Goal: Task Accomplishment & Management: Manage account settings

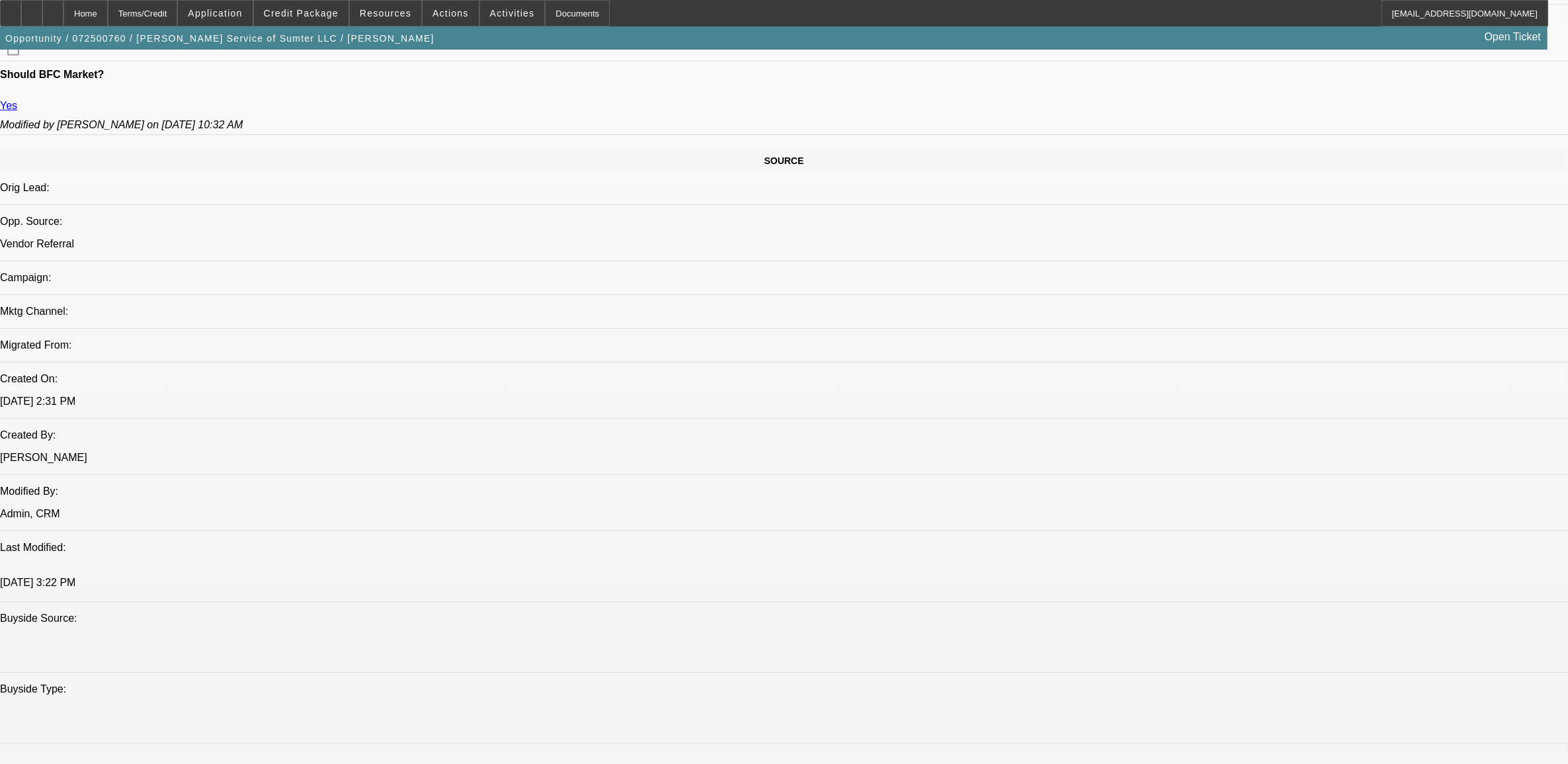
select select "0"
select select "2"
select select "0"
select select "2"
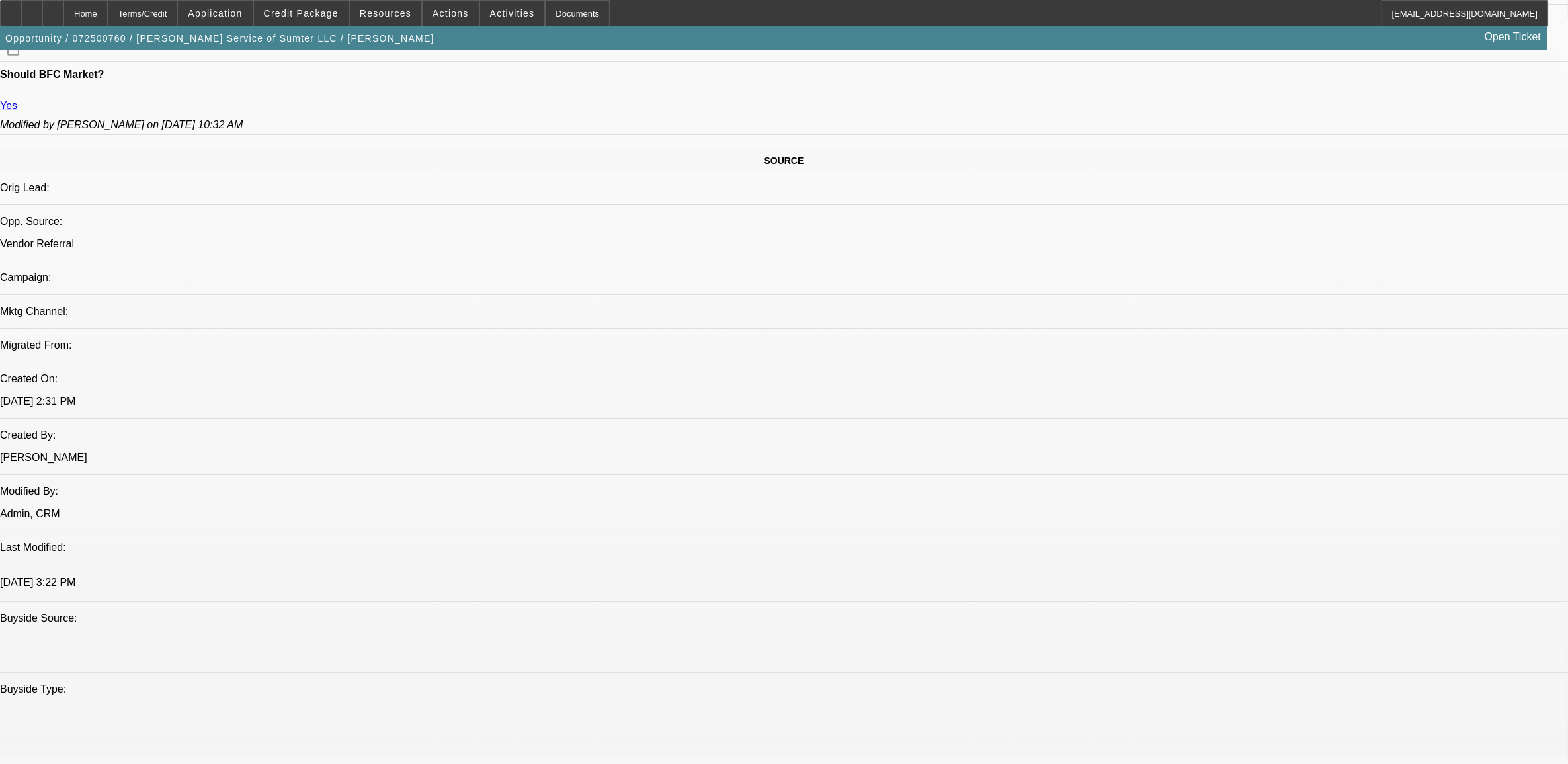
select select "0"
select select "2"
select select "0"
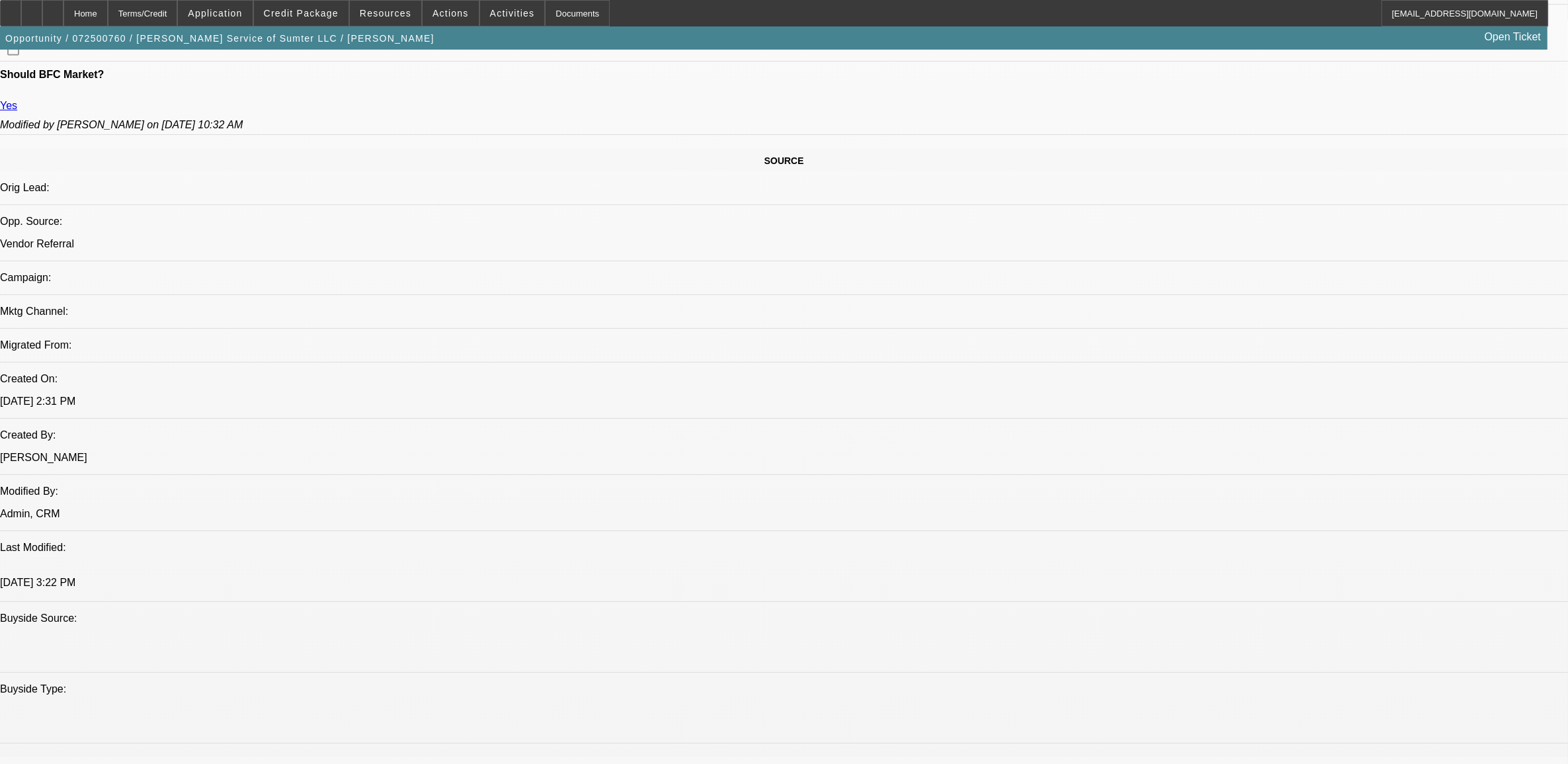
select select "2"
select select "0"
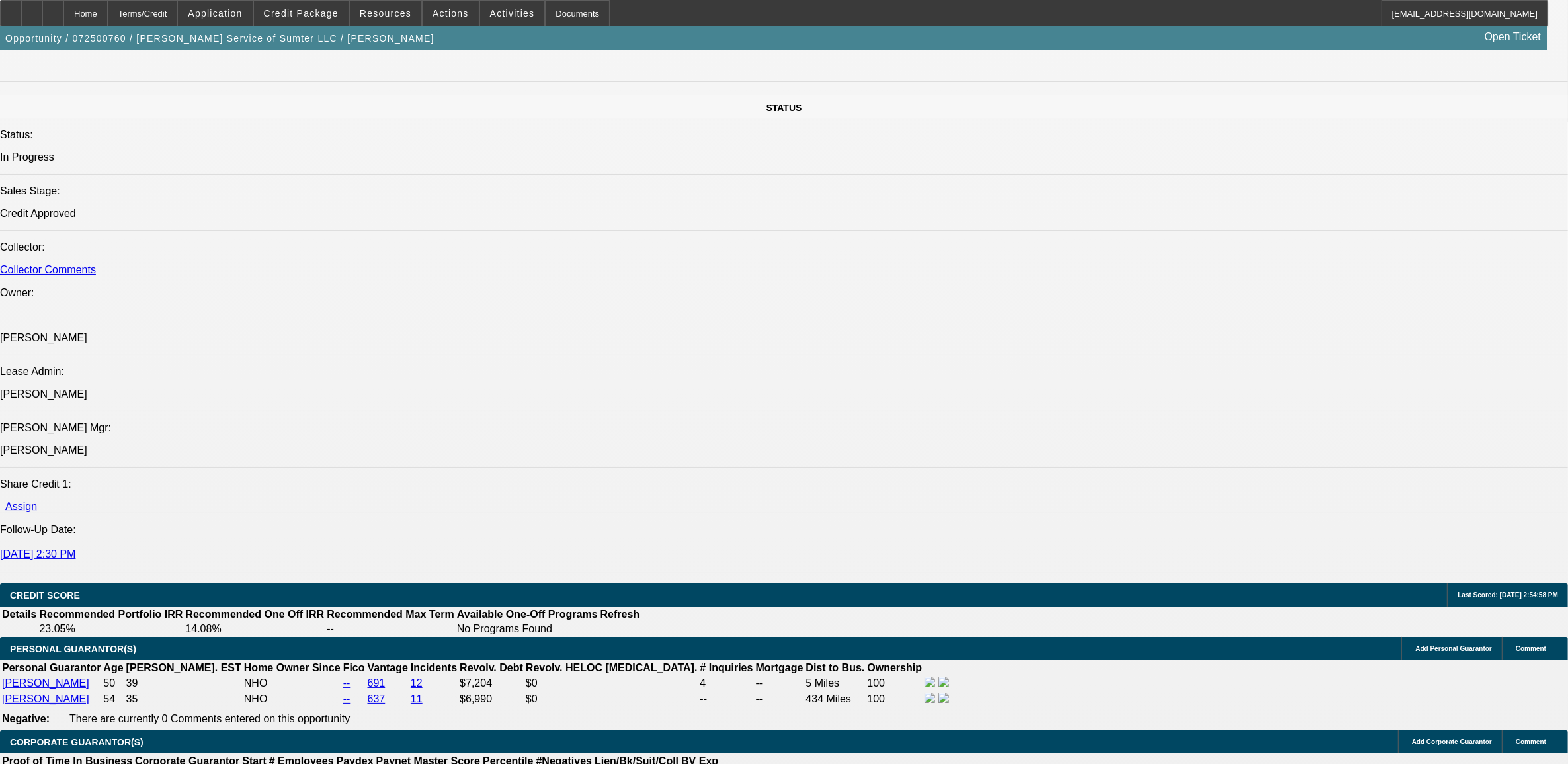
select select "1"
select select "2"
select select "6"
select select "1"
select select "2"
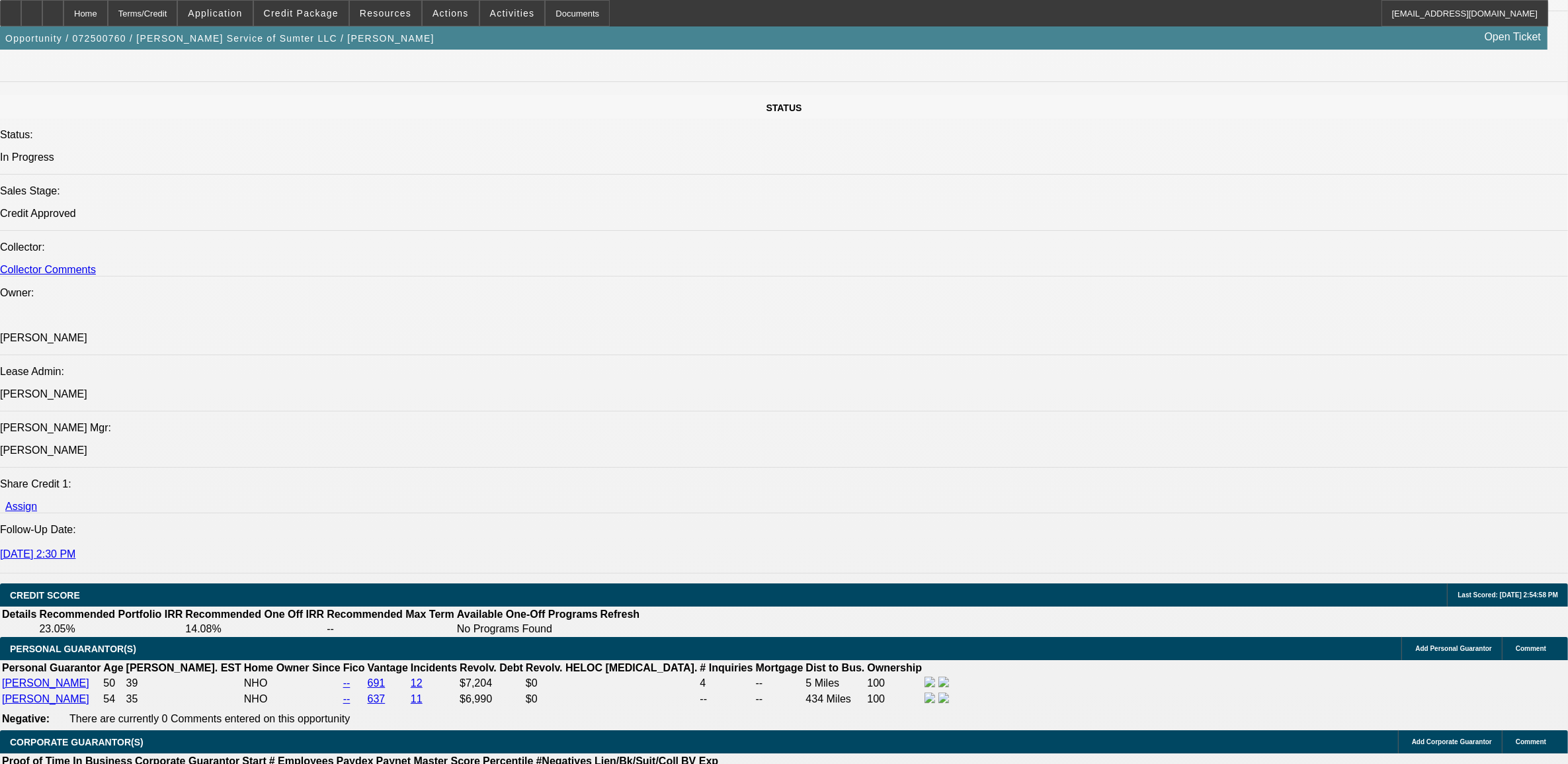
select select "6"
select select "1"
select select "2"
select select "6"
select select "1"
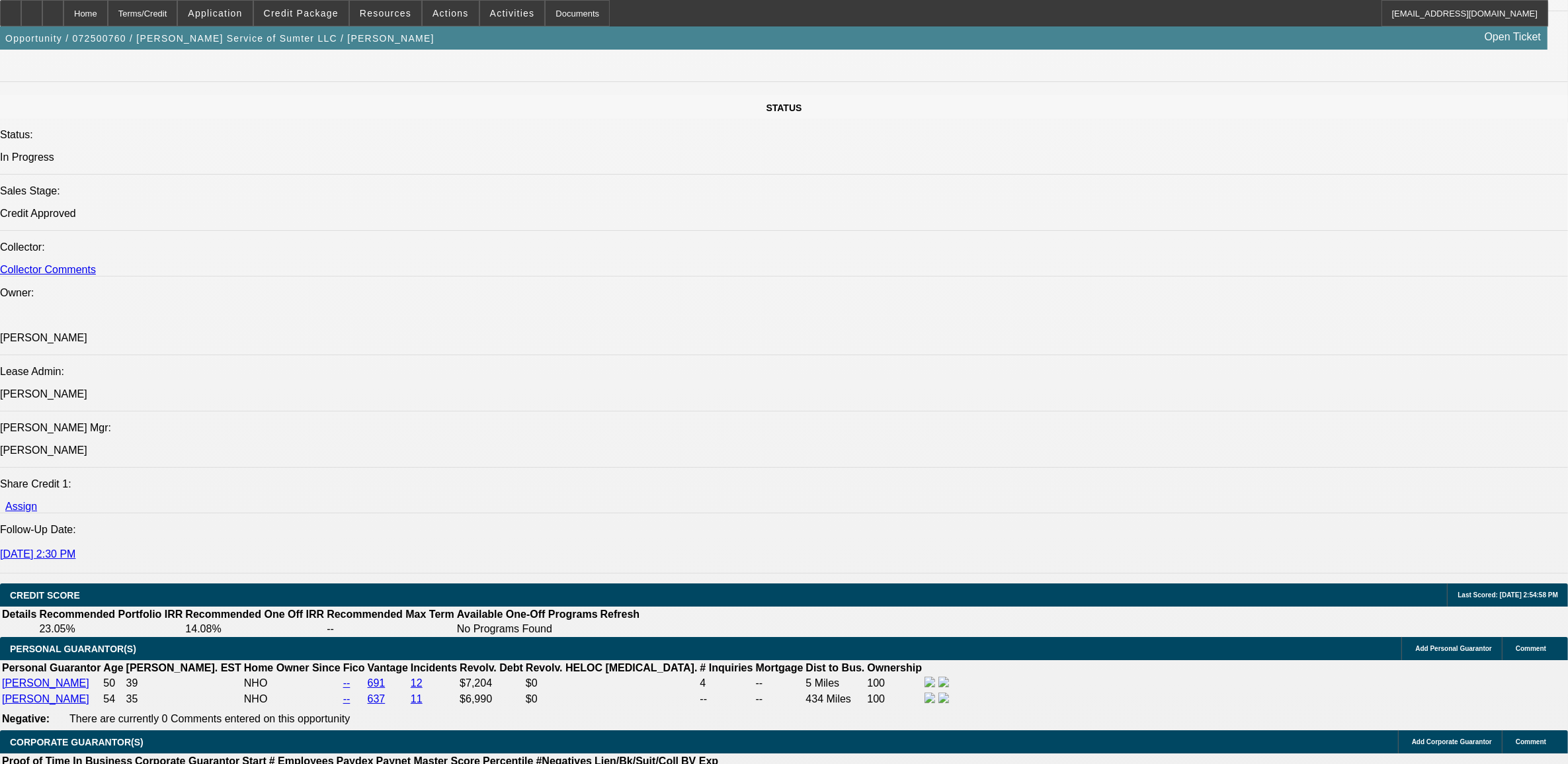
select select "2"
select select "6"
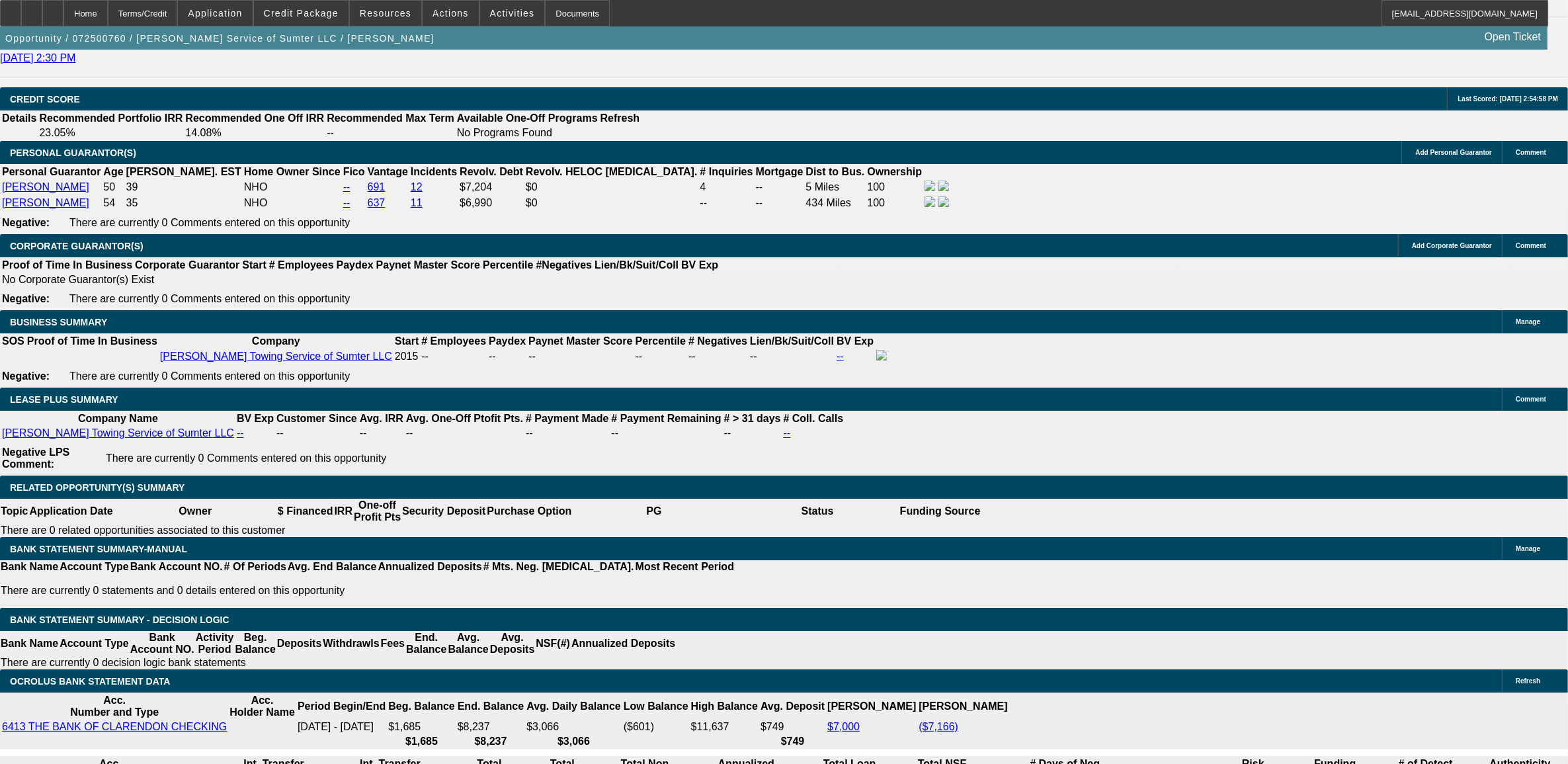
scroll to position [1922, 0]
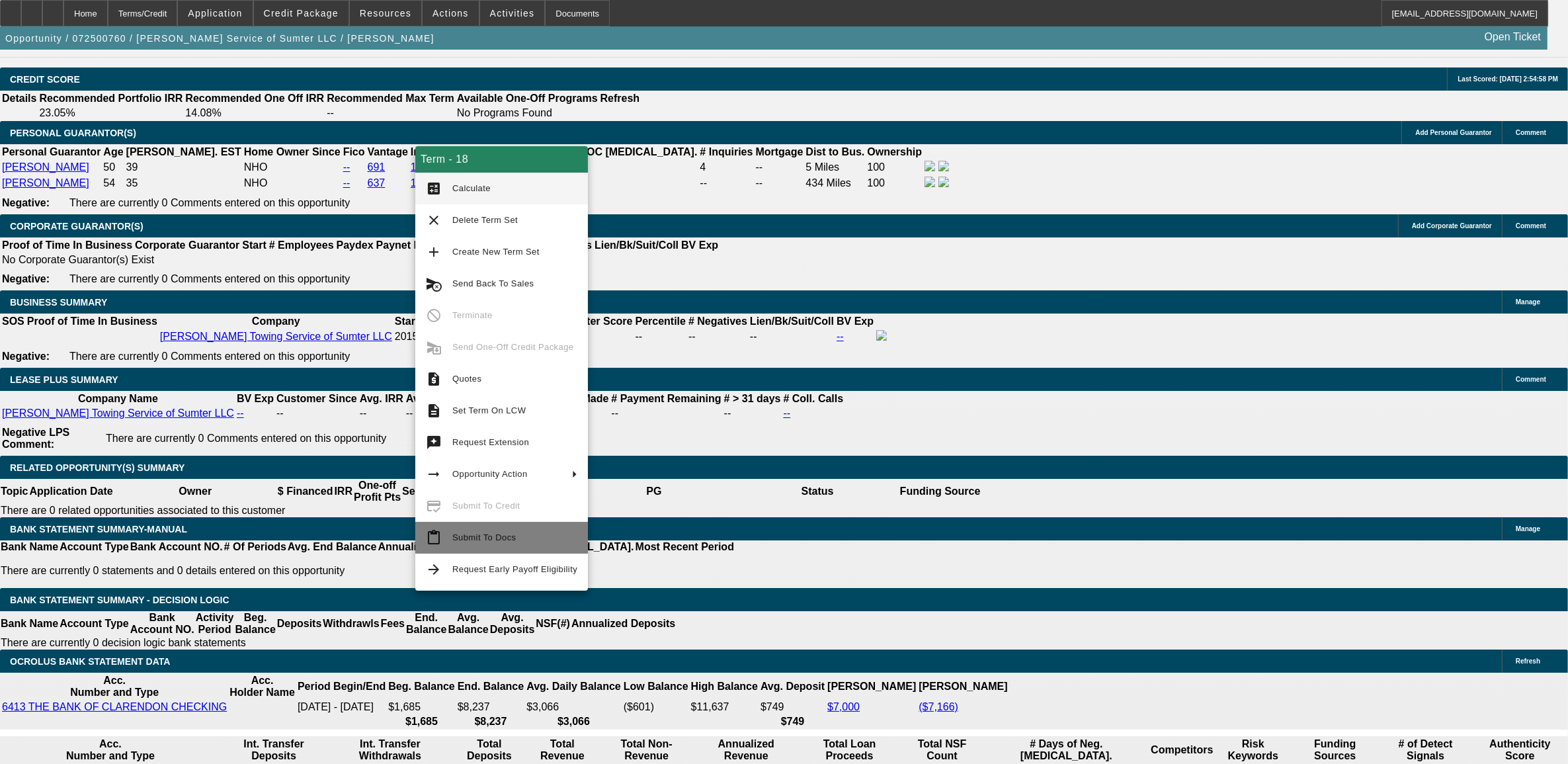
click at [455, 546] on span "Submit To Docs" at bounding box center [514, 538] width 125 height 16
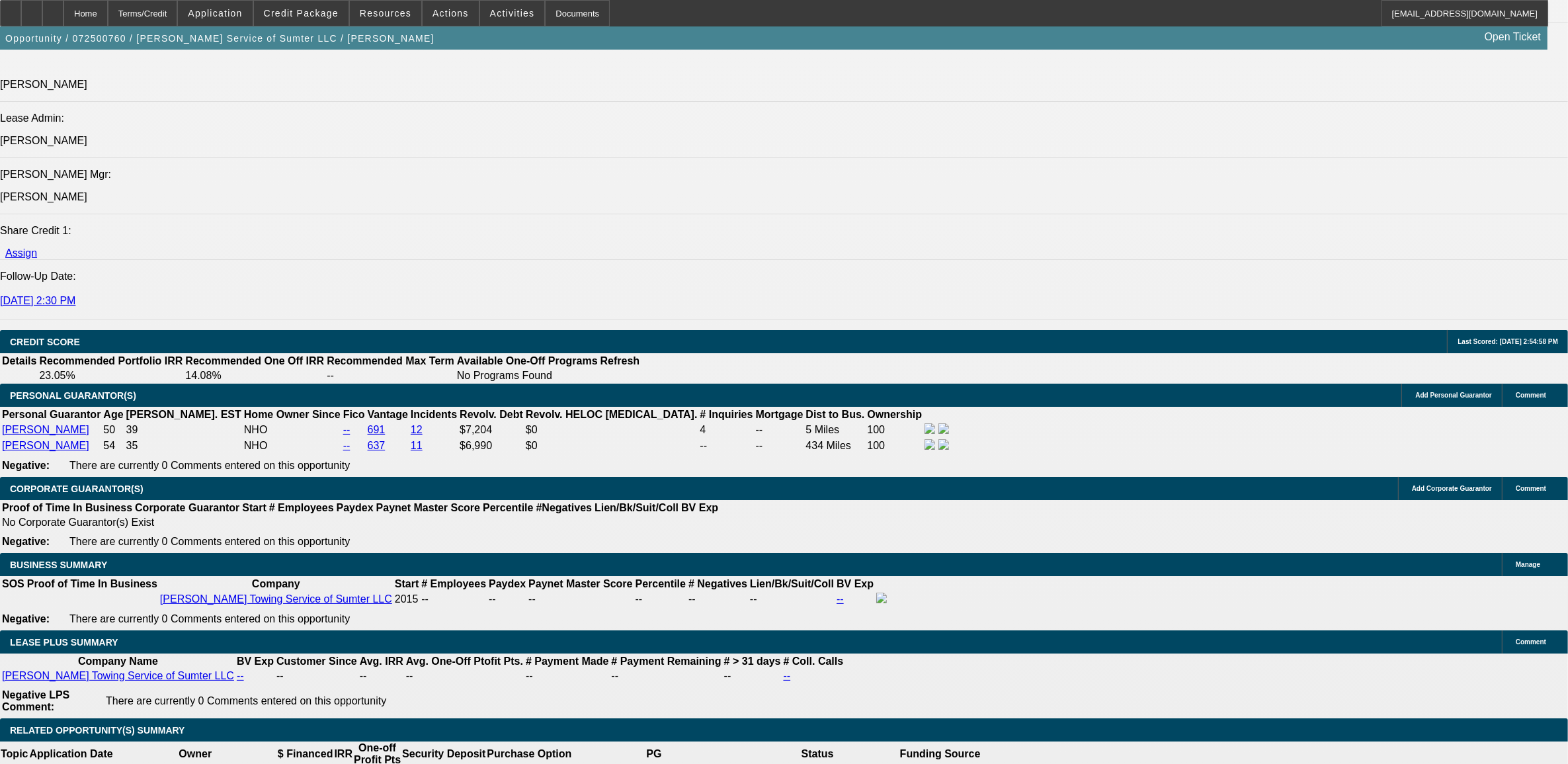
select select "0"
select select "2"
select select "0"
select select "6"
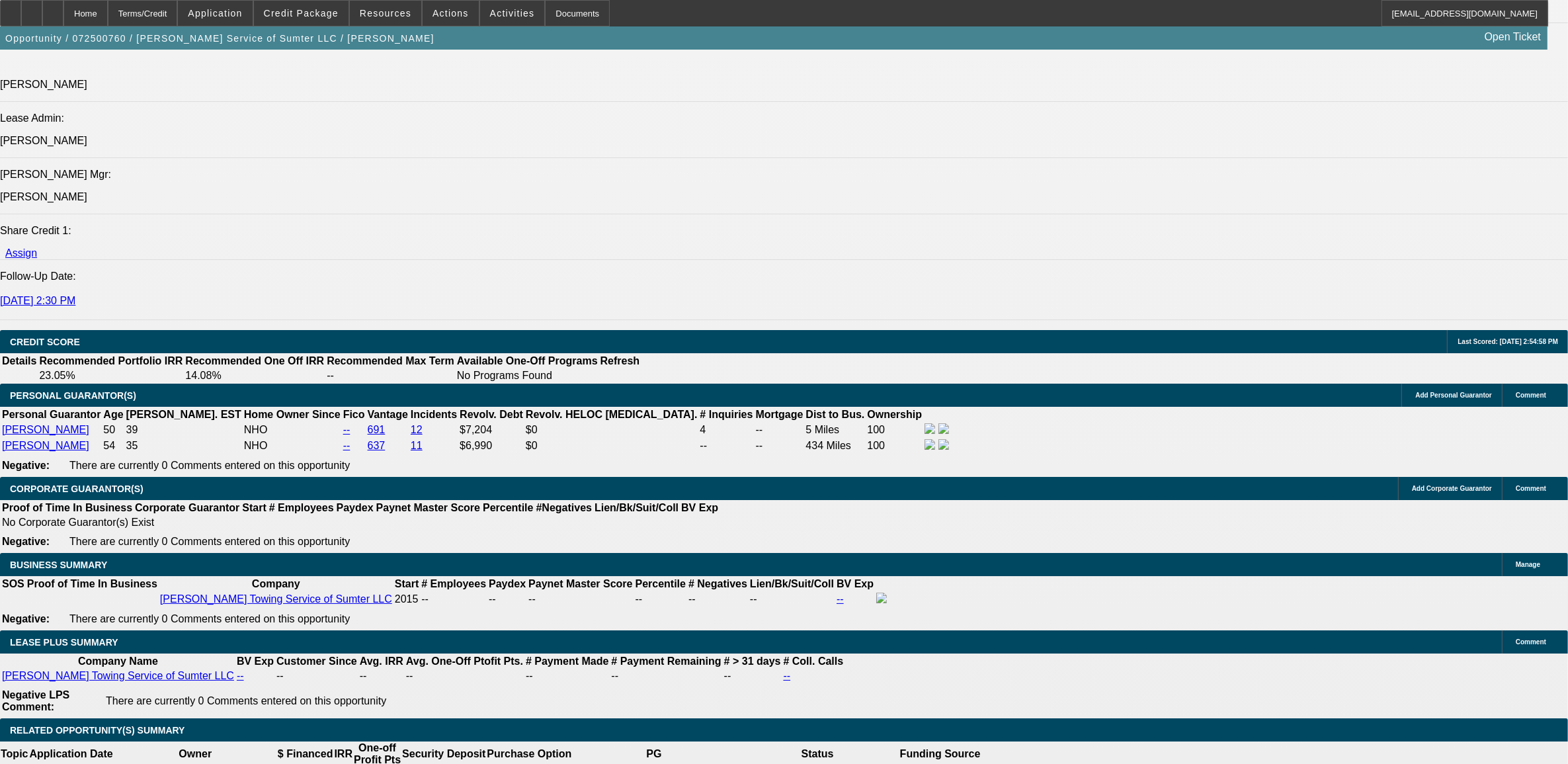
select select "0"
select select "2"
select select "0"
select select "6"
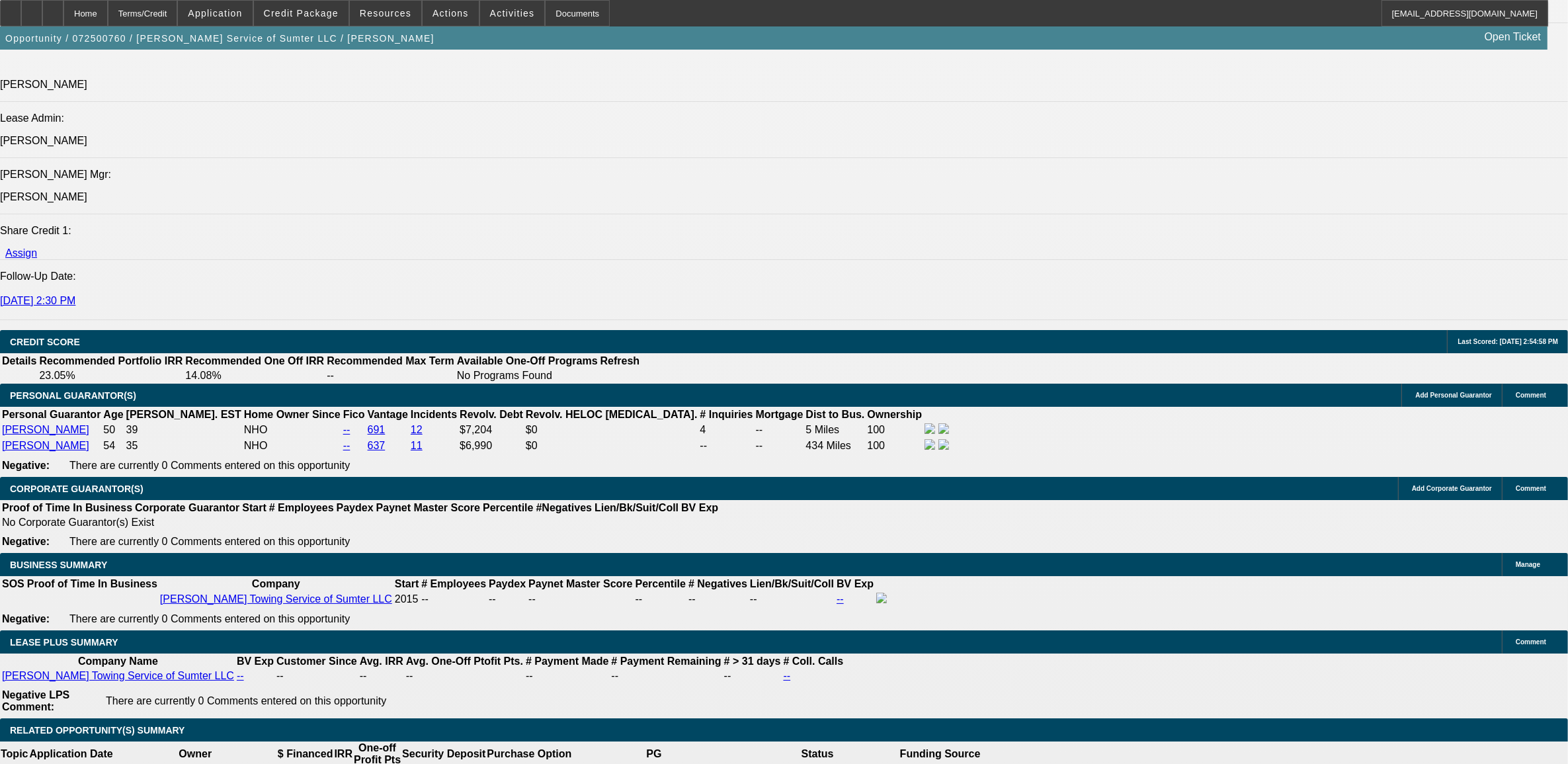
select select "0"
select select "2"
select select "0"
select select "6"
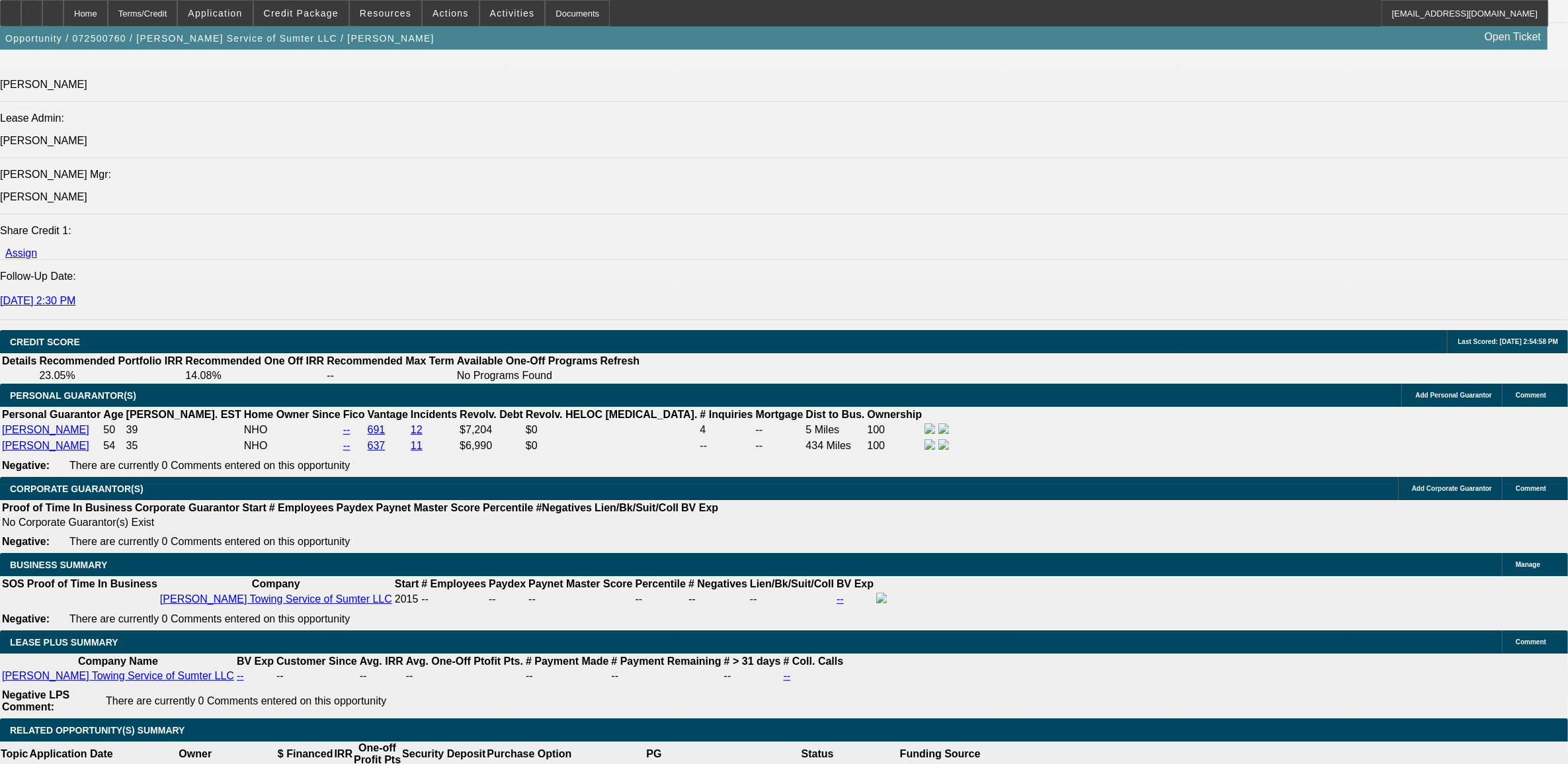
select select "0"
select select "2"
select select "0"
select select "6"
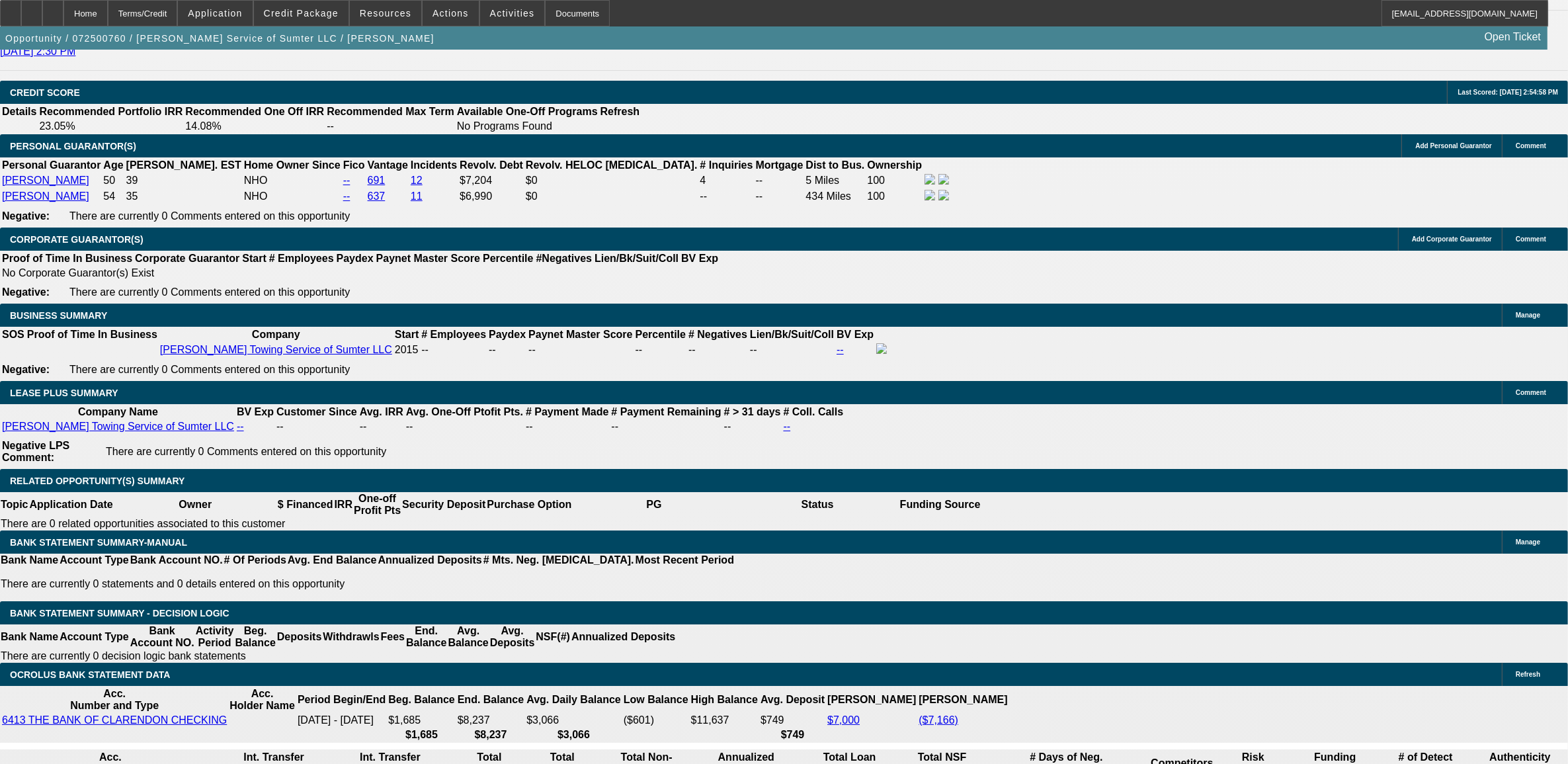
scroll to position [1909, 0]
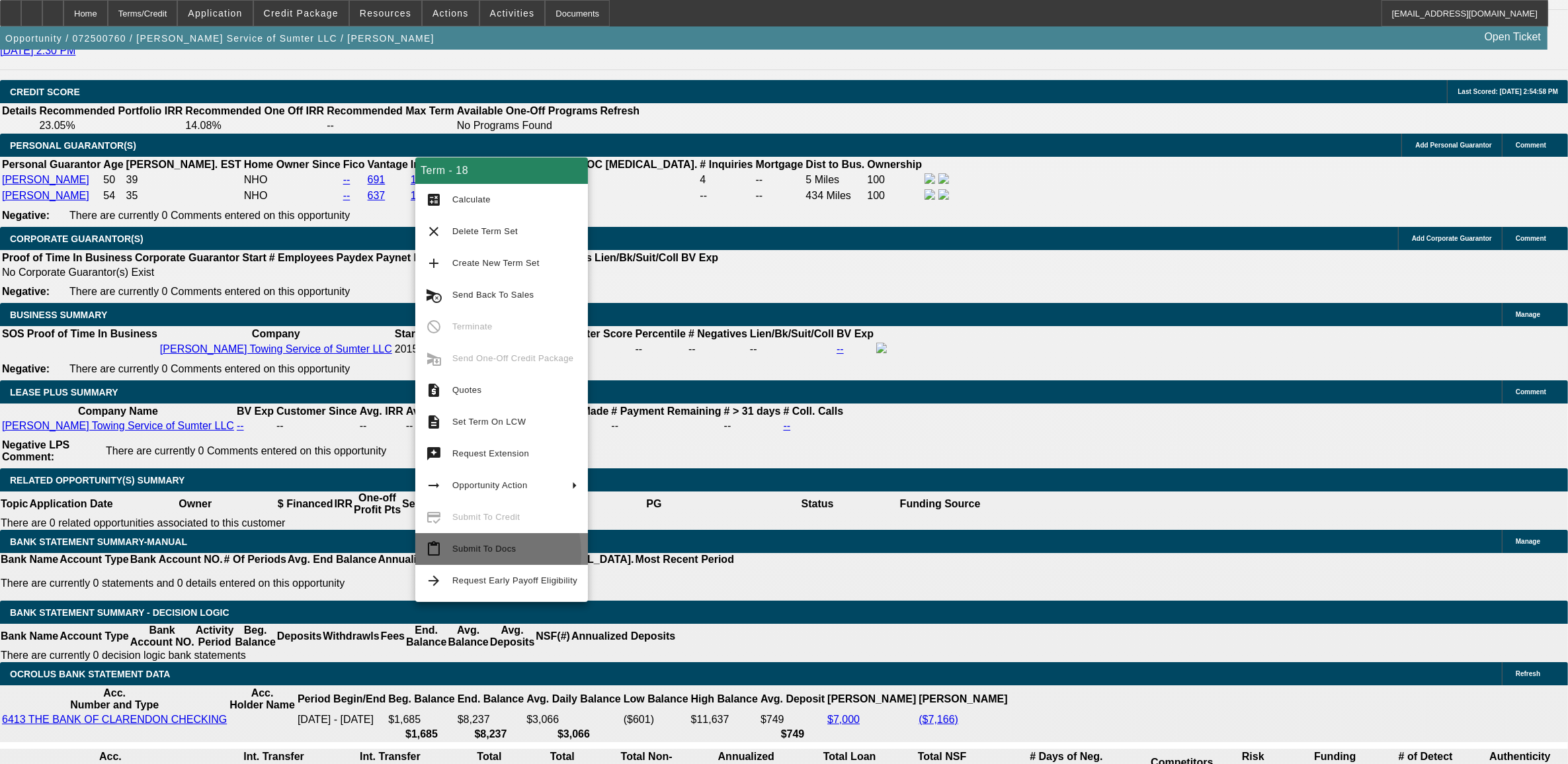
click at [459, 555] on span "Submit To Docs" at bounding box center [514, 549] width 125 height 16
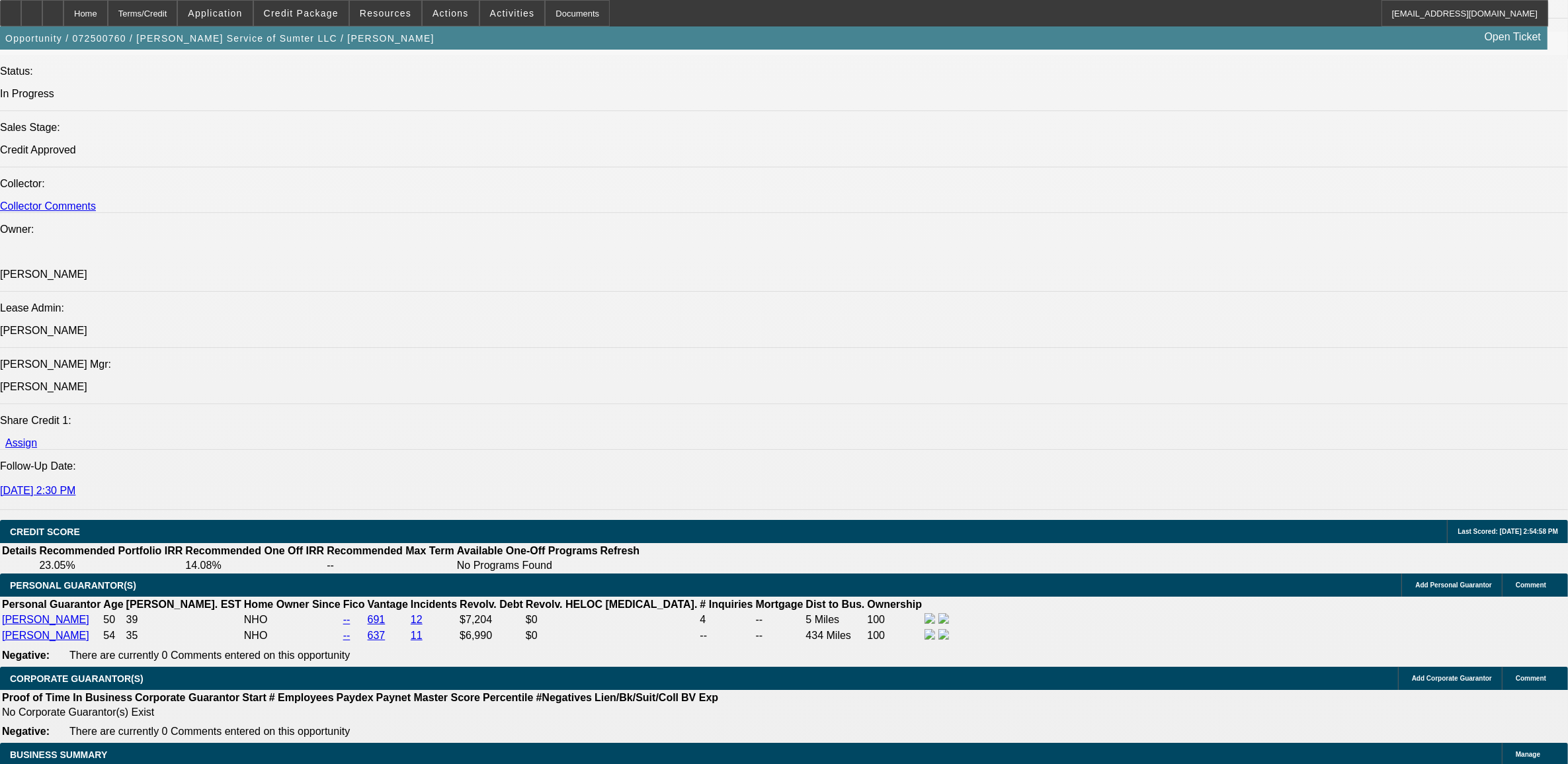
select select "0"
select select "2"
select select "0"
select select "6"
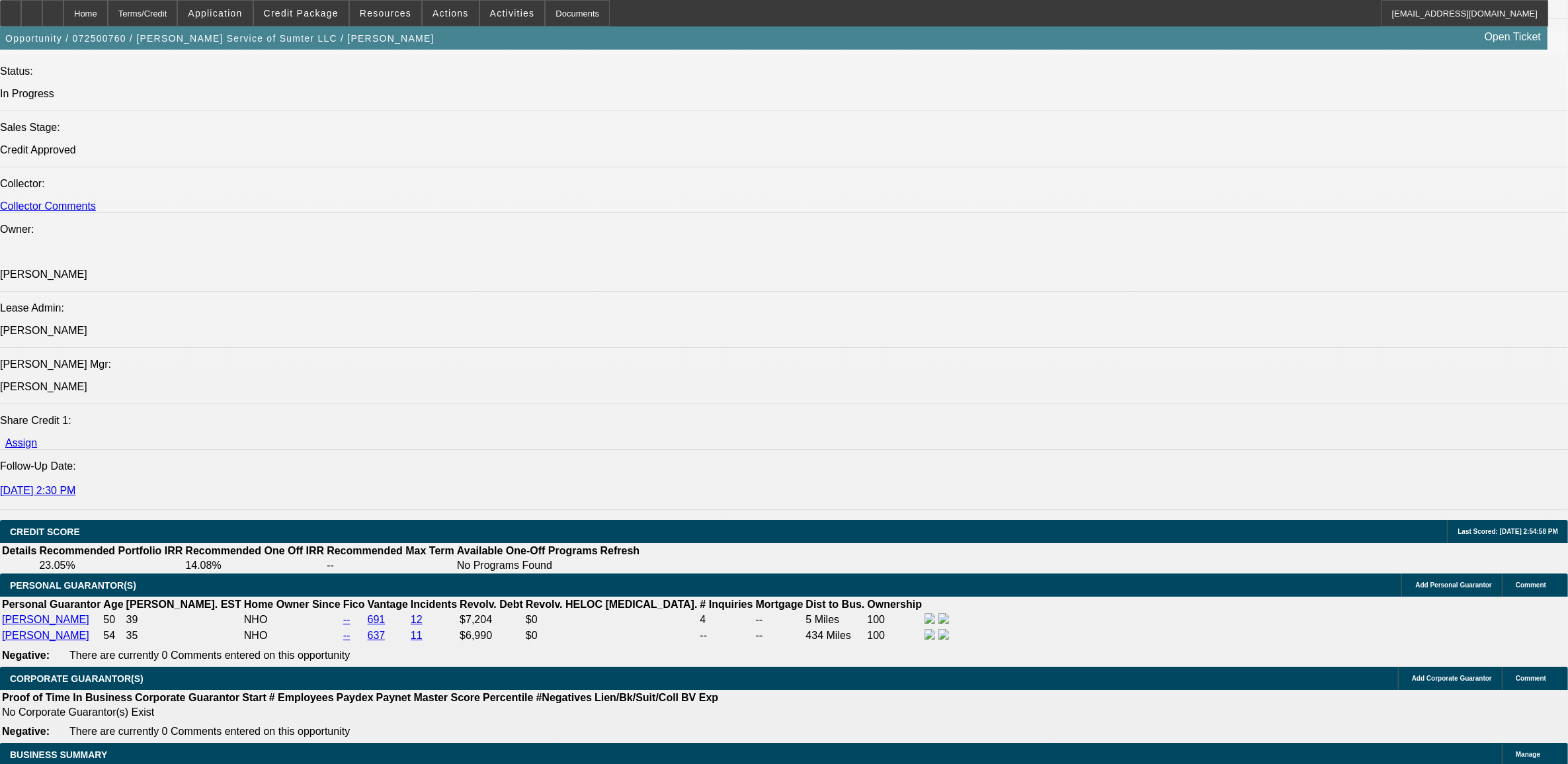
select select "0"
select select "2"
select select "0"
select select "6"
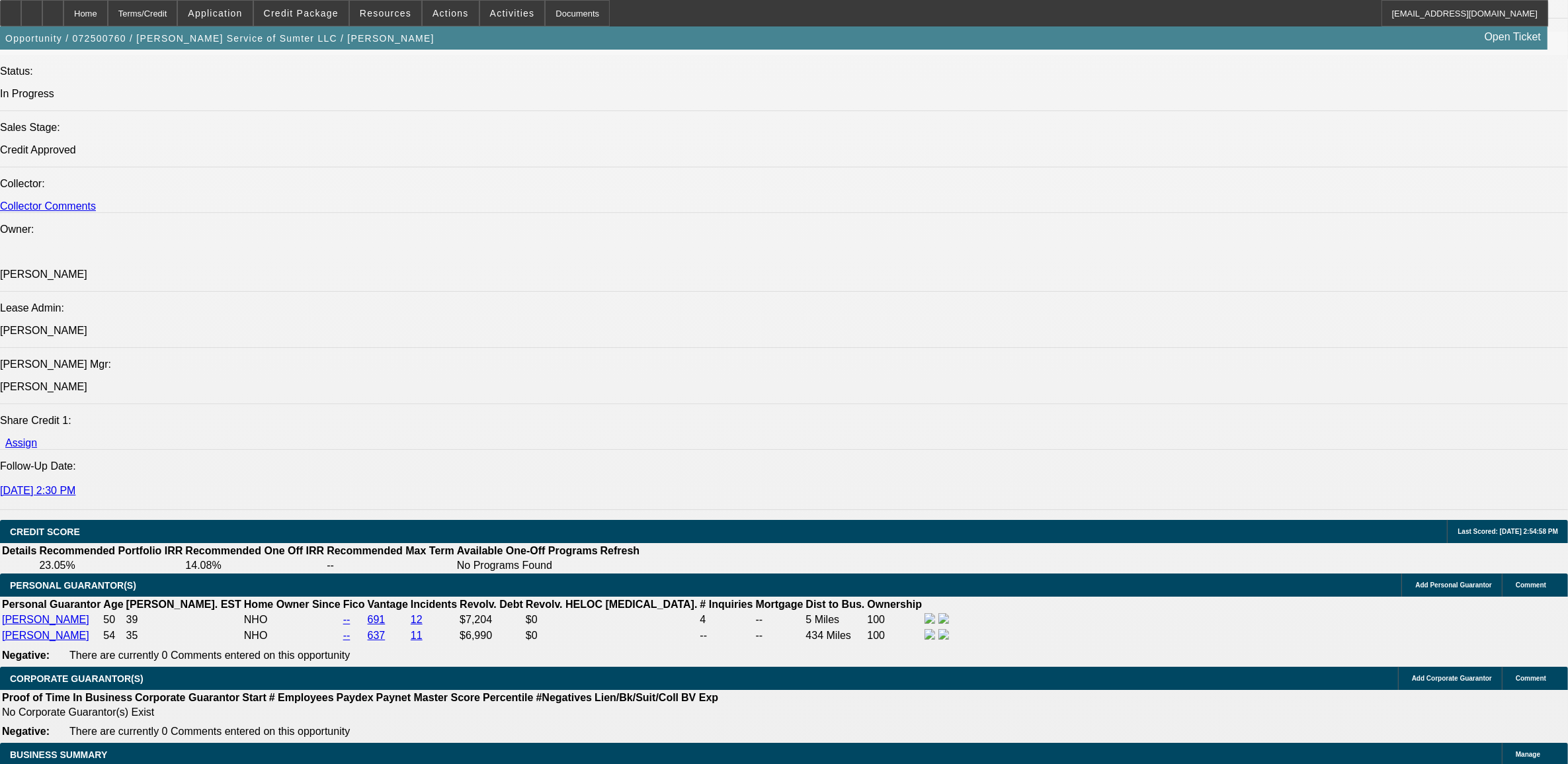
select select "0"
select select "2"
select select "0"
select select "6"
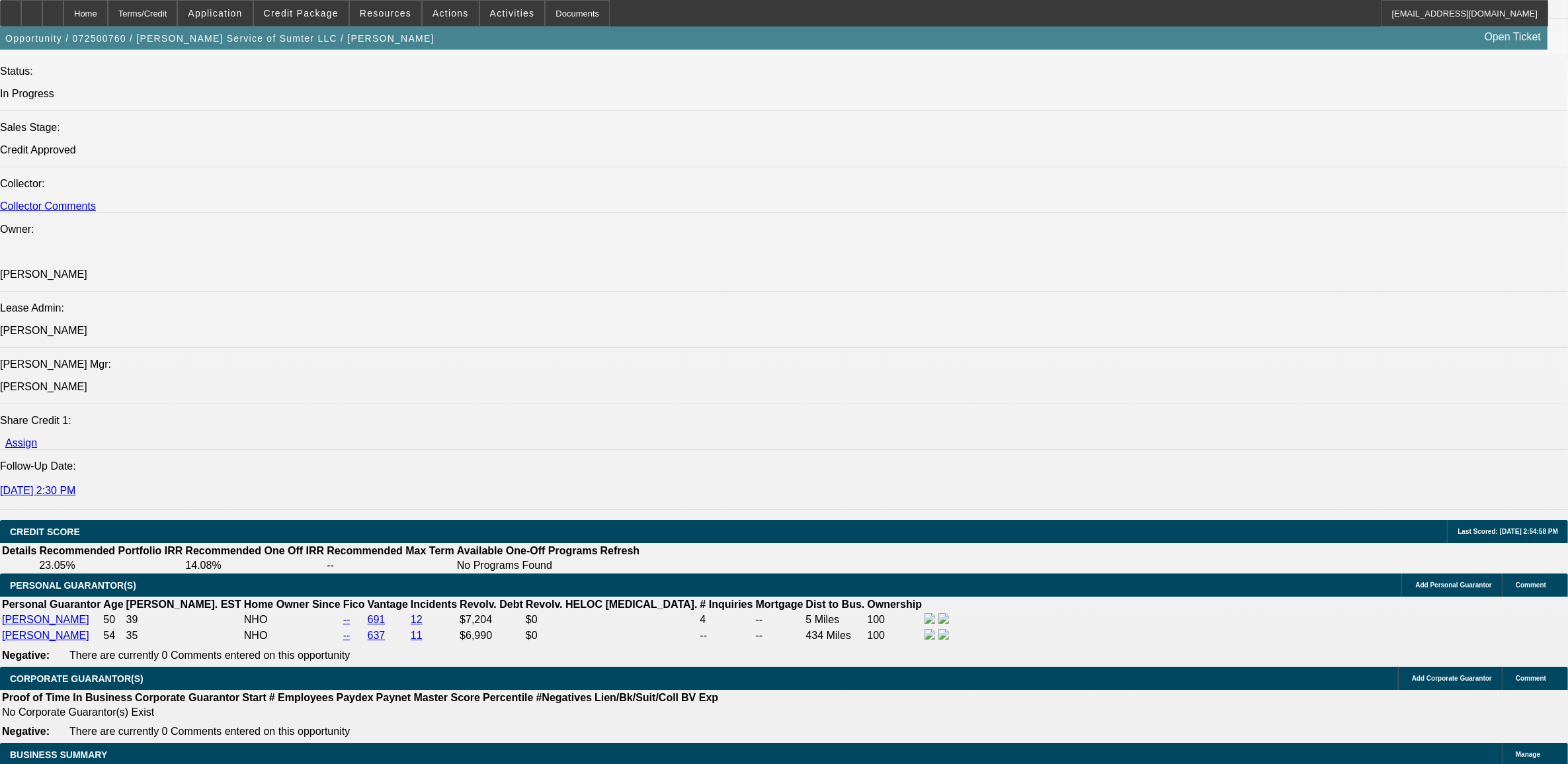
select select "0"
select select "2"
select select "0"
select select "6"
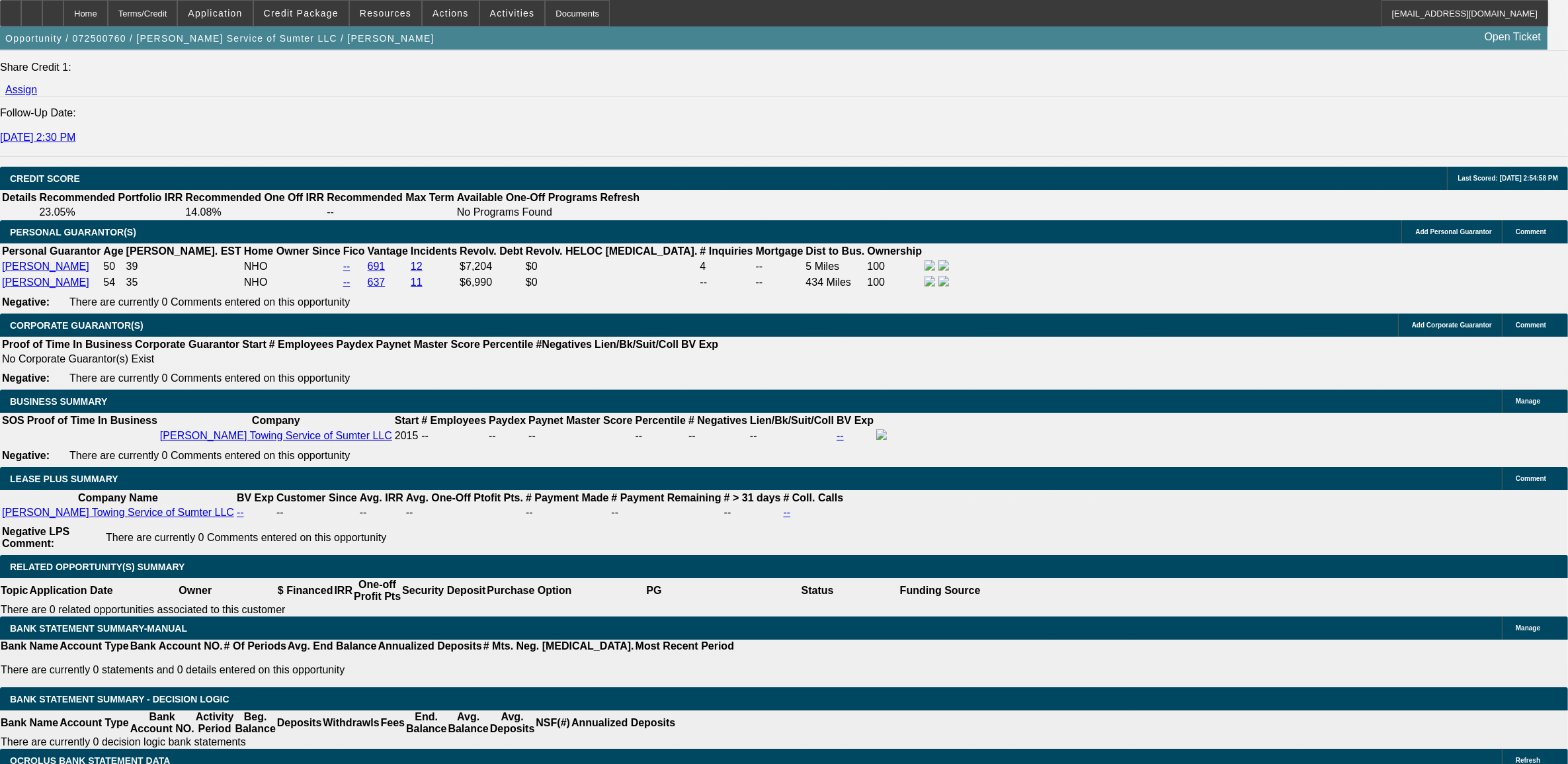
scroll to position [1904, 0]
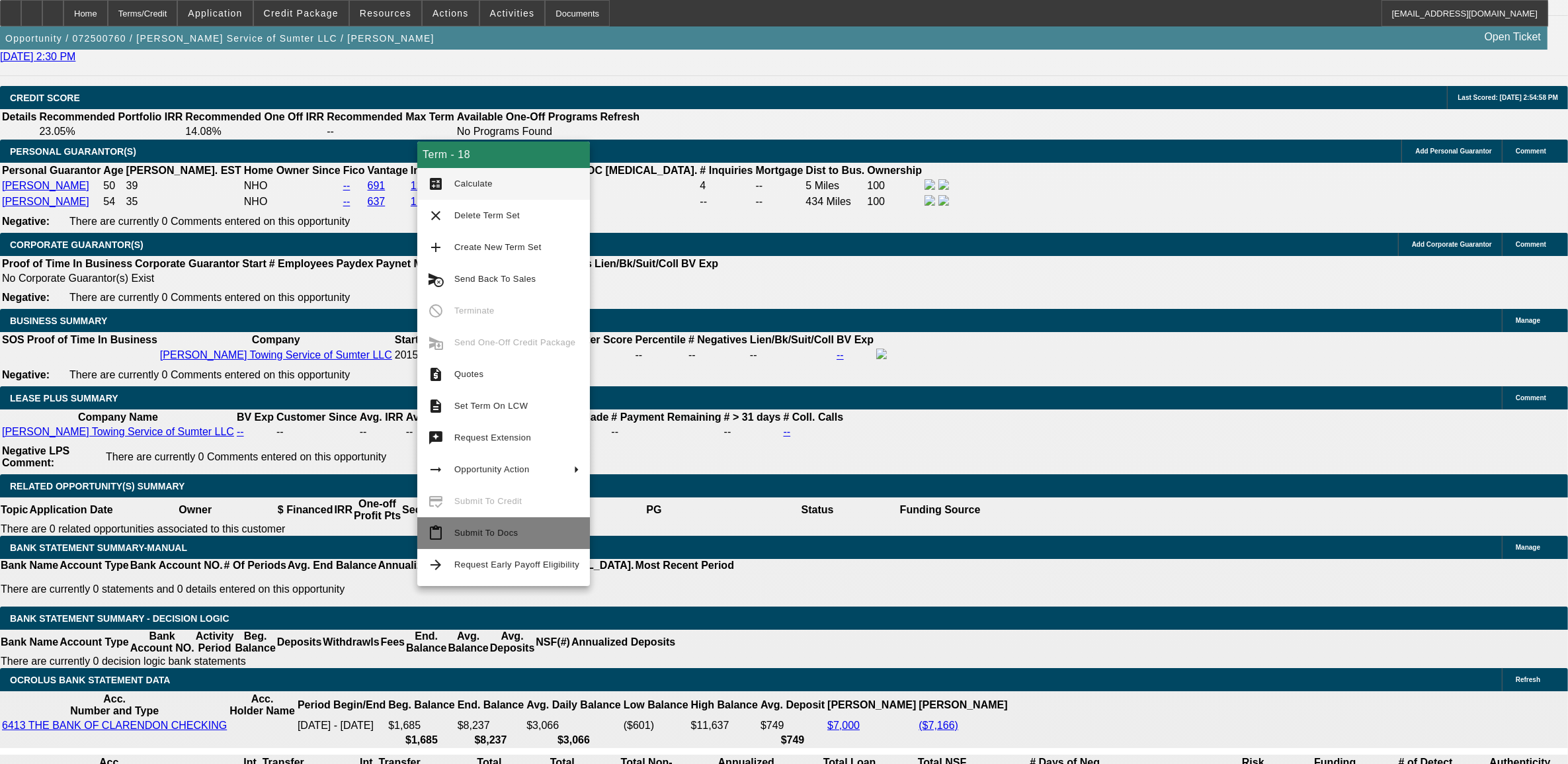
click at [450, 538] on button "content_paste Submit To Docs" at bounding box center [503, 533] width 172 height 31
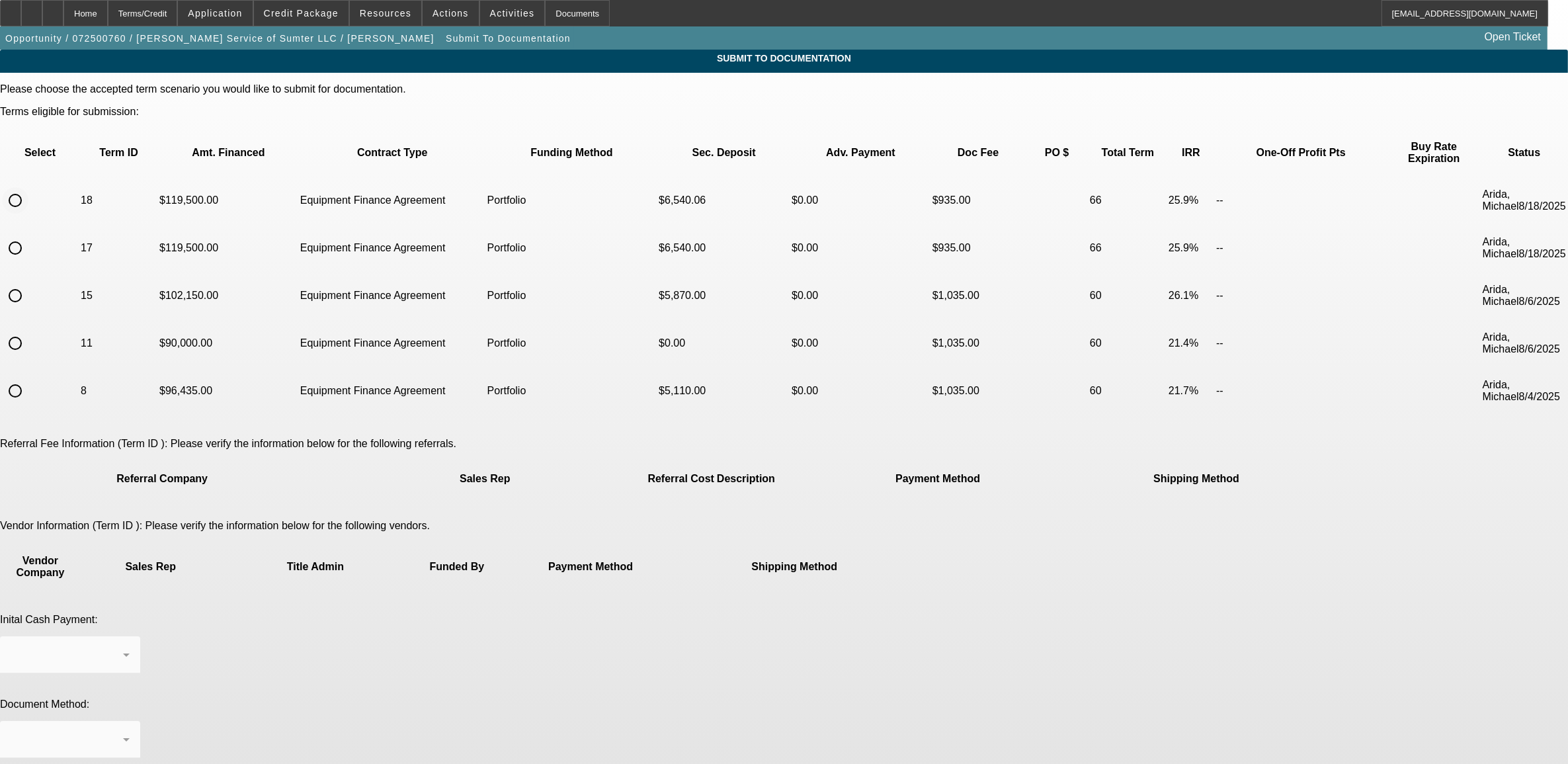
click at [28, 187] on input "radio" at bounding box center [16, 201] width 27 height 27
radio input "true"
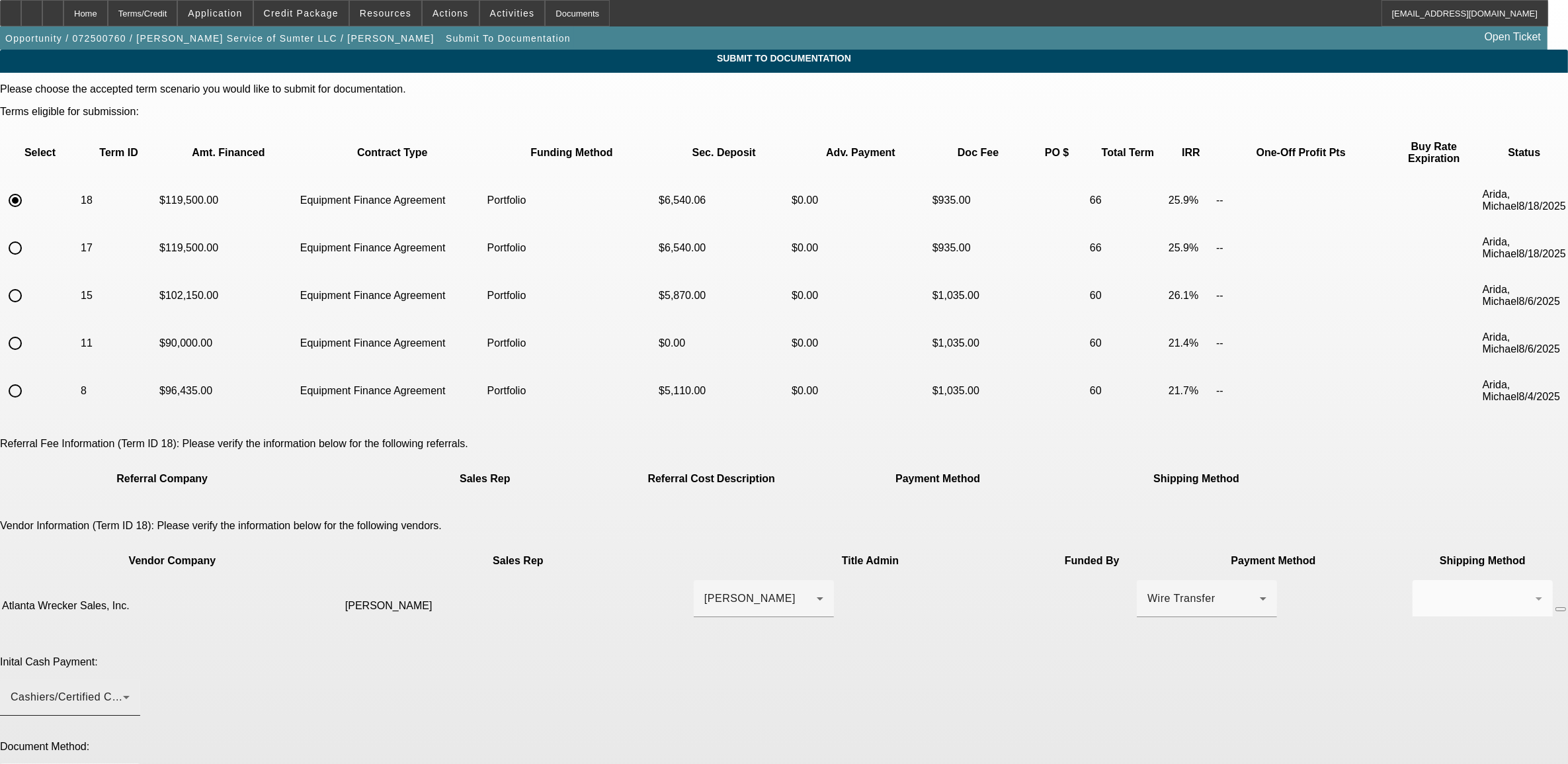
click at [123, 689] on div "Cashiers/Certified Check" at bounding box center [66, 697] width 112 height 16
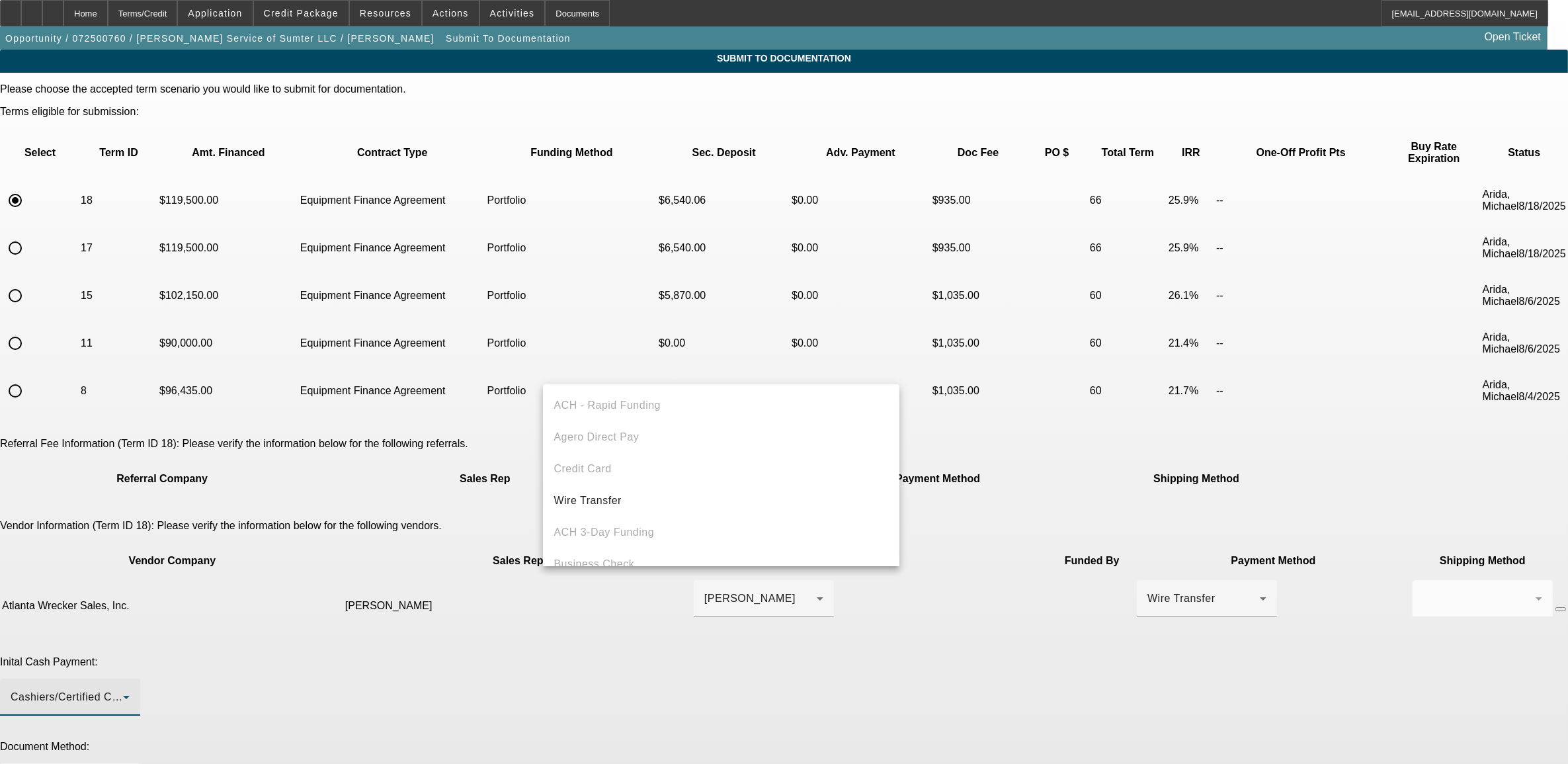
scroll to position [45, 0]
click at [637, 455] on mat-option "Wire Transfer" at bounding box center [720, 456] width 357 height 31
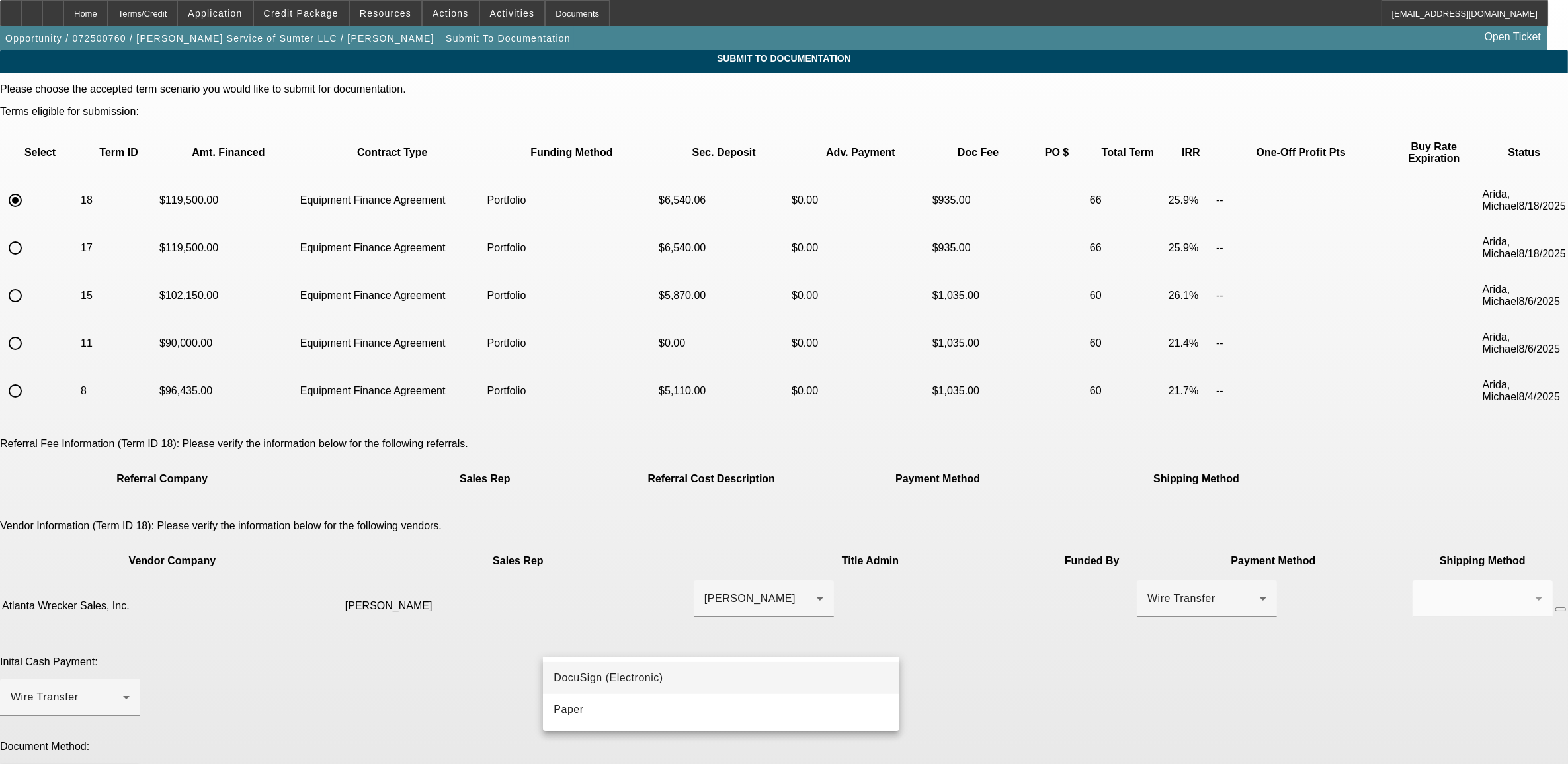
click at [575, 676] on span "DocuSign (Electronic)" at bounding box center [608, 678] width 109 height 16
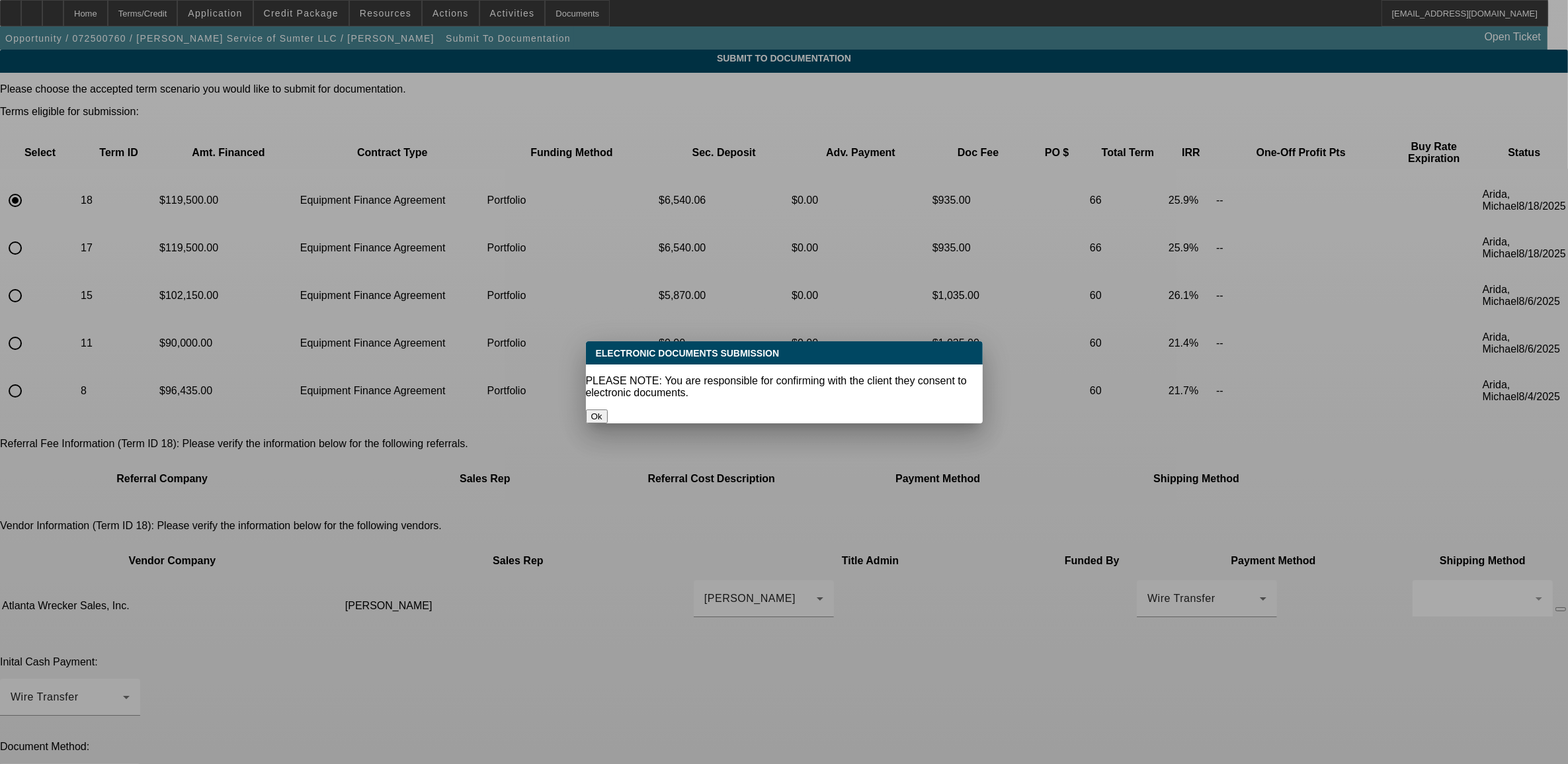
click at [608, 409] on button "Ok" at bounding box center [597, 417] width 22 height 14
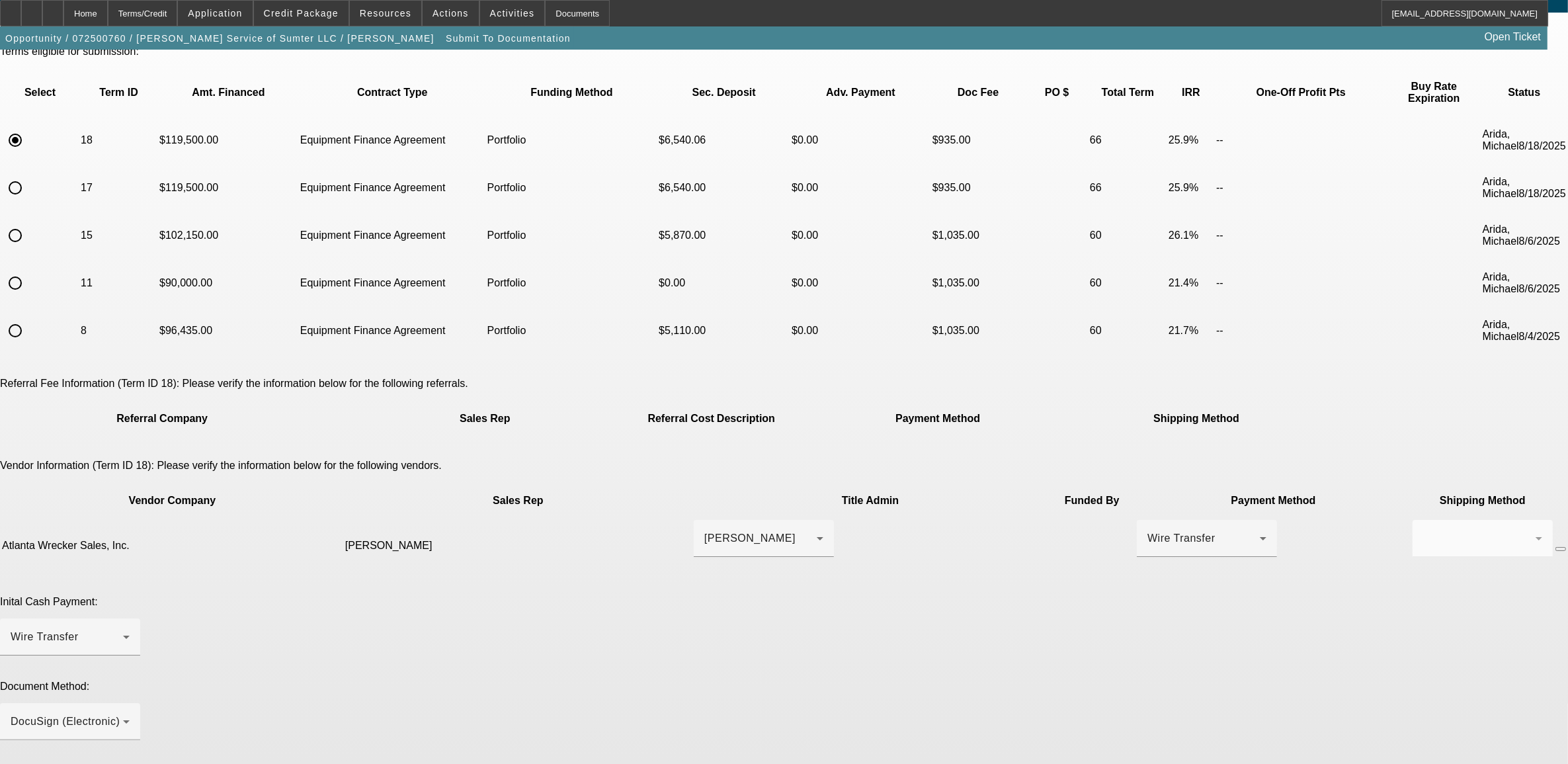
scroll to position [186, 0]
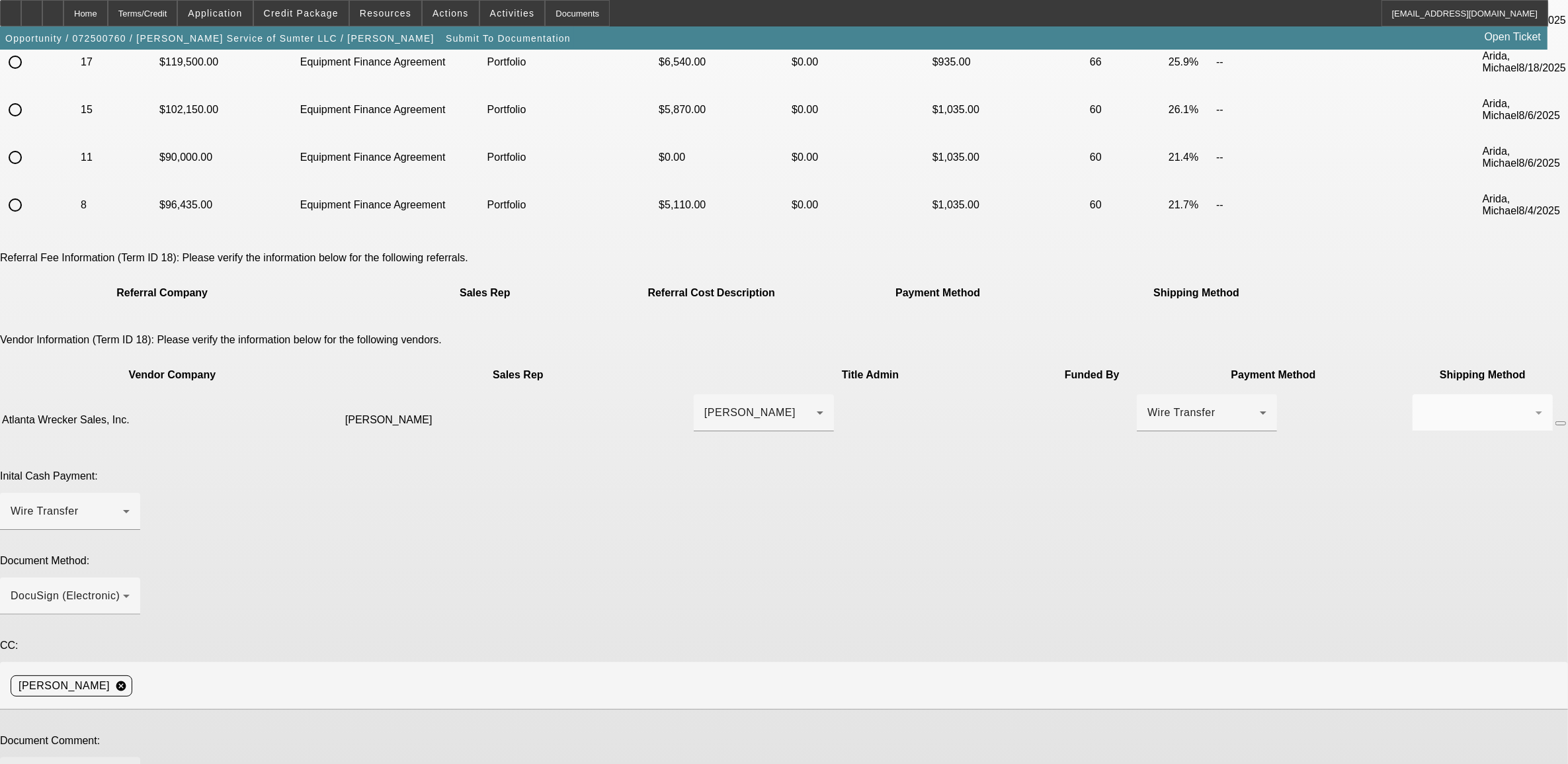
drag, startPoint x: 953, startPoint y: 560, endPoint x: 934, endPoint y: 564, distance: 19.4
drag, startPoint x: 747, startPoint y: 609, endPoint x: 267, endPoint y: 662, distance: 482.9
click at [267, 662] on app-submit-to-documentation "Submit To Documentation Please choose the accepted term scenario you would like…" at bounding box center [784, 437] width 1568 height 1147
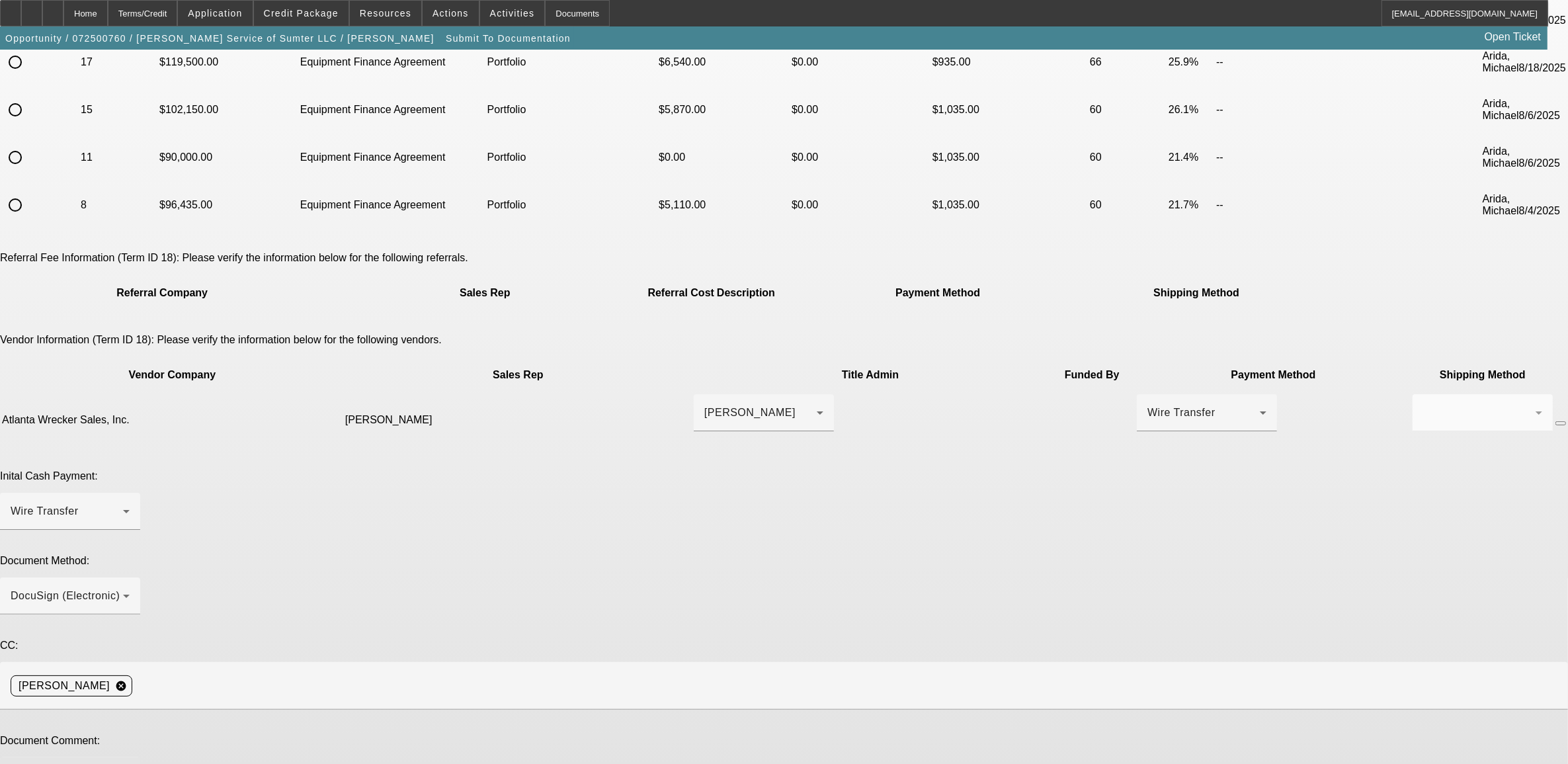
type textarea "jen is the admin. turns out the wife actually is listed on paper as the owner."
click at [107, 14] on div "Home" at bounding box center [85, 13] width 45 height 27
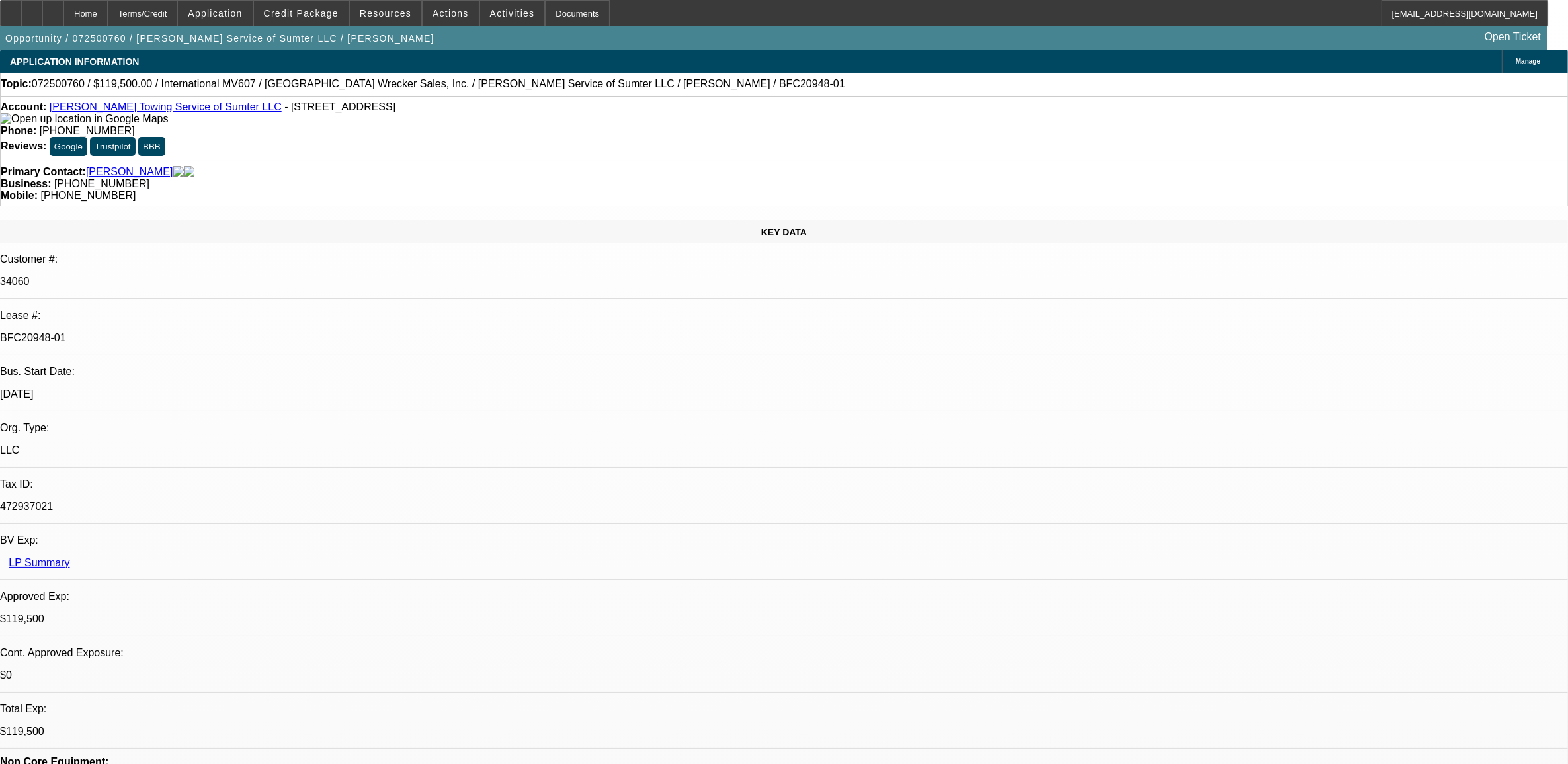
select select "0"
select select "2"
select select "0"
select select "6"
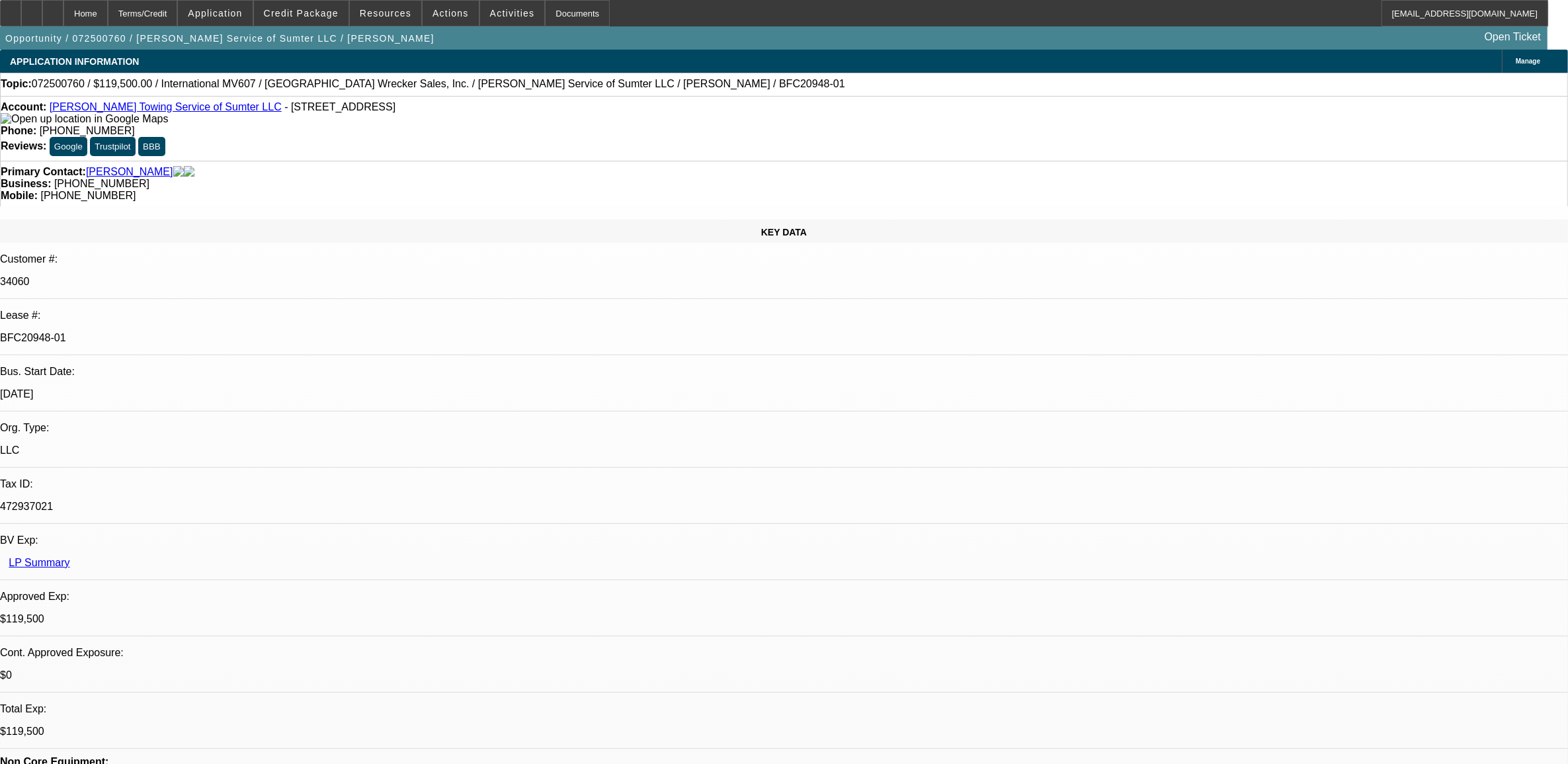
select select "0"
select select "2"
select select "0"
select select "6"
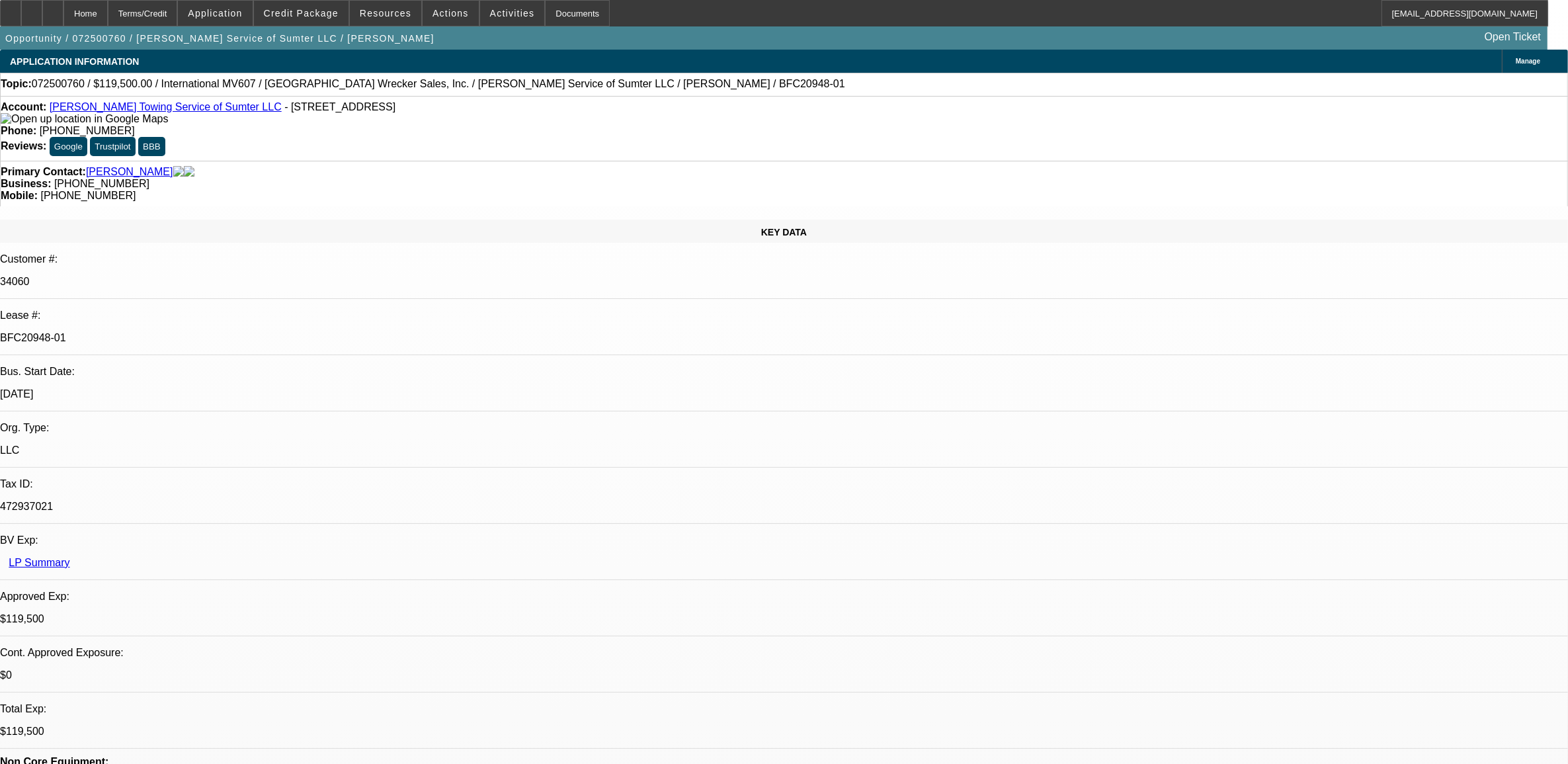
select select "0"
select select "2"
select select "0"
select select "6"
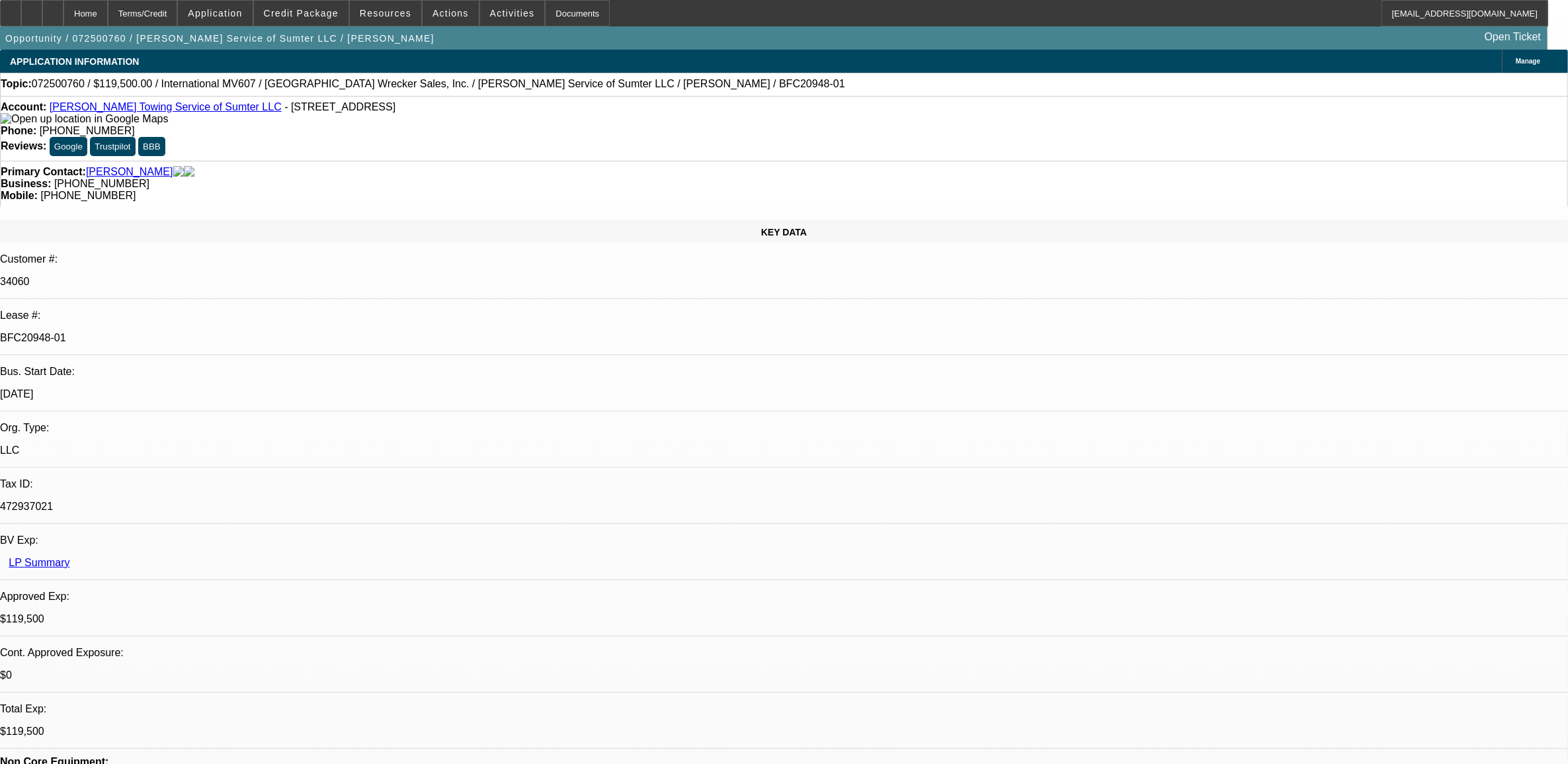
select select "0"
select select "2"
select select "0"
select select "6"
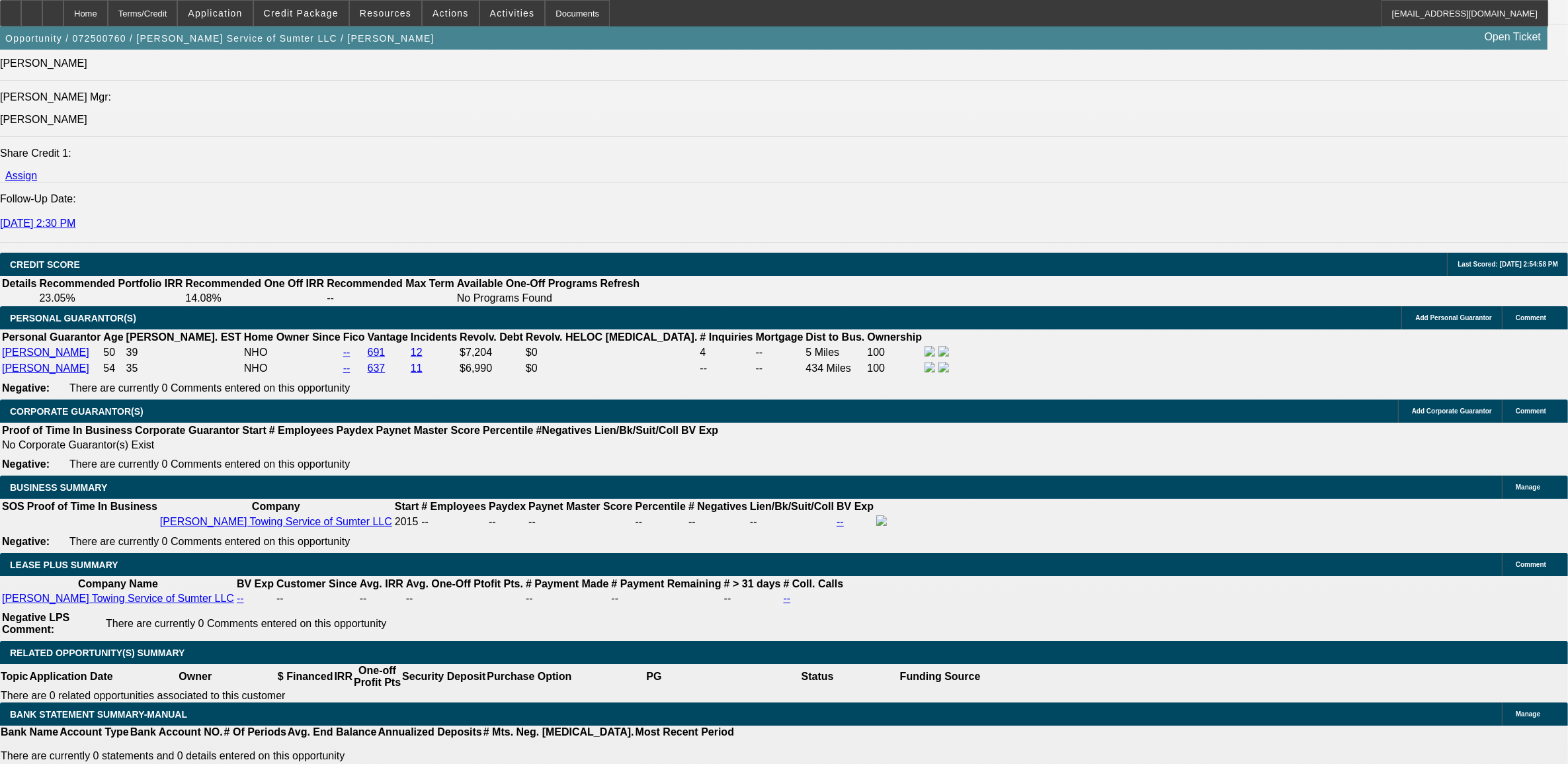
scroll to position [1654, 0]
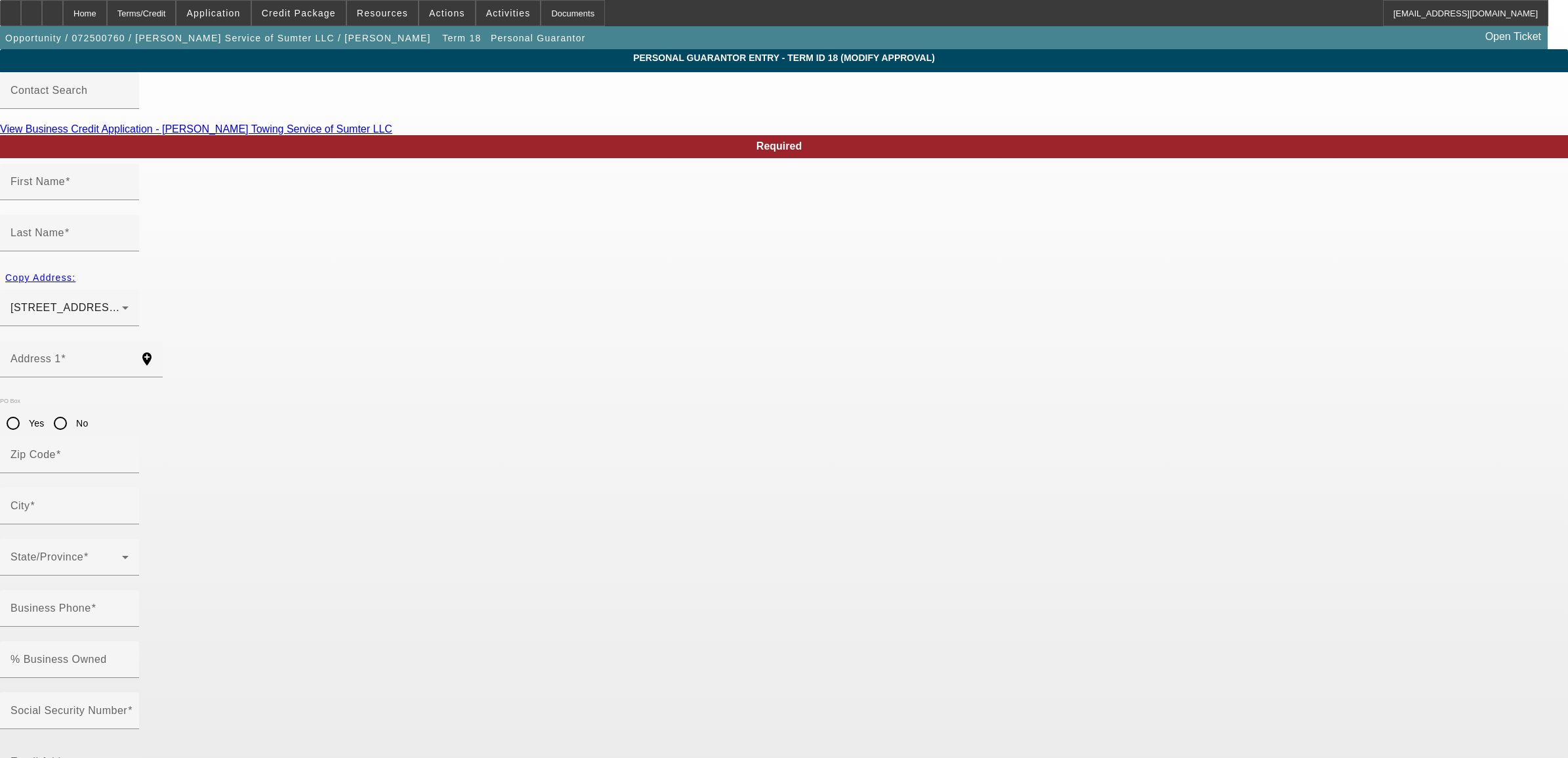
click at [82, 756] on mat-label "Email Address" at bounding box center [46, 762] width 72 height 11
click at [128, 757] on input "Email Address" at bounding box center [69, 767] width 118 height 16
type input "Etta"
type input "Graham"
type input "3305 Nazarene Church Road"
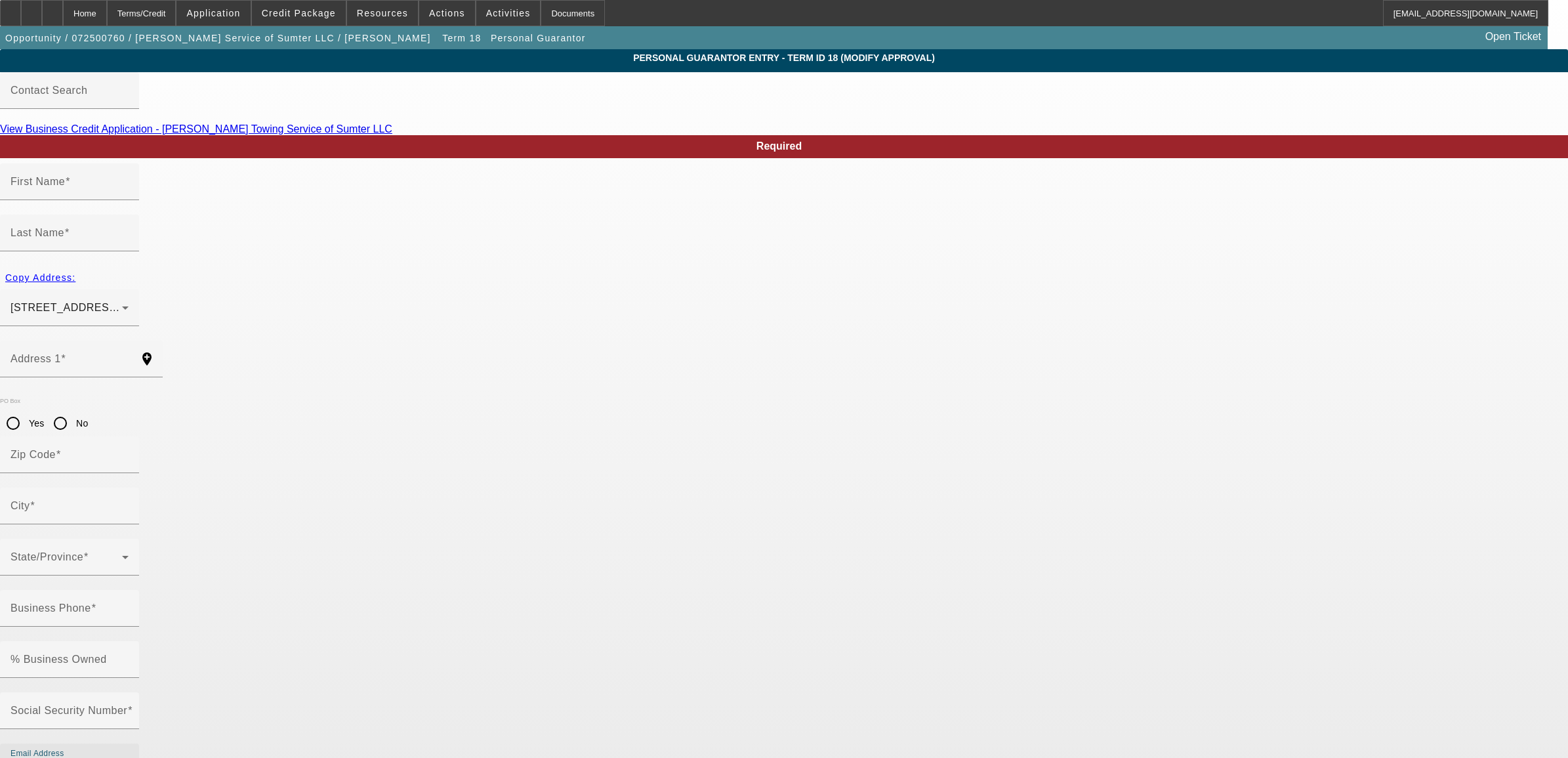
radio input "true"
type input "29154"
type input "Sumter"
type input "(803) 468-4942"
type input "100"
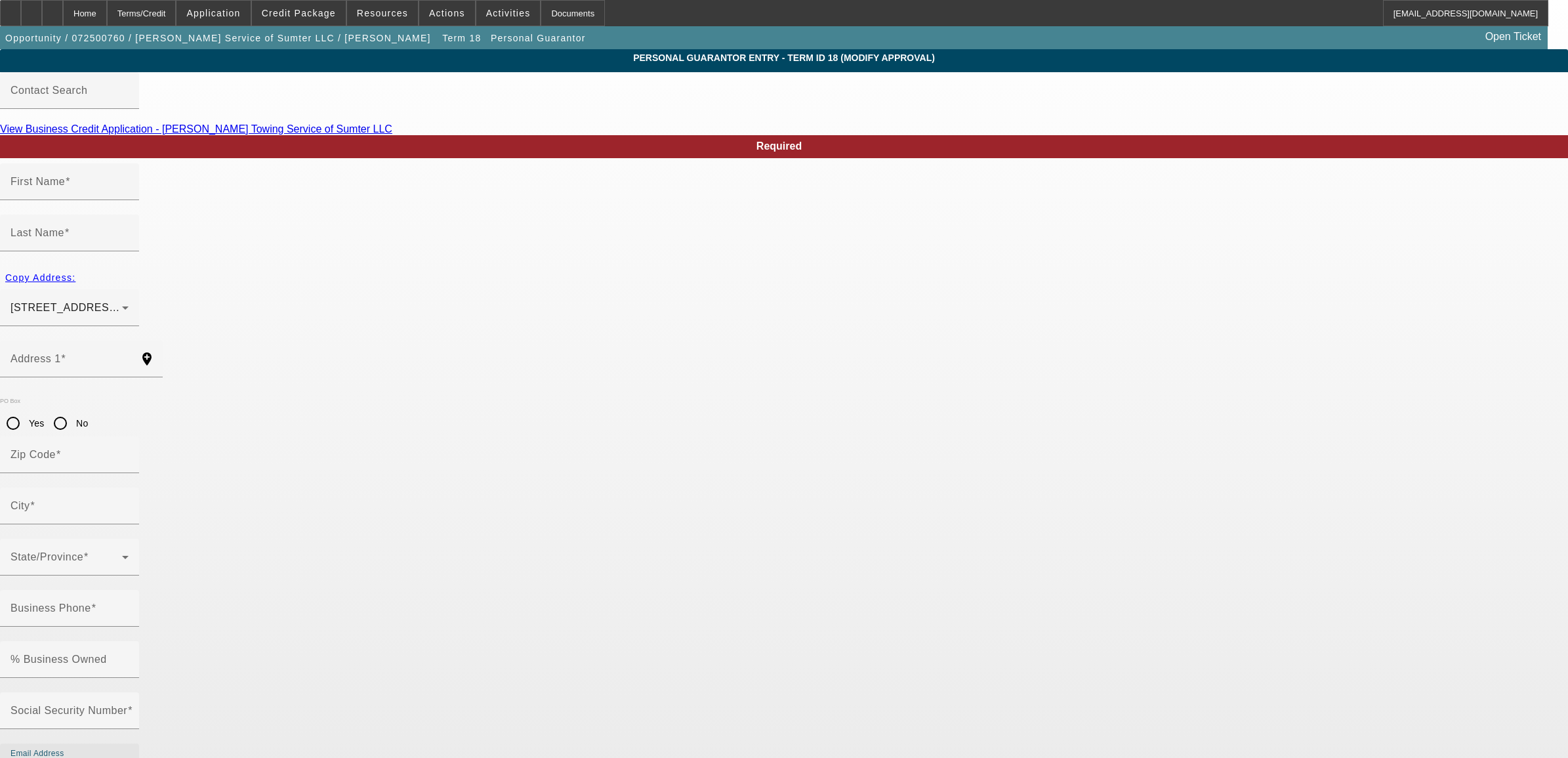
type input "249-59-4813"
type input "phregraham1971@yahoo.com"
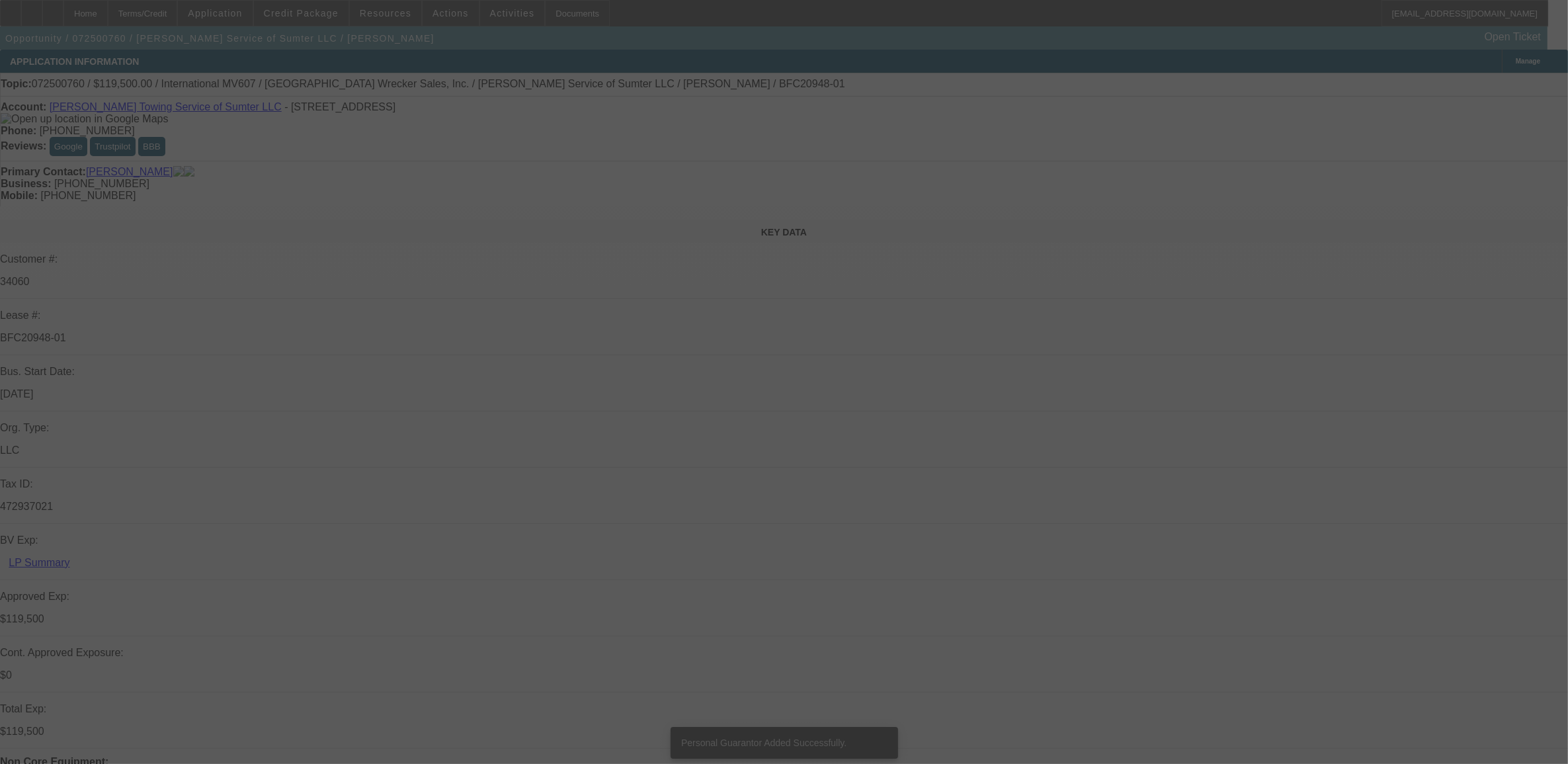
select select "0"
select select "2"
select select "0"
select select "6"
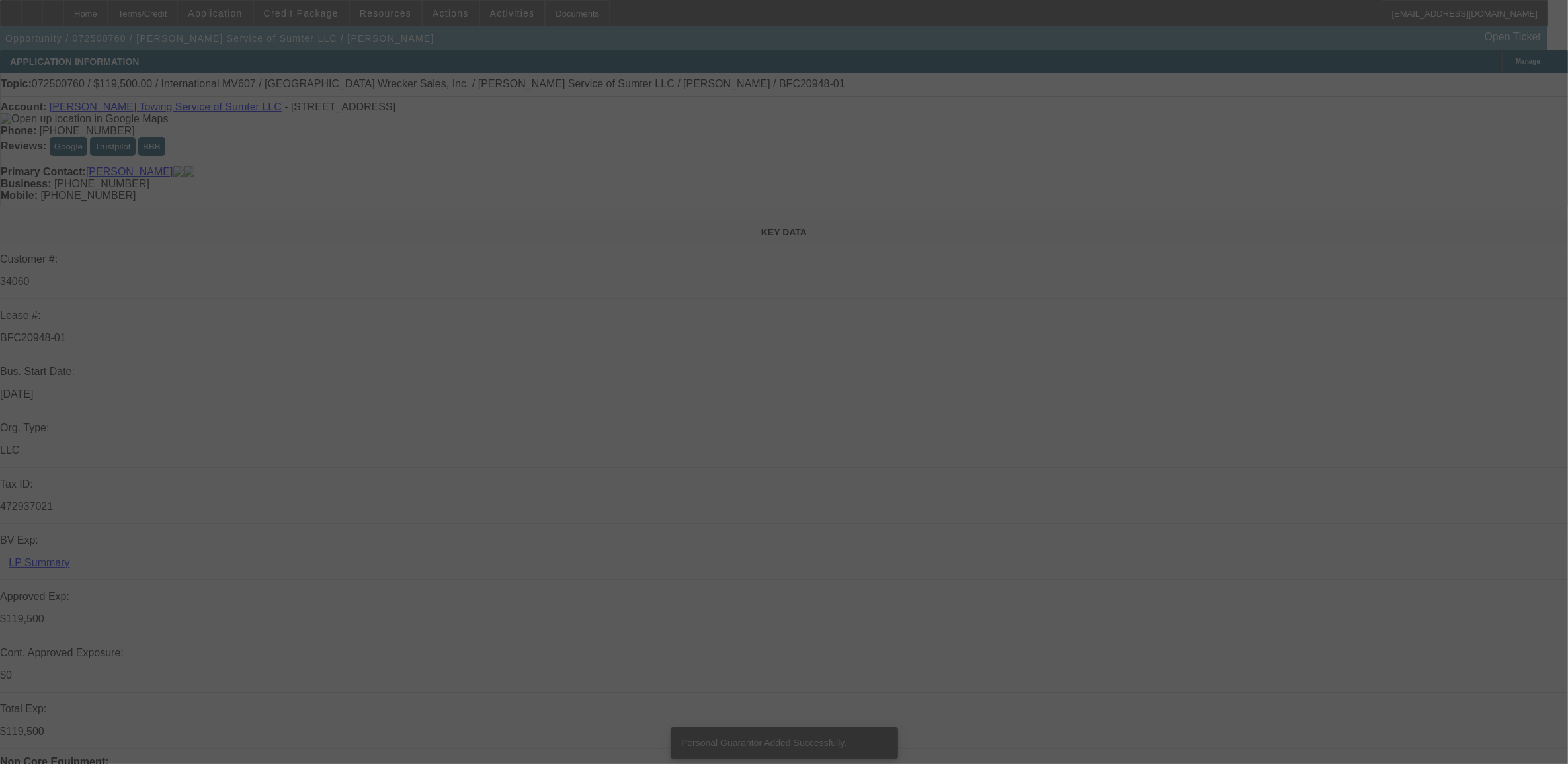
select select "0"
select select "2"
select select "0"
select select "6"
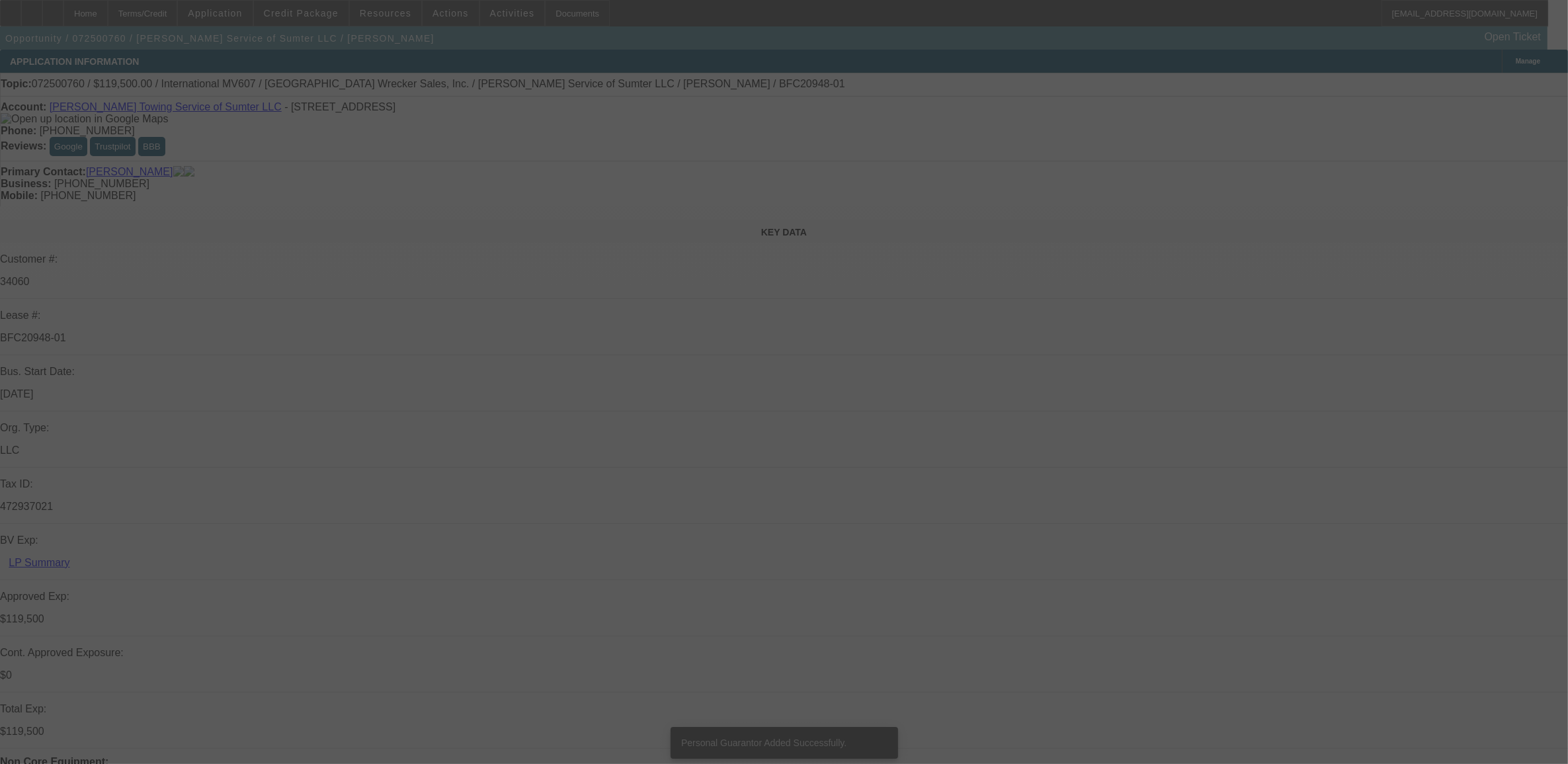
select select "0"
select select "2"
select select "0"
select select "6"
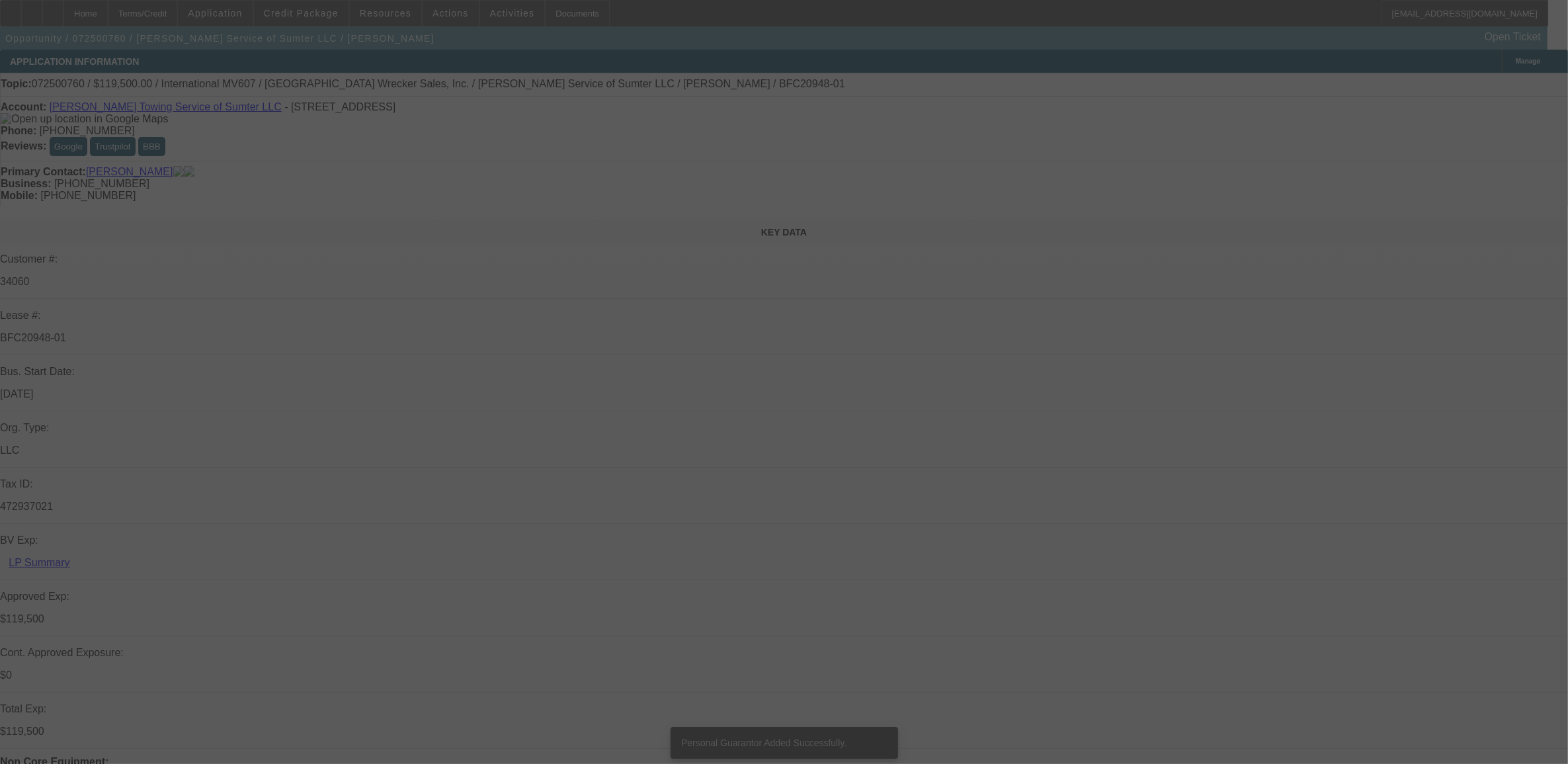
select select "0"
select select "2"
select select "0"
select select "6"
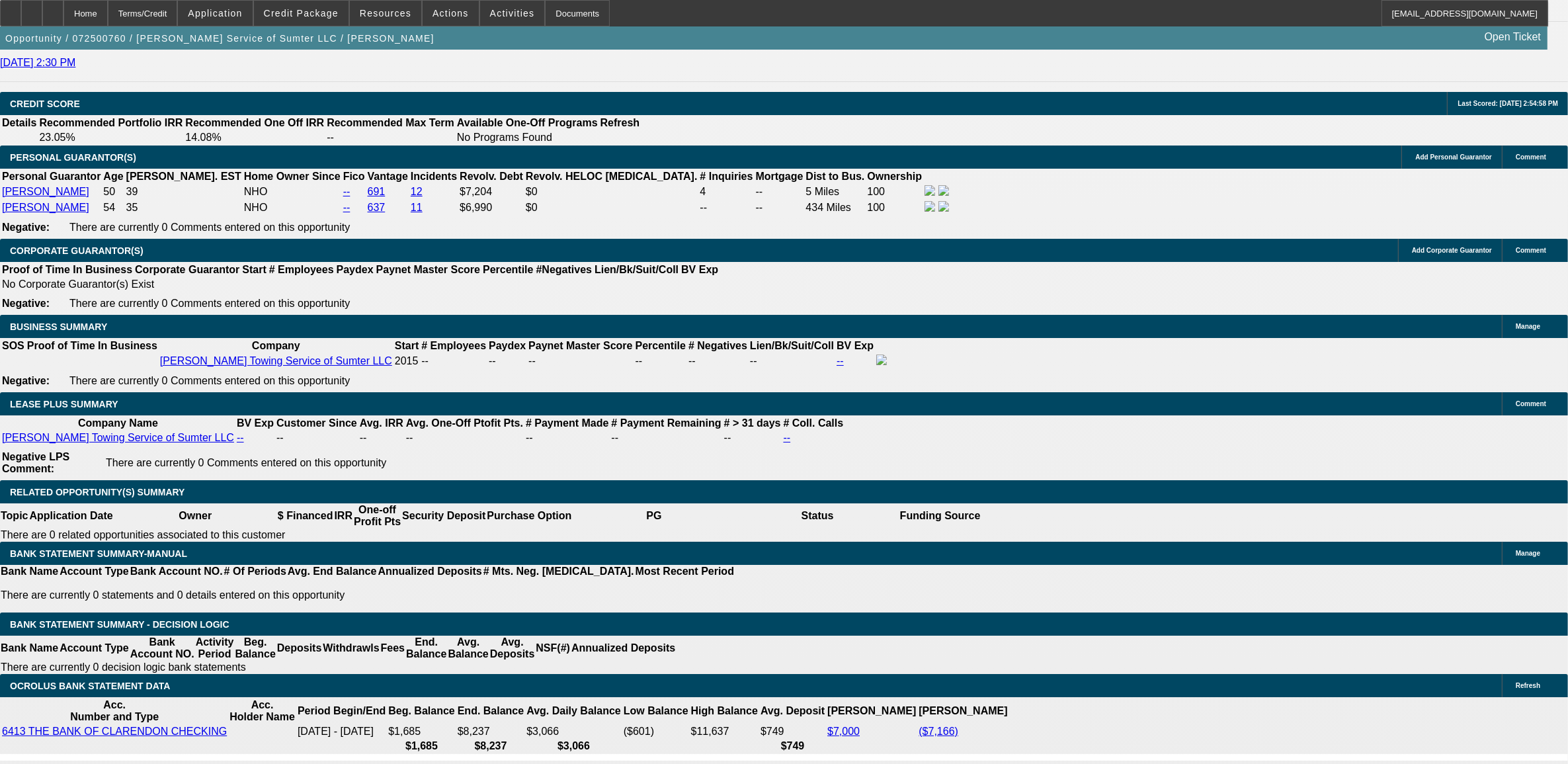
scroll to position [1902, 0]
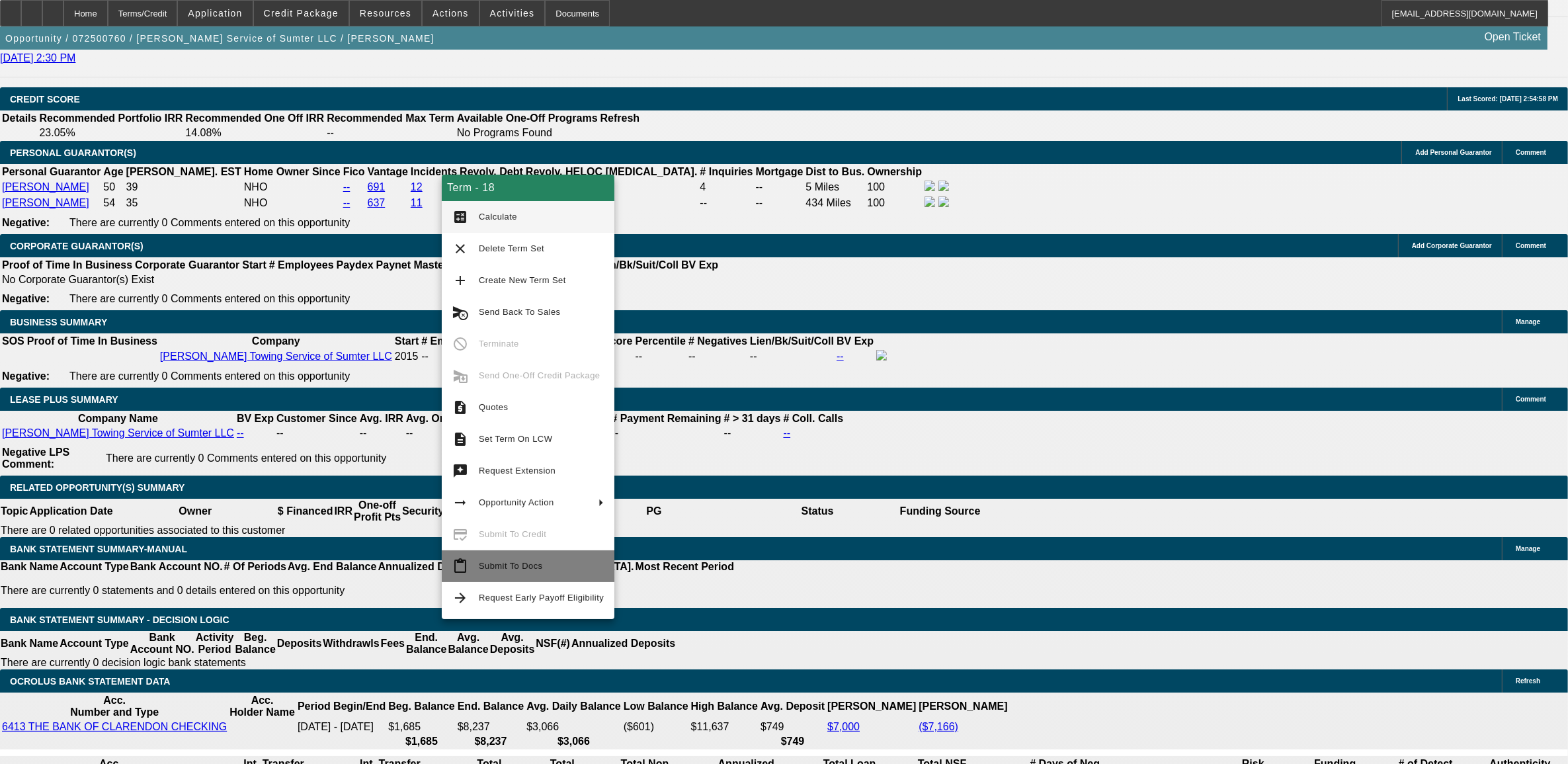
click at [496, 573] on span "Submit To Docs" at bounding box center [541, 566] width 125 height 16
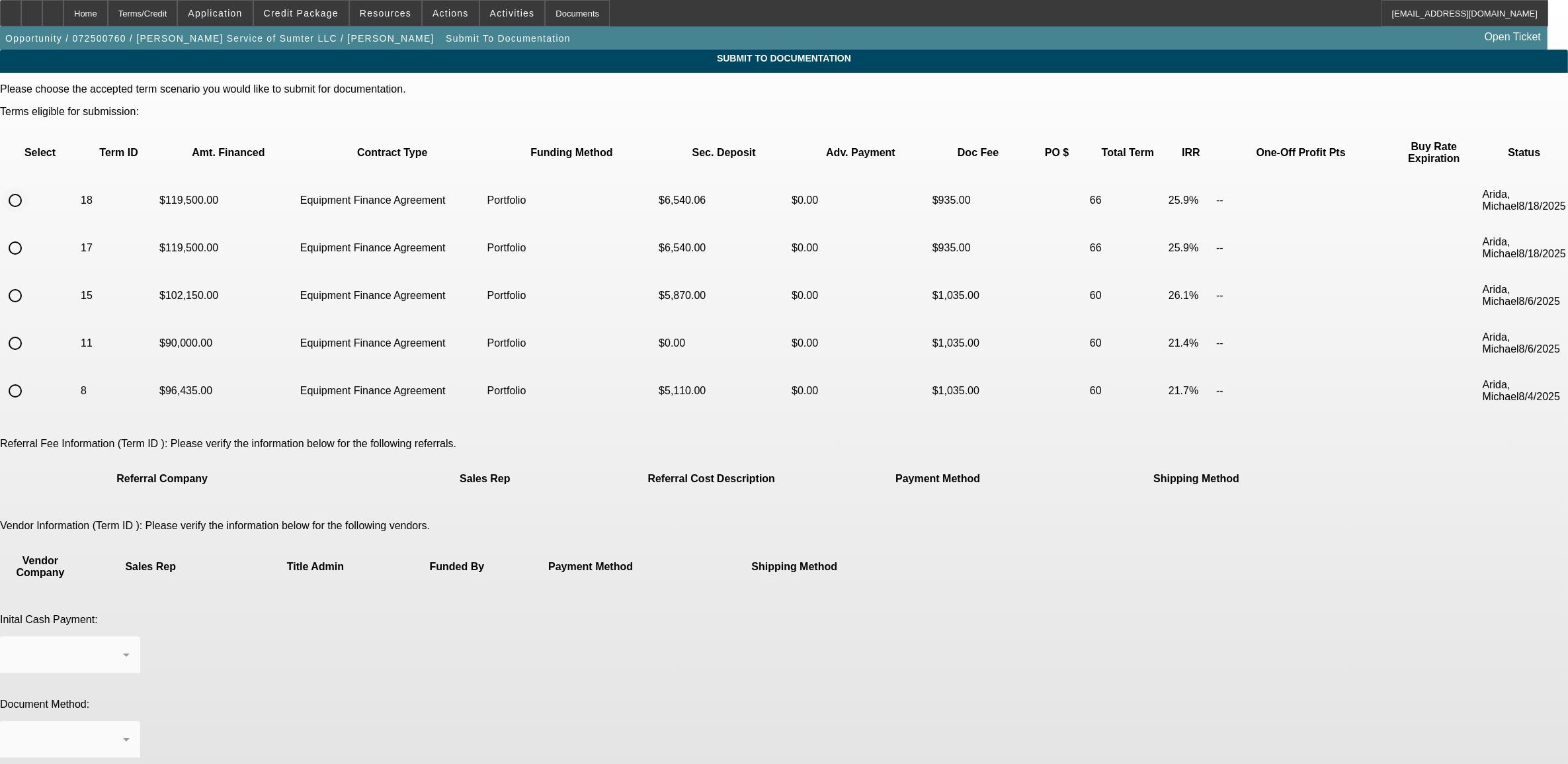
click at [28, 187] on input "radio" at bounding box center [16, 201] width 27 height 27
radio input "true"
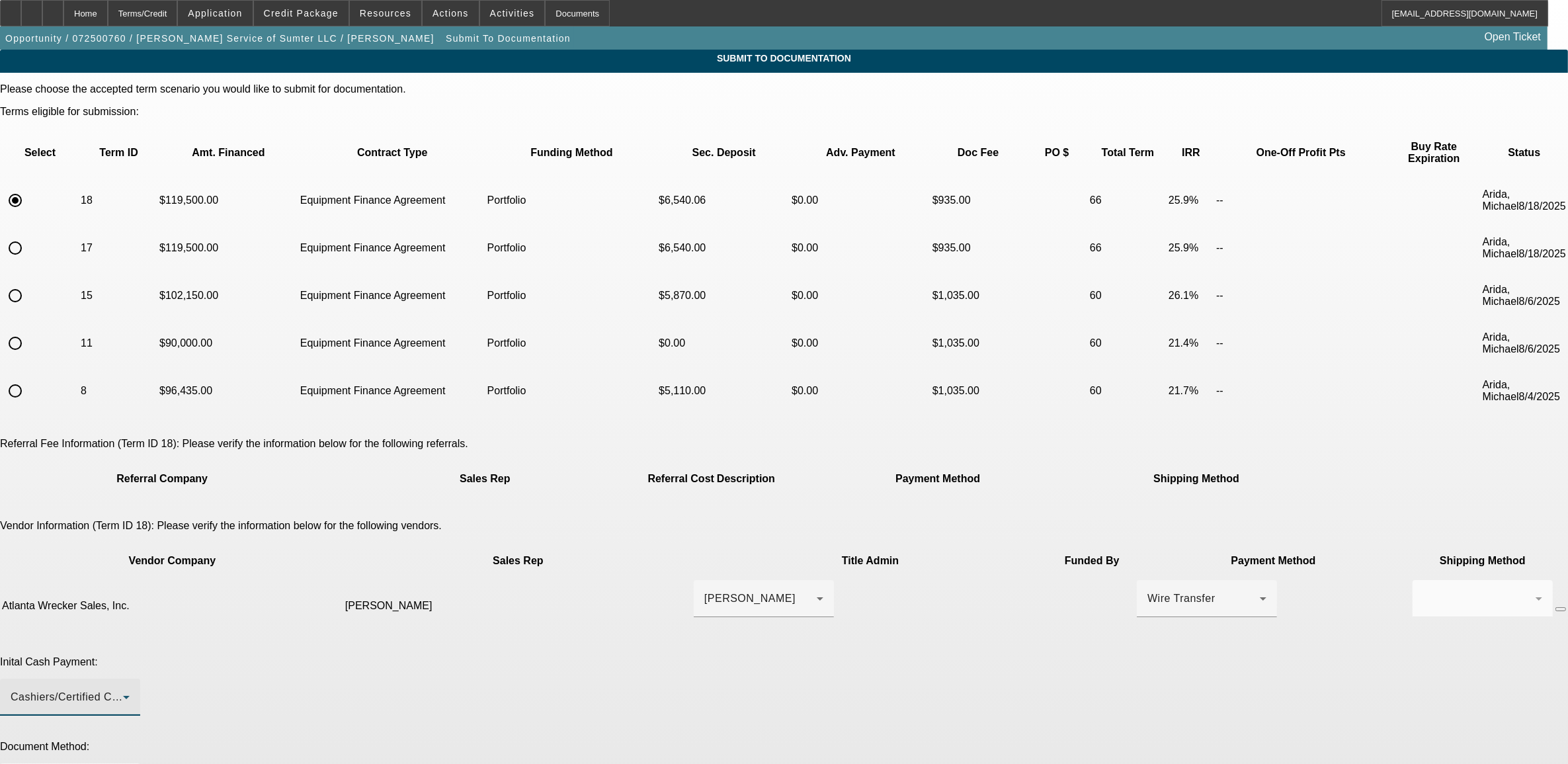
click at [123, 689] on div "Cashiers/Certified Check" at bounding box center [66, 697] width 112 height 16
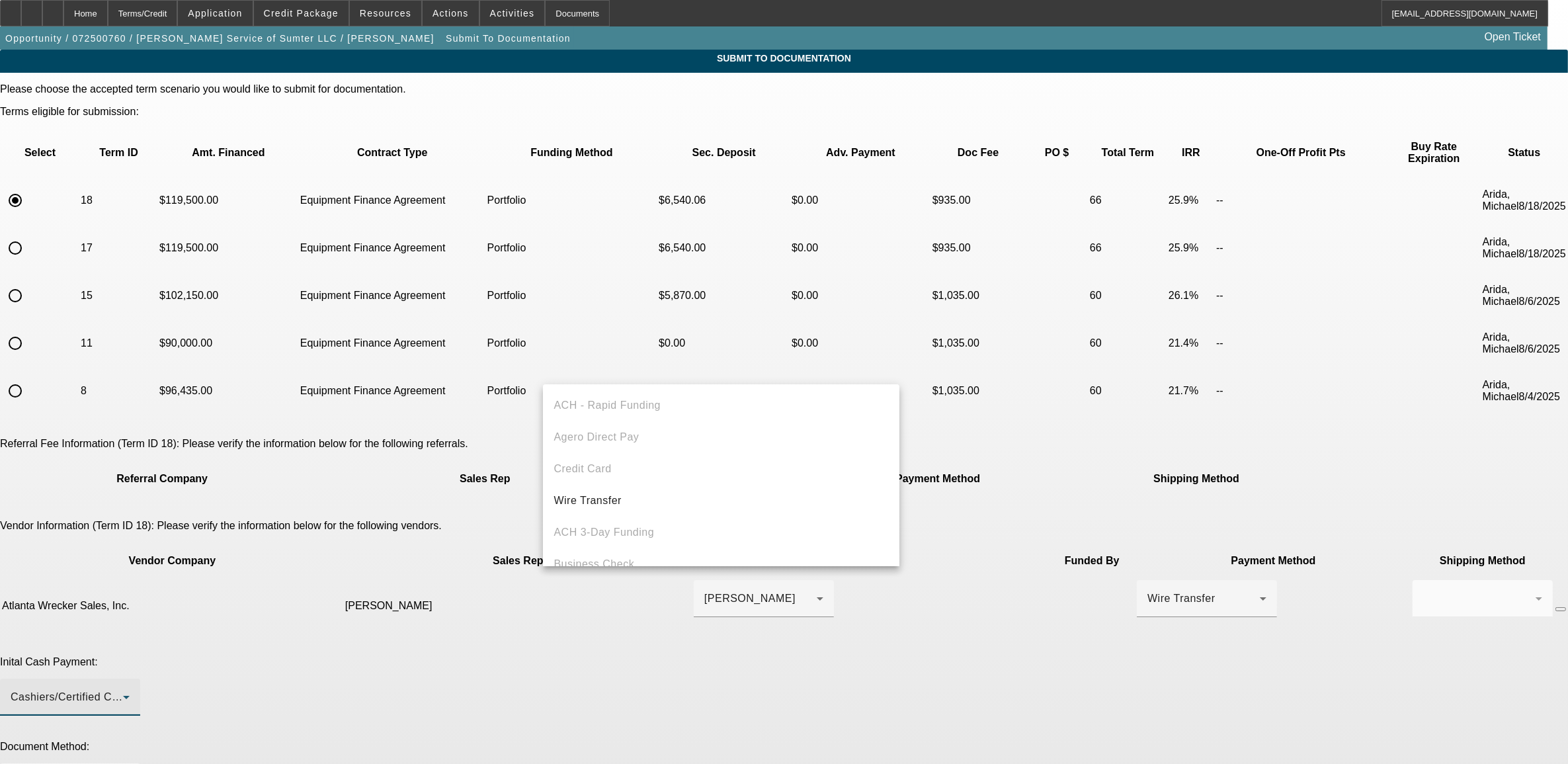
scroll to position [45, 0]
click at [595, 441] on mat-option "Wire Transfer" at bounding box center [720, 456] width 357 height 31
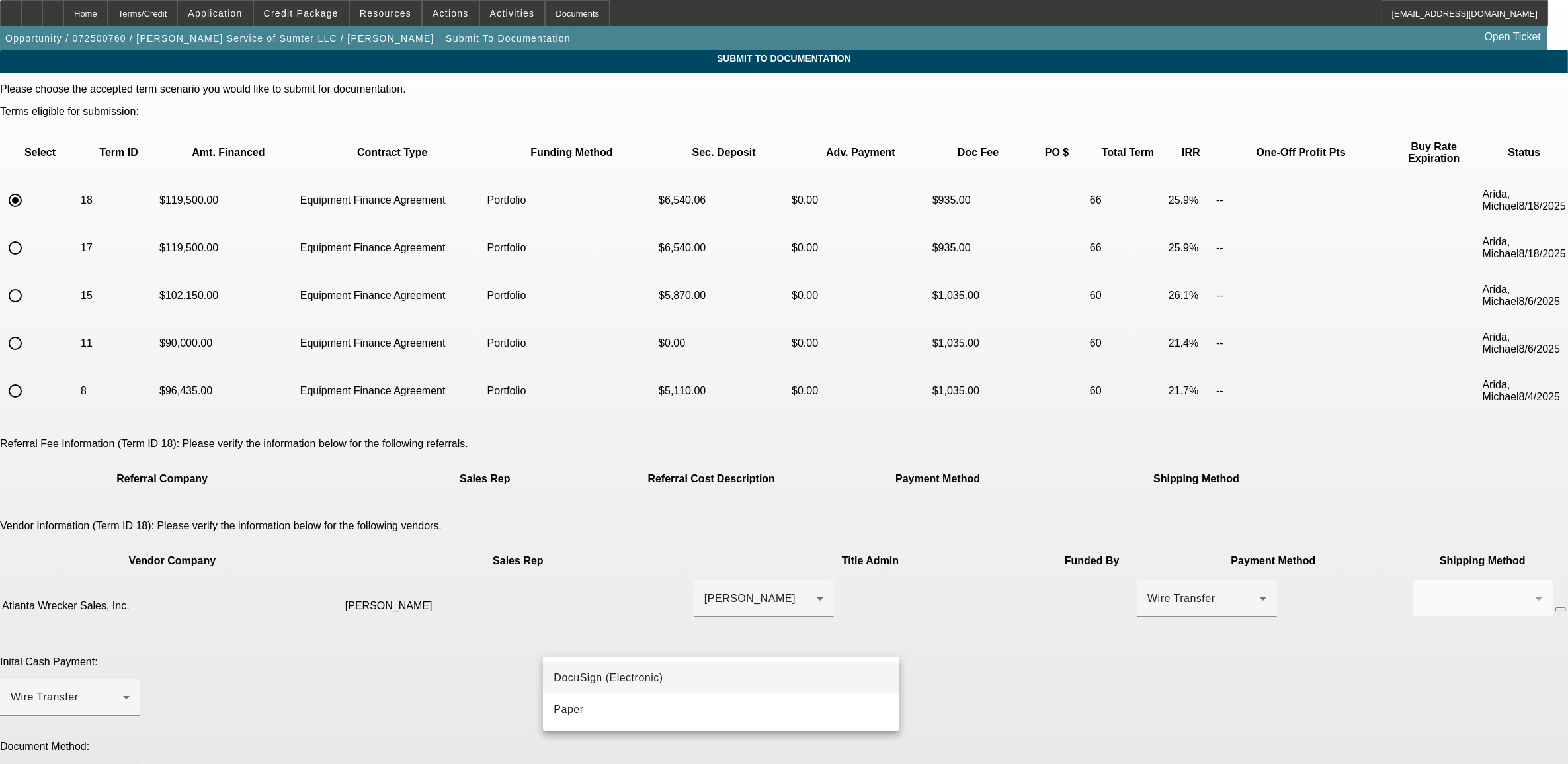
click at [582, 693] on mat-option "DocuSign (Electronic)" at bounding box center [720, 678] width 357 height 31
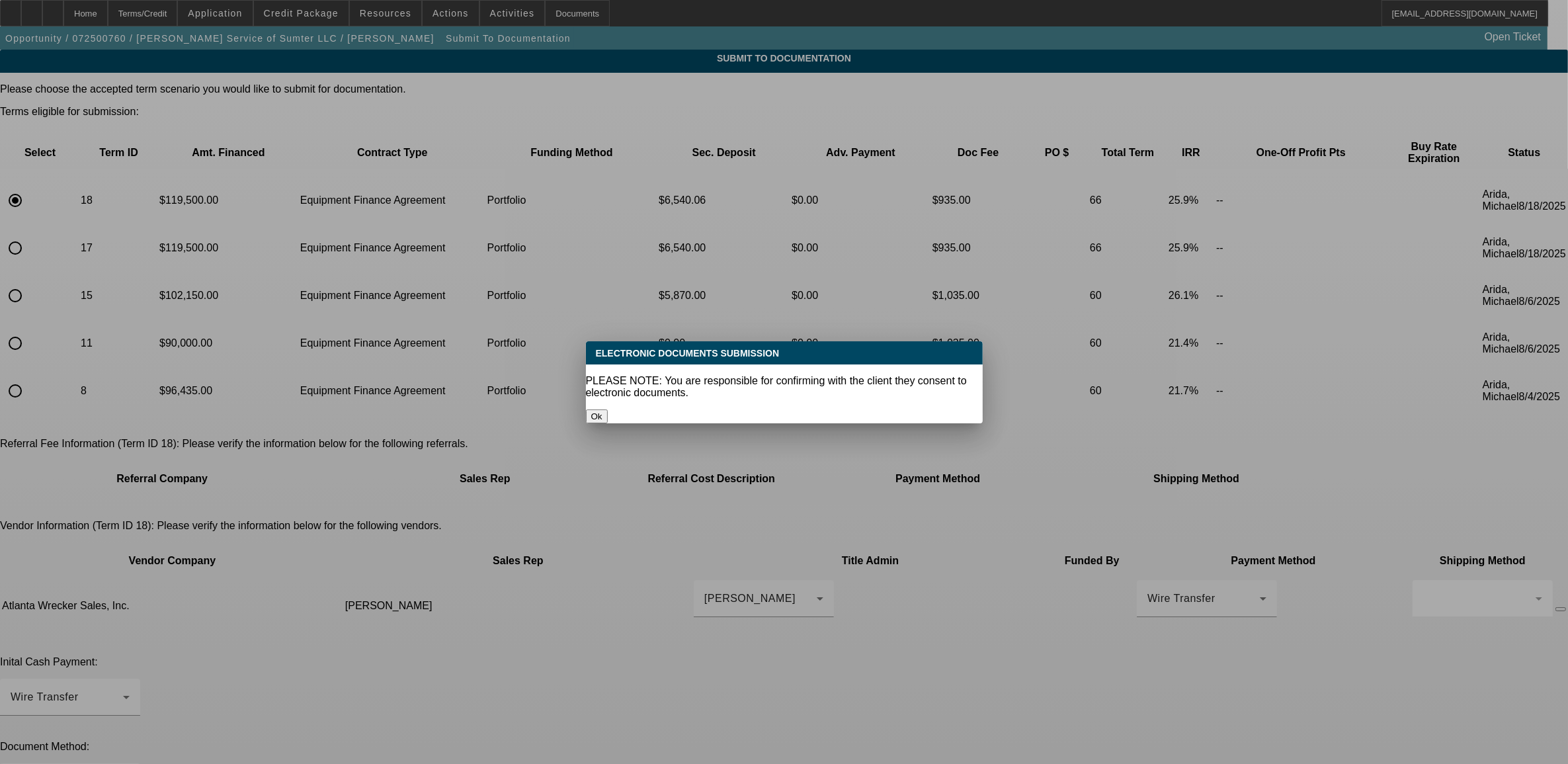
click at [608, 409] on button "Ok" at bounding box center [597, 417] width 22 height 14
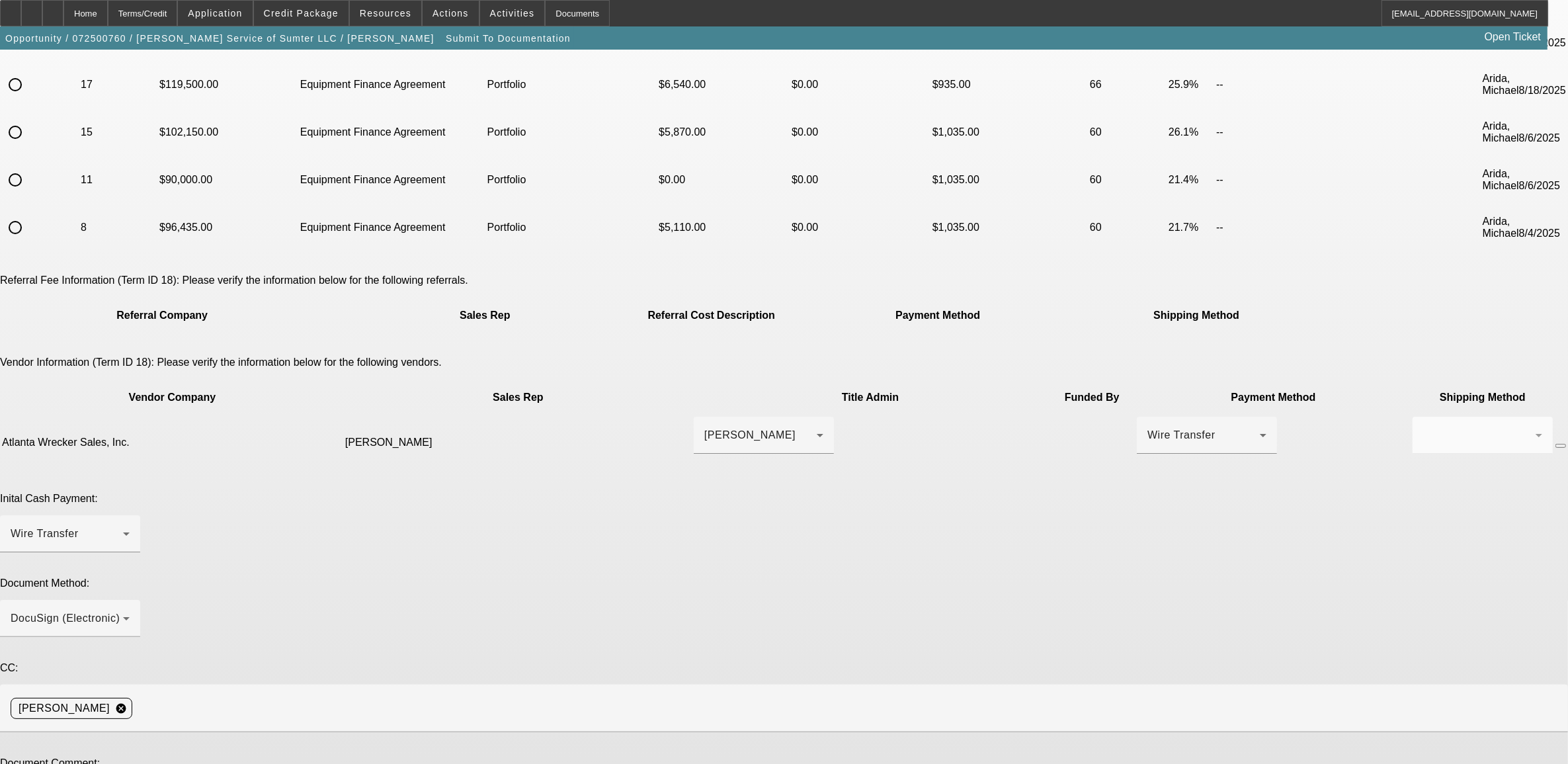
scroll to position [166, 0]
paste textarea "jen is the admin. turns out the wife is listed on paper as the owner."
type textarea "jen is the admin. turns out the wife is listed on paper as the owner. E POA if …"
type textarea "na"
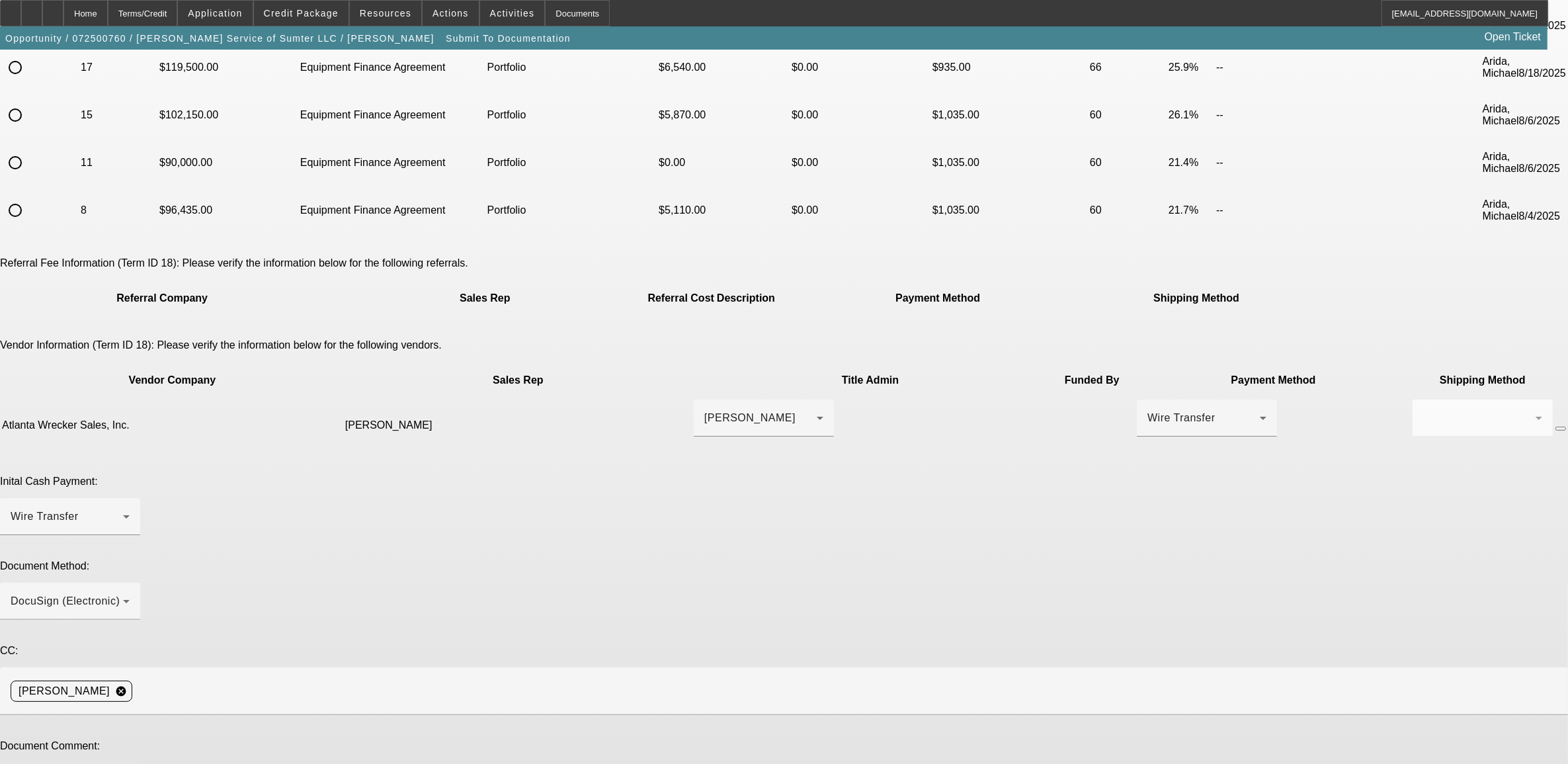
scroll to position [186, 0]
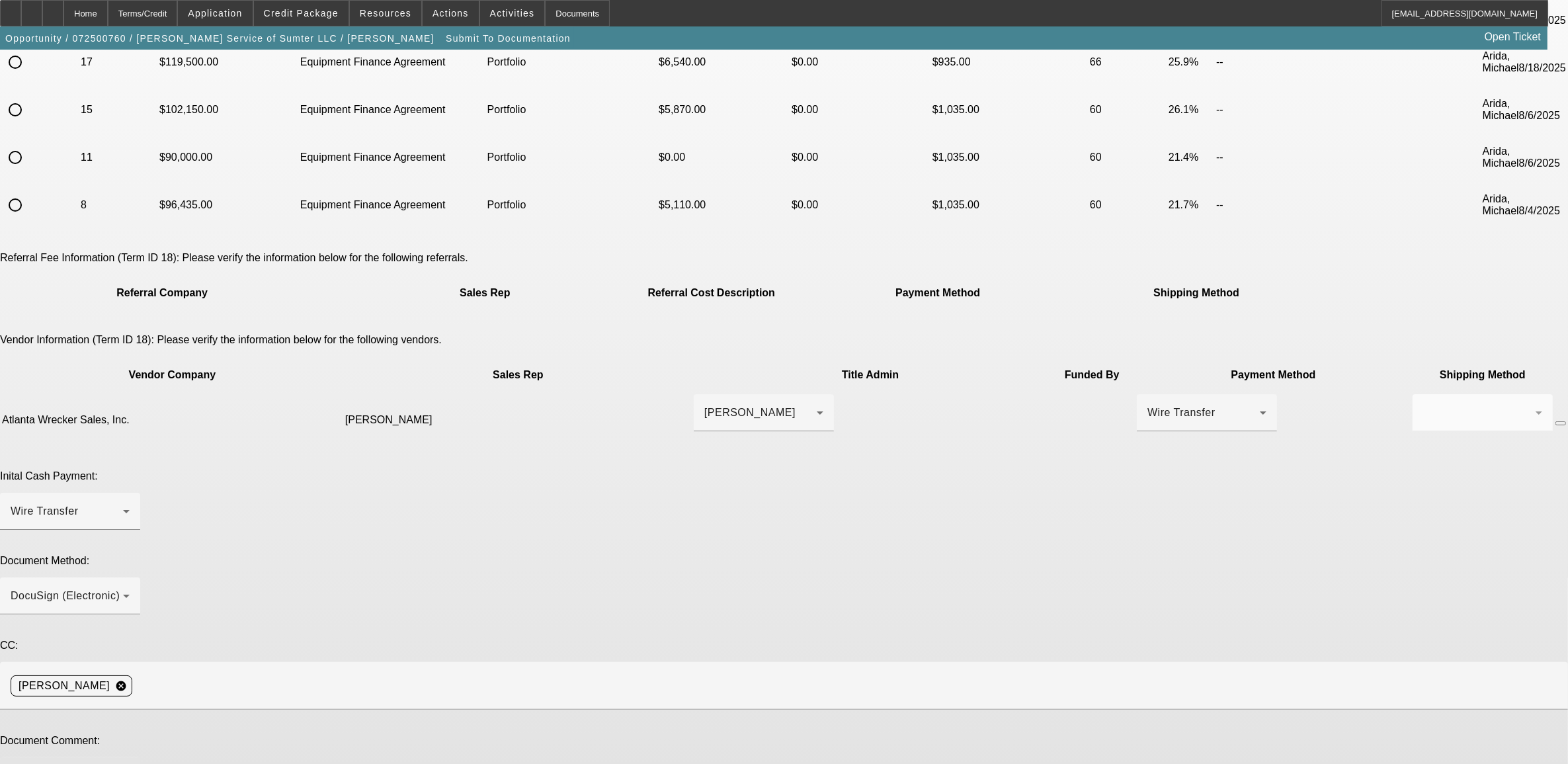
type textarea "jen is the admin. turns out the wife is listed on paper as the owner so we adde…"
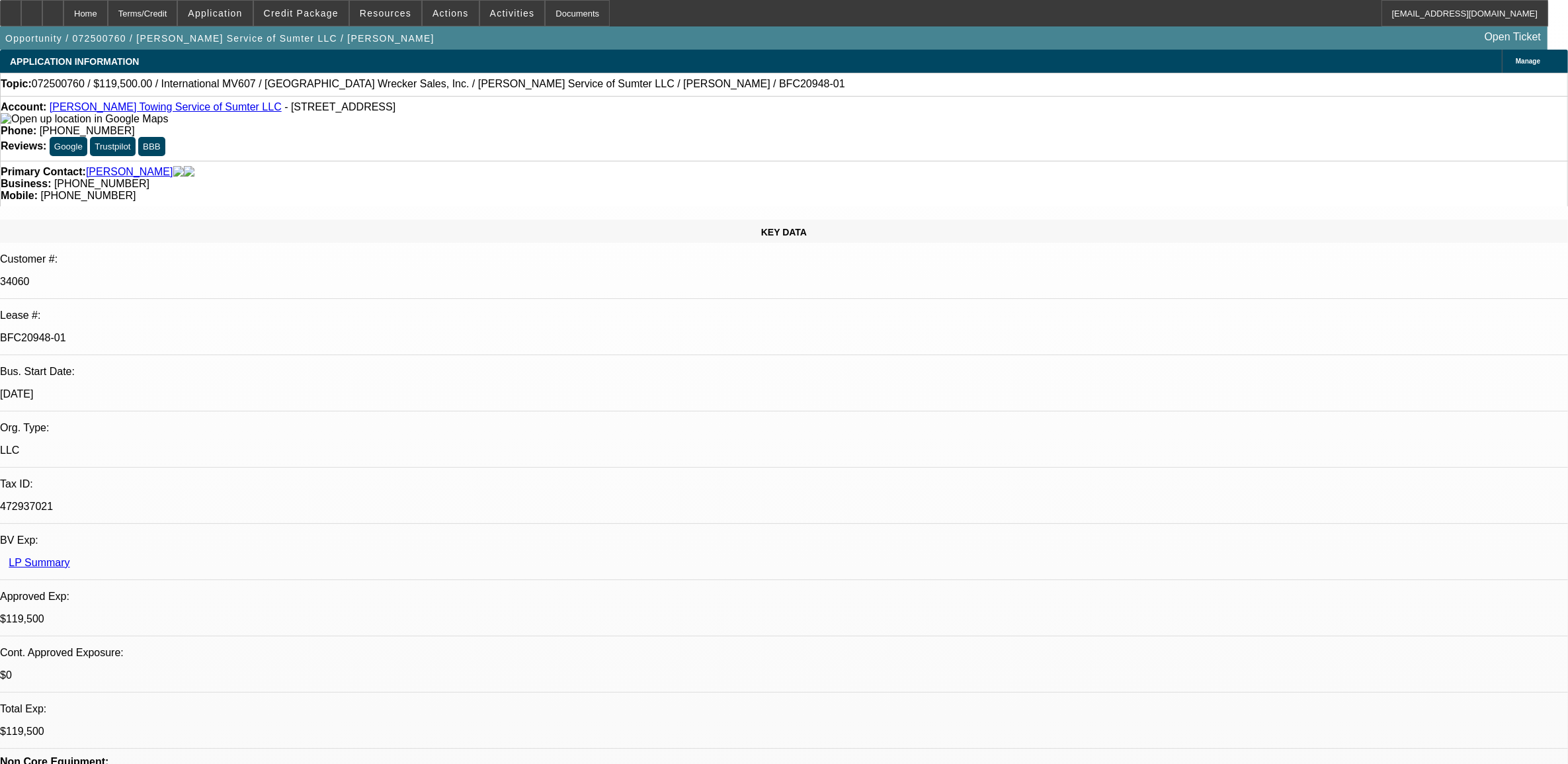
select select "0"
select select "2"
select select "0"
select select "6"
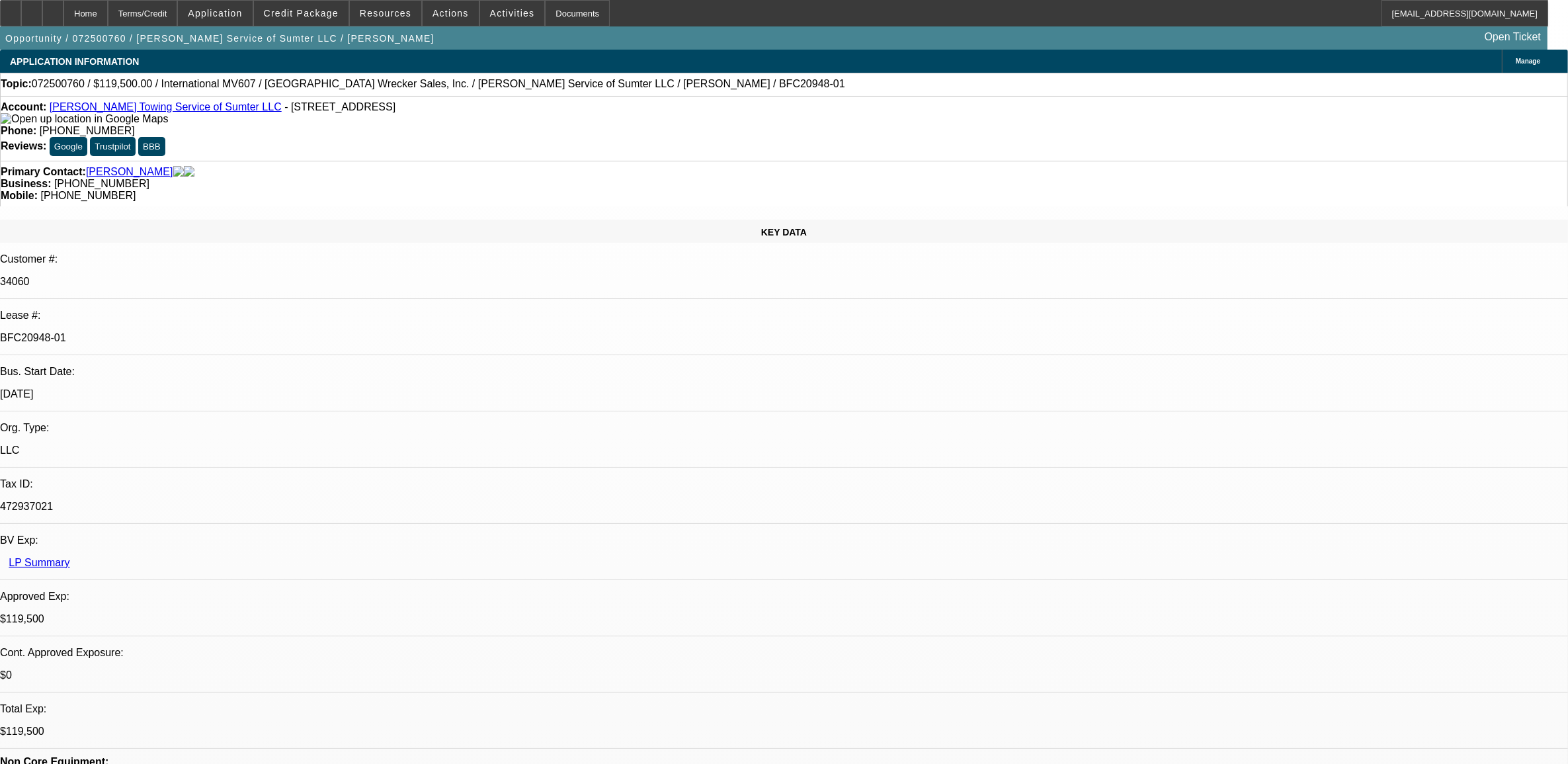
select select "0"
select select "2"
select select "0"
select select "6"
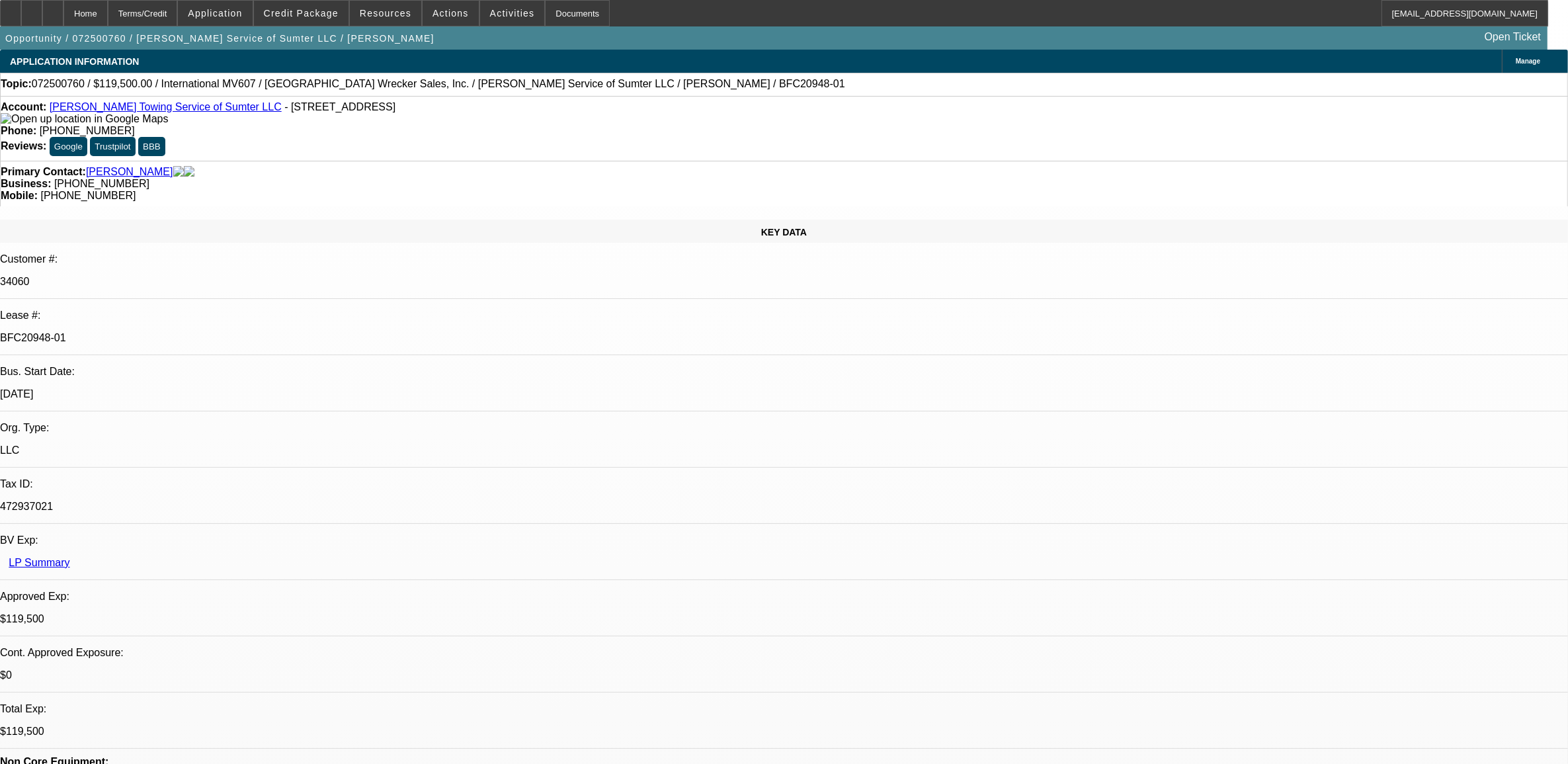
select select "0"
select select "2"
select select "0"
select select "6"
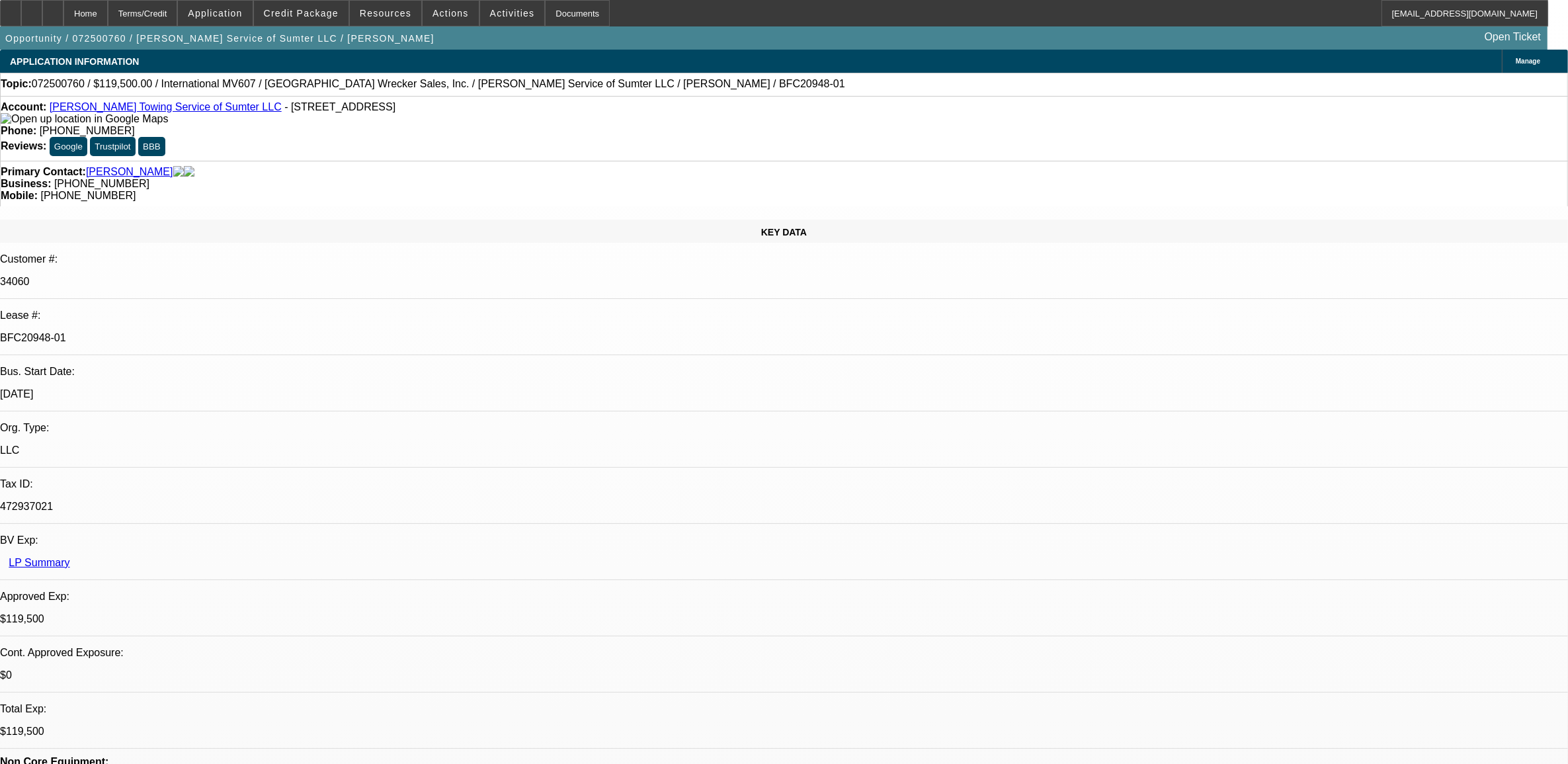
select select "0"
select select "2"
select select "0"
select select "6"
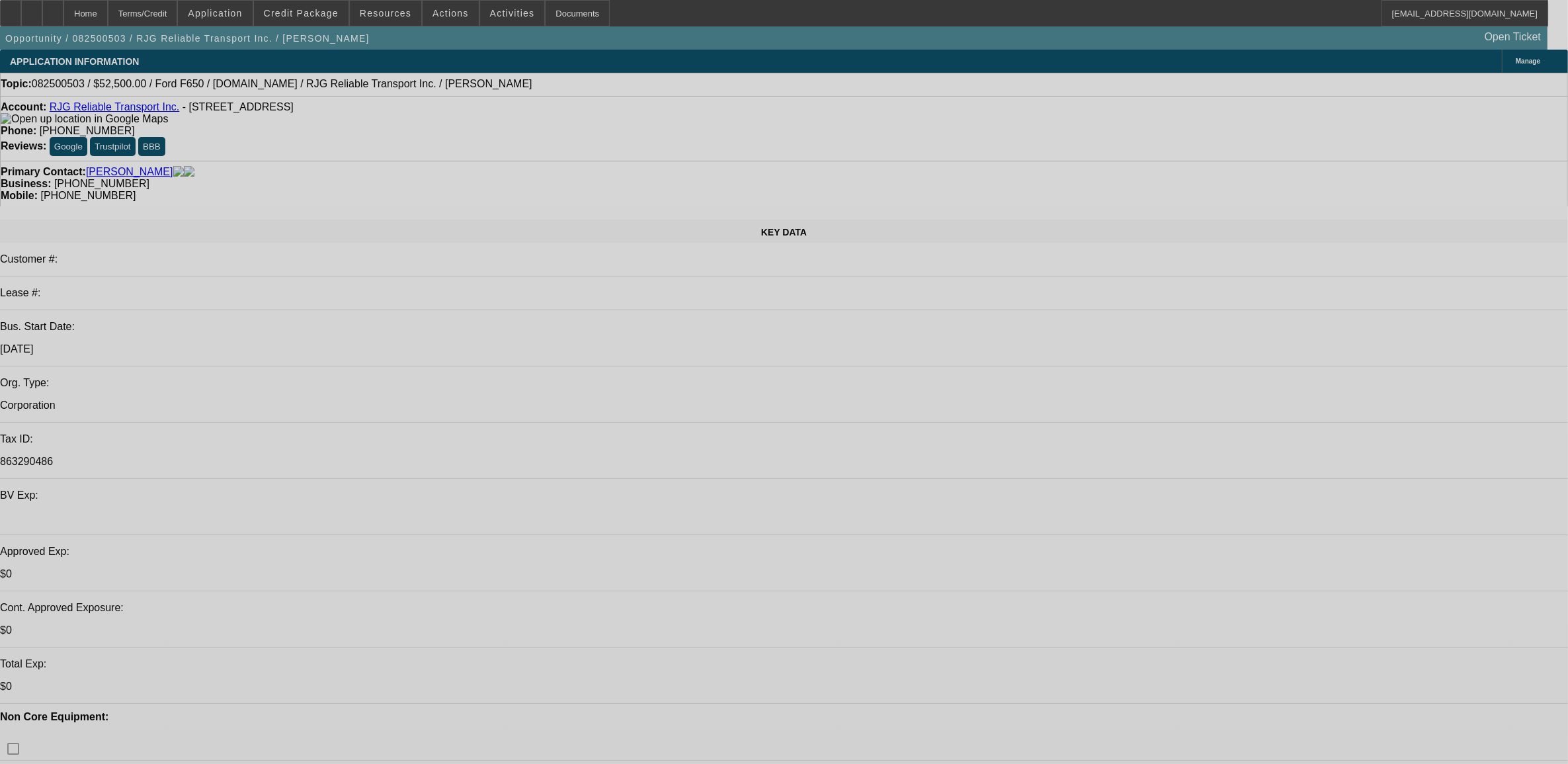
select select "0"
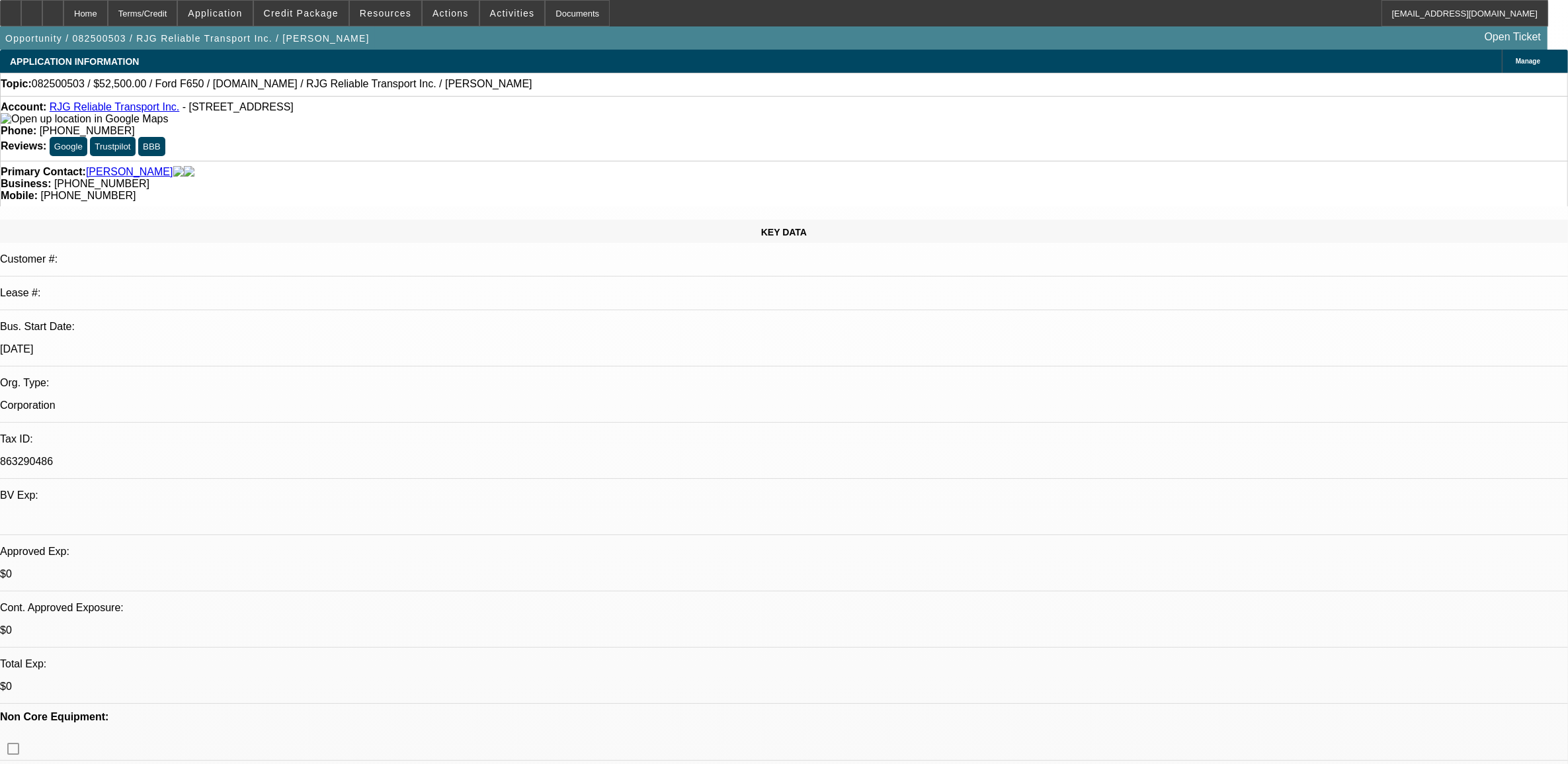
select select "0"
select select "0.1"
select select "0"
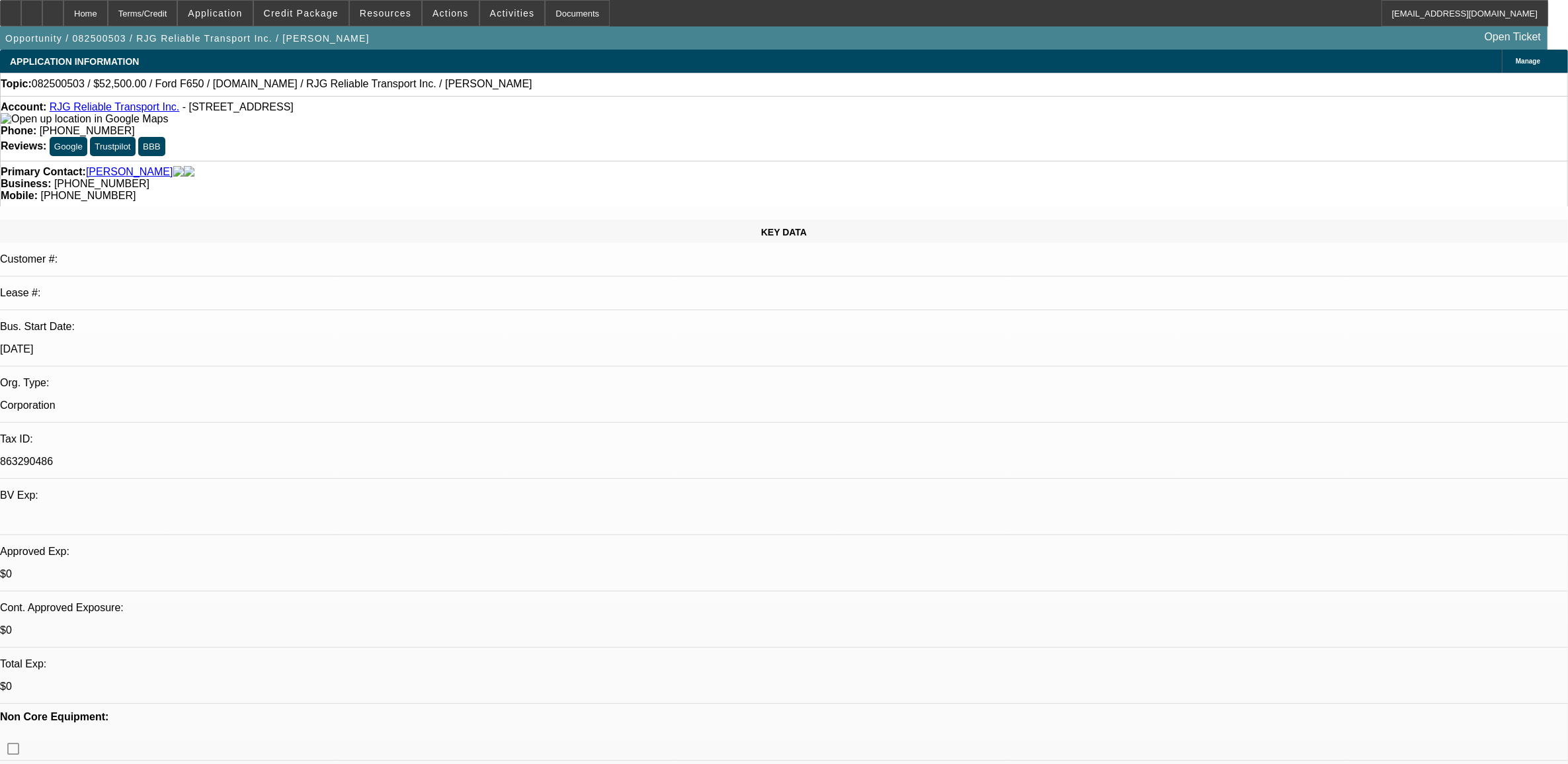
select select "0"
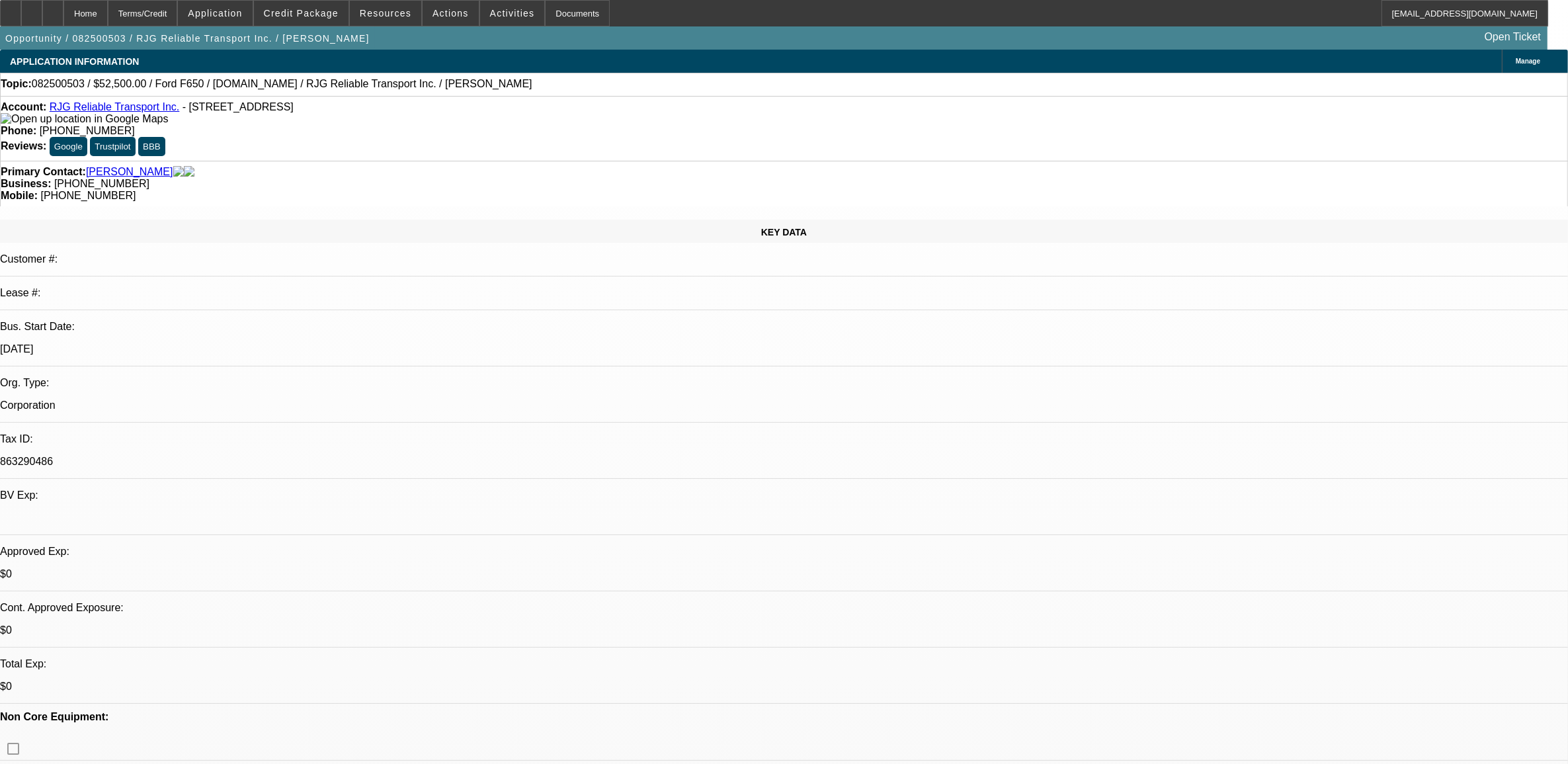
select select "0"
select select "1"
select select "4"
select select "1"
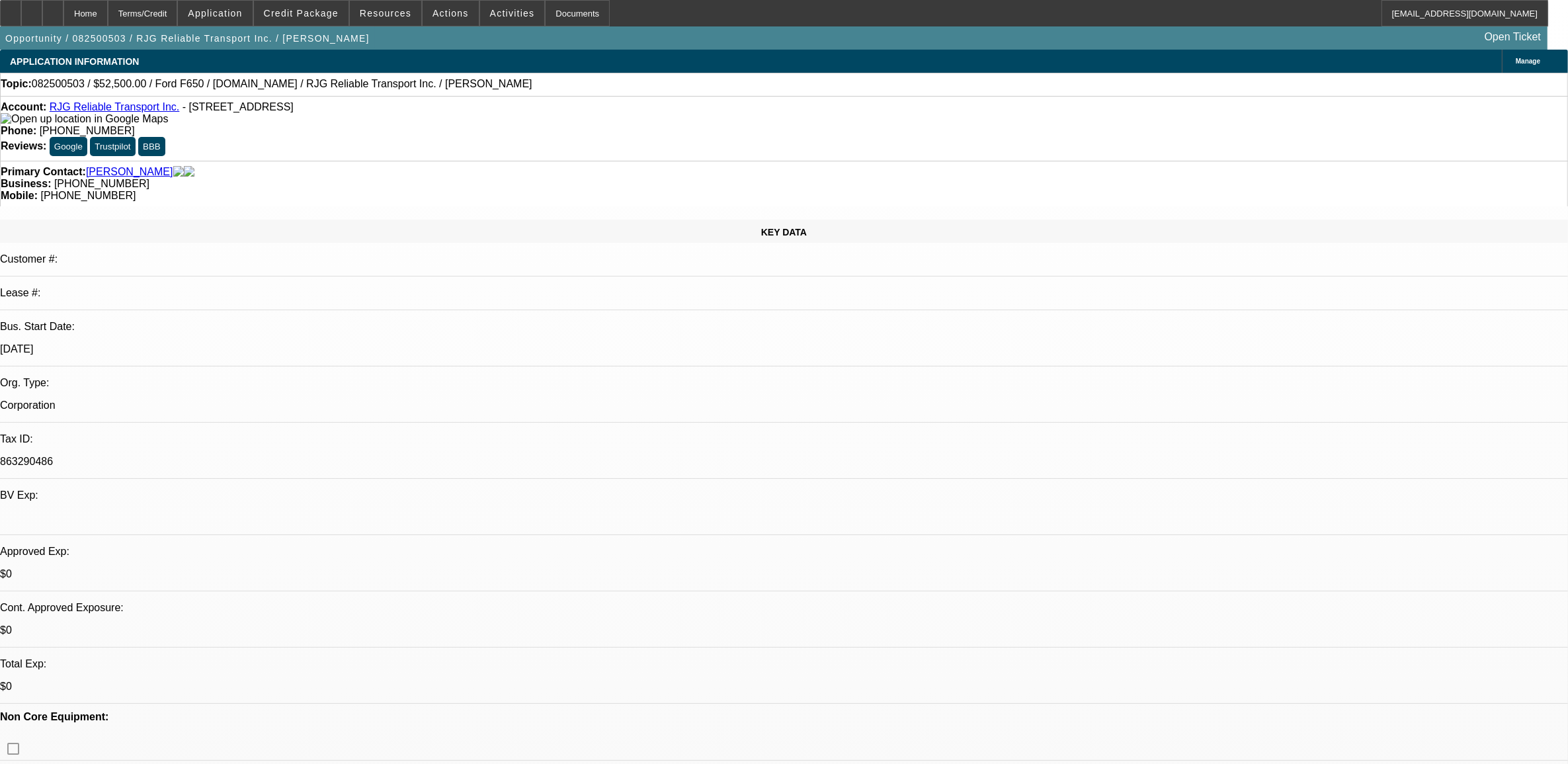
select select "3"
select select "6"
select select "1"
select select "6"
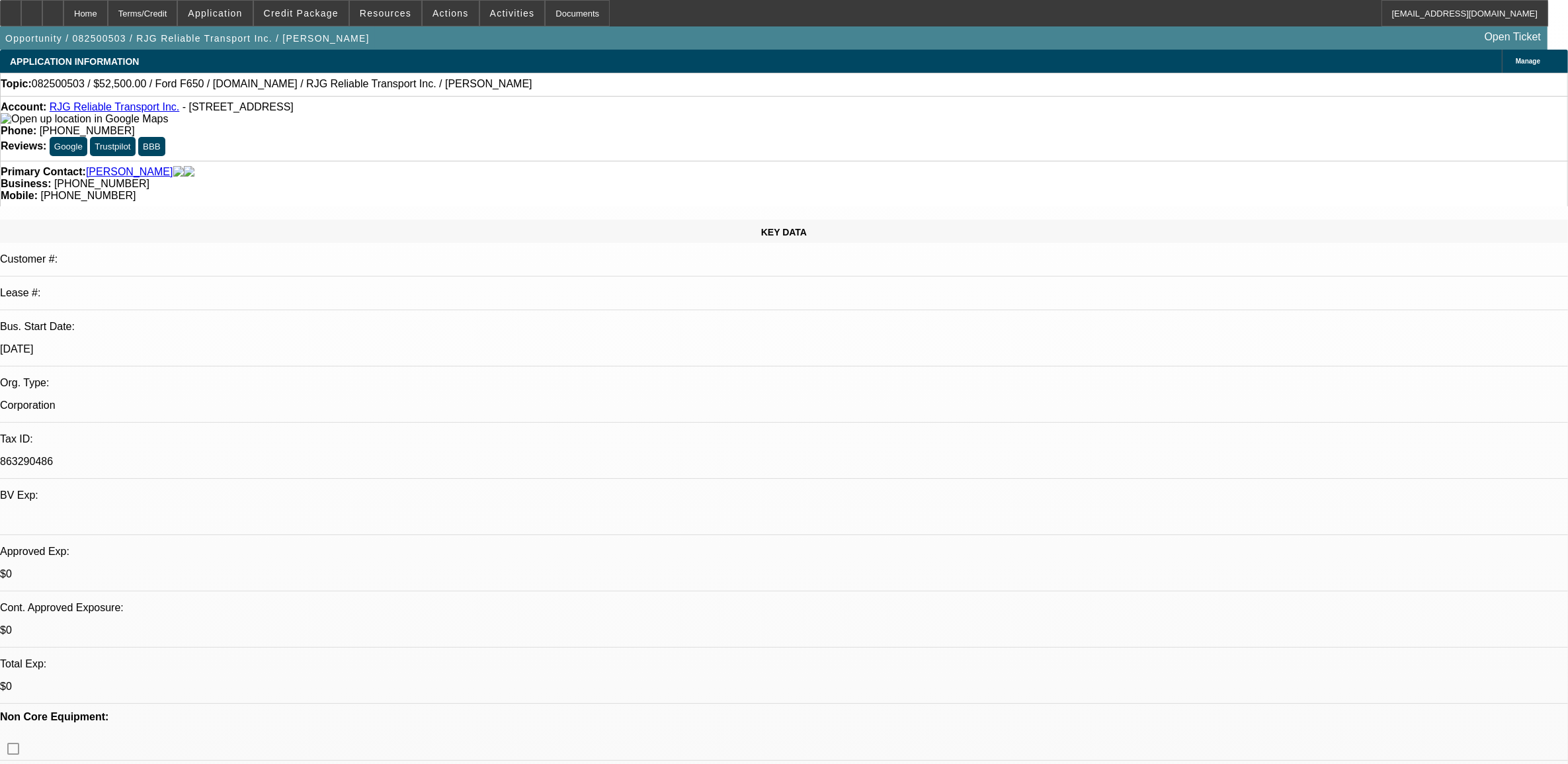
select select "1"
select select "6"
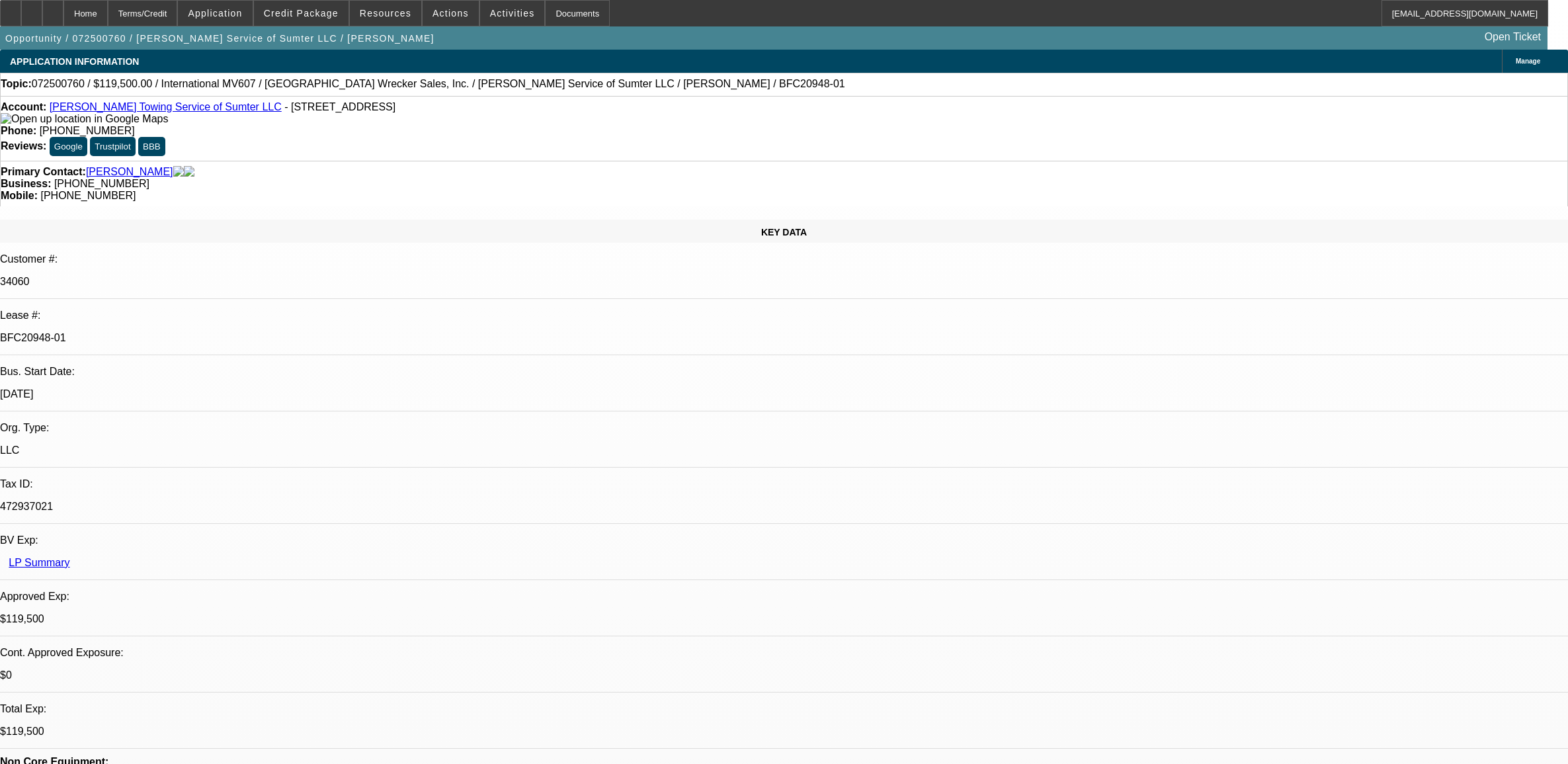
select select "0"
select select "2"
select select "0"
select select "6"
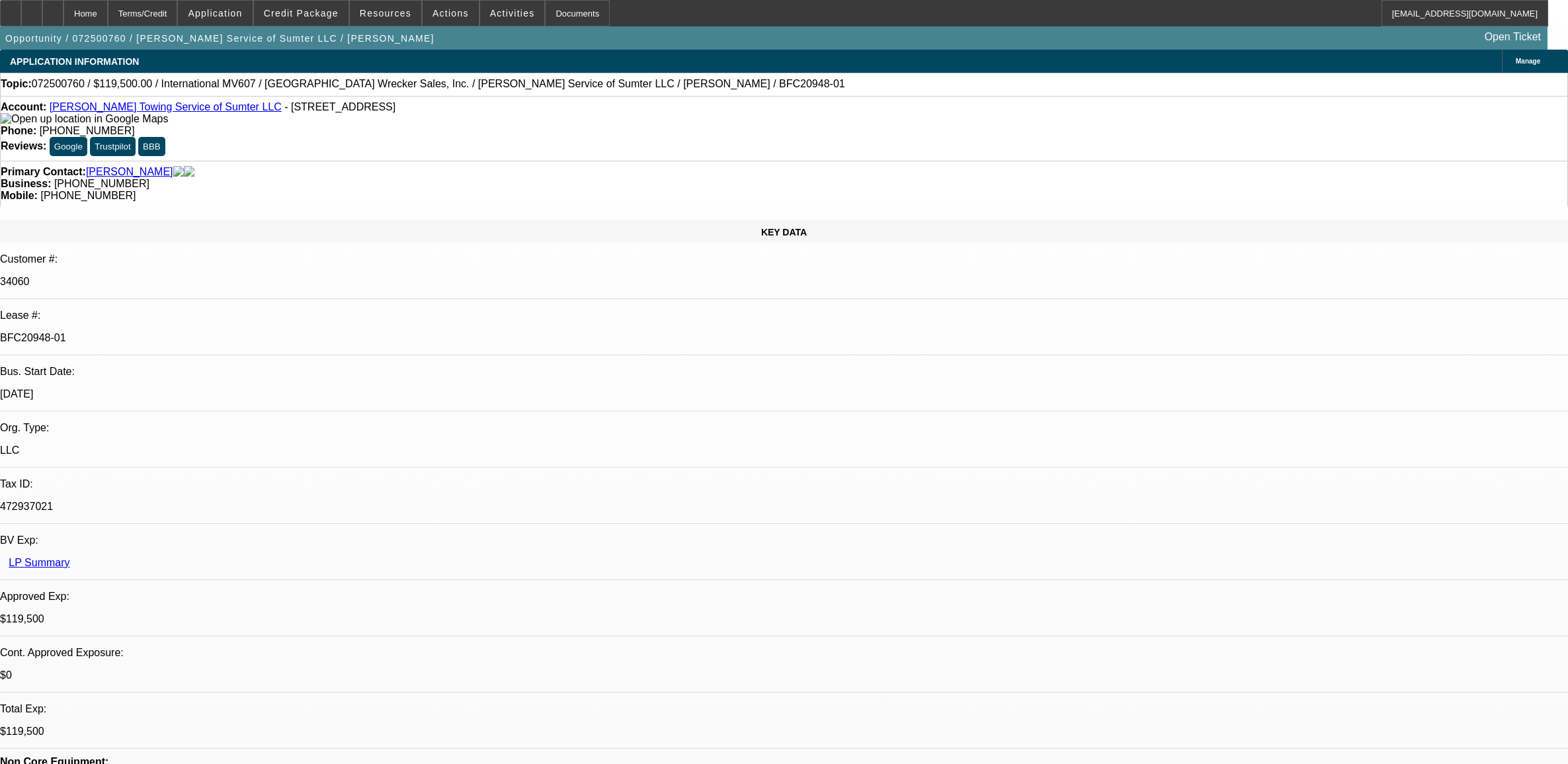
select select "0"
select select "2"
select select "0"
select select "6"
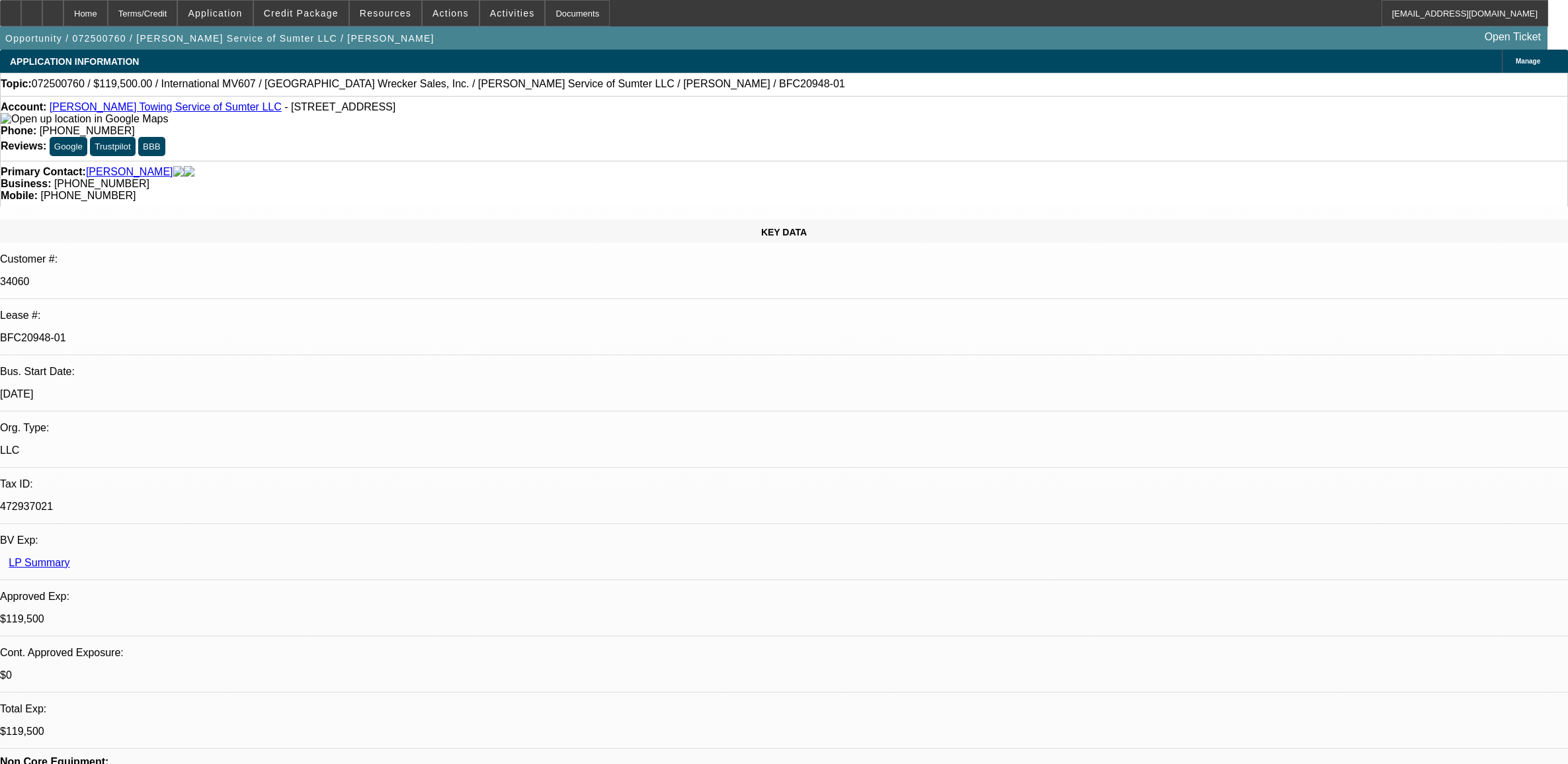
select select "0"
select select "2"
select select "0"
select select "6"
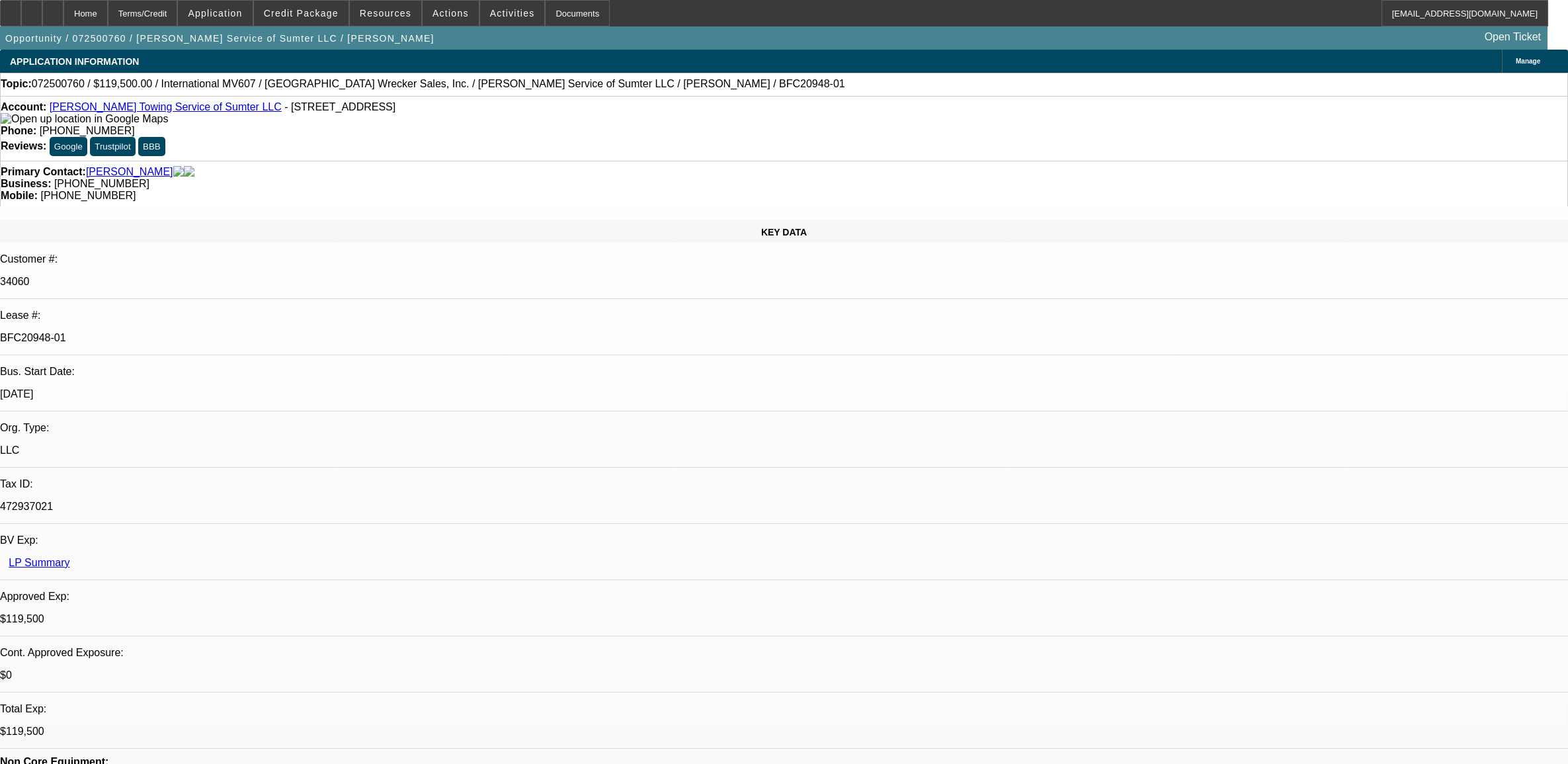
select select "0"
select select "2"
select select "0"
select select "6"
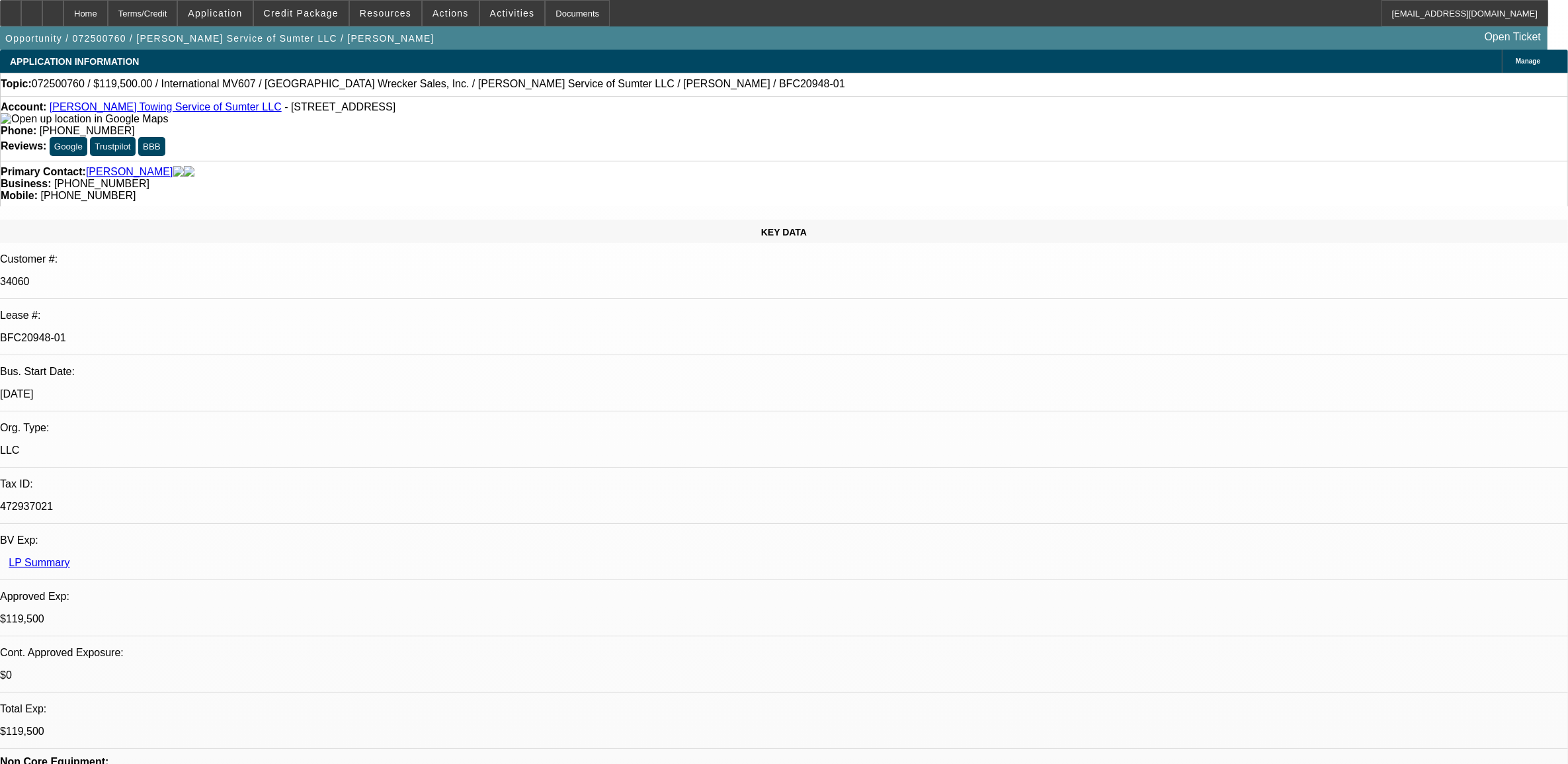
scroll to position [744, 0]
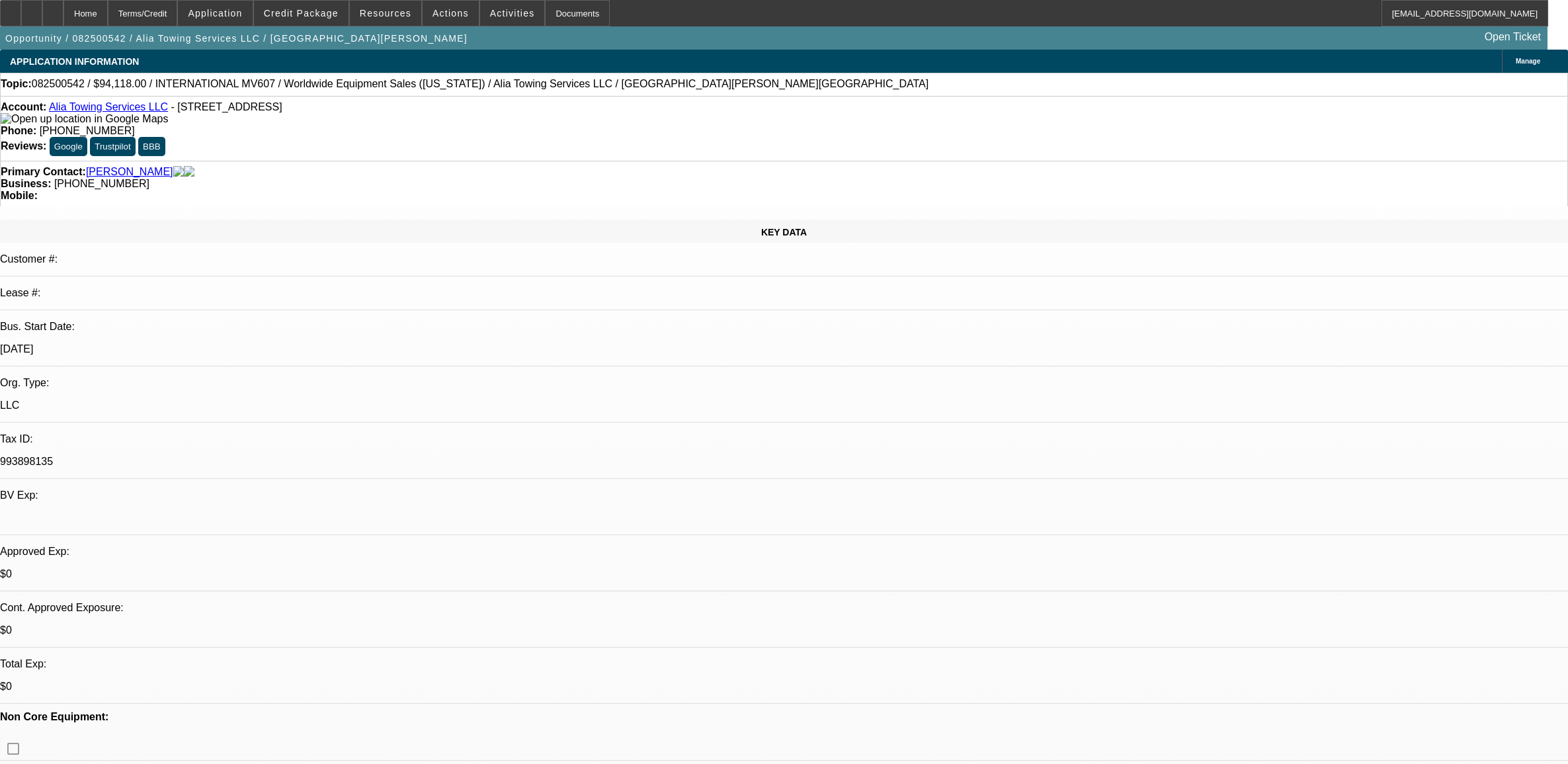
select select "0"
select select "2"
select select "0"
select select "6"
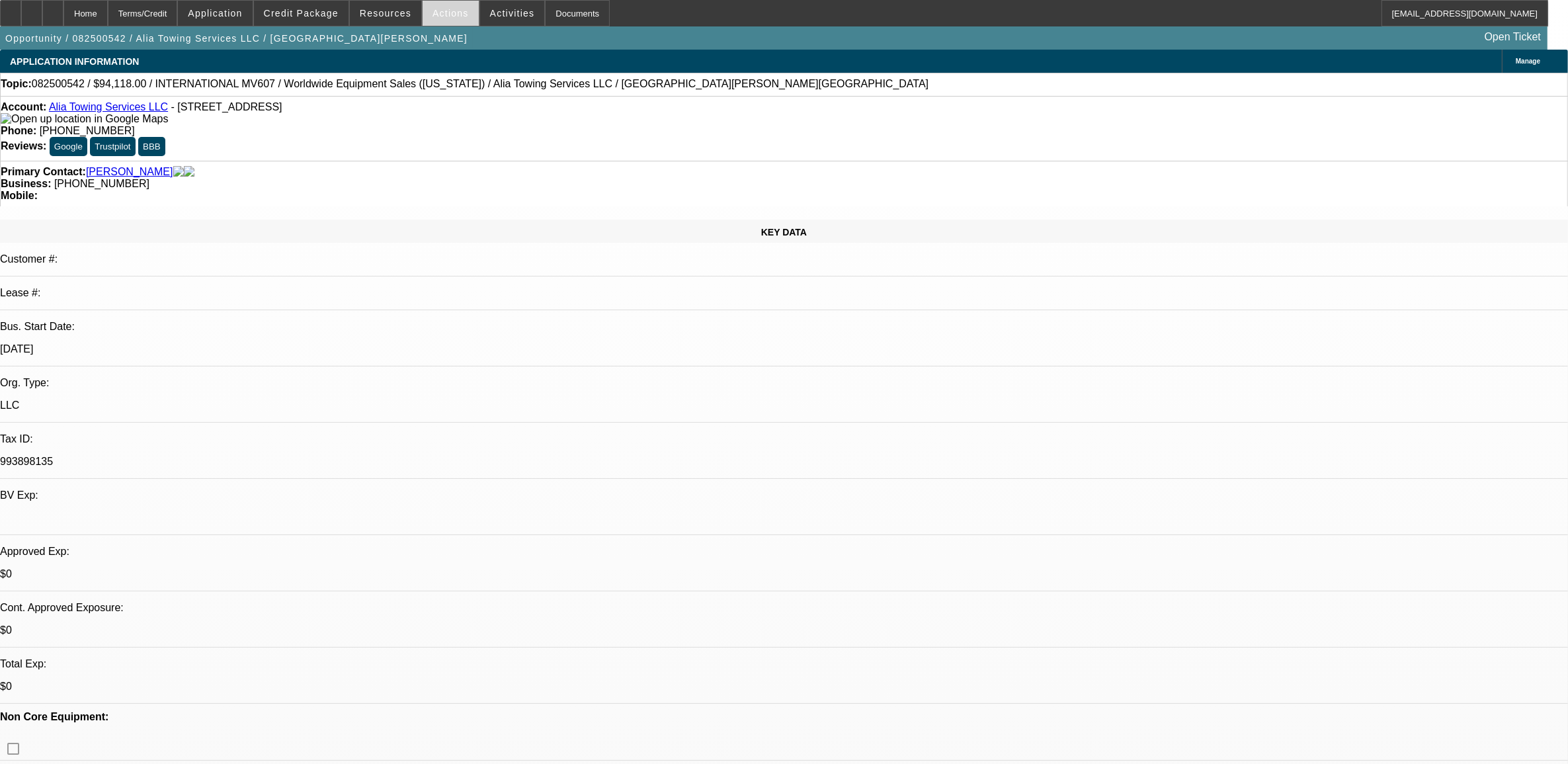
click at [430, 21] on span at bounding box center [451, 13] width 56 height 31
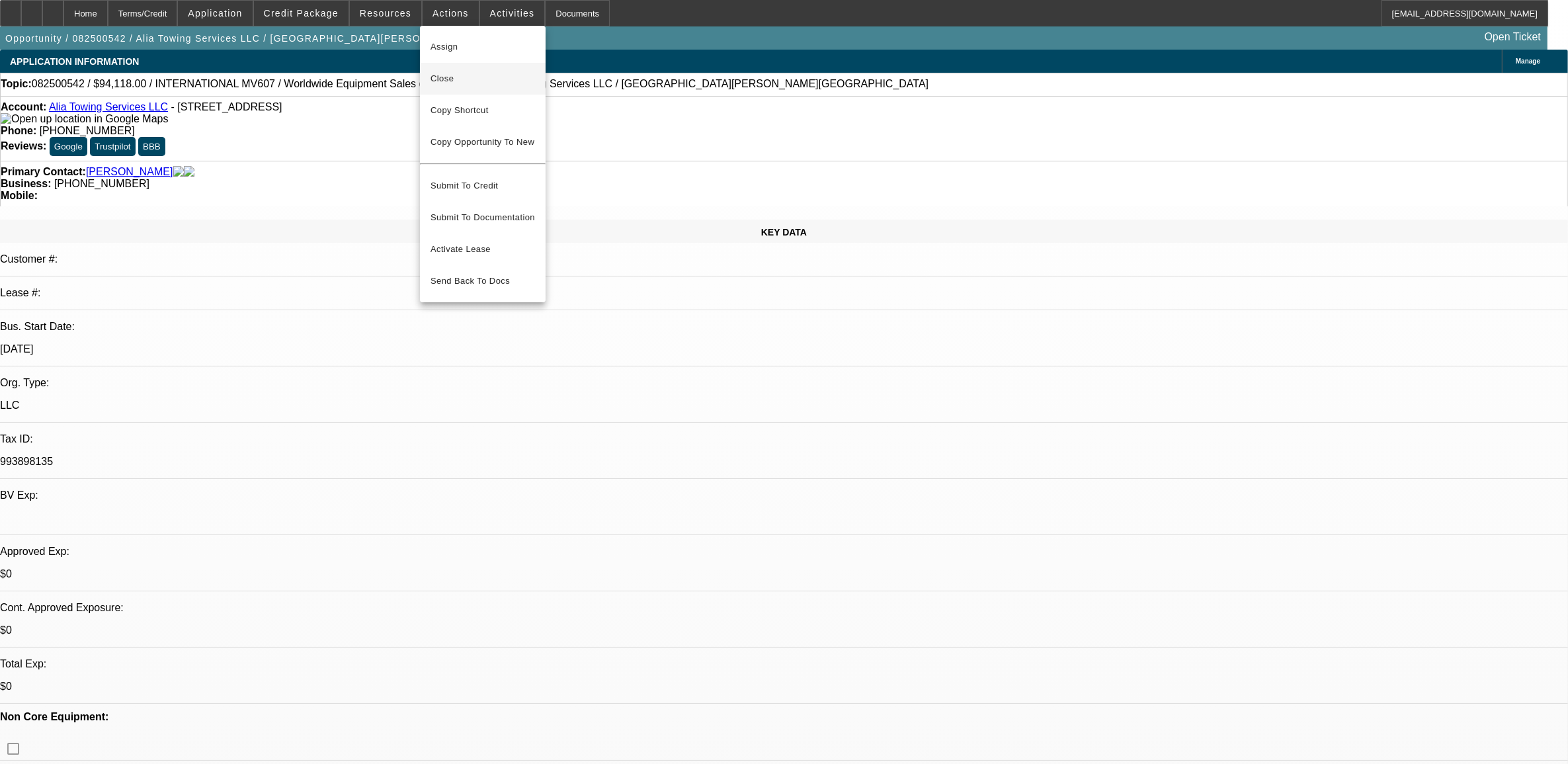
click at [462, 76] on span "Close" at bounding box center [482, 78] width 104 height 16
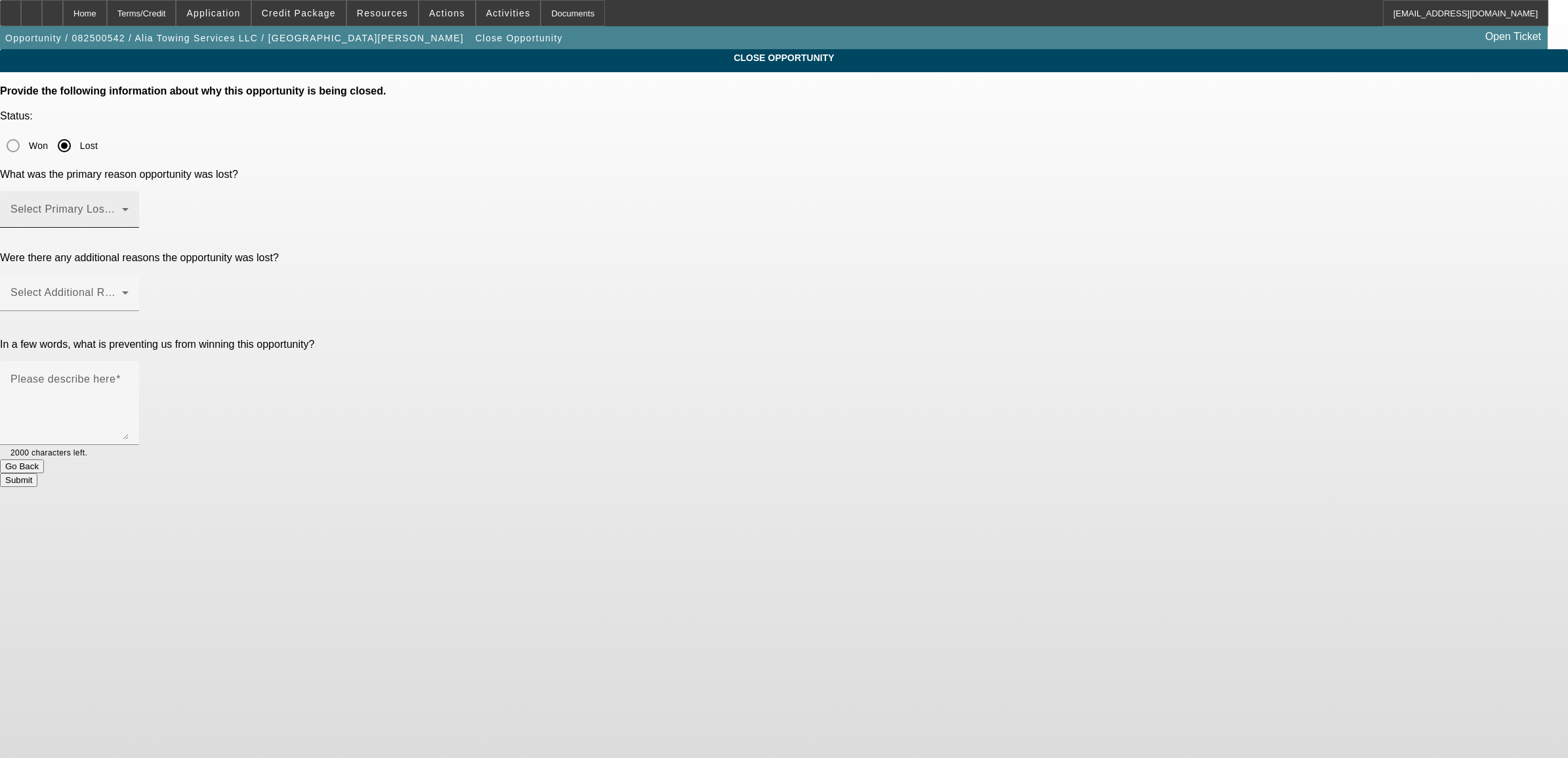
click at [128, 191] on div "Select Primary Lost Reason" at bounding box center [69, 209] width 118 height 37
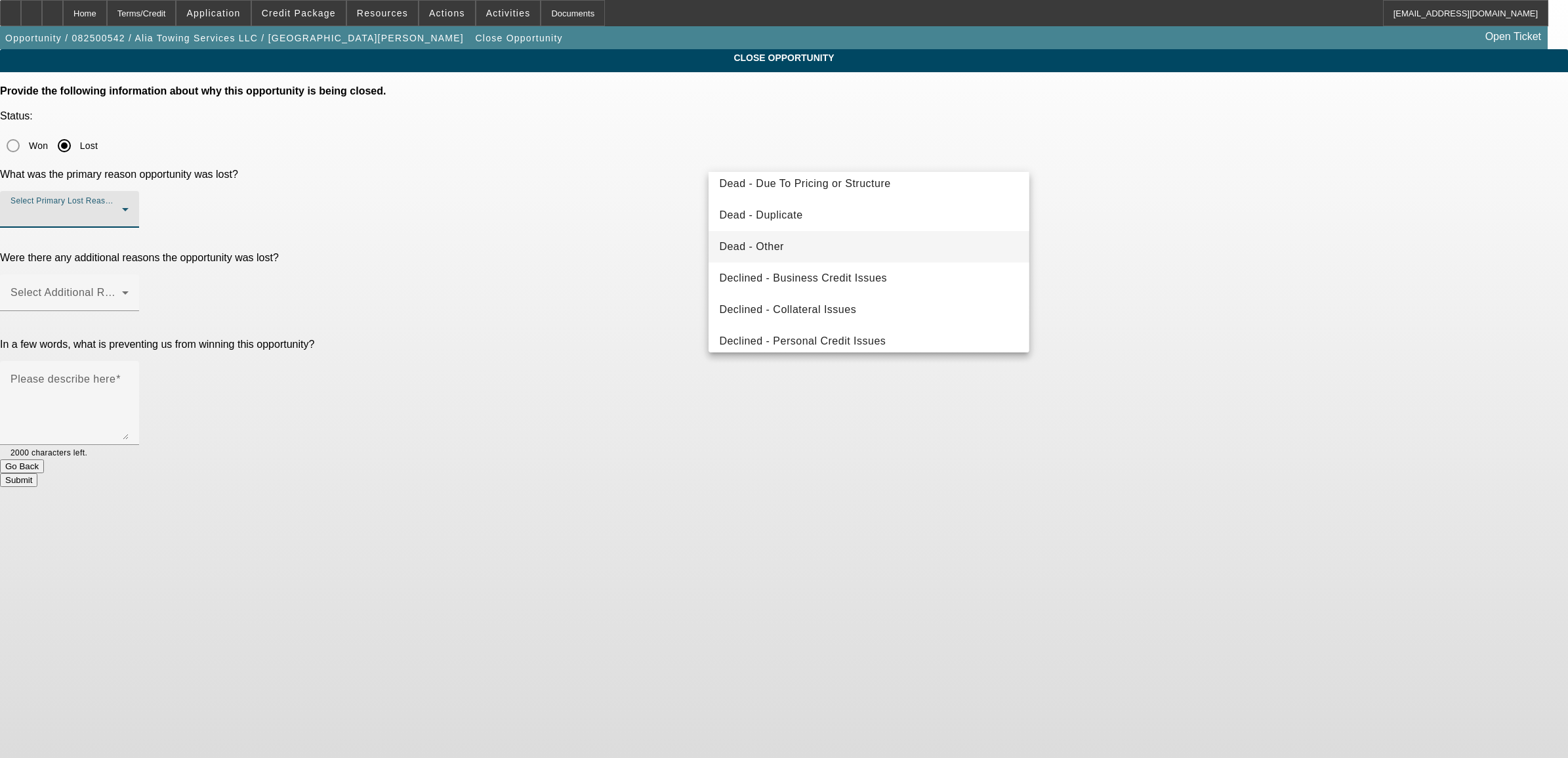
scroll to position [164, 0]
click at [820, 310] on span "Declined - Personal Credit Issues" at bounding box center [802, 312] width 166 height 16
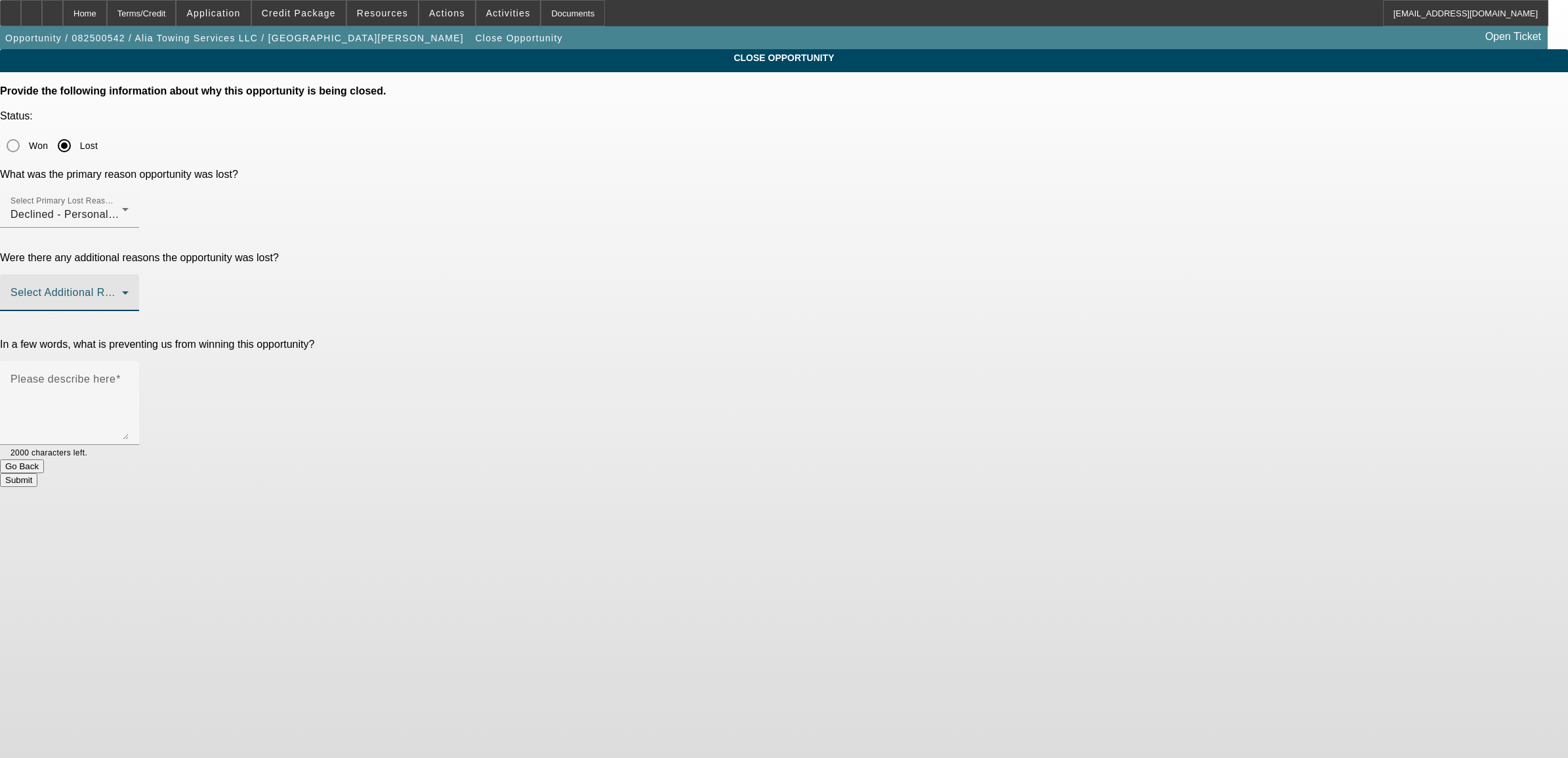
click at [122, 290] on span at bounding box center [65, 298] width 111 height 16
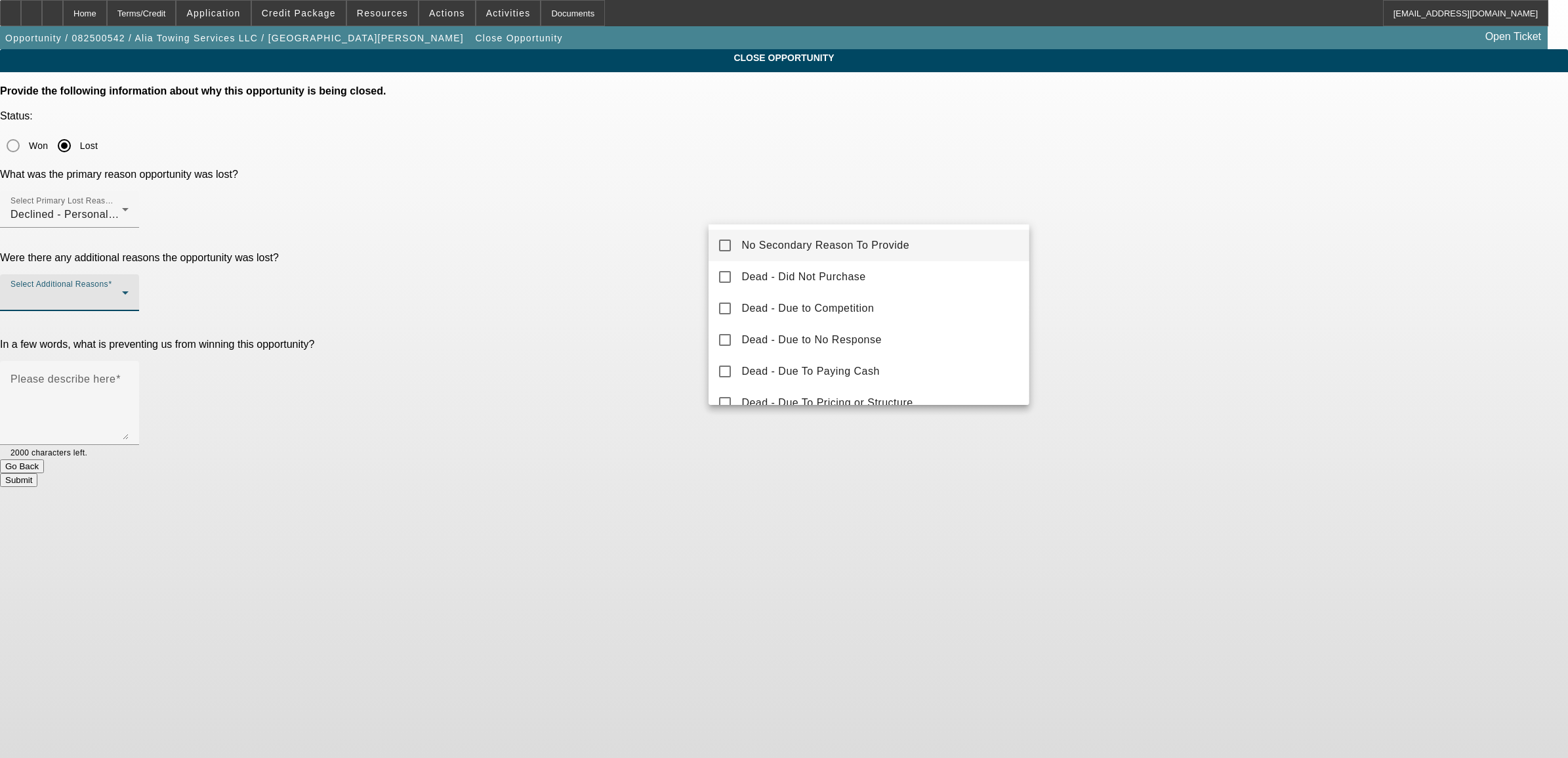
click at [807, 235] on mat-option "No Secondary Reason To Provide" at bounding box center [869, 245] width 320 height 31
click at [645, 296] on div at bounding box center [784, 379] width 1568 height 758
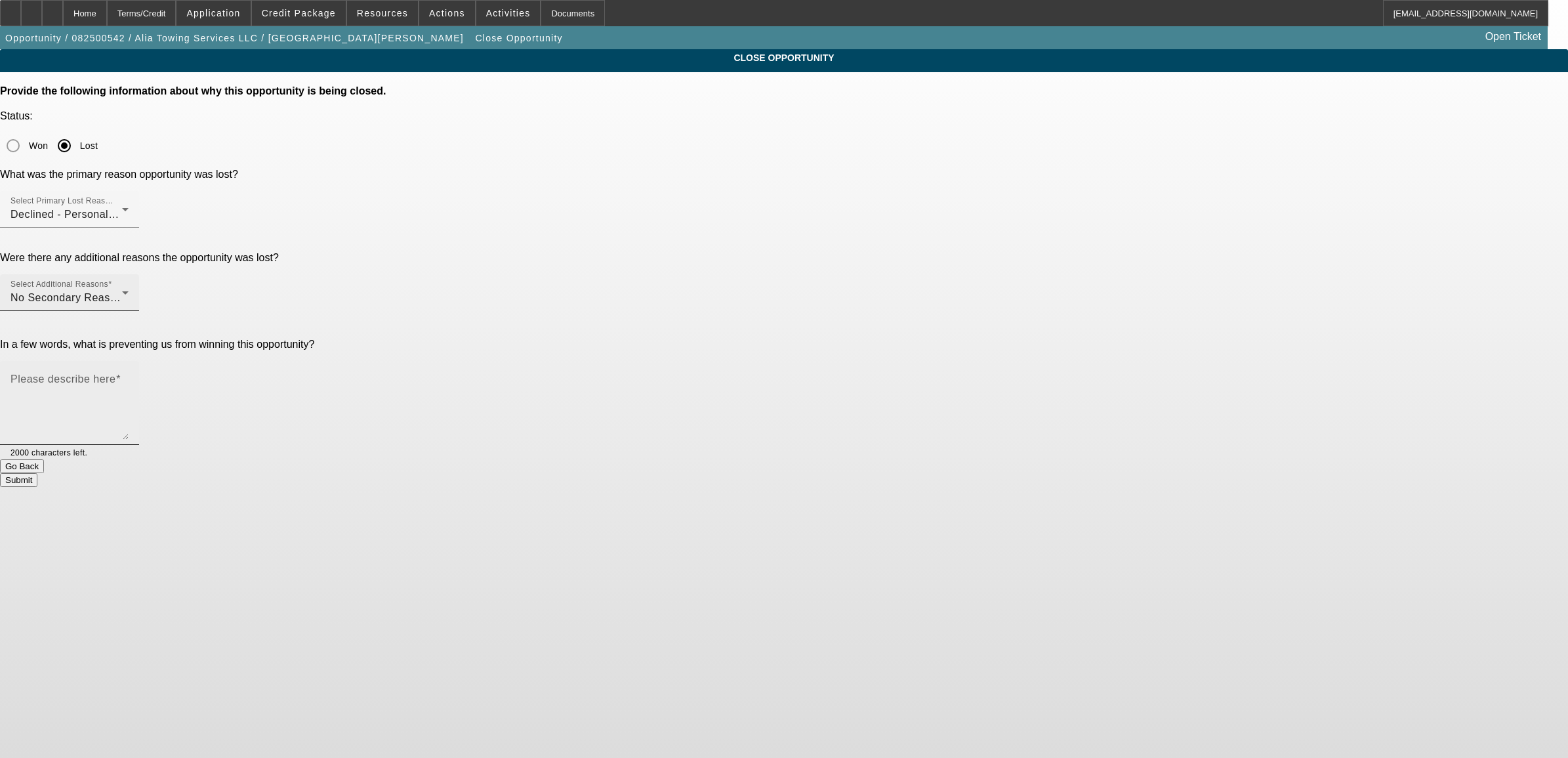
click at [128, 377] on textarea "Please describe here" at bounding box center [69, 408] width 118 height 63
type textarea "ads"
click at [37, 473] on button "Submit" at bounding box center [19, 480] width 37 height 14
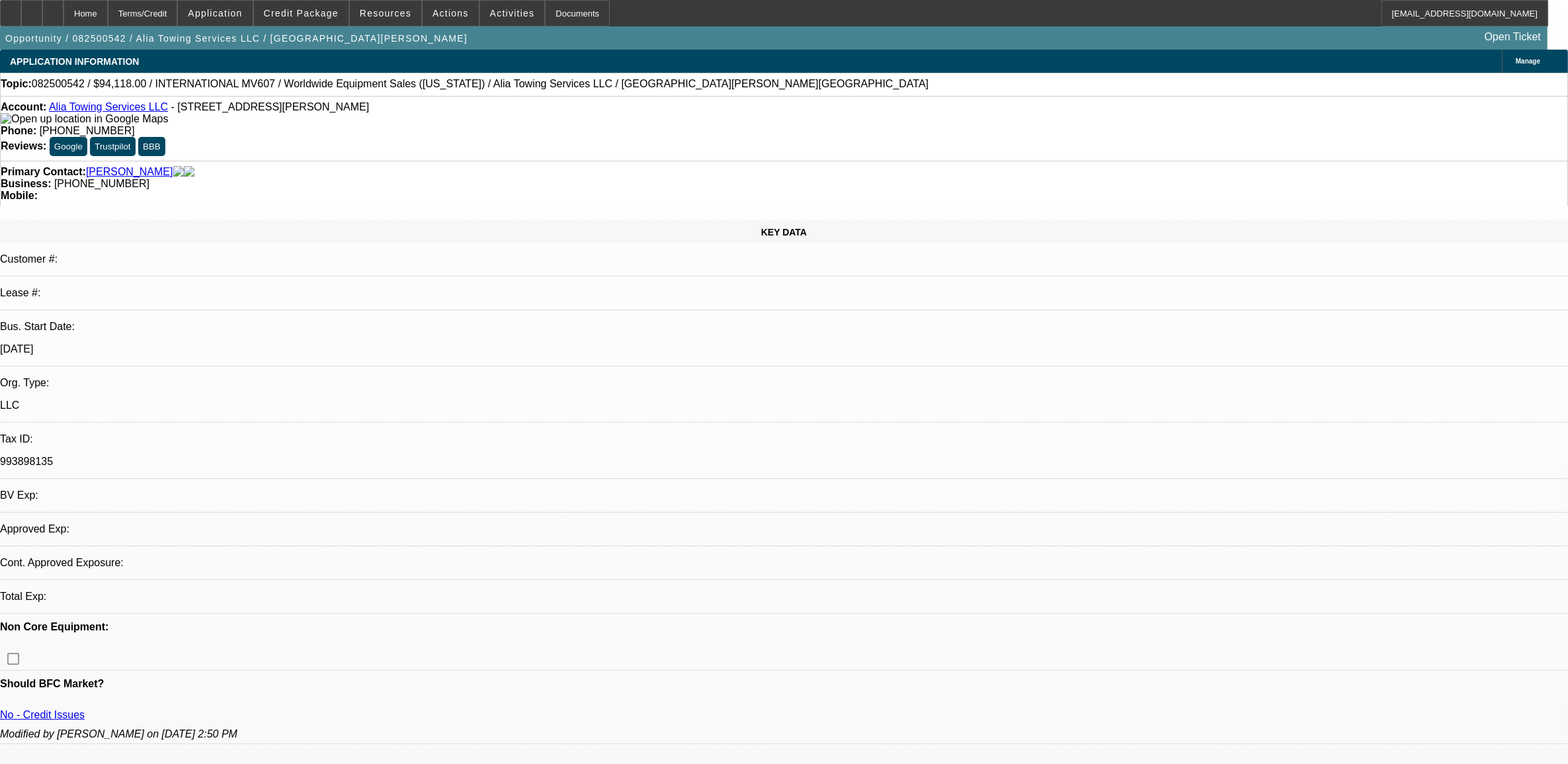
select select "0"
select select "2"
select select "0"
select select "1"
select select "2"
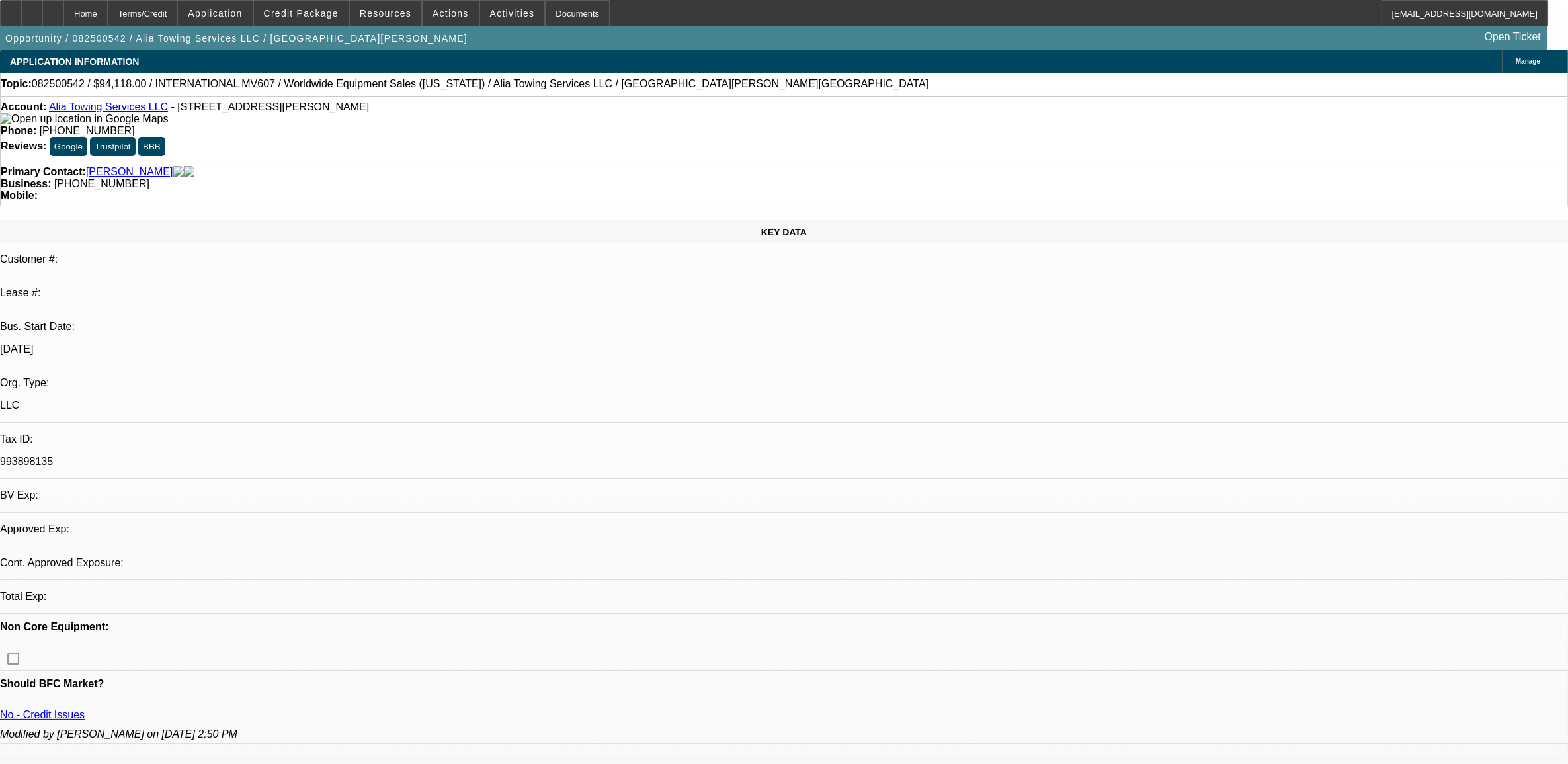
select select "6"
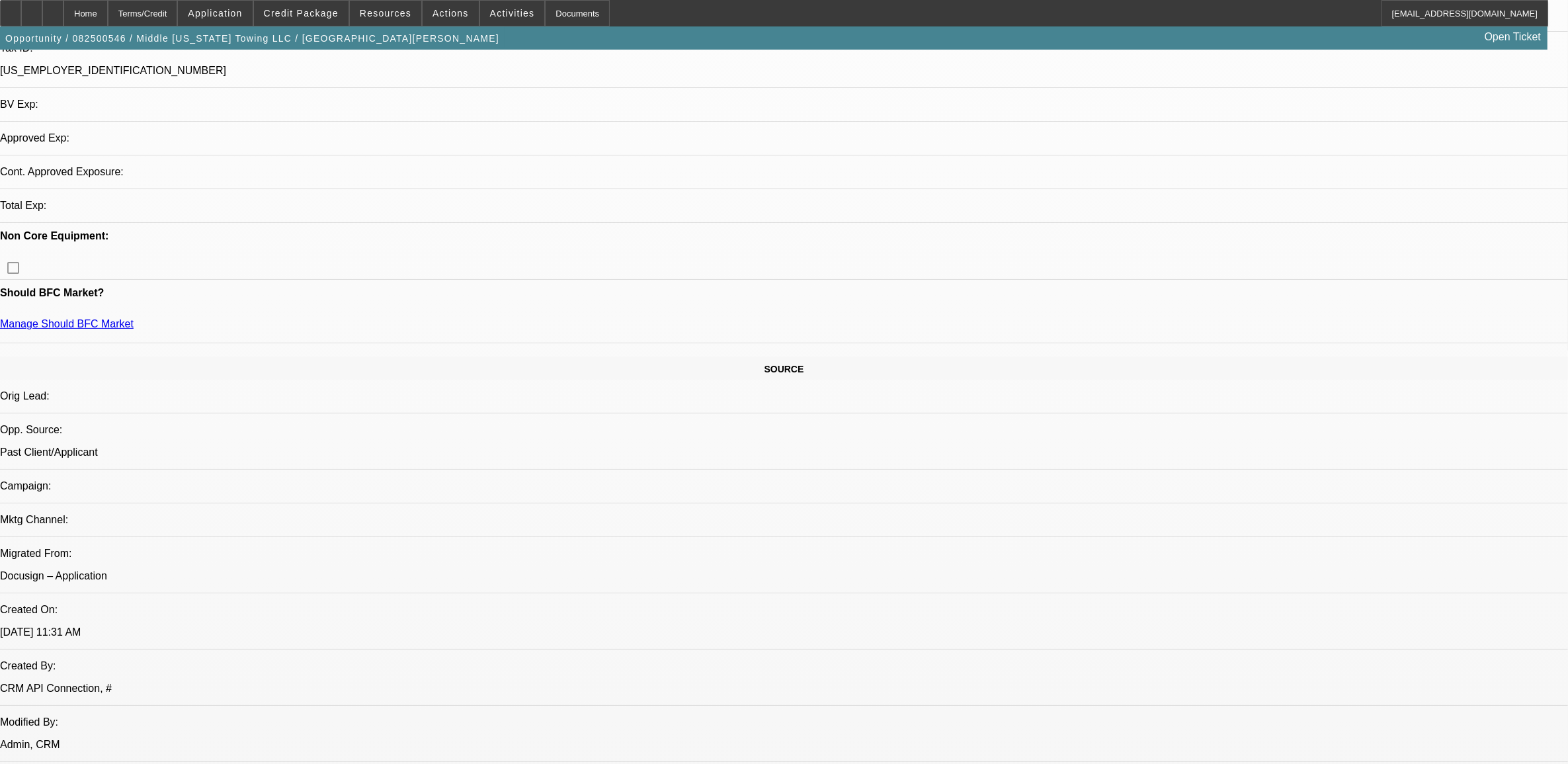
select select "0"
select select "2"
select select "0"
select select "6"
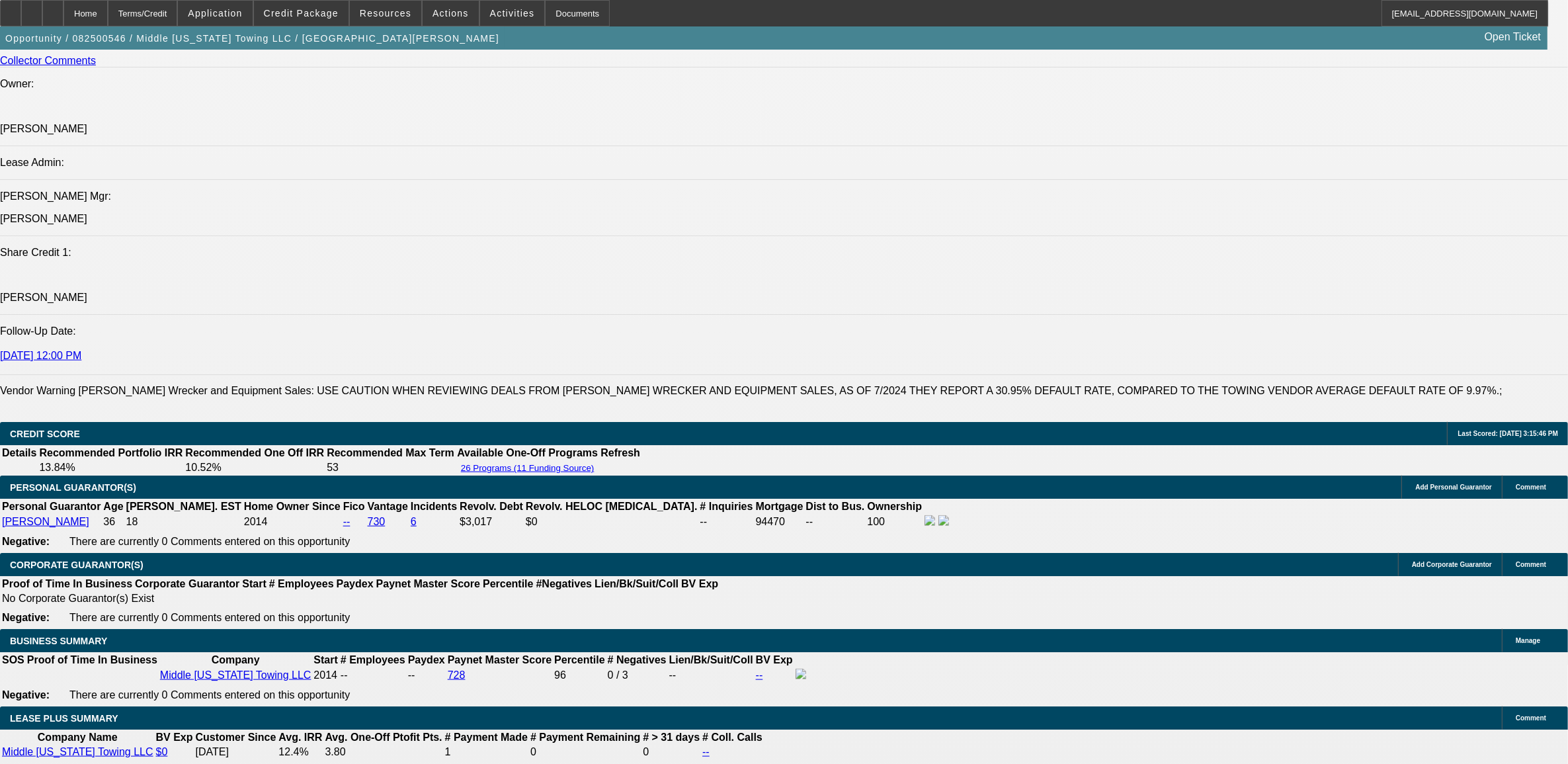
scroll to position [1719, 0]
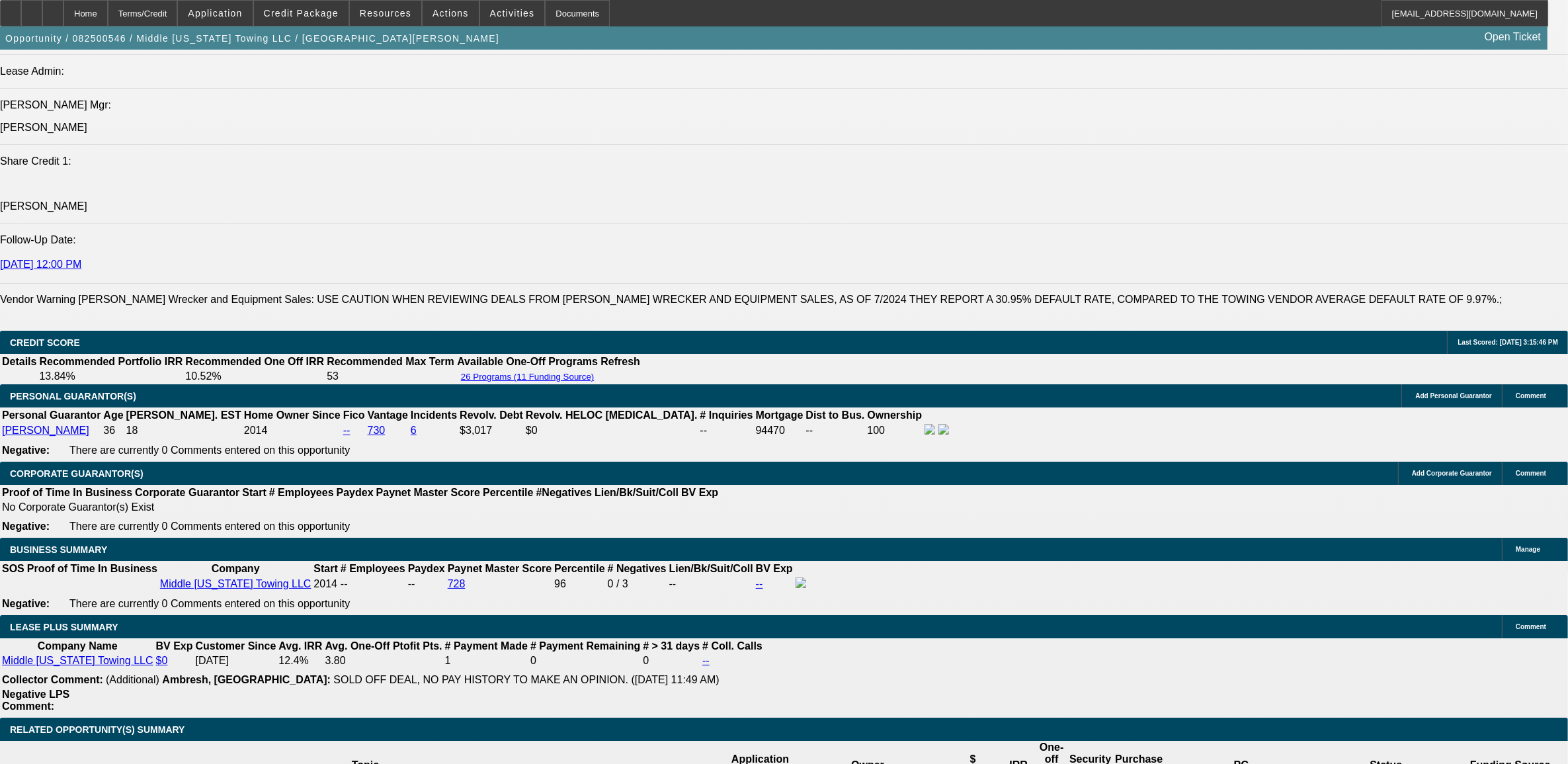
click at [64, 15] on div at bounding box center [53, 13] width 21 height 27
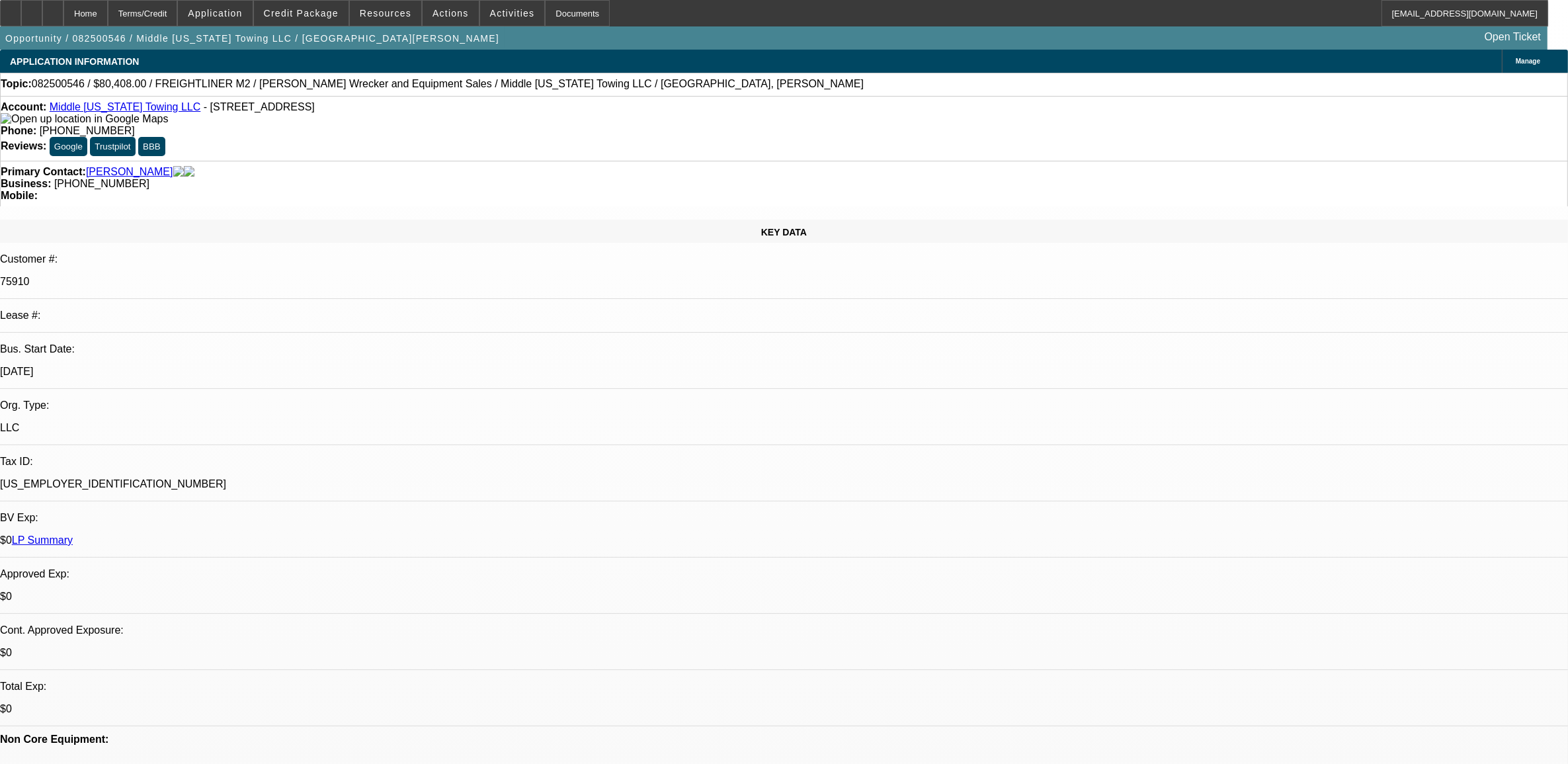
select select "0"
select select "2"
select select "0"
select select "6"
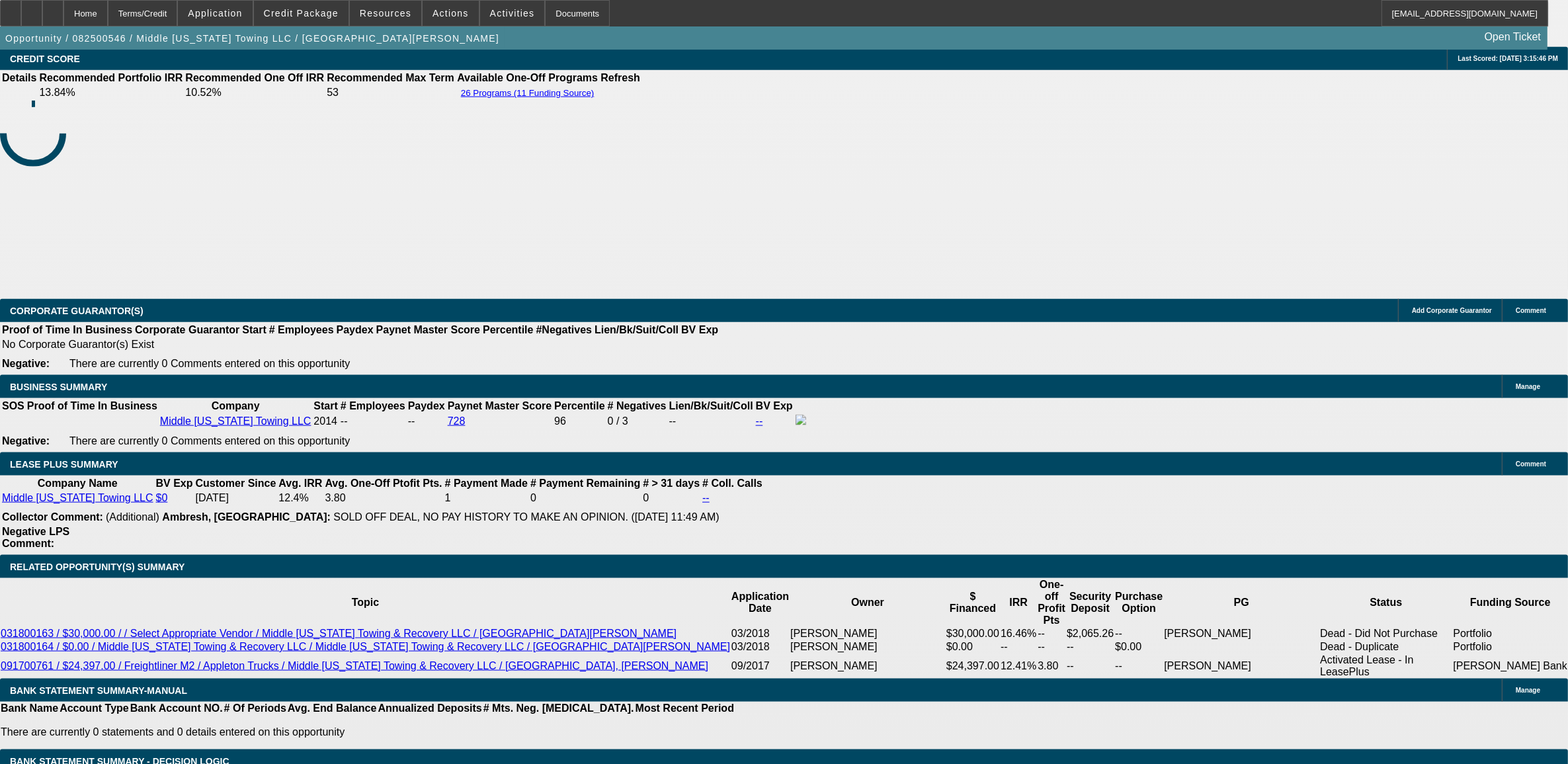
scroll to position [1902, 0]
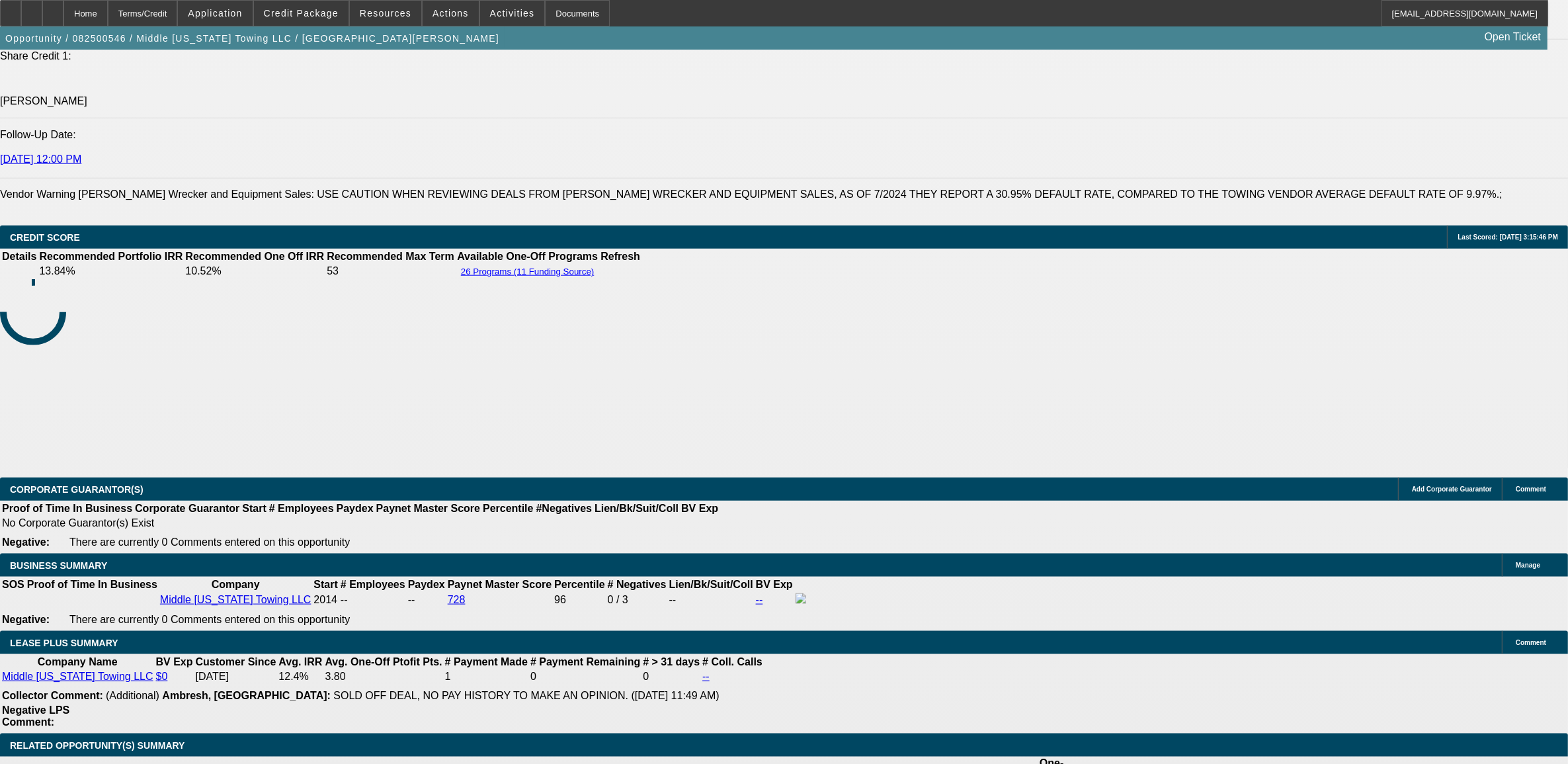
scroll to position [1820, 0]
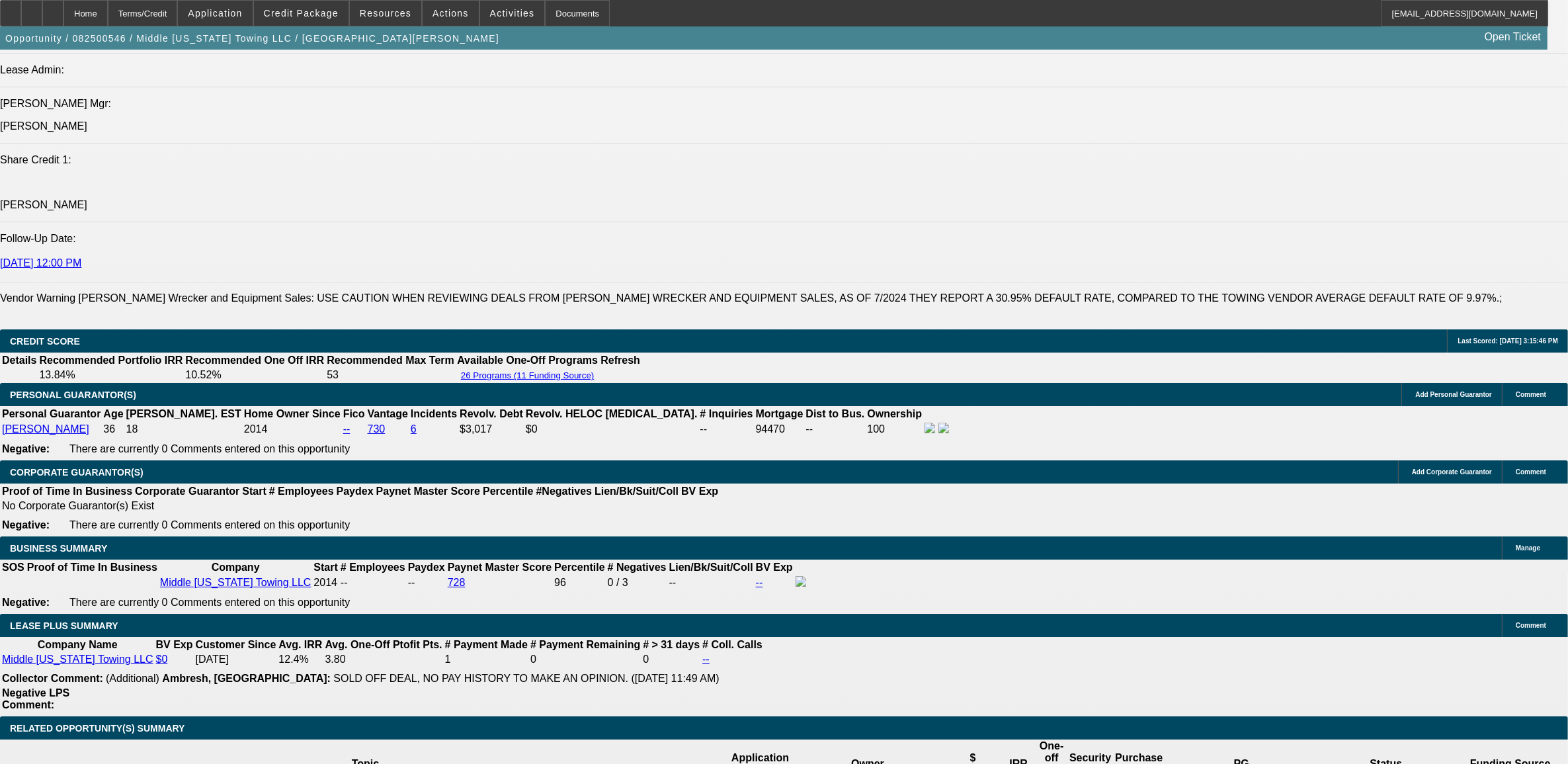
scroll to position [1741, 0]
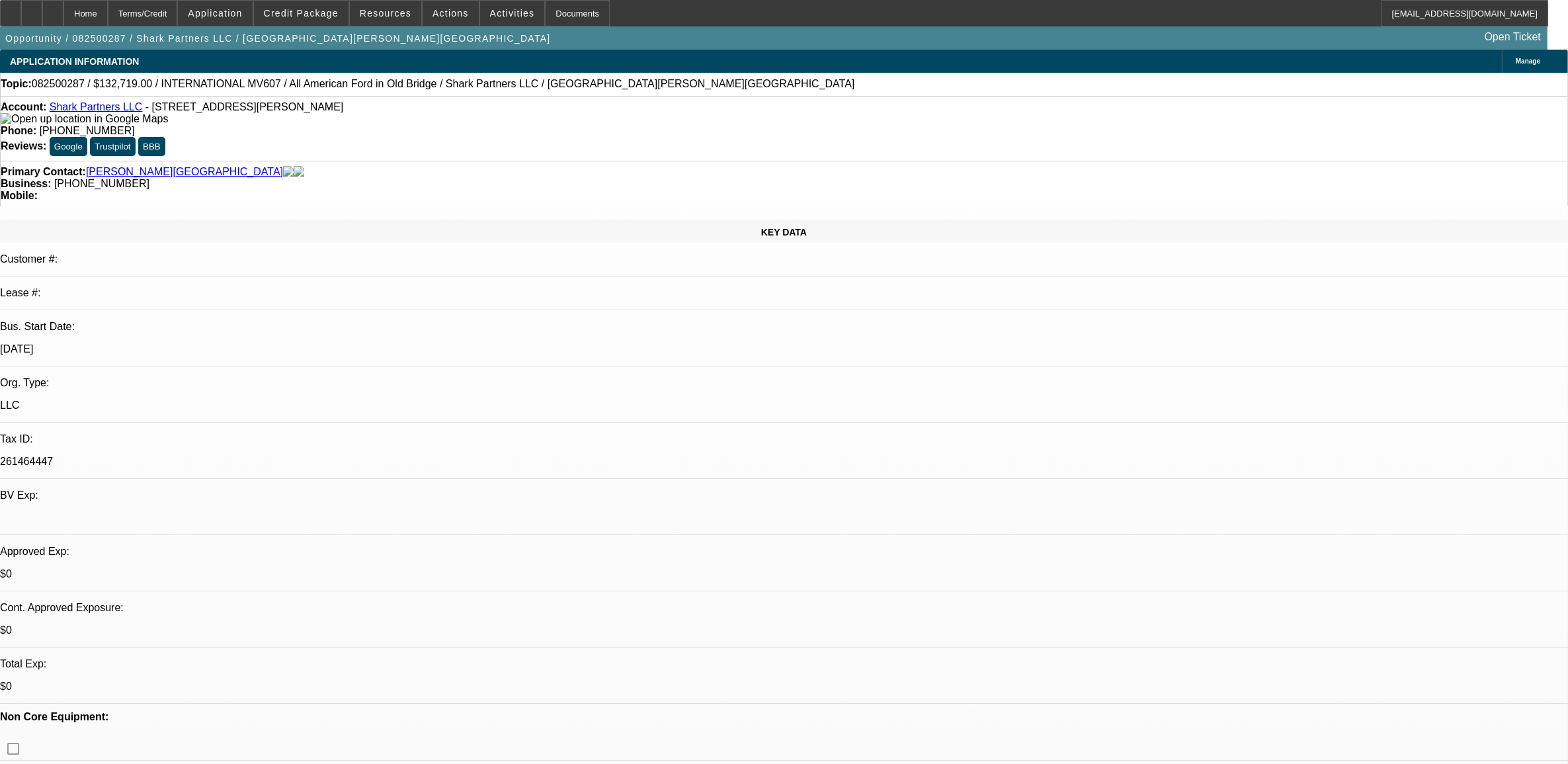
select select "0"
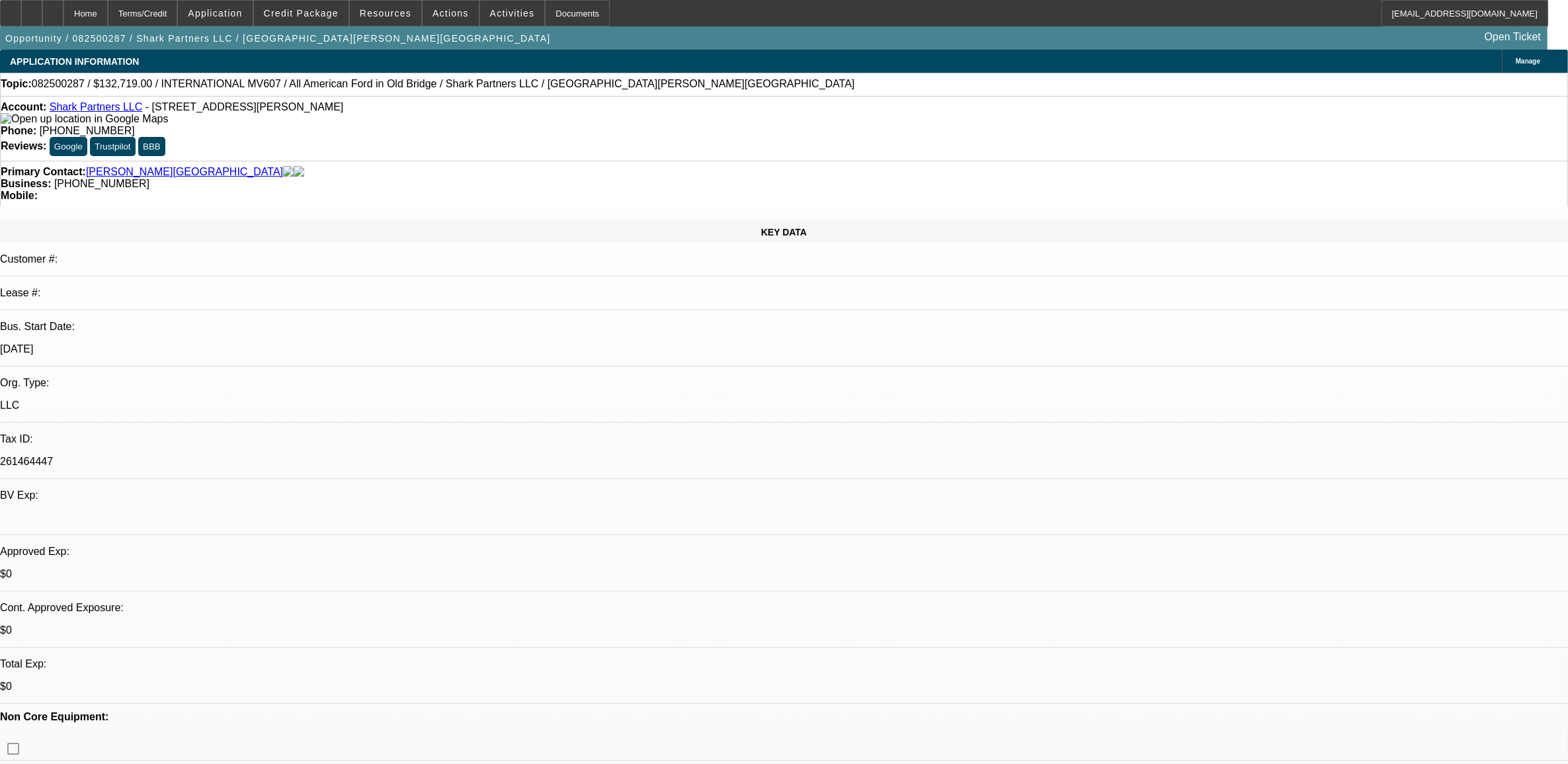
select select "0"
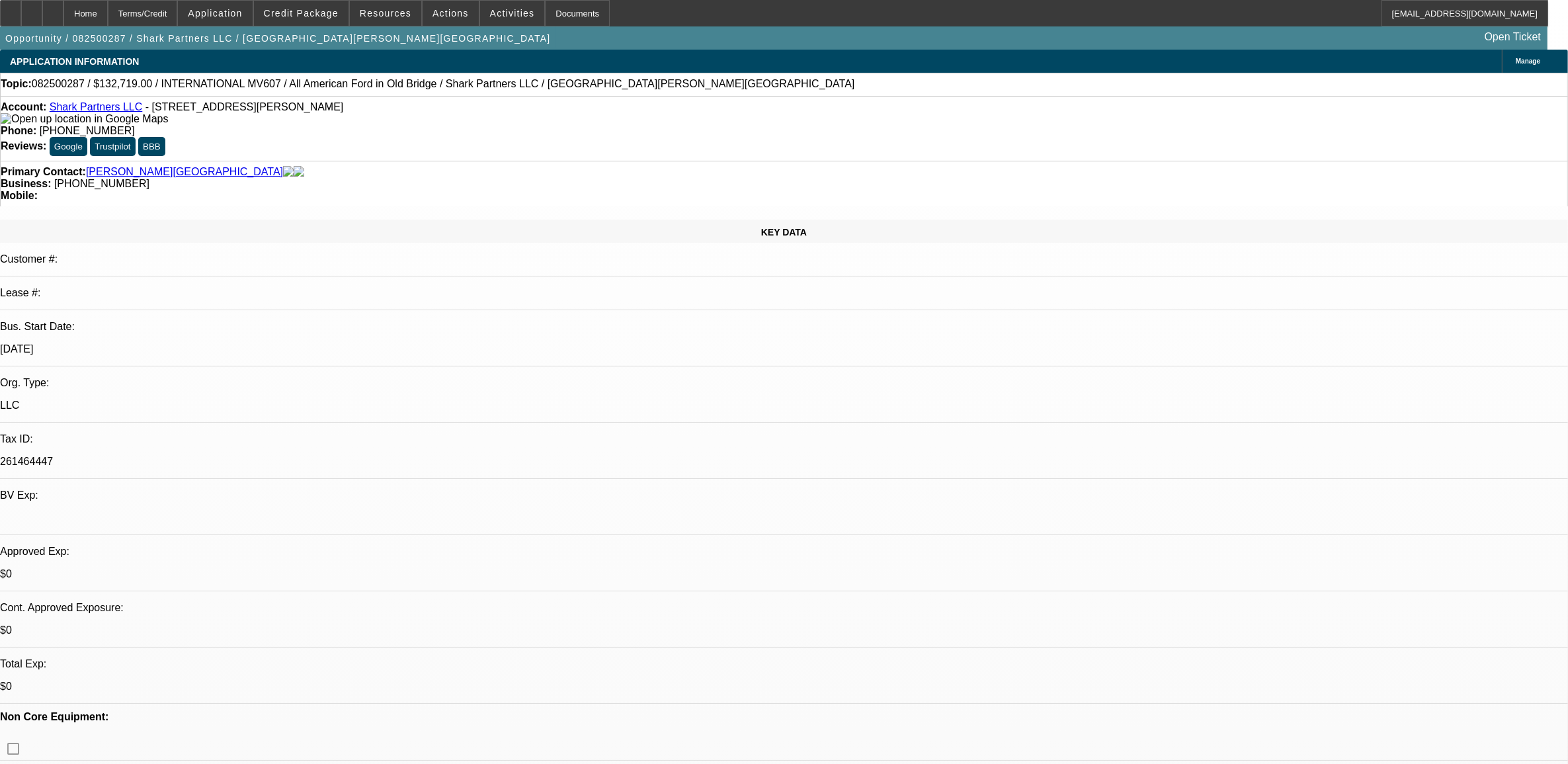
select select "0"
select select "1"
select select "2"
select select "6"
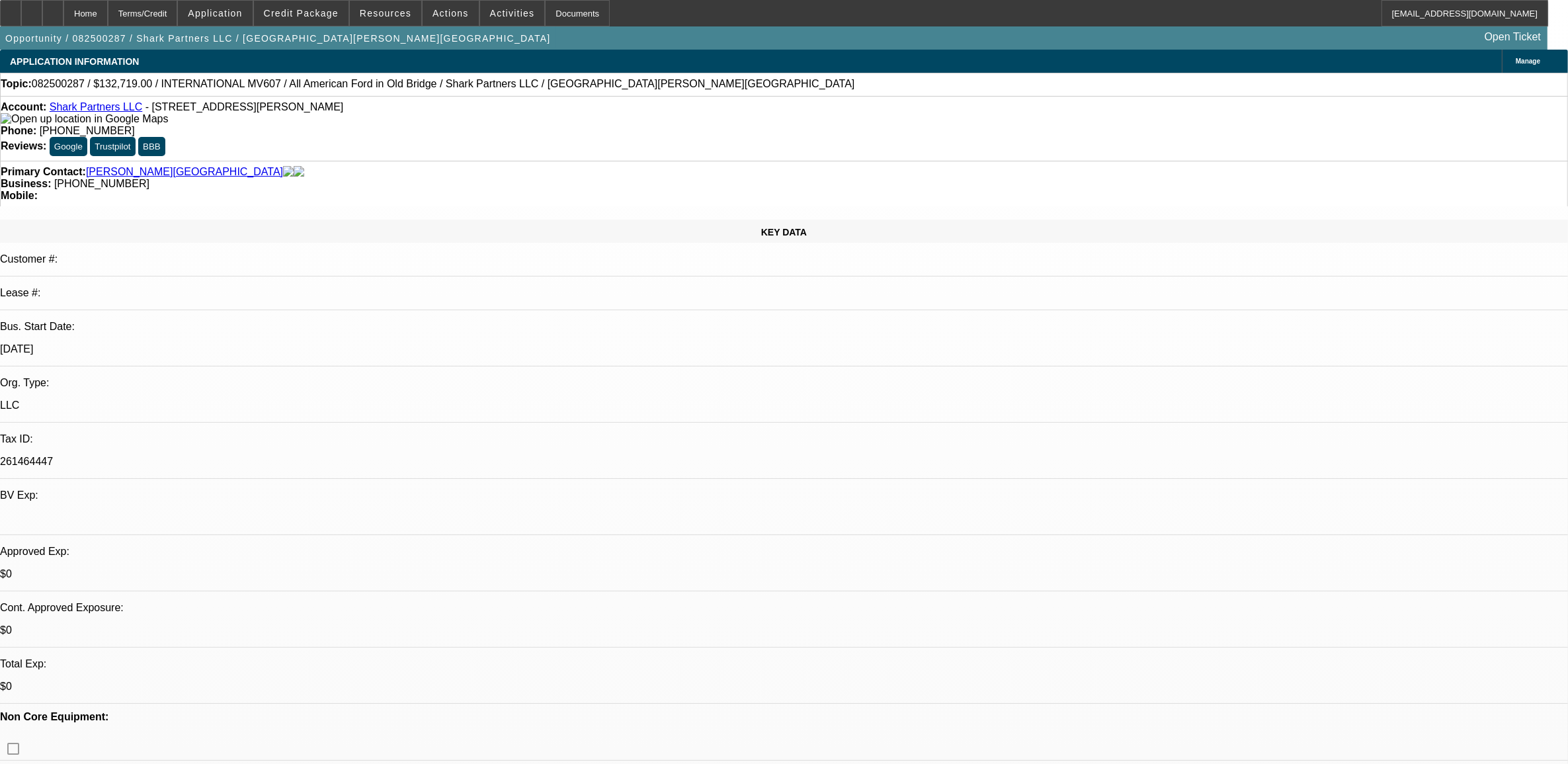
select select "1"
select select "2"
select select "6"
select select "1"
select select "2"
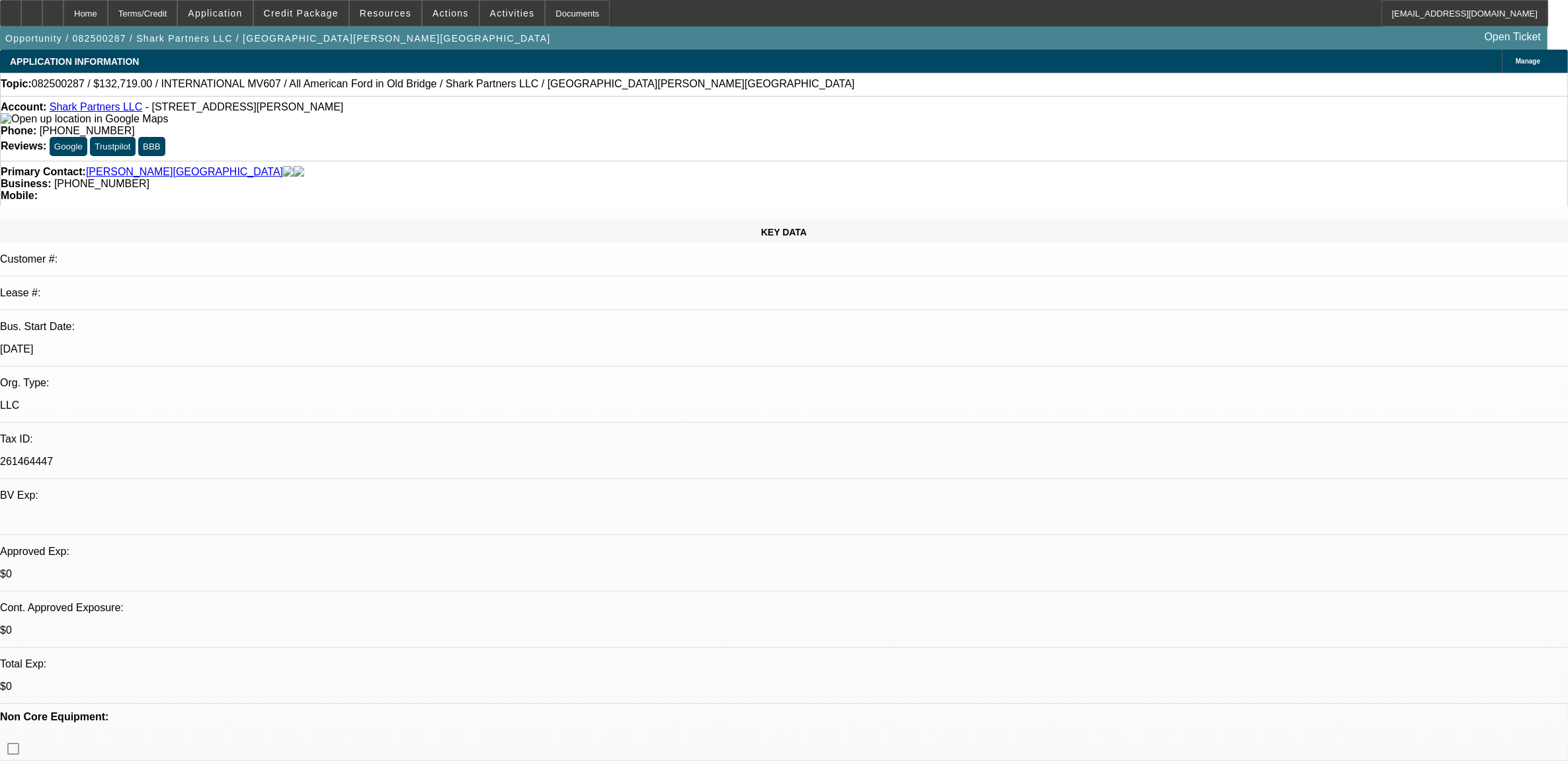
select select "6"
select select "1"
select select "2"
select select "6"
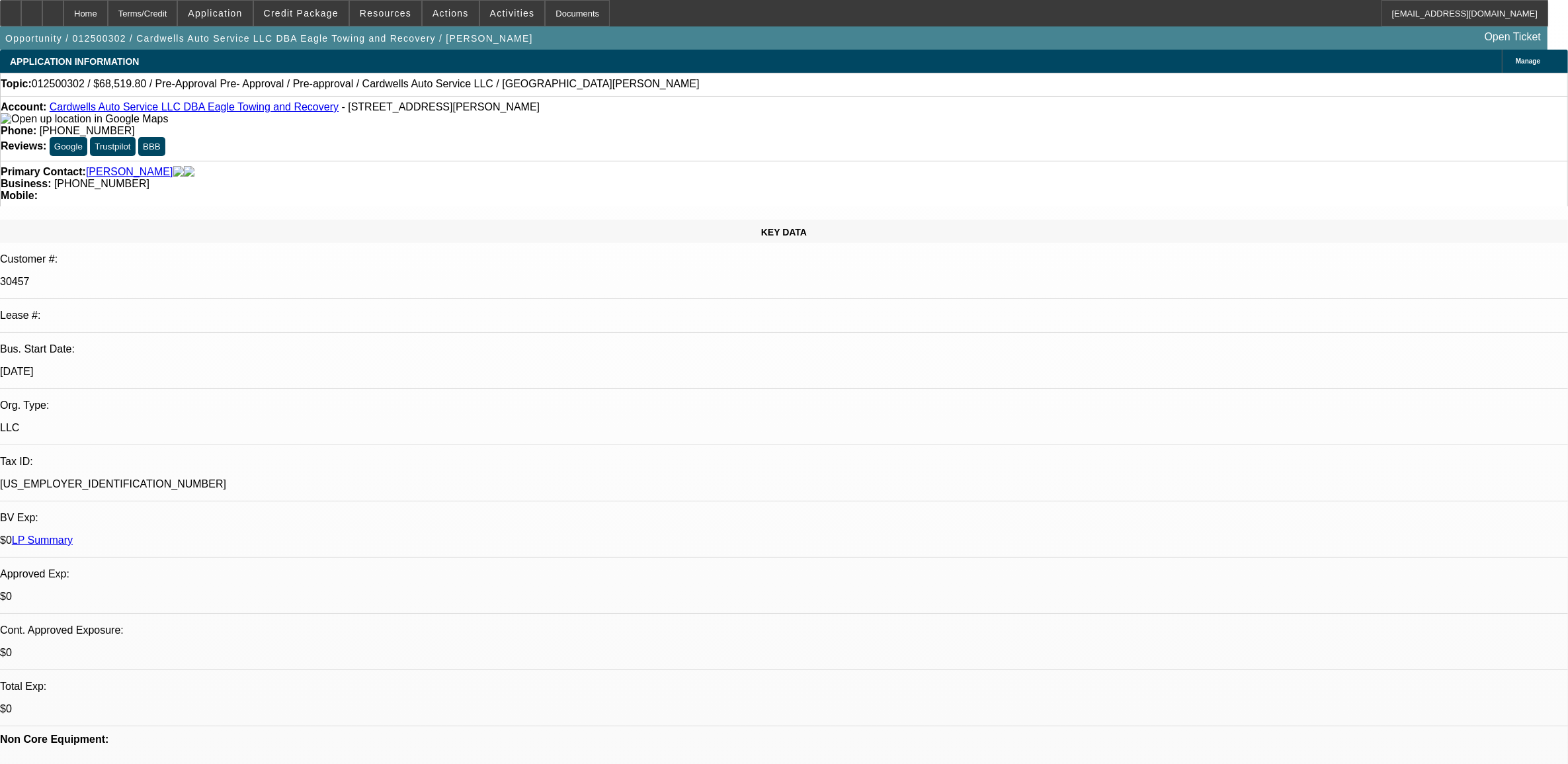
select select "0.2"
select select "2"
select select "0.1"
select select "2"
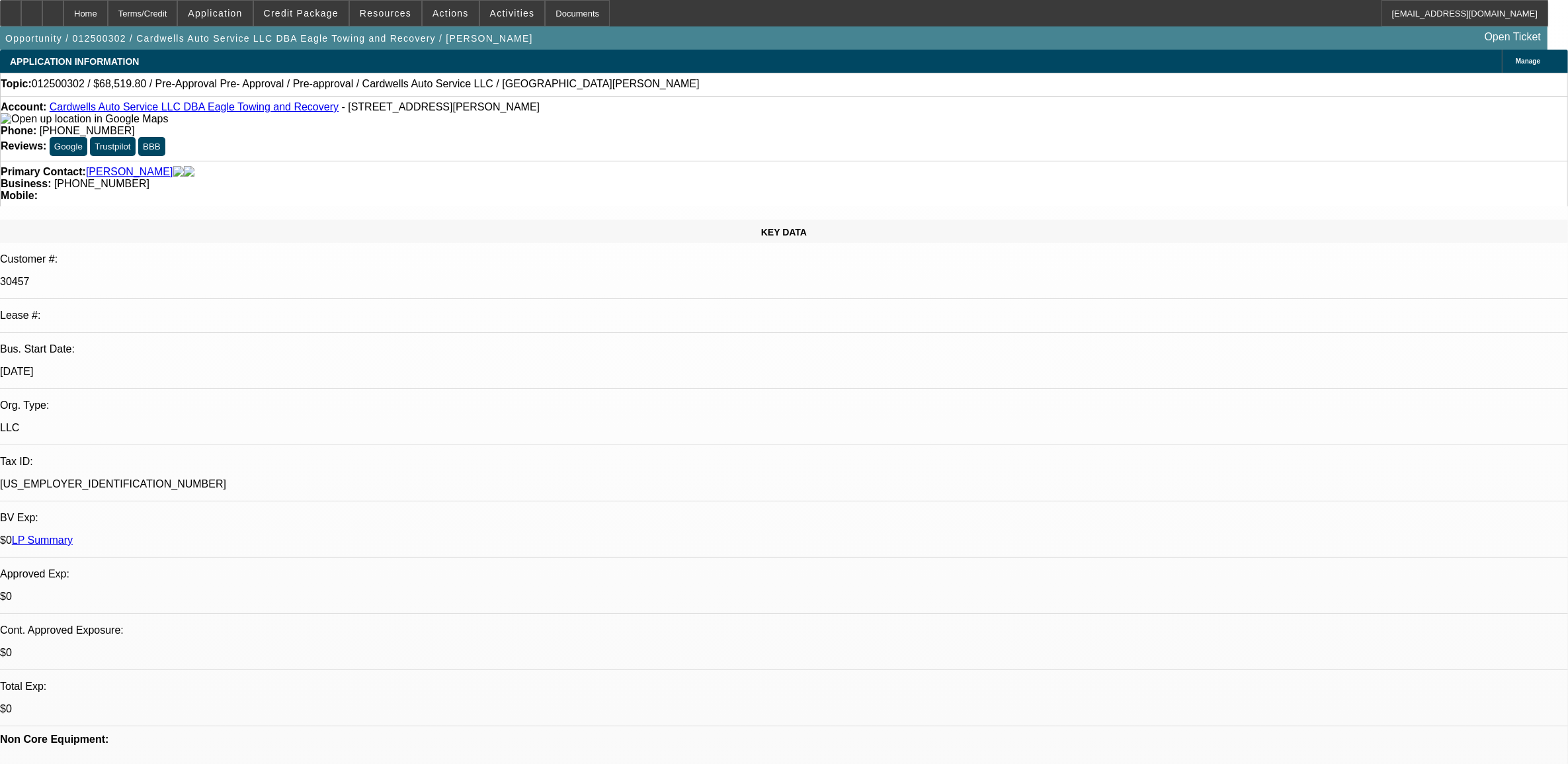
select select "0.1"
select select "1"
select select "2"
select select "4"
select select "1"
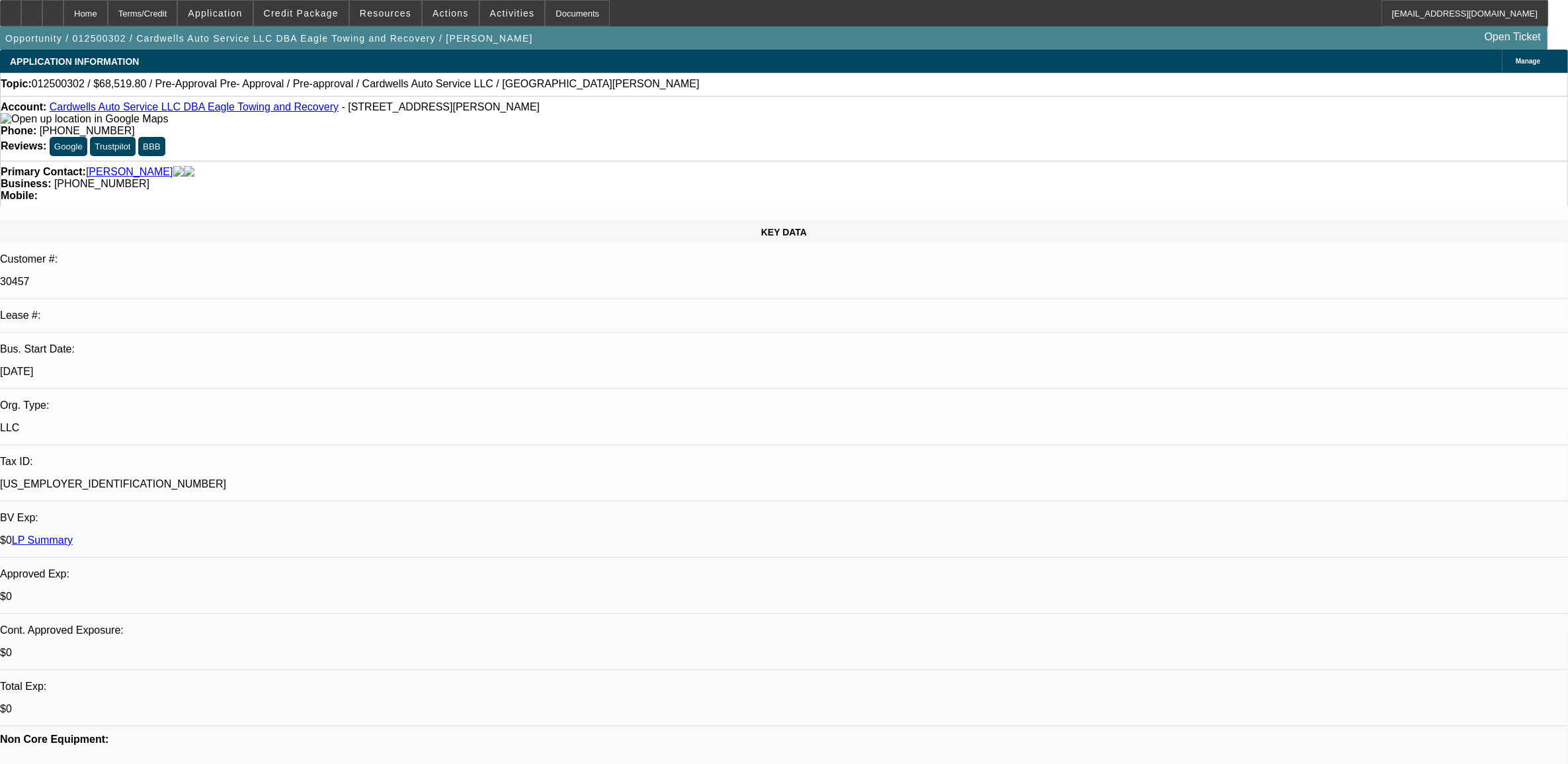
select select "2"
select select "4"
click at [73, 535] on link "LP Summary" at bounding box center [42, 540] width 61 height 11
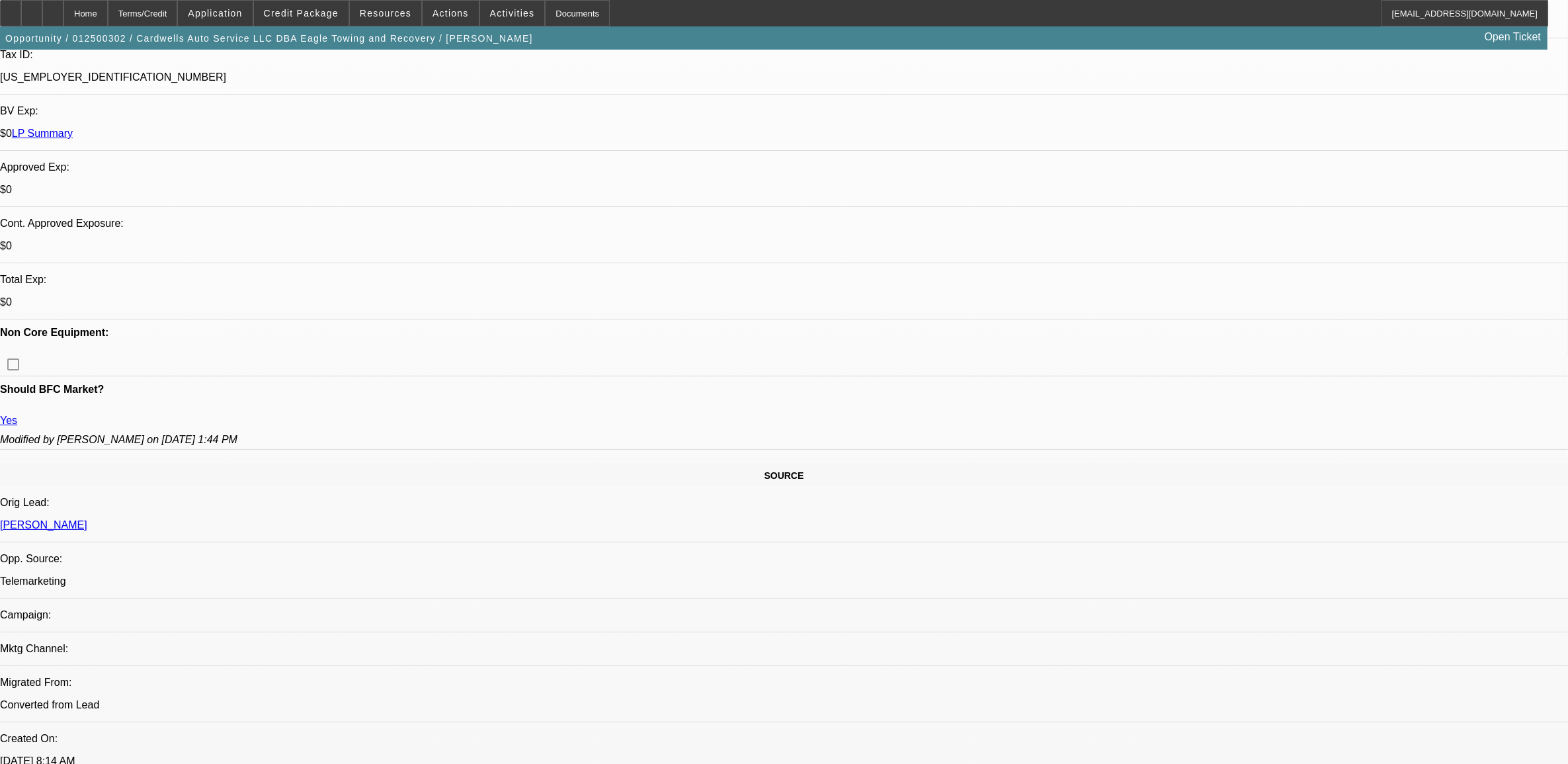
scroll to position [413, 0]
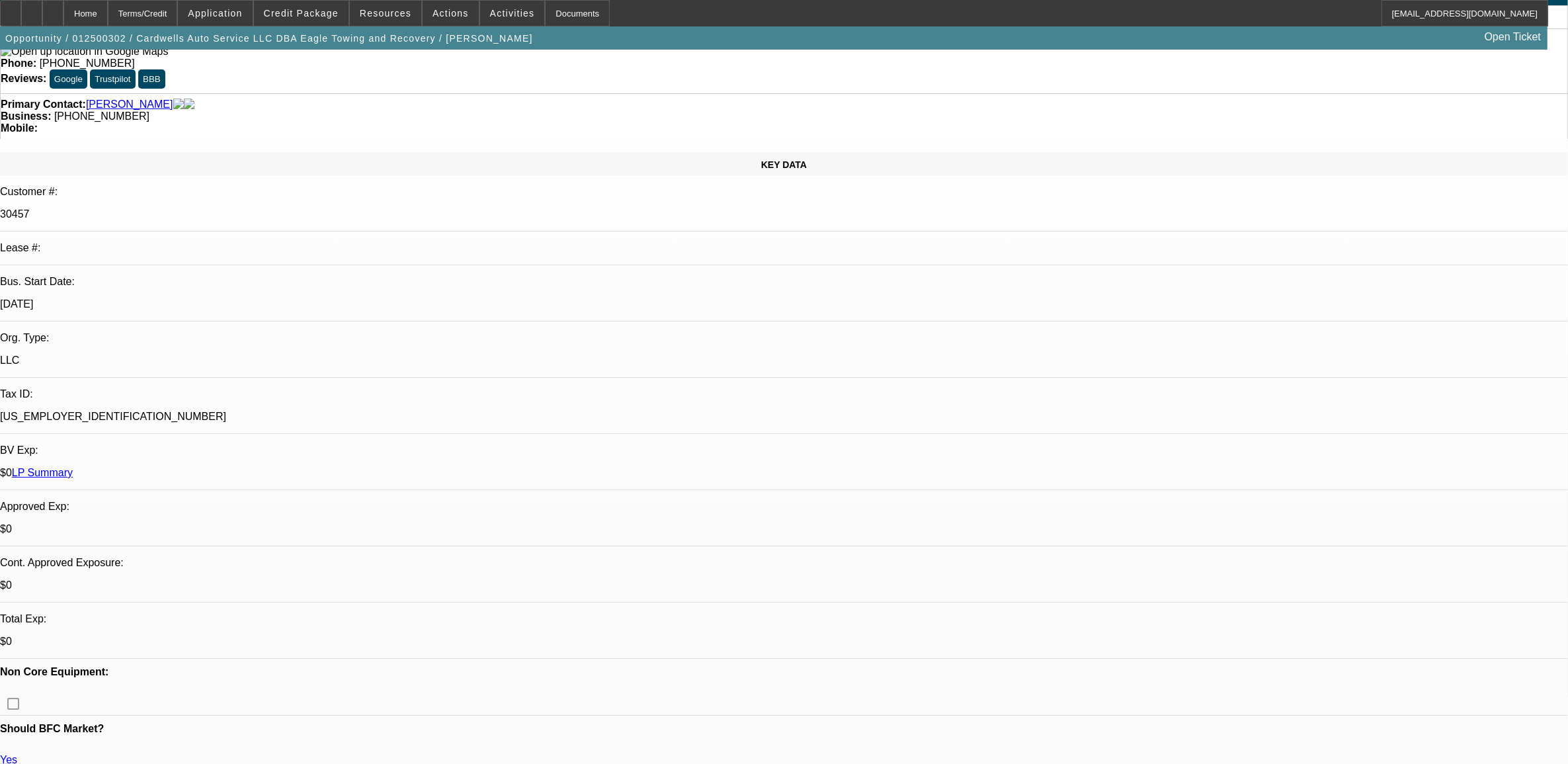
scroll to position [0, 0]
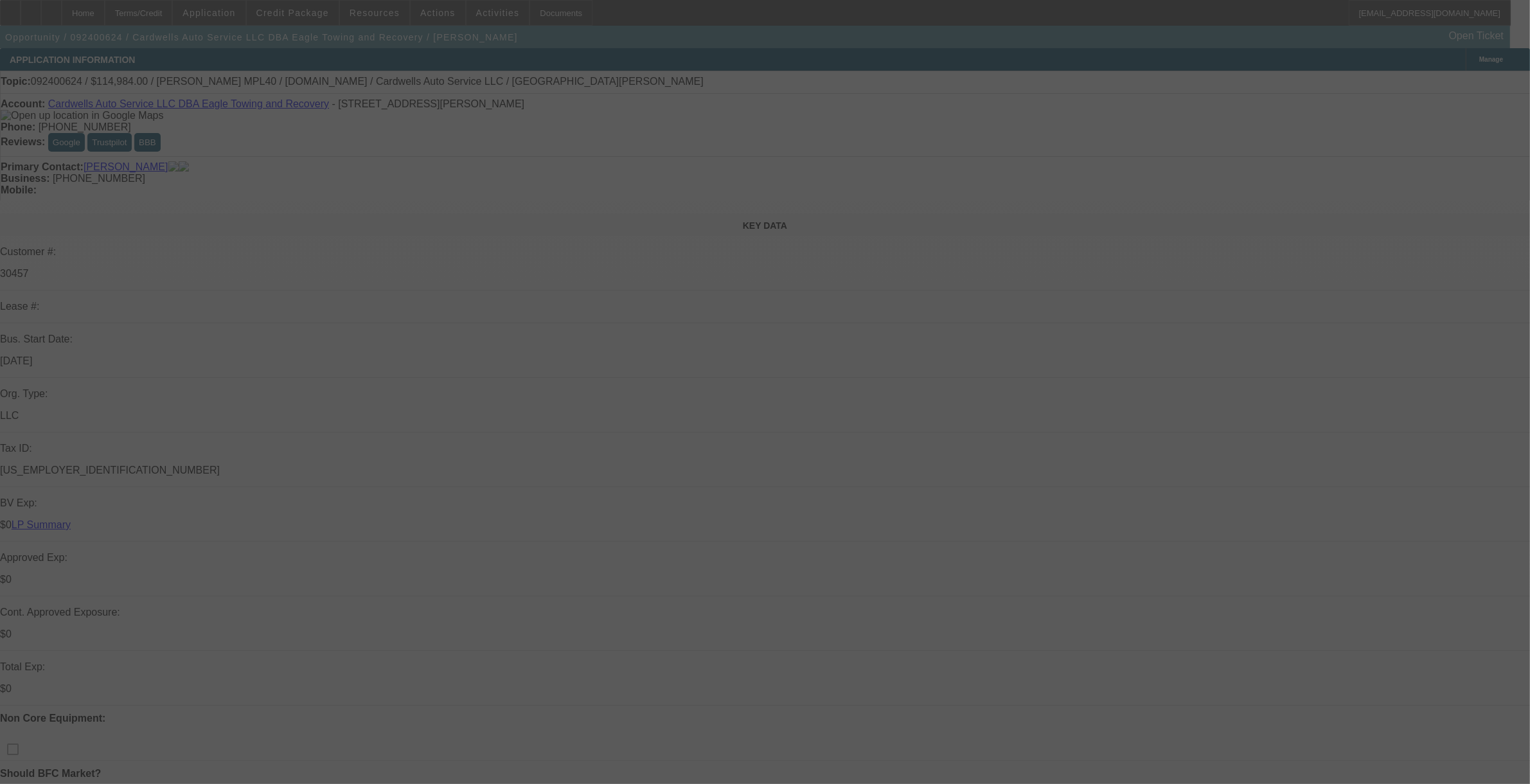
click at [642, 140] on div at bounding box center [765, 392] width 1530 height 784
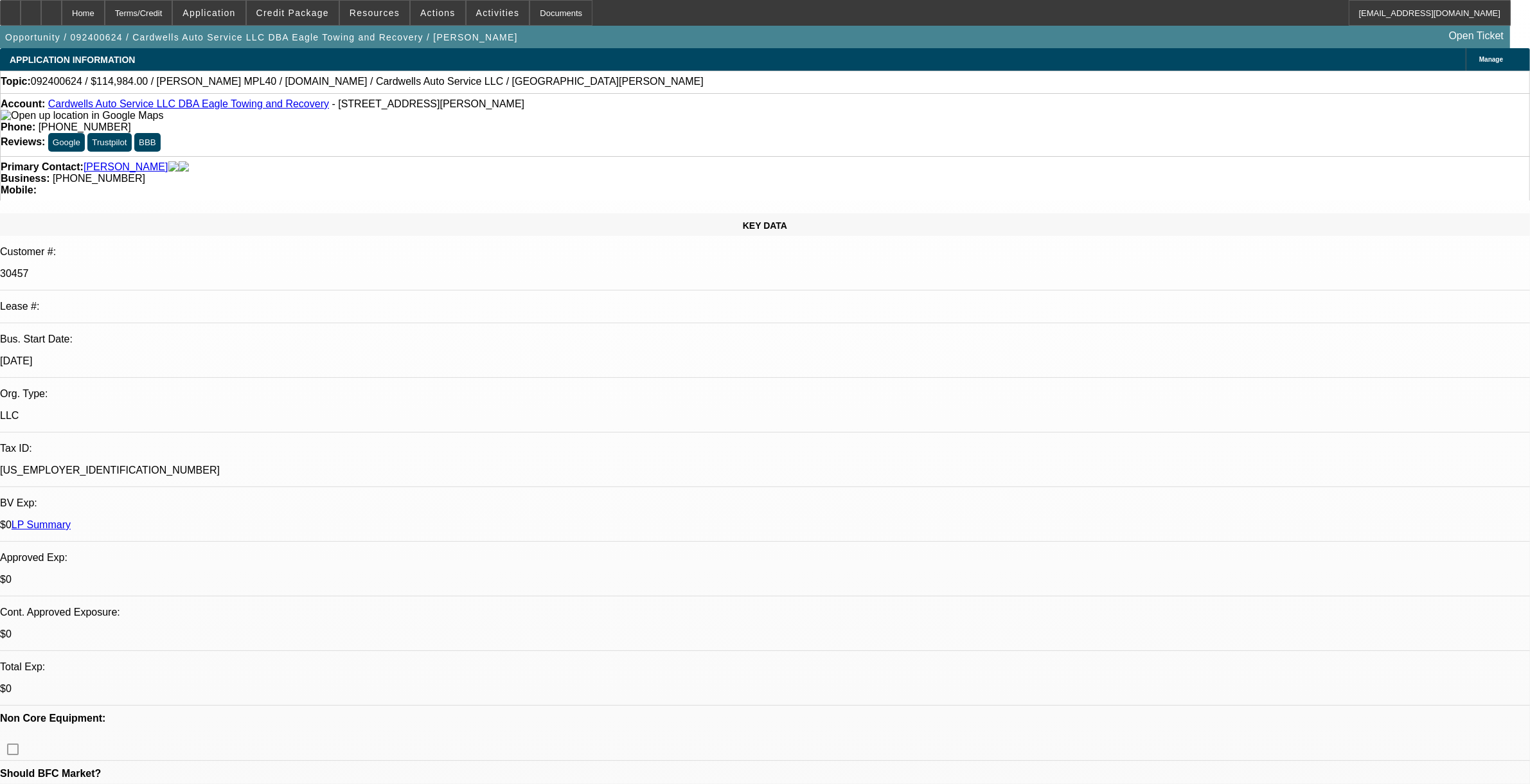
select select "0"
select select "2"
select select "0.1"
select select "0.2"
select select "2"
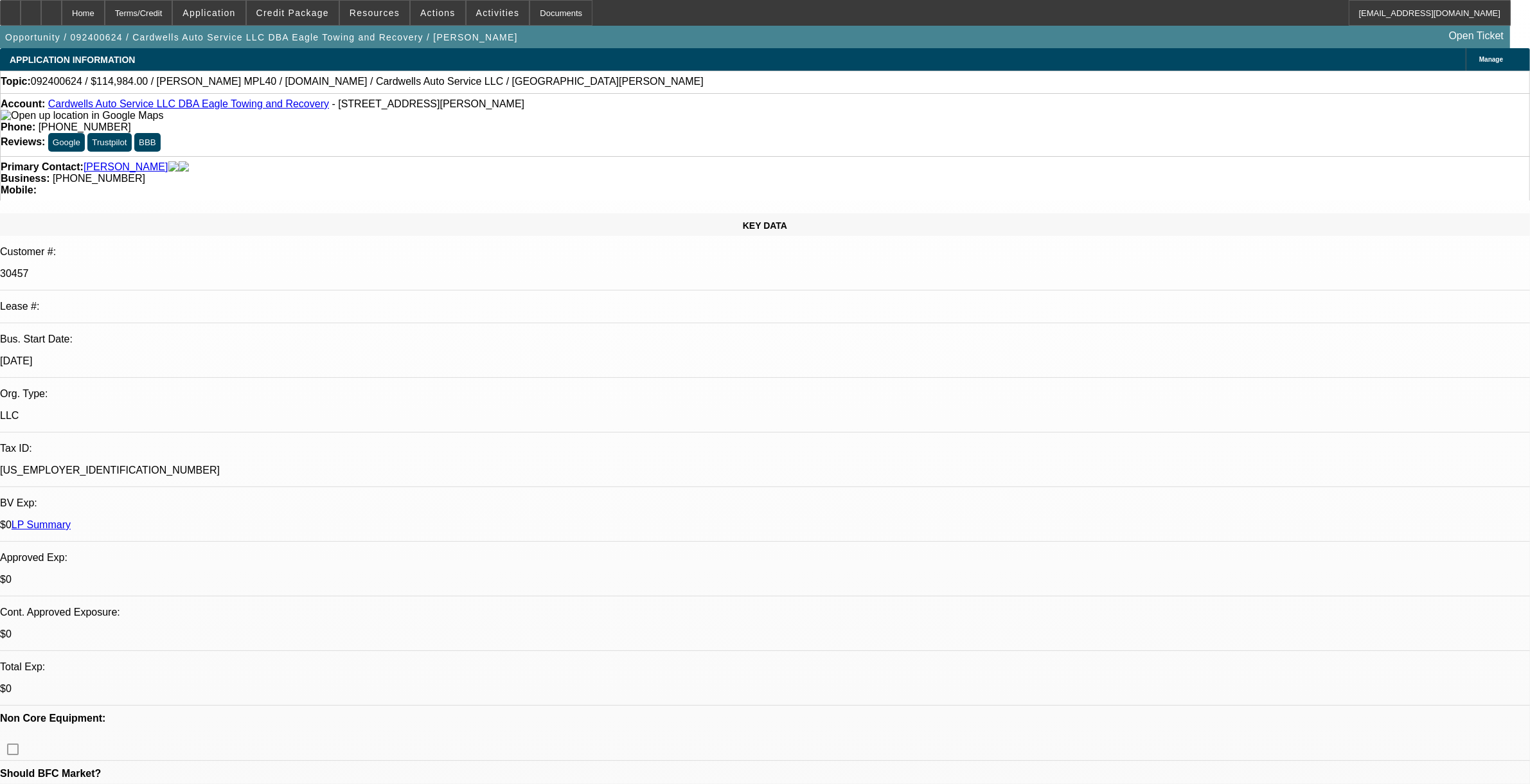
select select "0.1"
select select "0"
select select "2"
select select "0.1"
select select "1"
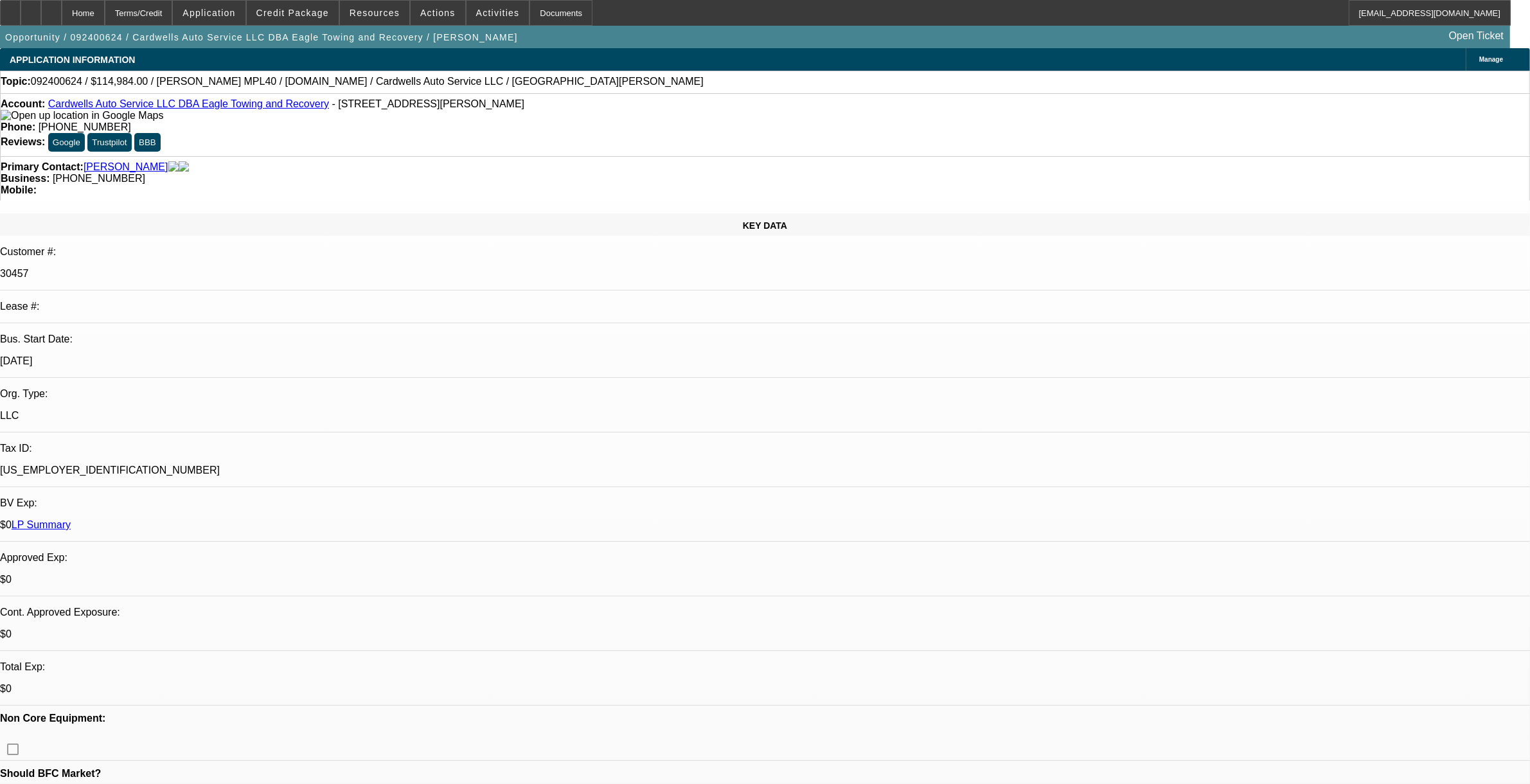
select select "2"
select select "4"
select select "1"
select select "2"
select select "4"
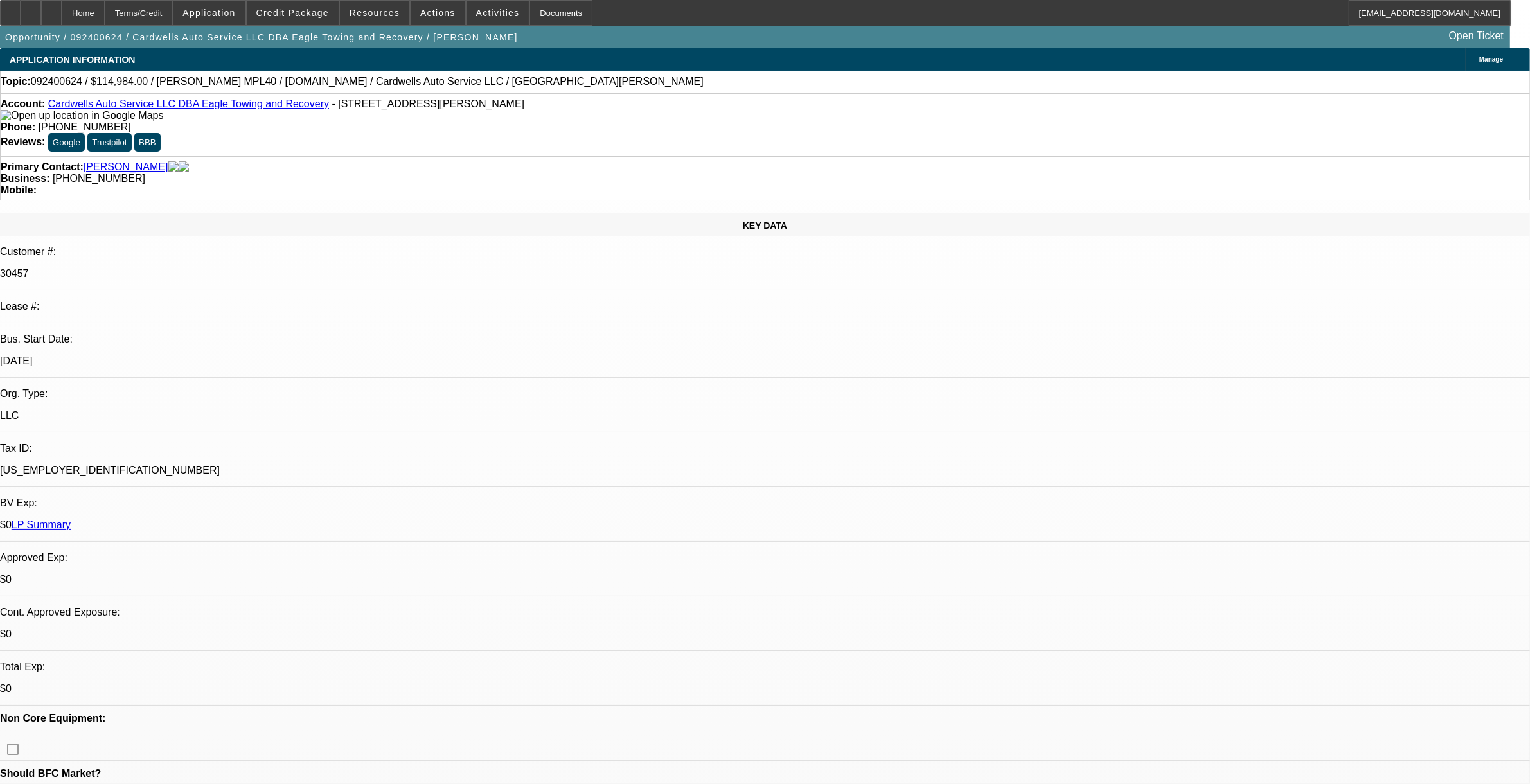
select select "1"
select select "2"
select select "4"
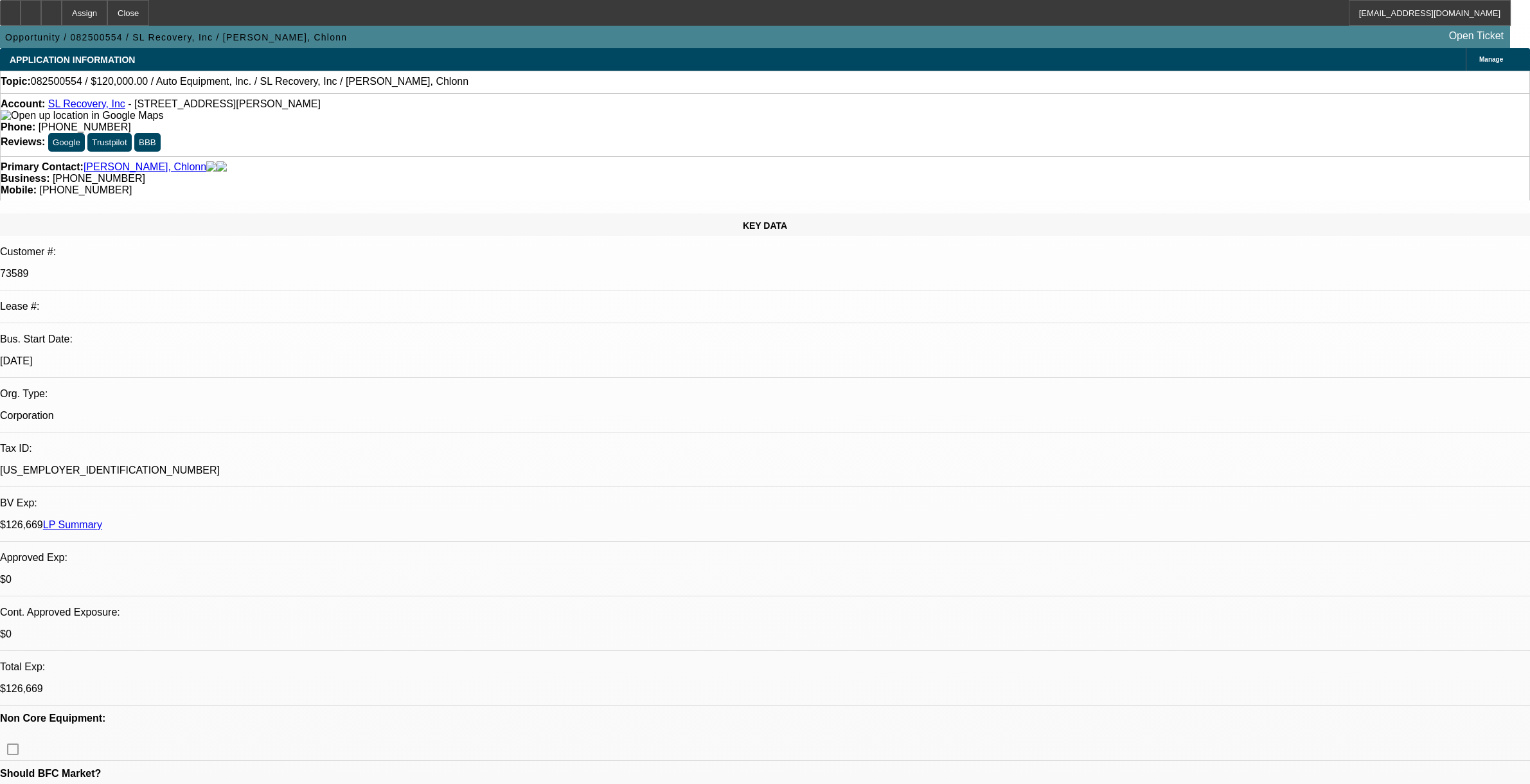
select select "0"
select select "2"
select select "0.1"
select select "4"
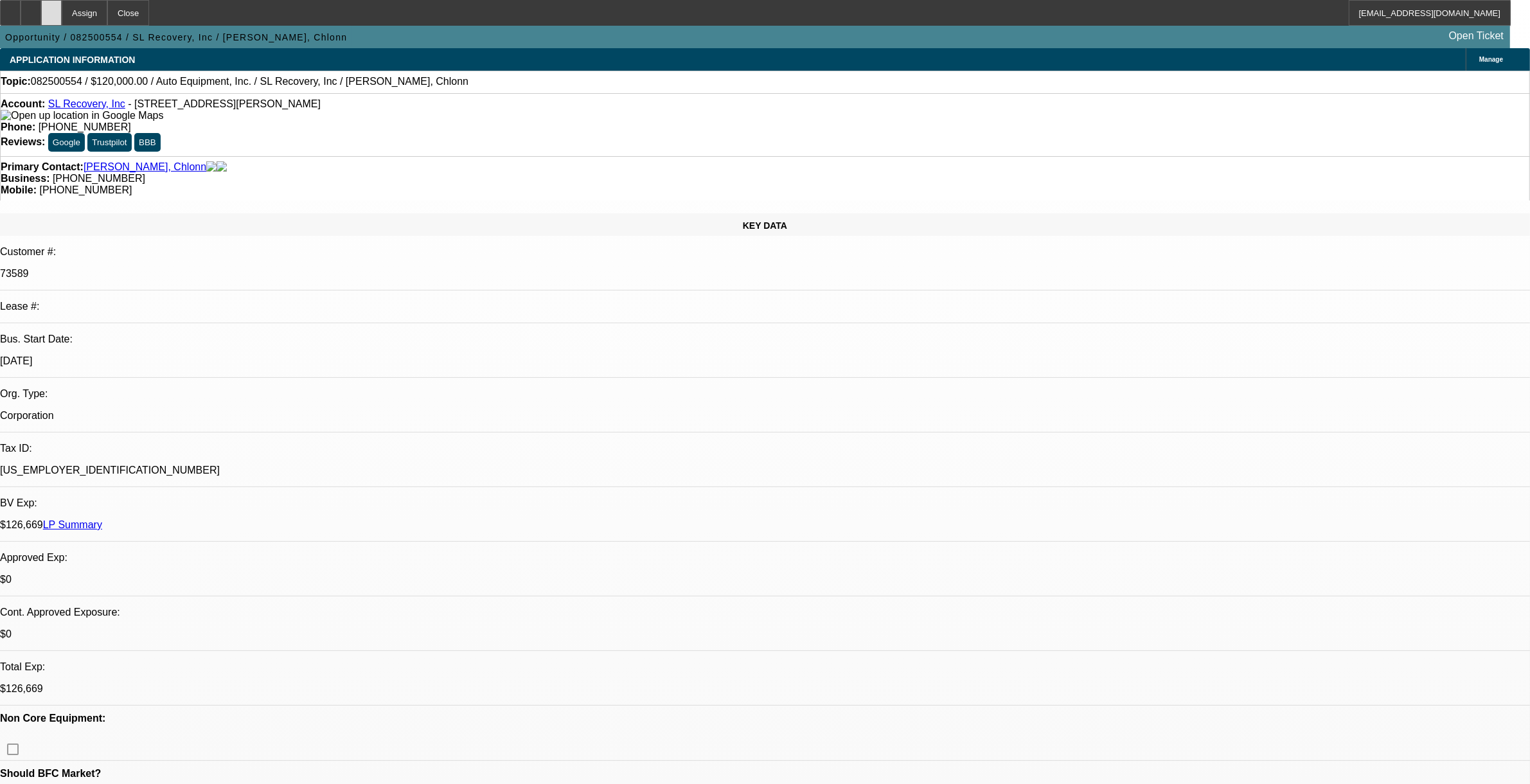
click at [62, 23] on div at bounding box center [51, 13] width 21 height 26
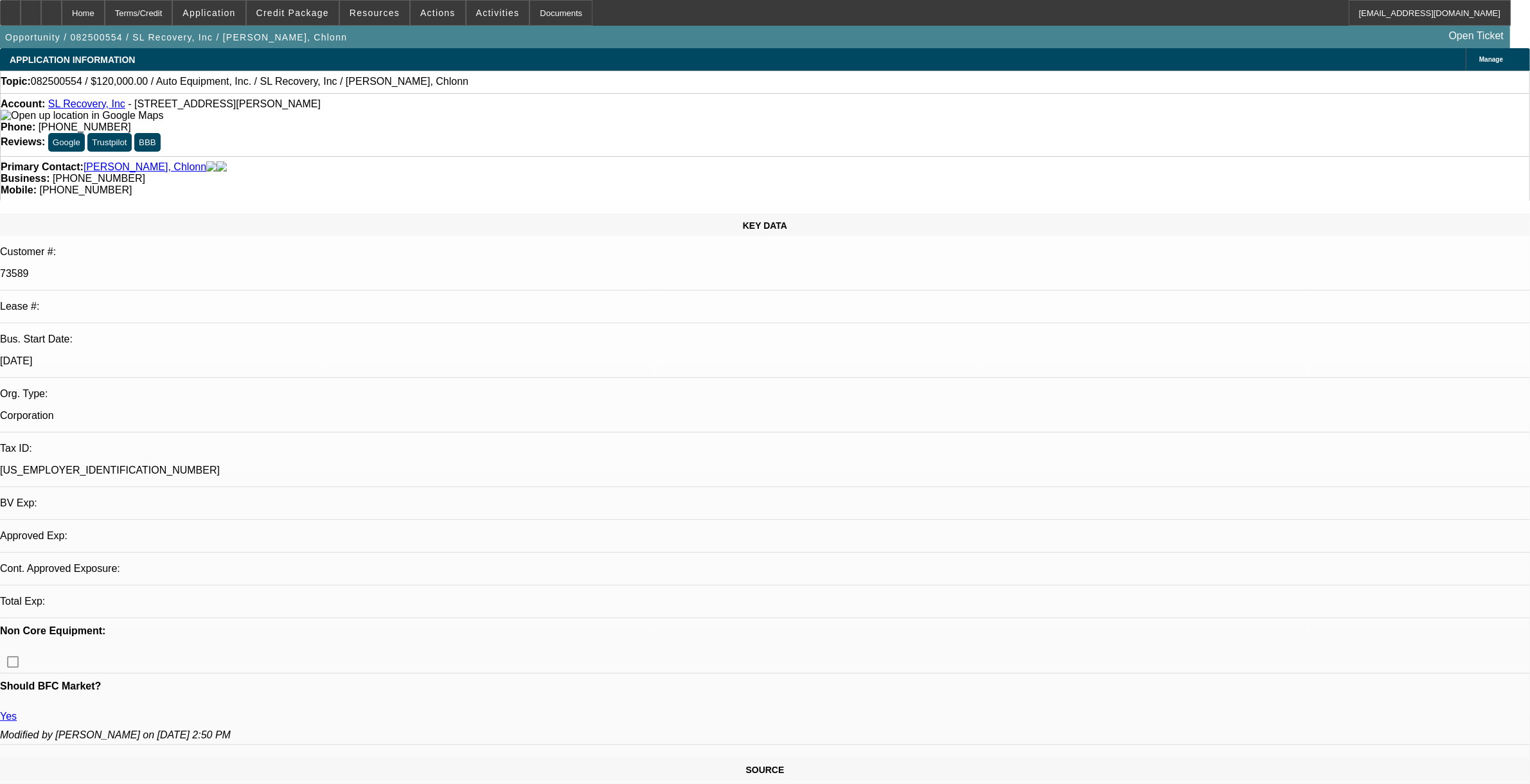
select select "0"
select select "2"
select select "0.1"
select select "4"
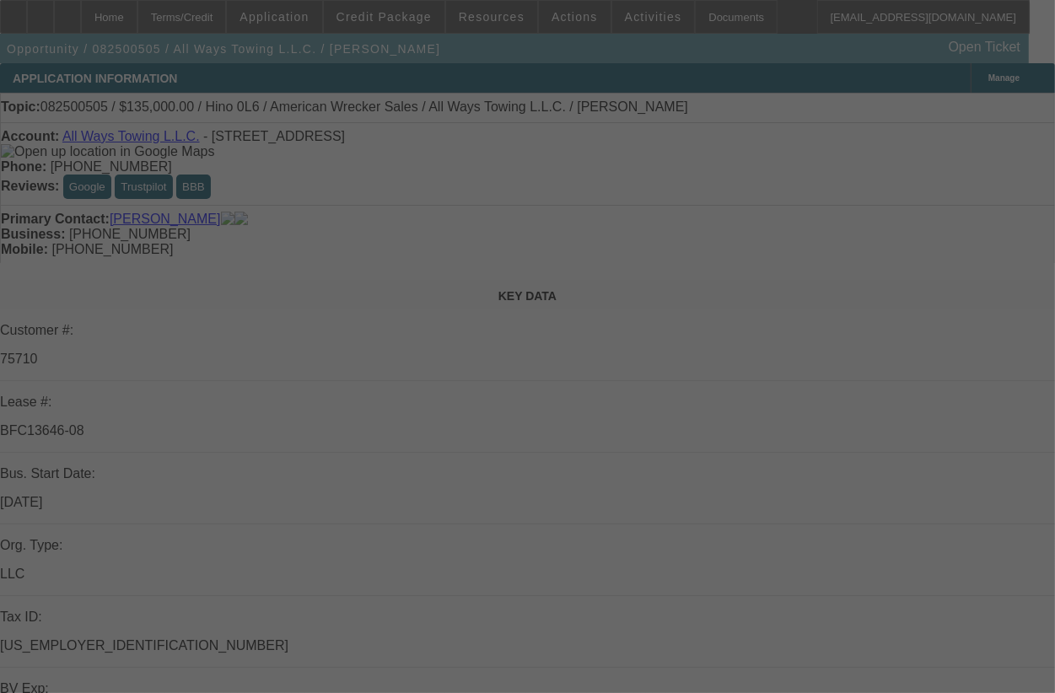
select select "0"
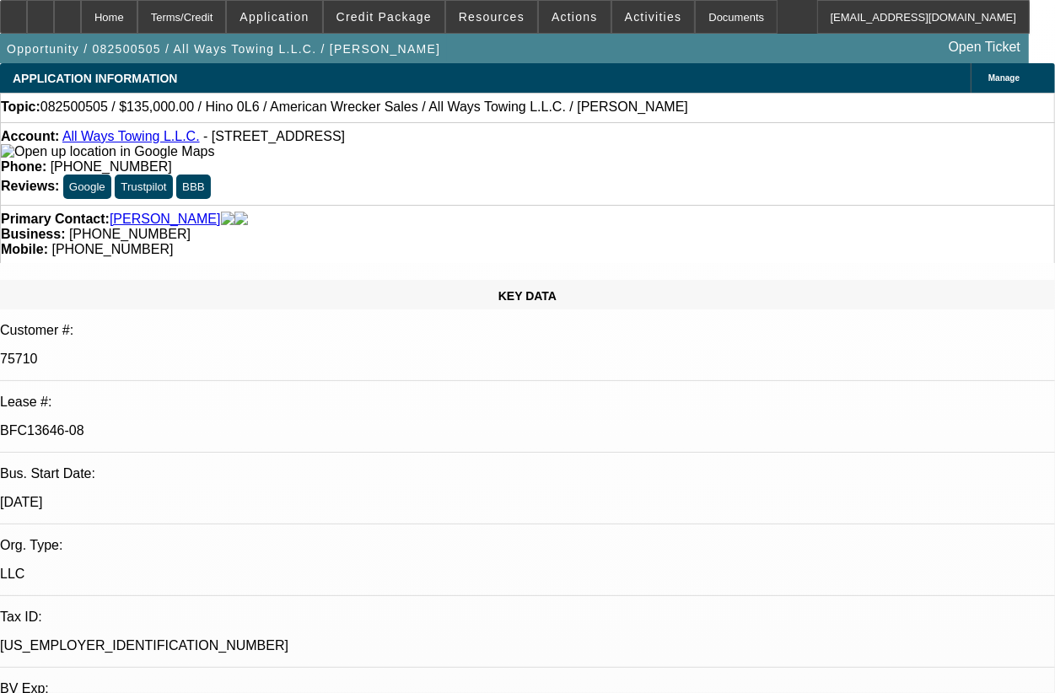
select select "2"
select select "0"
select select "2"
select select "0"
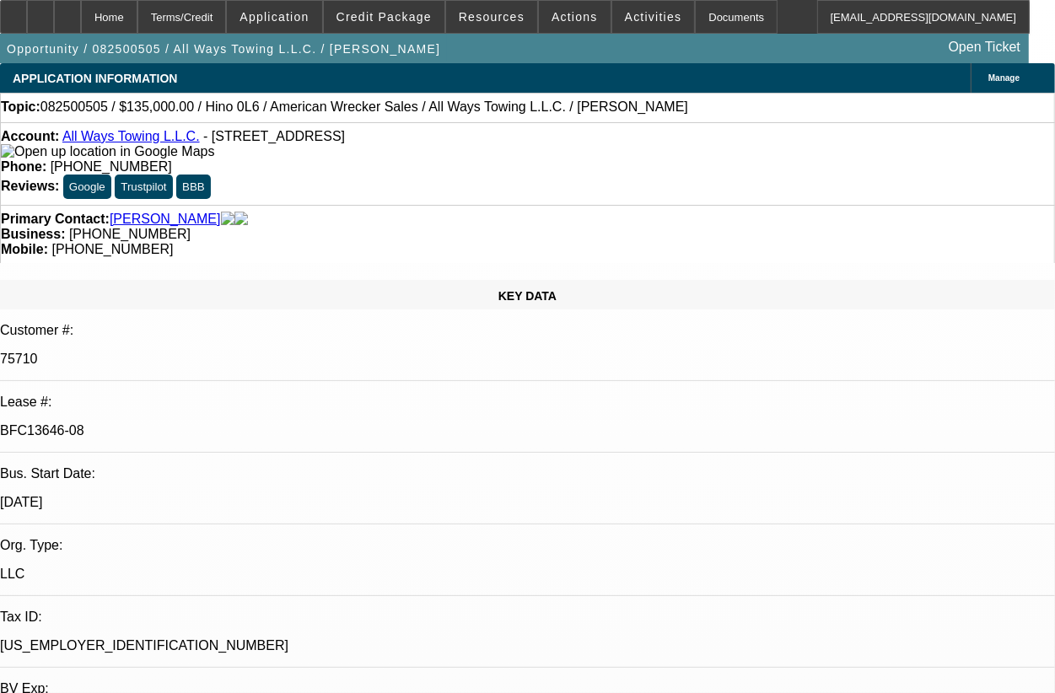
select select "0"
select select "2"
select select "0"
select select "2"
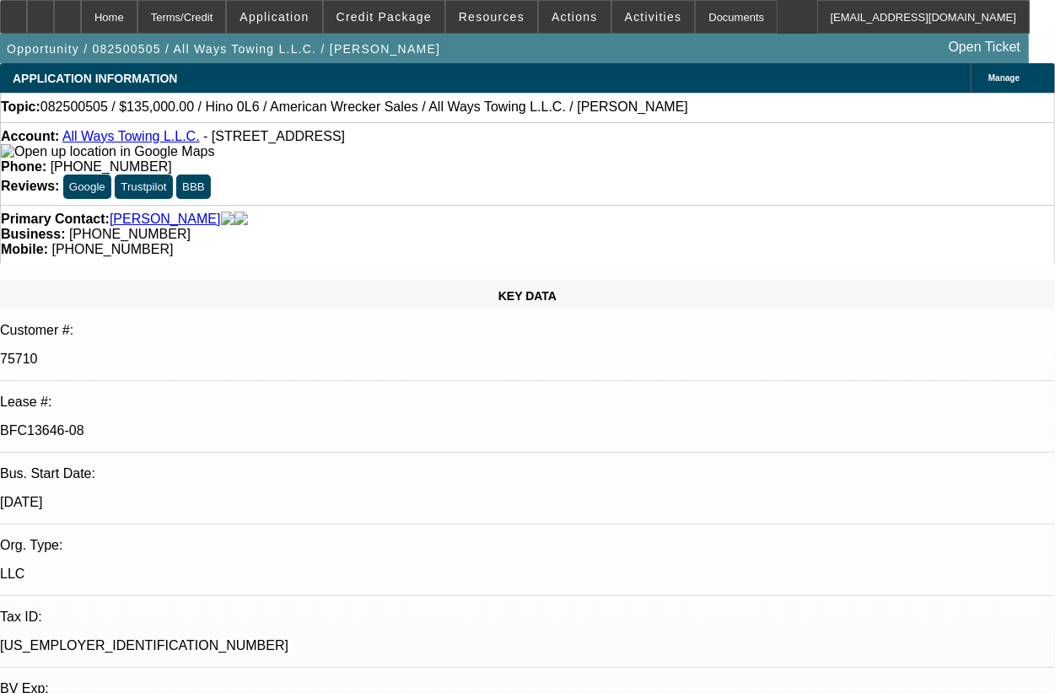
select select "0"
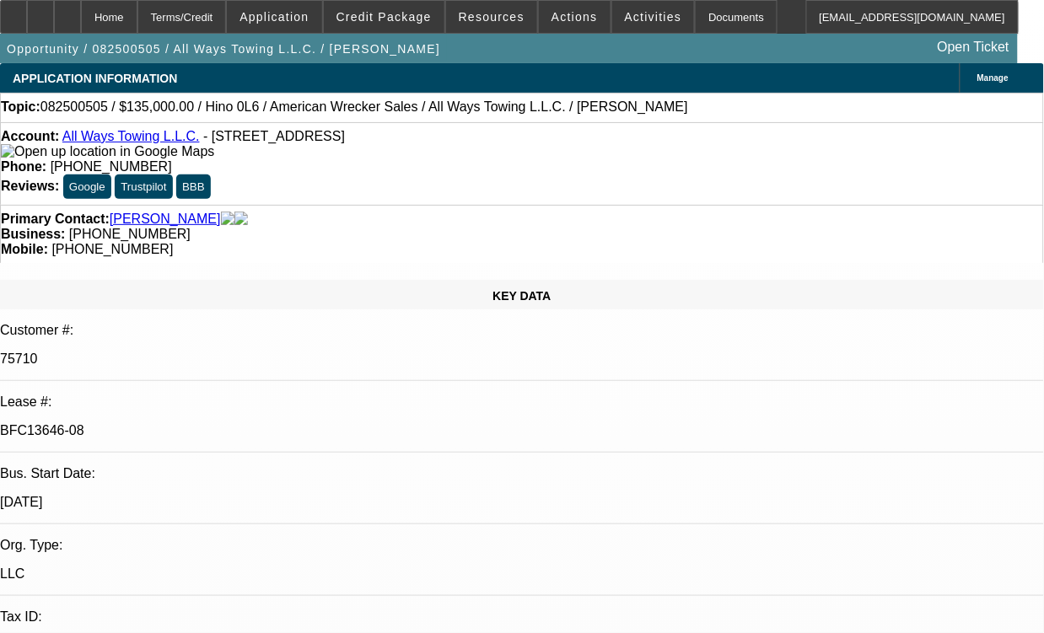
select select "1"
select select "2"
select select "6"
select select "1"
select select "2"
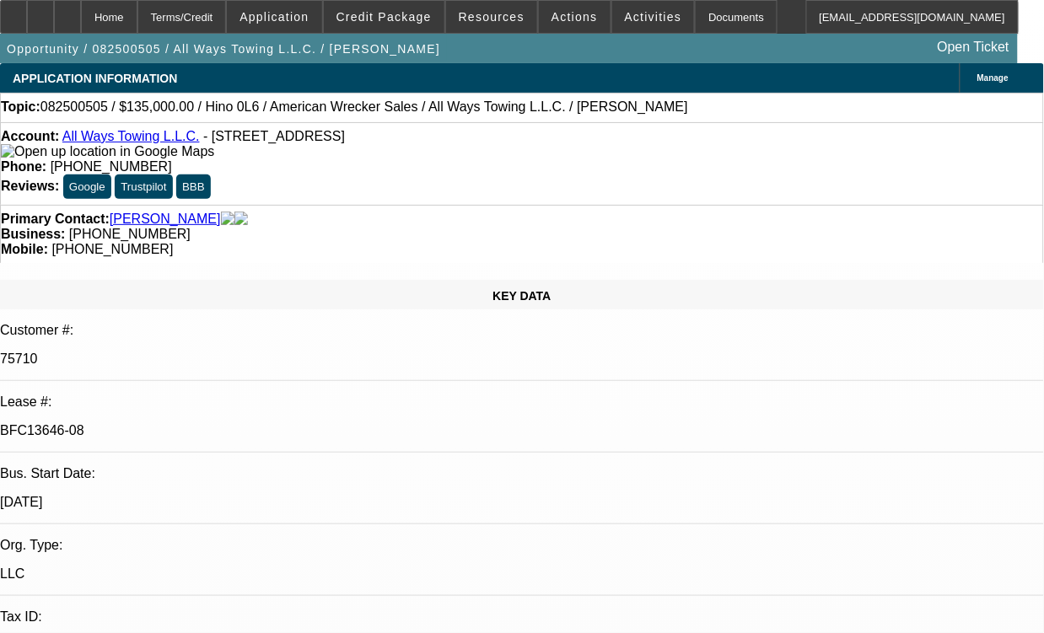
select select "6"
select select "1"
select select "2"
select select "6"
select select "1"
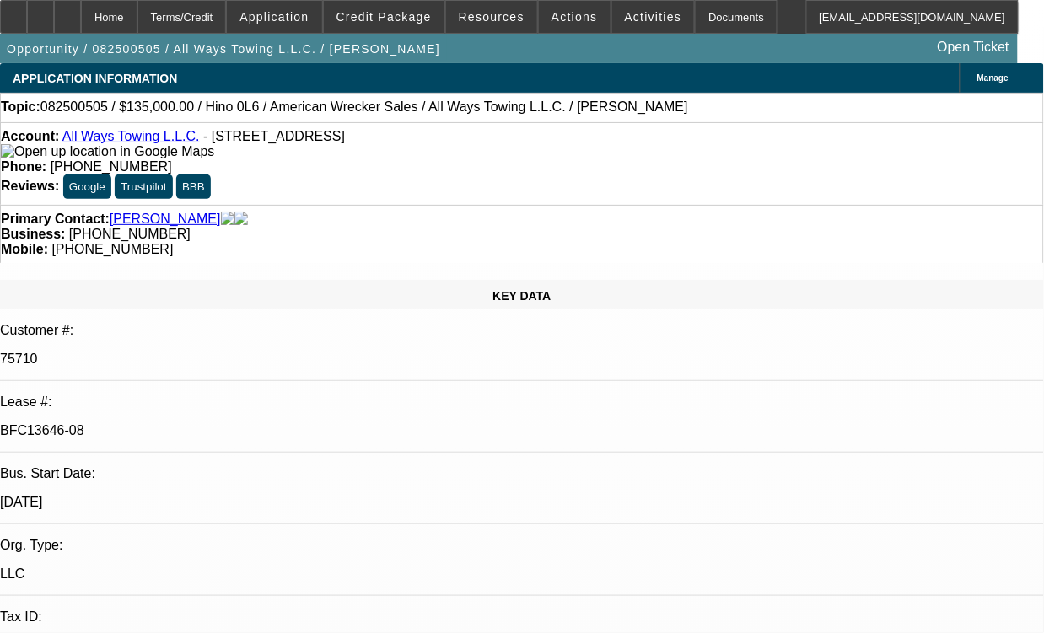
select select "2"
select select "6"
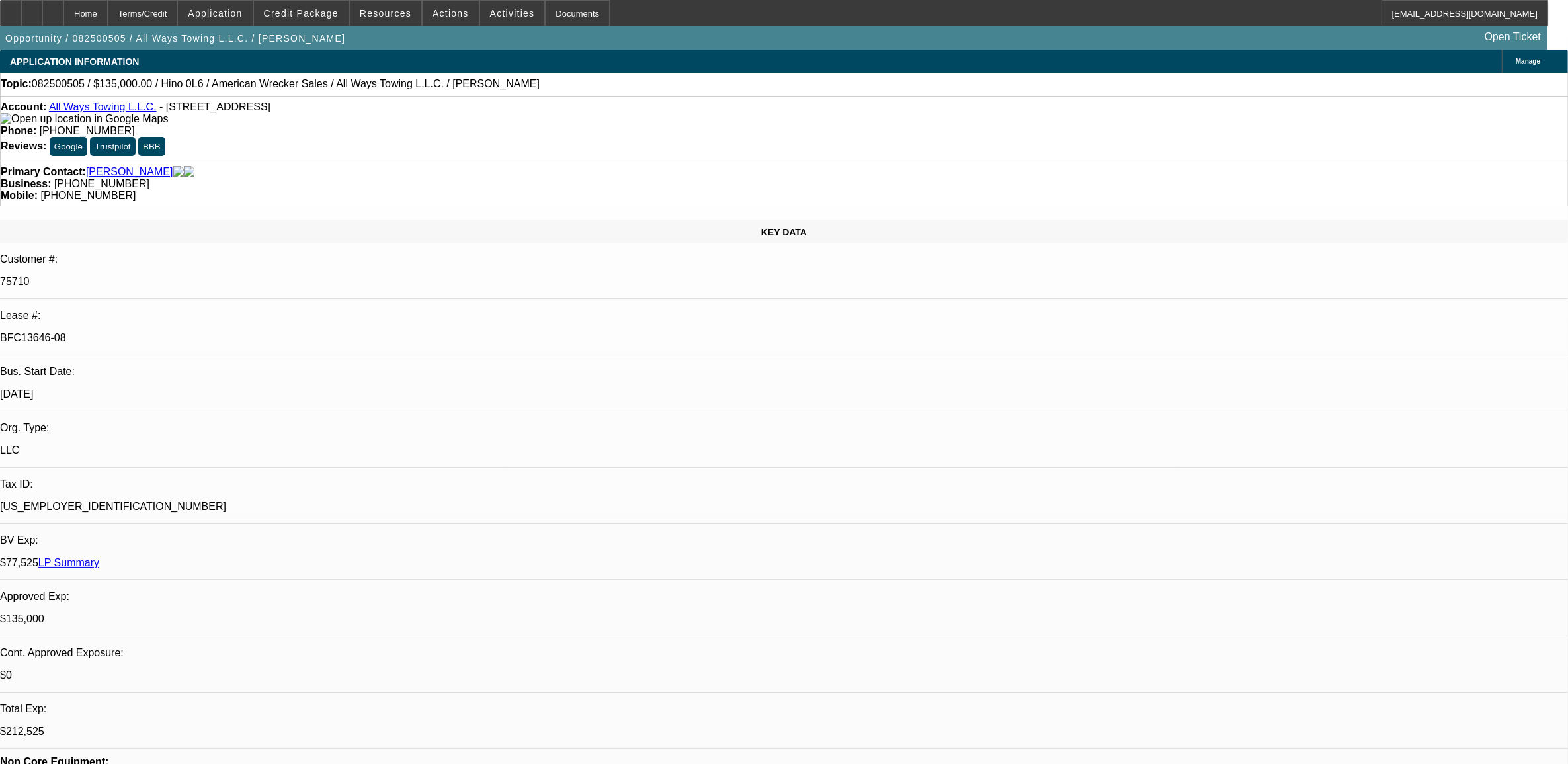
scroll to position [413, 0]
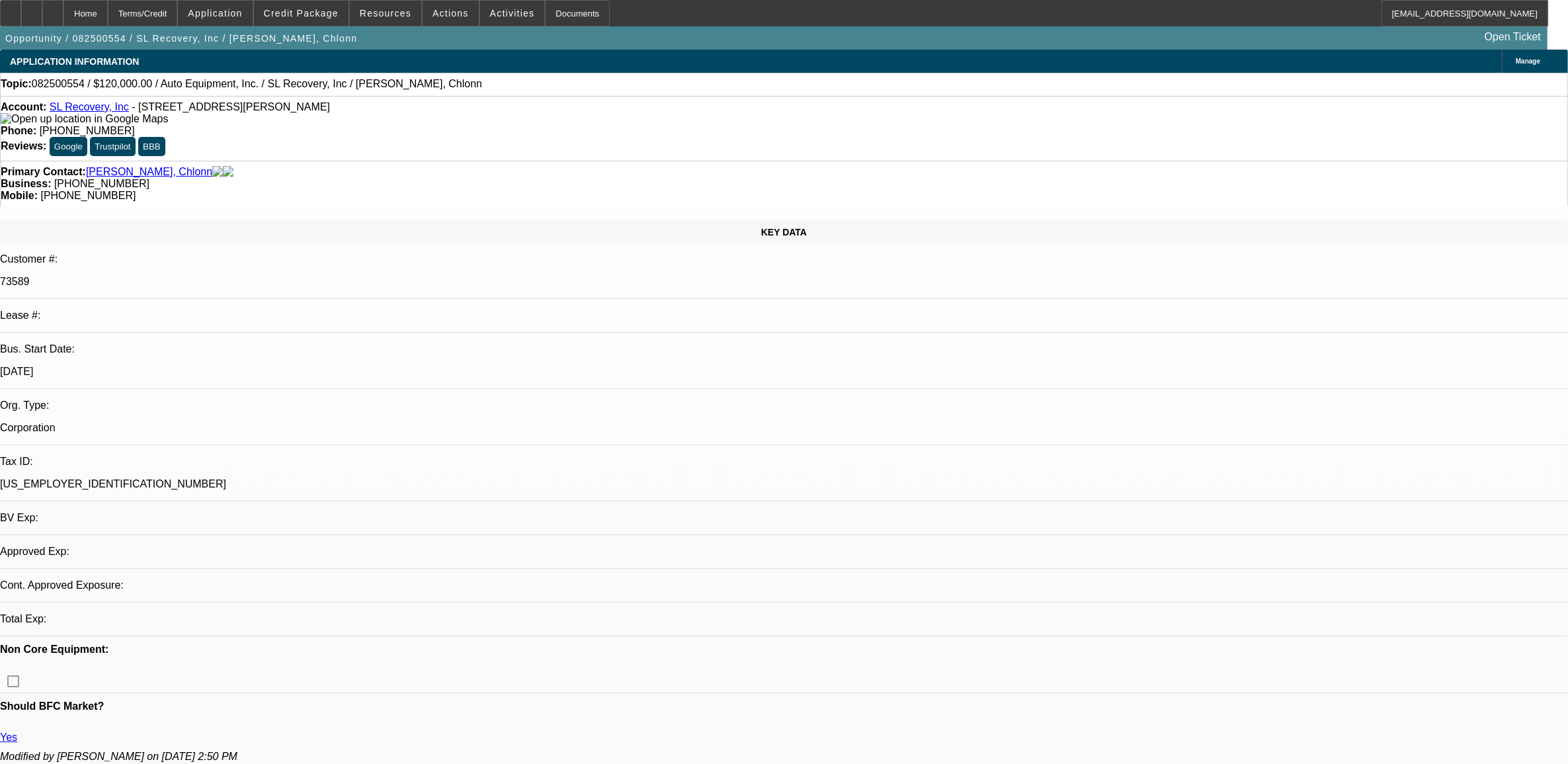
select select "0"
select select "2"
select select "0.1"
select select "4"
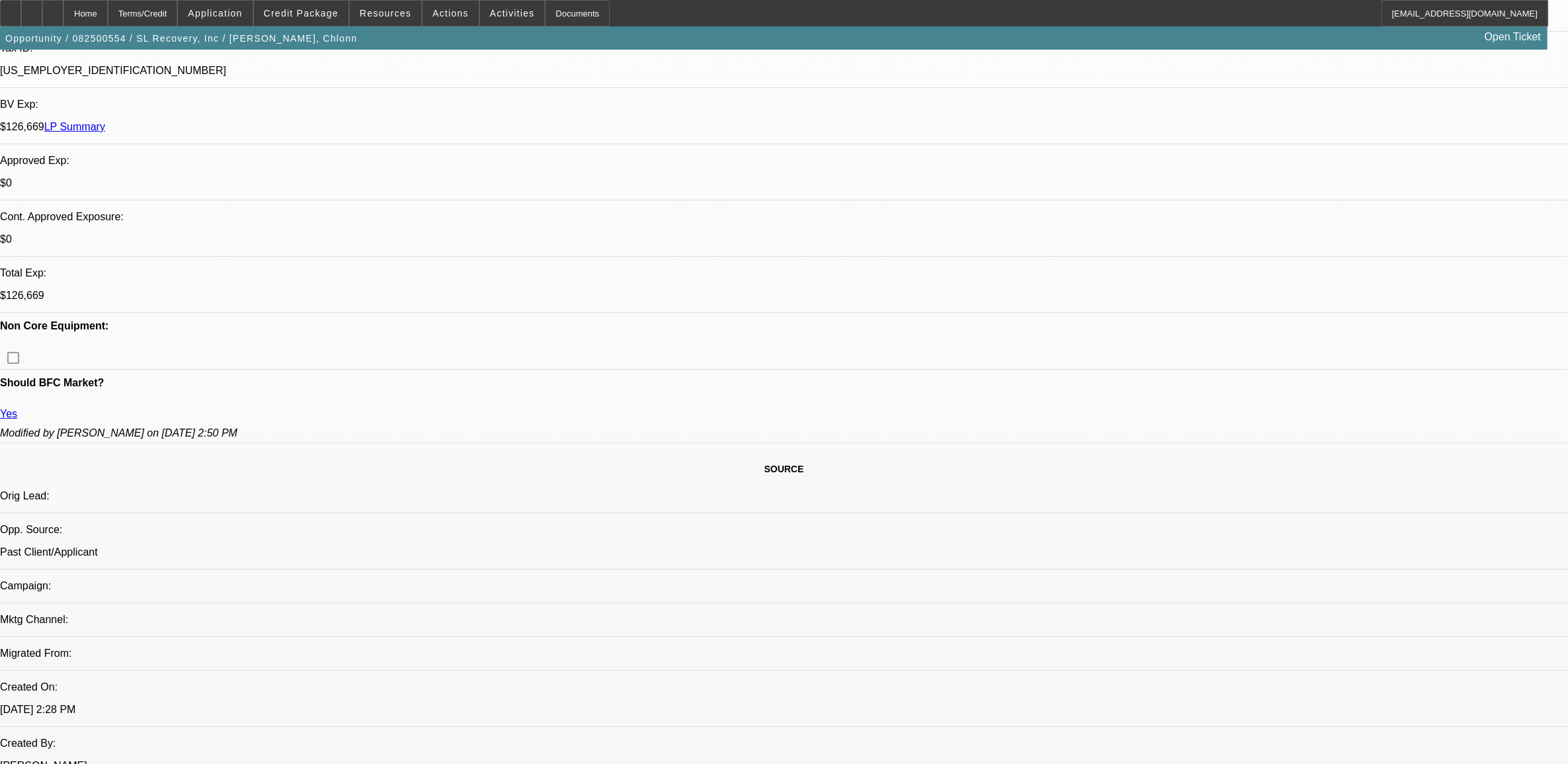
scroll to position [497, 0]
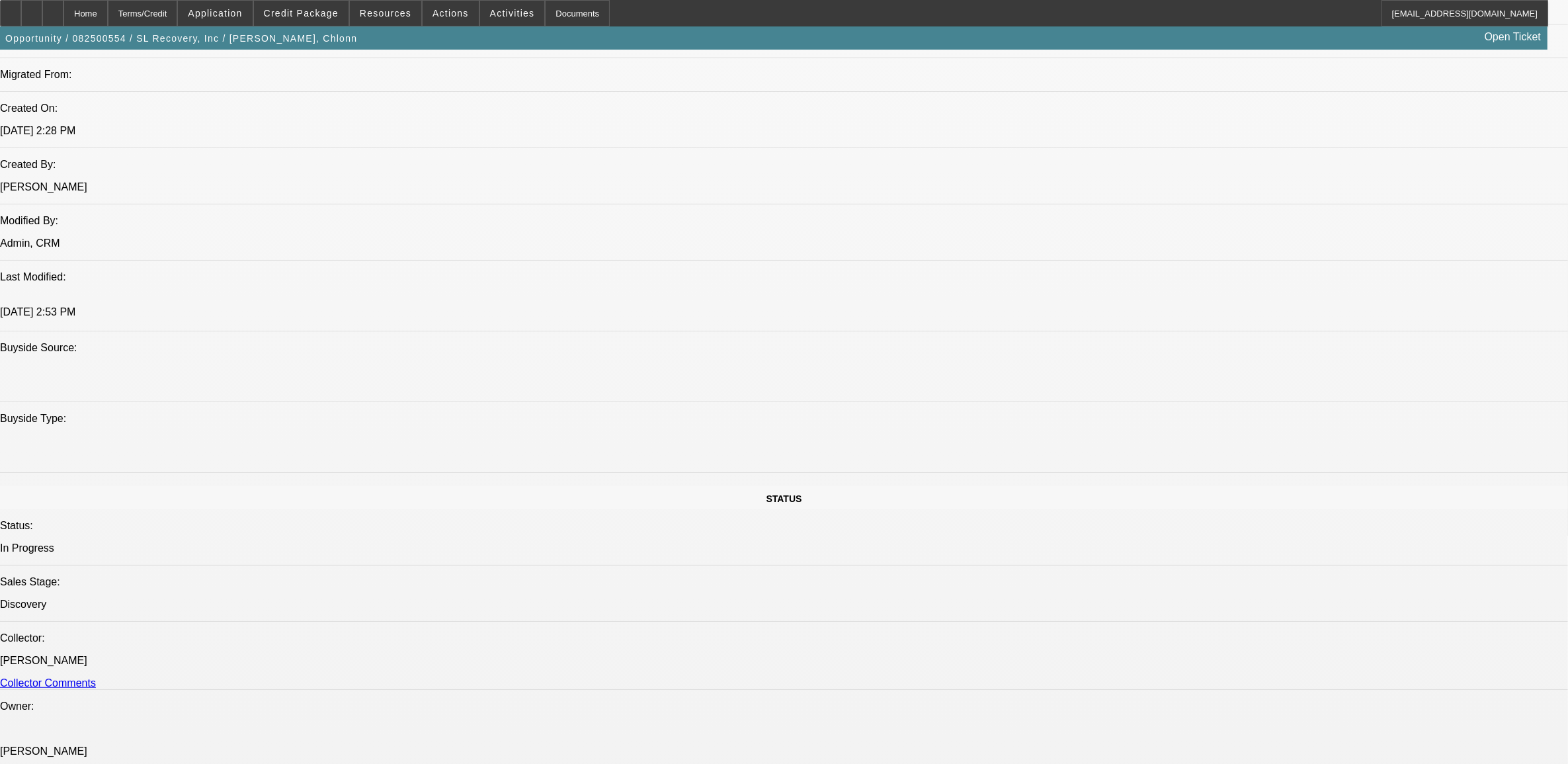
scroll to position [1489, 0]
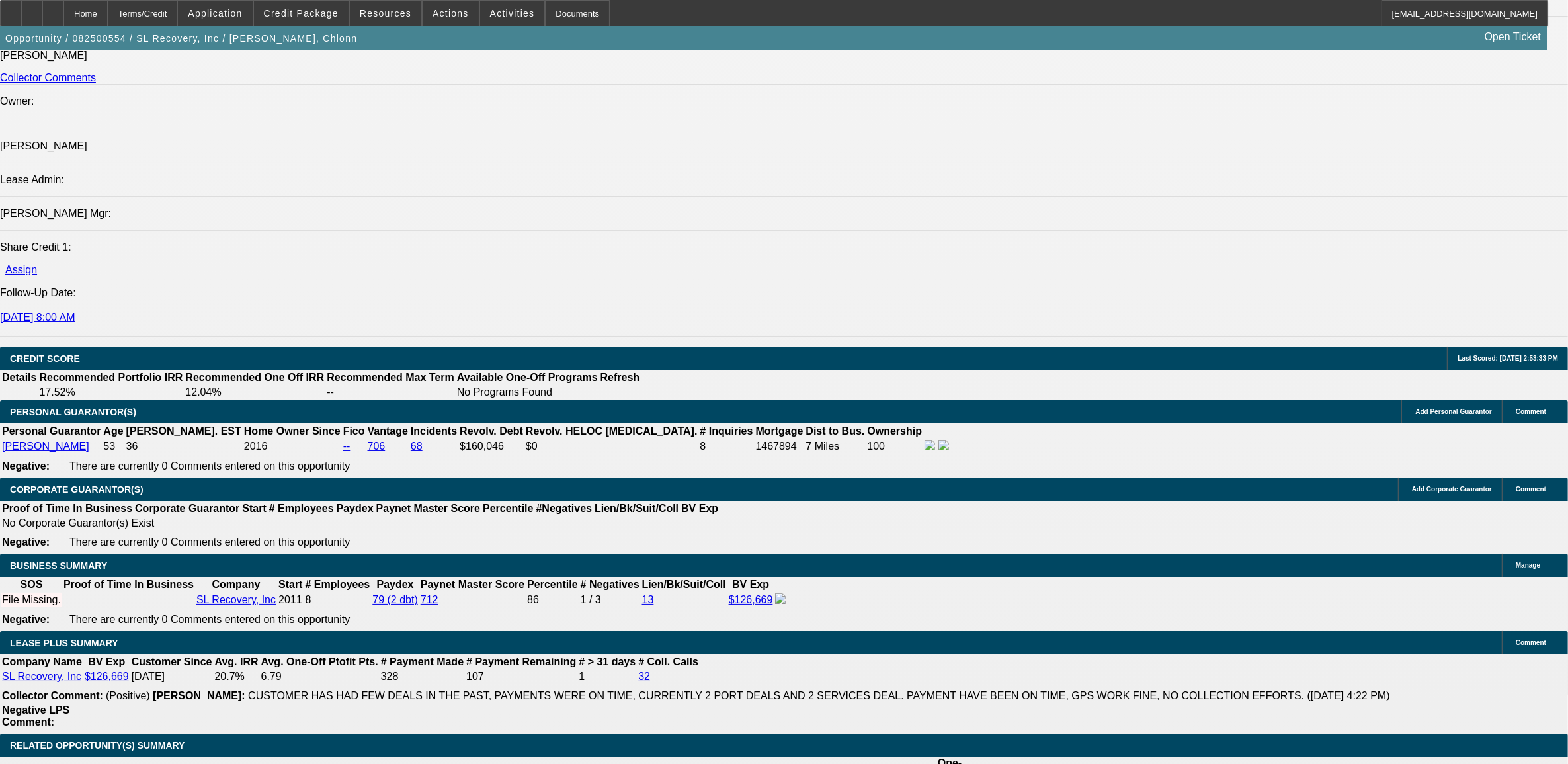
scroll to position [1571, 0]
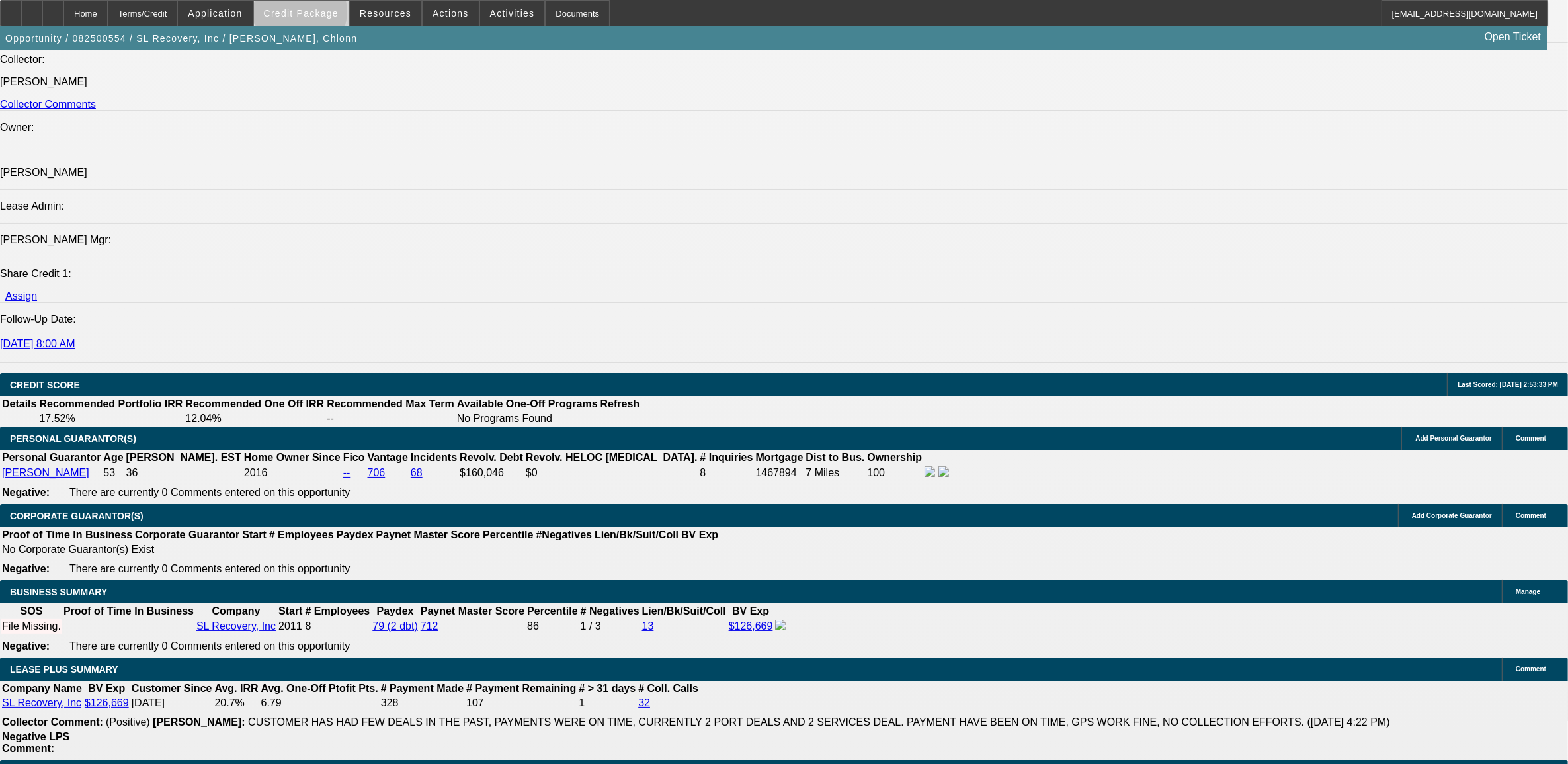
click at [323, 15] on span "Credit Package" at bounding box center [301, 13] width 74 height 10
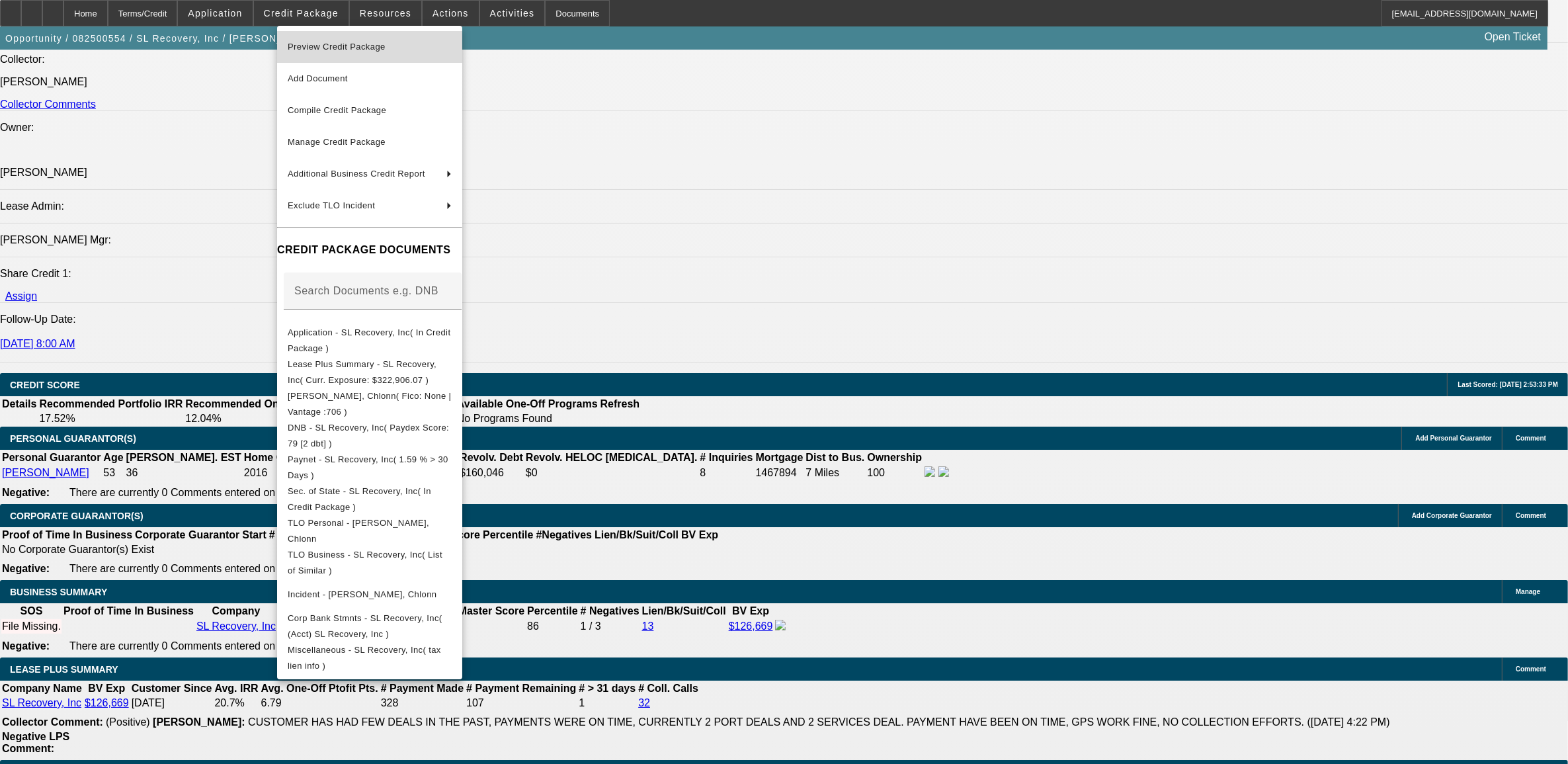
click at [338, 45] on span "Preview Credit Package" at bounding box center [336, 46] width 98 height 10
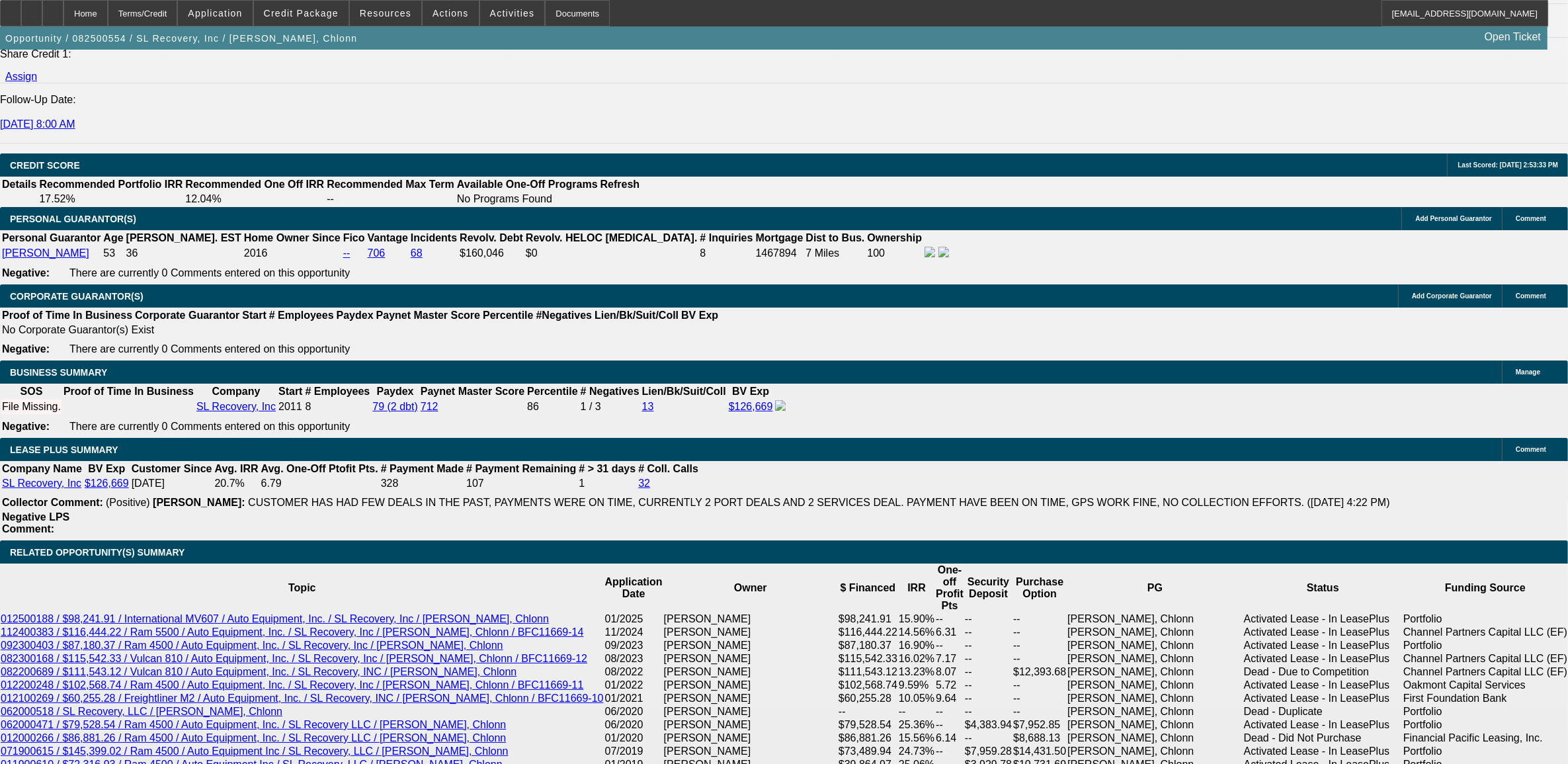
scroll to position [1654, 0]
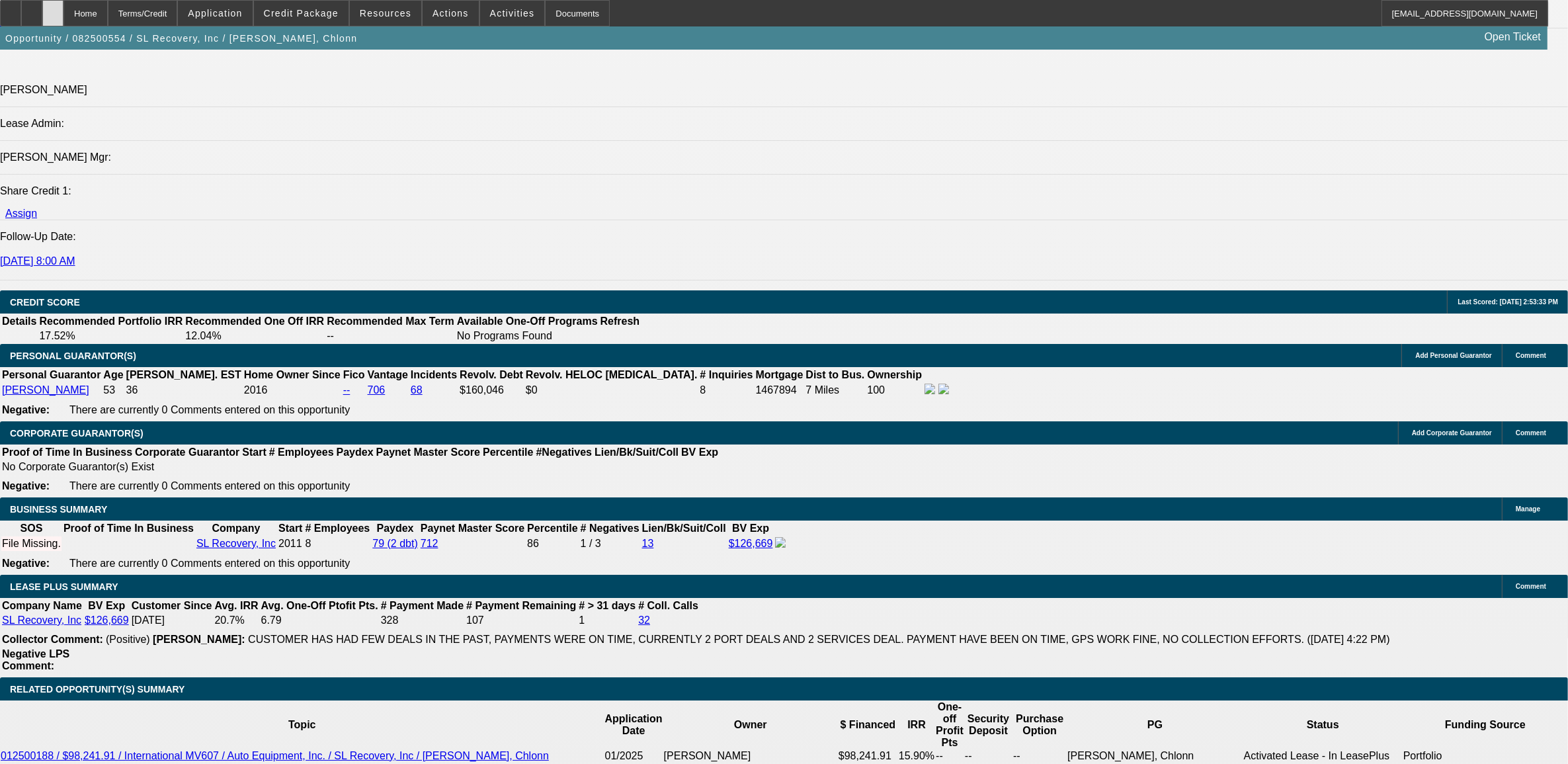
click at [64, 12] on div at bounding box center [53, 13] width 21 height 27
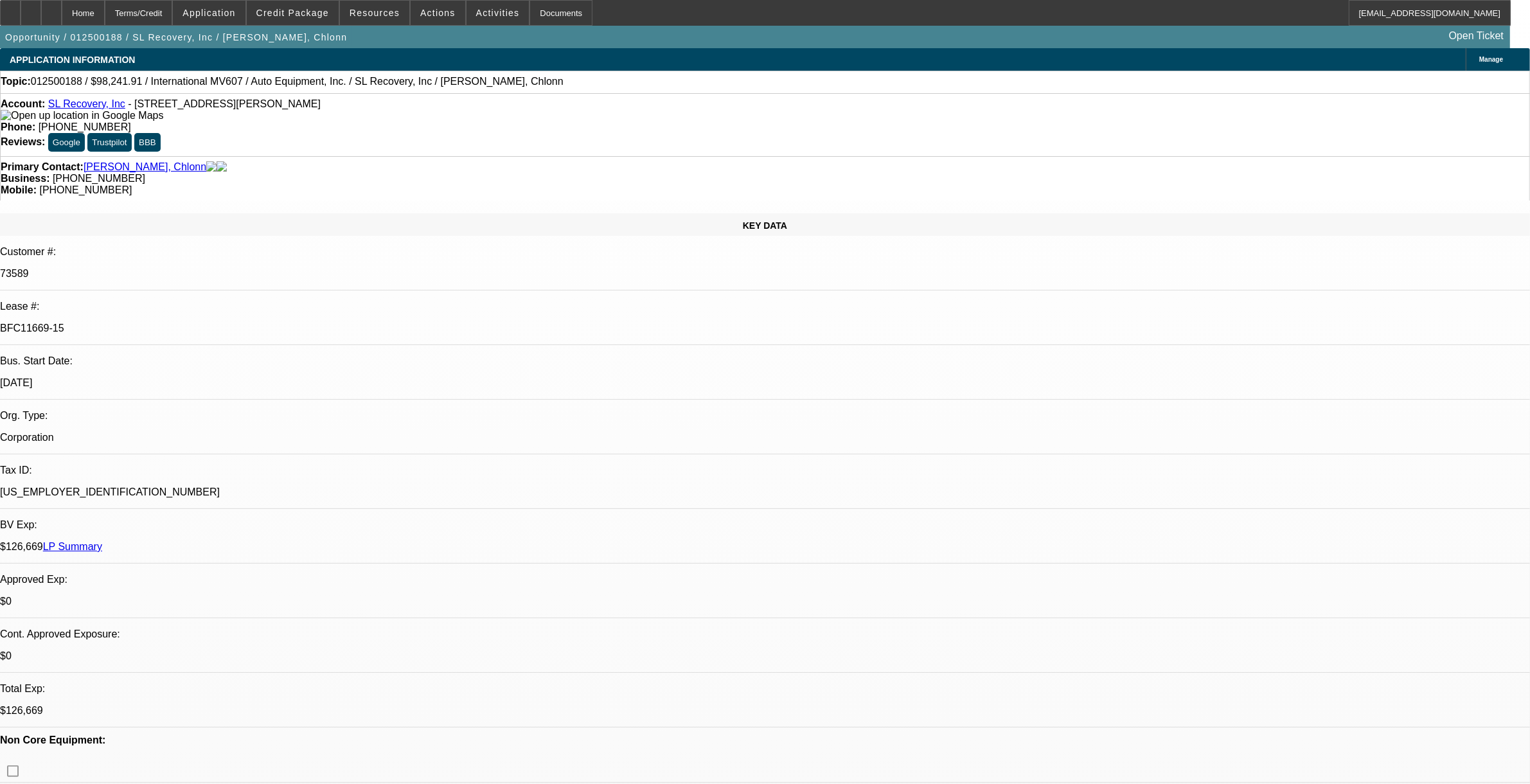
select select "0"
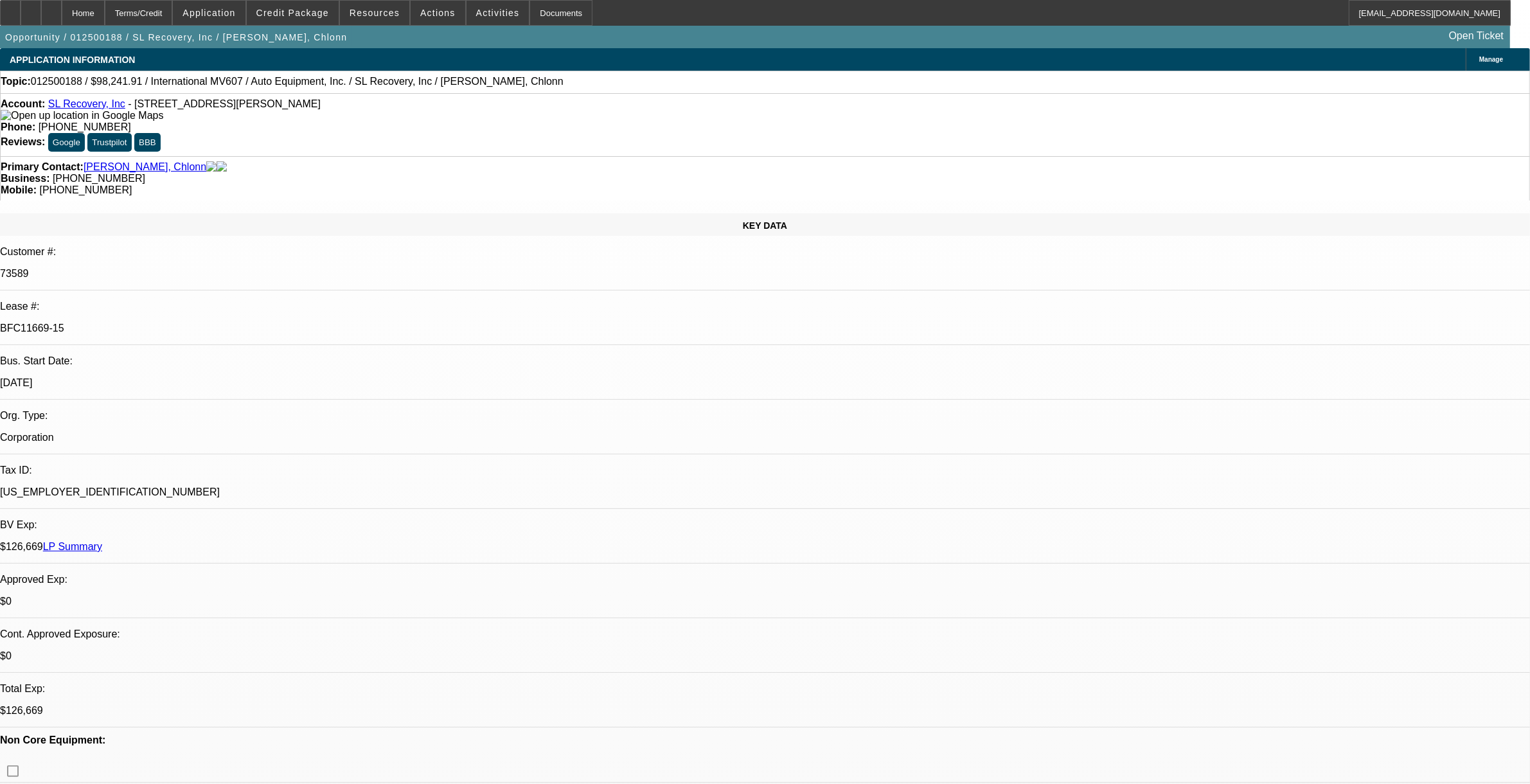
select select "0"
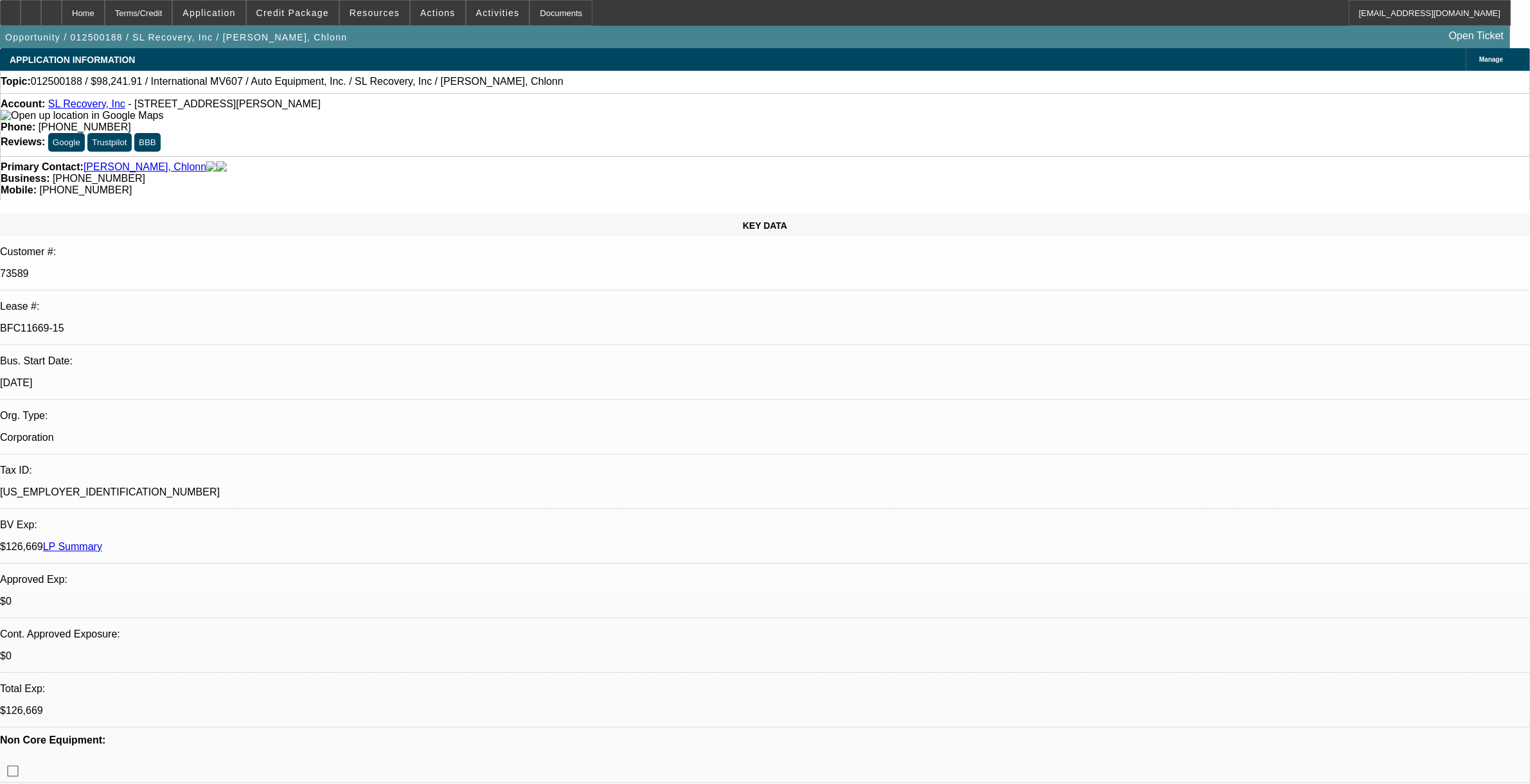
select select "0"
select select "1"
select select "2"
select select "6"
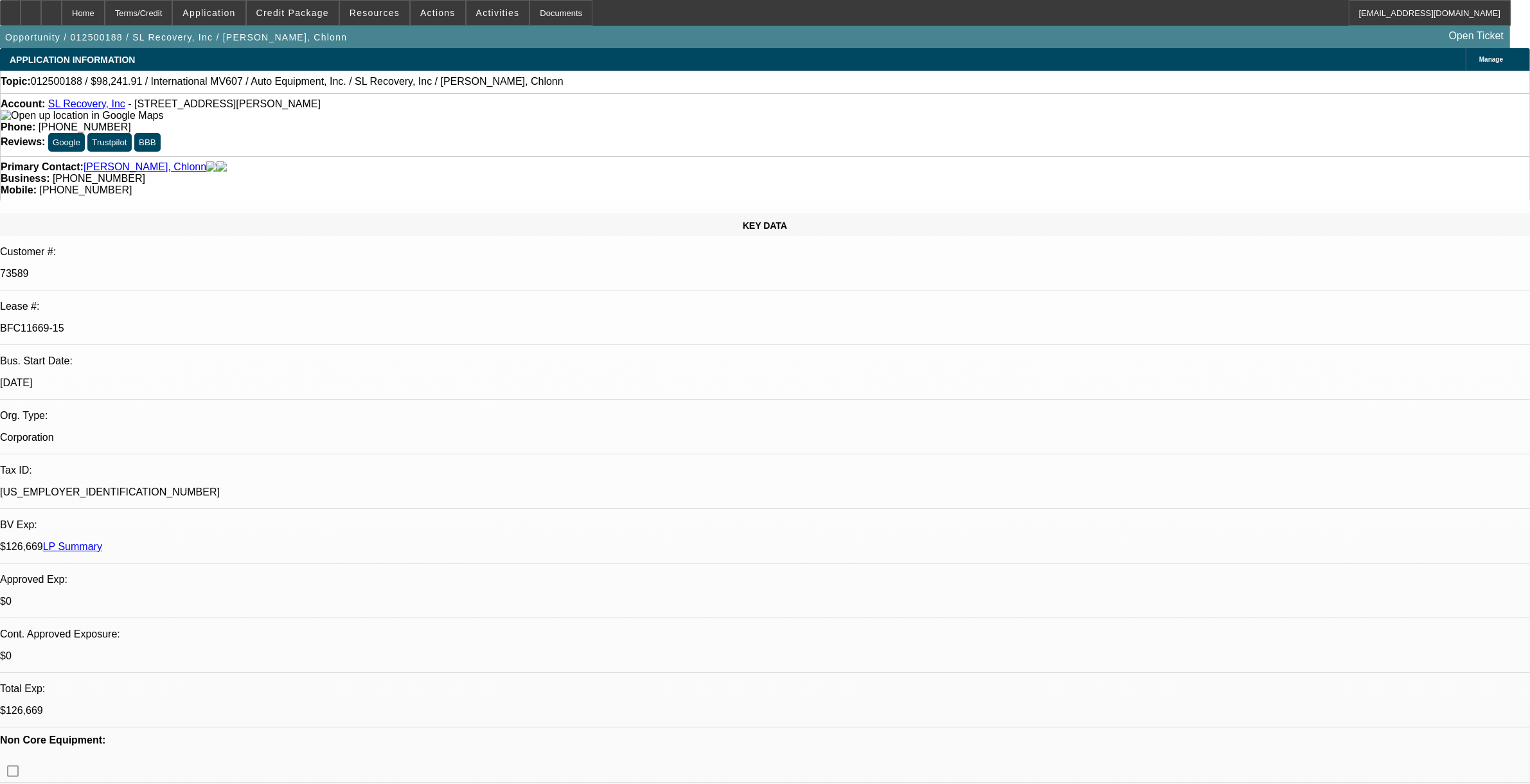
select select "1"
select select "2"
select select "6"
select select "1"
select select "2"
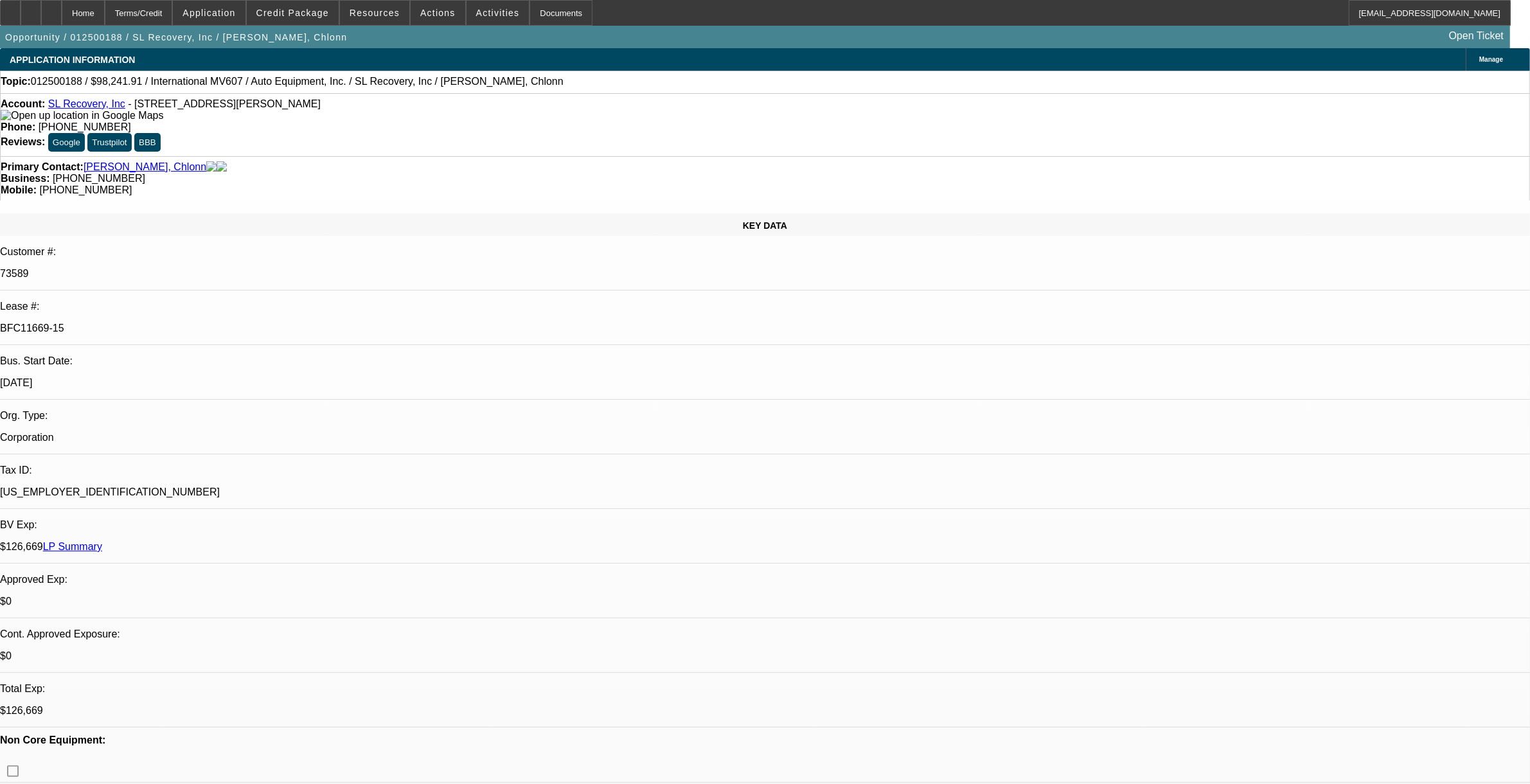
select select "6"
select select "1"
select select "2"
select select "6"
click at [302, 21] on span at bounding box center [293, 13] width 92 height 30
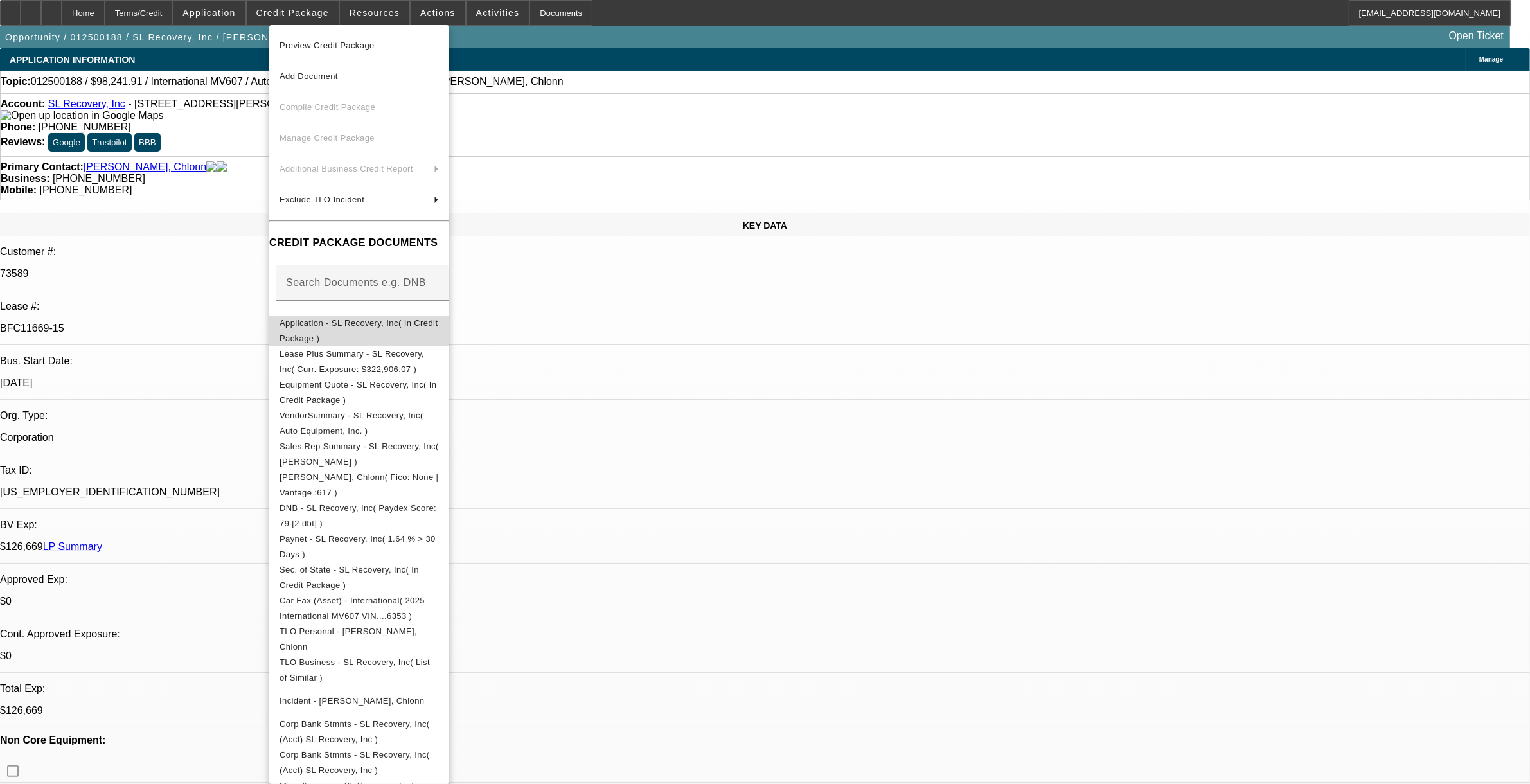
click at [349, 332] on span "Application - SL Recovery, Inc( In Credit Package )" at bounding box center [359, 330] width 159 height 30
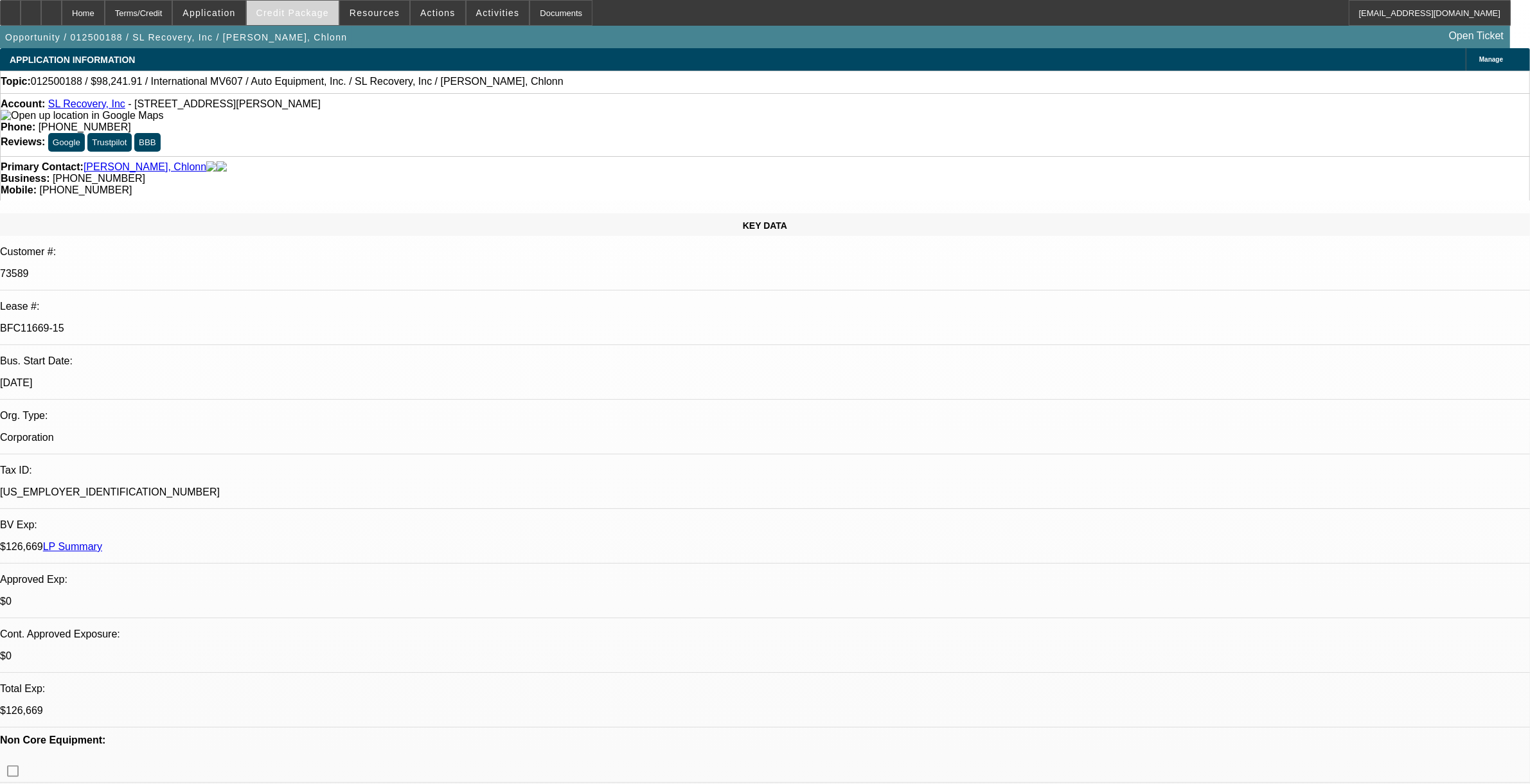
click at [298, 14] on span "Credit Package" at bounding box center [293, 12] width 72 height 10
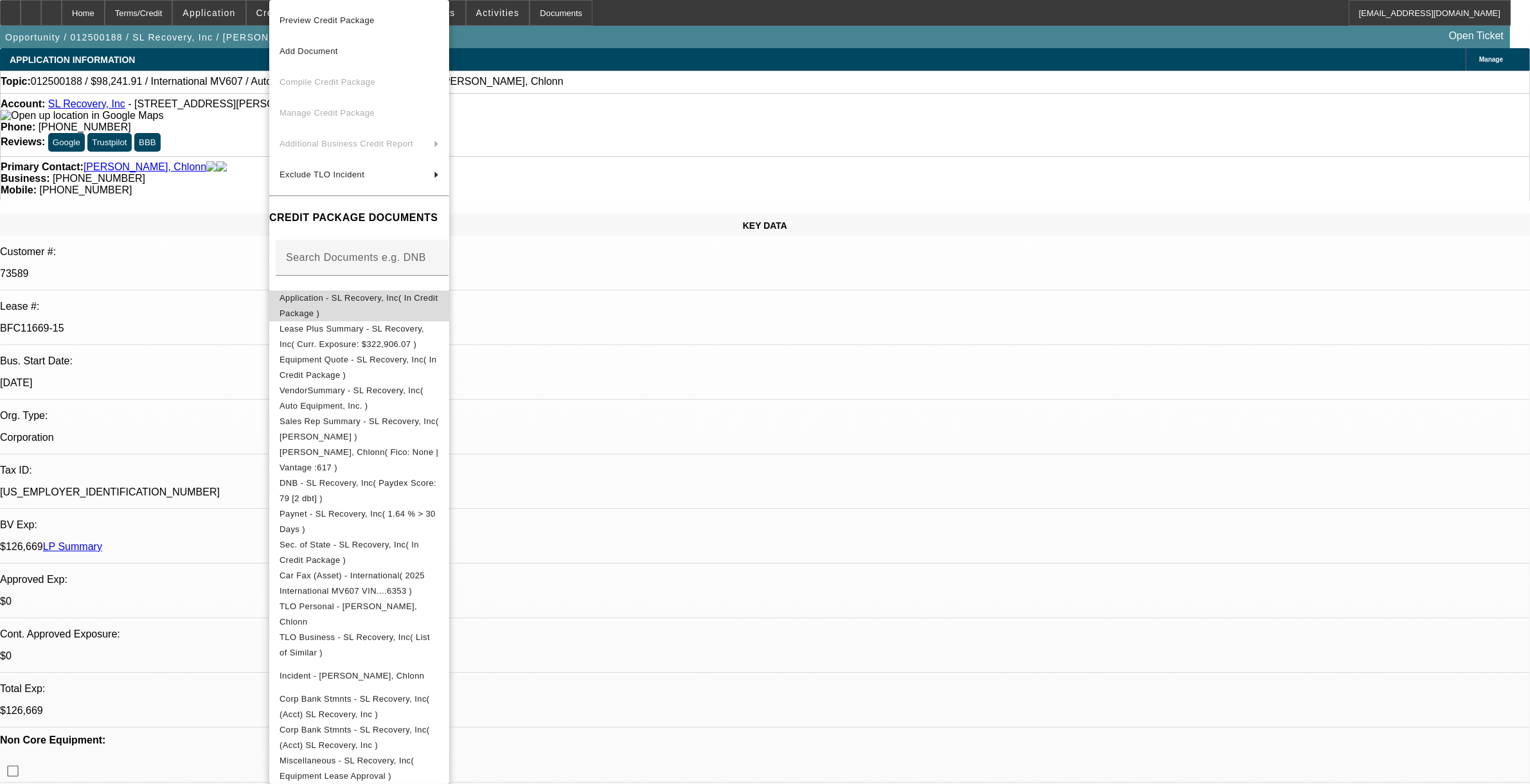
click at [331, 306] on span "Application - SL Recovery, Inc( In Credit Package )" at bounding box center [359, 306] width 159 height 30
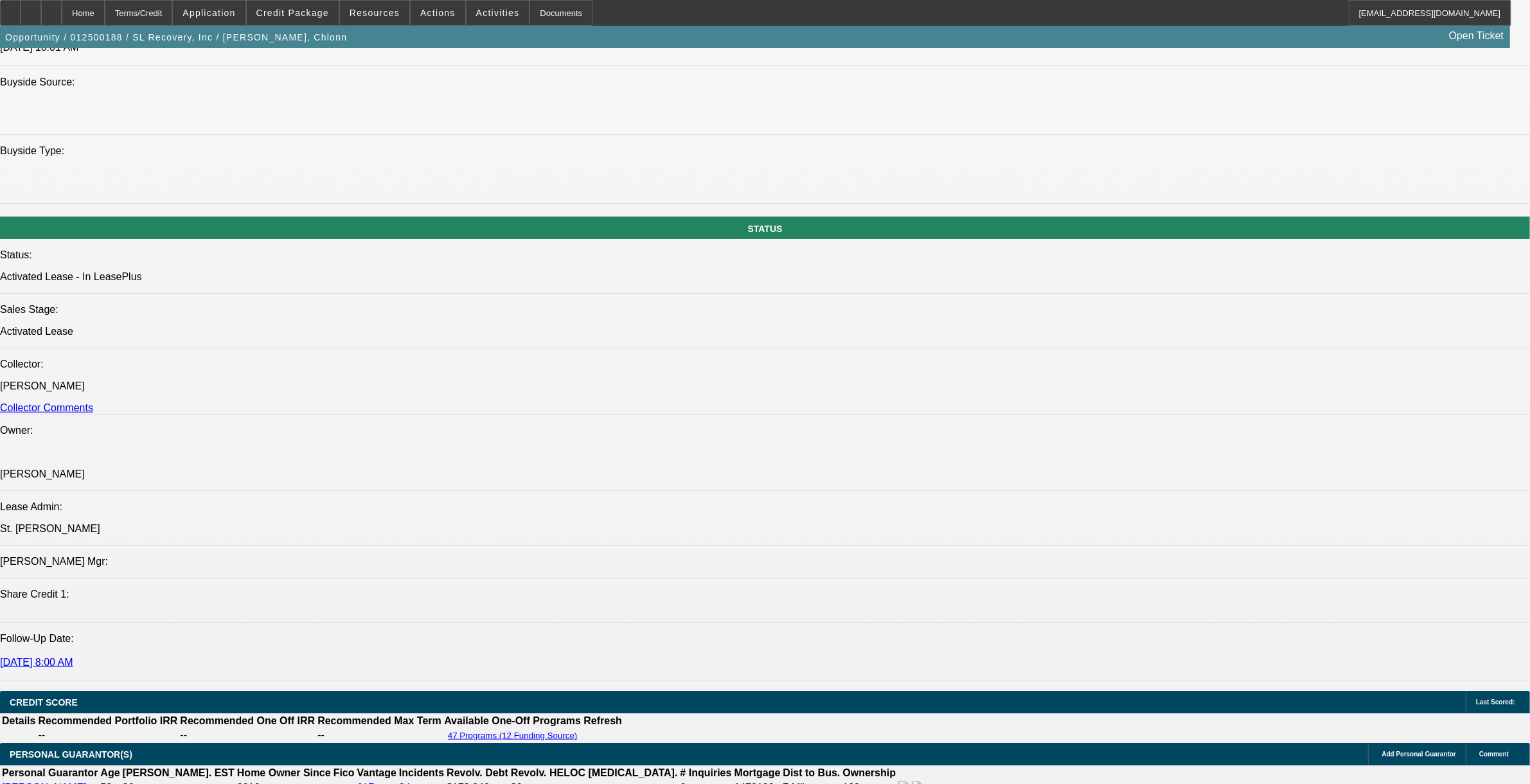
scroll to position [723, 0]
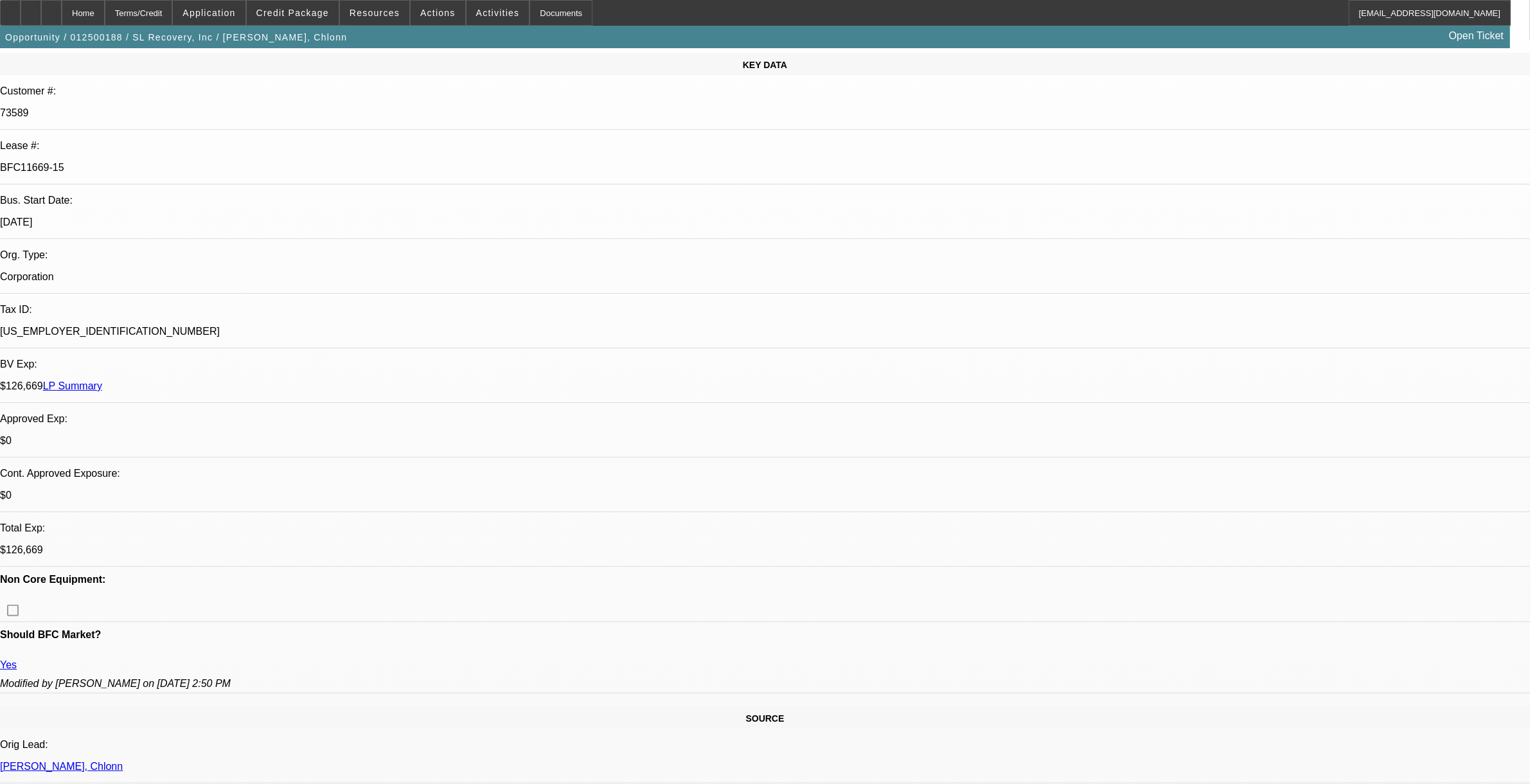
scroll to position [0, 0]
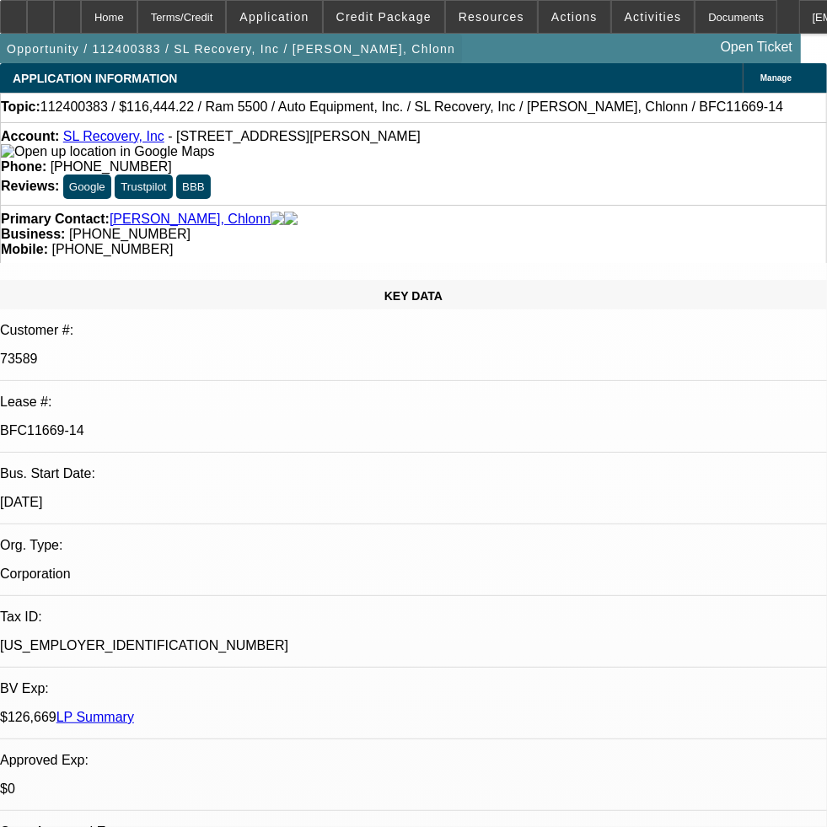
select select "0"
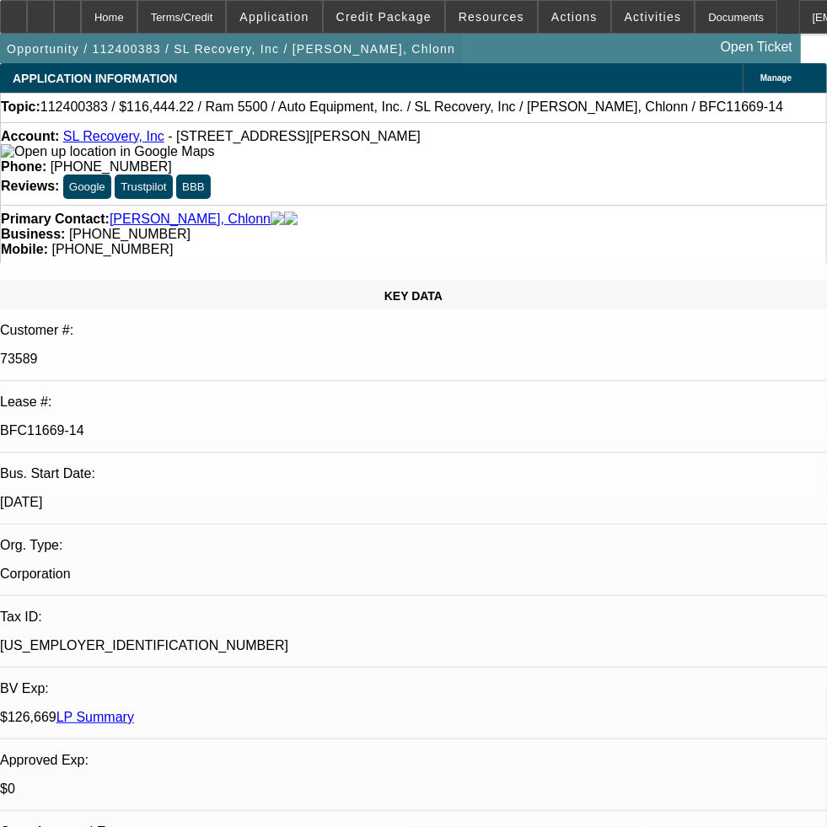
select select "0"
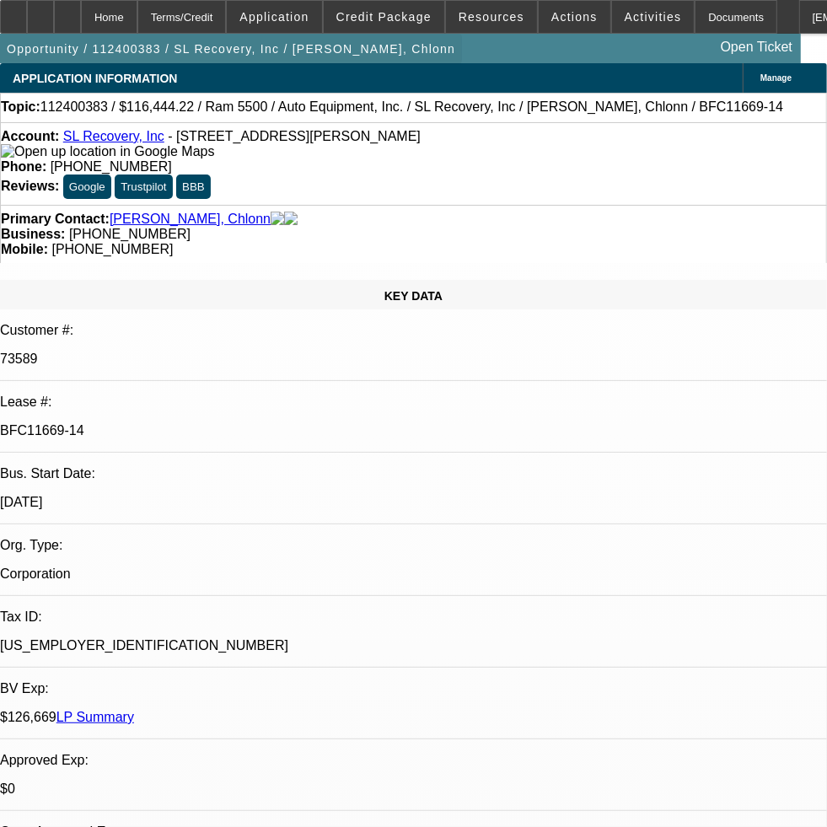
select select "0"
select select "1"
select select "6"
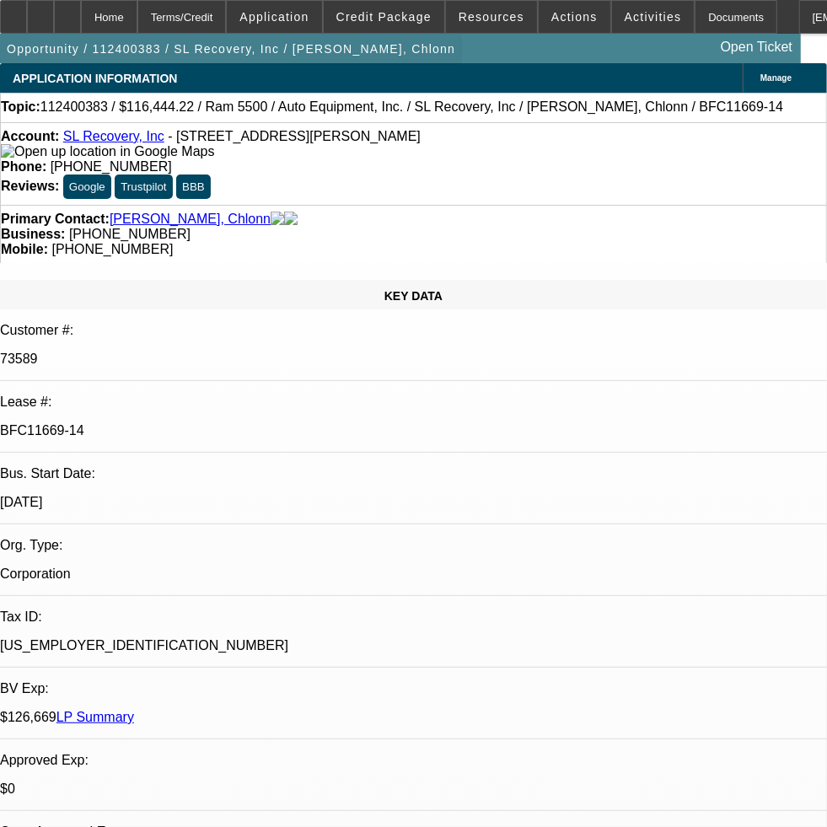
select select "1"
select select "3"
select select "6"
select select "1"
select select "3"
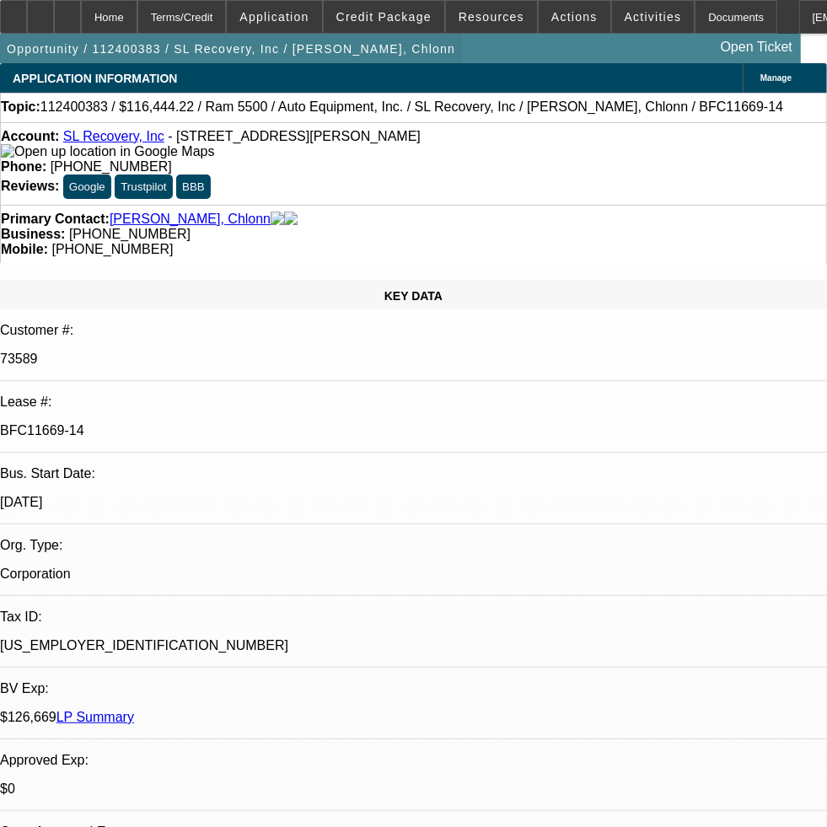
select select "6"
select select "1"
select select "2"
select select "6"
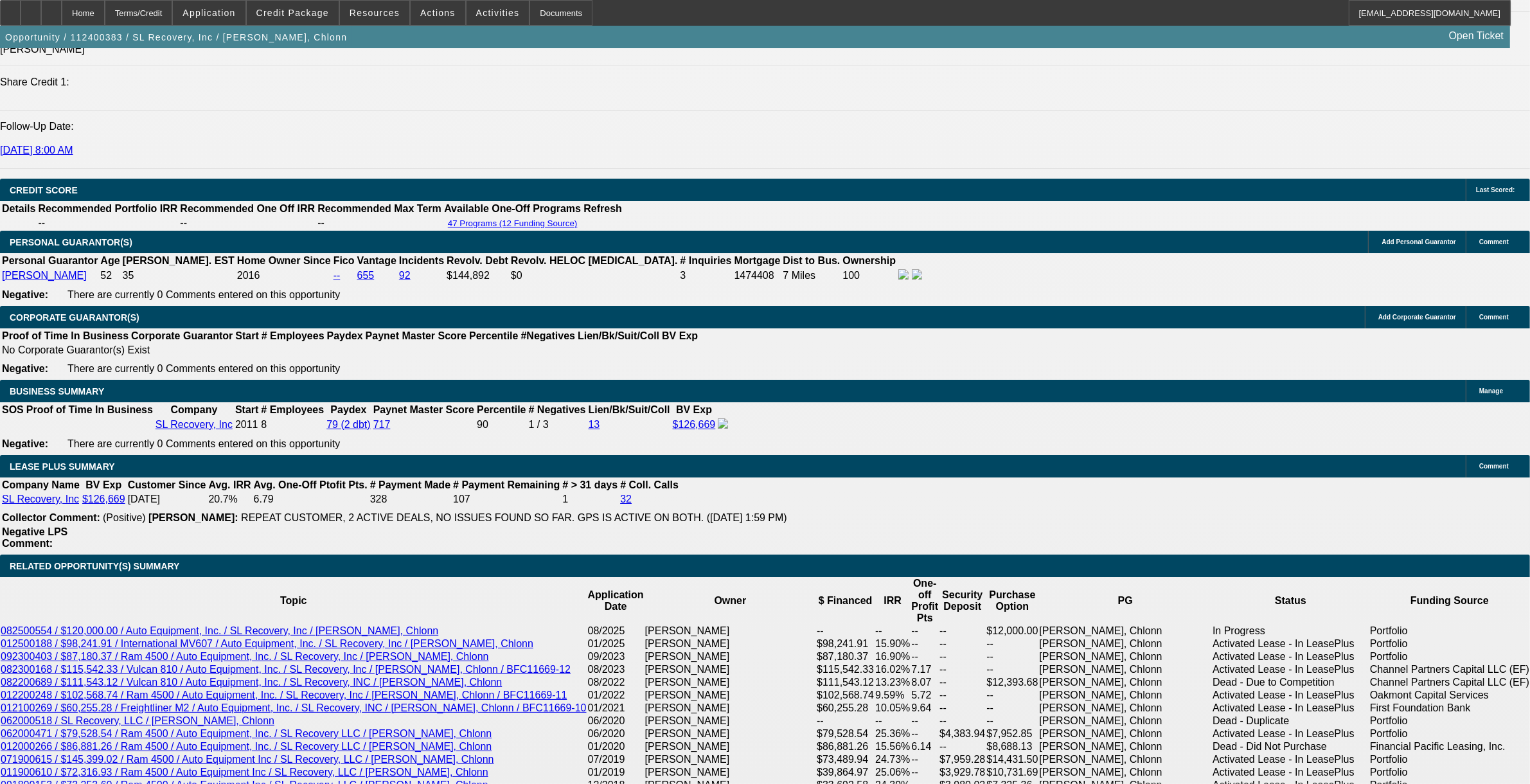
scroll to position [1768, 0]
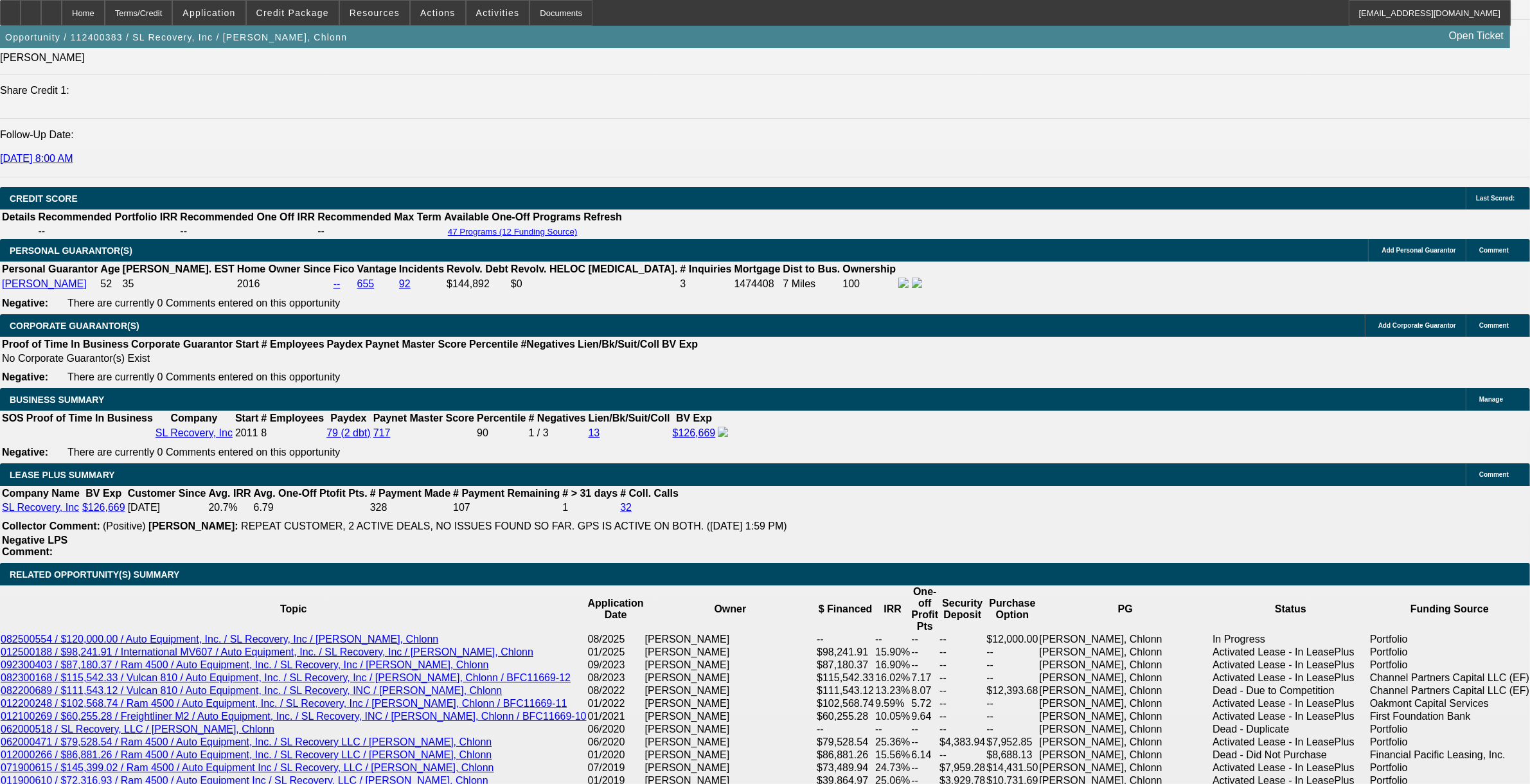
drag, startPoint x: 78, startPoint y: 351, endPoint x: 823, endPoint y: 370, distance: 745.2
drag, startPoint x: 823, startPoint y: 370, endPoint x: 799, endPoint y: 357, distance: 27.3
copy div "[PERSON_NAME] started SL Recovery in [DATE] as a corporation and in [DATE] he c…"
click at [298, 8] on span "Credit Package" at bounding box center [293, 12] width 72 height 10
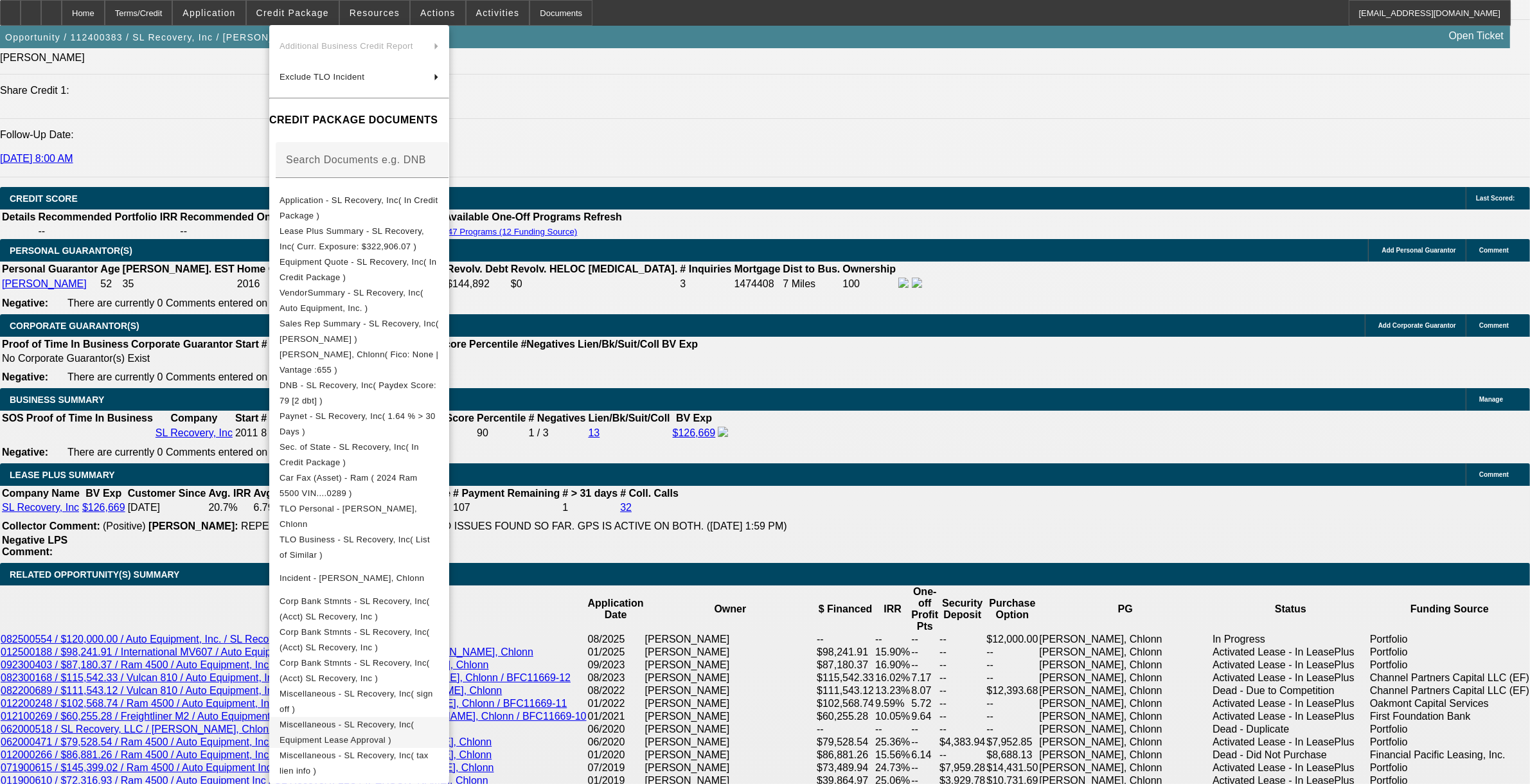
scroll to position [2008, 0]
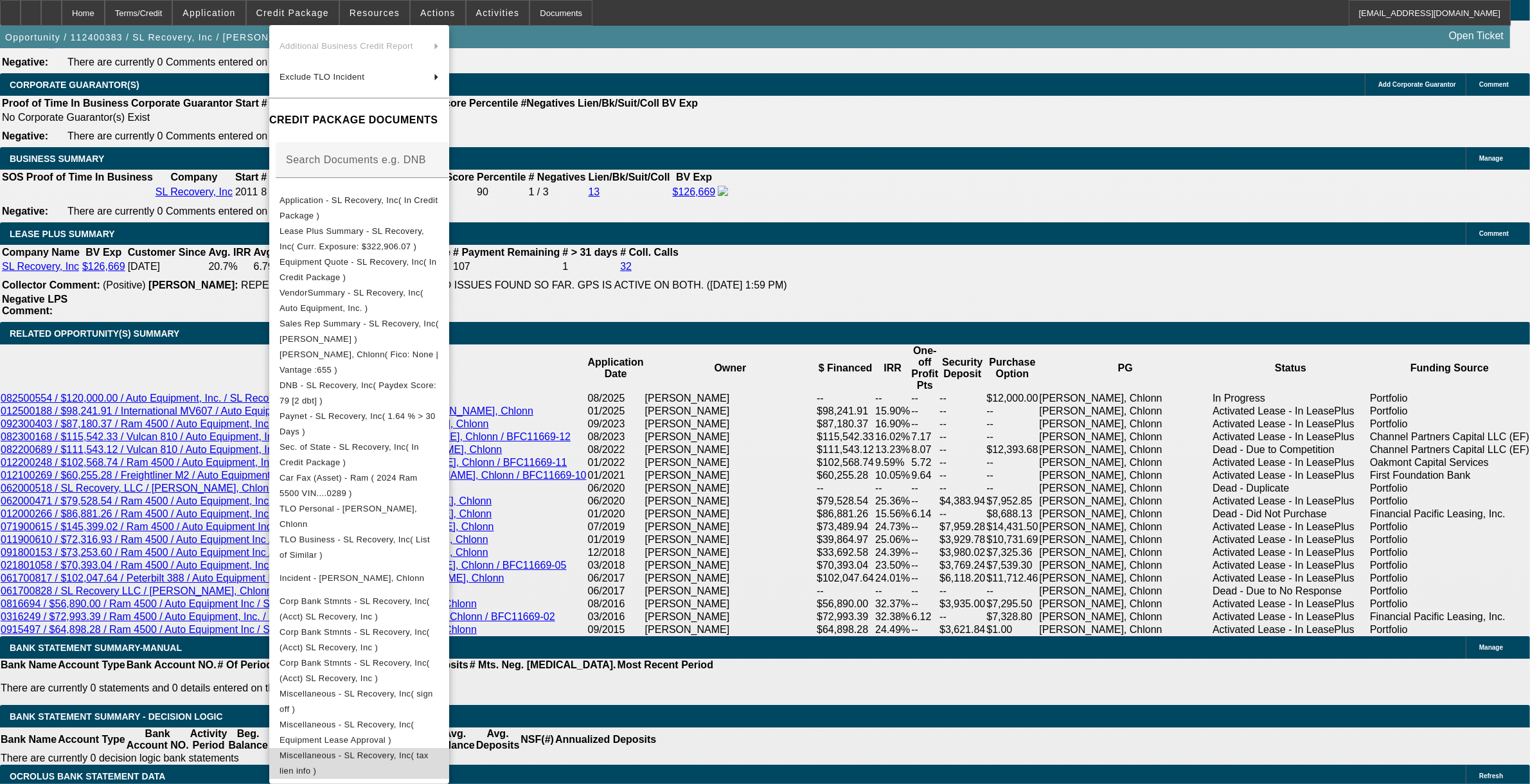
click at [354, 642] on span "Miscellaneous - SL Recovery, Inc( tax lien info )" at bounding box center [354, 762] width 149 height 25
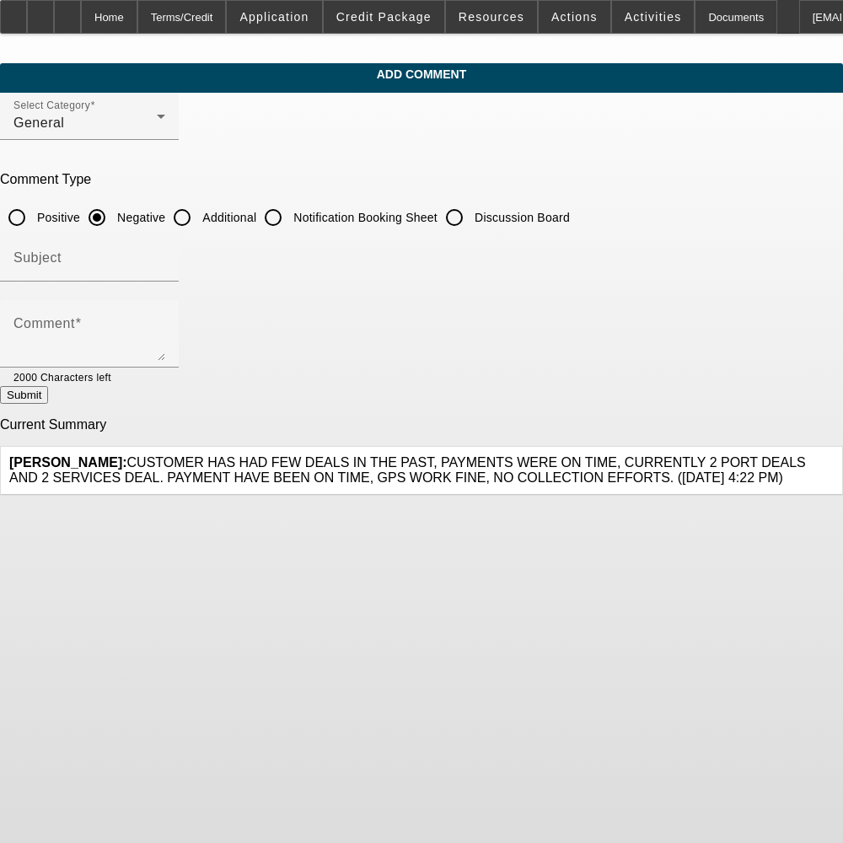
click at [199, 220] on input "Additional" at bounding box center [182, 218] width 34 height 34
radio input "true"
click at [165, 309] on div "Comment" at bounding box center [89, 333] width 152 height 67
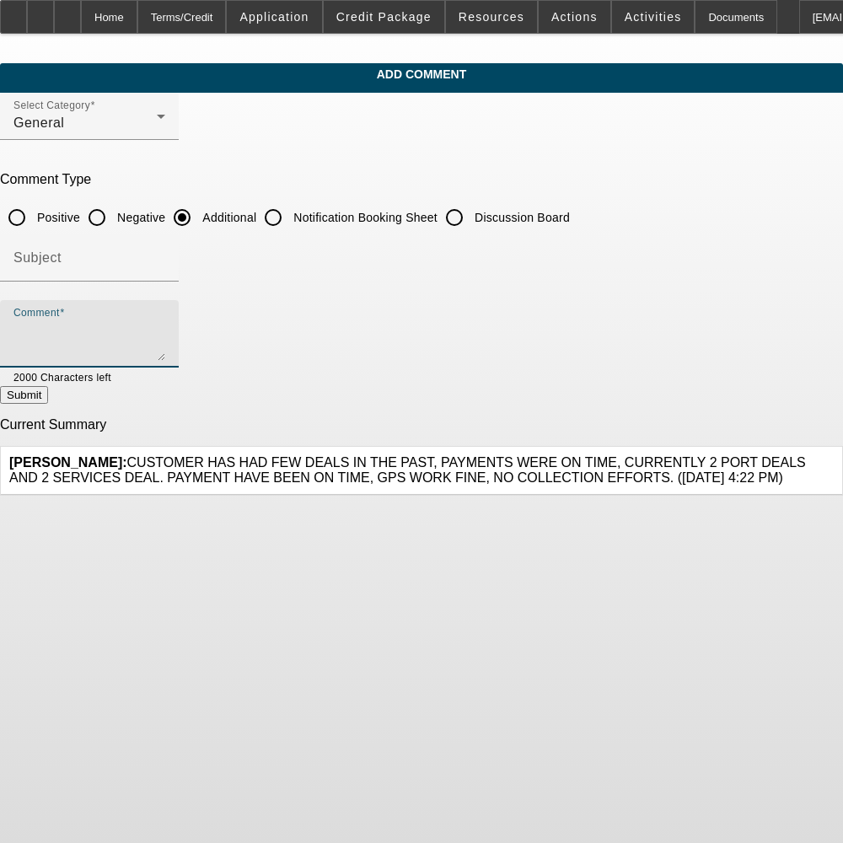
paste textarea "Chlonn Williams started SL Recovery in 2011 as a corporation and in 2021 he con…"
click at [165, 326] on textarea "Chlonn Williams started SL Recovery in 2011 as a corporation and in 2021 he con…" at bounding box center [89, 341] width 152 height 40
click at [119, 350] on textarea "Chlonn Williams started SL Recovery in 2011 as a corporation and in 2021 he con…" at bounding box center [89, 341] width 152 height 40
drag, startPoint x: 352, startPoint y: 347, endPoint x: 471, endPoint y: 350, distance: 119.0
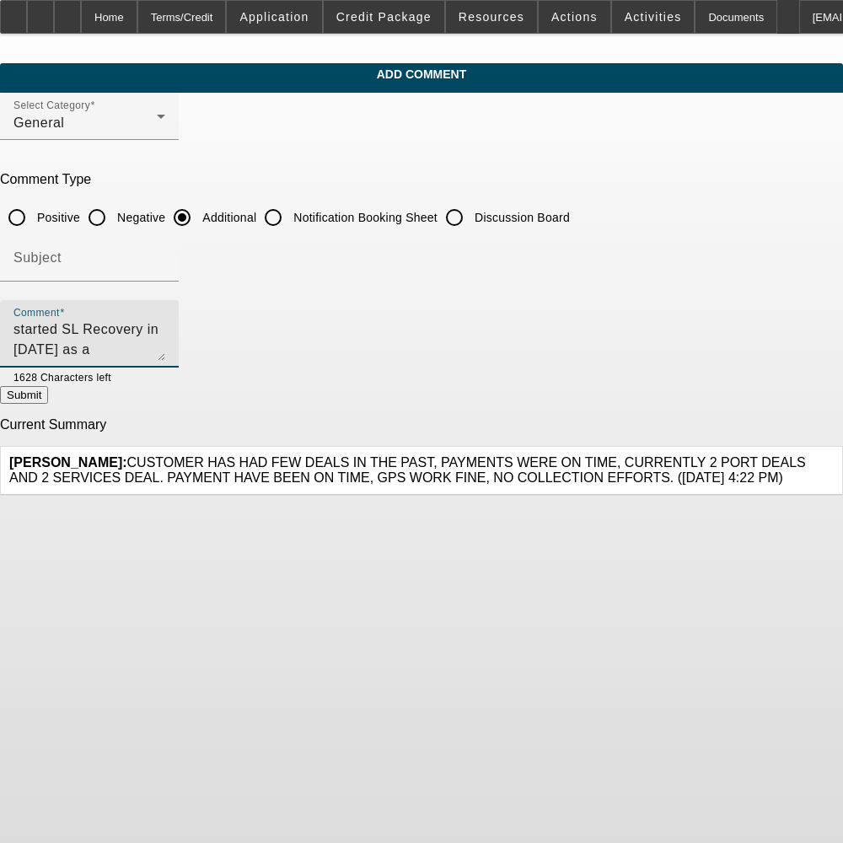
click at [165, 351] on textarea "Chlonn Williams started SL Recovery in 2011 as a corporation and in 2021 he con…" at bounding box center [89, 341] width 152 height 40
click at [165, 348] on textarea "Chlonn Williams started SL Recovery in 2011 as a corporation and in 2021 he con…" at bounding box center [89, 341] width 152 height 40
drag, startPoint x: 354, startPoint y: 326, endPoint x: 369, endPoint y: 335, distance: 17.8
click at [165, 326] on textarea "Chlonn Williams started SL Recovery in 2011 as a corporation and in 2021 he con…" at bounding box center [89, 341] width 152 height 40
type textarea "Chlonn Williams started SL Recovery in 2011 as a corporation and in 2021 he con…"
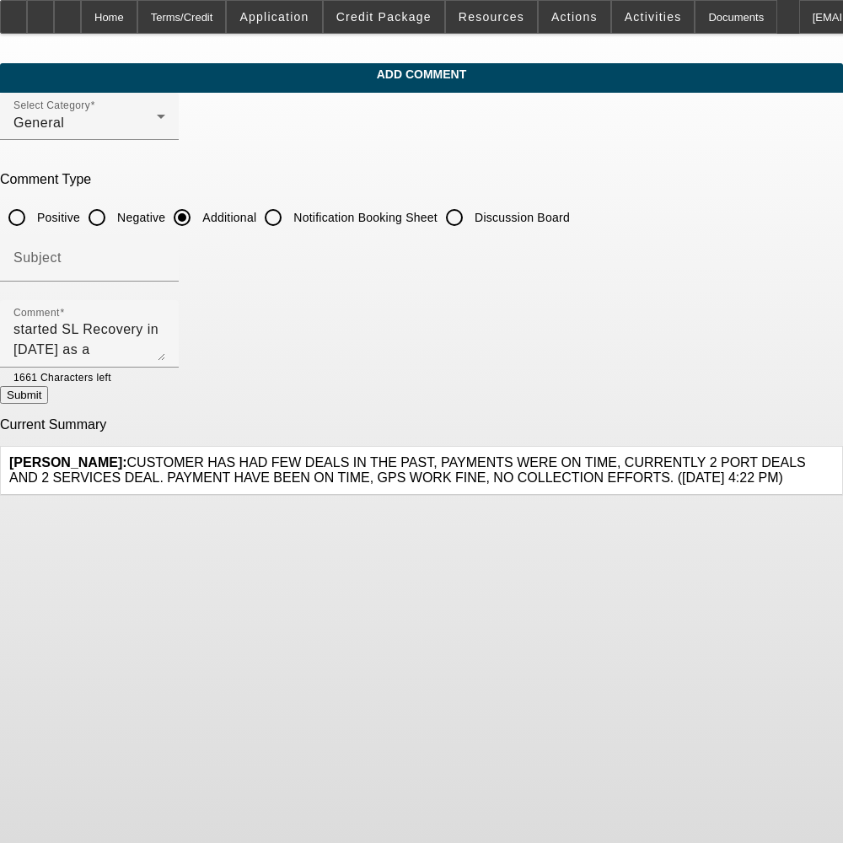
click at [48, 393] on button "Submit" at bounding box center [24, 395] width 48 height 18
radio input "true"
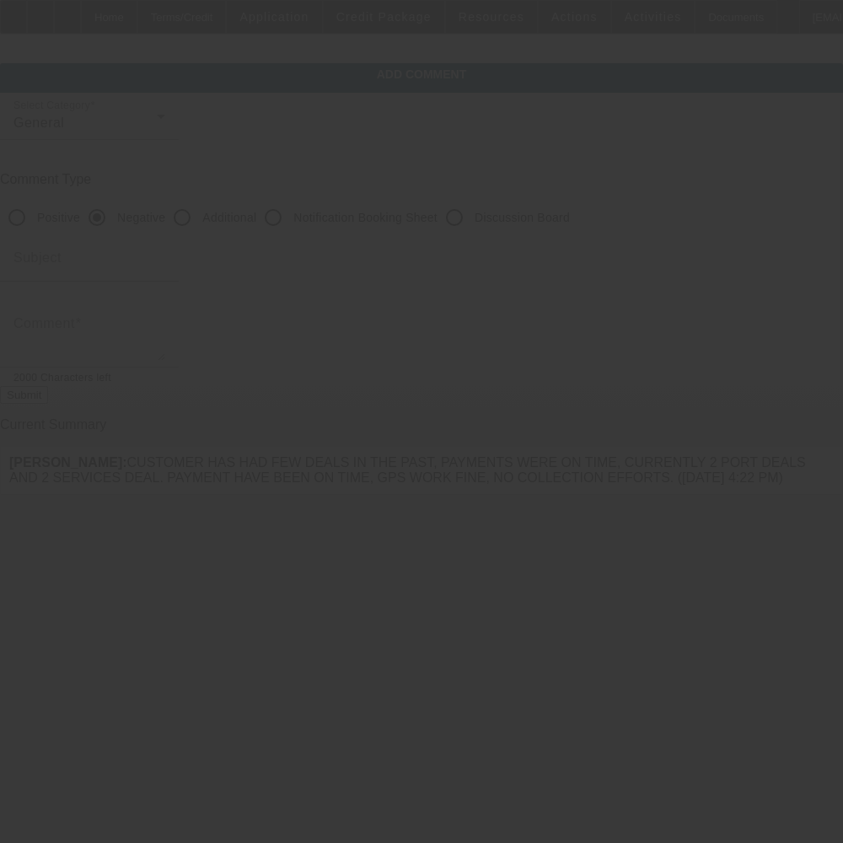
scroll to position [0, 0]
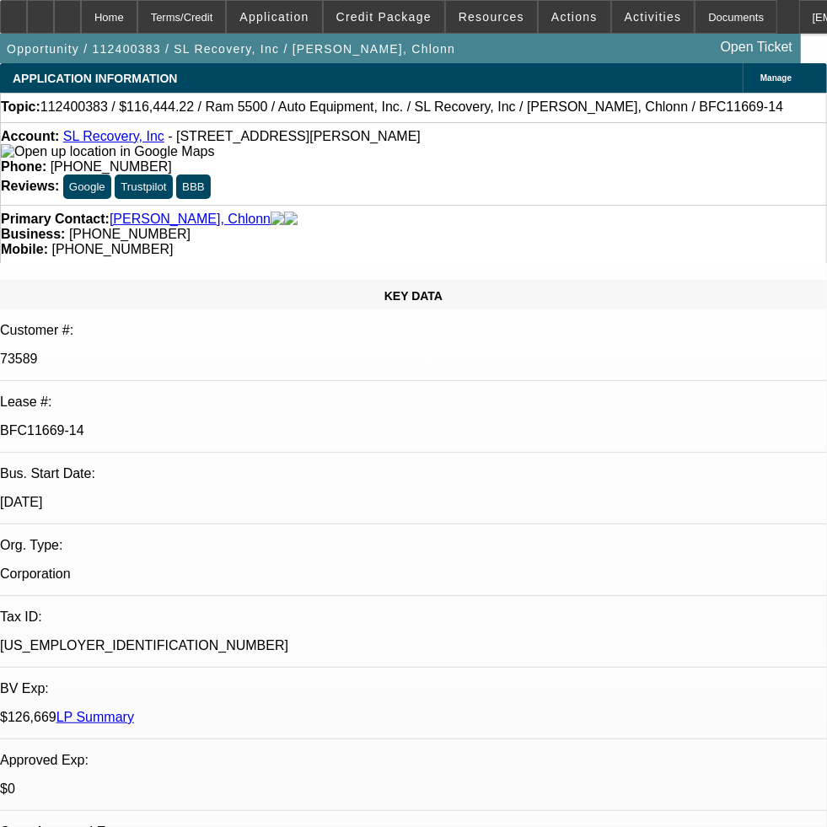
select select "0"
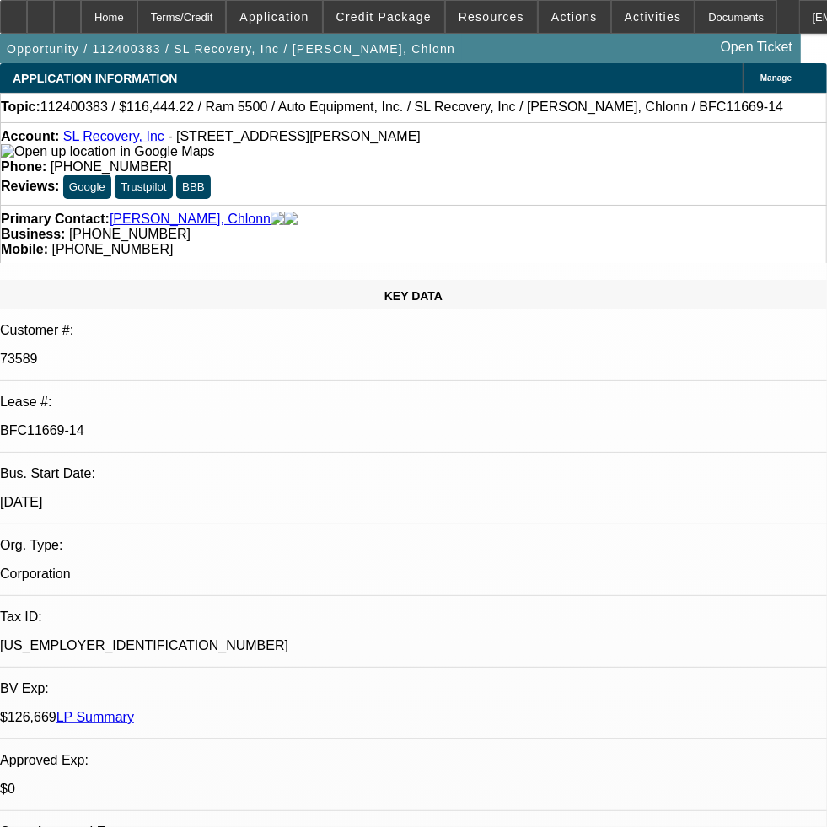
select select "0"
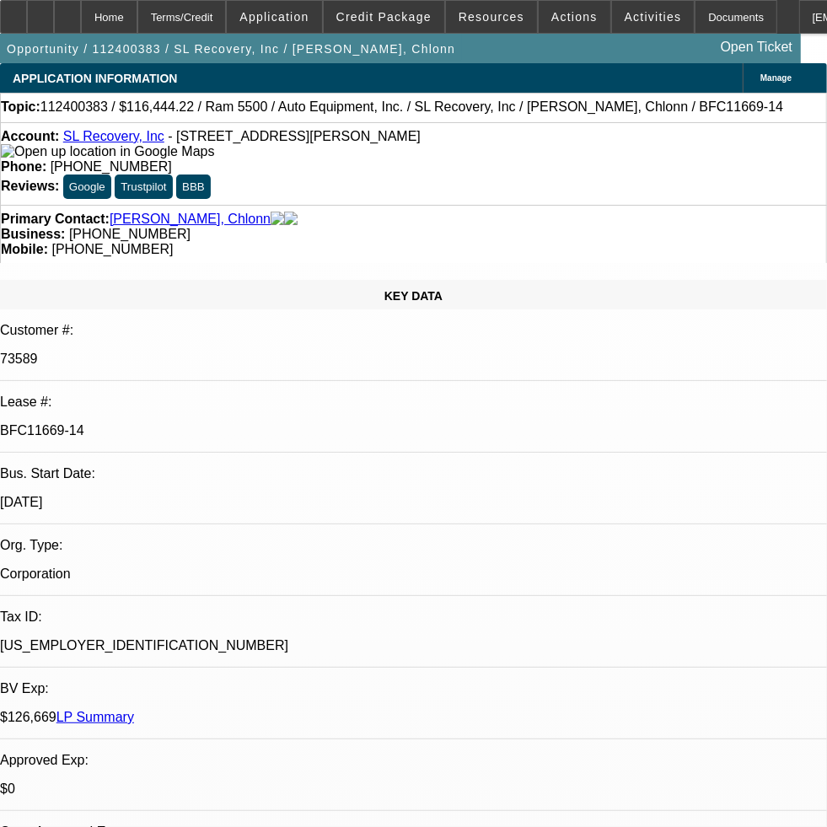
select select "0"
select select "1"
select select "6"
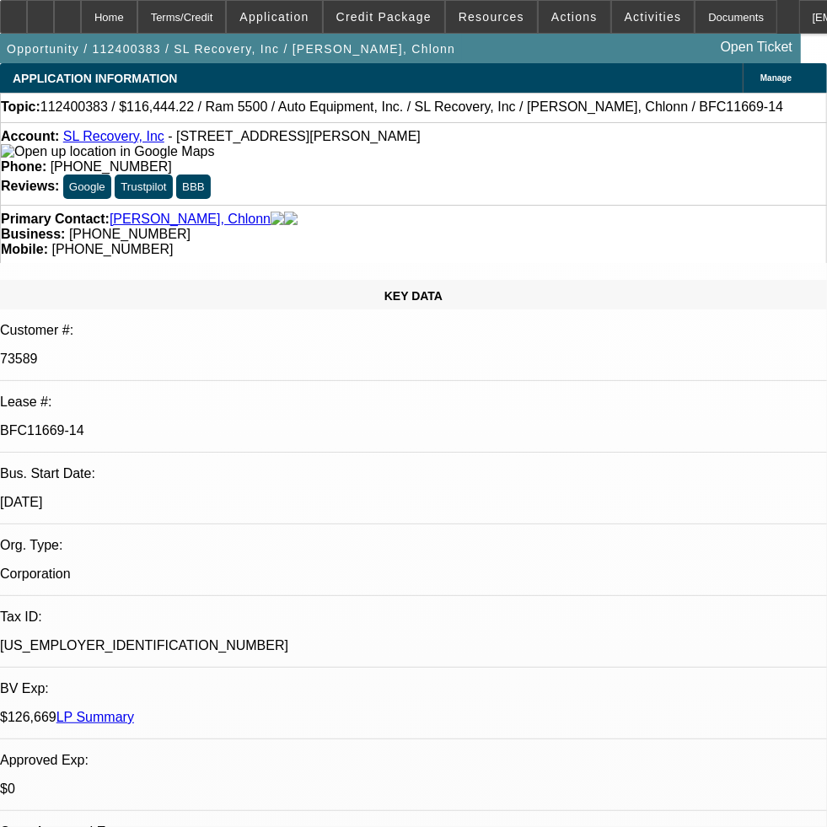
select select "1"
select select "3"
select select "6"
select select "1"
select select "3"
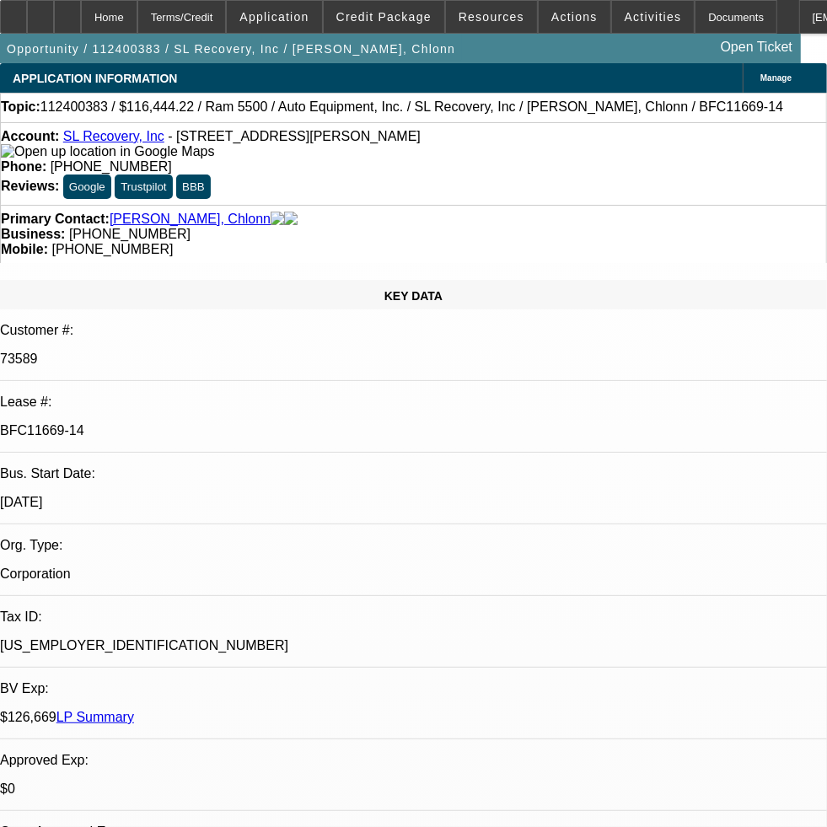
select select "6"
select select "1"
select select "2"
select select "6"
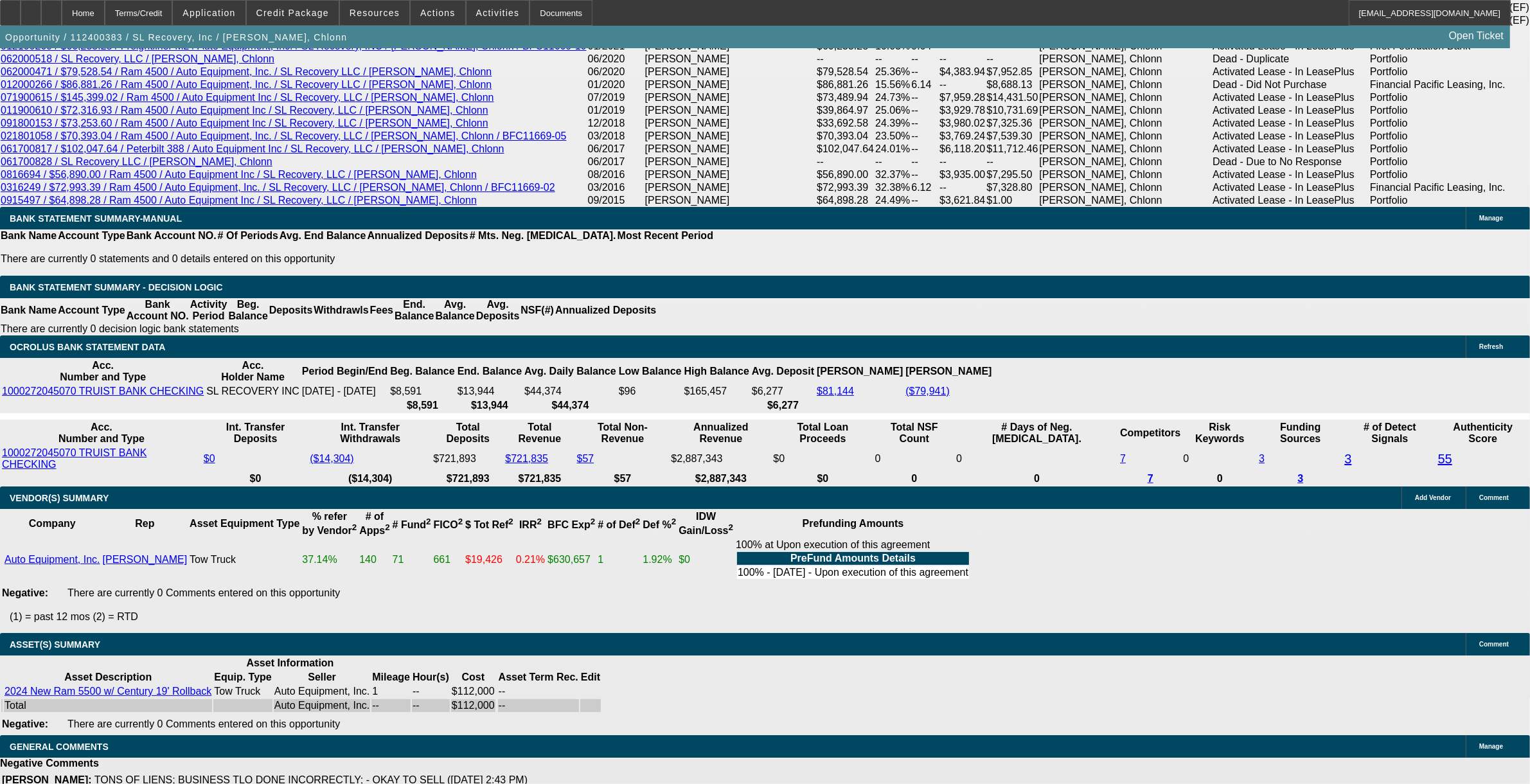
scroll to position [2490, 0]
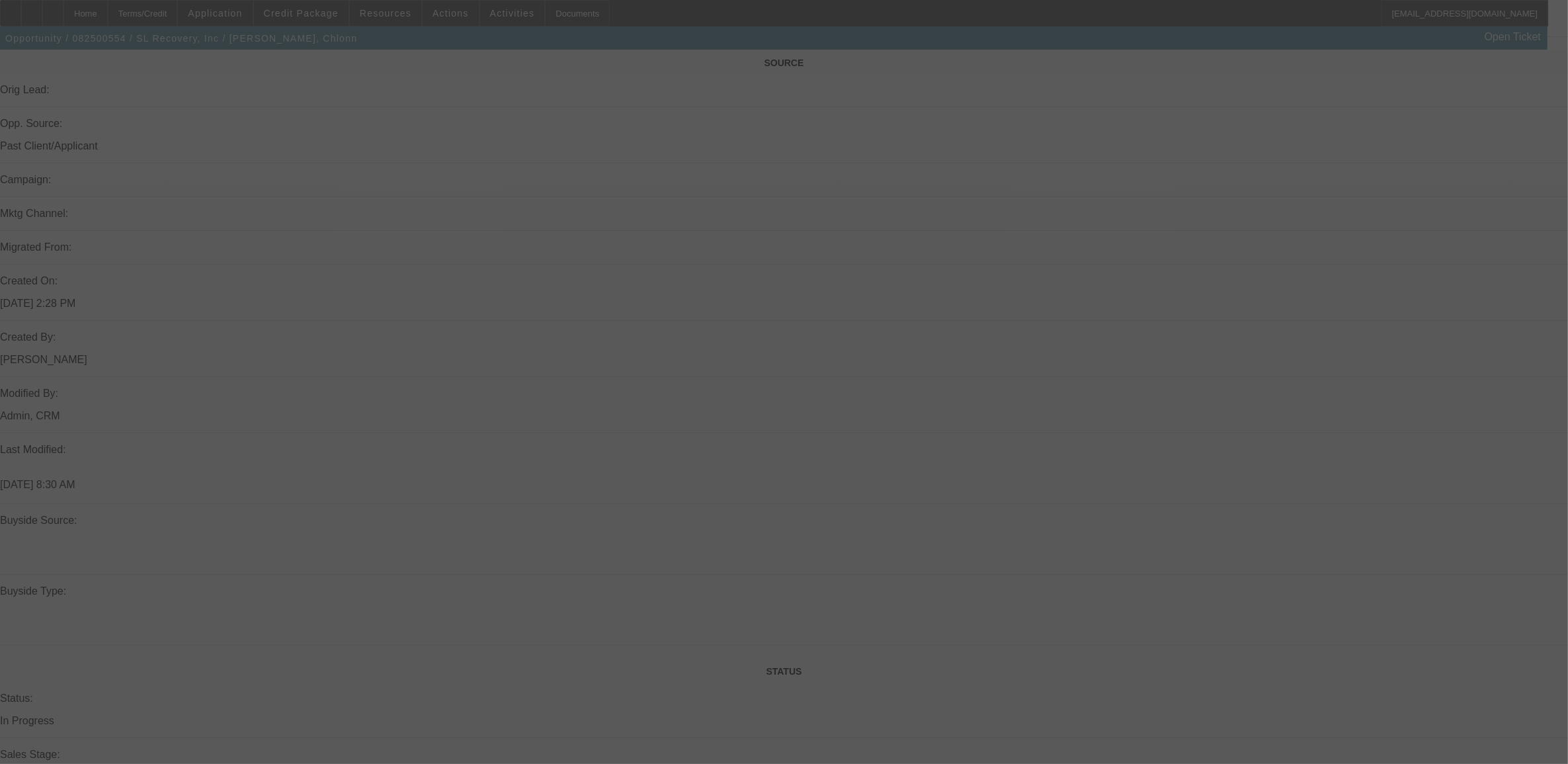
scroll to position [642, 0]
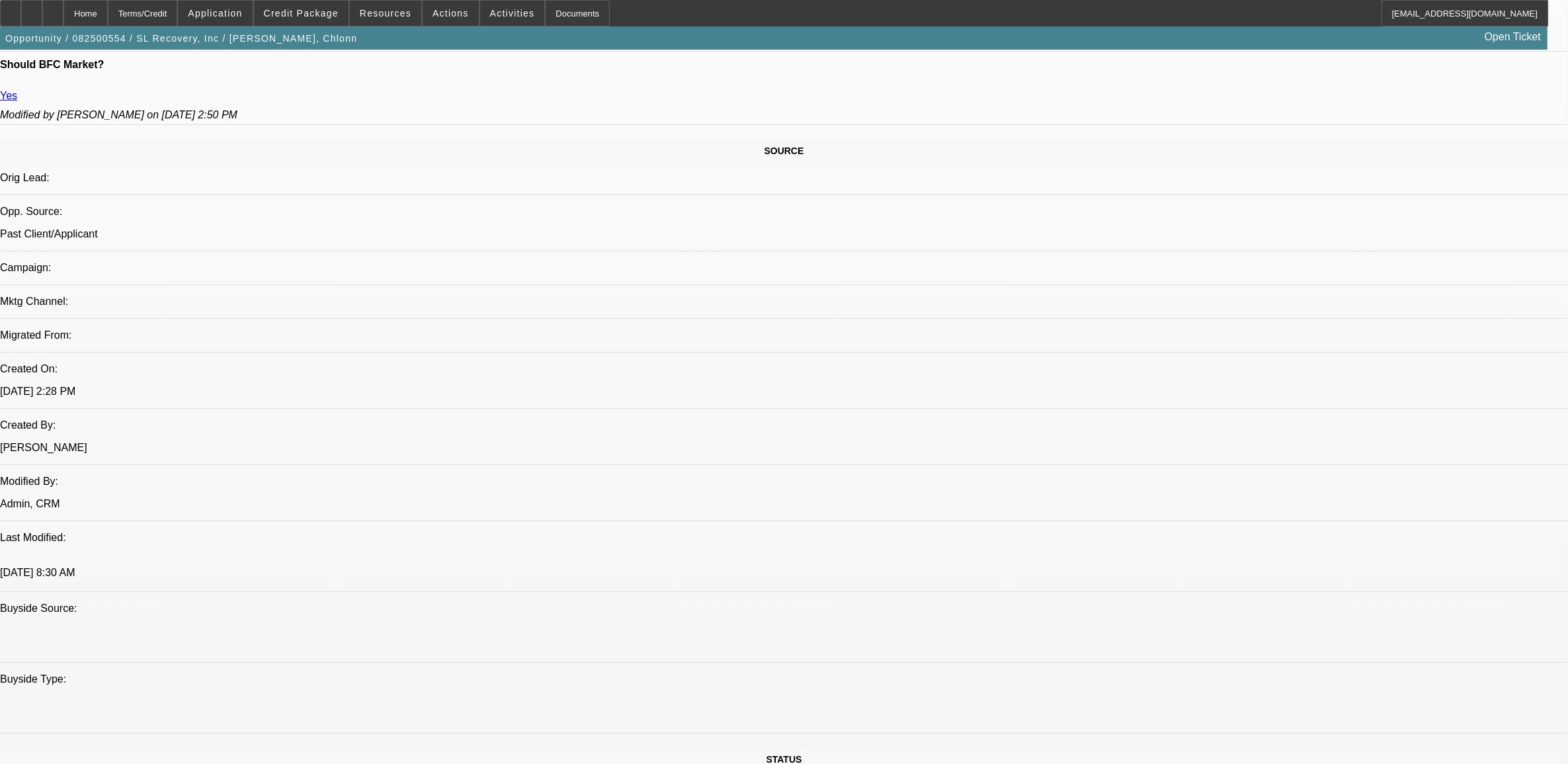
select select "0"
select select "2"
select select "0.1"
select select "1"
select select "2"
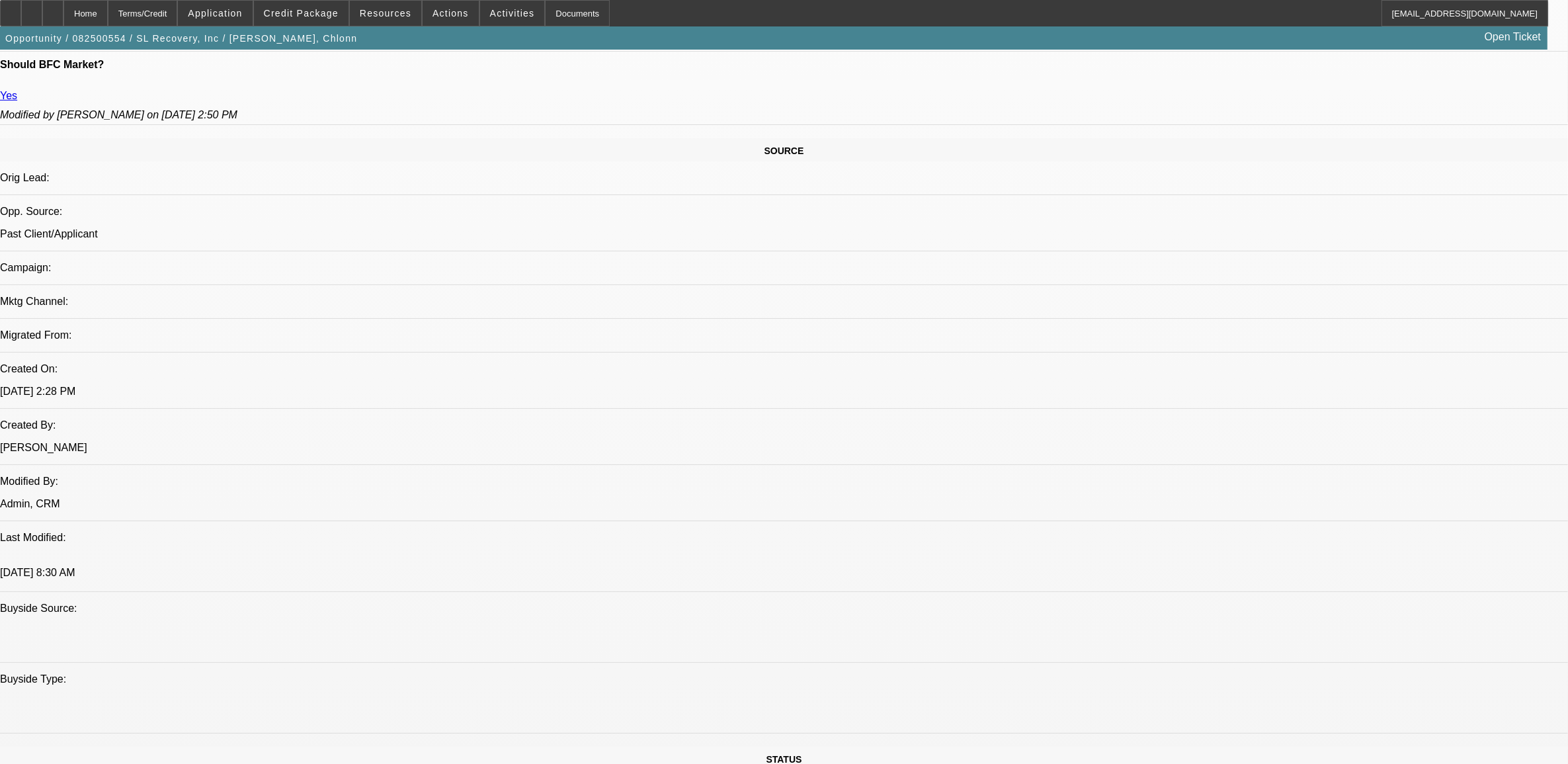
select select "4"
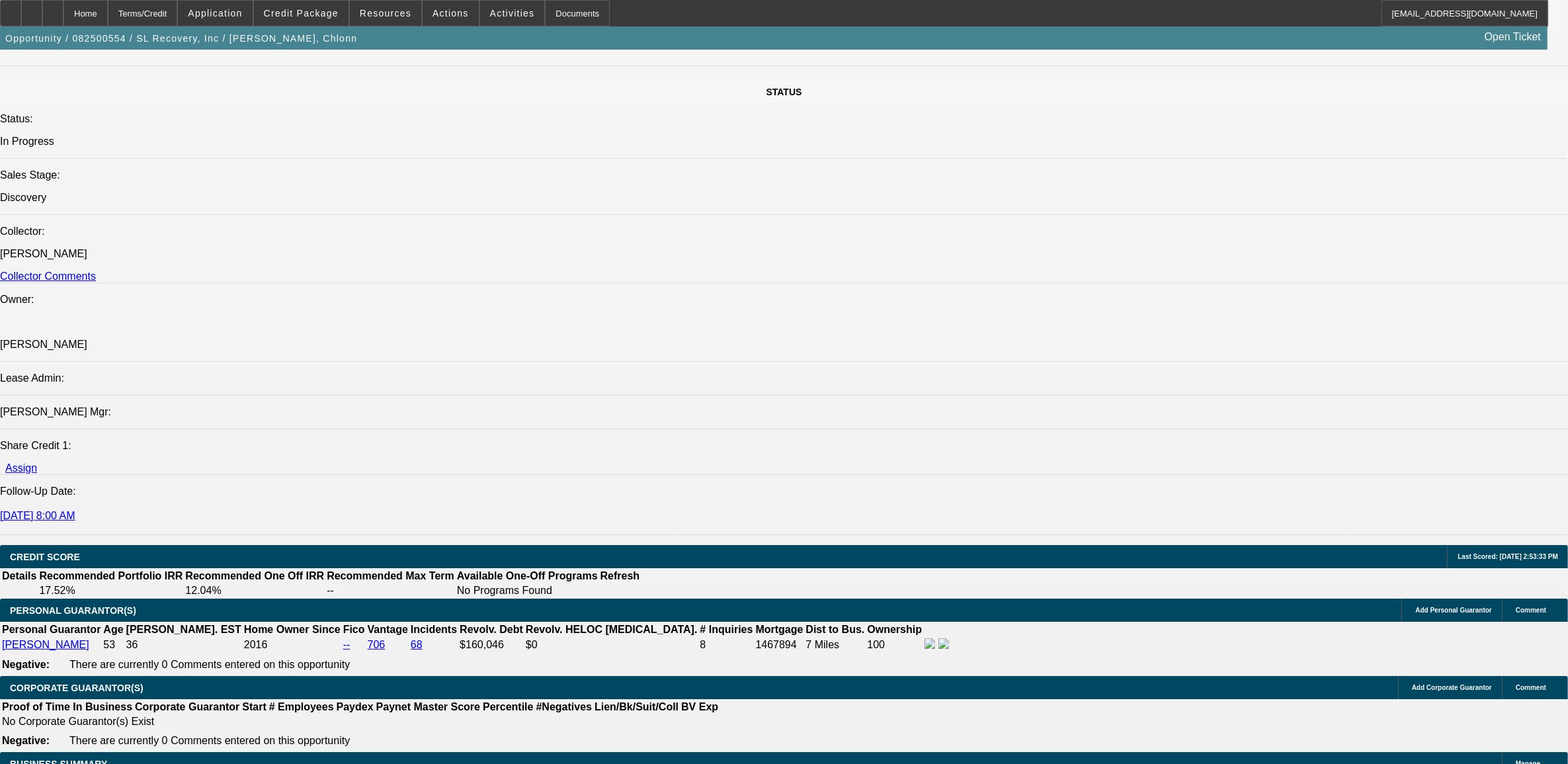
scroll to position [1386, 0]
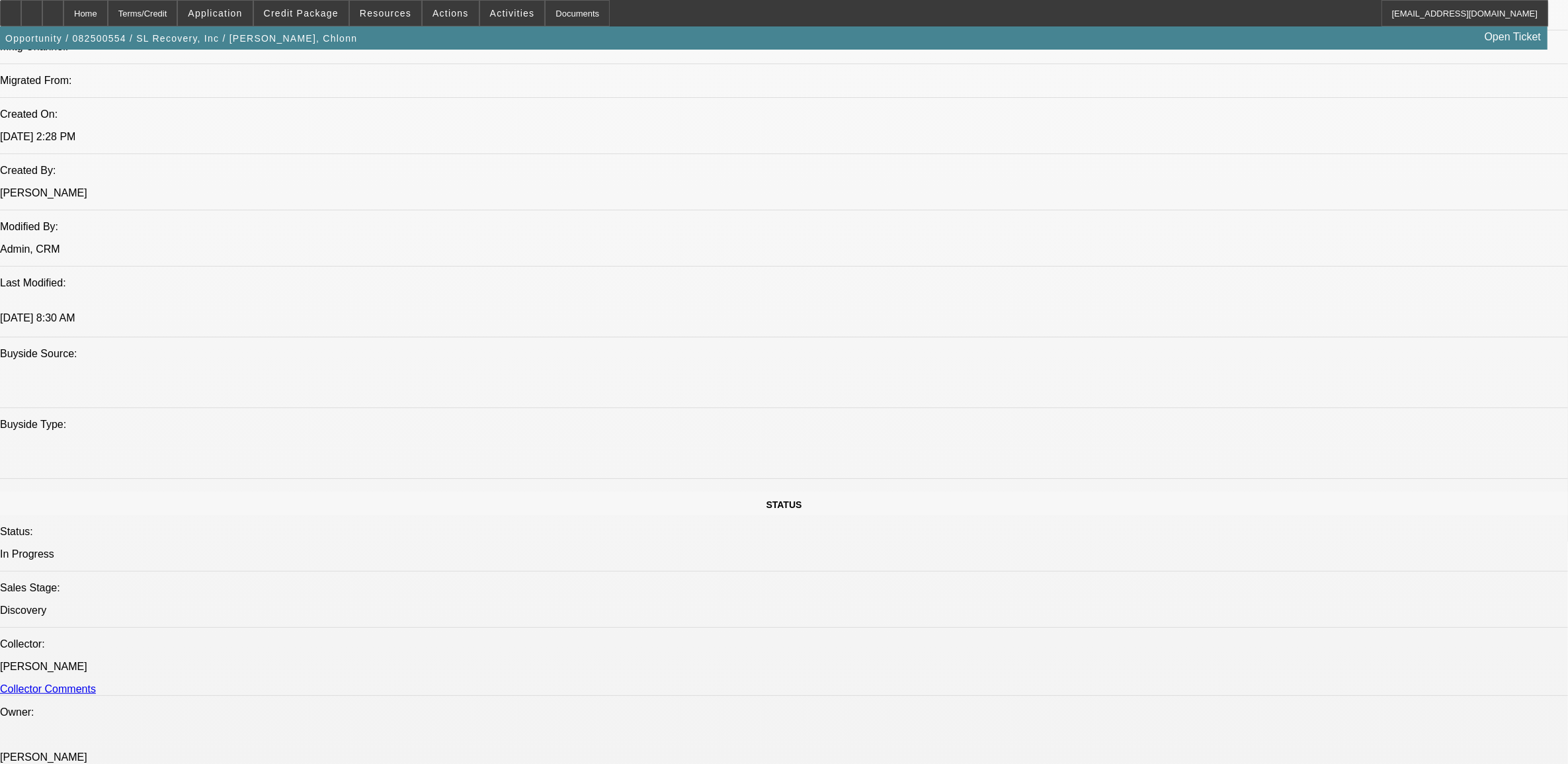
scroll to position [1138, 0]
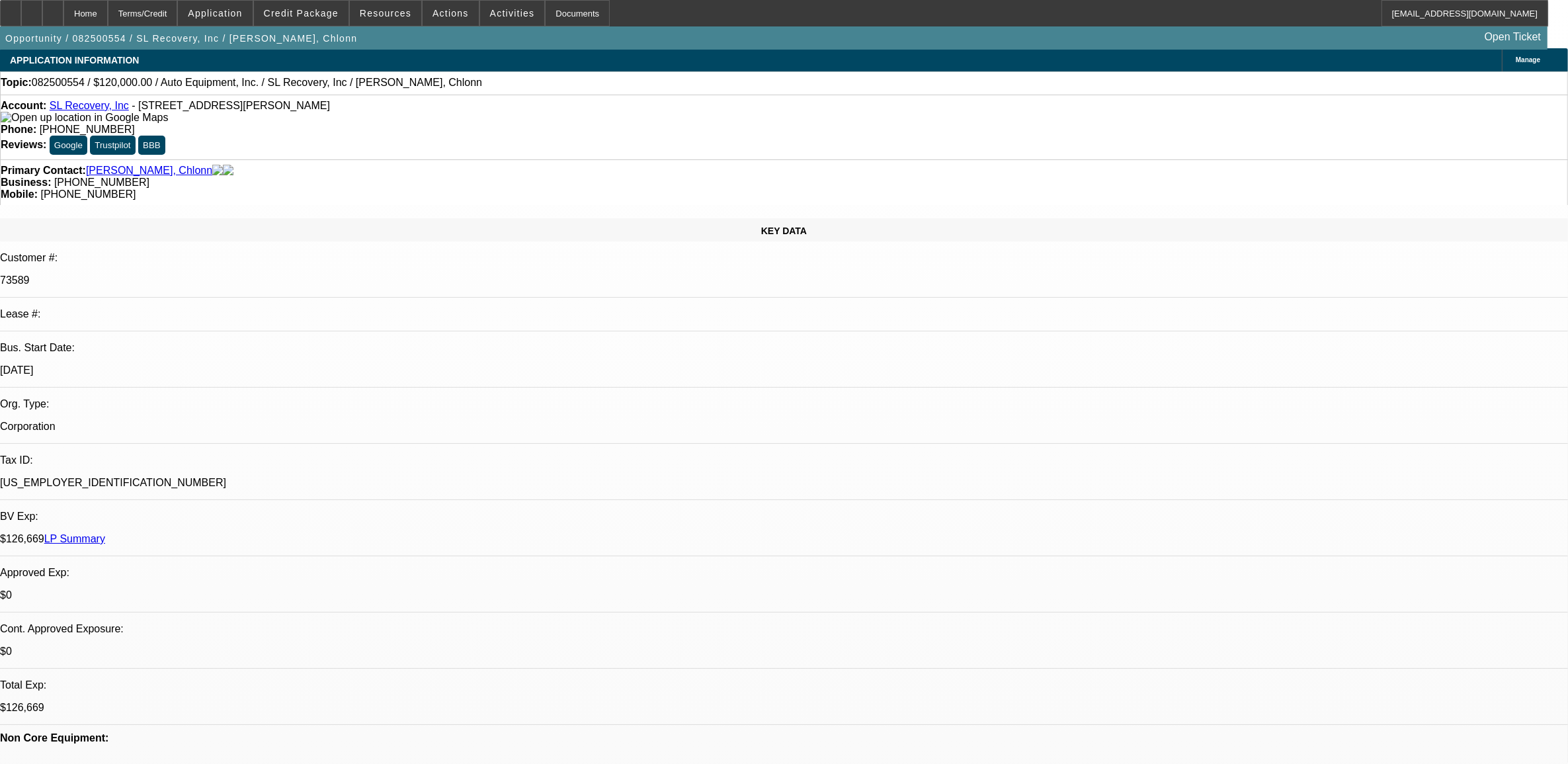
scroll to position [0, 0]
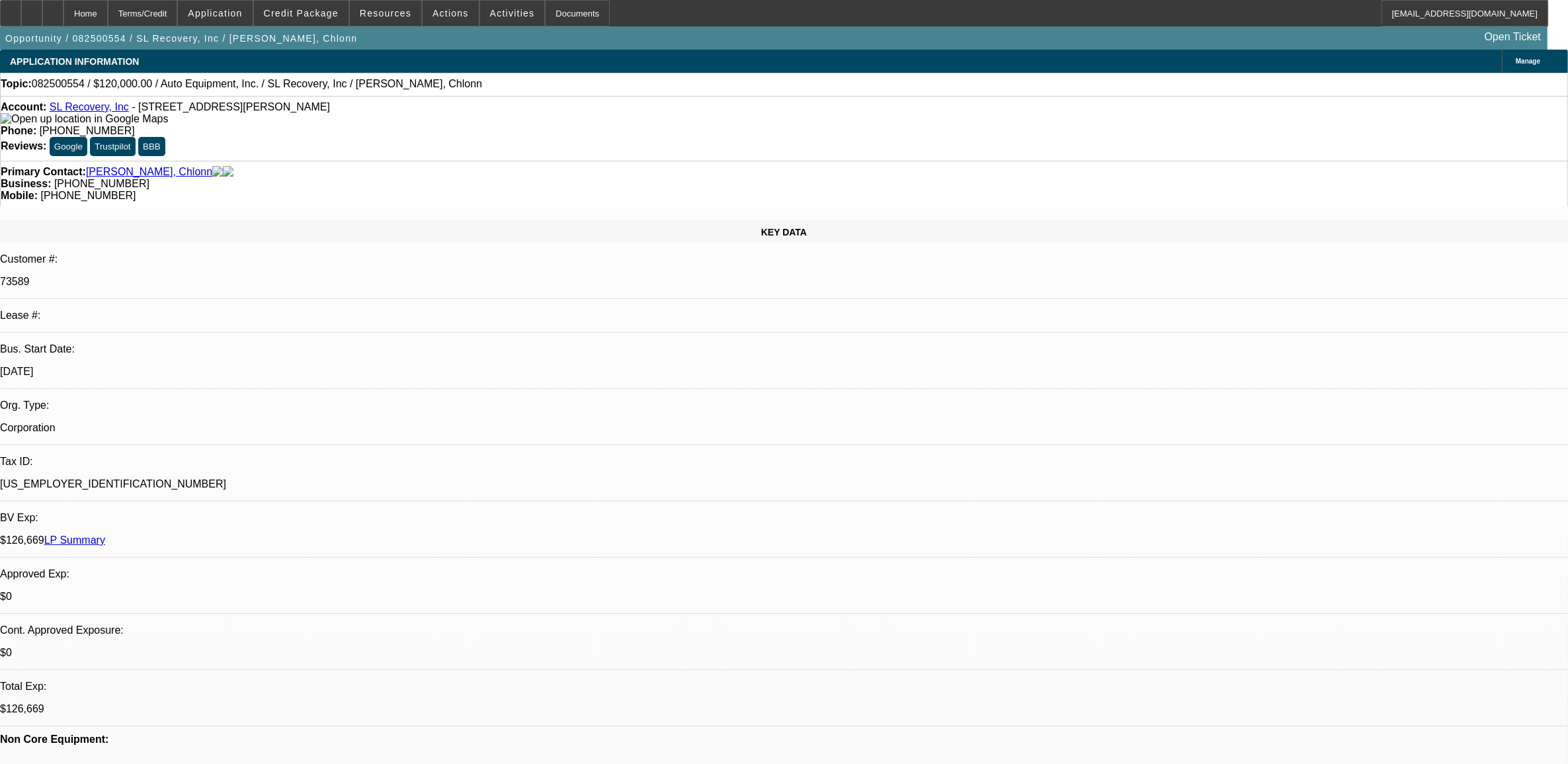
click at [68, 87] on span "082500554 / $120,000.00 / Auto Equipment, Inc. / SL Recovery, Inc / Williams, C…" at bounding box center [256, 84] width 450 height 12
copy span "082500554"
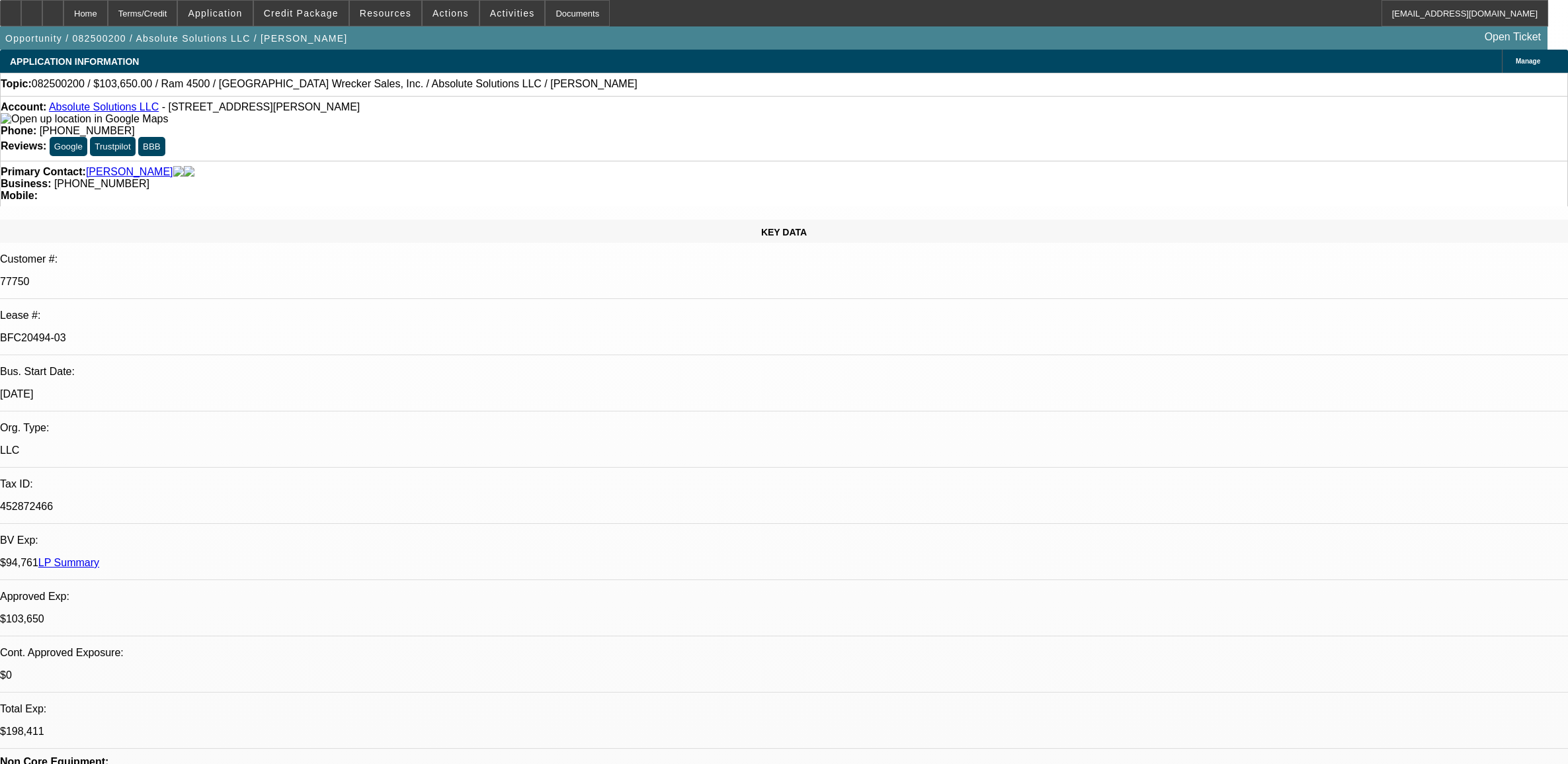
select select "0"
select select "0.1"
select select "4"
select select "0"
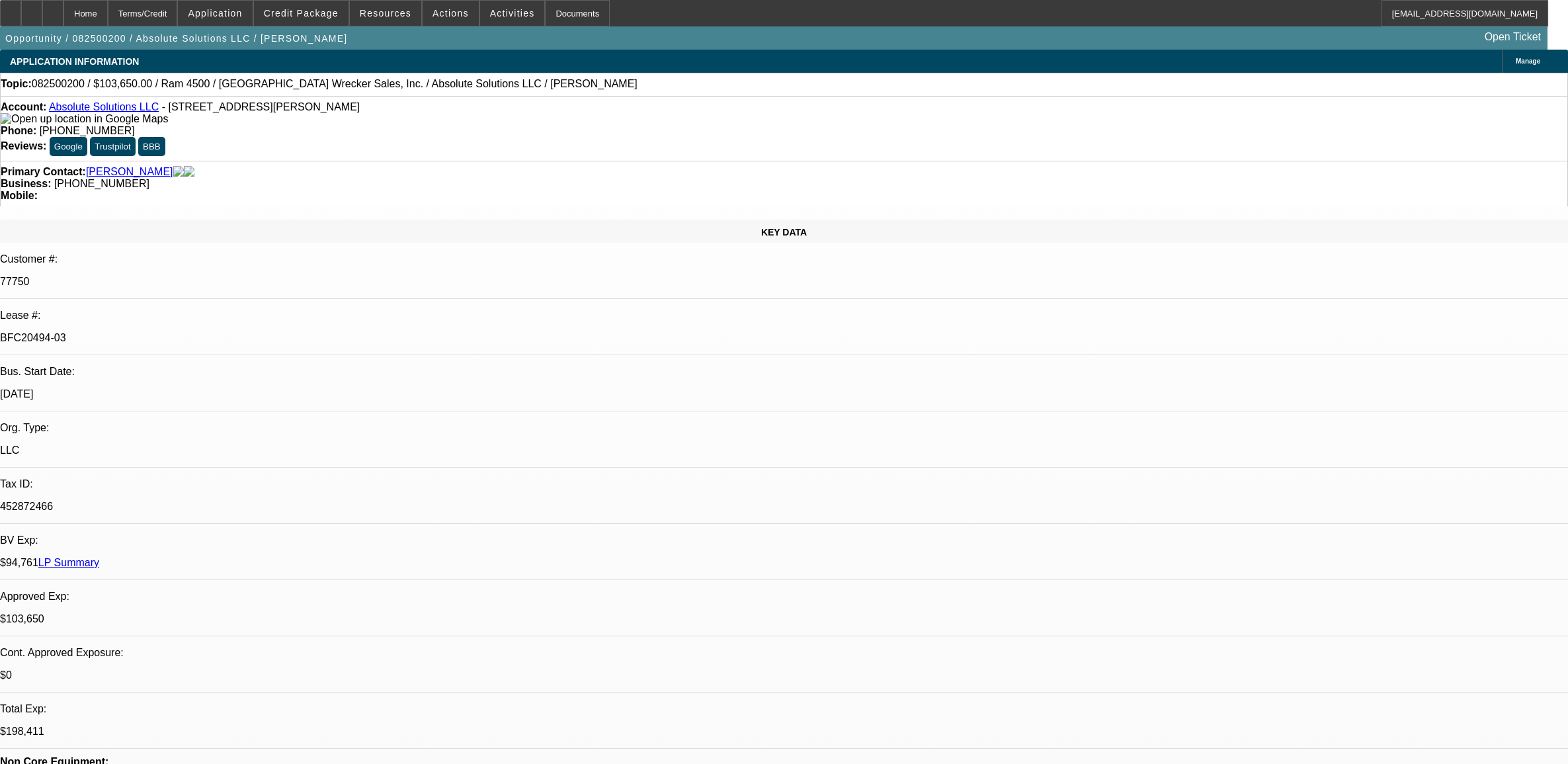
select select "0"
select select "5"
select select "0"
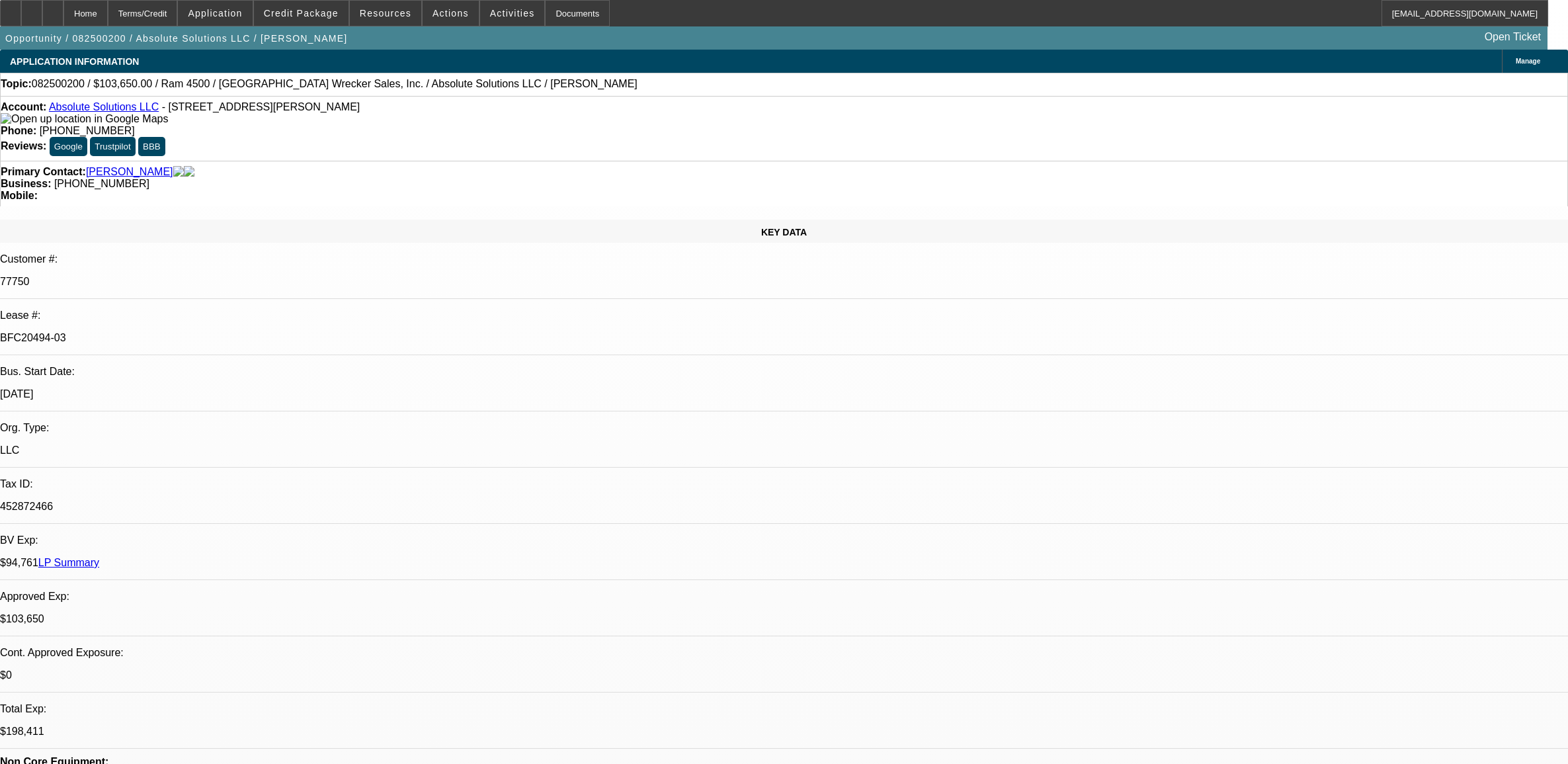
select select "0"
select select "6"
select select "0"
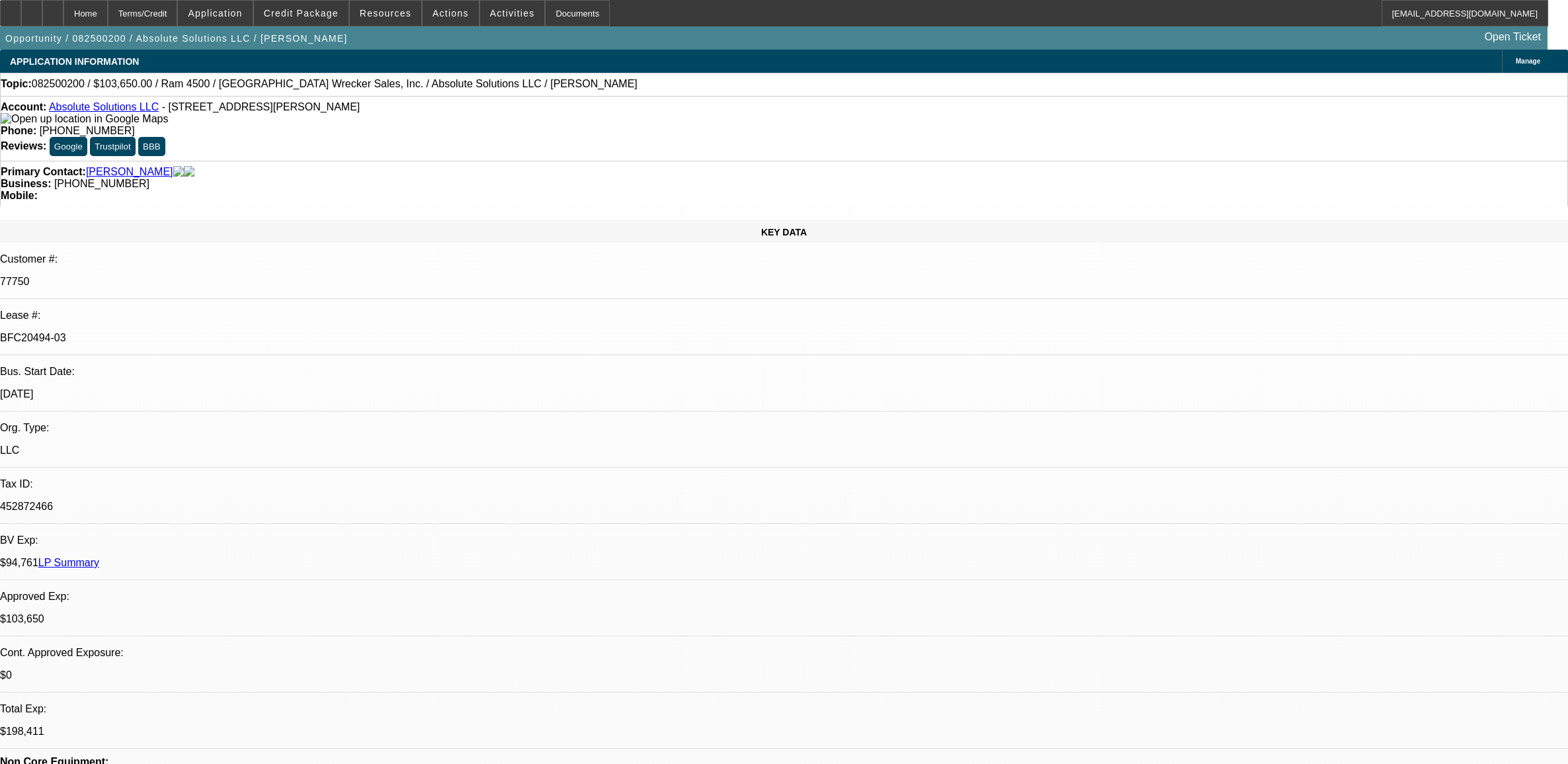
select select "6"
click at [382, 11] on span "Resources" at bounding box center [386, 13] width 52 height 10
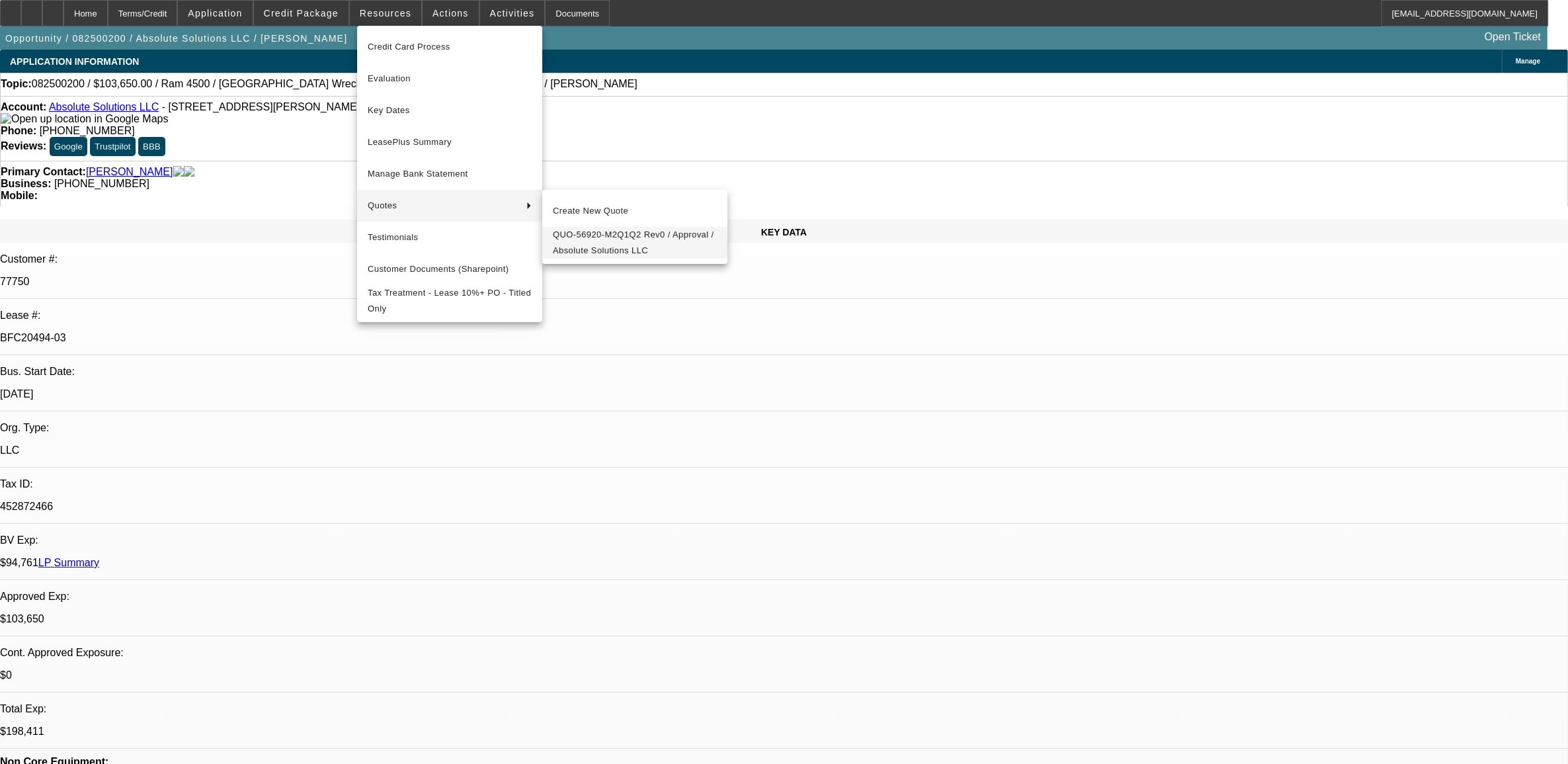
click at [605, 242] on span "QUO-56920-M2Q1Q2 Rev0 / Approval / Absolute Solutions LLC" at bounding box center [634, 242] width 164 height 31
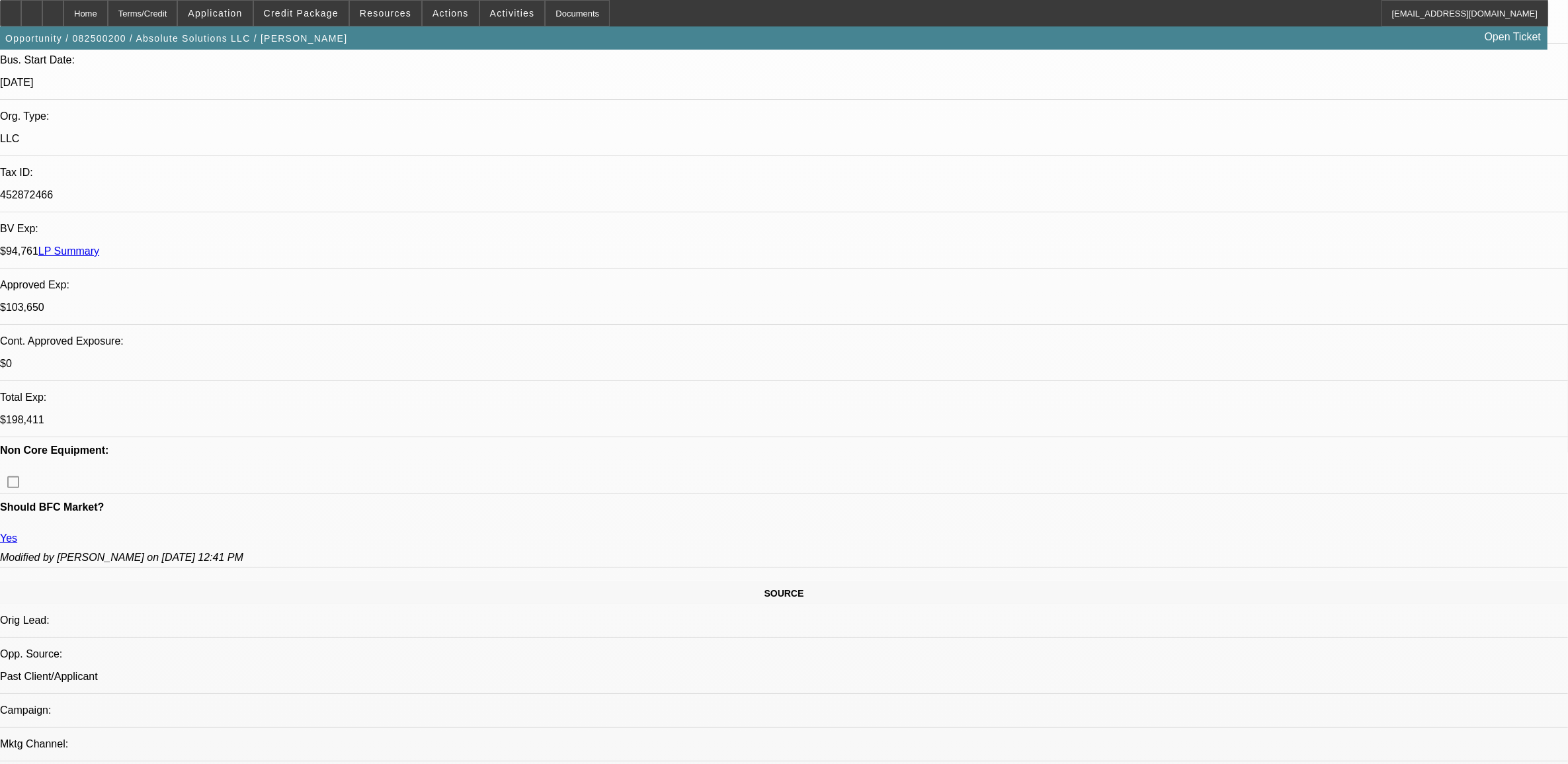
scroll to position [166, 0]
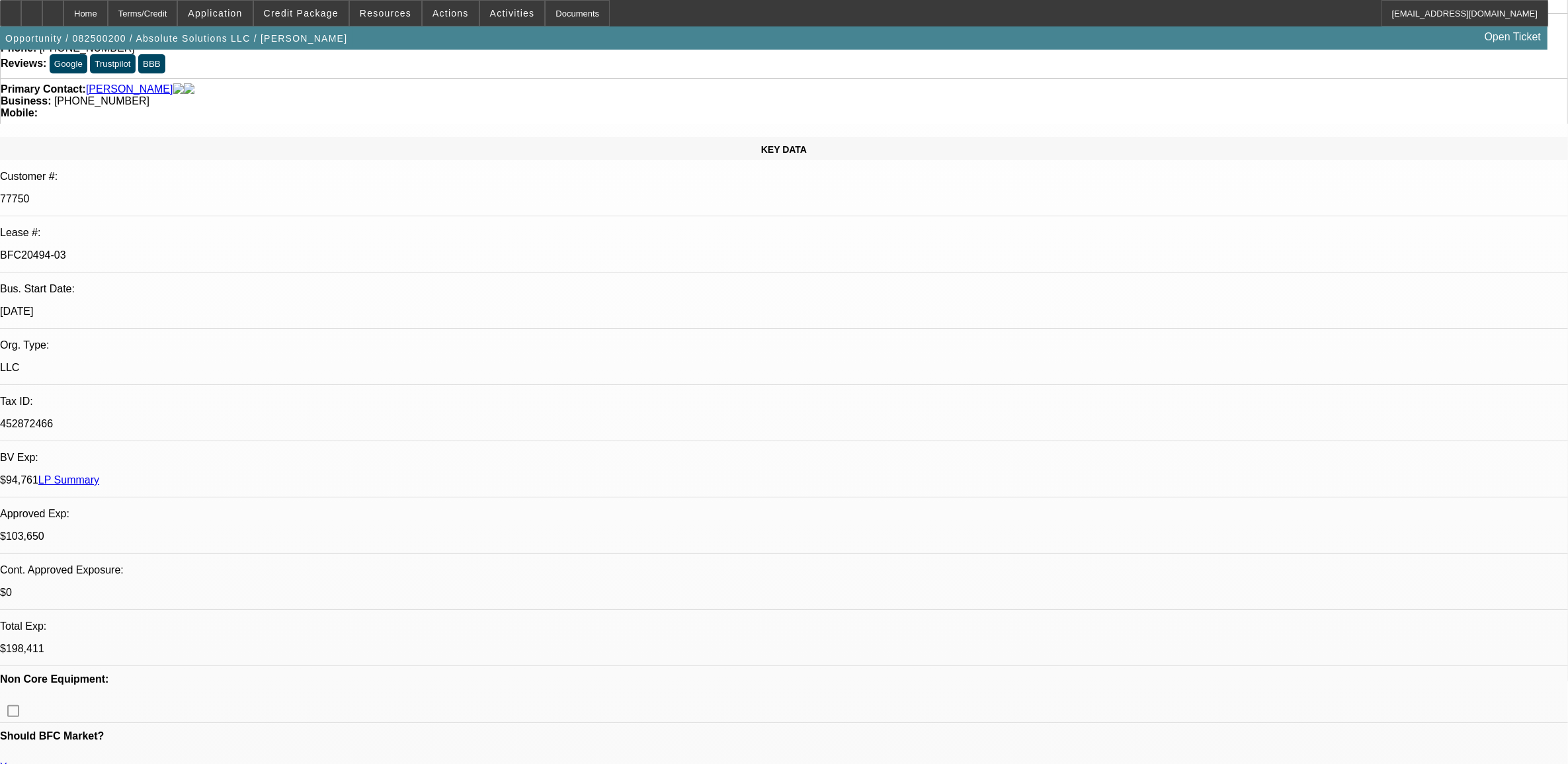
scroll to position [0, 0]
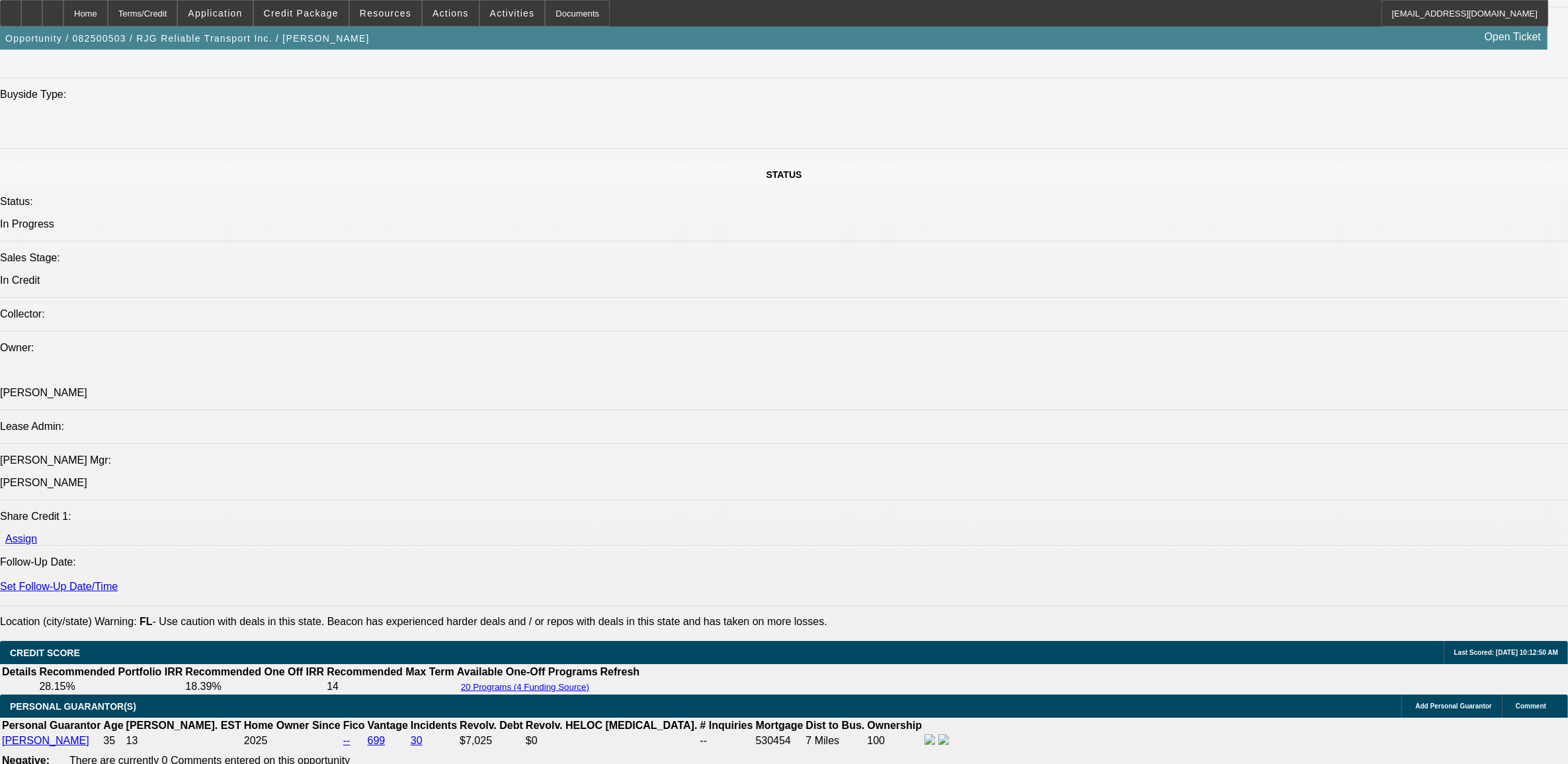
select select "0"
select select "0.1"
select select "0"
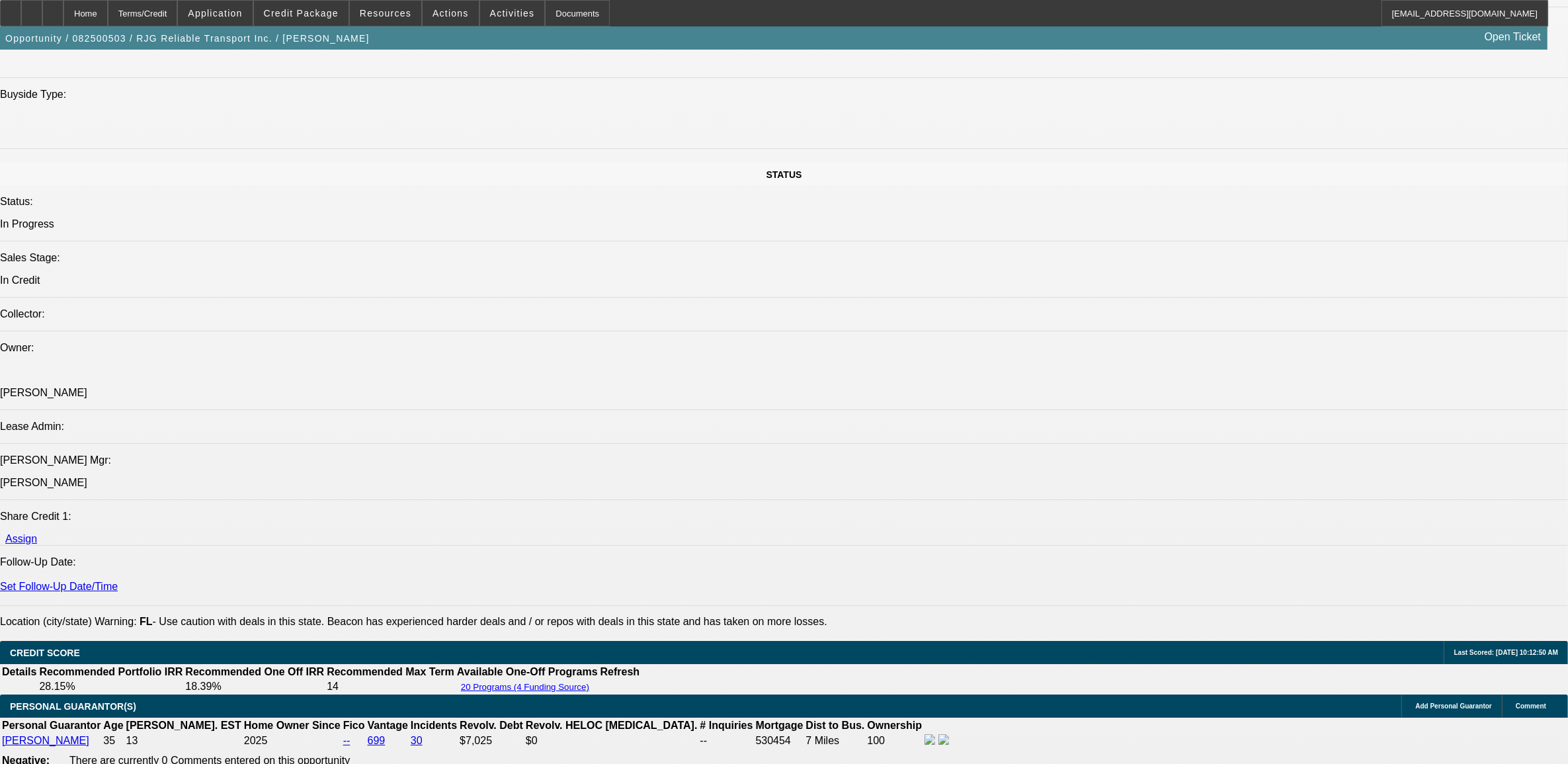
select select "0"
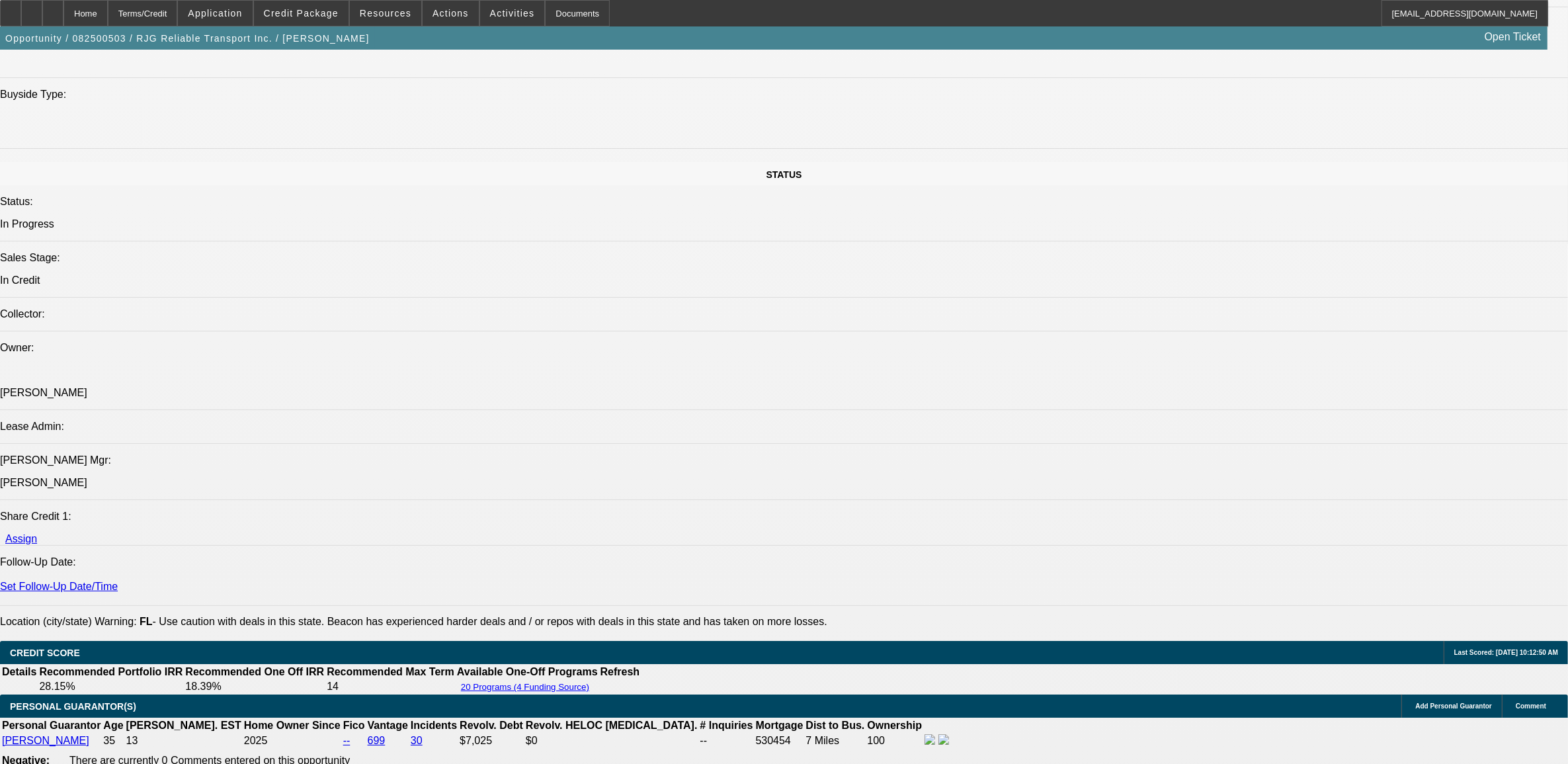
select select "0"
select select "1"
select select "4"
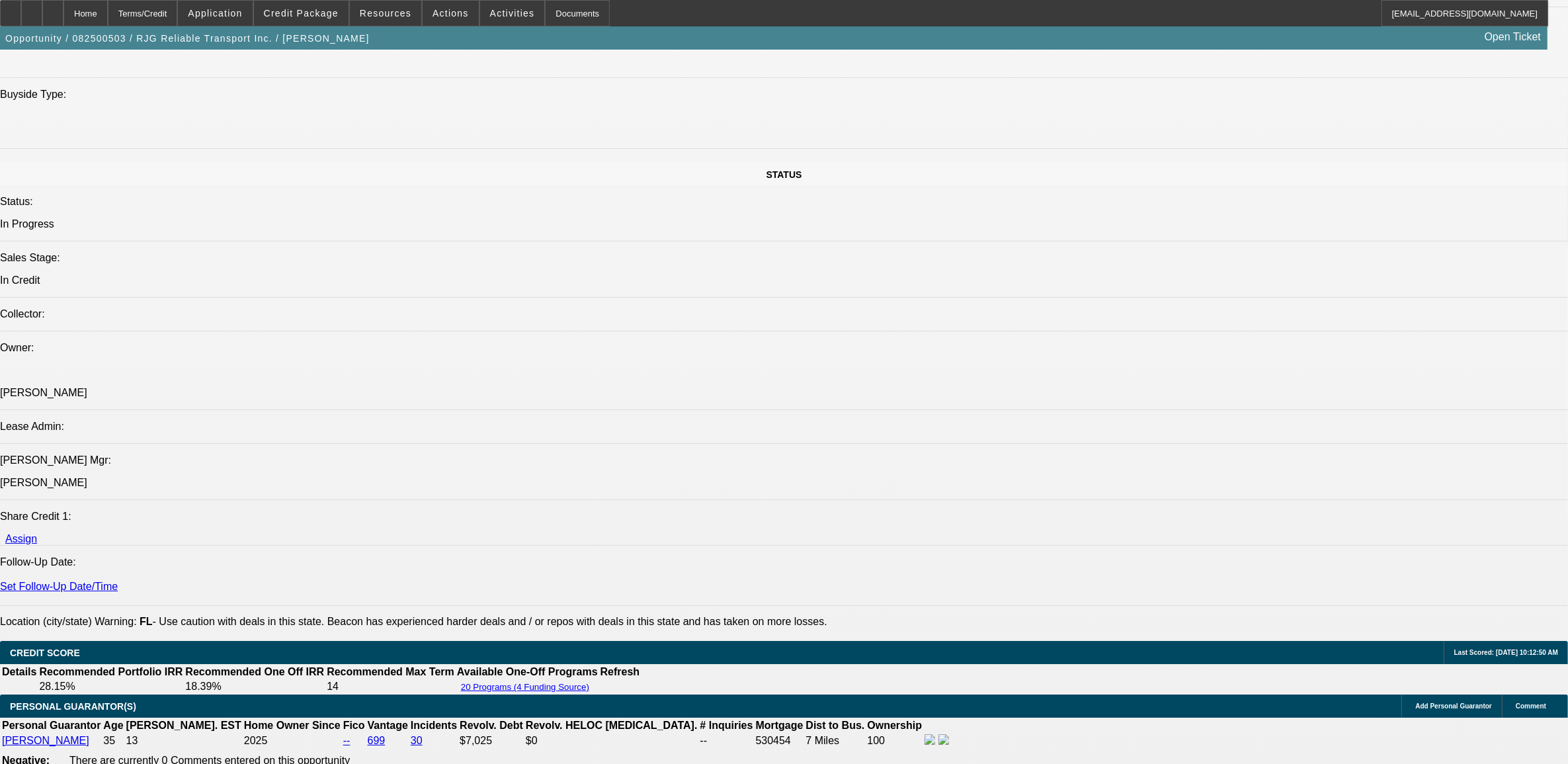
select select "1"
select select "3"
select select "6"
select select "1"
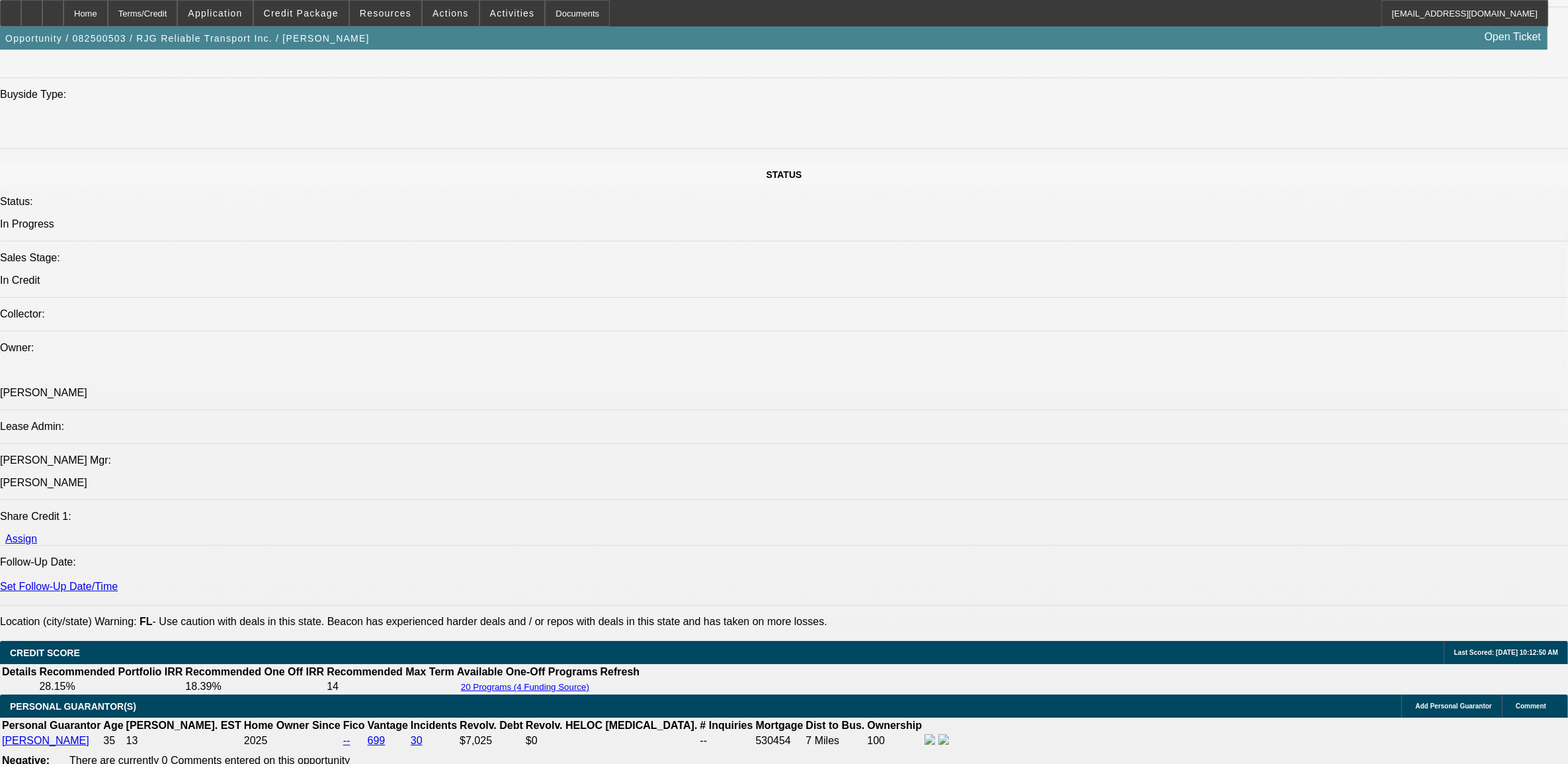
select select "6"
select select "1"
select select "6"
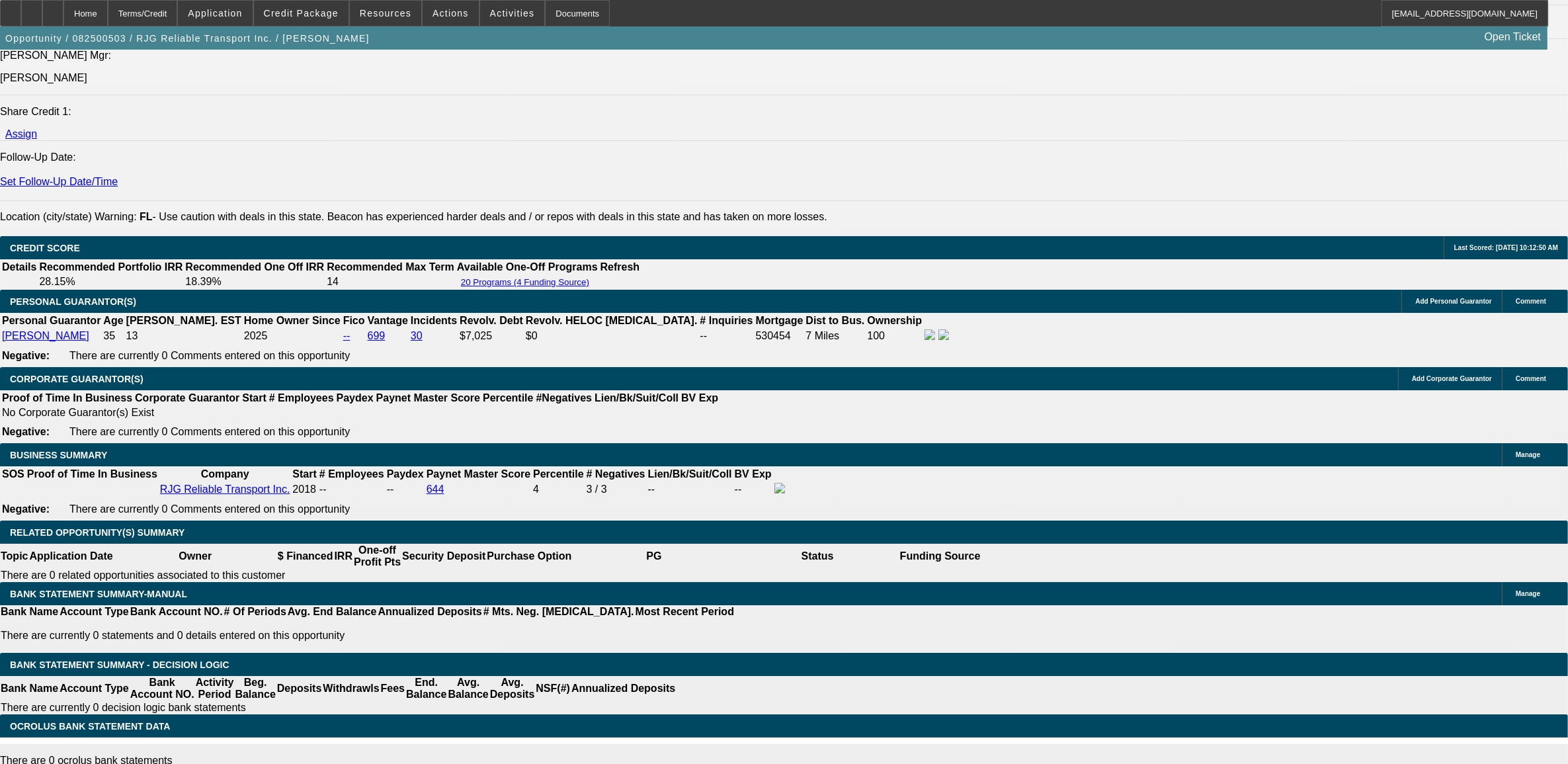
scroll to position [1586, 0]
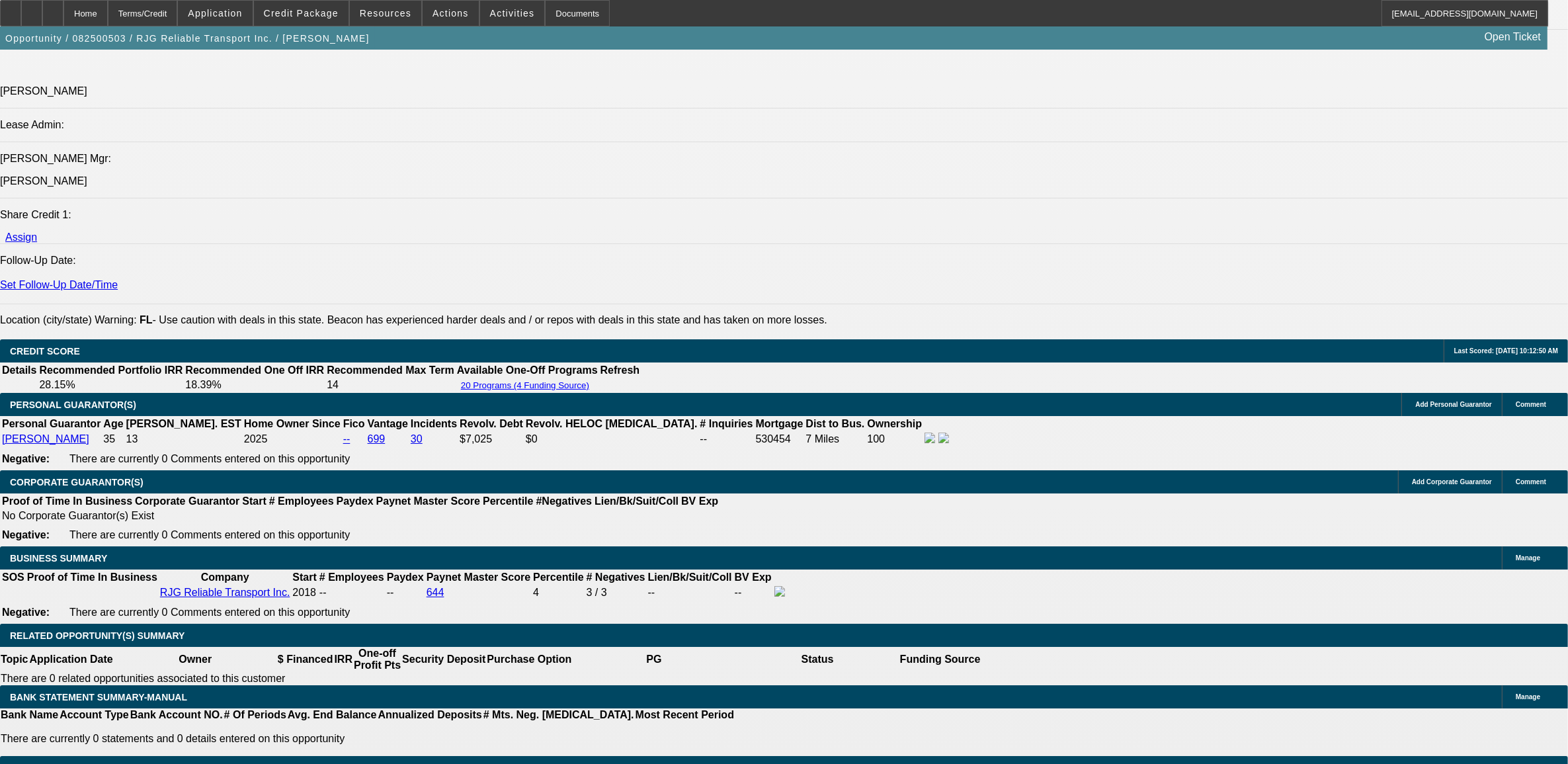
select select "3"
type input "UNKNOWN"
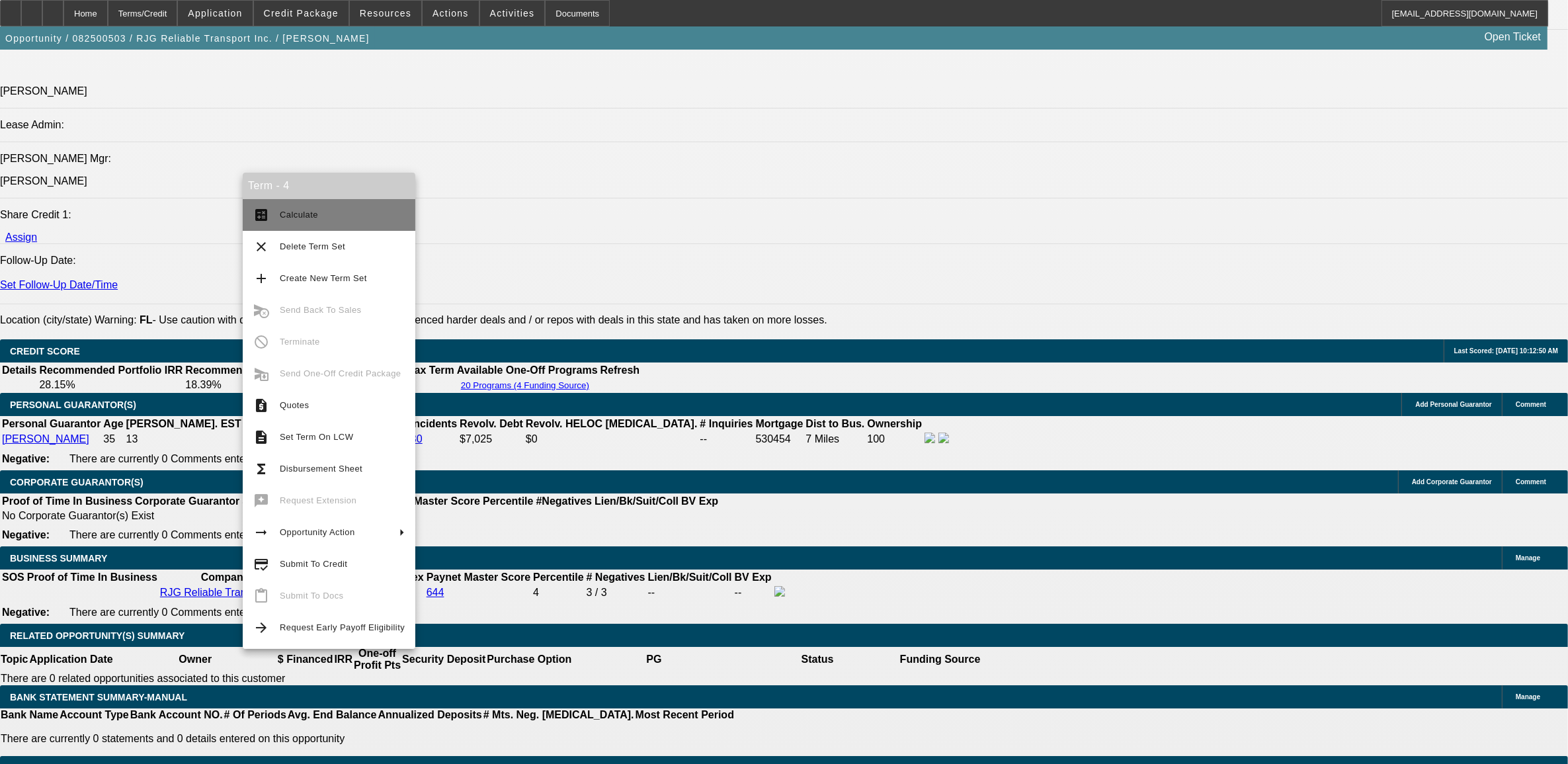
click at [355, 210] on span "Calculate" at bounding box center [342, 215] width 125 height 16
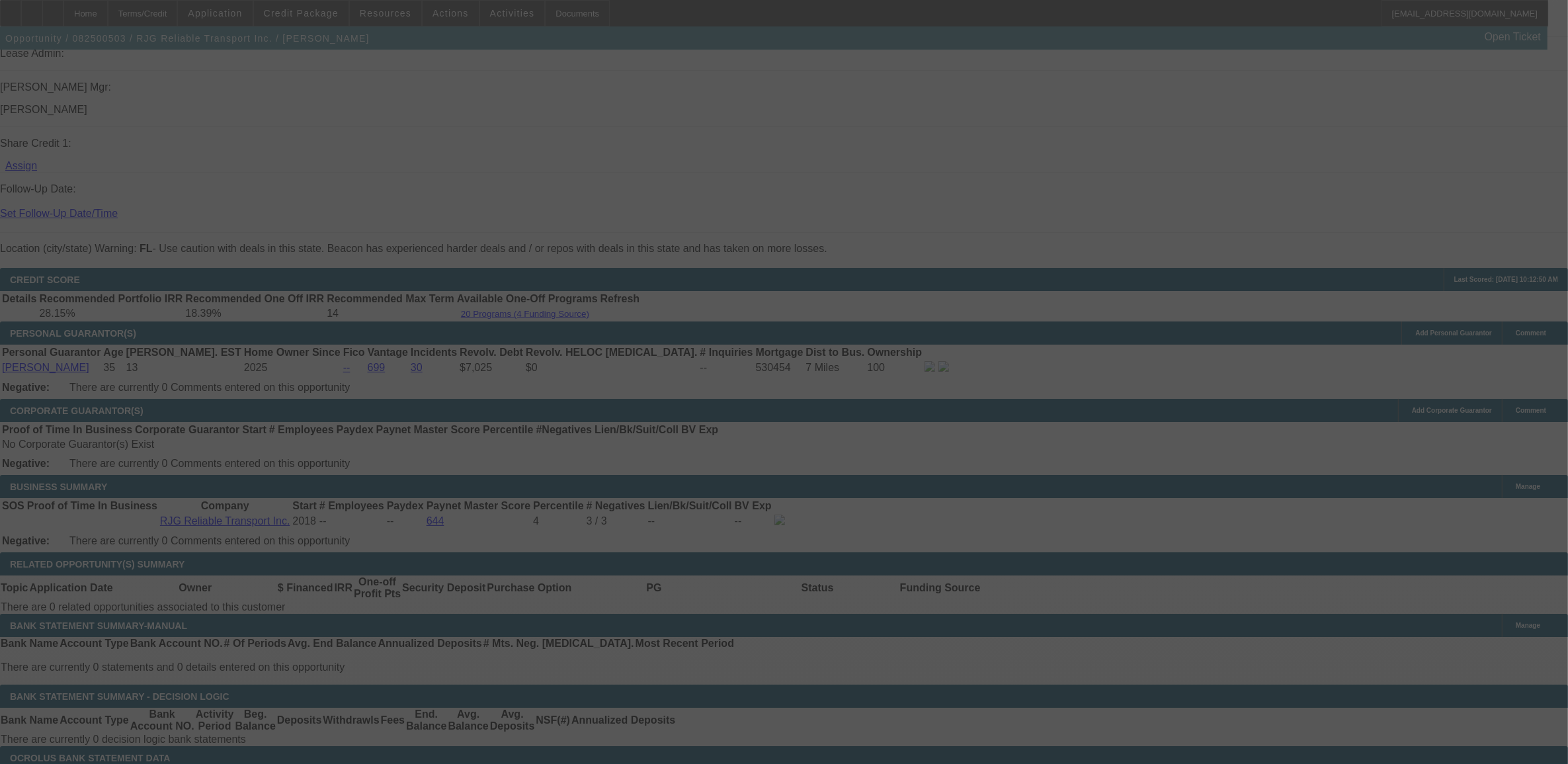
scroll to position [1752, 0]
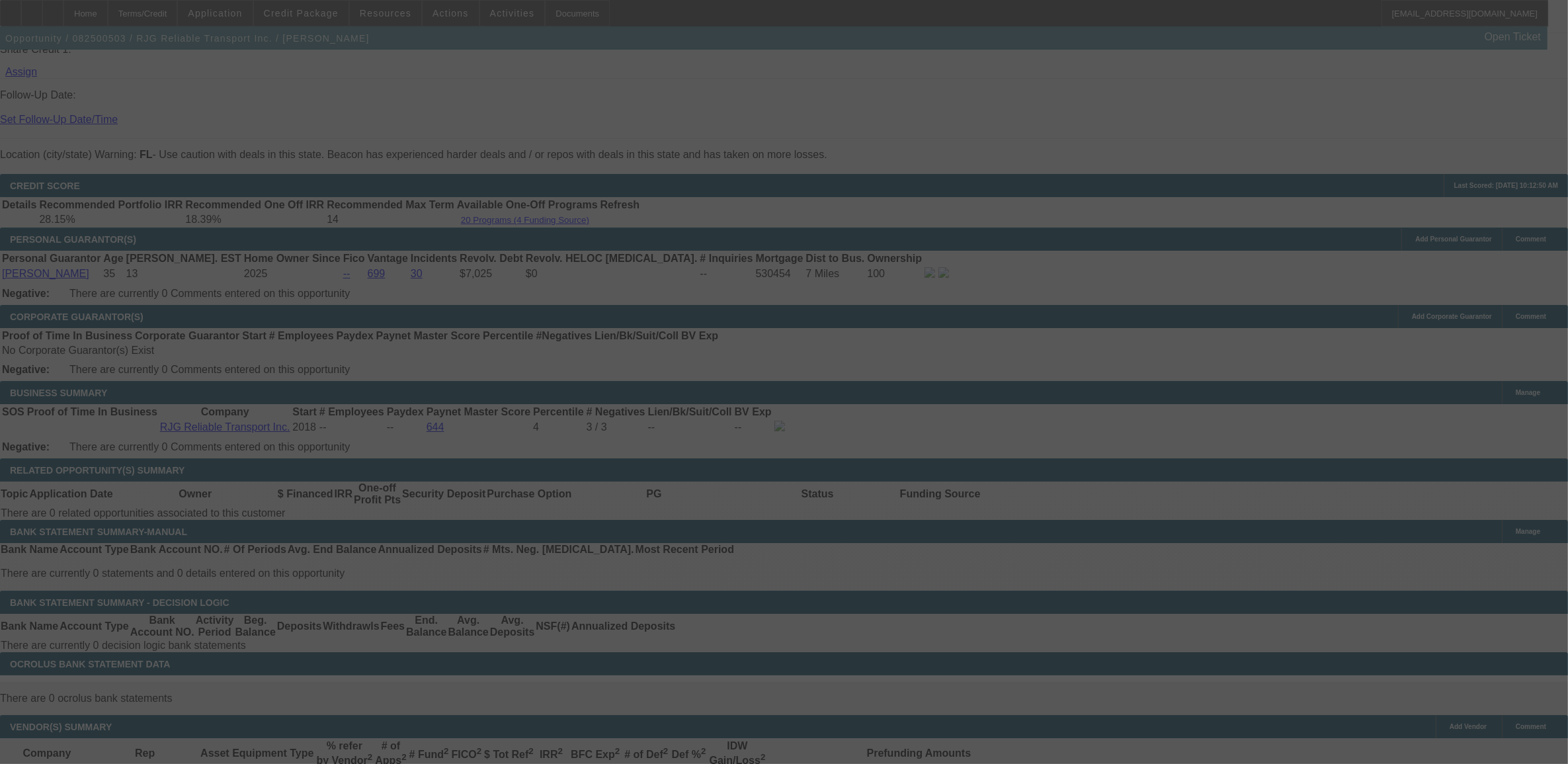
select select "0"
select select "3"
select select "0.1"
select select "4"
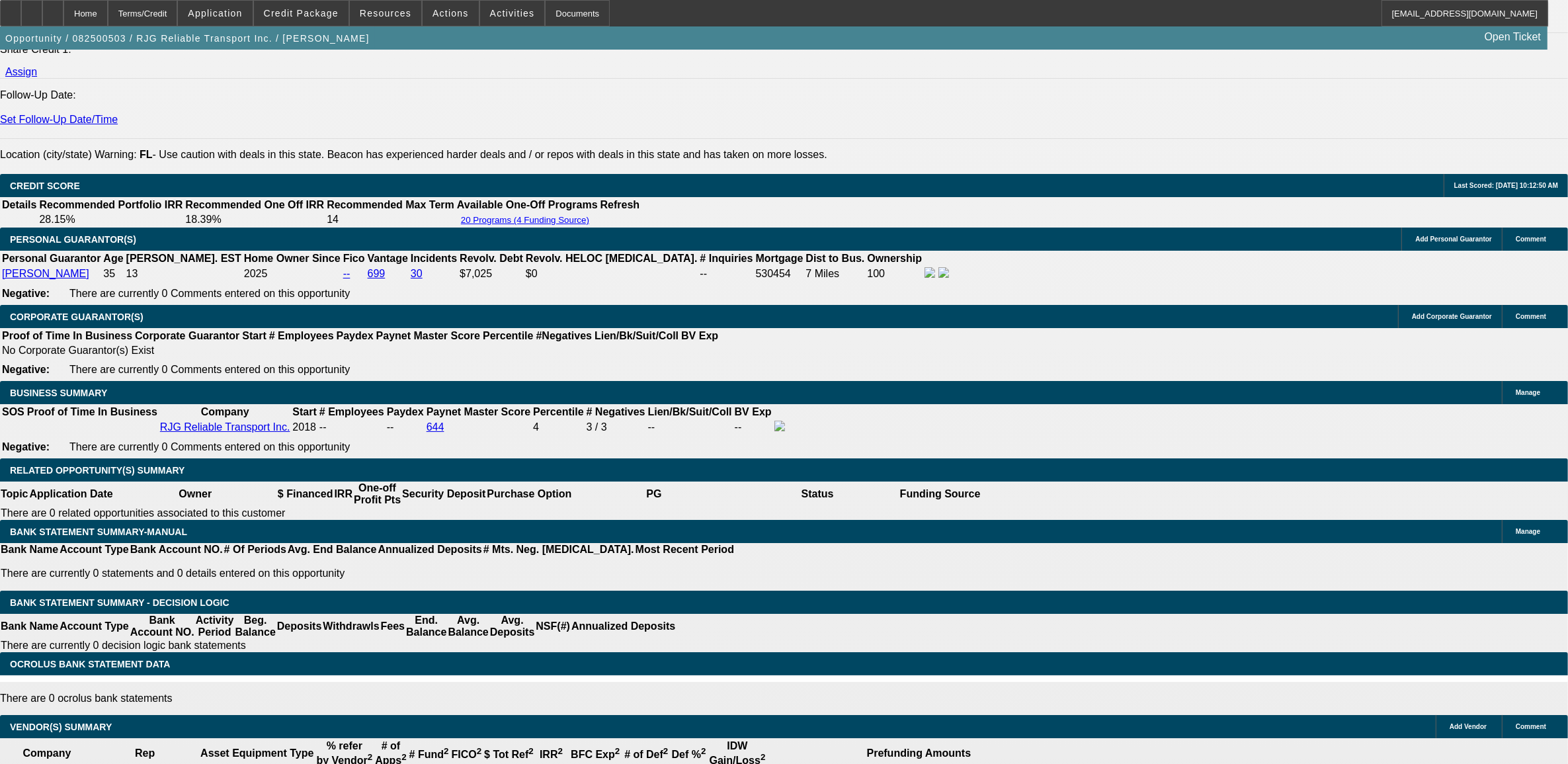
drag, startPoint x: 264, startPoint y: 315, endPoint x: 278, endPoint y: 318, distance: 14.3
type input "22"
type input "UNKNOWN"
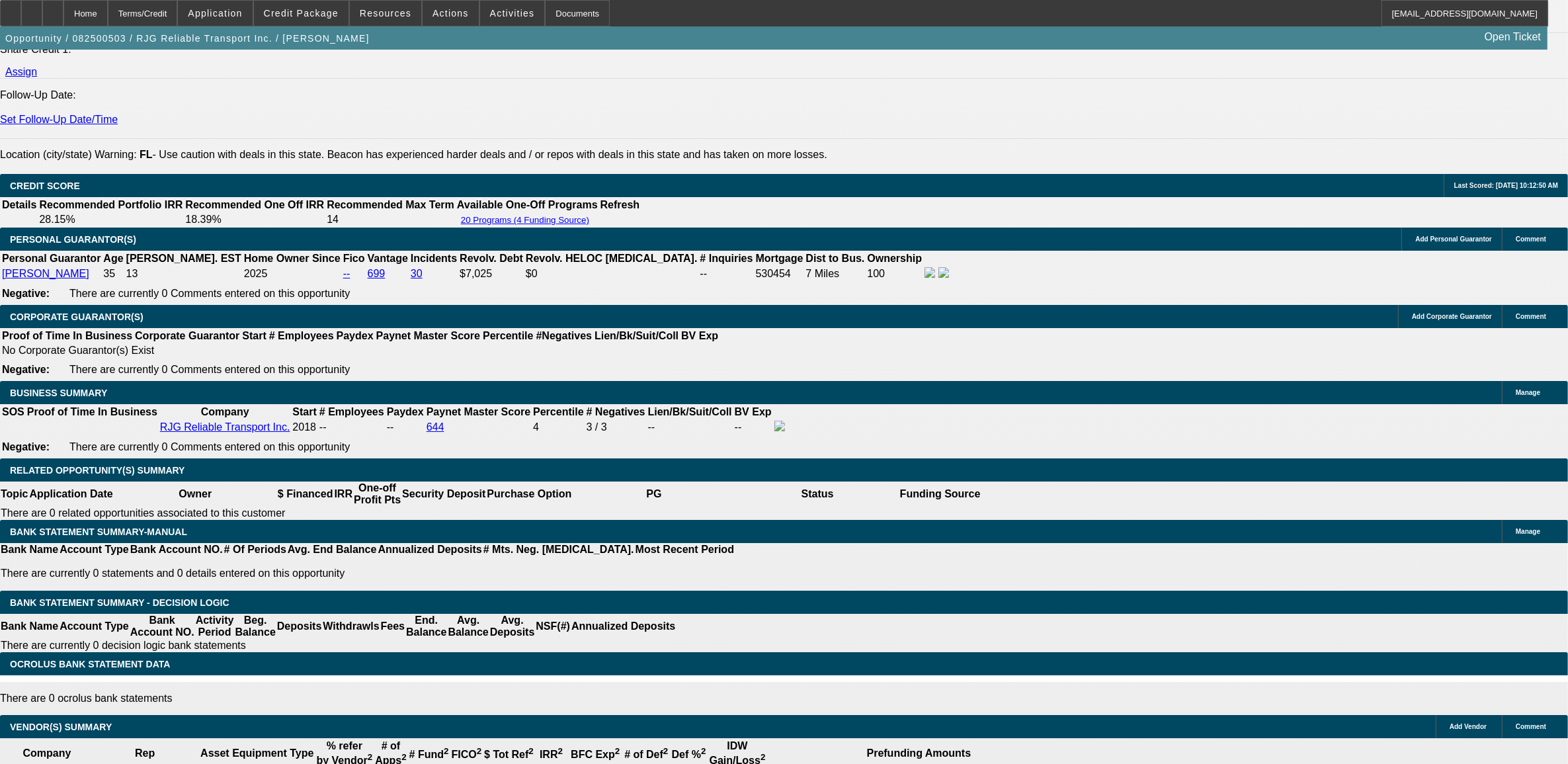
type input "2235"
type input "19.9"
type input "$2,235.00"
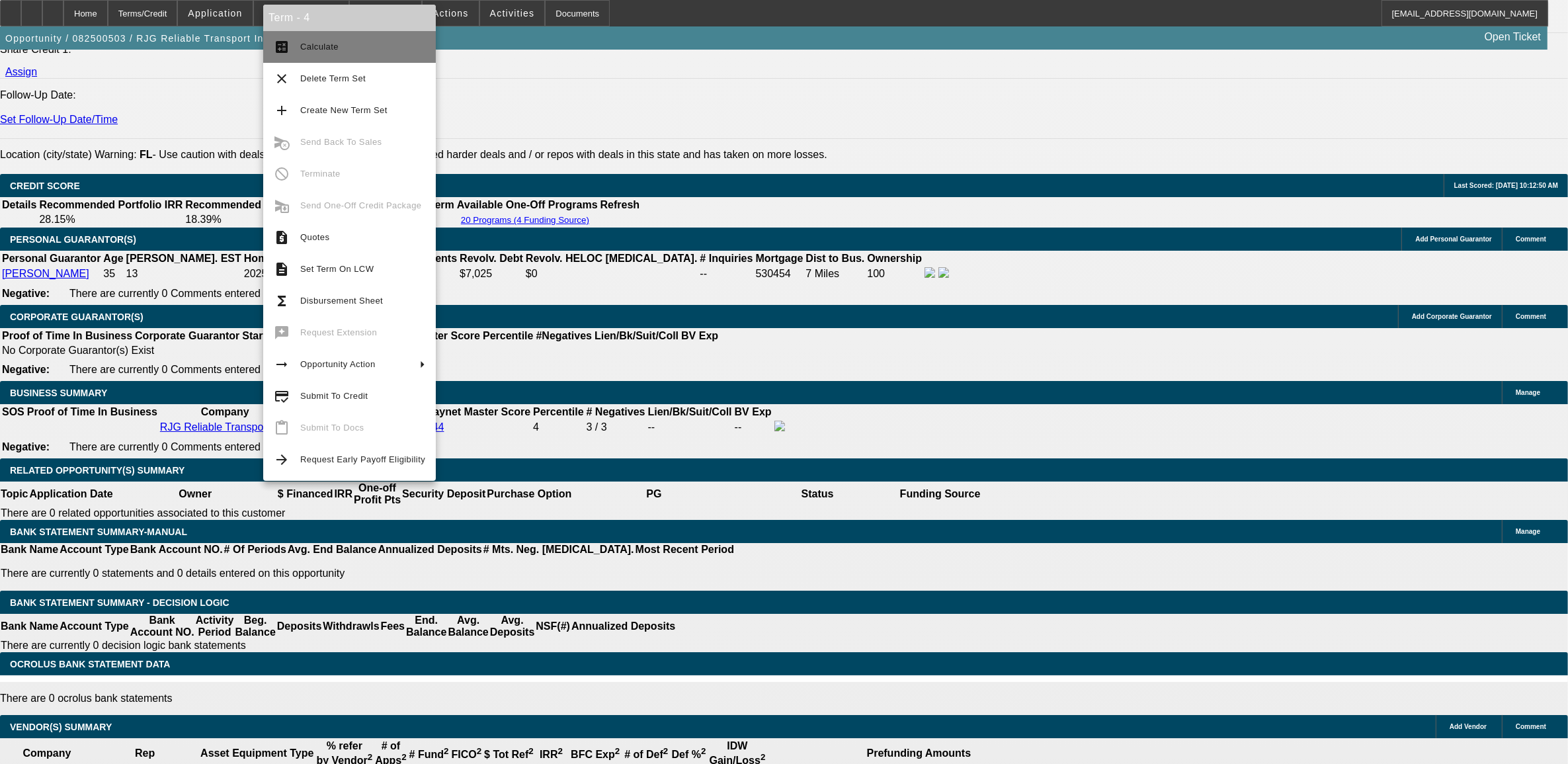
click at [361, 46] on span "Calculate" at bounding box center [362, 47] width 125 height 16
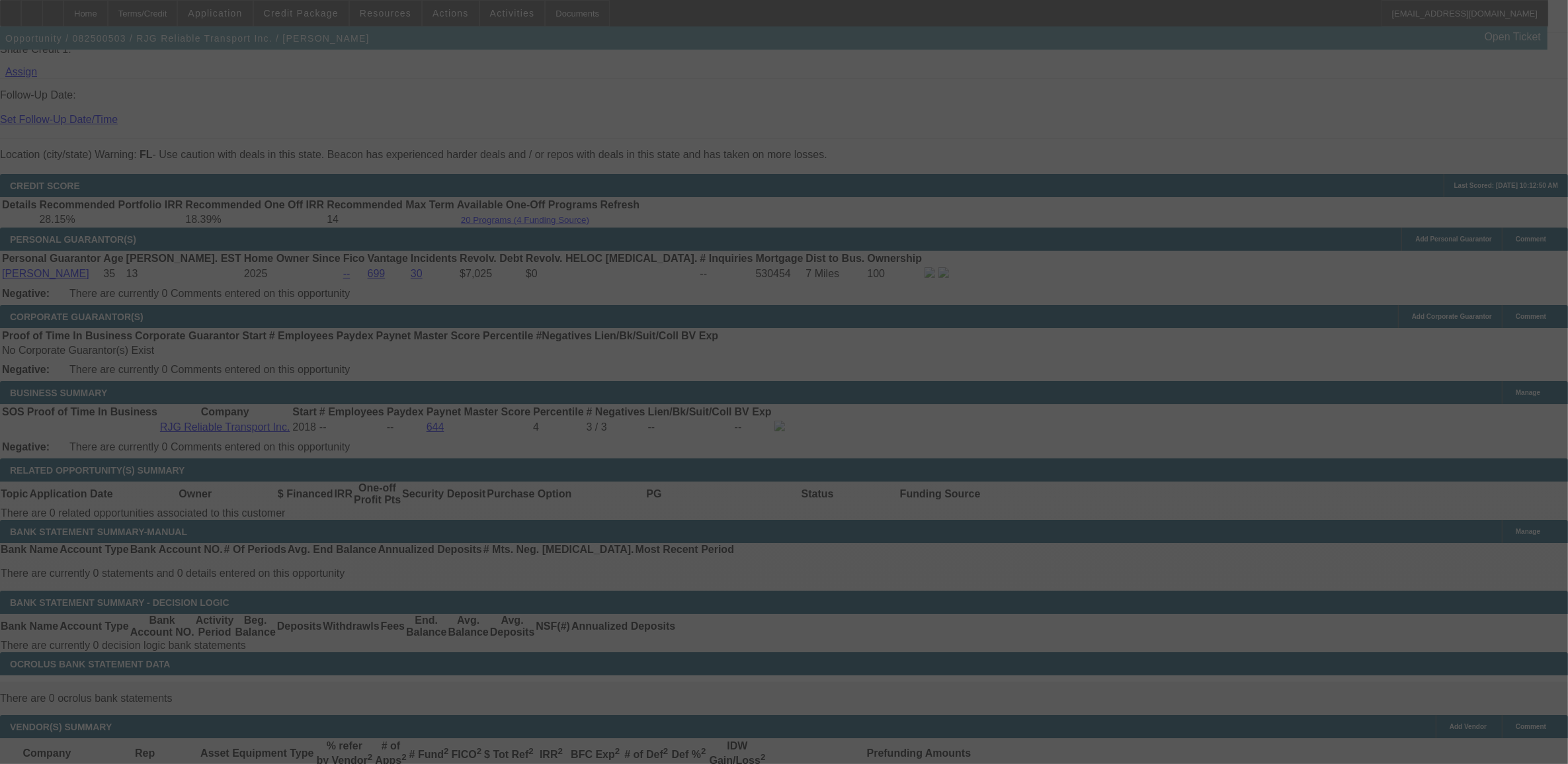
scroll to position [1586, 0]
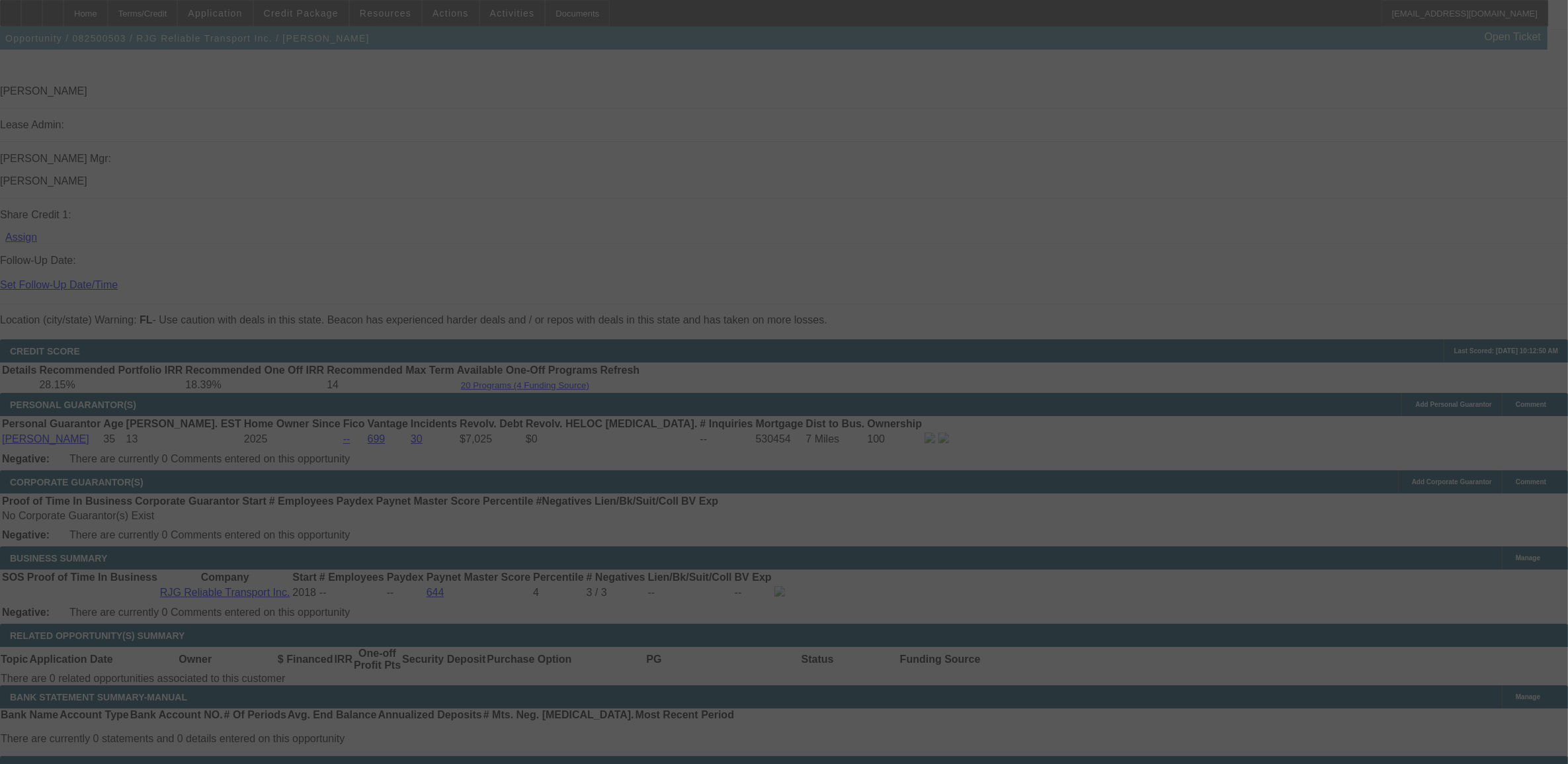
select select "0"
select select "3"
select select "0.1"
select select "4"
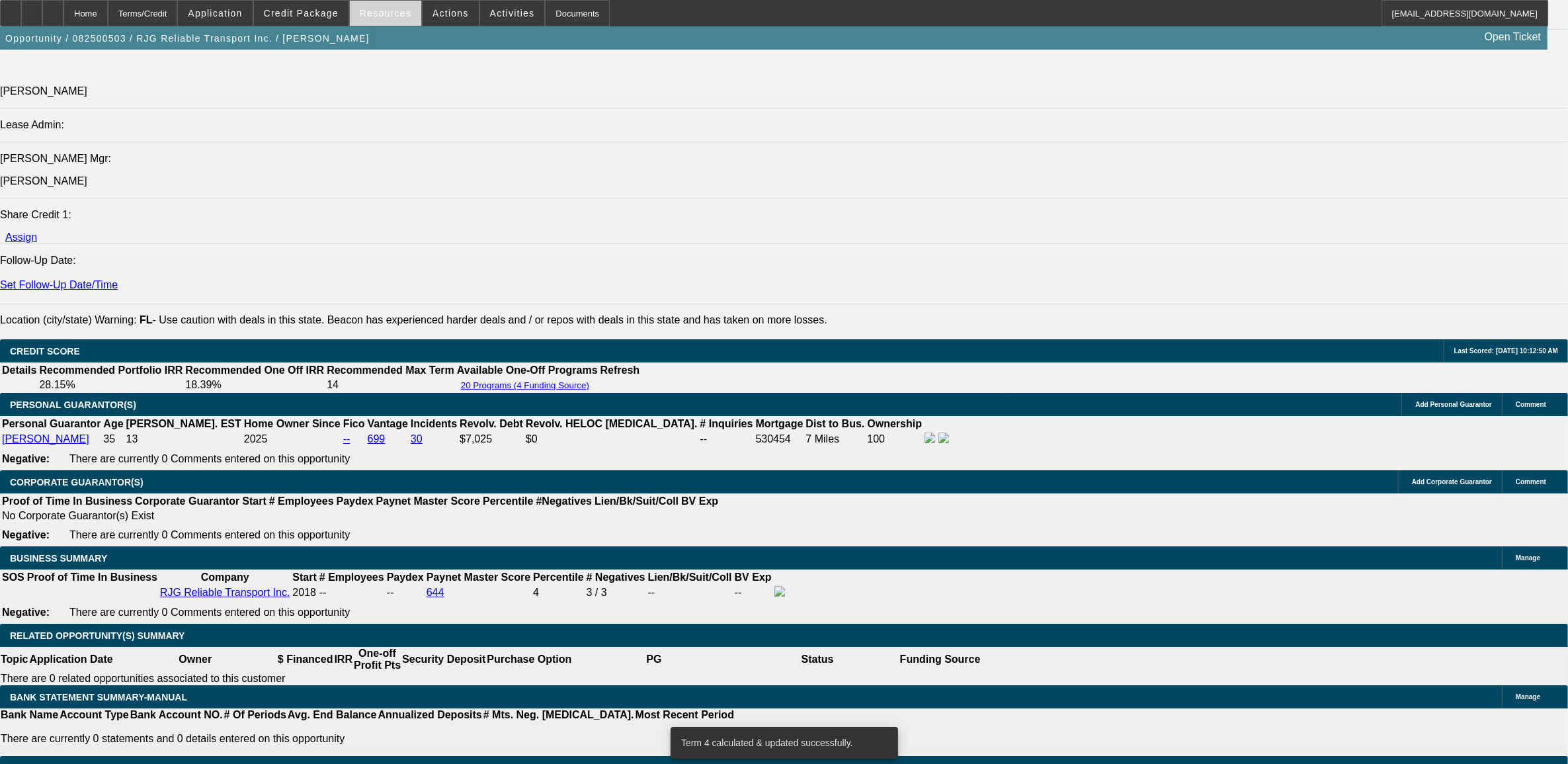
click at [381, 13] on span "Resources" at bounding box center [386, 13] width 52 height 10
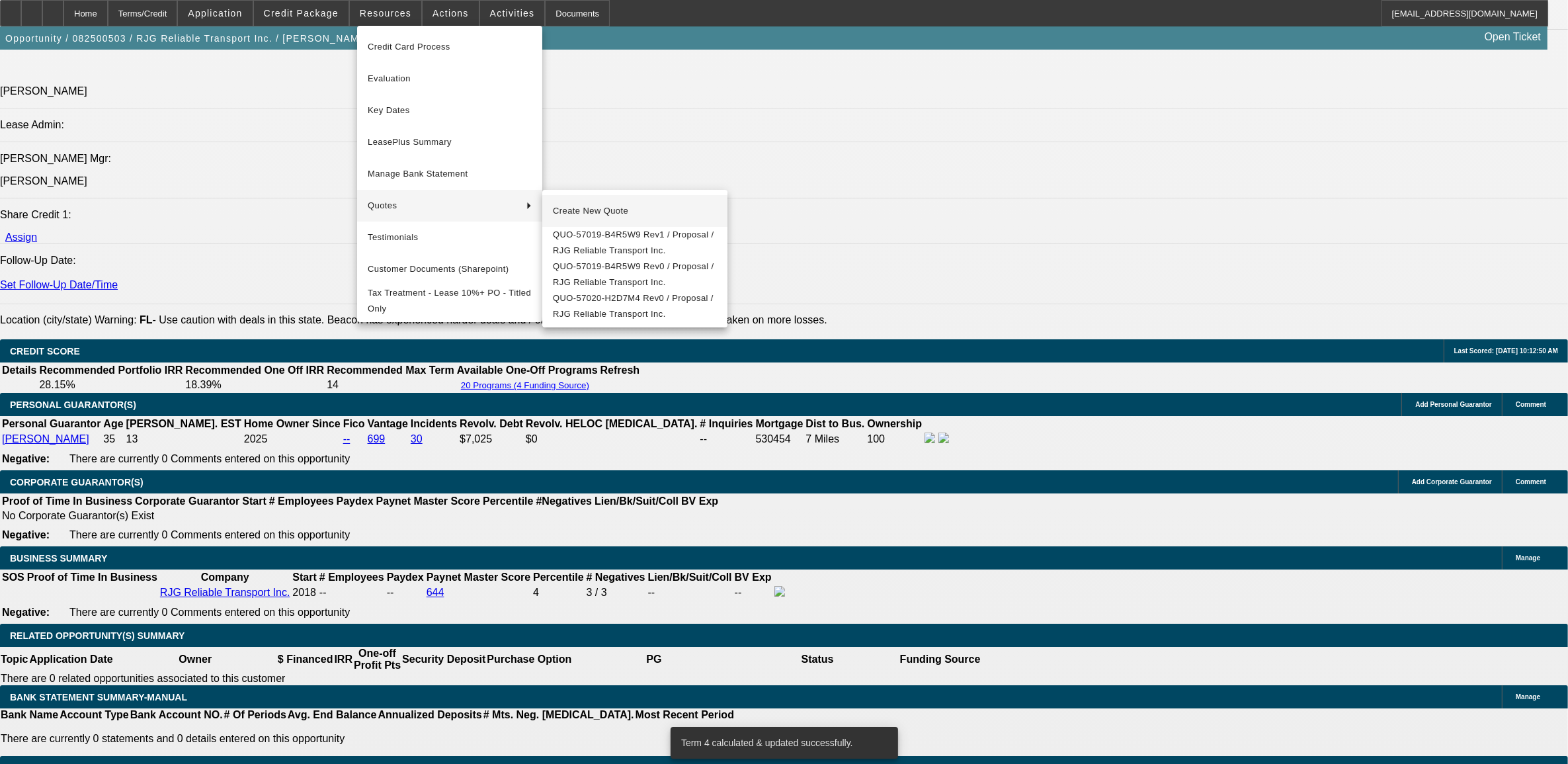
click at [589, 209] on span "Create New Quote" at bounding box center [634, 211] width 164 height 16
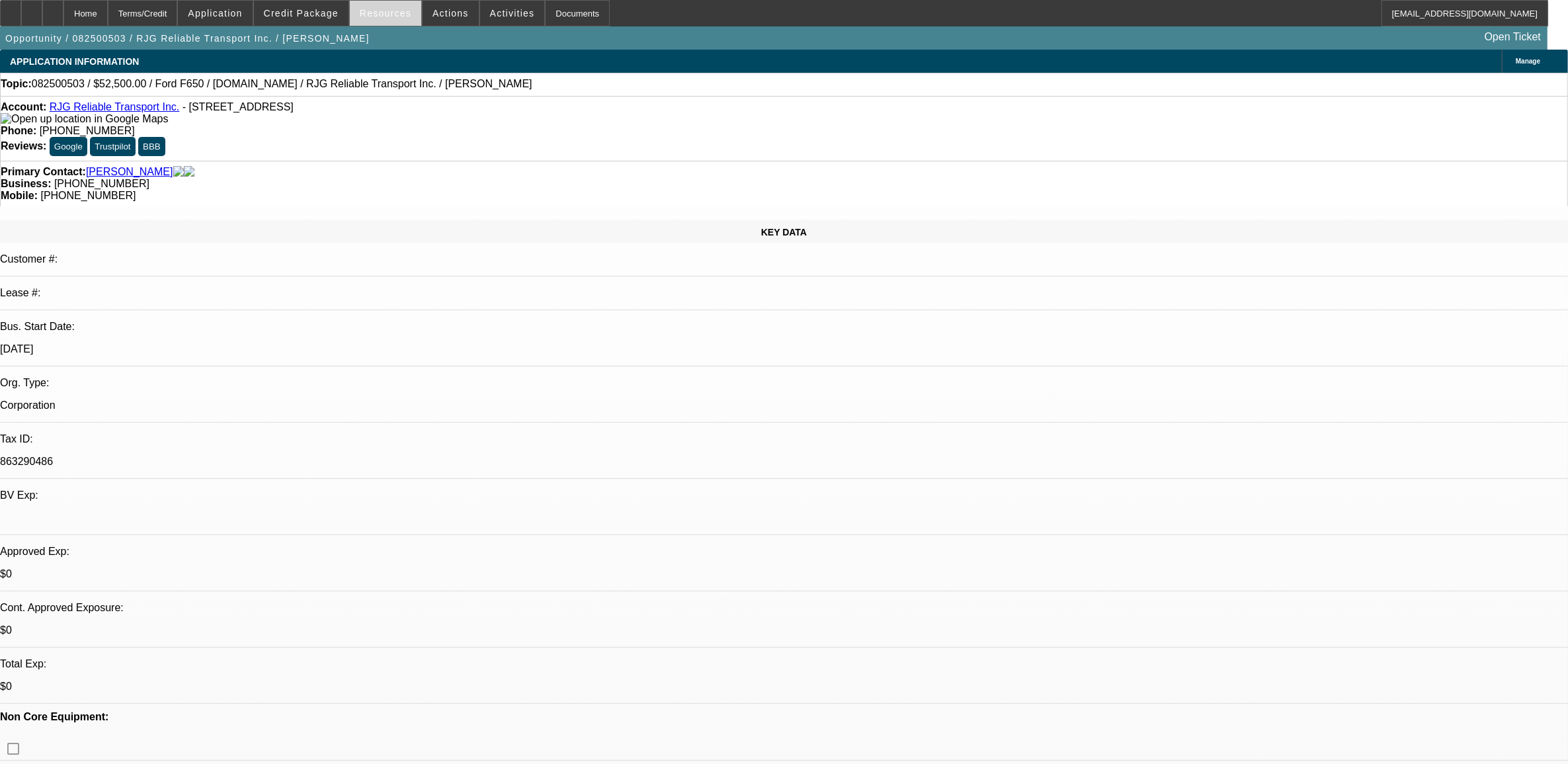
select select "0"
select select "0.1"
select select "0"
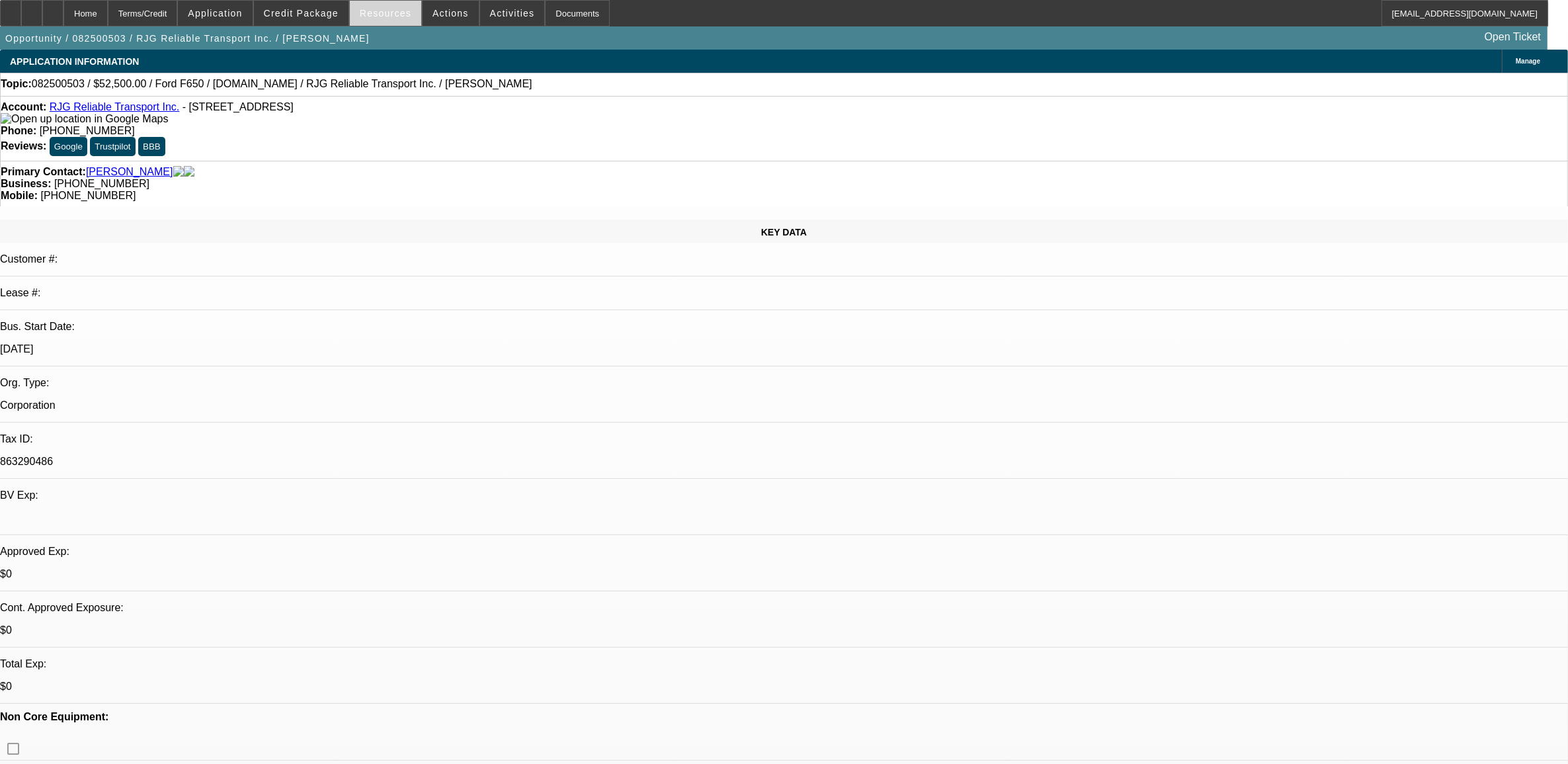
select select "0"
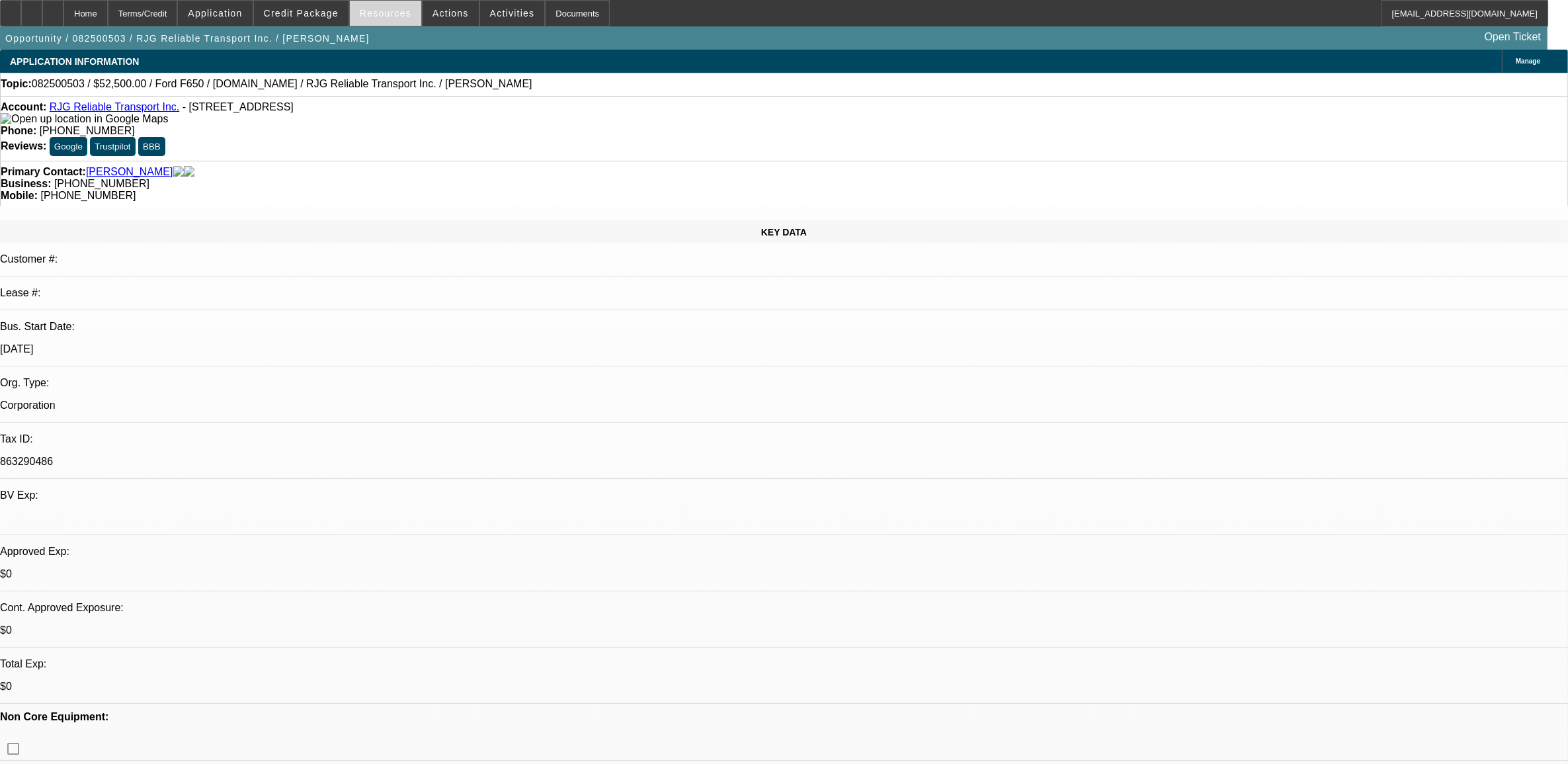
select select "0"
select select "1"
select select "3"
select select "4"
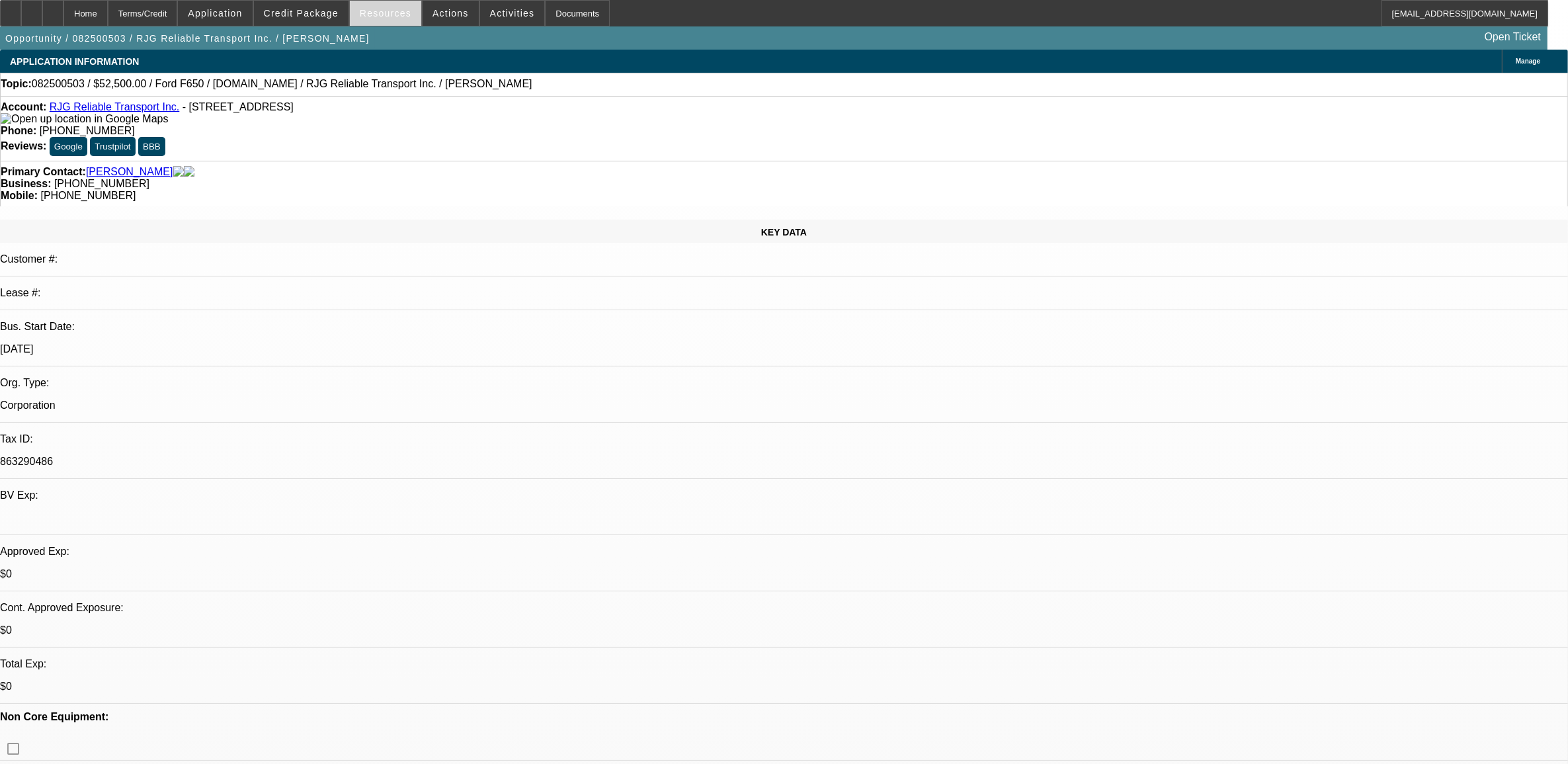
select select "1"
select select "3"
select select "6"
select select "1"
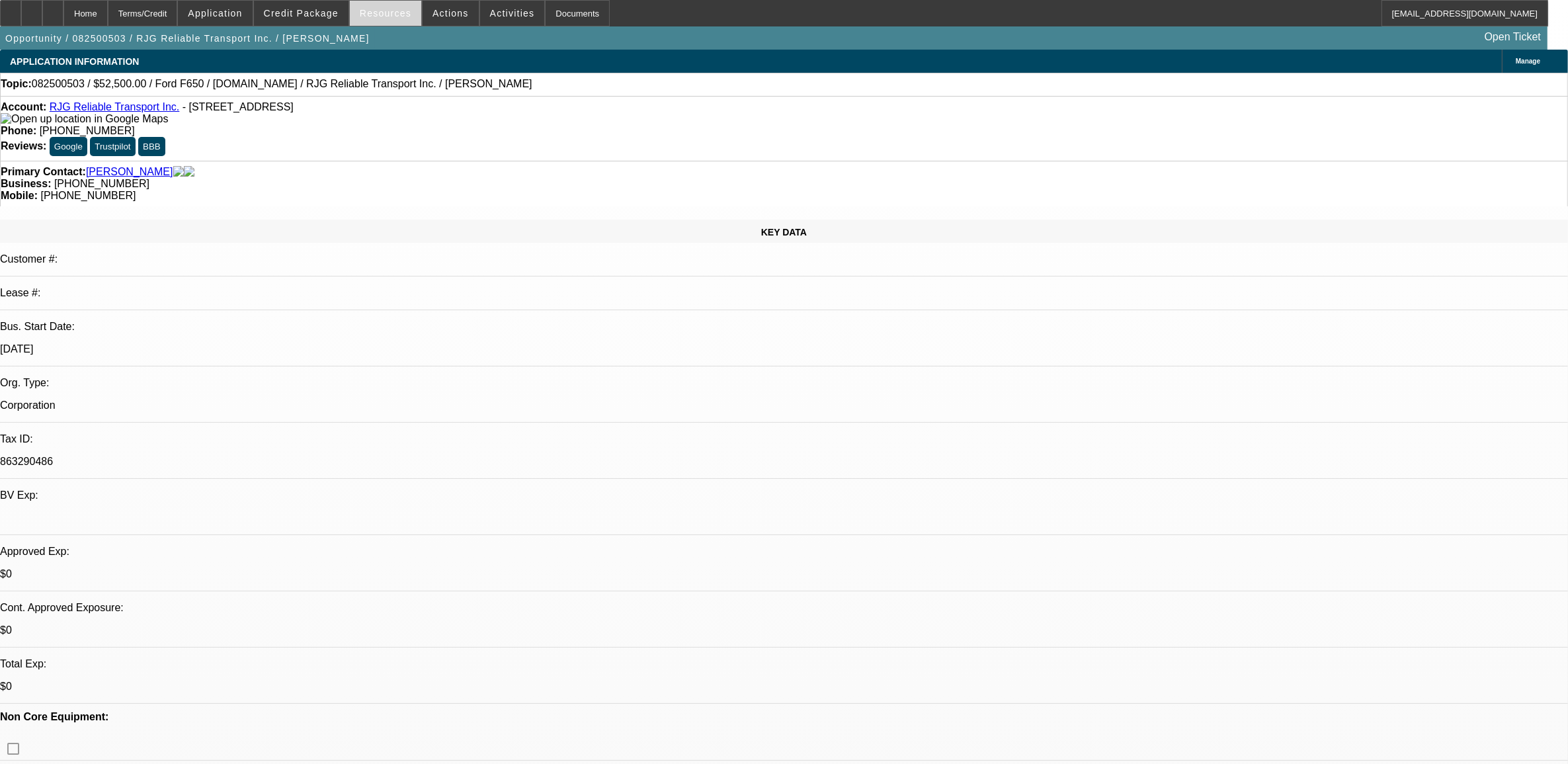
select select "6"
select select "1"
select select "6"
click at [380, 15] on span "Resources" at bounding box center [386, 13] width 52 height 10
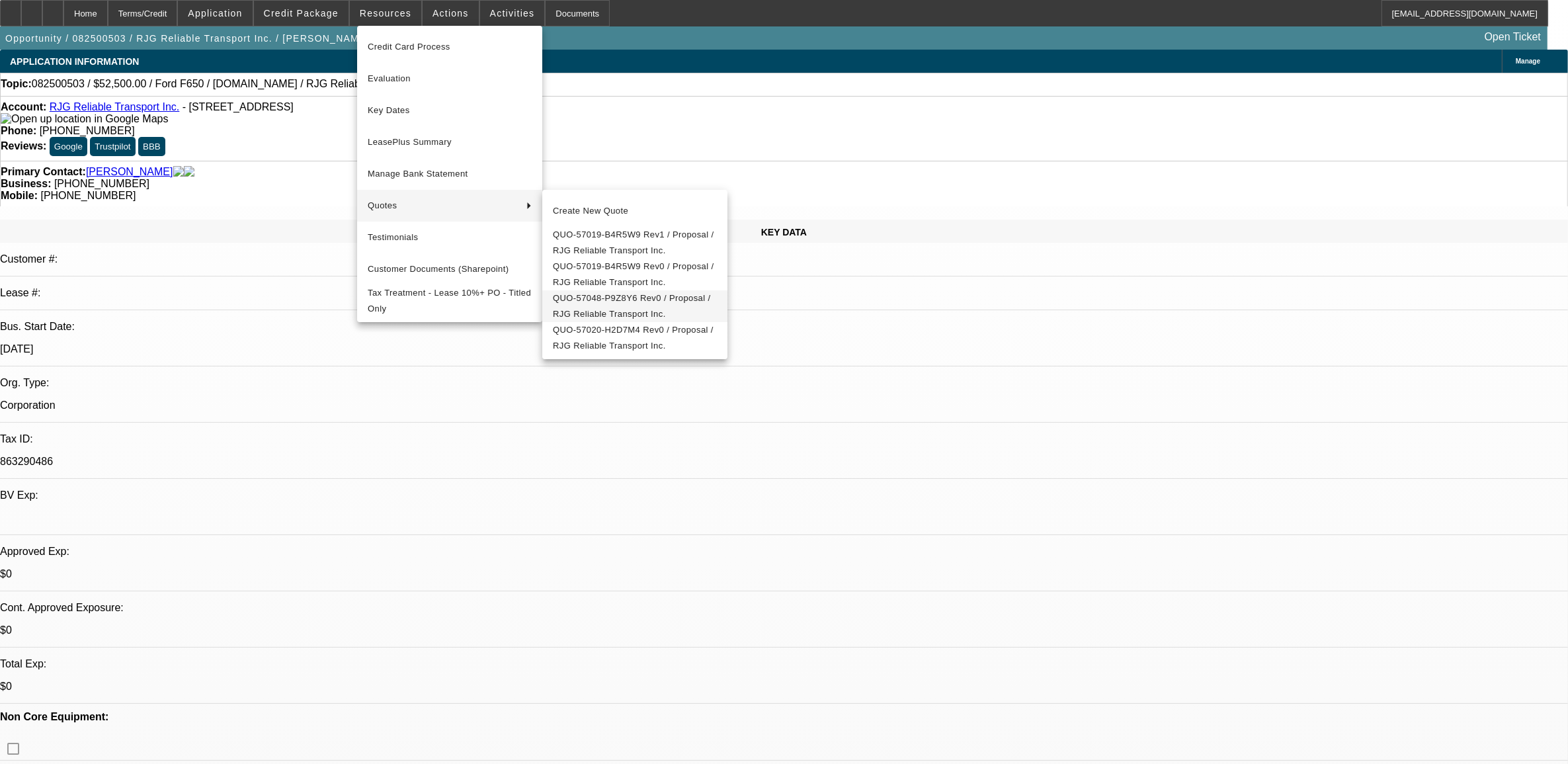
click at [602, 310] on span "QUO-57048-P9Z8Y6 Rev0 / Proposal / RJG Reliable Transport Inc." at bounding box center [634, 306] width 164 height 31
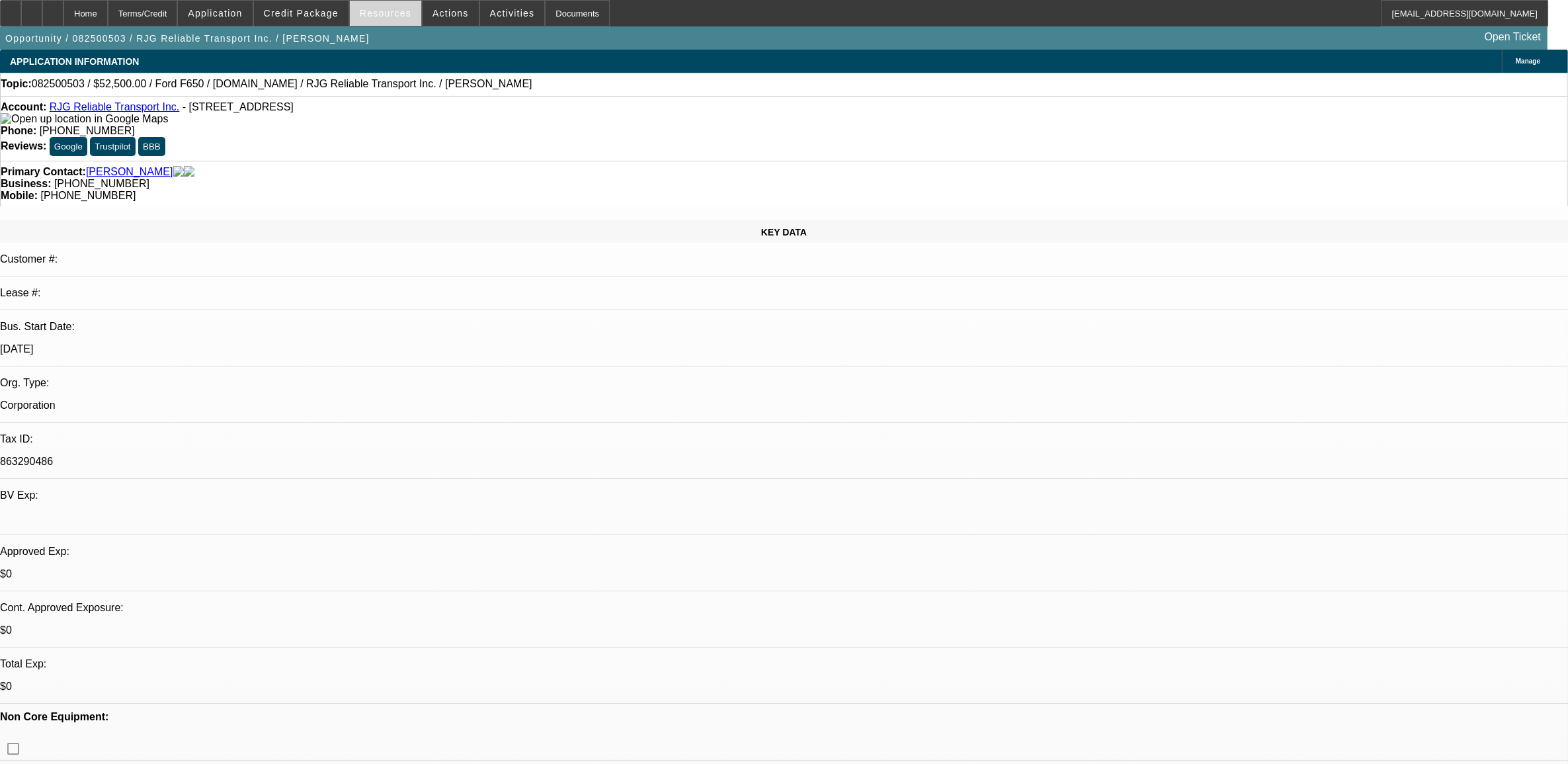
click at [384, 17] on span "Resources" at bounding box center [386, 13] width 52 height 10
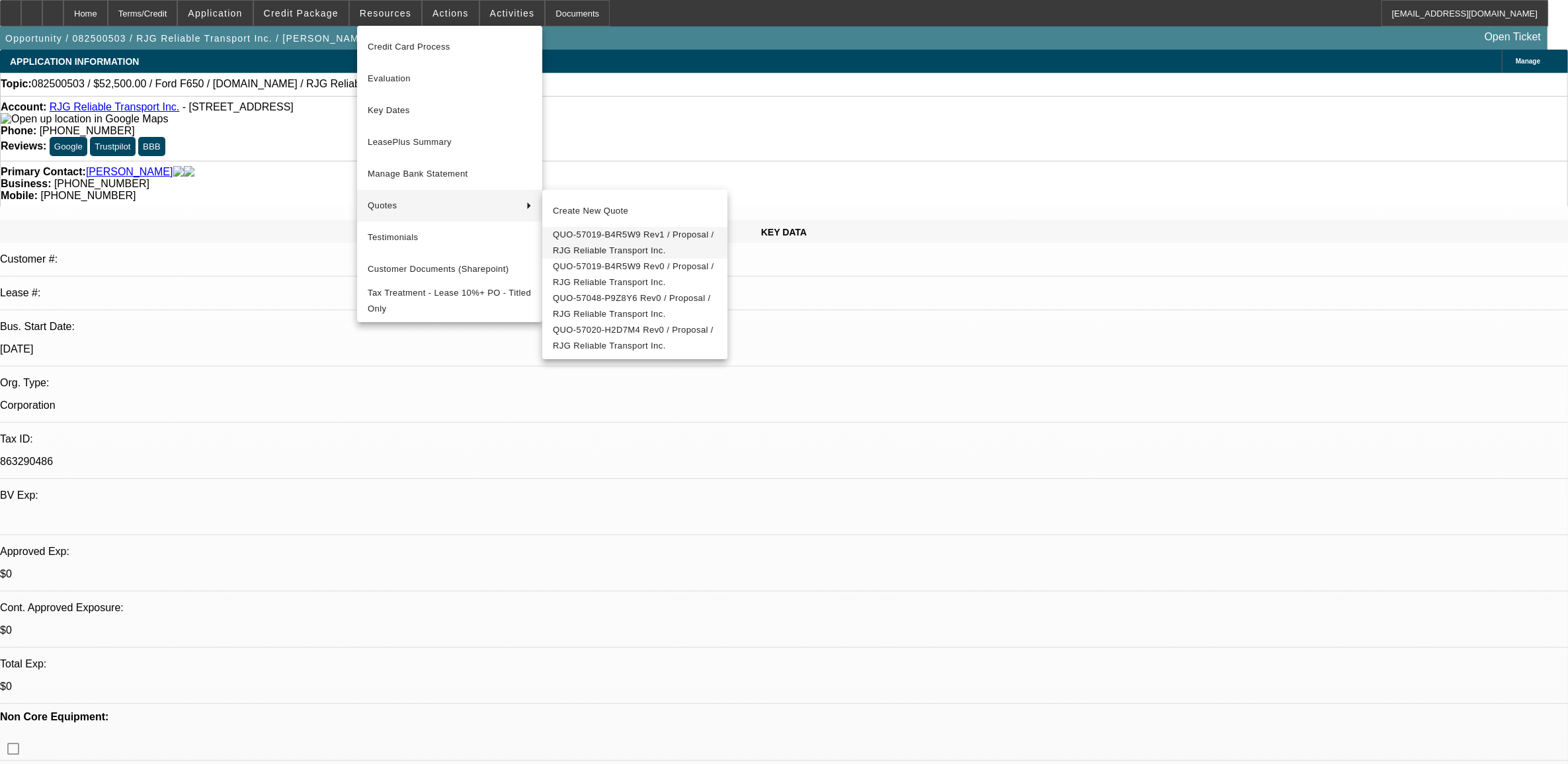
click at [593, 239] on span "QUO-57019-B4R5W9 Rev1 / Proposal / RJG Reliable Transport Inc." at bounding box center [634, 242] width 164 height 31
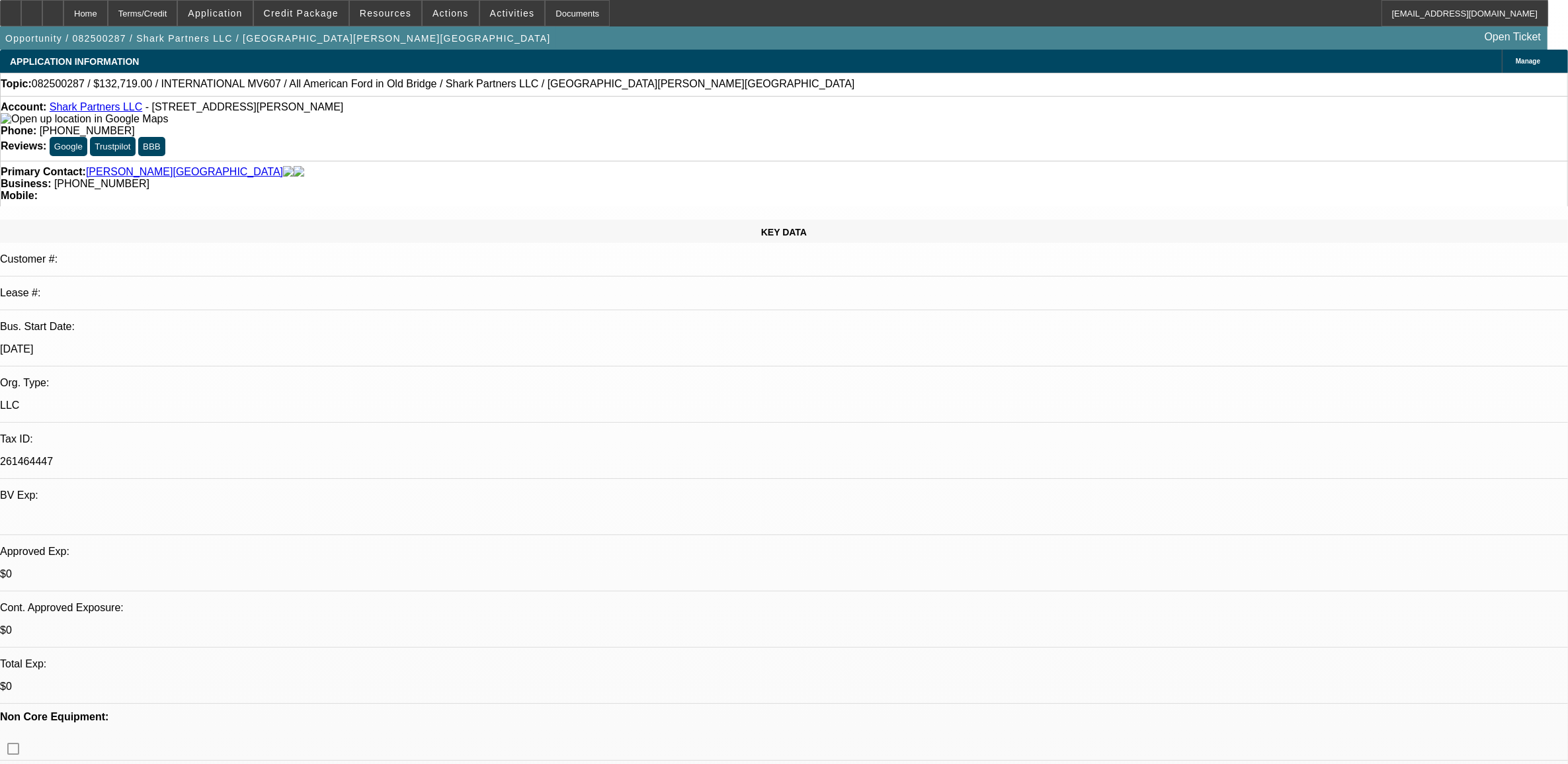
select select "0"
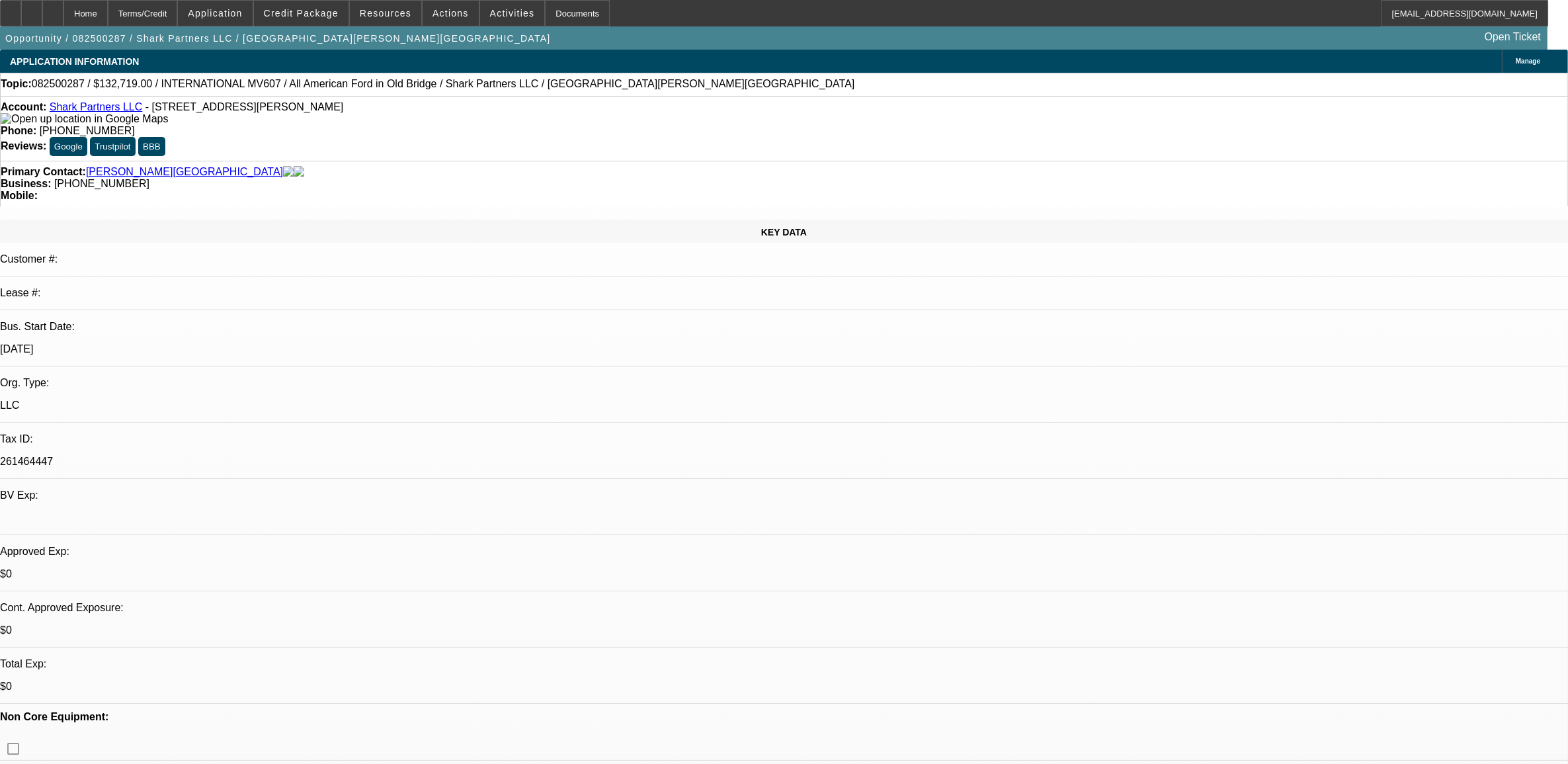
select select "0"
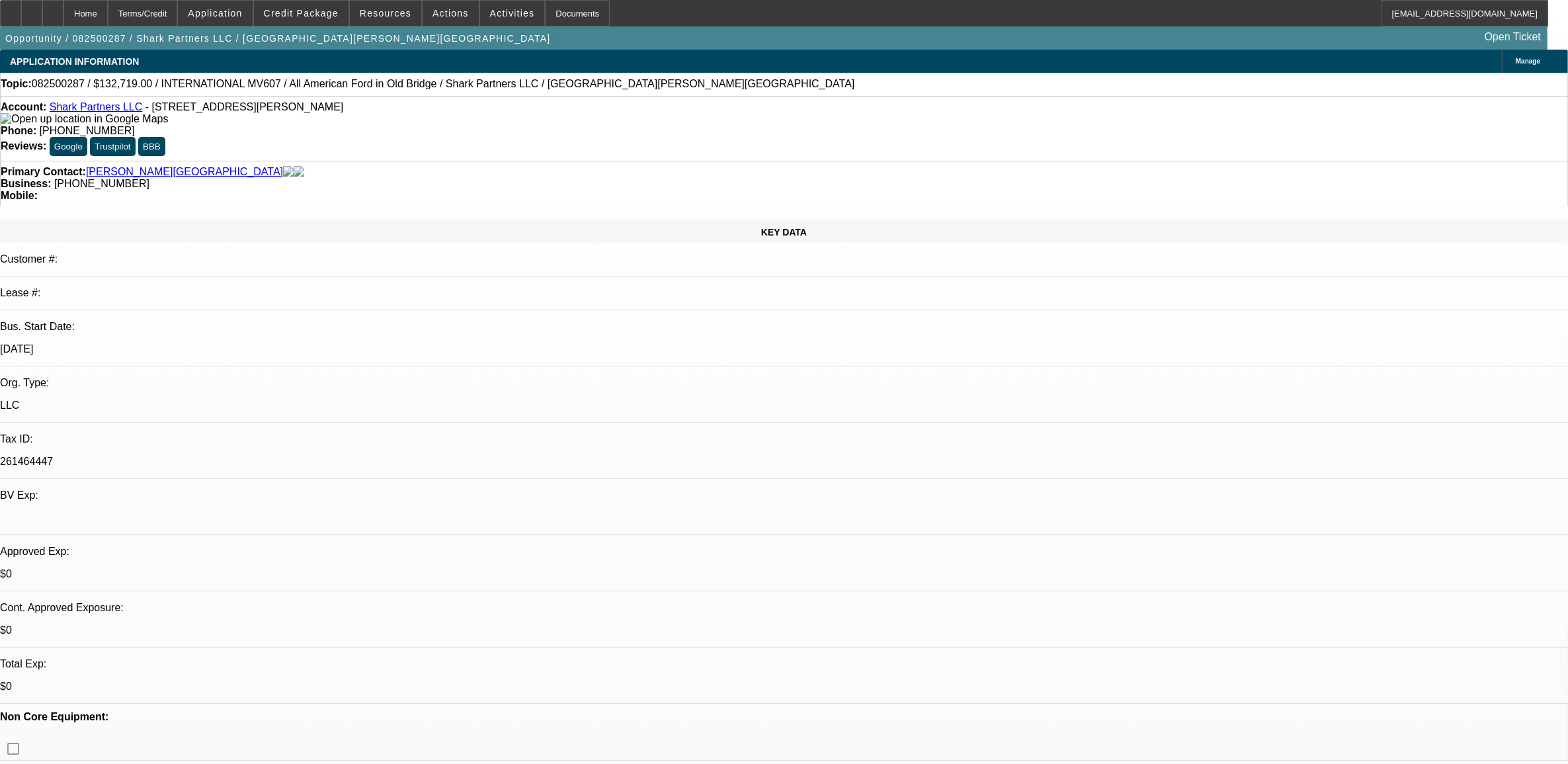
select select "0"
select select "1"
select select "2"
select select "6"
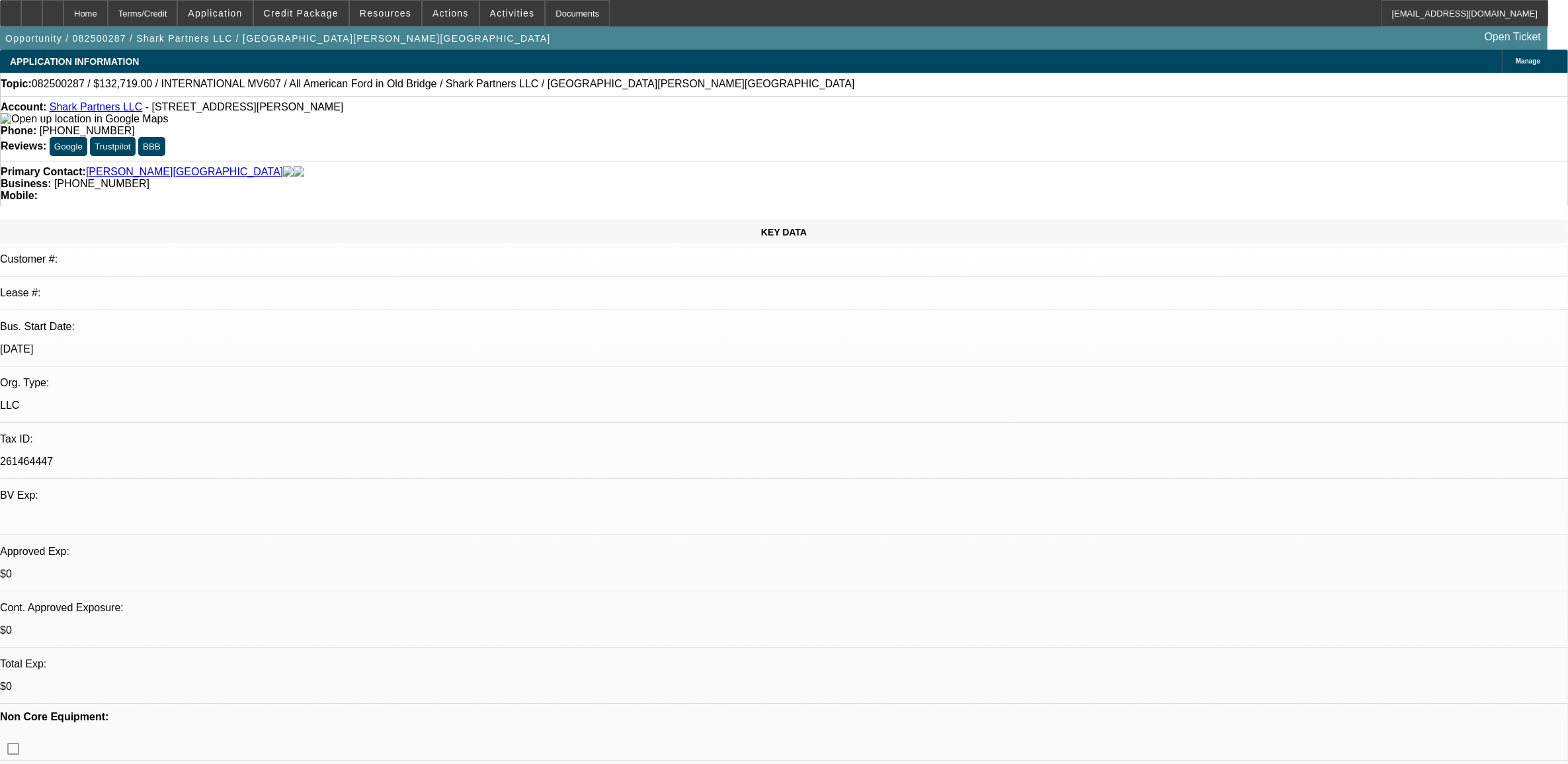
select select "1"
select select "2"
select select "6"
select select "1"
select select "2"
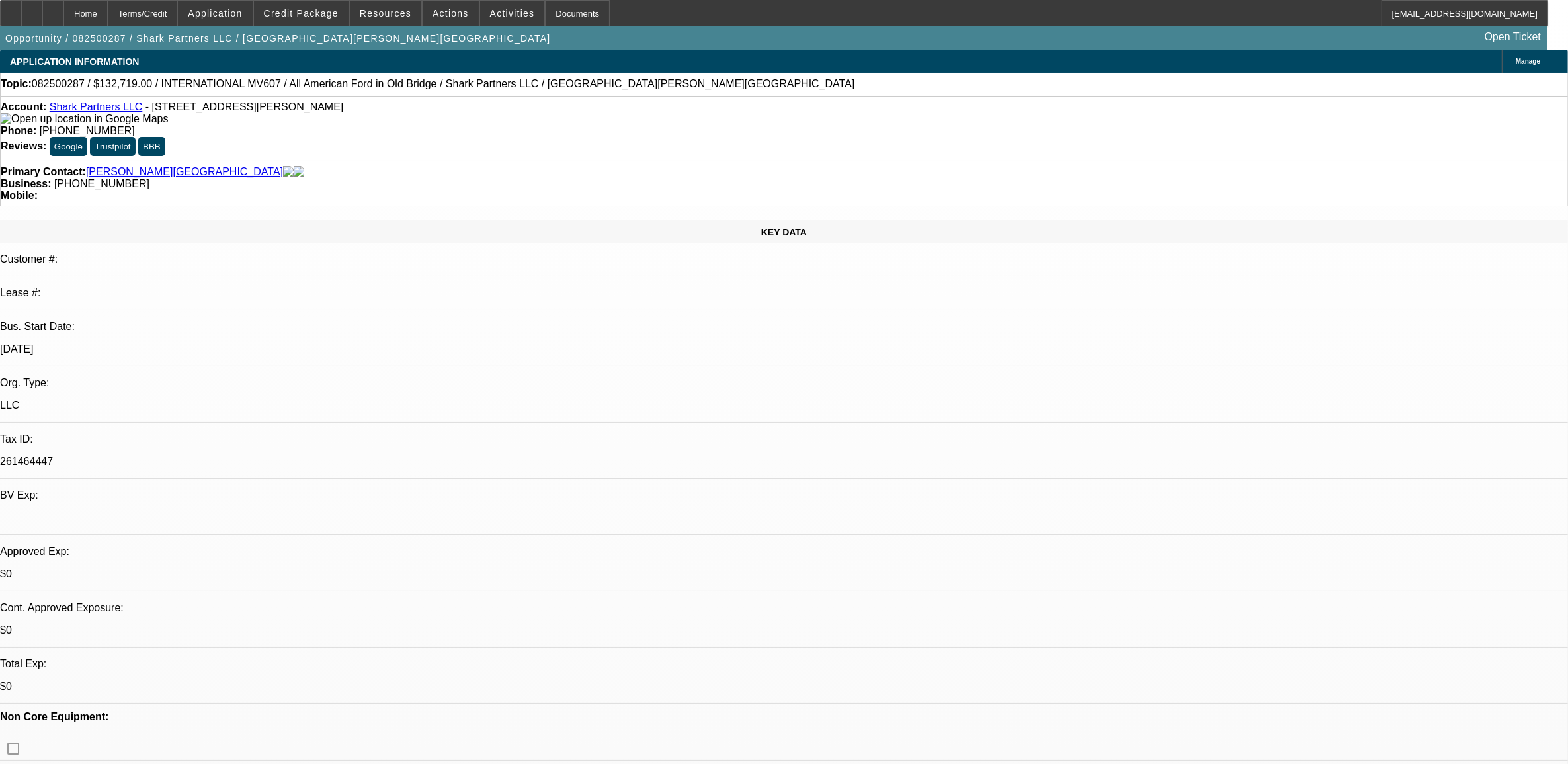
select select "6"
select select "1"
select select "2"
select select "6"
click at [306, 10] on span "Credit Package" at bounding box center [301, 13] width 74 height 10
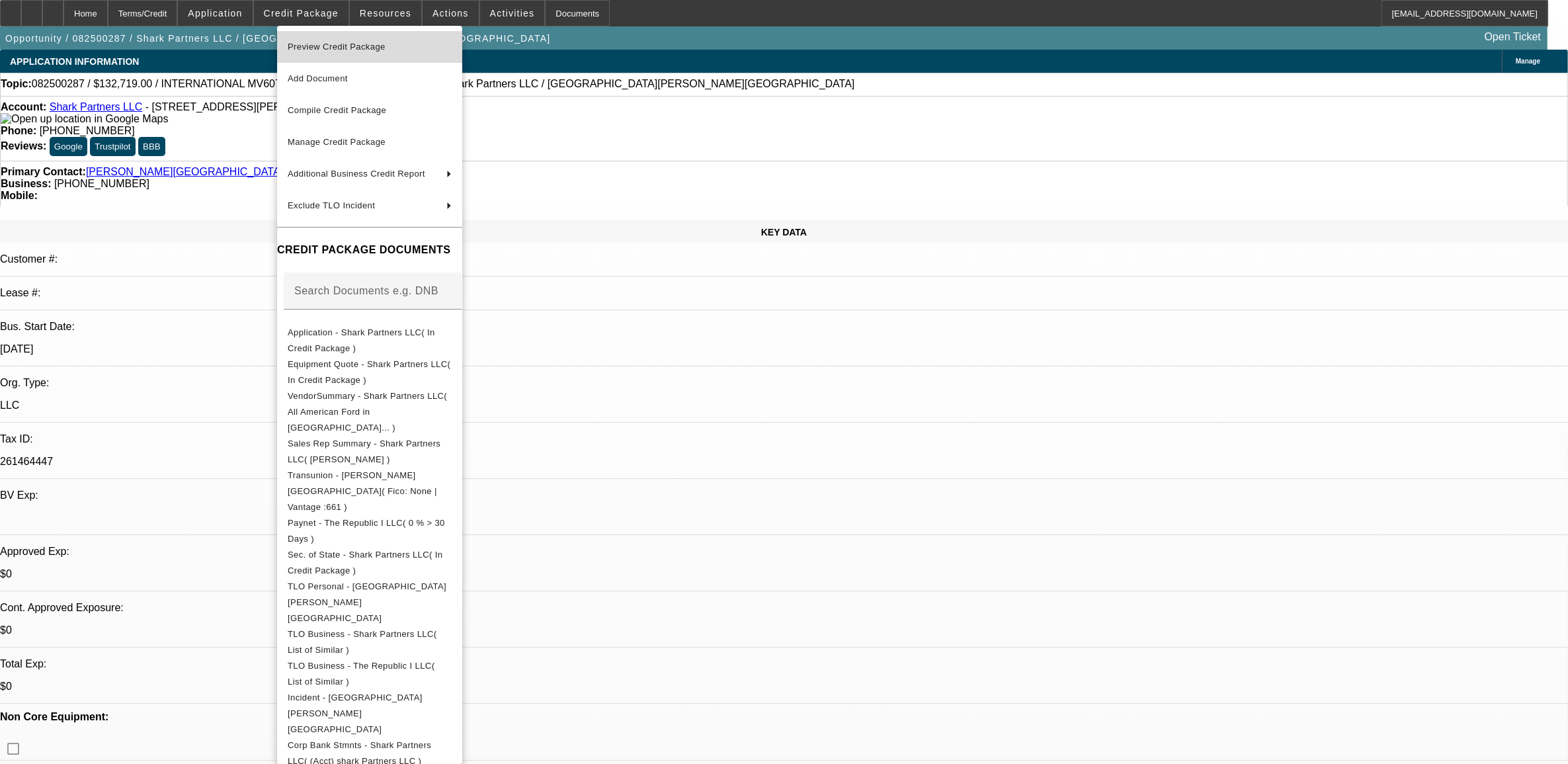
click at [353, 50] on span "Preview Credit Package" at bounding box center [369, 47] width 164 height 16
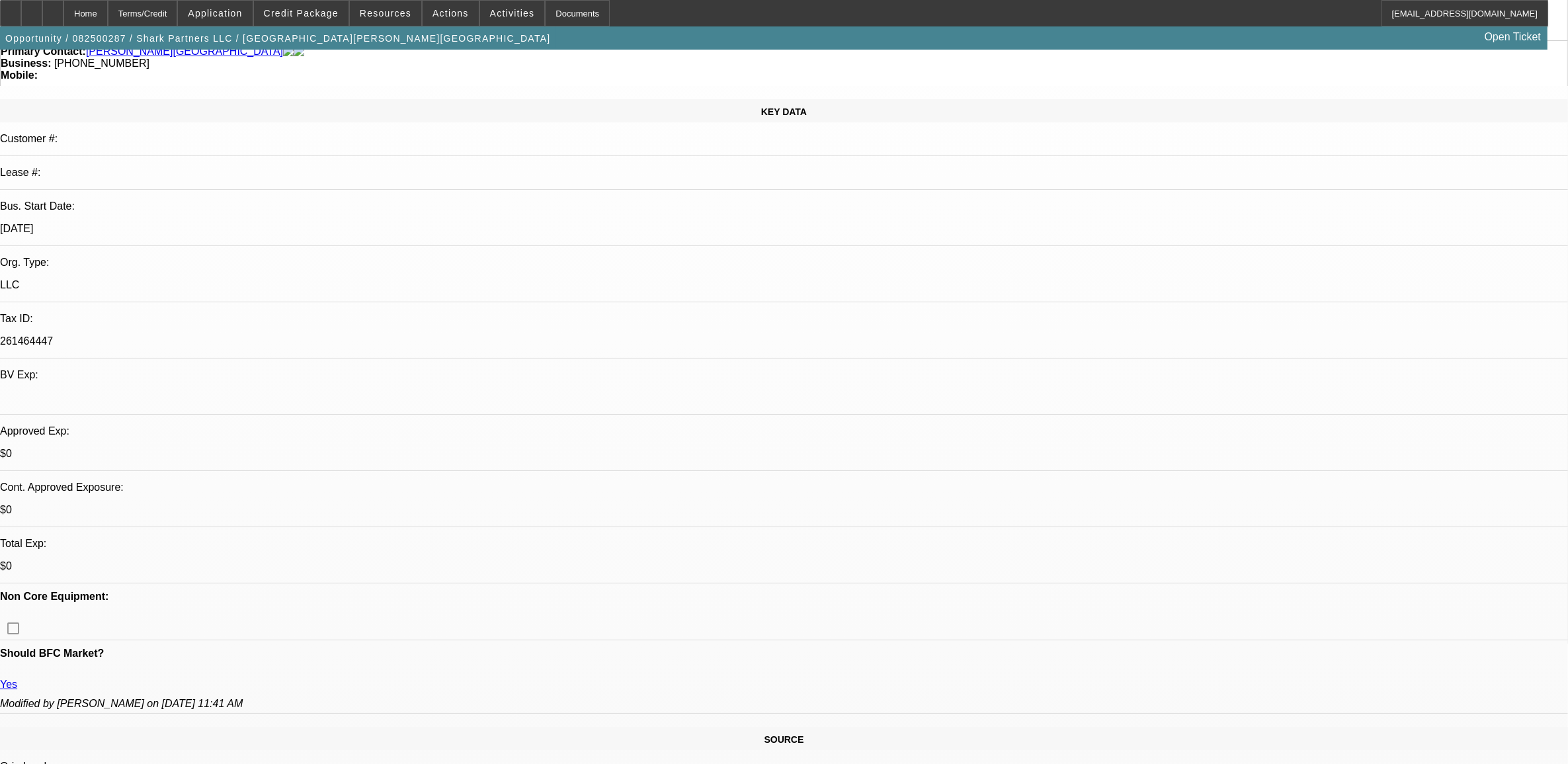
scroll to position [248, 0]
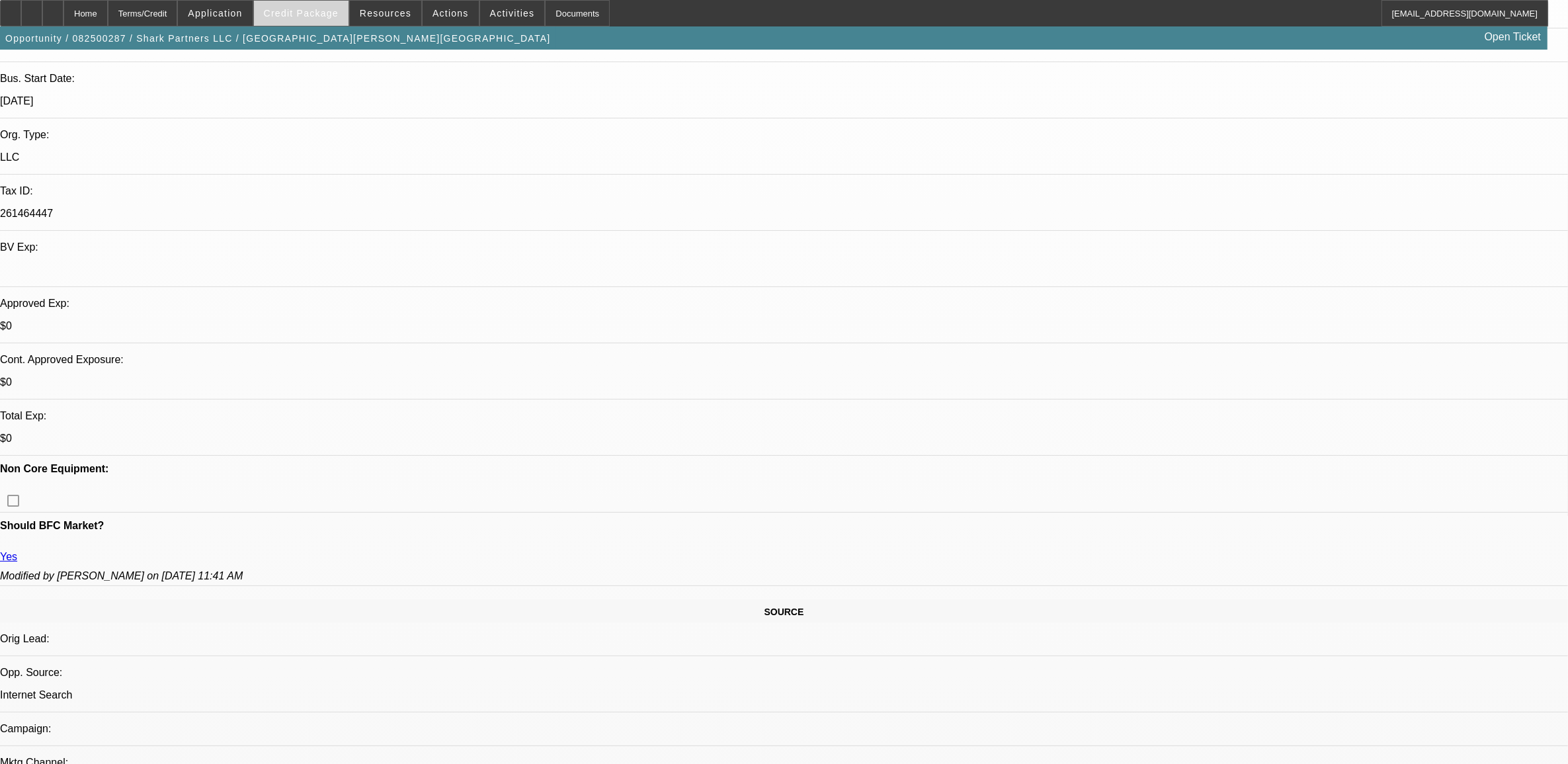
click at [316, 17] on span "Credit Package" at bounding box center [301, 13] width 74 height 10
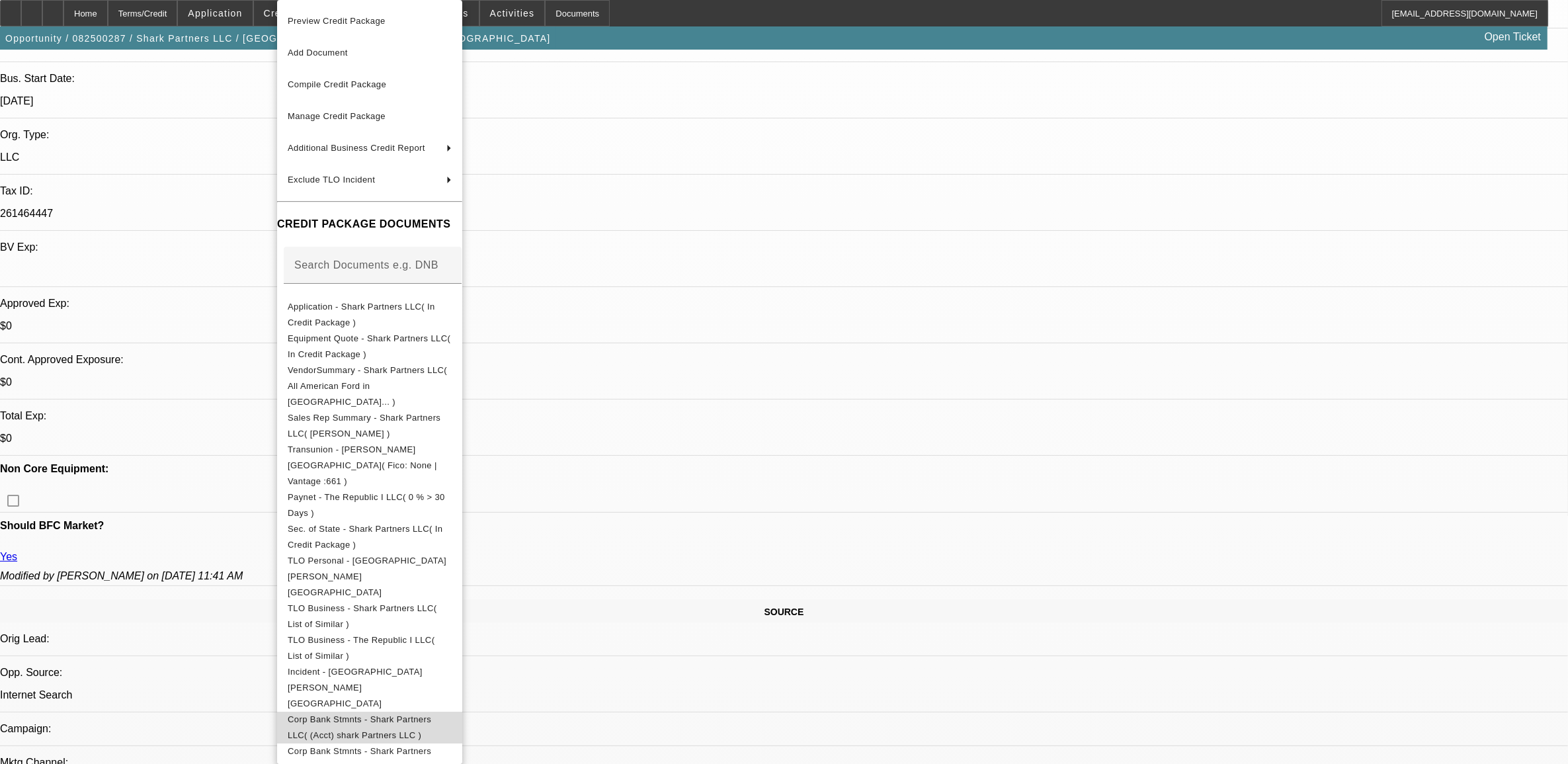
click at [382, 715] on span "Corp Bank Stmnts - Shark Partners LLC( (Acct) shark Partners LLC )" at bounding box center [359, 727] width 143 height 26
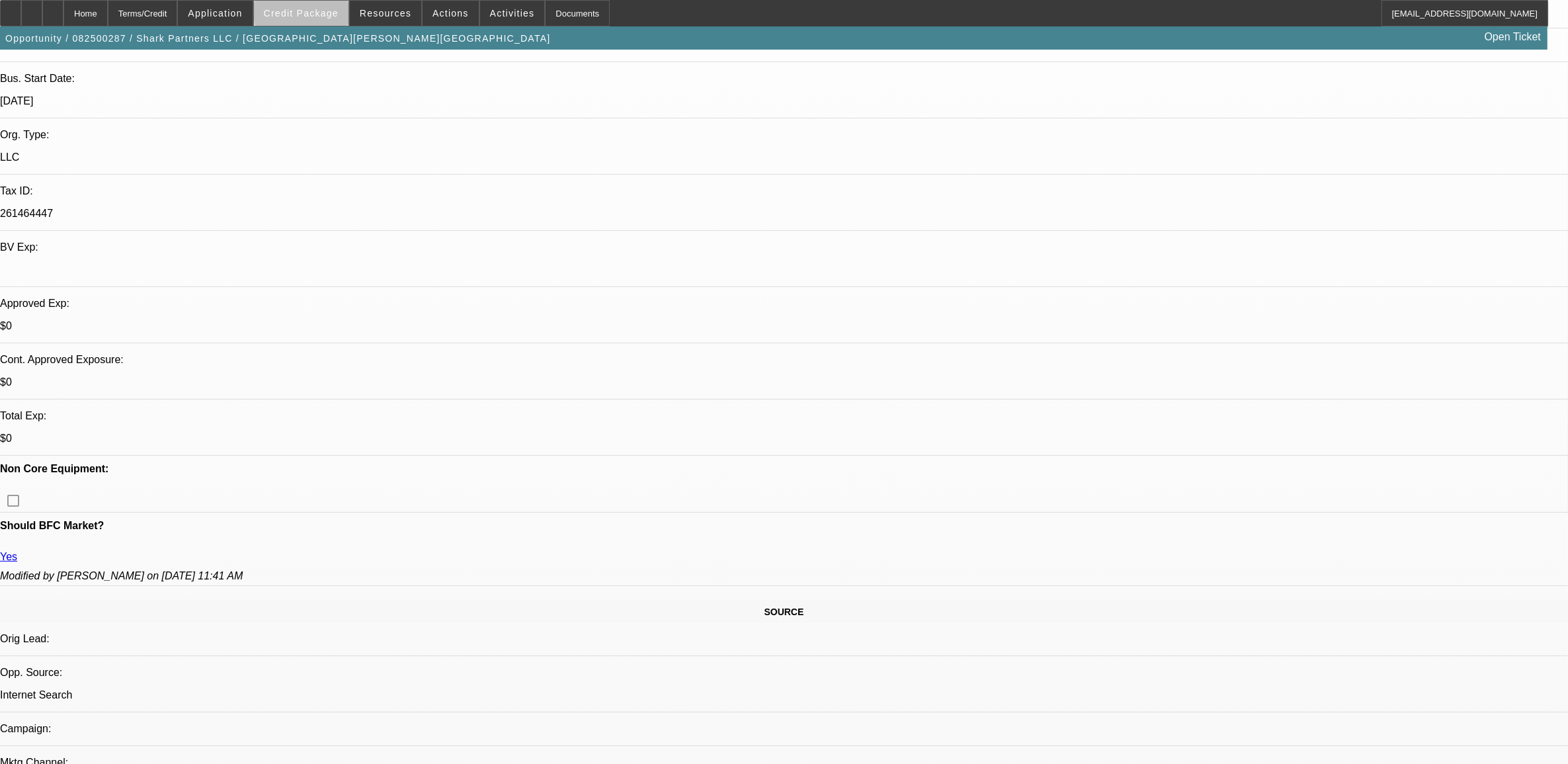
click at [339, 13] on span "Credit Package" at bounding box center [301, 13] width 74 height 10
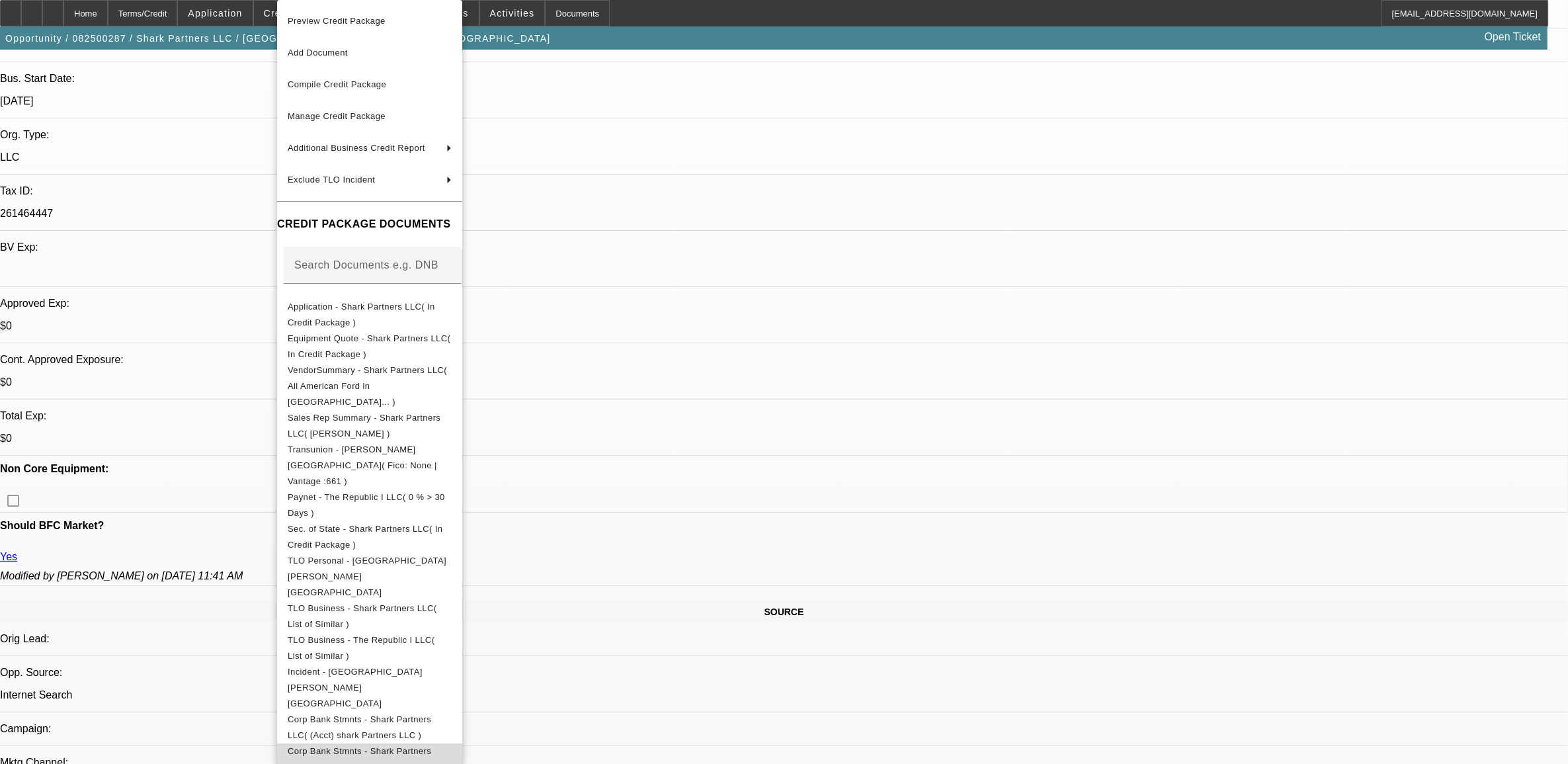
click at [344, 746] on span "Corp Bank Stmnts - Shark Partners LLC( (Acct) shark Partners LLC )" at bounding box center [359, 759] width 143 height 26
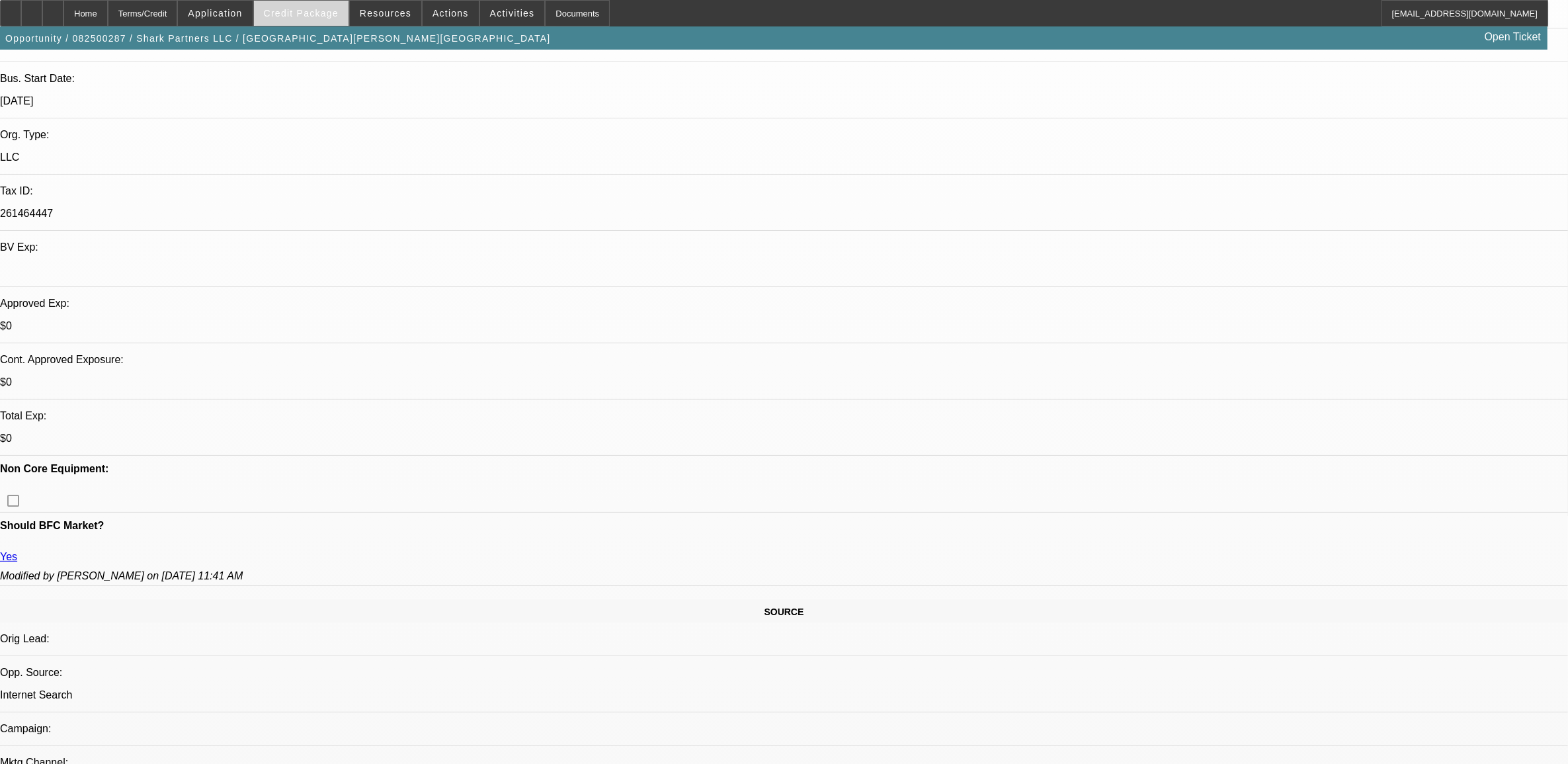
click at [323, 10] on span "Credit Package" at bounding box center [301, 13] width 74 height 10
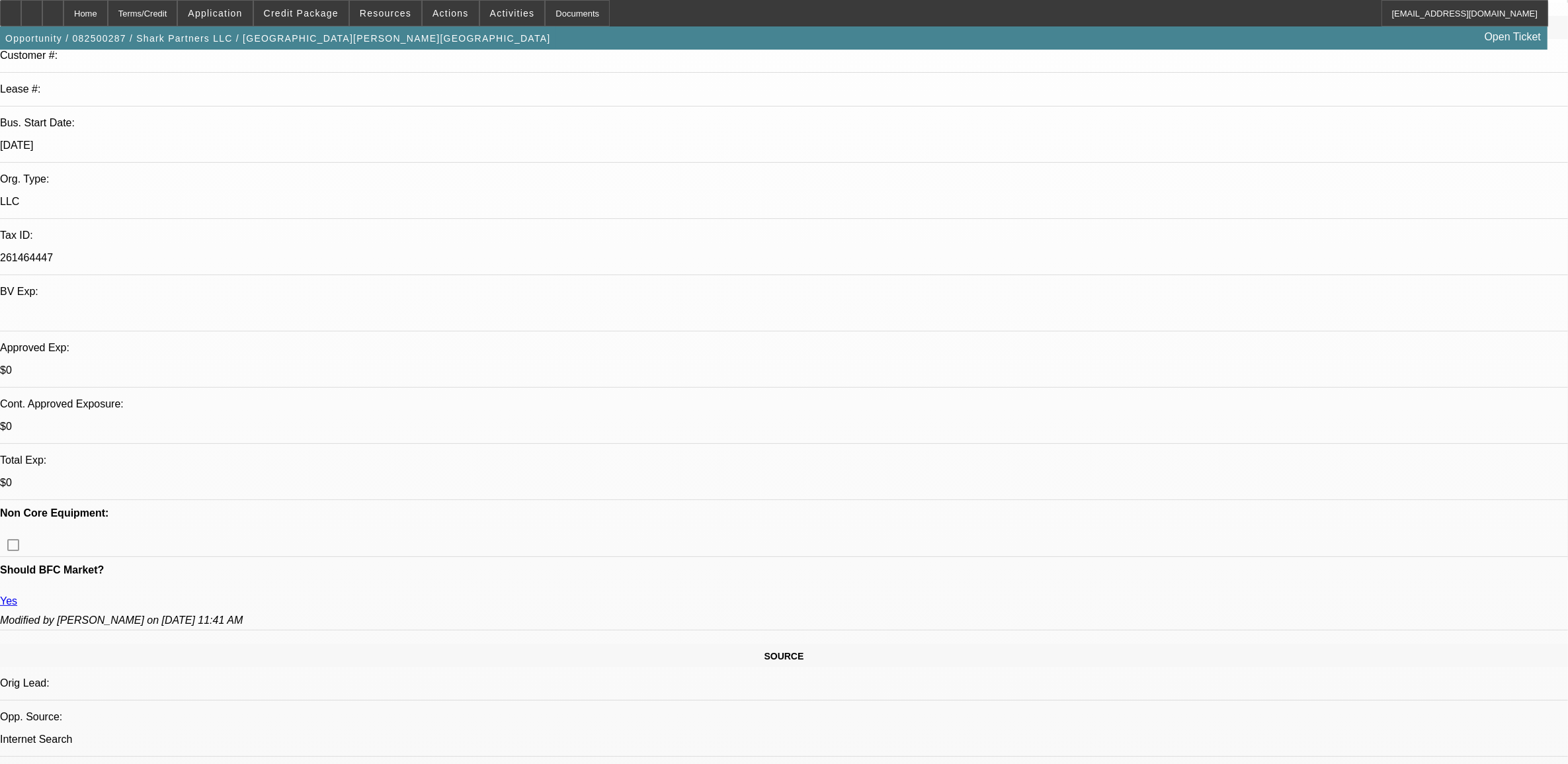
scroll to position [166, 0]
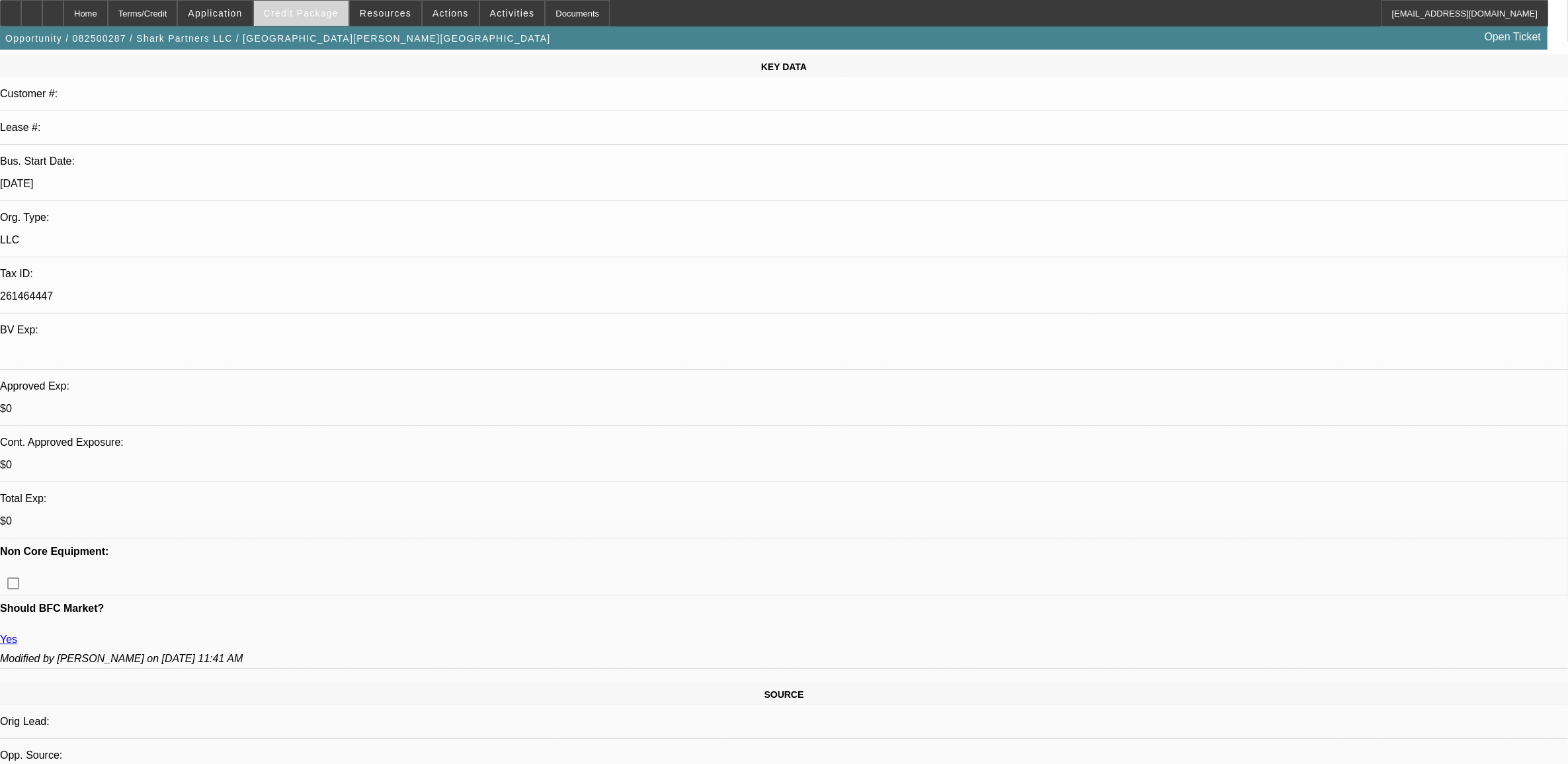
click at [306, 14] on span "Credit Package" at bounding box center [301, 13] width 74 height 10
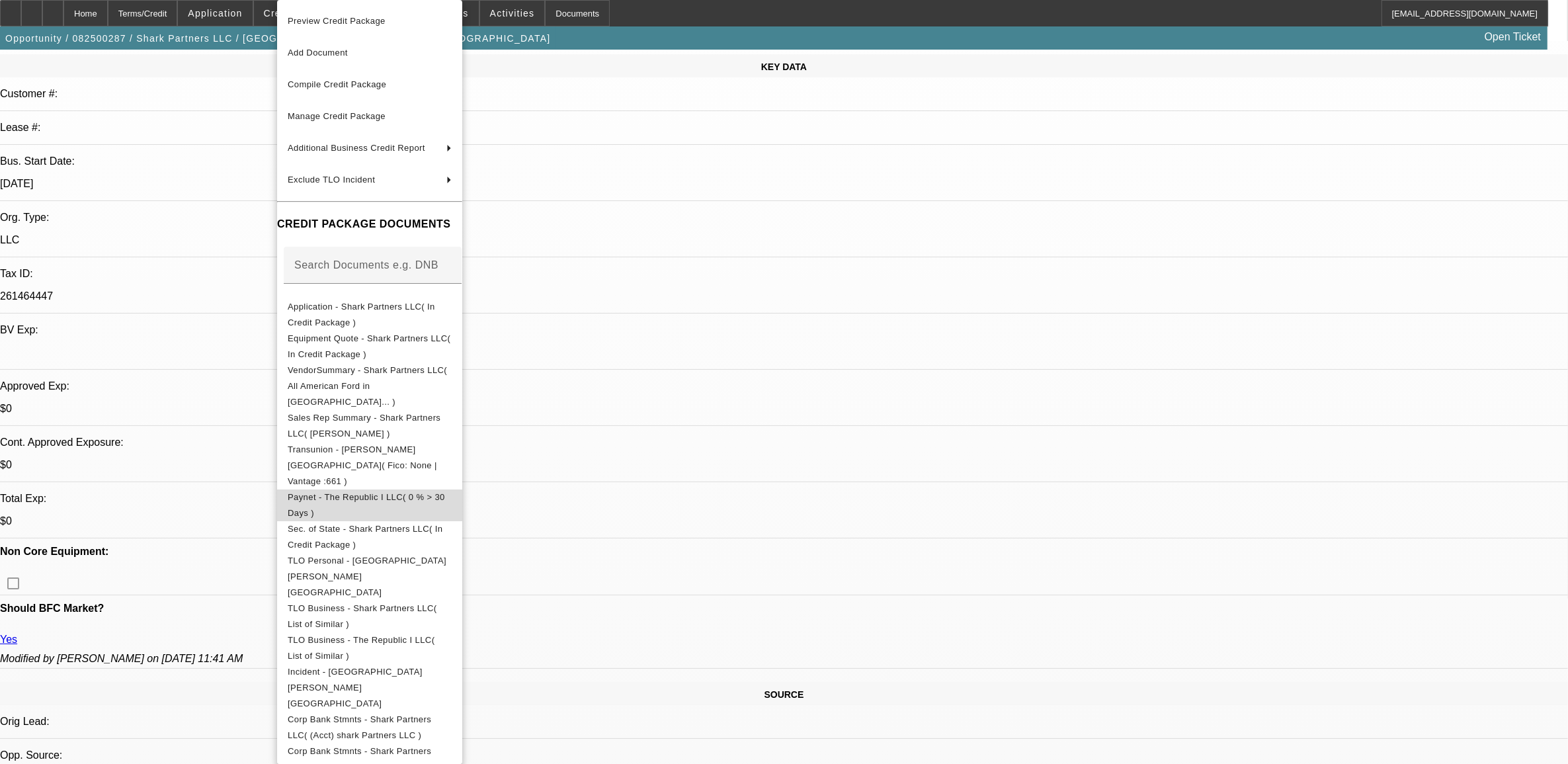
click at [365, 489] on span "Paynet - The Republic I LLC( 0 % > 30 Days )" at bounding box center [369, 505] width 164 height 31
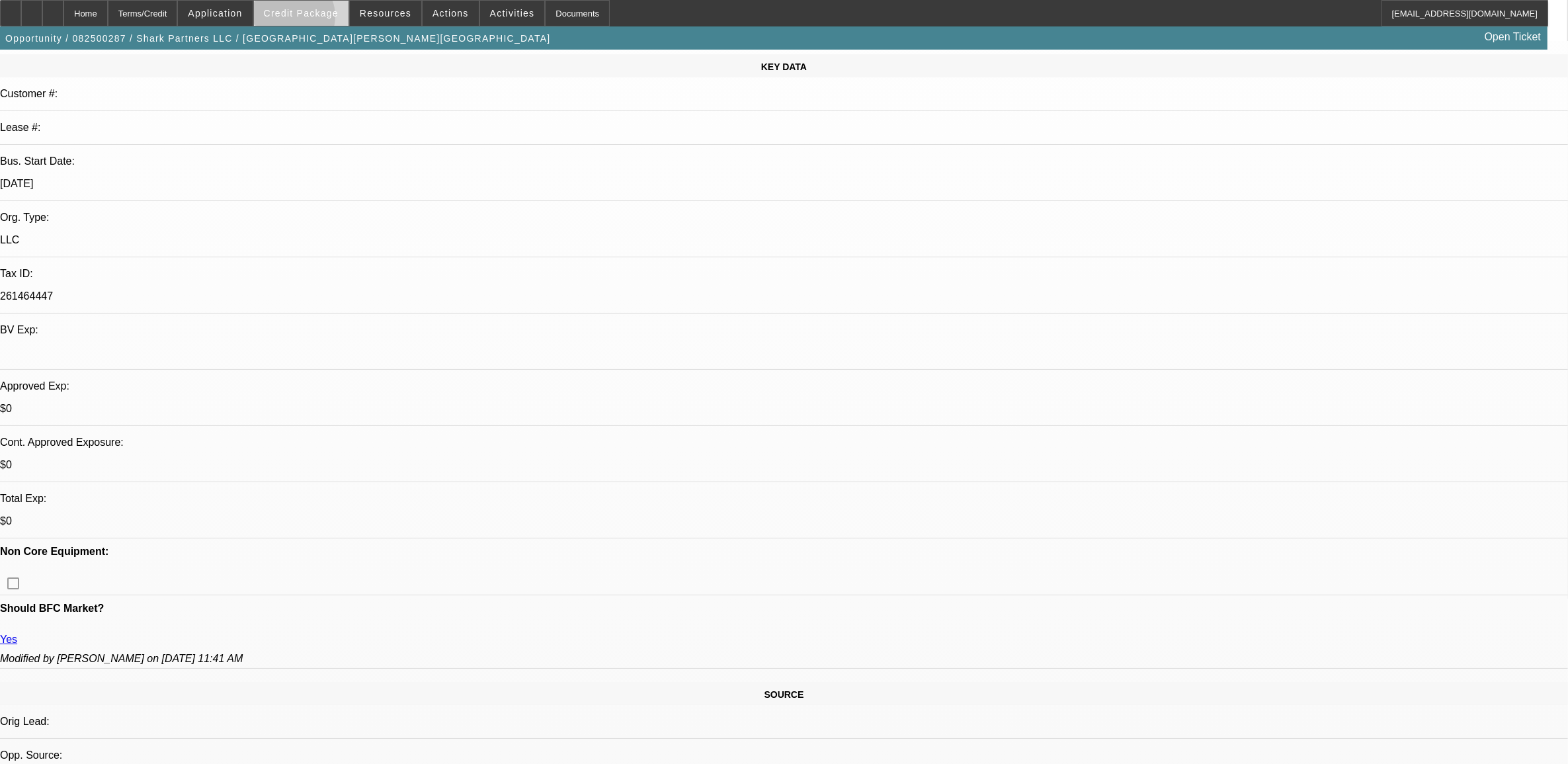
click at [313, 19] on span at bounding box center [301, 13] width 95 height 31
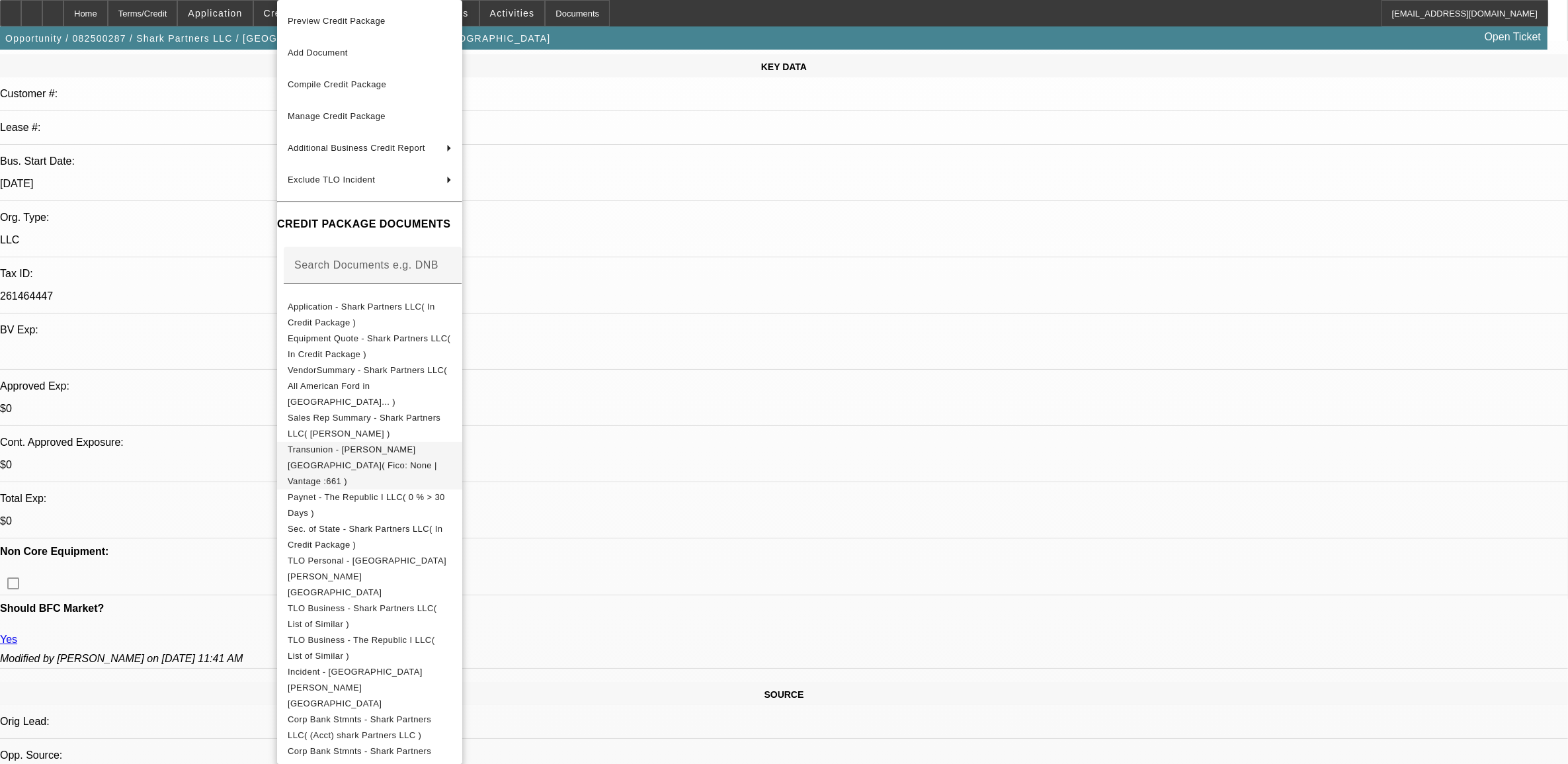
click at [359, 445] on span "Transunion - [PERSON_NAME][GEOGRAPHIC_DATA]( Fico: None | Vantage :661 )" at bounding box center [362, 465] width 150 height 42
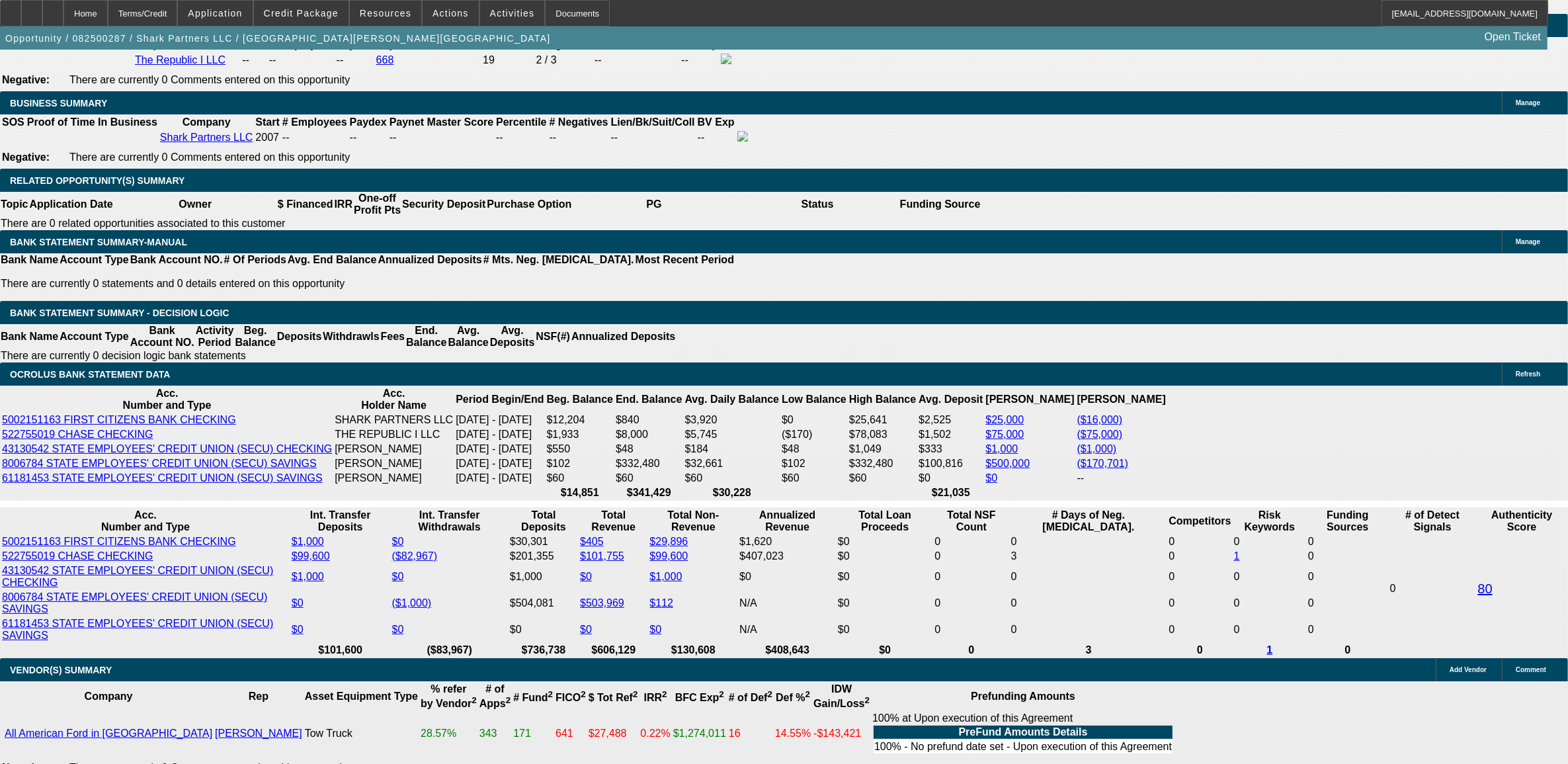
scroll to position [1351, 0]
click at [328, 16] on span "Credit Package" at bounding box center [301, 13] width 74 height 10
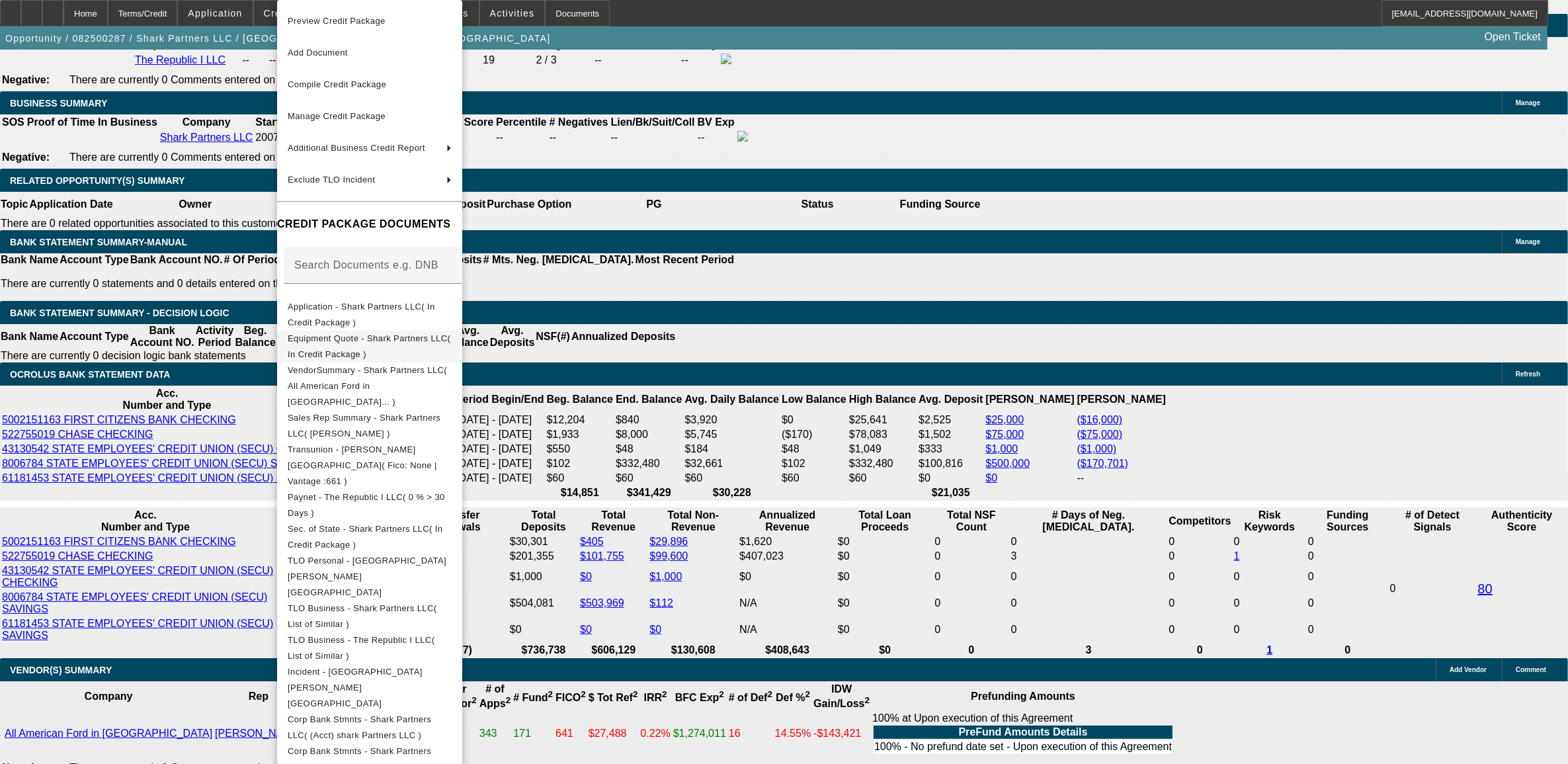
click at [408, 348] on span "Equipment Quote - Shark Partners LLC( In Credit Package )" at bounding box center [369, 347] width 164 height 31
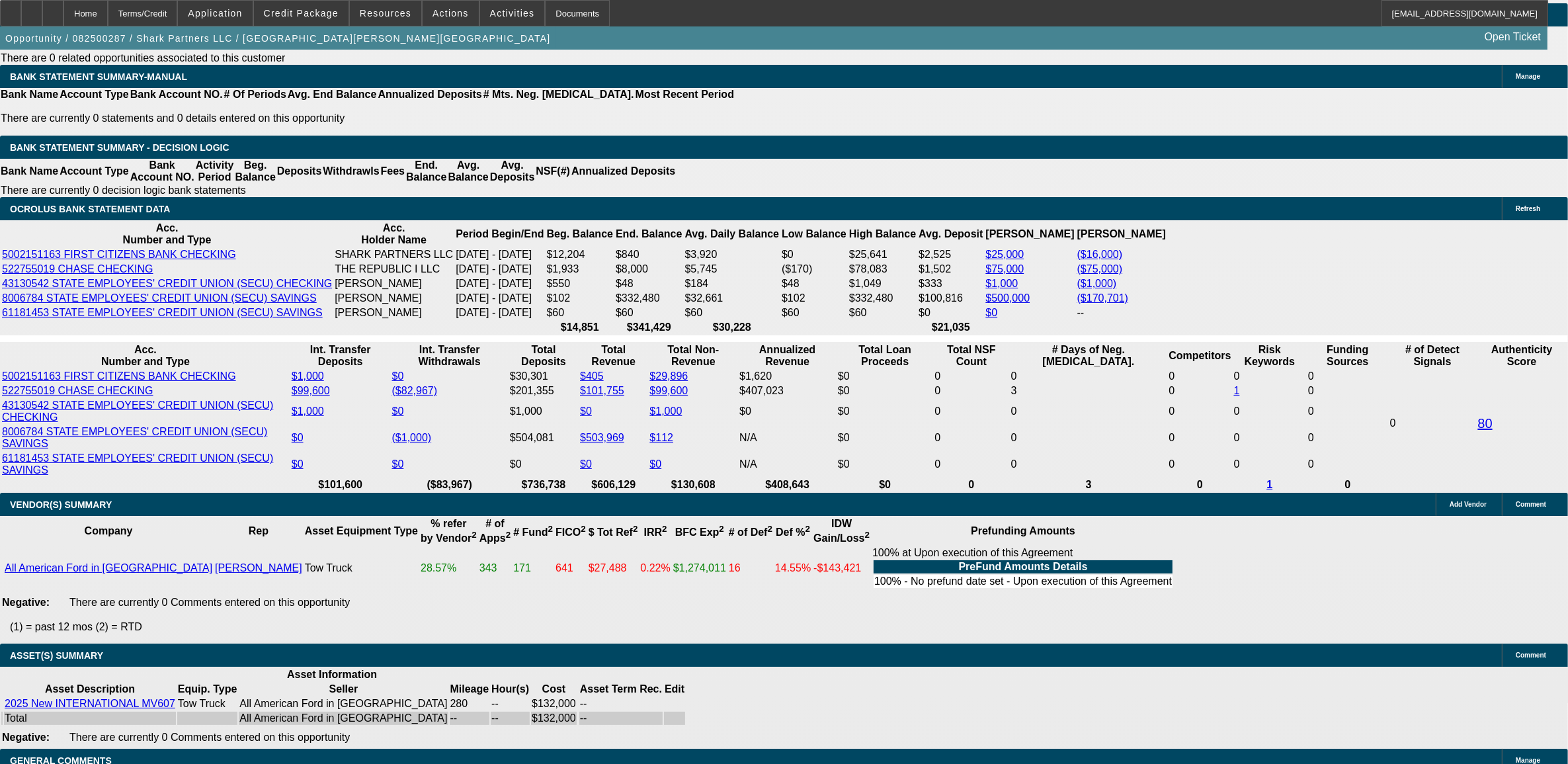
scroll to position [0, 0]
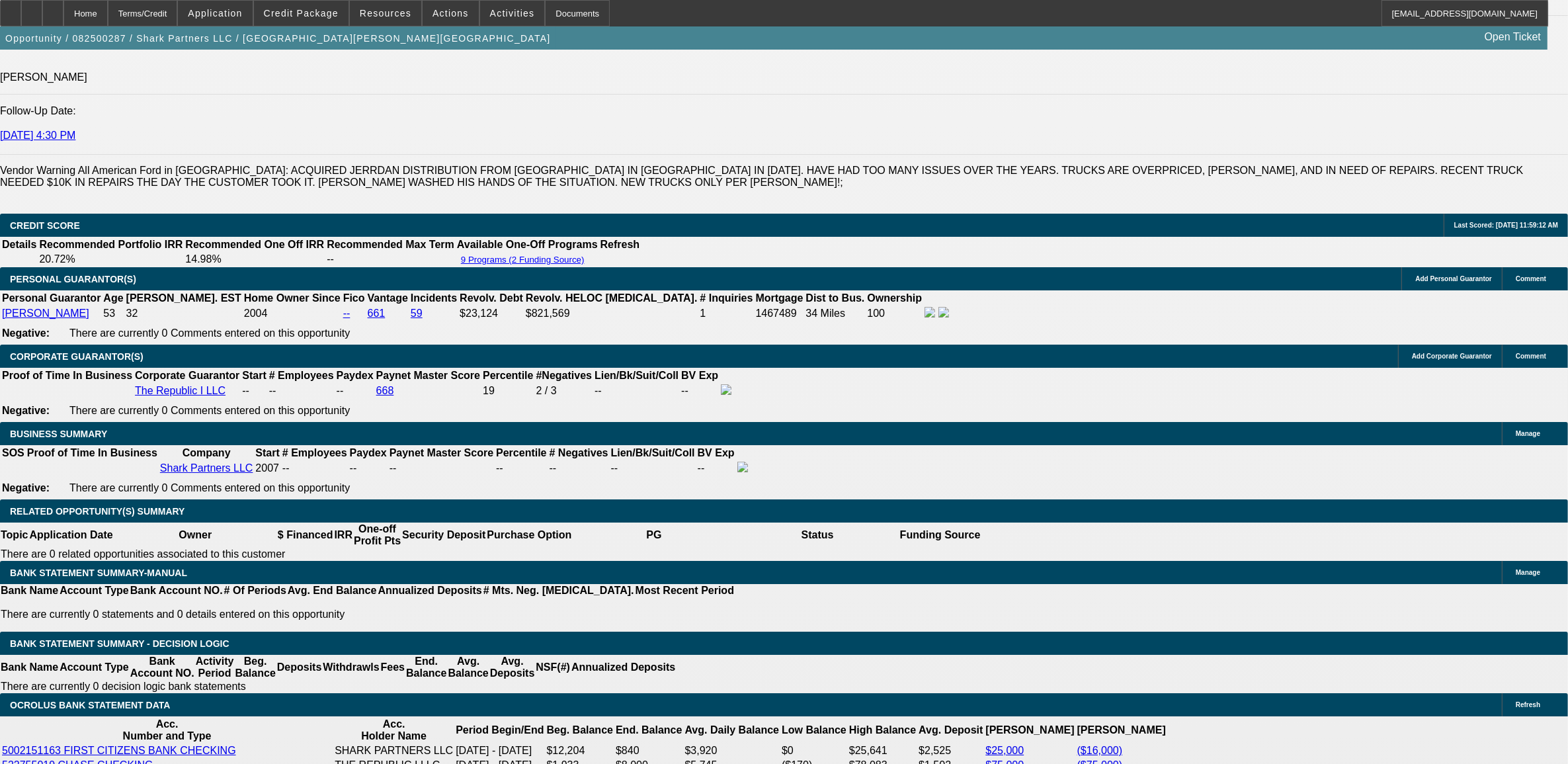
scroll to position [413, 0]
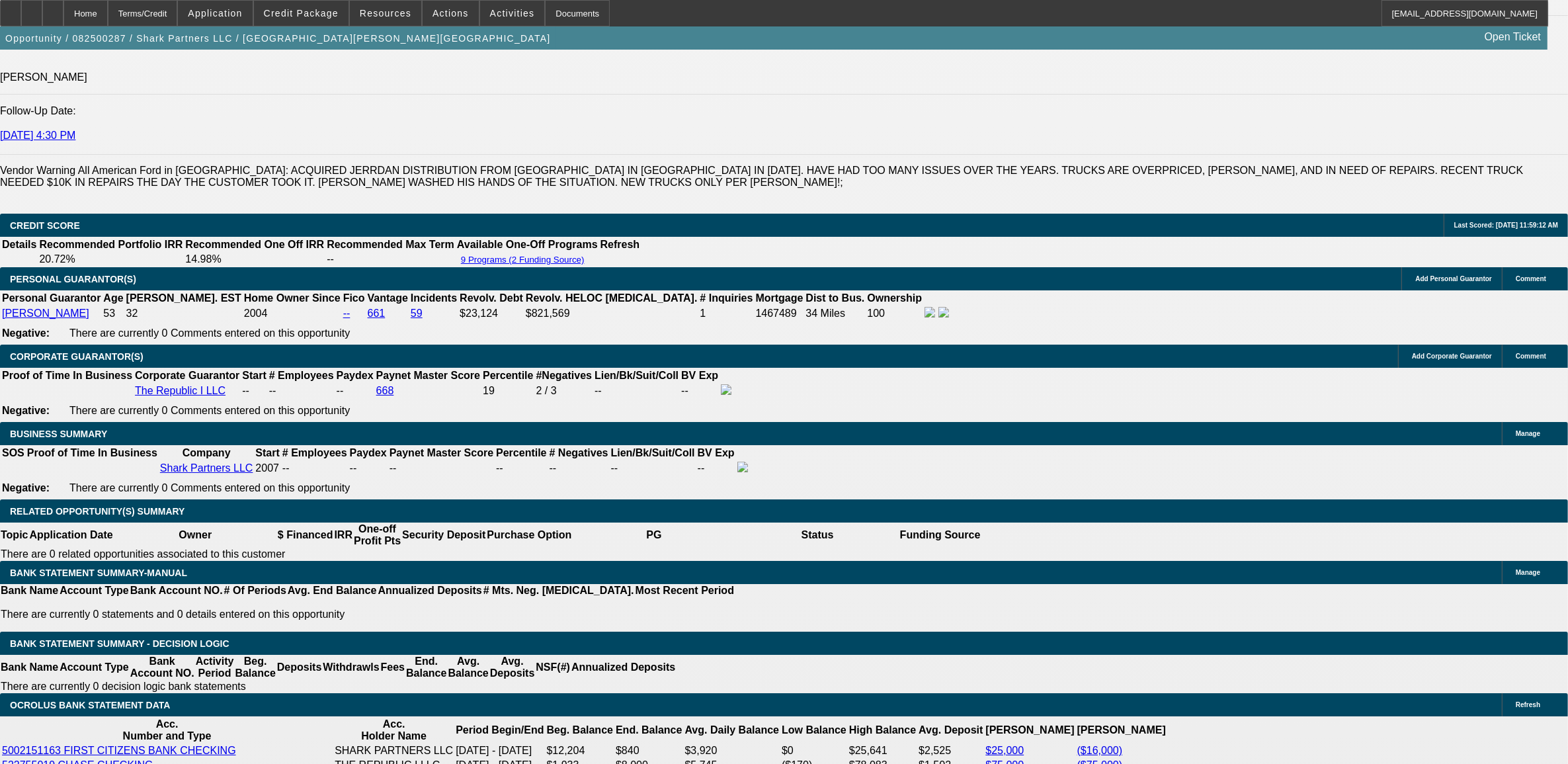
scroll to position [827, 0]
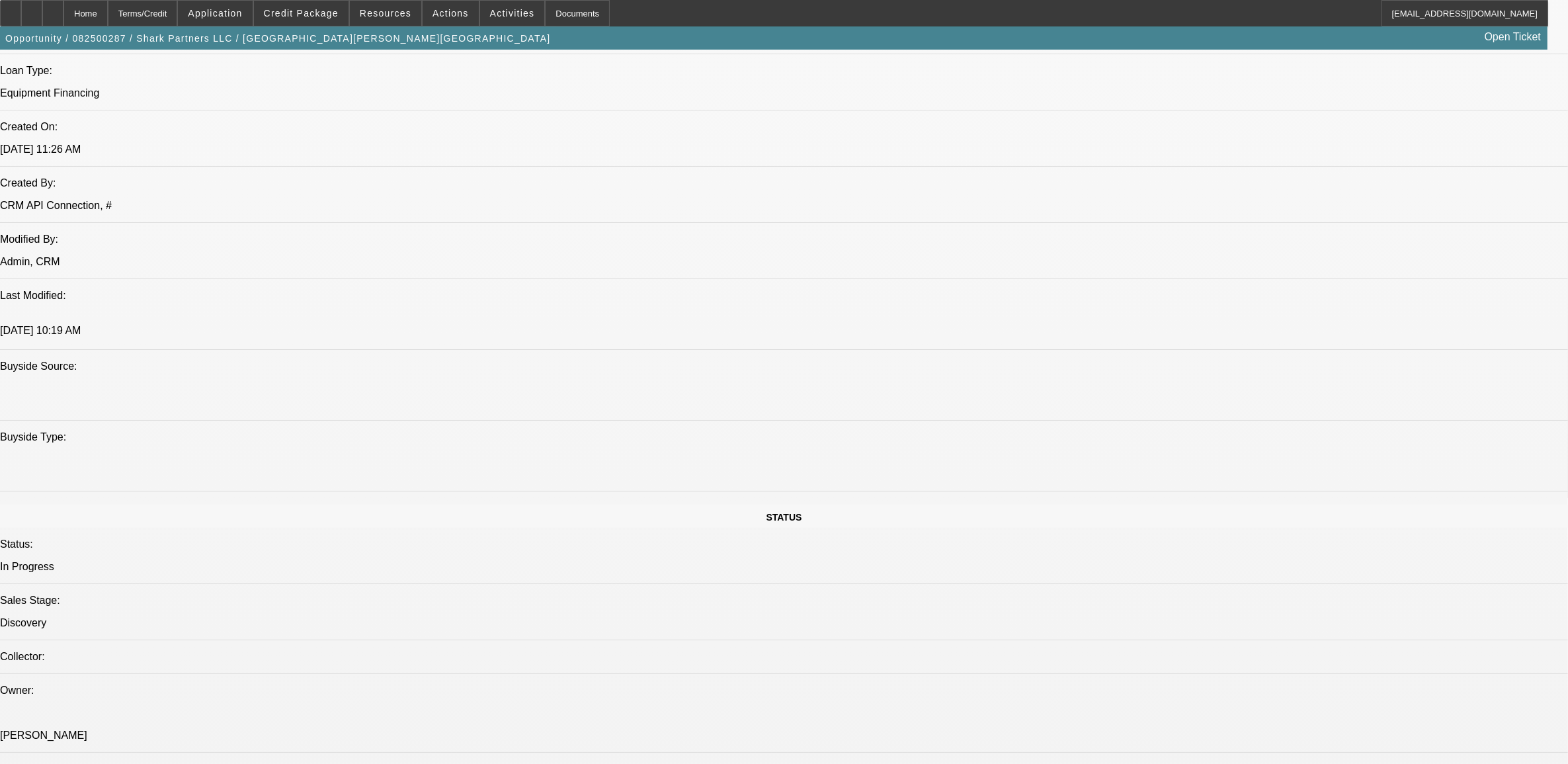
scroll to position [331, 0]
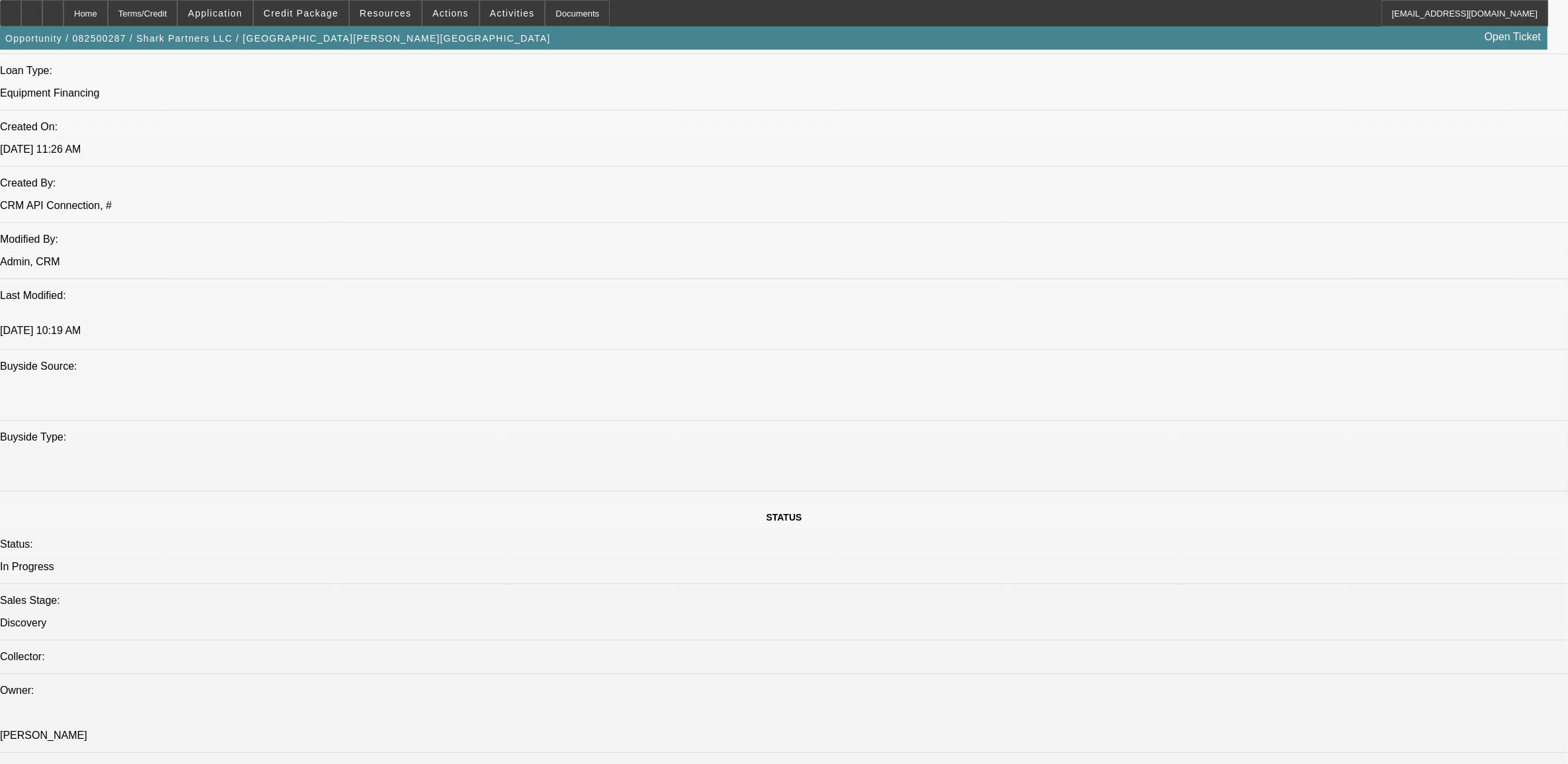
drag, startPoint x: 1048, startPoint y: 490, endPoint x: 908, endPoint y: 490, distance: 140.0
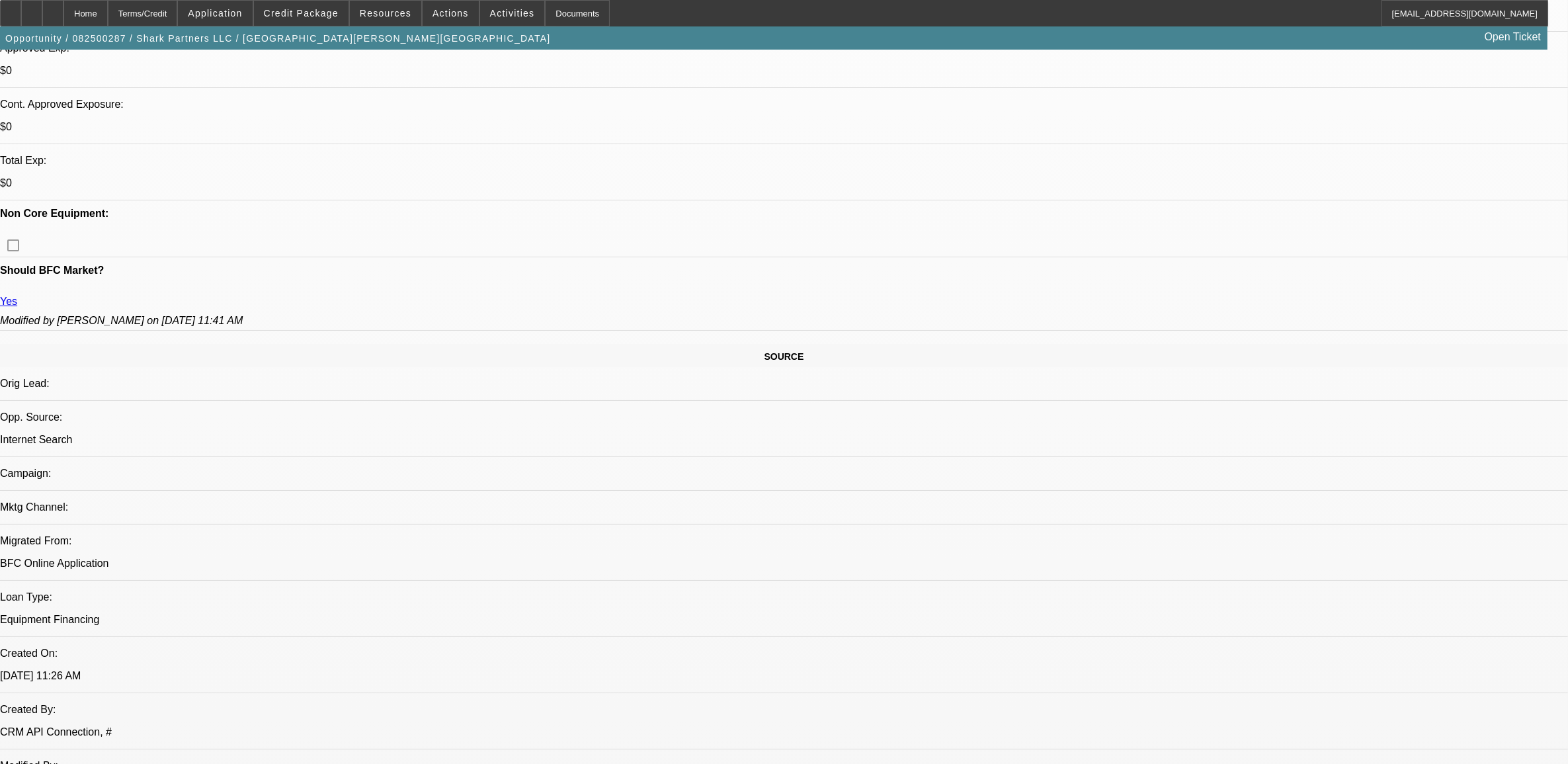
scroll to position [203, 0]
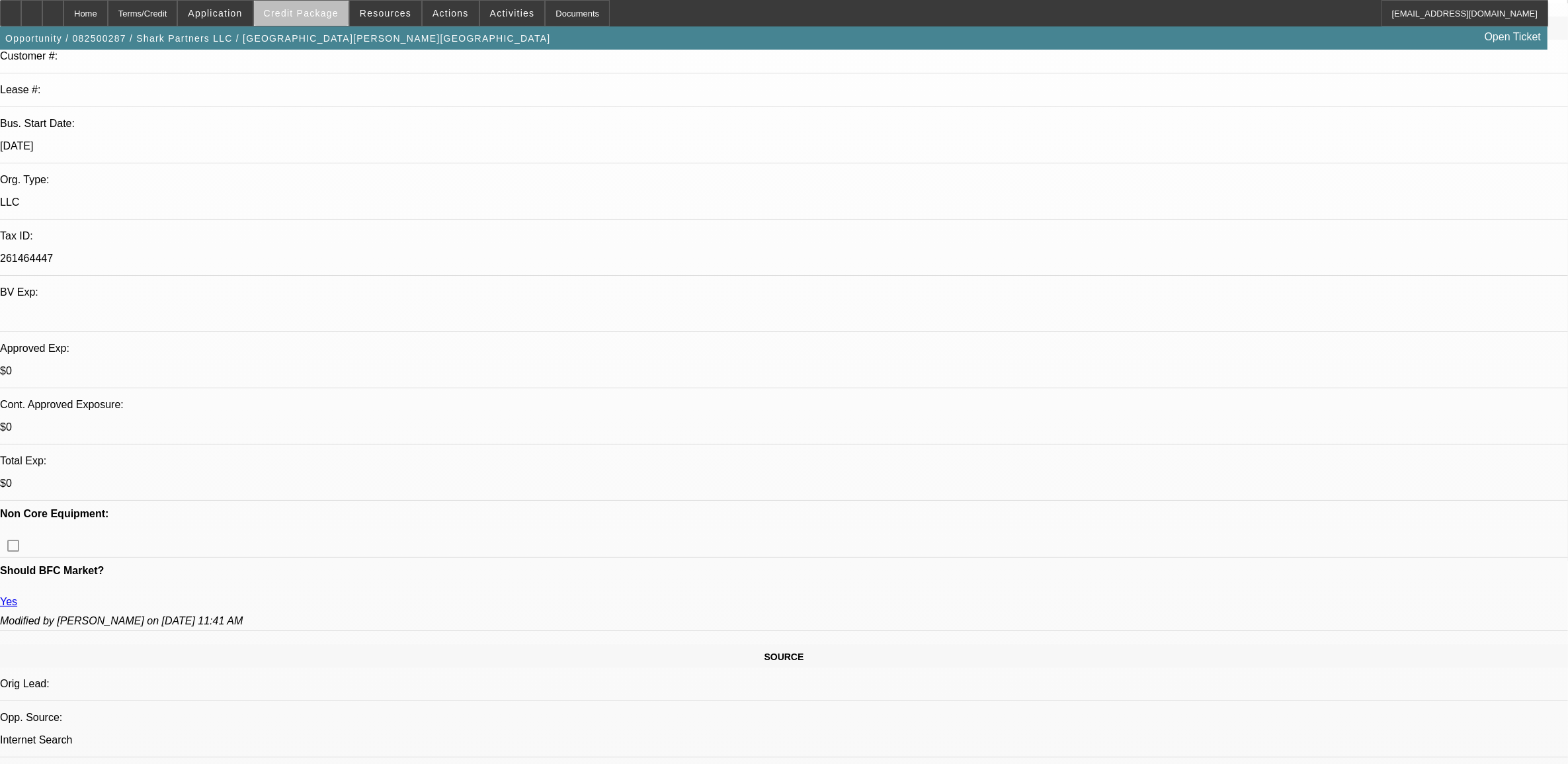
click at [332, 15] on span "Credit Package" at bounding box center [301, 13] width 74 height 10
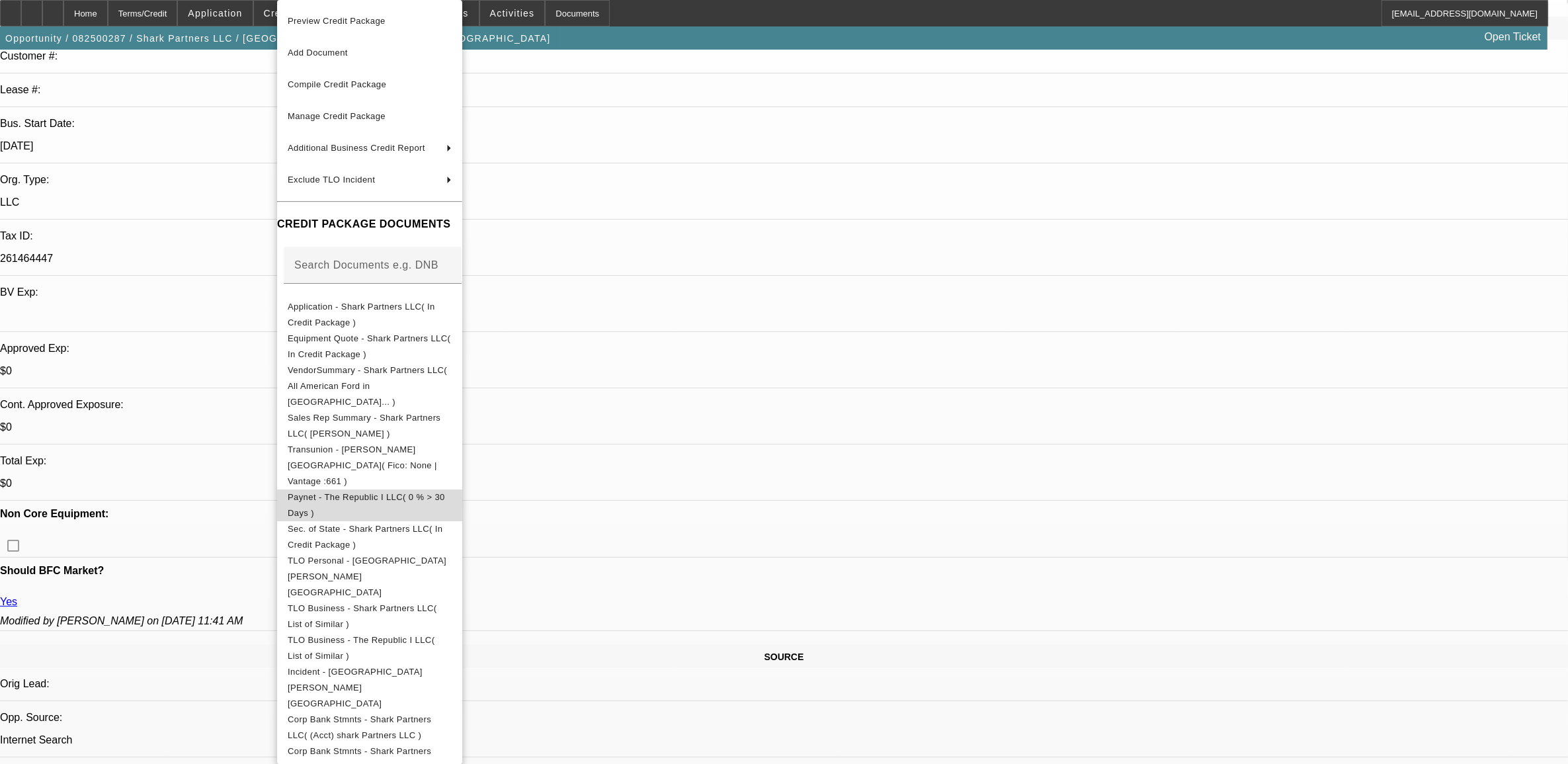
click at [401, 493] on span "Paynet - The Republic I LLC( 0 % > 30 Days )" at bounding box center [366, 505] width 158 height 26
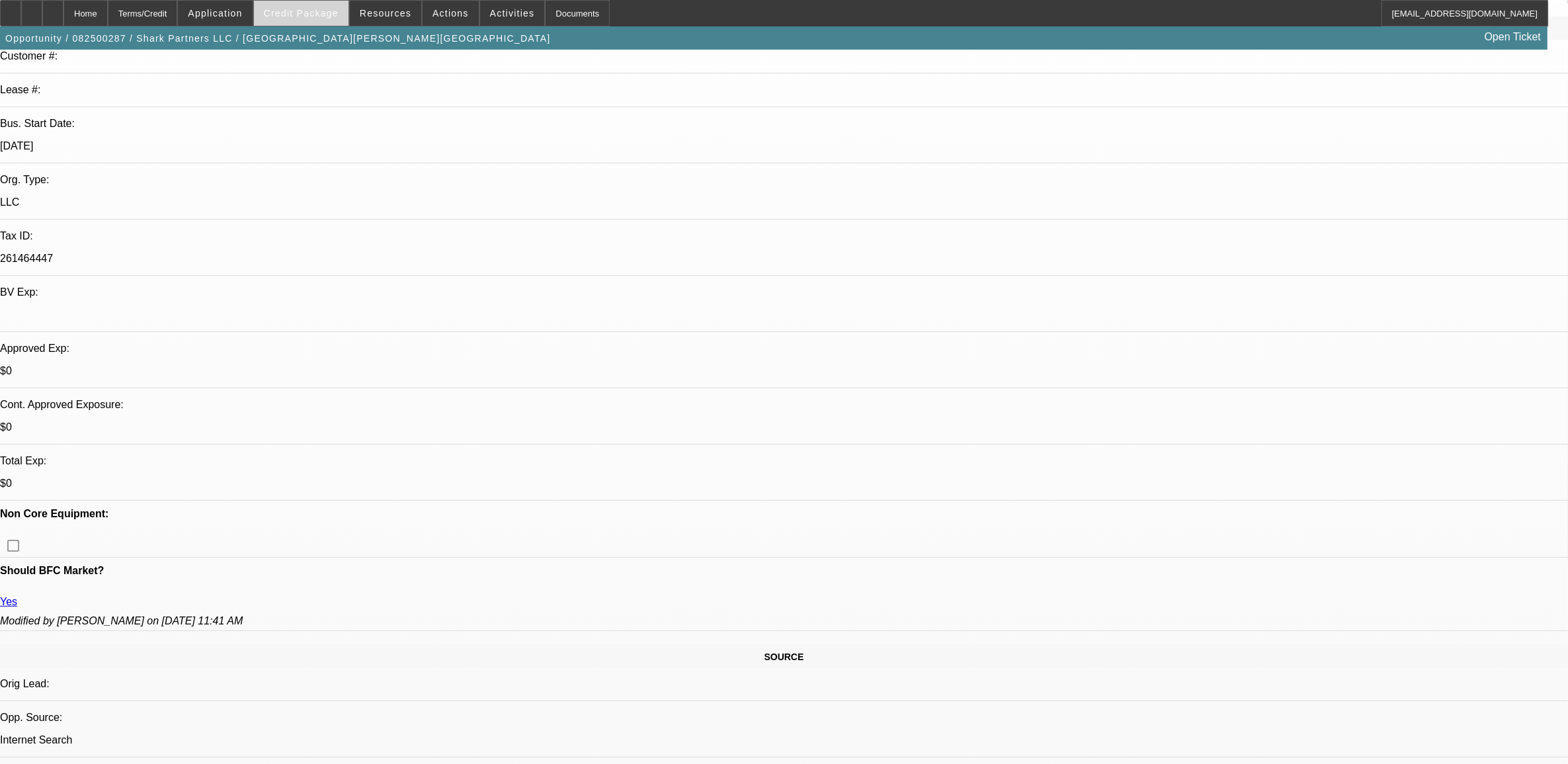
click at [323, 20] on span at bounding box center [301, 13] width 95 height 31
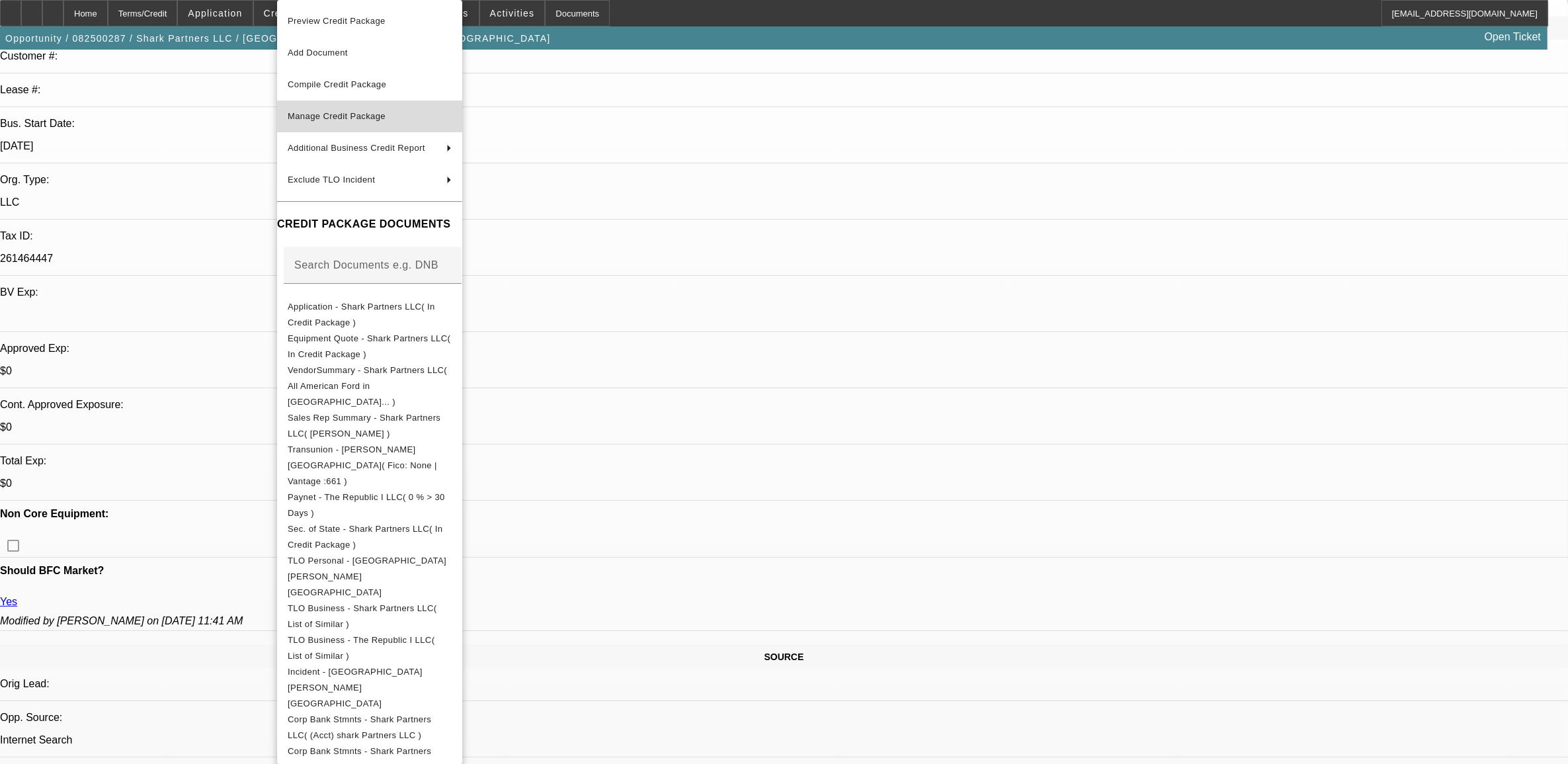
click at [358, 107] on button "Manage Credit Package" at bounding box center [369, 116] width 185 height 31
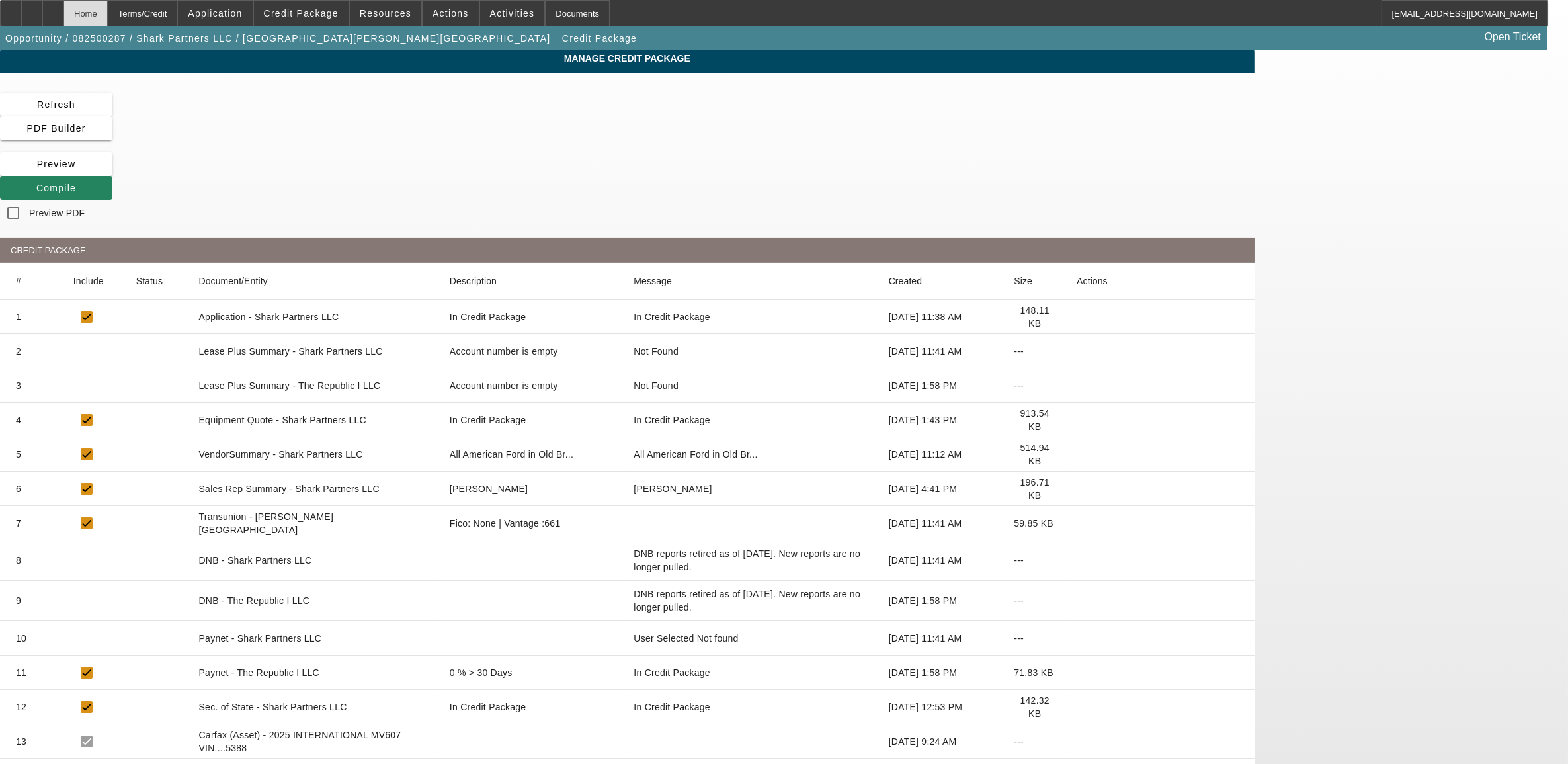
click at [107, 15] on div "Home" at bounding box center [85, 13] width 45 height 27
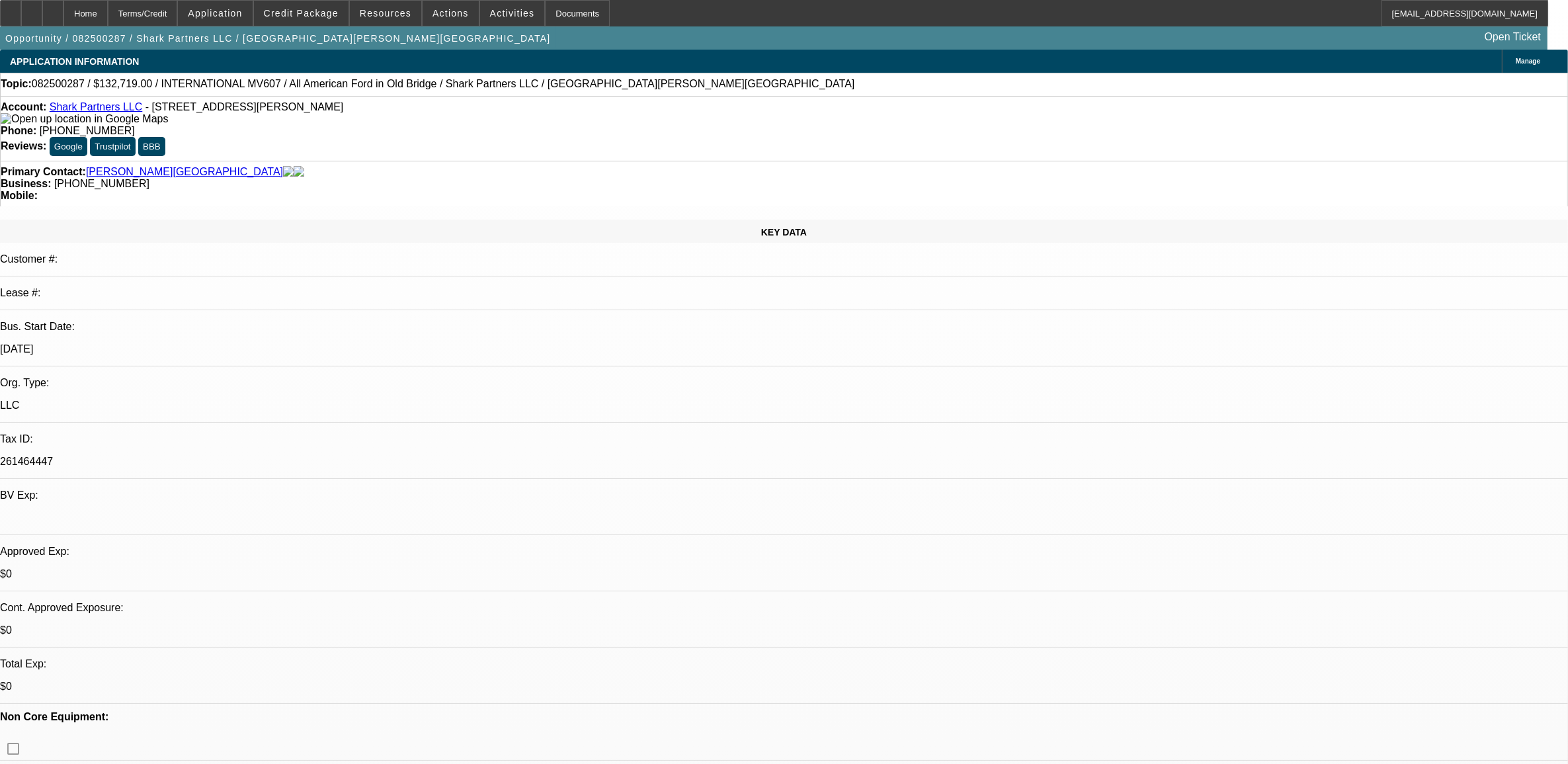
select select "0"
select select "2"
select select "0"
select select "6"
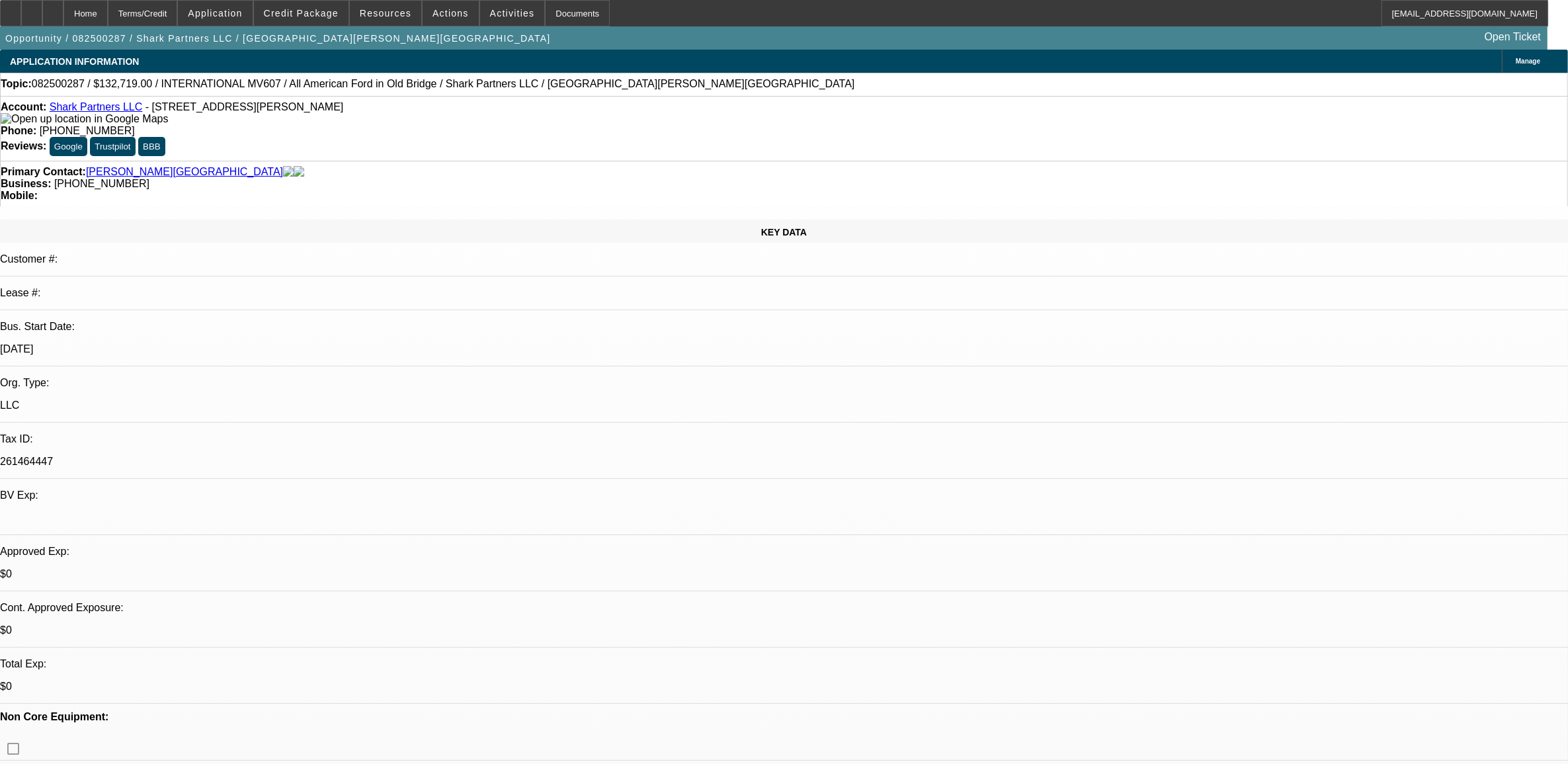
select select "0"
select select "2"
select select "0"
select select "6"
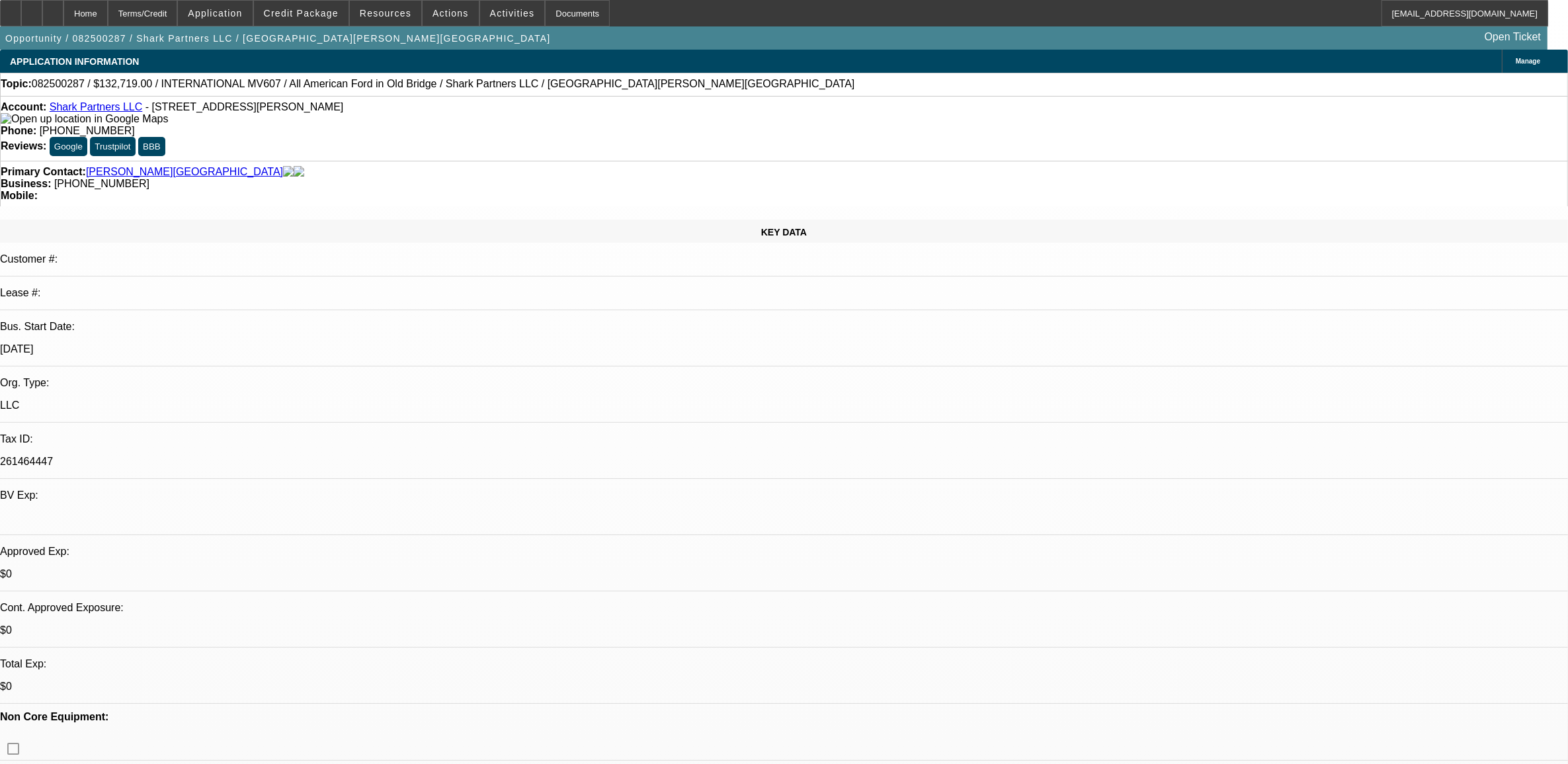
select select "0"
select select "2"
select select "0"
select select "6"
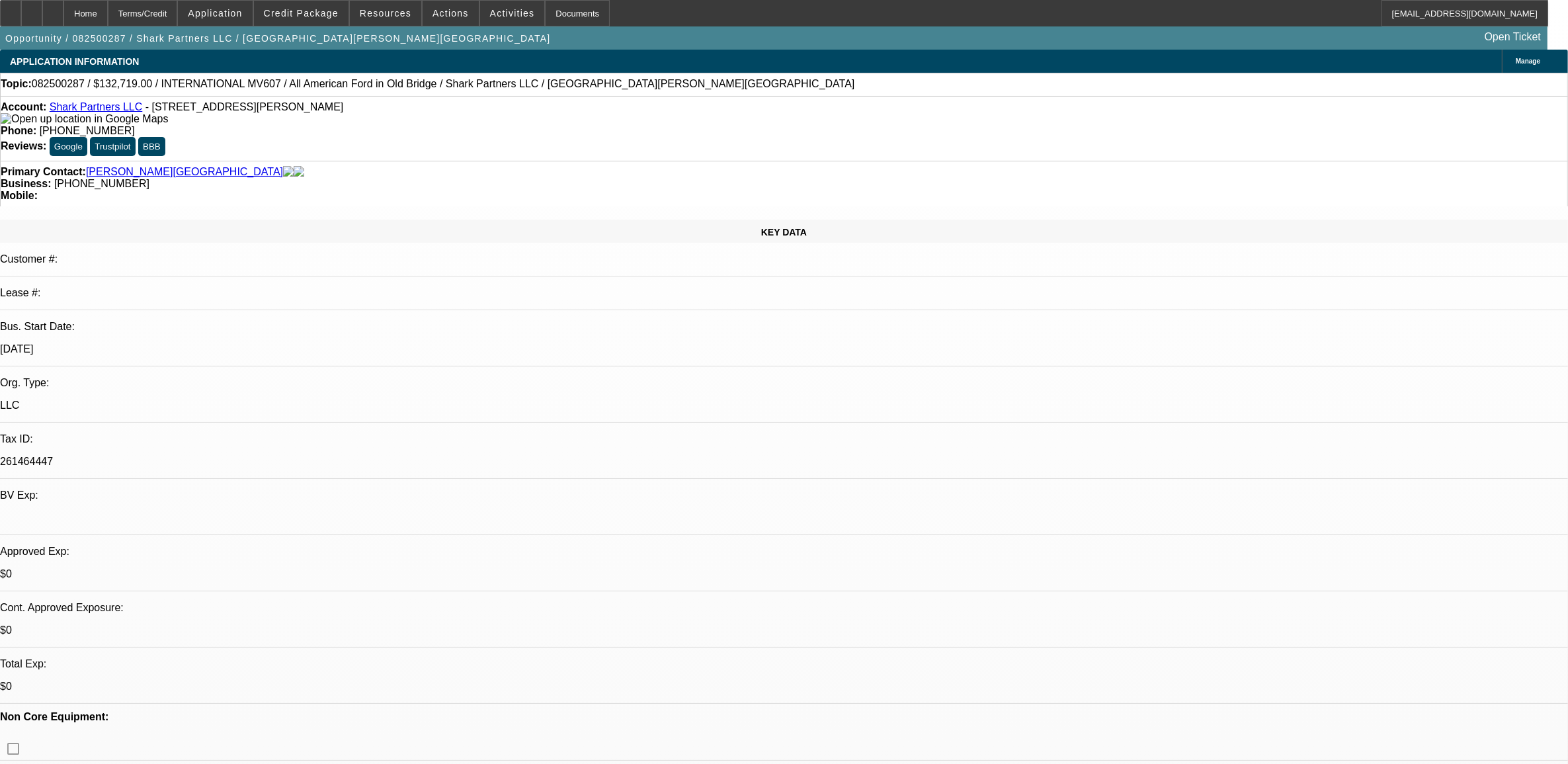
select select "0"
select select "2"
select select "0"
select select "6"
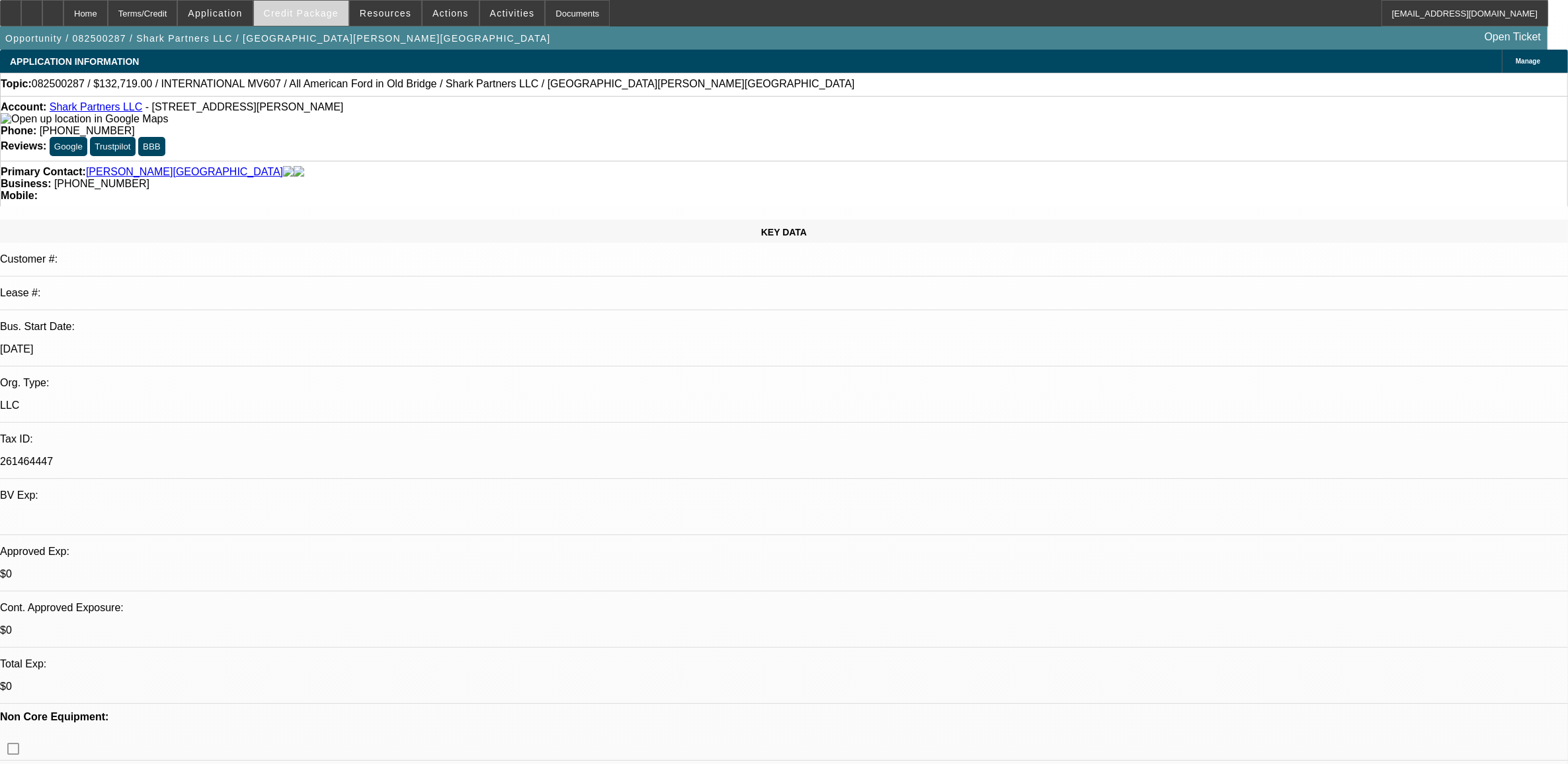
click at [307, 13] on span "Credit Package" at bounding box center [301, 13] width 74 height 10
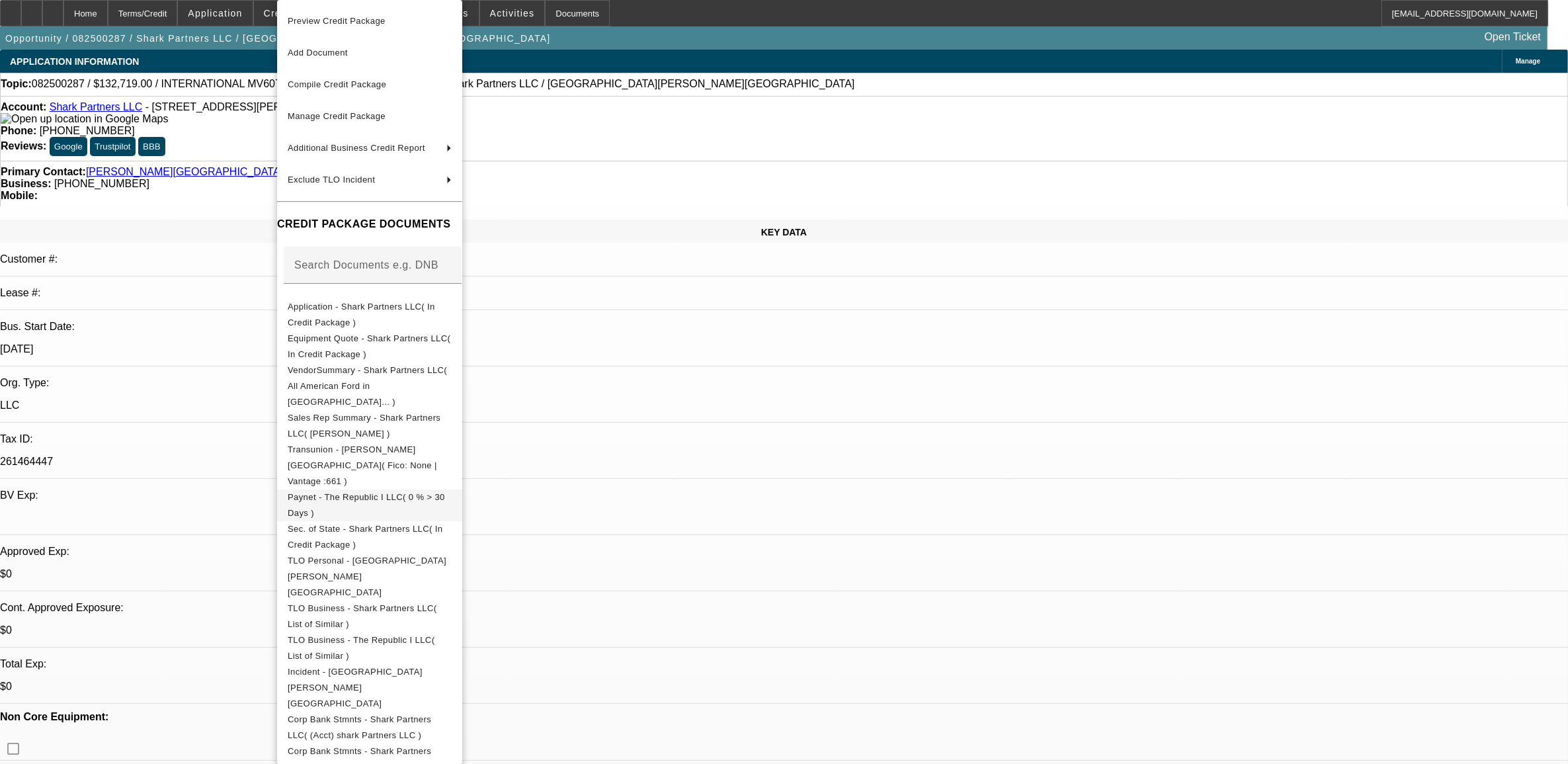
click at [354, 493] on span "Paynet - The Republic I LLC( 0 % > 30 Days )" at bounding box center [366, 505] width 158 height 26
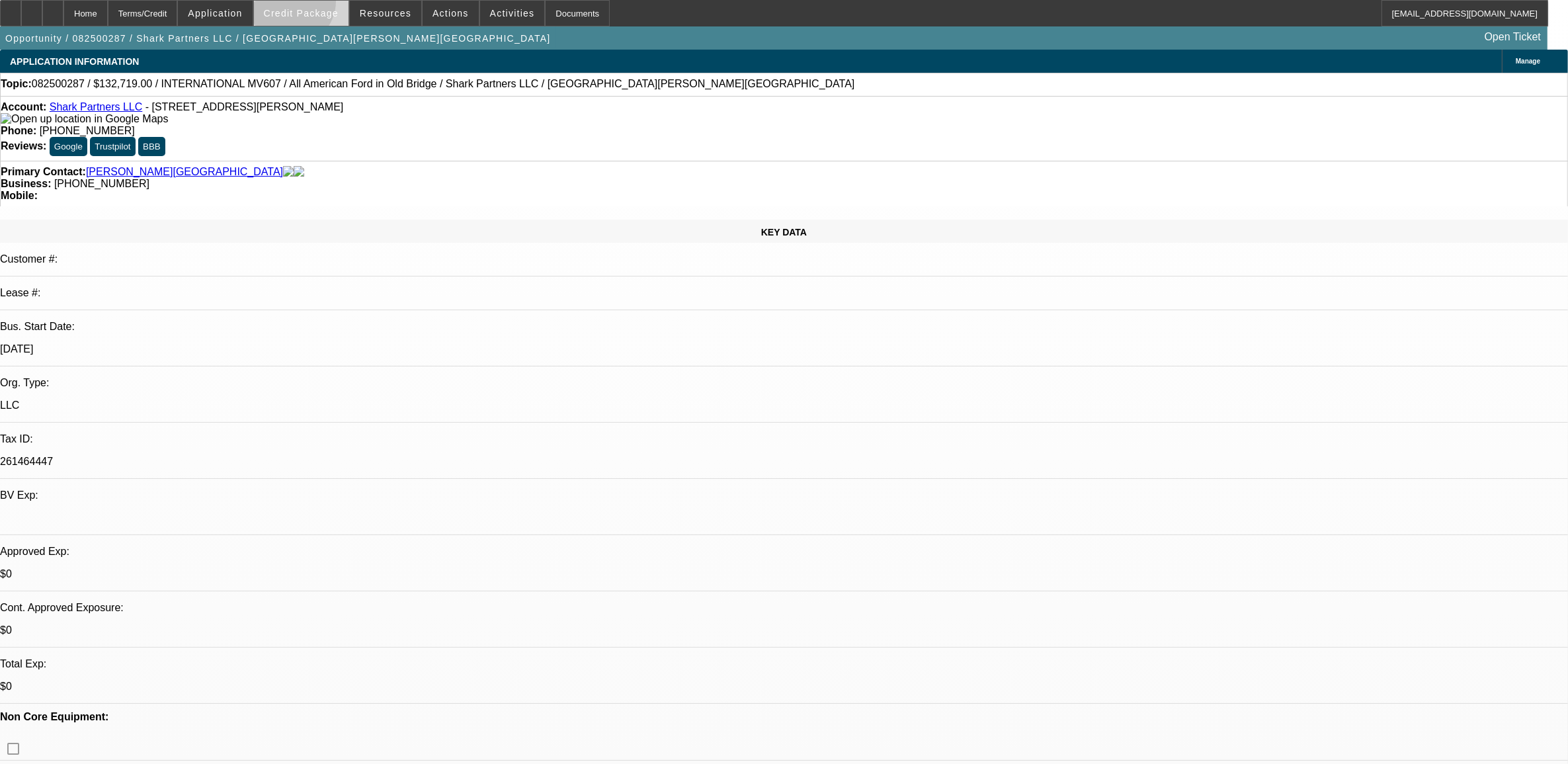
click at [311, 5] on span at bounding box center [301, 13] width 95 height 31
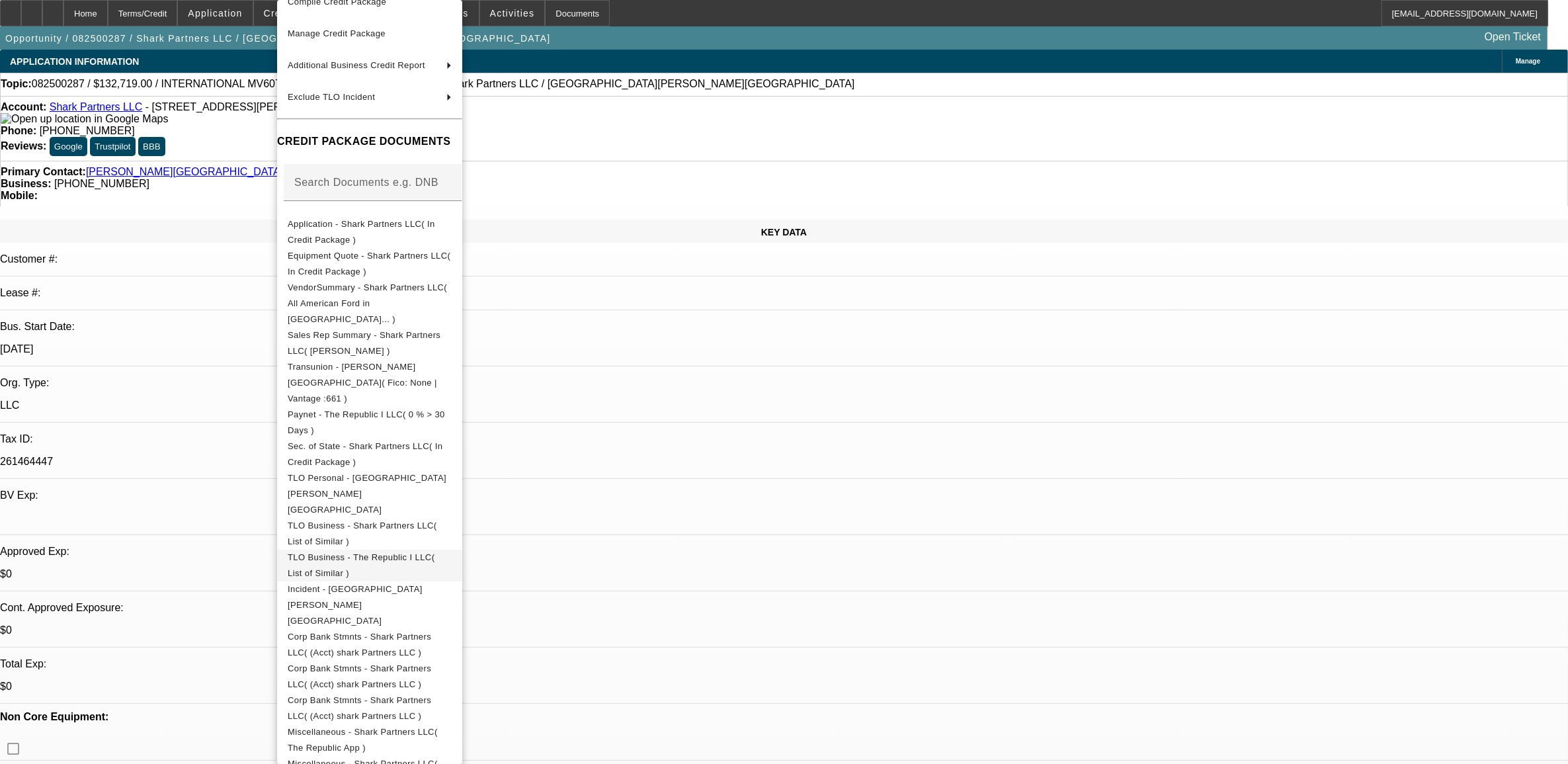
scroll to position [87, 0]
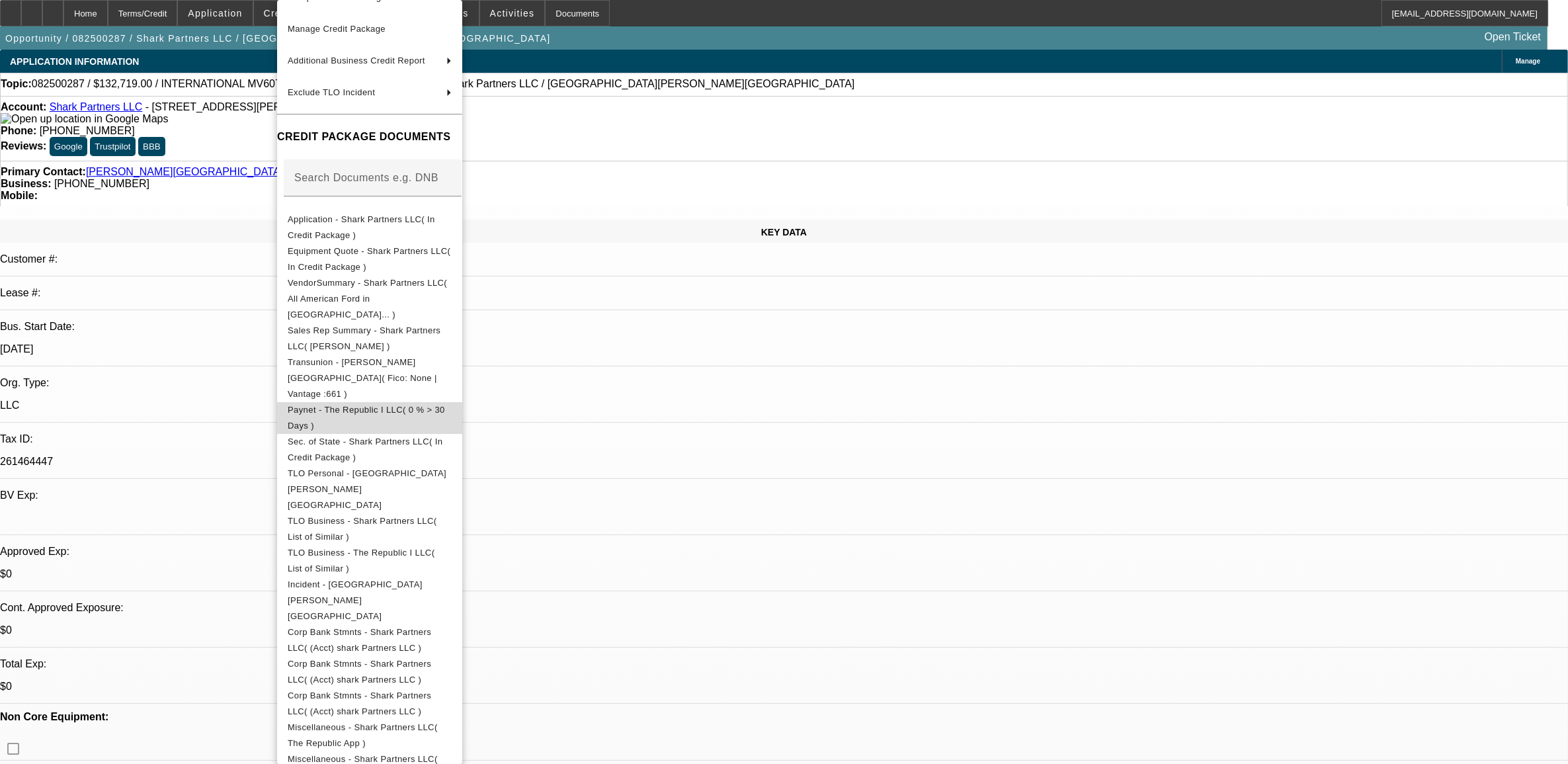
click at [355, 402] on span "Paynet - The Republic I LLC( 0 % > 30 Days )" at bounding box center [369, 418] width 164 height 31
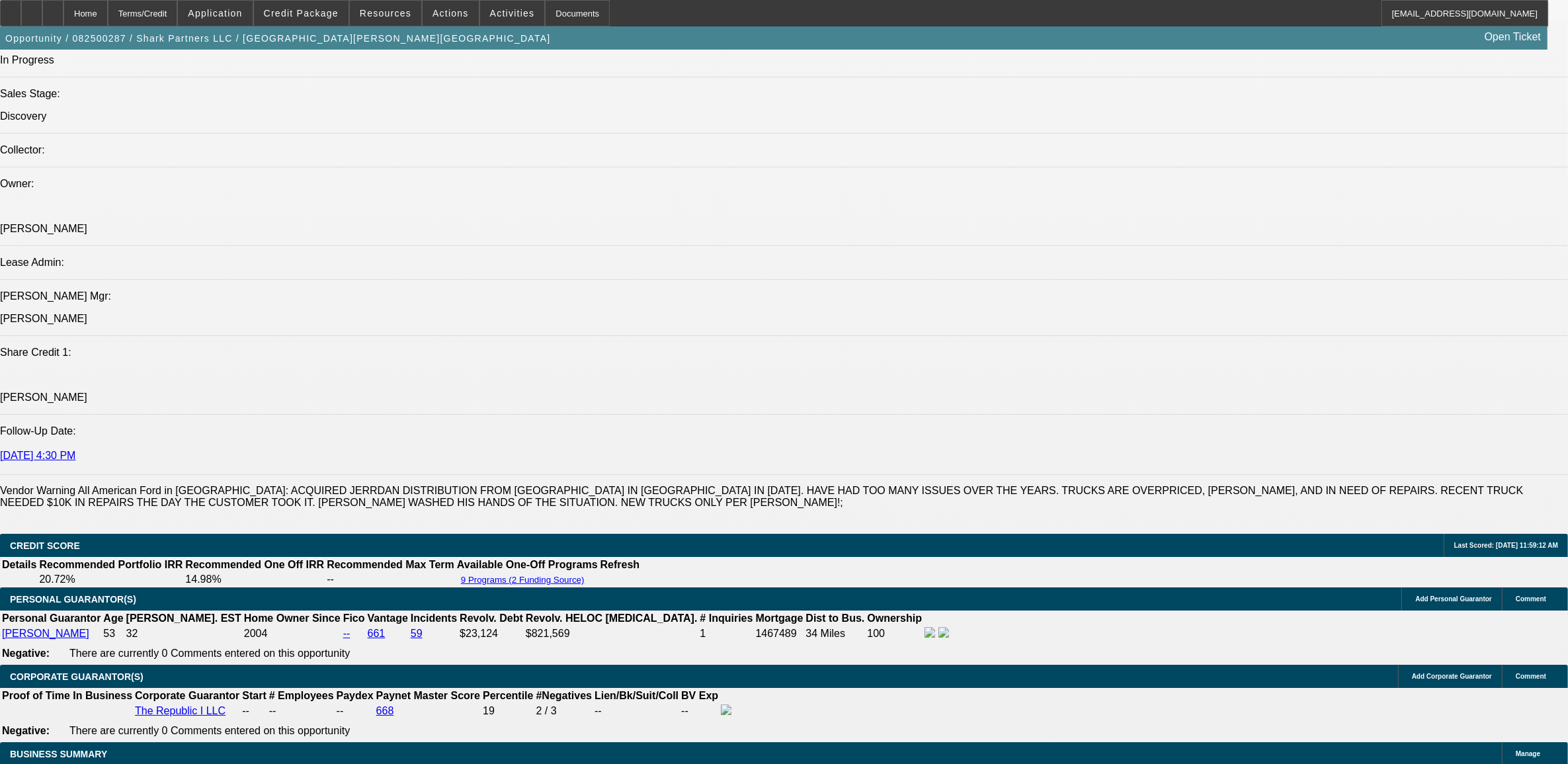
scroll to position [1571, 0]
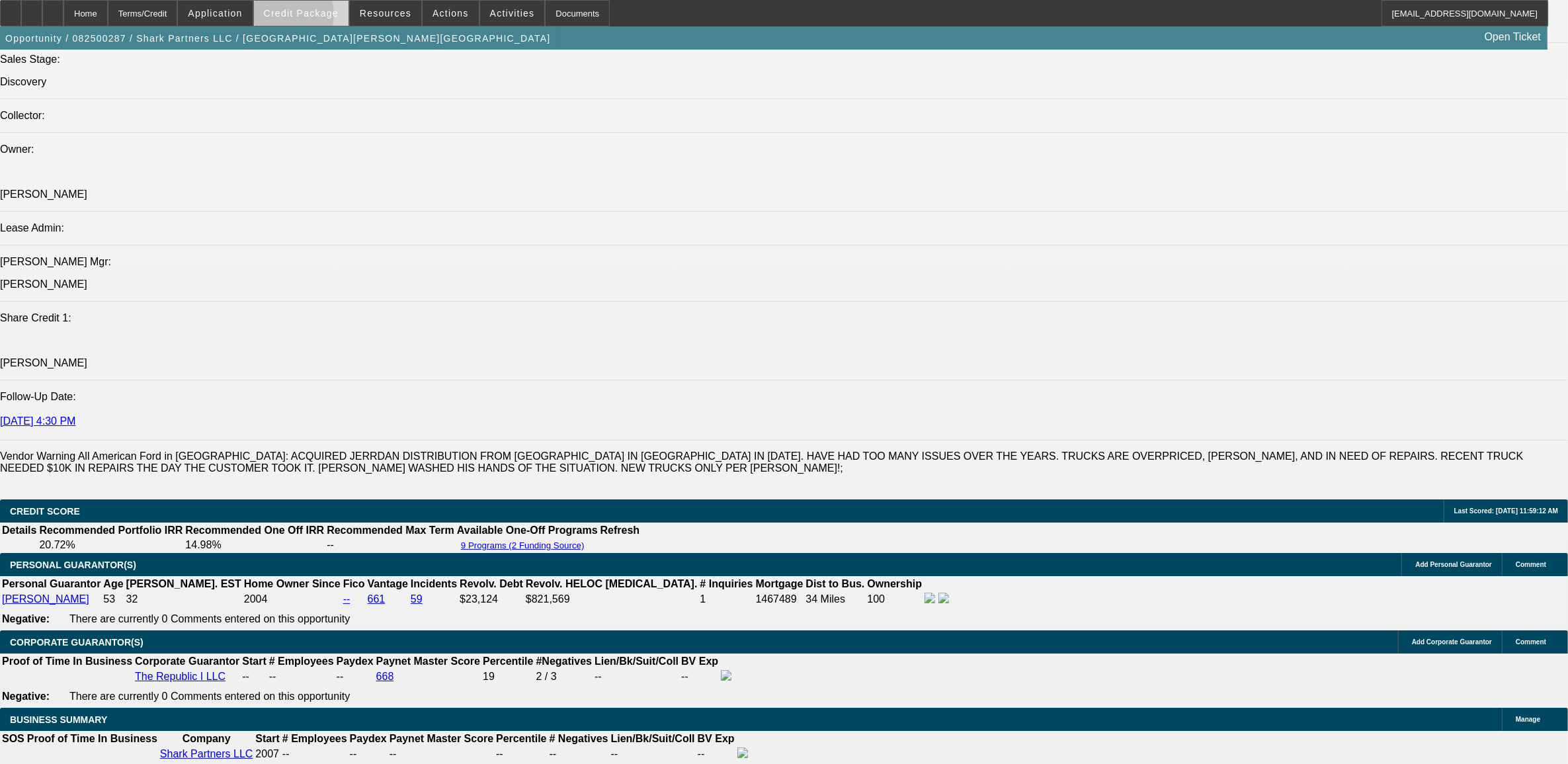
click at [303, 17] on button "Credit Package" at bounding box center [301, 13] width 95 height 25
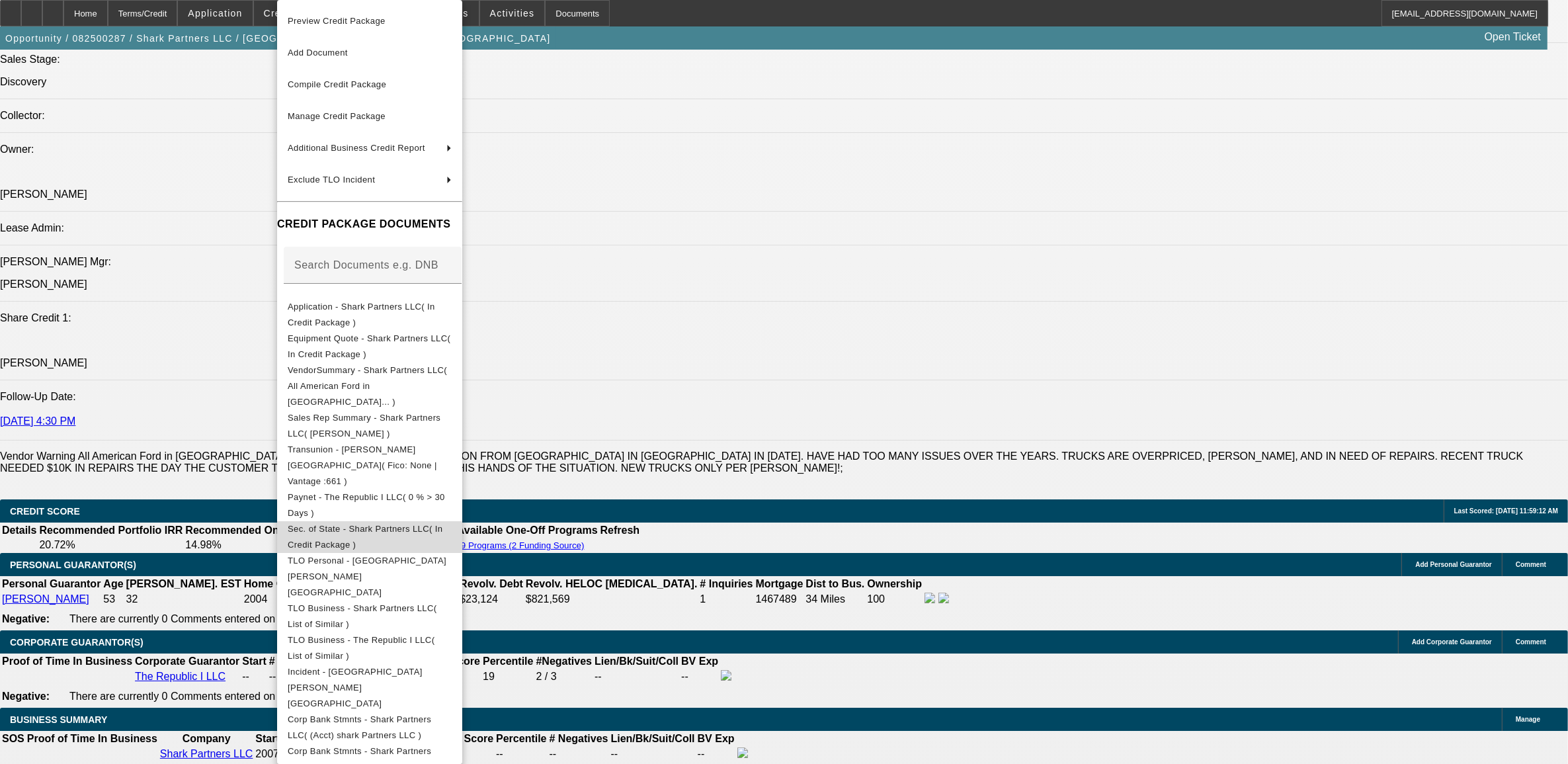
click at [354, 524] on span "Sec. of State - Shark Partners LLC( In Credit Package )" at bounding box center [365, 537] width 154 height 26
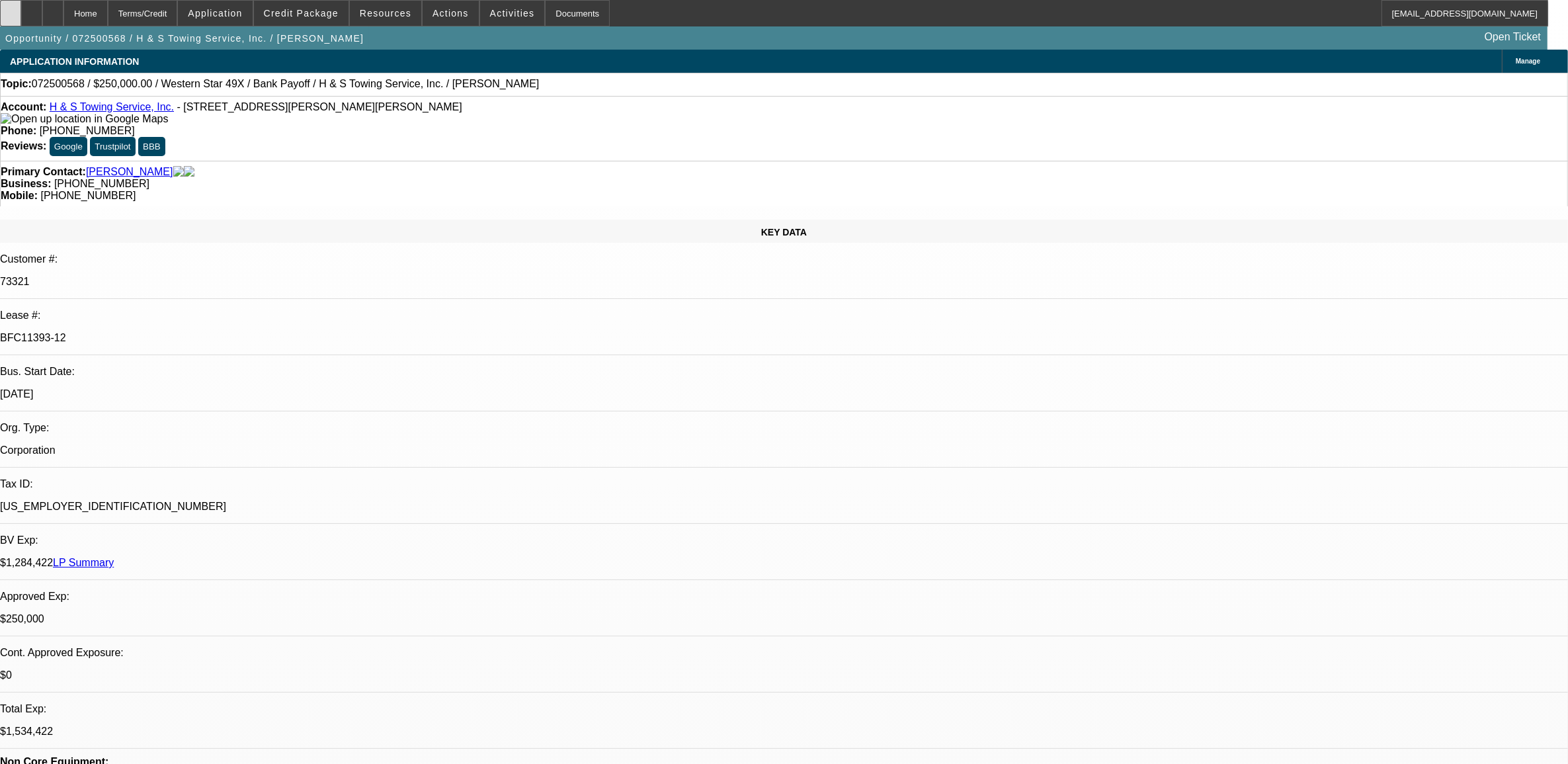
select select "0"
select select "2"
select select "0.1"
select select "0"
select select "2"
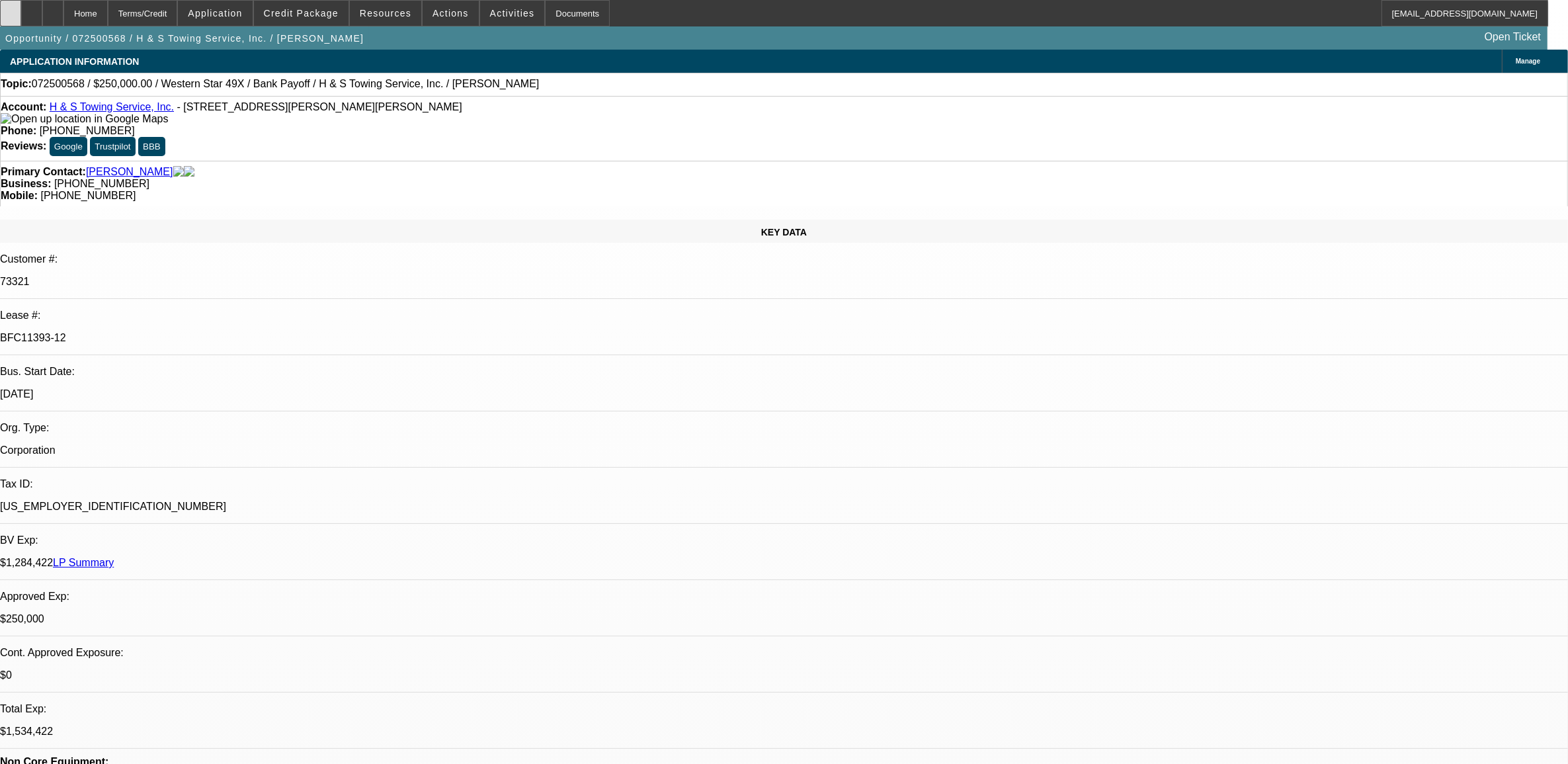
select select "0.1"
select select "0"
select select "2"
select select "0.1"
select select "0"
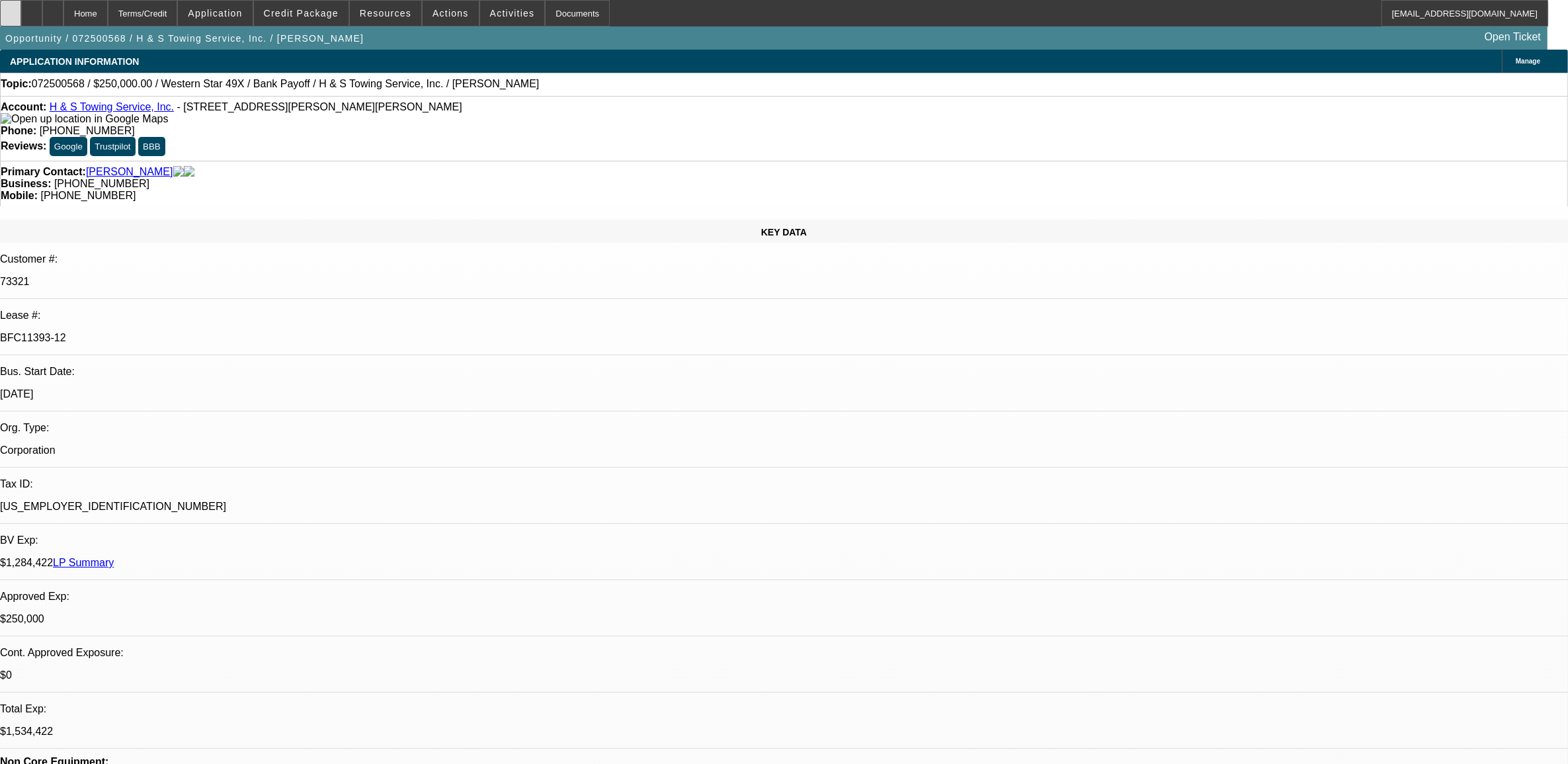
select select "2"
select select "0.1"
select select "1"
select select "2"
select select "4"
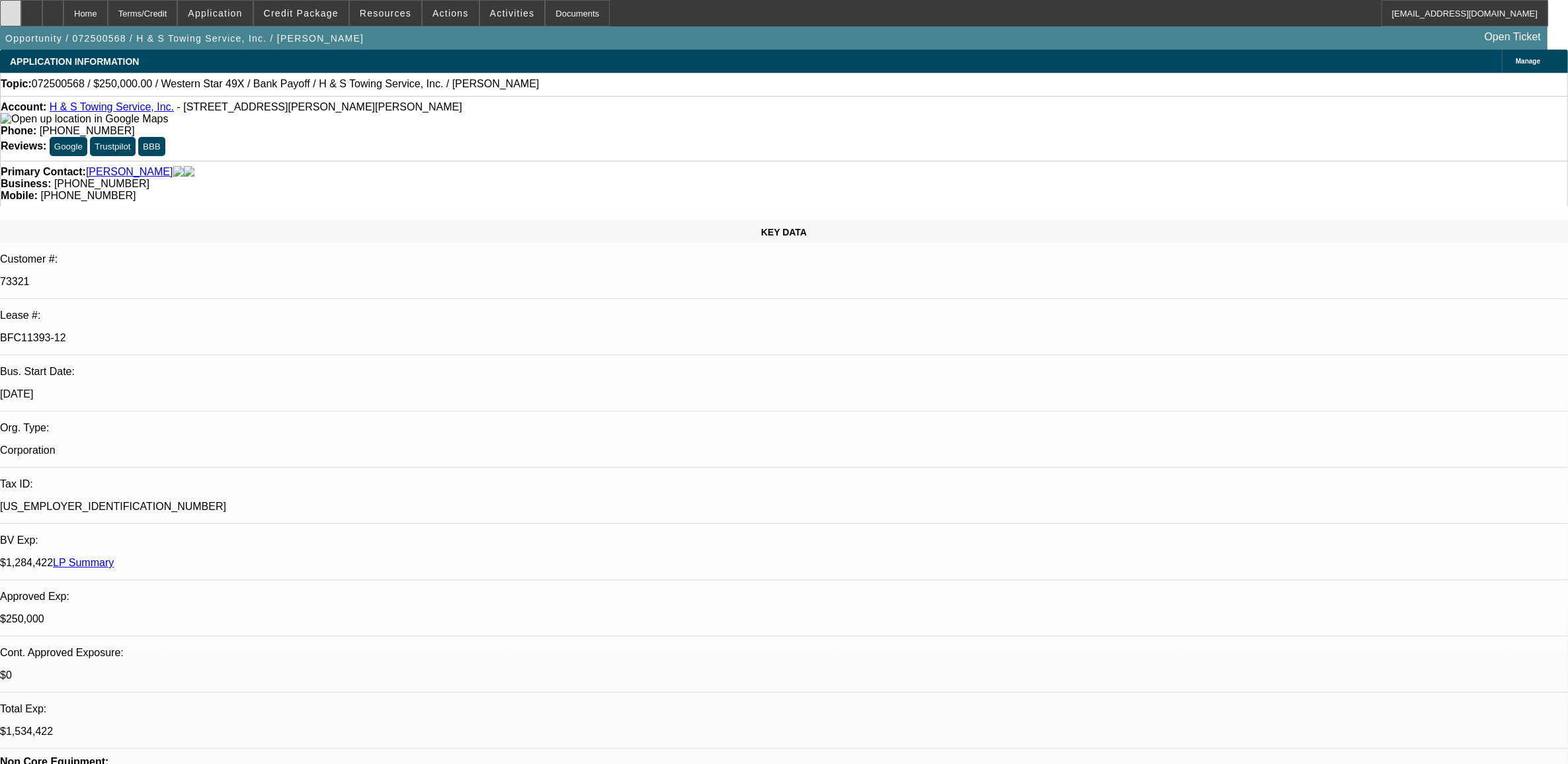
select select "1"
select select "2"
select select "4"
select select "1"
select select "2"
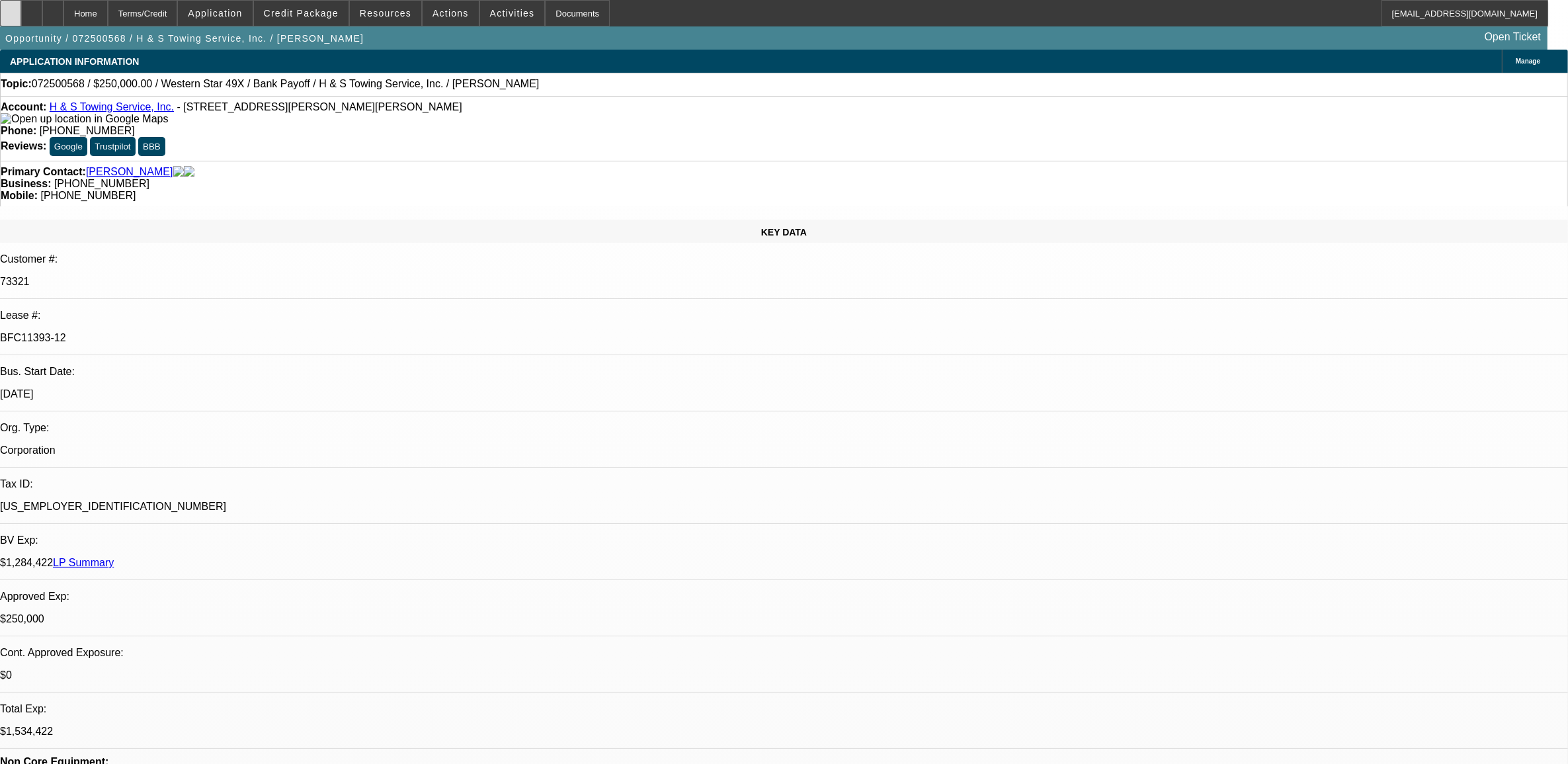
select select "4"
select select "1"
select select "2"
select select "4"
click at [21, 24] on div at bounding box center [10, 13] width 21 height 27
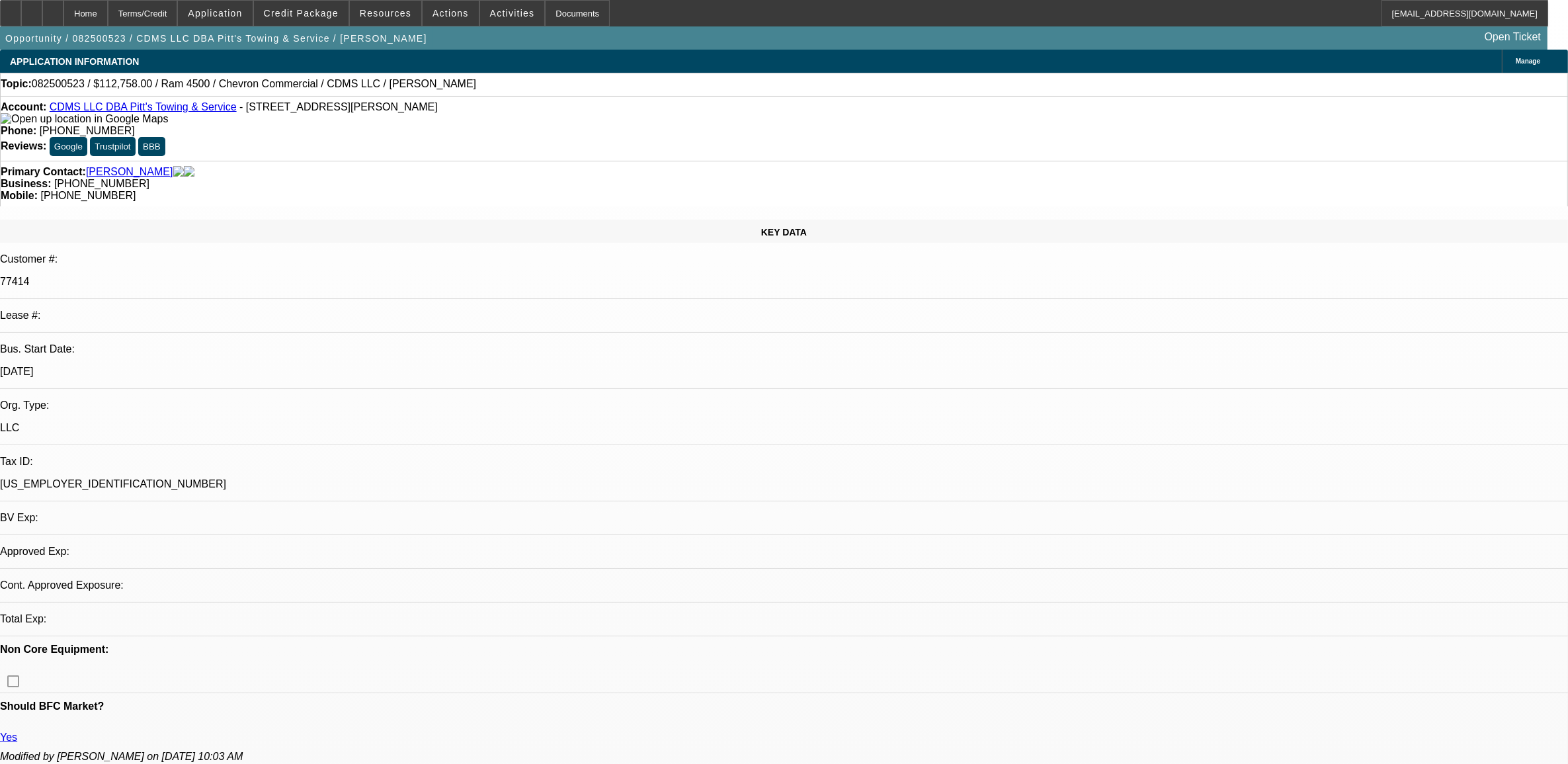
select select "0"
select select "1"
select select "2"
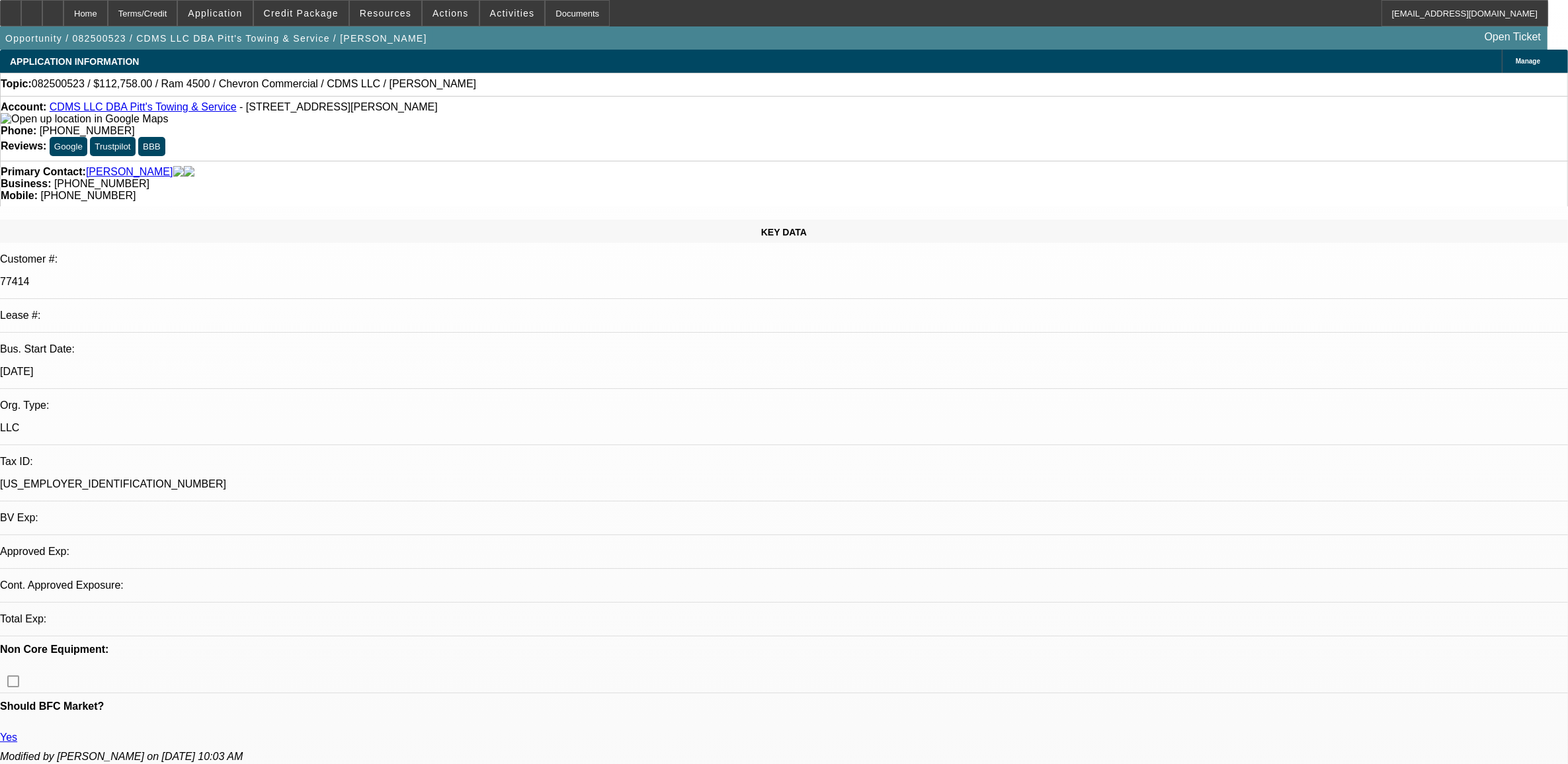
select select "6"
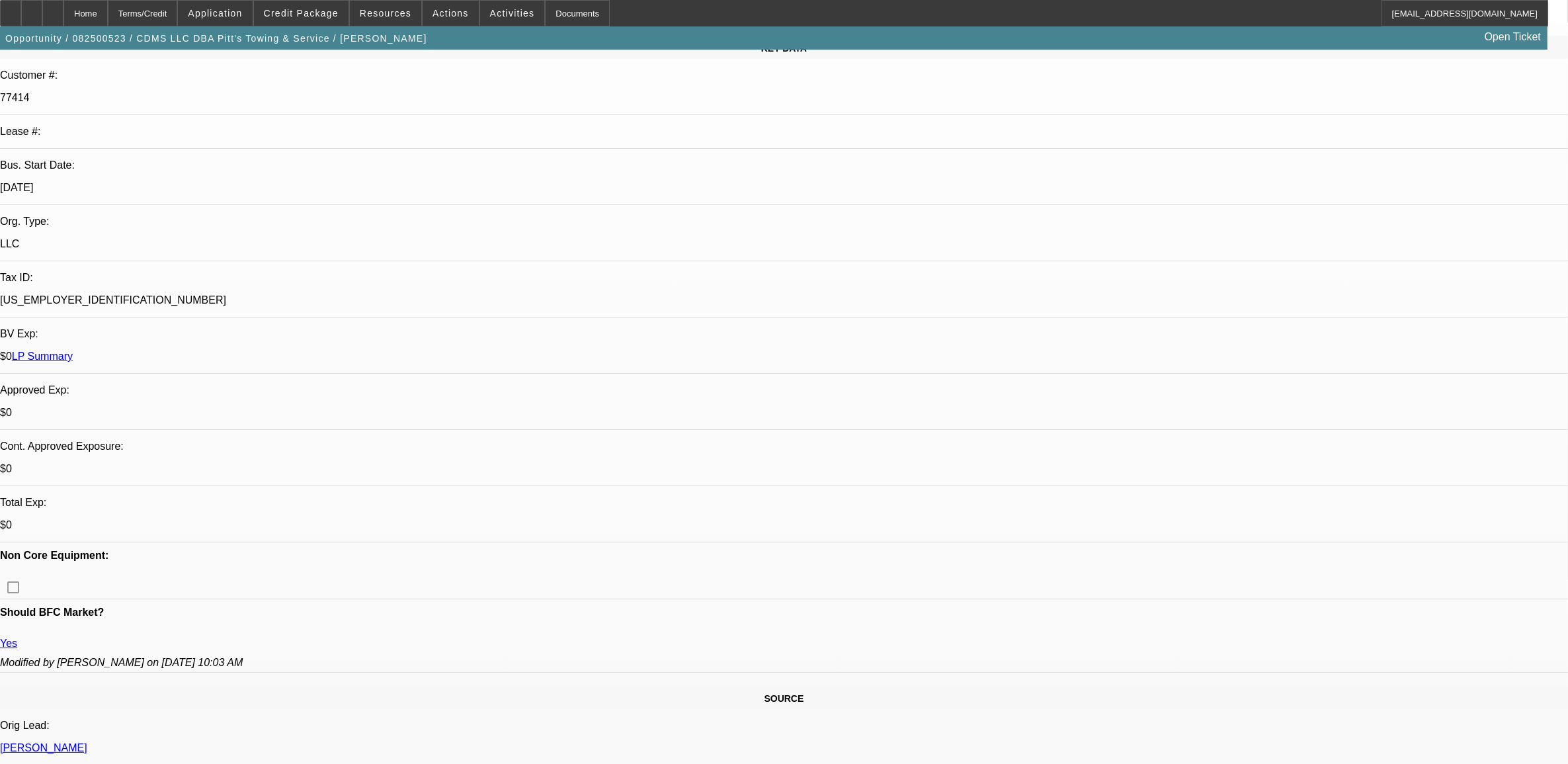
scroll to position [248, 0]
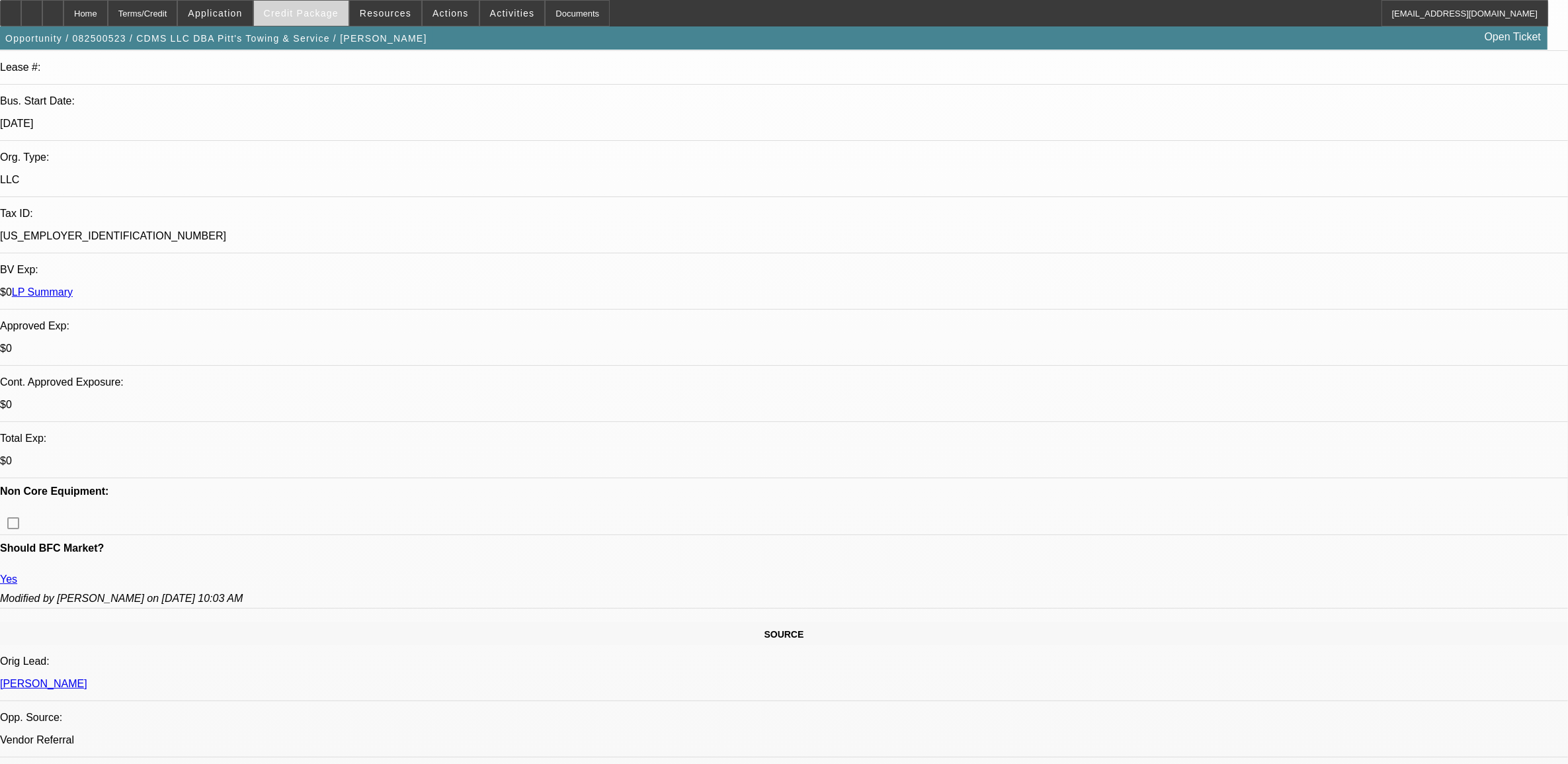
click at [298, 10] on span "Credit Package" at bounding box center [301, 13] width 74 height 10
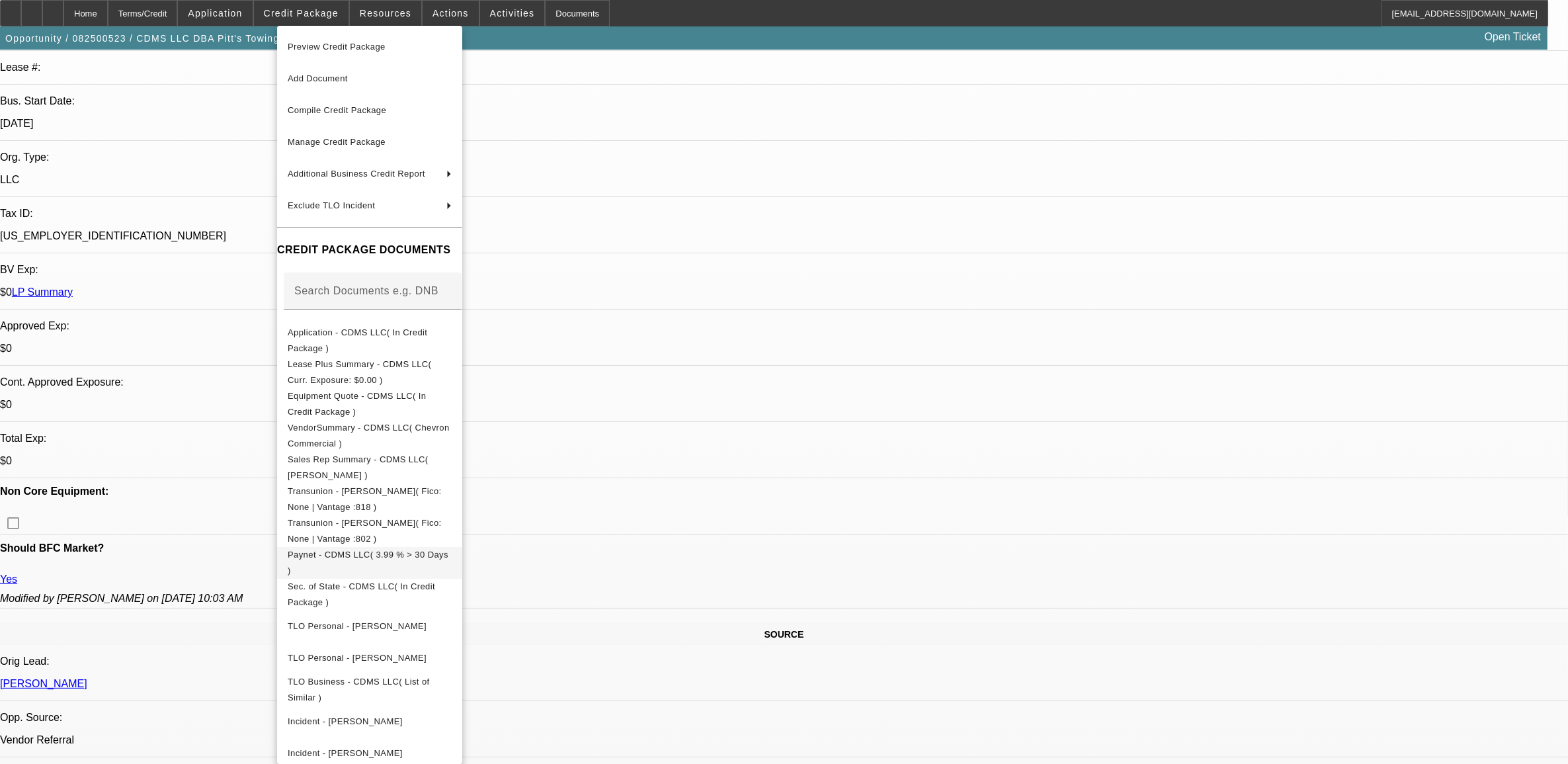
click at [372, 553] on span "Paynet - CDMS LLC( 3.99 % > 30 Days )" at bounding box center [368, 562] width 161 height 26
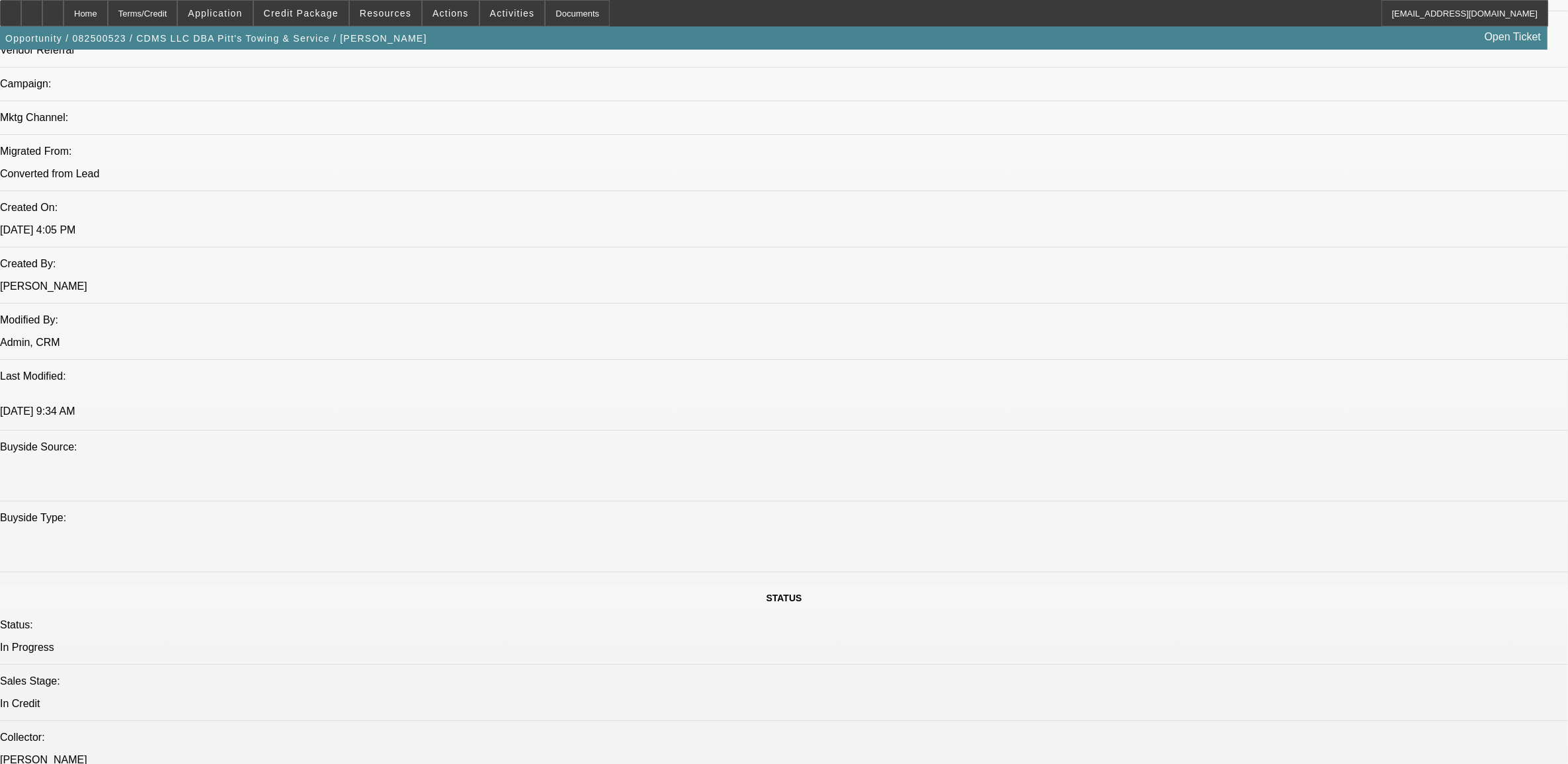
scroll to position [910, 0]
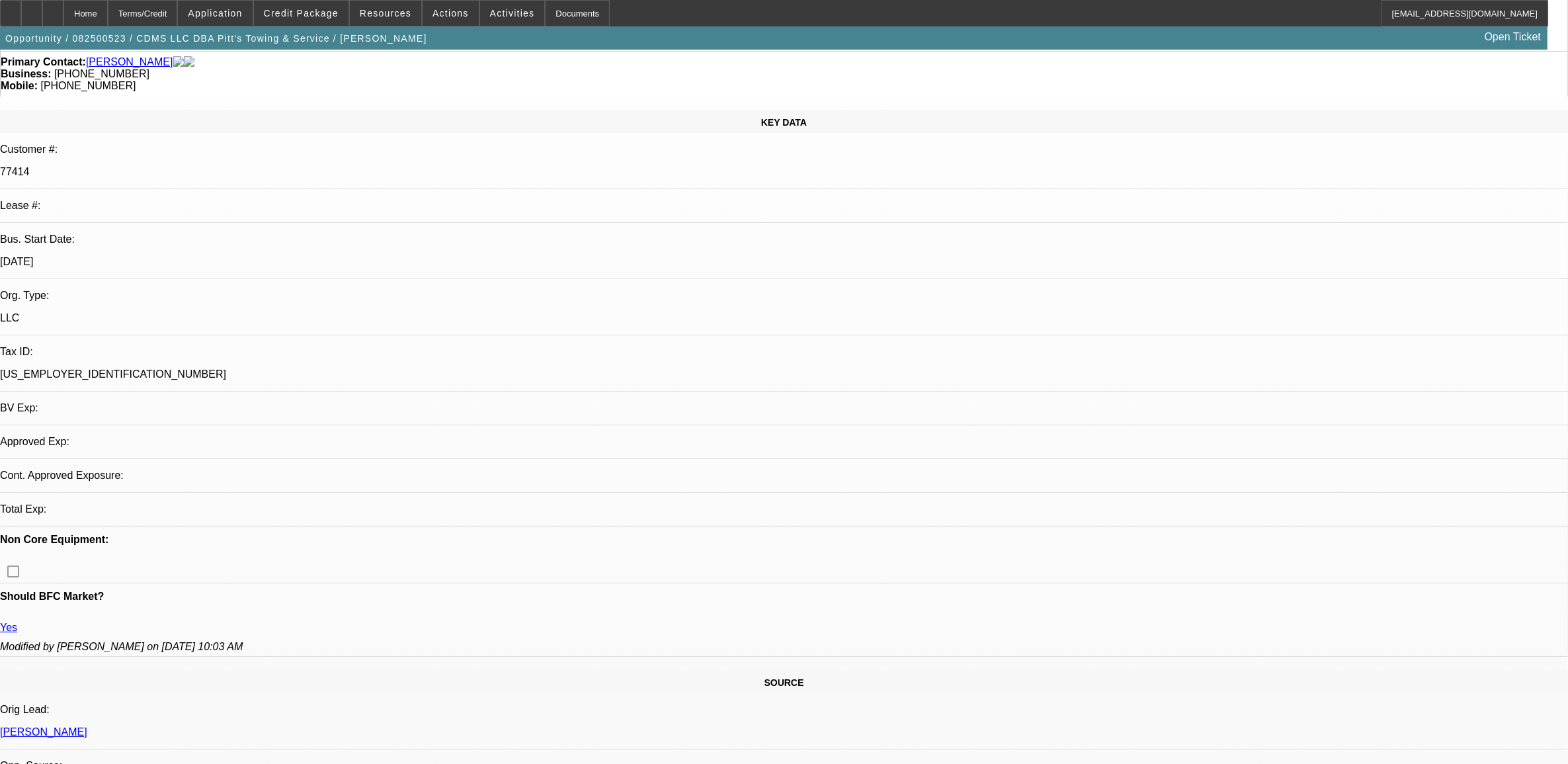
select select "0"
select select "2"
select select "0"
select select "6"
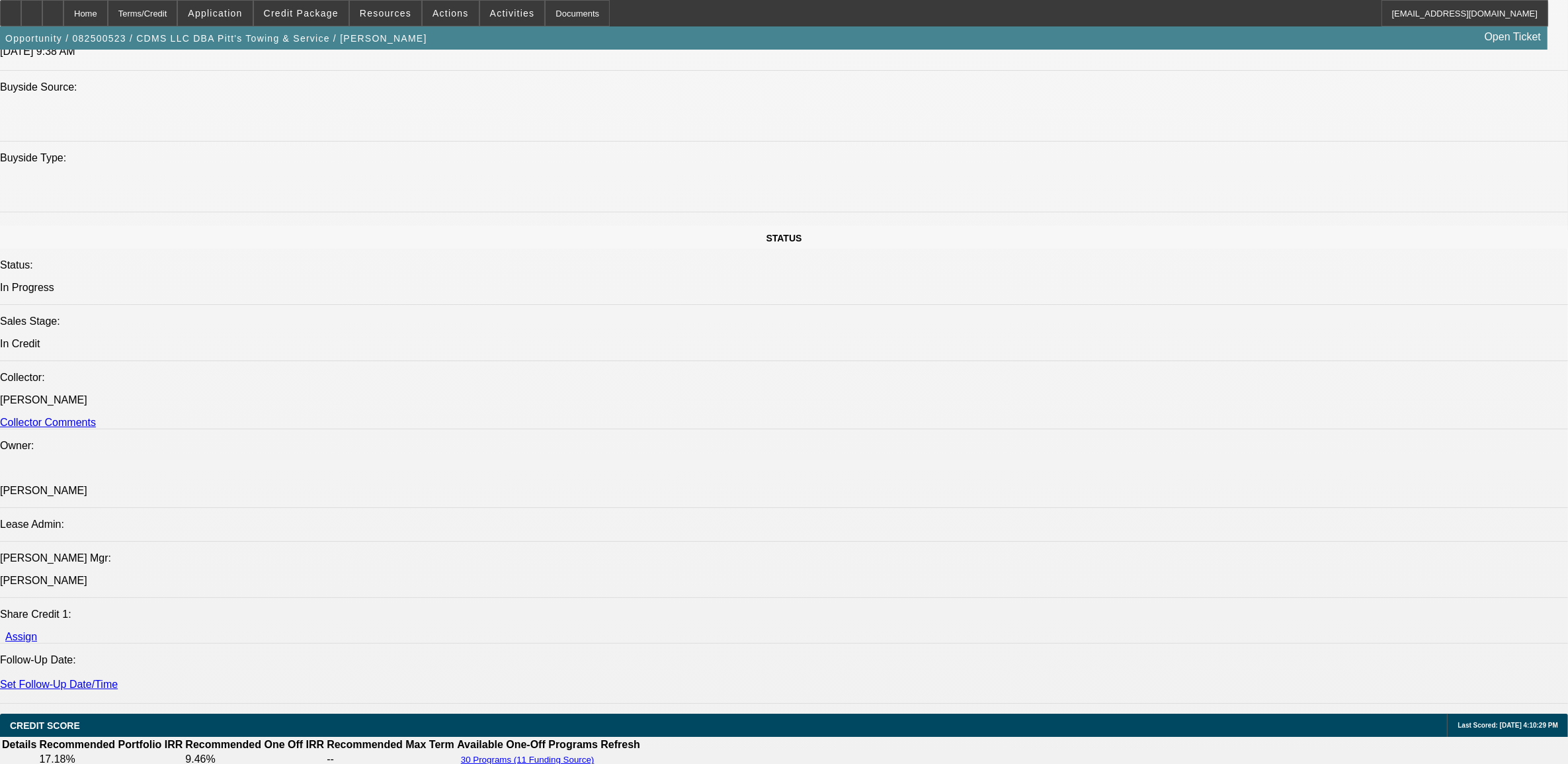
scroll to position [1323, 0]
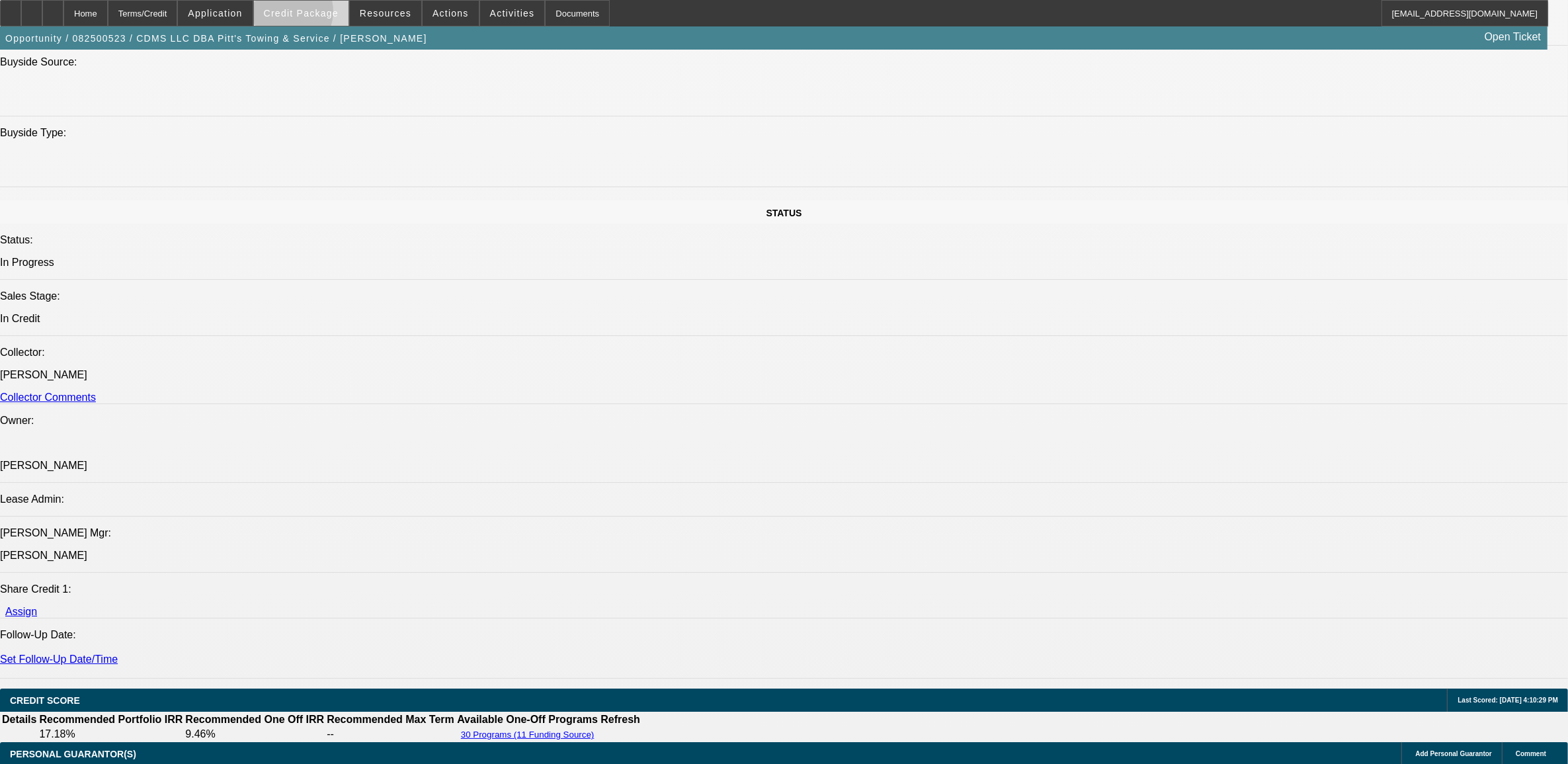
click at [310, 15] on span "Credit Package" at bounding box center [301, 13] width 74 height 10
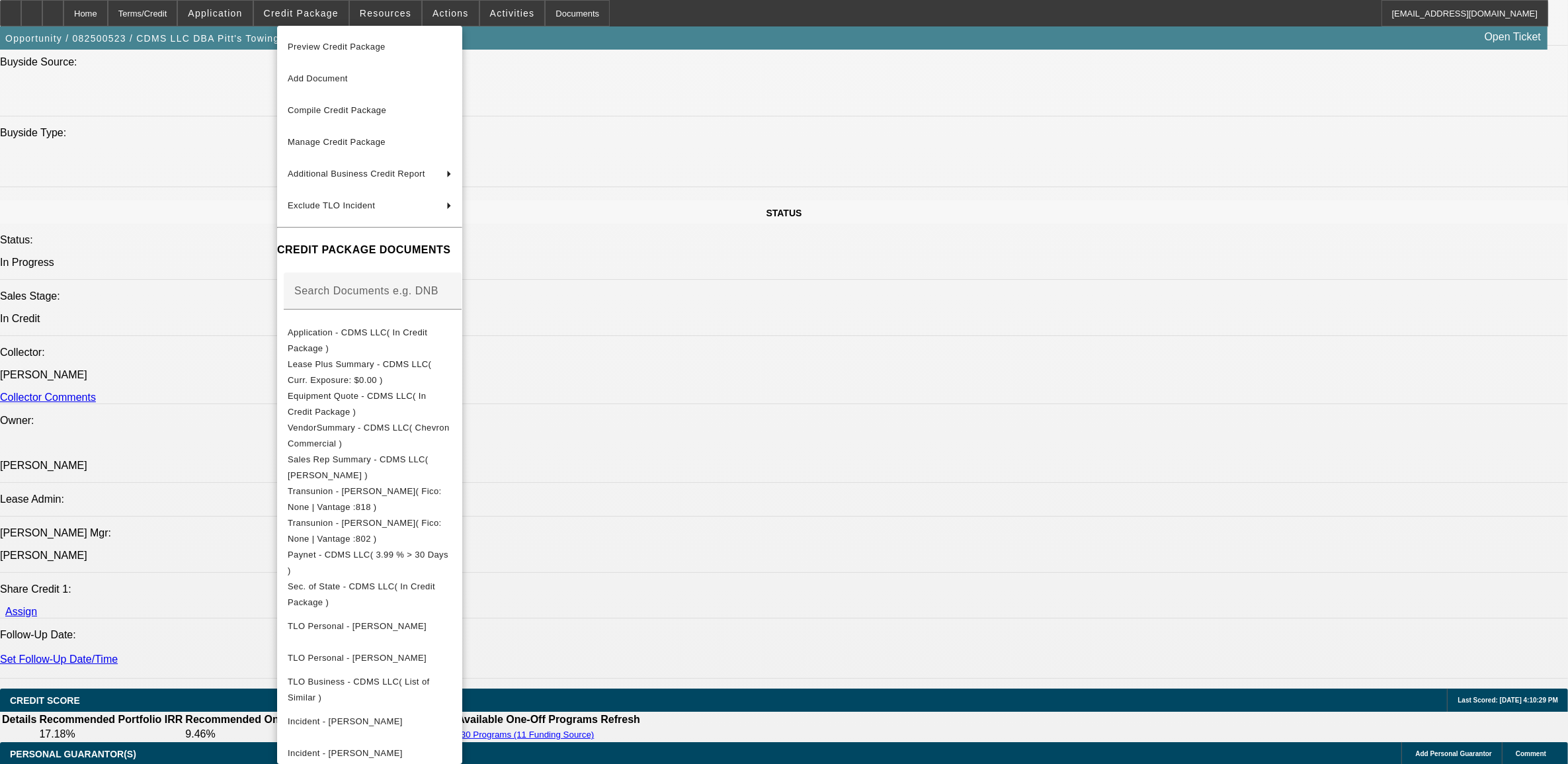
click at [760, 315] on div at bounding box center [784, 382] width 1568 height 764
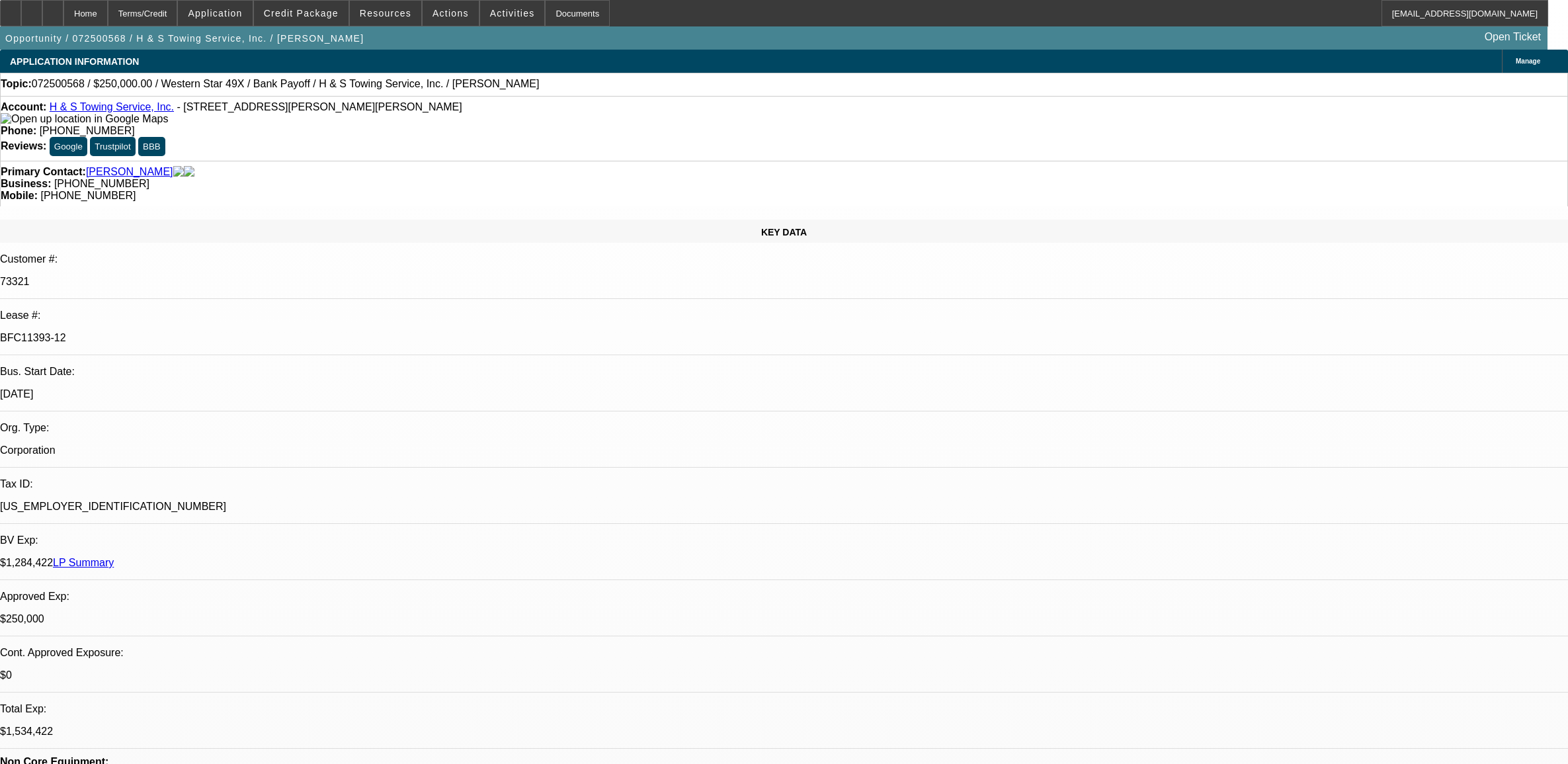
select select "0"
select select "2"
select select "0.1"
select select "4"
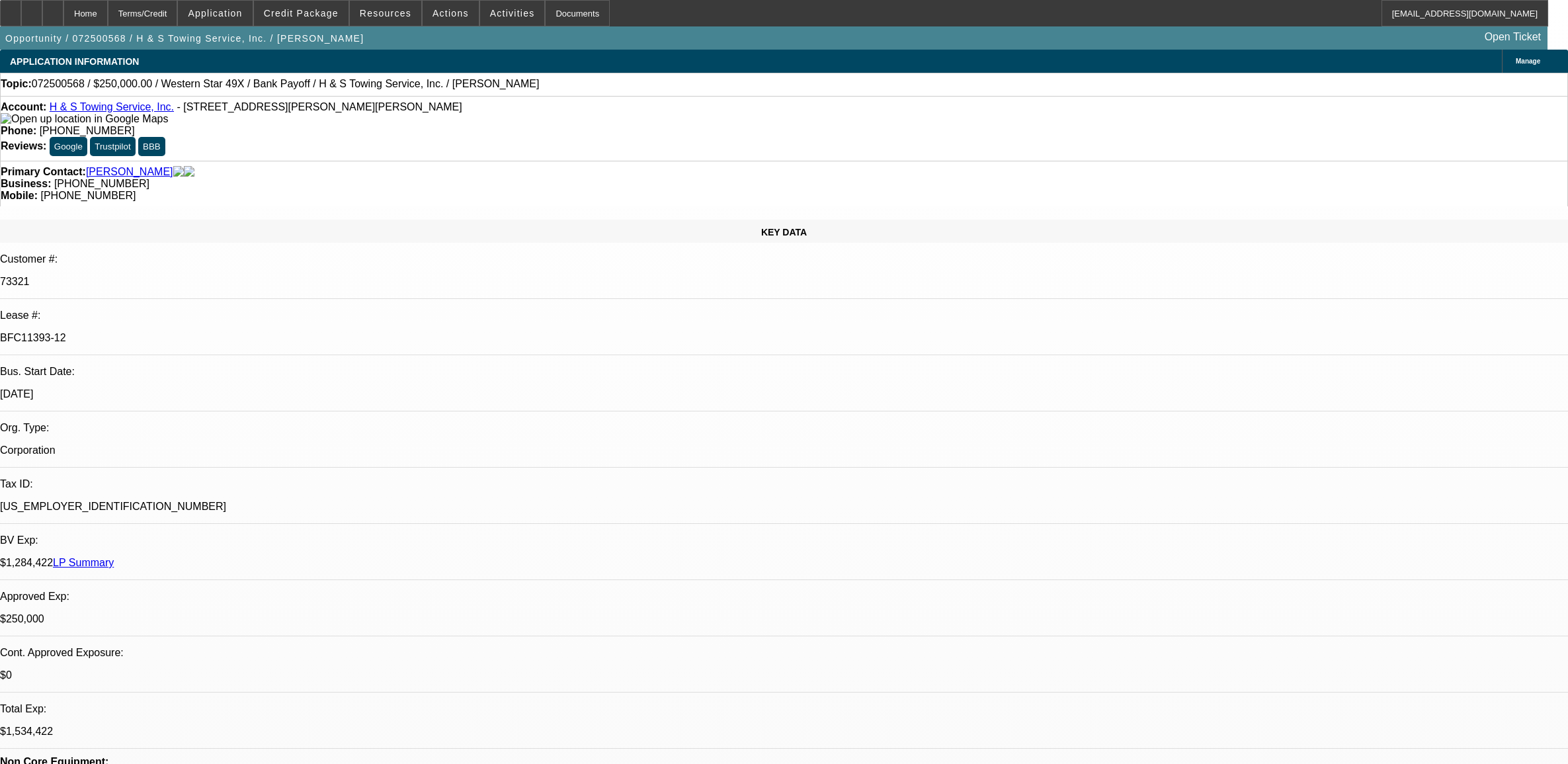
select select "0"
select select "2"
select select "0.1"
select select "4"
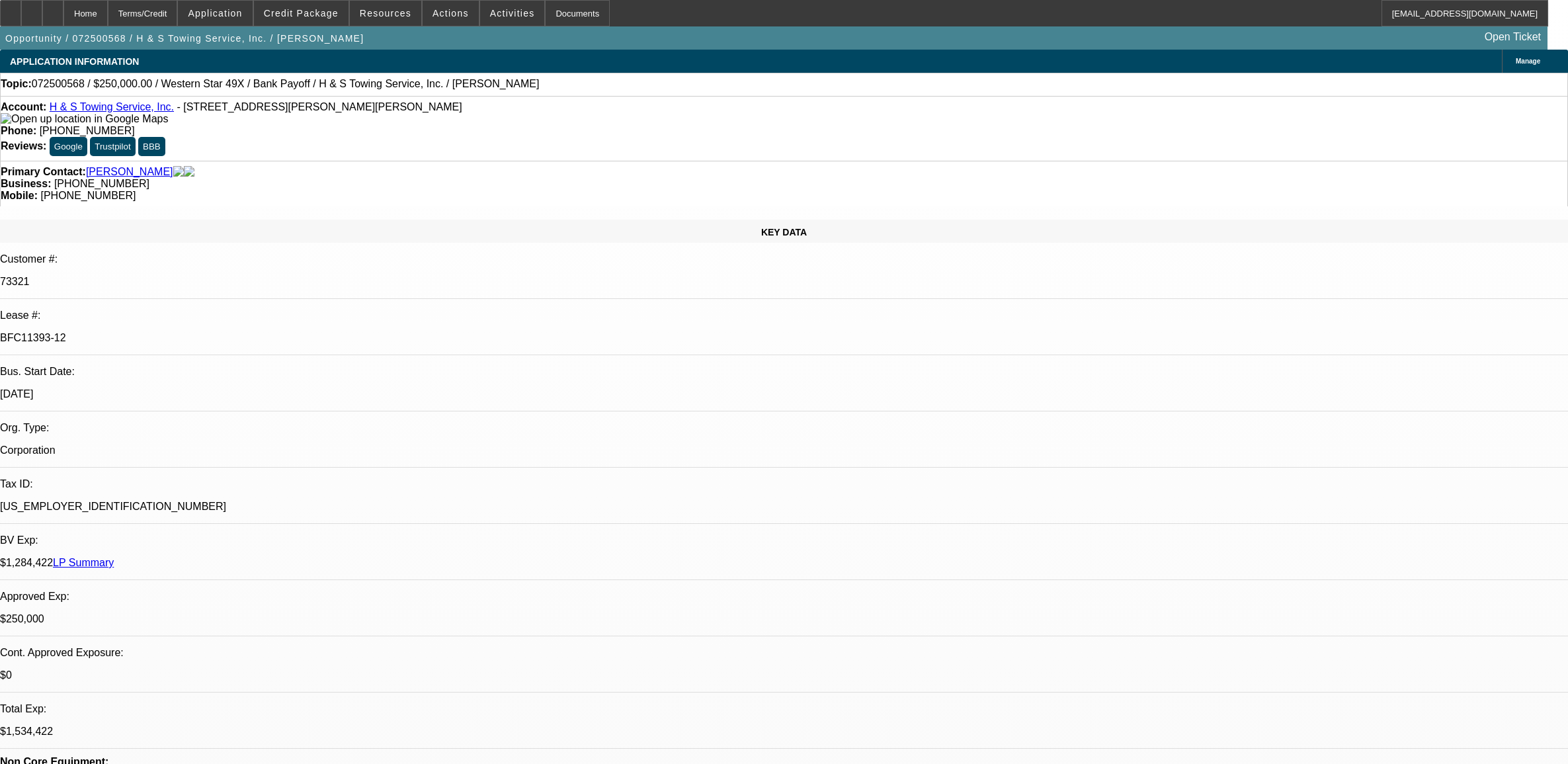
select select "0"
select select "2"
select select "0.1"
select select "4"
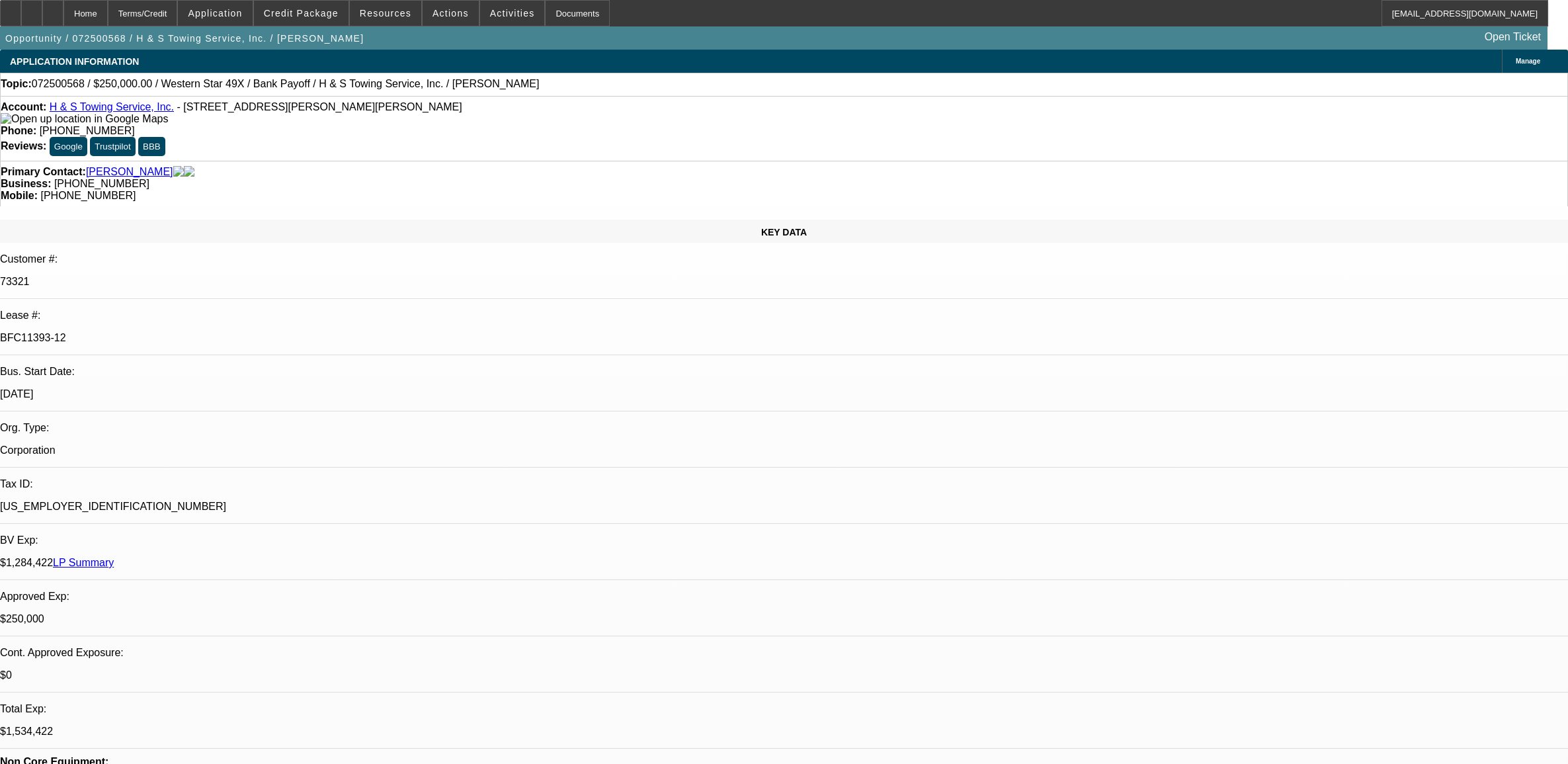
select select "0"
select select "2"
select select "0.1"
select select "4"
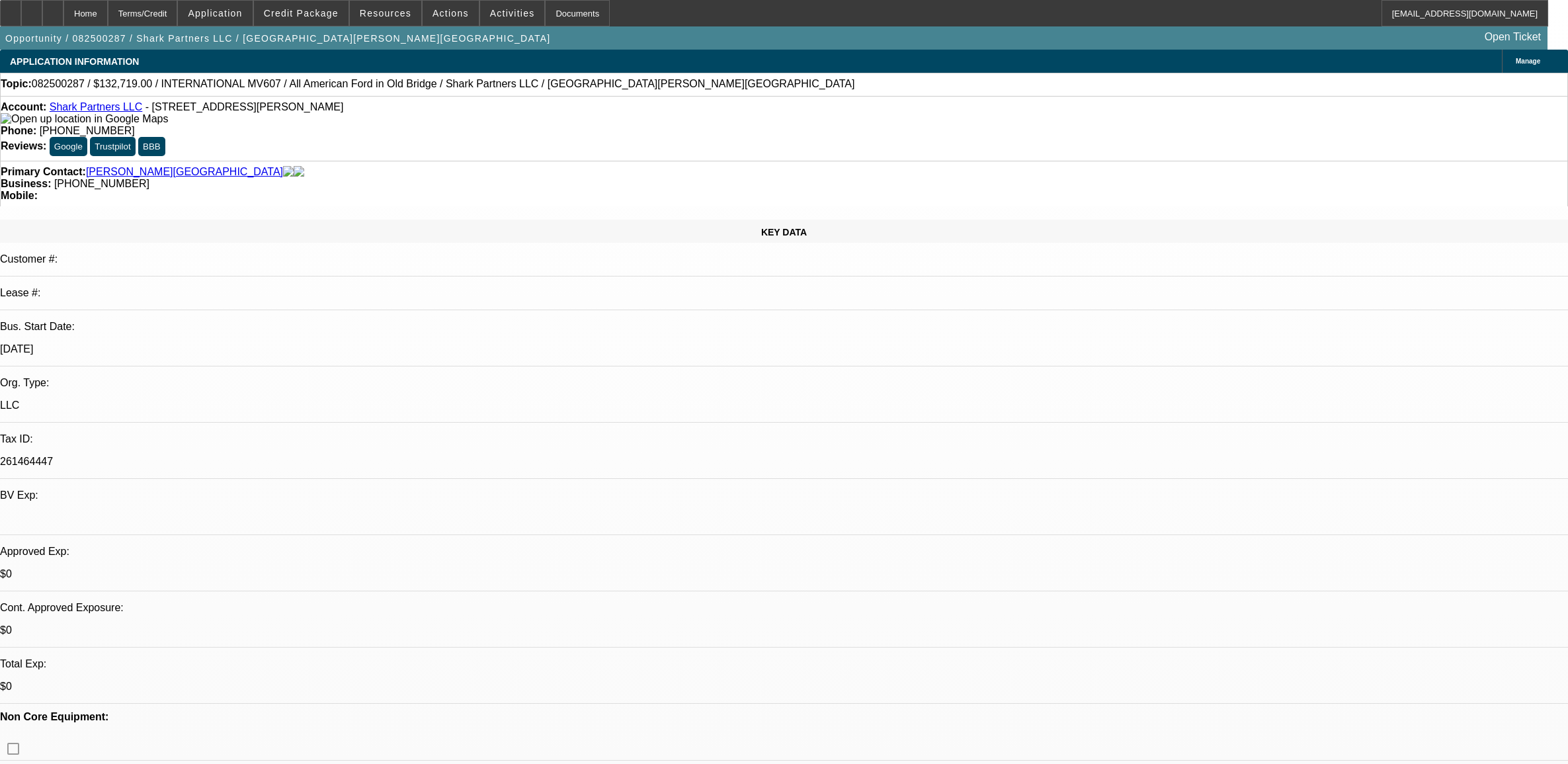
select select "0"
select select "2"
select select "0"
select select "6"
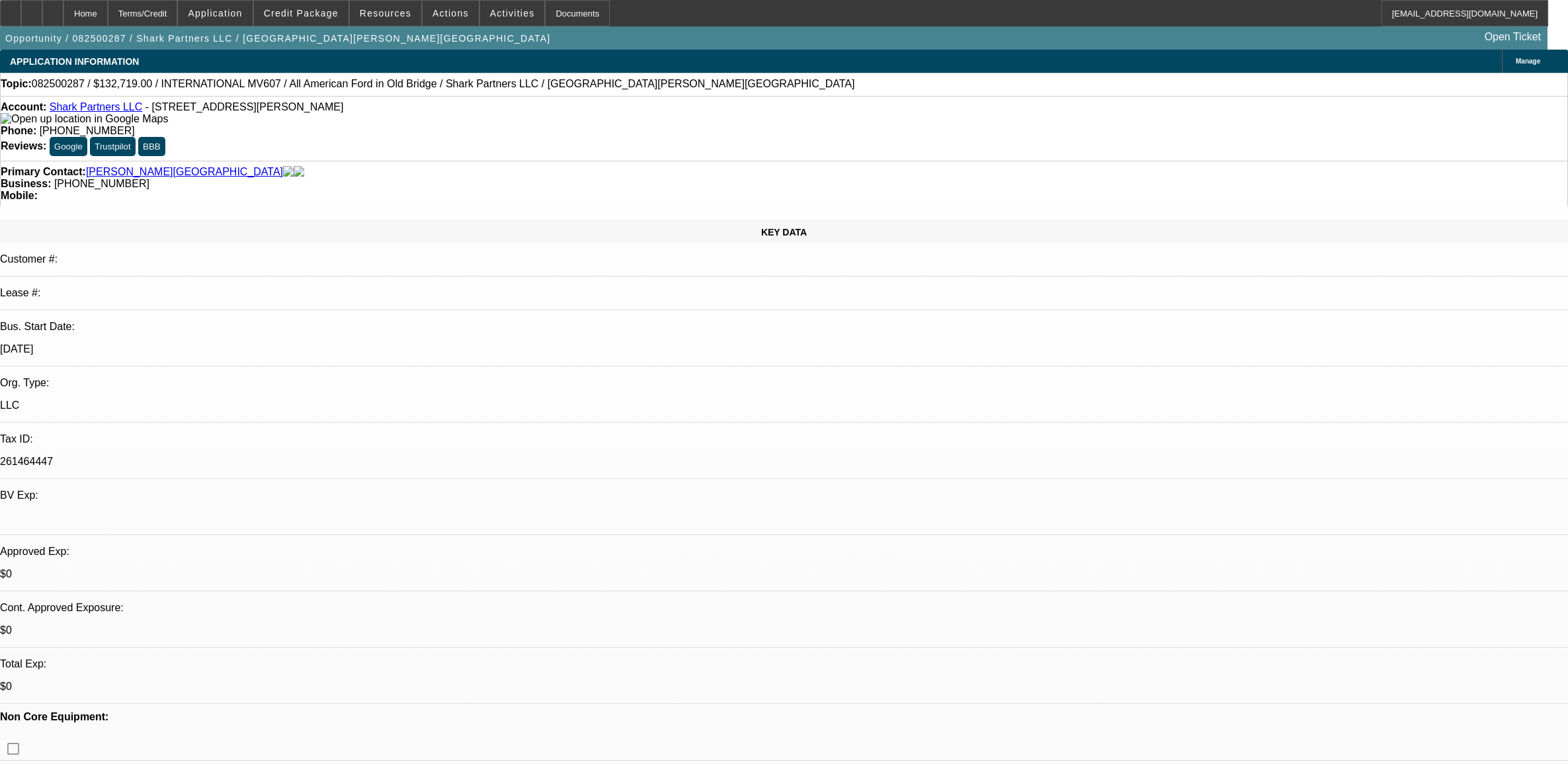
select select "0"
select select "2"
select select "0"
select select "6"
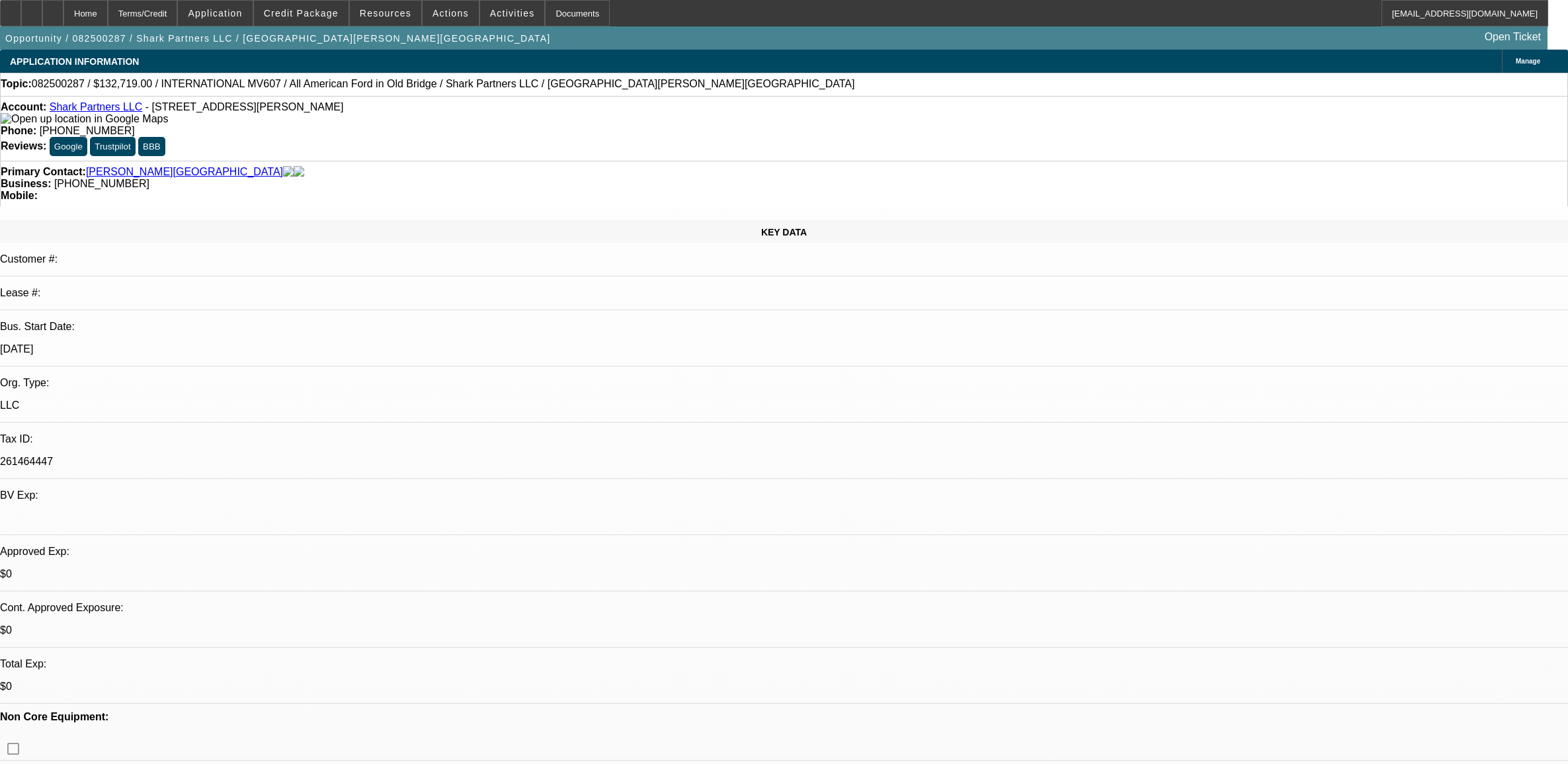
select select "0"
select select "2"
select select "0"
select select "6"
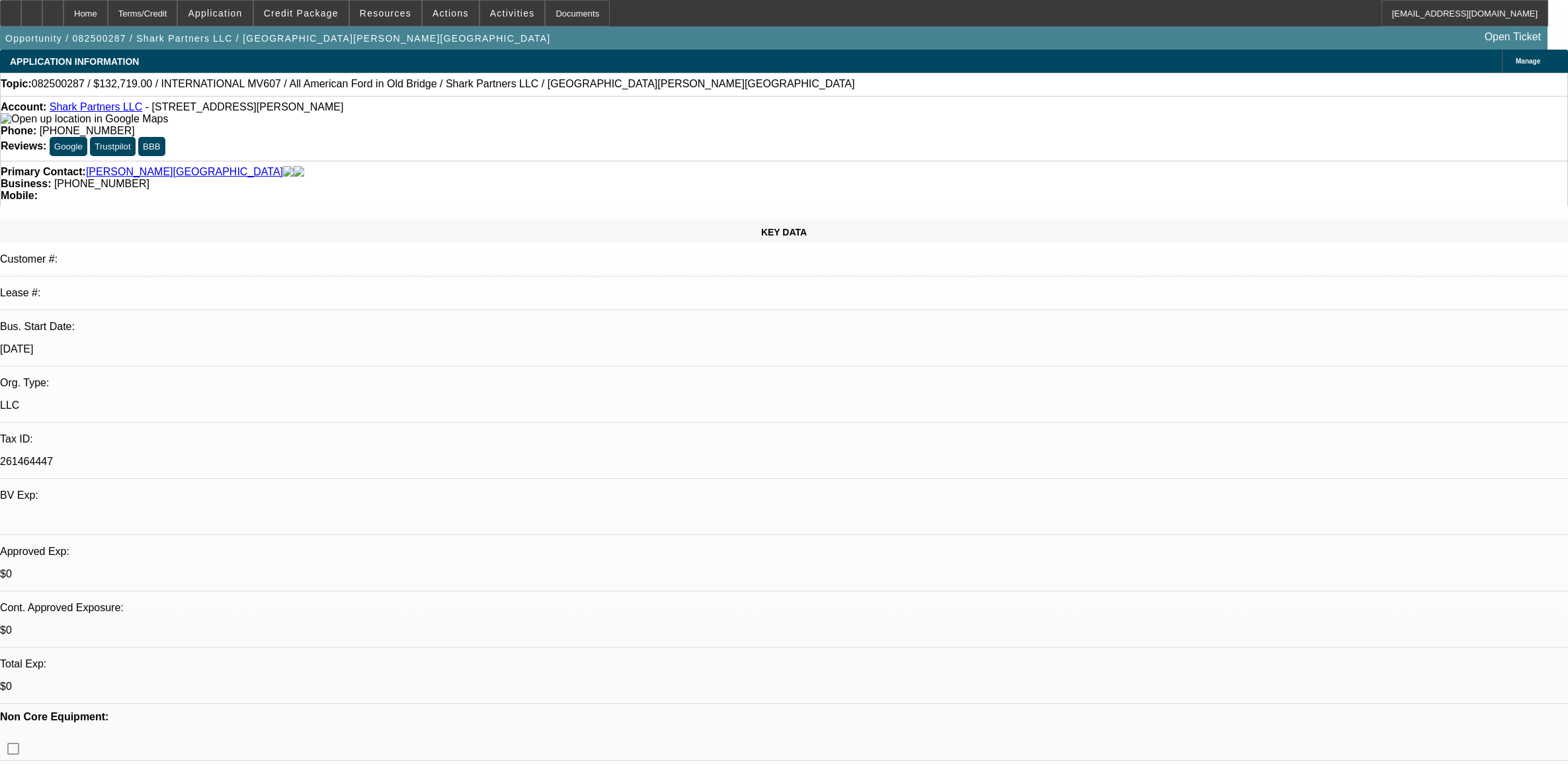
select select "0"
select select "2"
select select "0"
select select "6"
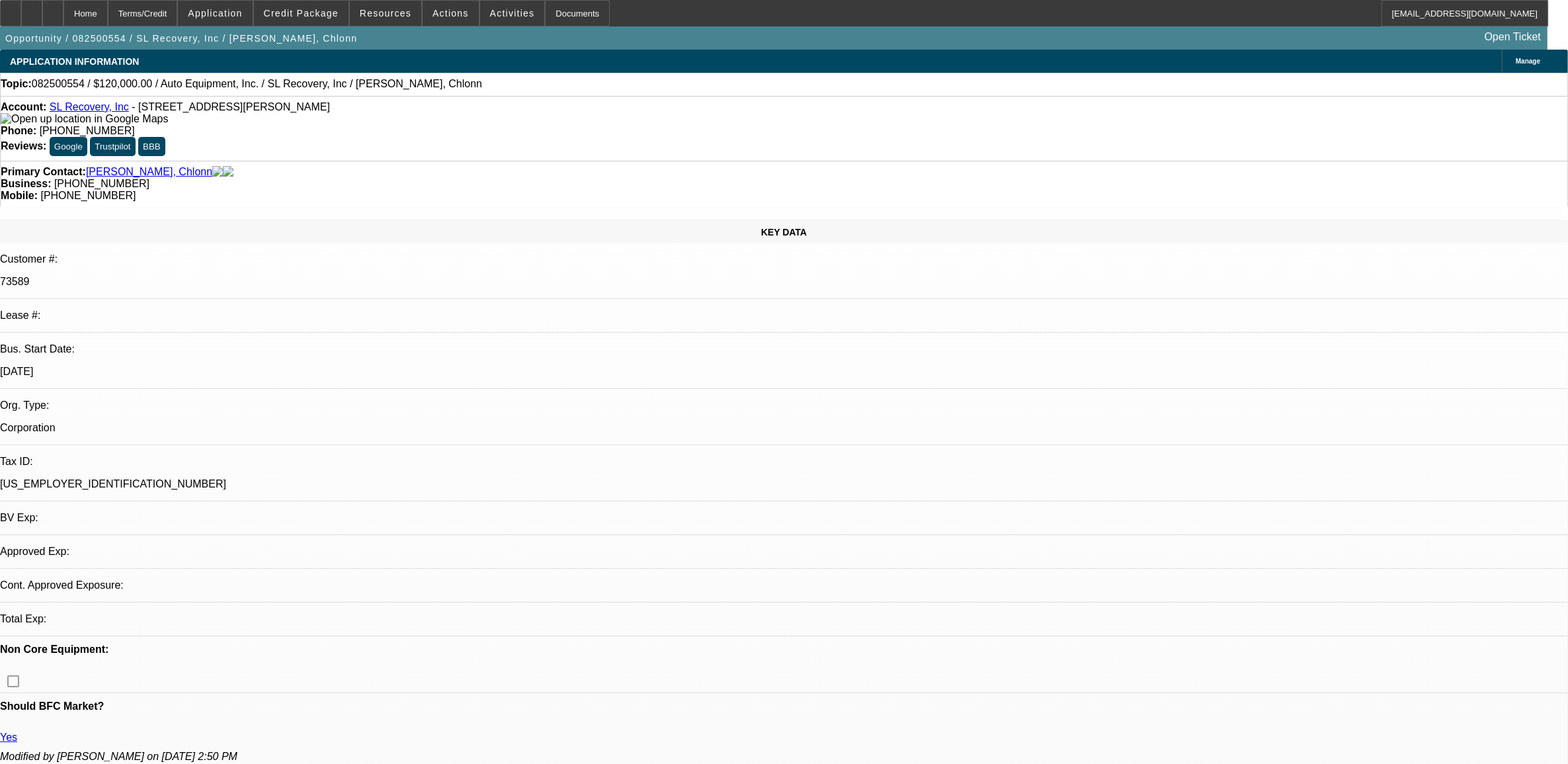
select select "0"
select select "2"
select select "0.1"
select select "1"
select select "2"
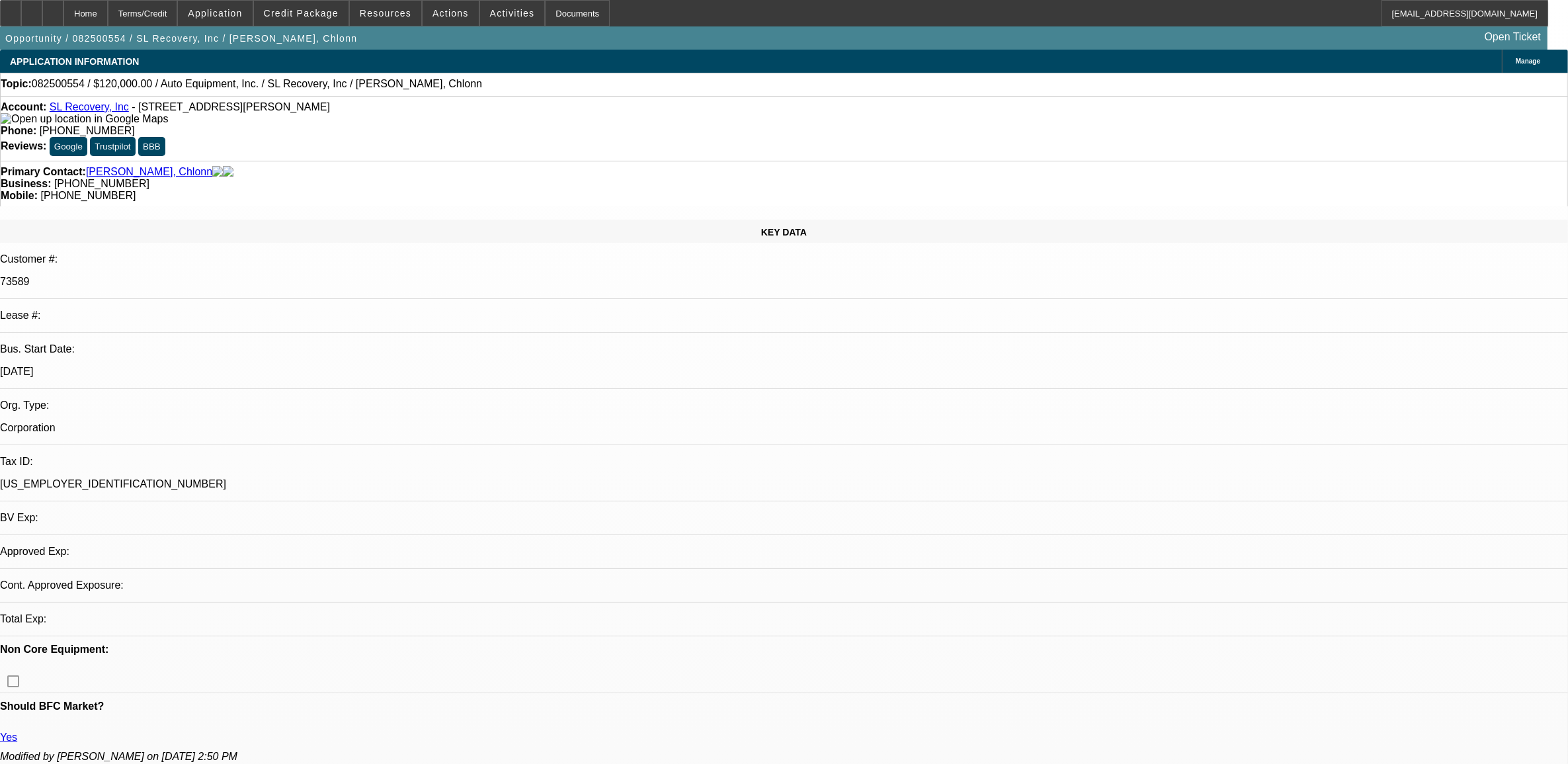
select select "4"
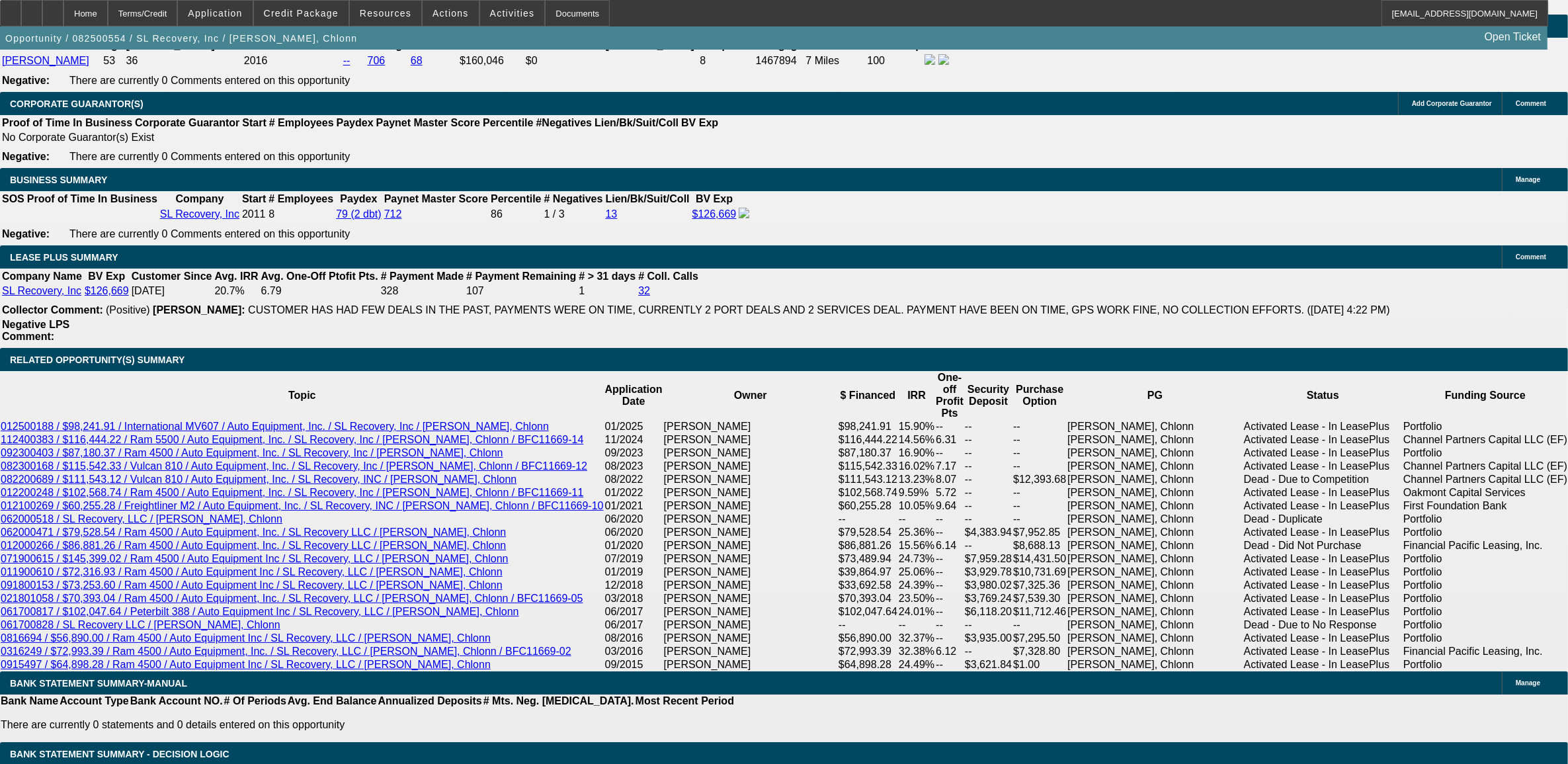
scroll to position [1985, 0]
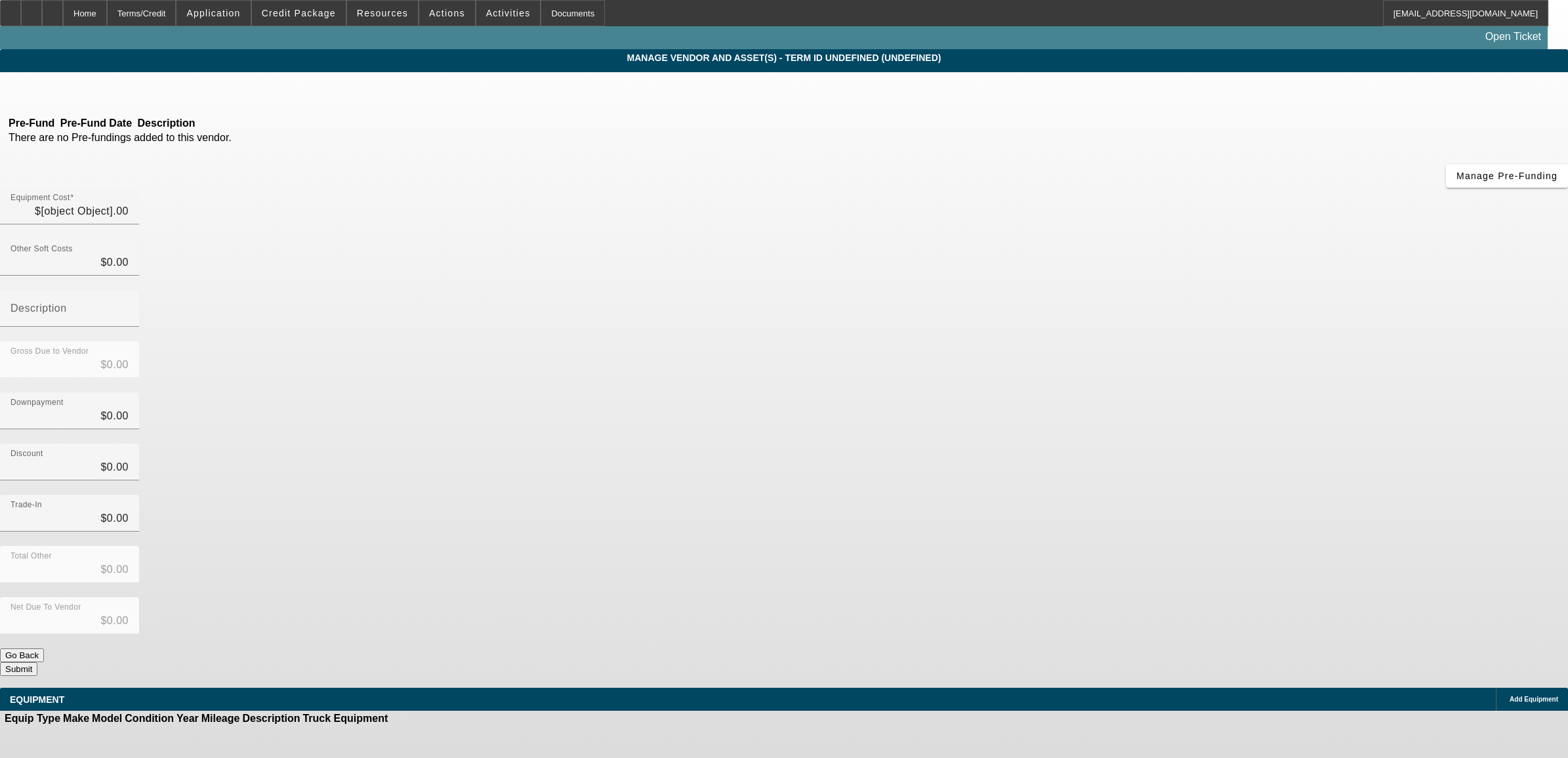
type input "$120,000.00"
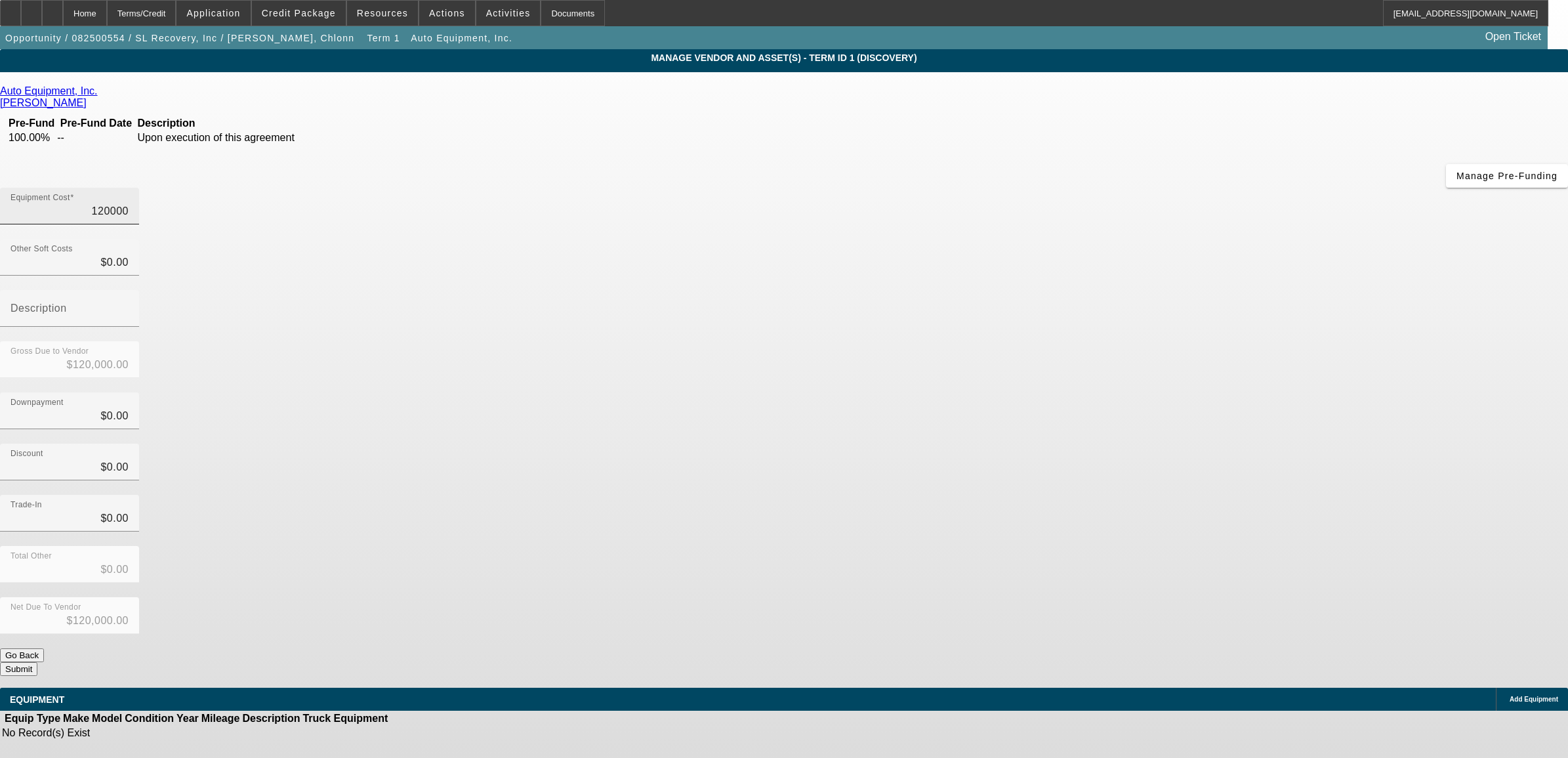
click at [128, 203] on input "120000" at bounding box center [69, 211] width 118 height 16
type input "1"
type input "$1.00"
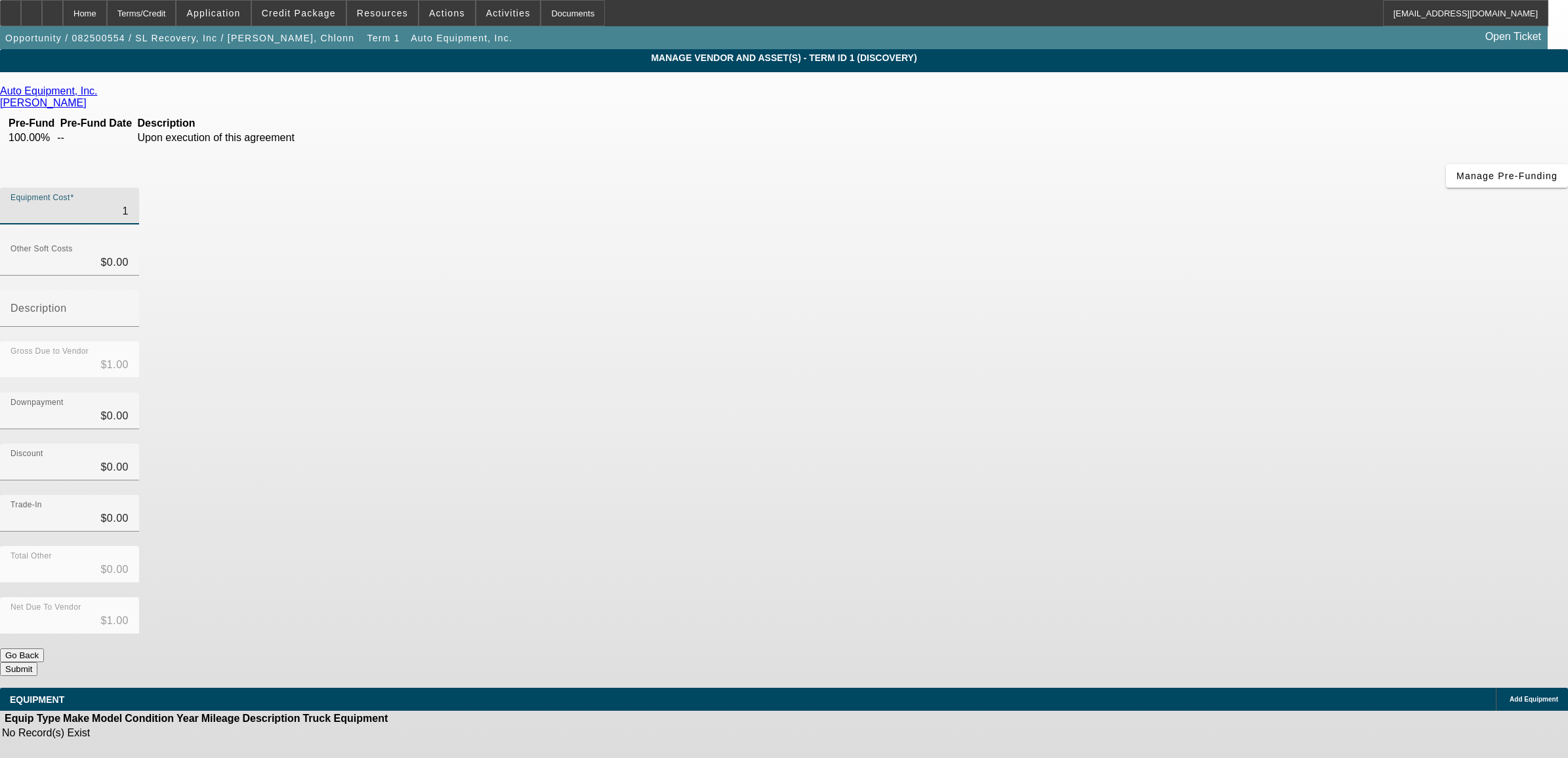
type input "12"
type input "$12.00"
type input "126"
type input "$126.00"
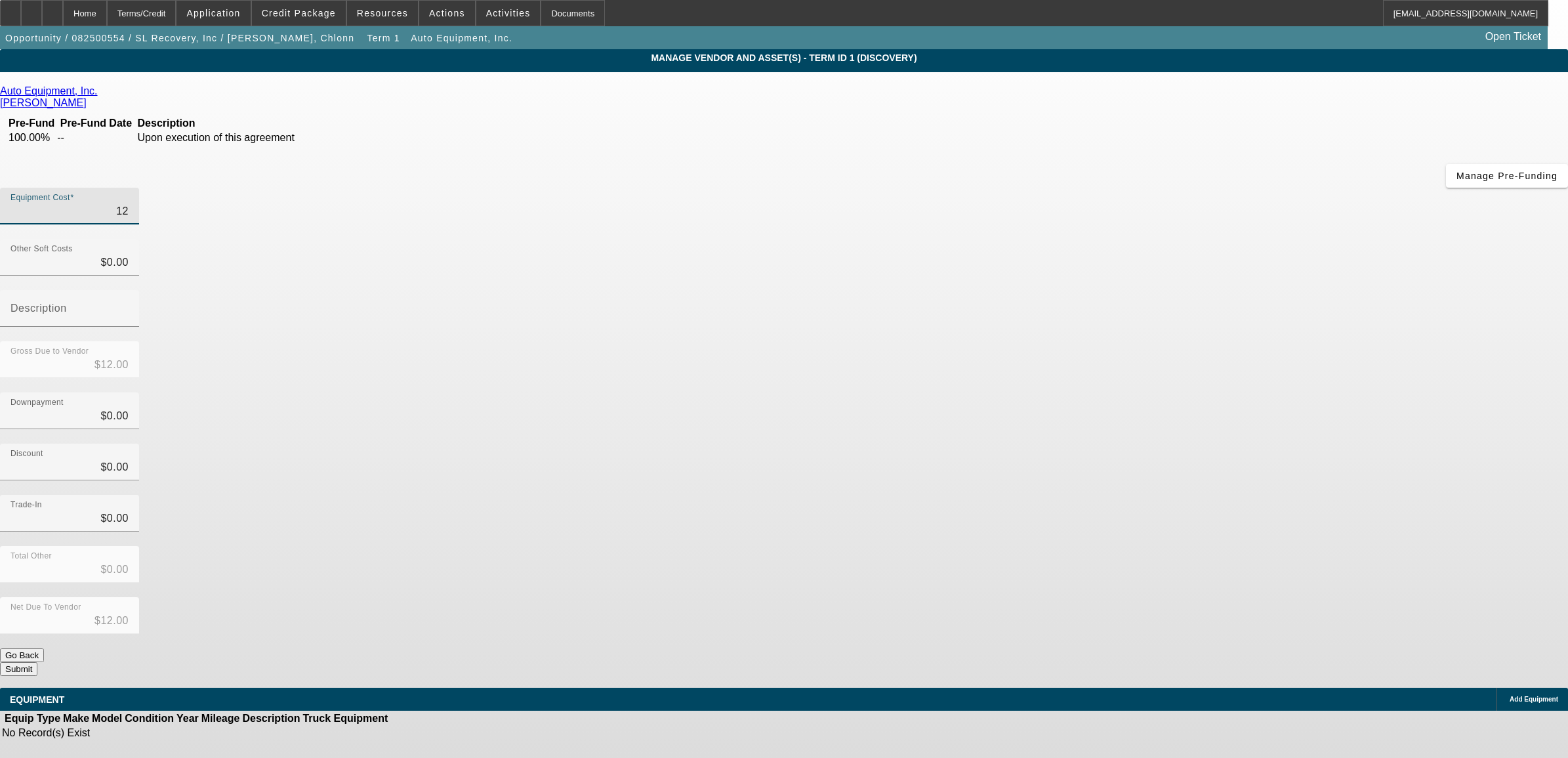
type input "$126.00"
type input "1260"
type input "$1,260.00"
type input "12600"
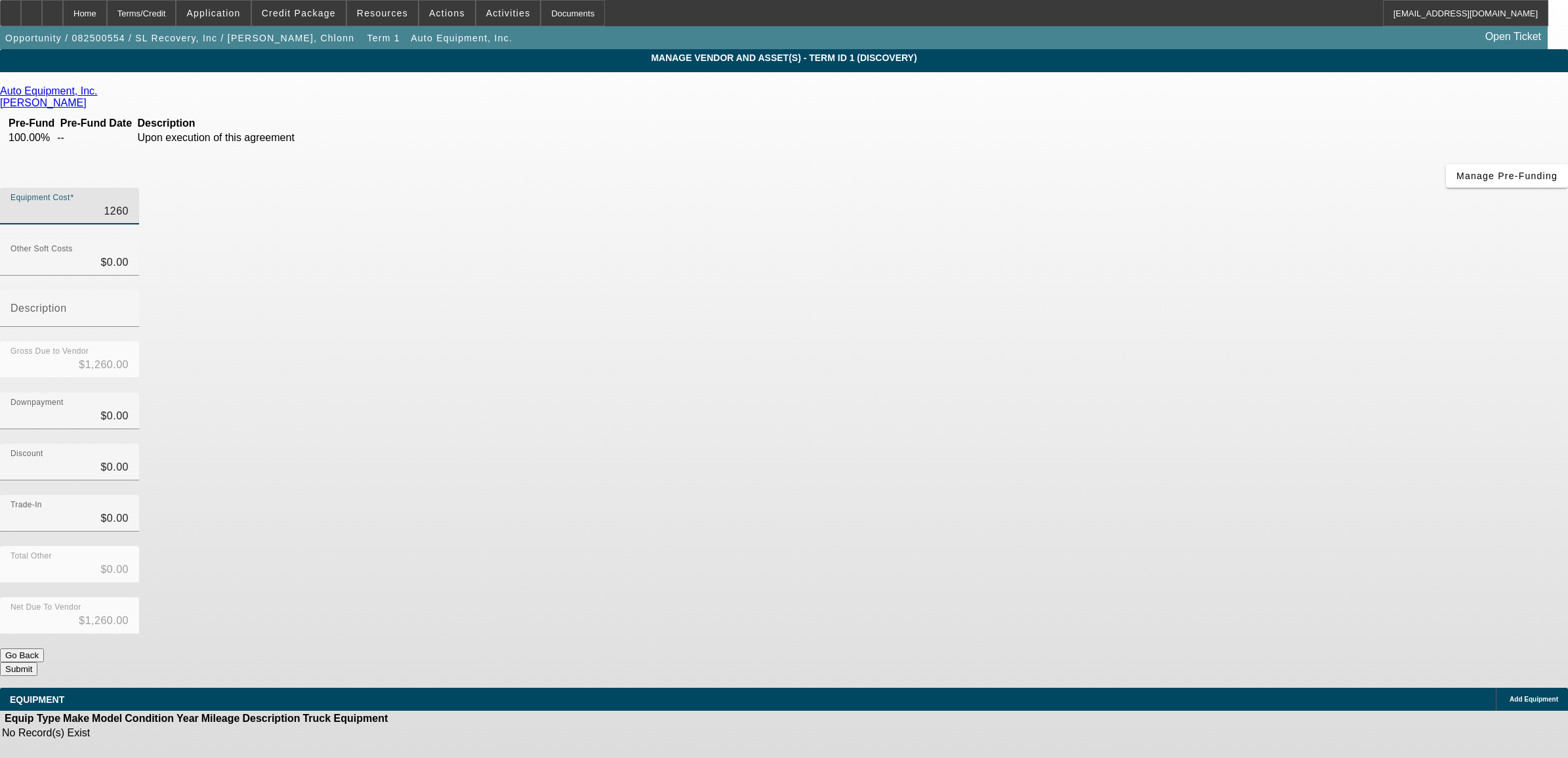
type input "$12,600.00"
type input "126000"
type input "$126,000.00"
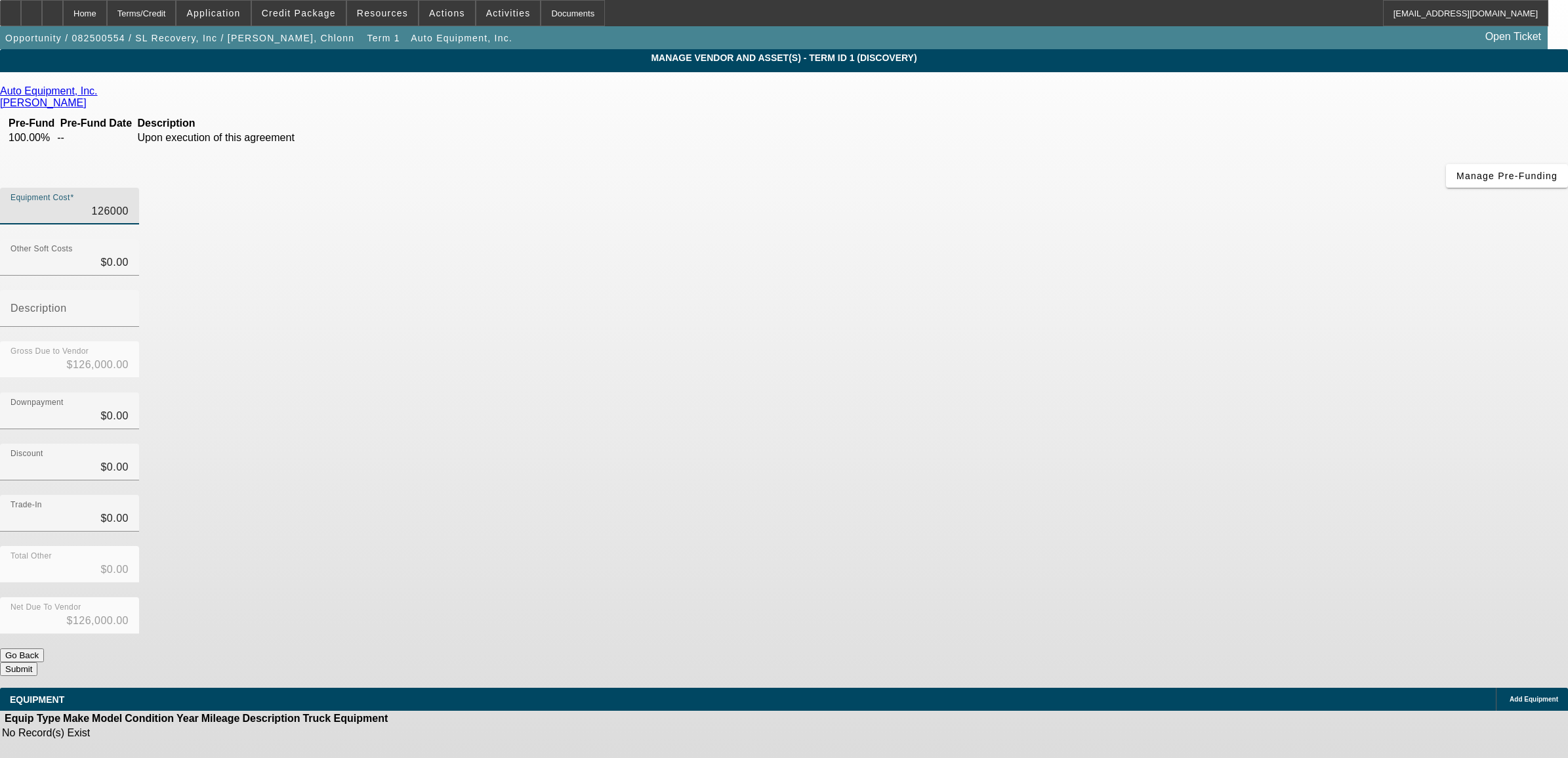
type input "$126,000.00"
type input "$0.00"
click at [1507, 700] on icon at bounding box center [1507, 700] width 0 height 0
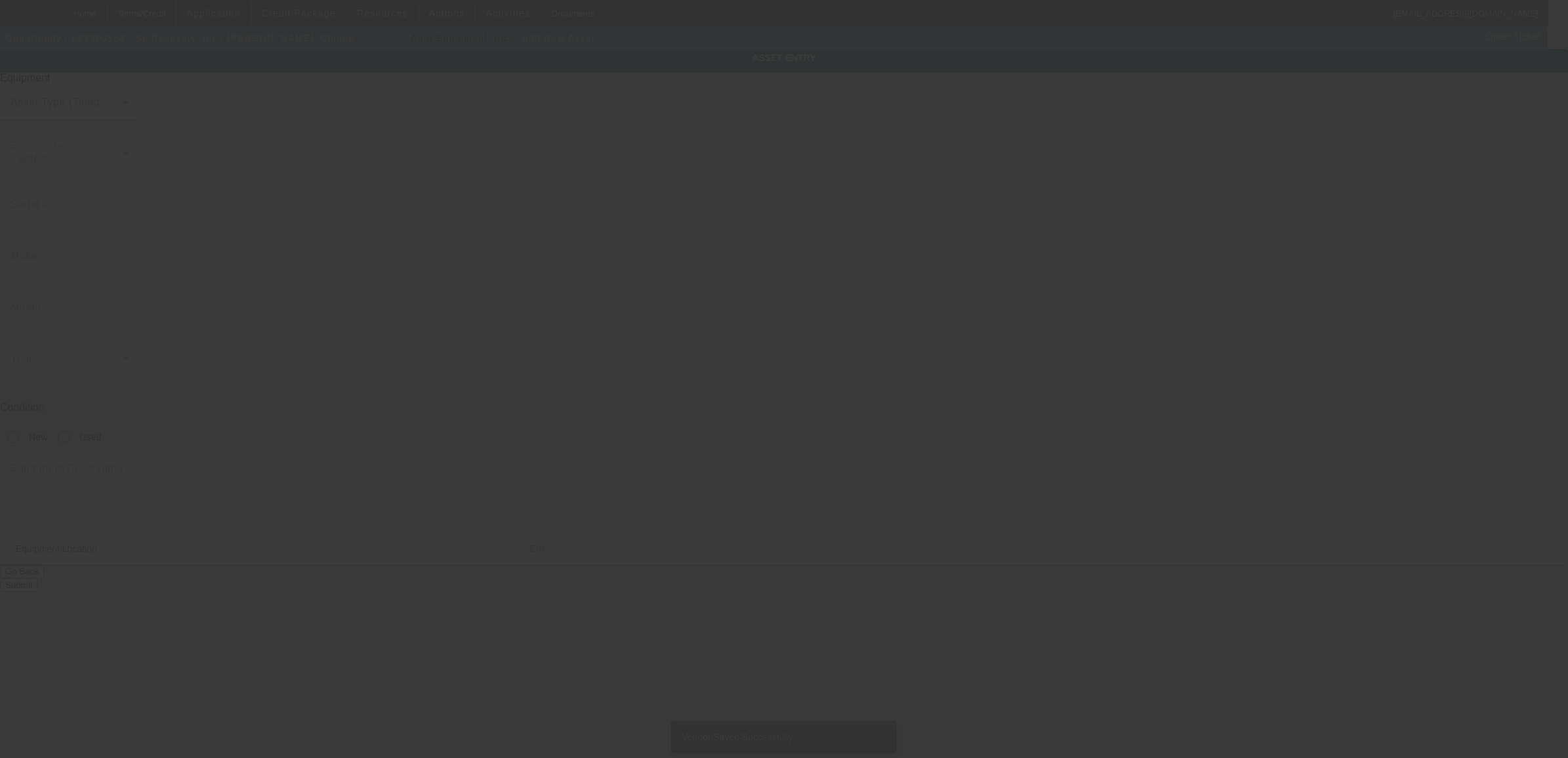
type input "[STREET_ADDRESS][PERSON_NAME]"
type input "Charlotte"
type input "28217"
type input "Mecklenburg"
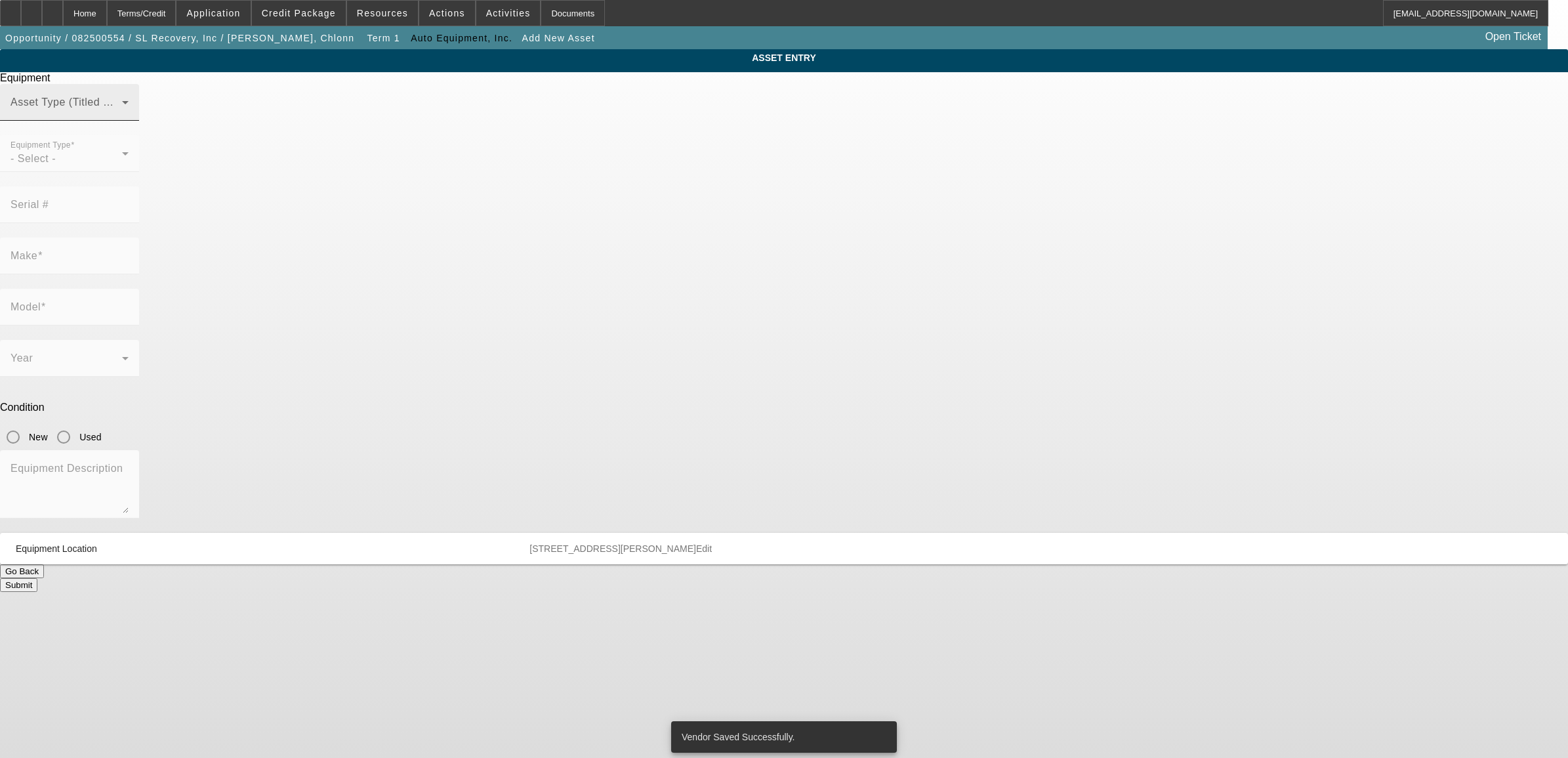
click at [122, 115] on span at bounding box center [65, 107] width 111 height 16
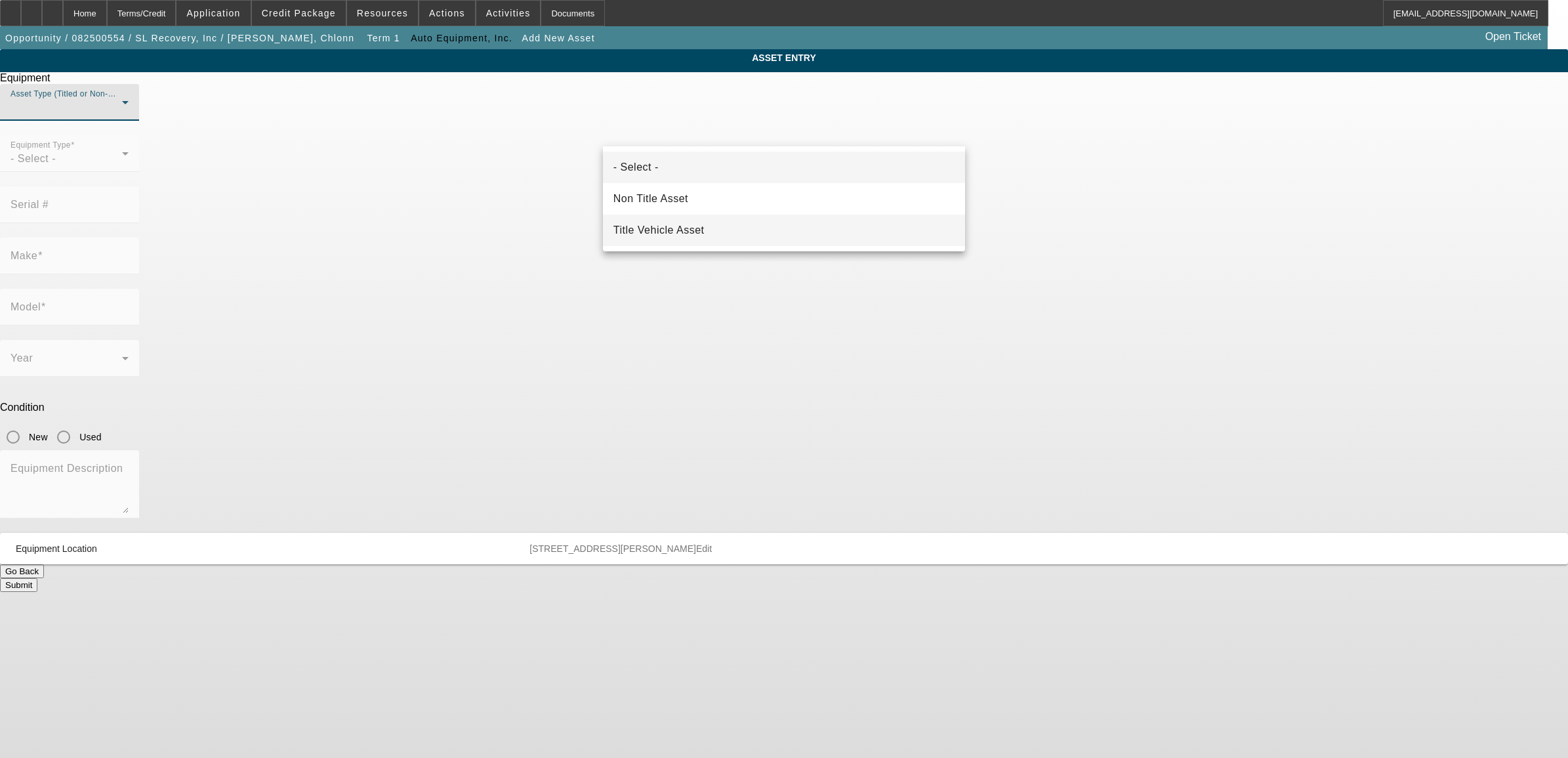
click at [653, 228] on span "Title Vehicle Asset" at bounding box center [659, 230] width 91 height 16
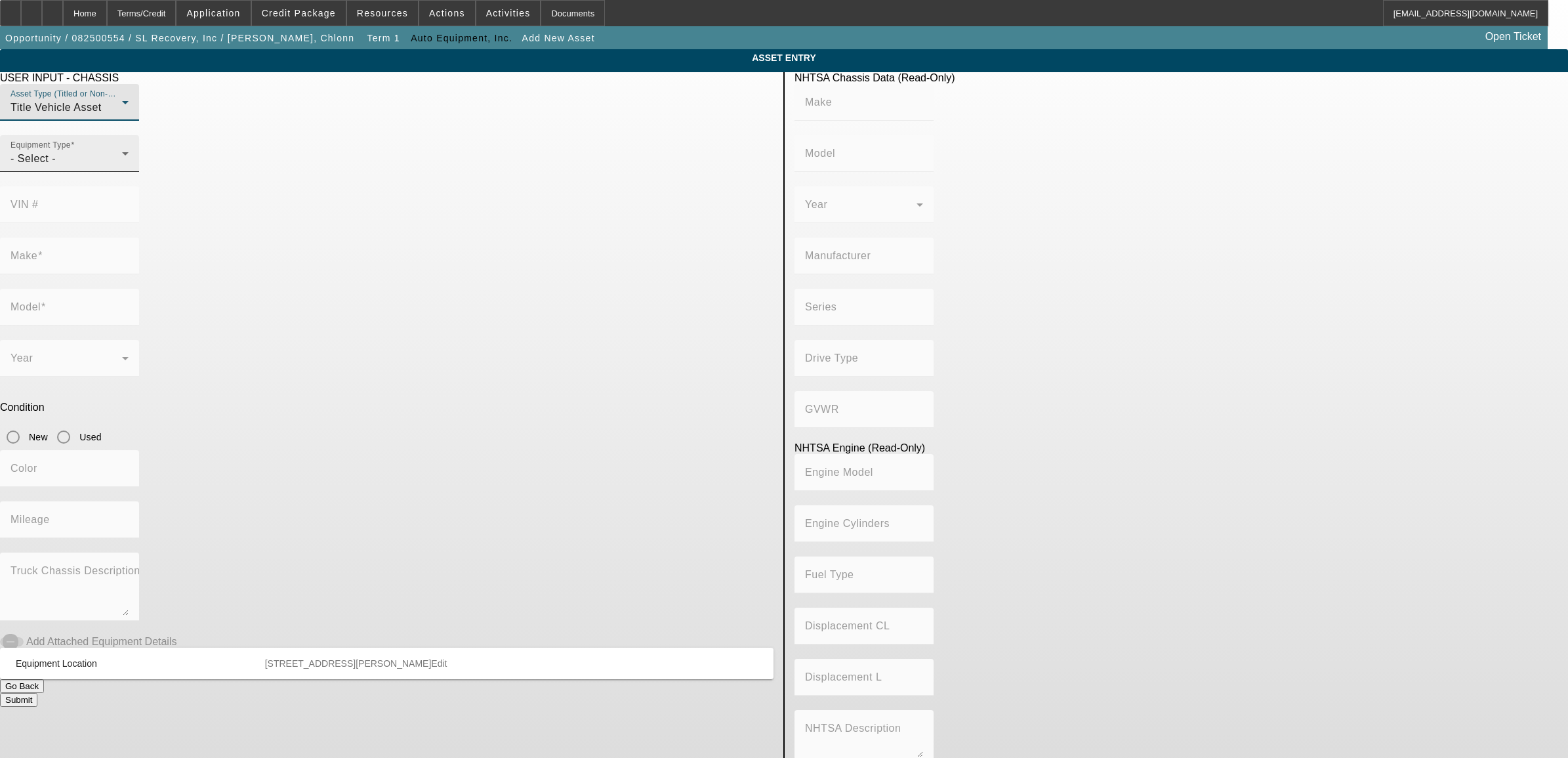
click at [128, 172] on div "Equipment Type - Select -" at bounding box center [69, 153] width 118 height 37
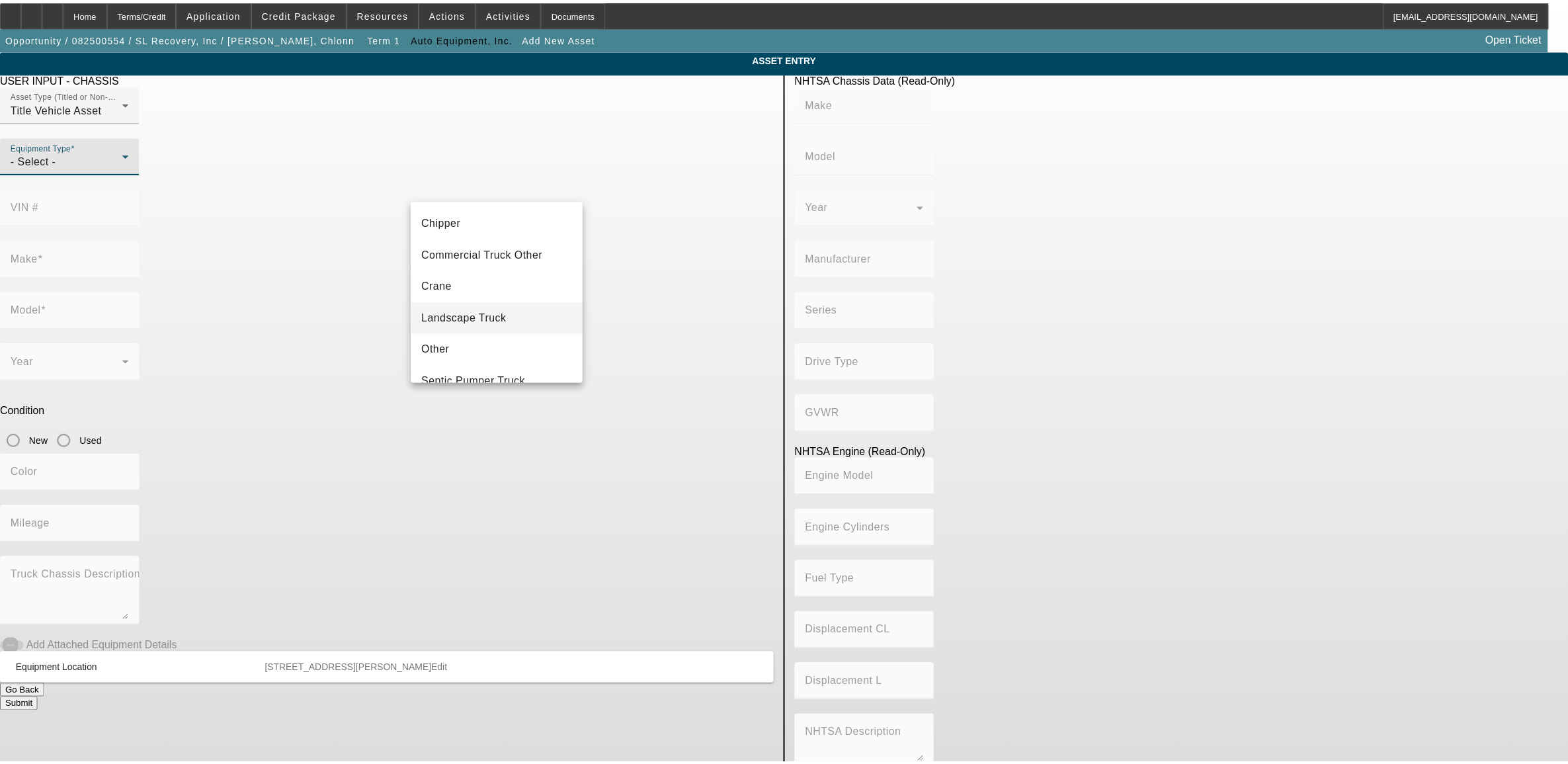
scroll to position [146, 0]
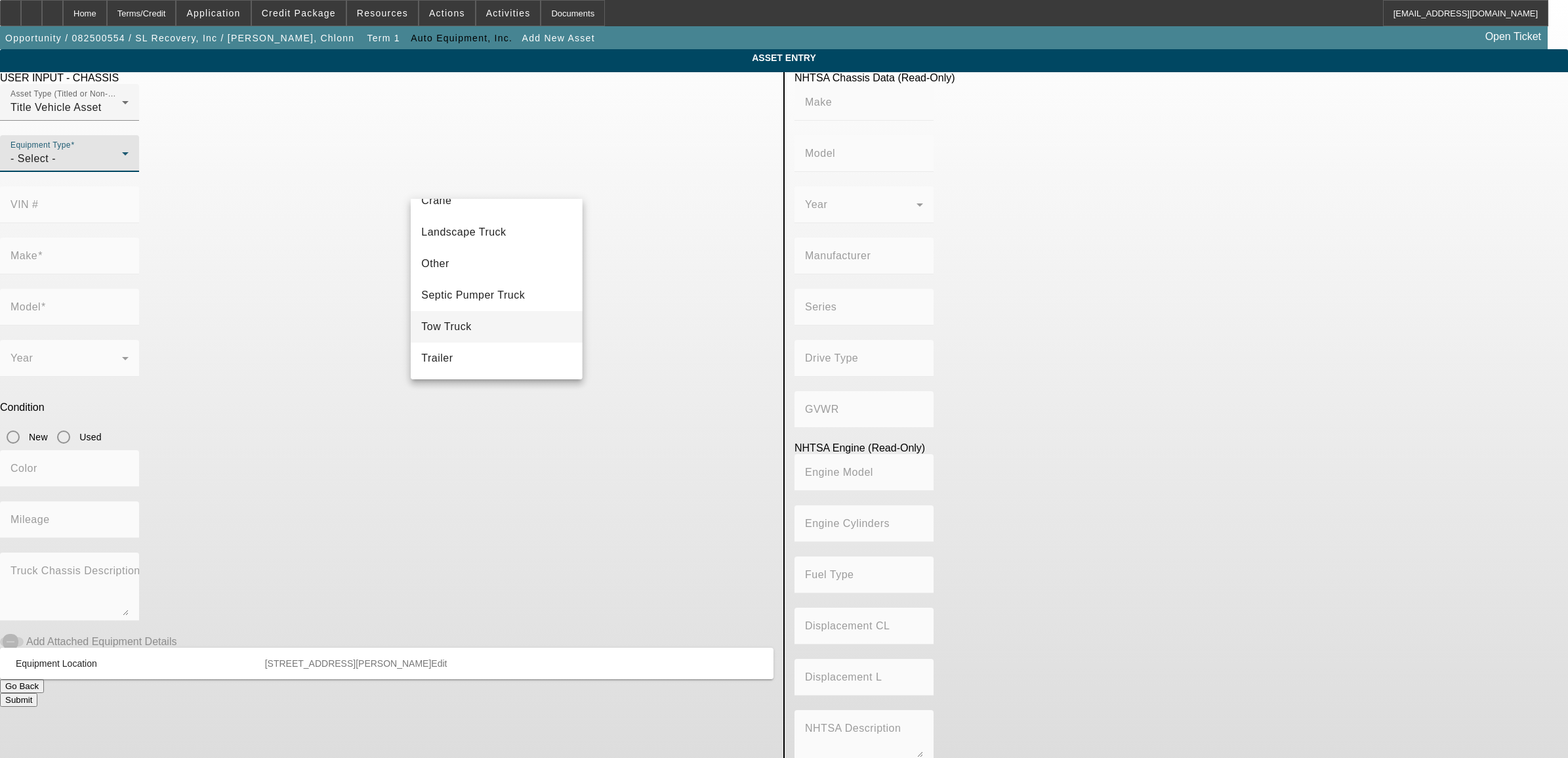
click at [469, 326] on span "Tow Truck" at bounding box center [446, 327] width 51 height 16
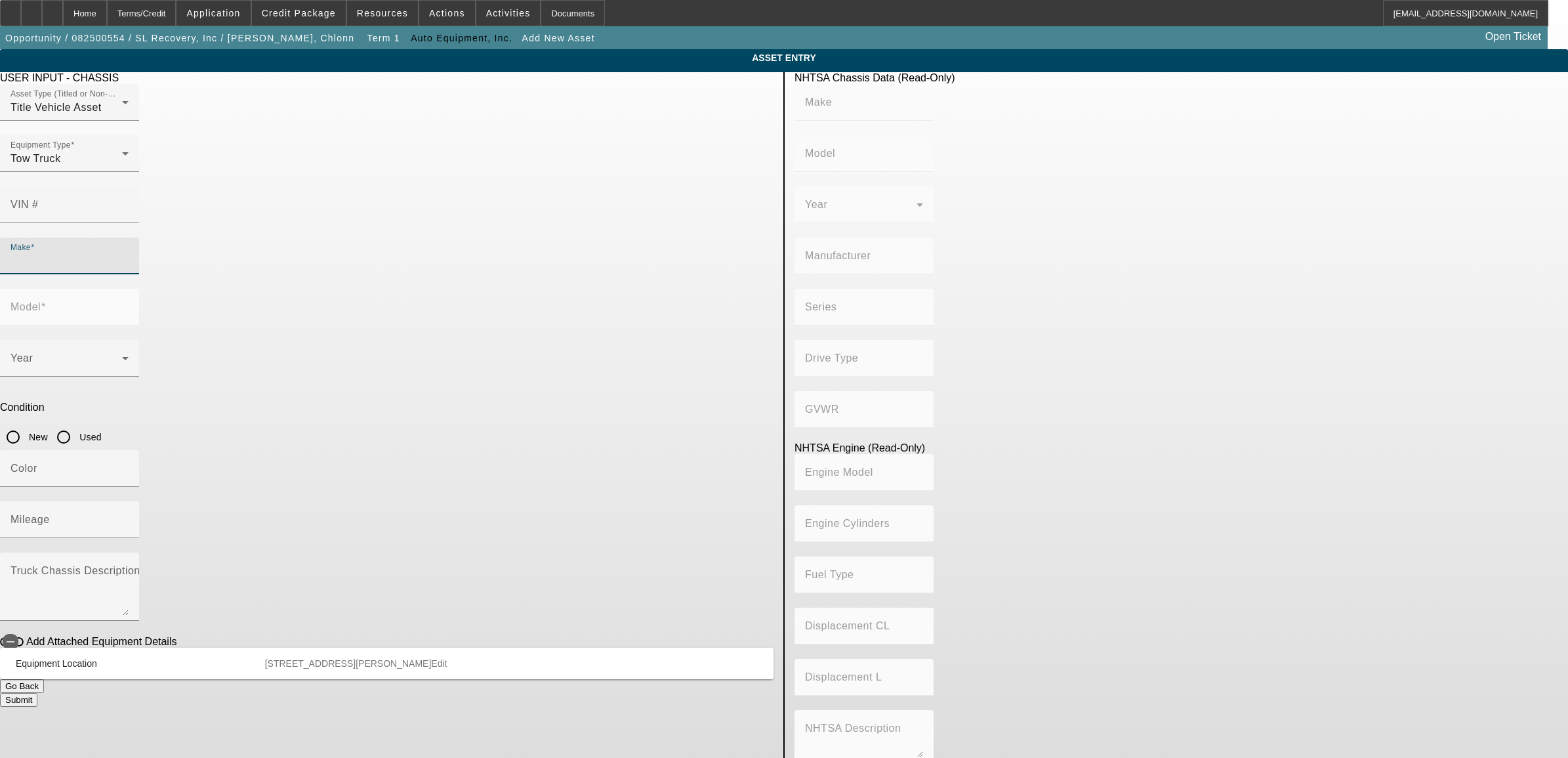
click at [128, 254] on input "Make" at bounding box center [69, 261] width 118 height 16
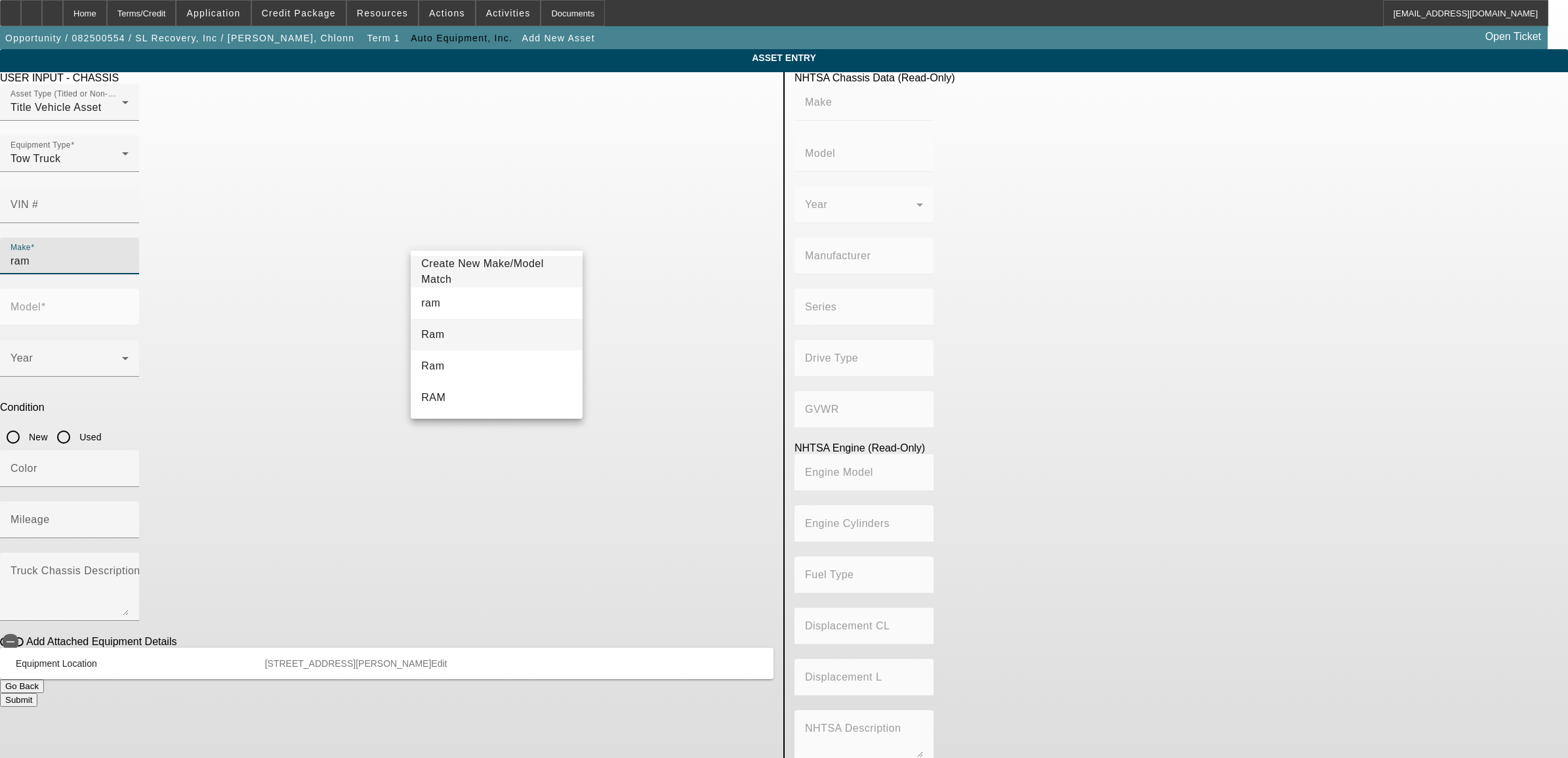
click at [437, 330] on span "Ram" at bounding box center [433, 335] width 23 height 11
type input "Ram"
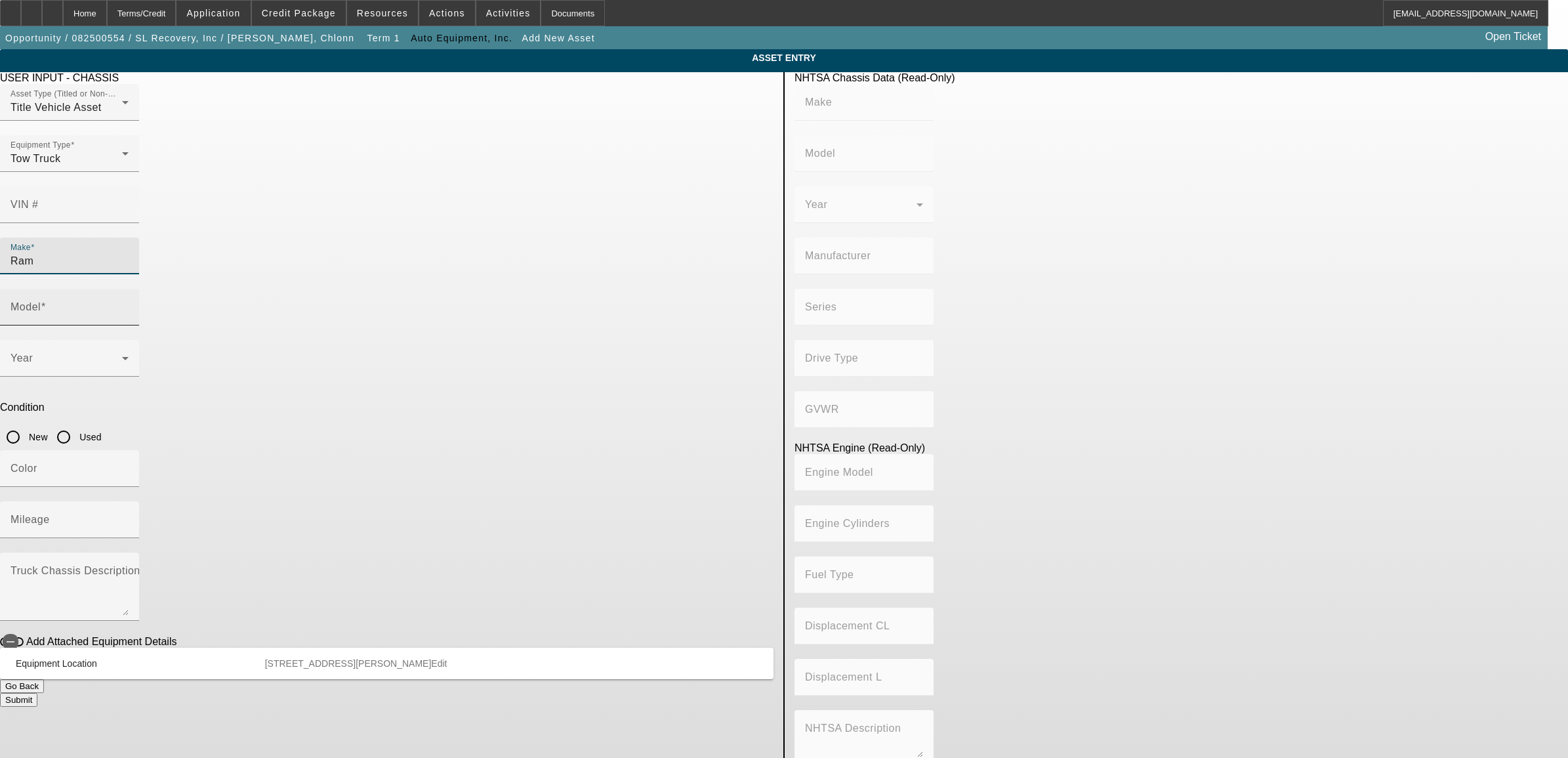
click at [40, 301] on mat-label "Model" at bounding box center [25, 307] width 30 height 11
click at [128, 304] on input "Model" at bounding box center [69, 312] width 118 height 16
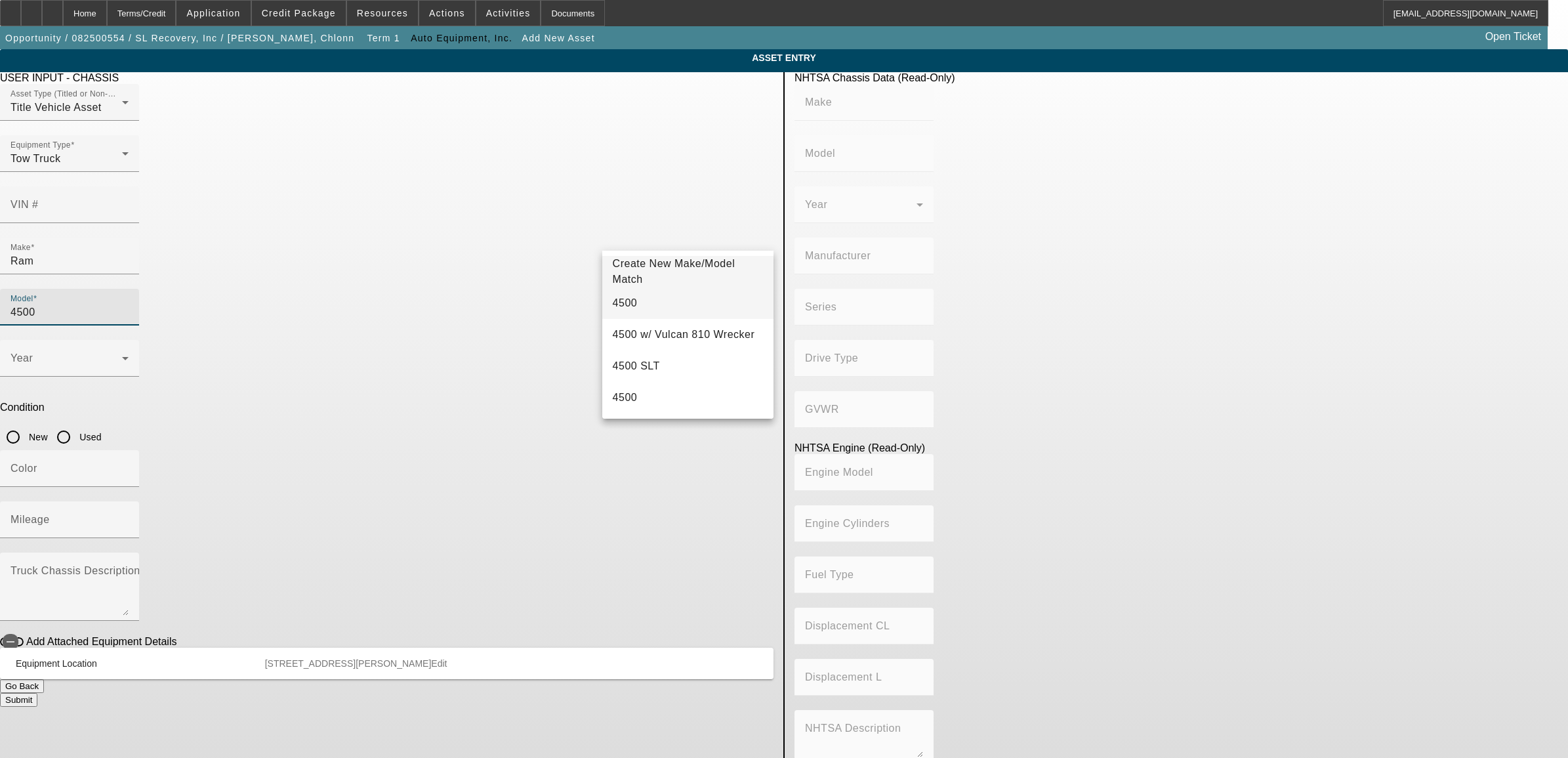
type input "4500"
click at [633, 307] on mat-option "4500" at bounding box center [688, 303] width 171 height 31
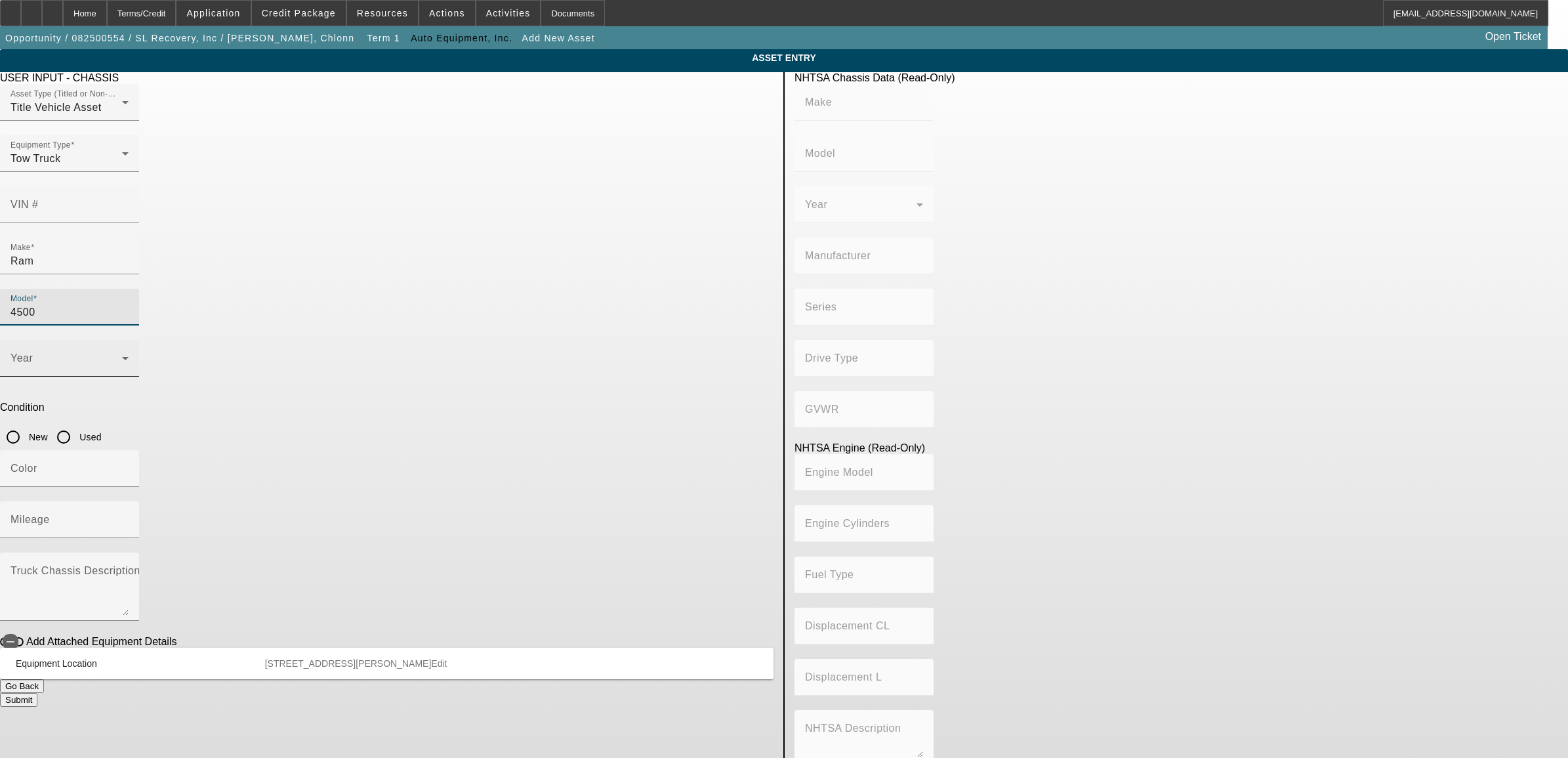
click at [122, 356] on span at bounding box center [65, 363] width 111 height 16
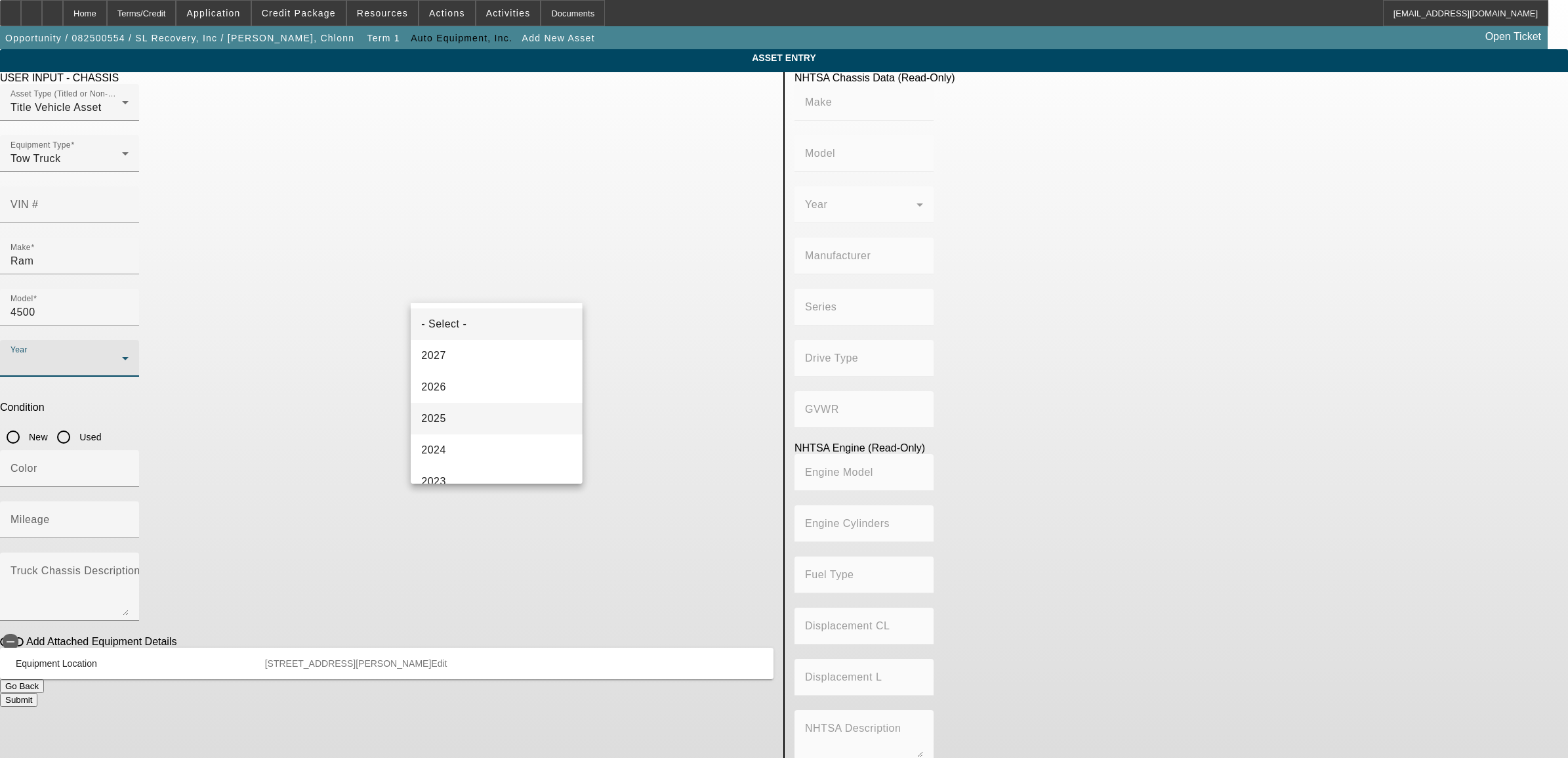
click at [453, 422] on mat-option "2025" at bounding box center [496, 419] width 171 height 31
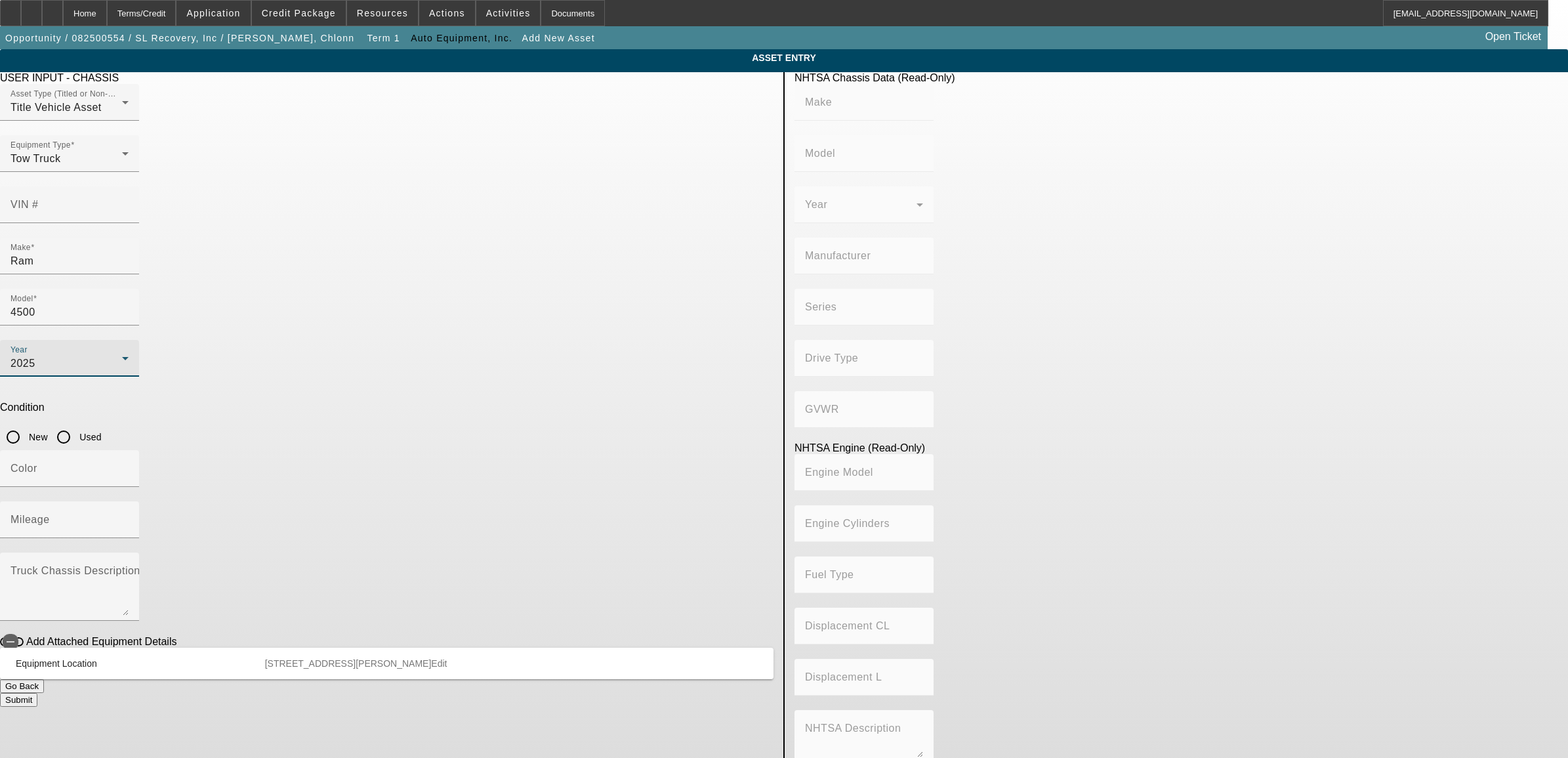
click at [26, 424] on input "New" at bounding box center [13, 437] width 26 height 26
radio input "true"
click at [128, 518] on input "Mileage" at bounding box center [69, 525] width 118 height 16
type input "1"
click at [23, 629] on span "button" at bounding box center [11, 642] width 26 height 26
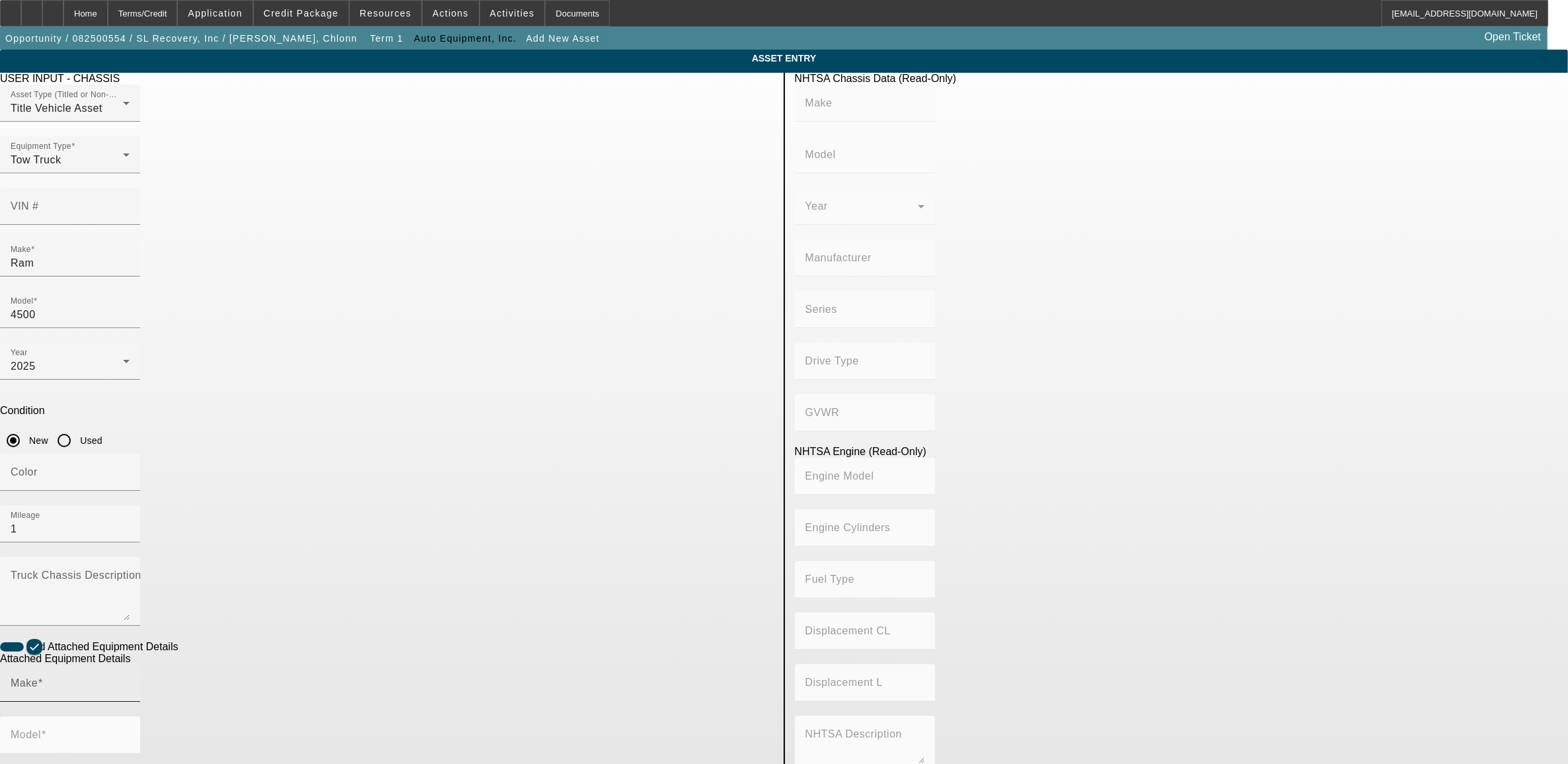
click at [129, 681] on input "Make" at bounding box center [70, 689] width 119 height 16
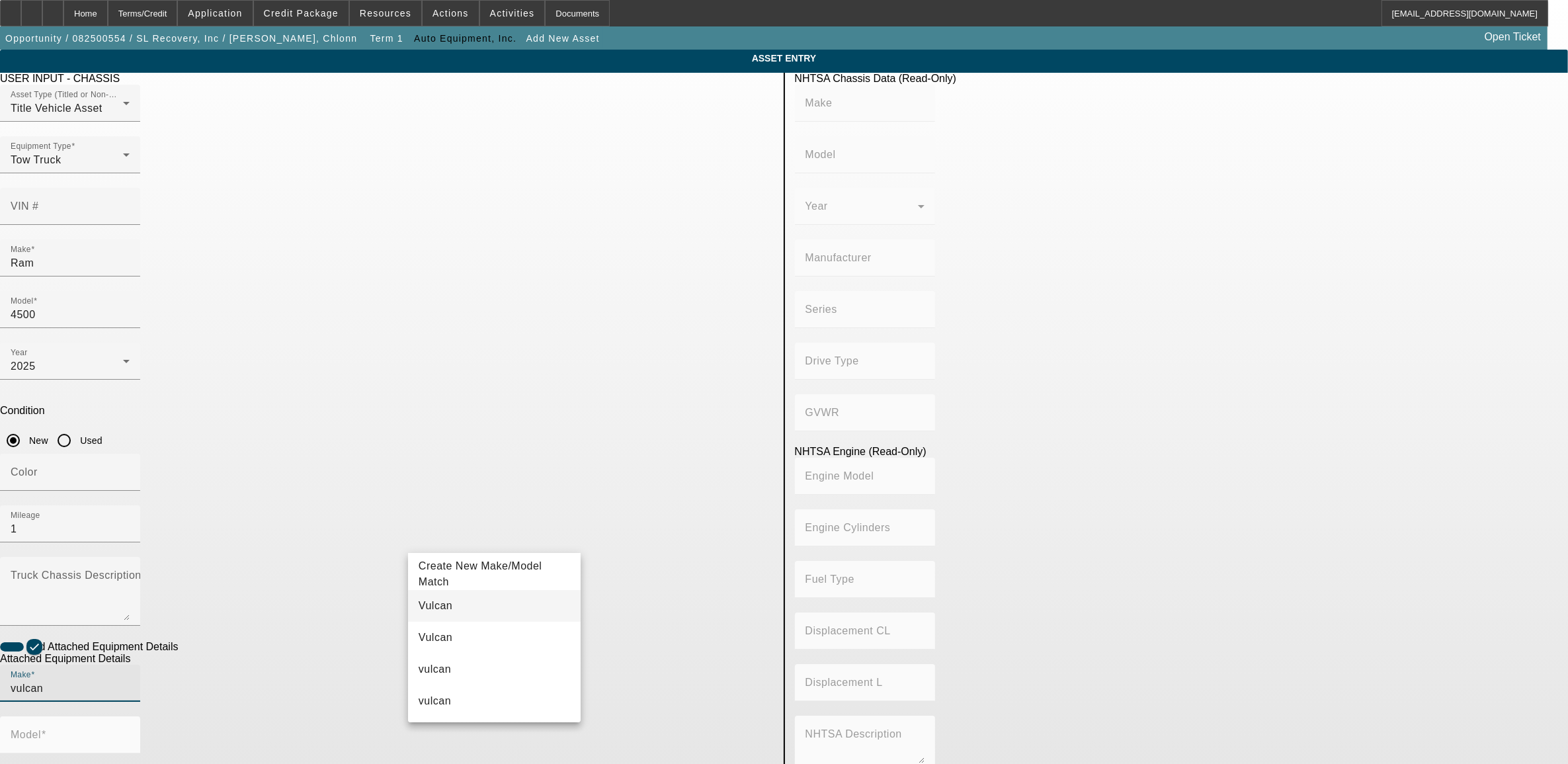
click at [432, 602] on span "Vulcan" at bounding box center [435, 606] width 34 height 11
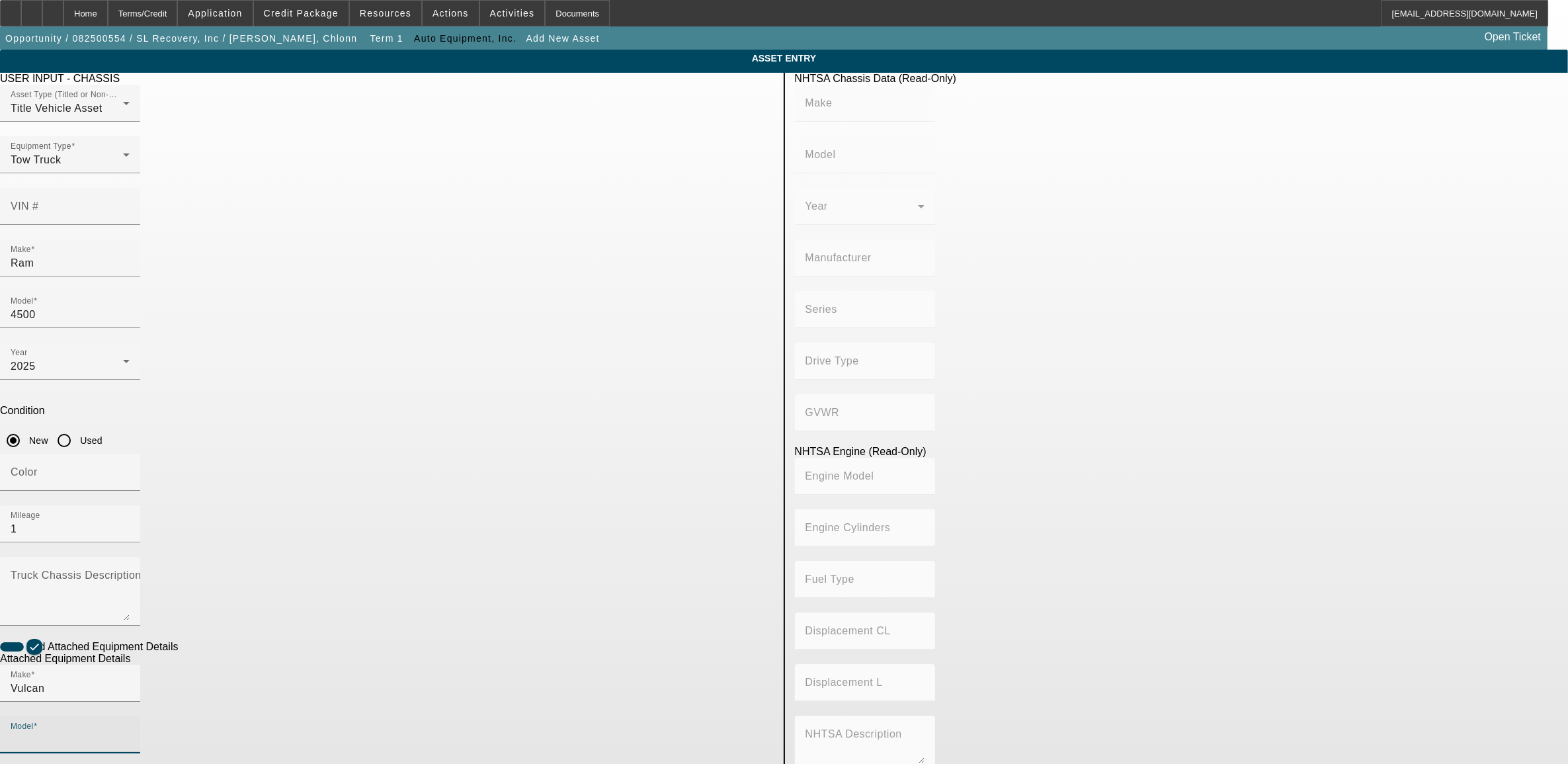
click at [129, 733] on input "Model" at bounding box center [70, 740] width 119 height 16
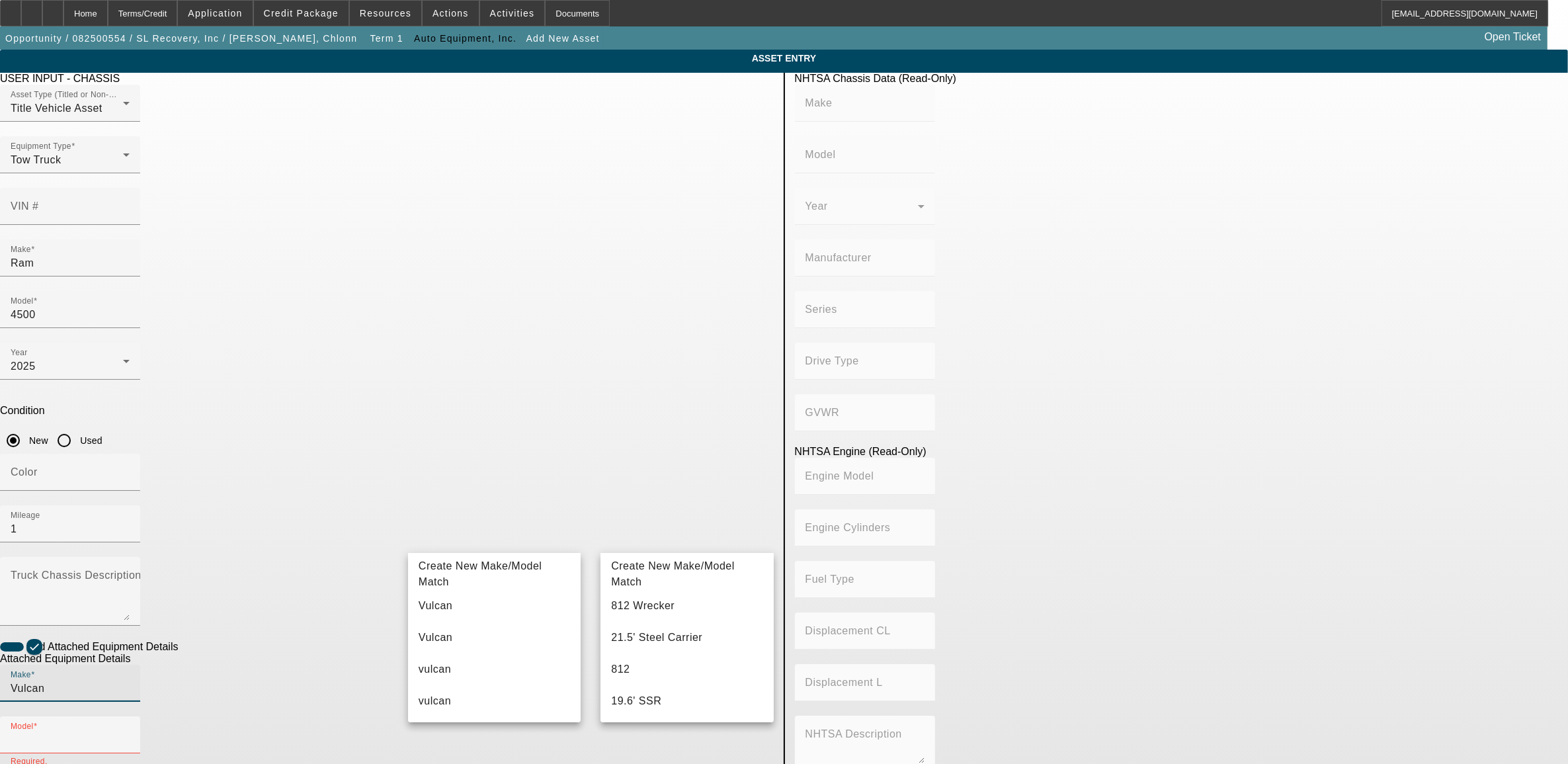
click at [129, 681] on input "Vulcan" at bounding box center [70, 689] width 119 height 16
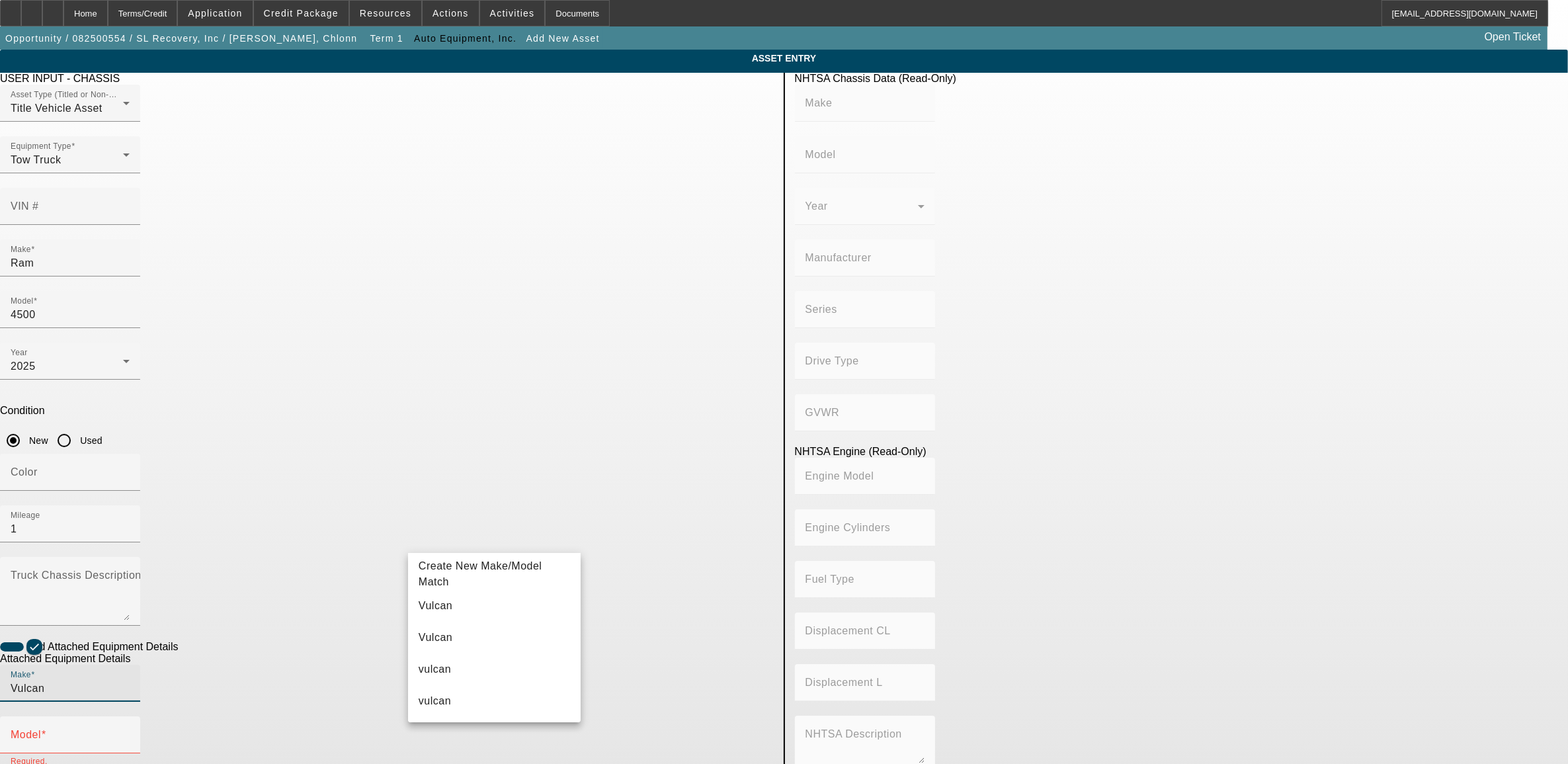
drag, startPoint x: 490, startPoint y: 538, endPoint x: 368, endPoint y: 540, distance: 122.0
click at [368, 540] on app-asset-collateral-manage "ASSET ENTRY USER INPUT - CHASSIS Asset Type (Titled or Non-Titled) Title Vehicl…" at bounding box center [784, 564] width 1568 height 1029
drag, startPoint x: 390, startPoint y: 540, endPoint x: 344, endPoint y: 541, distance: 46.0
click at [344, 541] on app-asset-collateral-manage "ASSET ENTRY USER INPUT - CHASSIS Asset Type (Titled or Non-Titled) Title Vehicl…" at bounding box center [784, 564] width 1568 height 1029
click at [454, 614] on mat-option "Vulcan" at bounding box center [494, 606] width 172 height 31
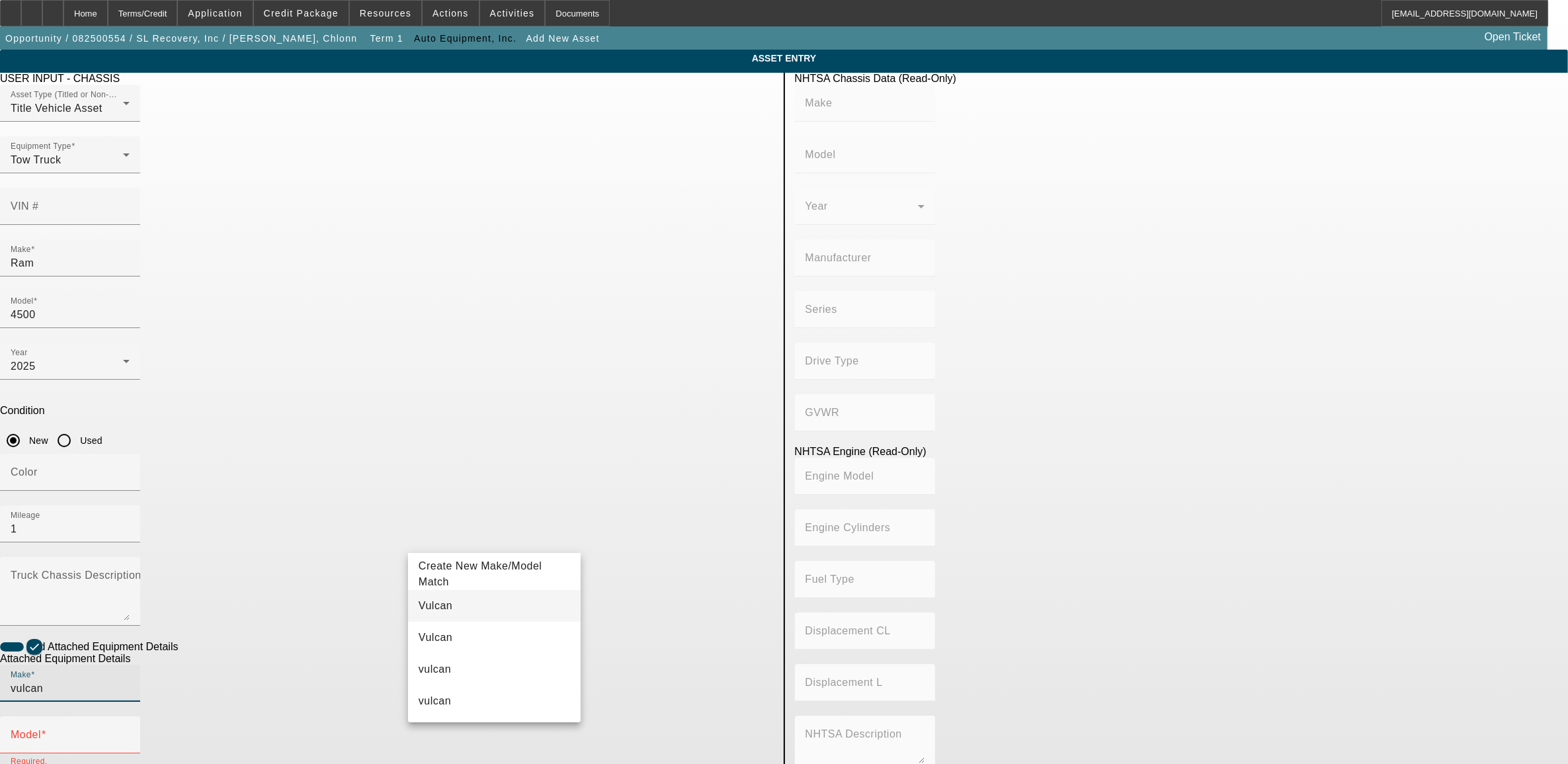
type input "Vulcan"
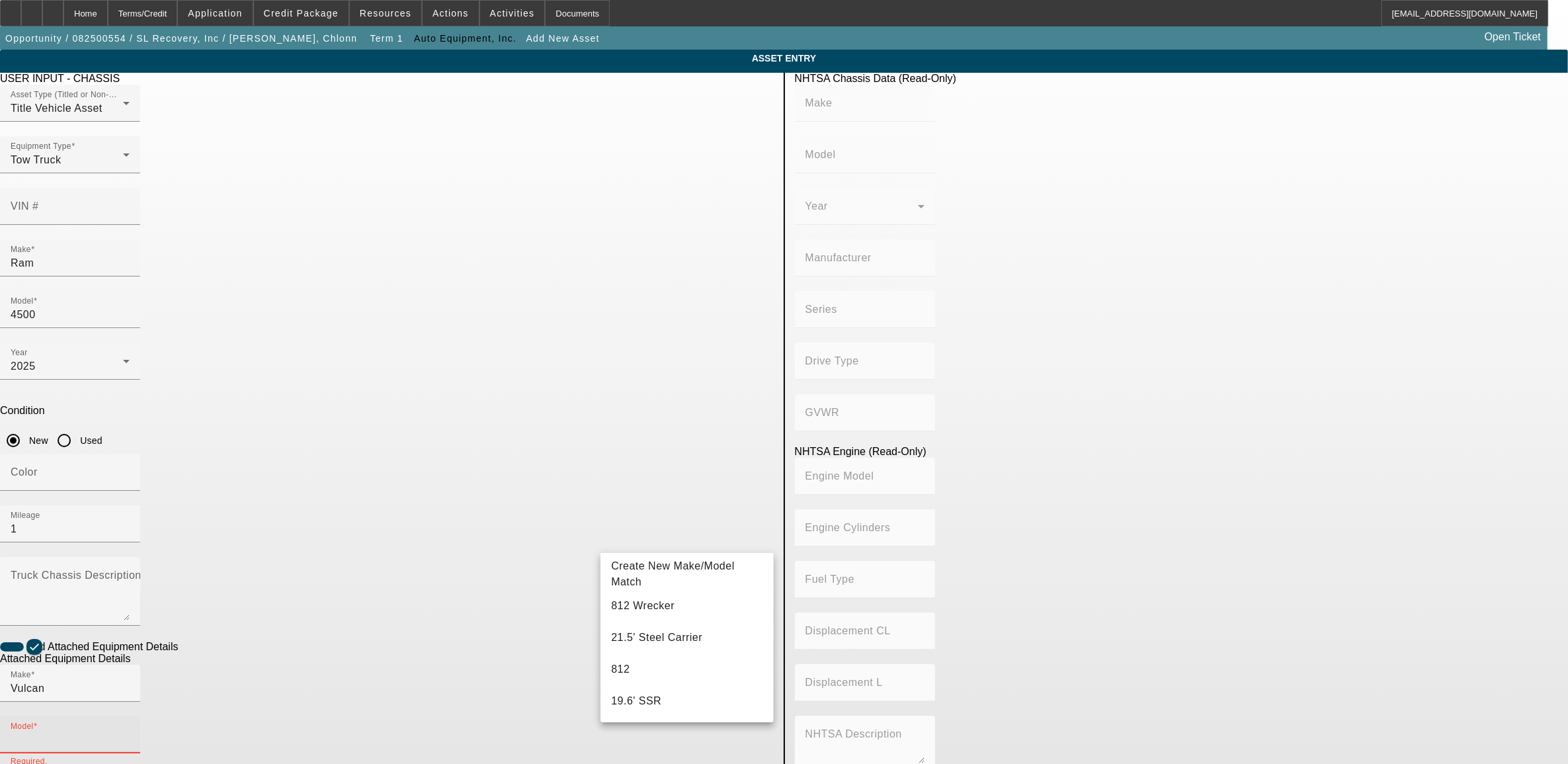
click at [129, 733] on input "Model" at bounding box center [70, 740] width 119 height 16
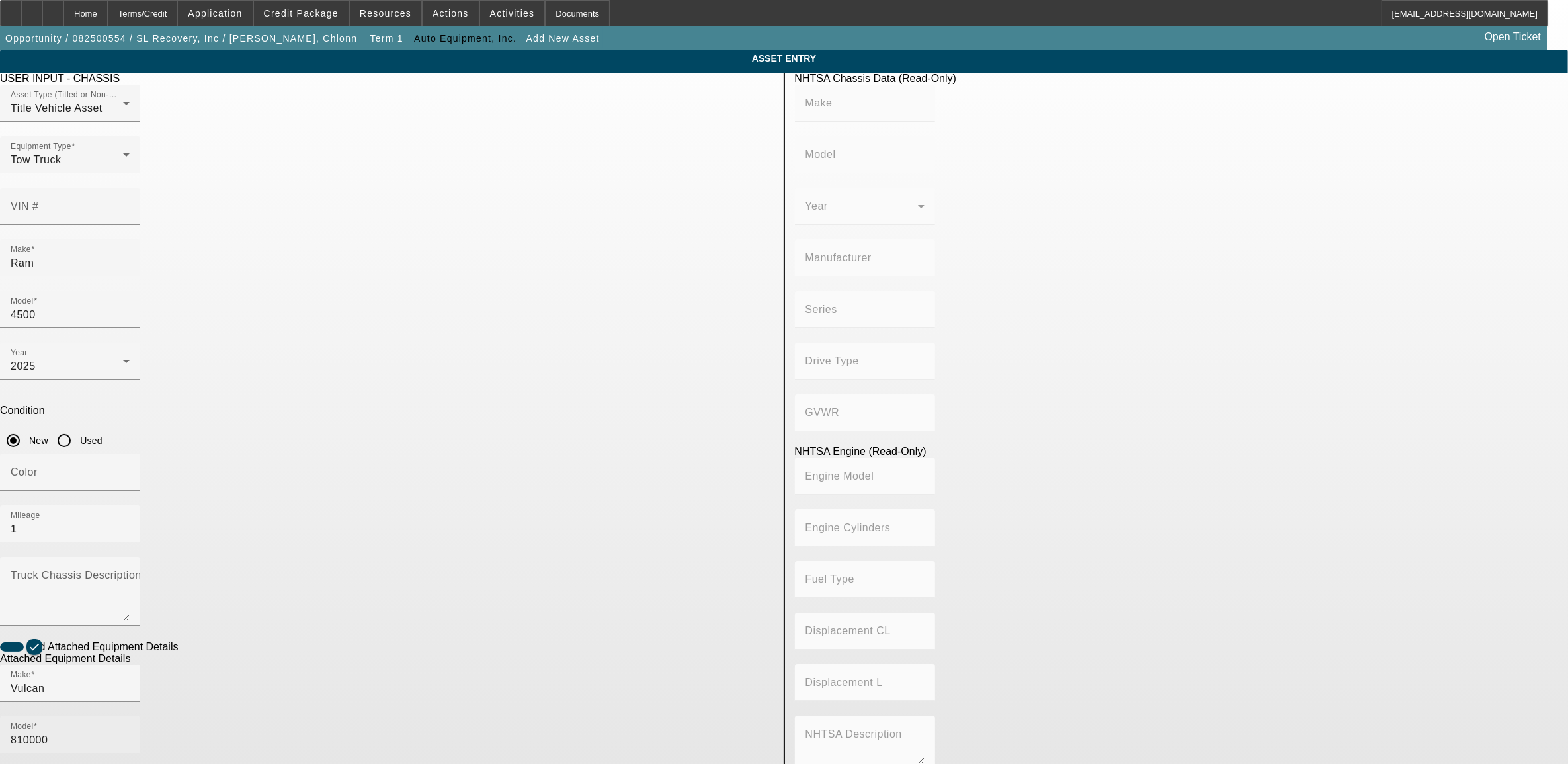
click at [129, 733] on input "810000" at bounding box center [70, 740] width 119 height 16
drag, startPoint x: 673, startPoint y: 533, endPoint x: 519, endPoint y: 535, distance: 154.0
click at [519, 665] on div "Make Vulcan Model 810000" at bounding box center [387, 717] width 774 height 104
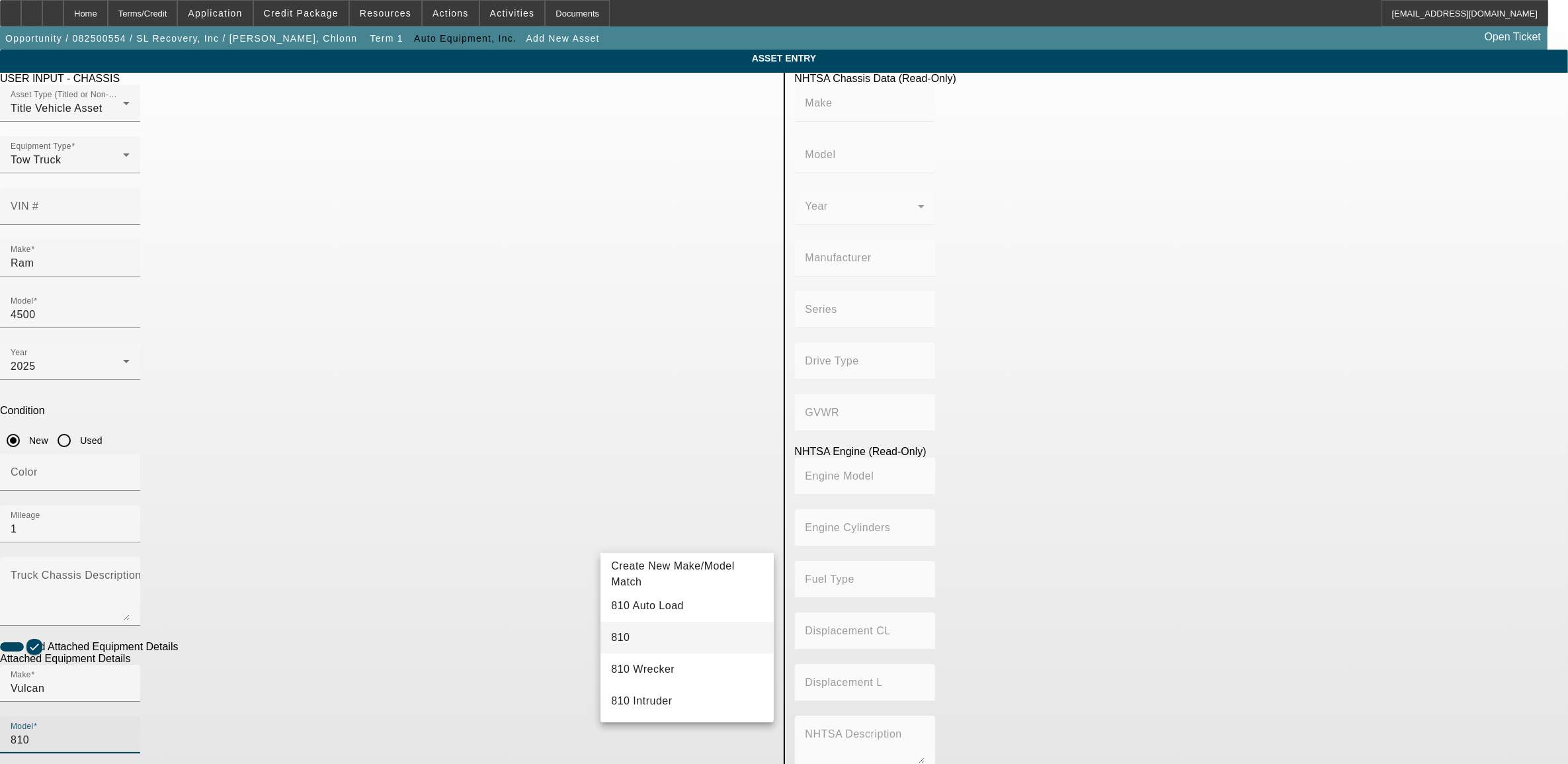
type input "810"
click at [622, 633] on span "810" at bounding box center [620, 638] width 19 height 11
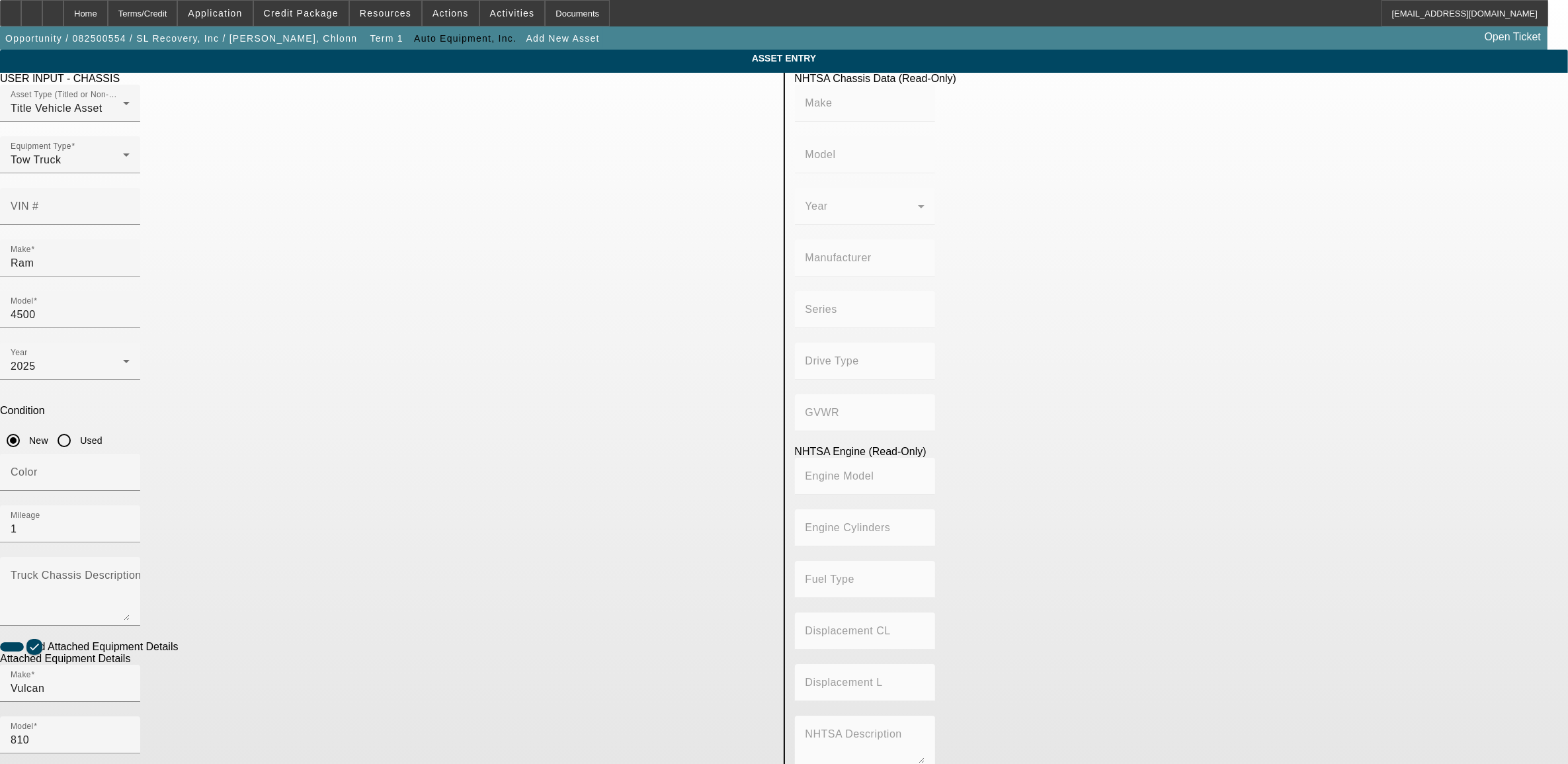
radio input "true"
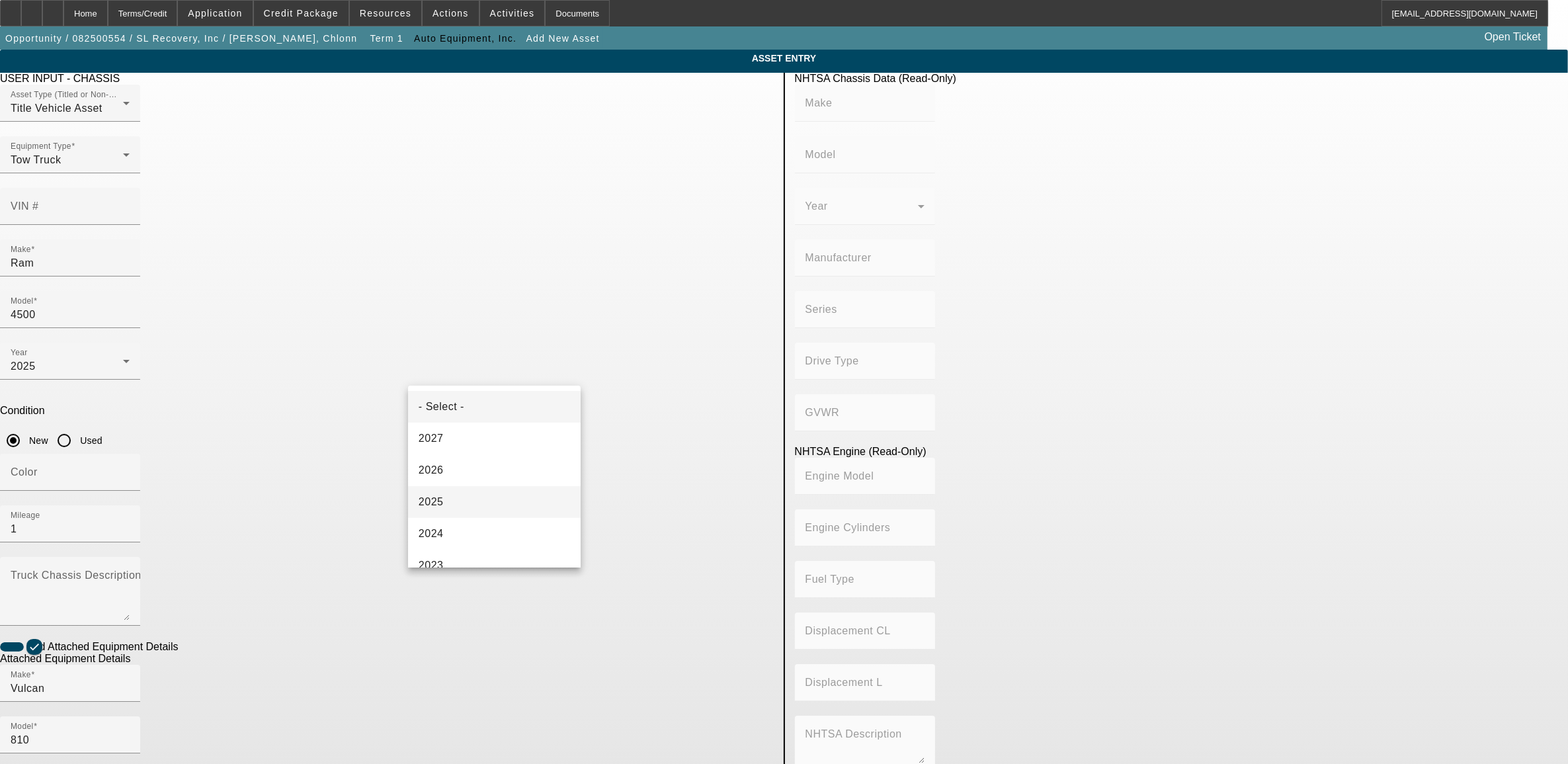
click at [446, 500] on mat-option "2025" at bounding box center [494, 502] width 172 height 31
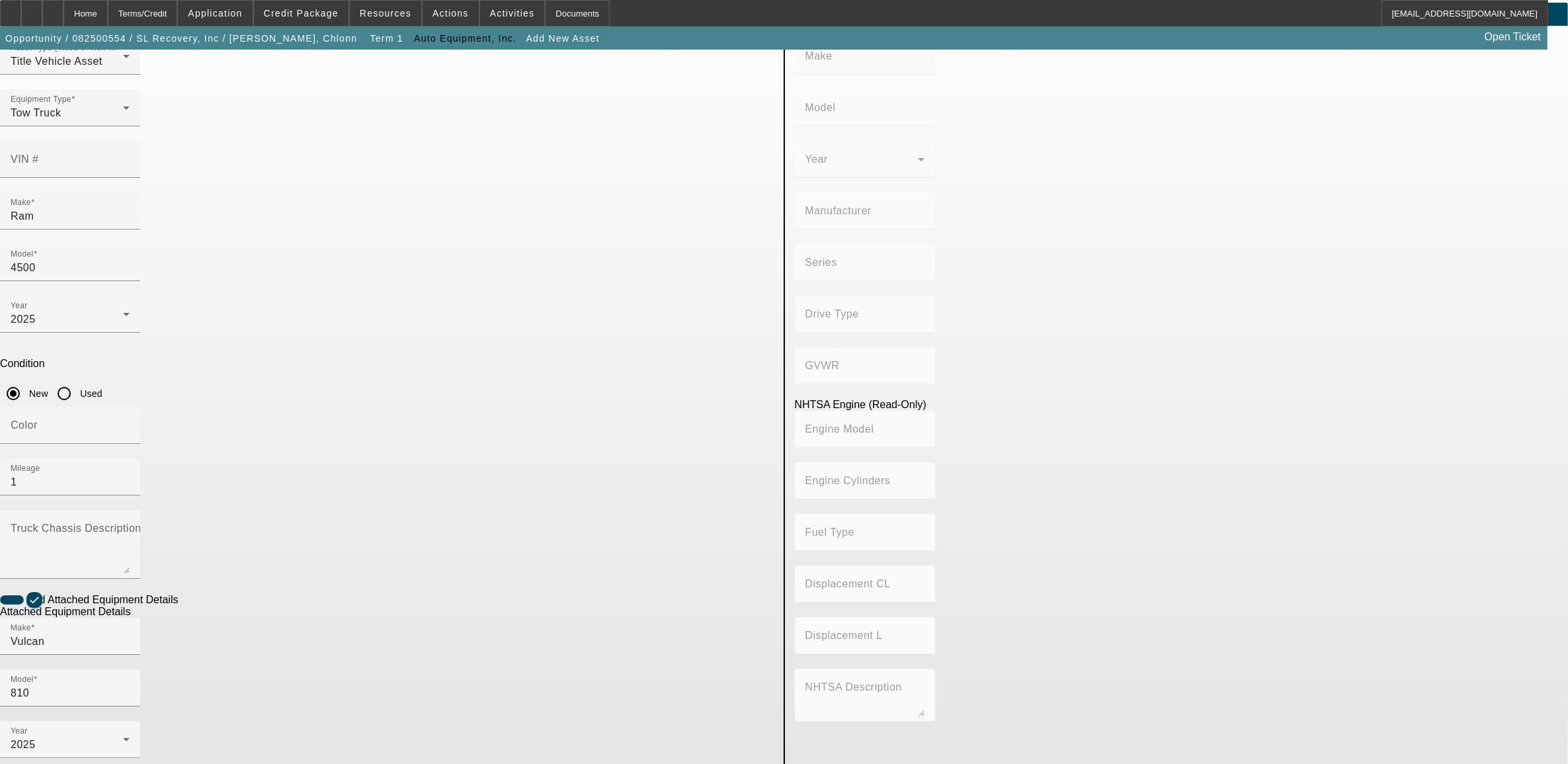
scroll to position [91, 0]
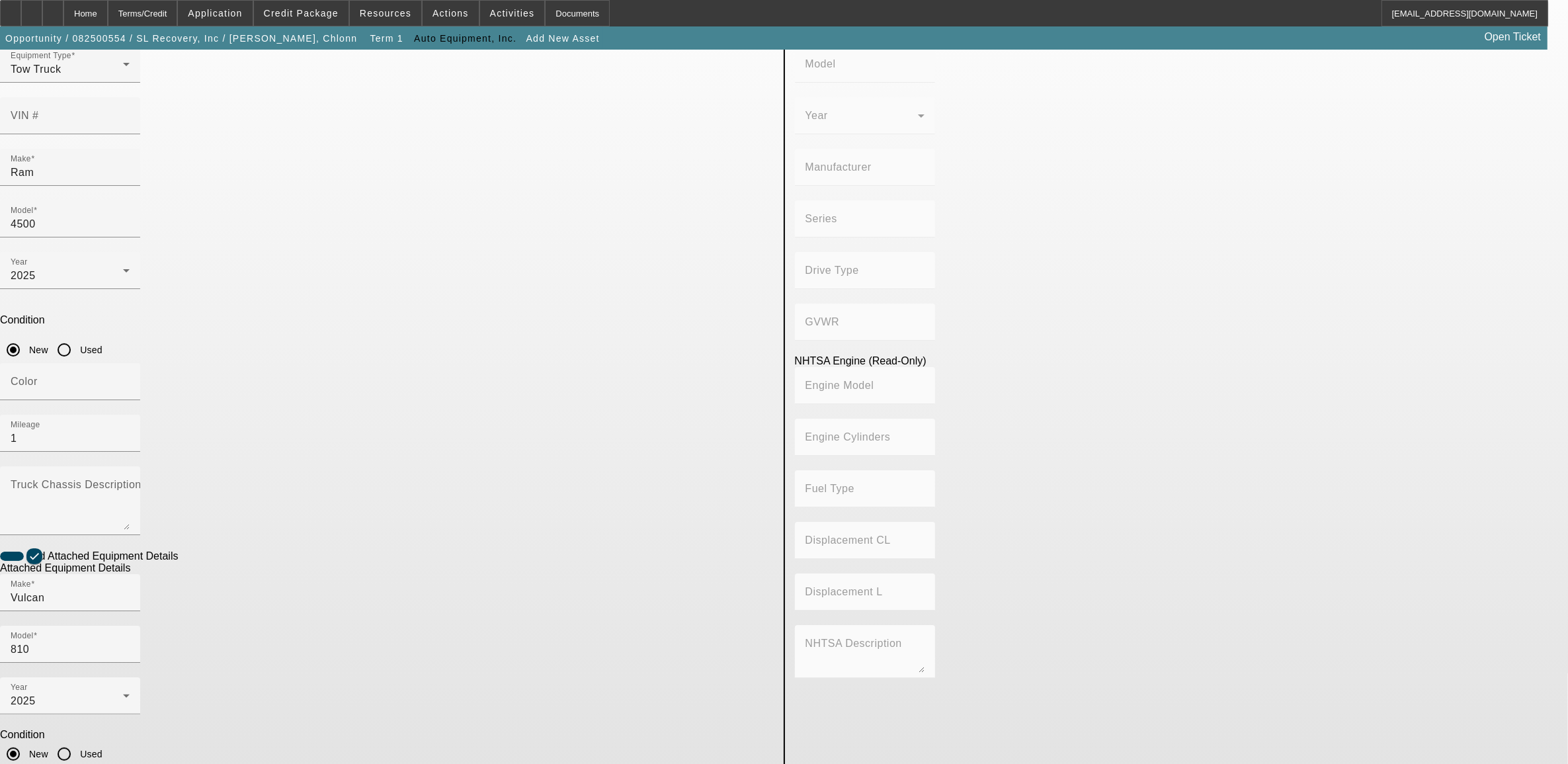
type textarea "auto loader"
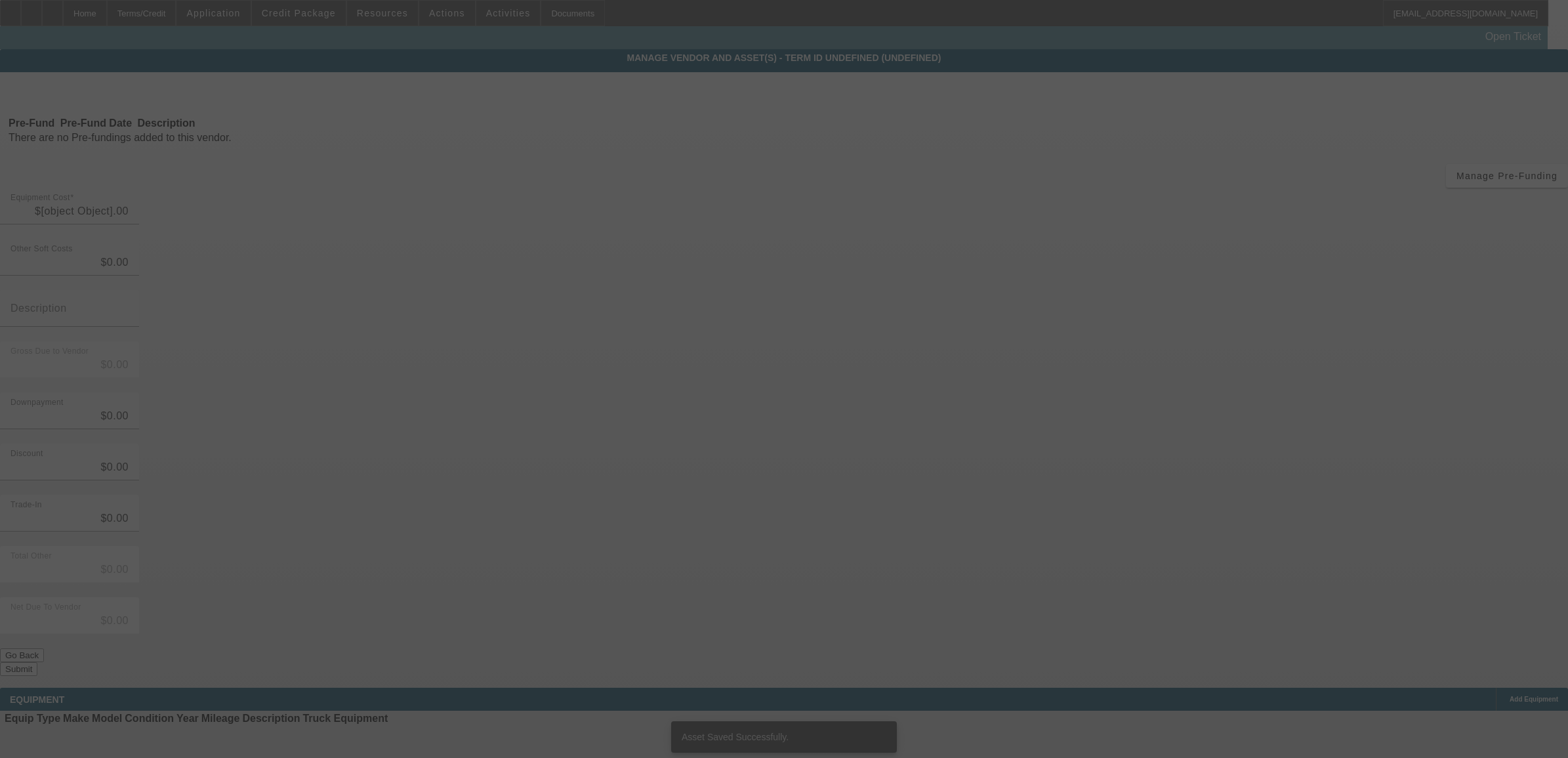
type input "$126,000.00"
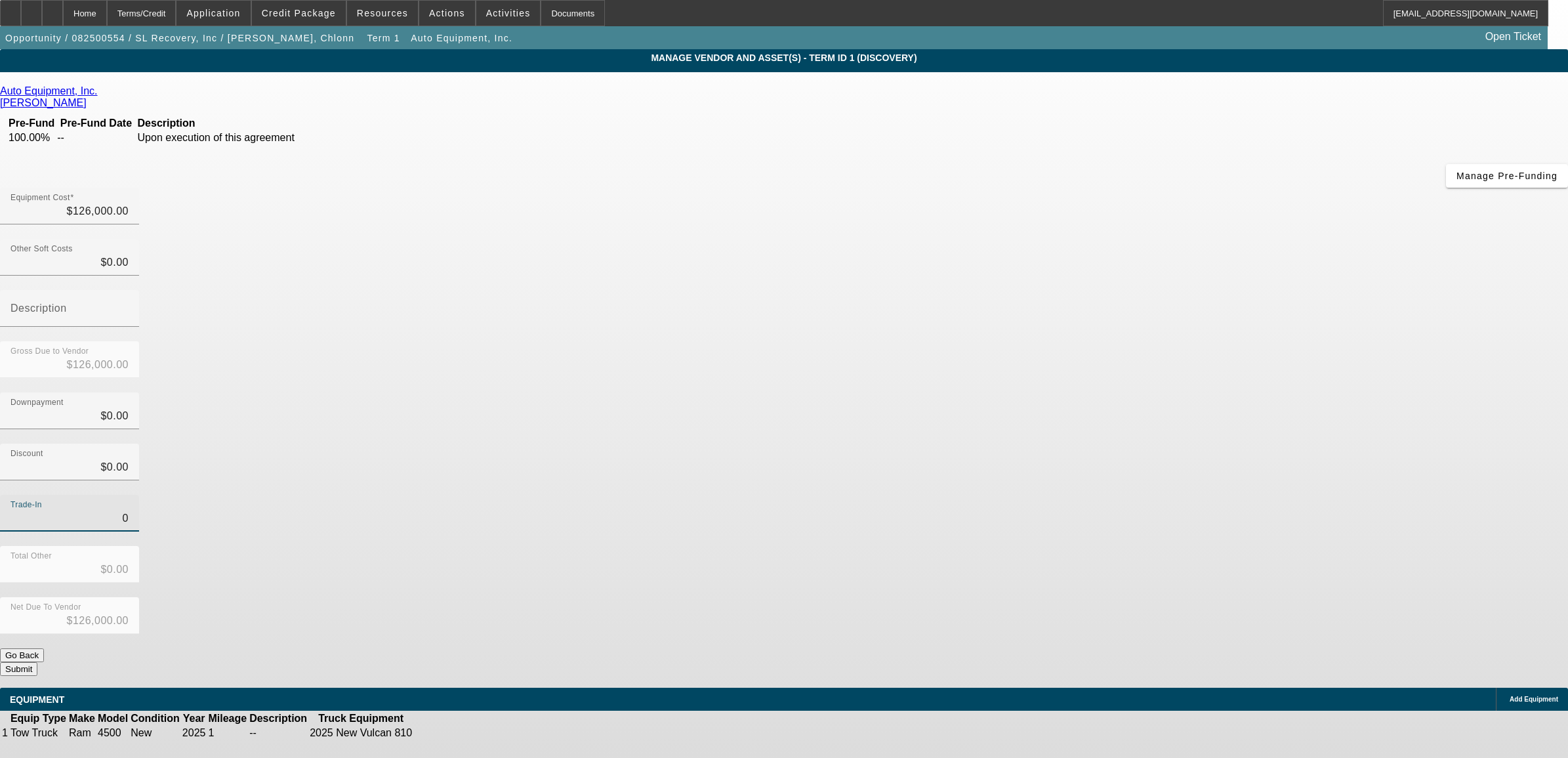
click at [128, 511] on input "0" at bounding box center [69, 518] width 118 height 16
click at [1048, 495] on div "Trade-In $0.00" at bounding box center [784, 521] width 1568 height 51
click at [1050, 495] on div "Trade-In $0.00" at bounding box center [784, 521] width 1568 height 51
click at [128, 511] on input "0" at bounding box center [69, 518] width 118 height 16
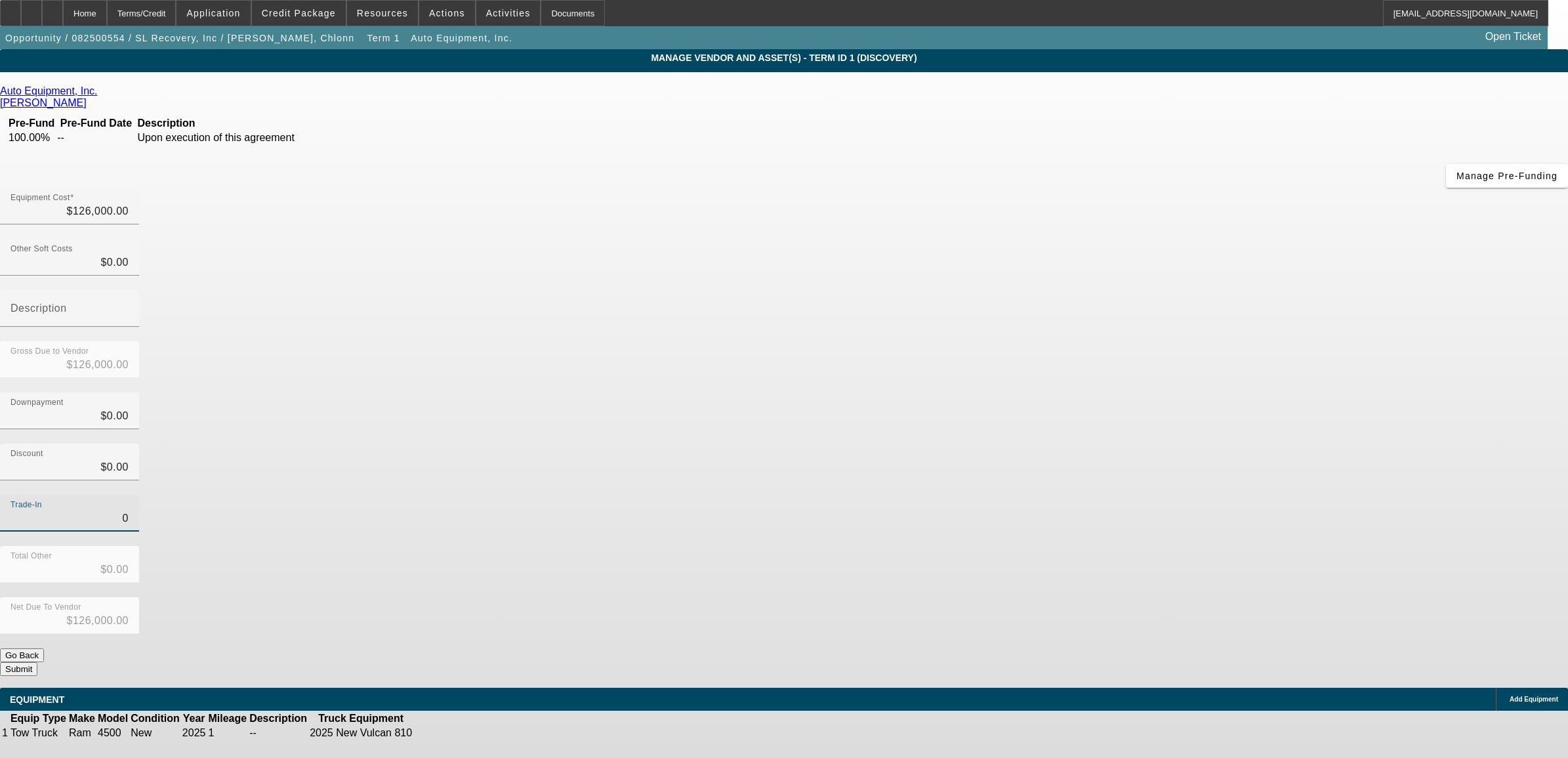
click at [128, 511] on input "0" at bounding box center [69, 518] width 118 height 16
type input "4"
type input "$4.00"
type input "$125,996.00"
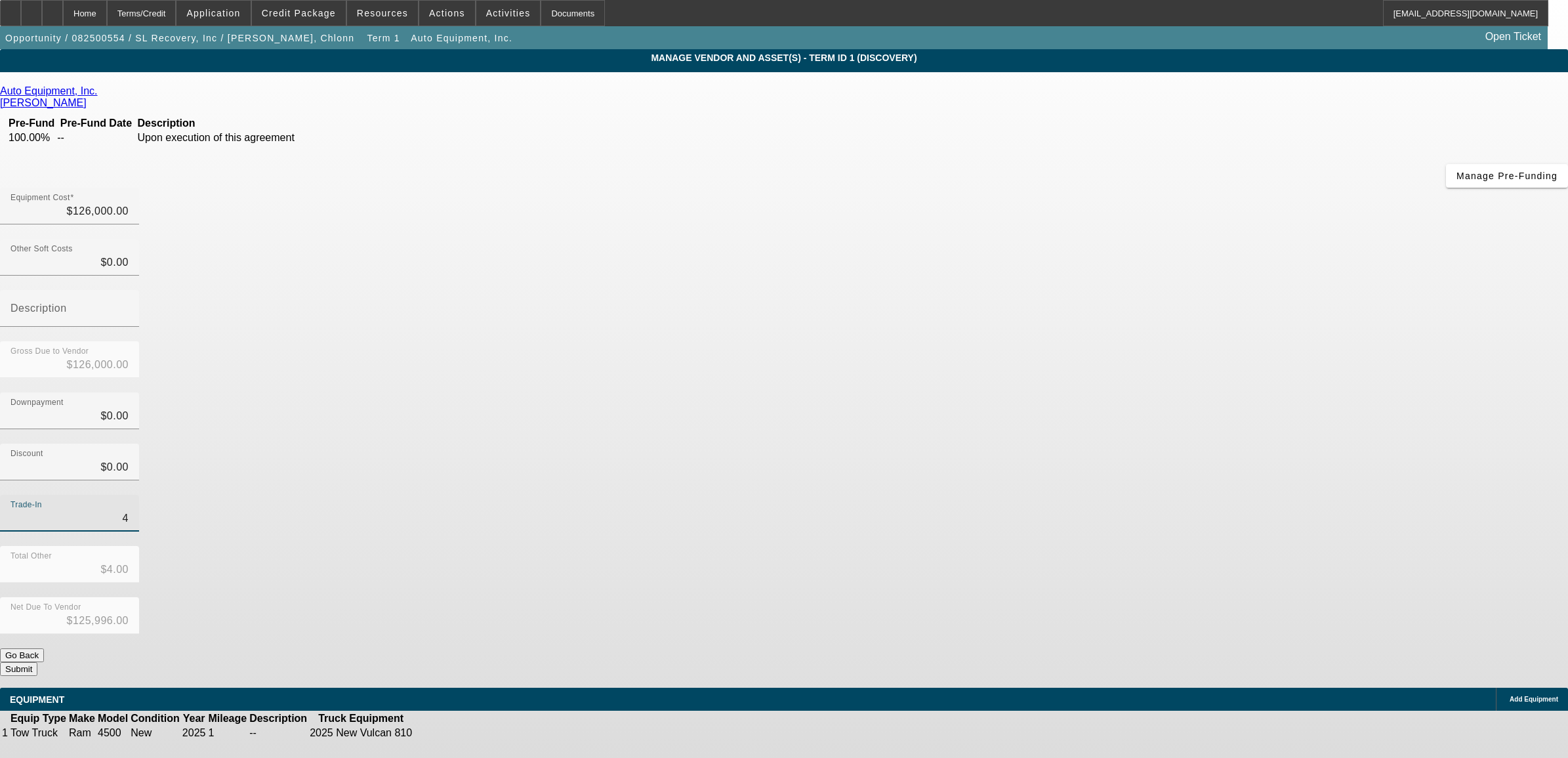
type input "45"
type input "$45.00"
type input "$125,955.00"
type input "450"
type input "$450.00"
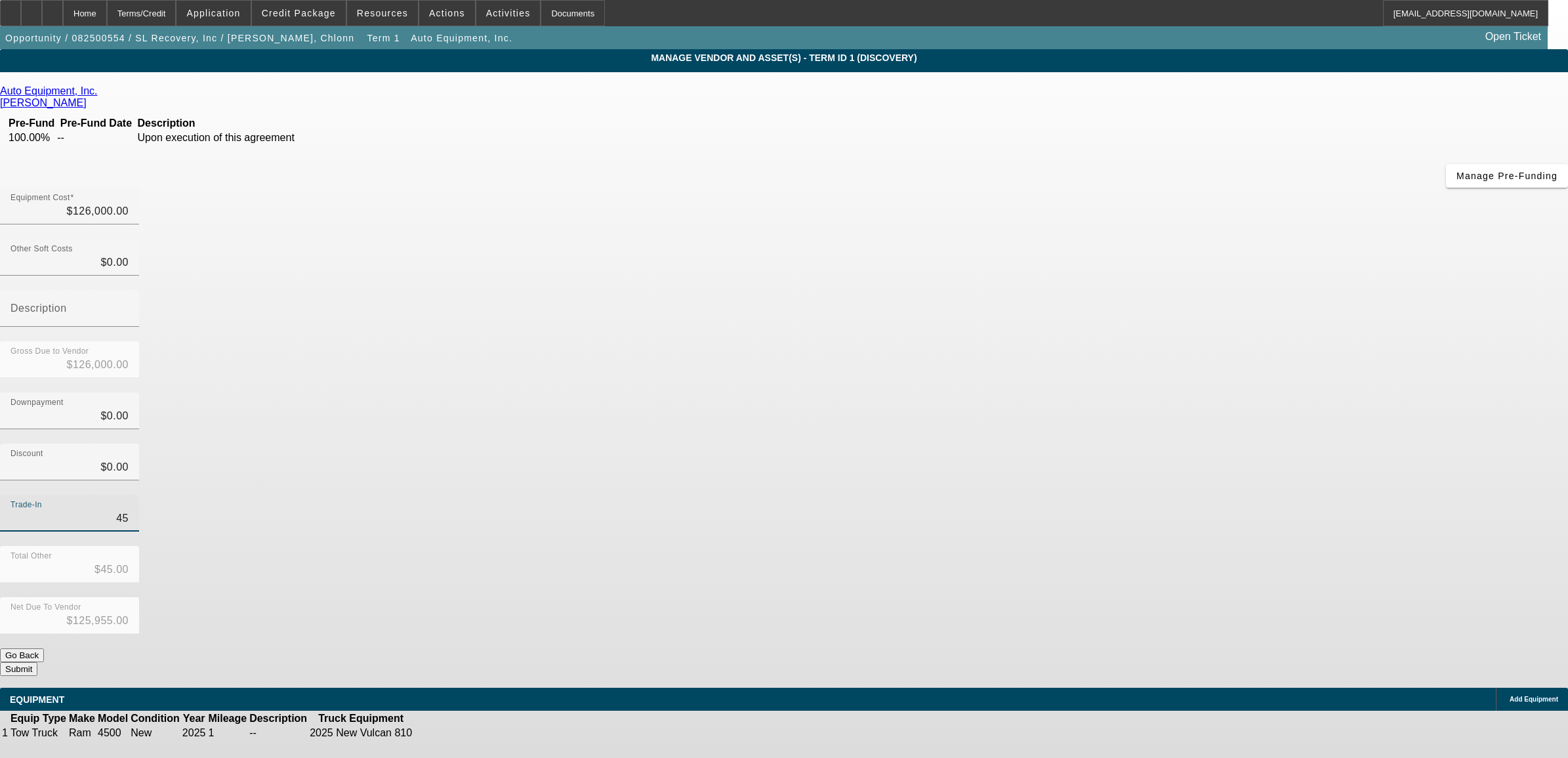
type input "$125,550.00"
type input "4500"
type input "$4,500.00"
type input "$121,500.00"
type input "45000"
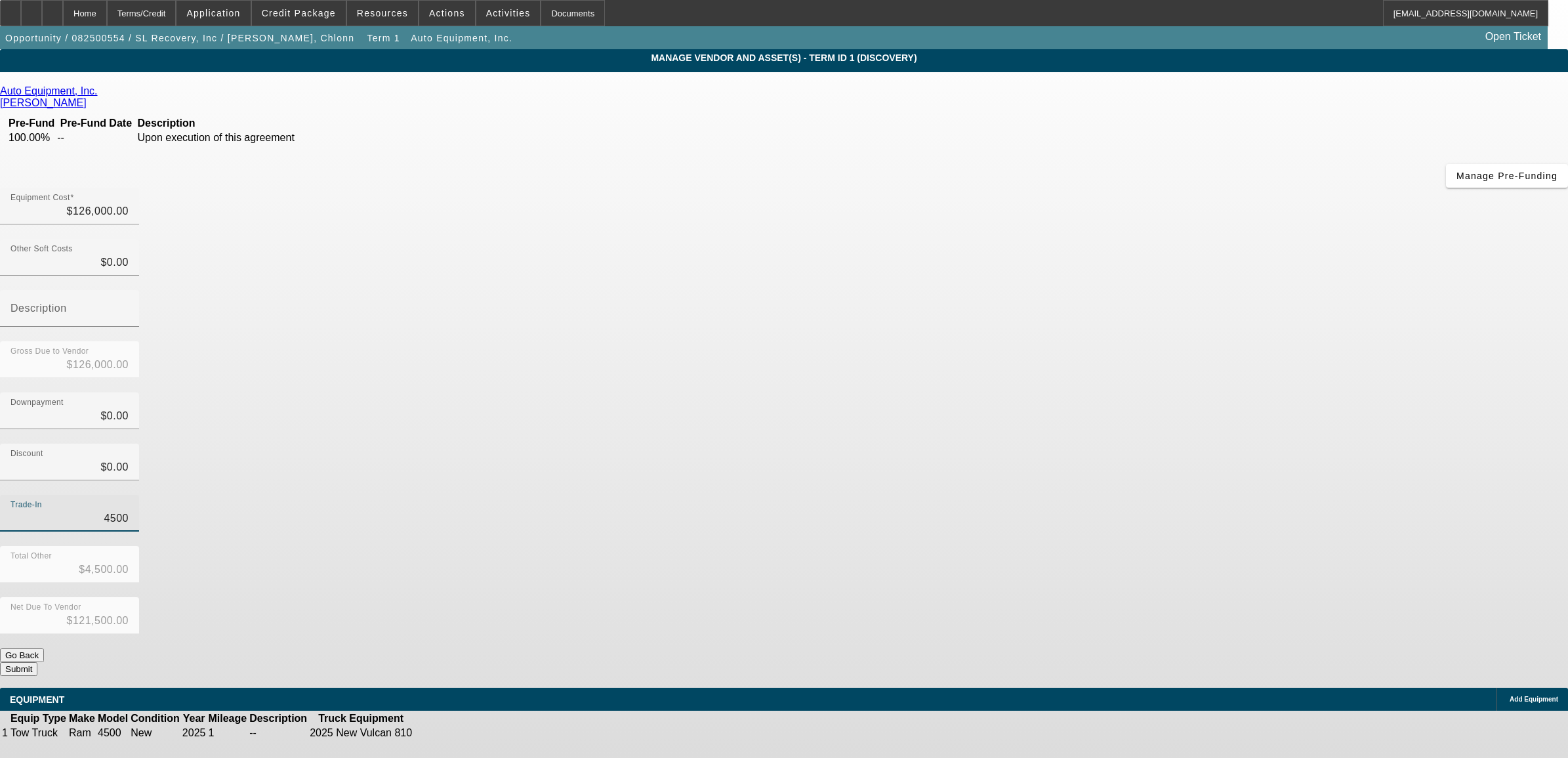
type input "$45,000.00"
type input "$81,000.00"
type input "$45,000.00"
click at [1054, 495] on div "Trade-In $45,000.00" at bounding box center [784, 521] width 1568 height 51
click at [37, 662] on button "Submit" at bounding box center [19, 669] width 37 height 14
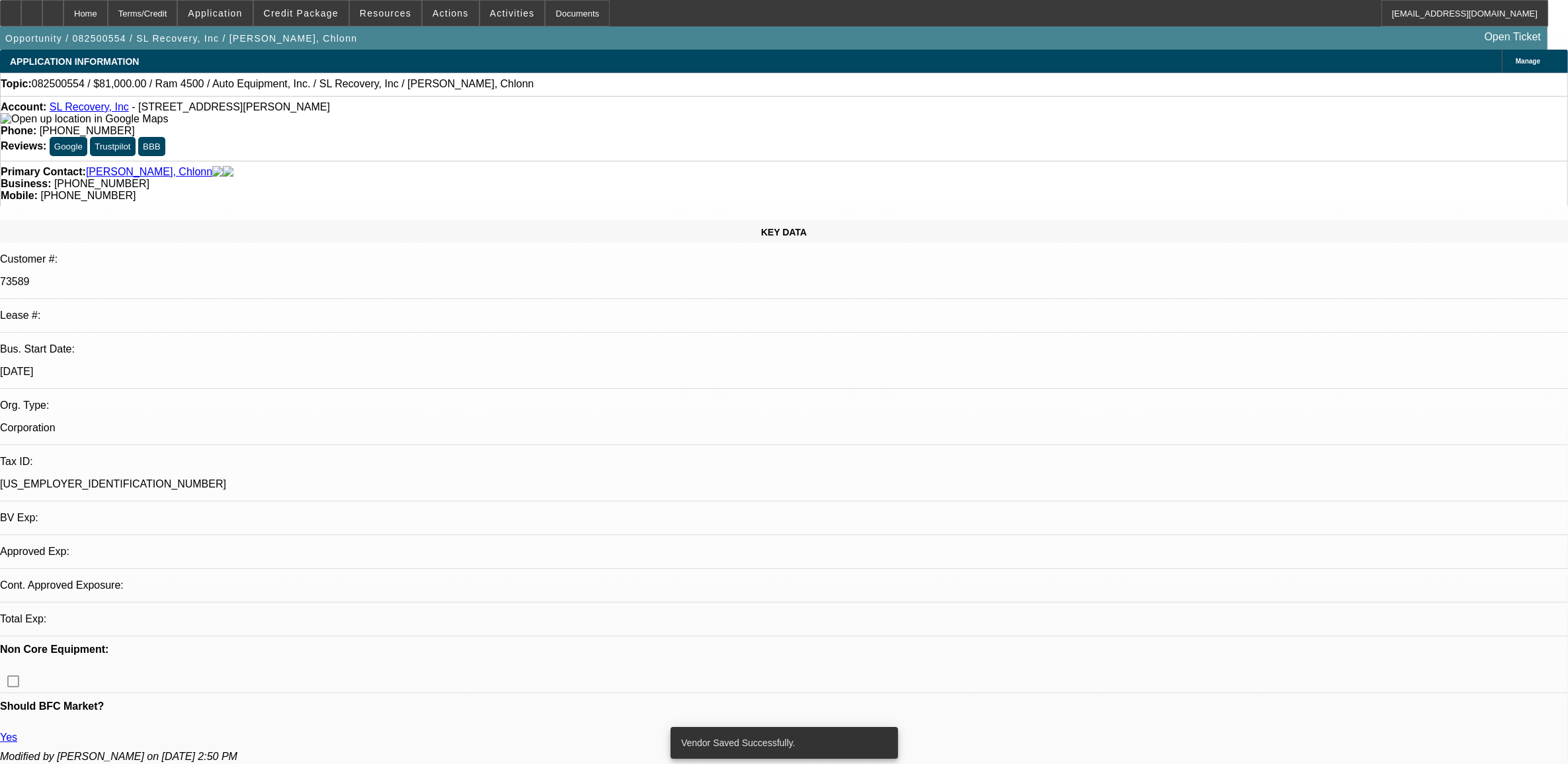
select select "0"
select select "2"
select select "0.1"
select select "4"
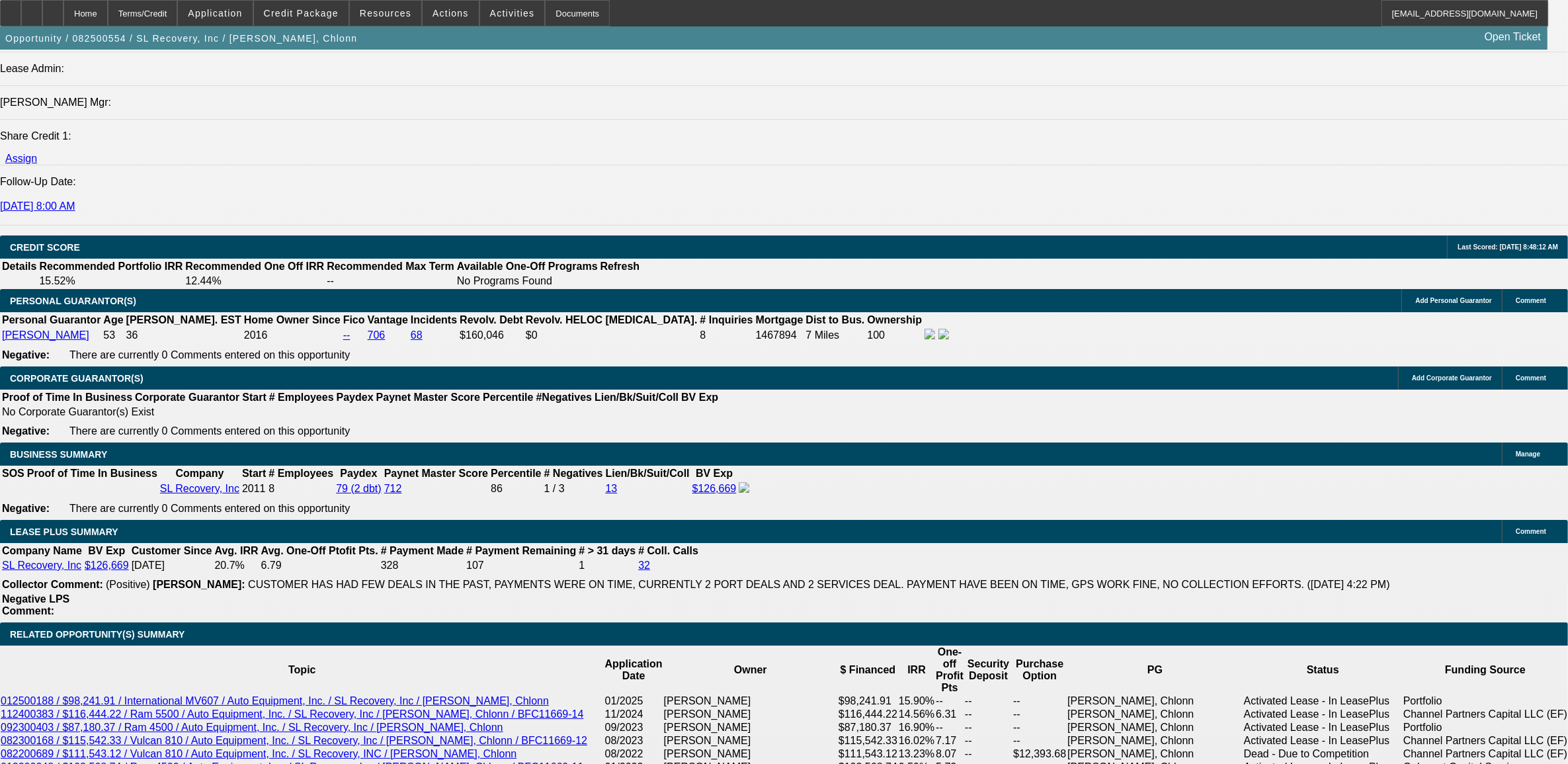
scroll to position [2068, 0]
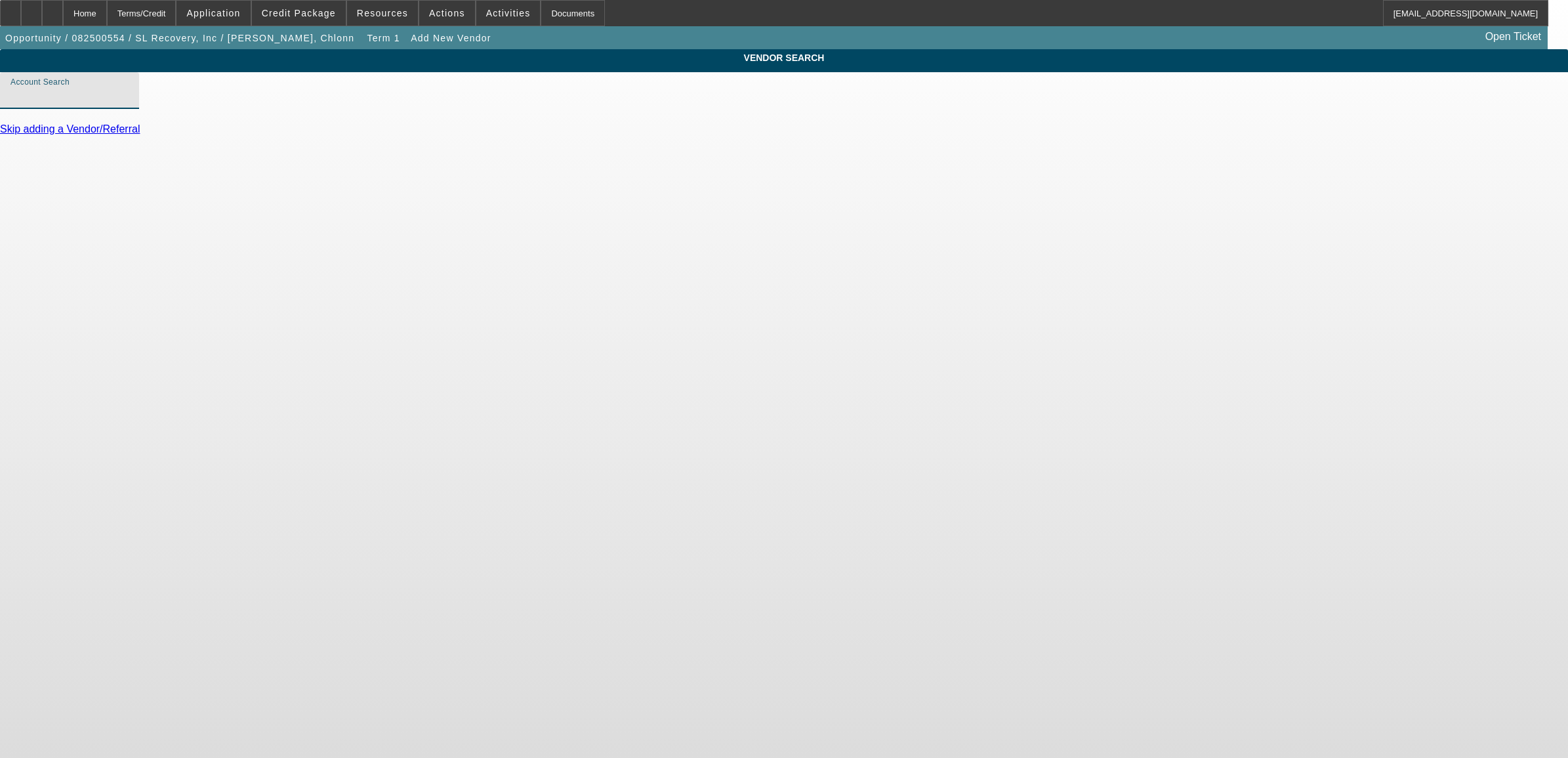
click at [128, 104] on input "Account Search" at bounding box center [69, 96] width 118 height 16
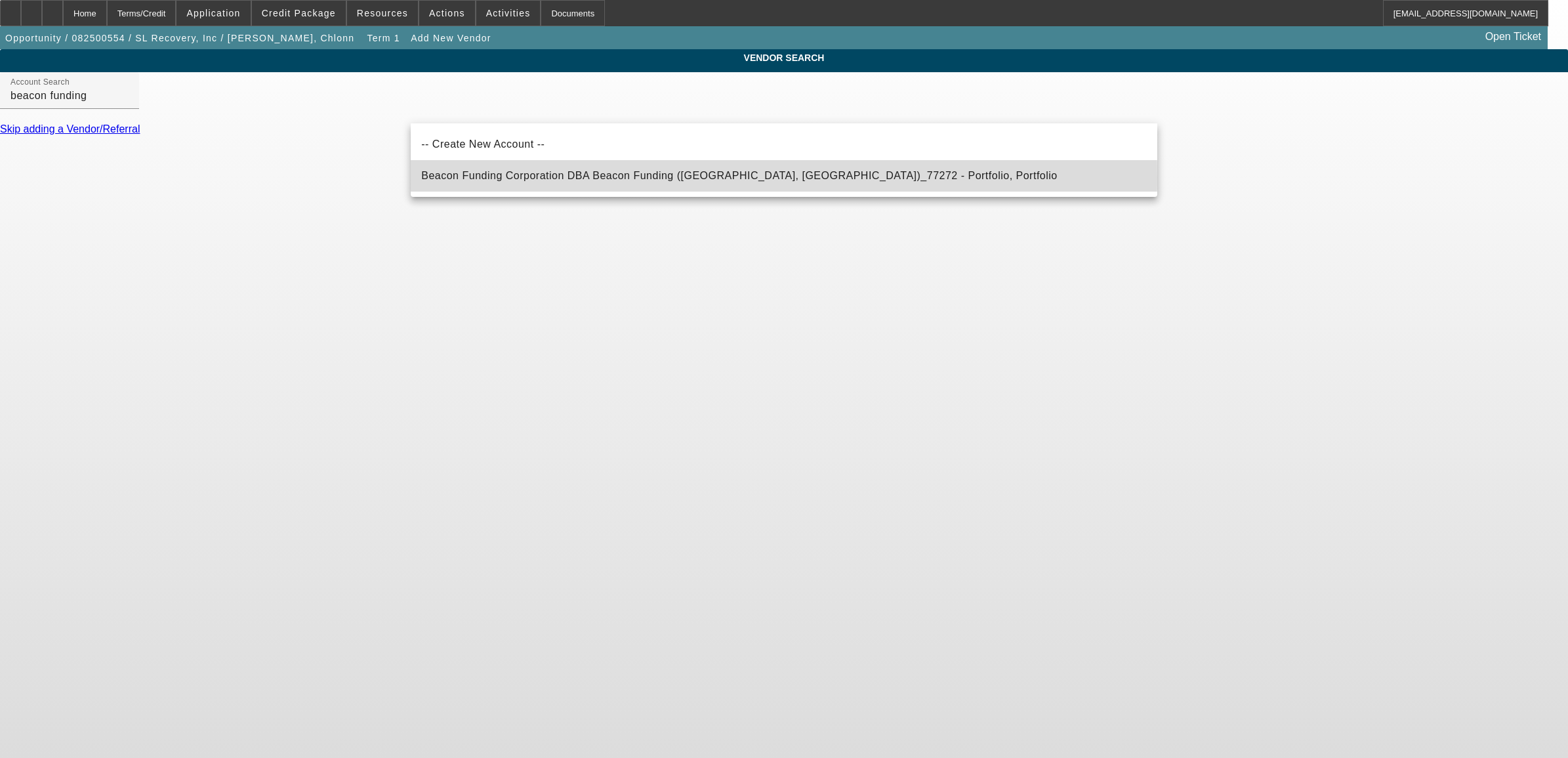
click at [501, 177] on span "Beacon Funding Corporation DBA Beacon Funding (Northbrook, IL)_77272 - Portfoli…" at bounding box center [740, 175] width 636 height 11
type input "Beacon Funding Corporation DBA Beacon Funding (Northbrook, IL)_77272 - Portfoli…"
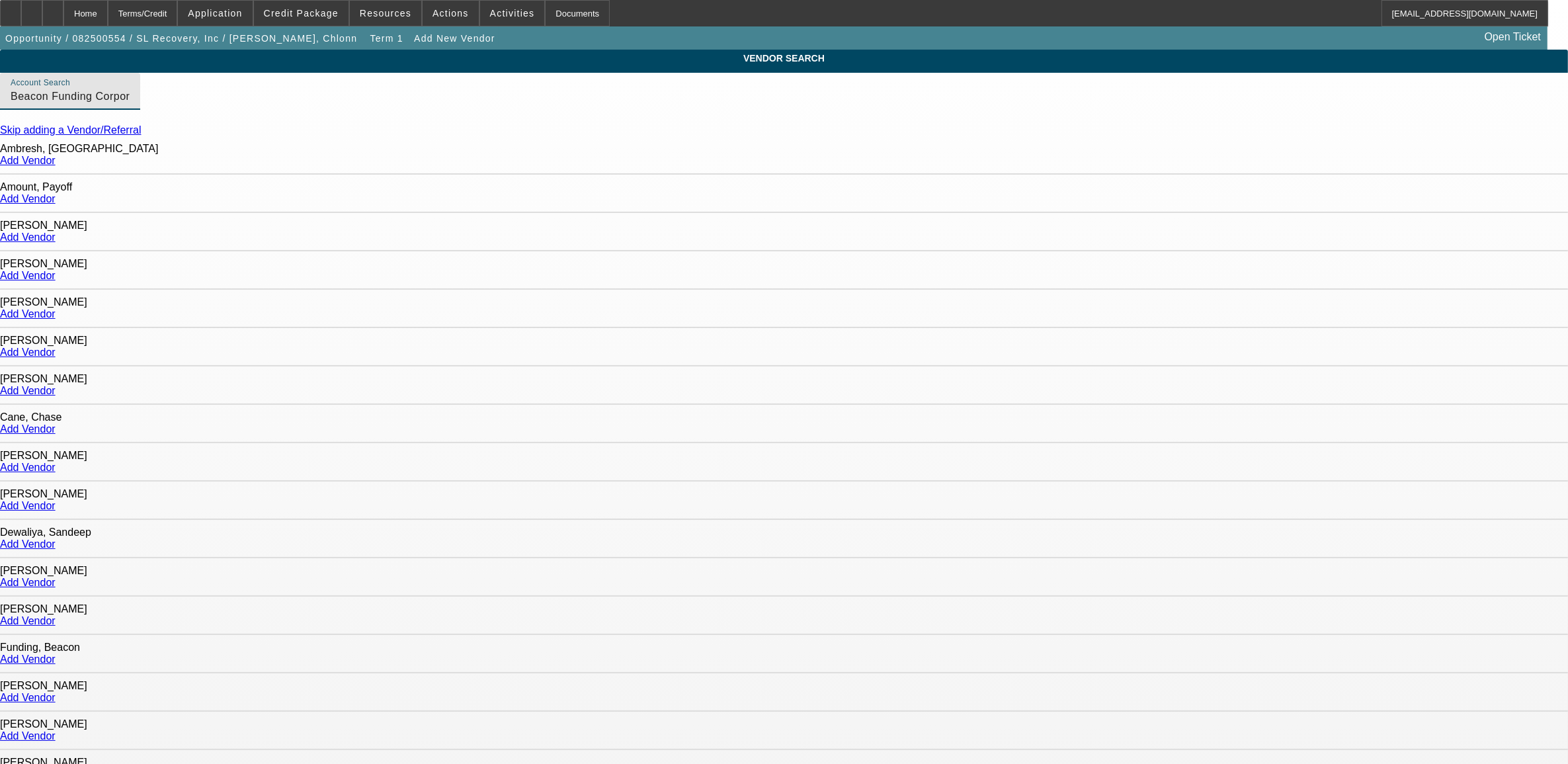
click at [56, 198] on link "Add Vendor" at bounding box center [27, 198] width 56 height 11
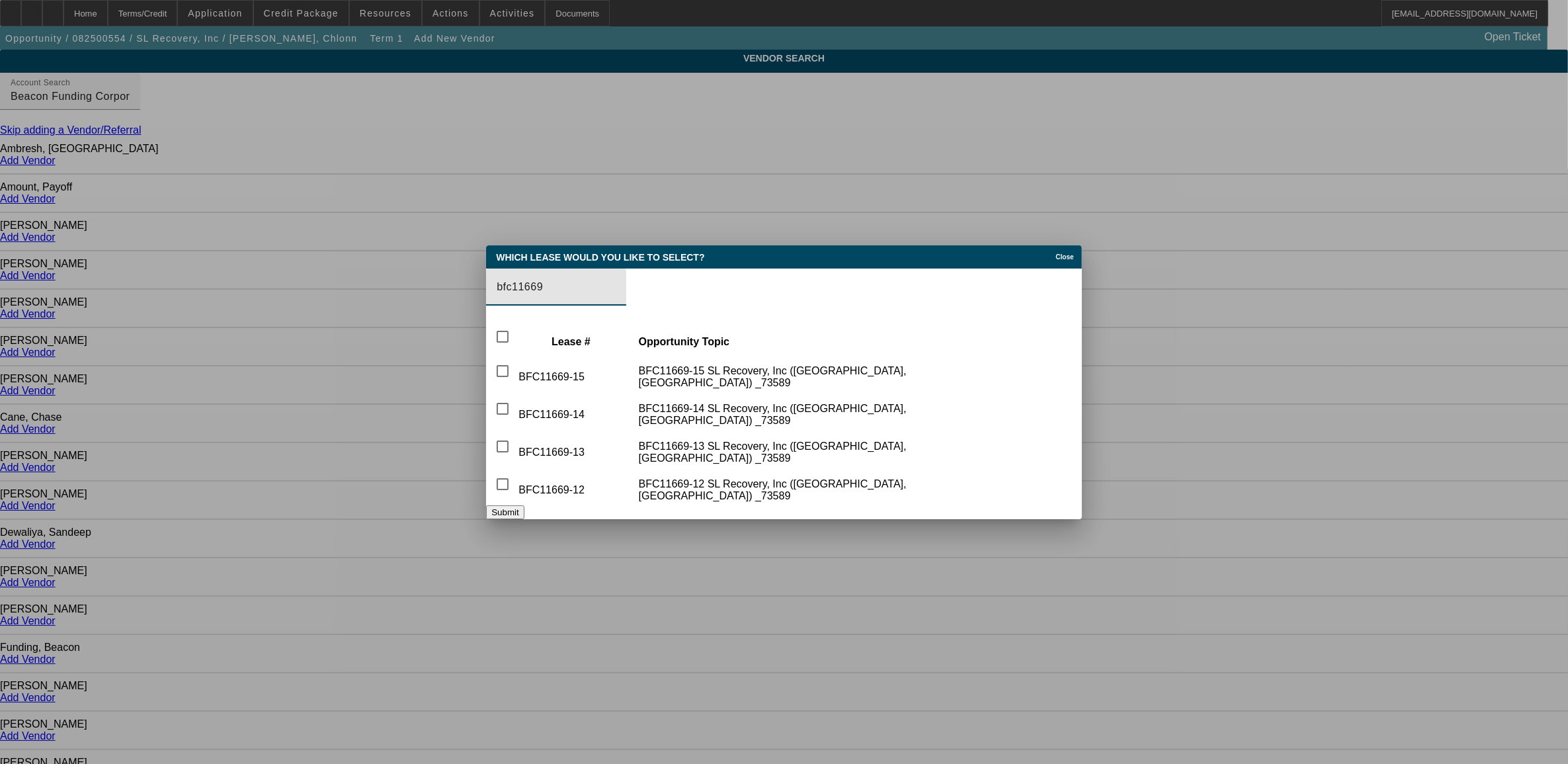
type input "bfc11669"
click at [1055, 253] on span "Close" at bounding box center [1064, 256] width 18 height 7
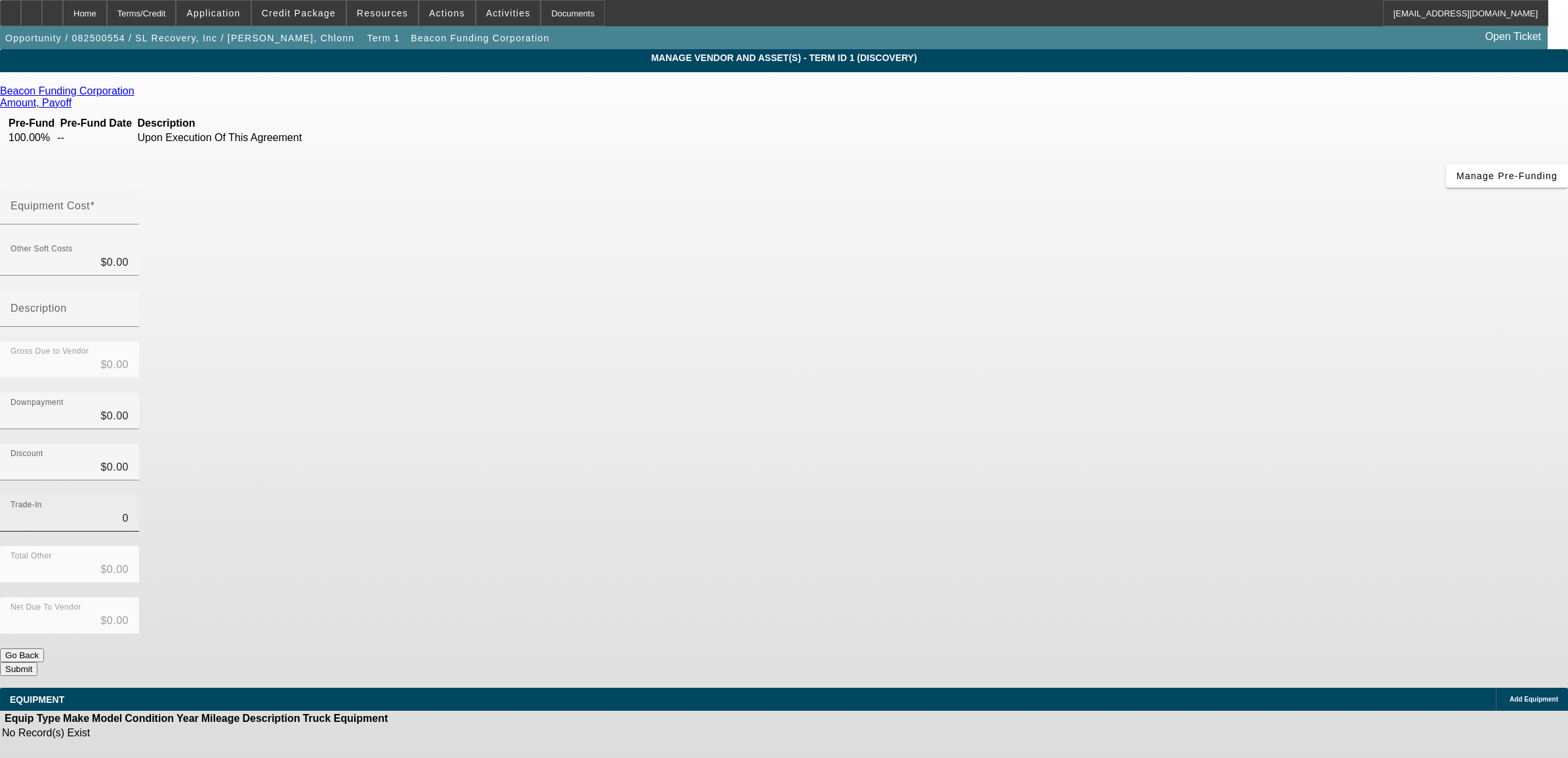
click at [128, 511] on input "0" at bounding box center [69, 518] width 118 height 16
type input "2"
type input "$2.00"
type input "$-2.00"
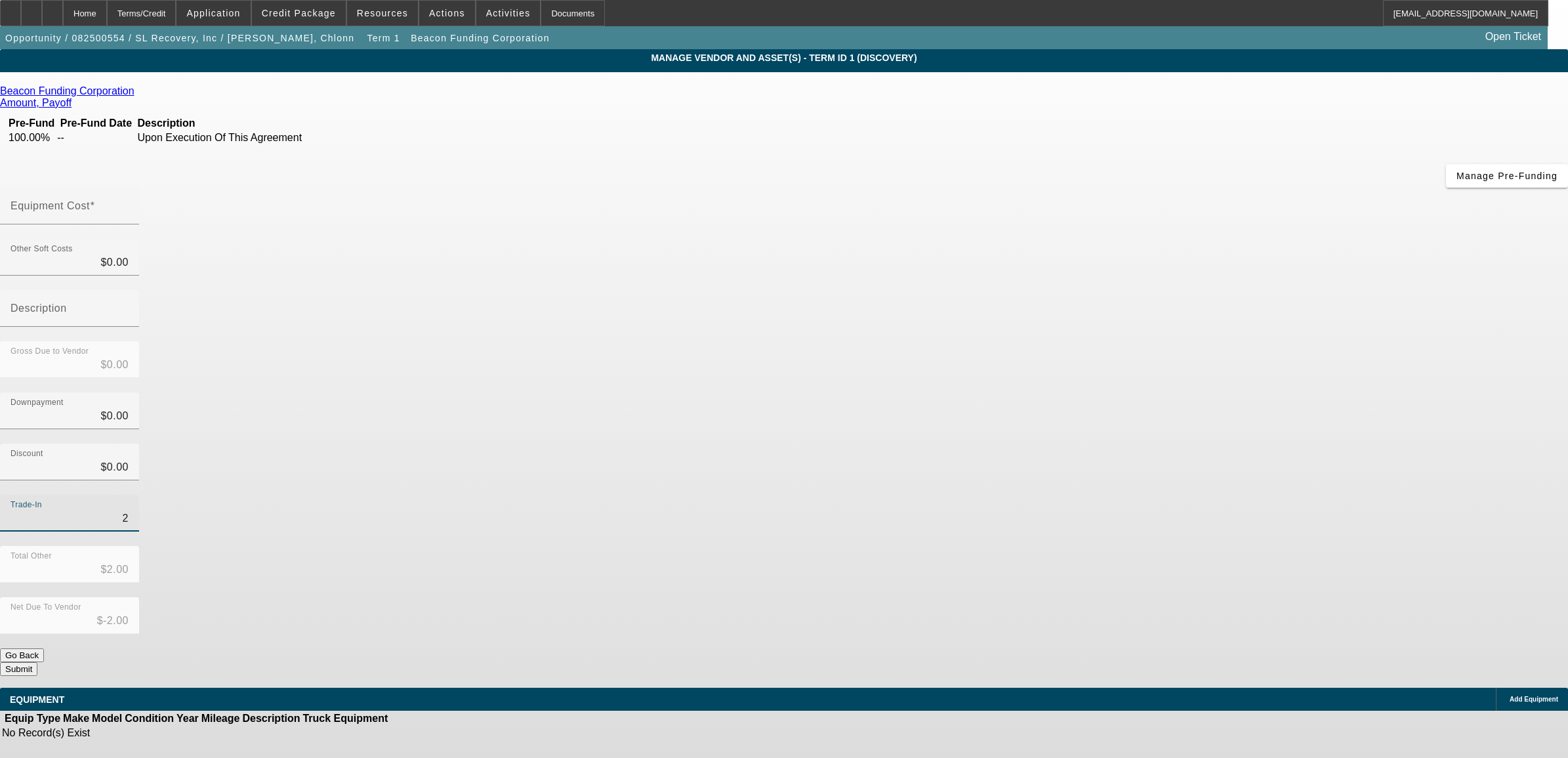
type input "20"
type input "$20.00"
type input "$-20.00"
type input "200"
type input "$200.00"
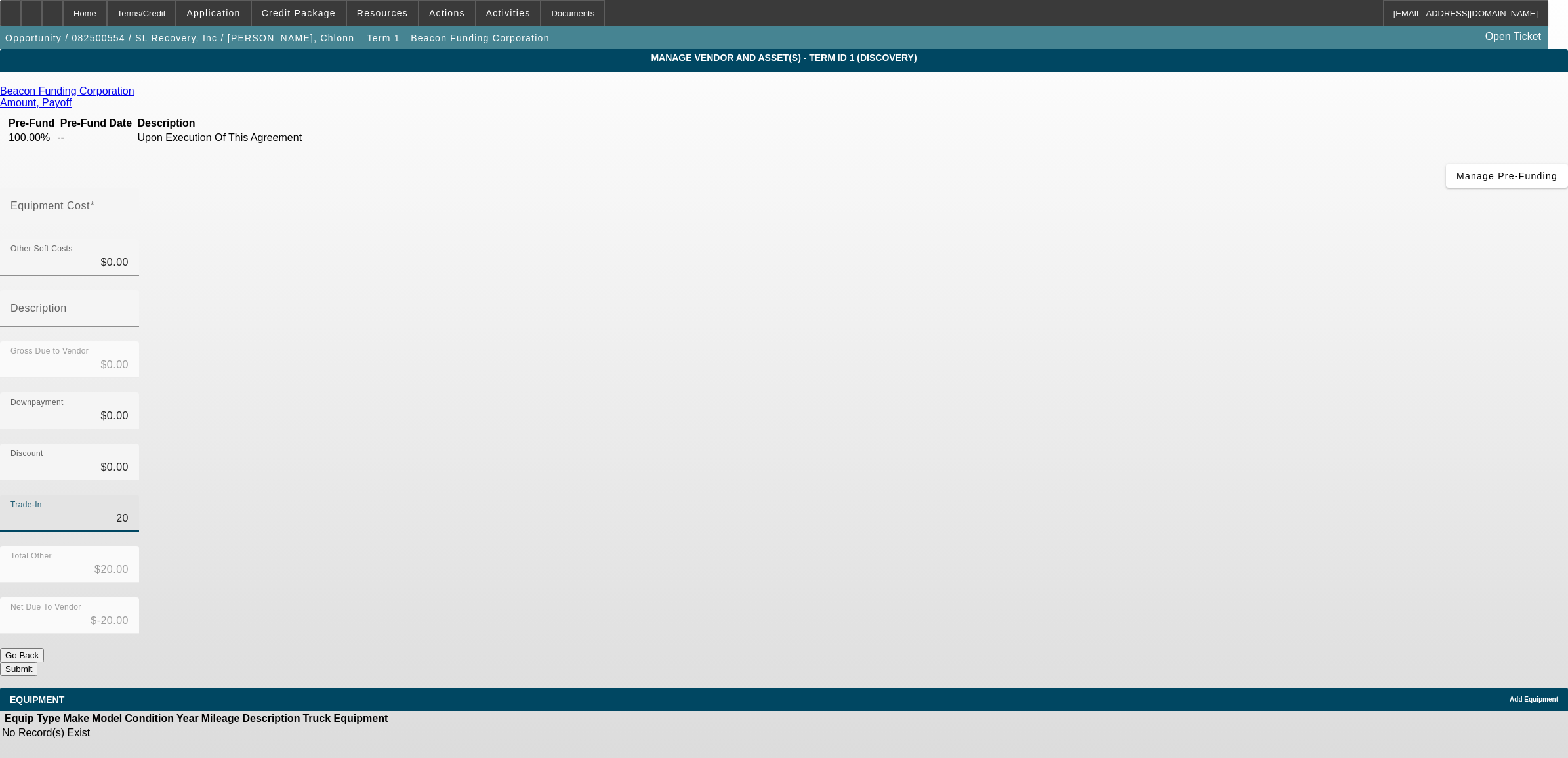
type input "$-200.00"
type input "2000"
type input "$2,000.00"
type input "$-2,000.00"
type input "$2,000.00"
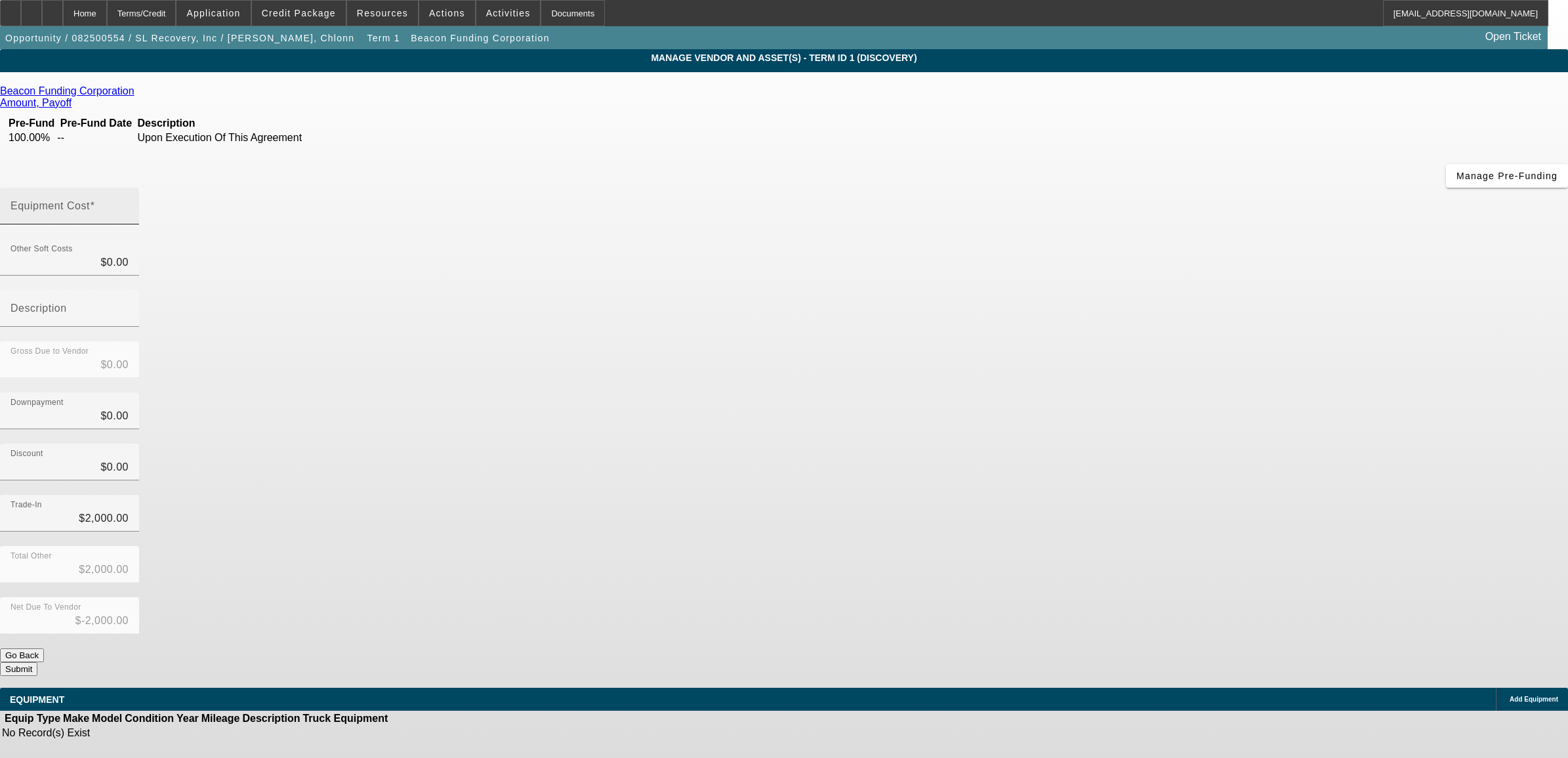
click at [128, 203] on input "Equipment Cost" at bounding box center [69, 211] width 118 height 16
type input "1"
type input "$1.00"
type input "$-1,999.00"
type input "12"
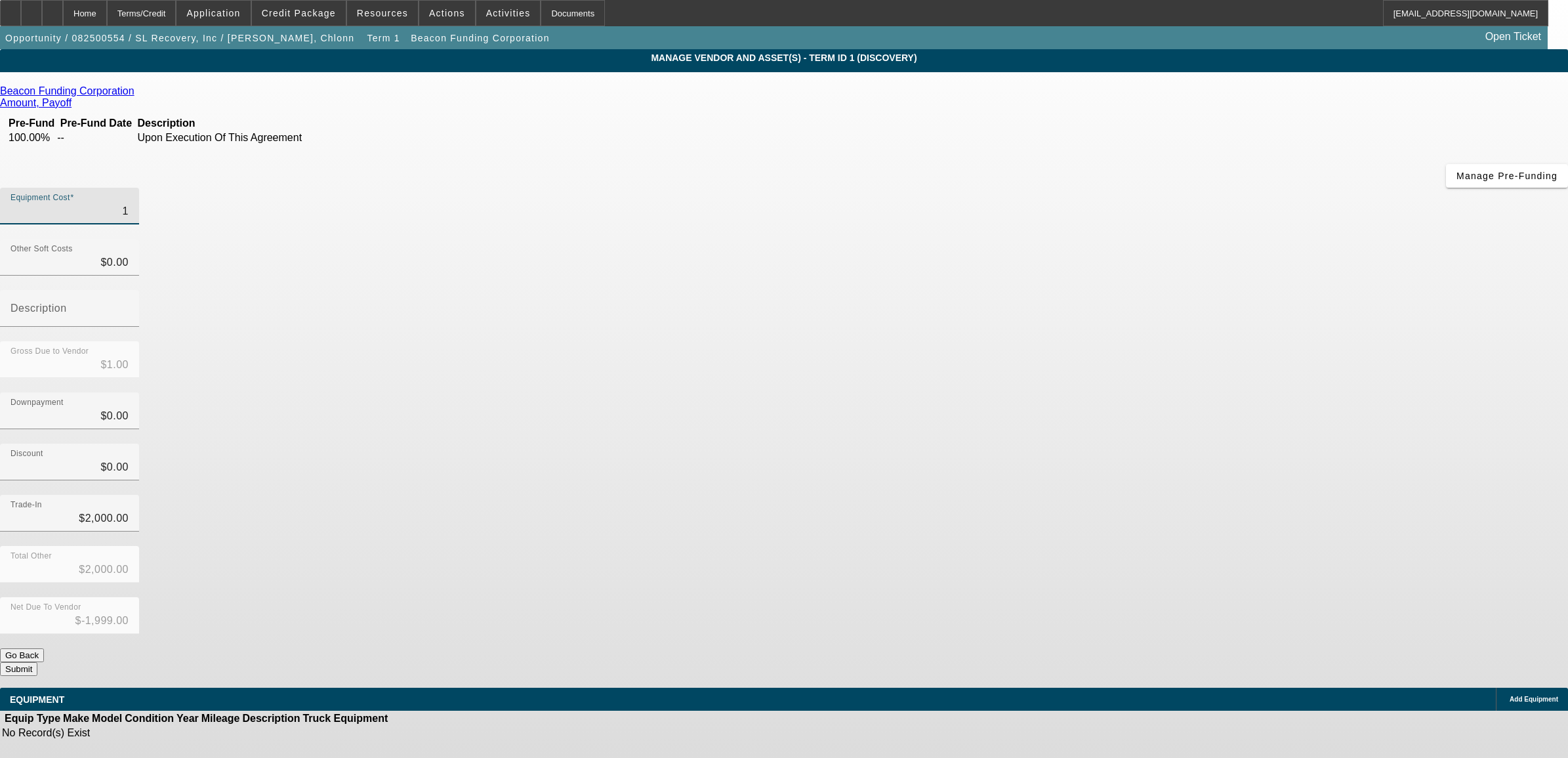
type input "$12.00"
type input "$-1,988.00"
type input "127"
type input "$127.00"
type input "$-1,873.00"
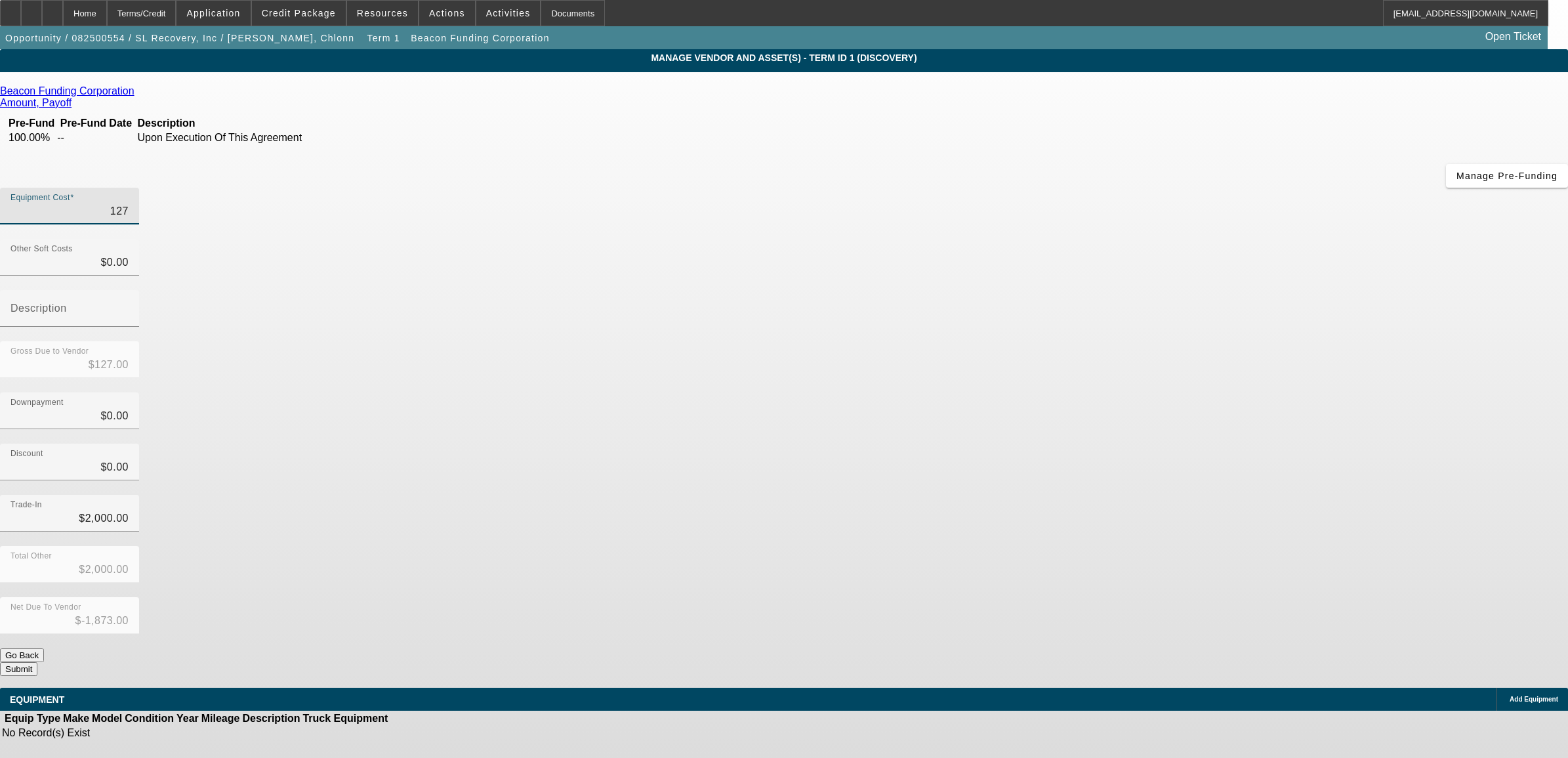
type input "1270"
type input "$1,270.00"
type input "$-730.00"
type input "12700"
type input "$12,700.00"
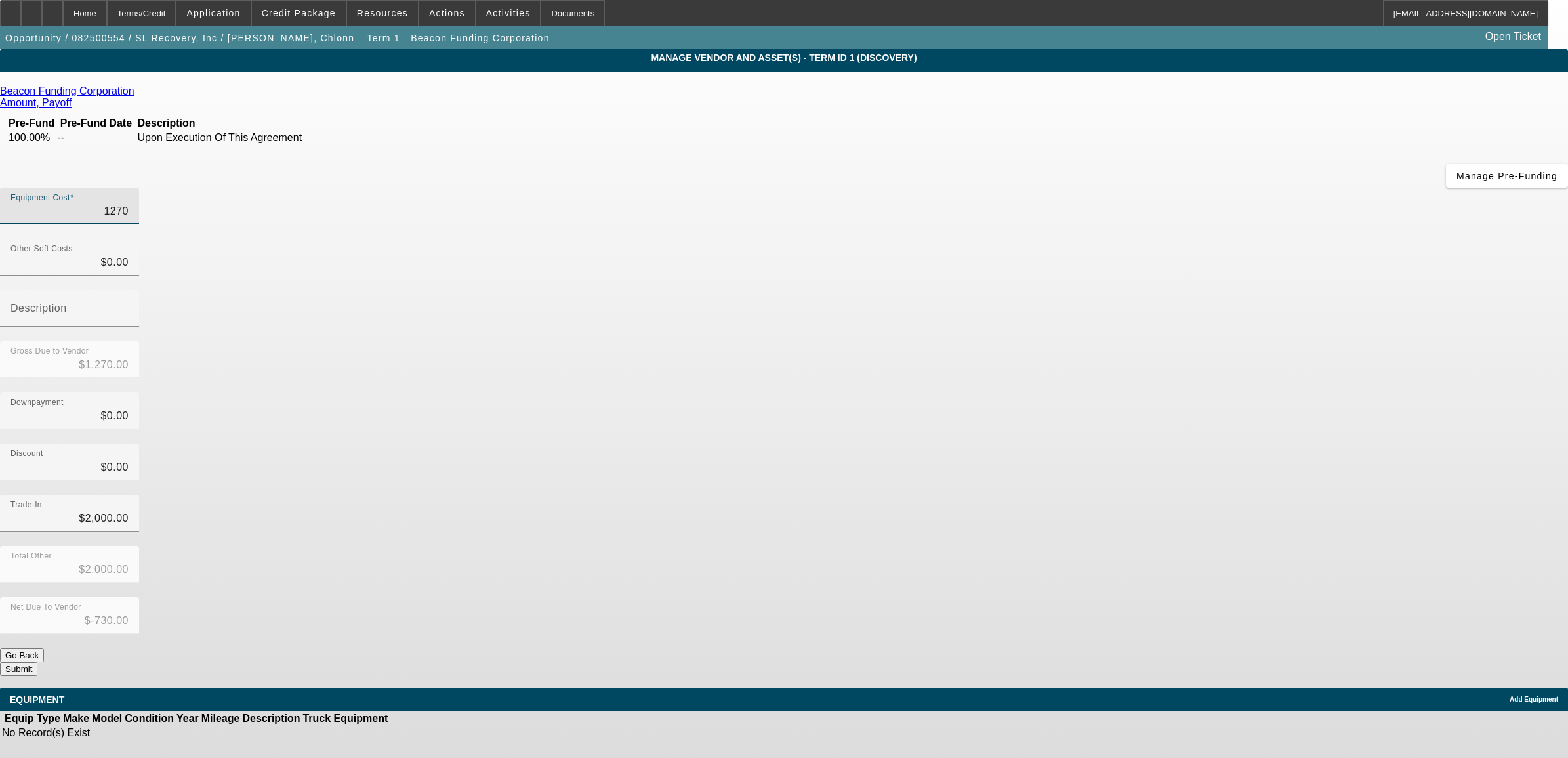
type input "$10,700.00"
type input "127000"
type input "$127,000.00"
type input "$125,000.00"
type input "$127,000.00"
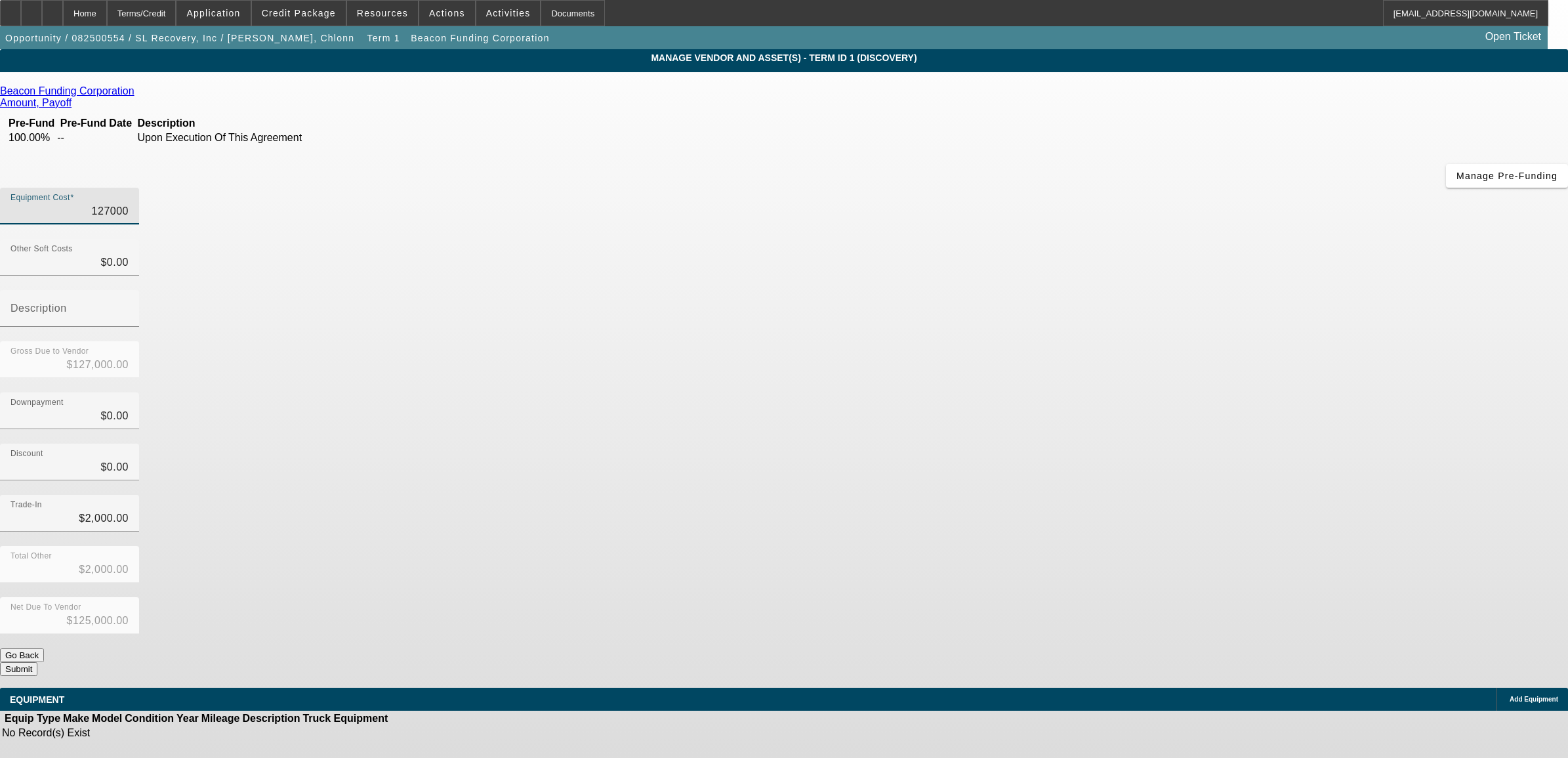
type input "0"
type input "127000"
type input "$0.00"
click at [128, 203] on input "127000" at bounding box center [69, 211] width 118 height 16
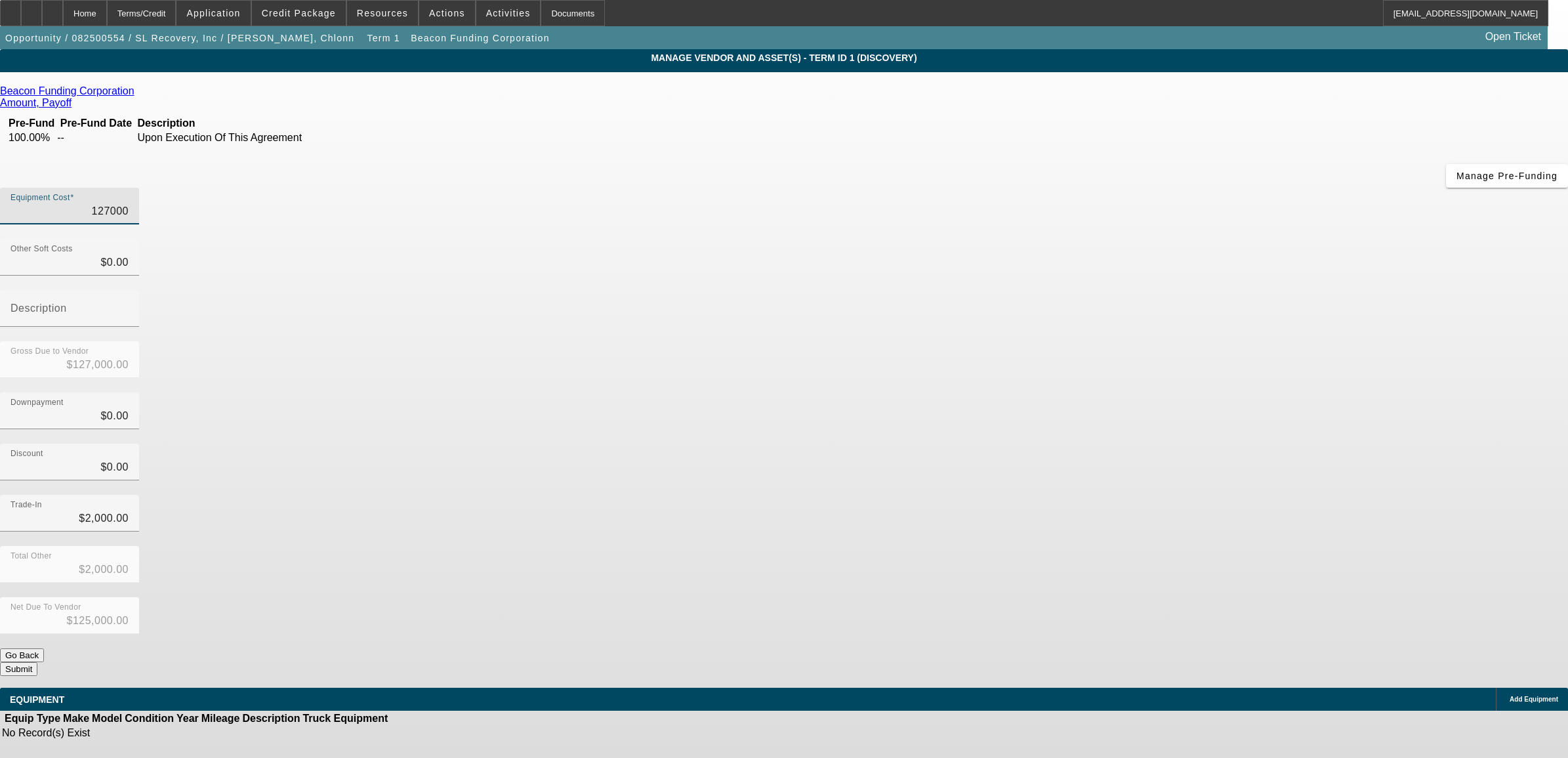
type input "1"
type input "$1.00"
type input "$-1,999.00"
type input "12"
type input "$12.00"
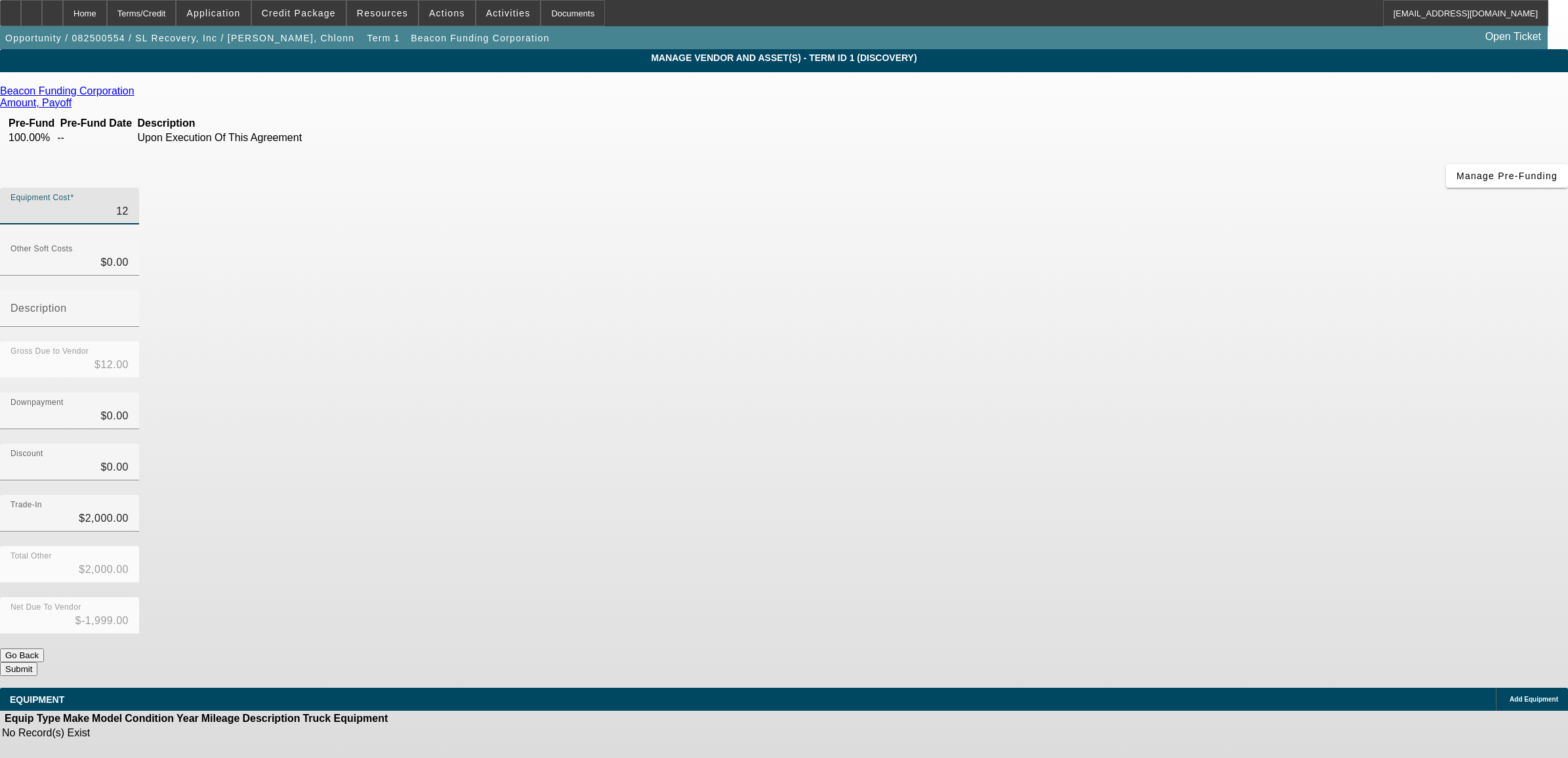
type input "$-1,988.00"
type input "126"
type input "$126.00"
type input "$-1,874.00"
type input "1260"
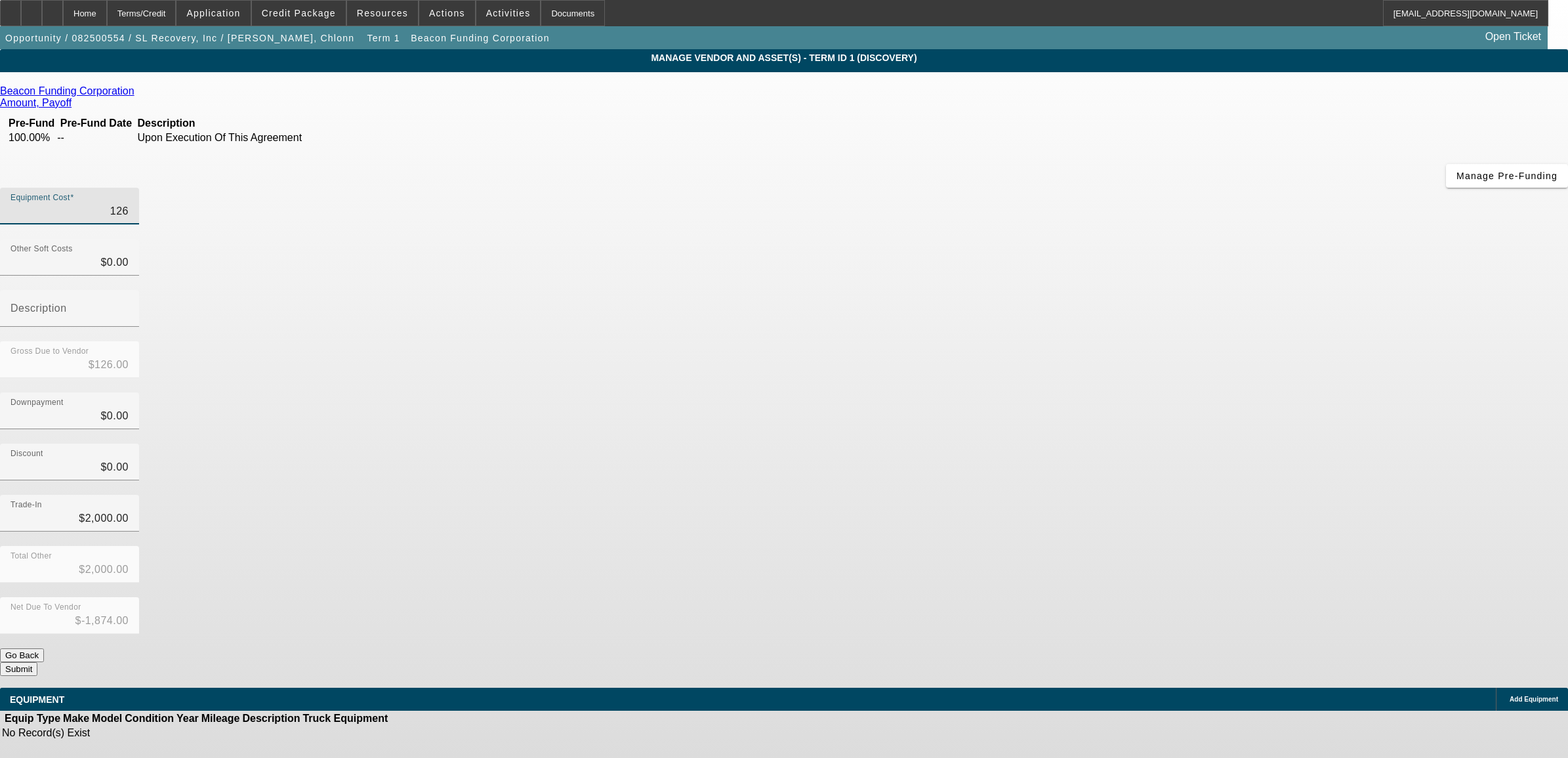
type input "$1,260.00"
type input "$-740.00"
type input "12600"
type input "$12,600.00"
type input "$10,600.00"
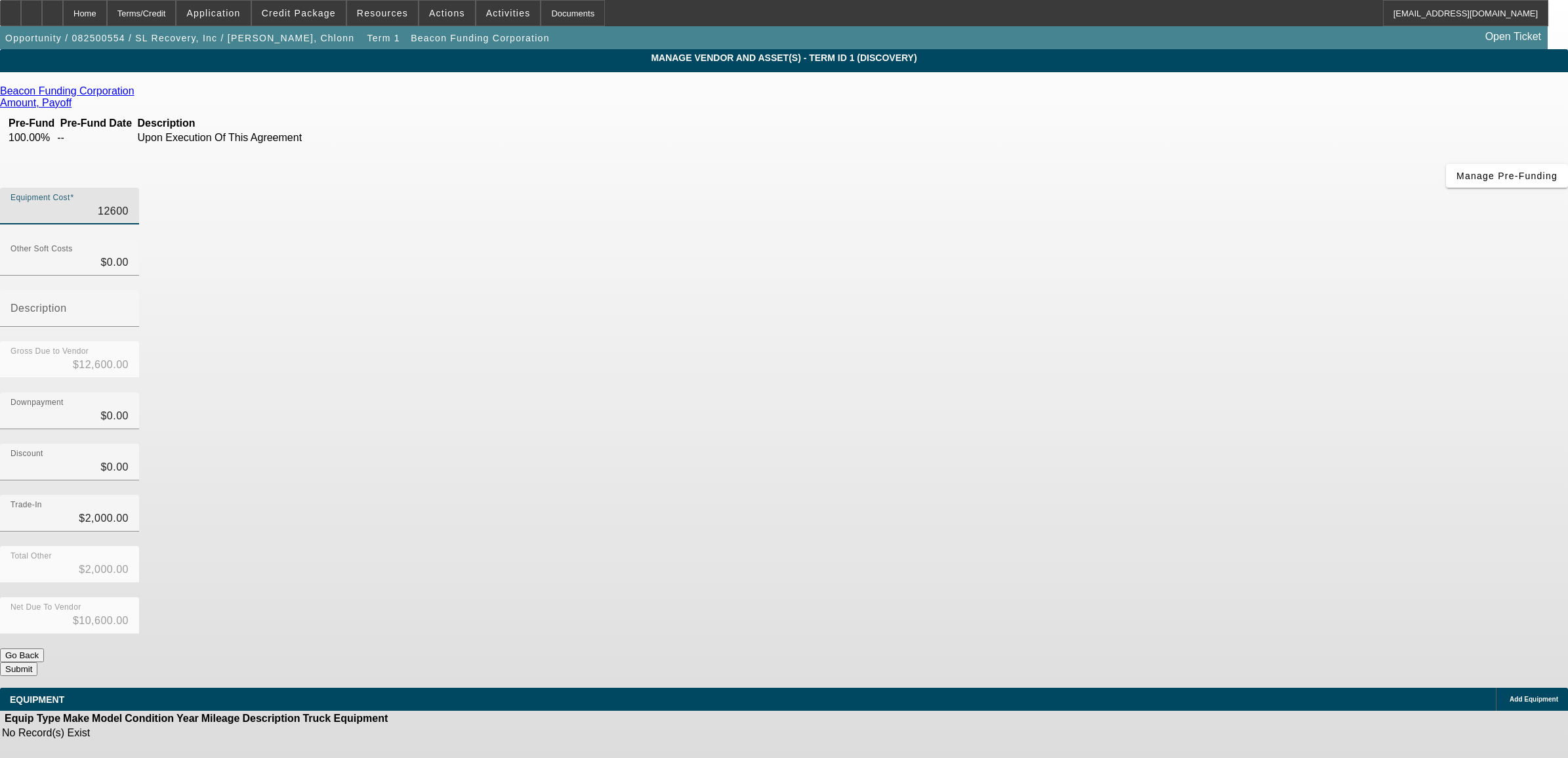
type input "126000"
type input "$126,000.00"
type input "$124,000.00"
type input "$126,000.00"
click at [1029, 392] on div "Downpayment $0.00" at bounding box center [784, 418] width 1568 height 51
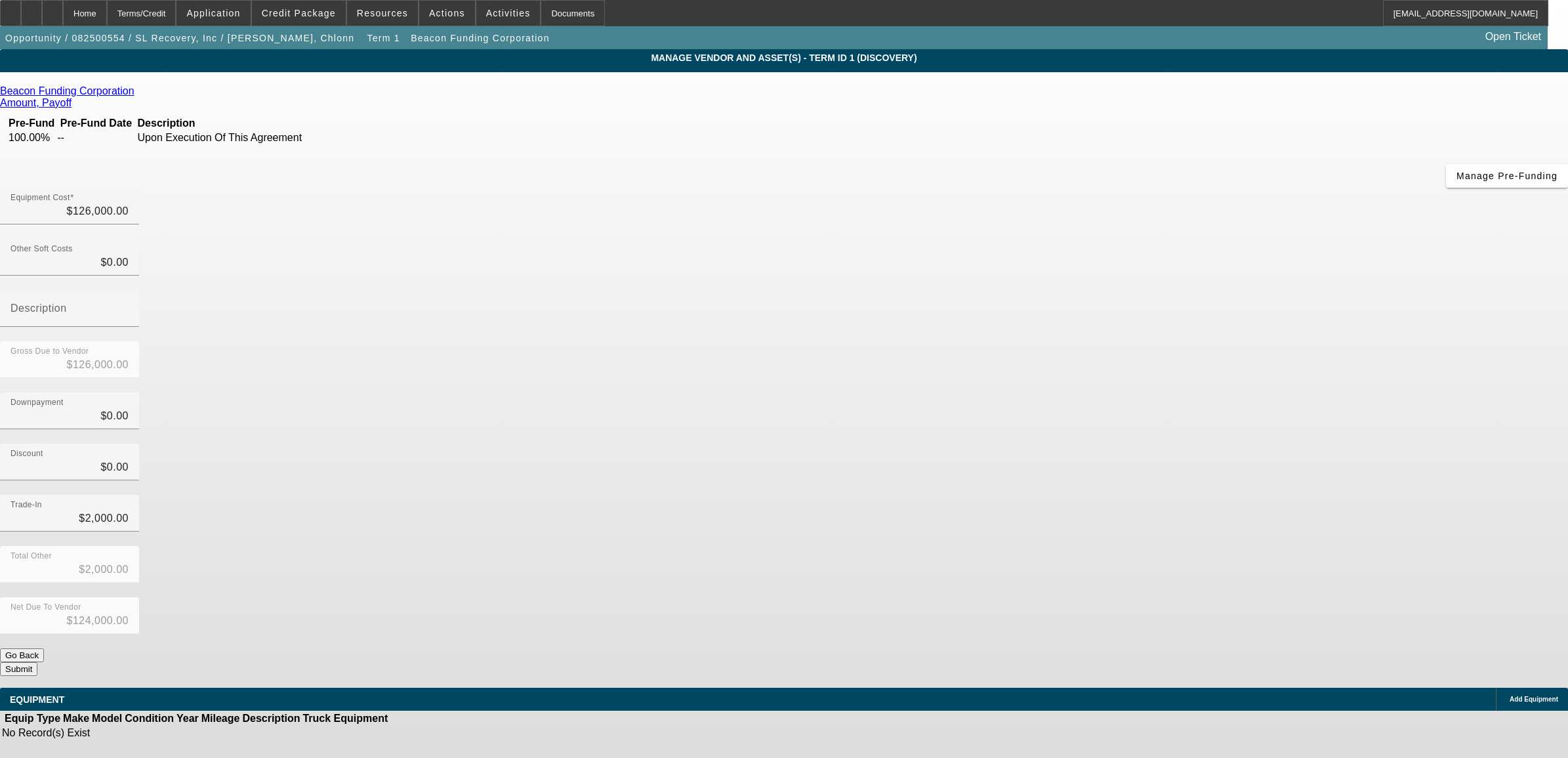
click at [37, 662] on button "Submit" at bounding box center [19, 669] width 37 height 14
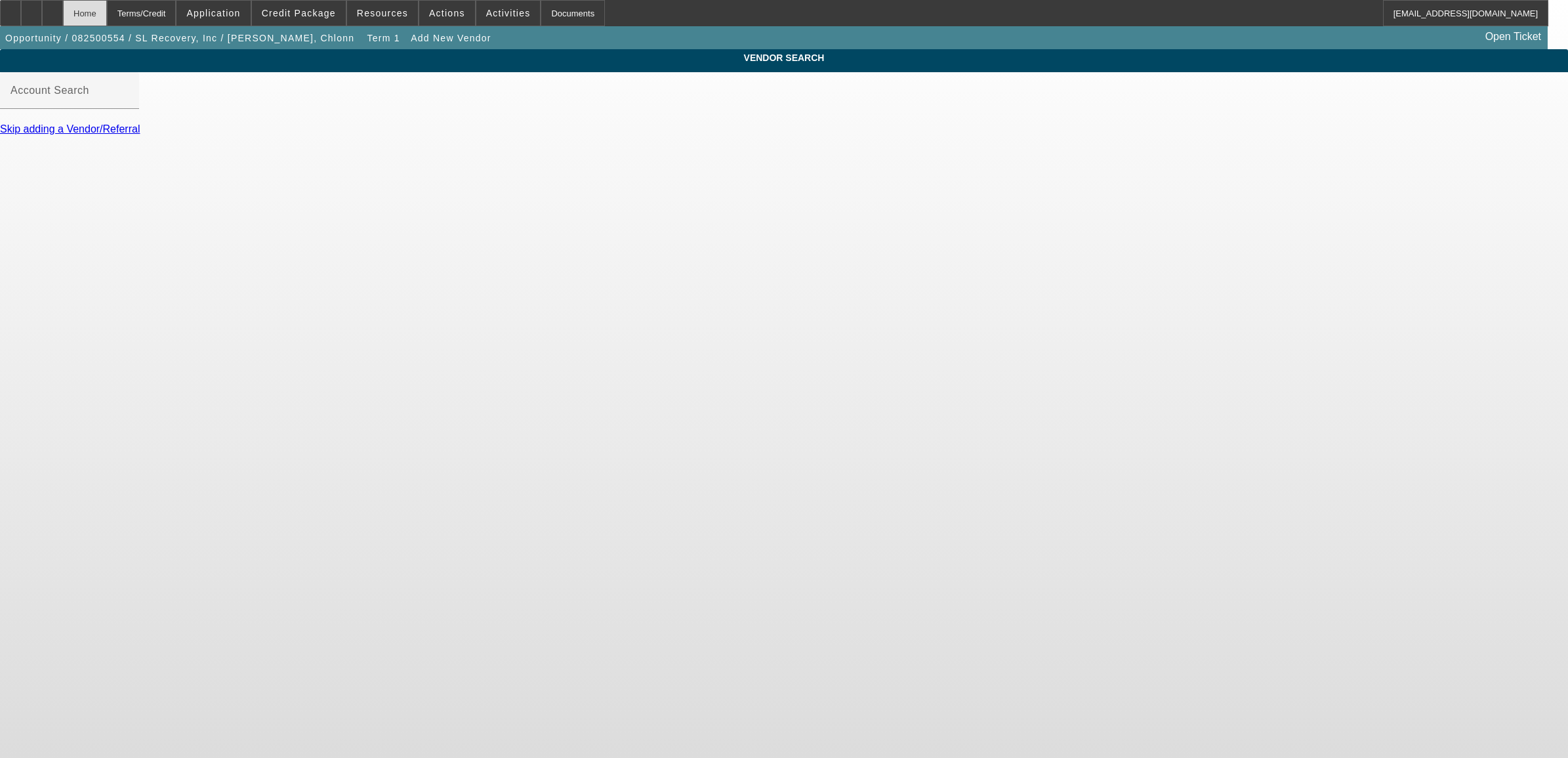
click at [107, 15] on div "Home" at bounding box center [85, 13] width 44 height 26
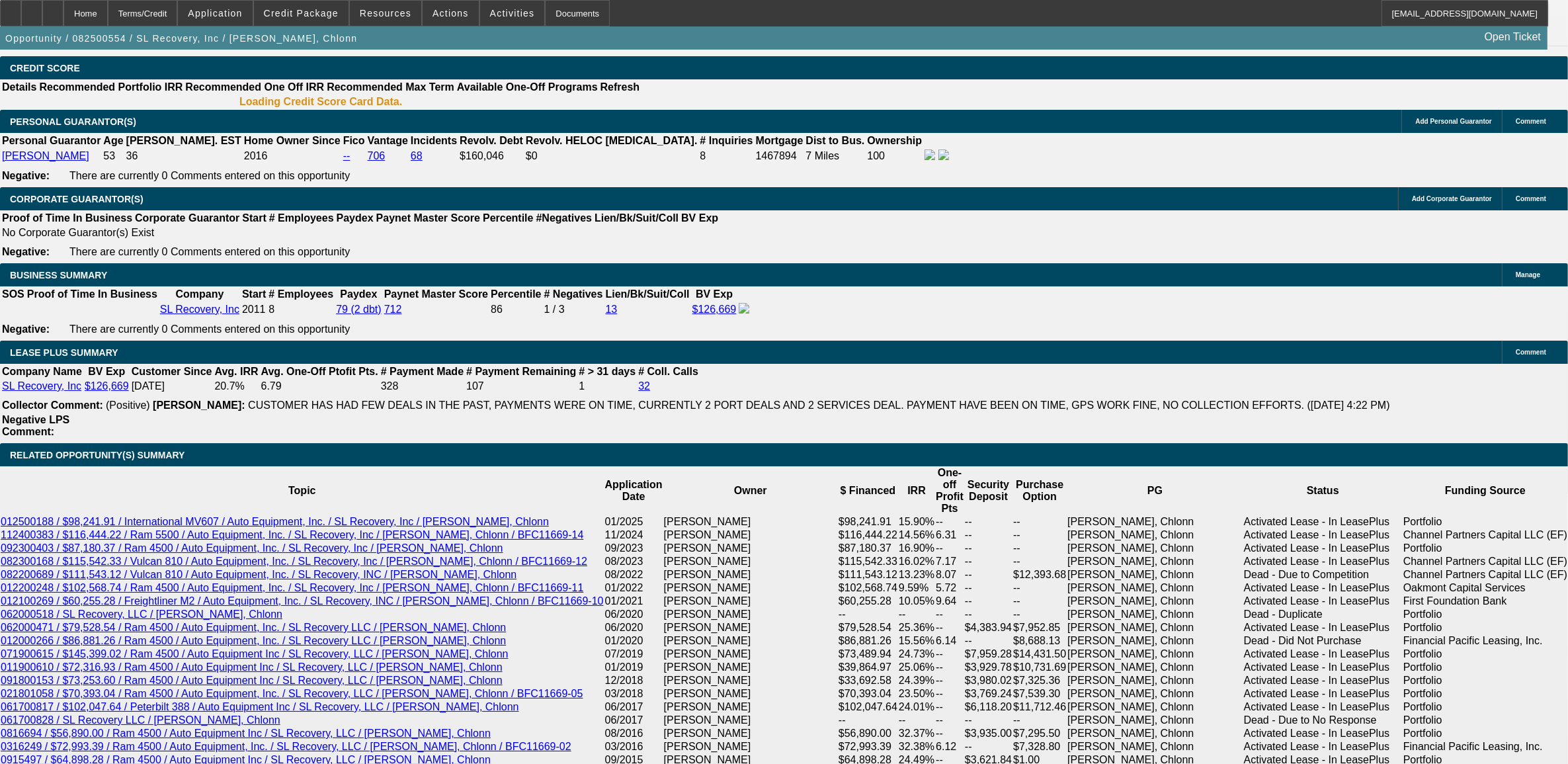
select select "0"
select select "2"
select select "0.1"
select select "4"
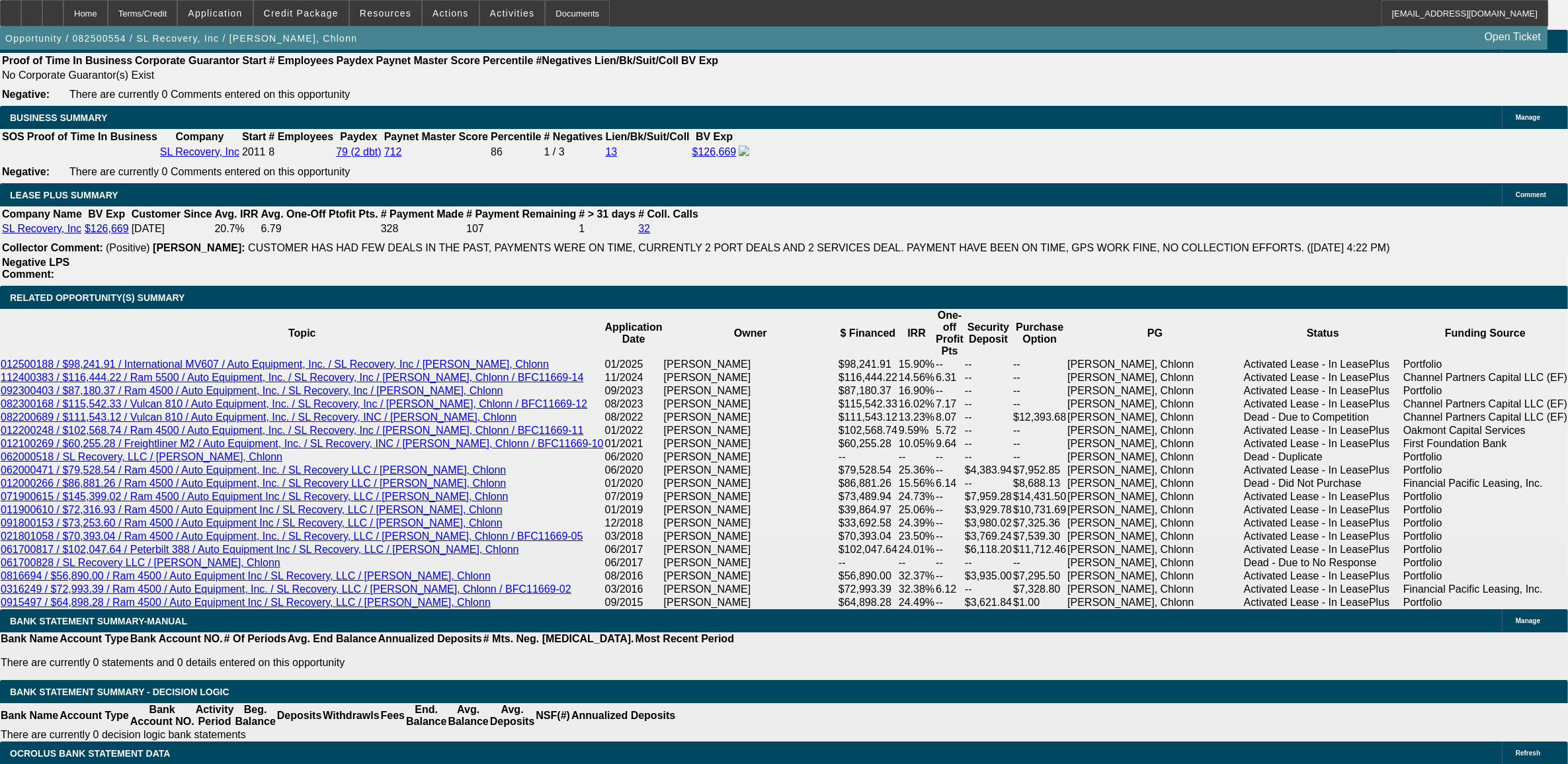
scroll to position [2065, 0]
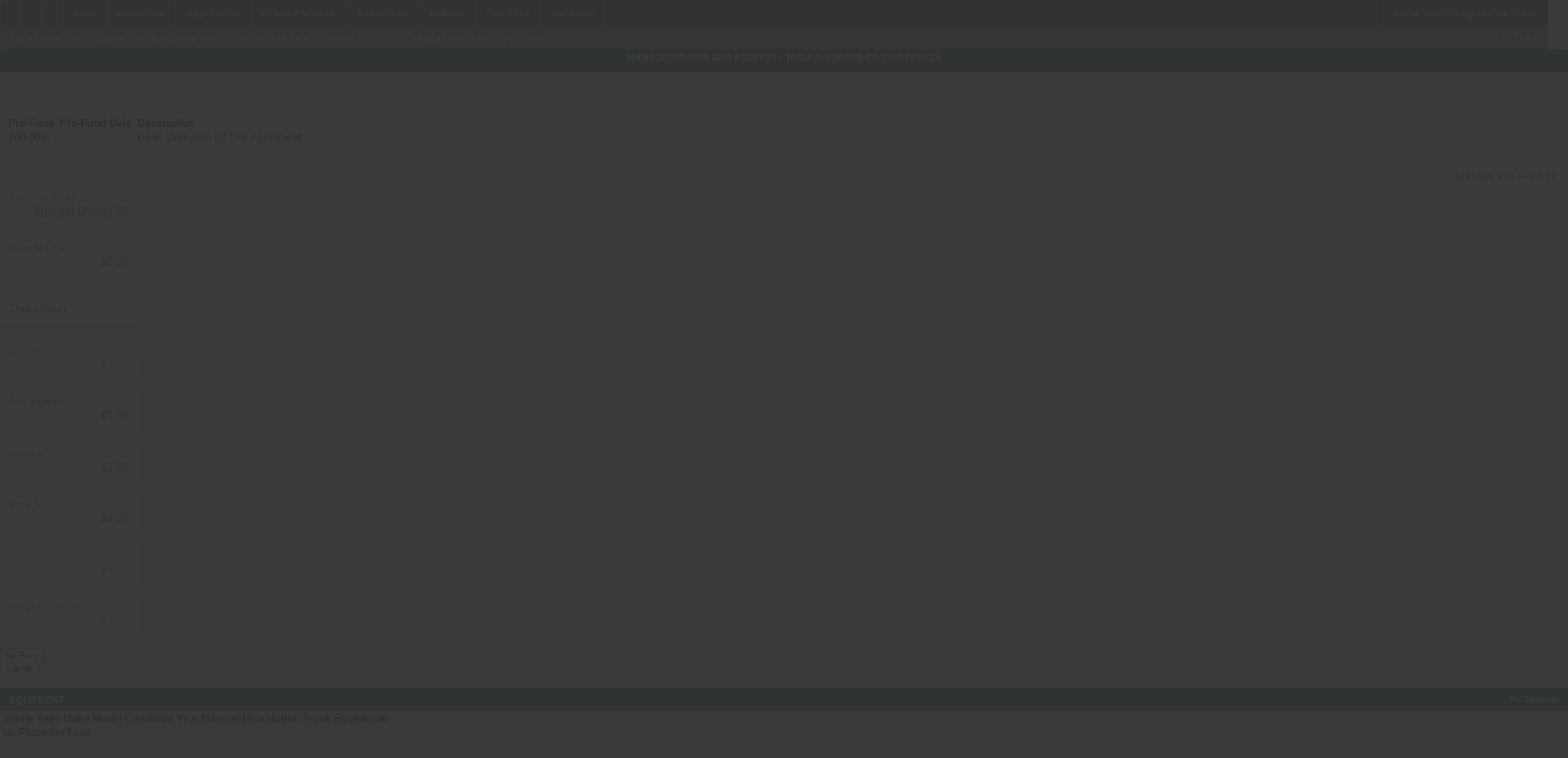
type input "$126,000.00"
type input "$2,000.00"
type input "$124,000.00"
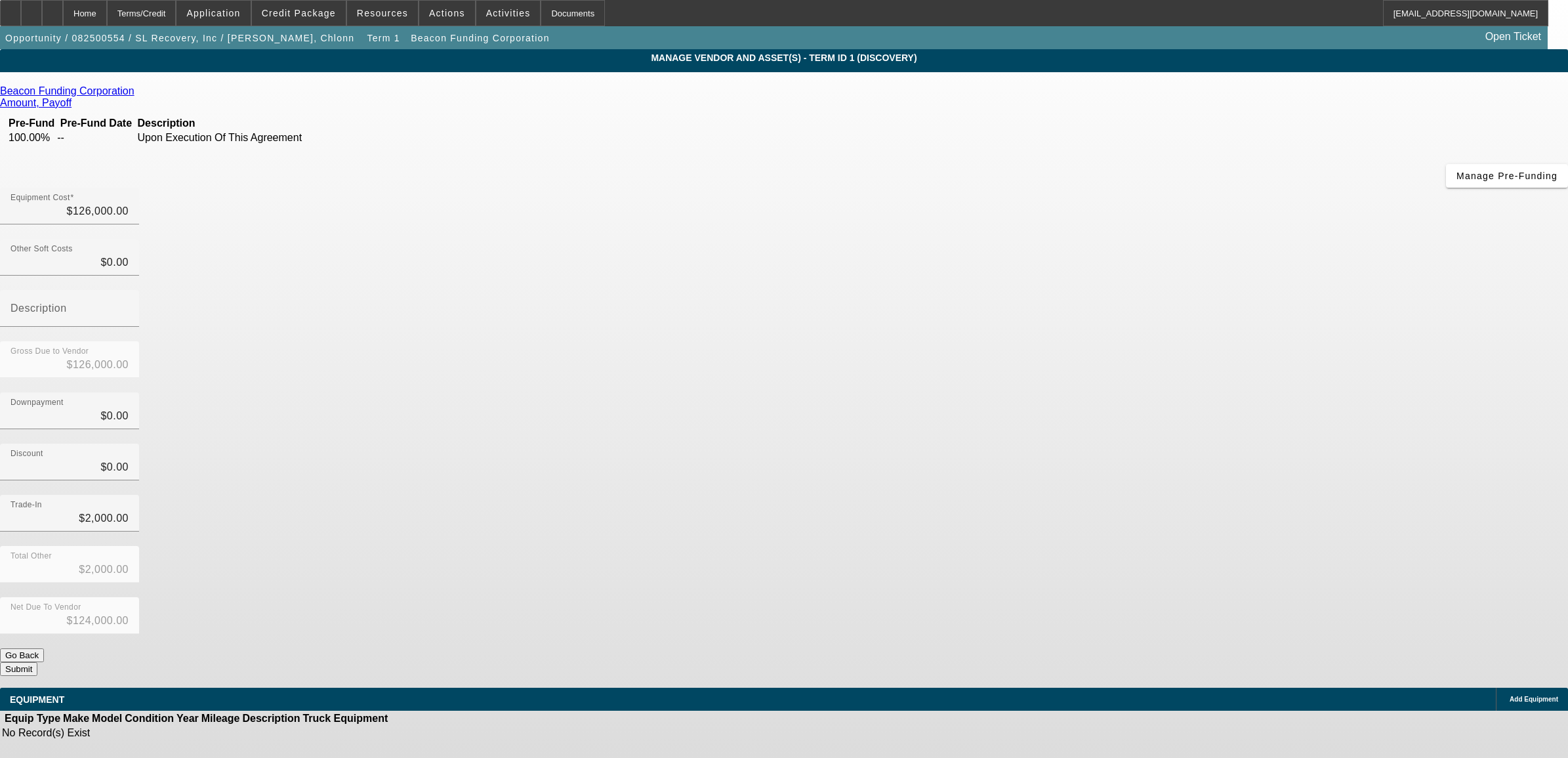
click at [1377, 15] on span "Remove Vendor" at bounding box center [1402, 11] width 50 height 7
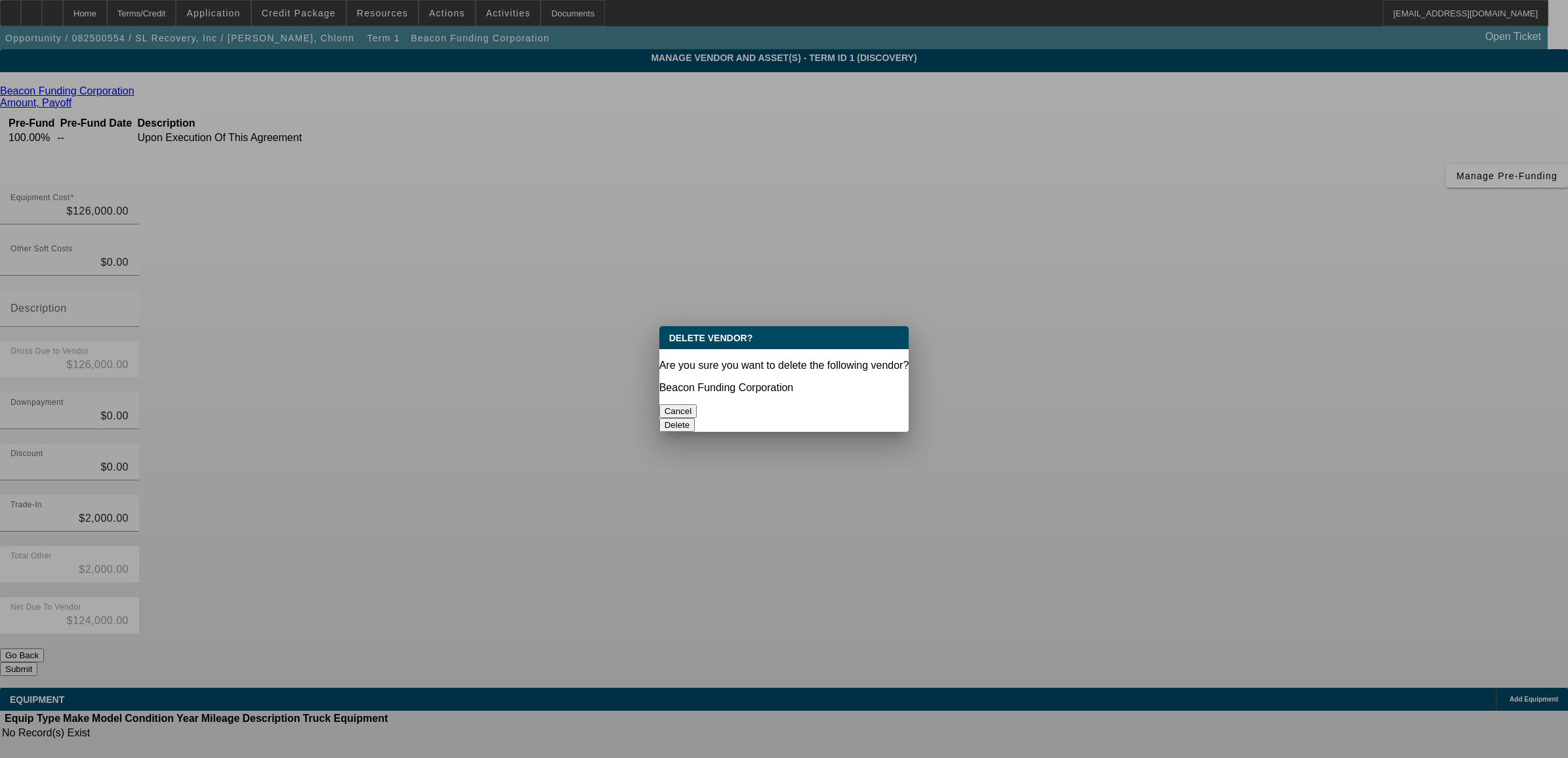
click at [840, 382] on p "Beacon Funding Corporation" at bounding box center [784, 388] width 250 height 12
click at [695, 418] on button "Delete" at bounding box center [677, 425] width 36 height 14
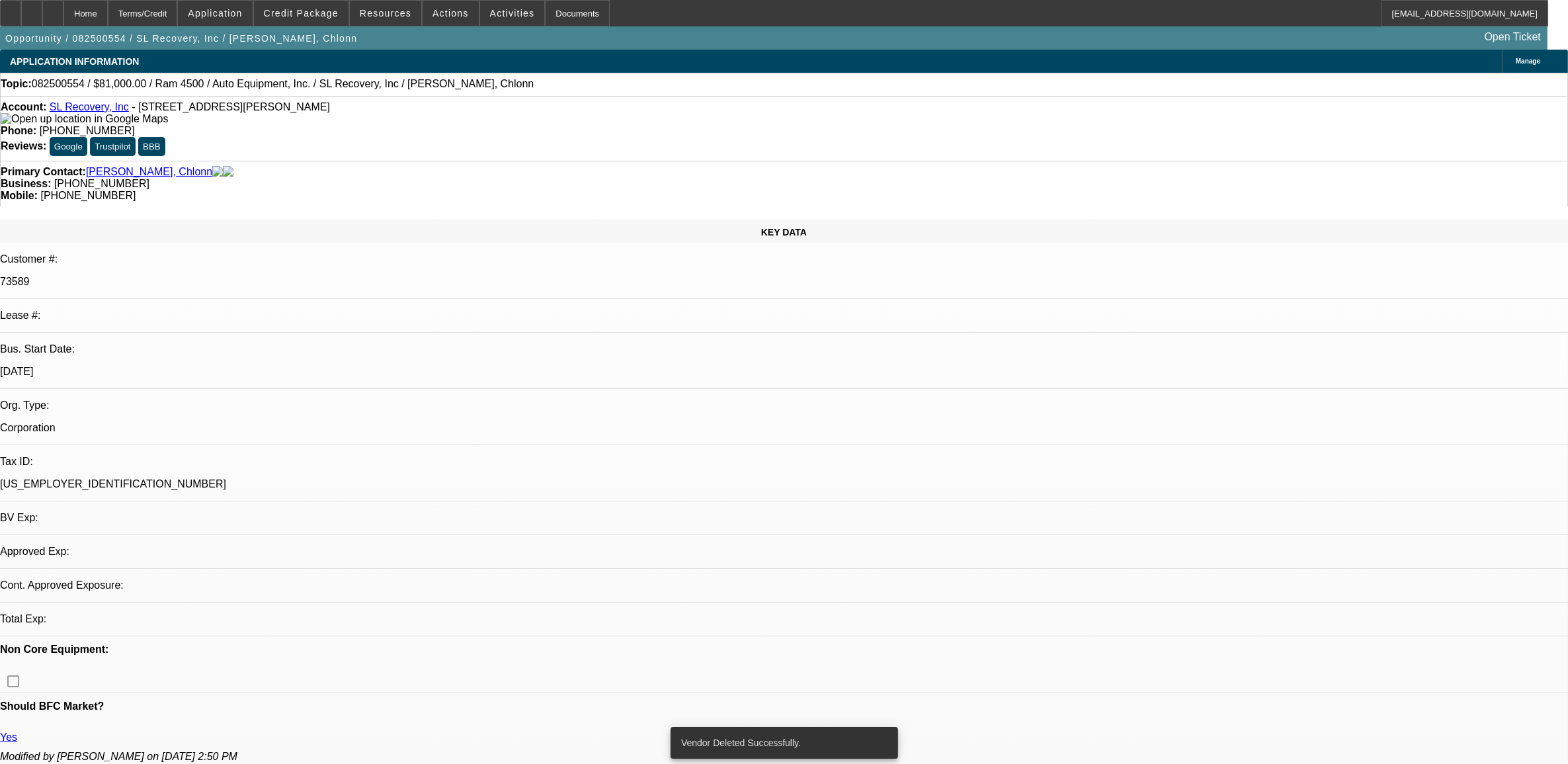
select select "0"
select select "2"
select select "0.1"
select select "4"
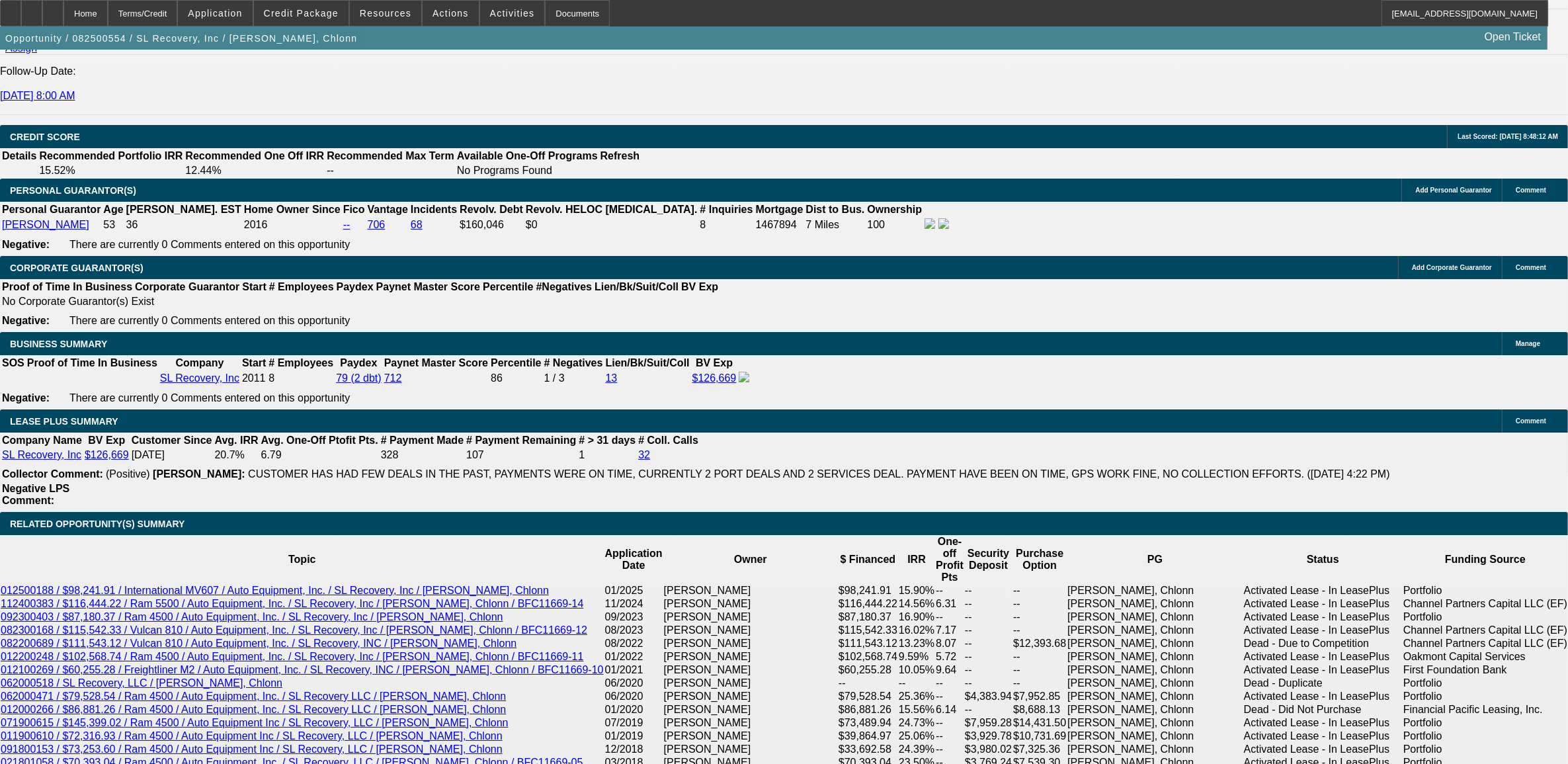
scroll to position [2068, 0]
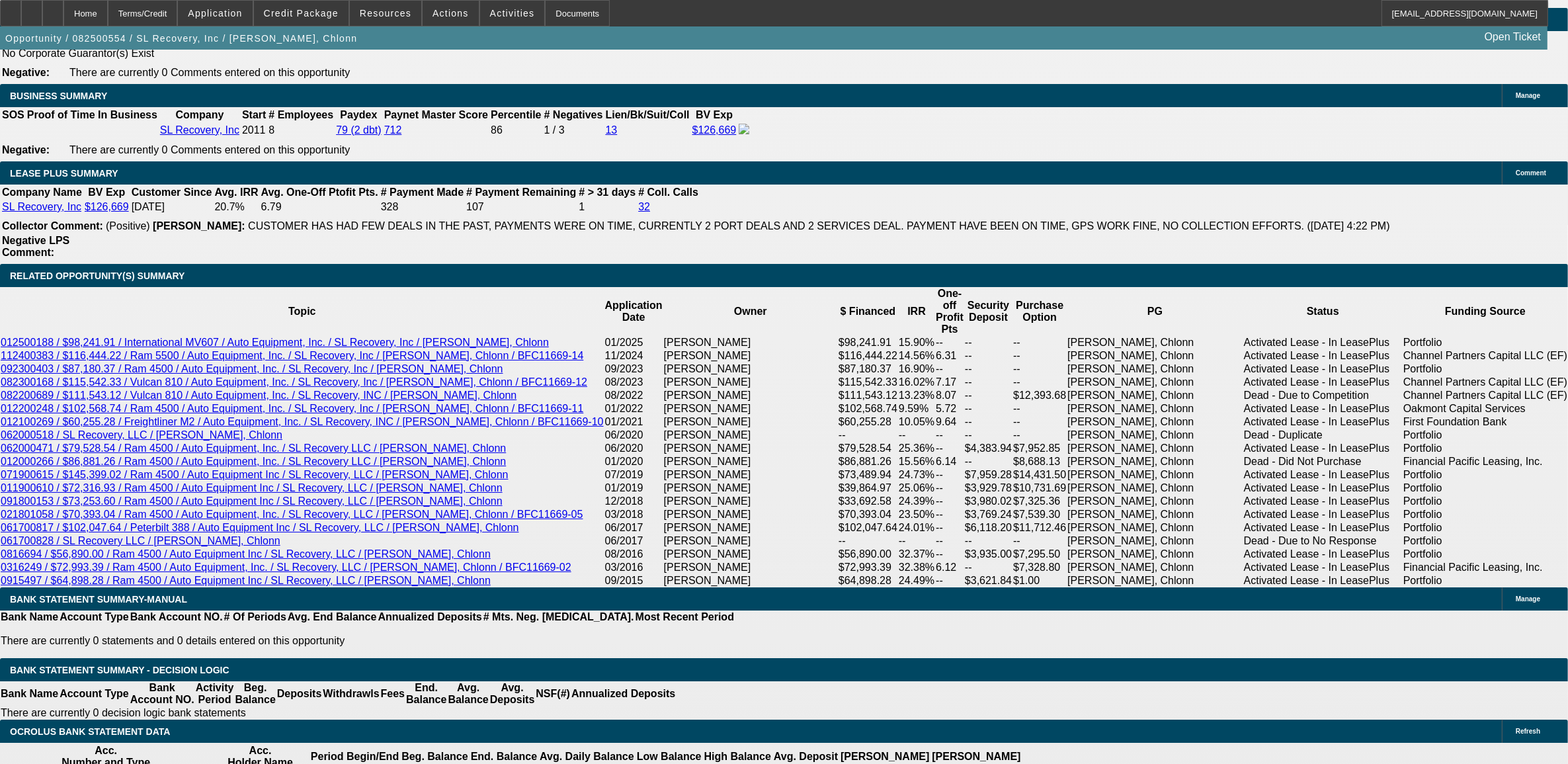
type input "$0.00"
type input "60"
type input "10"
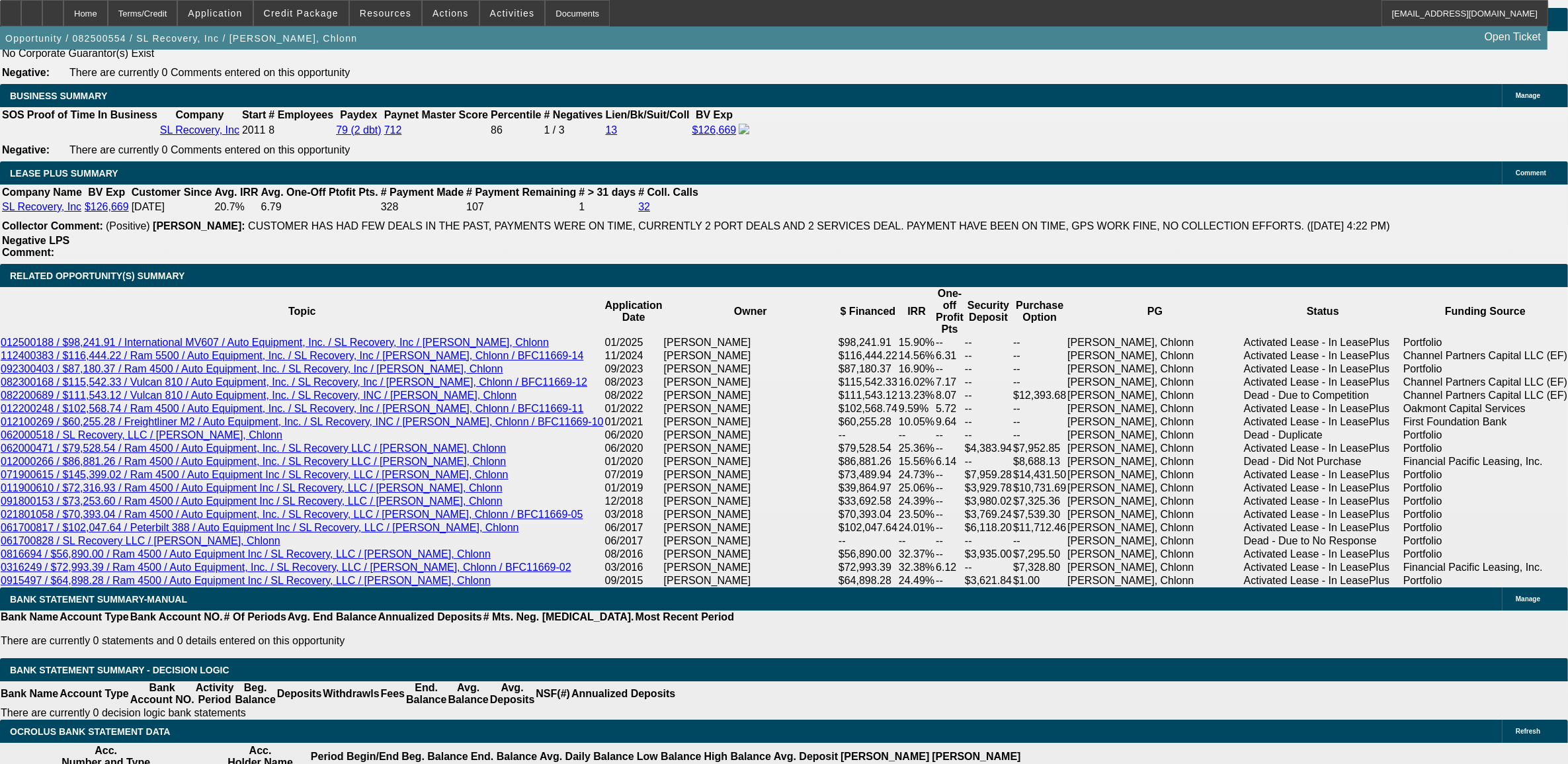
type input "$2,769.18"
type input "$1,384.59"
type input "10."
type input "$3,442.02"
type input "$1,721.01"
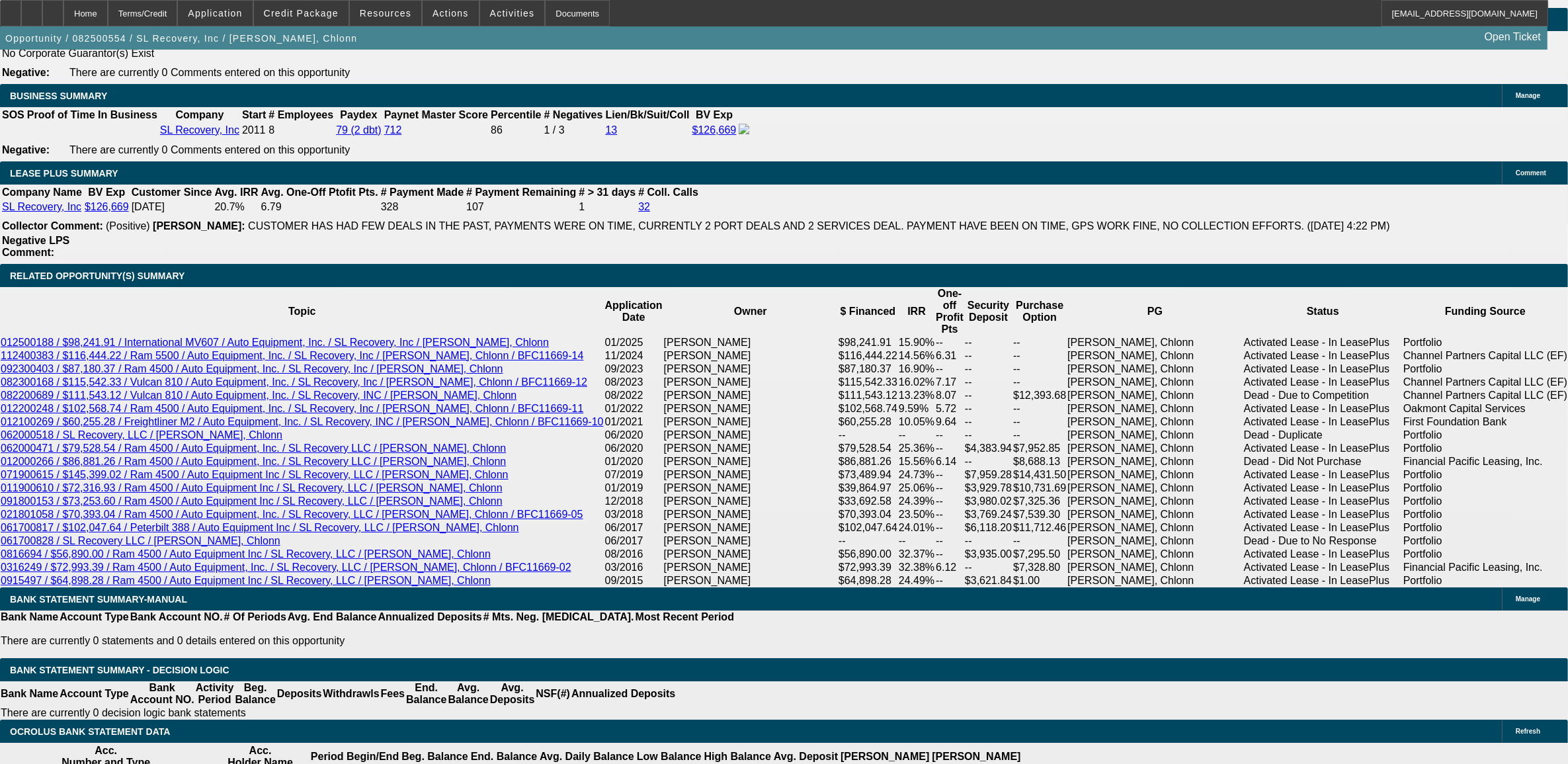
type input "10.9"
type input "$3,514.20"
type input "$1,757.10"
type input "10.9"
type input "$3,514.20"
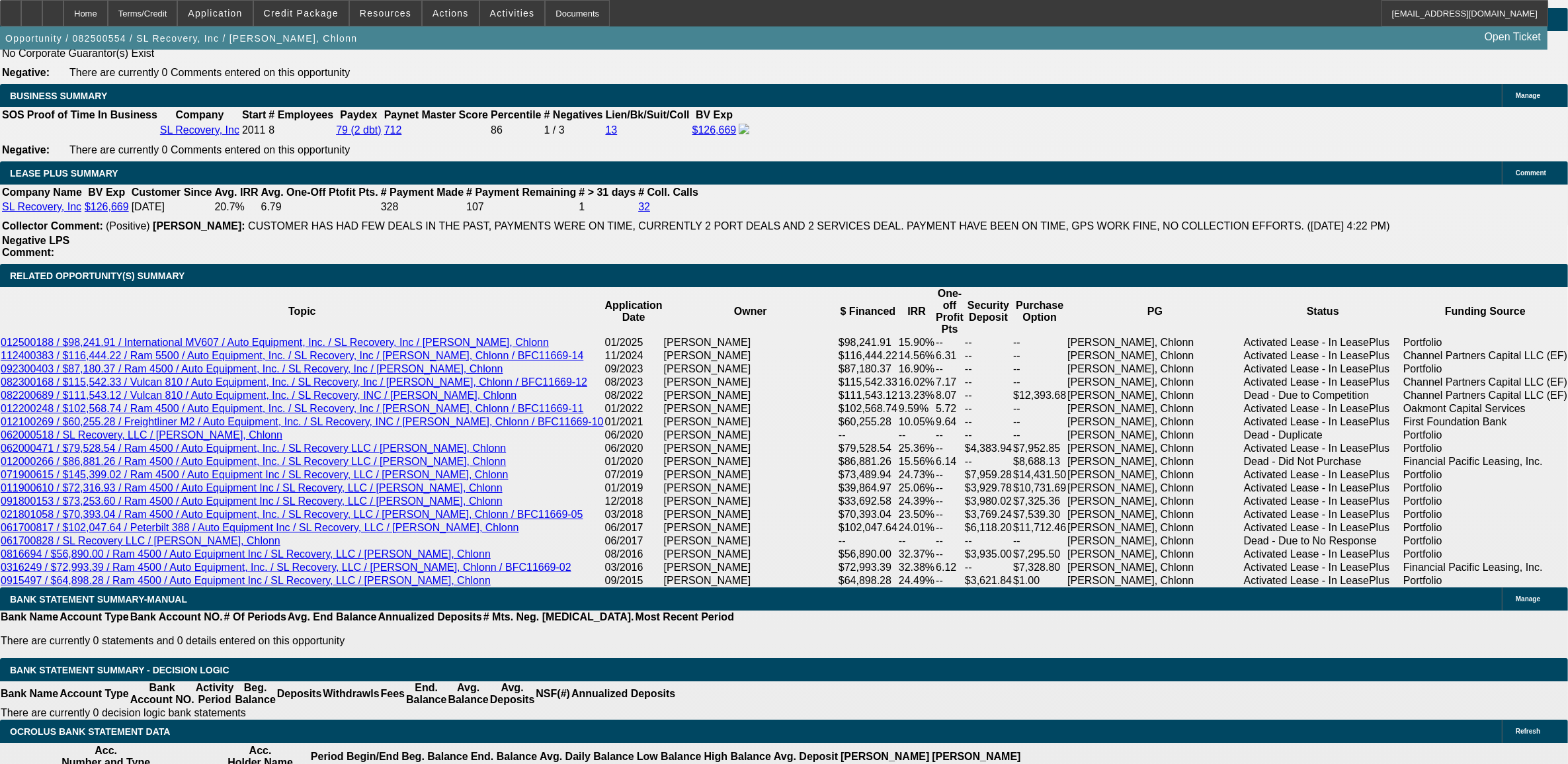
select select "0"
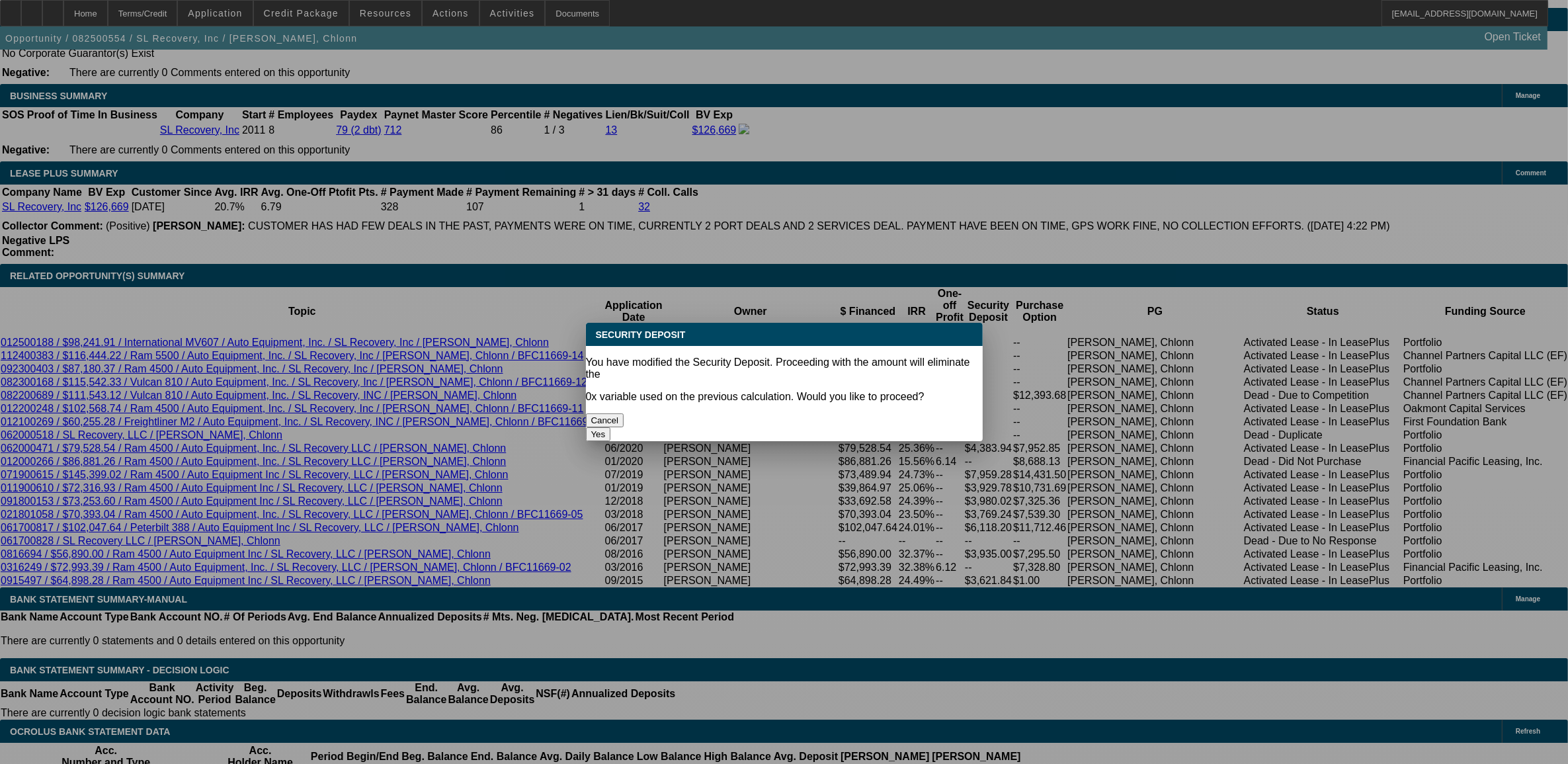
scroll to position [0, 0]
click at [856, 427] on div "Yes" at bounding box center [784, 435] width 397 height 14
click at [611, 427] on button "Yes" at bounding box center [598, 435] width 25 height 14
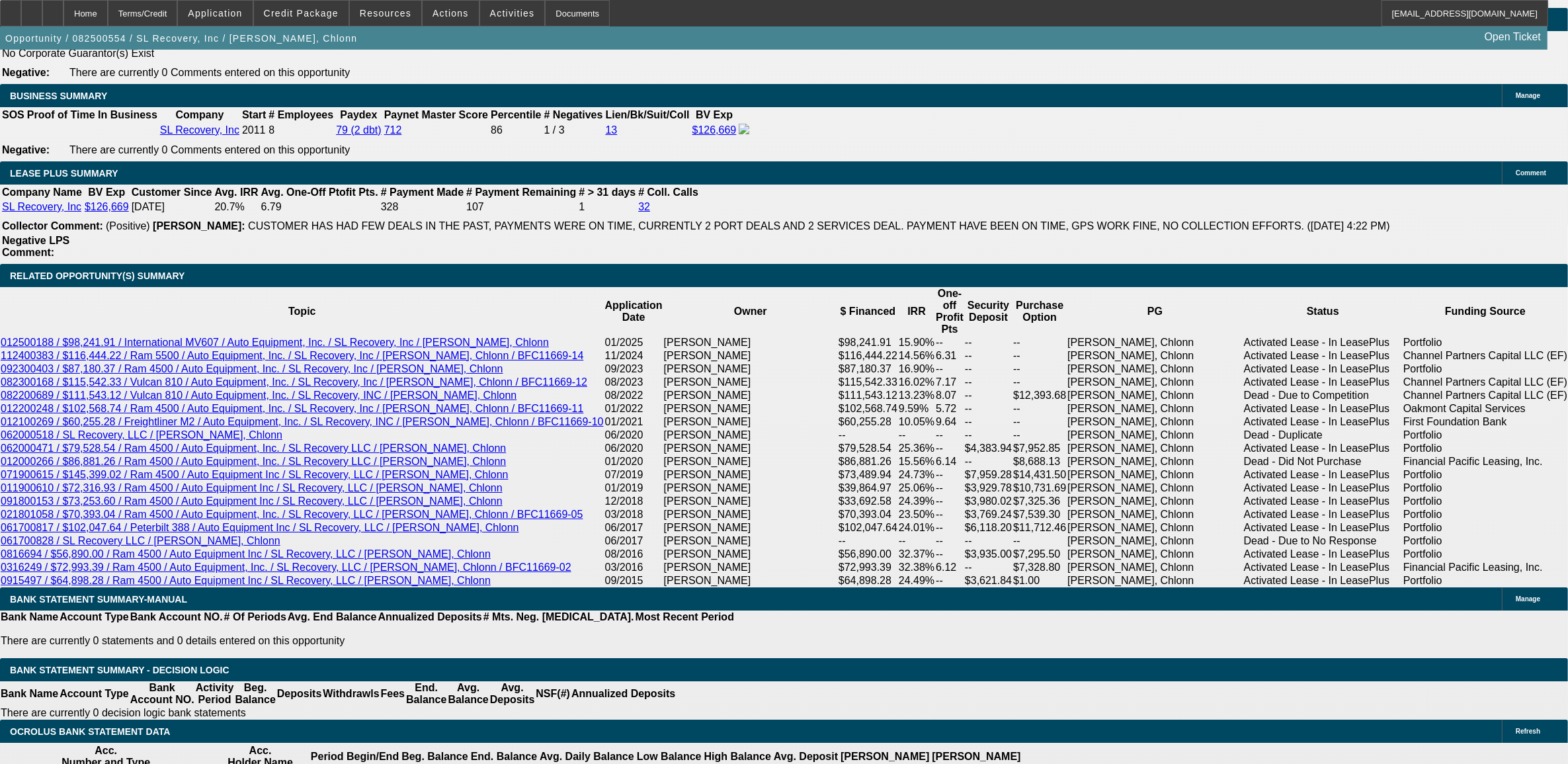
type input "$0.00"
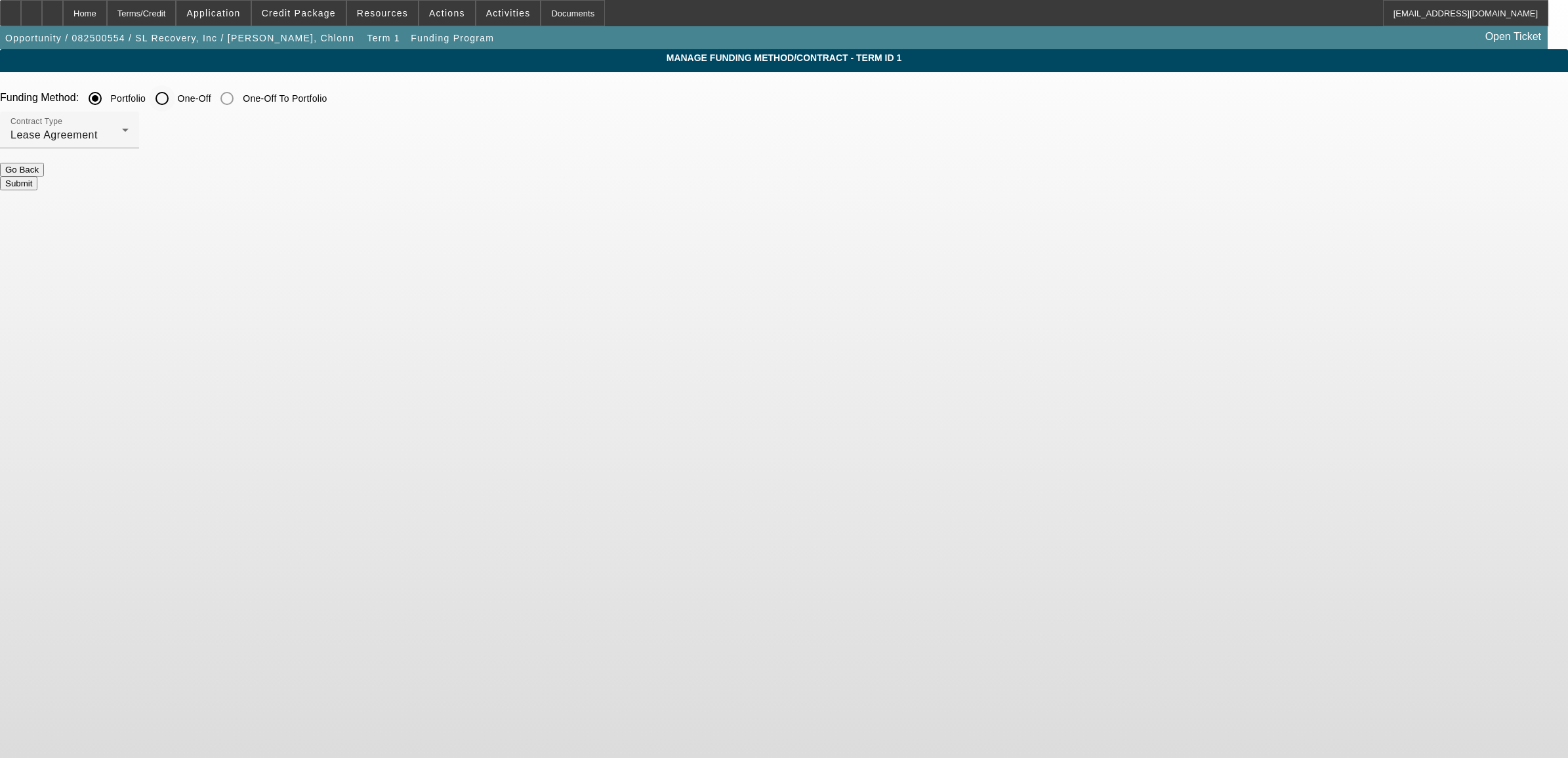
click at [175, 105] on input "One-Off" at bounding box center [162, 99] width 26 height 26
radio input "true"
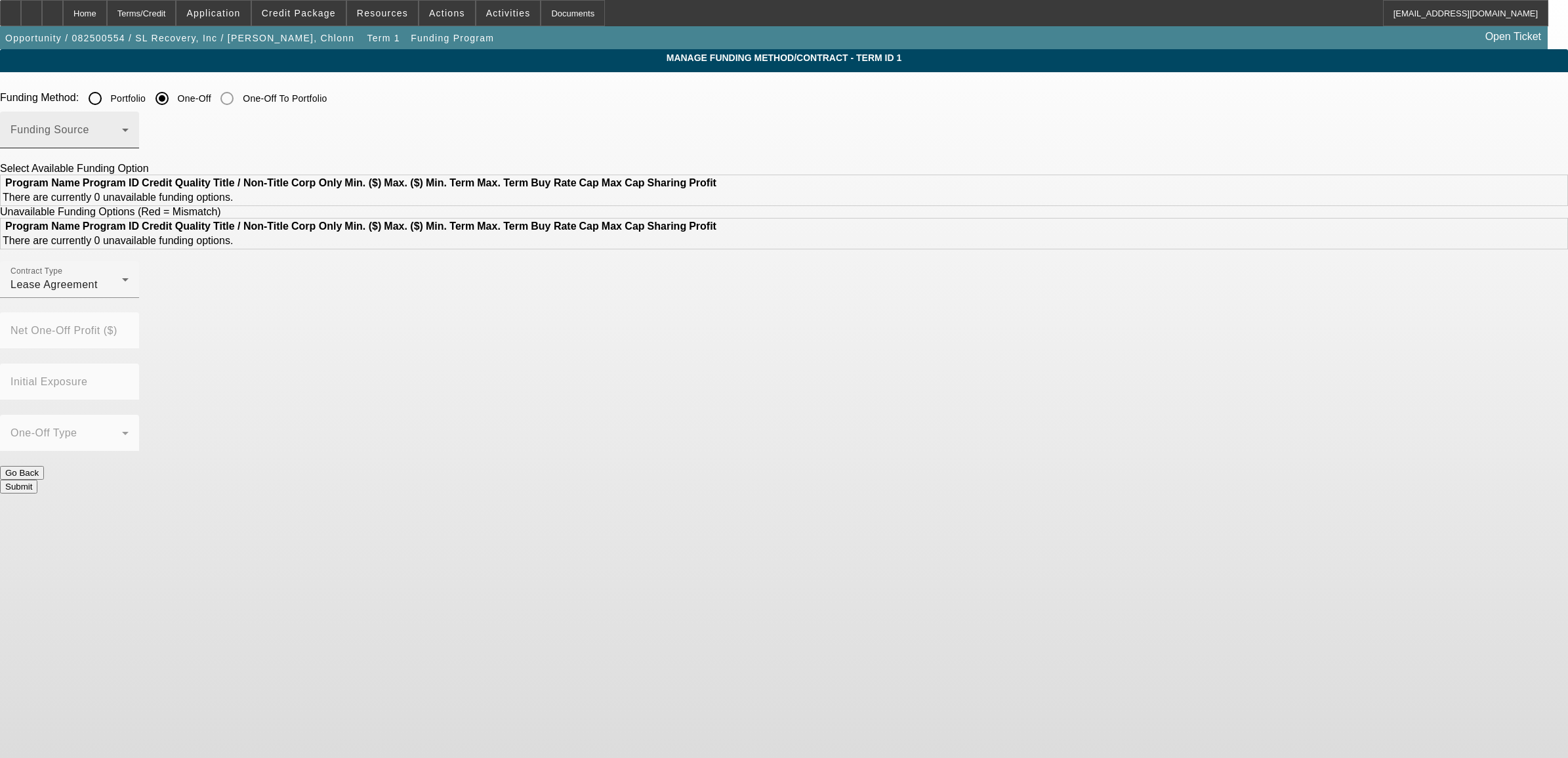
click at [122, 135] on span at bounding box center [65, 135] width 111 height 16
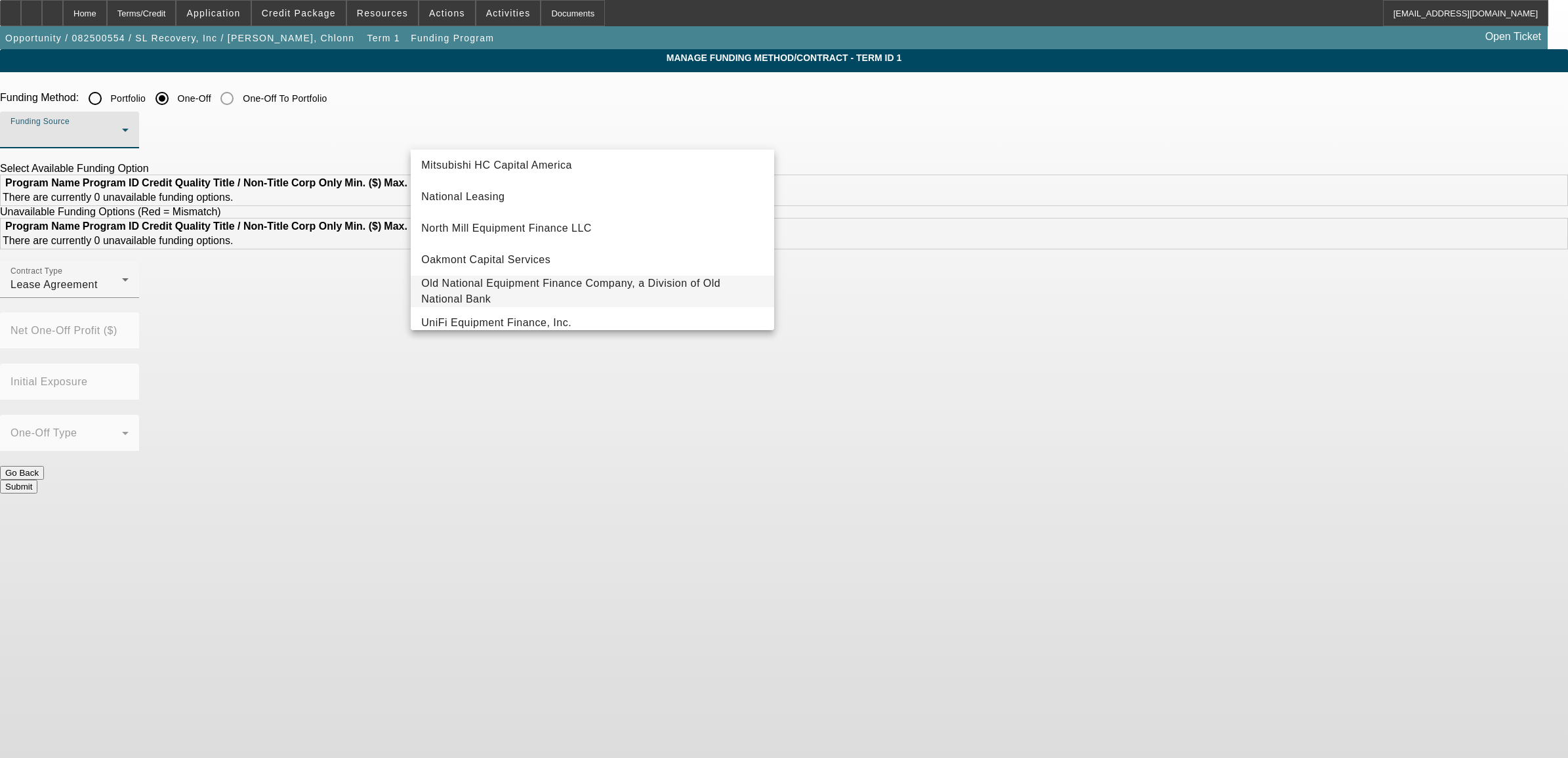
scroll to position [371, 0]
click at [492, 310] on span "UniFi Equipment Finance, Inc." at bounding box center [496, 309] width 150 height 16
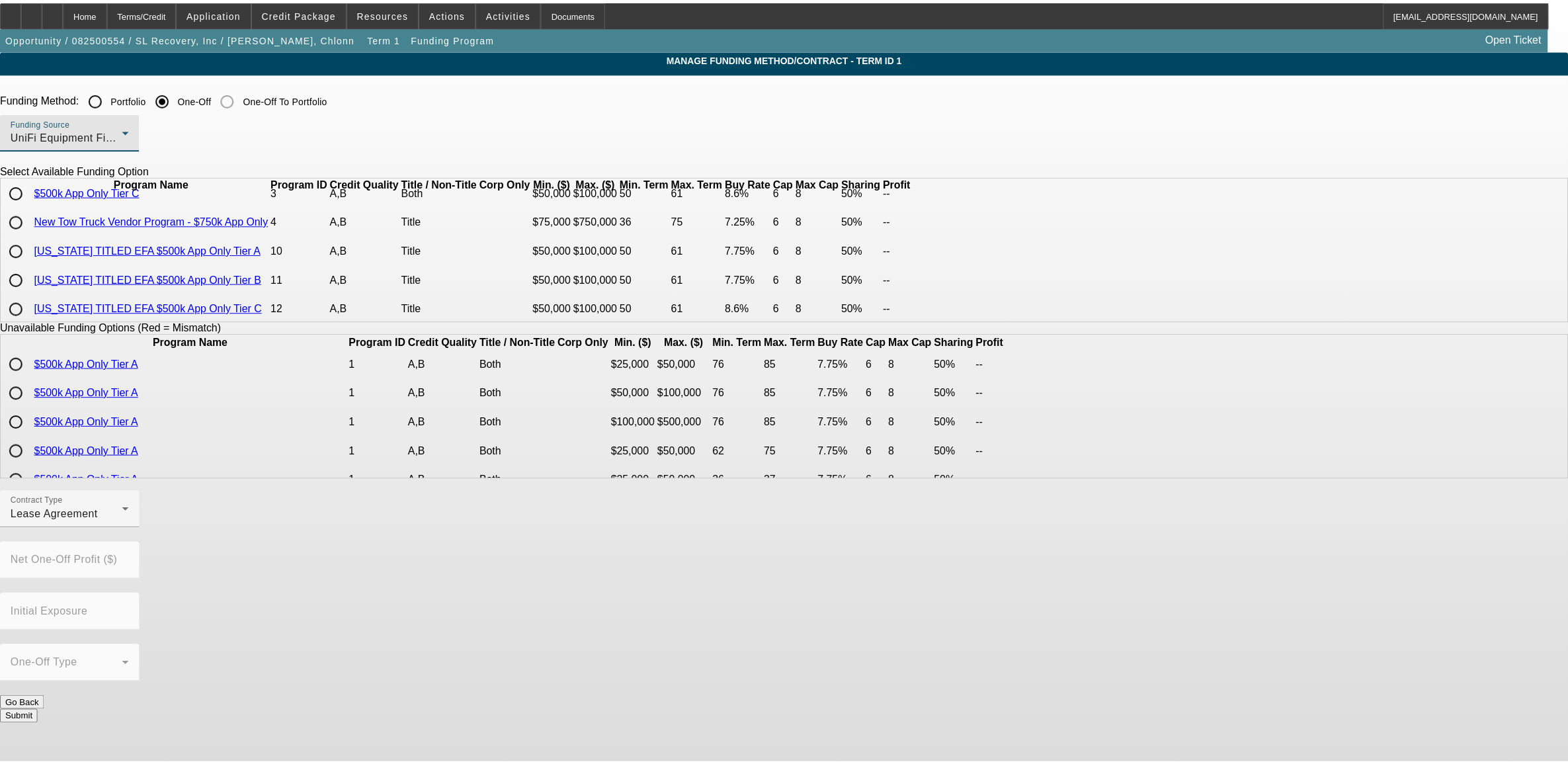
scroll to position [43, 0]
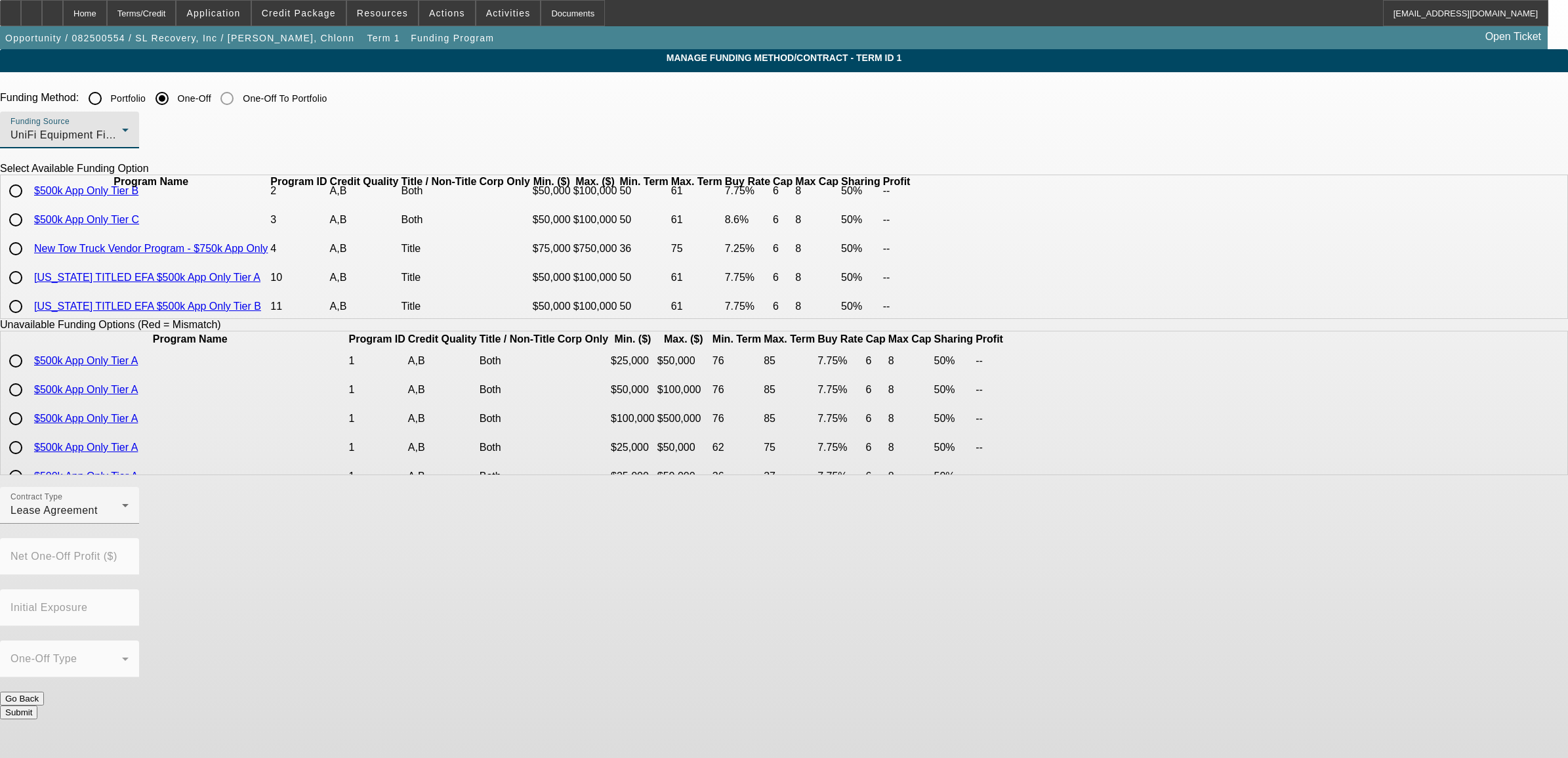
click at [29, 262] on input "radio" at bounding box center [16, 249] width 26 height 26
radio input "true"
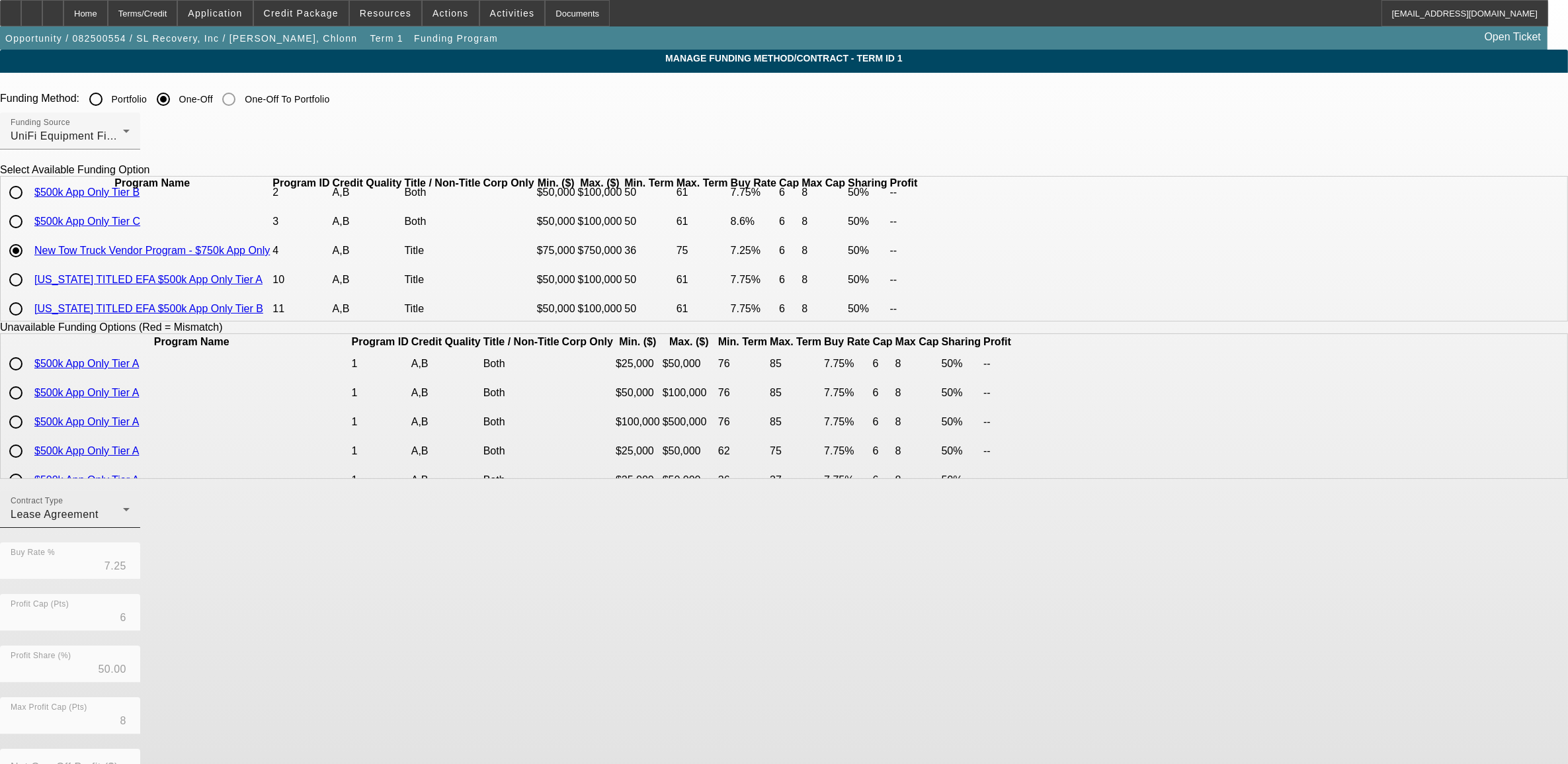
click at [123, 517] on div "Lease Agreement" at bounding box center [66, 515] width 112 height 16
click at [463, 585] on span "Equipment Finance Agreement" at bounding box center [495, 591] width 152 height 31
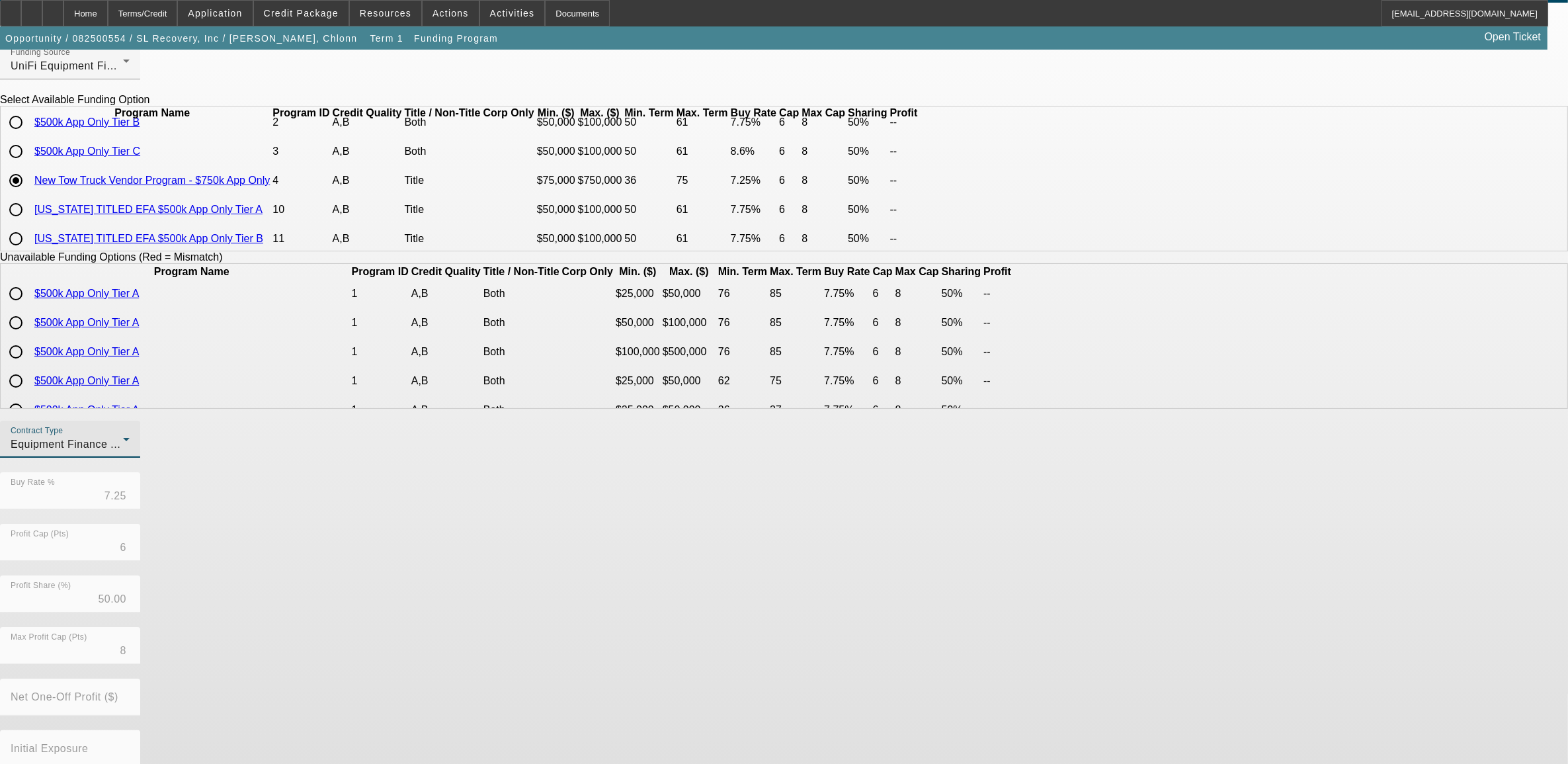
scroll to position [141, 0]
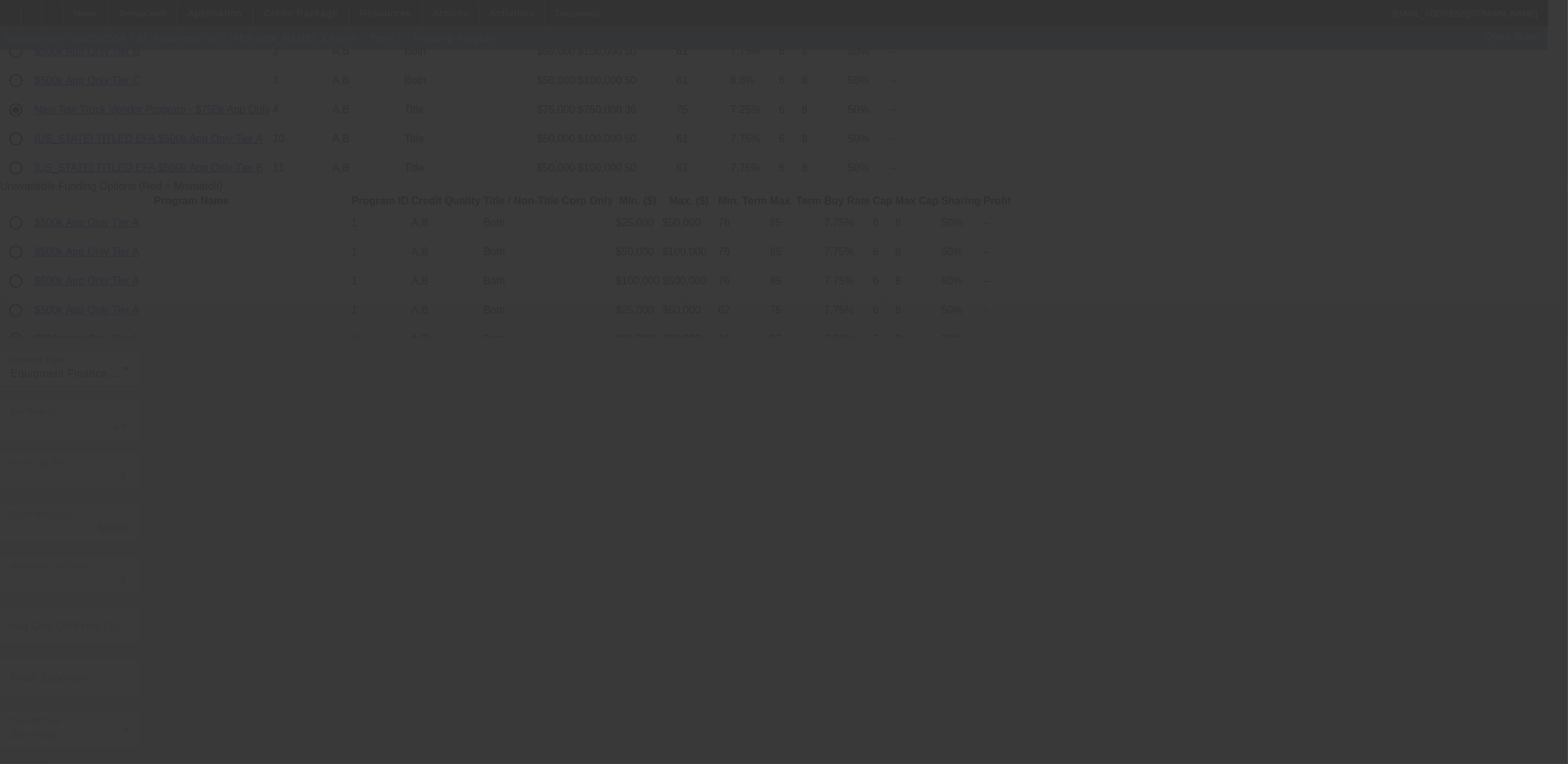
radio input "true"
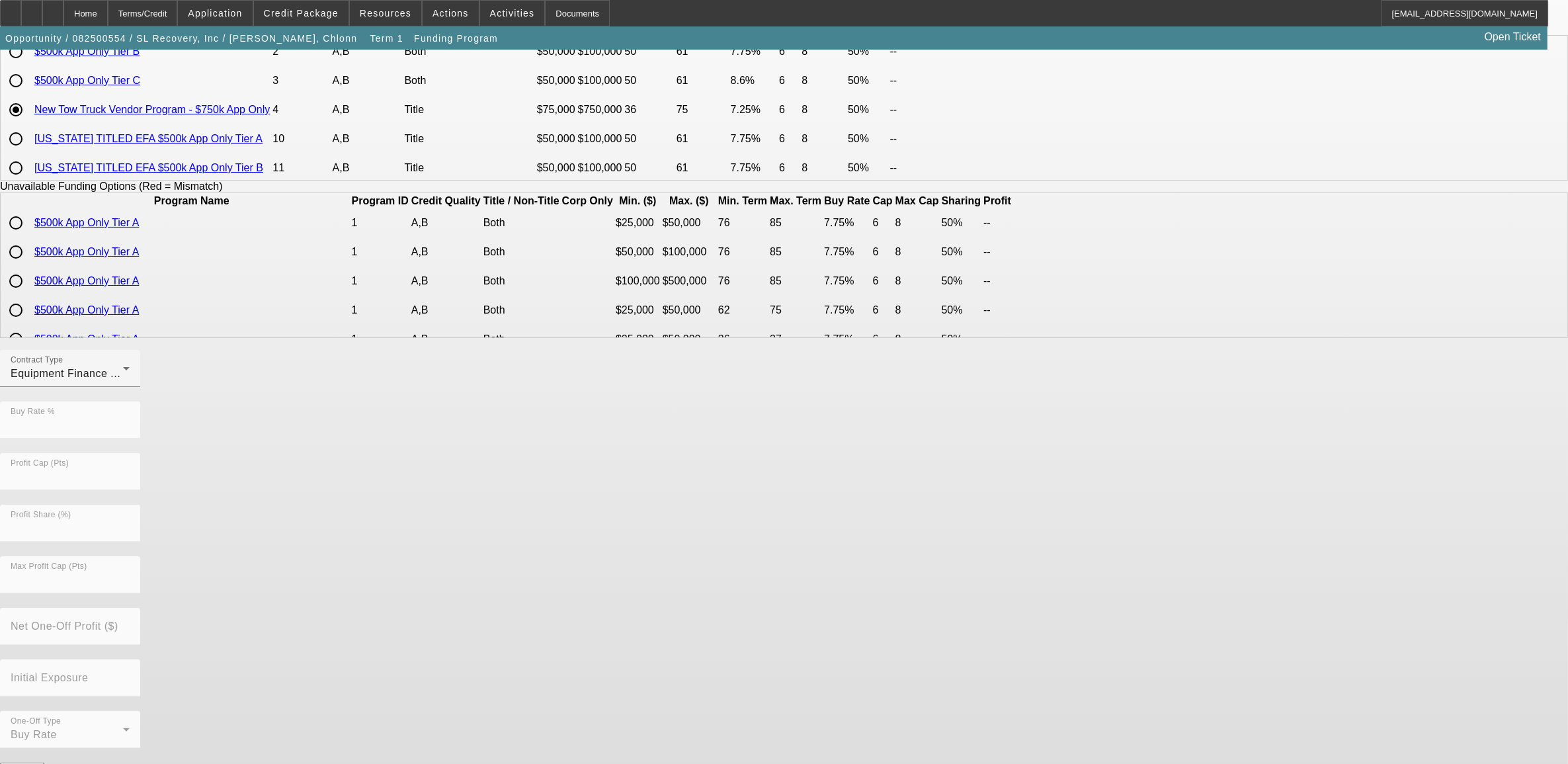
scroll to position [0, 0]
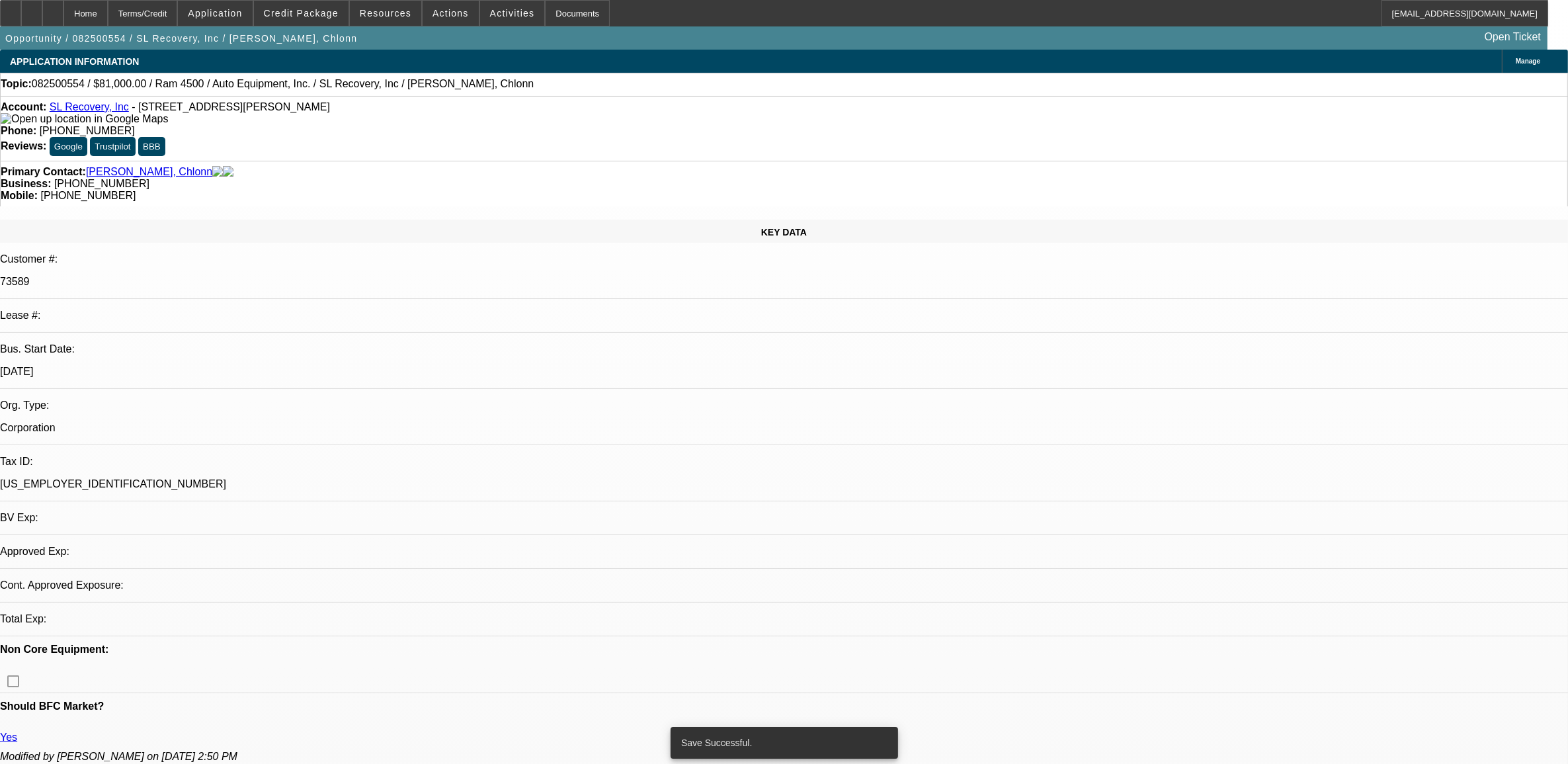
select select "0"
select select "2"
select select "0"
select select "6"
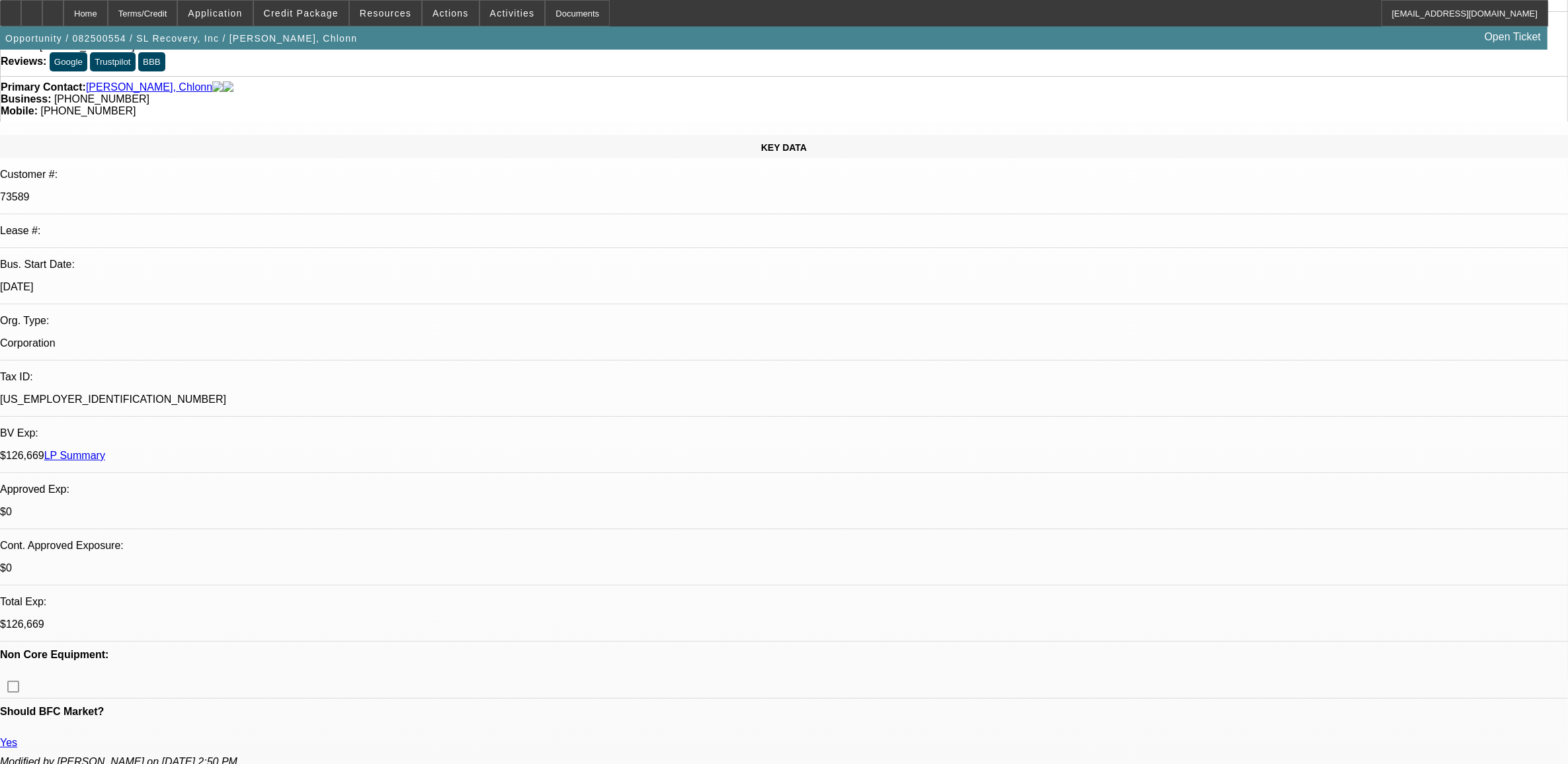
scroll to position [82, 0]
click at [105, 452] on link "LP Summary" at bounding box center [75, 457] width 61 height 11
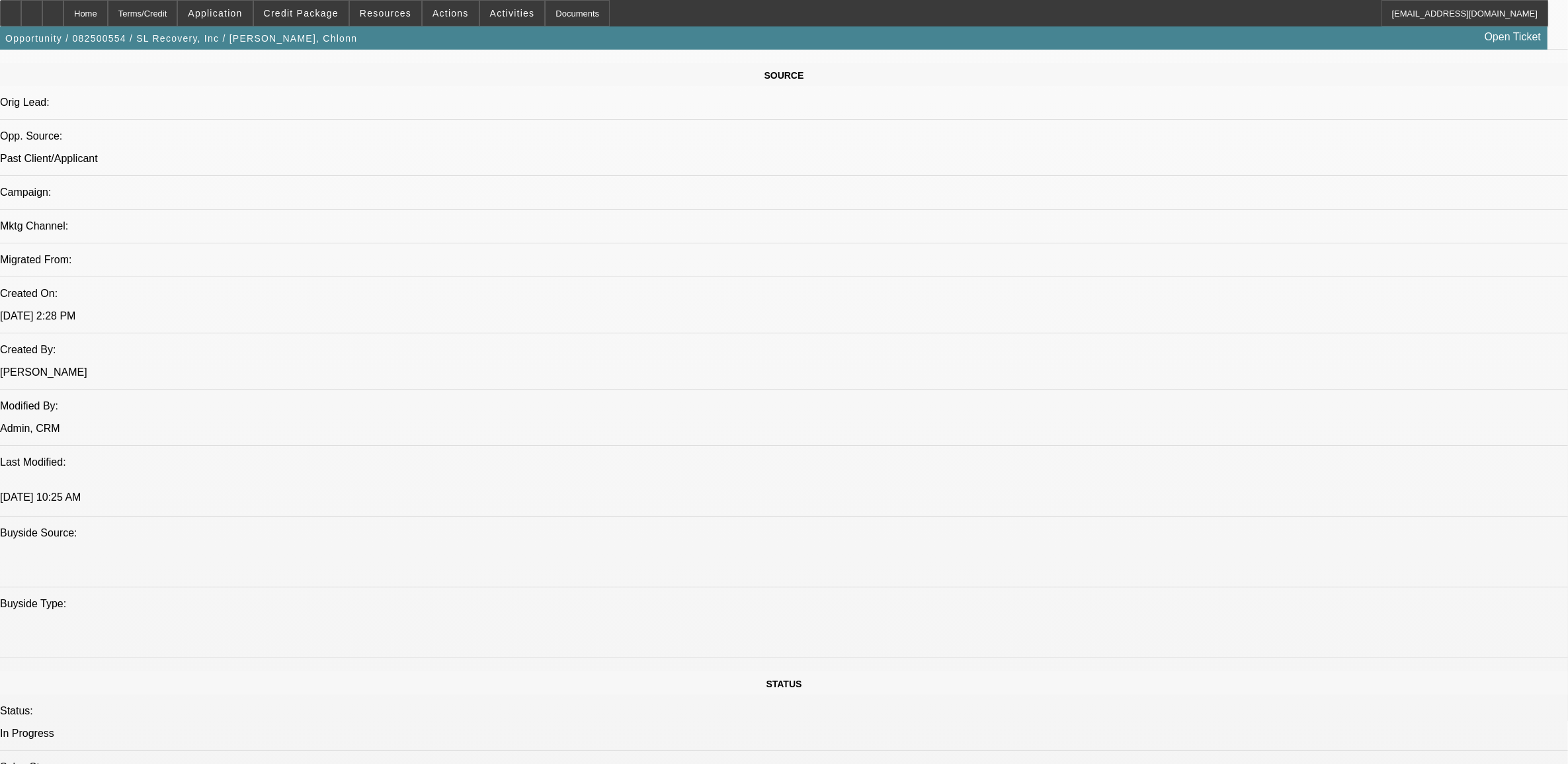
scroll to position [827, 0]
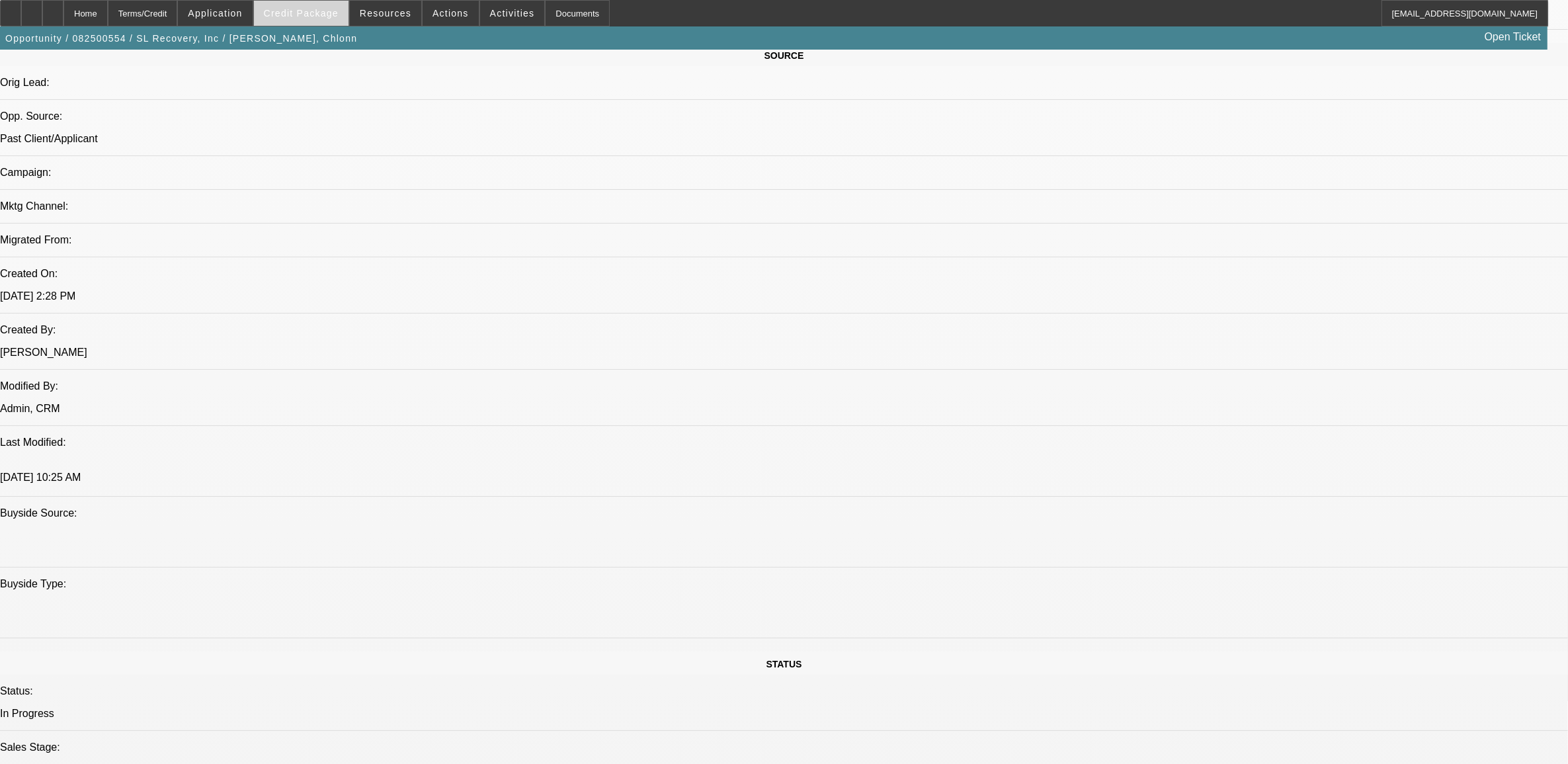
click at [336, 20] on span at bounding box center [301, 13] width 95 height 31
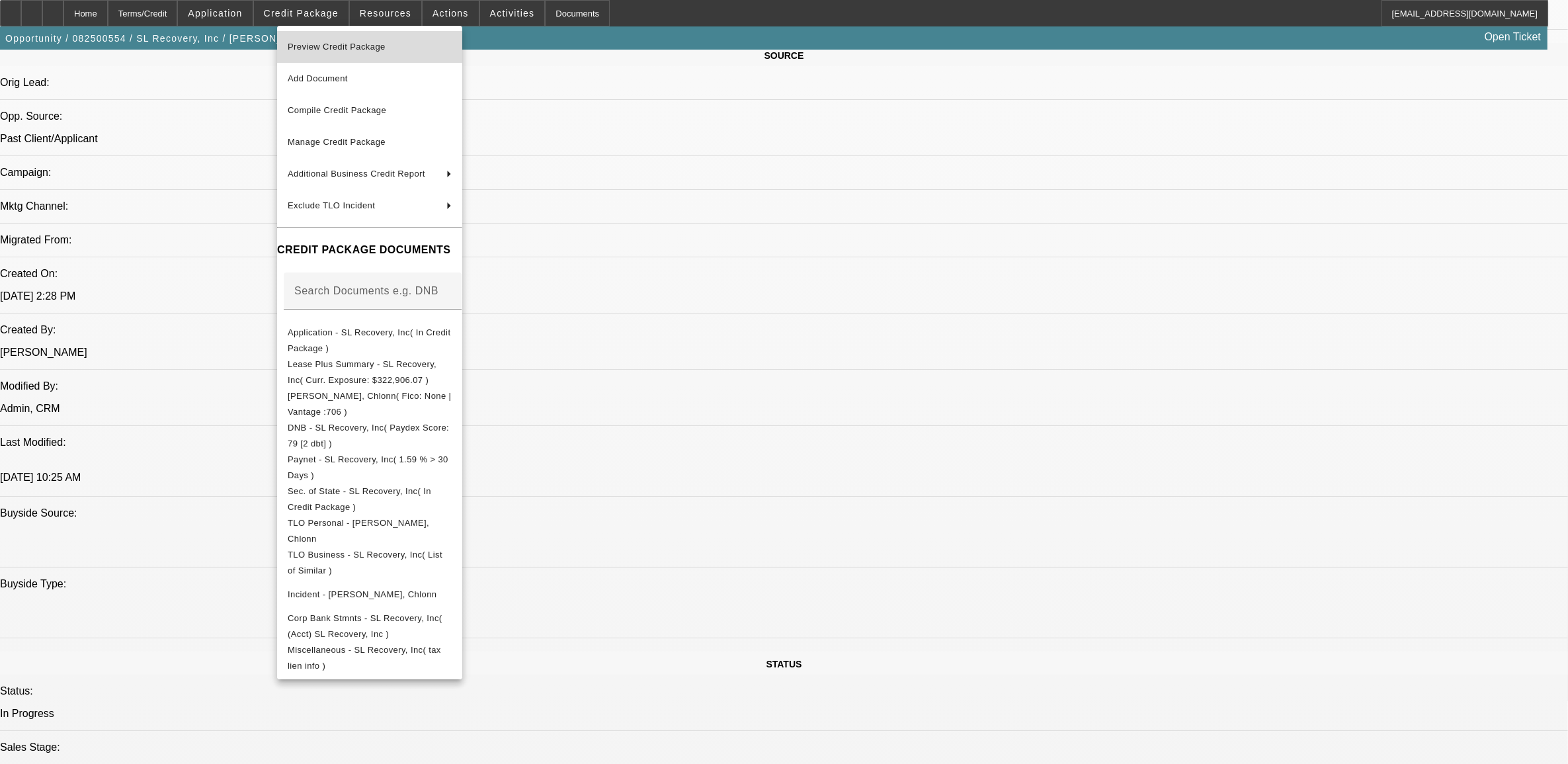
drag, startPoint x: 337, startPoint y: 67, endPoint x: 351, endPoint y: 45, distance: 26.1
click at [351, 45] on span "Preview Credit Package" at bounding box center [336, 46] width 98 height 10
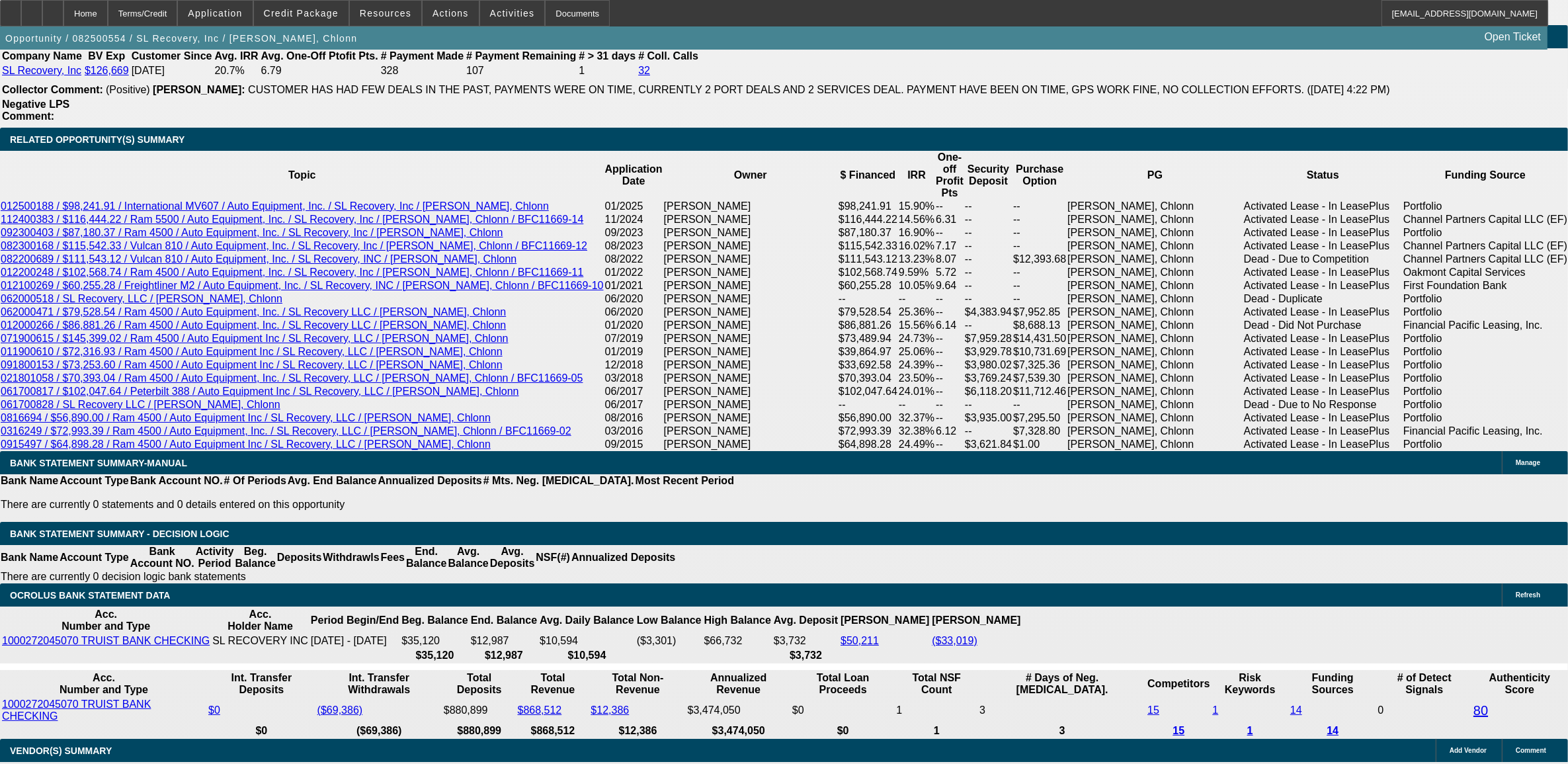
scroll to position [2233, 0]
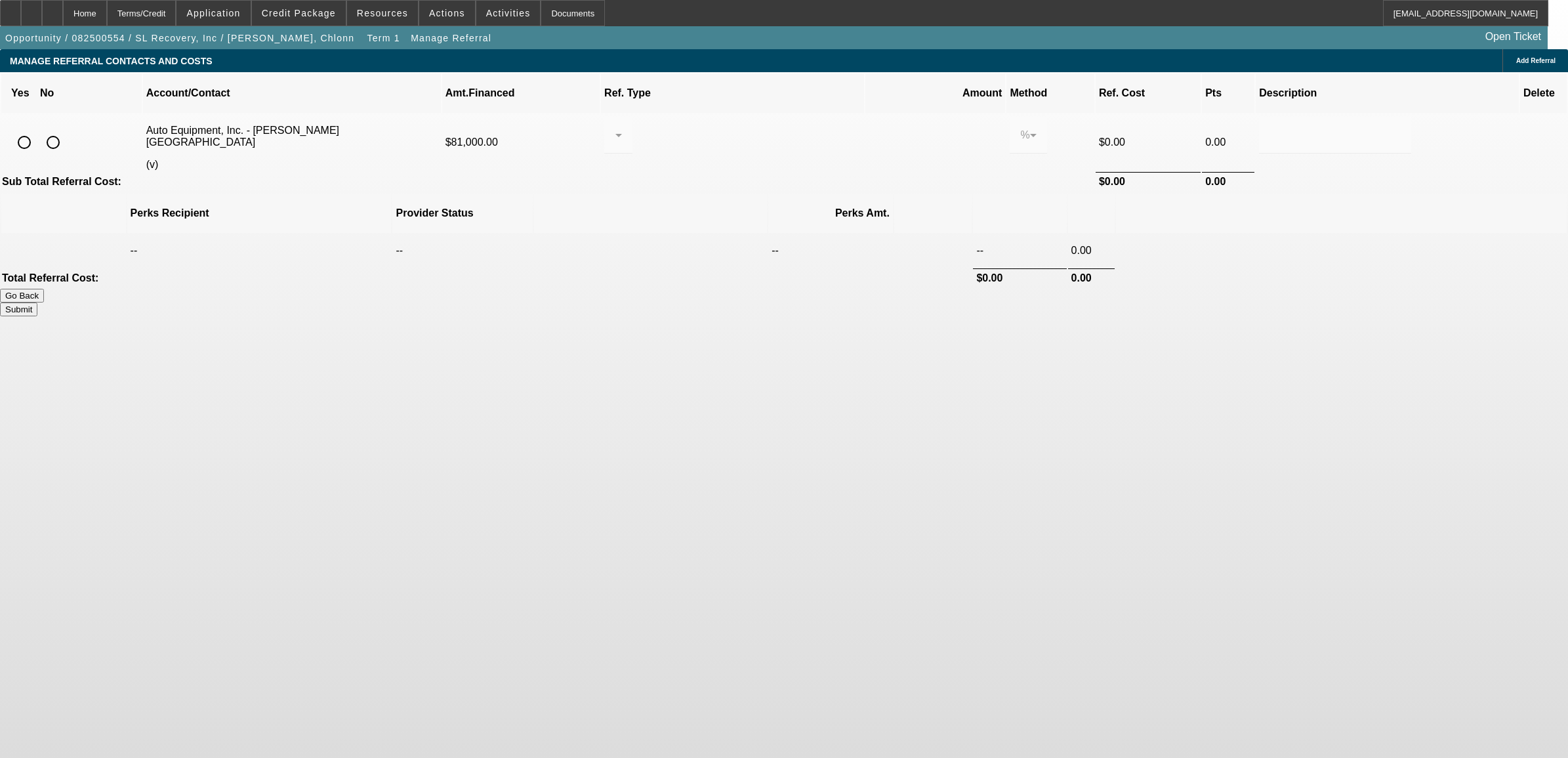
click at [66, 129] on input "radio" at bounding box center [53, 142] width 26 height 26
radio input "true"
click at [1169, 303] on div "Submit" at bounding box center [784, 310] width 1568 height 14
click at [37, 303] on button "Submit" at bounding box center [19, 310] width 37 height 14
type input "0.000"
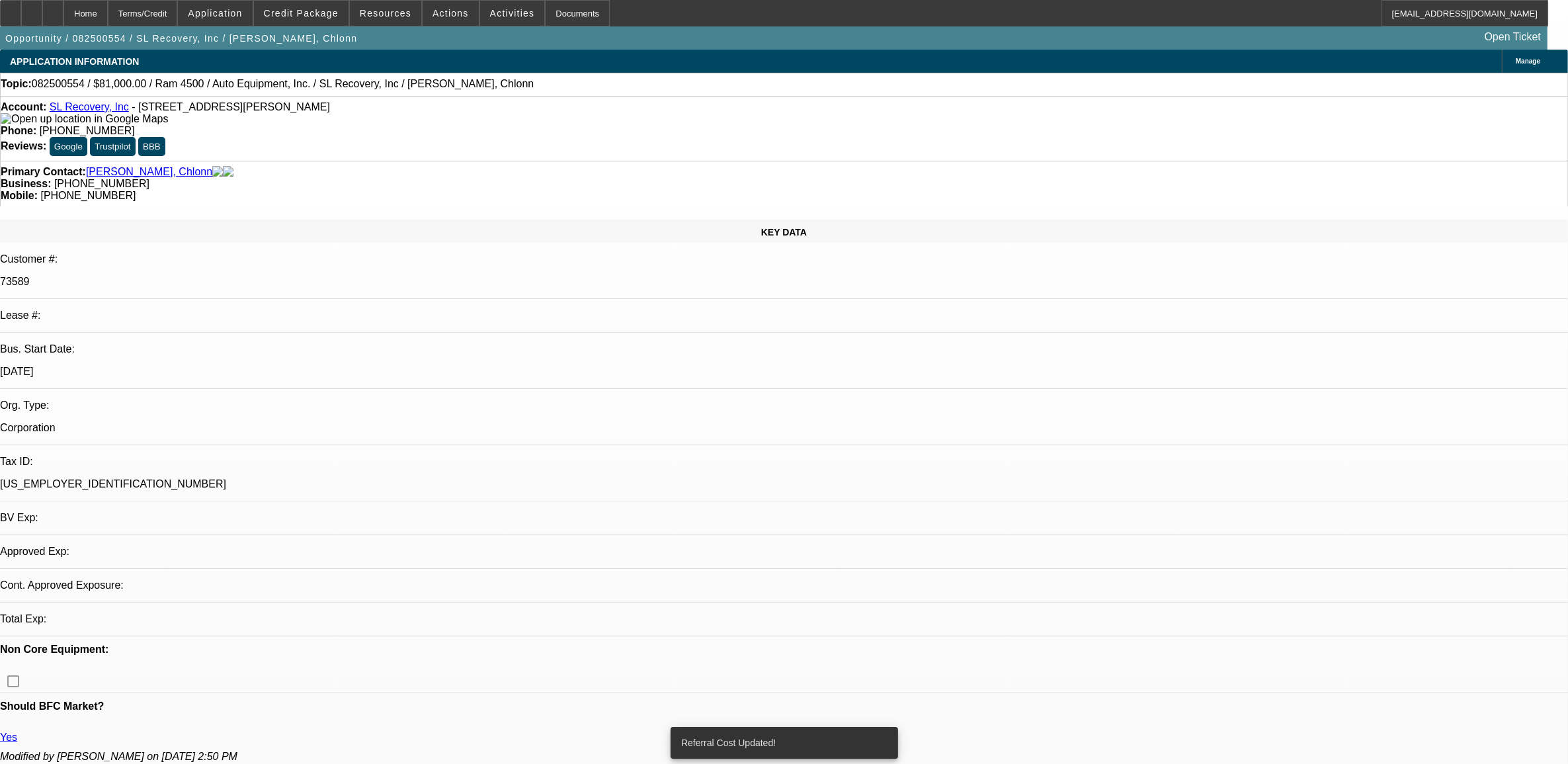
select select "0"
select select "2"
select select "0"
select select "6"
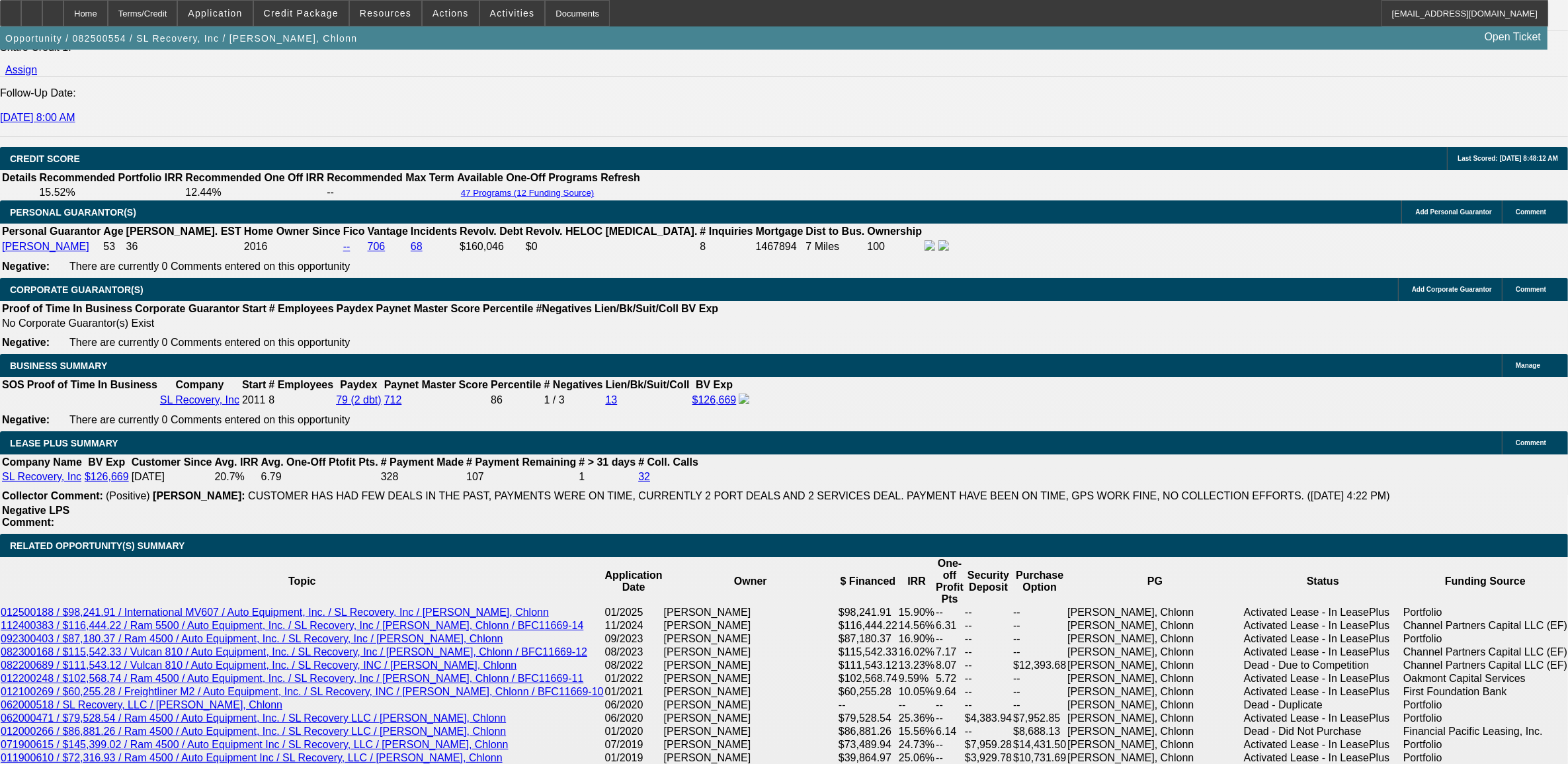
scroll to position [1820, 0]
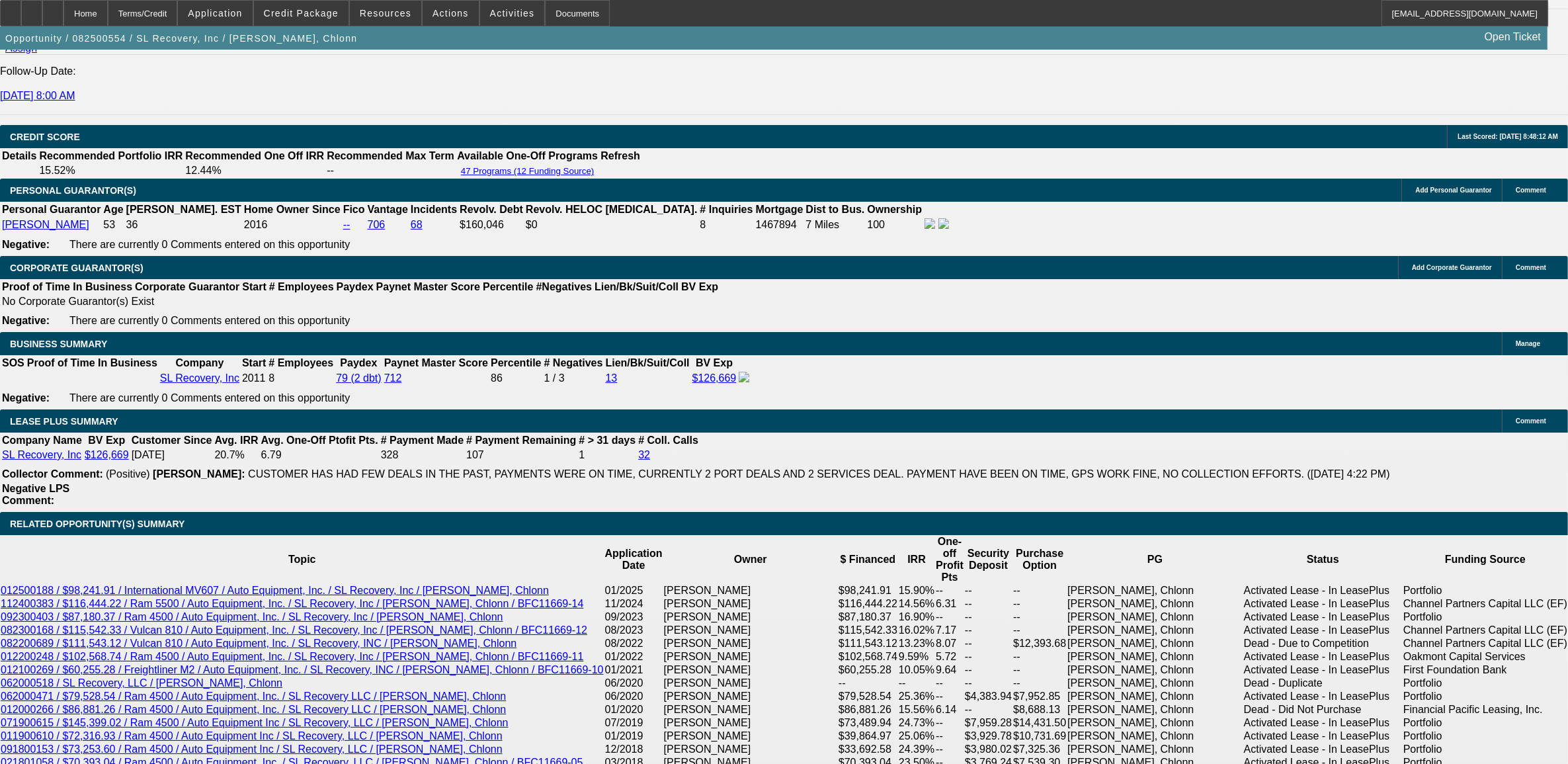
drag, startPoint x: 380, startPoint y: 404, endPoint x: 85, endPoint y: 385, distance: 295.6
drag, startPoint x: 85, startPoint y: 385, endPoint x: 101, endPoint y: 402, distance: 23.3
copy span "Chlonn Williams started SL Recovery in 2011 as a corporation and in 2021 he con…"
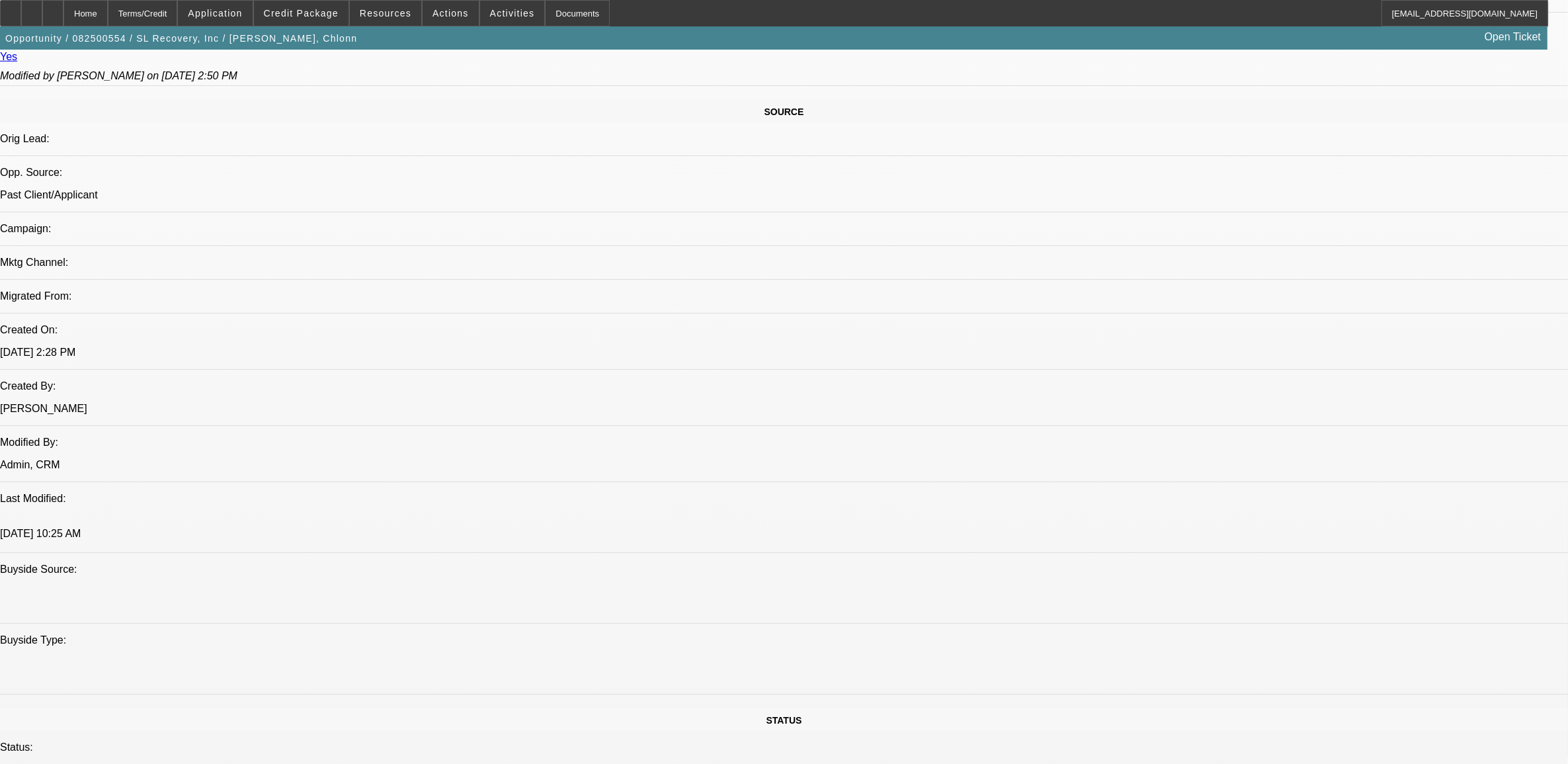
scroll to position [497, 0]
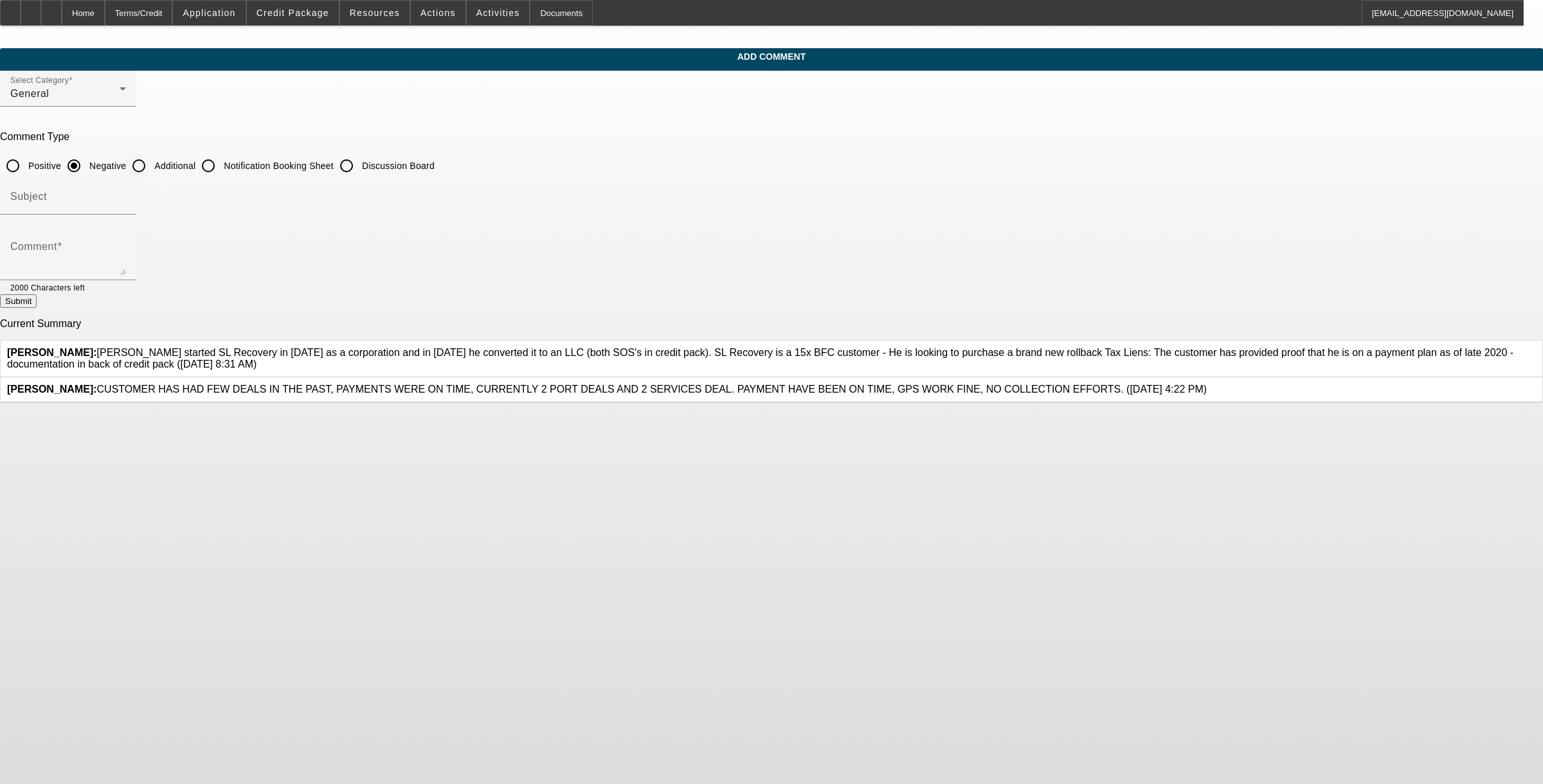
click at [152, 162] on input "Additional" at bounding box center [139, 166] width 26 height 26
radio input "true"
click at [126, 248] on textarea "Comment" at bounding box center [68, 260] width 116 height 30
paste textarea "[PERSON_NAME] started SL Recovery in [DATE] as a corporation and in [DATE] he c…"
click at [126, 265] on textarea "[PERSON_NAME] started SL Recovery in [DATE] as a corporation and in [DATE] he c…" at bounding box center [68, 260] width 116 height 30
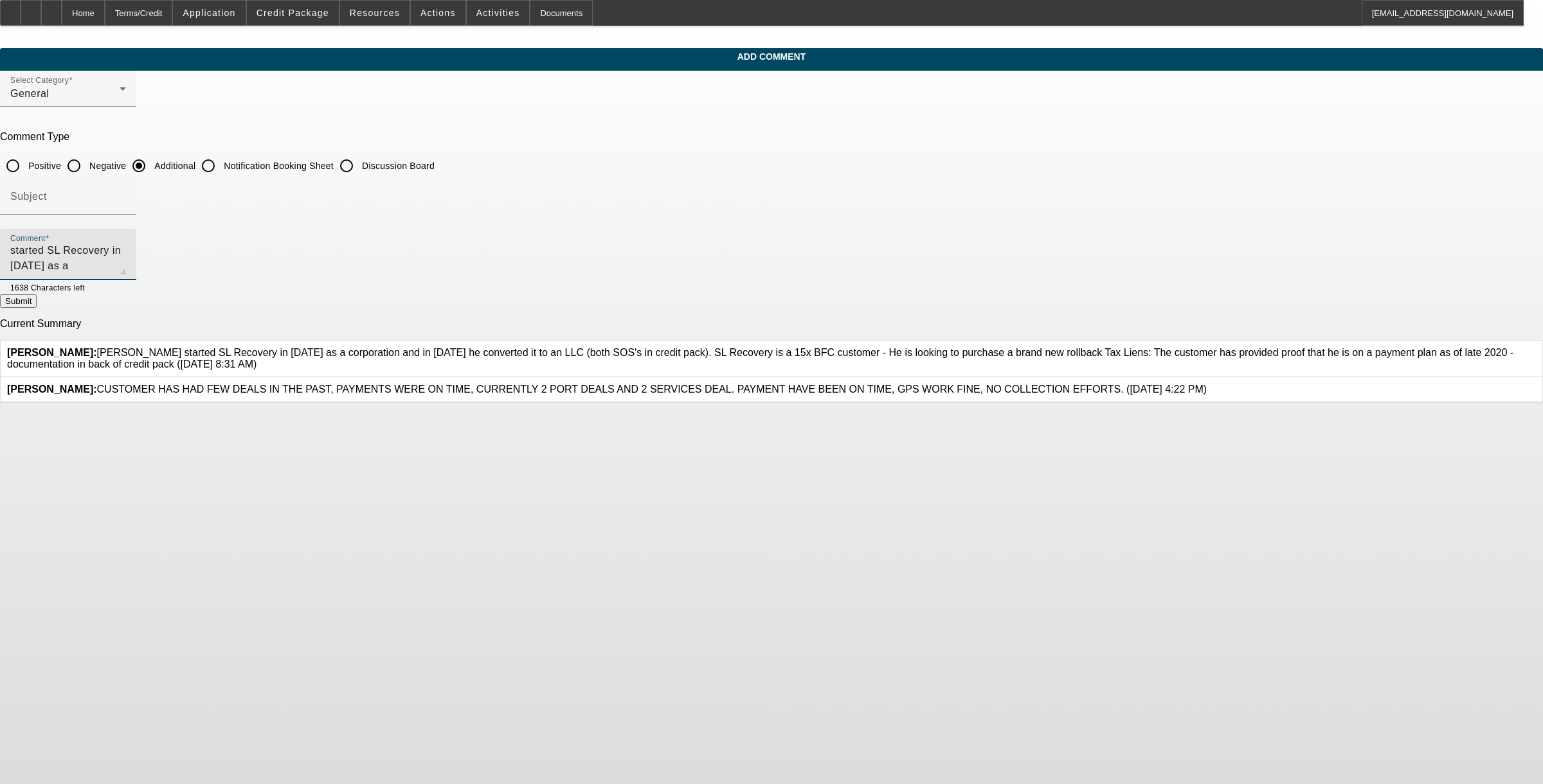
scroll to position [30, 0]
click at [126, 254] on textarea "[PERSON_NAME] started SL Recovery in [DATE] as a corporation and in [DATE] he c…" at bounding box center [68, 260] width 116 height 30
click at [298, 14] on span "Credit Package" at bounding box center [293, 12] width 72 height 10
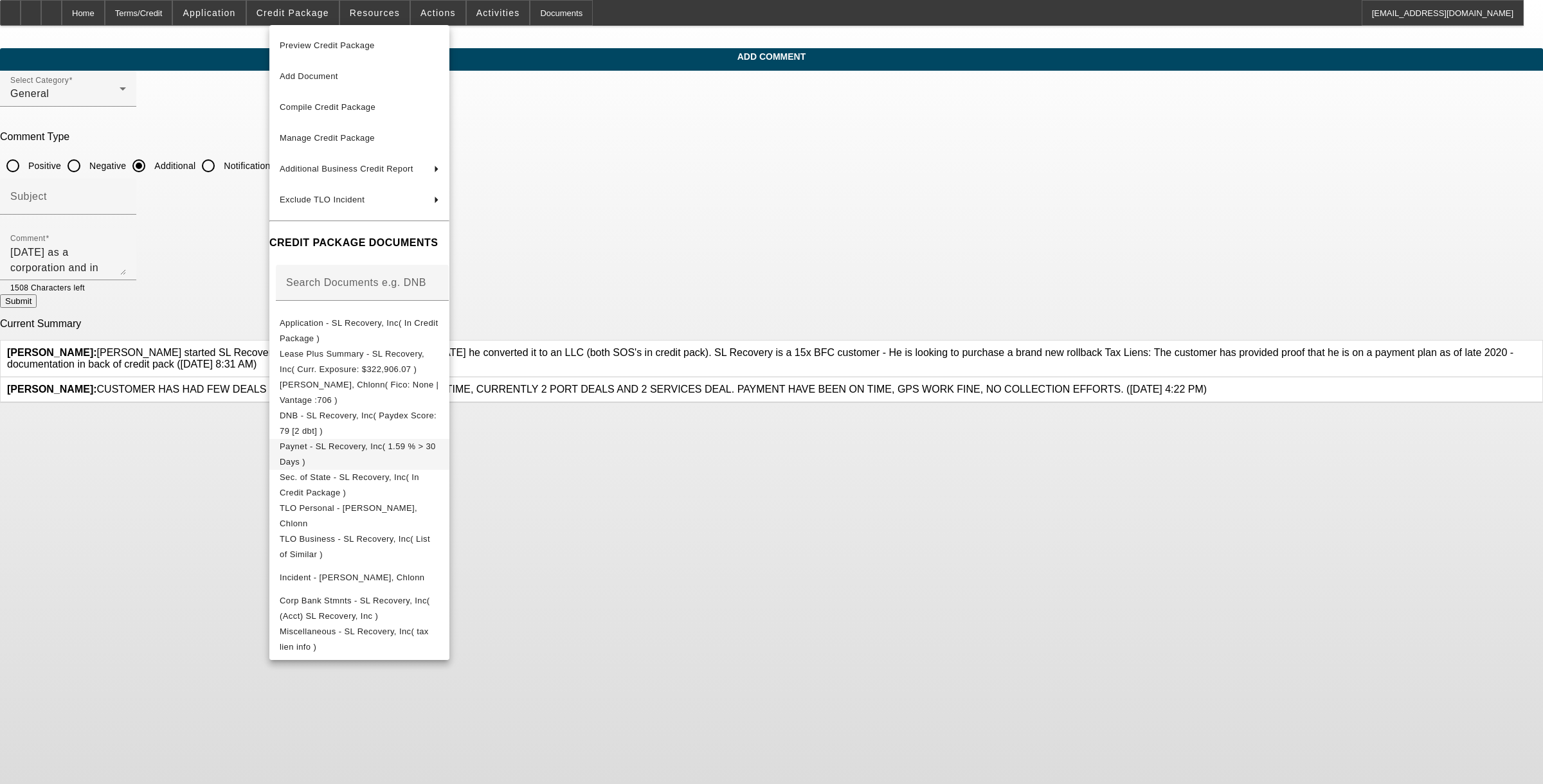
click at [319, 438] on button "Paynet - SL Recovery, Inc( 1.59 % > 30 Days )" at bounding box center [359, 453] width 180 height 30
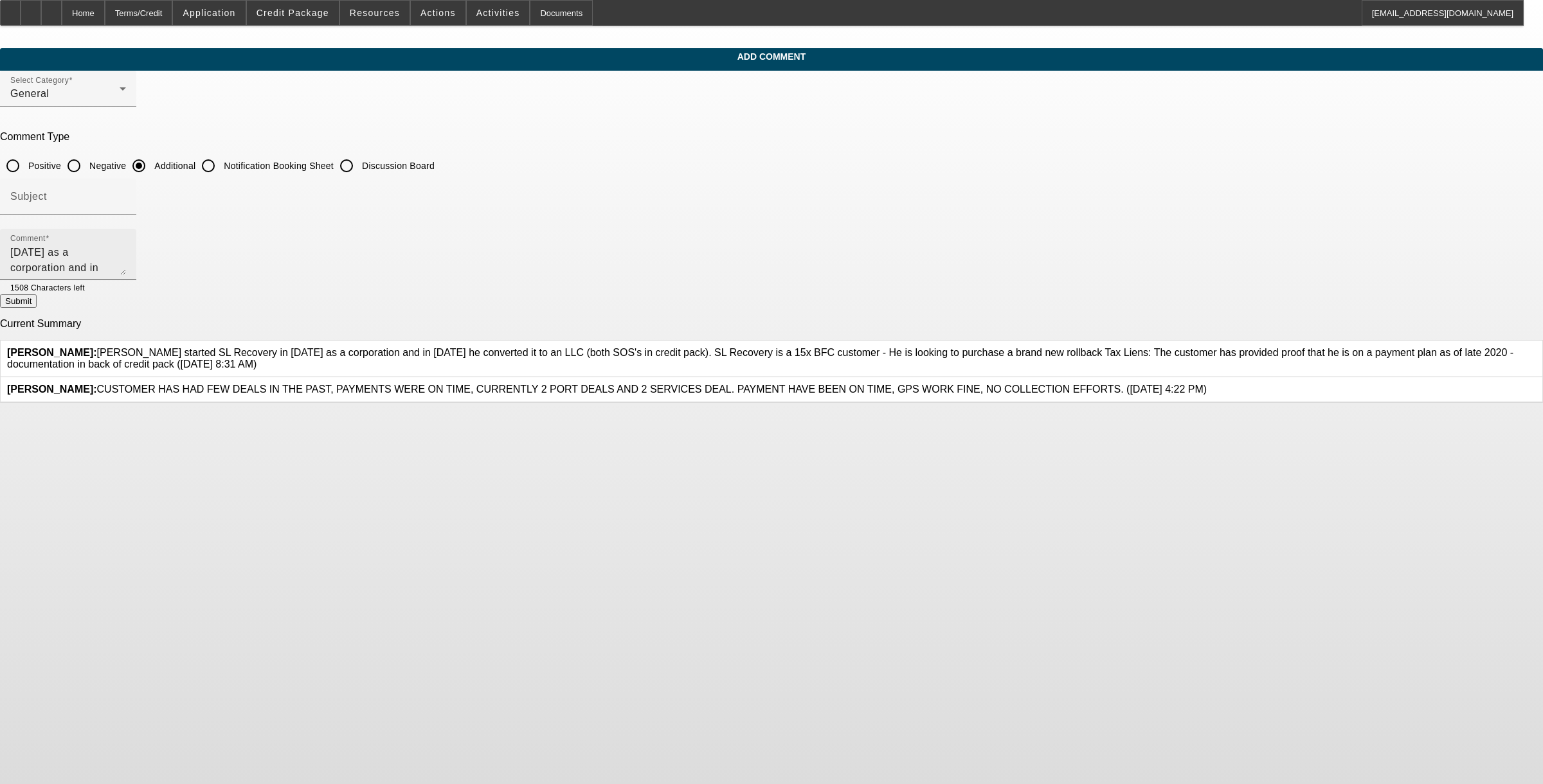
click at [126, 265] on textarea "Chlonn Williams started SL Recovery in 2011 as a corporation and in 2021 he con…" at bounding box center [68, 260] width 116 height 30
click at [335, 2] on span at bounding box center [293, 13] width 92 height 30
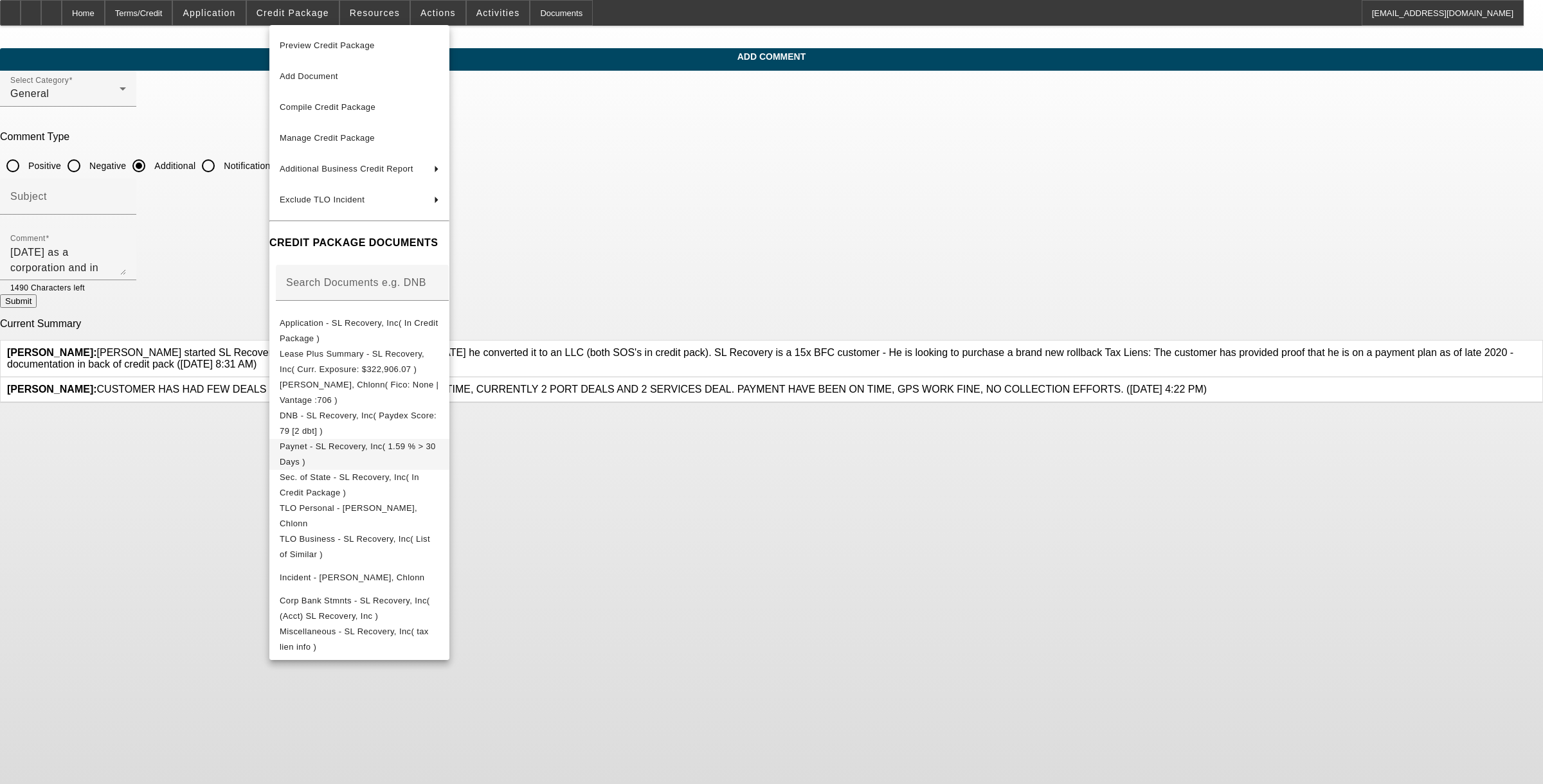
drag, startPoint x: 342, startPoint y: 440, endPoint x: 347, endPoint y: 445, distance: 7.1
click at [347, 445] on button "Paynet - SL Recovery, Inc( 1.59 % > 30 Days )" at bounding box center [359, 453] width 180 height 30
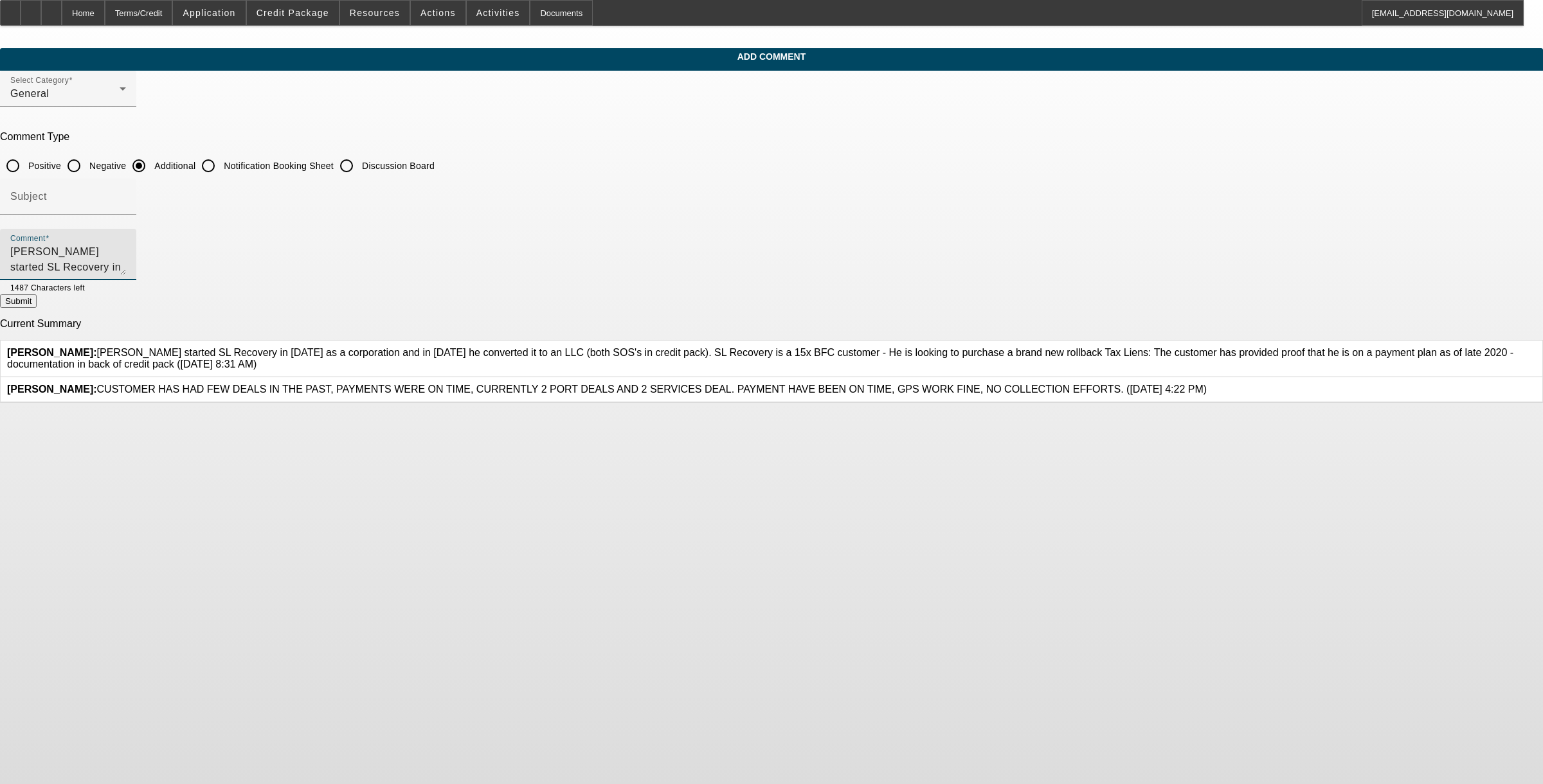
scroll to position [46, 0]
click at [304, 21] on span at bounding box center [293, 13] width 92 height 30
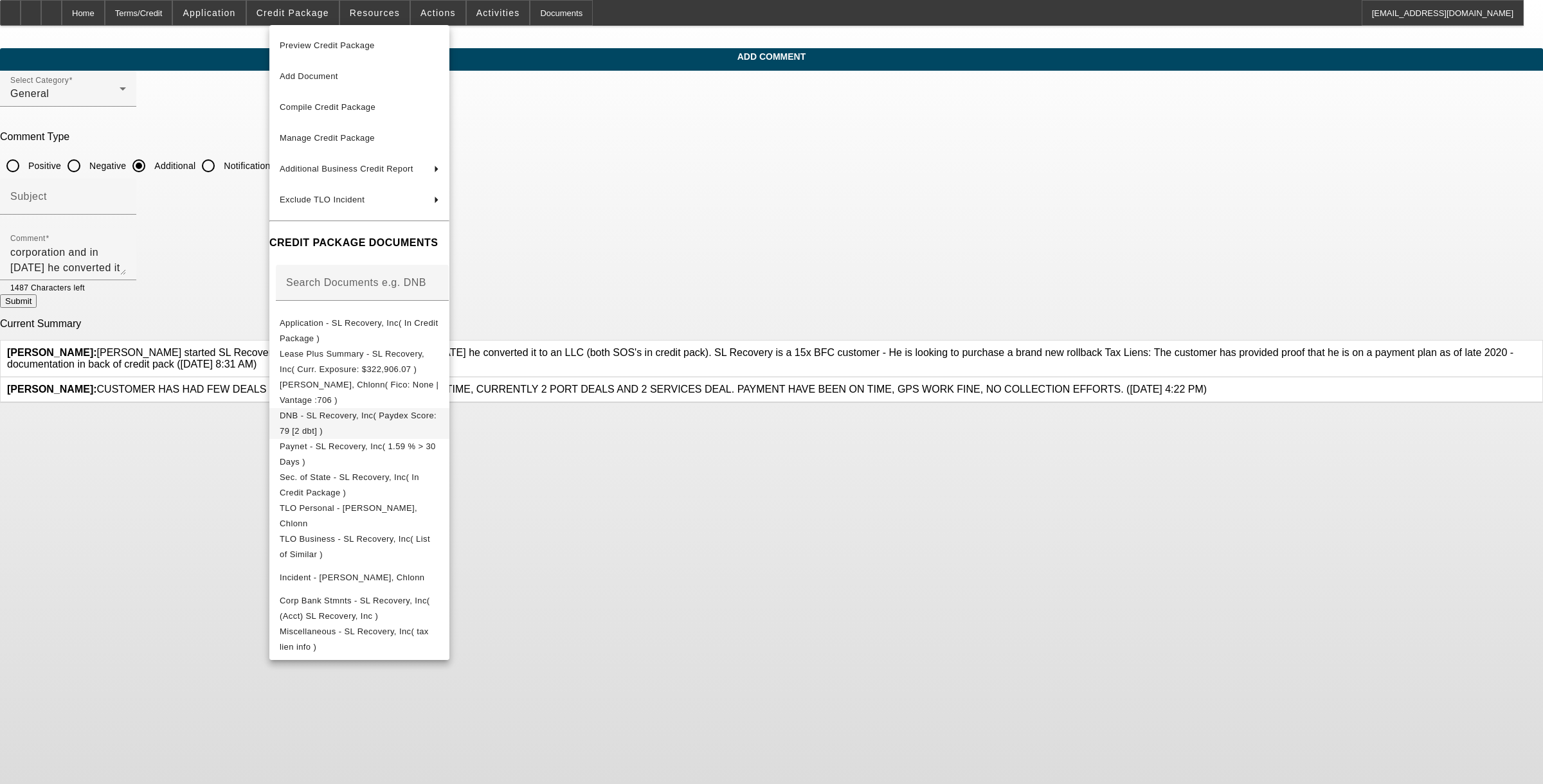
click at [338, 426] on button "DNB - SL Recovery, Inc( Paydex Score: 79 [2 dbt] )" at bounding box center [359, 423] width 180 height 30
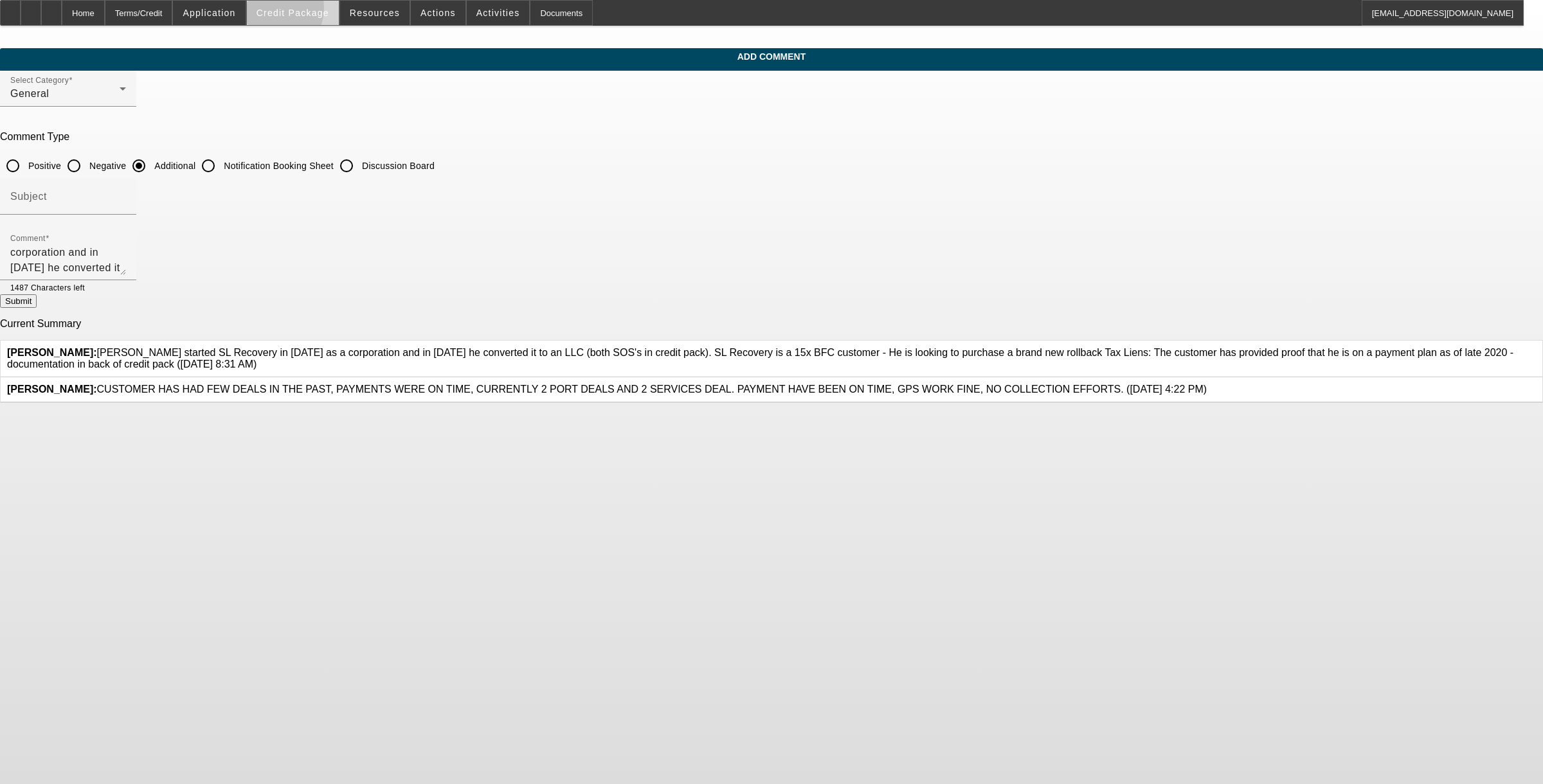
click at [294, 10] on span "Credit Package" at bounding box center [293, 12] width 72 height 10
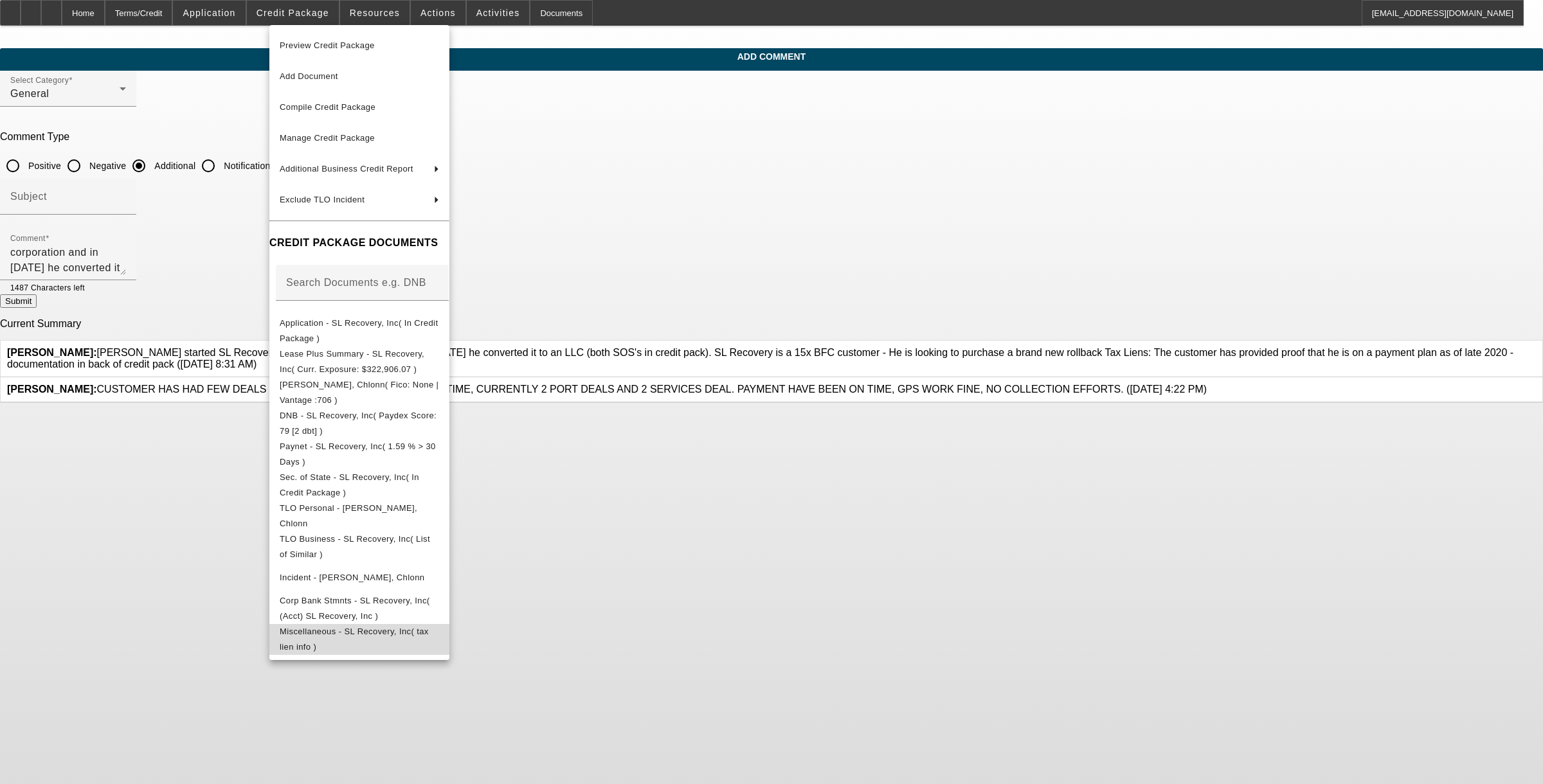
click at [367, 642] on button "Miscellaneous - SL Recovery, Inc( tax lien info )" at bounding box center [359, 638] width 180 height 30
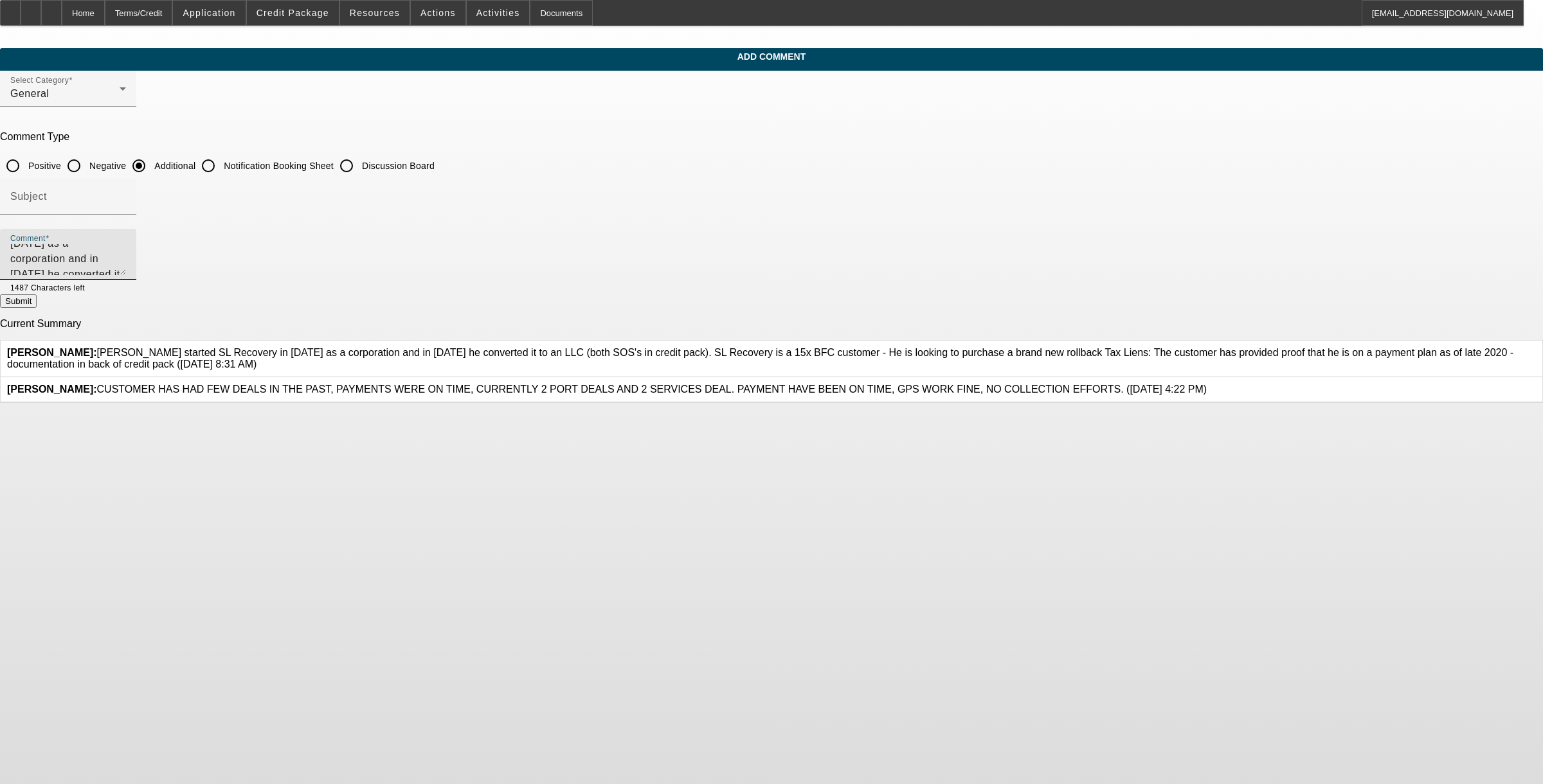
scroll to position [0, 0]
drag, startPoint x: 748, startPoint y: 268, endPoint x: 528, endPoint y: 252, distance: 220.6
click at [528, 252] on div "Comment Chlonn Williams started SL Recovery in 2011 as a corporation and in 202…" at bounding box center [772, 261] width 1543 height 66
click at [126, 245] on textarea "Chlonn Williams started SL Recovery in 2011 as a corporation and in 2021 he con…" at bounding box center [68, 260] width 116 height 30
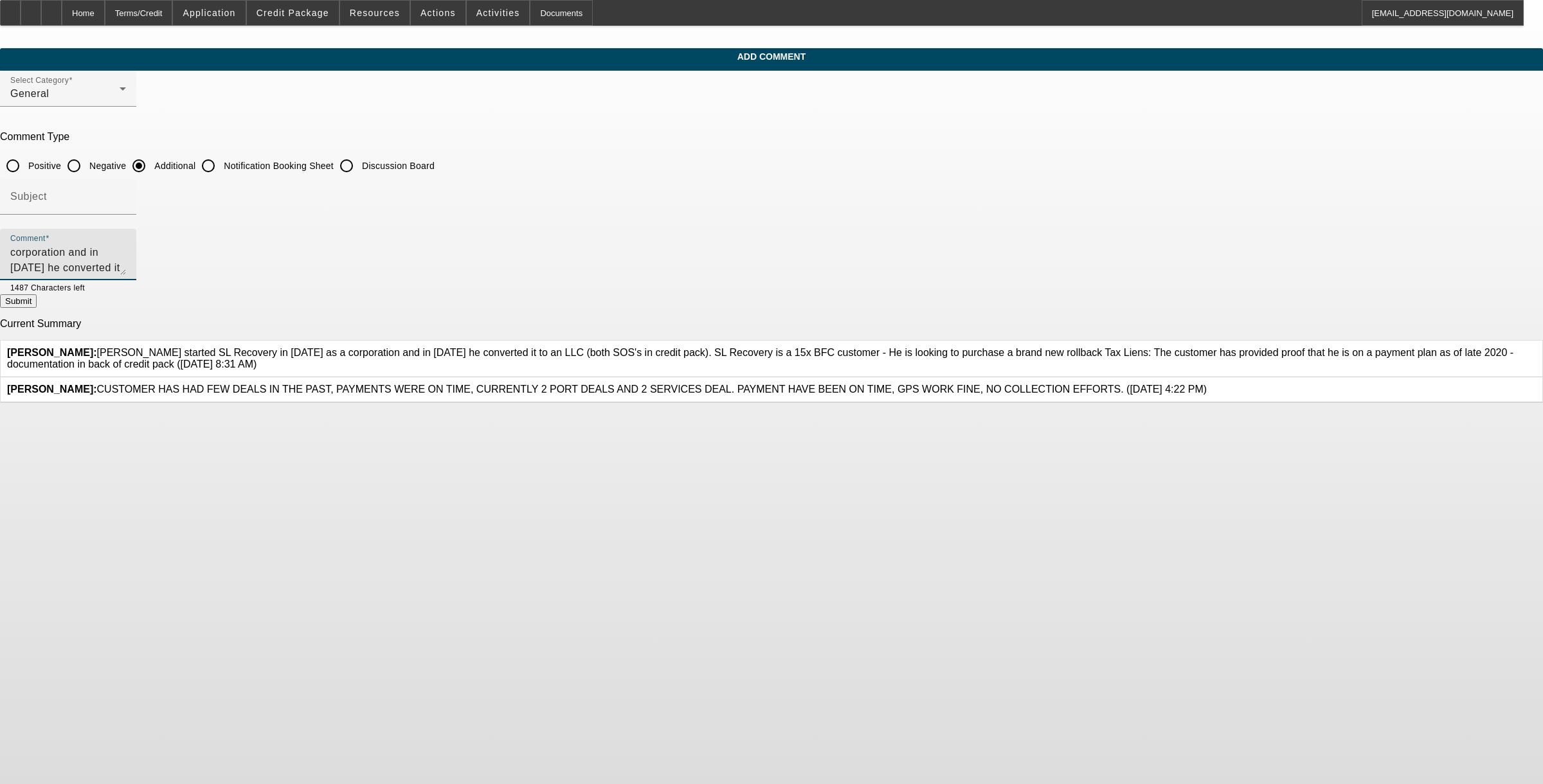
click at [126, 259] on textarea "Chlonn Williams started SL Recovery in 2011 as a corporation and in 2021 he con…" at bounding box center [68, 260] width 116 height 30
click at [126, 261] on textarea "Chlonn Williams started SL Recovery in 2011 as a corporation and in 2021 he con…" at bounding box center [68, 260] width 116 height 30
click at [126, 267] on textarea "Chlonn Williams started SL Recovery in 2011 as a corporation and in 2021 he con…" at bounding box center [68, 260] width 116 height 30
click at [126, 248] on textarea "Chlonn Williams started SL Recovery in 2011 as a corporation and in 2021 he con…" at bounding box center [68, 260] width 116 height 30
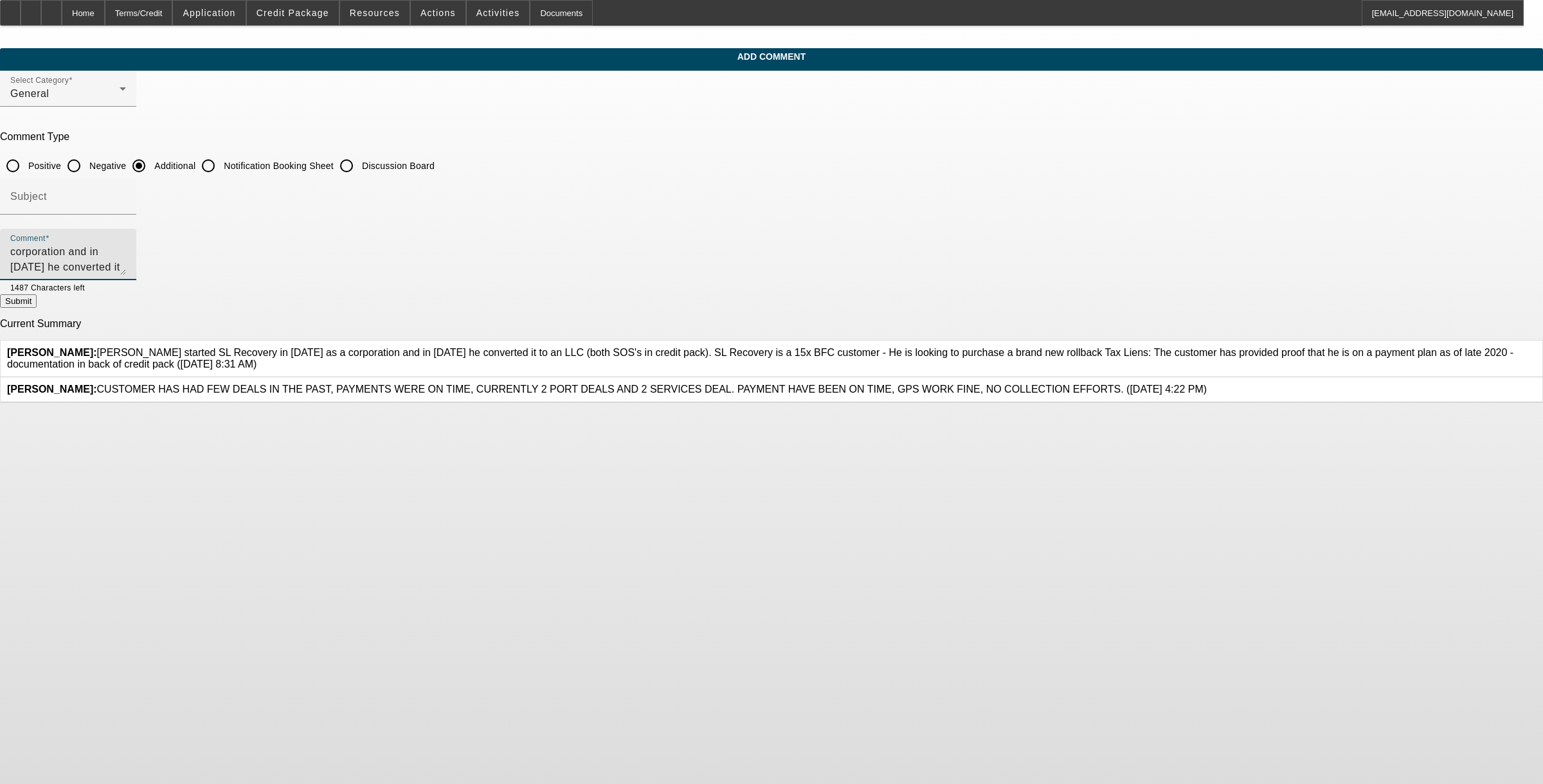
drag, startPoint x: 696, startPoint y: 248, endPoint x: 754, endPoint y: 290, distance: 71.6
click at [136, 290] on mat-form-field "Comment Chlonn Williams started SL Recovery in 2011 as a corporation and in 202…" at bounding box center [68, 261] width 136 height 66
drag, startPoint x: 753, startPoint y: 270, endPoint x: 609, endPoint y: 277, distance: 144.2
click at [136, 277] on div "Comment Chlonn Williams started SL Recovery in 2011 as a corporation and in 202…" at bounding box center [68, 254] width 136 height 51
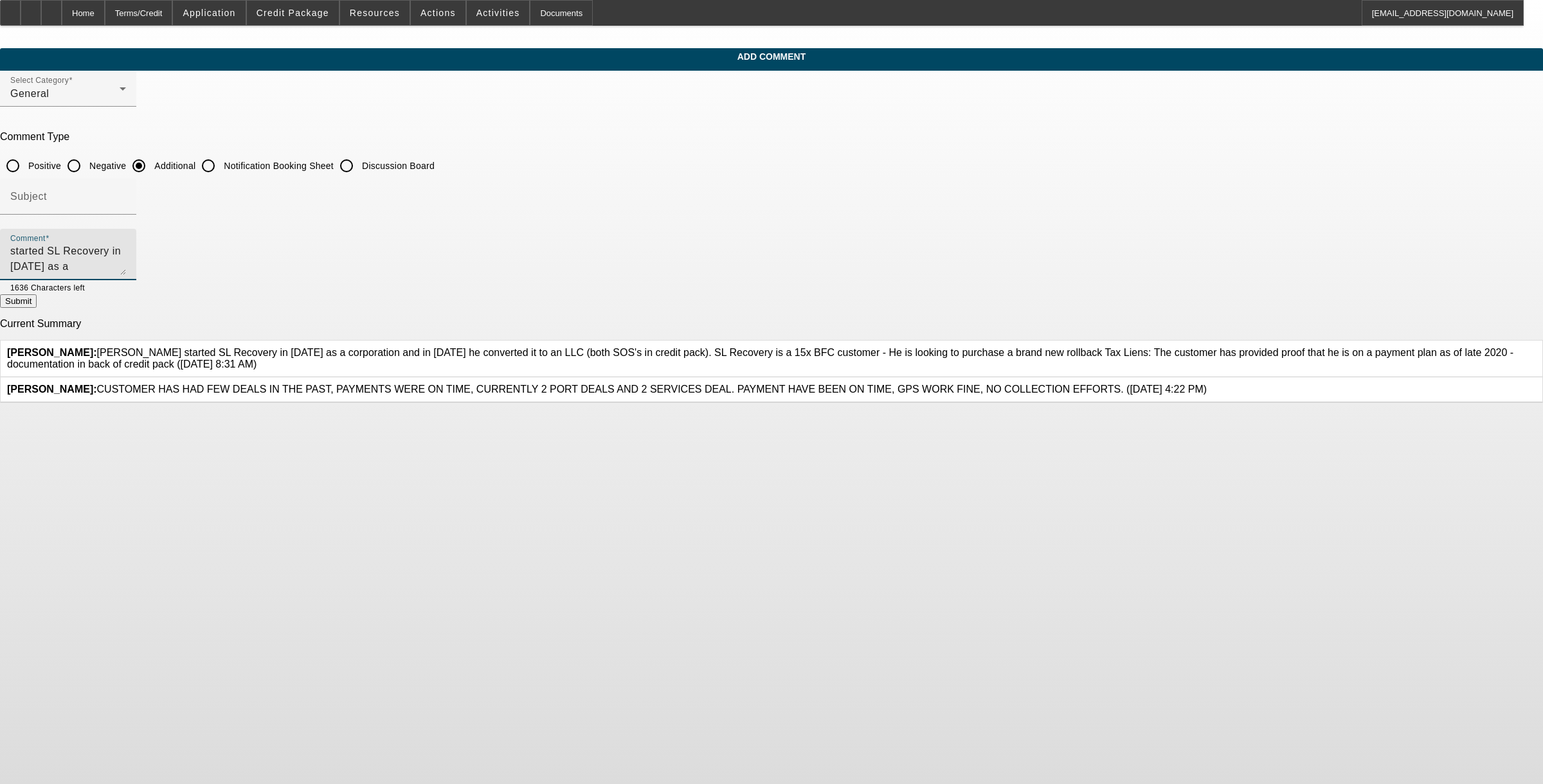
scroll to position [30, 0]
type textarea "Chlonn Williams started SL Recovery in 2011 as a corporation and in 2021 he con…"
click at [37, 308] on button "Submit" at bounding box center [18, 301] width 37 height 14
radio input "true"
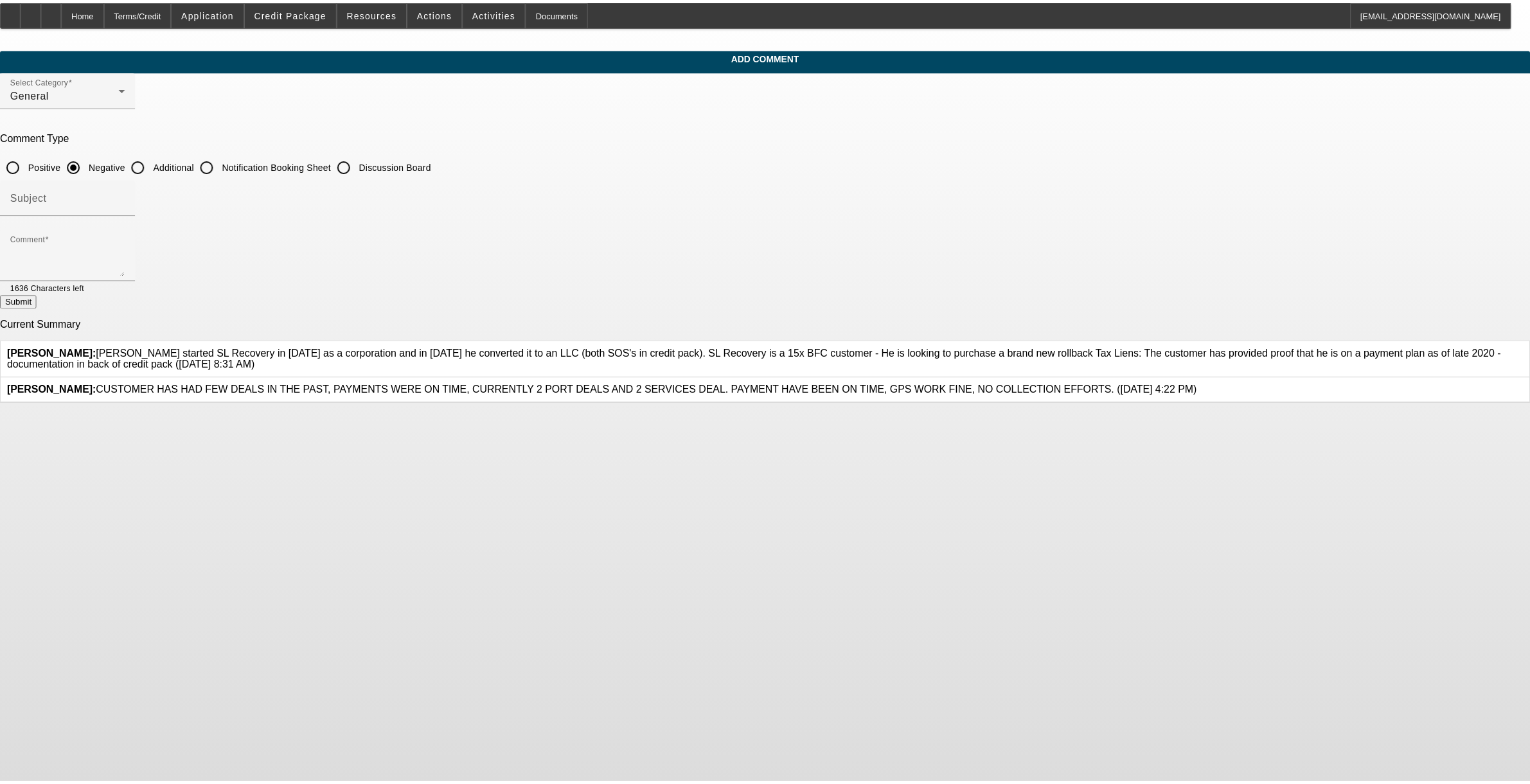
scroll to position [0, 0]
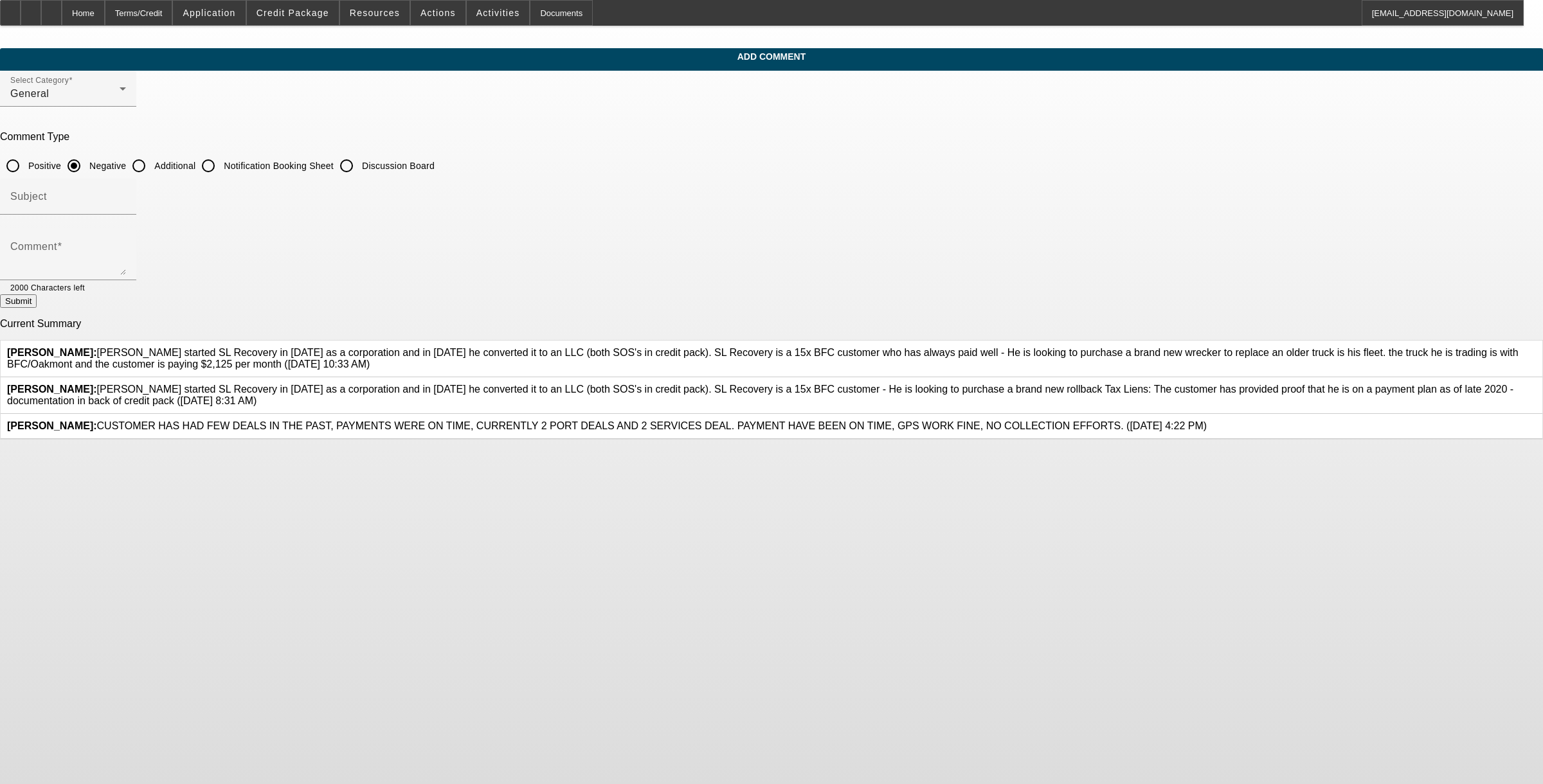
click at [643, 637] on body "Home Terms/Credit Application Credit Package Resources Actions Activities Docum…" at bounding box center [772, 392] width 1543 height 784
click at [104, 14] on div "Home" at bounding box center [83, 13] width 43 height 26
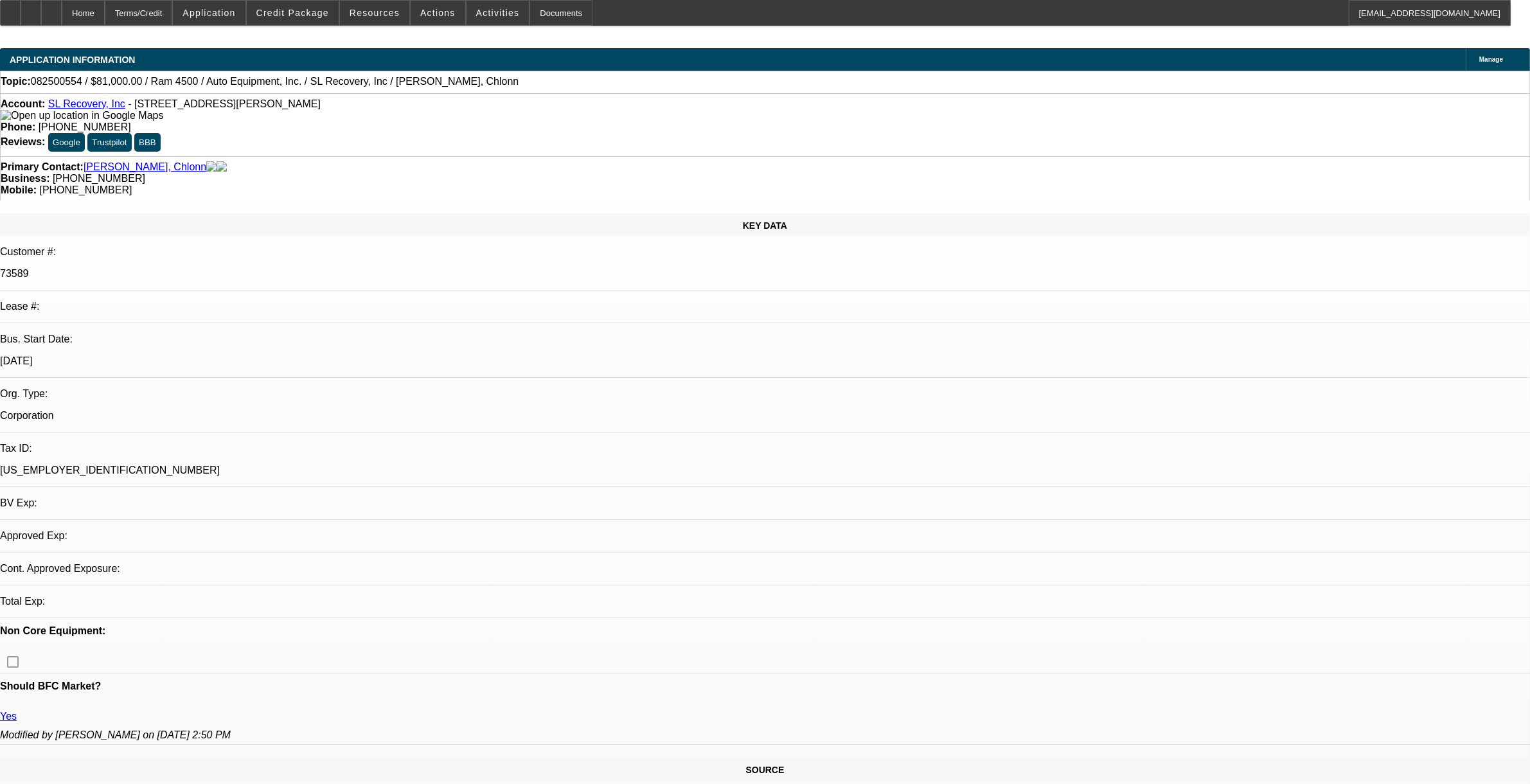
select select "0"
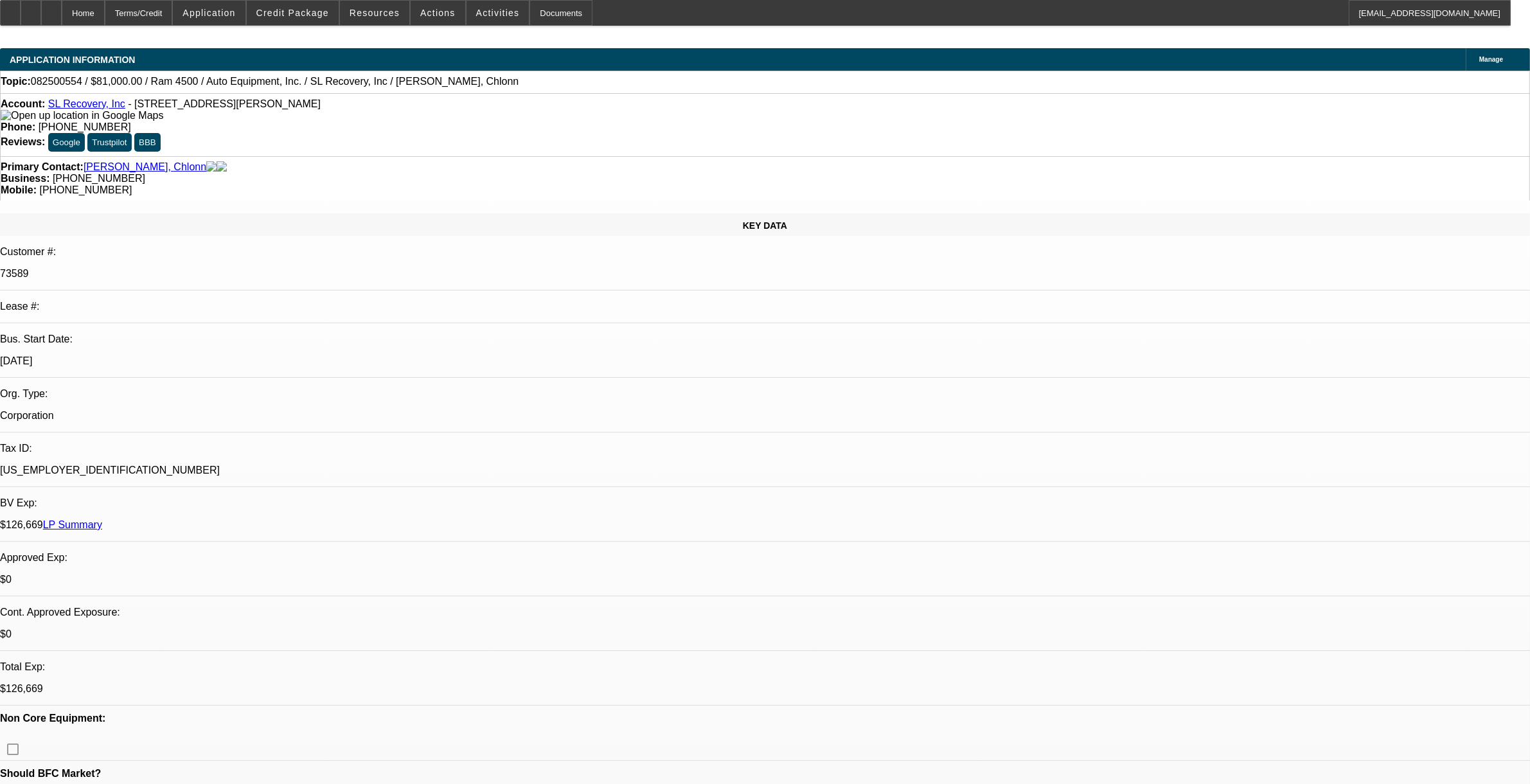
select select "1"
select select "2"
select select "6"
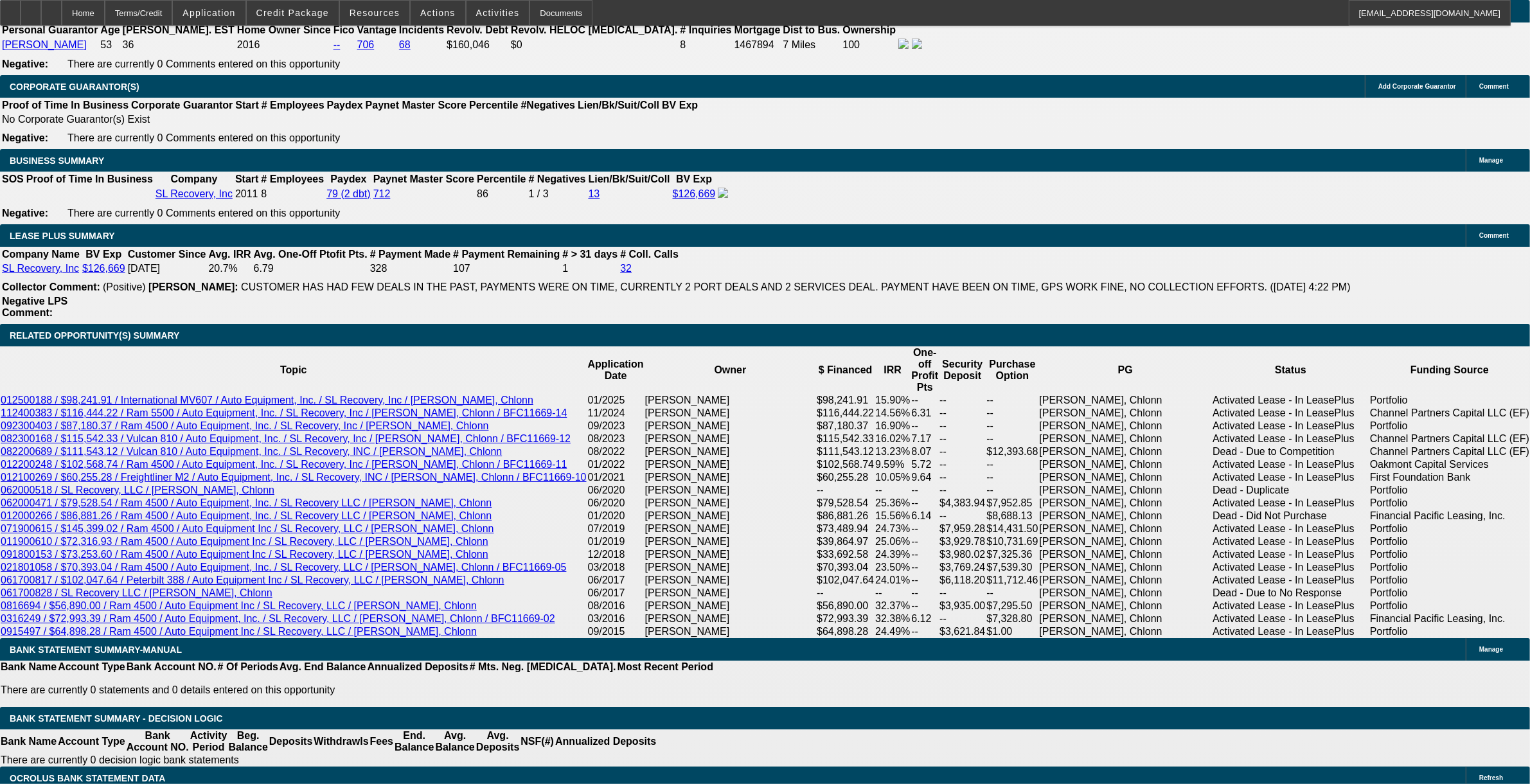
scroll to position [1928, 0]
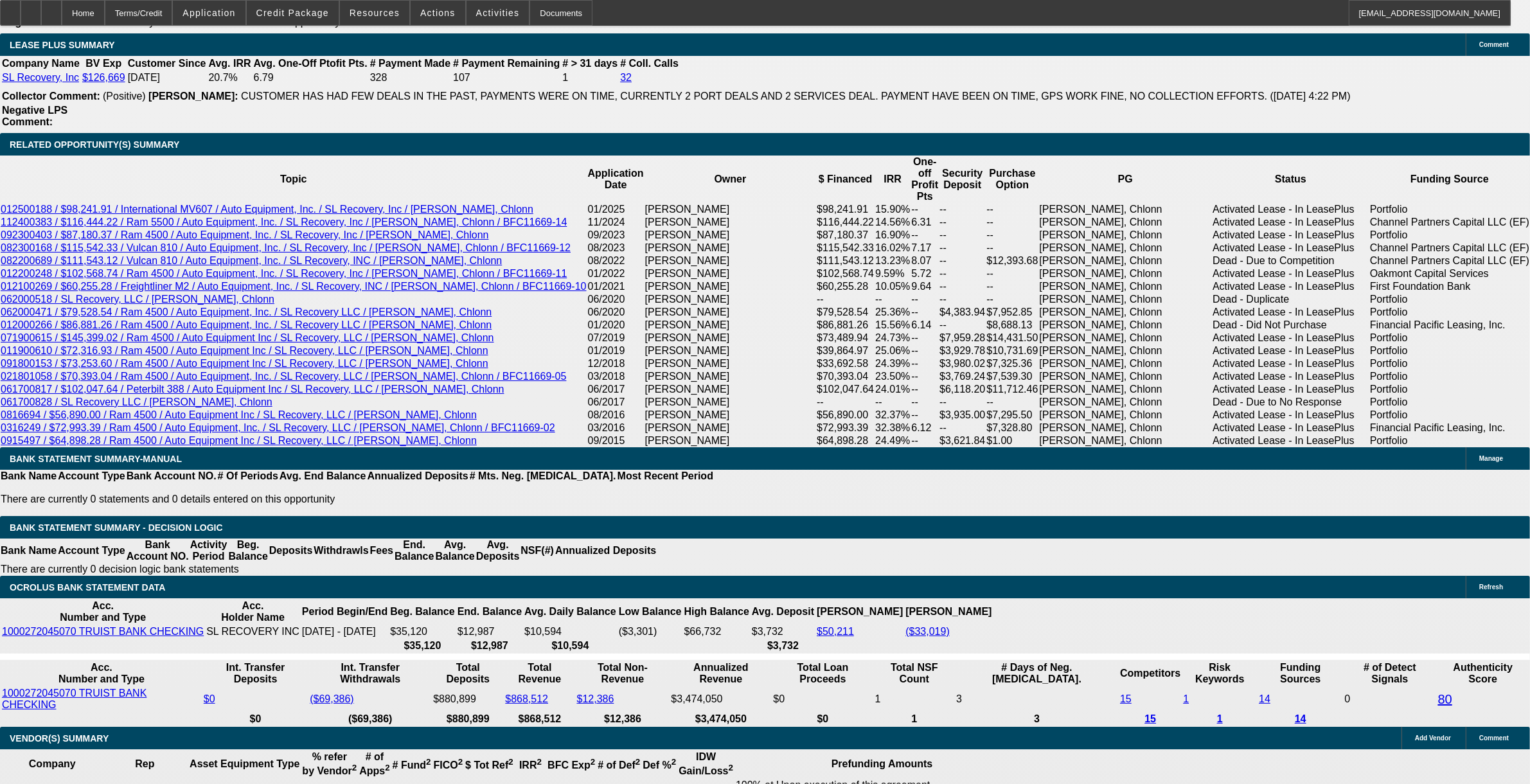
scroll to position [2169, 0]
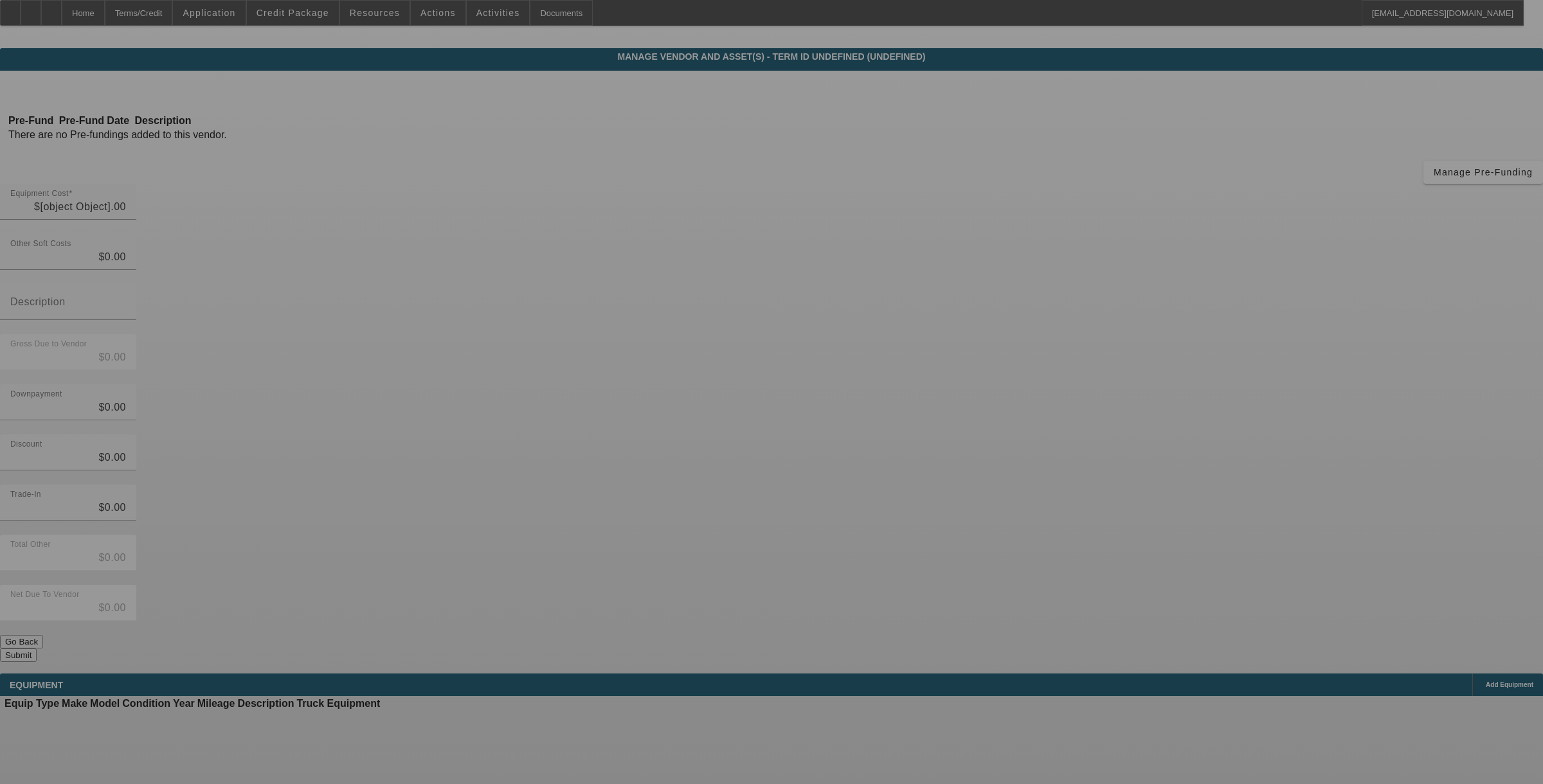
type input "$126,000.00"
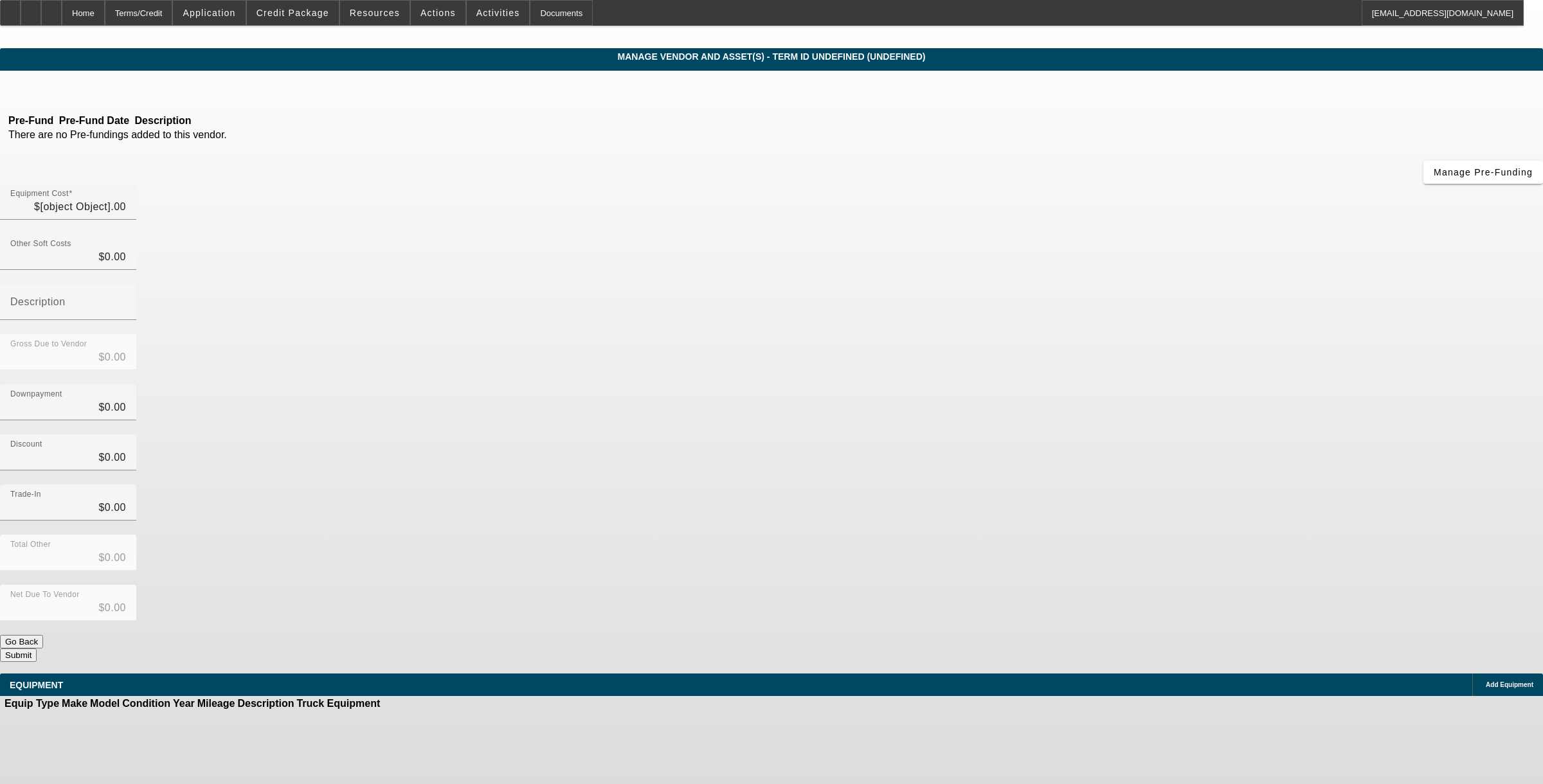
type input "$126,000.00"
type input "$45,000.00"
type input "$81,000.00"
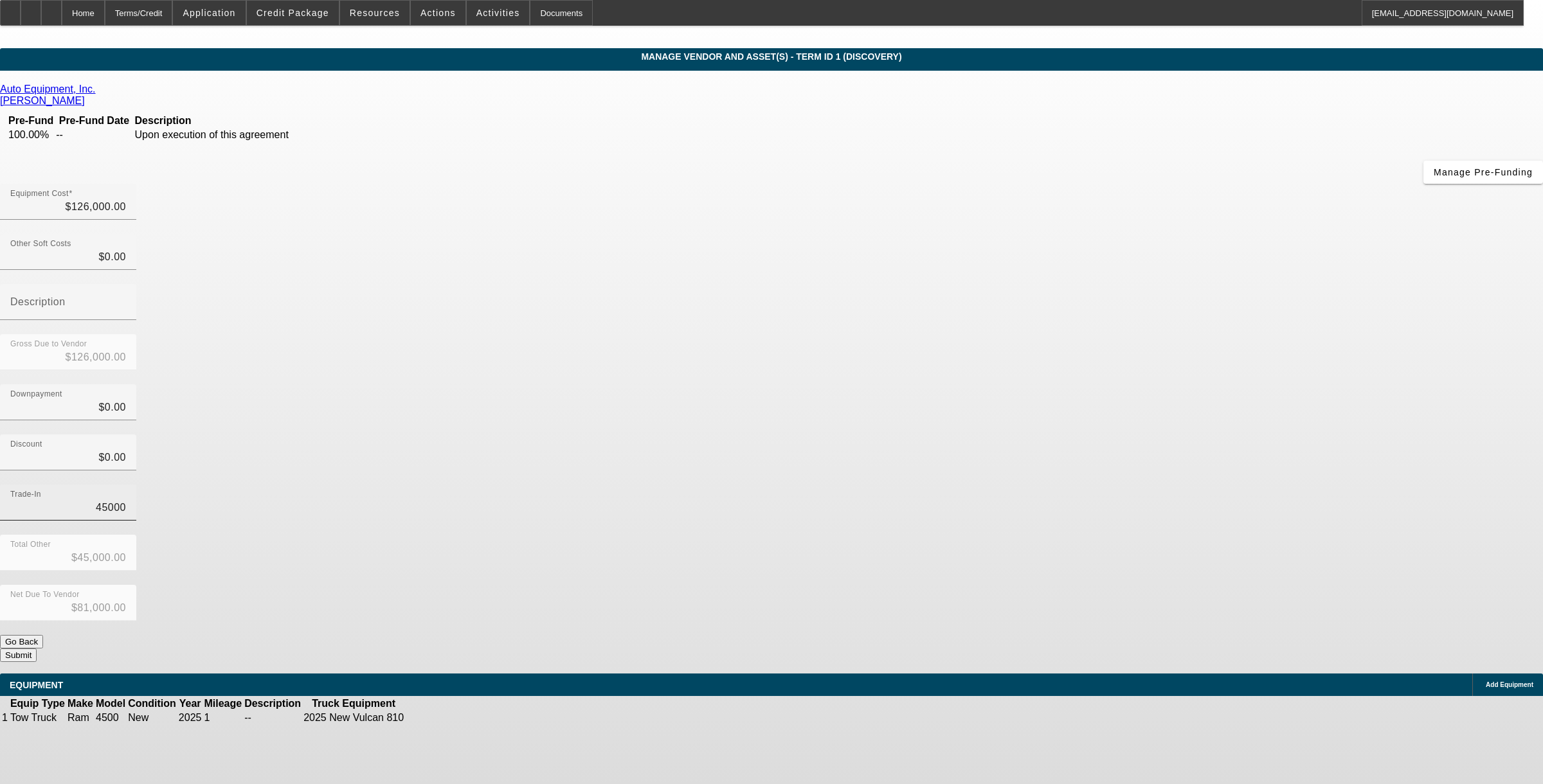
click at [126, 500] on input "45000" at bounding box center [68, 507] width 116 height 15
type input "2"
type input "$2.00"
type input "$125,998.00"
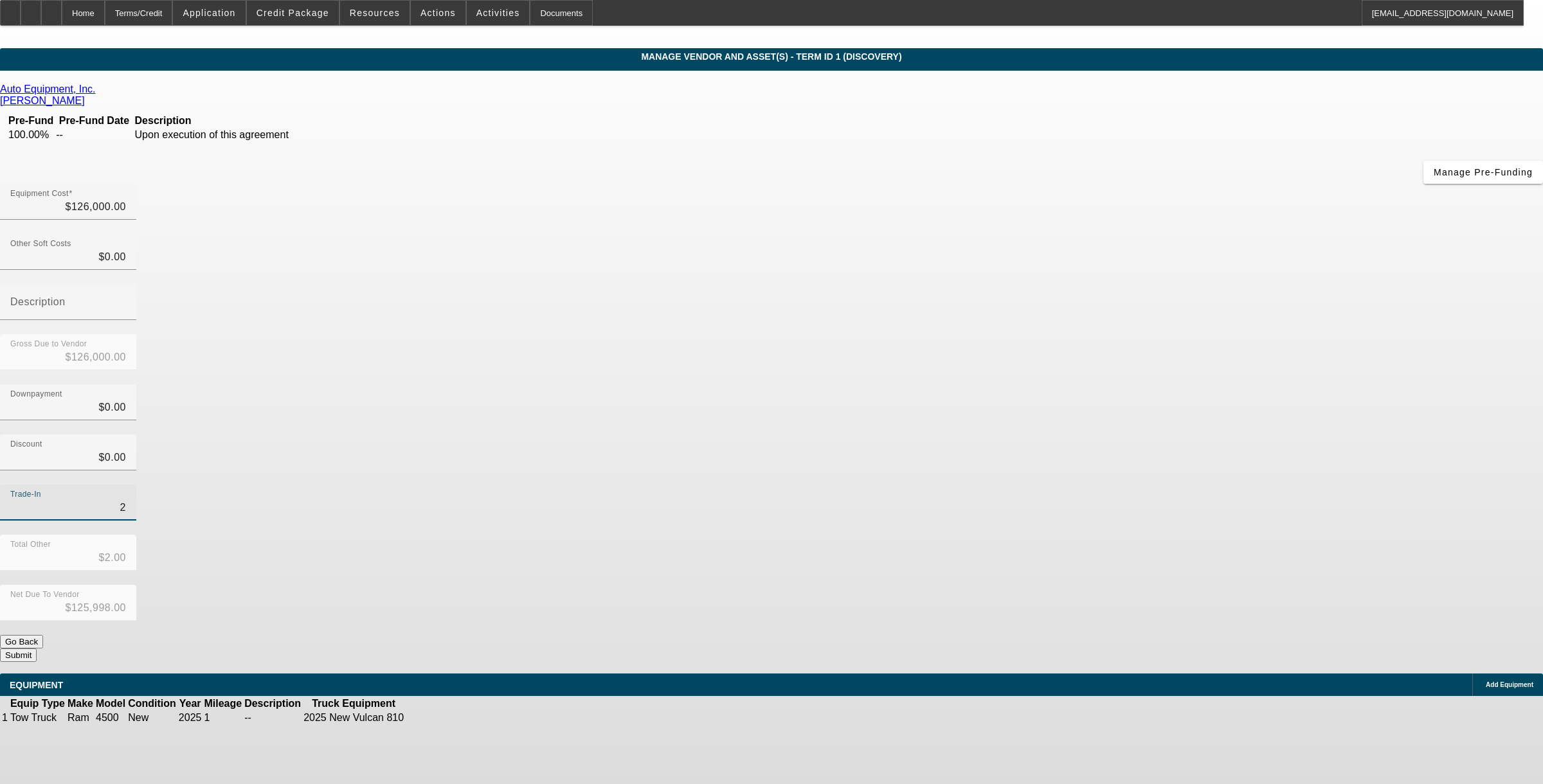
type input "20"
type input "$20.00"
type input "$125,980.00"
type input "200"
type input "$200.00"
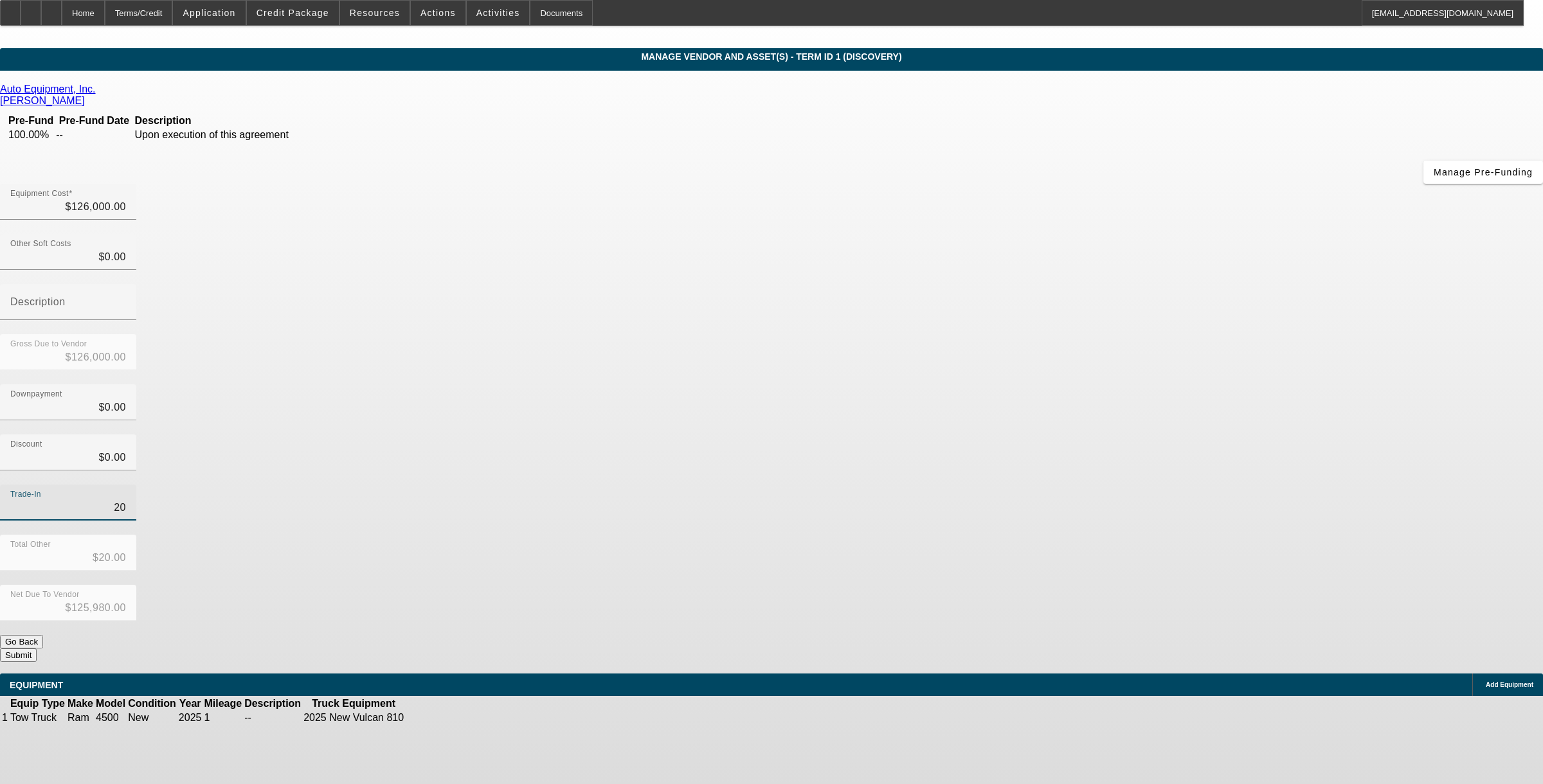
type input "$125,800.00"
type input "2000"
type input "$2,000.00"
type input "$124,000.00"
type input "$2,000.00"
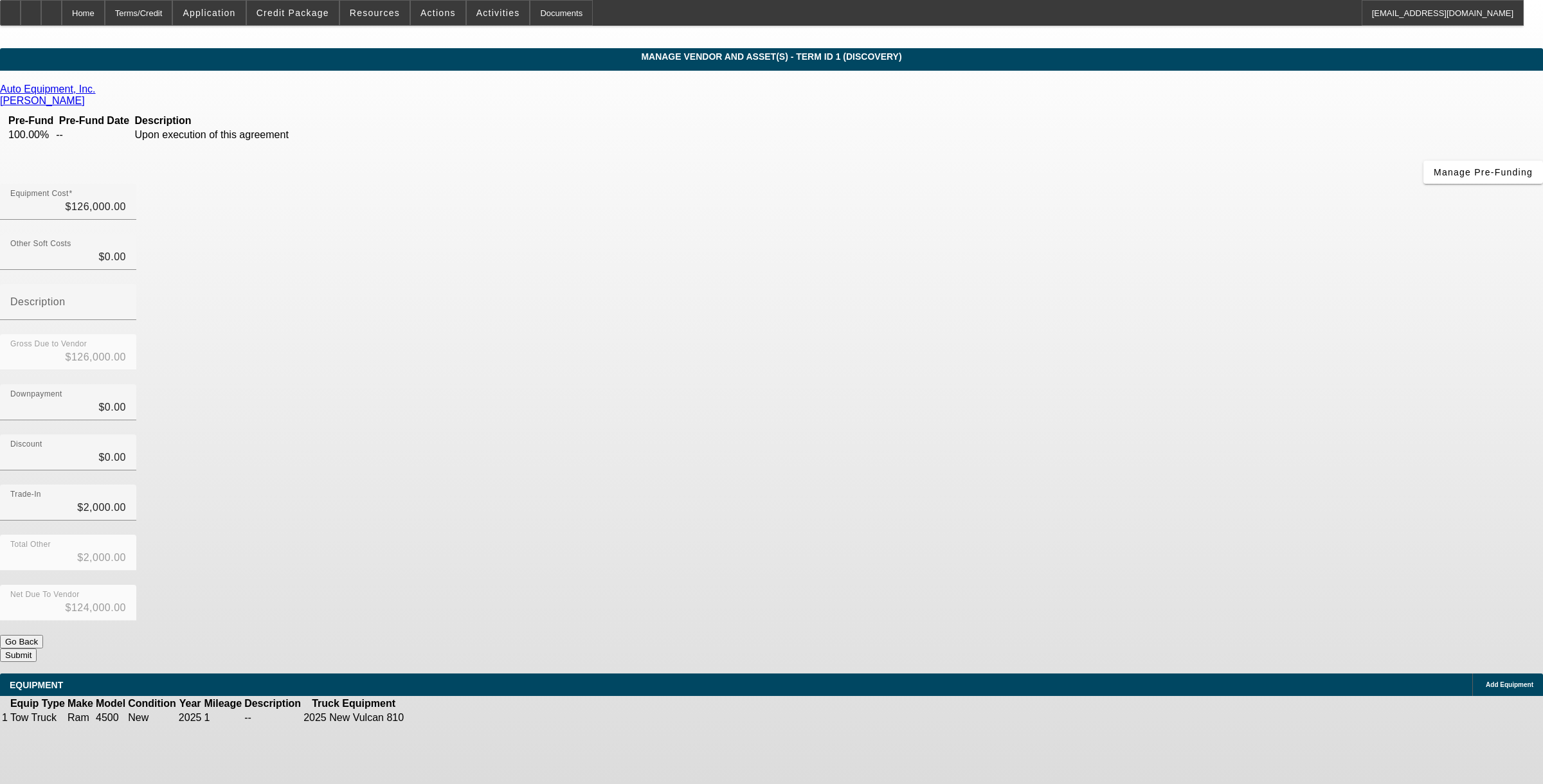
click at [643, 535] on div "Total Other $2,000.00" at bounding box center [772, 560] width 1543 height 50
click at [37, 642] on button "Submit" at bounding box center [18, 655] width 37 height 14
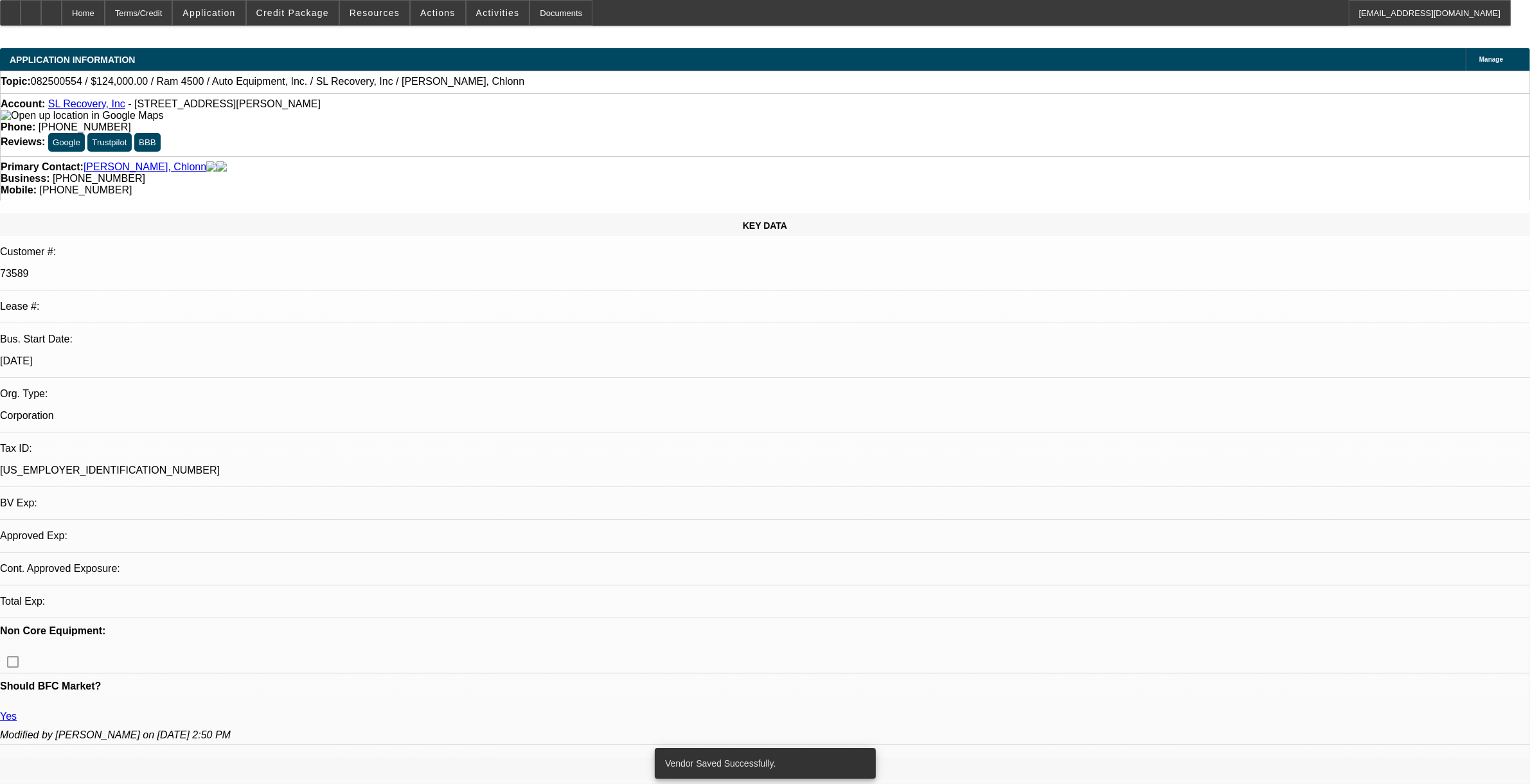
select select "0"
select select "2"
select select "0"
select select "6"
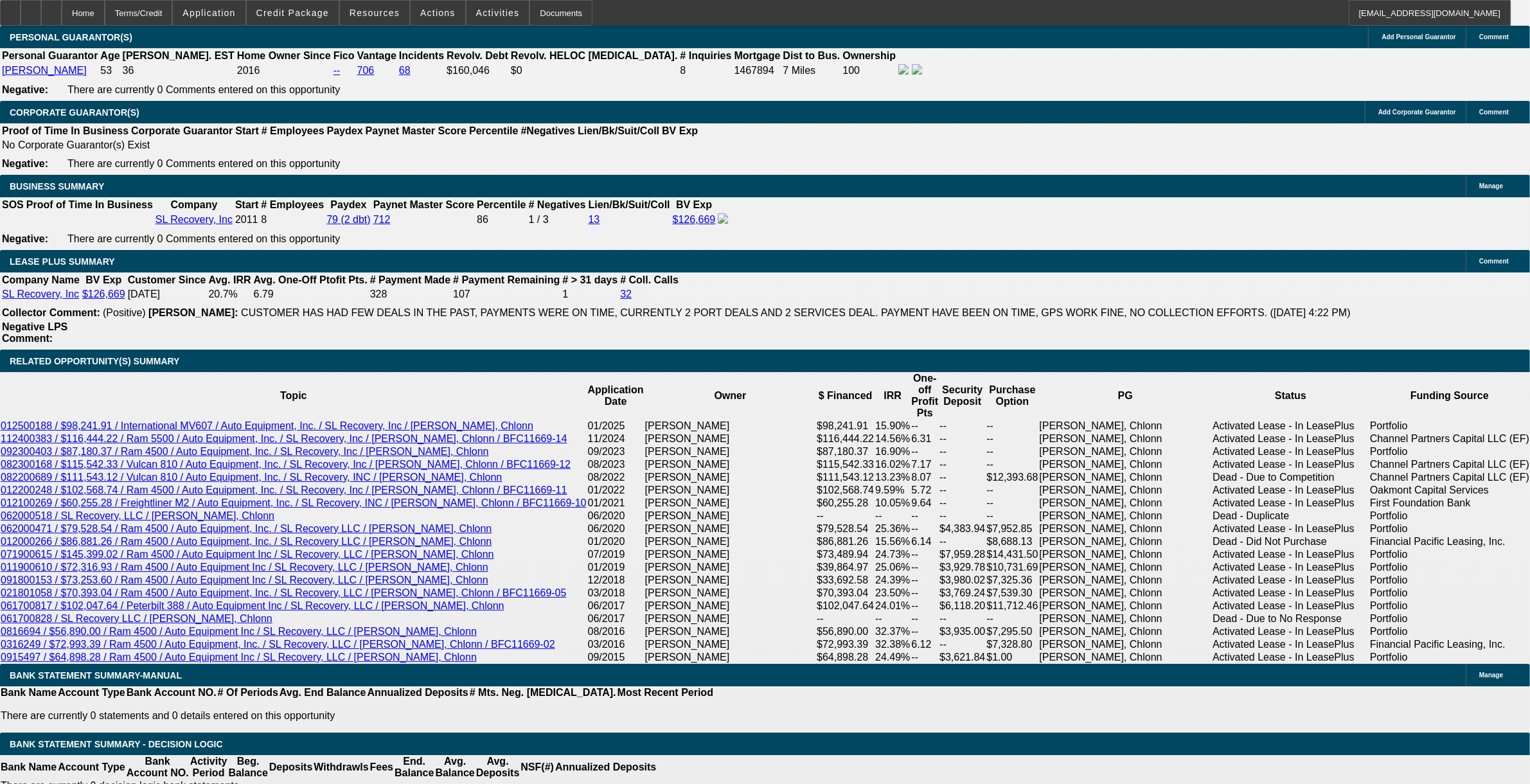
scroll to position [2008, 0]
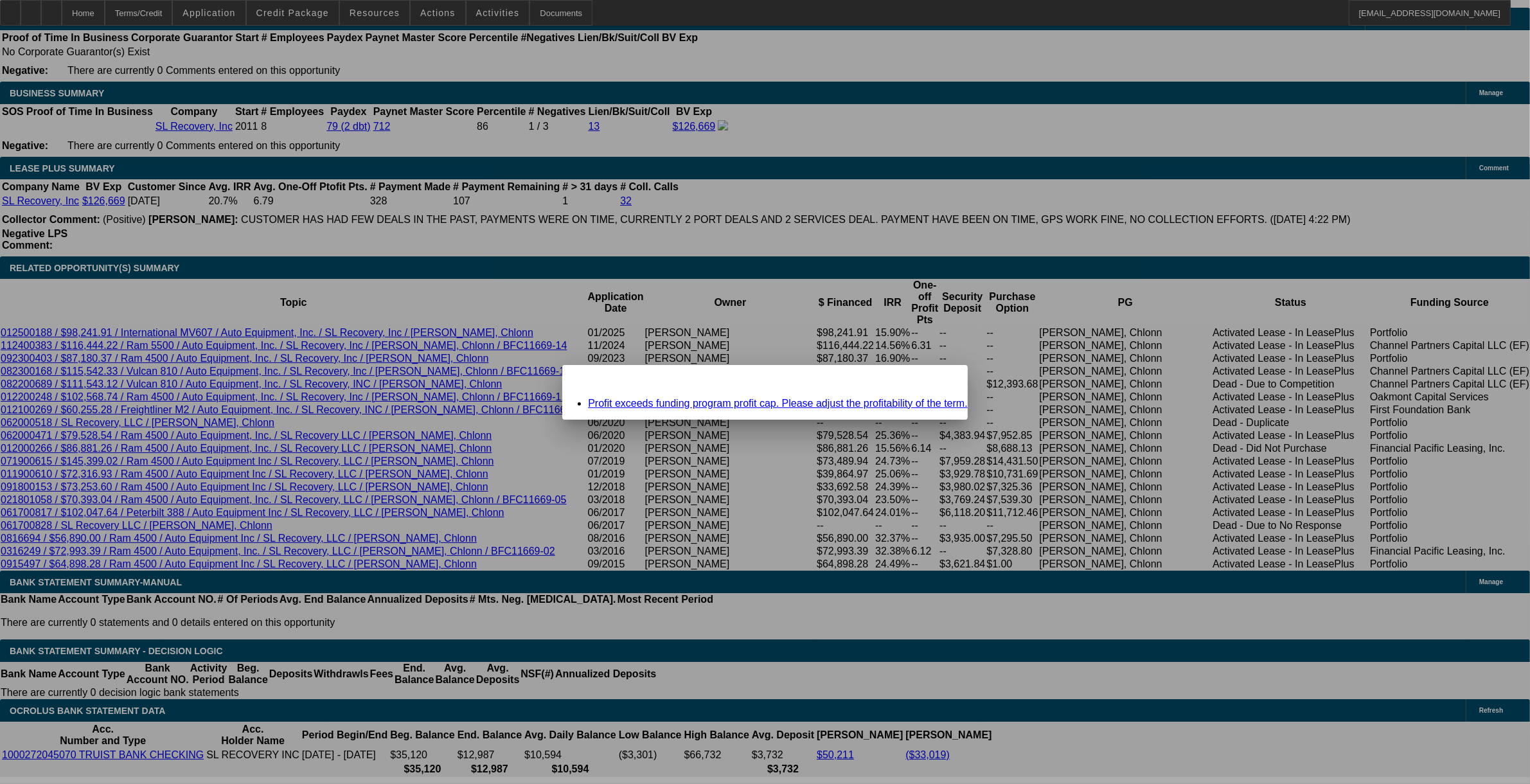
click at [642, 379] on div "Close" at bounding box center [953, 372] width 28 height 14
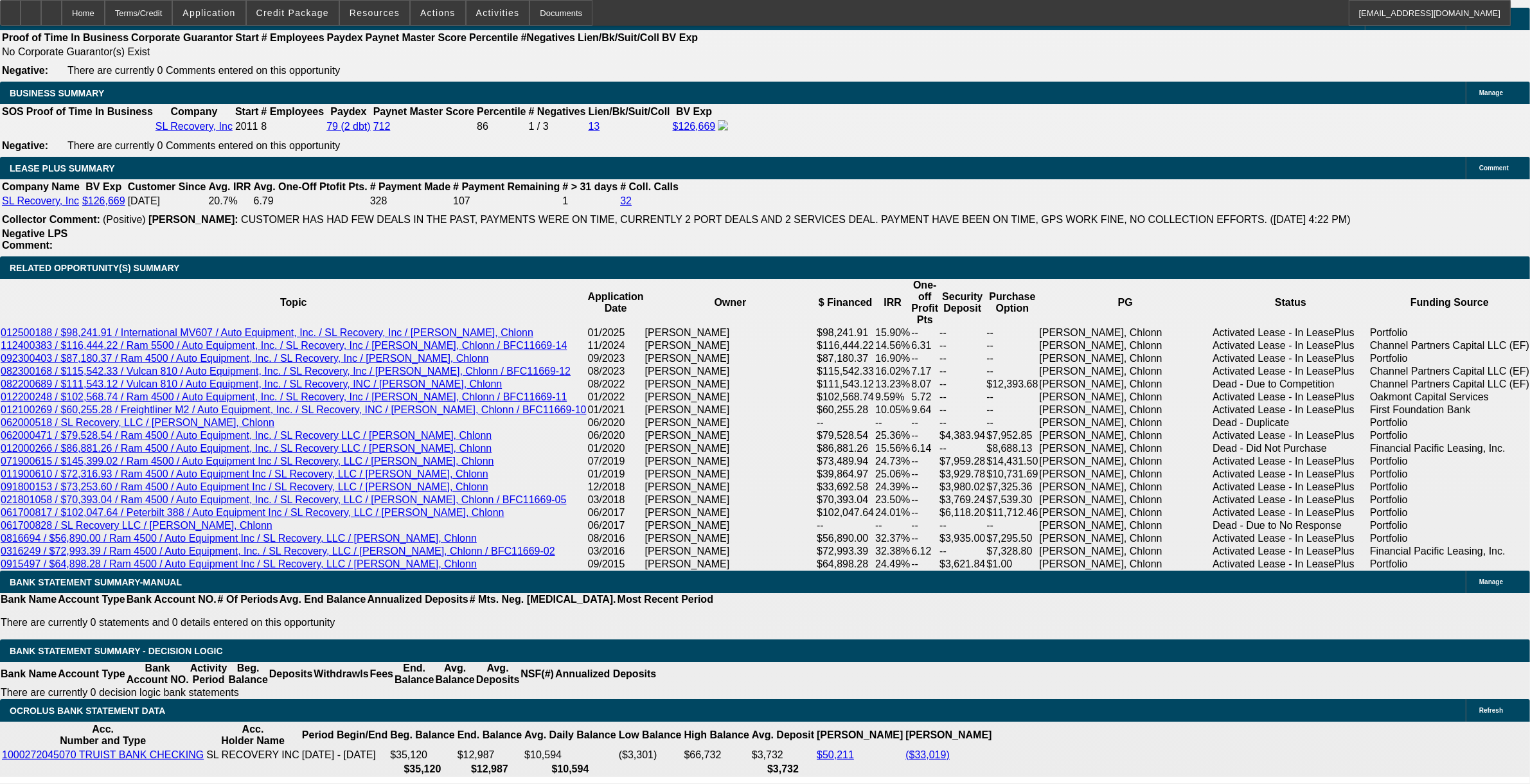
scroll to position [2008, 0]
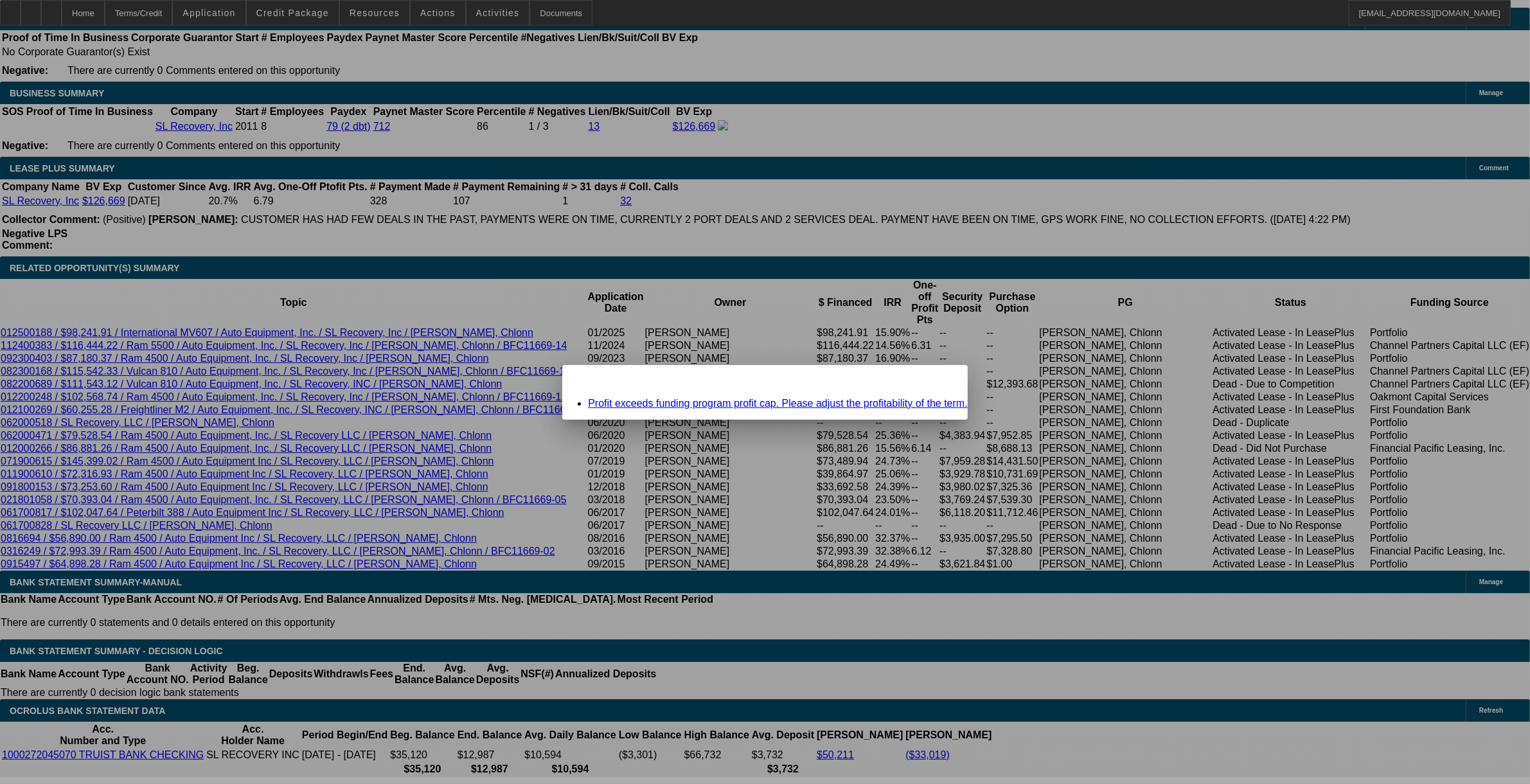
scroll to position [0, 0]
click at [642, 380] on div "Missing Information: Term Id 1 Close" at bounding box center [765, 376] width 405 height 23
click at [642, 379] on div "Close" at bounding box center [953, 372] width 28 height 14
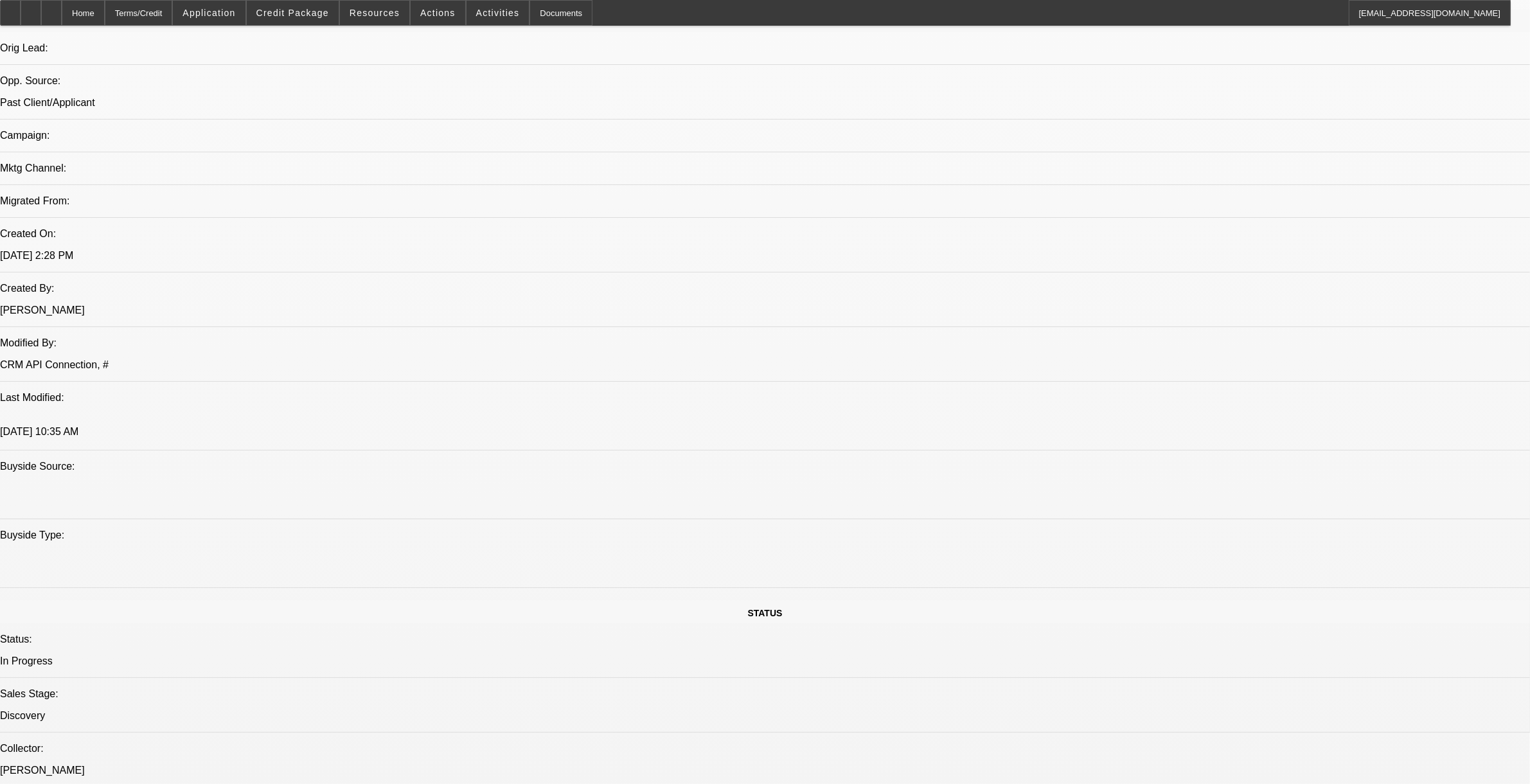
scroll to position [803, 0]
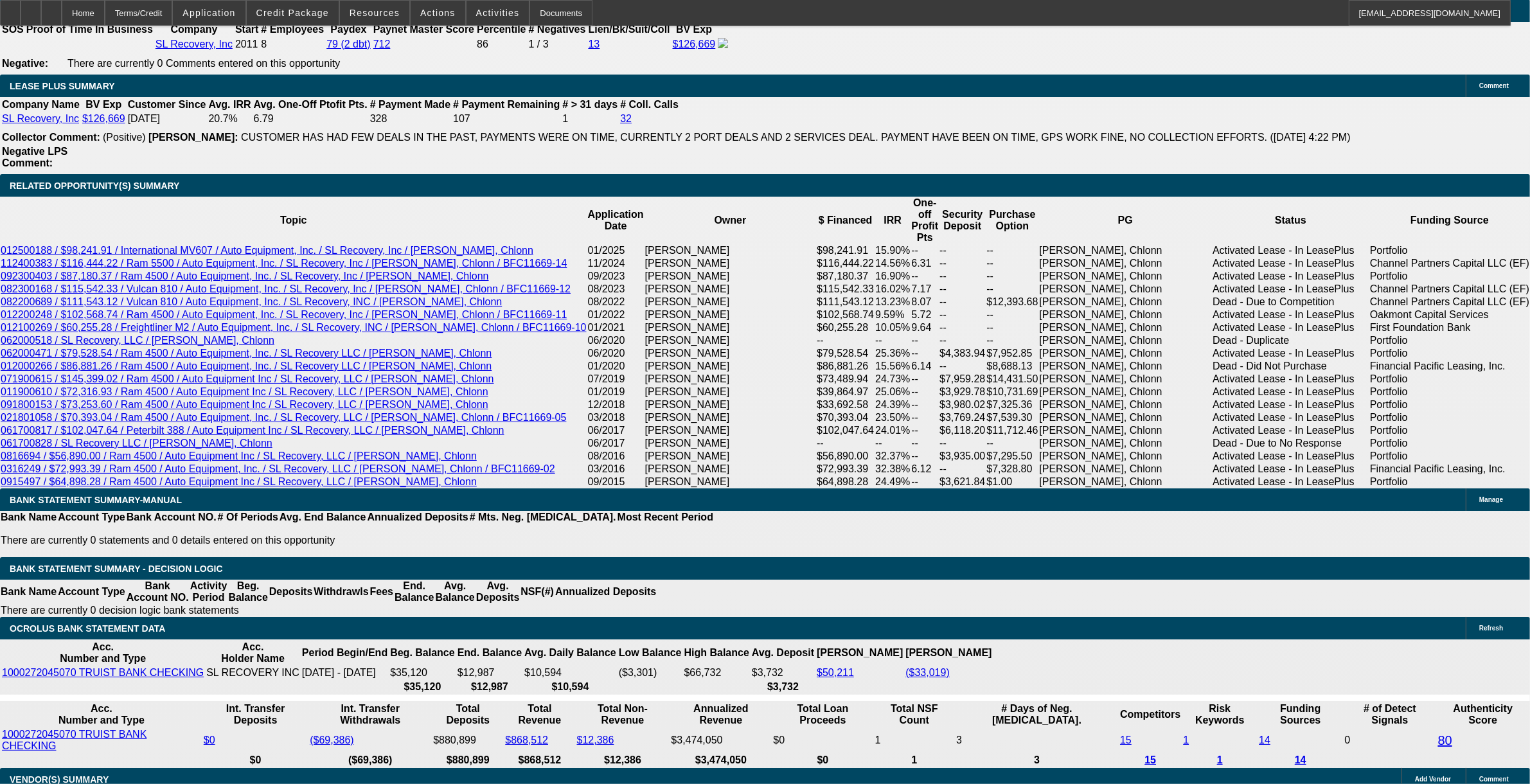
scroll to position [2169, 0]
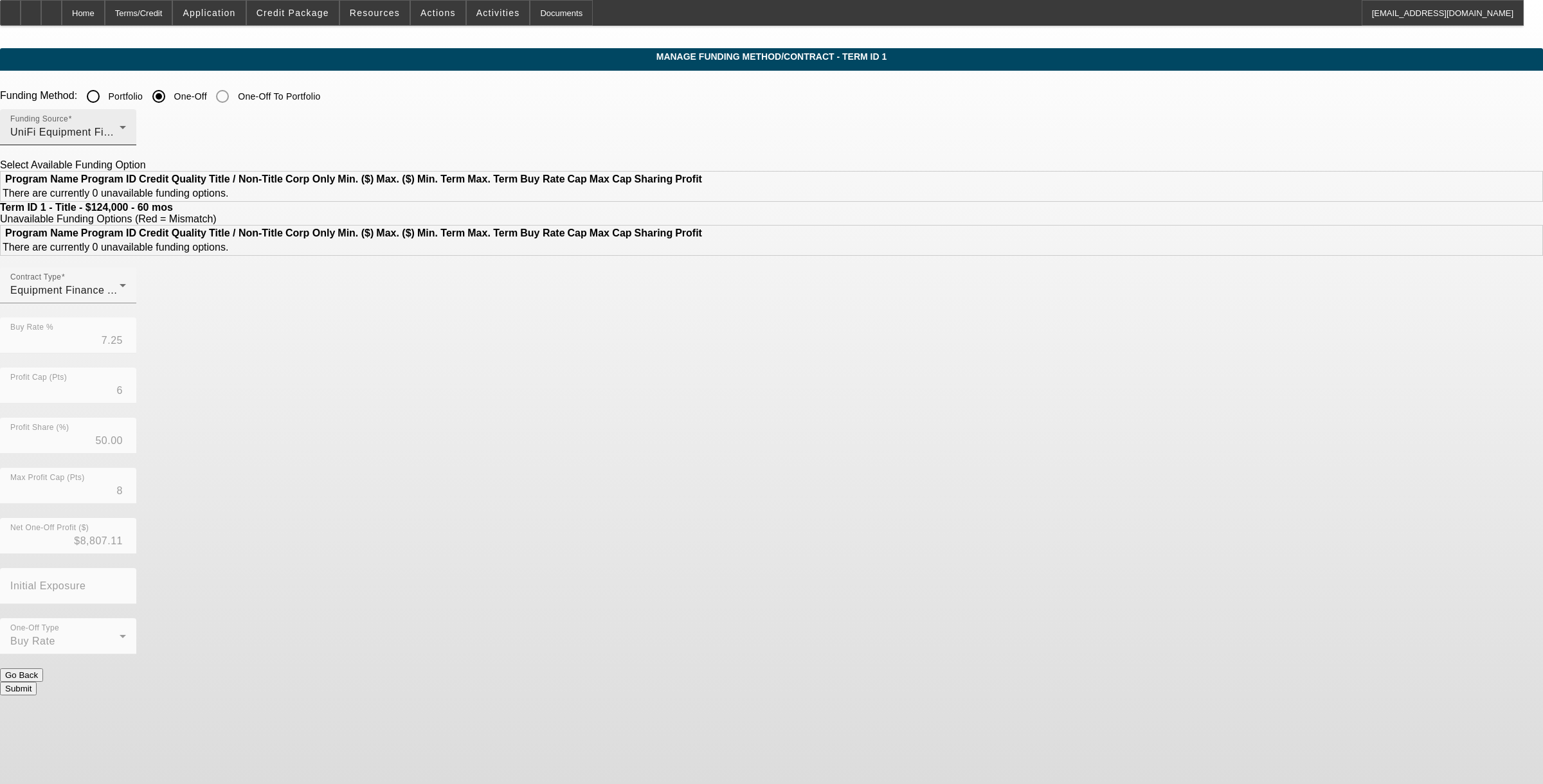
click at [126, 142] on div "Funding Source UniFi Equipment Finance, Inc." at bounding box center [68, 126] width 116 height 36
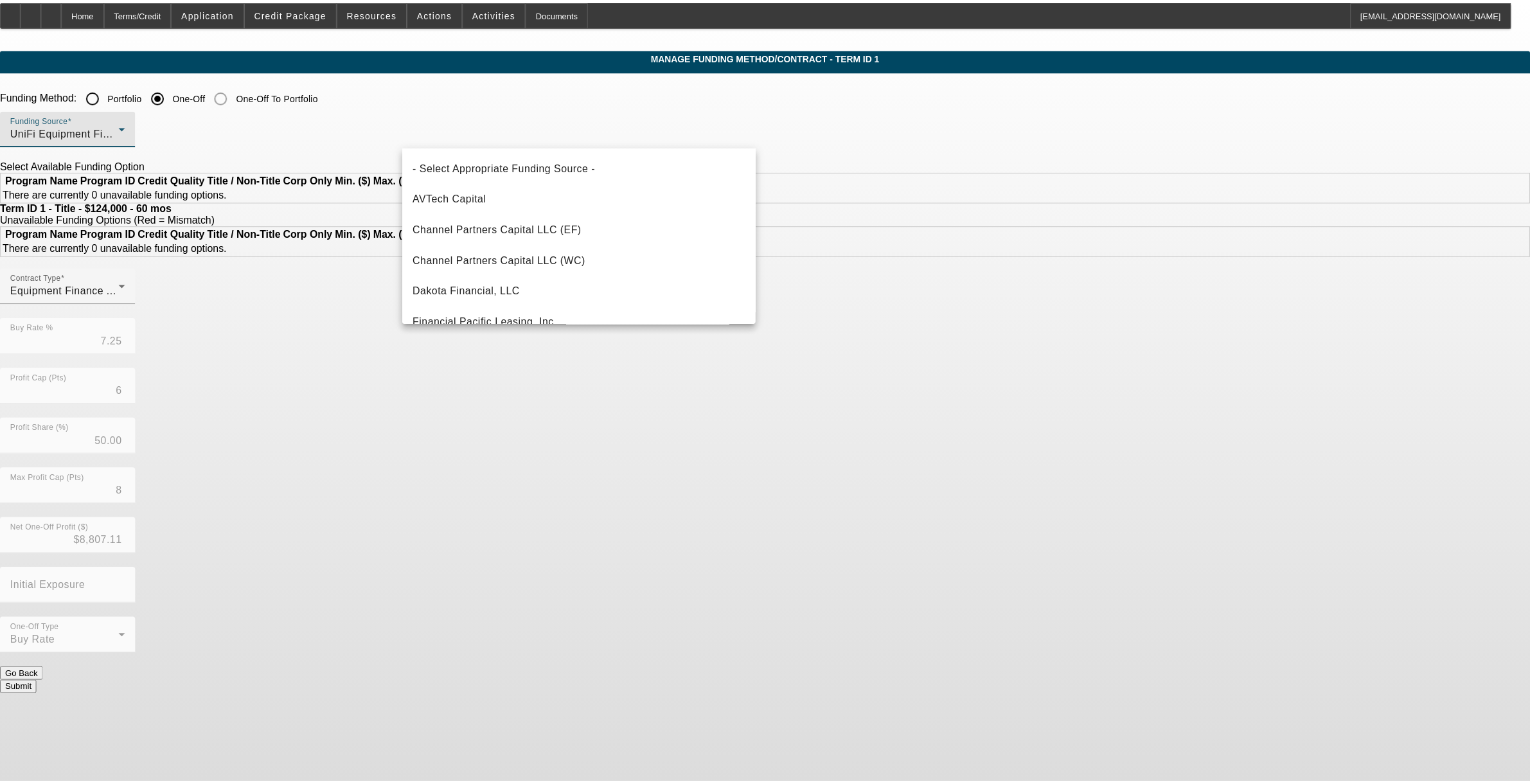
scroll to position [359, 0]
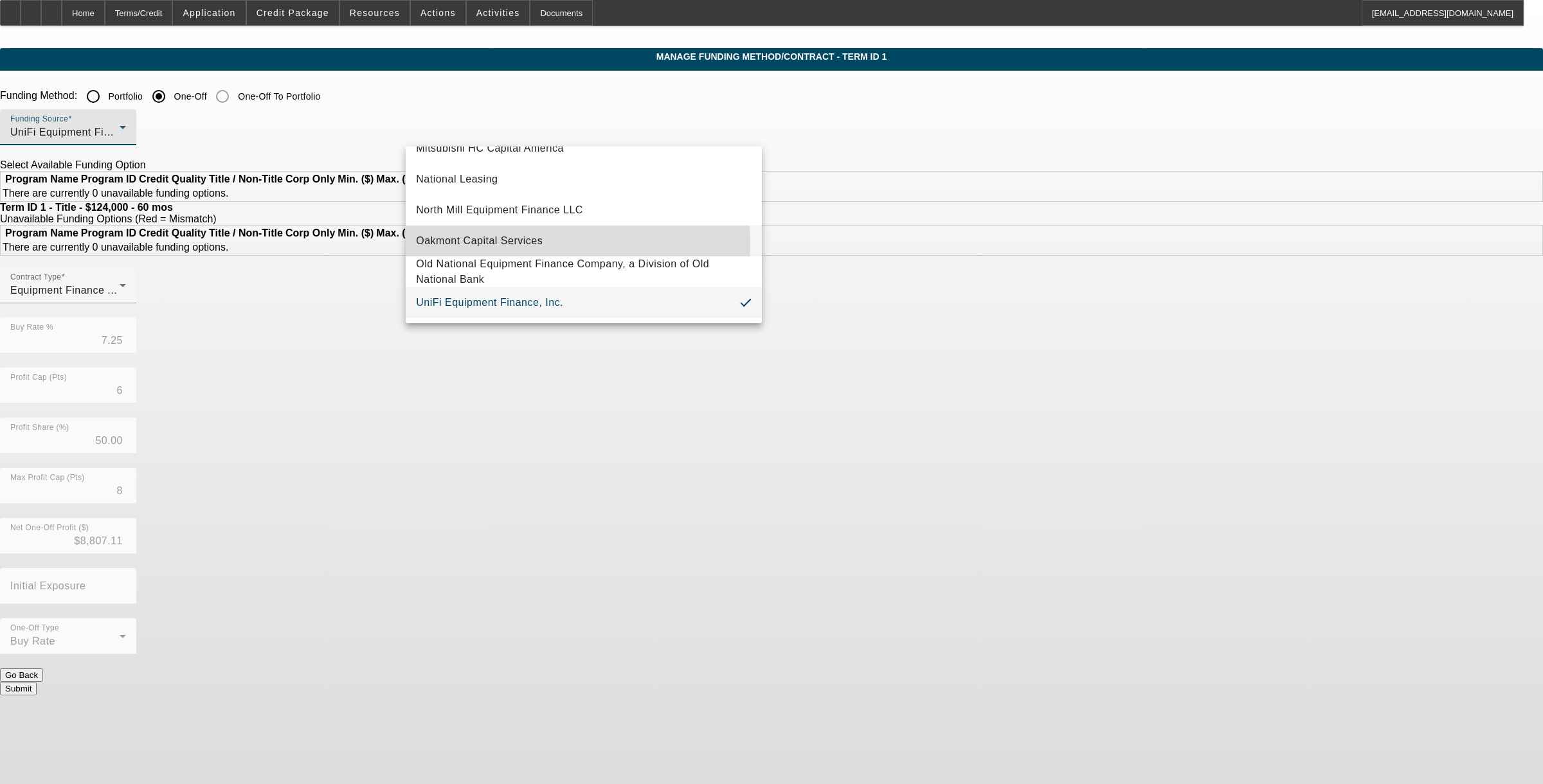
click at [476, 242] on span "Oakmont Capital Services" at bounding box center [480, 241] width 127 height 15
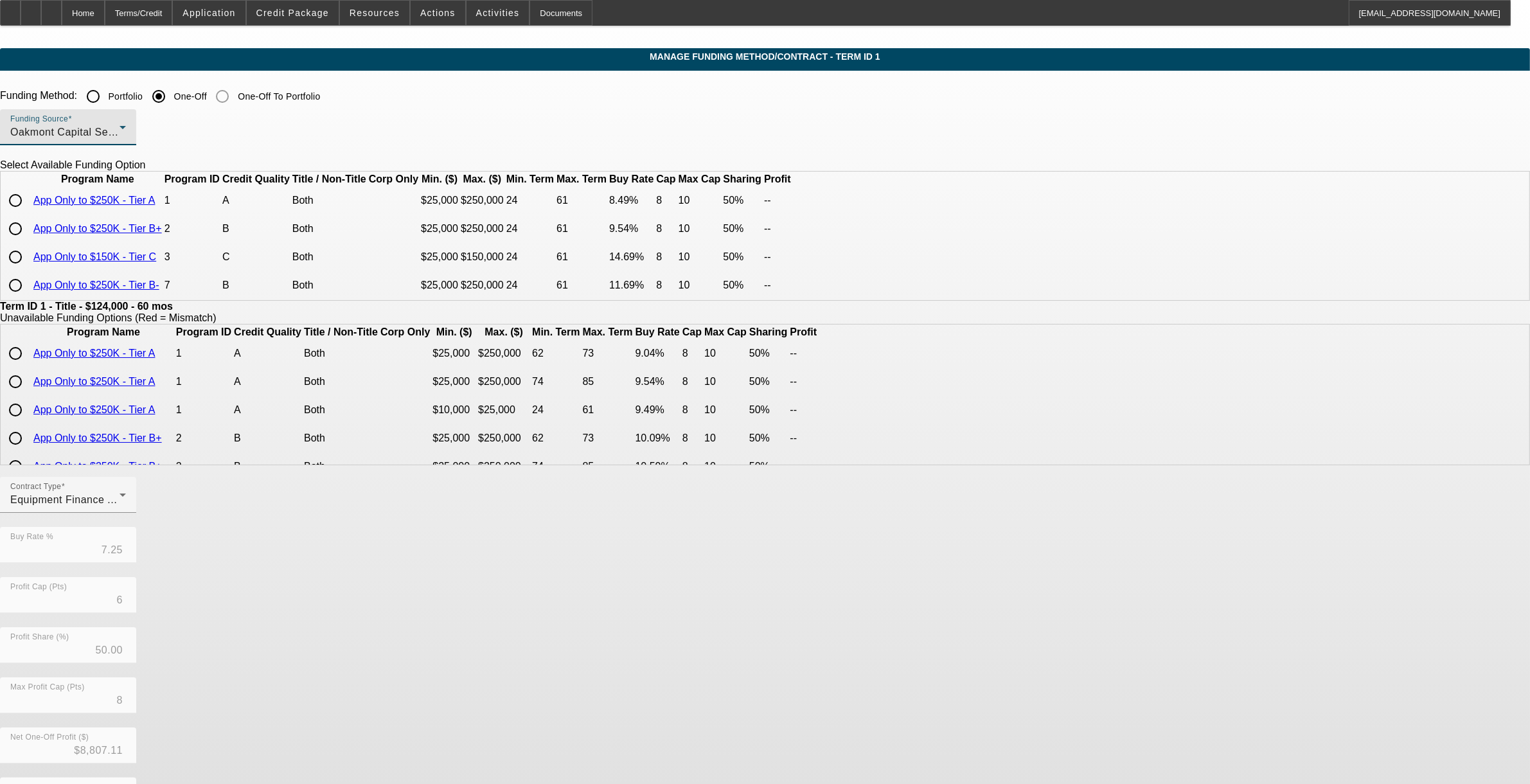
click at [28, 213] on input "radio" at bounding box center [15, 200] width 26 height 26
radio input "true"
type input "8.49"
type input "8"
type input "10"
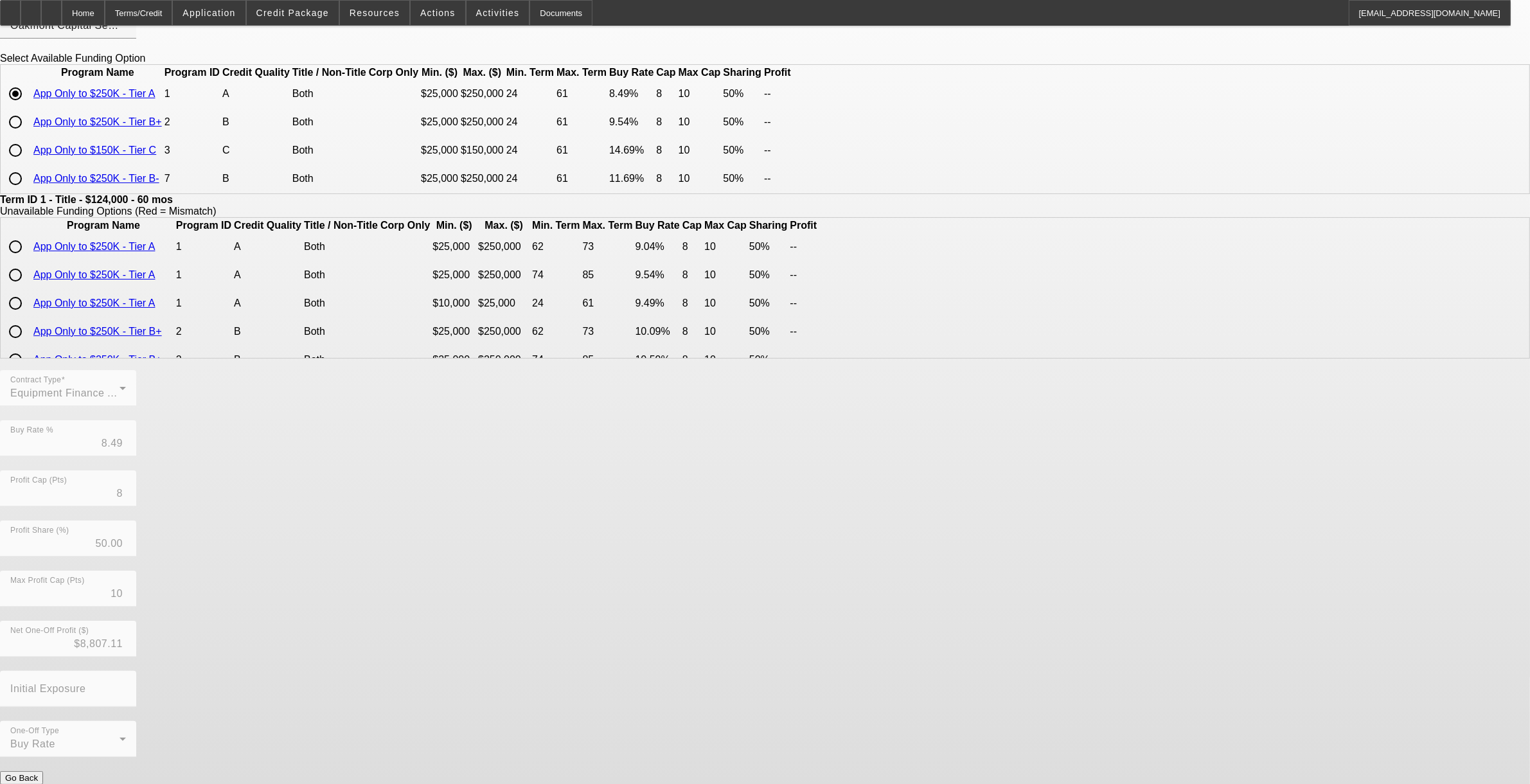
scroll to position [107, 0]
click at [37, 642] on button "Submit" at bounding box center [18, 791] width 37 height 14
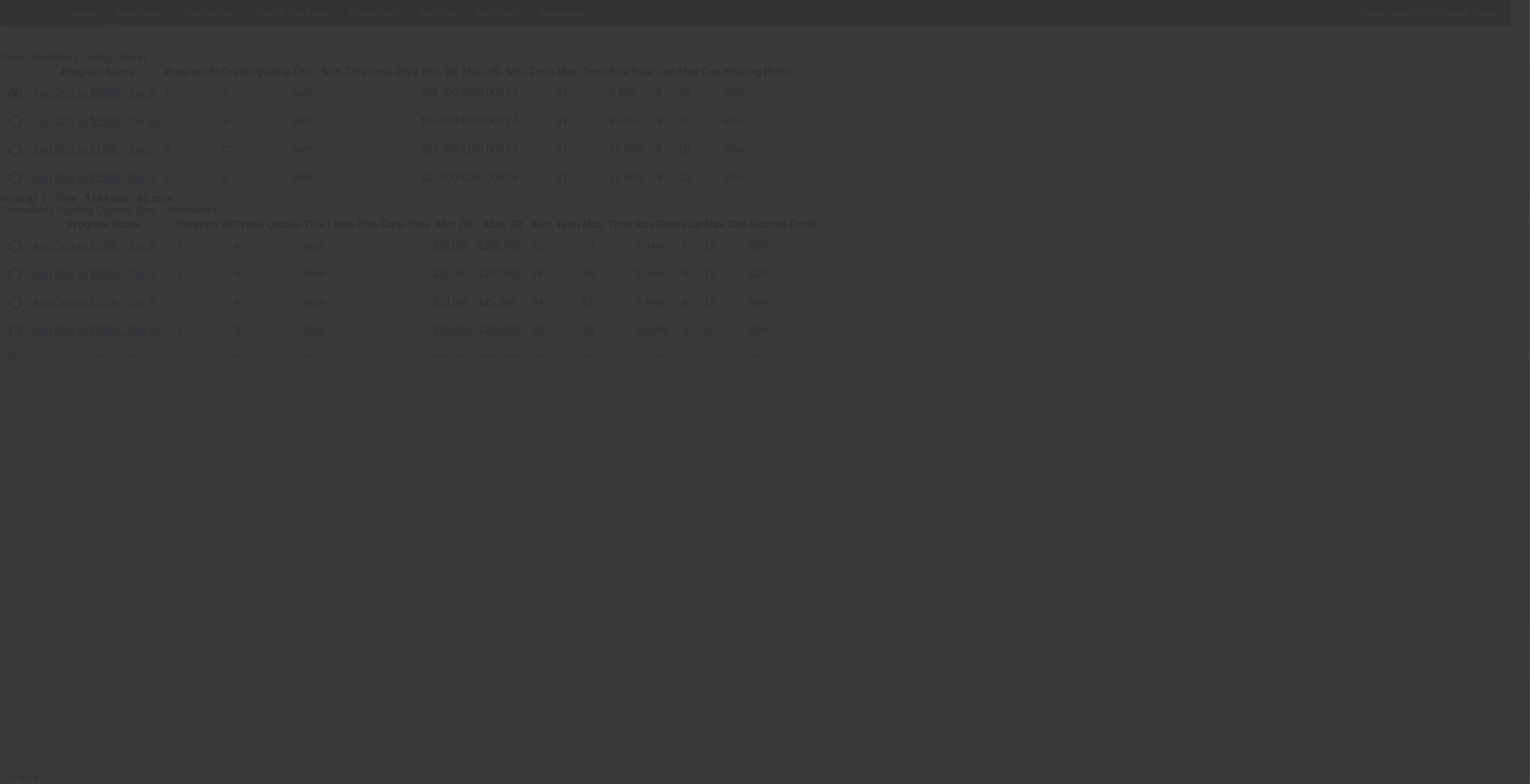
type input "7.25"
type input "6"
type input "8"
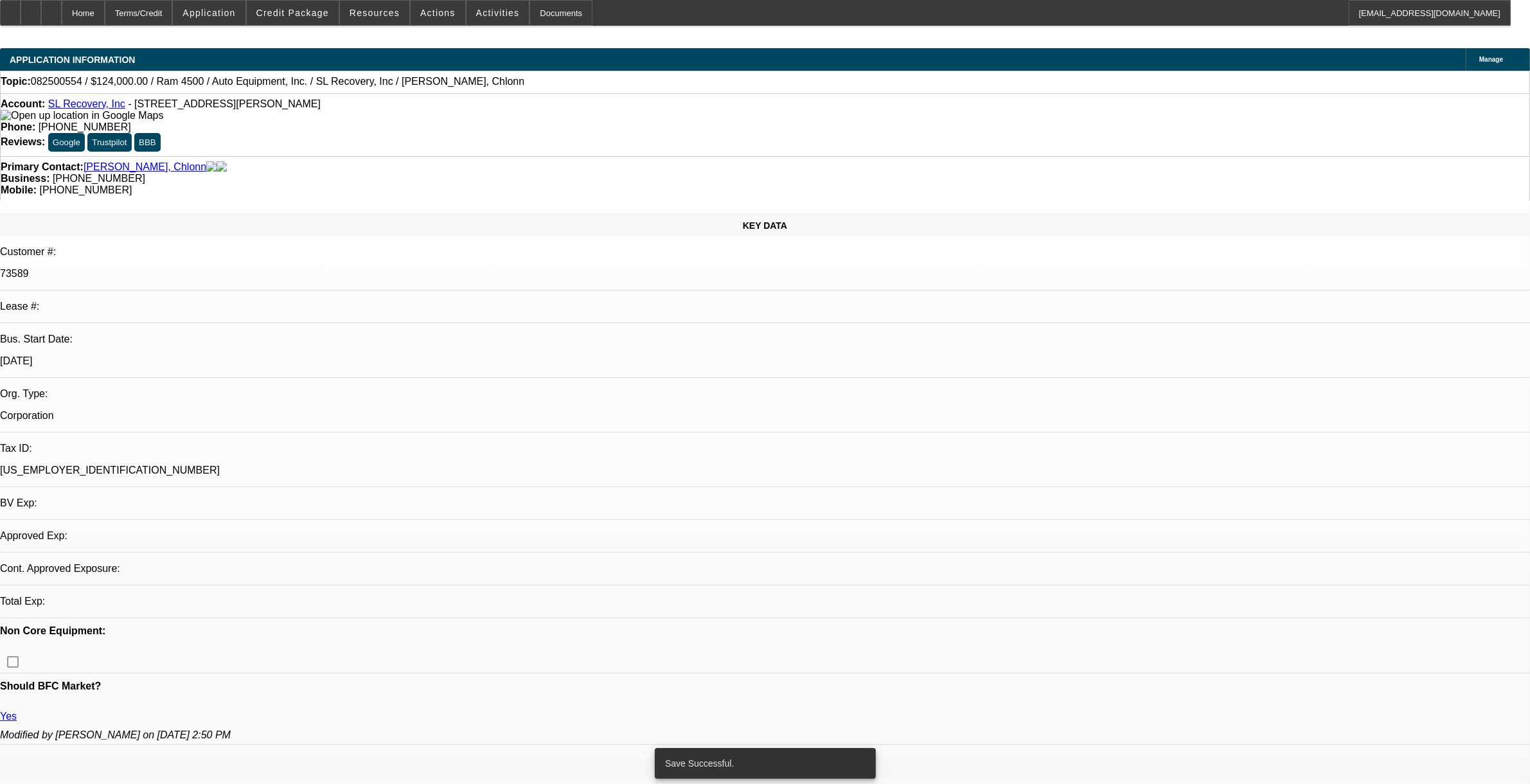
select select "0"
select select "2"
select select "0"
select select "6"
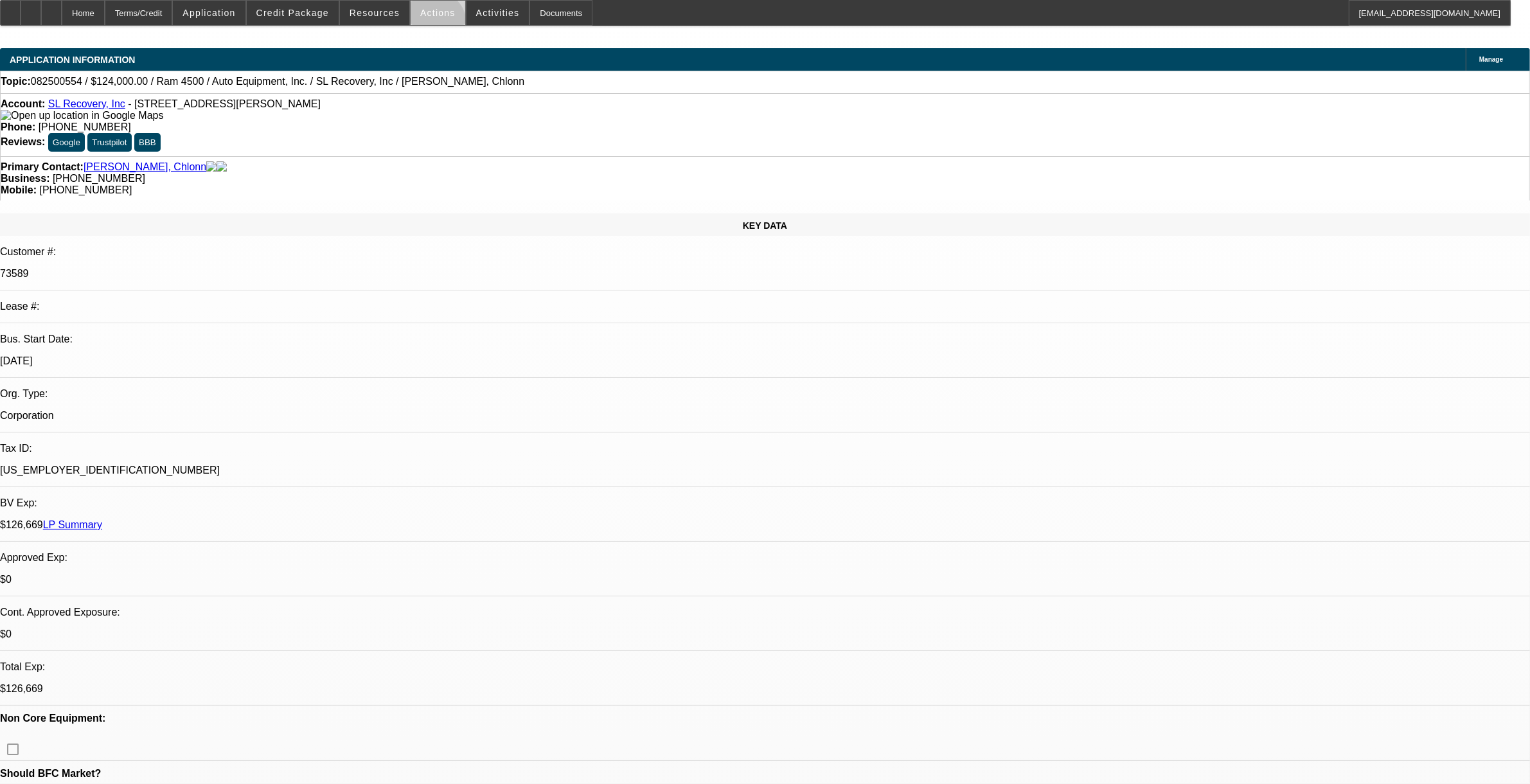
click at [431, 27] on span at bounding box center [438, 13] width 55 height 30
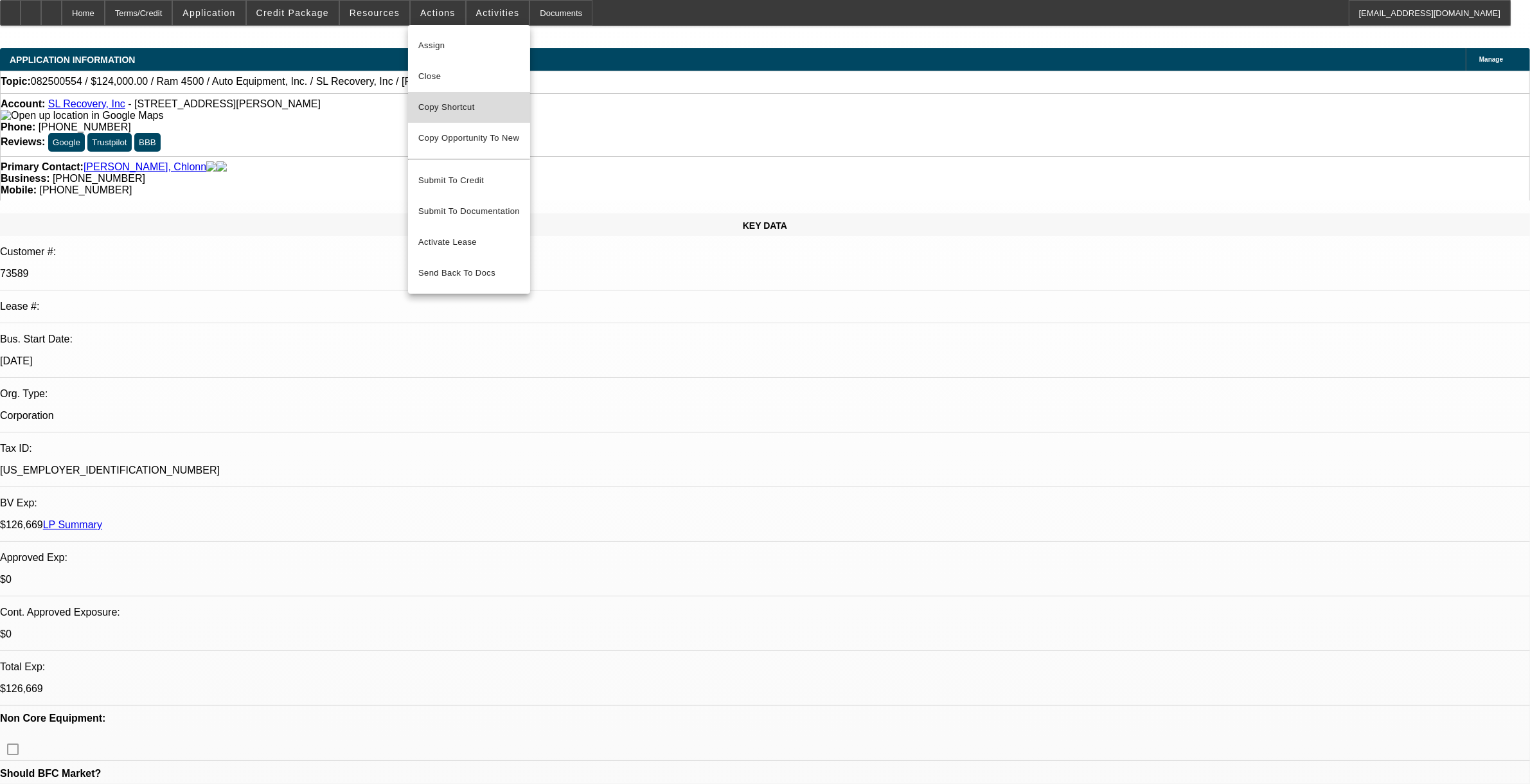
click at [457, 111] on span "Copy Shortcut" at bounding box center [469, 107] width 101 height 15
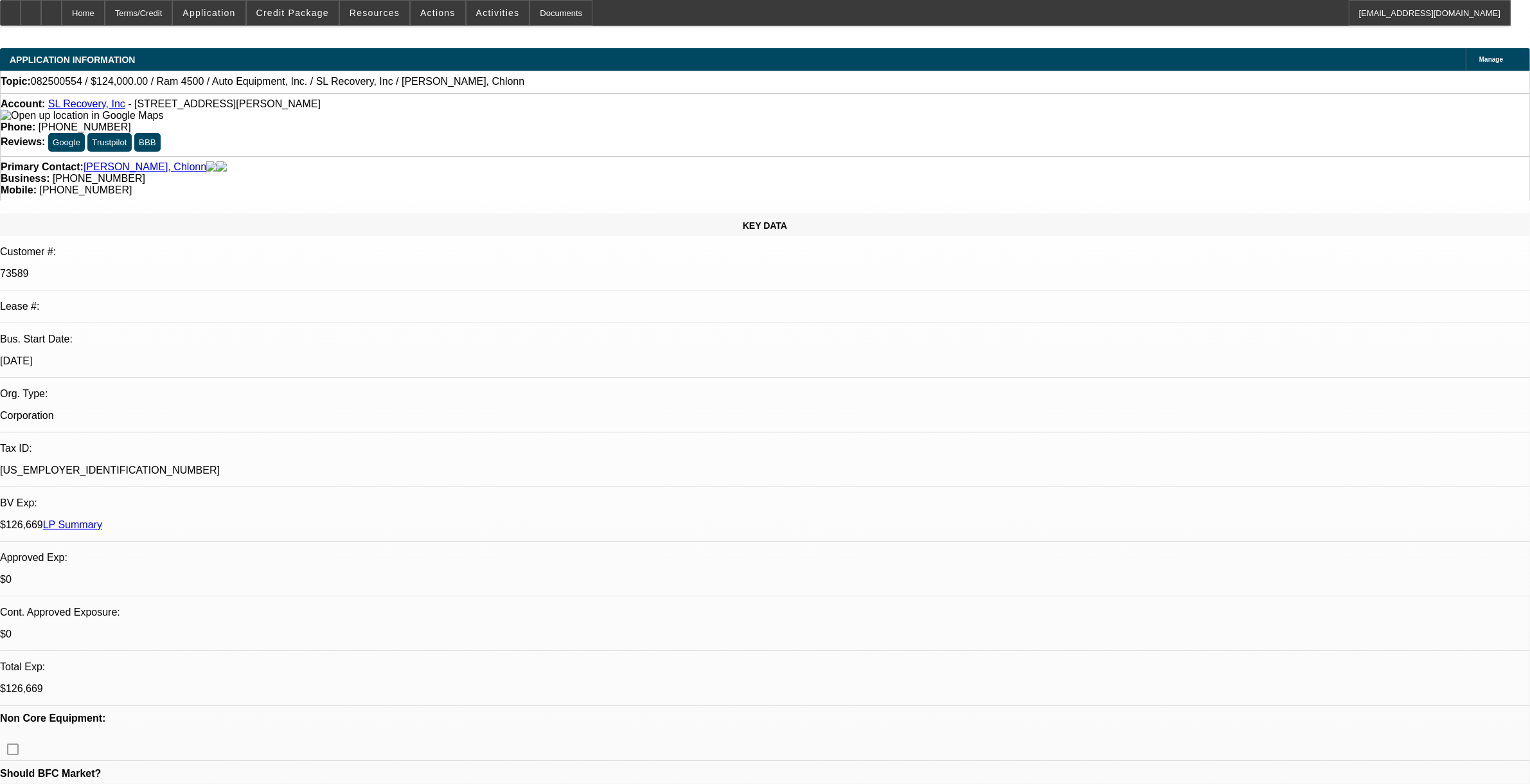
drag, startPoint x: 1471, startPoint y: 388, endPoint x: 1029, endPoint y: 345, distance: 444.1
copy div "Chlonn Williams started SL Recovery in 2011 as a corporation and in 2021 he con…"
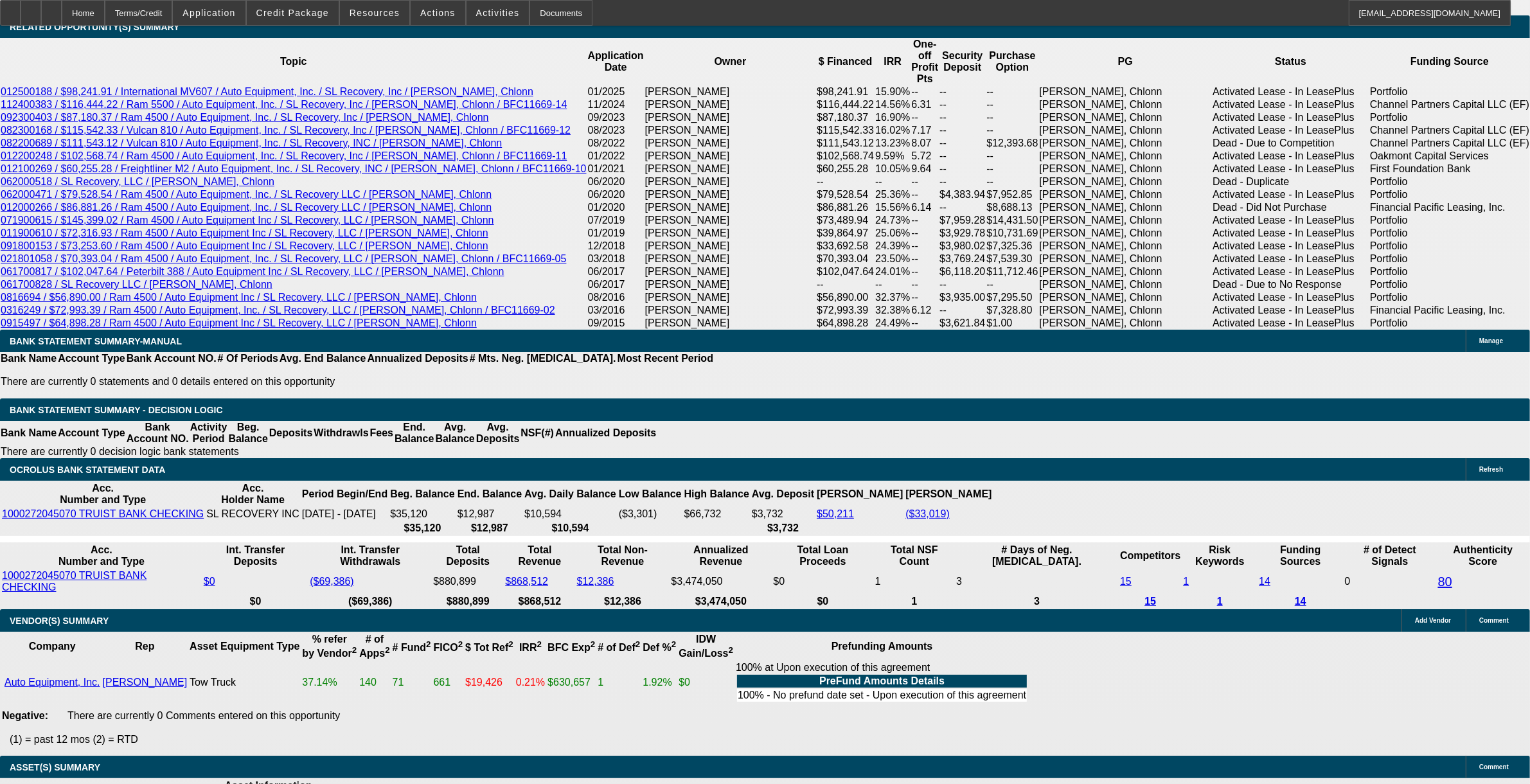
scroll to position [2169, 0]
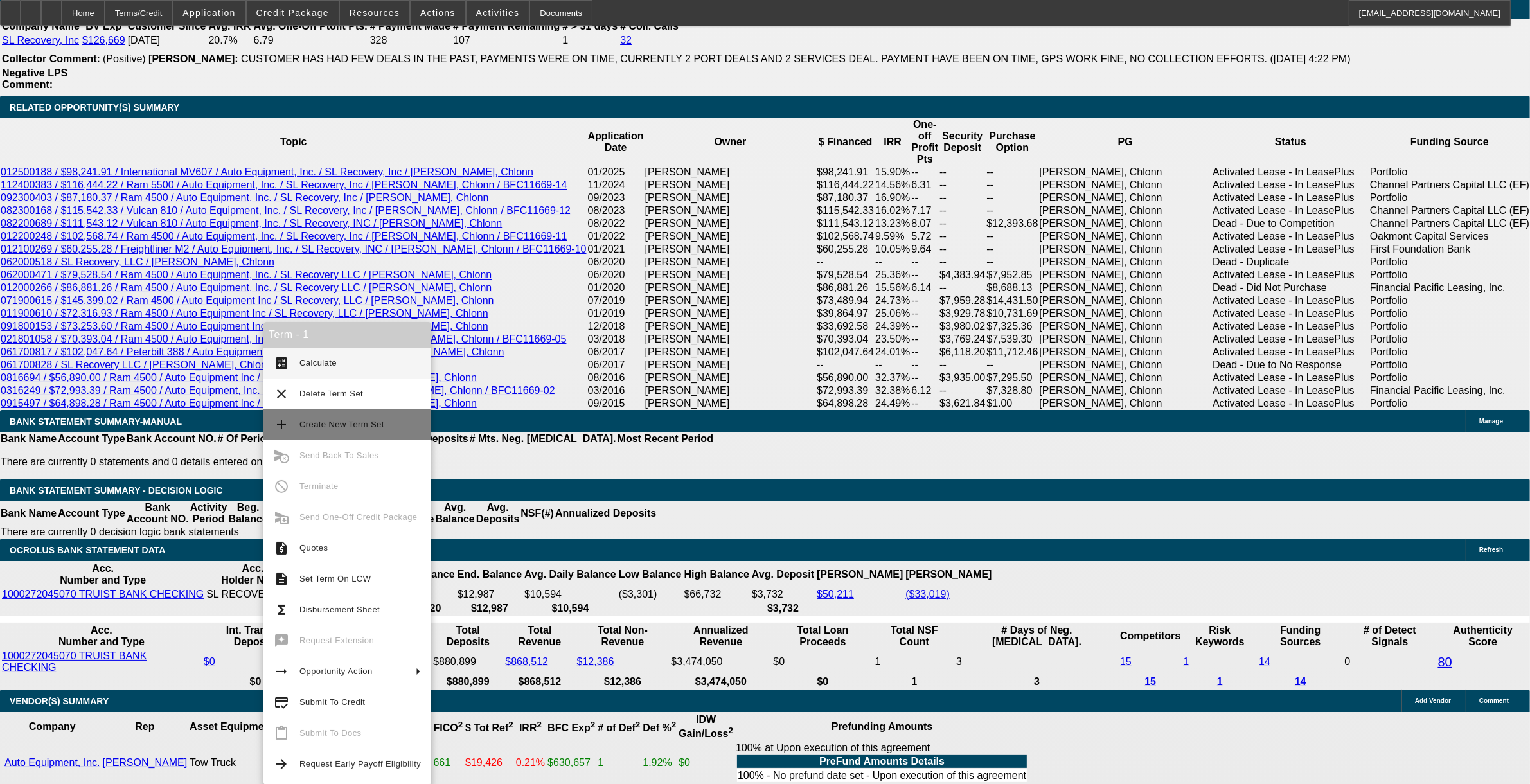
click at [351, 432] on span "Create New Term Set" at bounding box center [360, 424] width 121 height 15
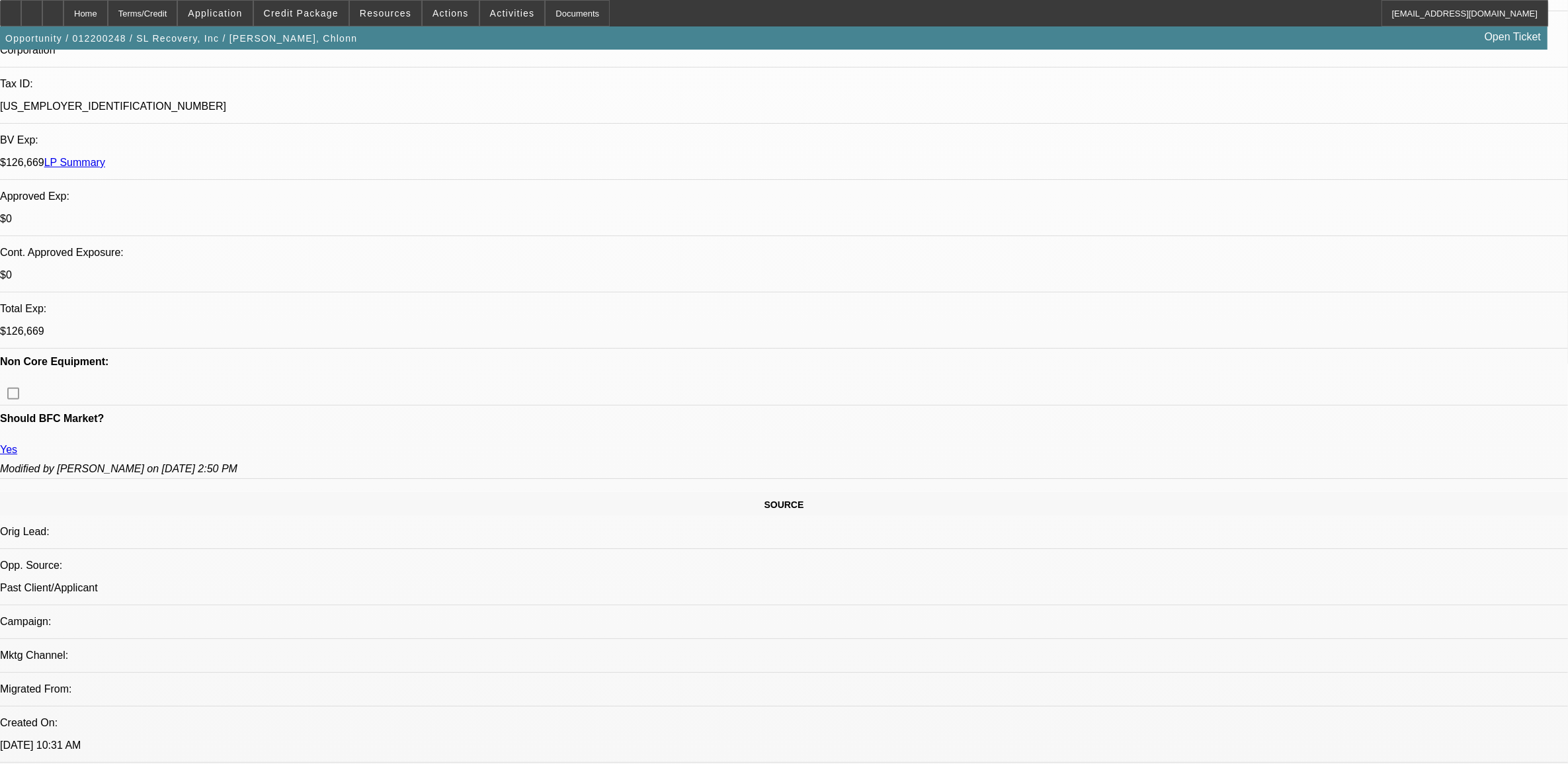
select select "0"
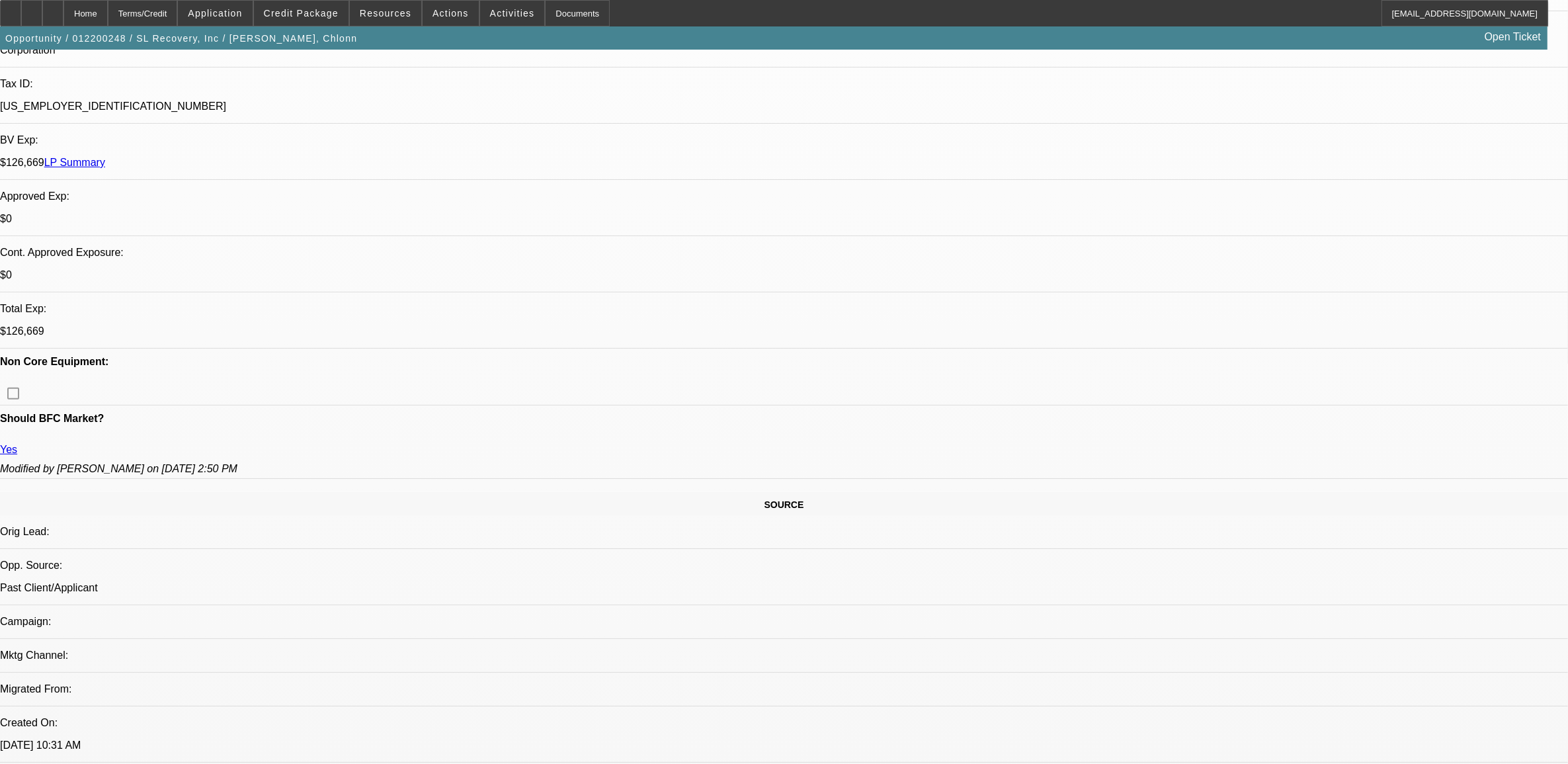
select select "0"
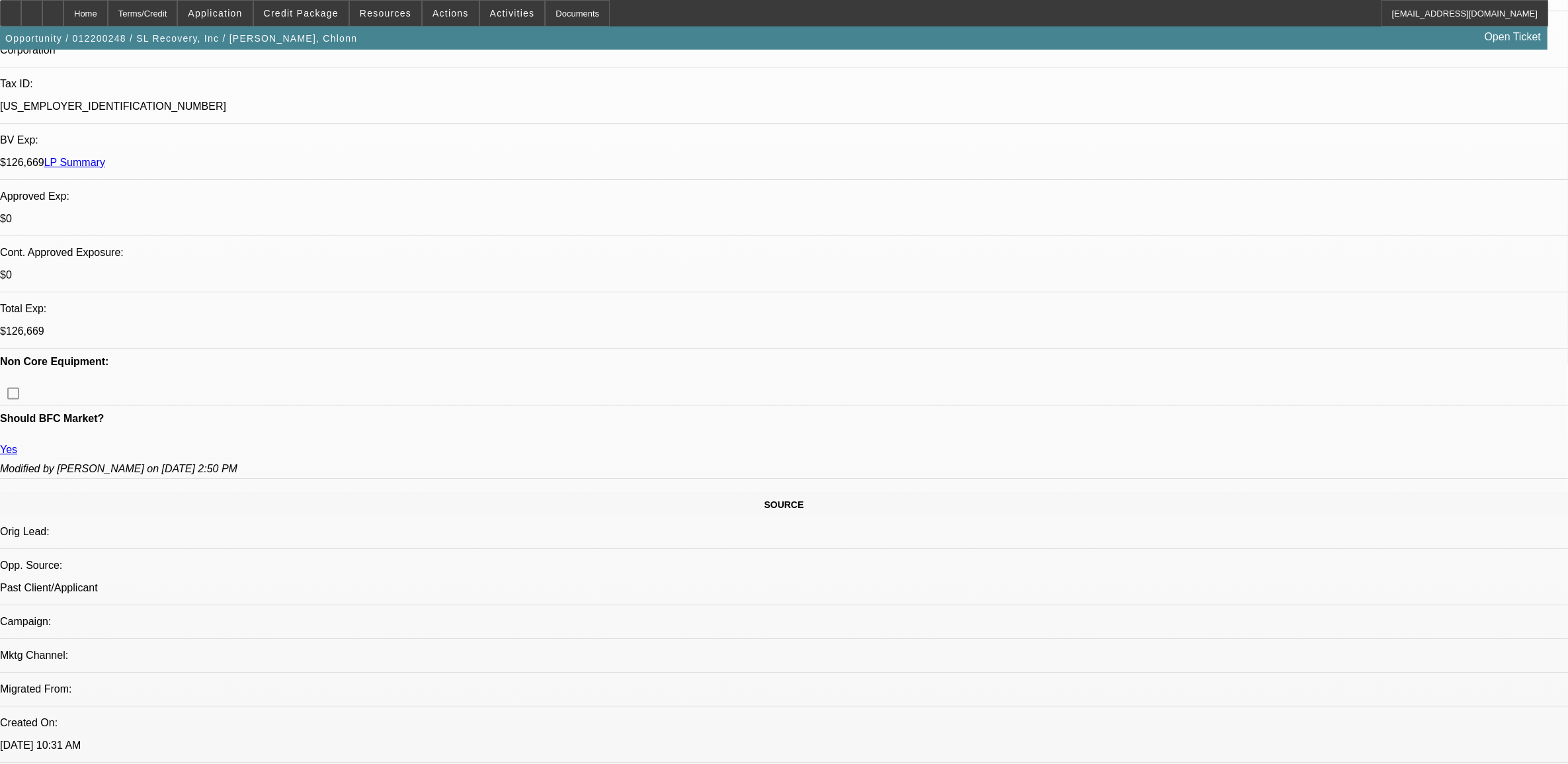
select select "0"
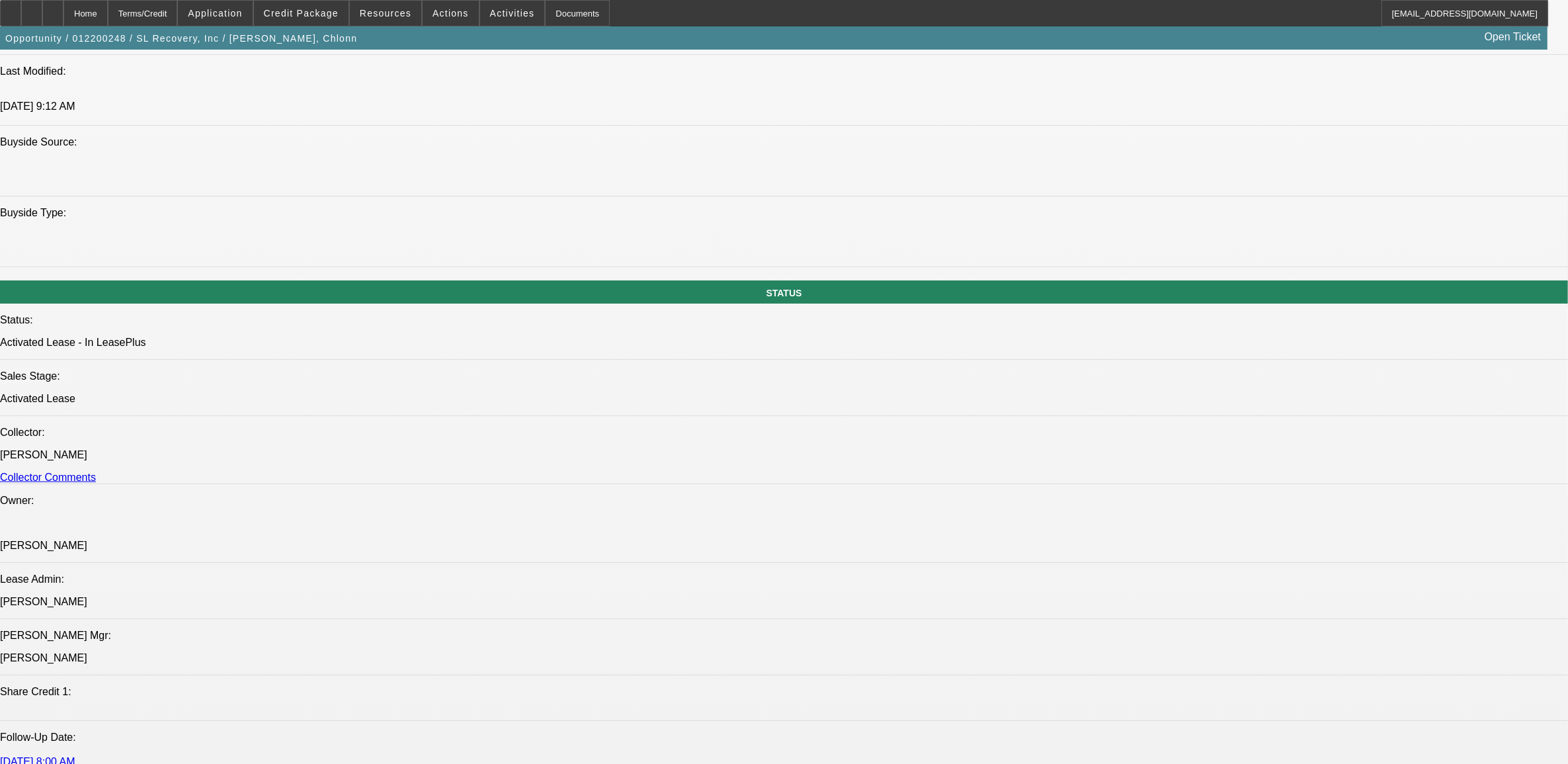
select select "1"
select select "6"
select select "1"
select select "2"
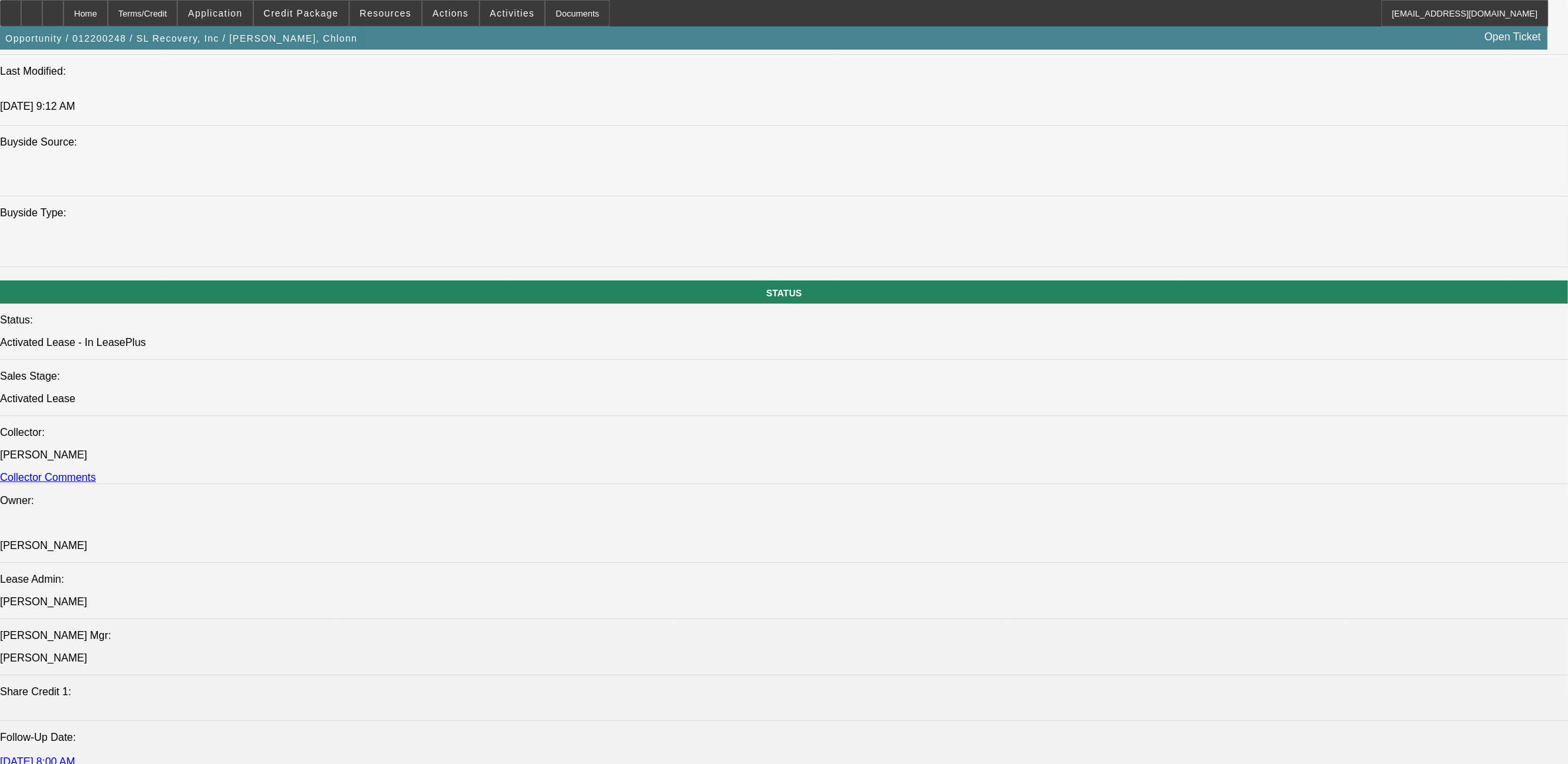
select select "6"
select select "1"
select select "2"
select select "6"
select select "1"
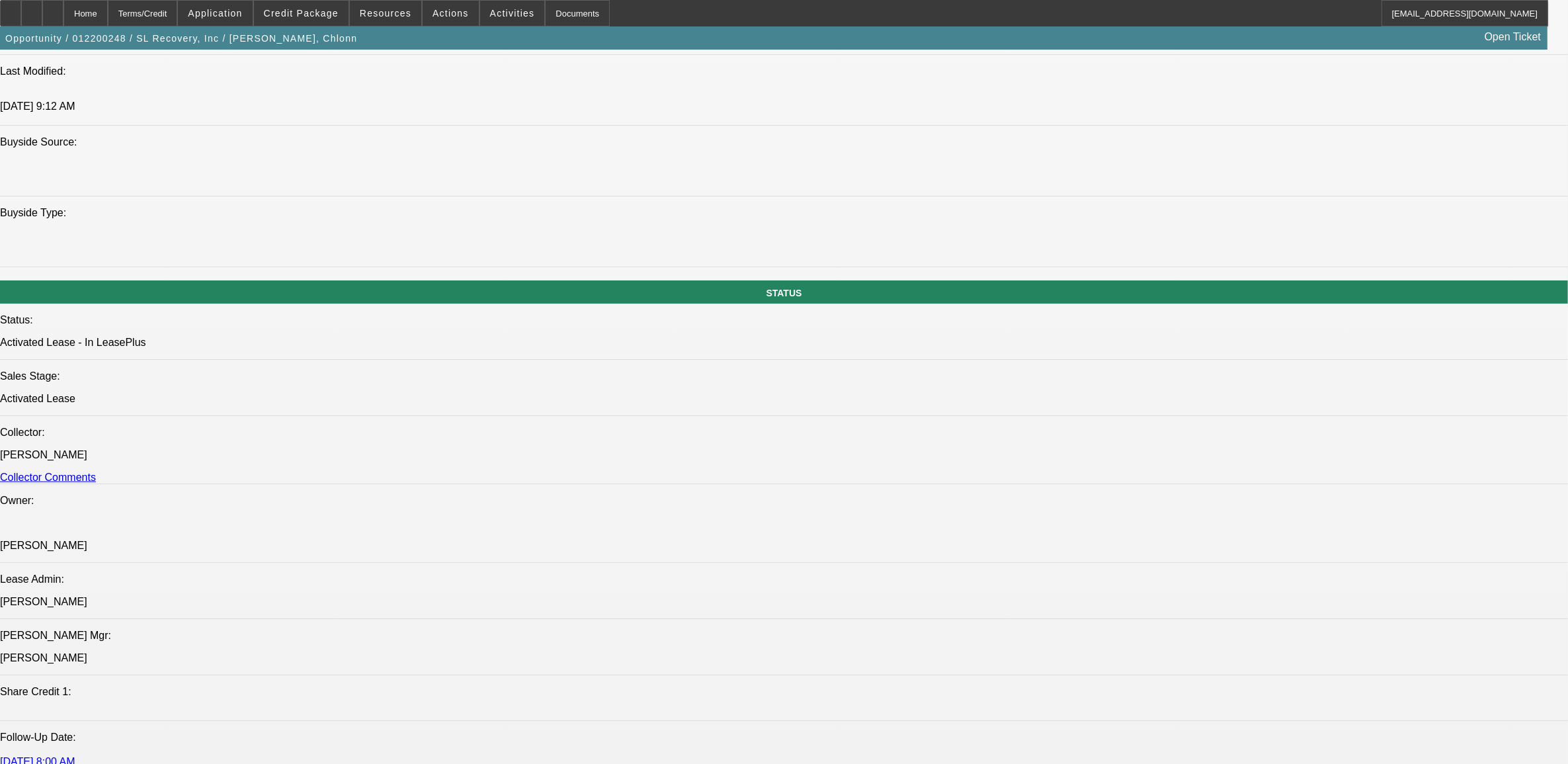
select select "2"
select select "6"
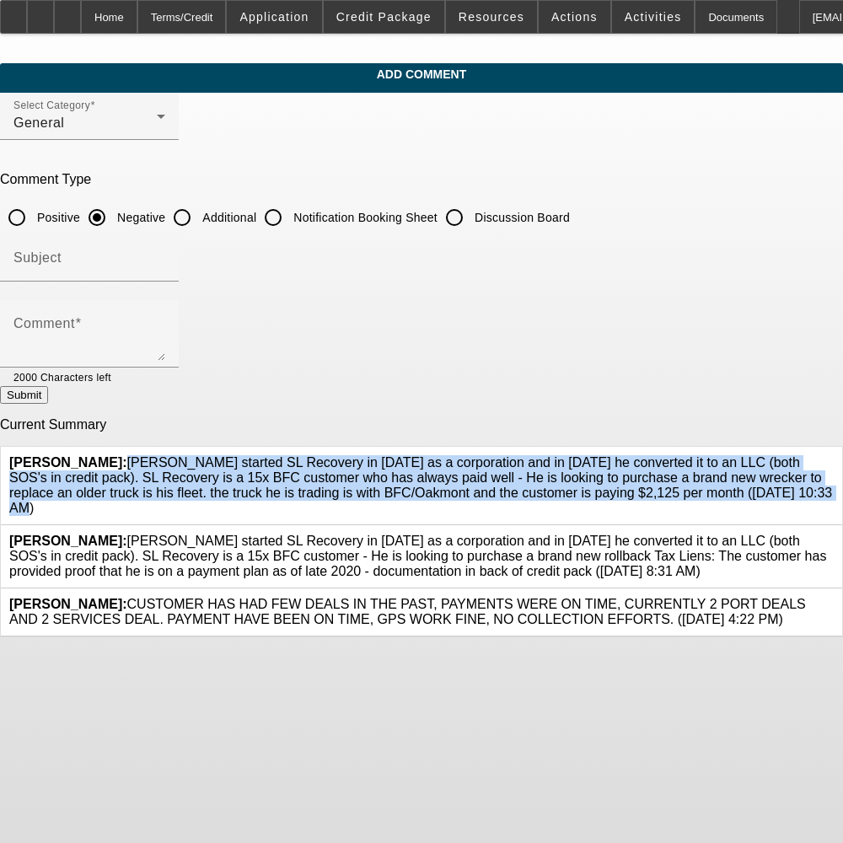
drag, startPoint x: 559, startPoint y: 489, endPoint x: 124, endPoint y: 458, distance: 436.3
click at [124, 458] on div "[PERSON_NAME]: [PERSON_NAME] started SL Recovery in [DATE] as a corporation and…" at bounding box center [421, 485] width 825 height 61
drag, startPoint x: 124, startPoint y: 458, endPoint x: 229, endPoint y: 473, distance: 105.7
click at [205, 477] on div "[PERSON_NAME]: [PERSON_NAME] started SL Recovery in [DATE] as a corporation and…" at bounding box center [421, 485] width 825 height 61
click at [557, 489] on span "[PERSON_NAME]: [PERSON_NAME] started SL Recovery in [DATE] as a corporation and…" at bounding box center [420, 485] width 823 height 60
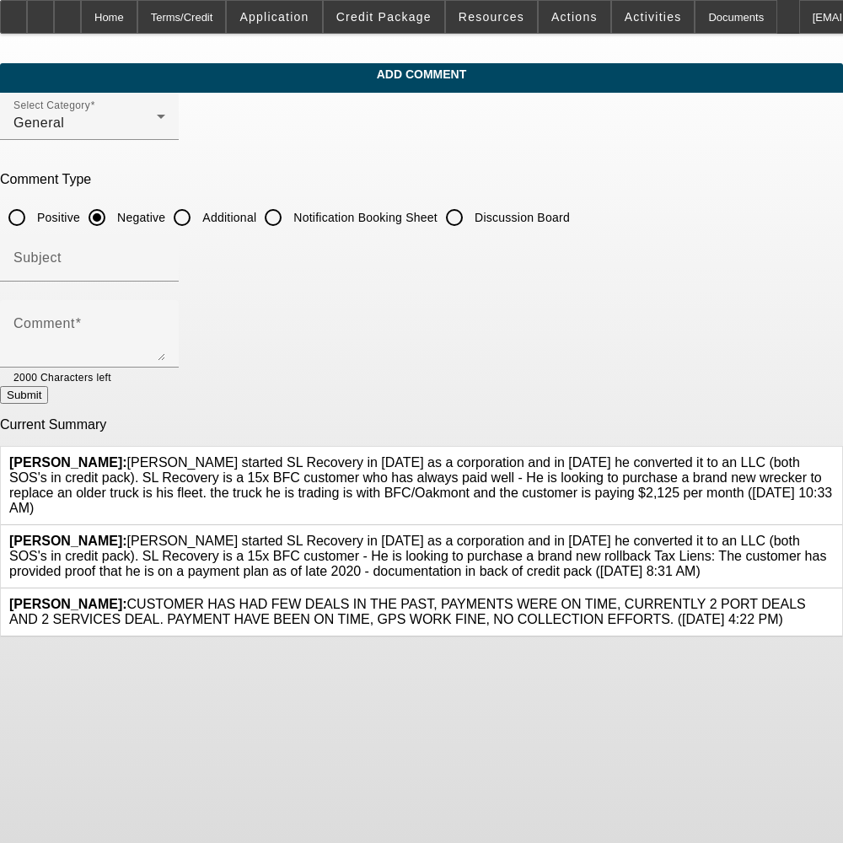
click at [571, 478] on span "[PERSON_NAME]: [PERSON_NAME] started SL Recovery in [DATE] as a corporation and…" at bounding box center [420, 485] width 823 height 60
drag, startPoint x: 569, startPoint y: 483, endPoint x: 125, endPoint y: 449, distance: 445.9
click at [125, 455] on span "[PERSON_NAME]: [PERSON_NAME] started SL Recovery in [DATE] as a corporation and…" at bounding box center [420, 485] width 823 height 60
drag, startPoint x: 125, startPoint y: 449, endPoint x: 145, endPoint y: 462, distance: 24.3
copy span "[PERSON_NAME] started SL Recovery in [DATE] as a corporation and in [DATE] he c…"
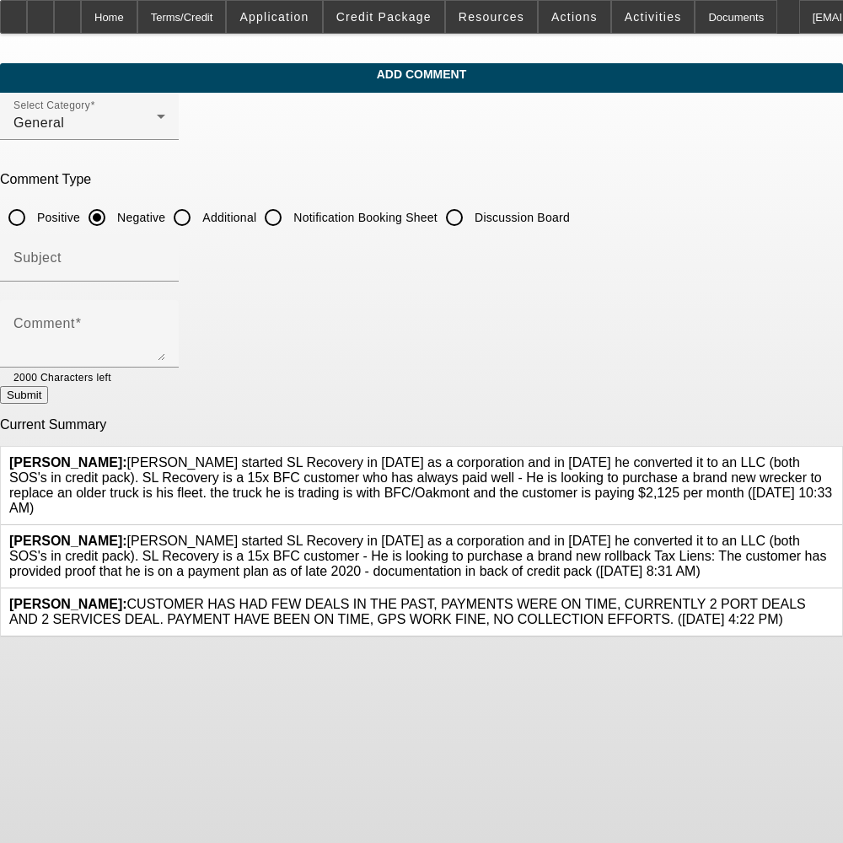
click at [834, 455] on div at bounding box center [834, 485] width 0 height 61
click at [834, 455] on icon at bounding box center [834, 455] width 0 height 0
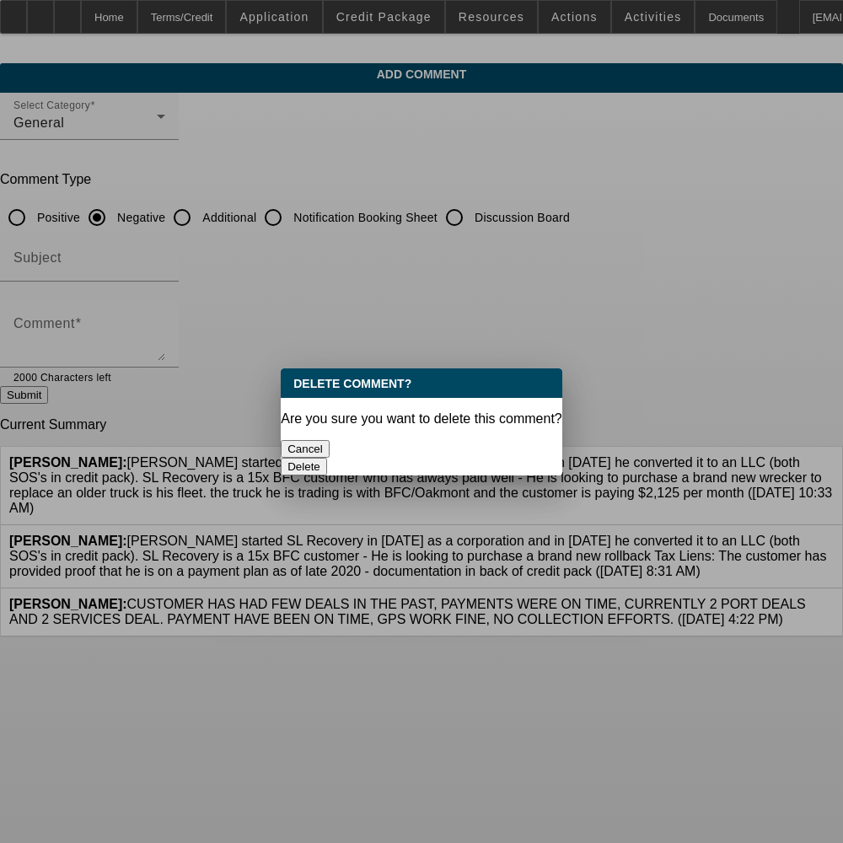
click at [327, 458] on button "Delete" at bounding box center [304, 467] width 46 height 18
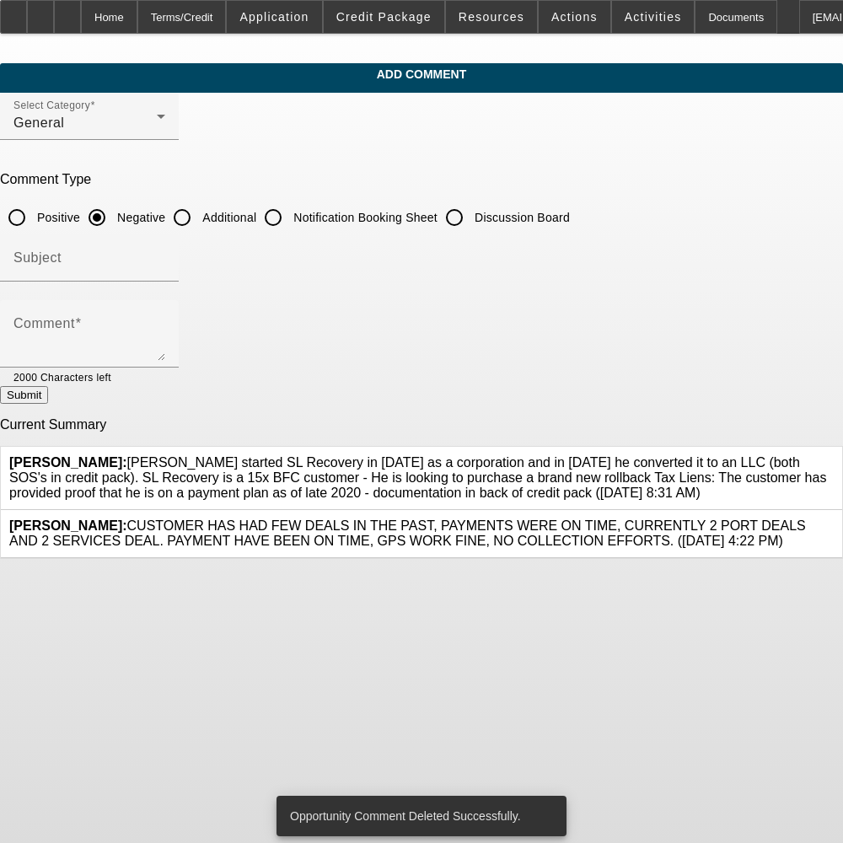
click at [199, 219] on input "Additional" at bounding box center [182, 218] width 34 height 34
radio input "true"
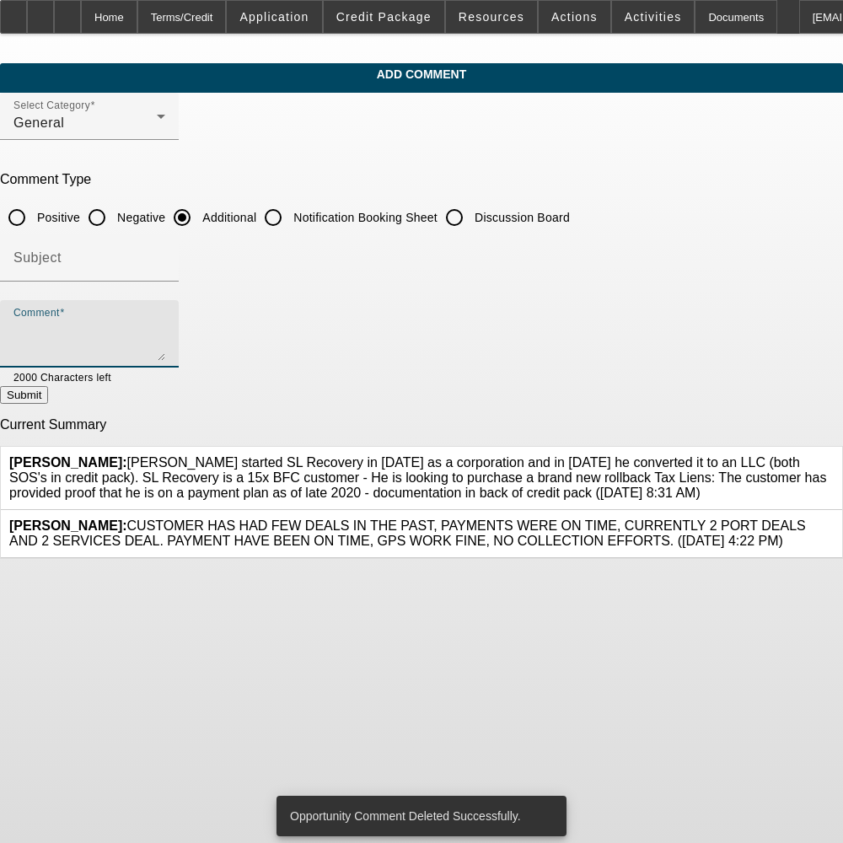
click at [165, 340] on textarea "Comment" at bounding box center [89, 341] width 152 height 40
paste textarea "[PERSON_NAME] started SL Recovery in [DATE] as a corporation and in [DATE] he c…"
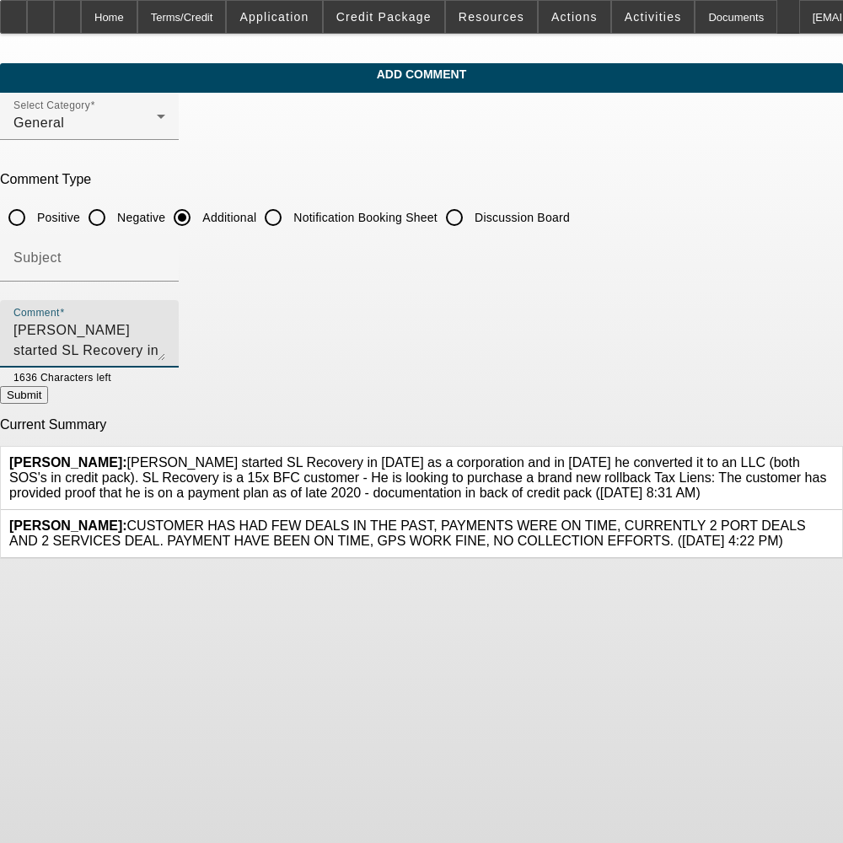
scroll to position [19, 0]
click at [165, 331] on textarea "[PERSON_NAME] started SL Recovery in [DATE] as a corporation and in [DATE] he c…" at bounding box center [89, 341] width 152 height 40
click at [165, 329] on textarea "[PERSON_NAME] started SL Recovery in [DATE] as a corporation and in [DATE] he c…" at bounding box center [89, 341] width 152 height 40
click at [165, 348] on textarea "Chlonn Williams started SL Recovery in 2011 as a corporation and in 2021 he con…" at bounding box center [89, 341] width 152 height 40
type textarea "Chlonn Williams started SL Recovery in 2011 as a corporation and in 2021 he con…"
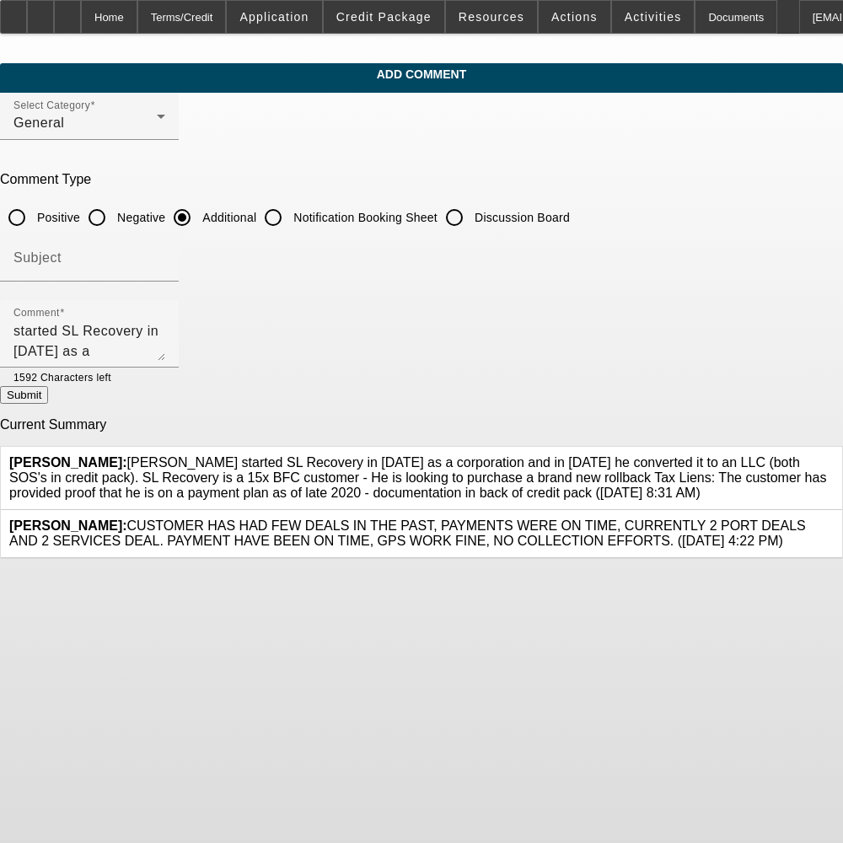
click at [48, 393] on button "Submit" at bounding box center [24, 395] width 48 height 18
radio input "true"
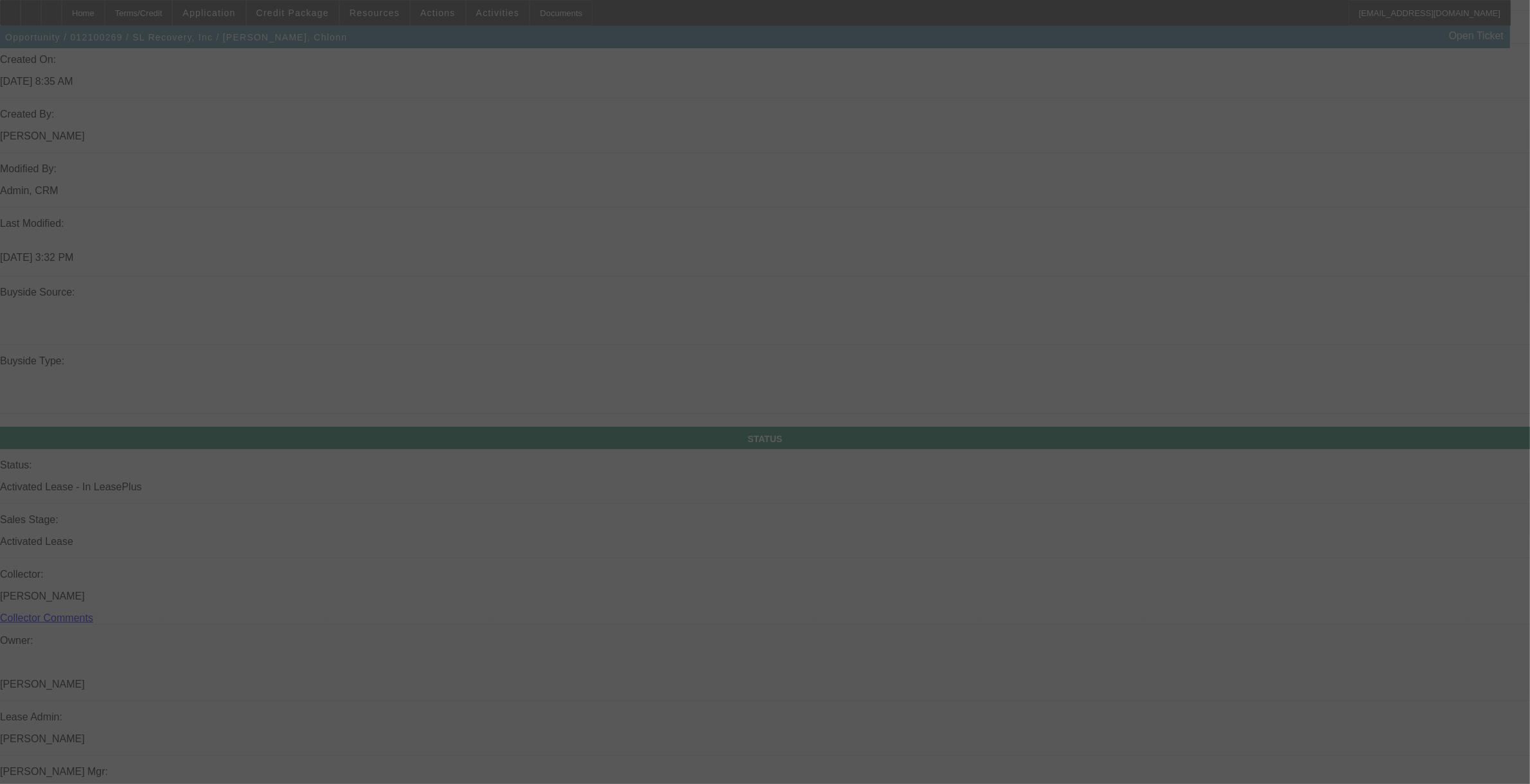
scroll to position [1026, 0]
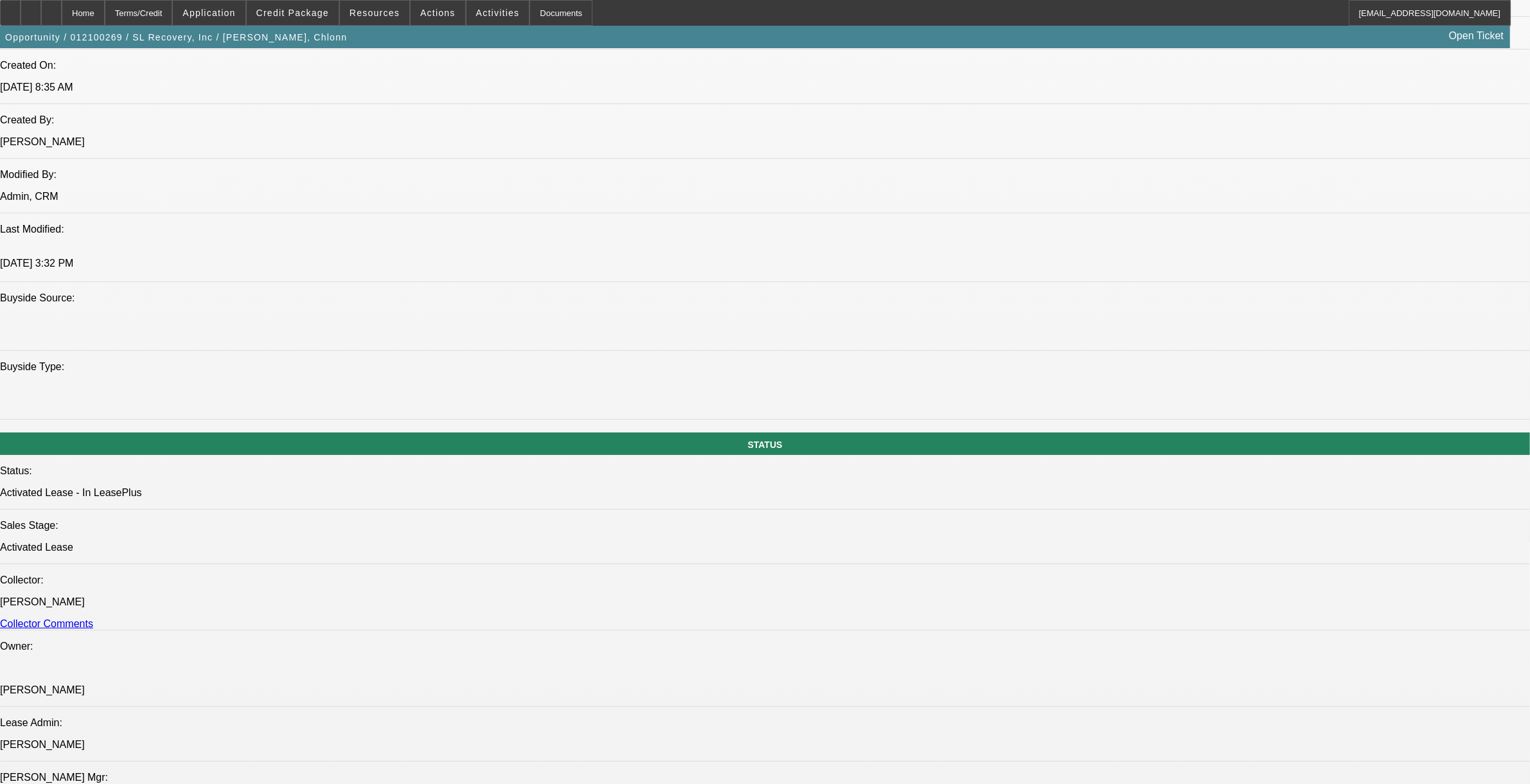
select select "0"
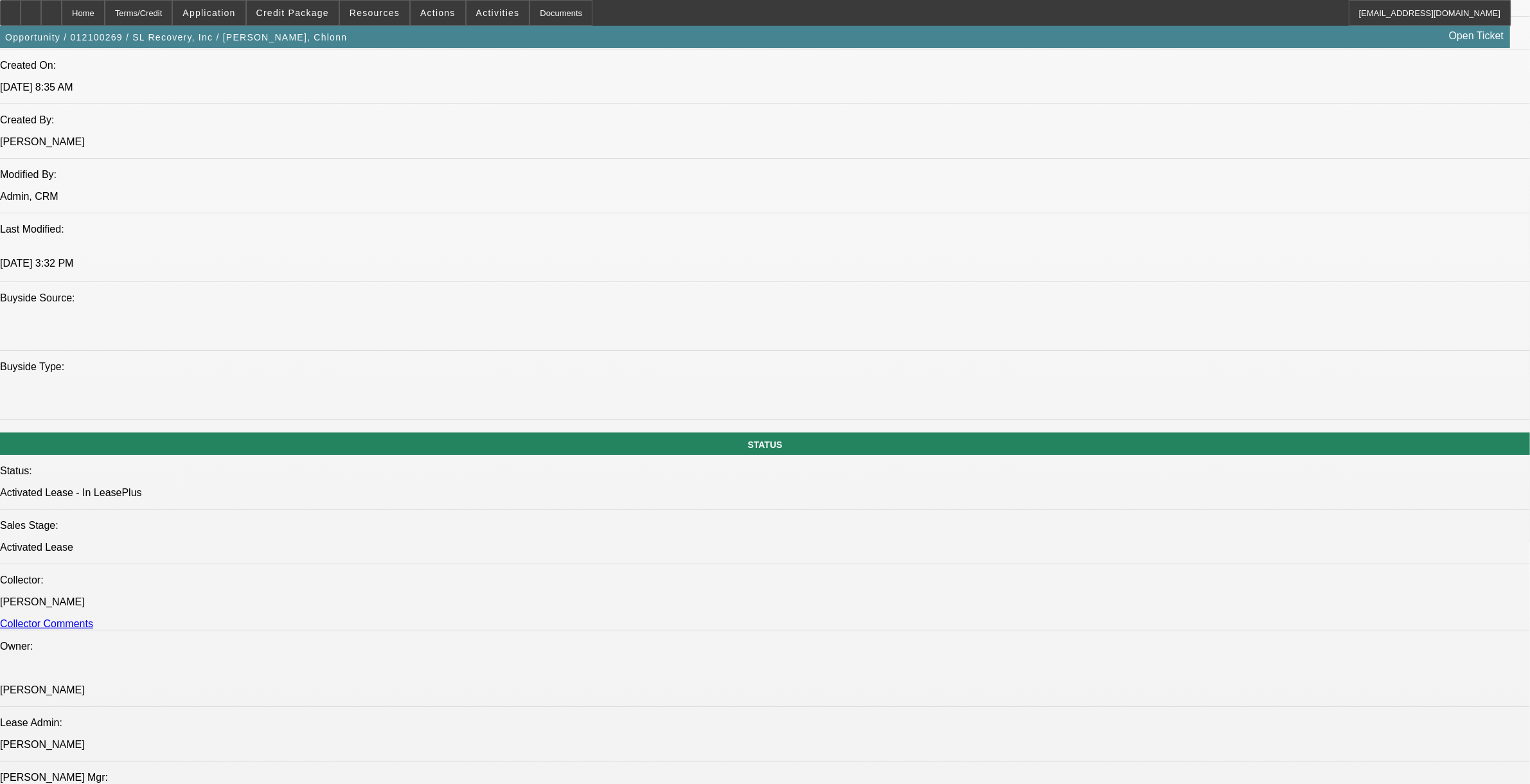
select select "0"
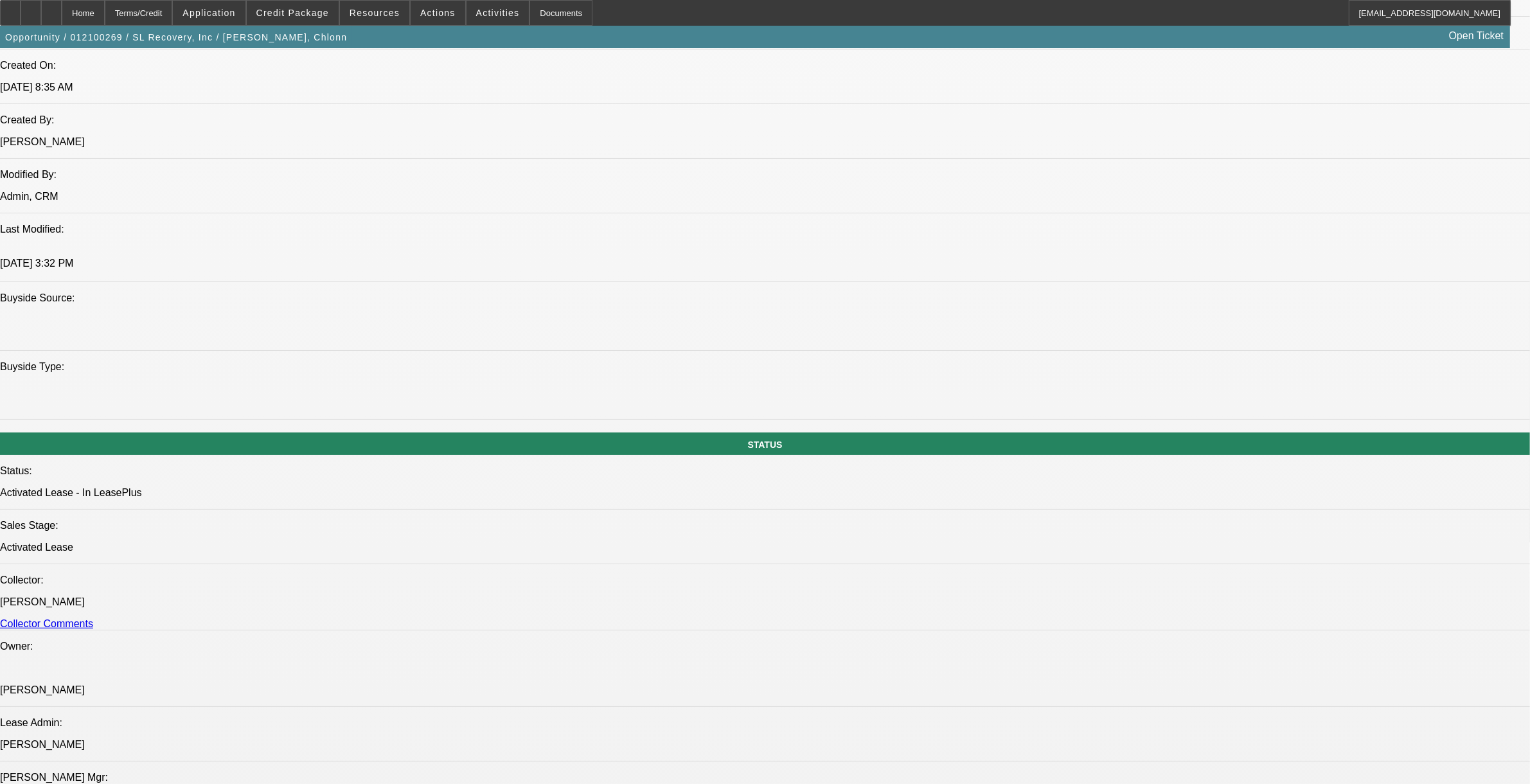
select select "0"
select select "1"
select select "2"
select select "6"
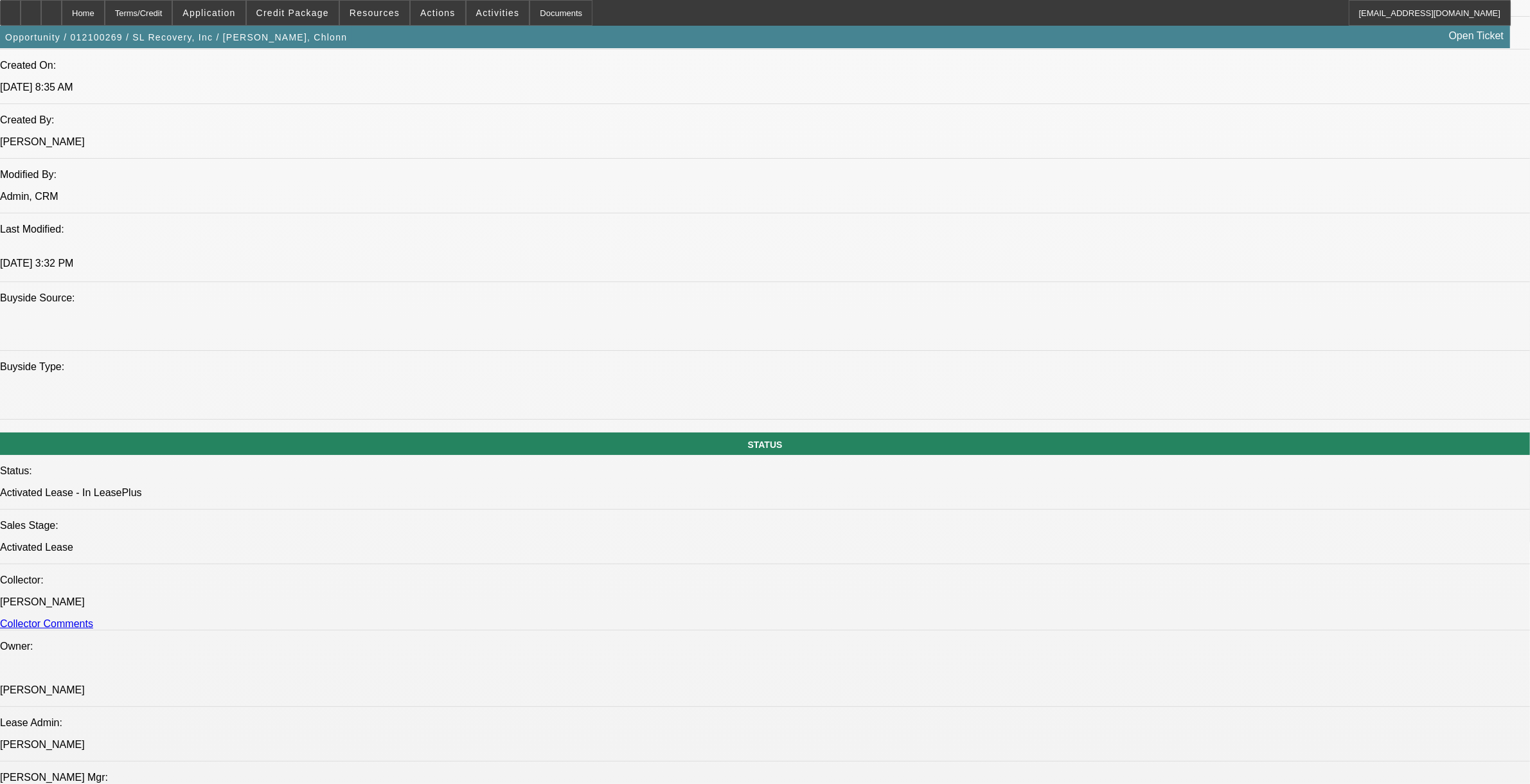
select select "1"
select select "2"
select select "6"
select select "1"
select select "2"
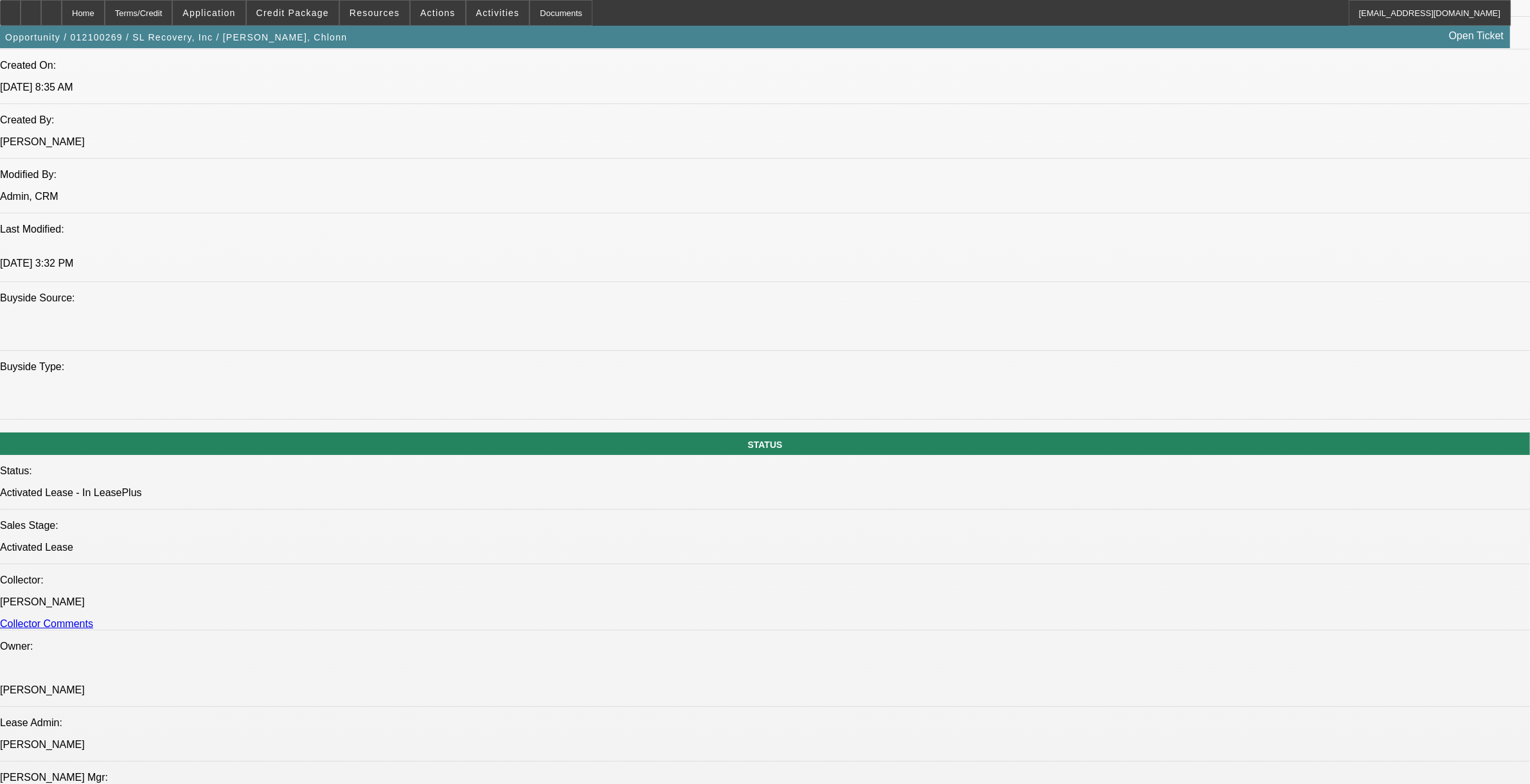
select select "6"
select select "1"
select select "6"
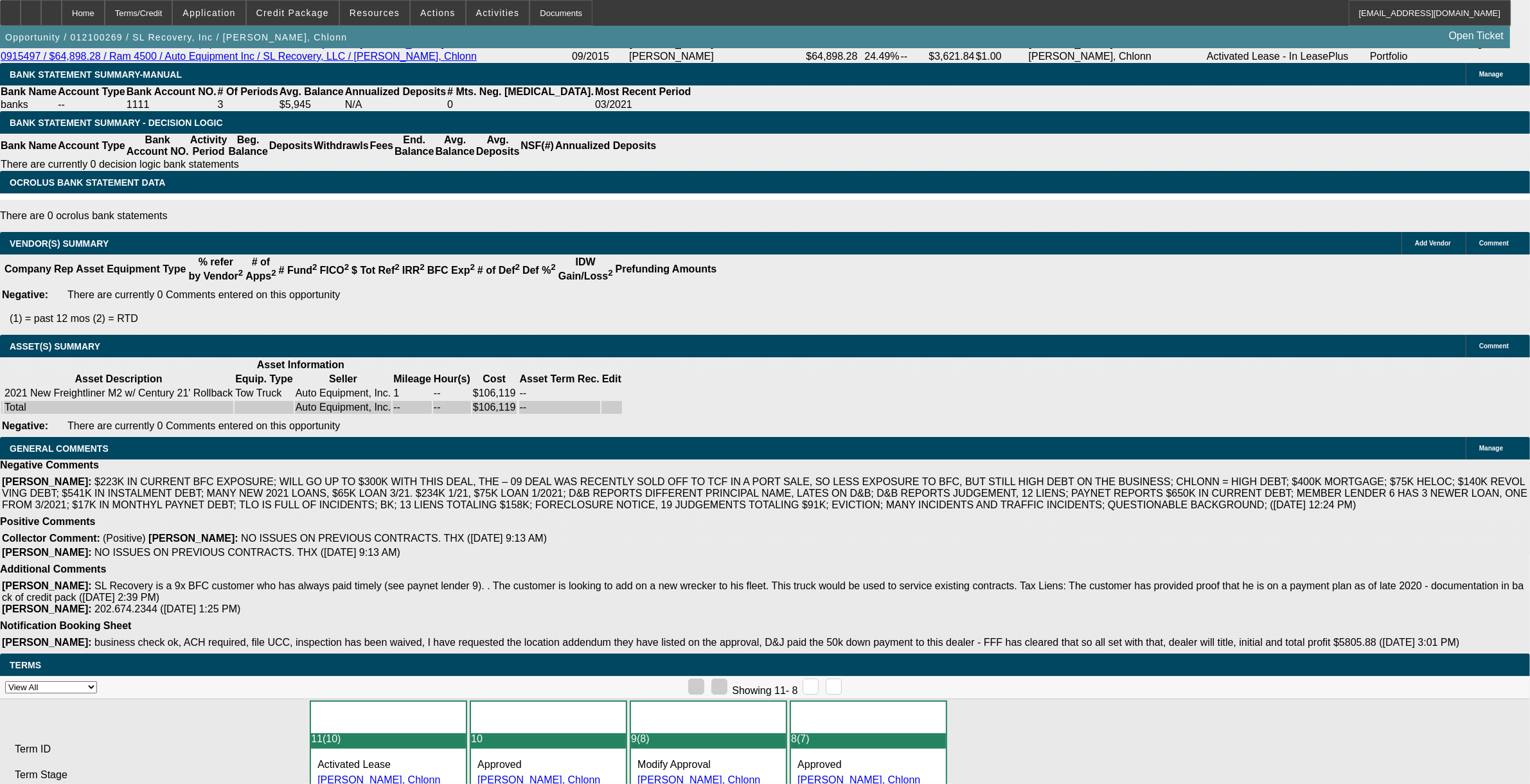
scroll to position [2601, 0]
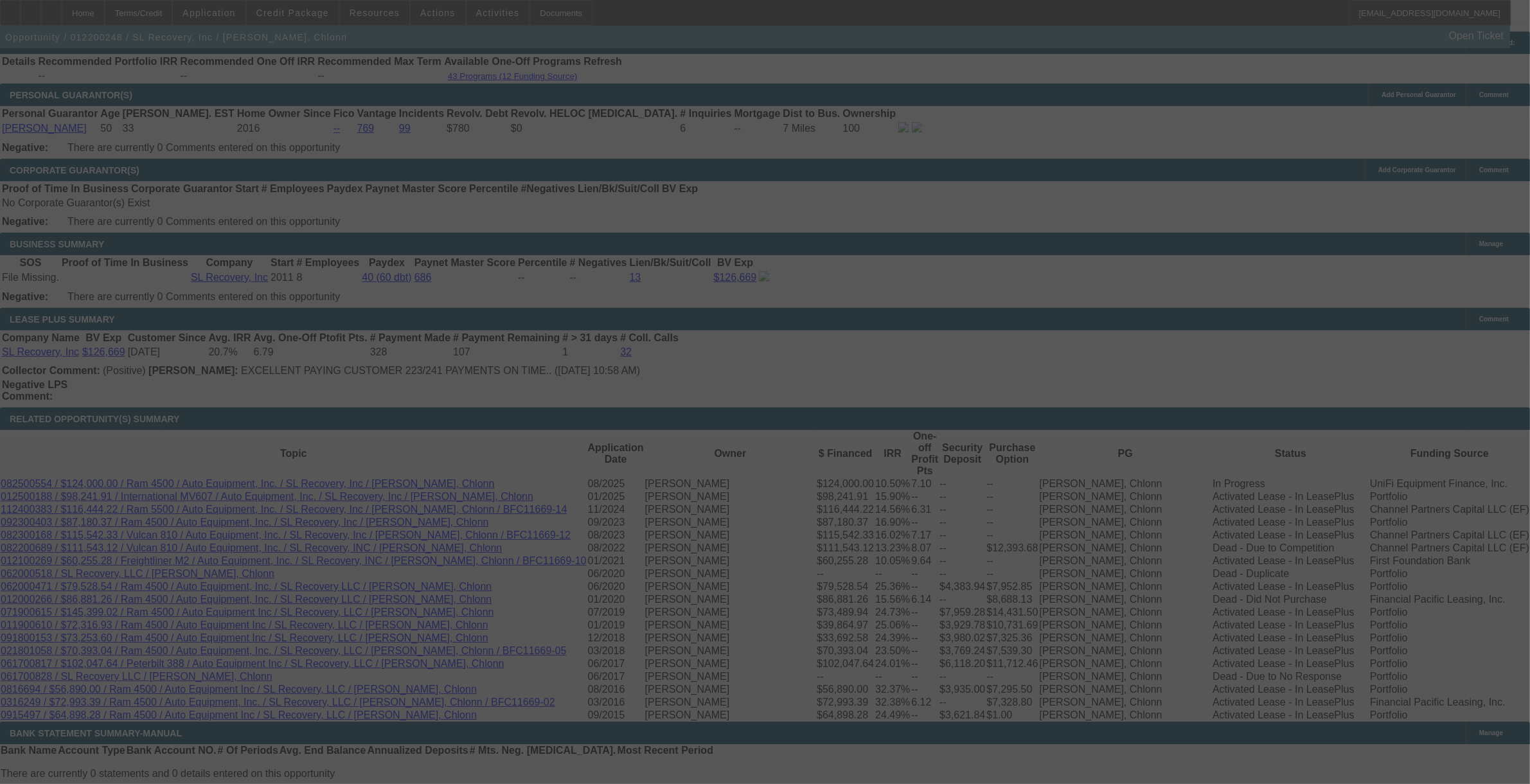
scroll to position [1941, 0]
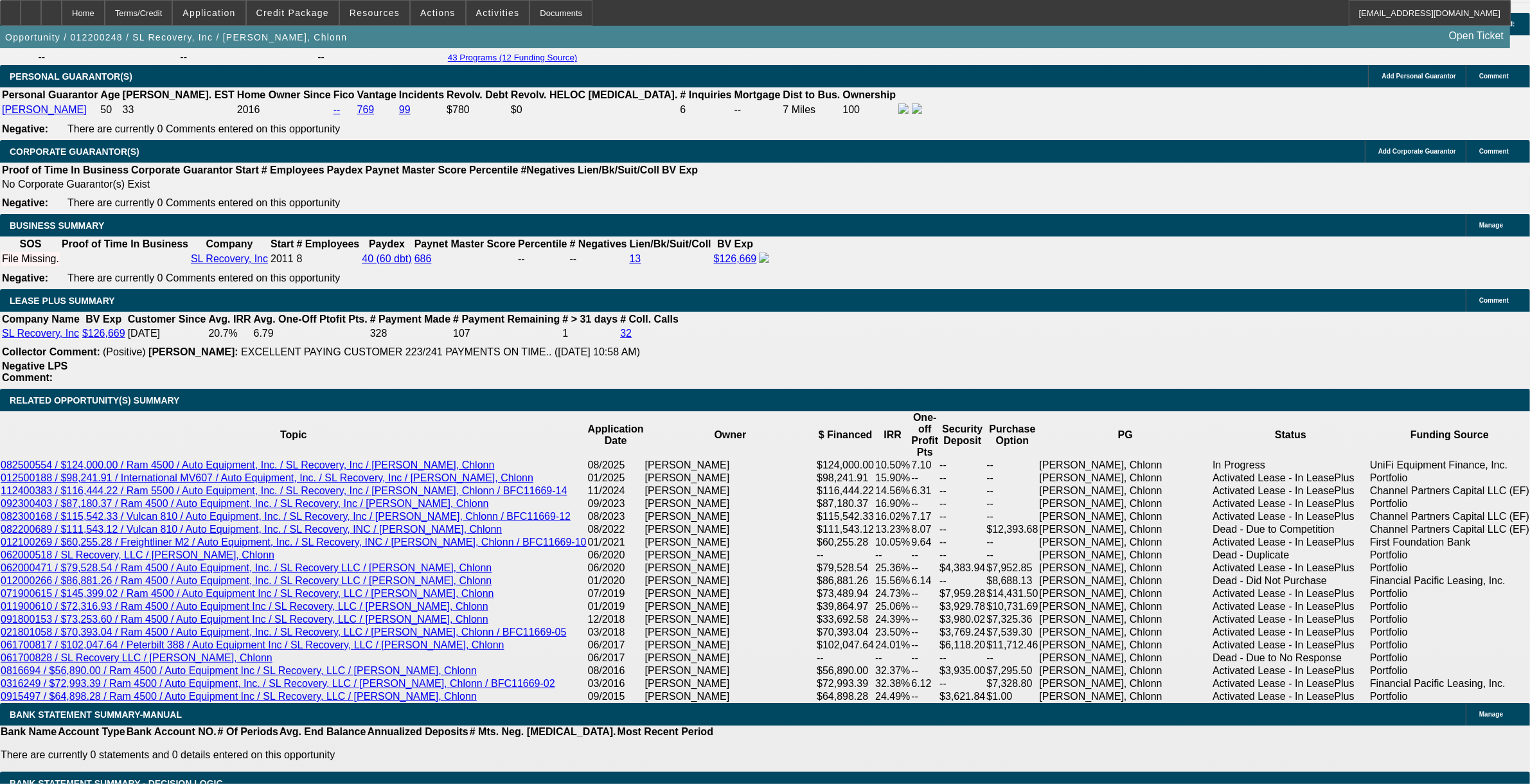
select select "0"
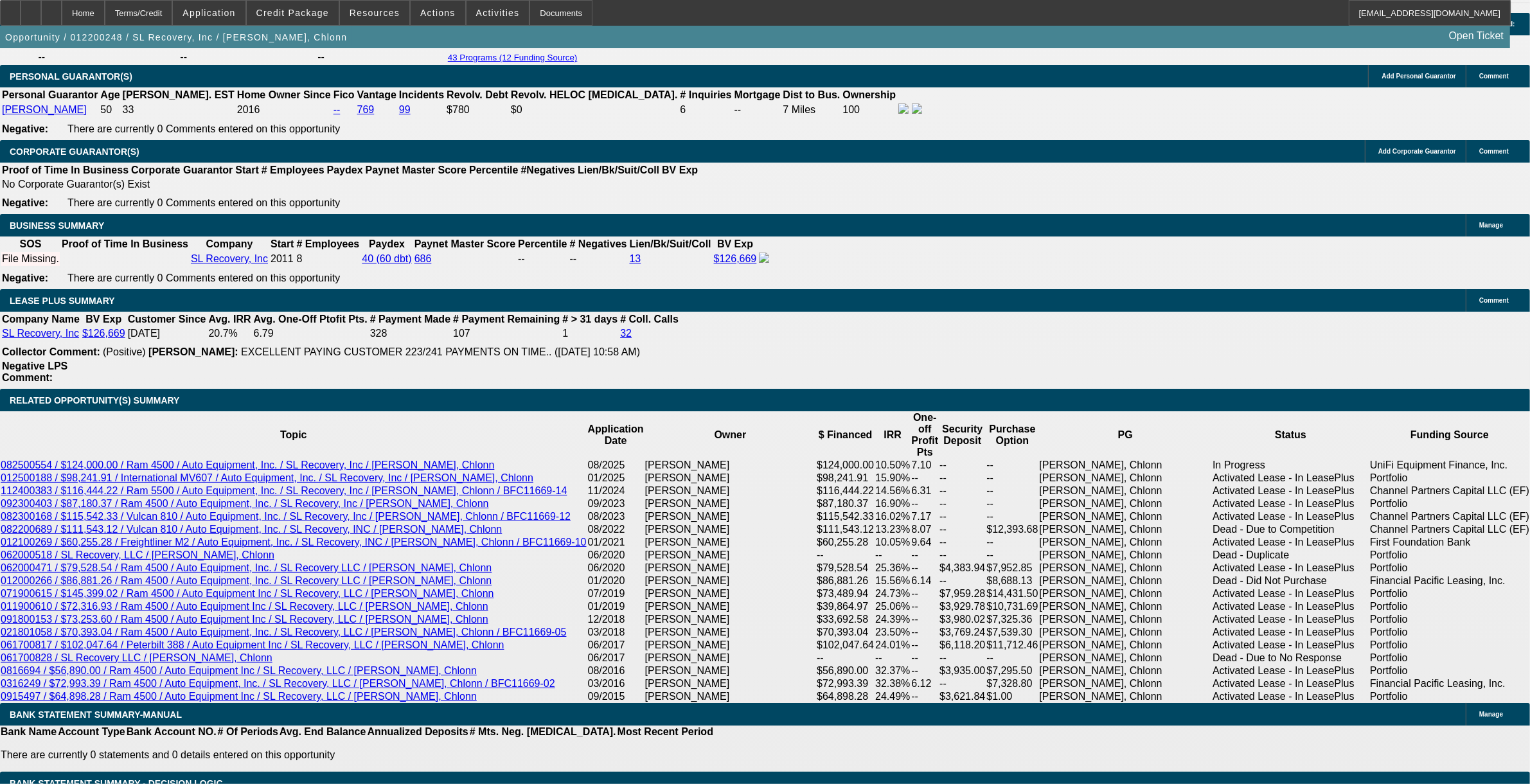
select select "0"
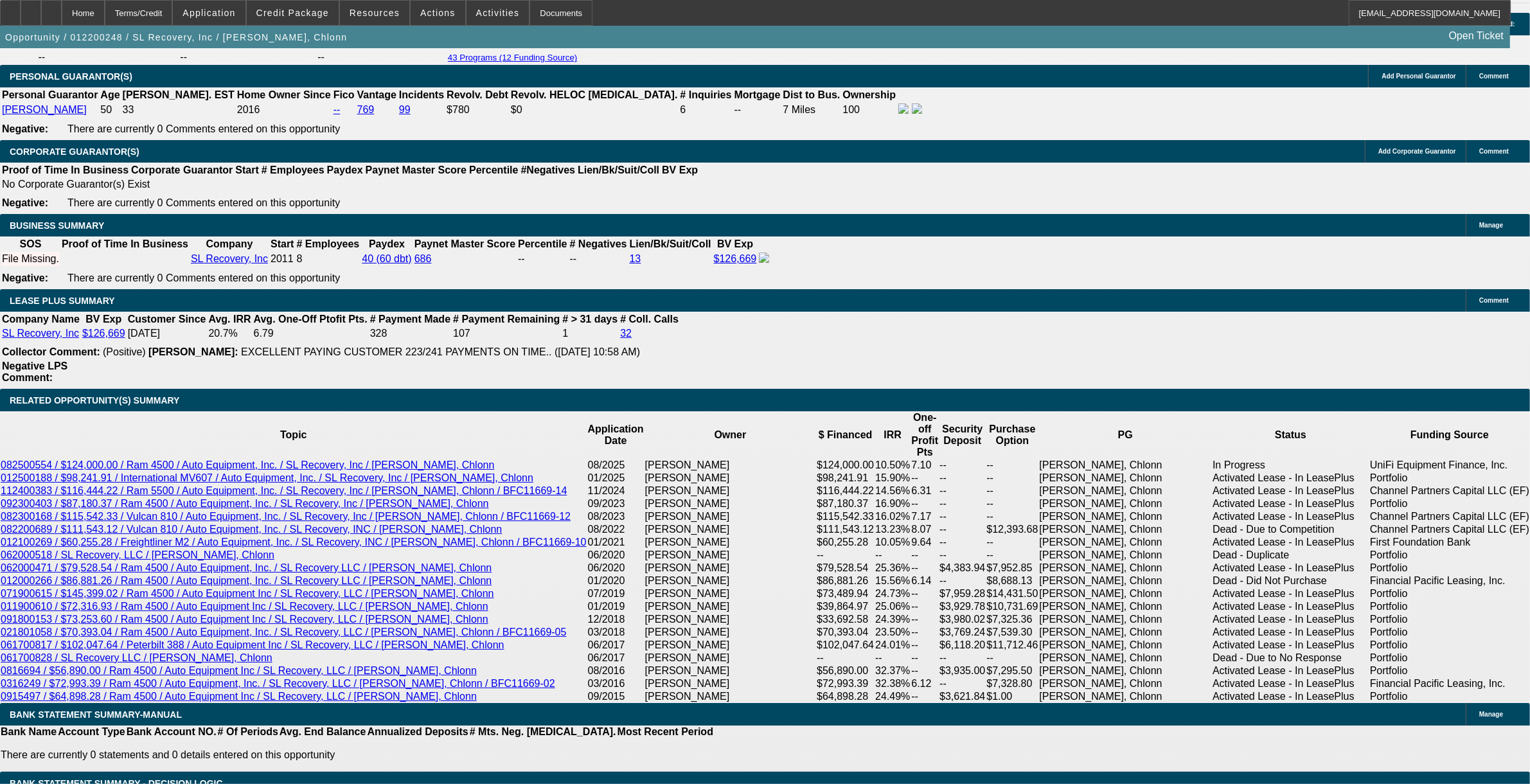
select select "0"
select select "1"
select select "6"
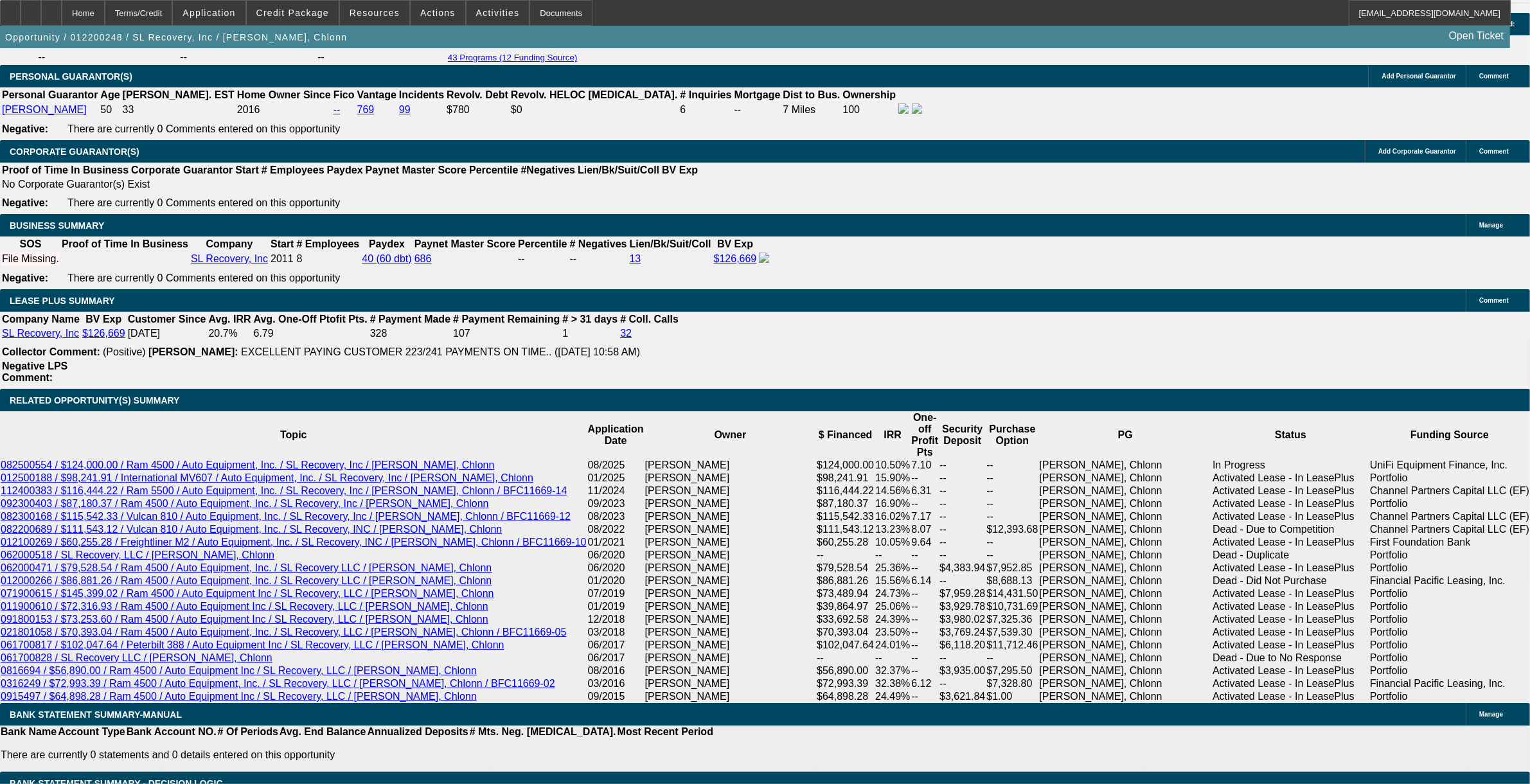
select select "1"
select select "2"
select select "6"
select select "1"
select select "2"
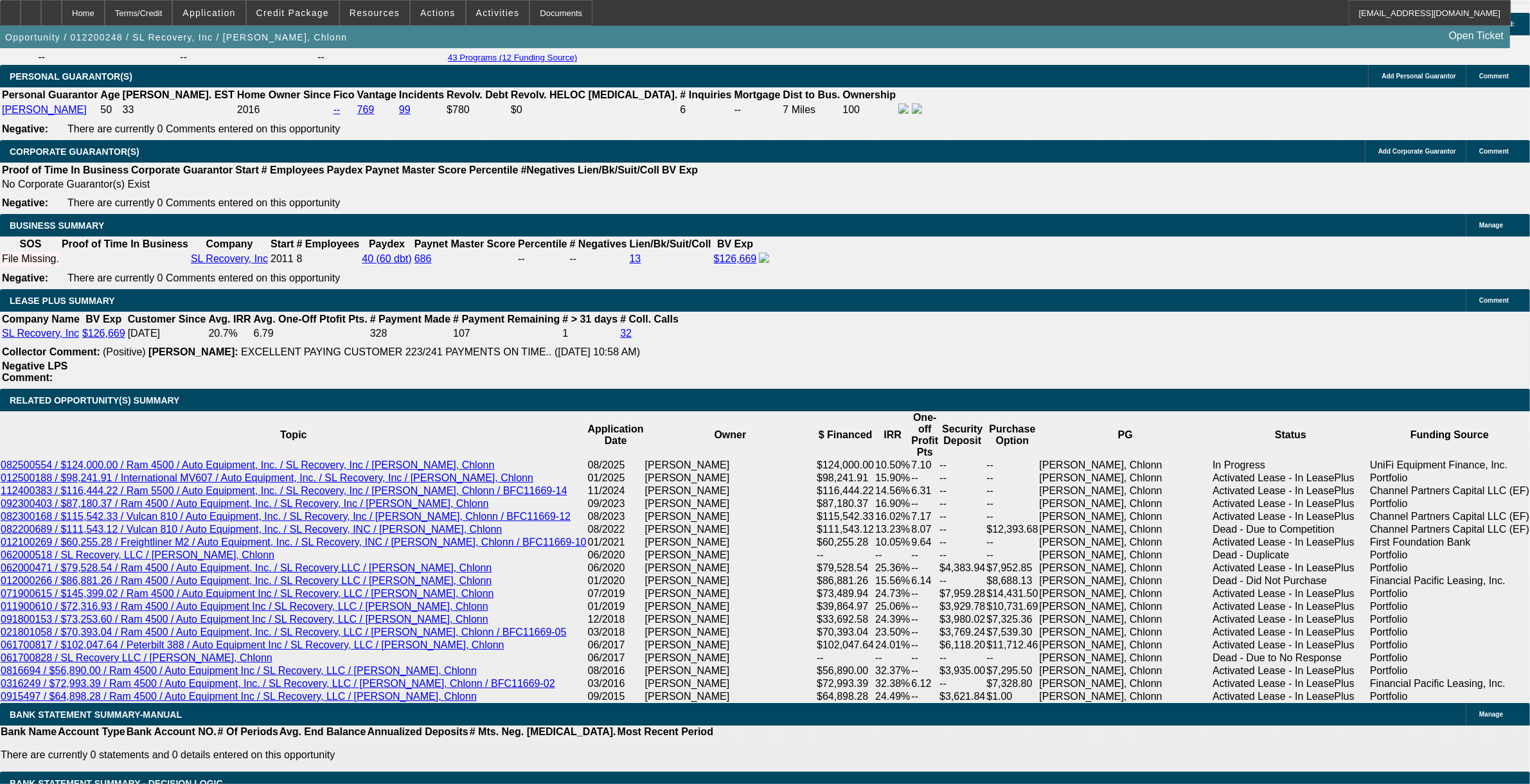
select select "6"
select select "1"
select select "2"
select select "6"
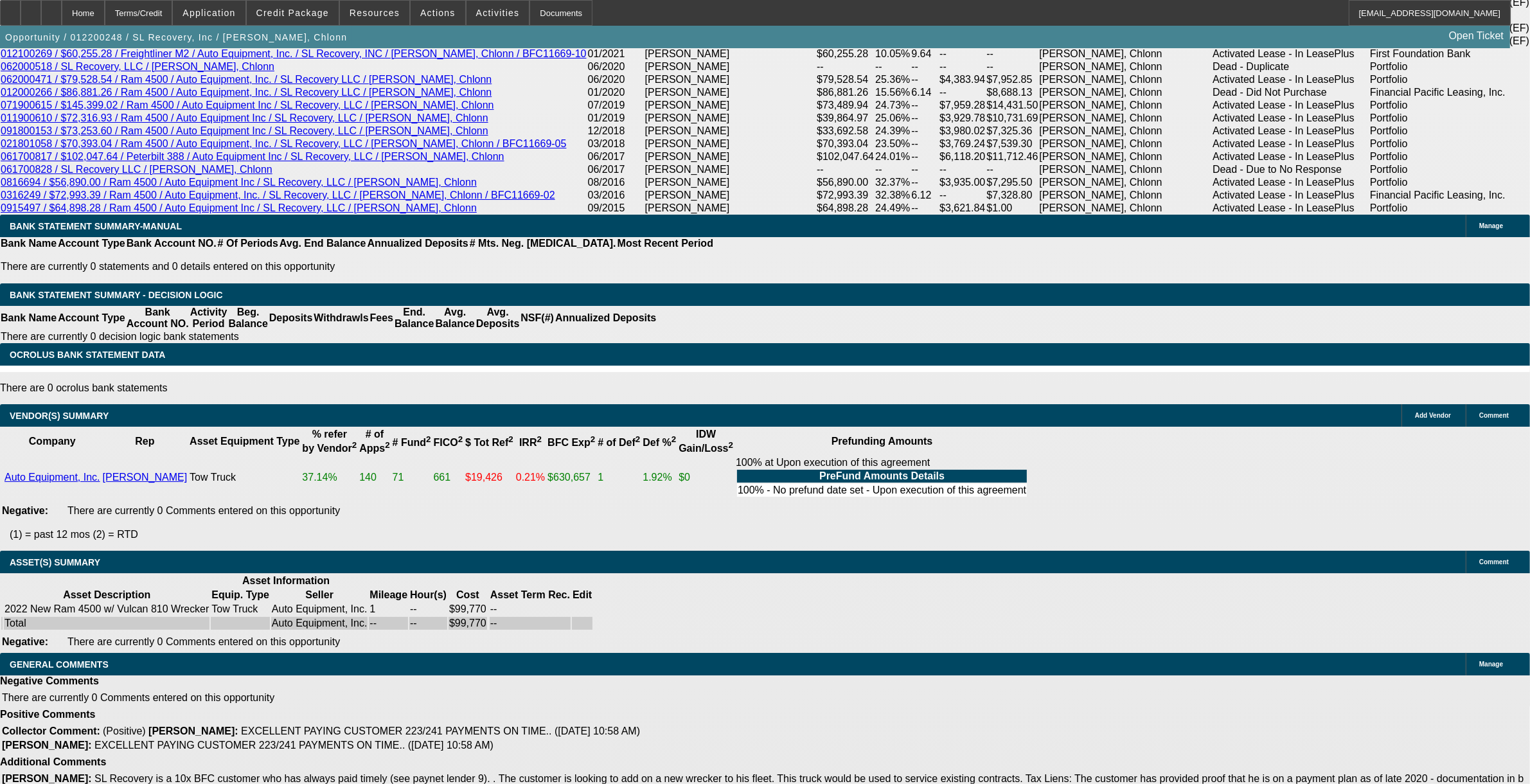
scroll to position [2430, 0]
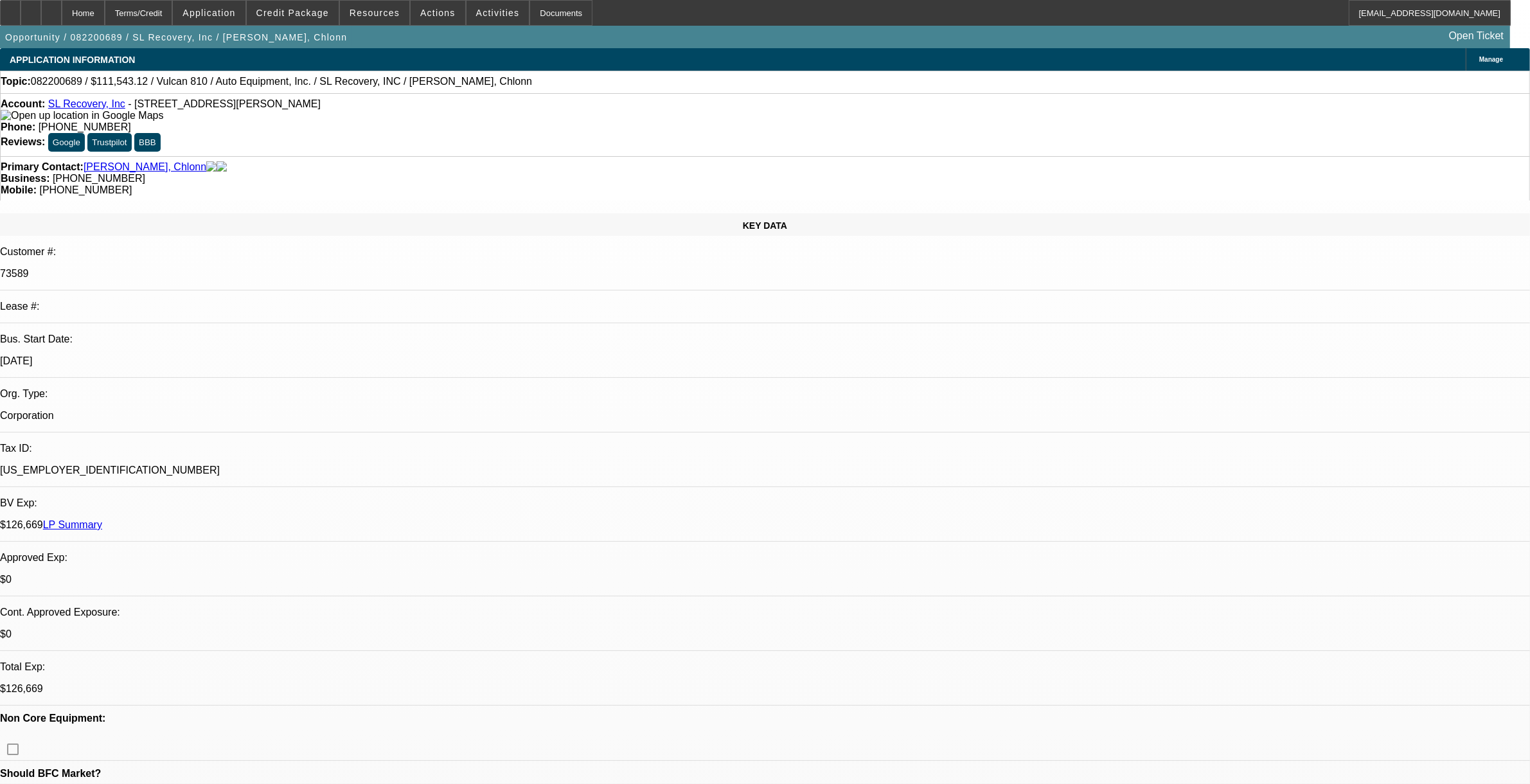
select select "0.1"
select select "0"
select select "0.1"
select select "0"
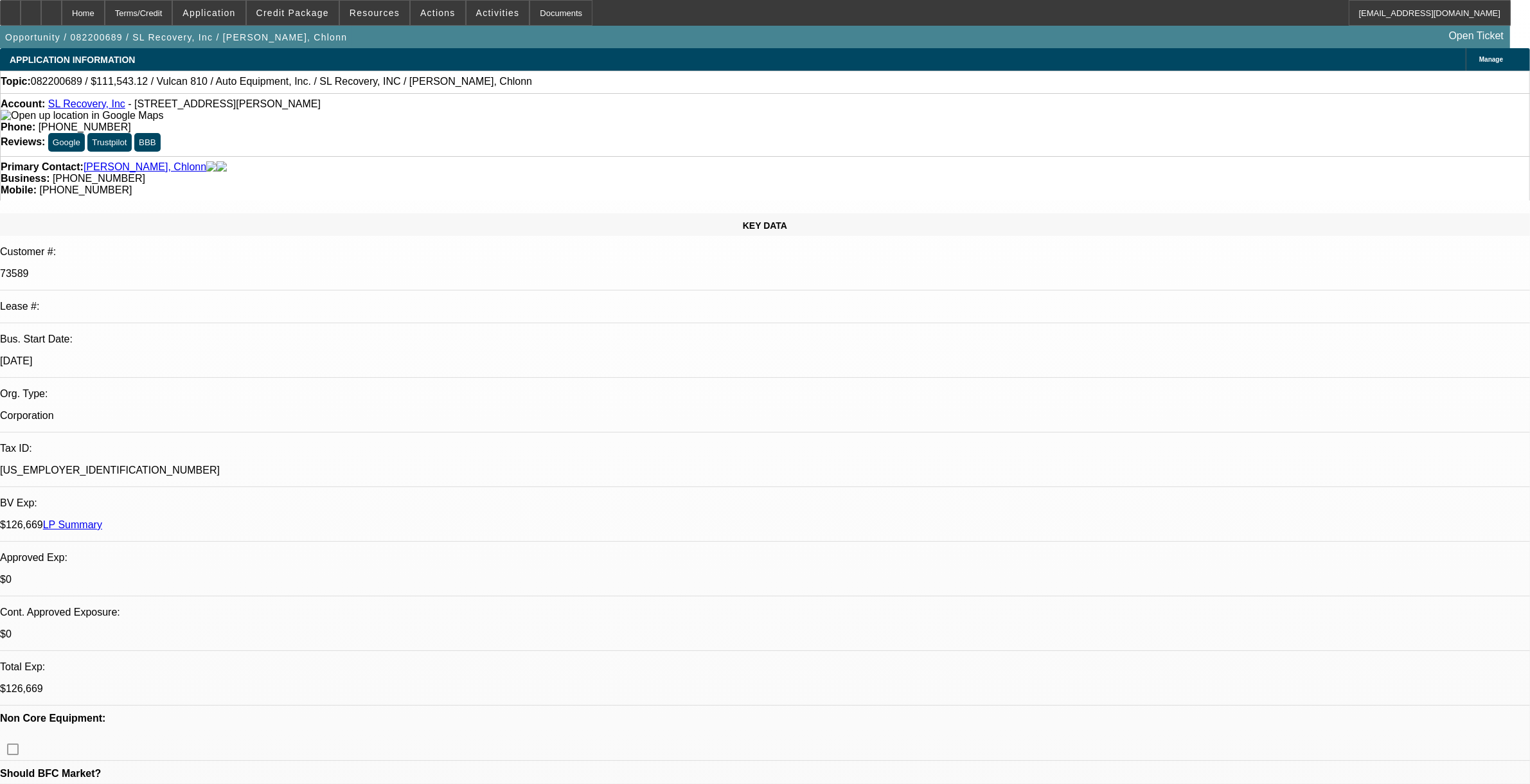
select select "0.1"
select select "0"
select select "0.1"
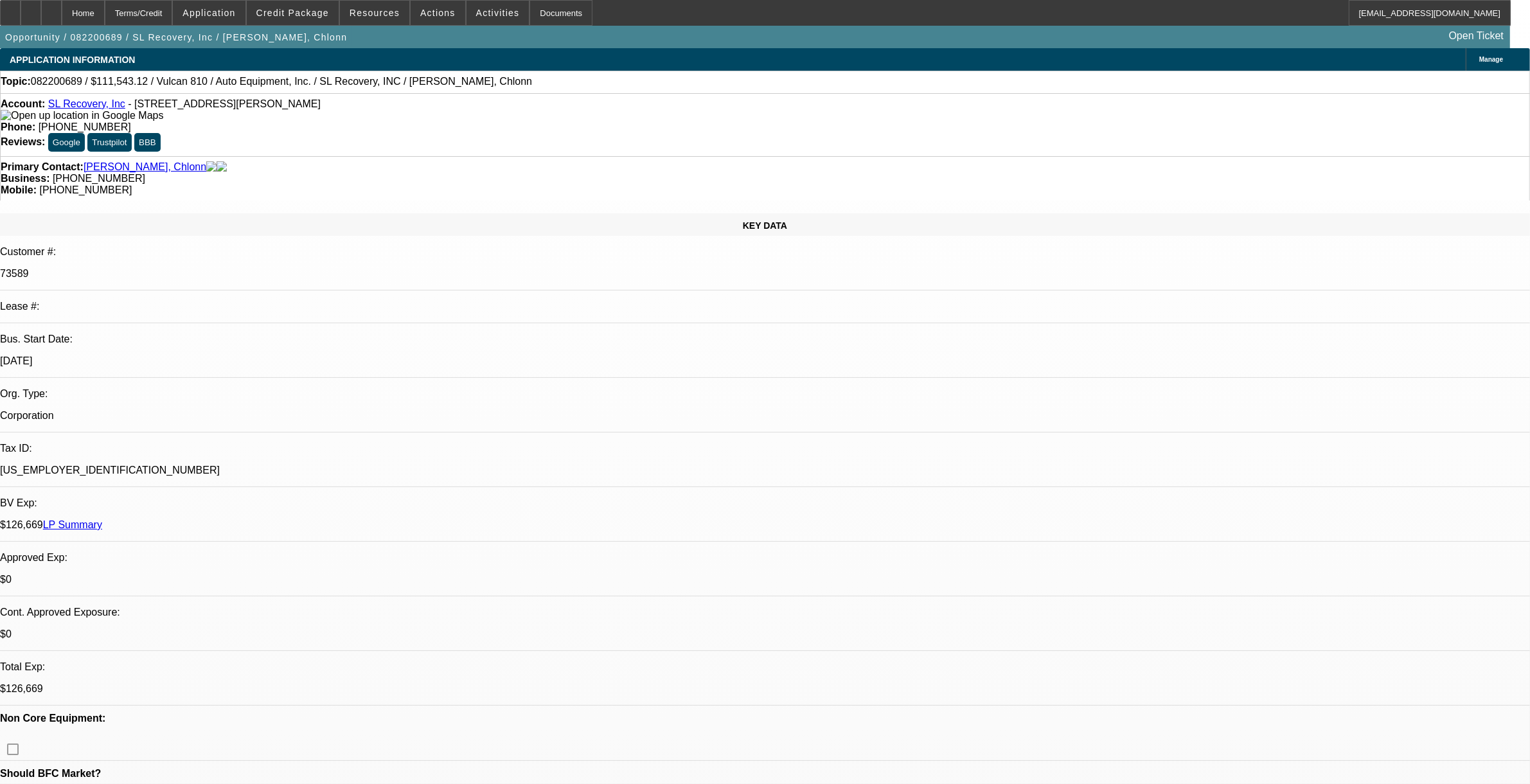
select select "0"
select select "0.1"
select select "1"
select select "4"
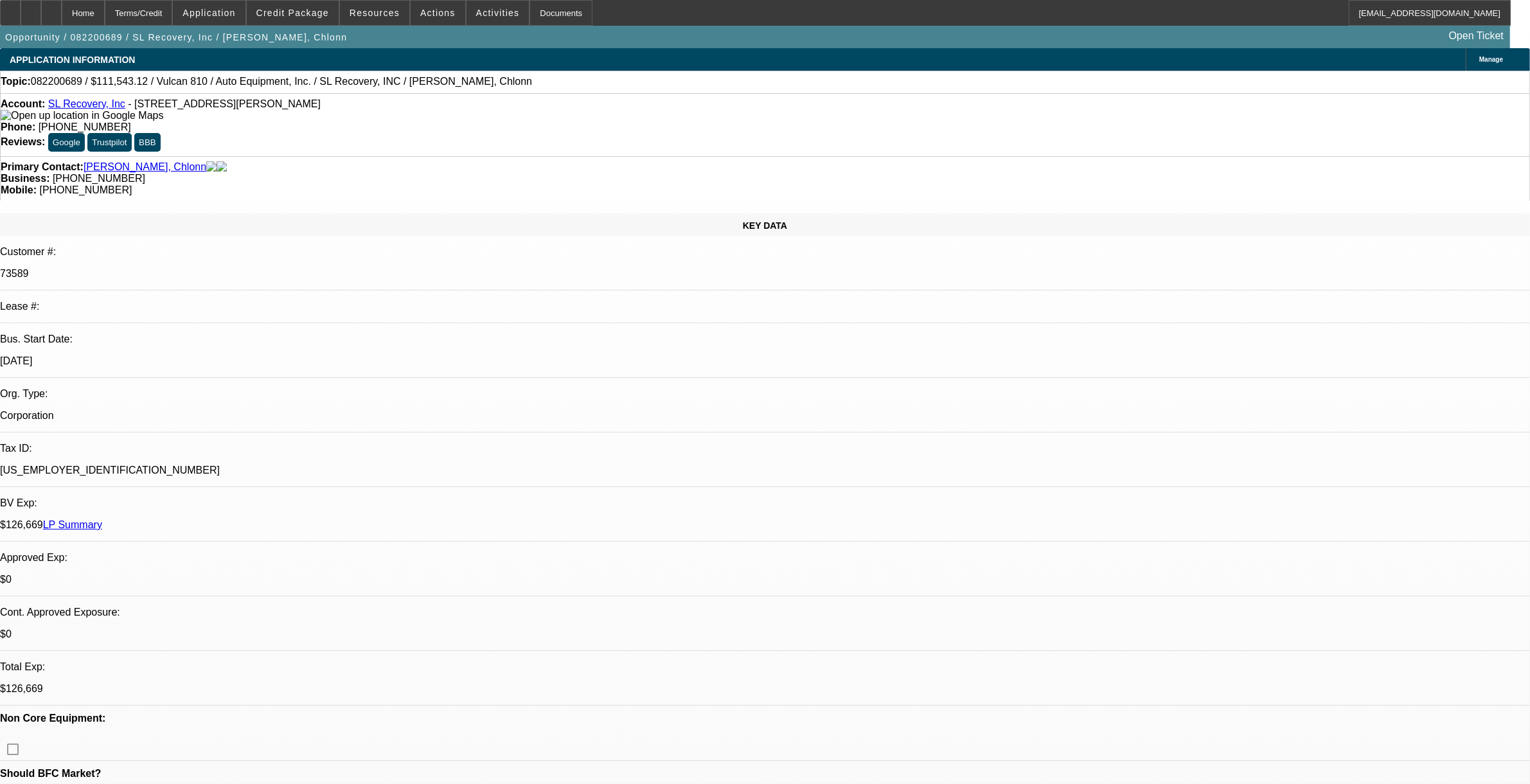
select select "1"
select select "2"
select select "4"
select select "1"
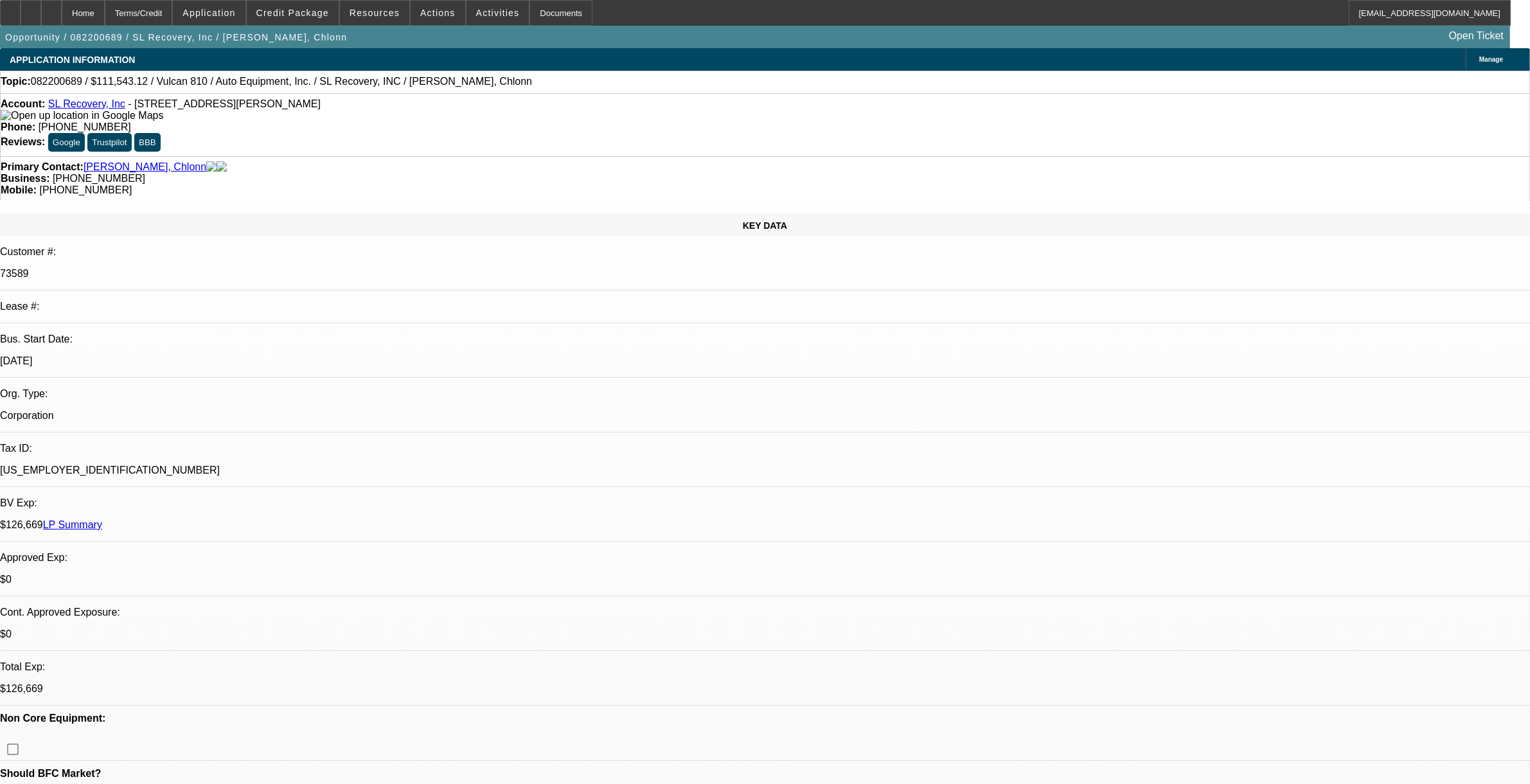
select select "4"
select select "1"
select select "4"
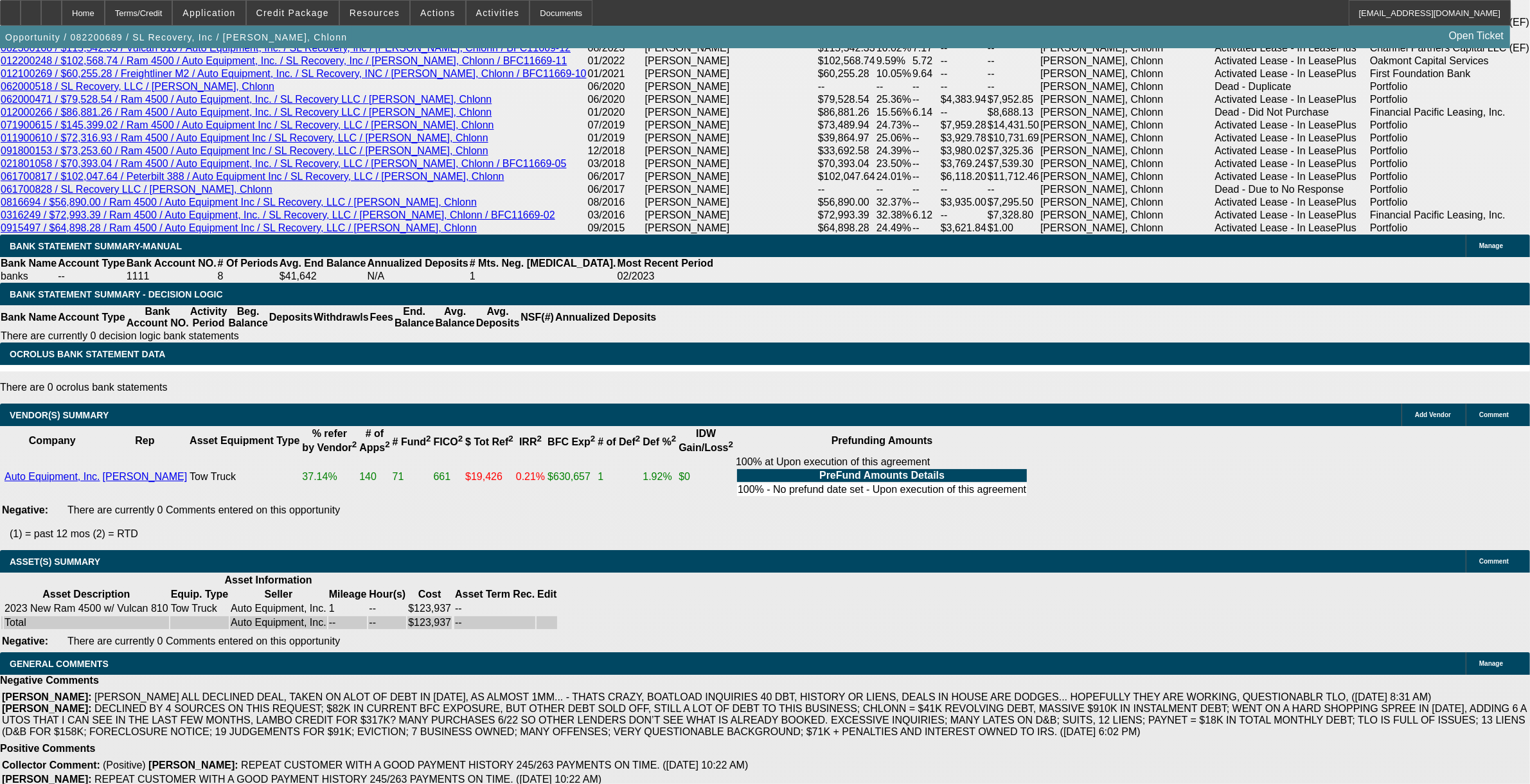
scroll to position [2549, 0]
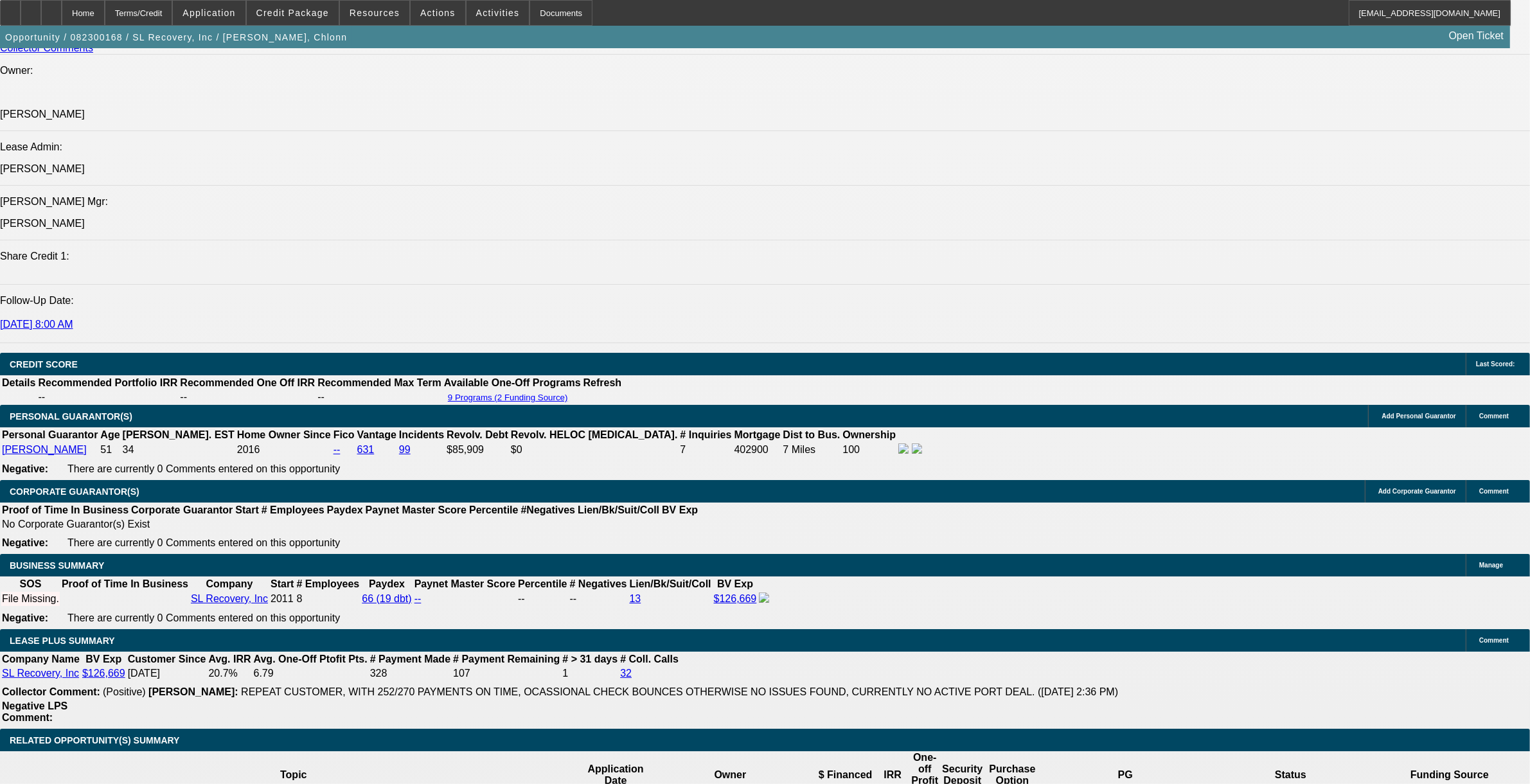
select select "0.1"
select select "0"
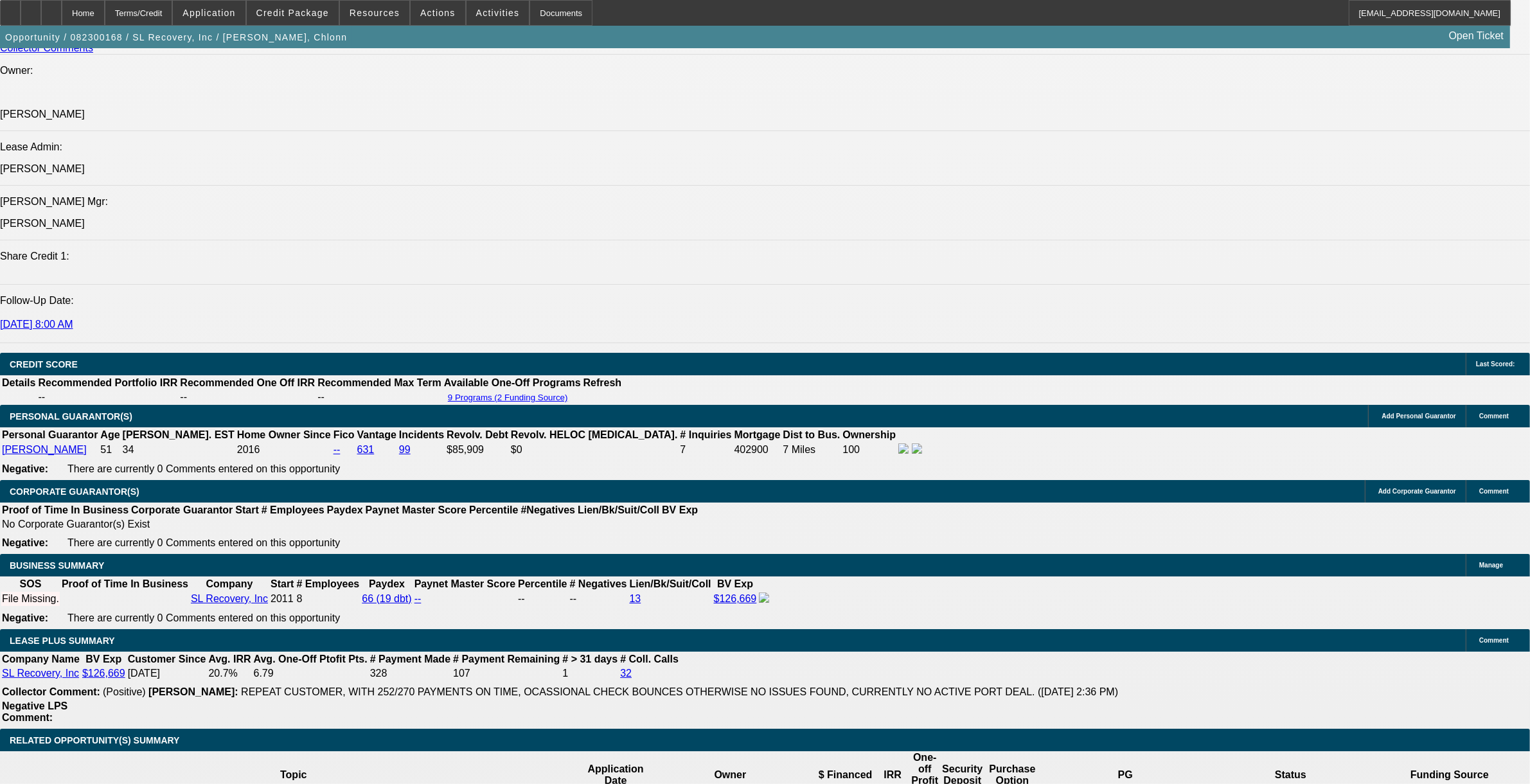
select select "0"
select select "0.1"
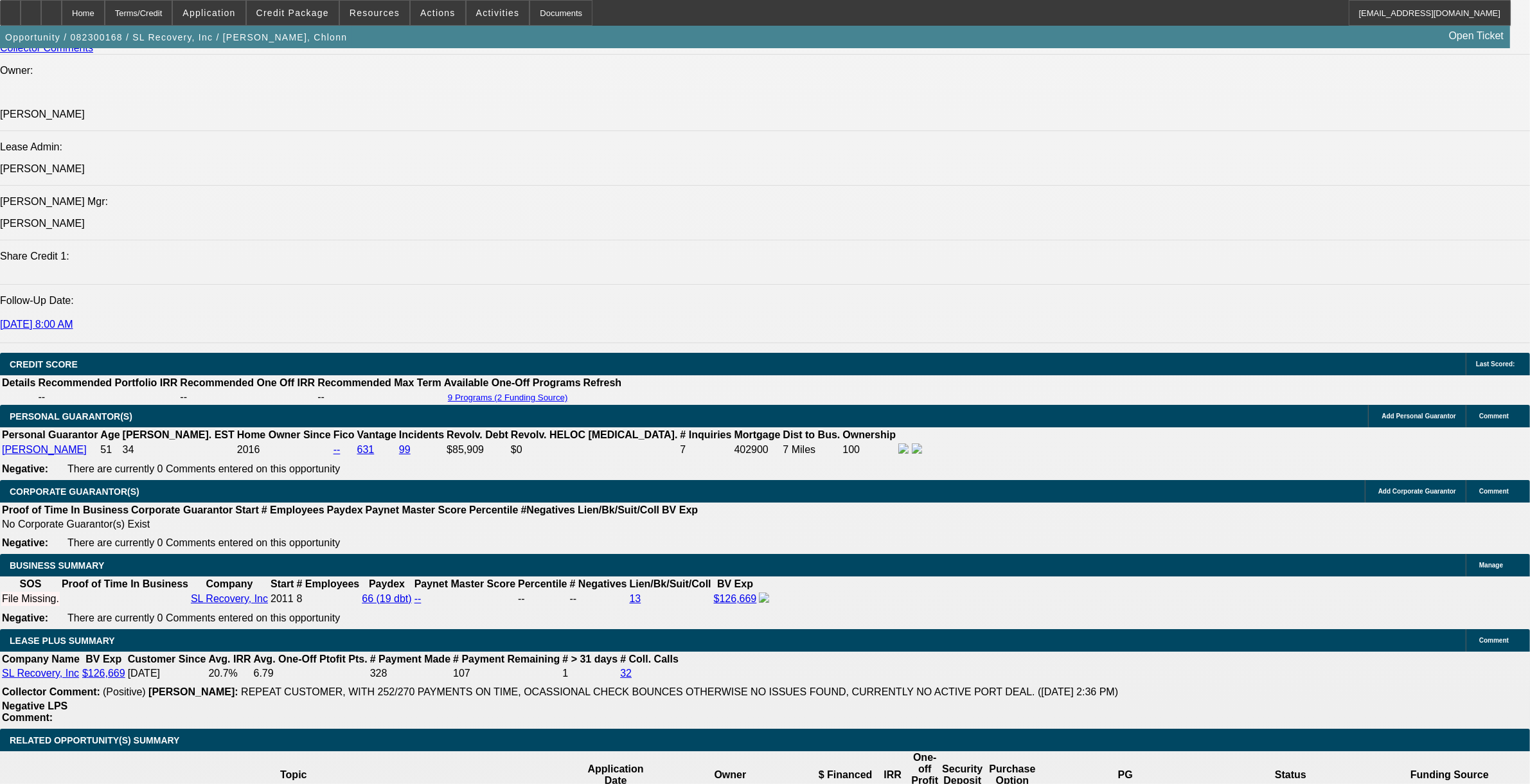
select select "0"
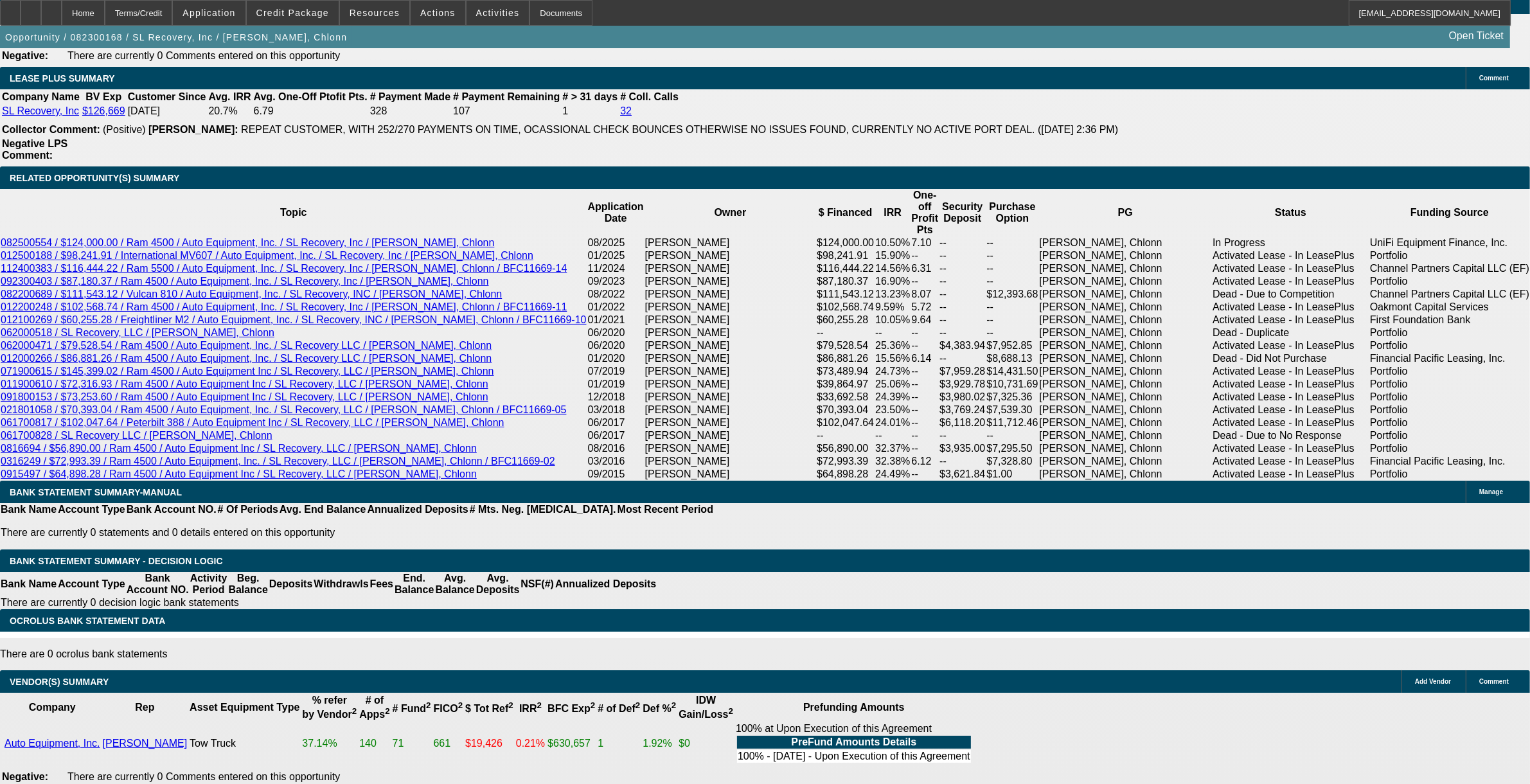
select select "1"
select select "2"
select select "6"
select select "1"
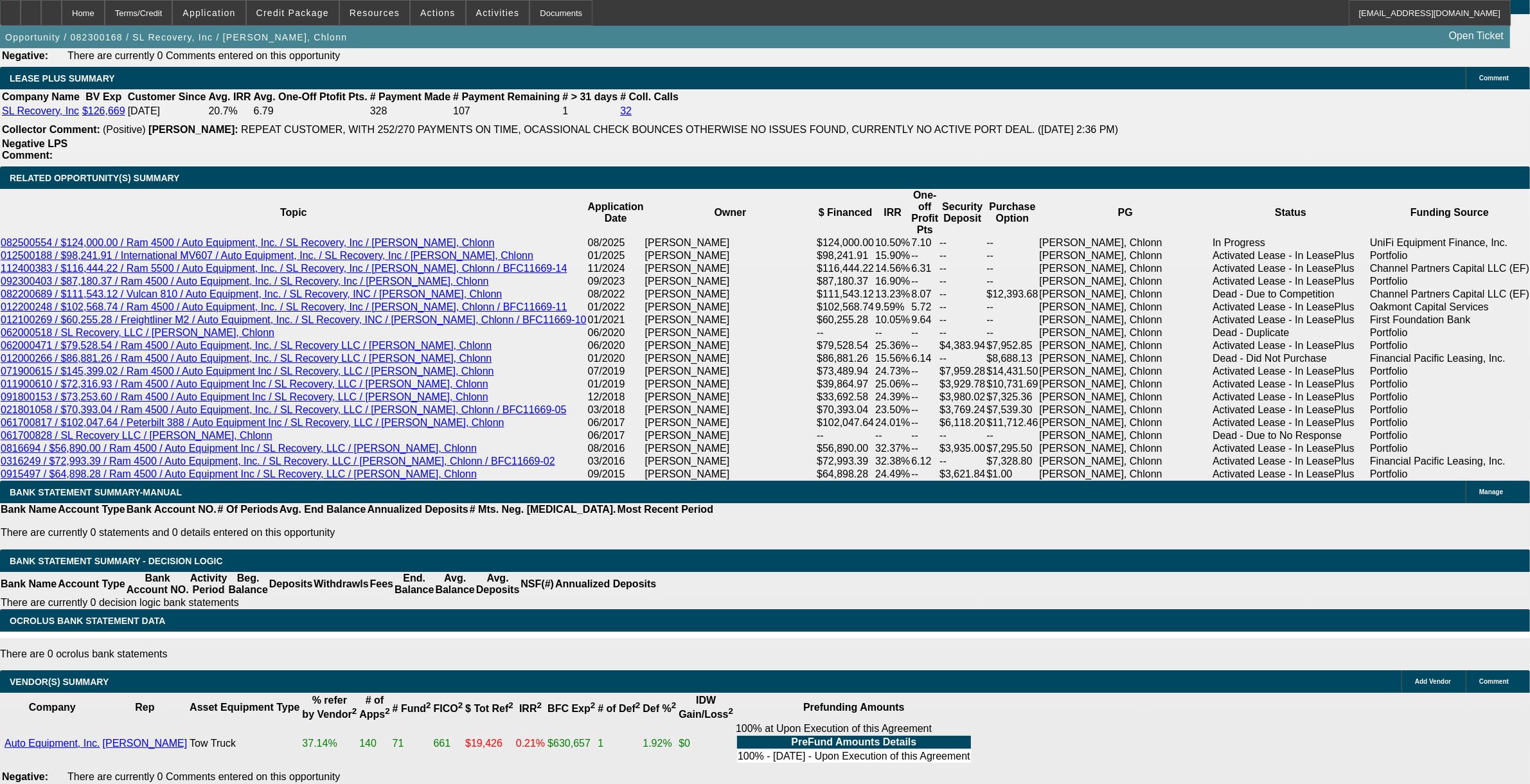
select select "6"
select select "1"
select select "2"
select select "6"
select select "1"
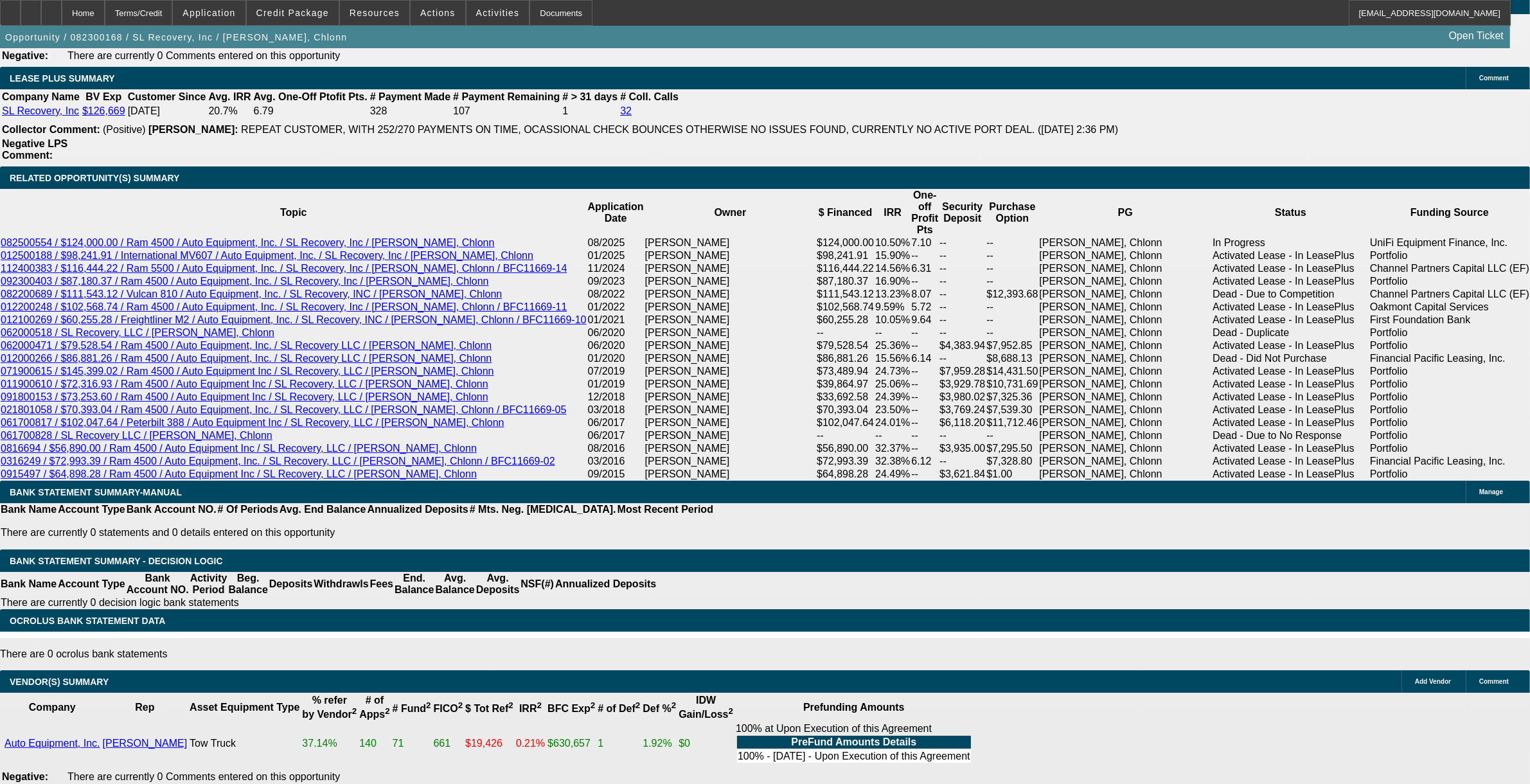
select select "2"
select select "6"
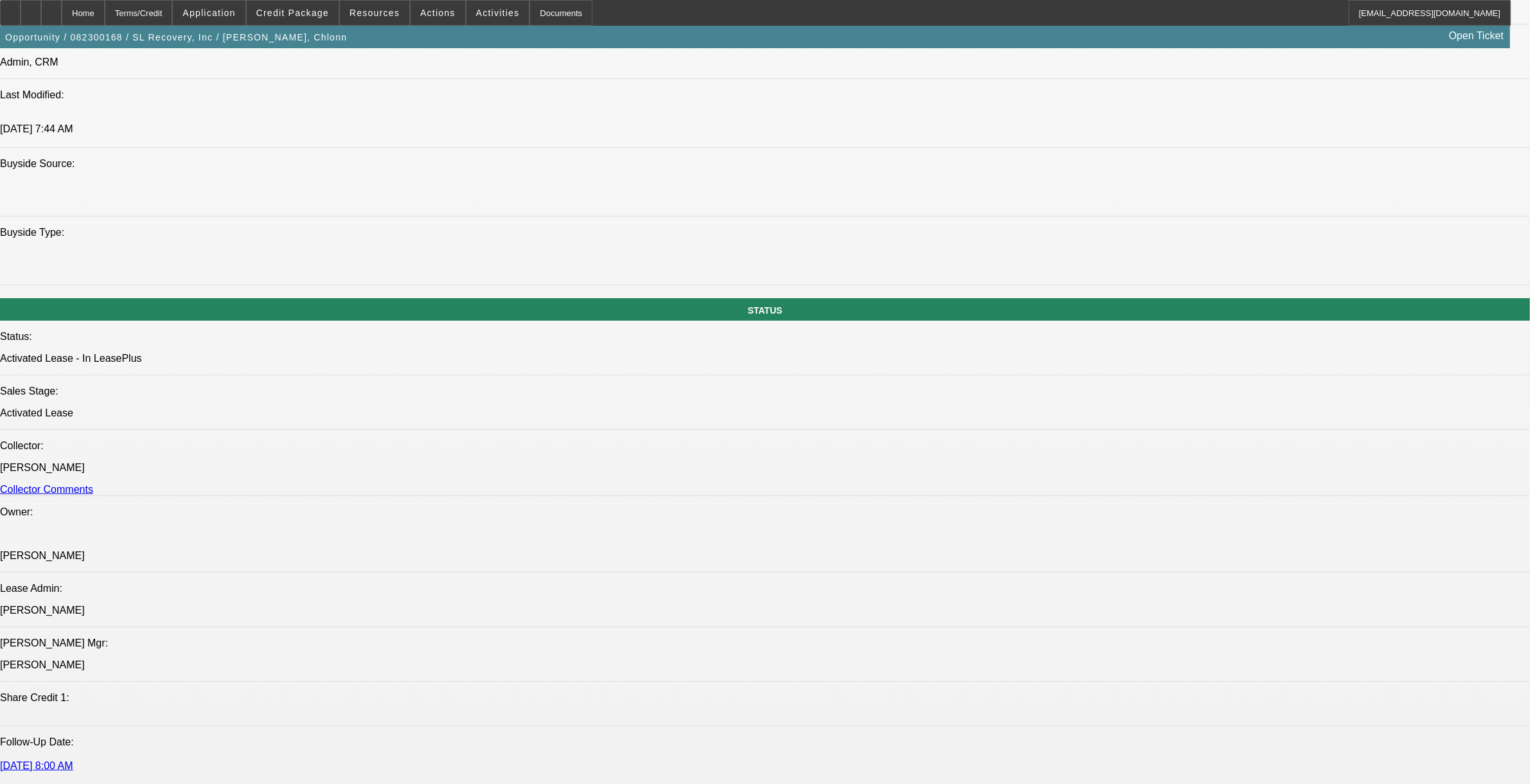
scroll to position [993, 0]
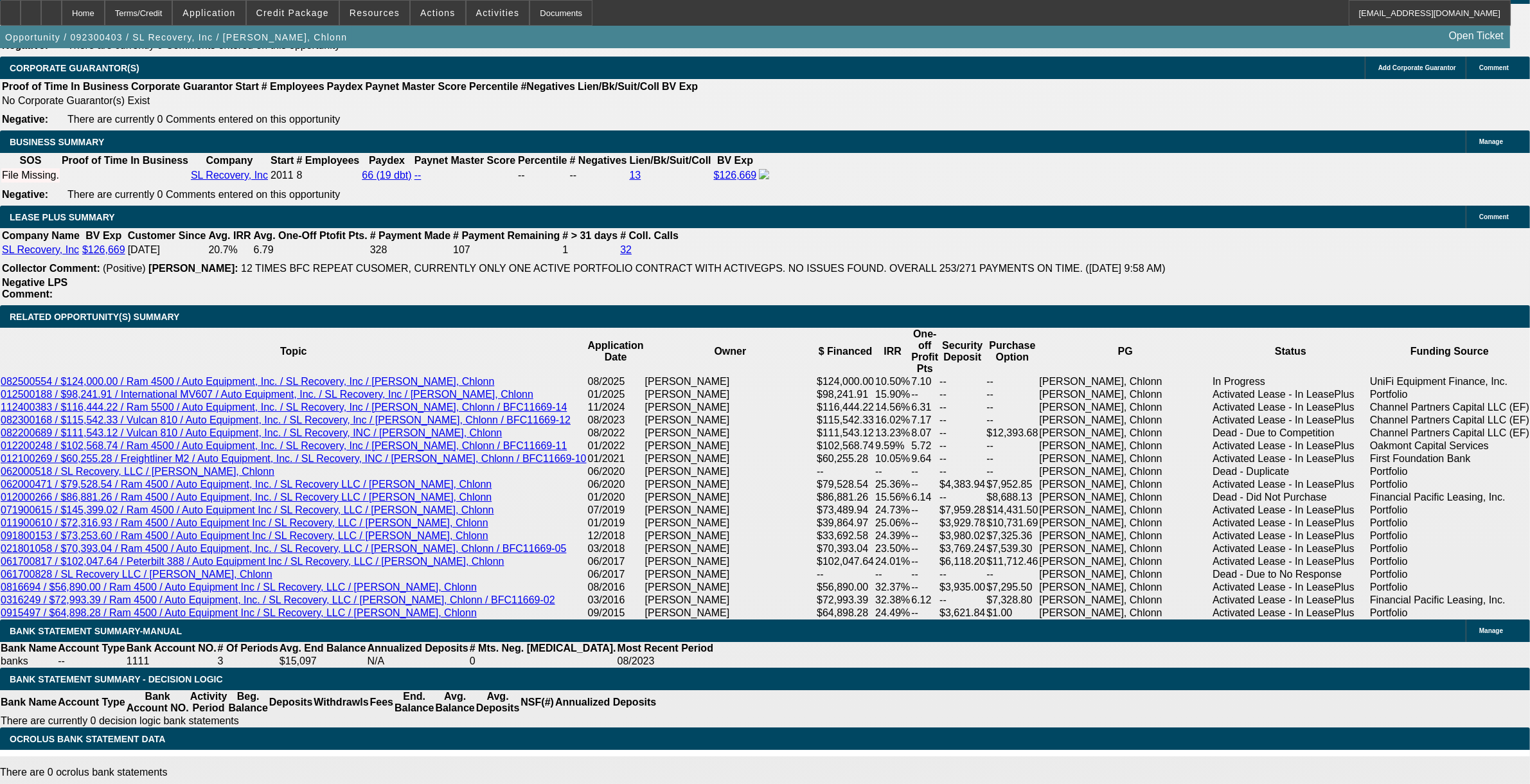
select select "0"
select select "2"
select select "0"
select select "6"
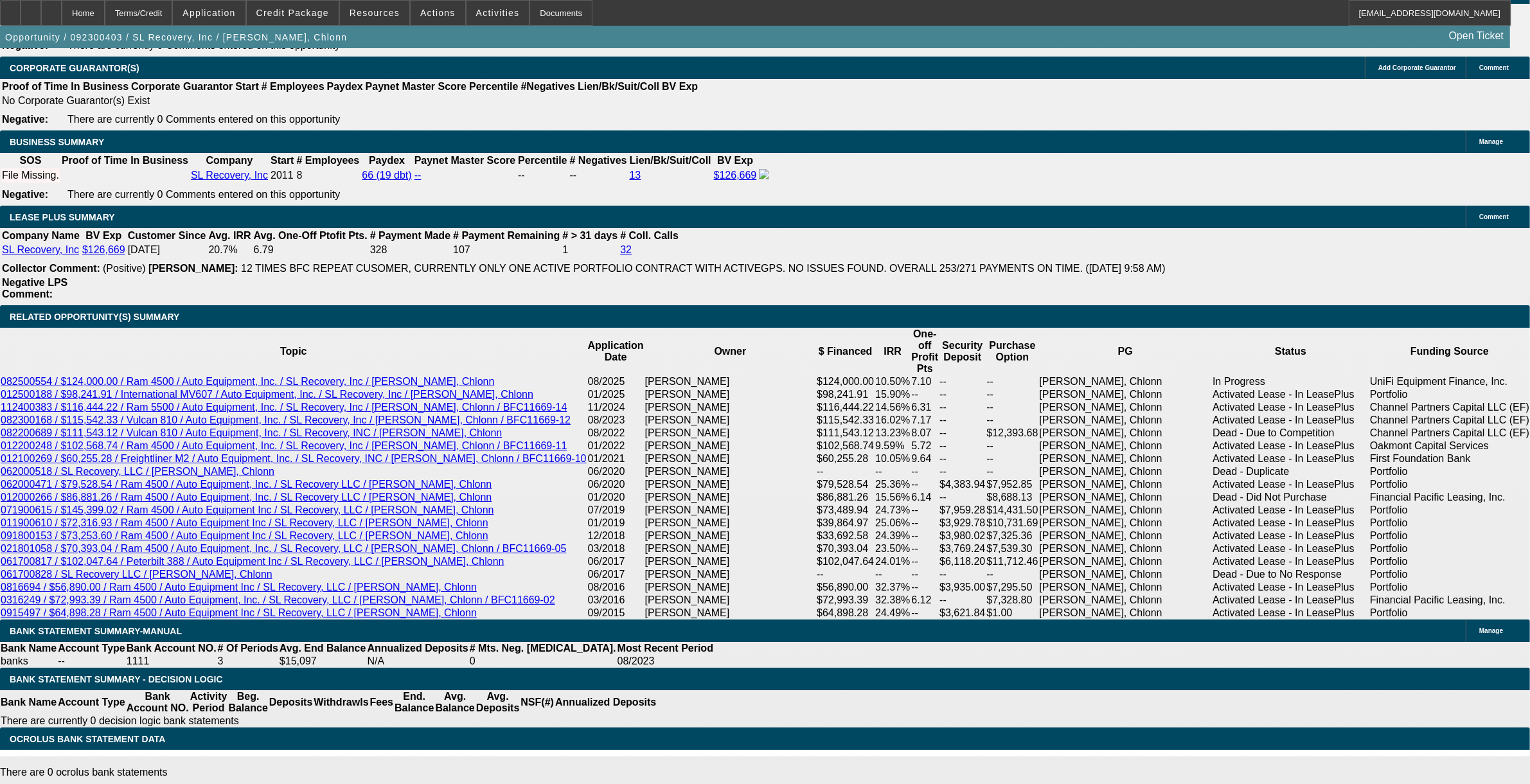
select select "0"
select select "2"
select select "0"
select select "6"
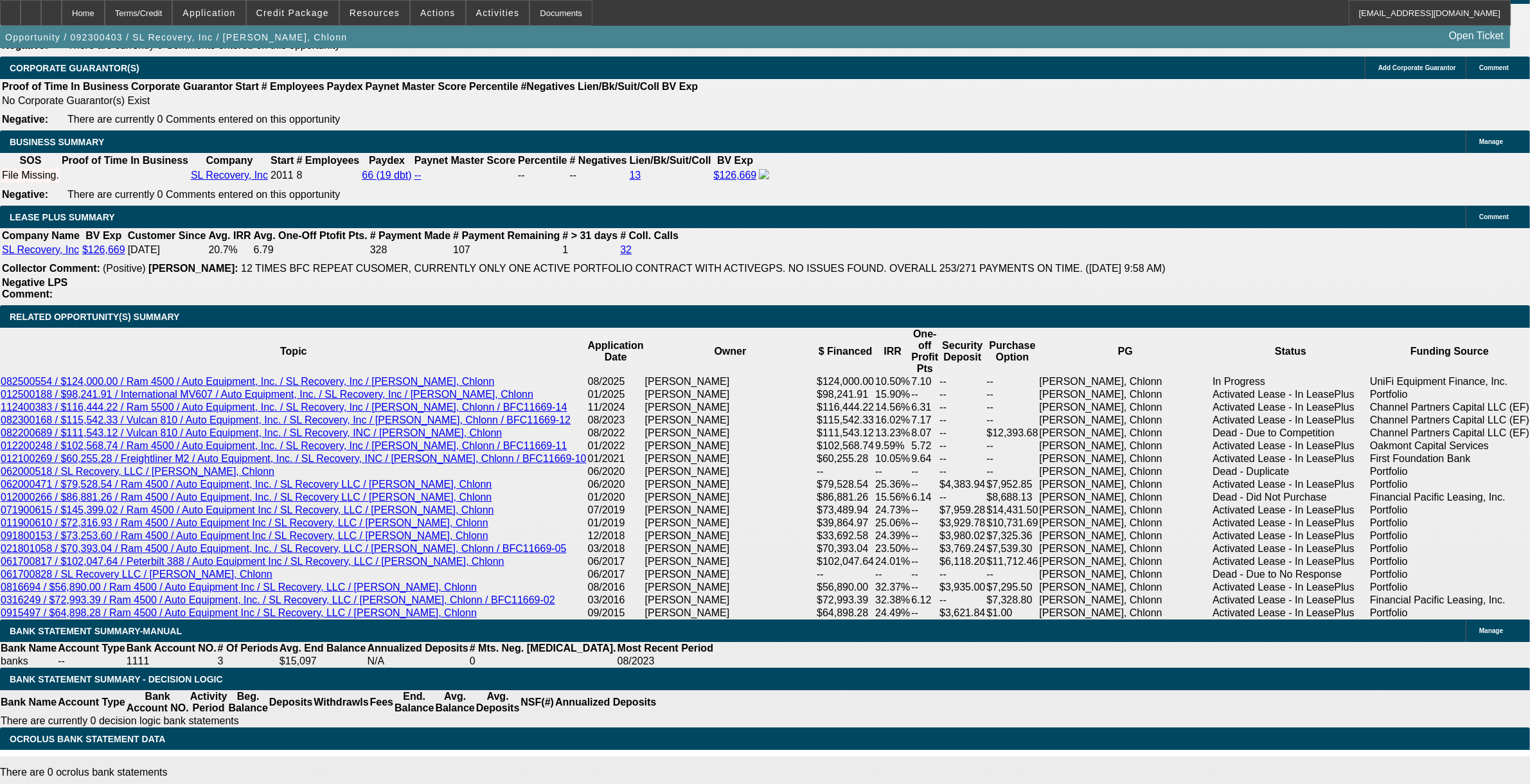
select select "0"
select select "2"
select select "0"
select select "6"
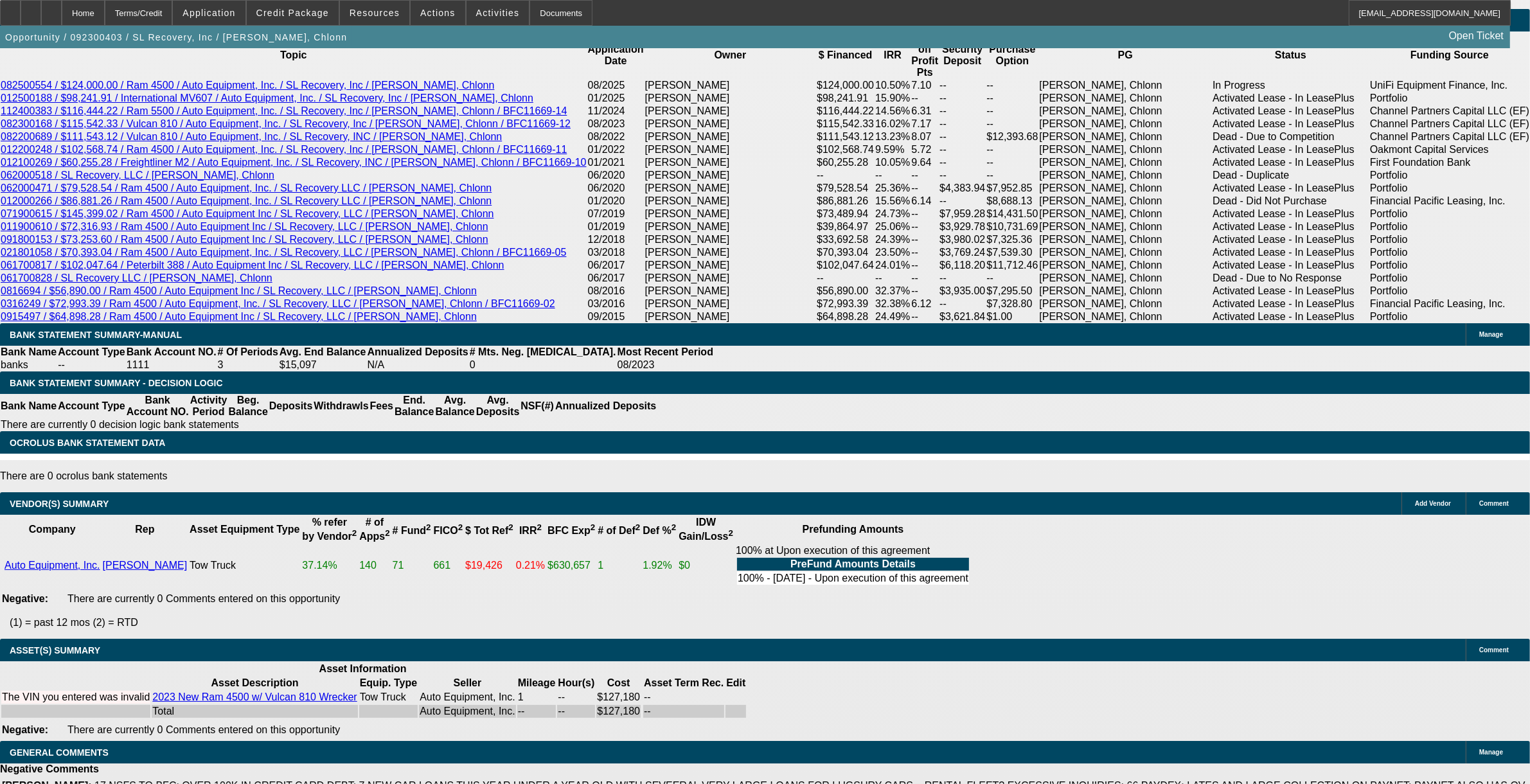
scroll to position [2324, 0]
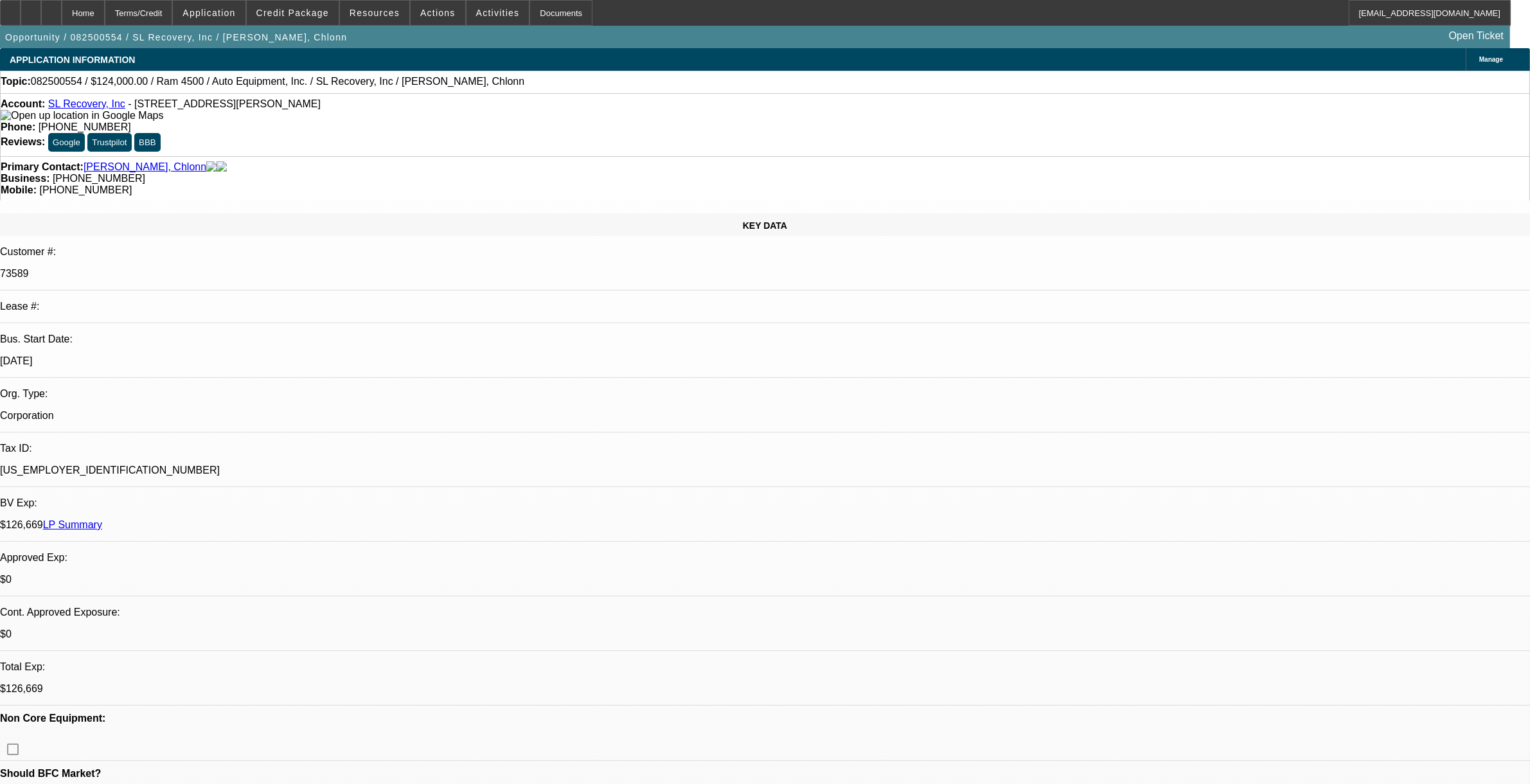
select select "0"
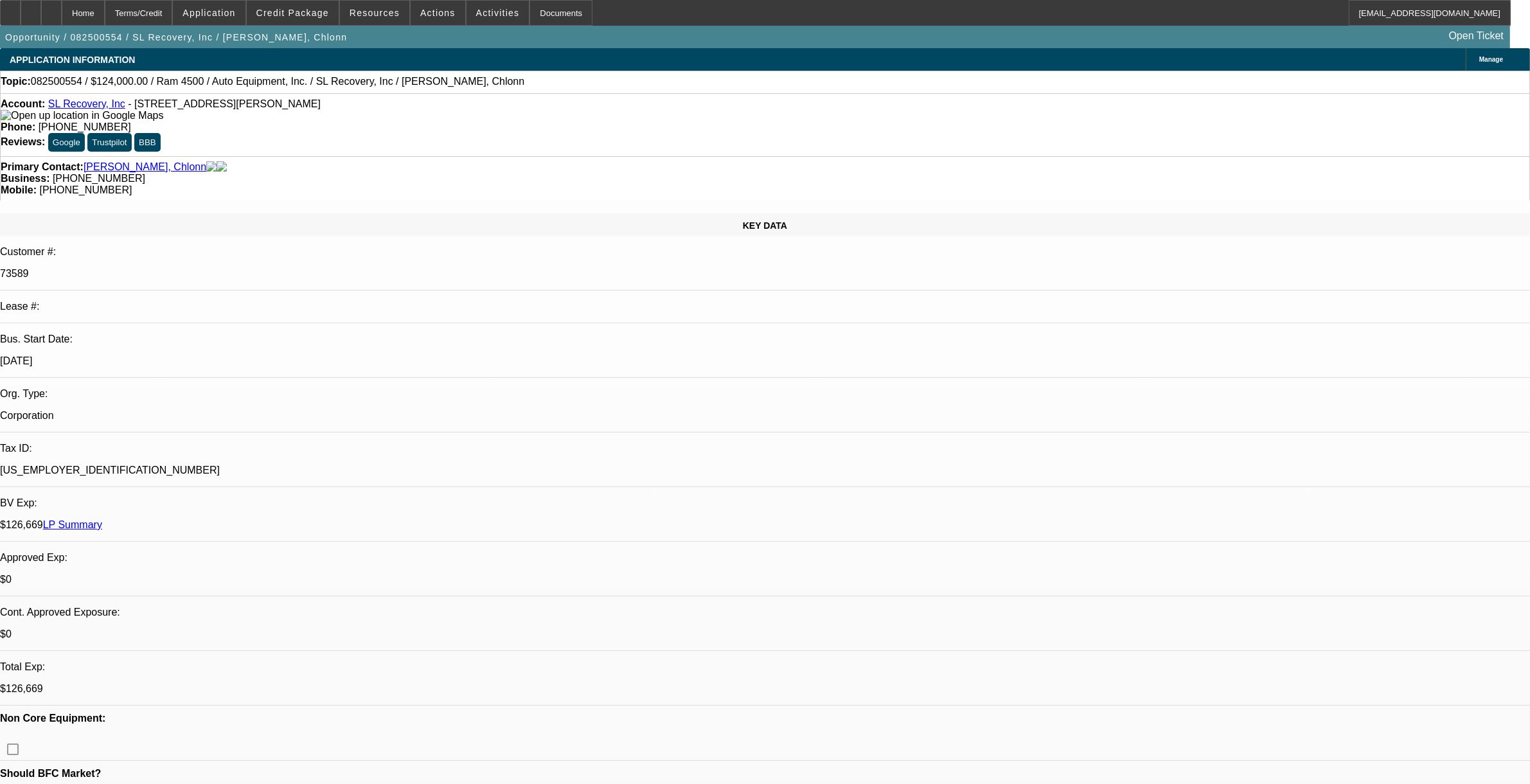
select select "0"
select select "1"
select select "2"
select select "6"
select select "1"
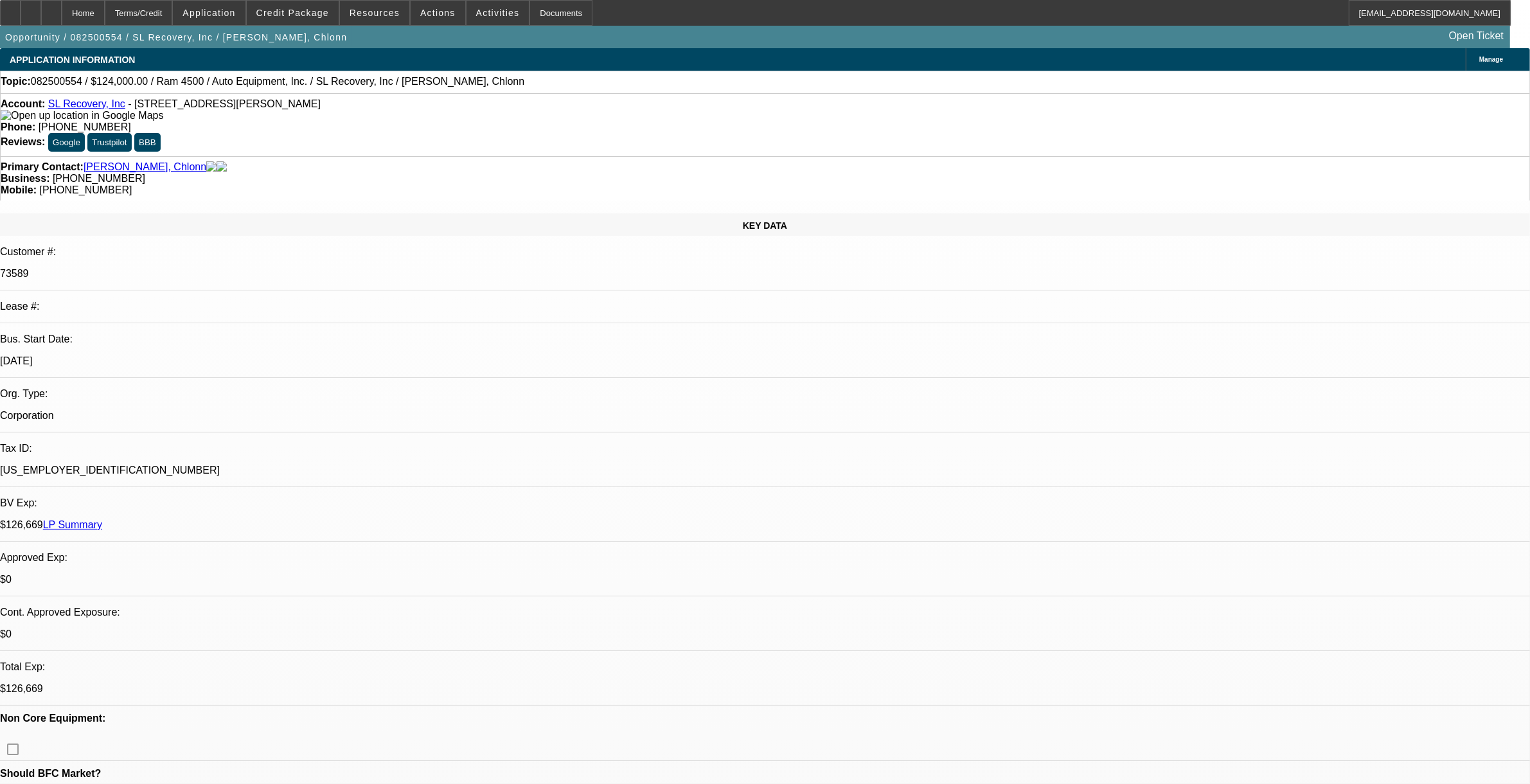
select select "2"
select select "6"
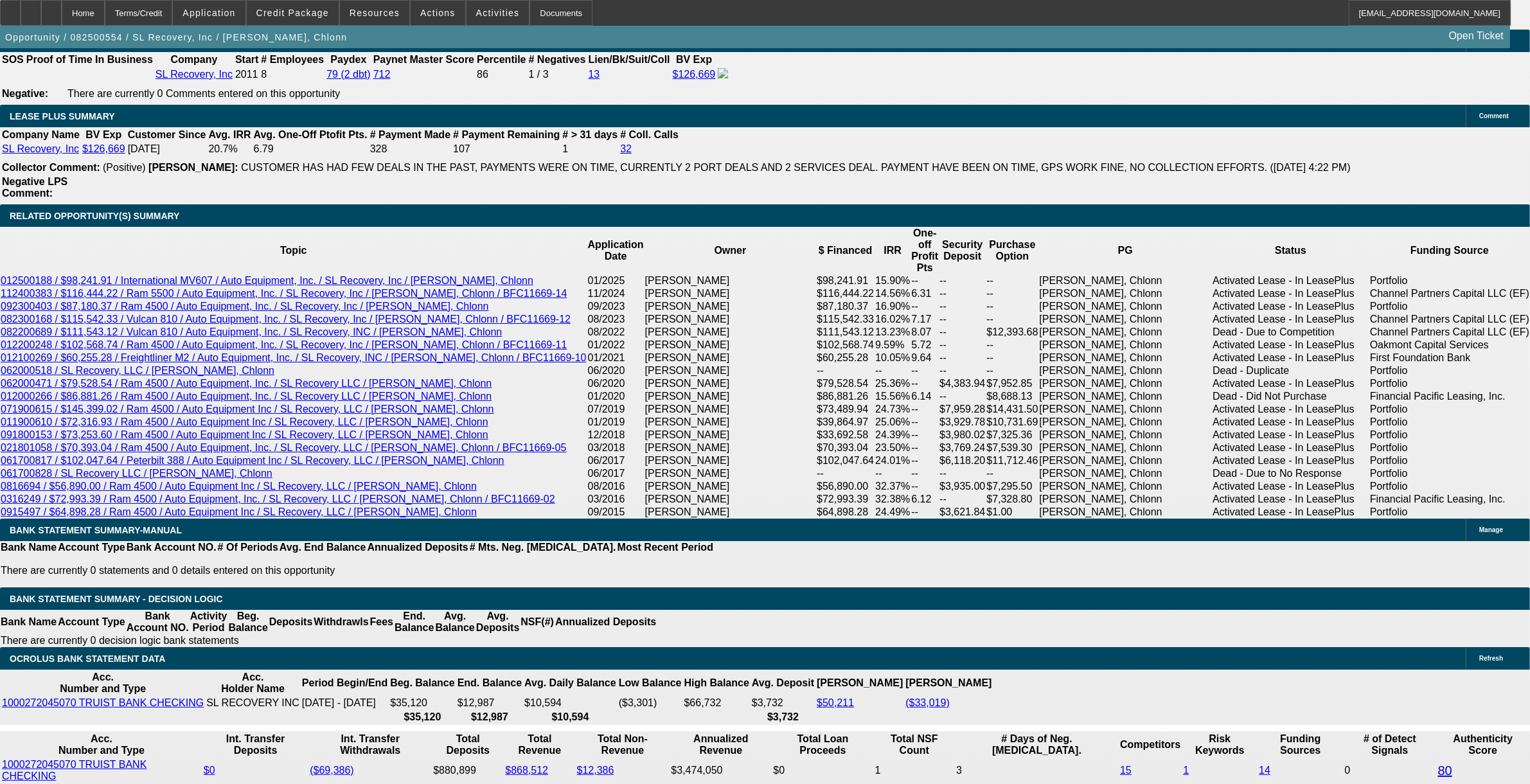
scroll to position [2088, 0]
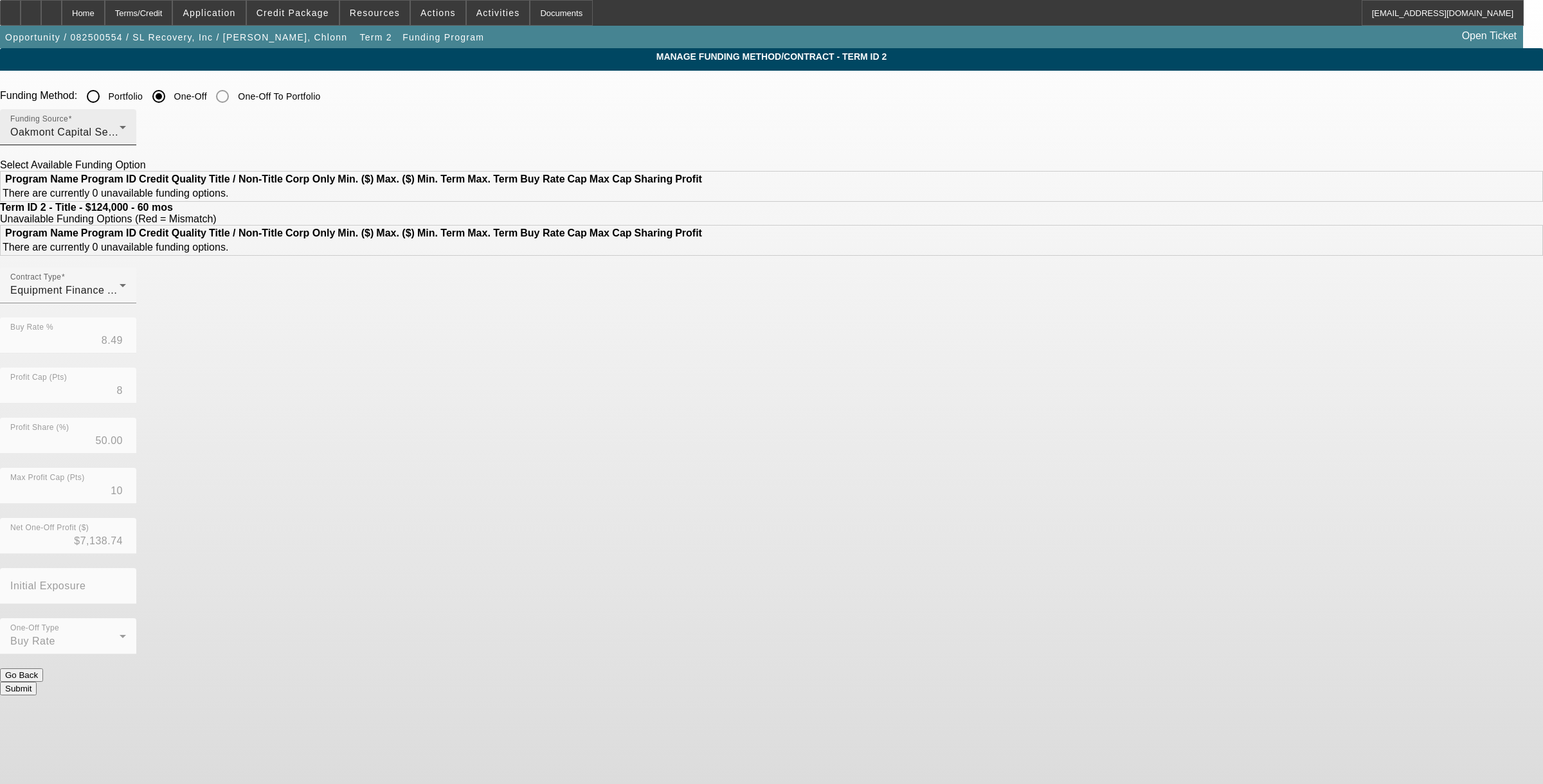
click at [120, 136] on div "Oakmont Capital Services" at bounding box center [64, 133] width 109 height 15
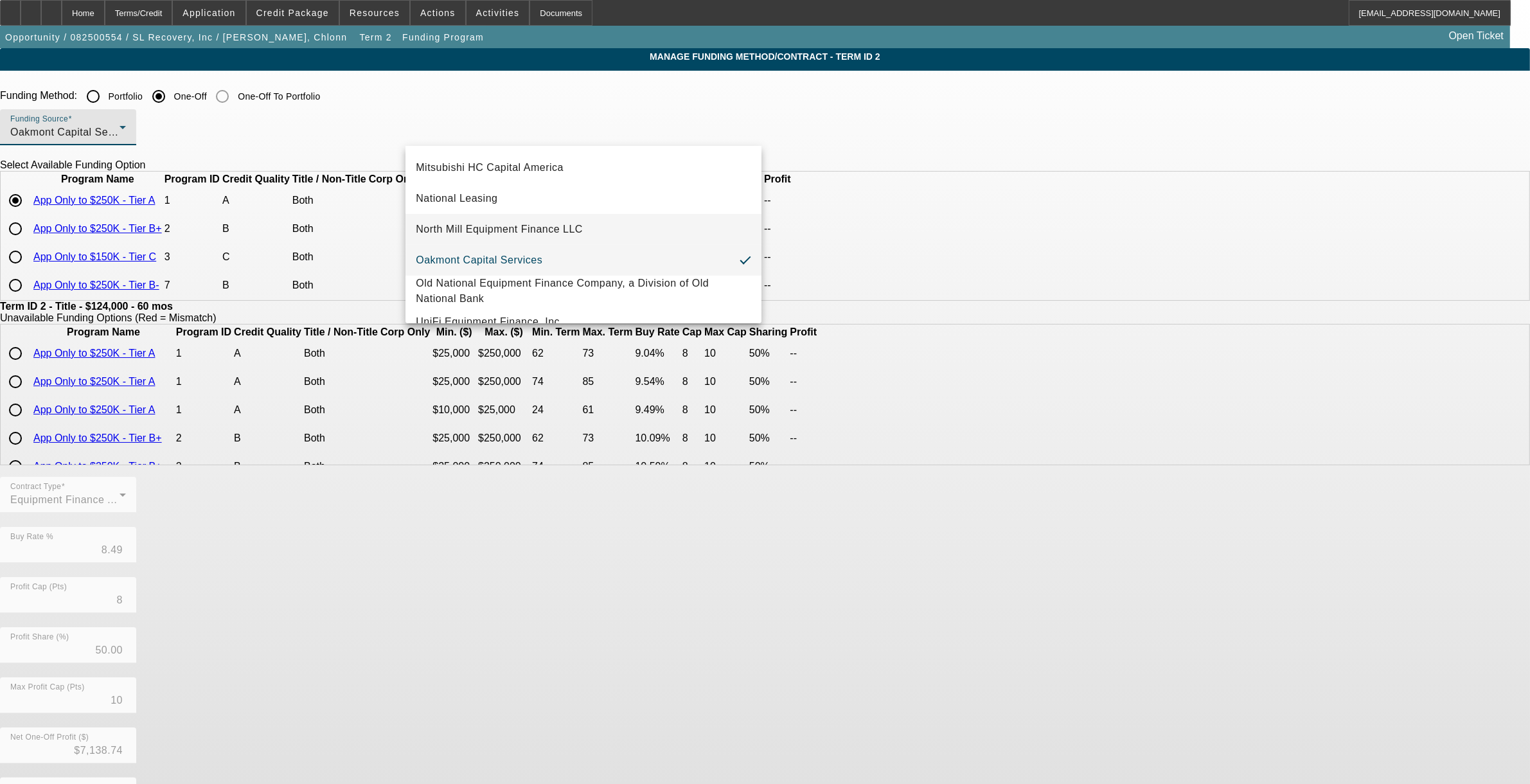
scroll to position [363, 0]
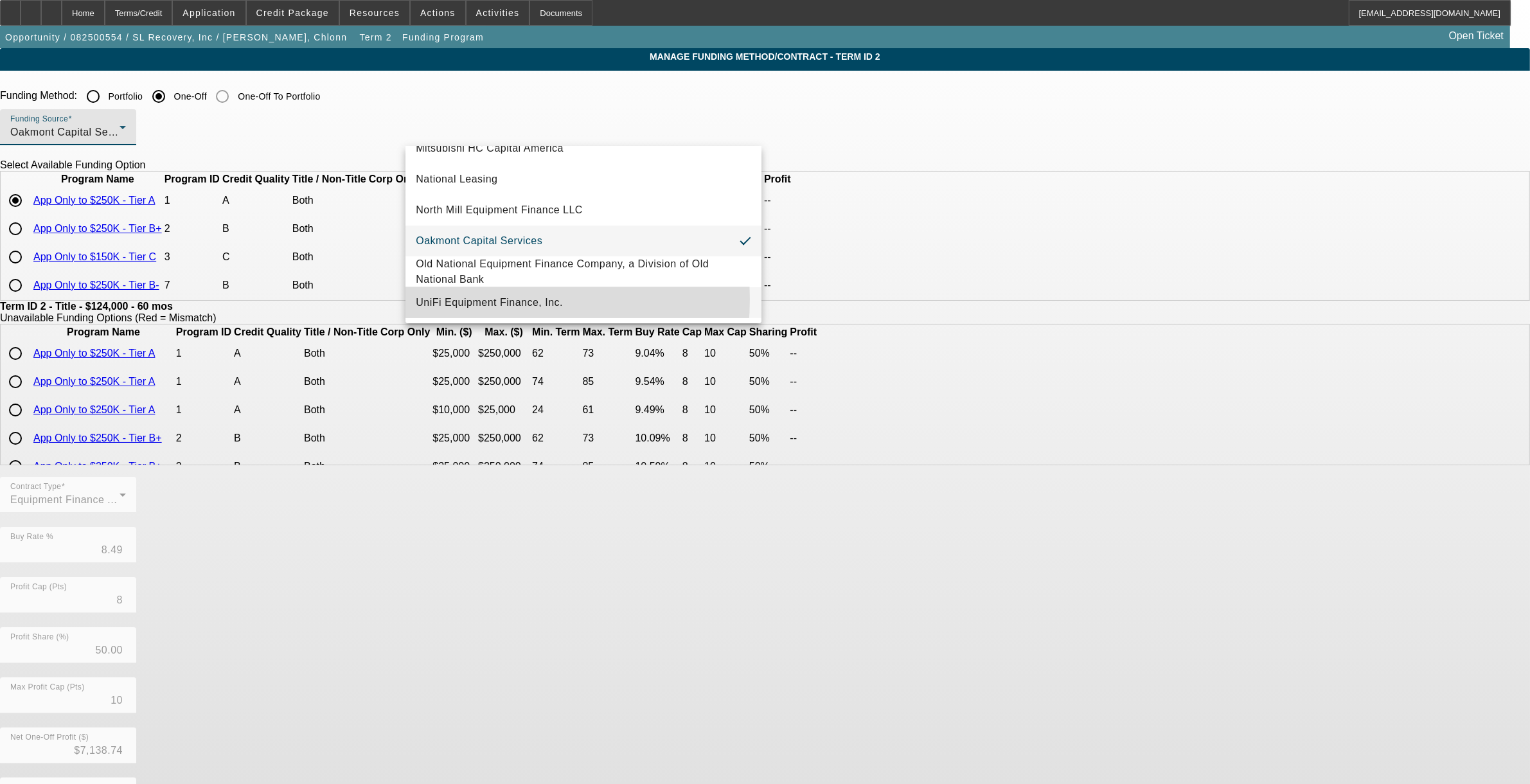
click at [482, 299] on span "UniFi Equipment Finance, Inc." at bounding box center [489, 302] width 147 height 15
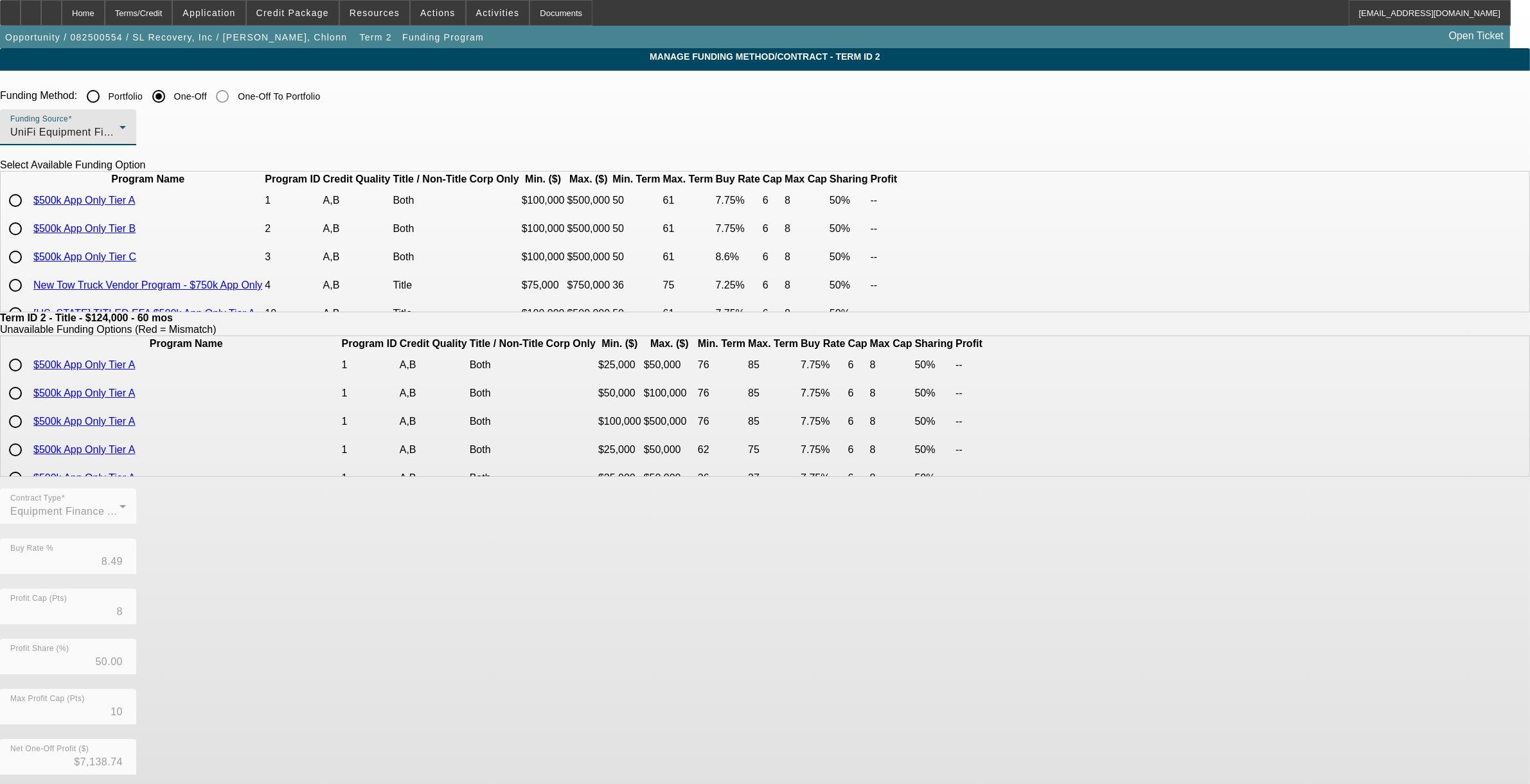
click at [120, 136] on div "UniFi Equipment Finance, Inc." at bounding box center [64, 133] width 109 height 15
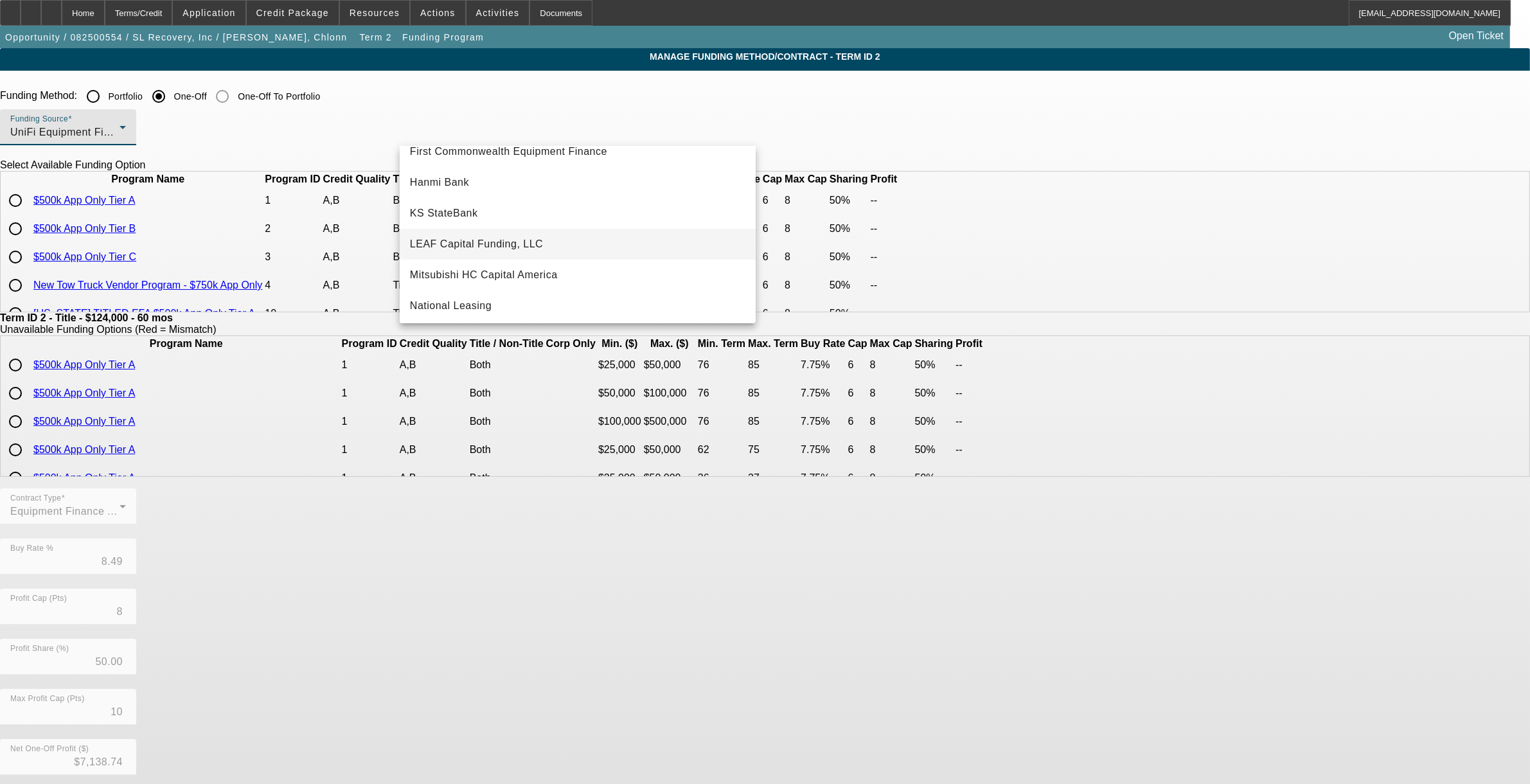
scroll to position [203, 0]
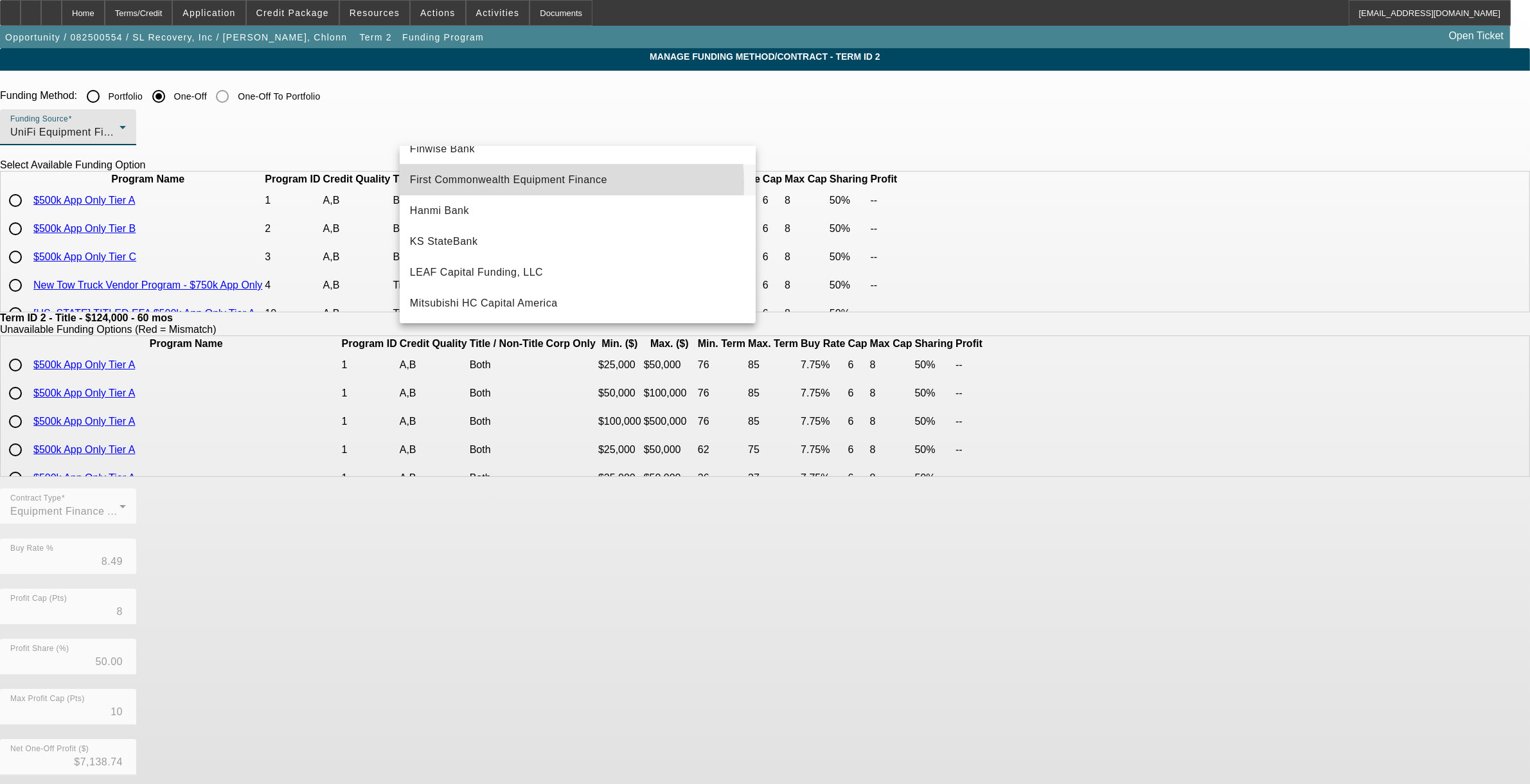
click at [512, 184] on span "First Commonwealth Equipment Finance" at bounding box center [508, 180] width 197 height 15
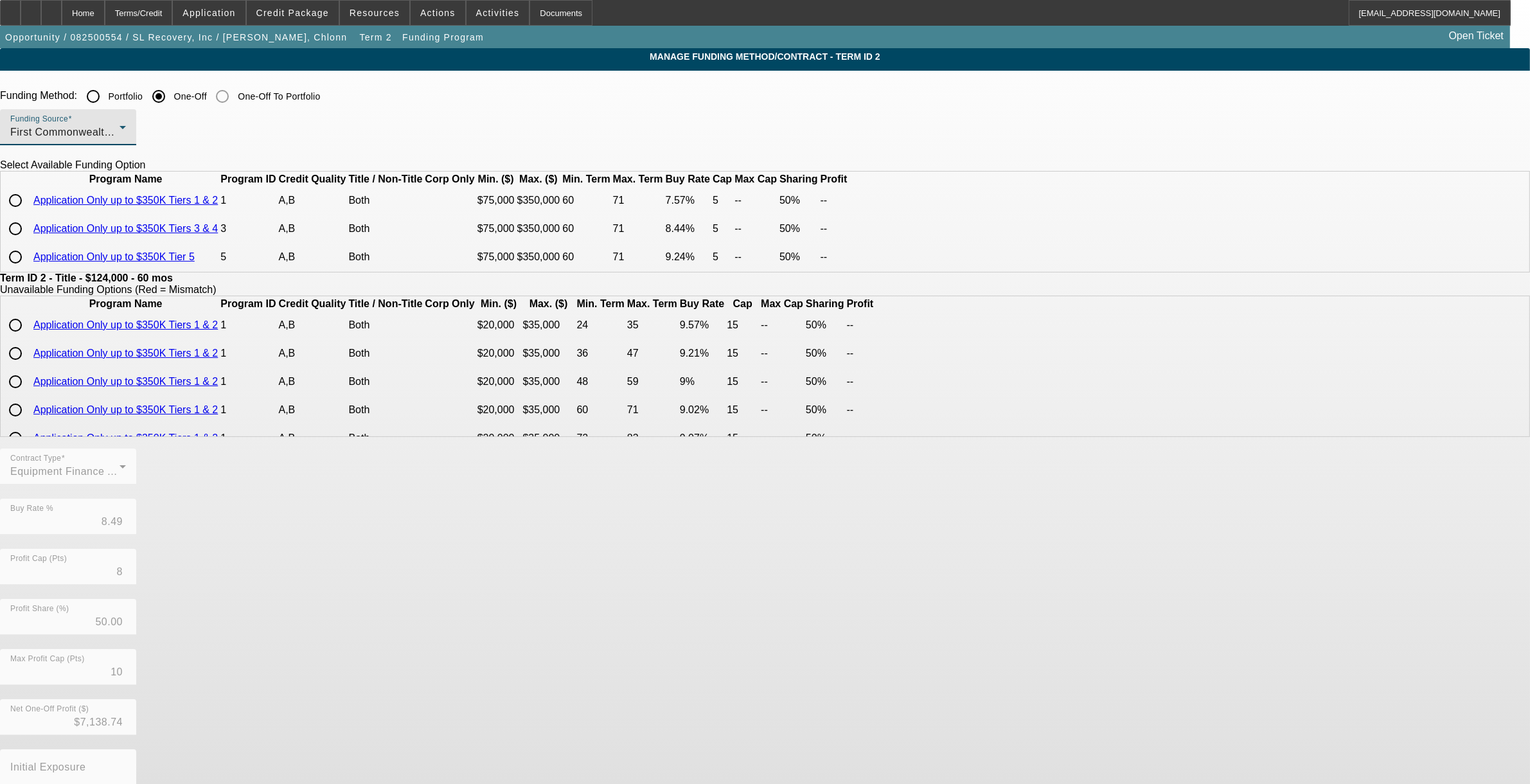
click at [120, 139] on div "First Commonwealth Equipment Finance" at bounding box center [64, 133] width 109 height 15
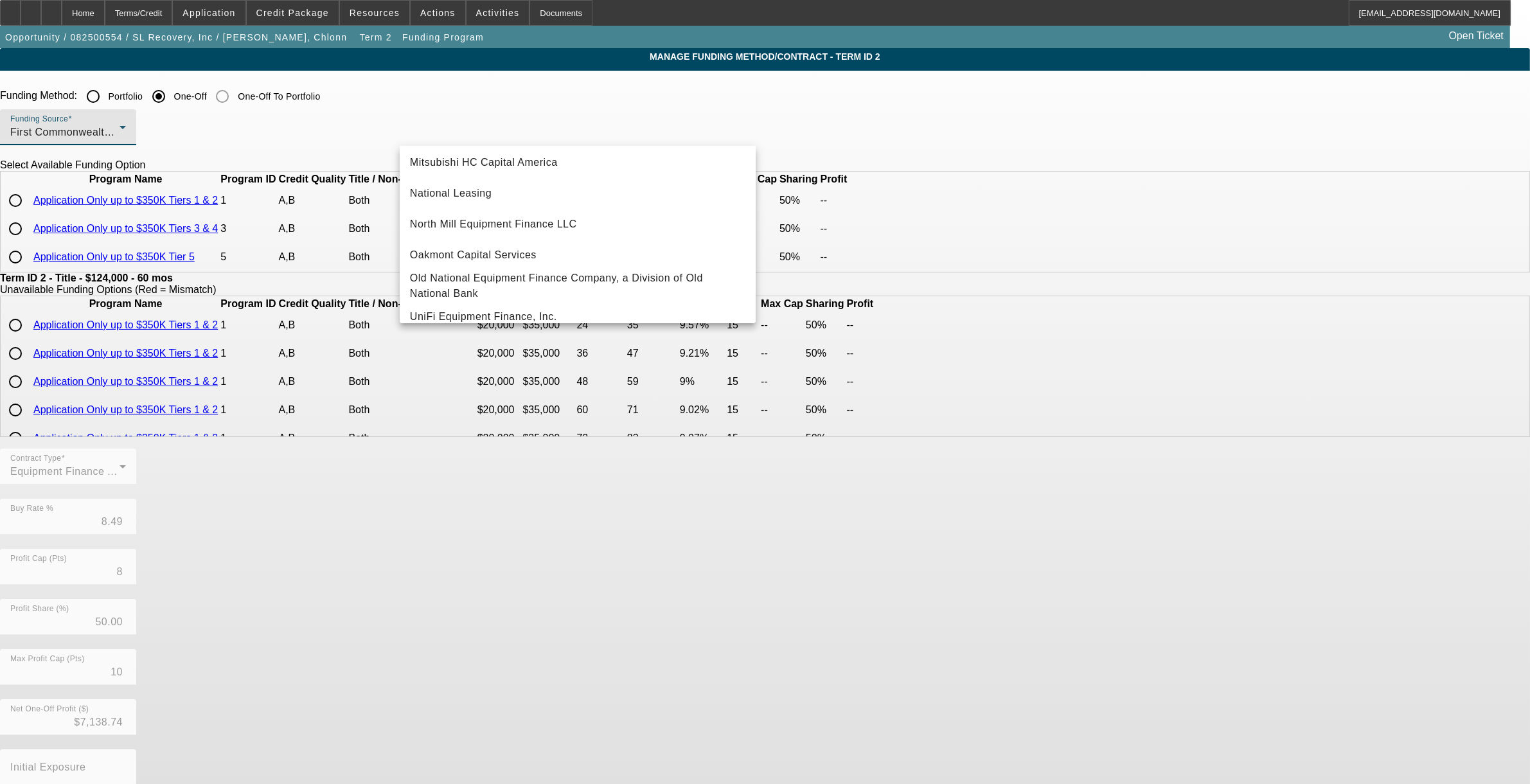
scroll to position [363, 0]
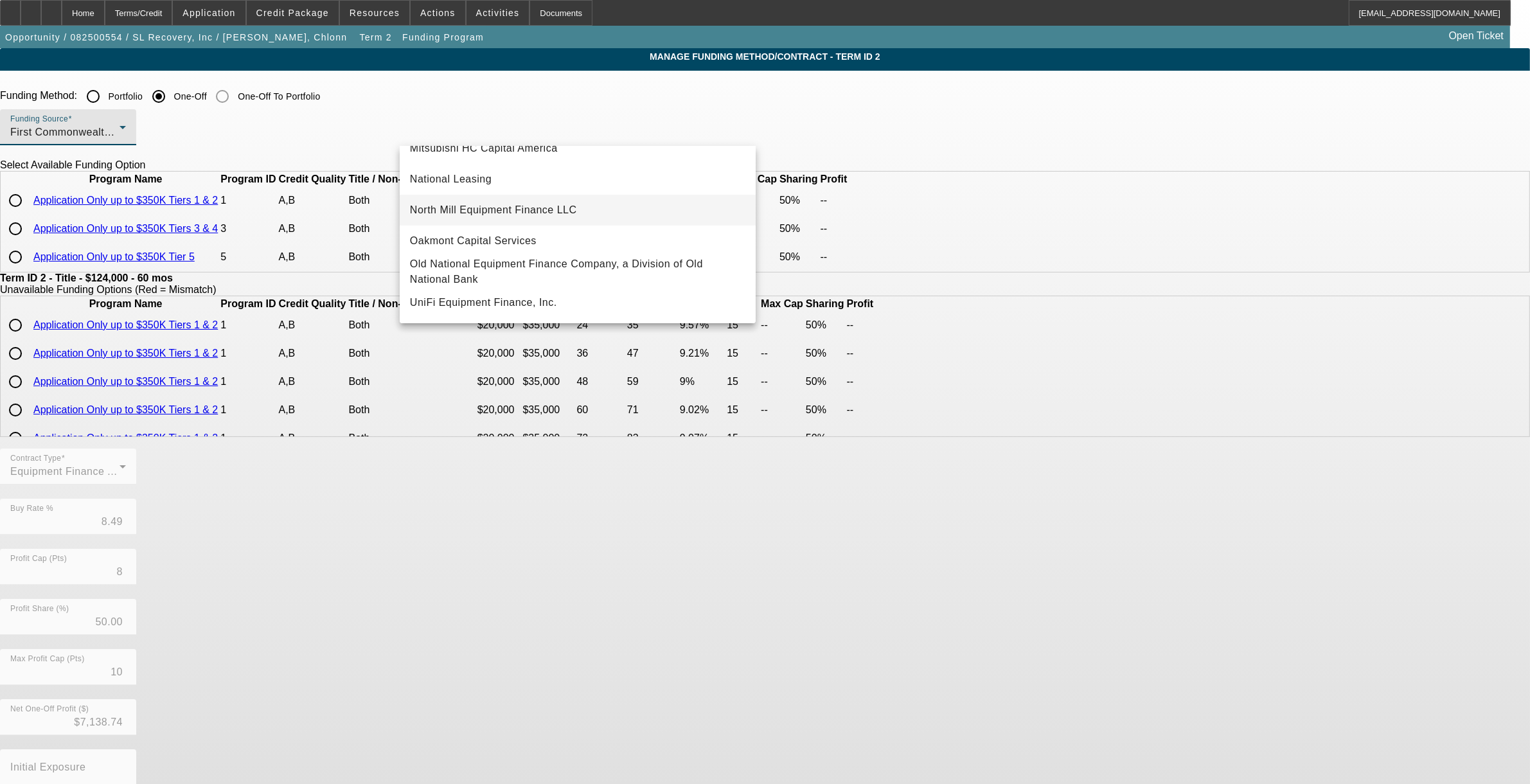
click at [511, 203] on span "North Mill Equipment Finance LLC" at bounding box center [493, 210] width 167 height 15
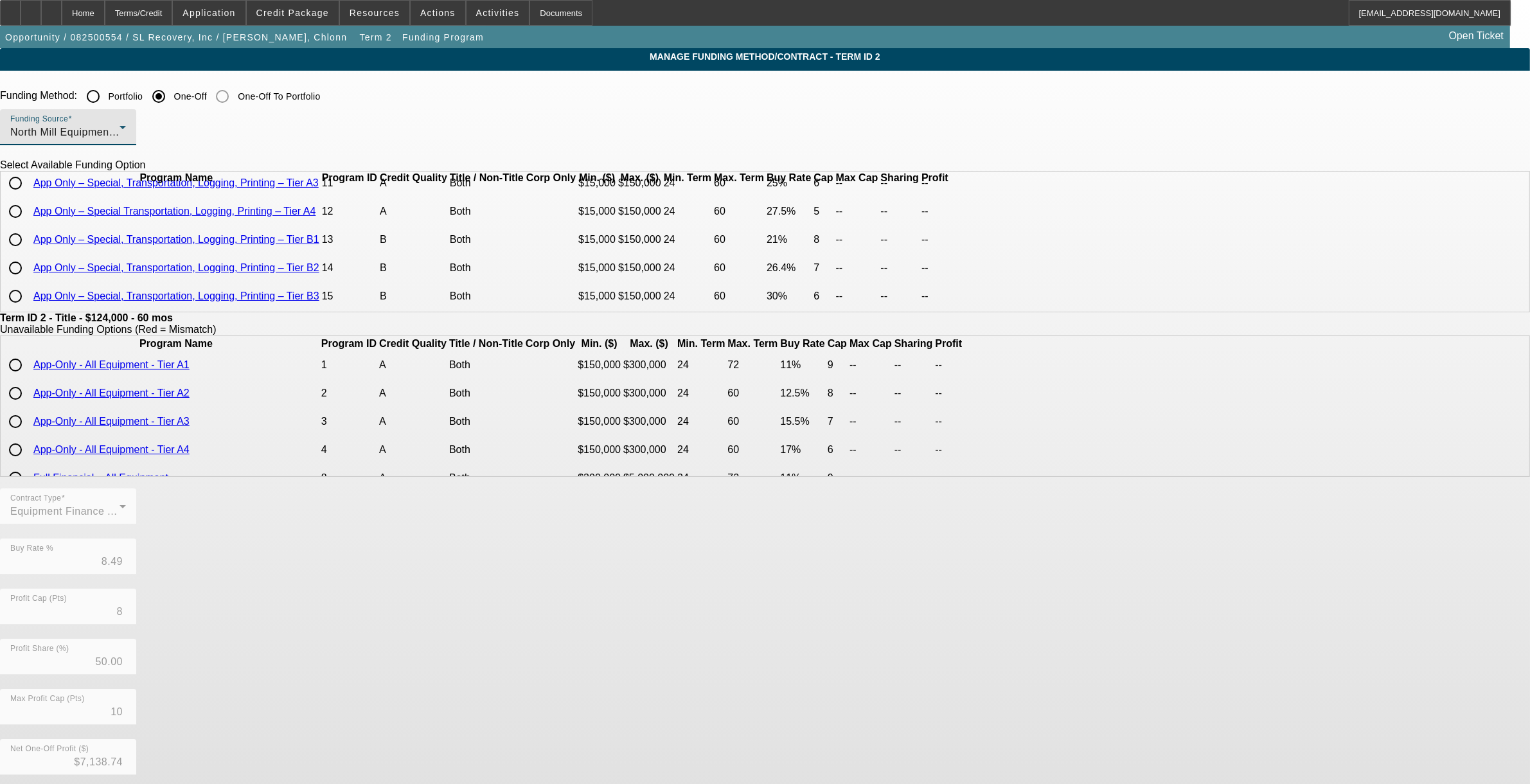
scroll to position [352, 0]
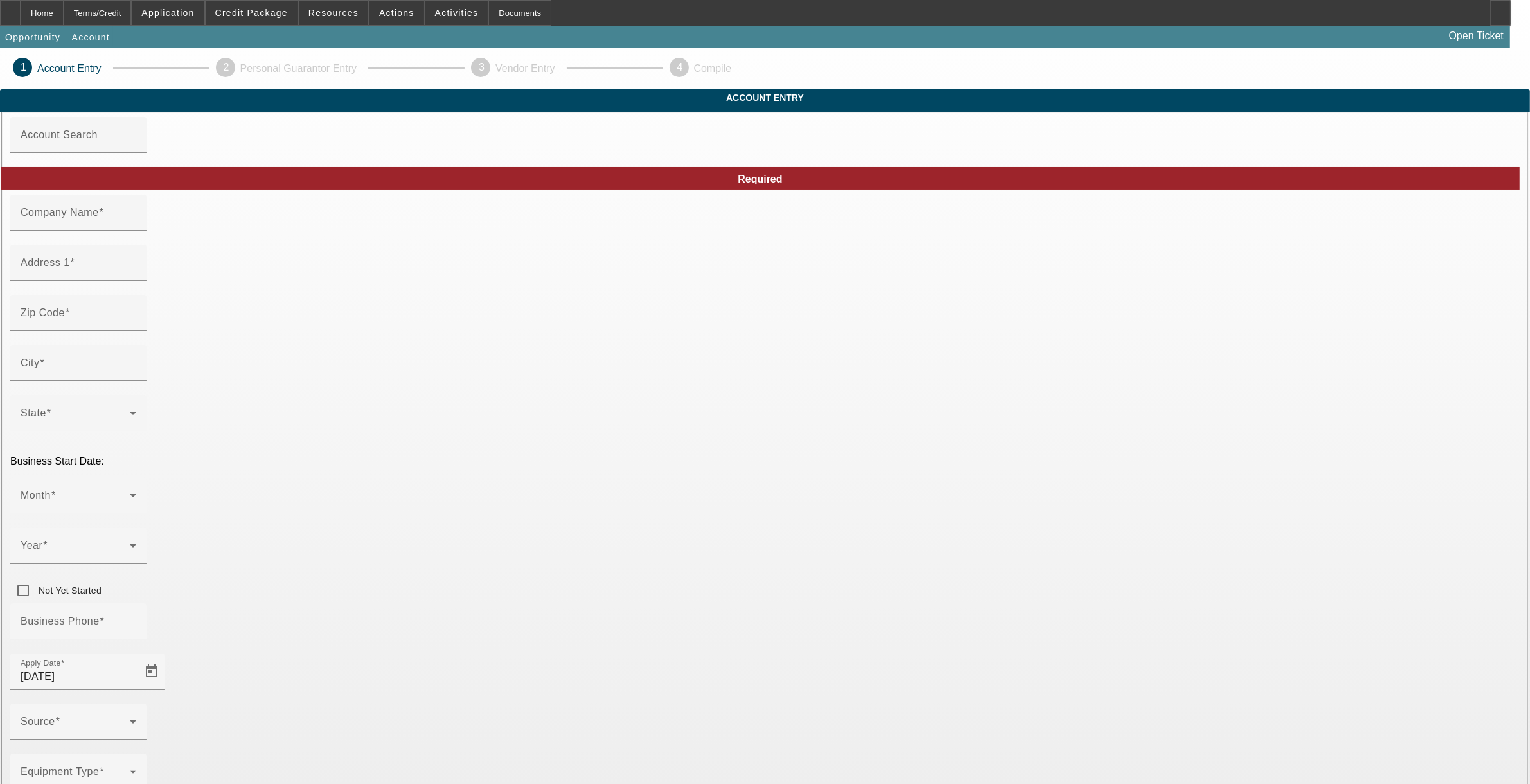
type input "Tow Geeks LLC"
type input "[STREET_ADDRESS]"
type input "20744"
type input "[GEOGRAPHIC_DATA][US_STATE]"
type input "[PHONE_NUMBER]"
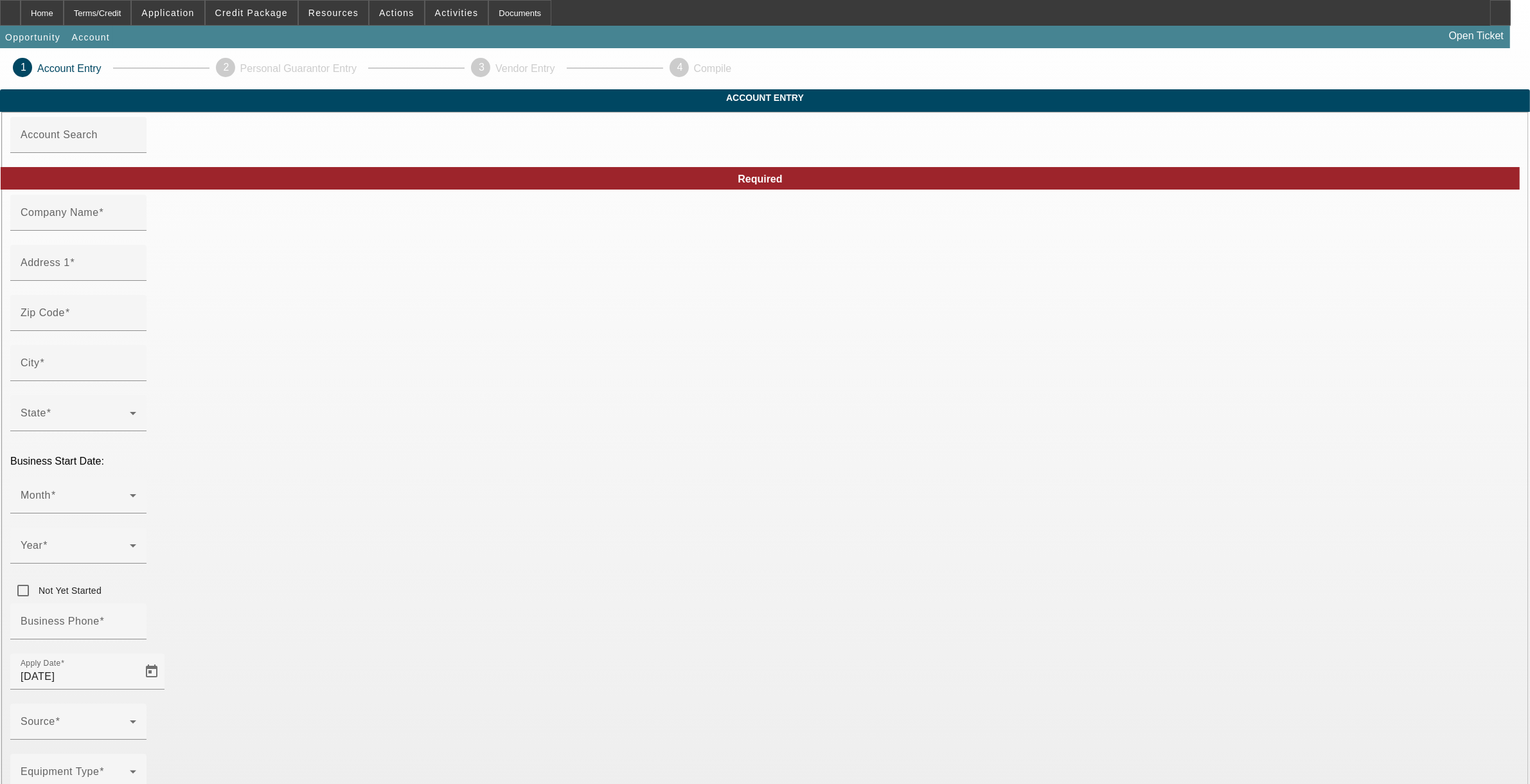
type input "[EMAIL_ADDRESS][DOMAIN_NAME]"
type input "853188534"
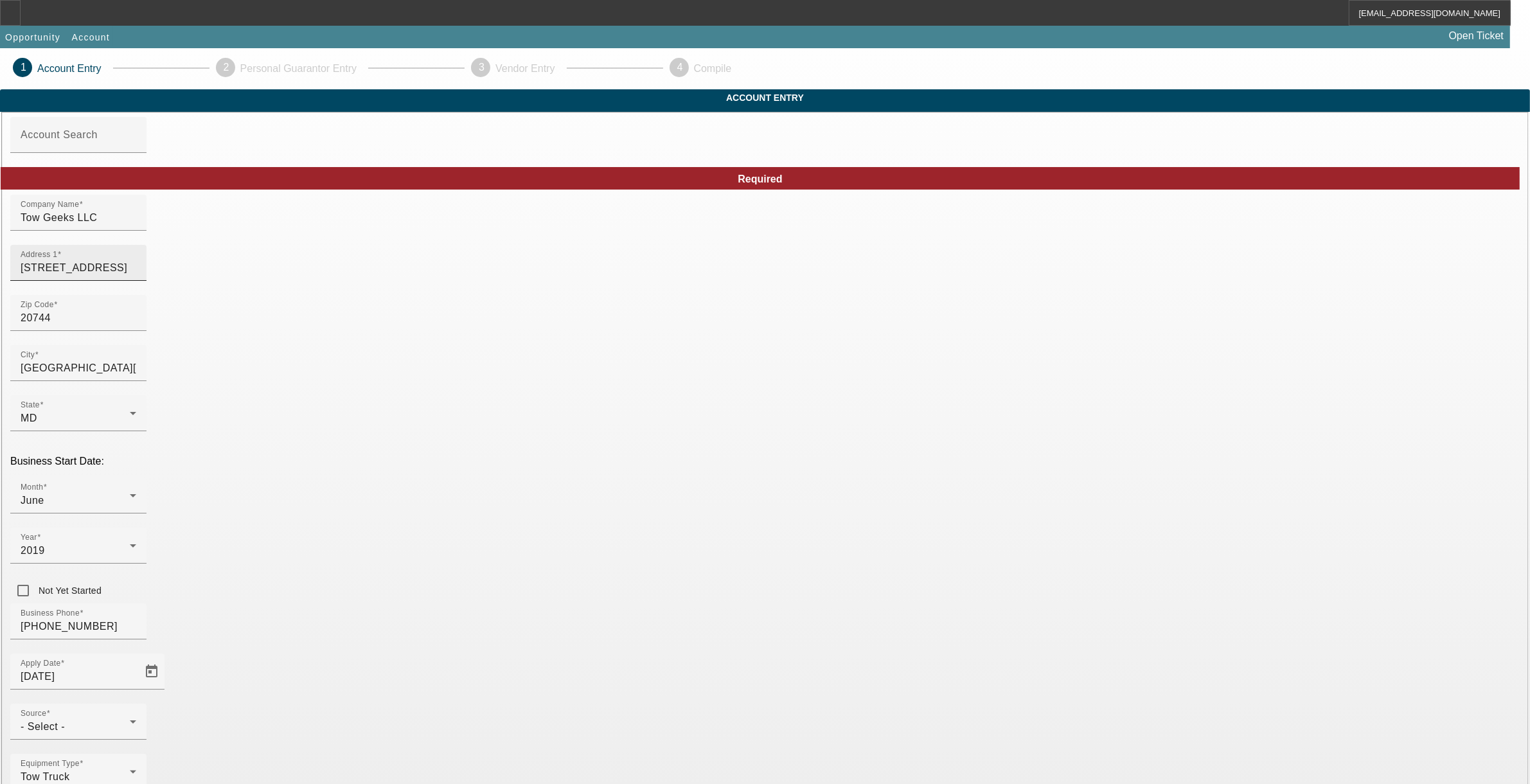
click at [136, 281] on div "Address 1 [STREET_ADDRESS]" at bounding box center [78, 262] width 116 height 36
click at [136, 276] on input "[STREET_ADDRESS]" at bounding box center [78, 268] width 116 height 15
type input "[STREET_ADDRESS]"
click at [136, 376] on input "City" at bounding box center [78, 368] width 116 height 15
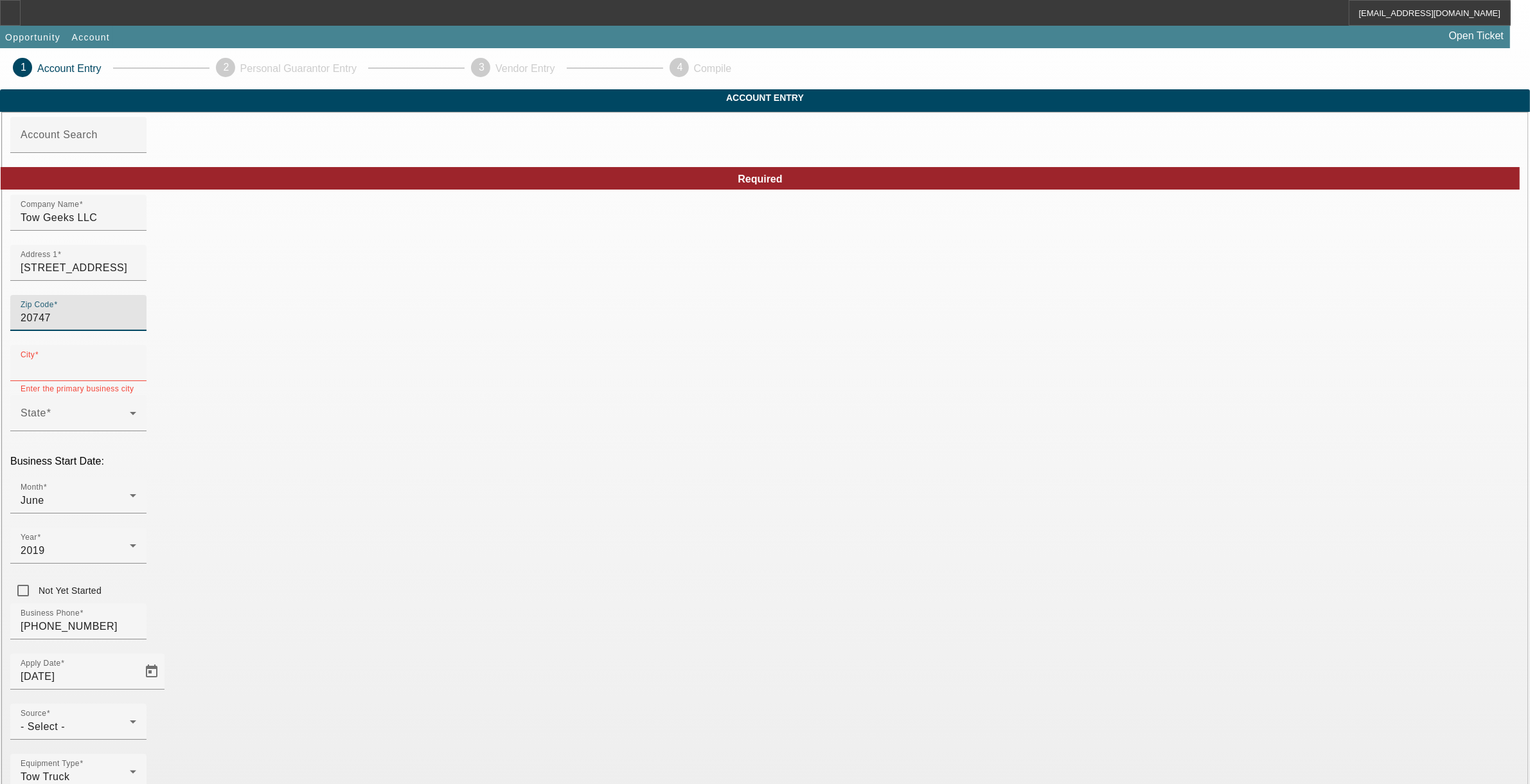
click at [136, 326] on input "20747" at bounding box center [78, 318] width 116 height 15
drag, startPoint x: 474, startPoint y: 347, endPoint x: 349, endPoint y: 342, distance: 125.1
type input "20747"
type input "dist"
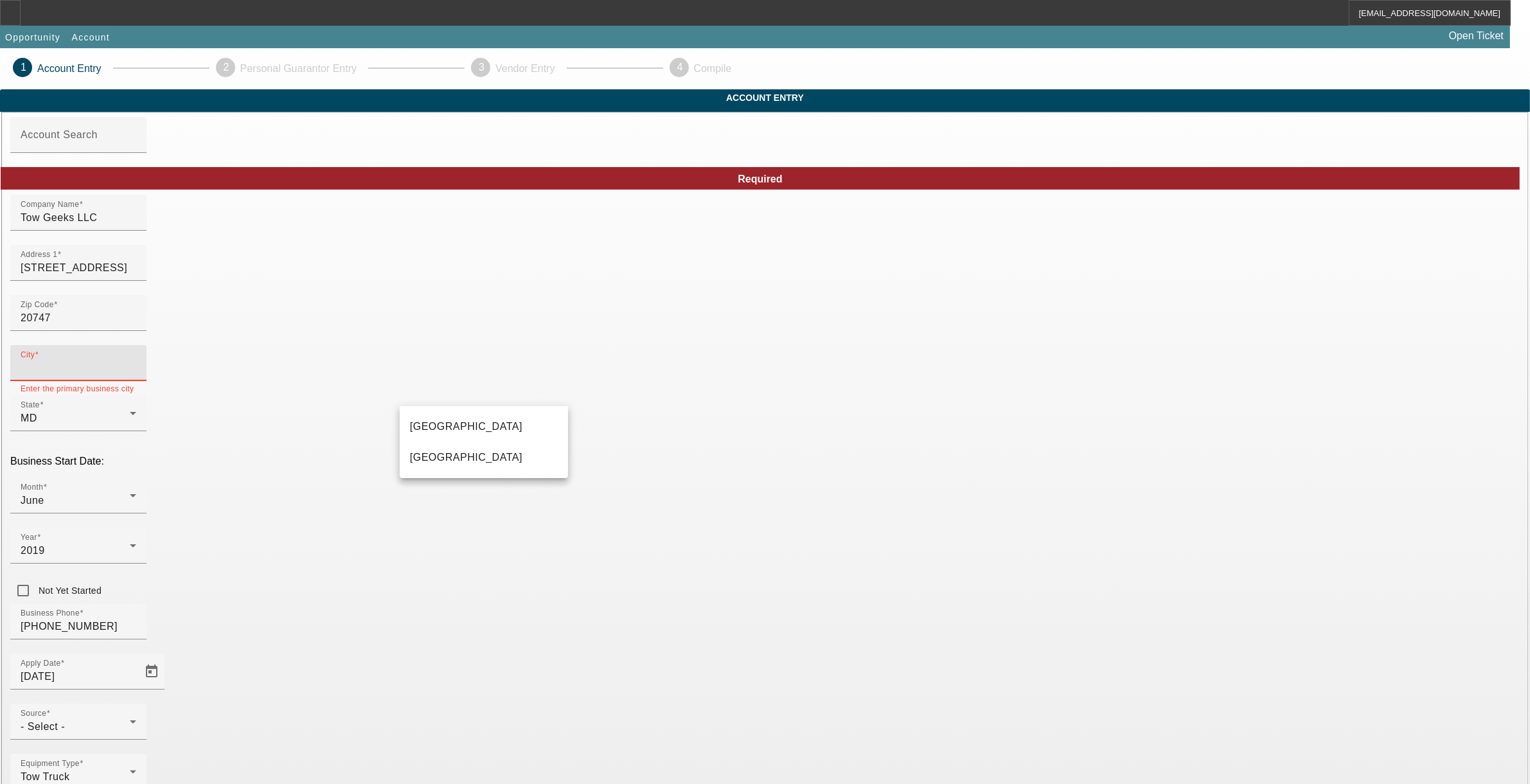
type input "r"
type input "Prince [PERSON_NAME]'s"
click at [433, 423] on span "[GEOGRAPHIC_DATA]" at bounding box center [466, 426] width 113 height 11
type input "[GEOGRAPHIC_DATA]"
click at [130, 493] on div "June" at bounding box center [75, 501] width 109 height 15
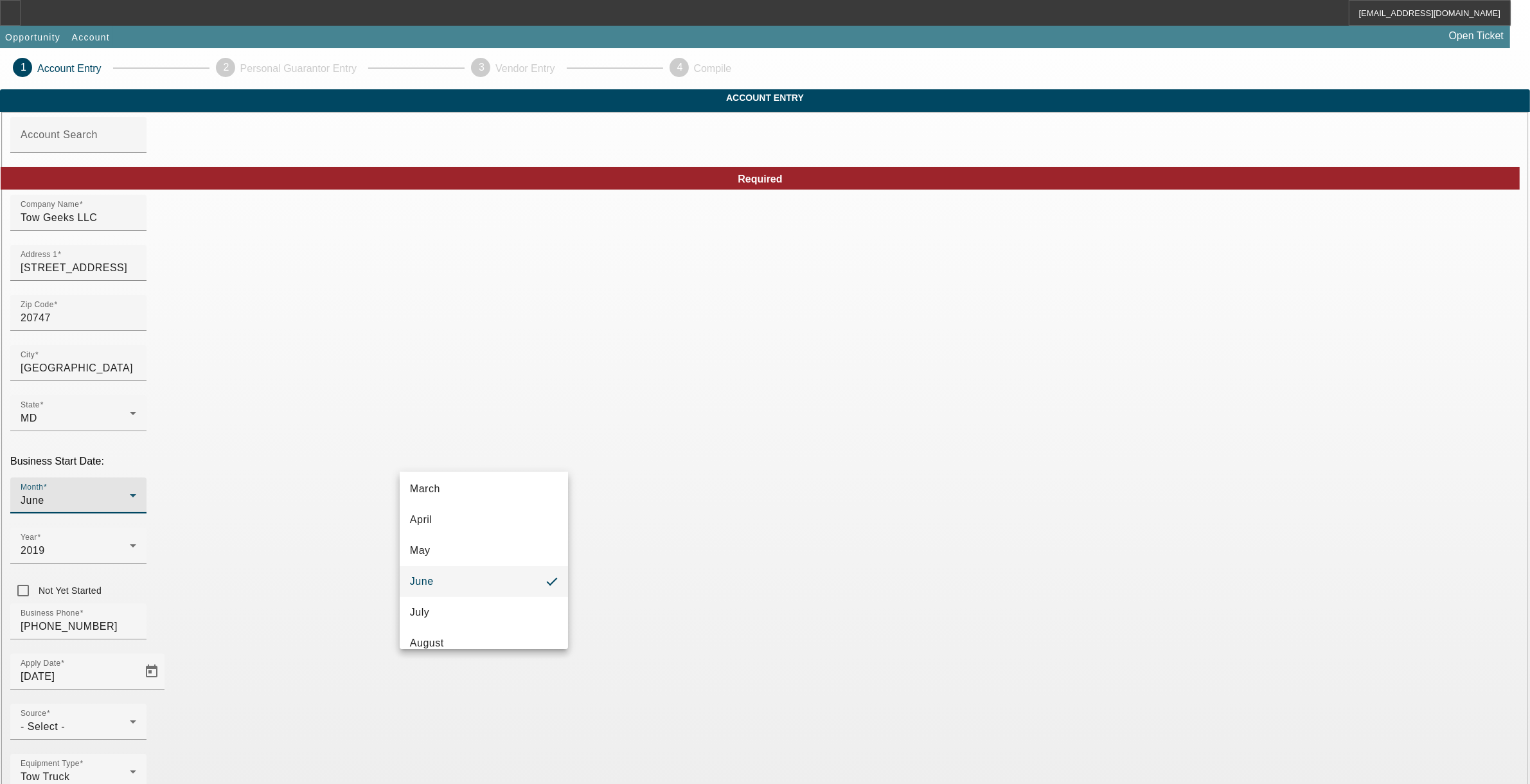
scroll to position [124, 0]
click at [447, 593] on mat-option "July" at bounding box center [484, 584] width 168 height 30
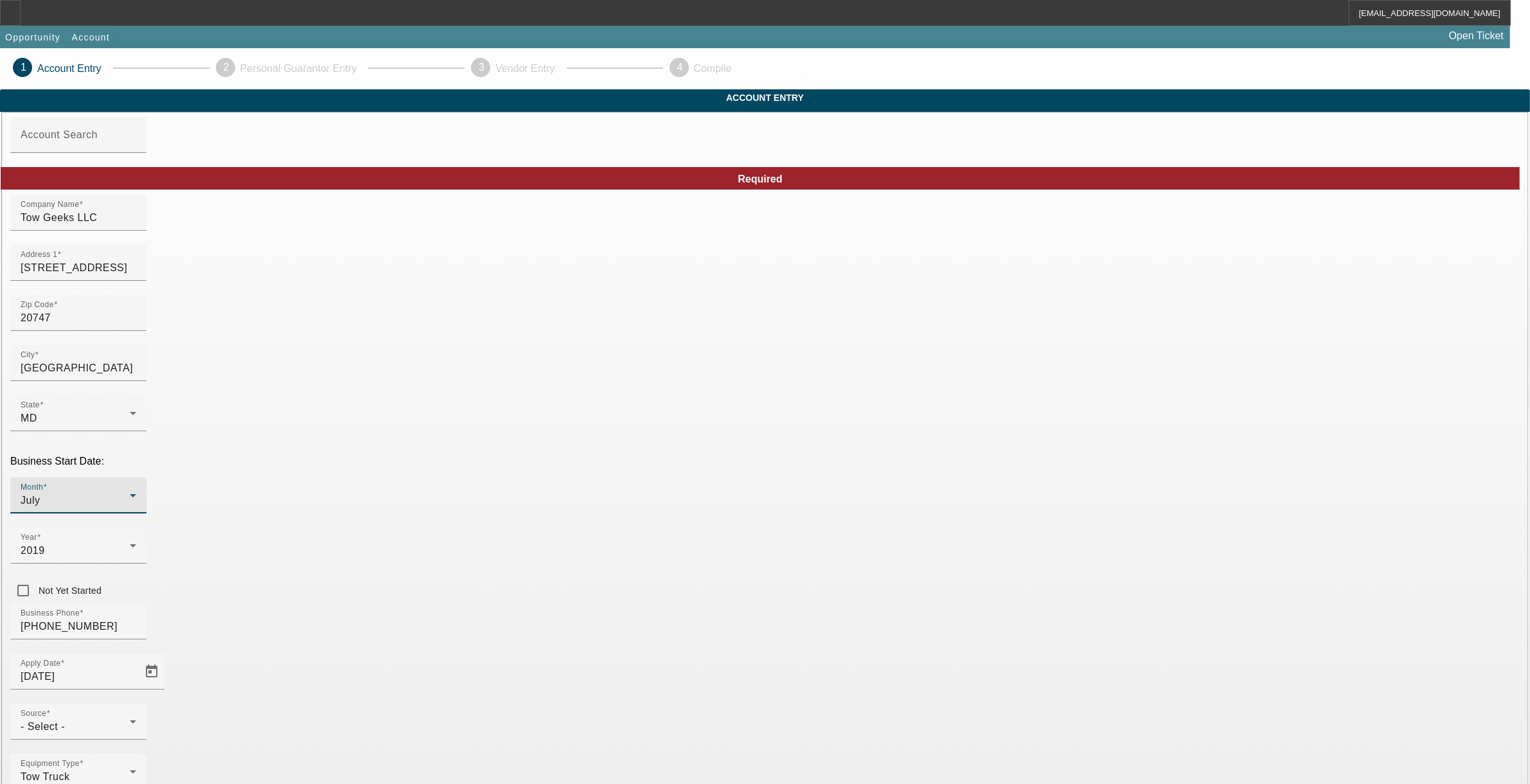
scroll to position [29, 0]
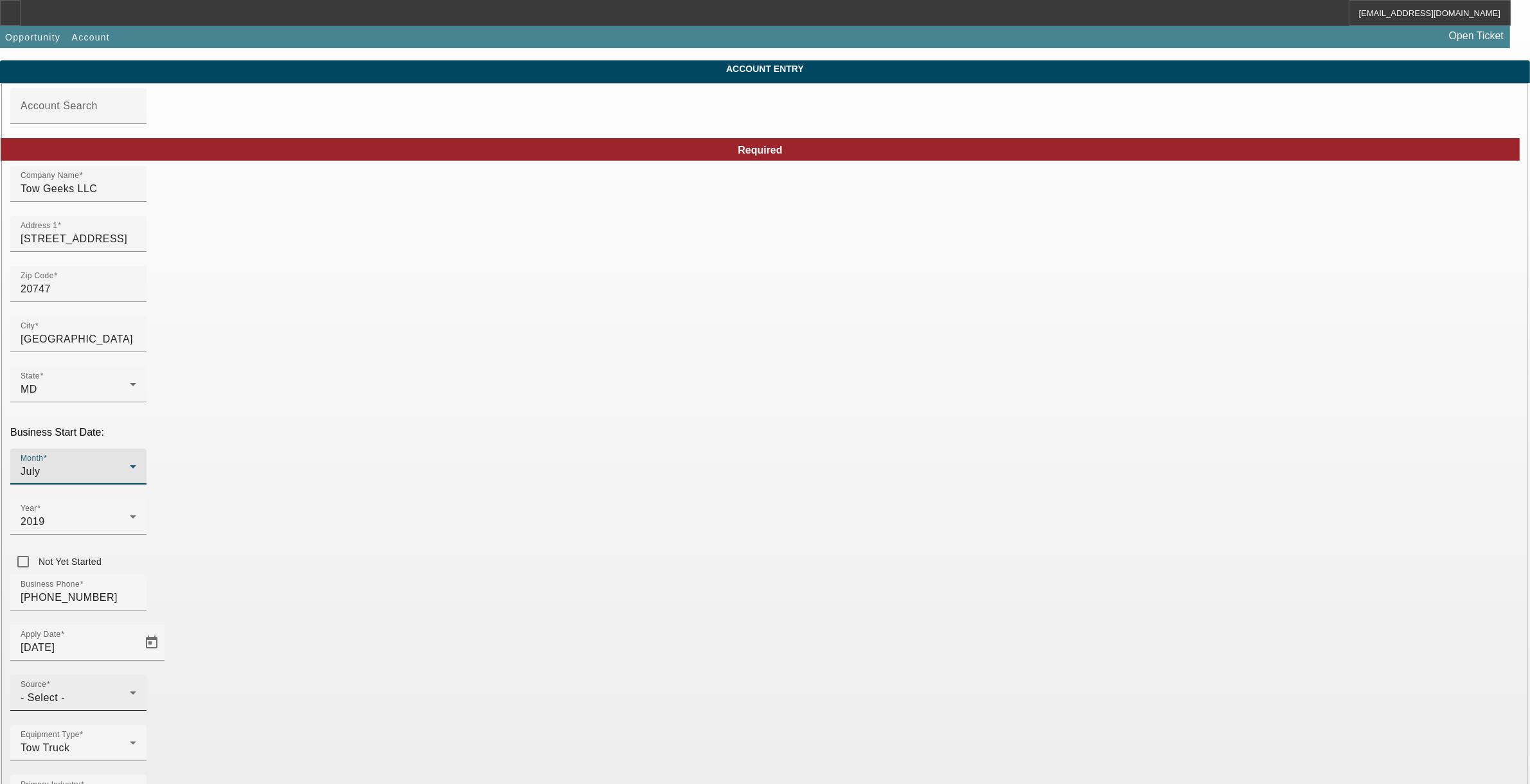
click at [65, 692] on span "- Select -" at bounding box center [43, 697] width 44 height 11
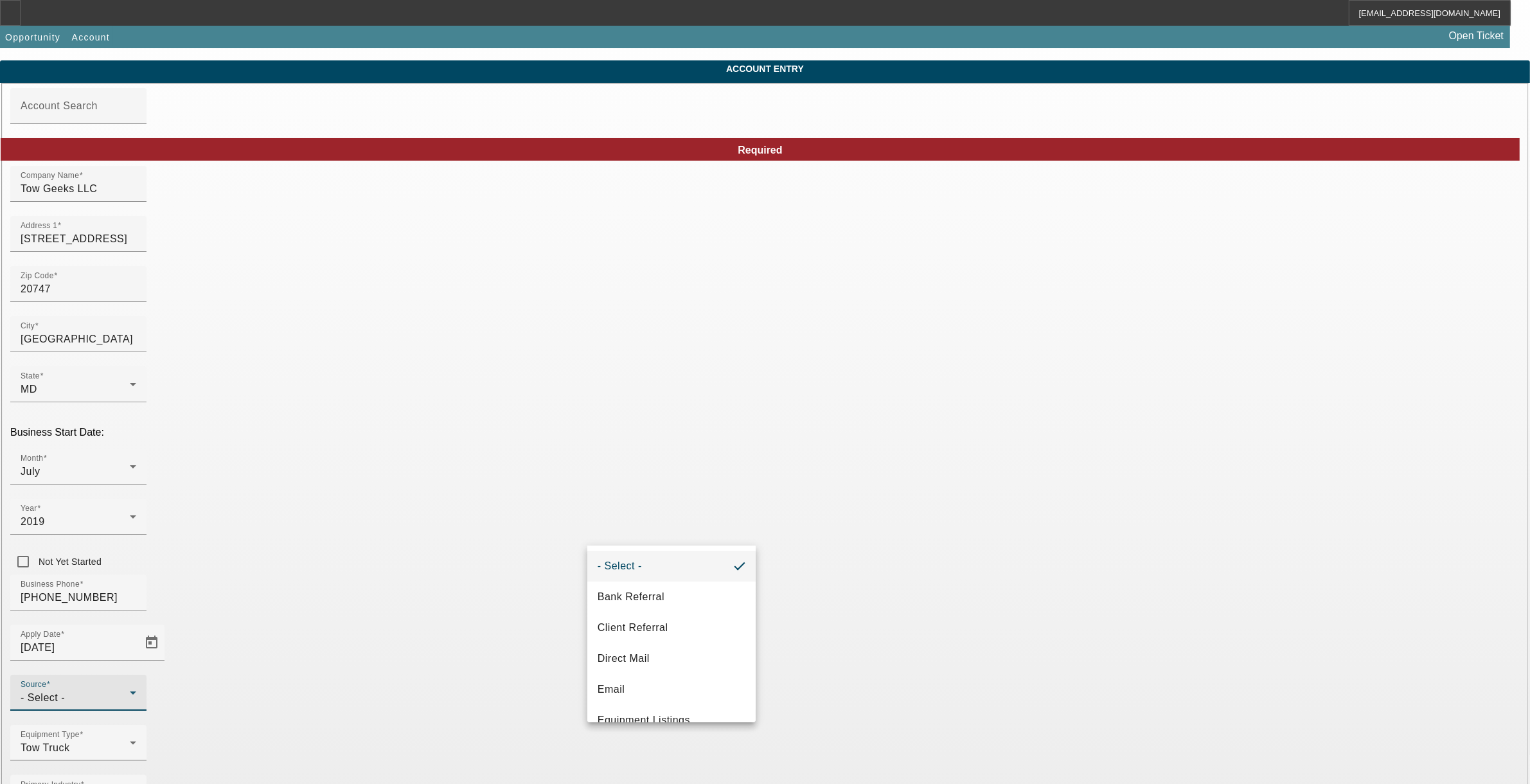
scroll to position [421, 0]
click at [645, 702] on span "Vendor Referral" at bounding box center [635, 700] width 77 height 15
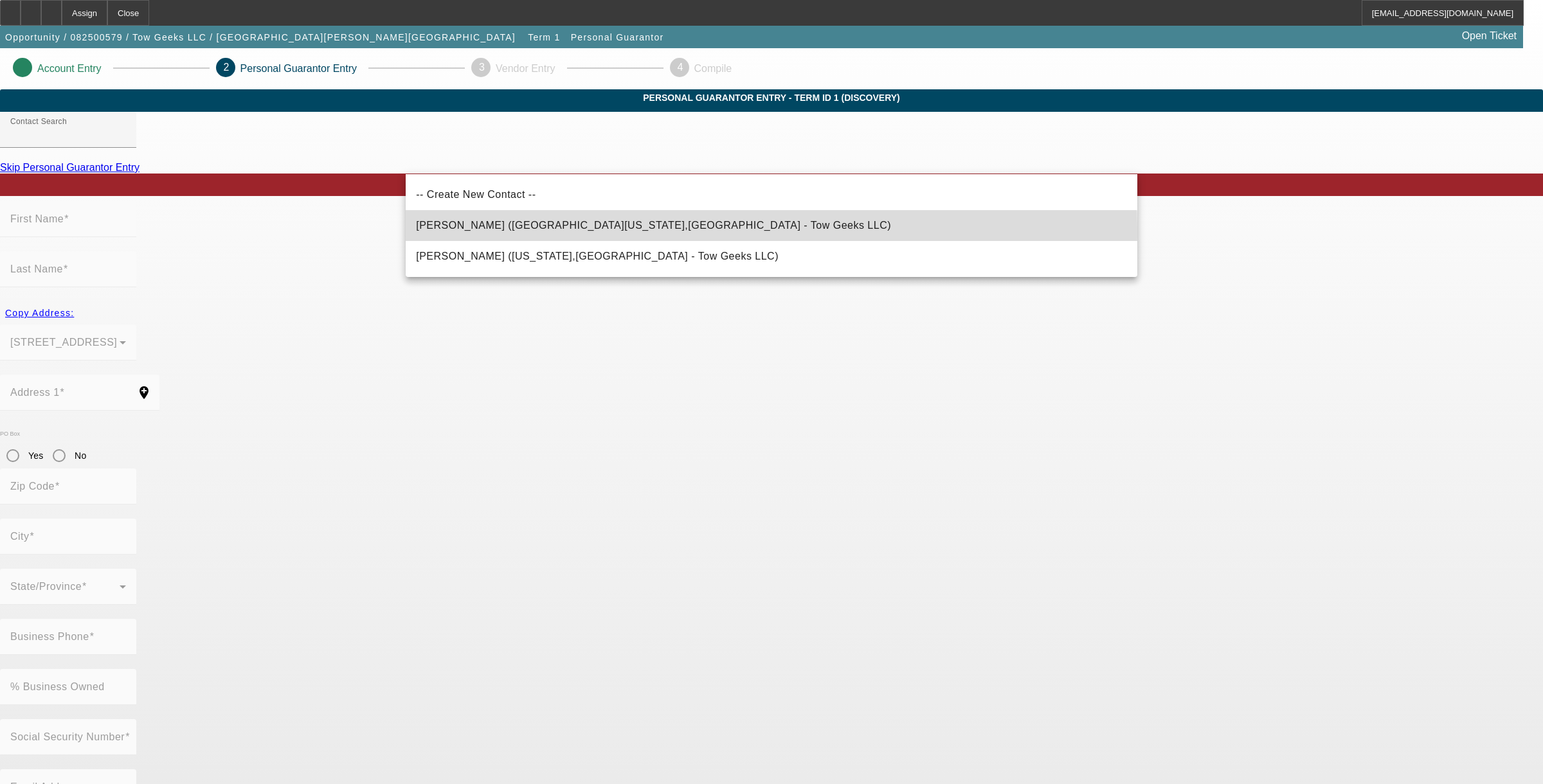
click at [476, 233] on mat-option "[PERSON_NAME] ([GEOGRAPHIC_DATA][US_STATE],[GEOGRAPHIC_DATA] - Tow Geeks LLC)" at bounding box center [772, 226] width 732 height 30
type input "[PERSON_NAME] ([GEOGRAPHIC_DATA][US_STATE],[GEOGRAPHIC_DATA] - Tow Geeks LLC)"
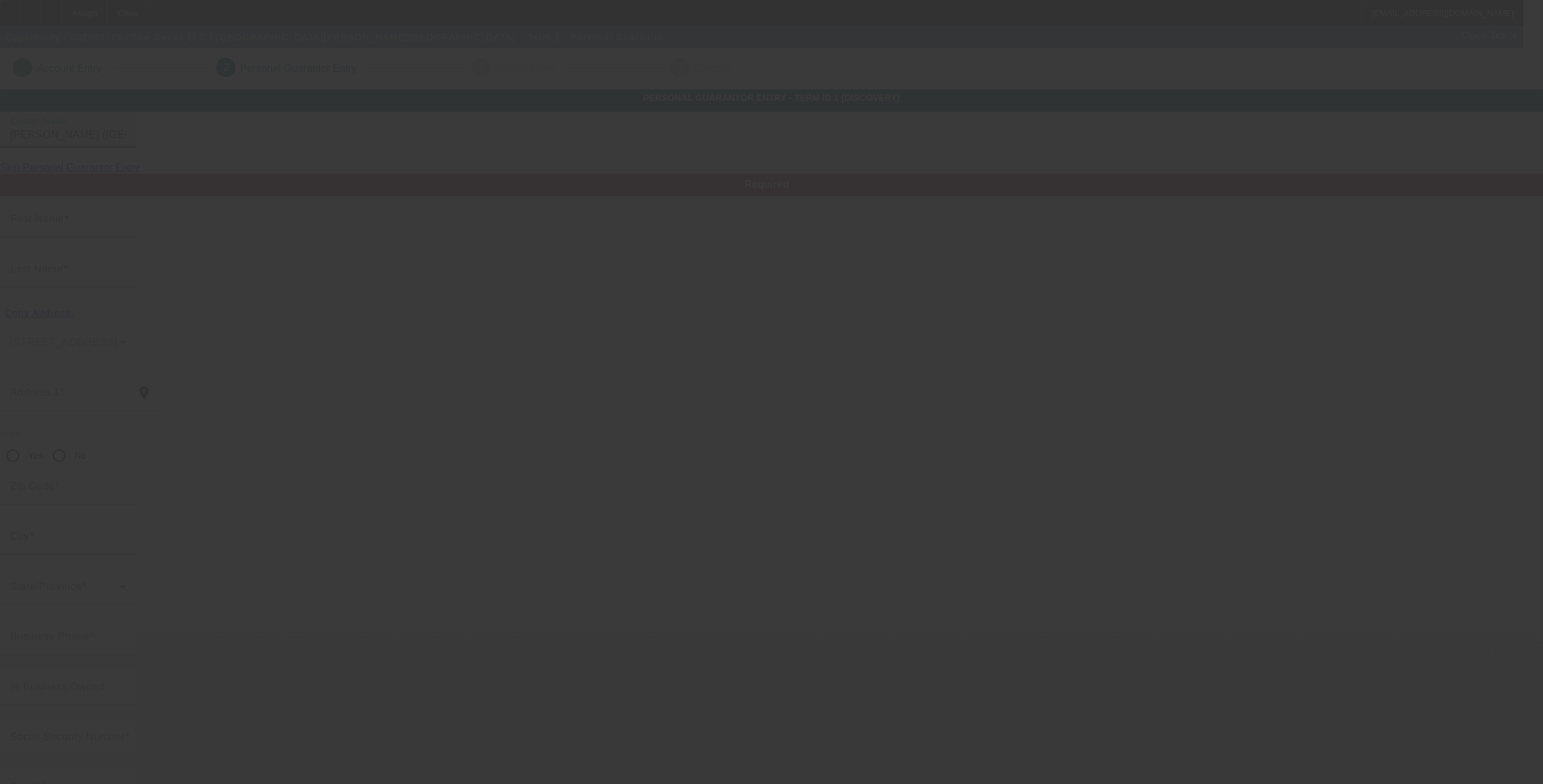
type input "[PERSON_NAME]"
type input "[STREET_ADDRESS]"
radio input "true"
type input "20744"
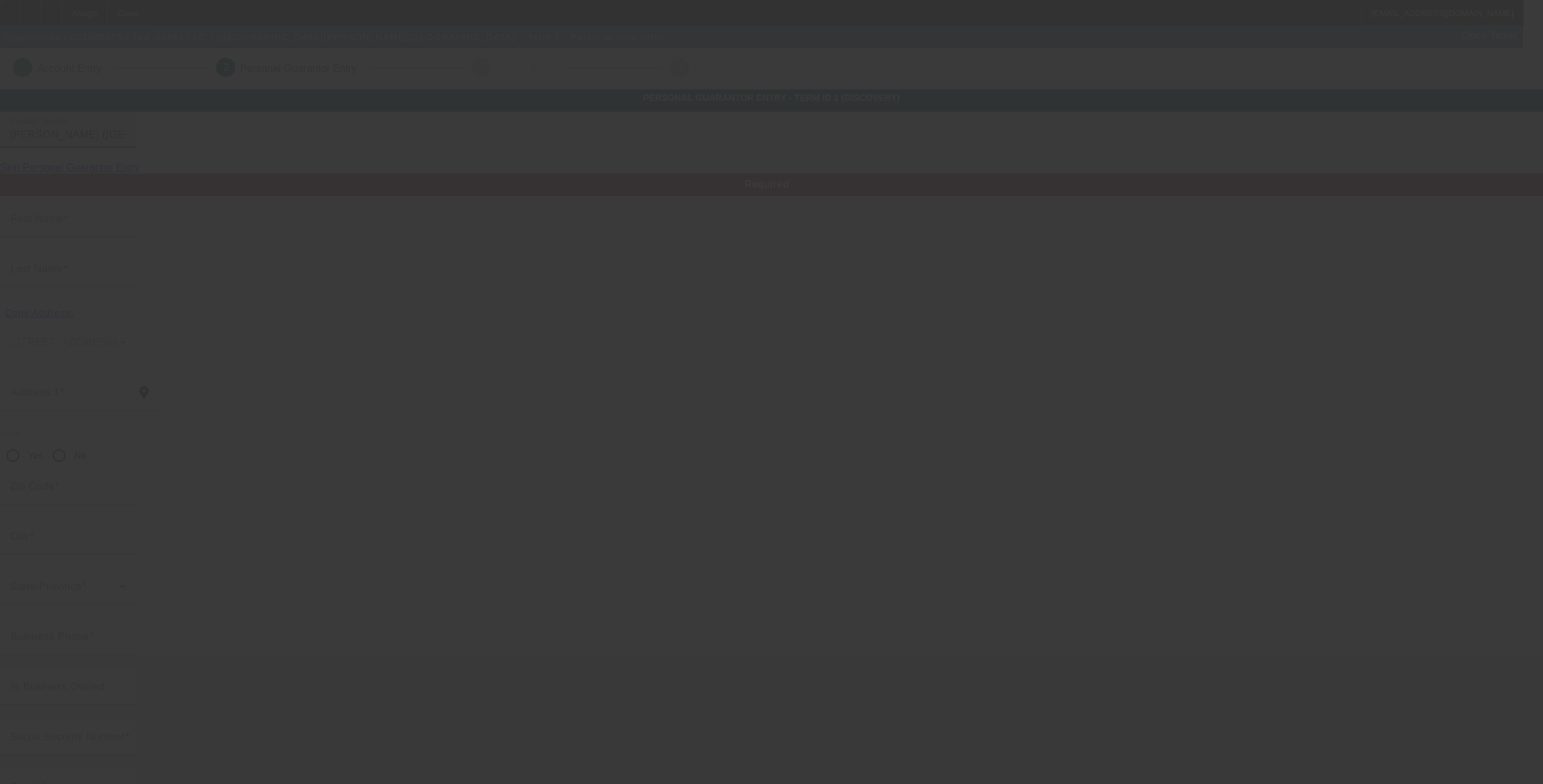
type input "[GEOGRAPHIC_DATA][US_STATE]"
type input "[PHONE_NUMBER]"
type input "100"
type input "220-33-7637"
type input "[EMAIL_ADDRESS][DOMAIN_NAME]"
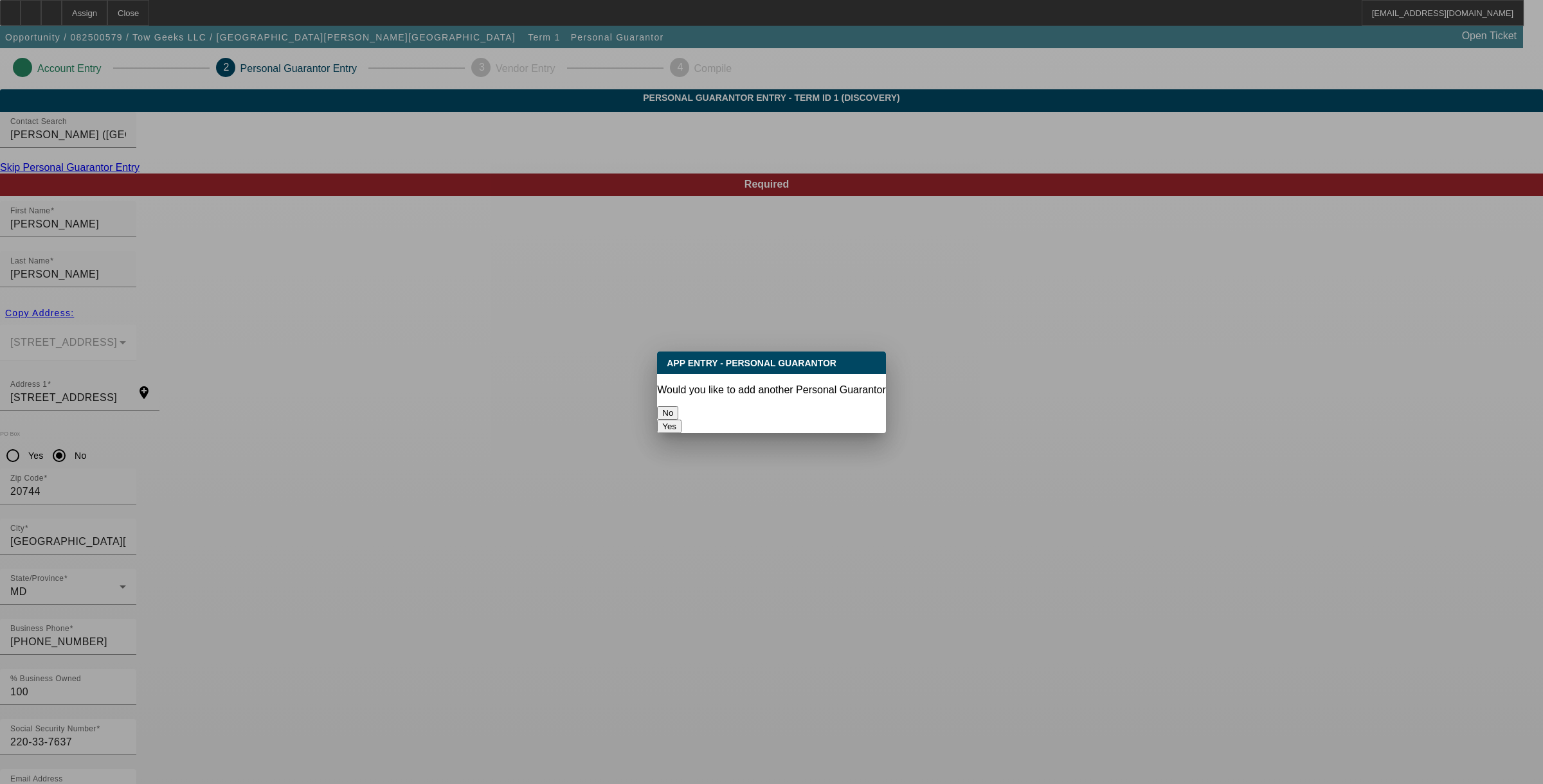
click at [678, 408] on button "No" at bounding box center [668, 413] width 21 height 14
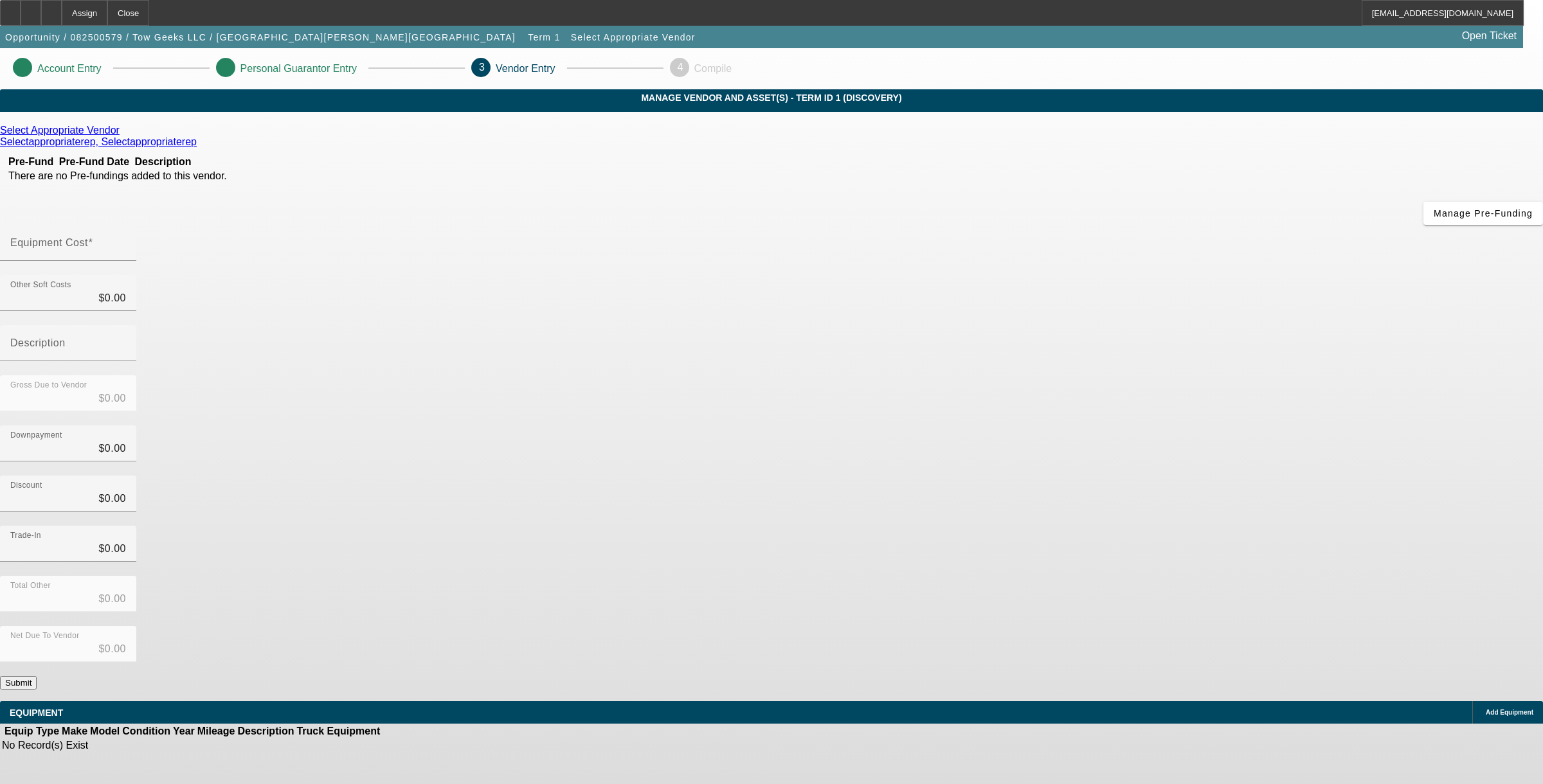
click at [123, 136] on icon at bounding box center [123, 130] width 0 height 11
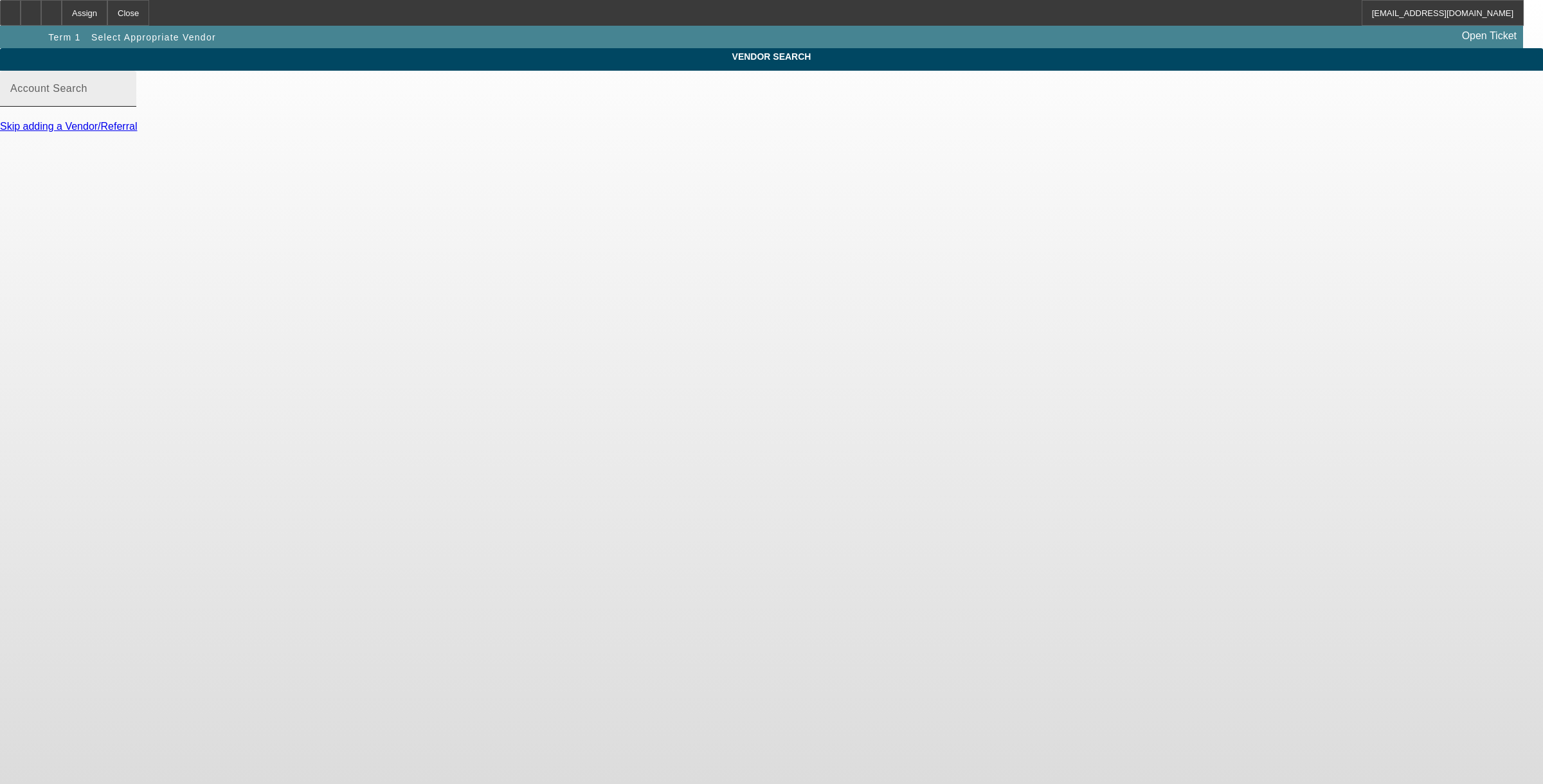
click at [126, 101] on input "Account Search" at bounding box center [68, 94] width 116 height 15
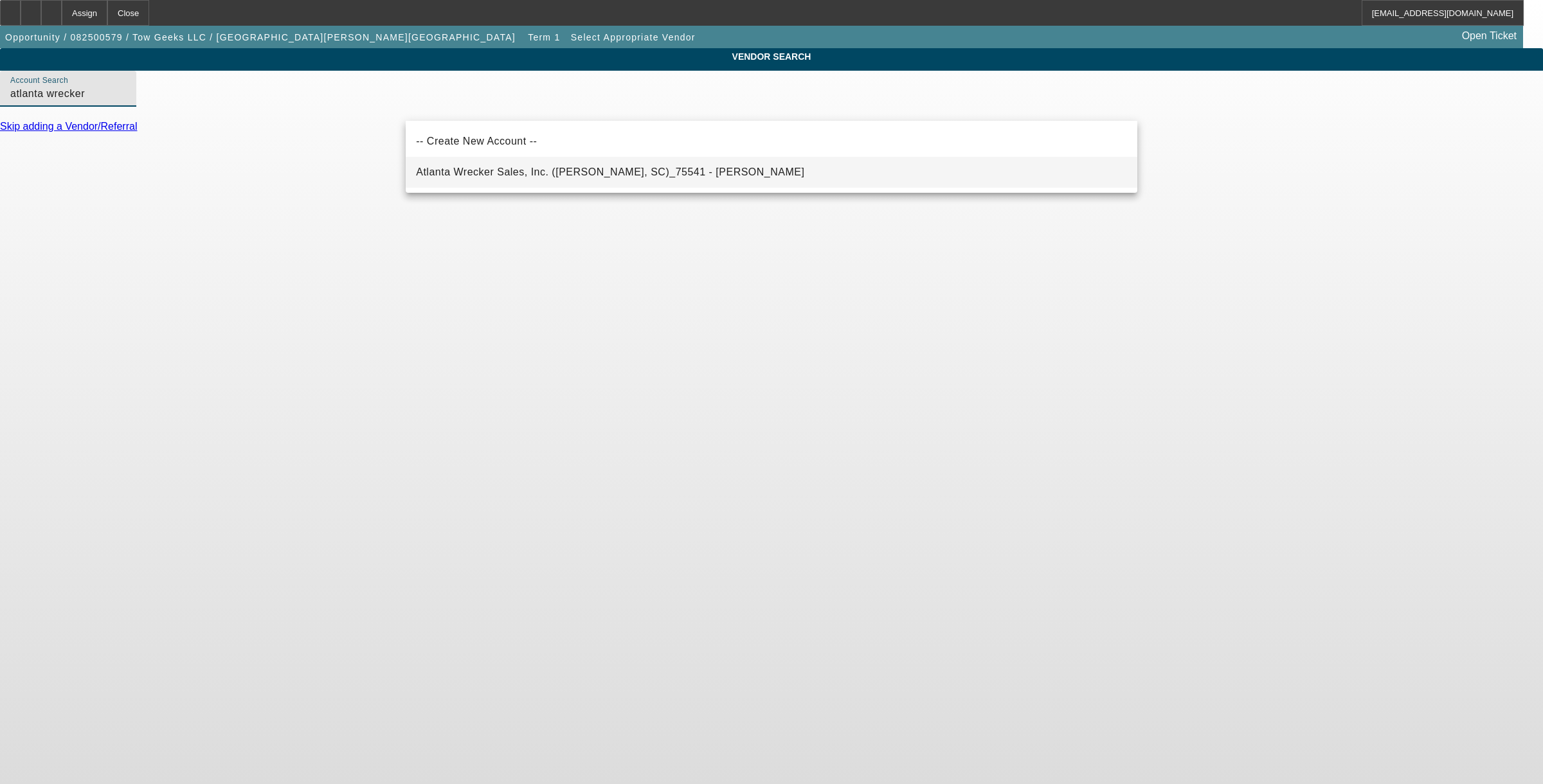
click at [489, 169] on span "Atlanta Wrecker Sales, Inc. ([PERSON_NAME], SC)_75541 - [PERSON_NAME]" at bounding box center [610, 171] width 388 height 11
type input "Atlanta Wrecker Sales, Inc. ([PERSON_NAME], SC)_75541 - [PERSON_NAME]"
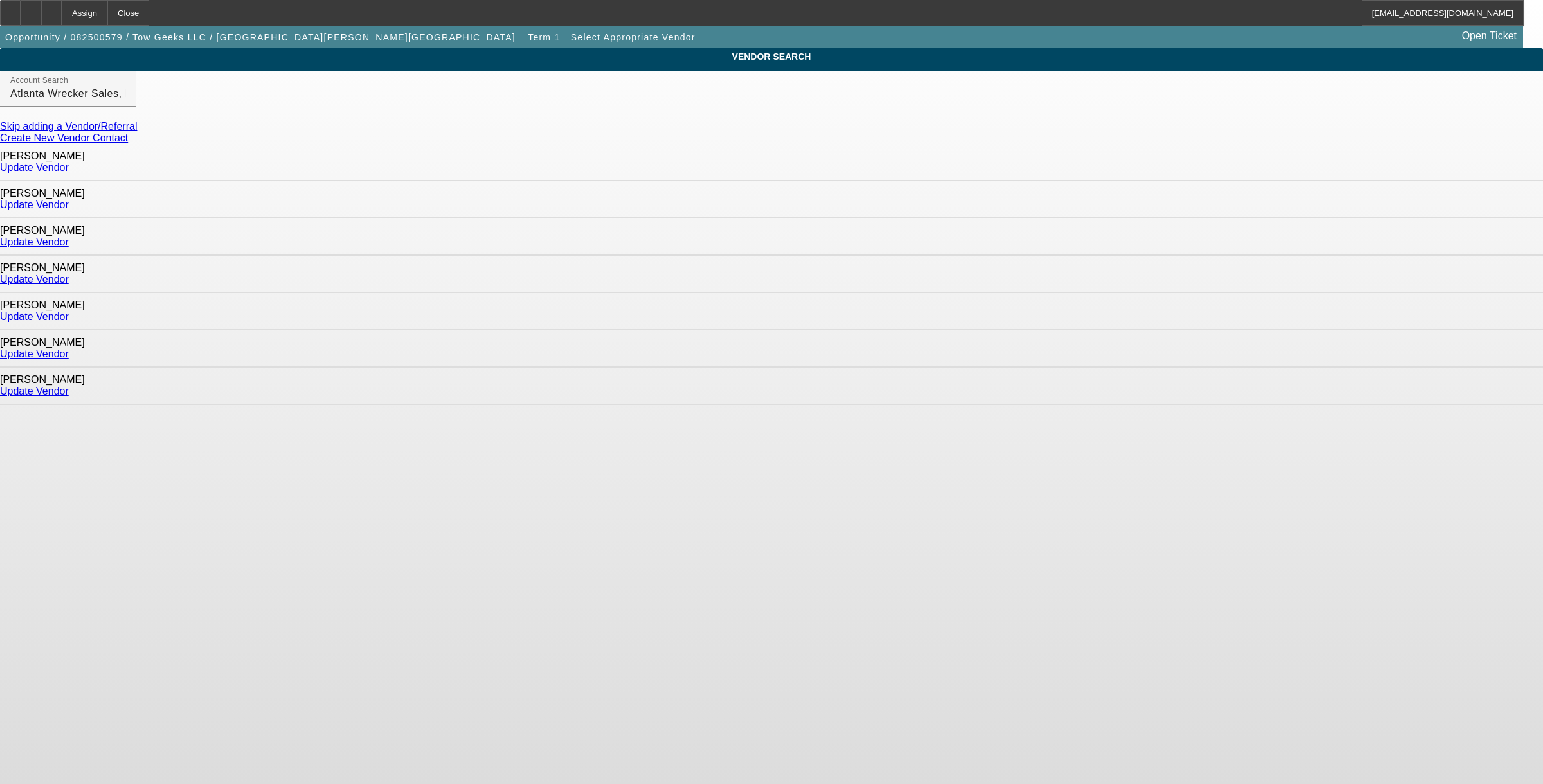
click at [69, 386] on link "Update Vendor" at bounding box center [34, 391] width 69 height 11
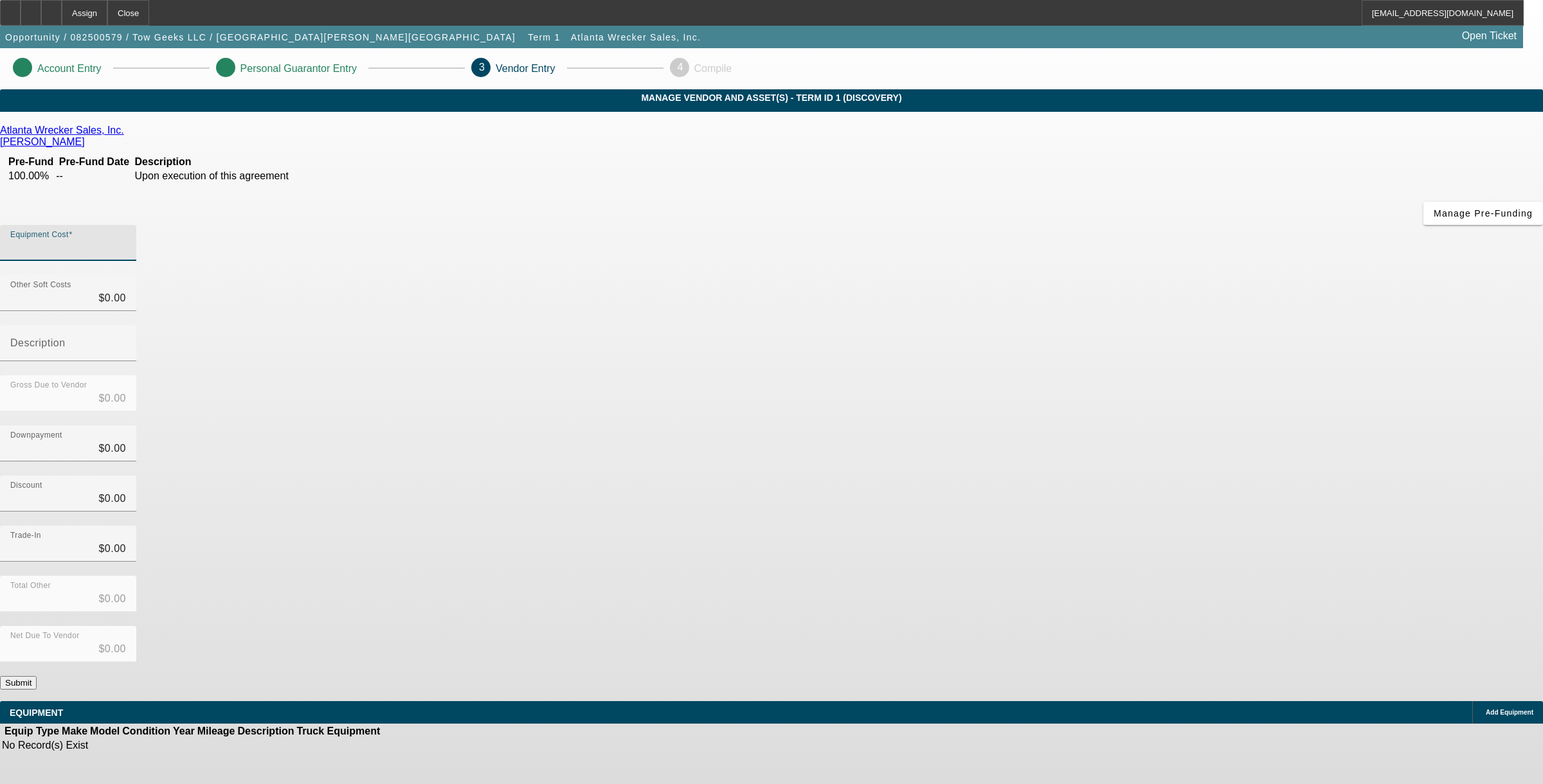
click at [126, 240] on input "Equipment Cost" at bounding box center [68, 248] width 116 height 15
type input "1"
type input "$1.00"
type input "10"
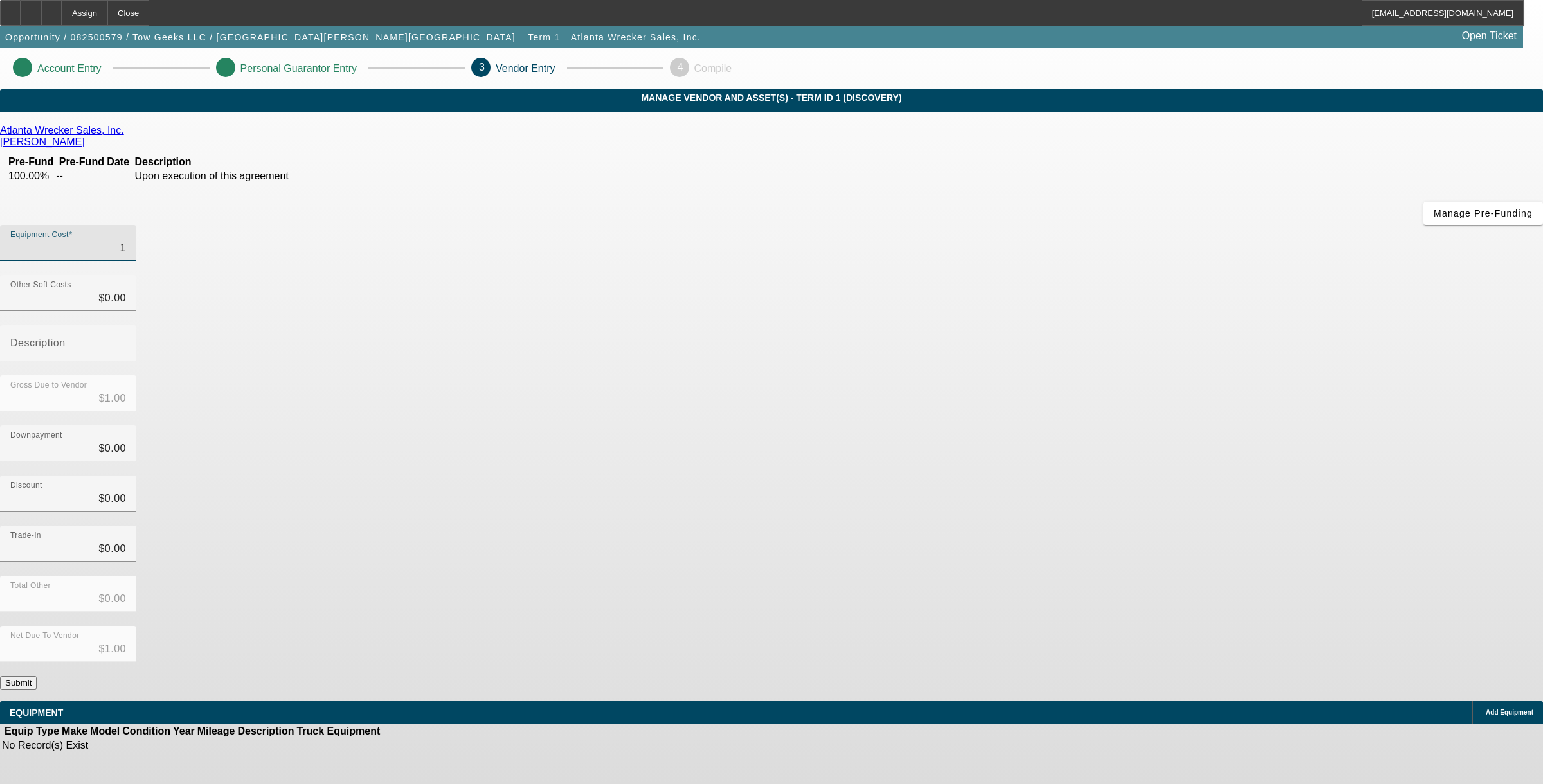
type input "$10.00"
type input "108"
type input "$108.00"
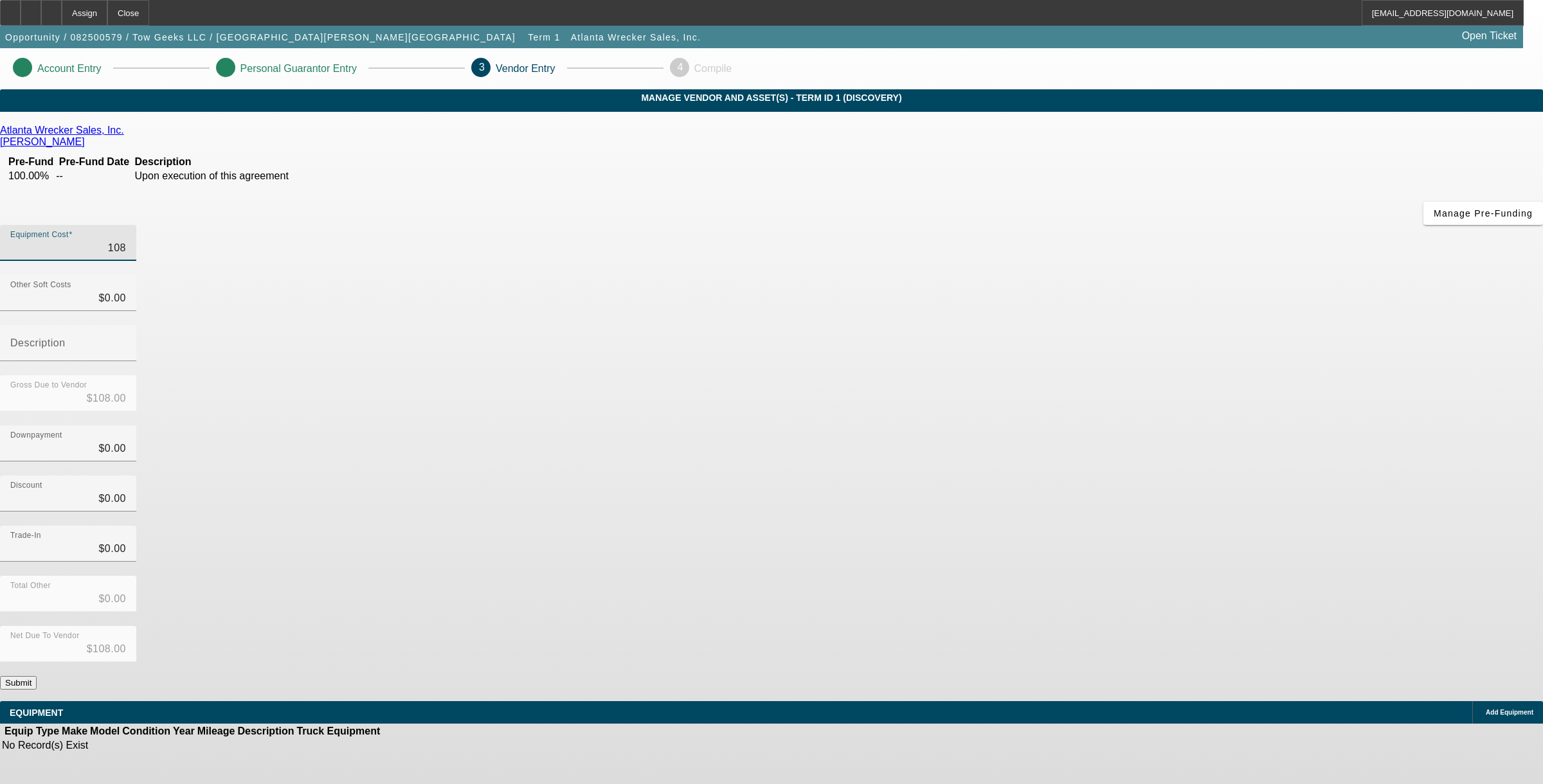
type input "1080"
type input "$1,080.00"
type input "10800"
type input "$10,800.00"
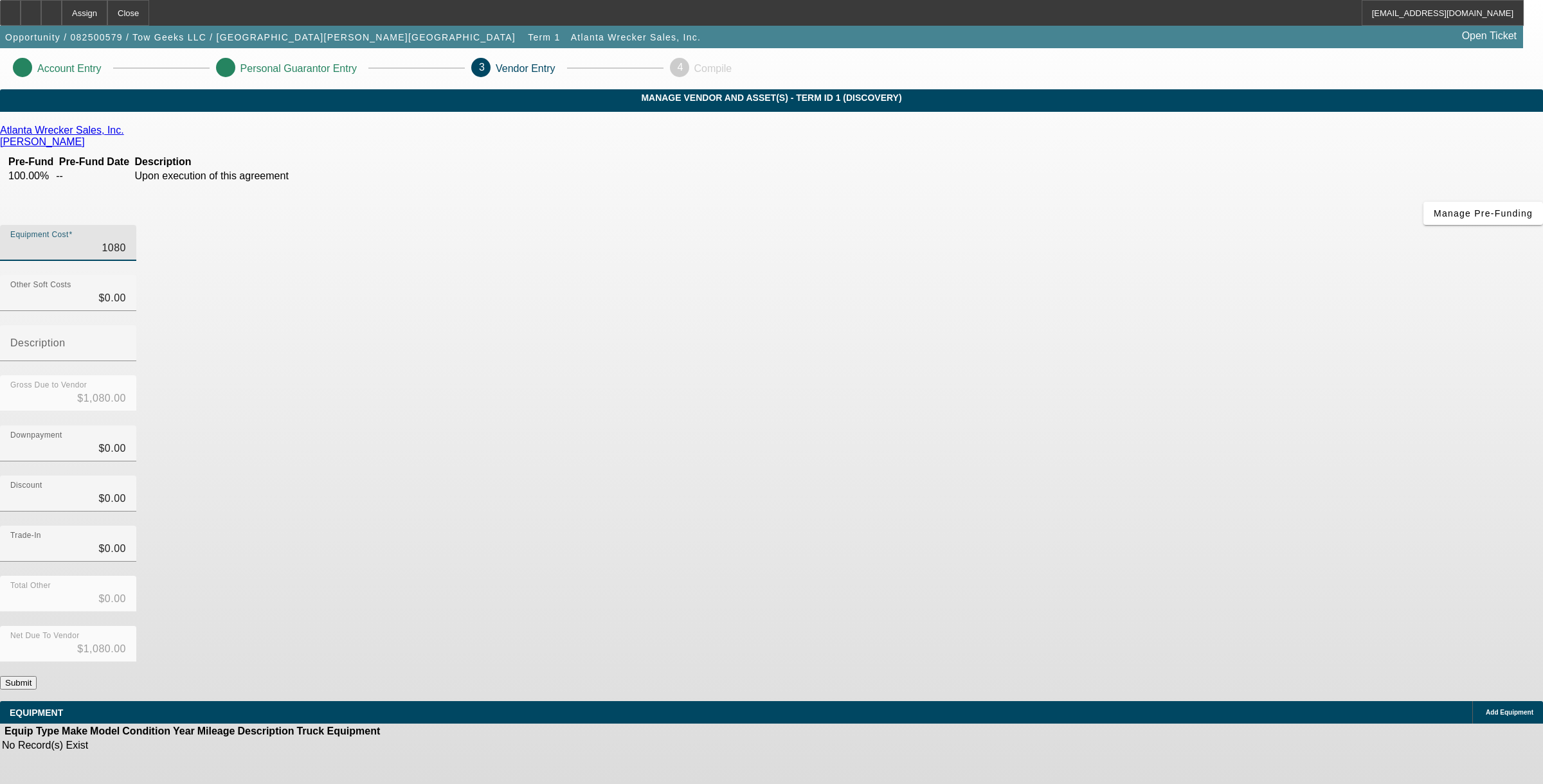
type input "$10,800.00"
type input "108000"
type input "$108,000.00"
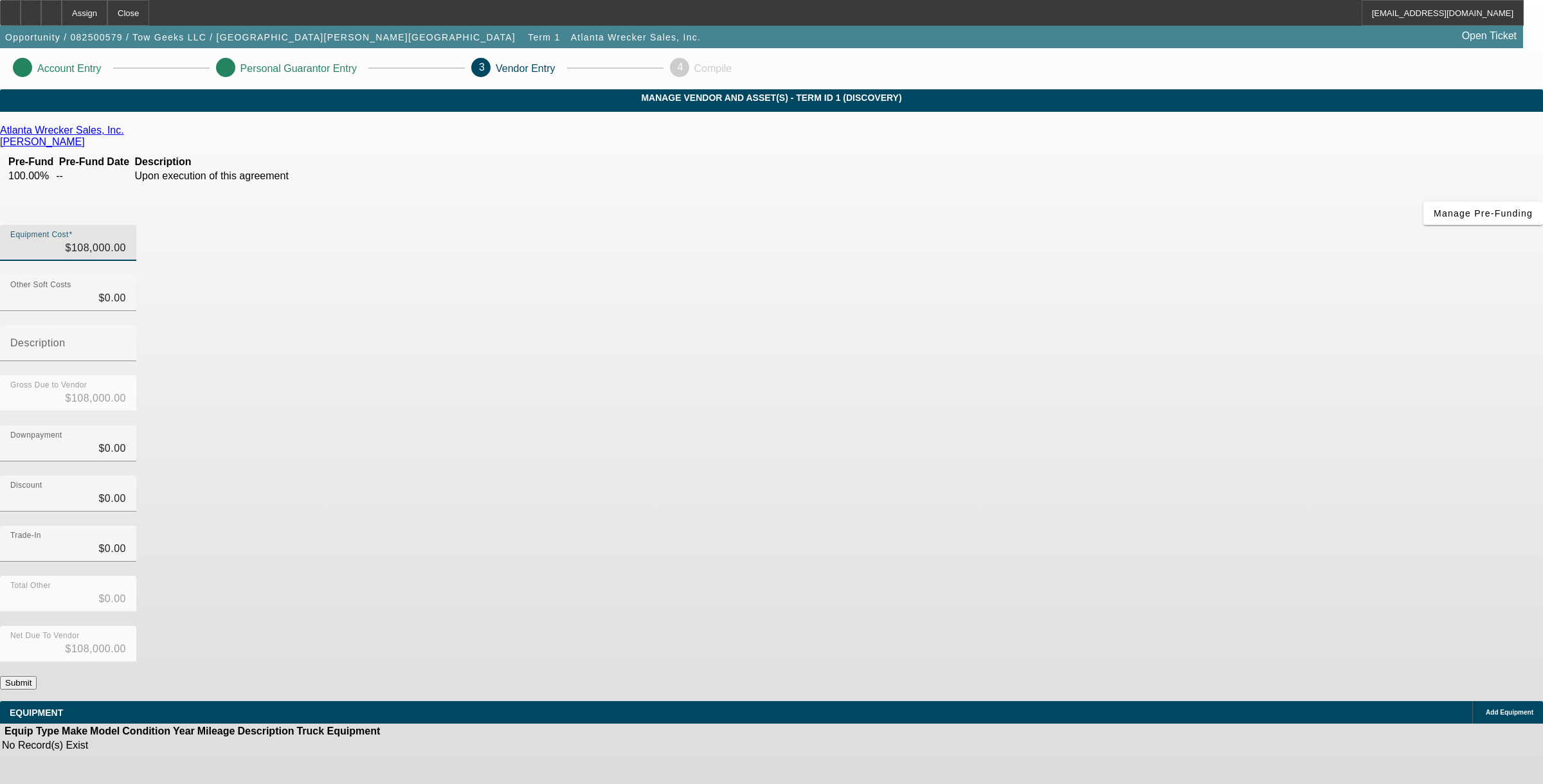
click at [1056, 475] on div "Discount $0.00" at bounding box center [772, 501] width 1543 height 50
click at [37, 676] on button "Submit" at bounding box center [18, 683] width 37 height 14
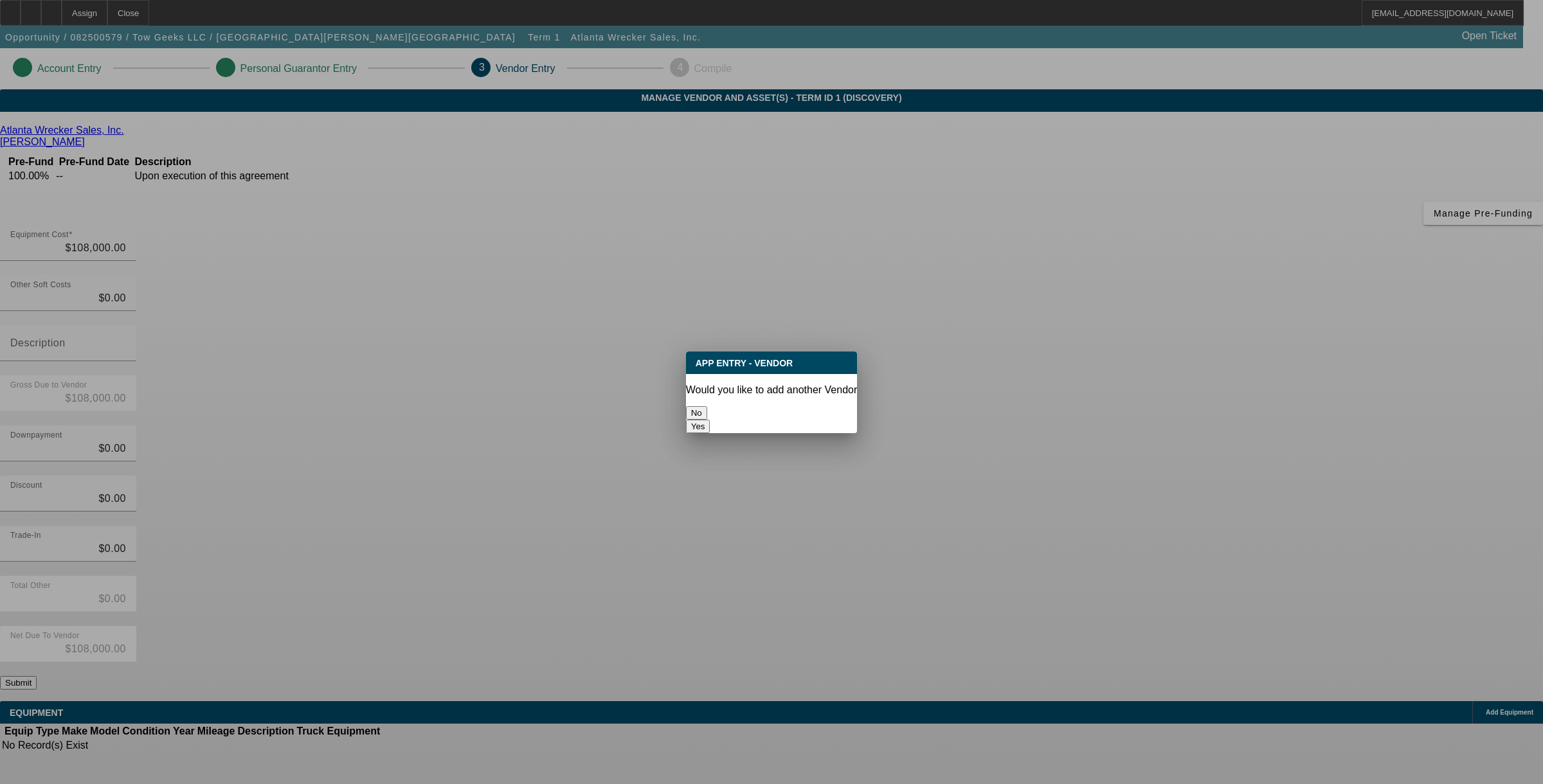
click at [707, 406] on button "No" at bounding box center [697, 413] width 21 height 14
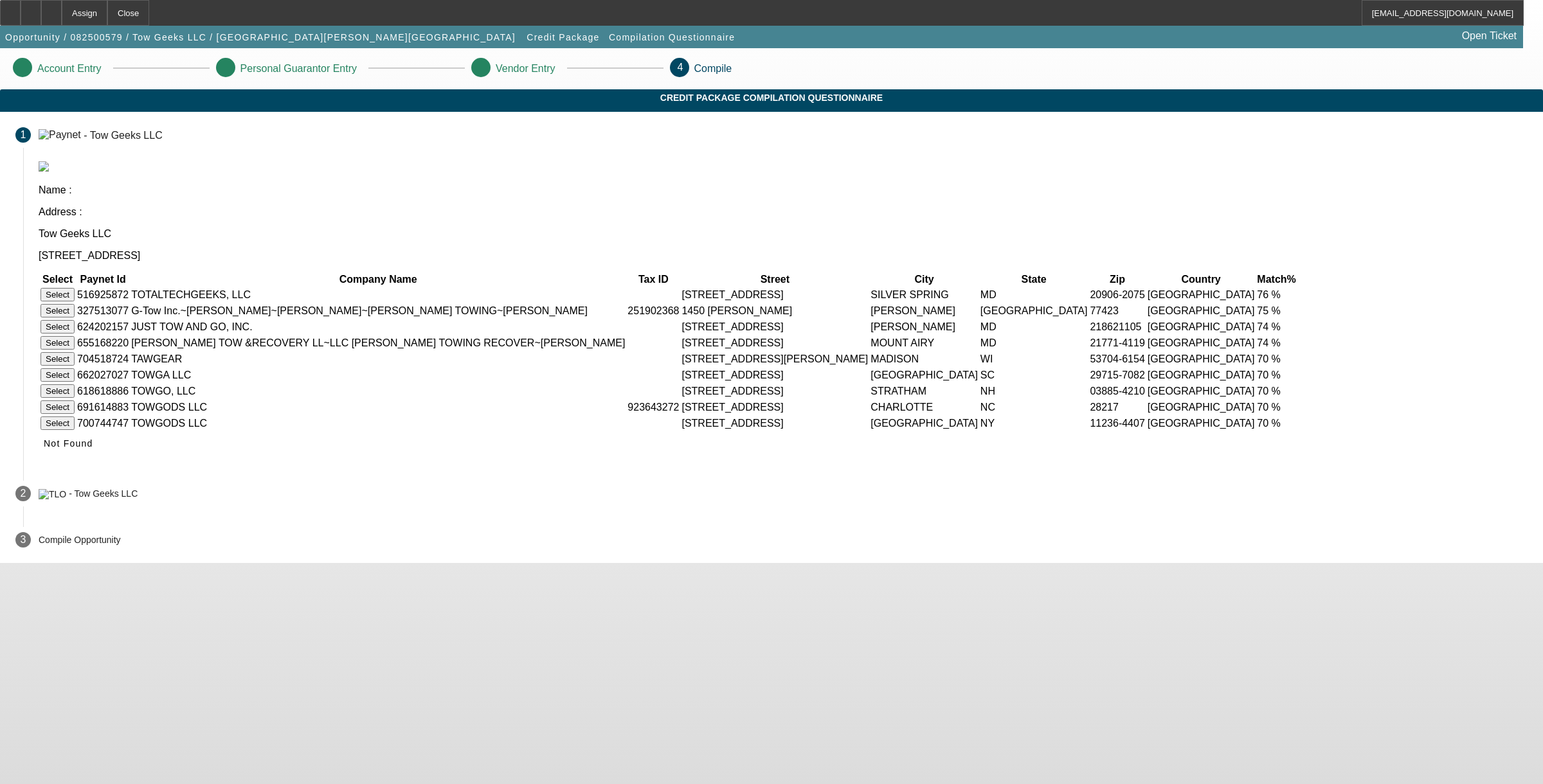
click at [43, 449] on icon at bounding box center [43, 443] width 0 height 10
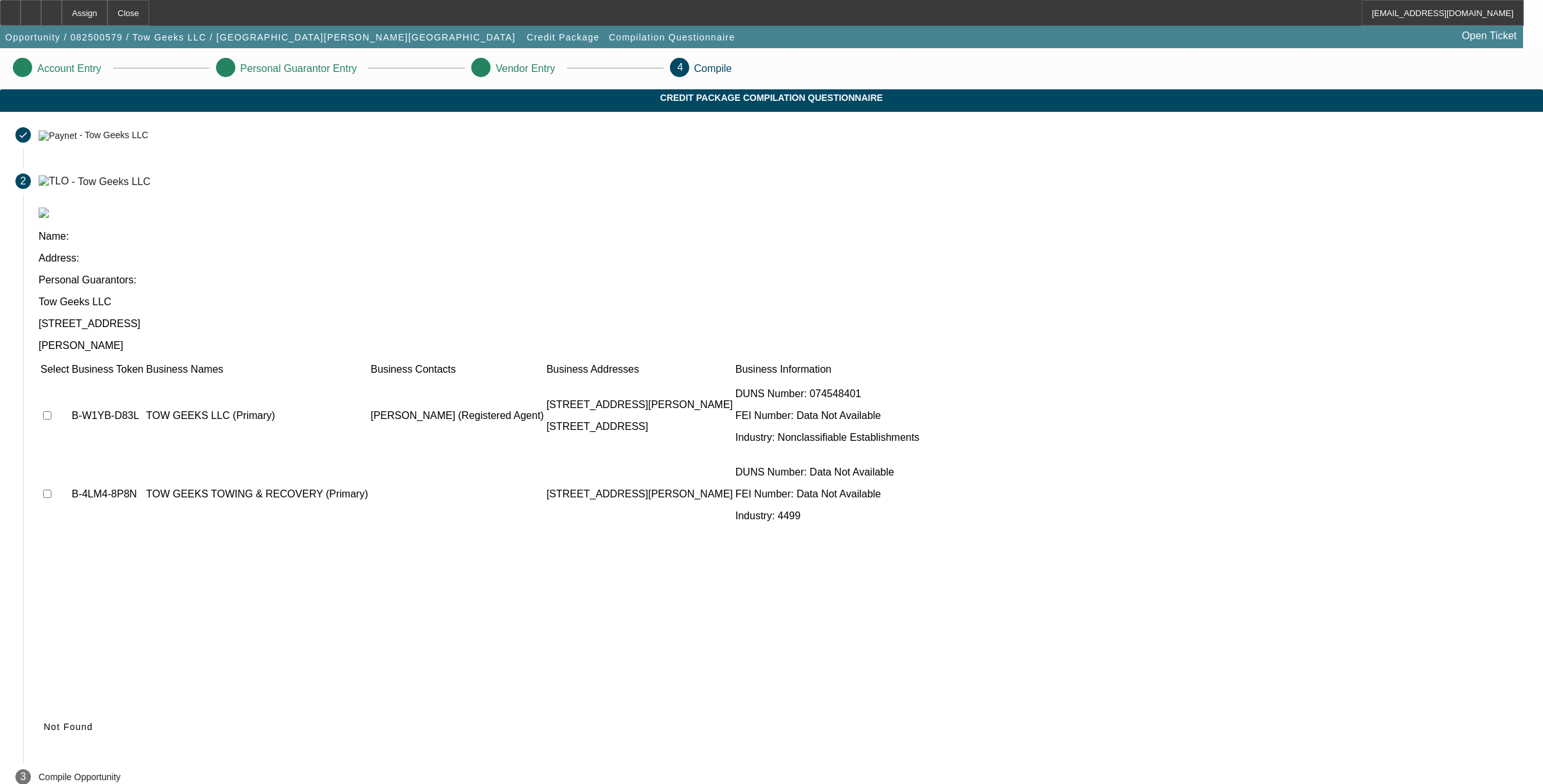
click at [51, 411] on input "checkbox" at bounding box center [47, 415] width 8 height 8
checkbox input "true"
click at [43, 722] on icon at bounding box center [43, 726] width 0 height 10
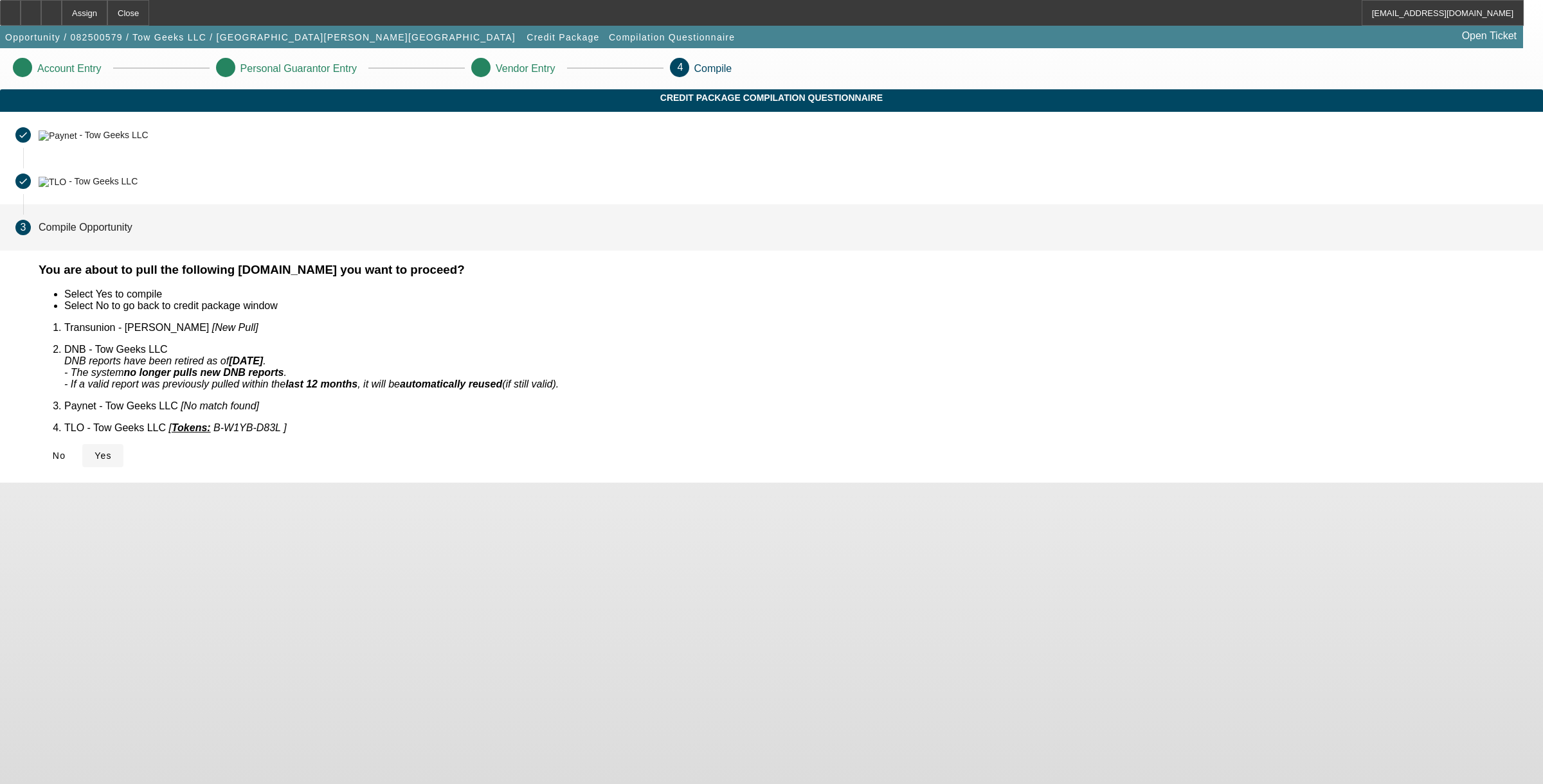
click at [112, 450] on span "Yes" at bounding box center [103, 455] width 18 height 10
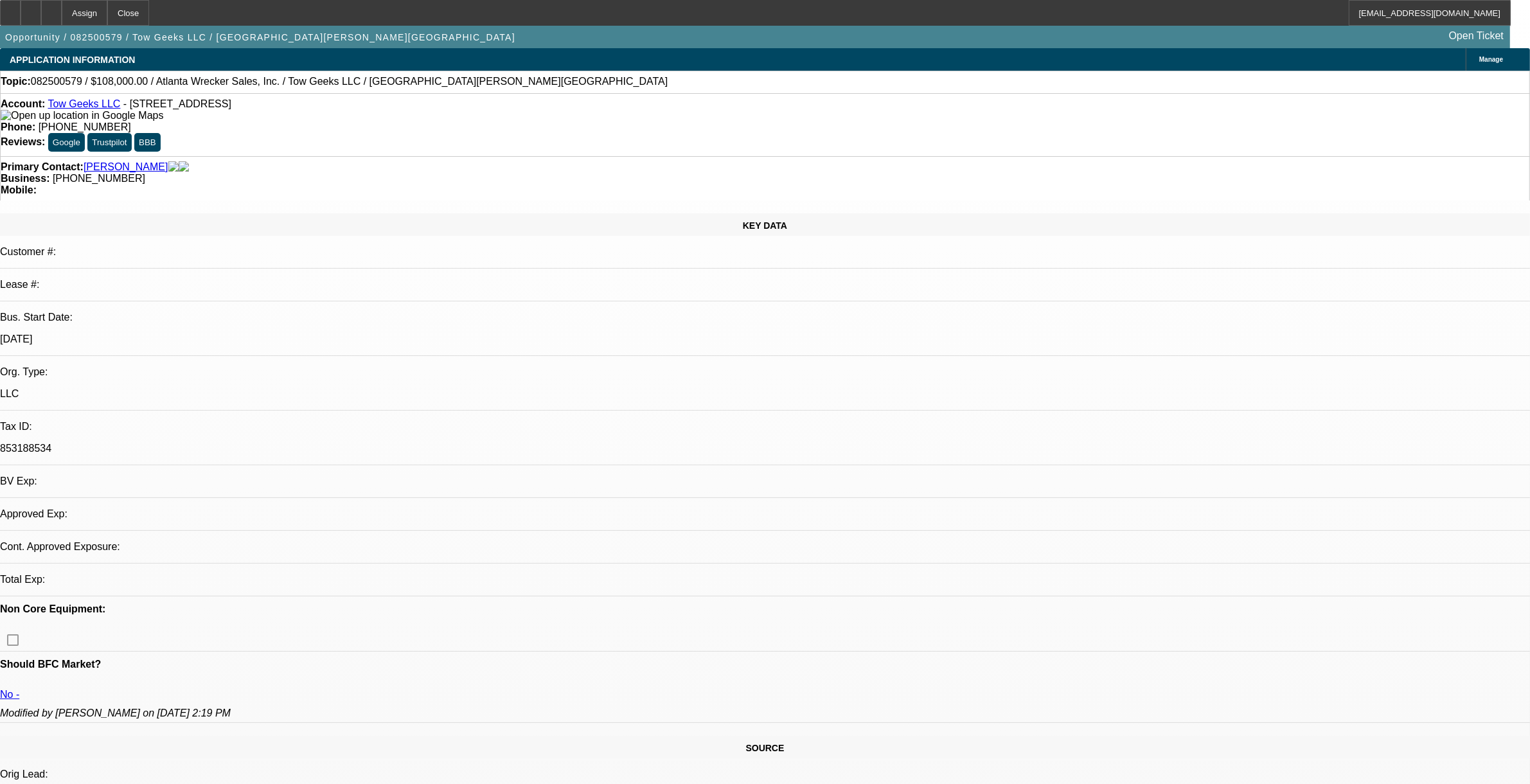
select select "0"
select select "2"
select select "0.1"
select select "1"
select select "2"
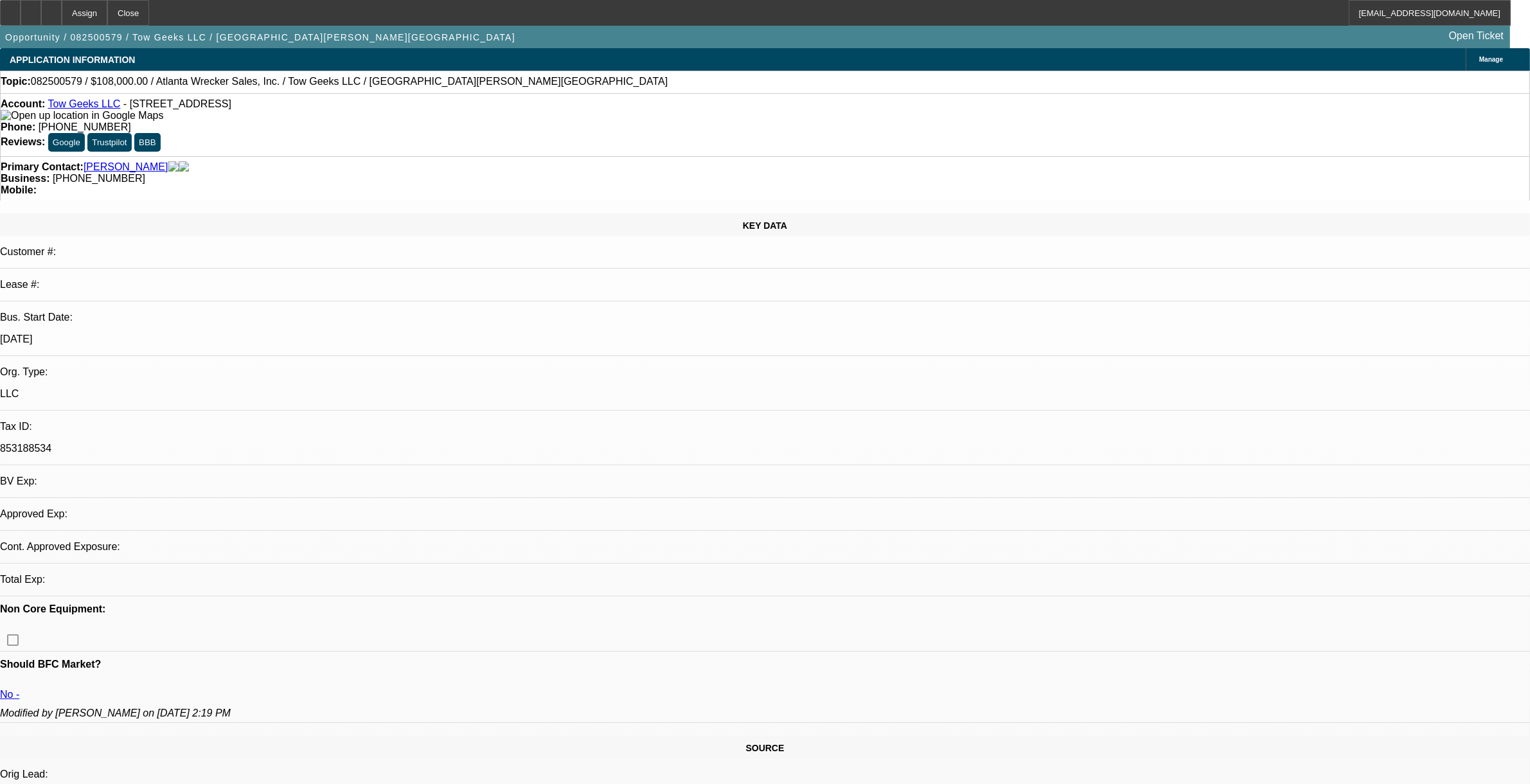
select select "4"
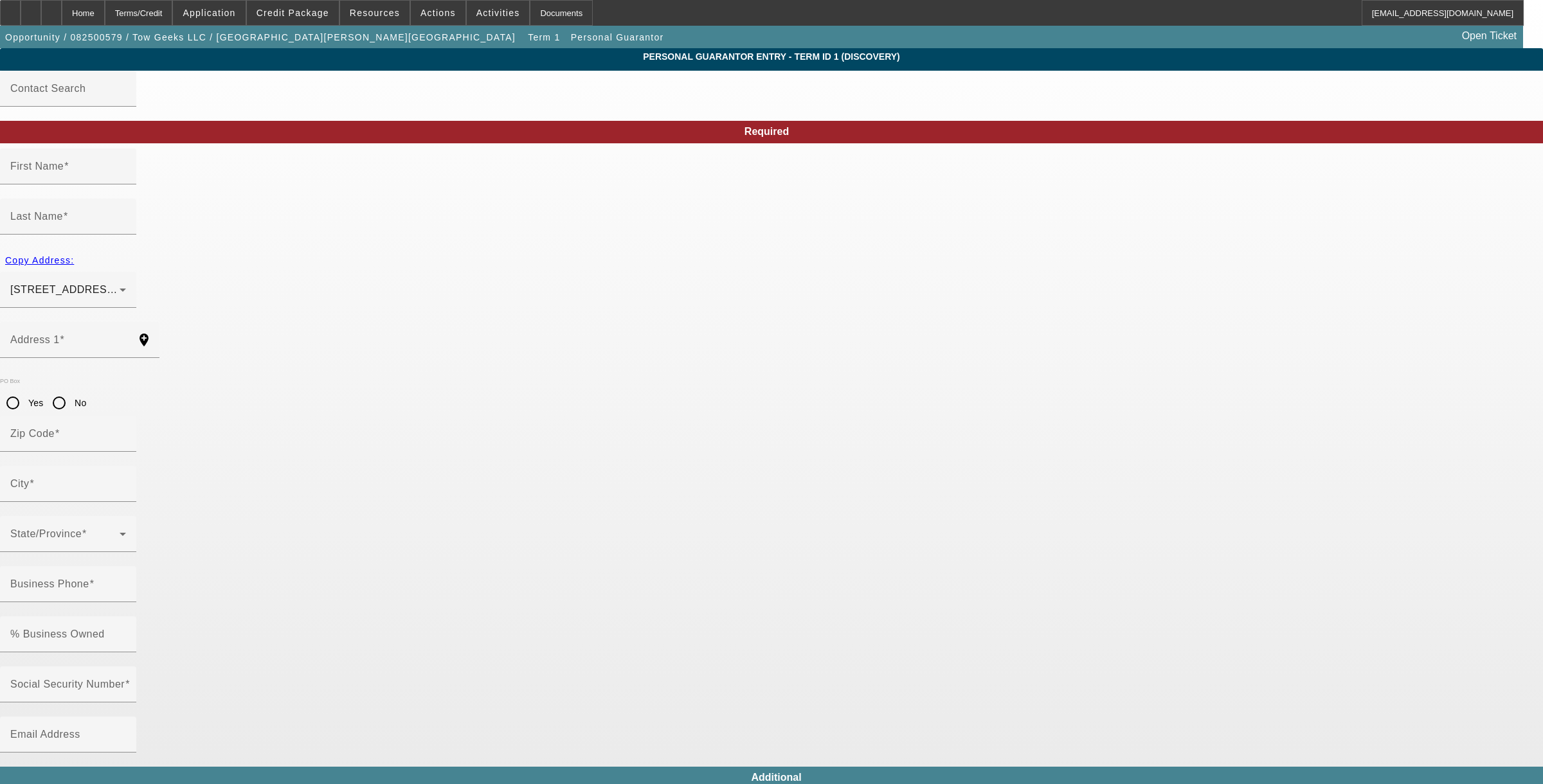
type input "Darnell"
type input "Atkinson"
type input "10108 Allentown Road"
radio input "true"
type input "20744"
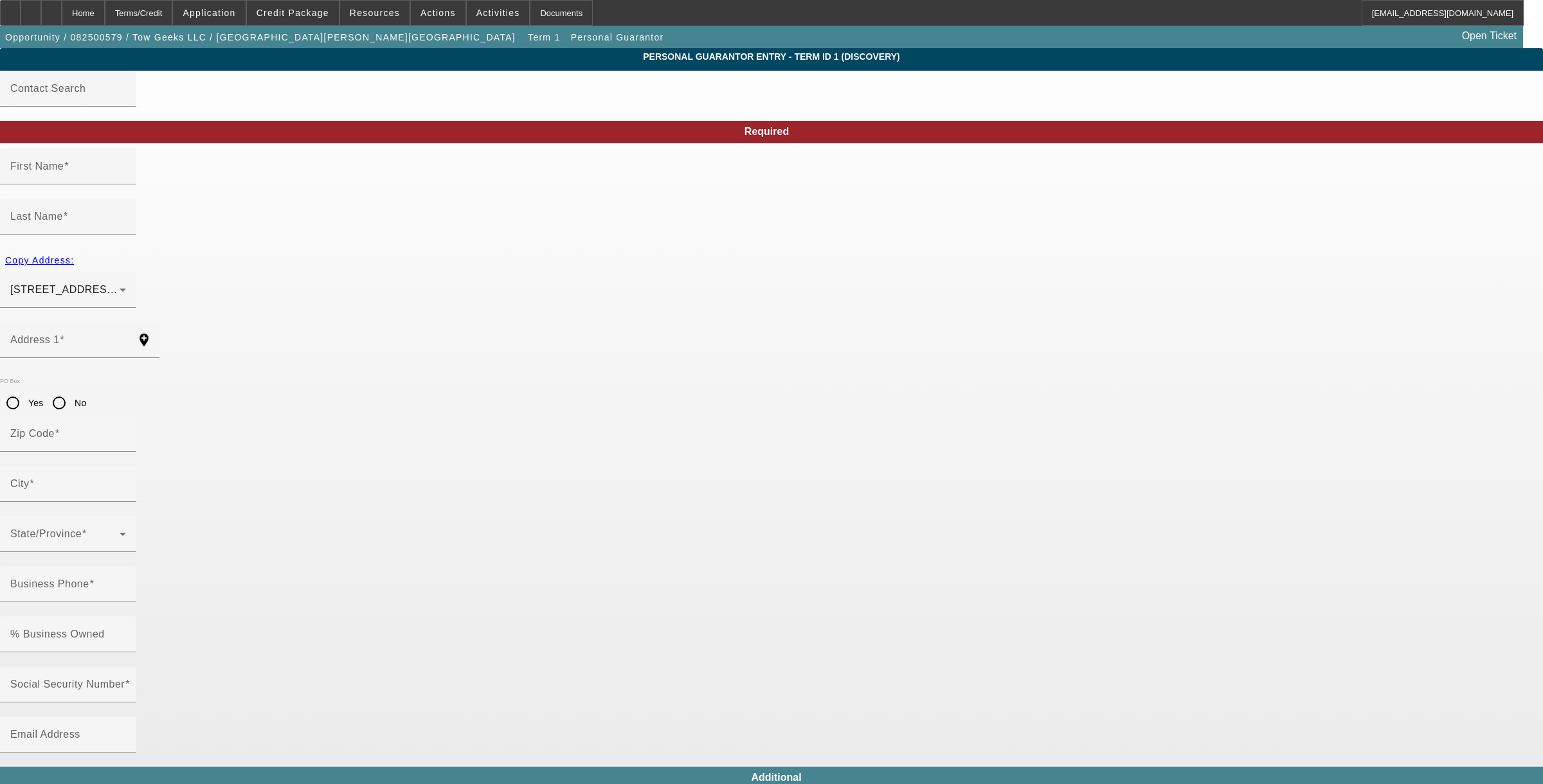
type input "Fort Washington"
type input "(240) 788-5967"
type input "100"
type input "220-33-7637"
type input "towgeekstowing@yahoo.com"
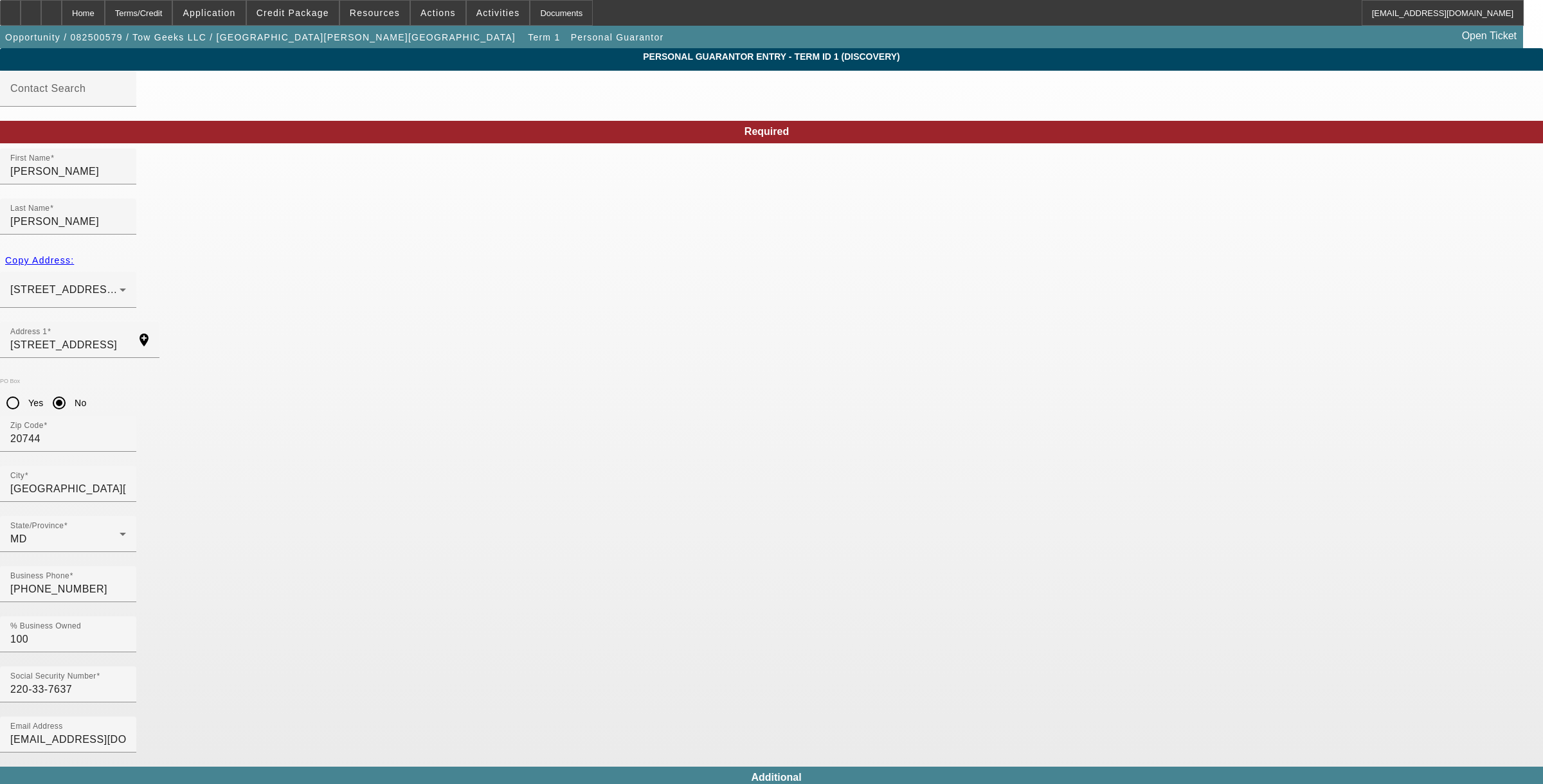
drag, startPoint x: 601, startPoint y: 299, endPoint x: 294, endPoint y: 261, distance: 309.3
click at [294, 261] on app-personal-guarantor-manage "Personal Guarantor Entry - Term ID 1 (Discovery) Contact Search Required First …" at bounding box center [772, 685] width 1543 height 1275
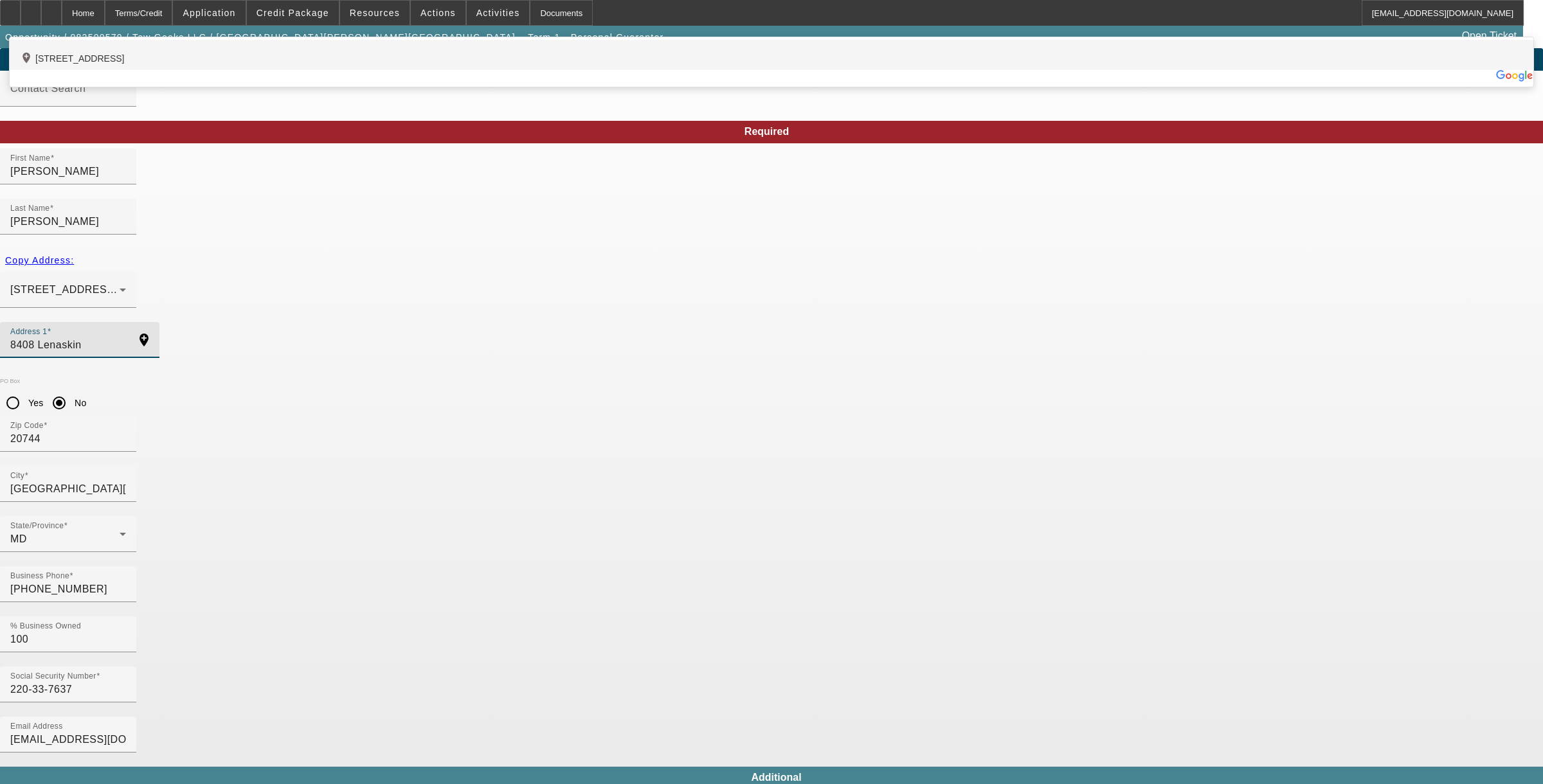
click at [444, 70] on div "add_location 8408 Lenaskin Lane, District Heights, MD 20747, US" at bounding box center [772, 55] width 1524 height 30
type input "8408 Lenaskin Lane"
type input "20747"
type input "District Heights"
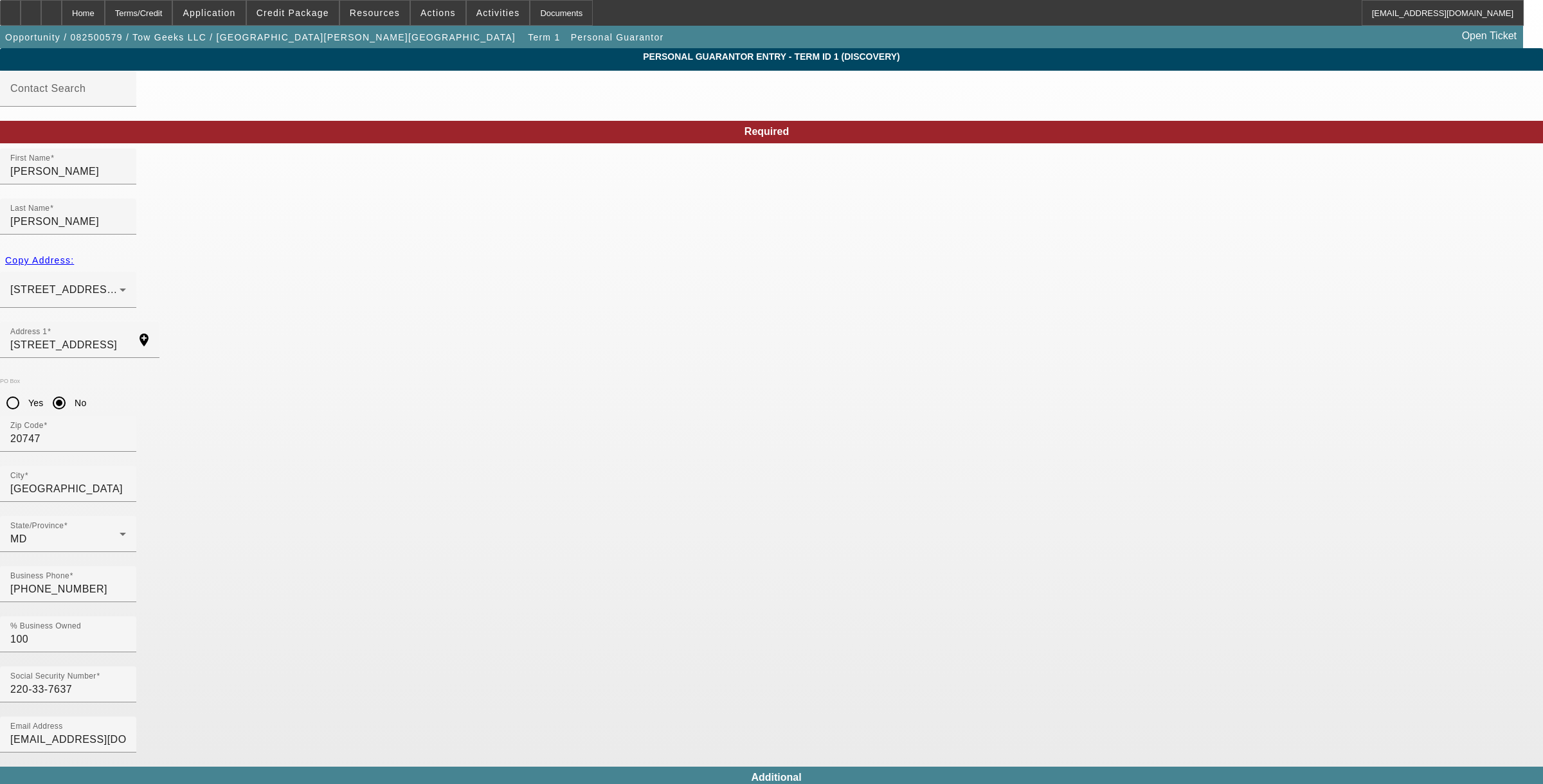
type input "(240) 788-5967"
click at [126, 682] on input "220-33-7637" at bounding box center [68, 690] width 116 height 15
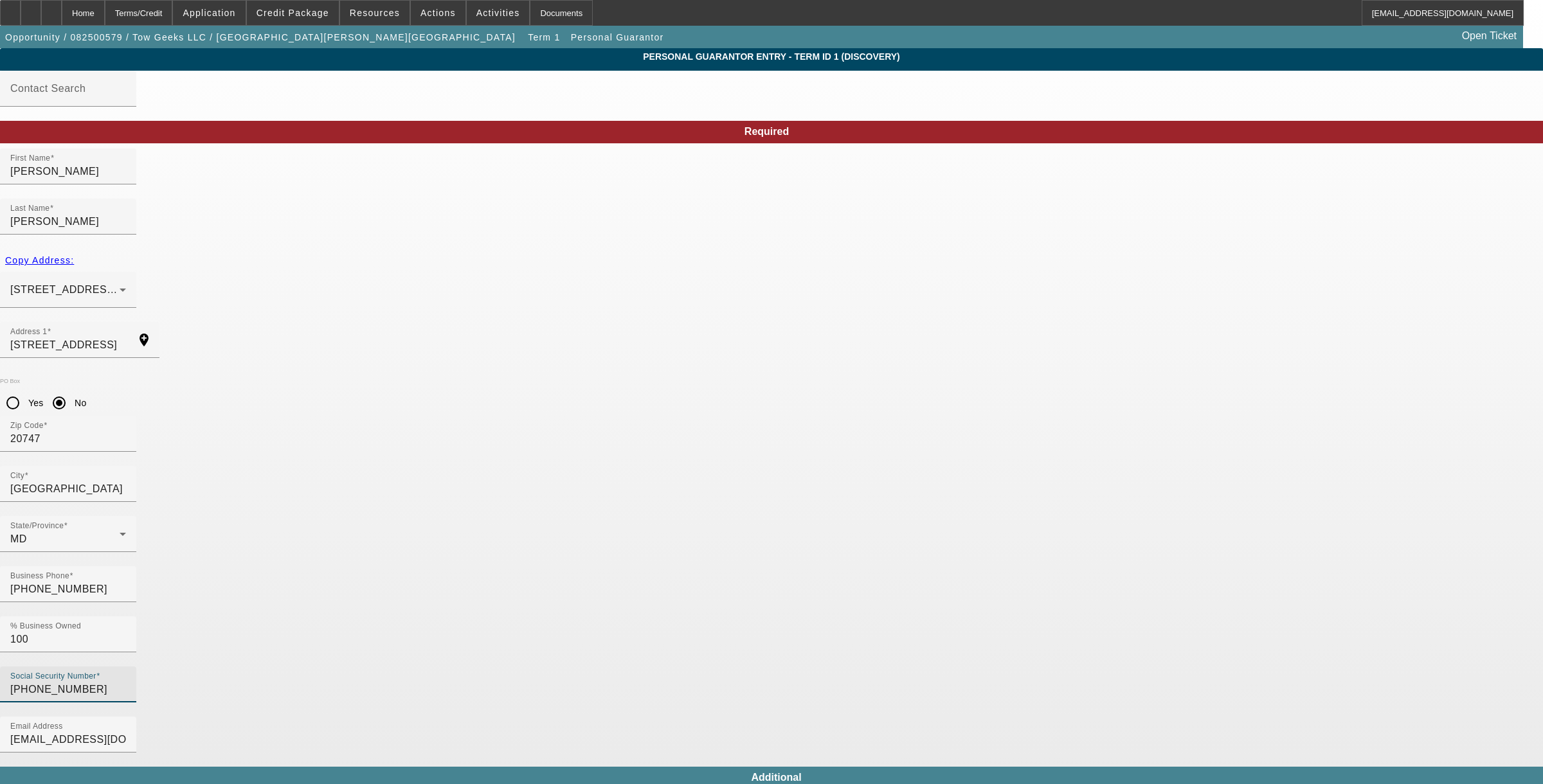
type input "220-33-7637"
click at [487, 633] on body "Home Terms/Credit Application Credit Package Resources Actions Activities Docum…" at bounding box center [772, 661] width 1543 height 1323
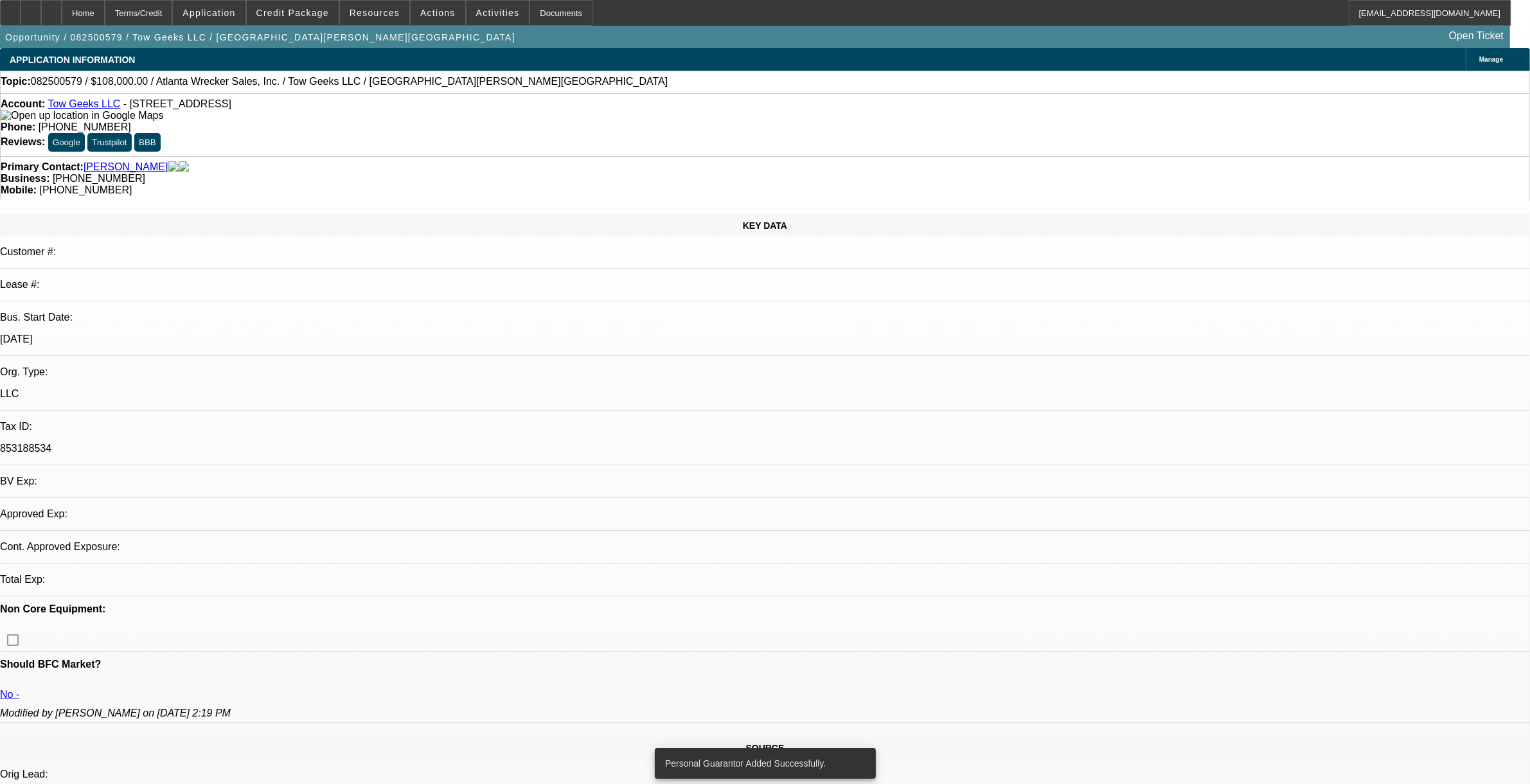
select select "0"
select select "2"
select select "0.1"
select select "4"
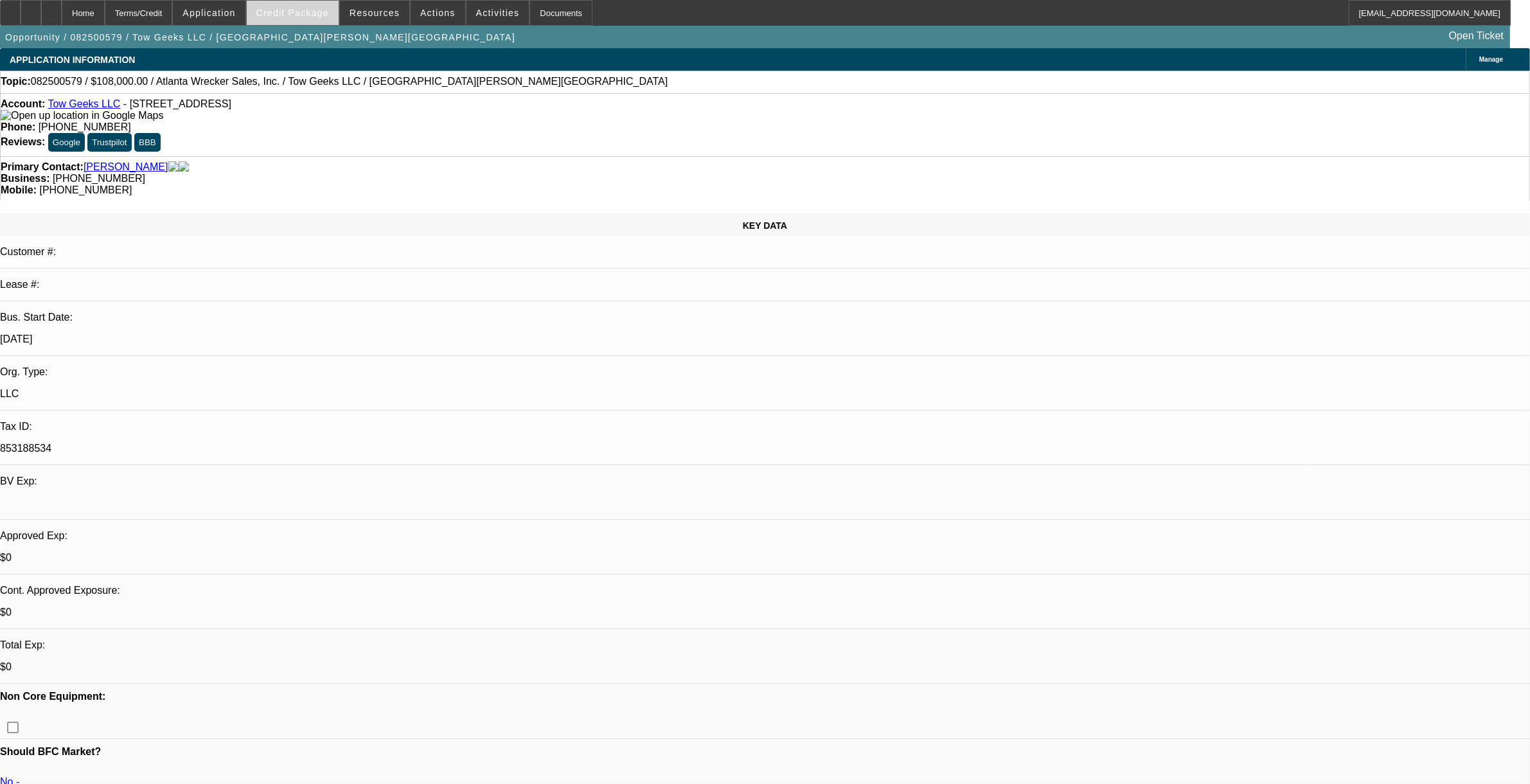
click at [303, 24] on span at bounding box center [293, 13] width 92 height 30
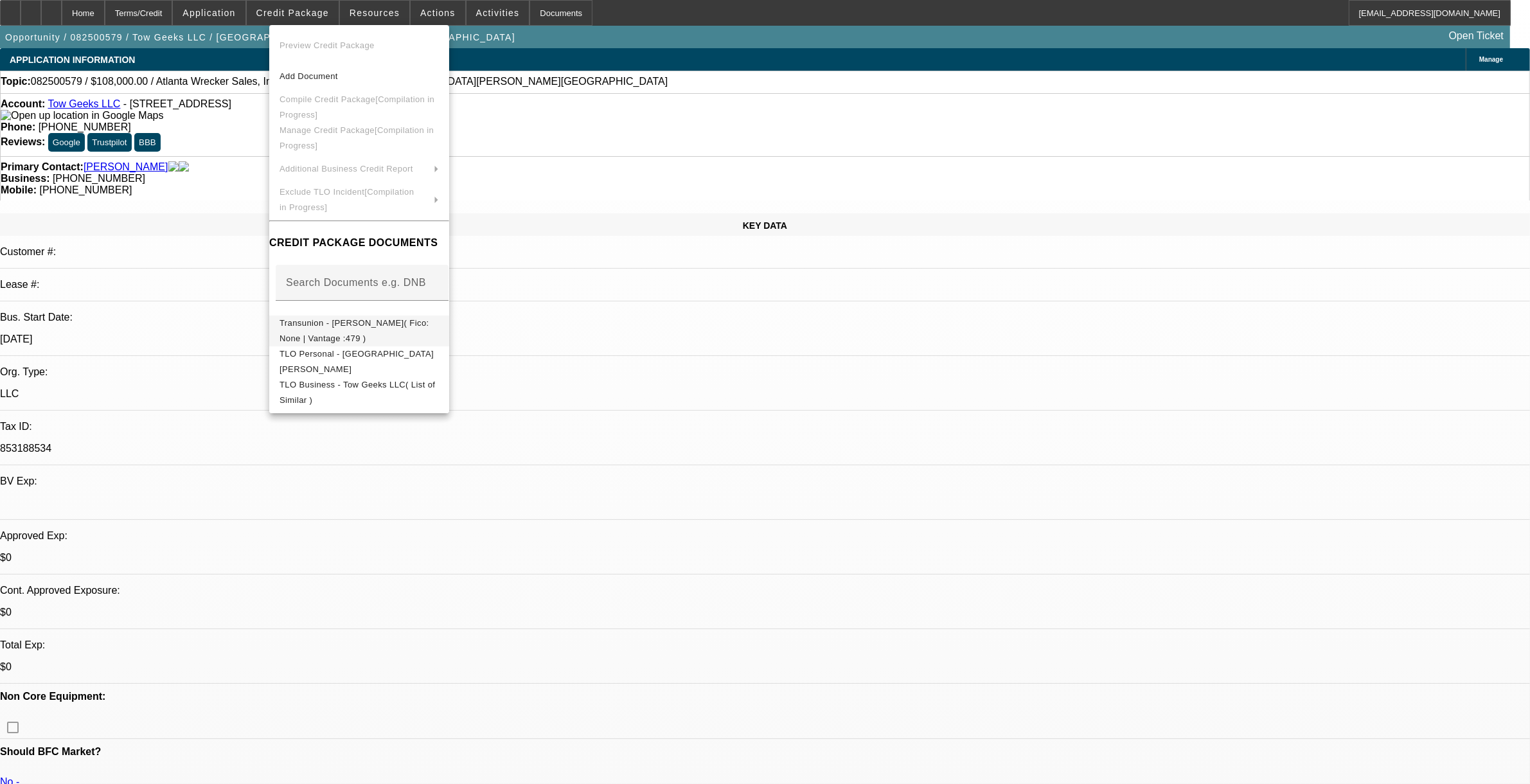
click at [395, 335] on button "Transunion - Atkinson, Darnell( Fico: None | Vantage :479 )" at bounding box center [359, 330] width 180 height 30
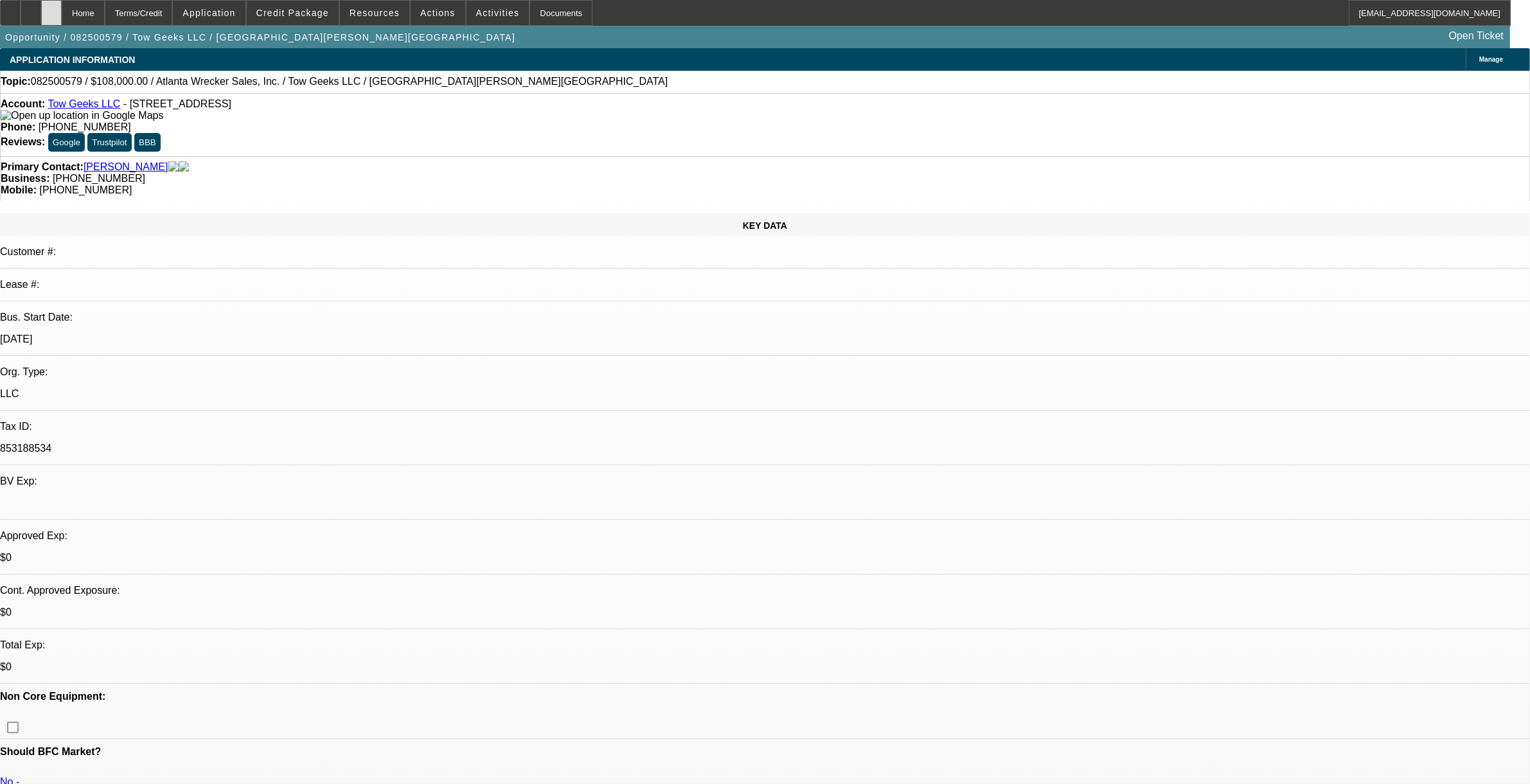
click at [62, 19] on div at bounding box center [51, 13] width 21 height 26
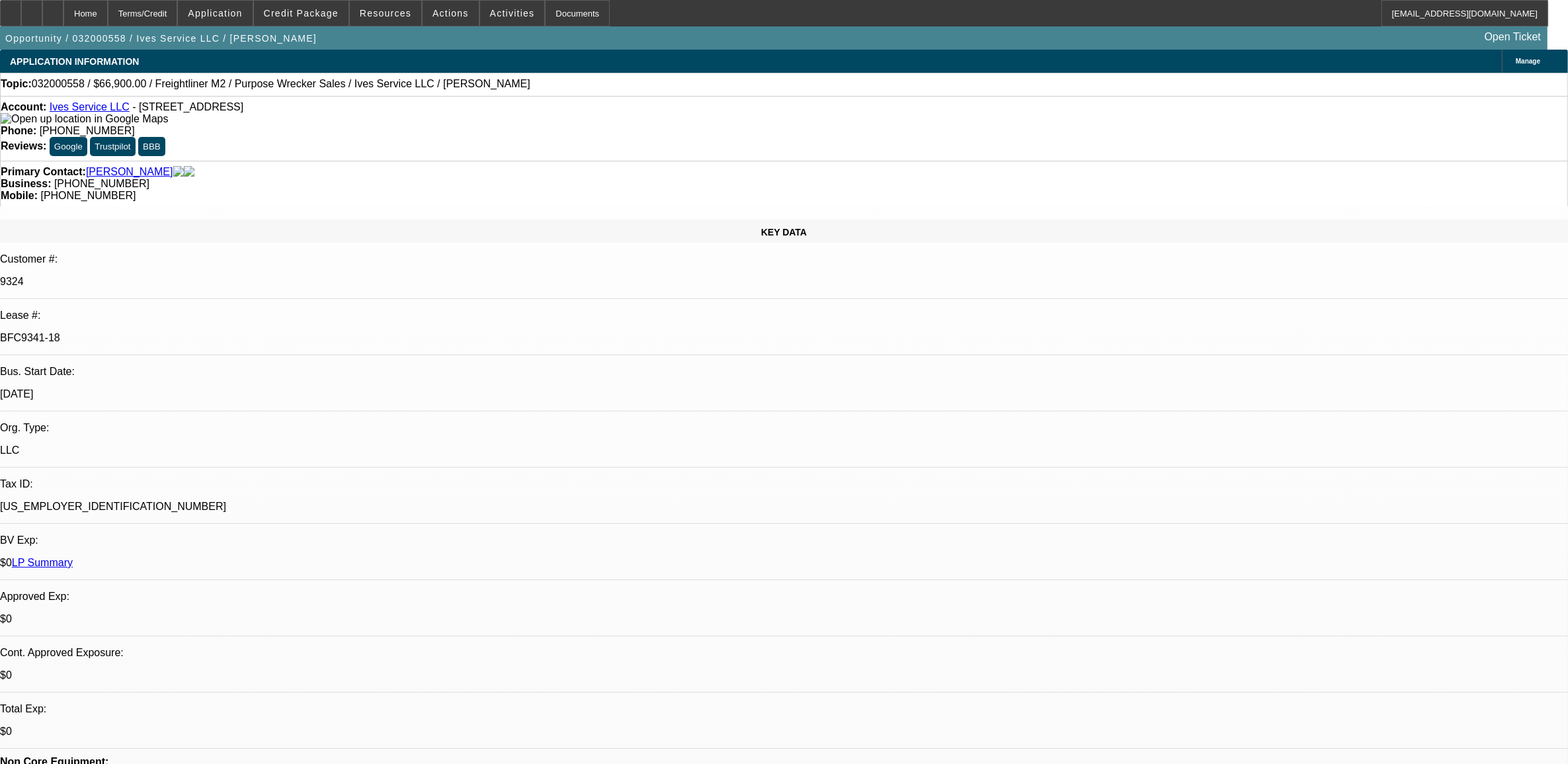
drag, startPoint x: 1869, startPoint y: 408, endPoint x: 2381, endPoint y: 464, distance: 515.1
select select "0"
select select "2"
select select "0"
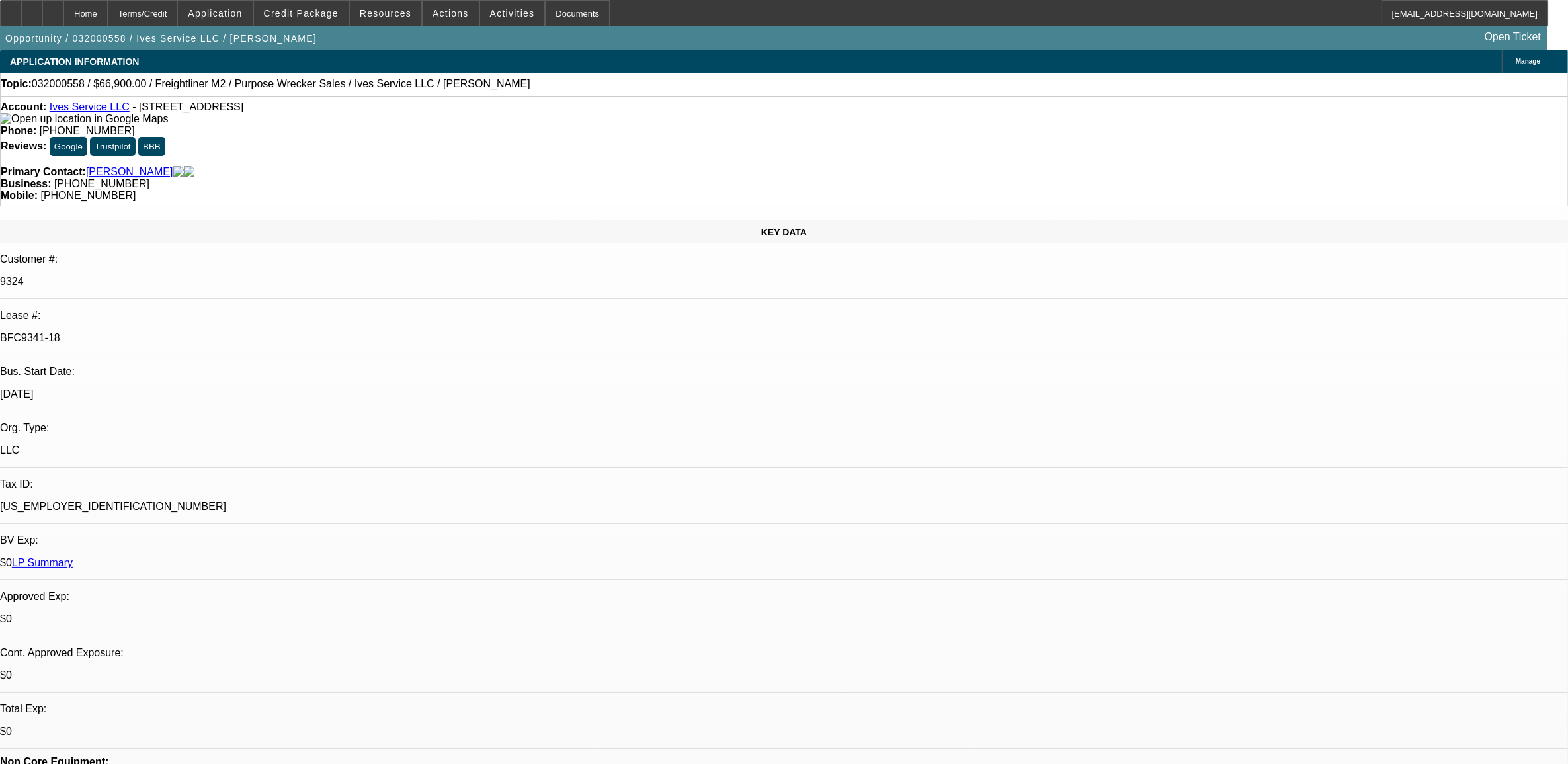
select select "0"
select select "2"
select select "0"
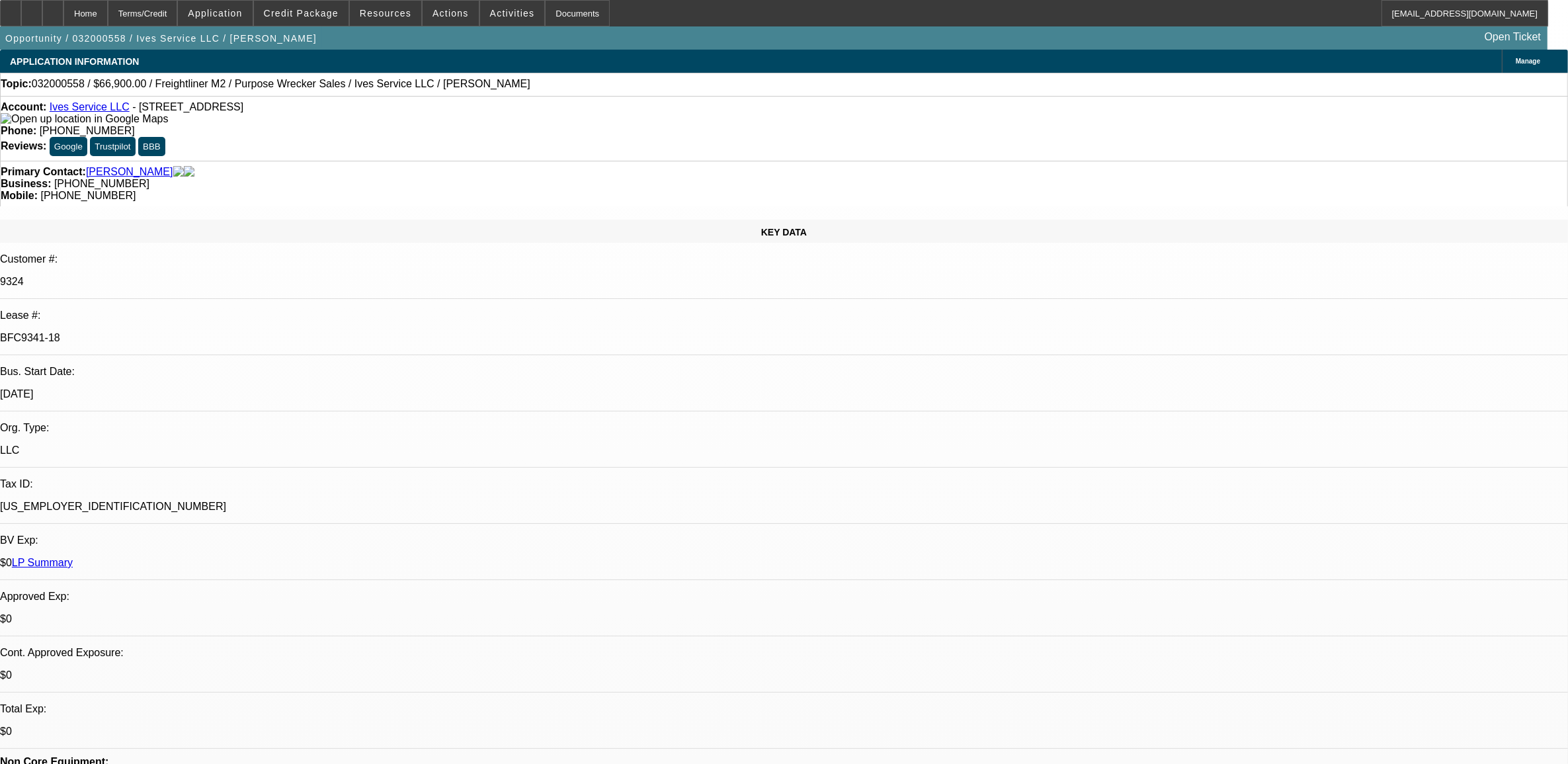
select select "0"
select select "1"
select select "2"
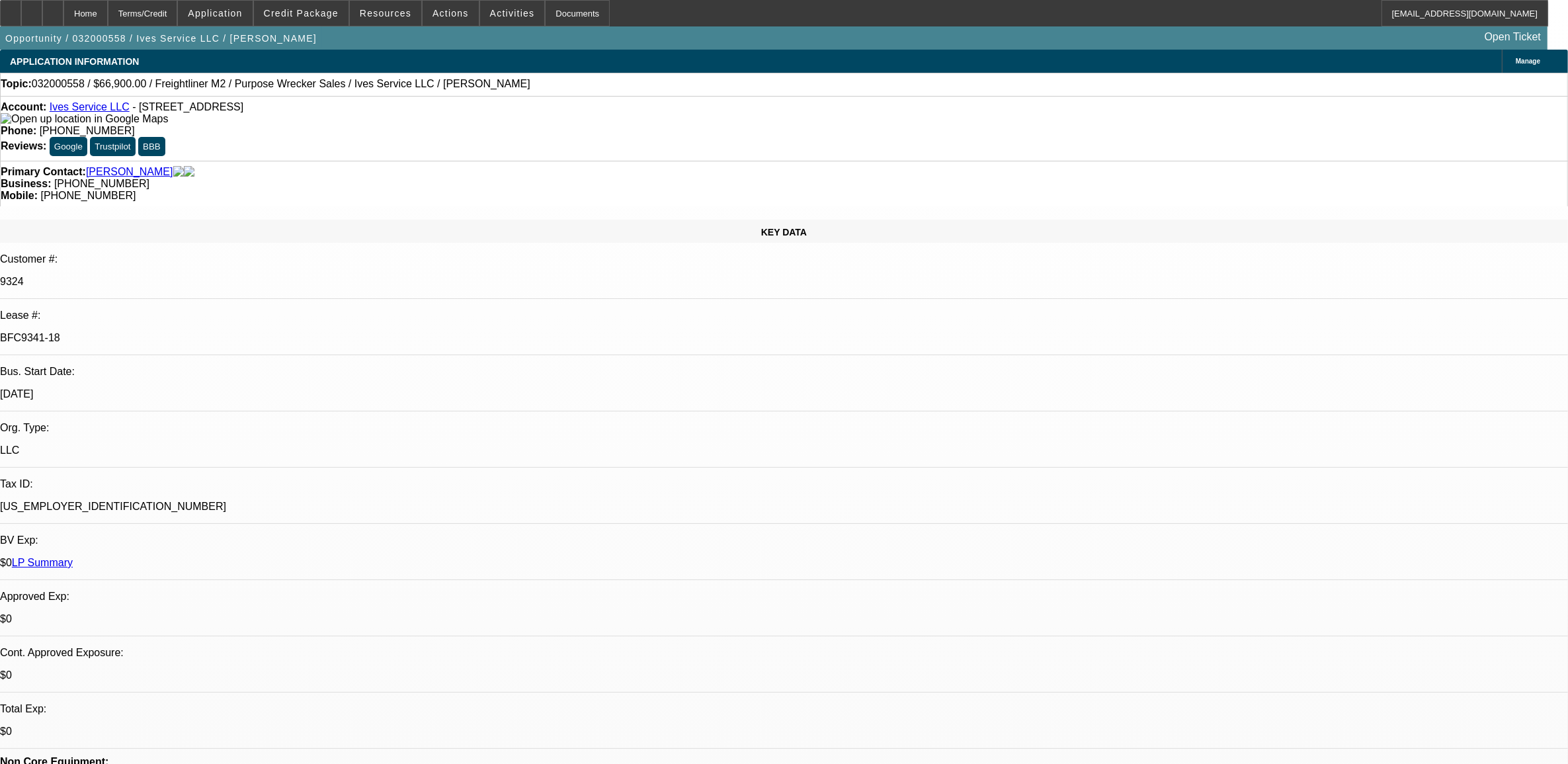
select select "6"
select select "1"
select select "2"
select select "6"
select select "1"
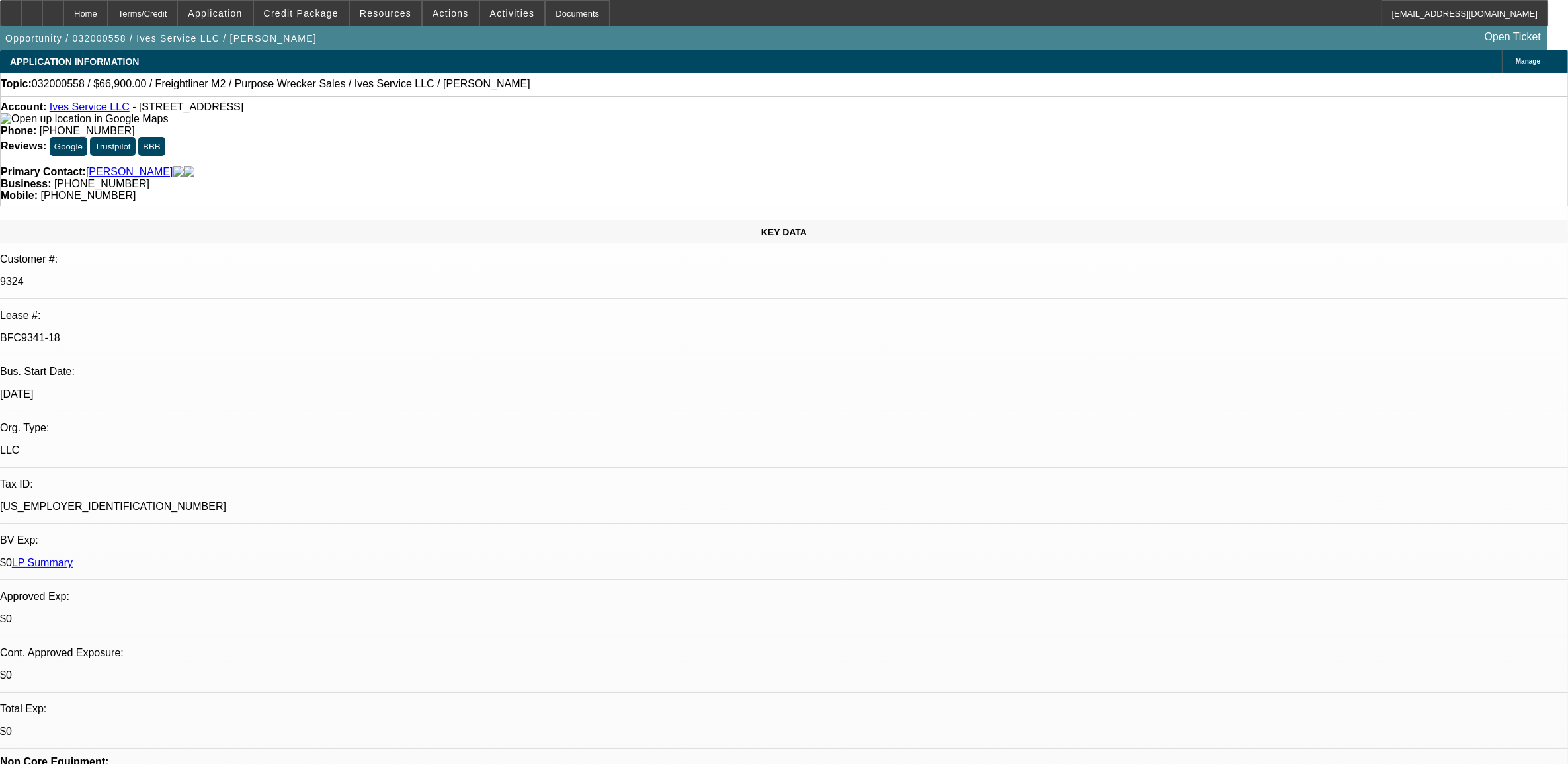
select select "2"
select select "6"
select select "1"
select select "2"
select select "6"
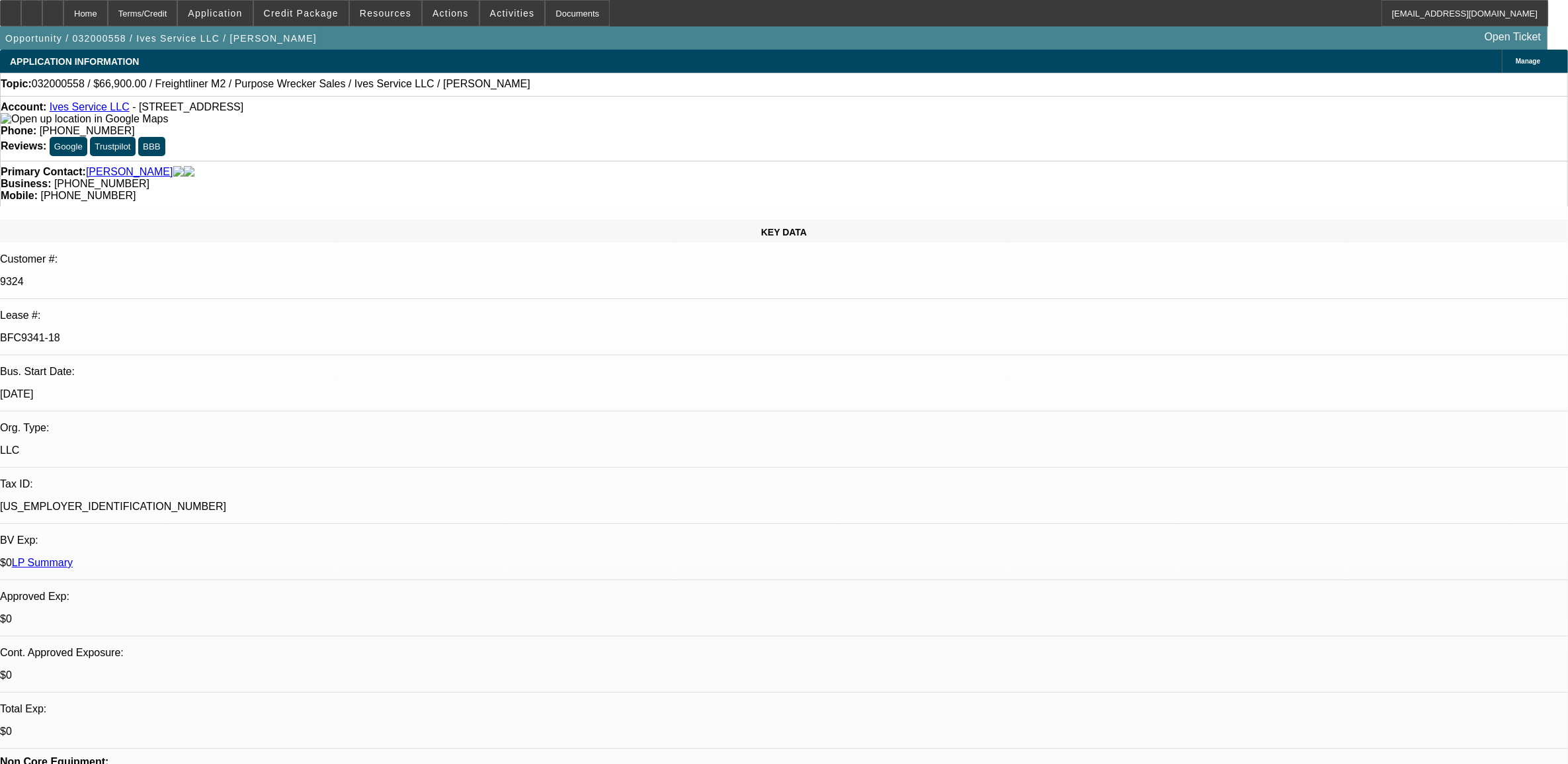
drag, startPoint x: 247, startPoint y: 218, endPoint x: 191, endPoint y: 222, distance: 56.1
click at [191, 332] on p "BFC9341-18" at bounding box center [784, 337] width 1568 height 12
copy p "BFC9341-18"
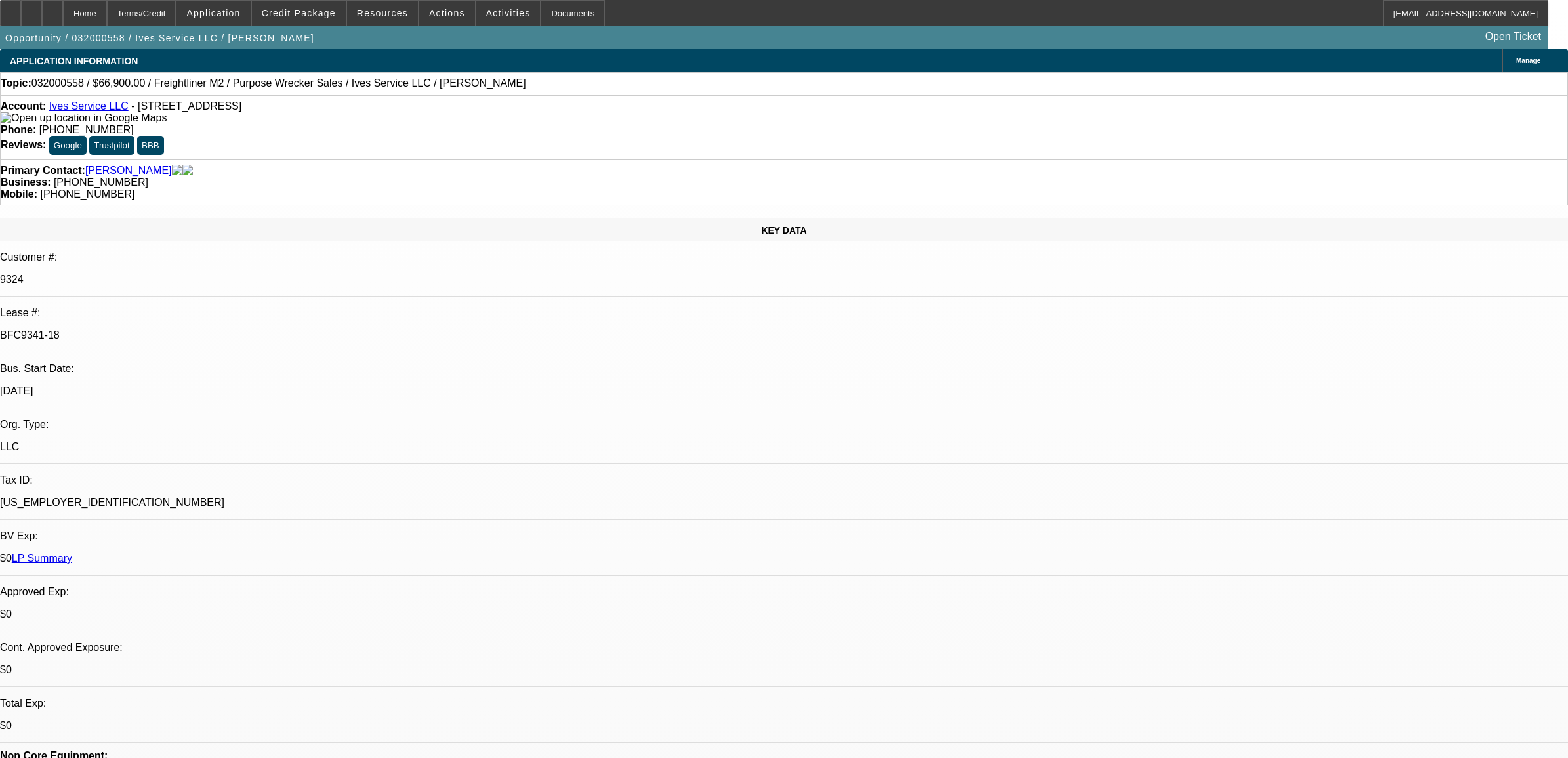
select select "0"
select select "2"
select select "0"
select select "6"
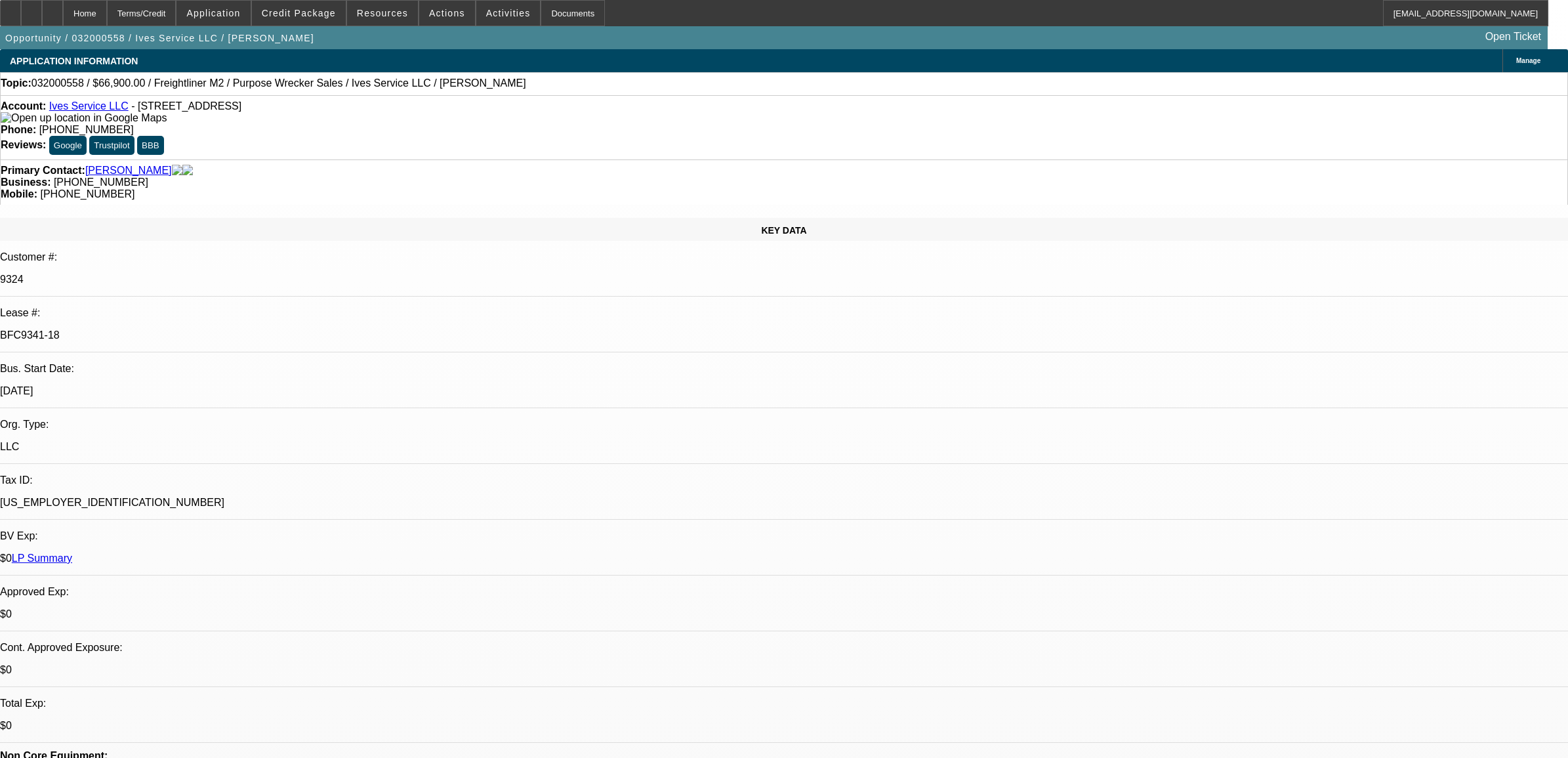
select select "0"
select select "2"
select select "0"
select select "6"
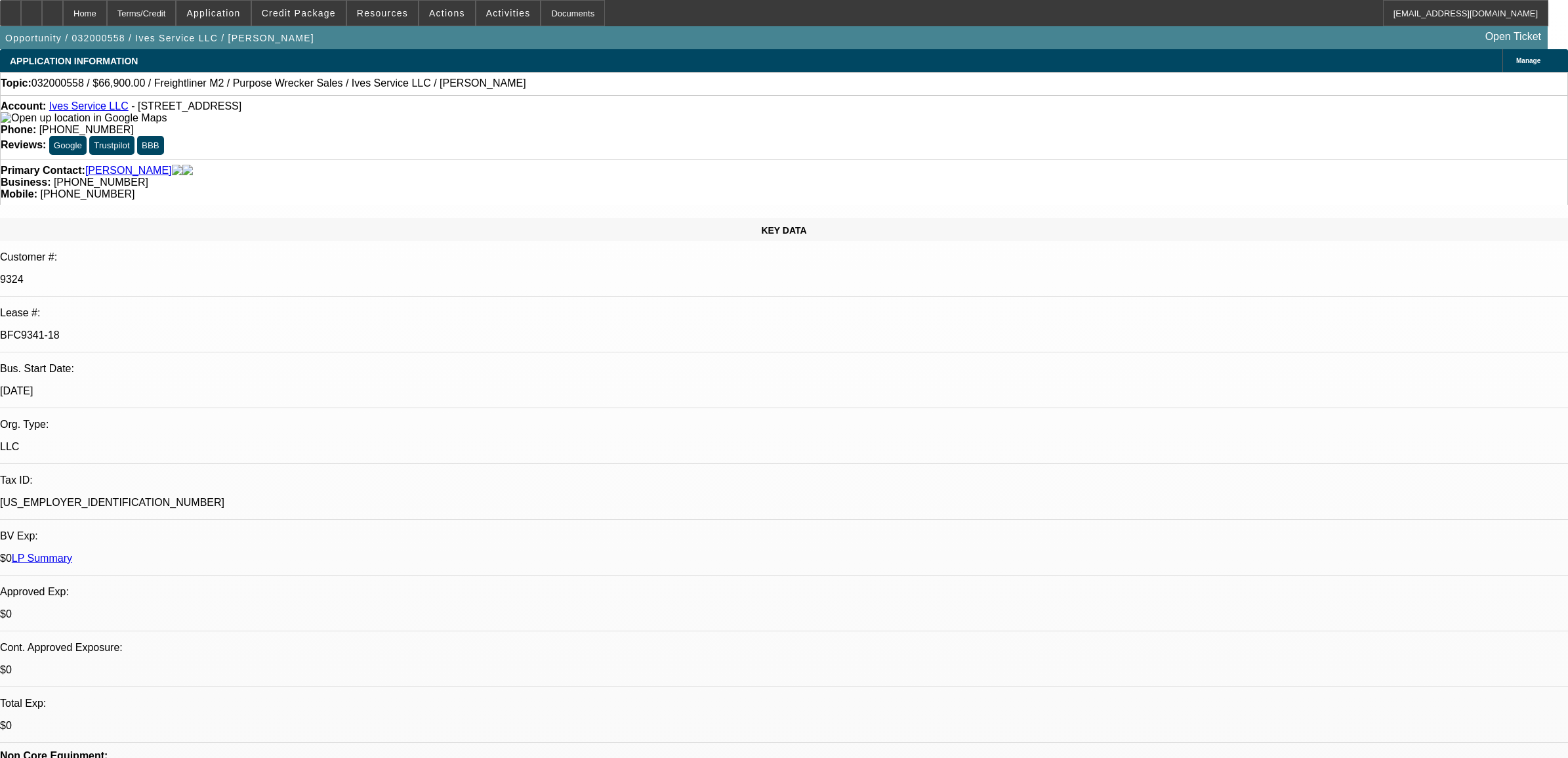
select select "0"
select select "2"
select select "0"
select select "6"
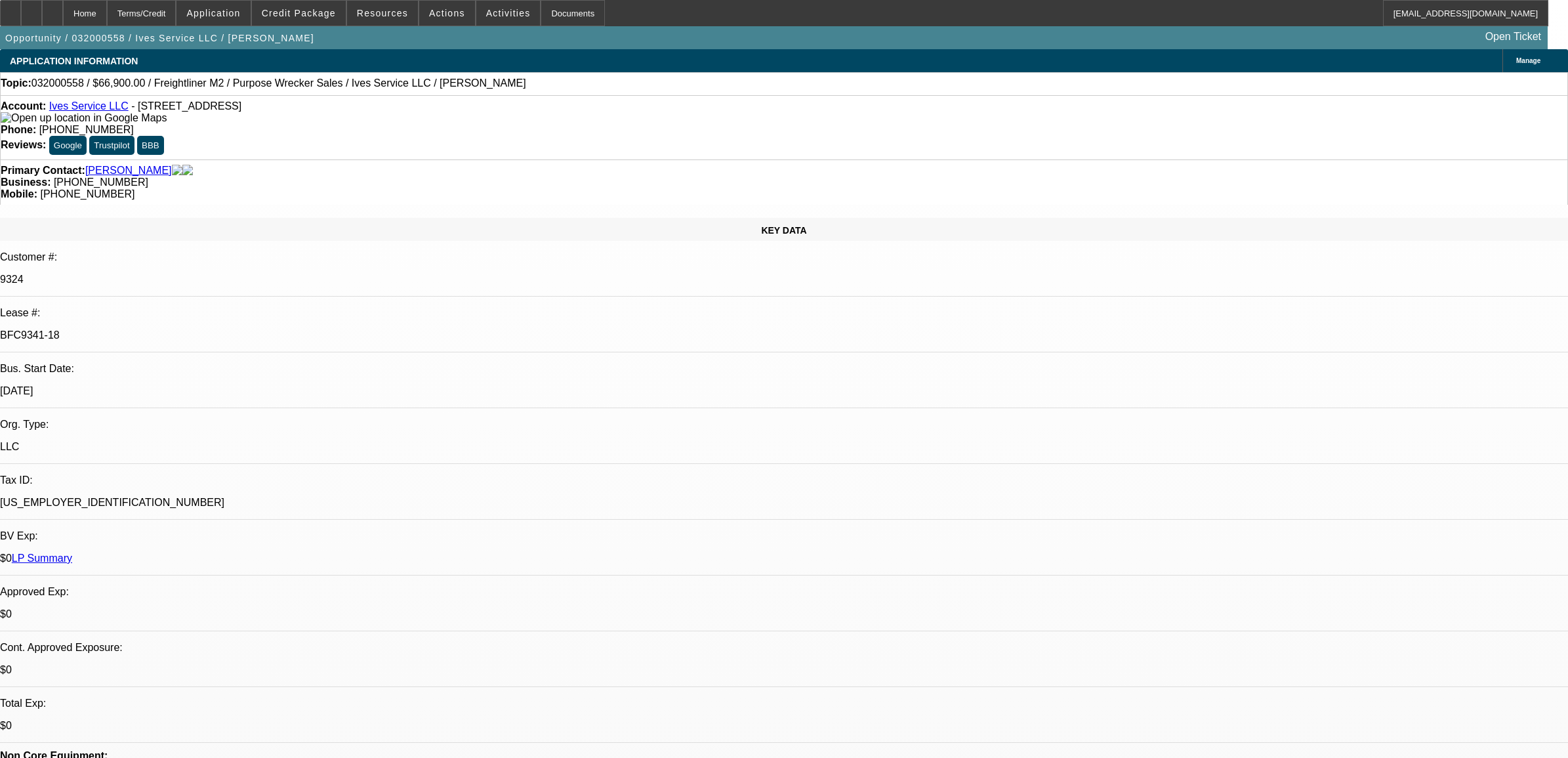
select select "0"
select select "2"
select select "0"
select select "6"
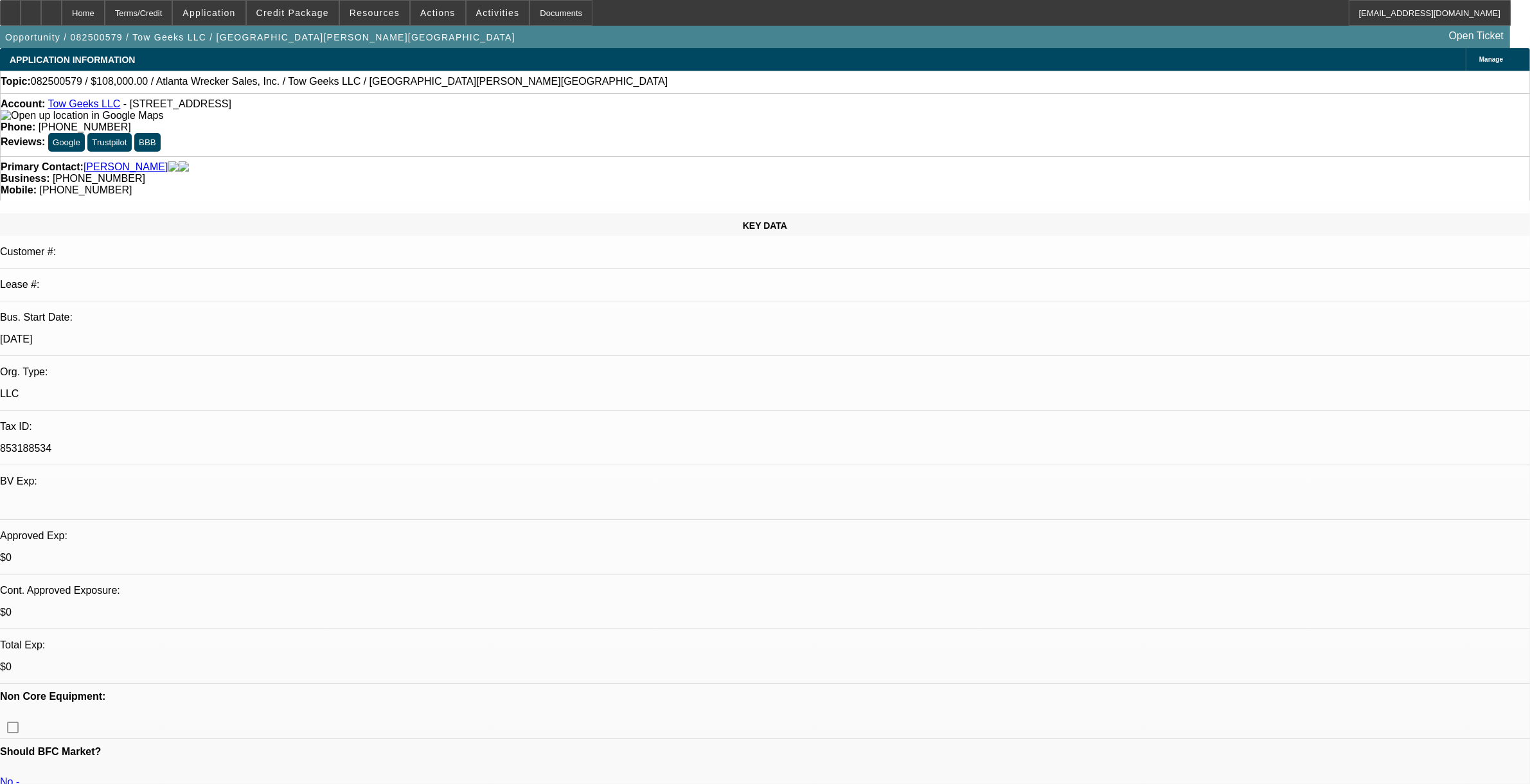
select select "0"
select select "2"
select select "0.1"
select select "1"
select select "2"
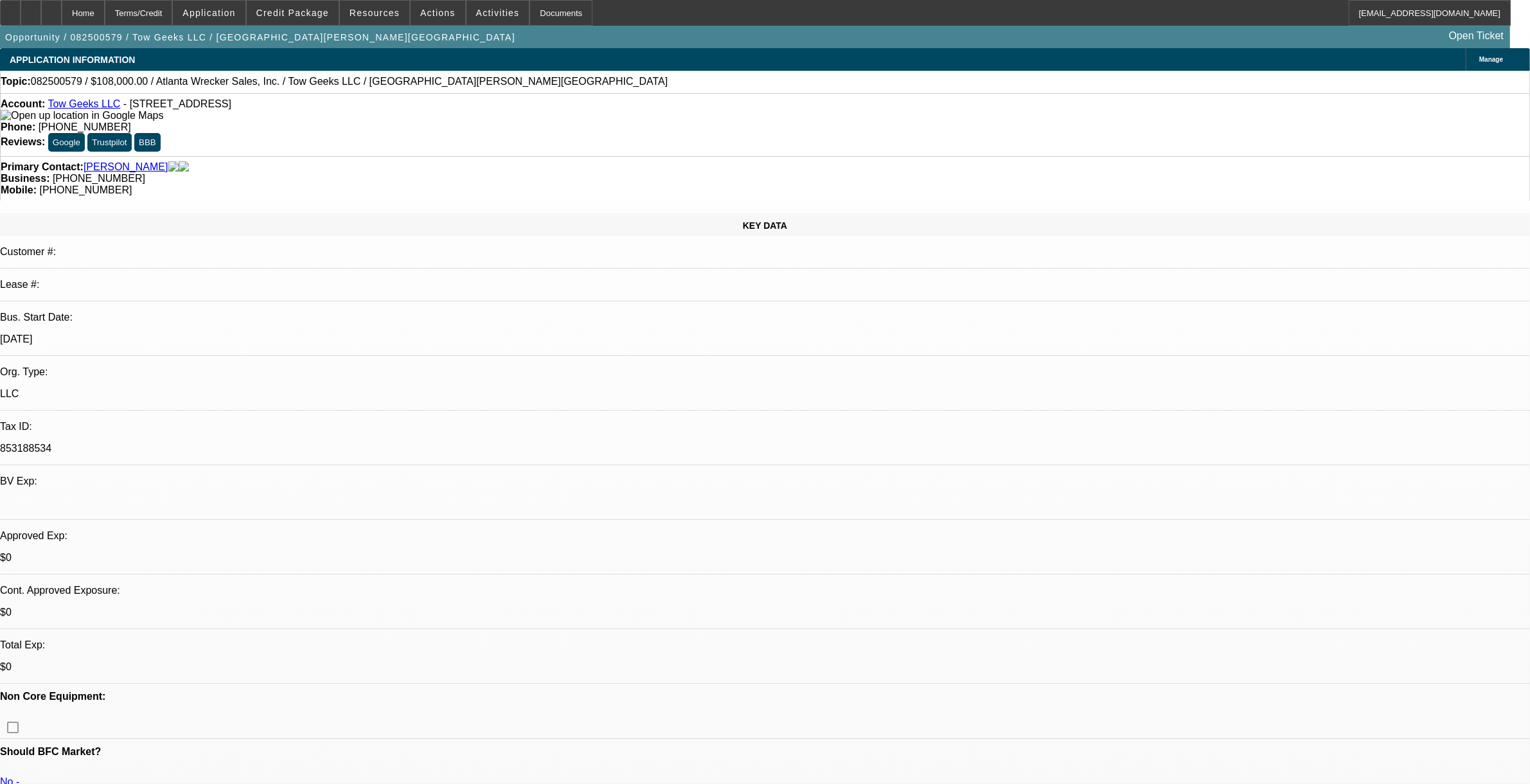
select select "4"
click at [422, 18] on span at bounding box center [438, 13] width 55 height 30
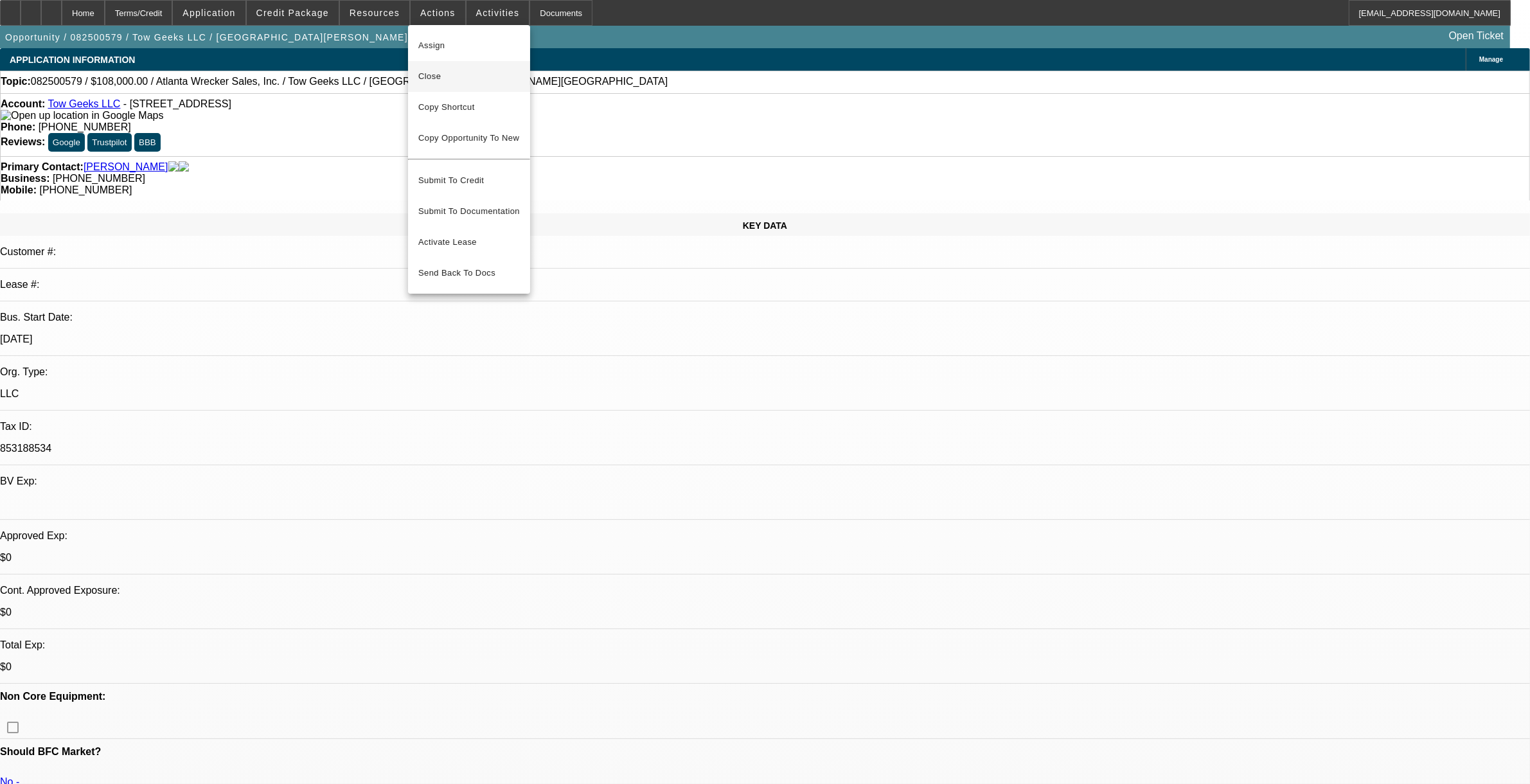
click at [454, 84] on span "Close" at bounding box center [469, 76] width 101 height 15
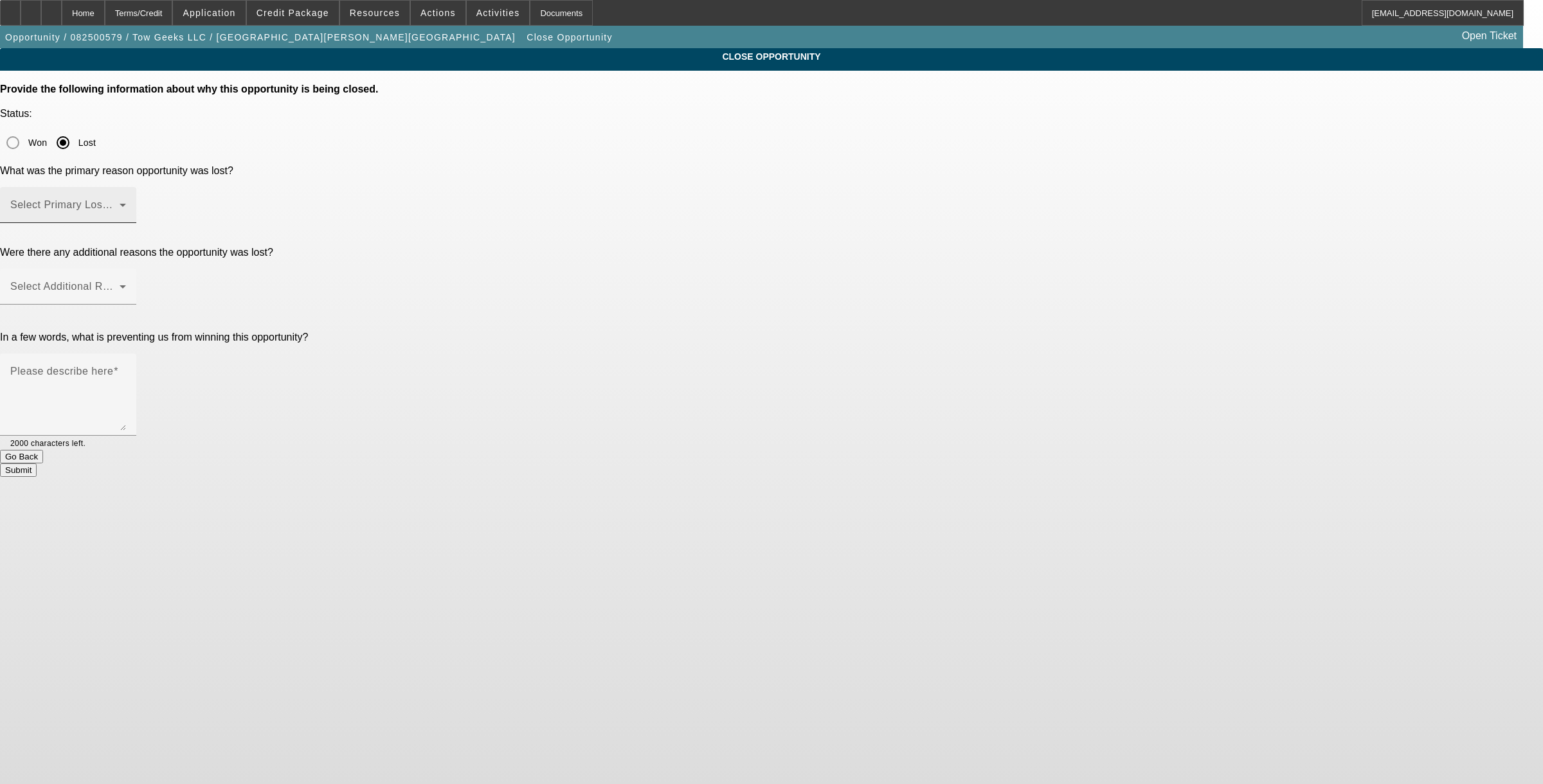
click at [136, 187] on div "Select Primary Lost Reason" at bounding box center [68, 204] width 136 height 36
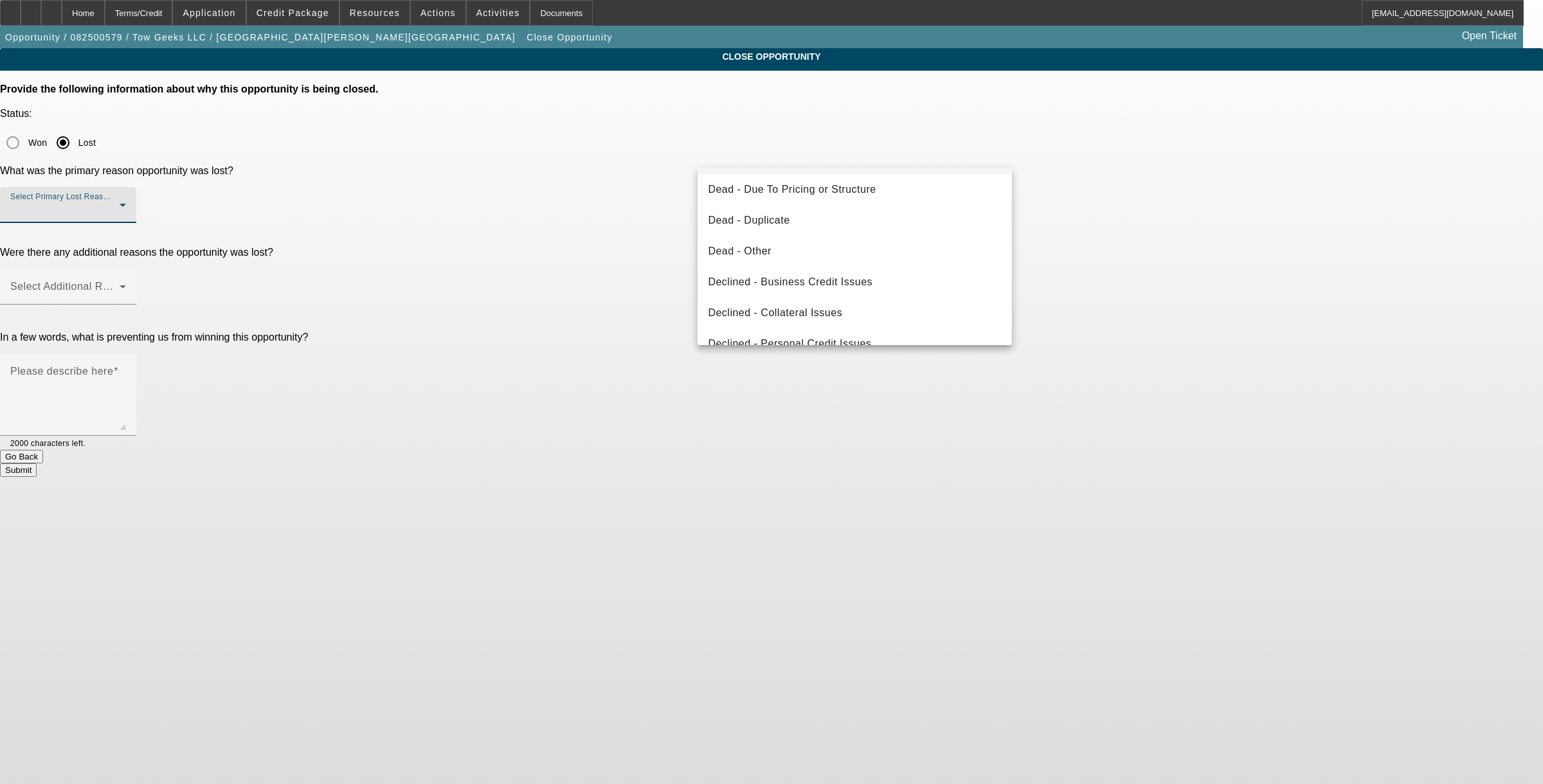
scroll to position [161, 0]
drag, startPoint x: 795, startPoint y: 242, endPoint x: 804, endPoint y: 246, distance: 9.8
click at [804, 246] on span "Declined - Business Credit Issues" at bounding box center [791, 244] width 165 height 15
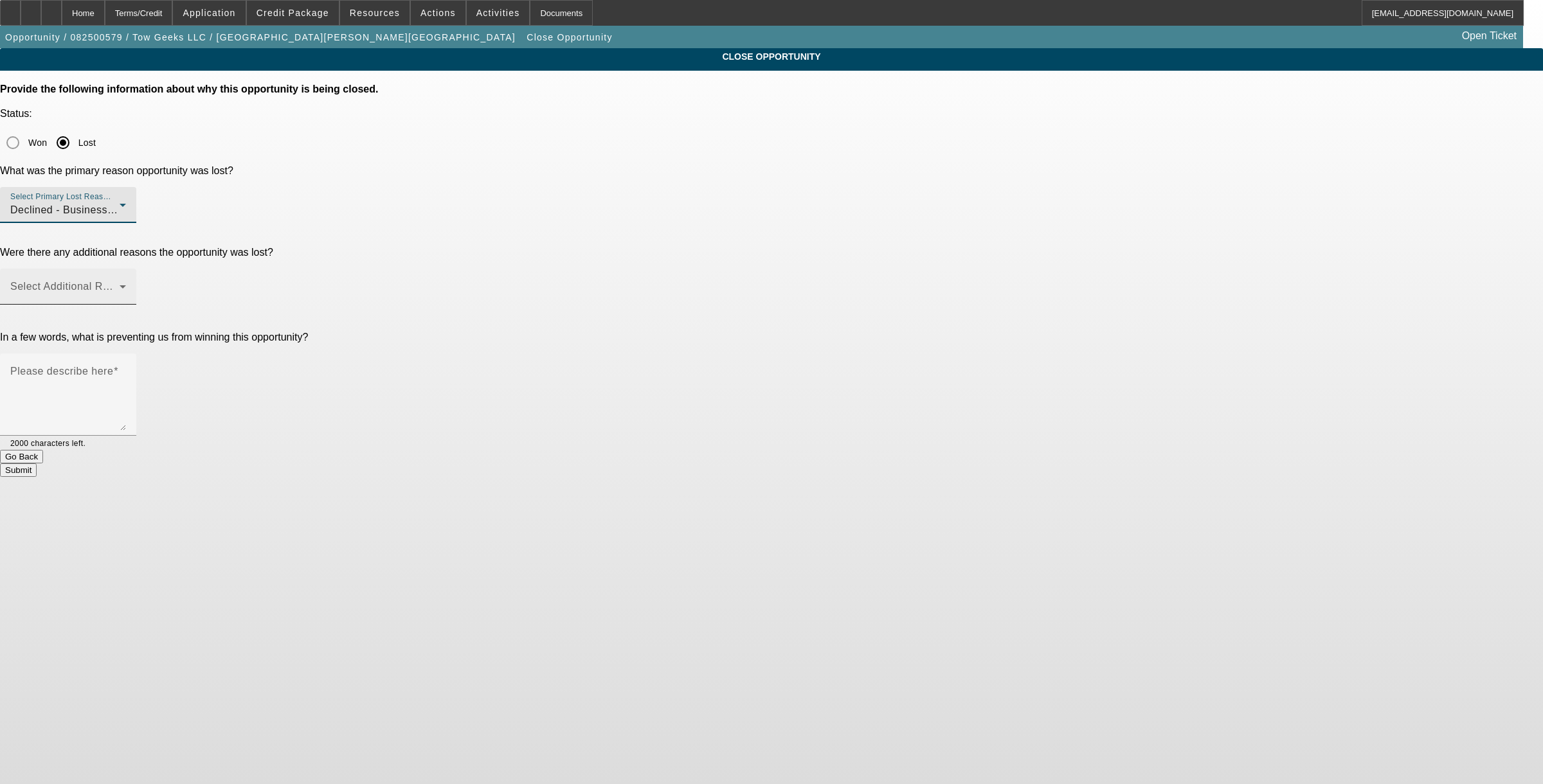
click at [120, 284] on span at bounding box center [64, 292] width 109 height 15
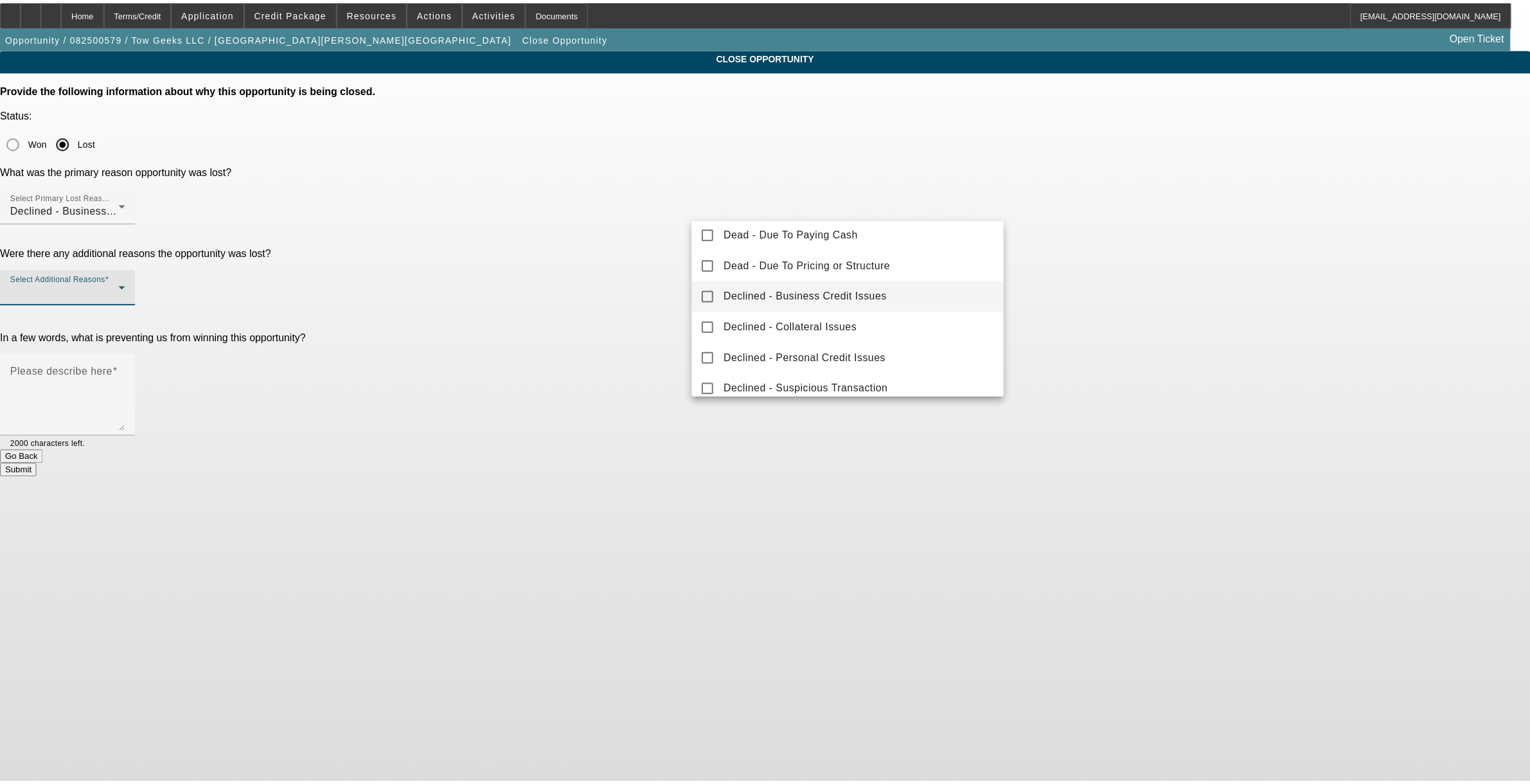
scroll to position [142, 0]
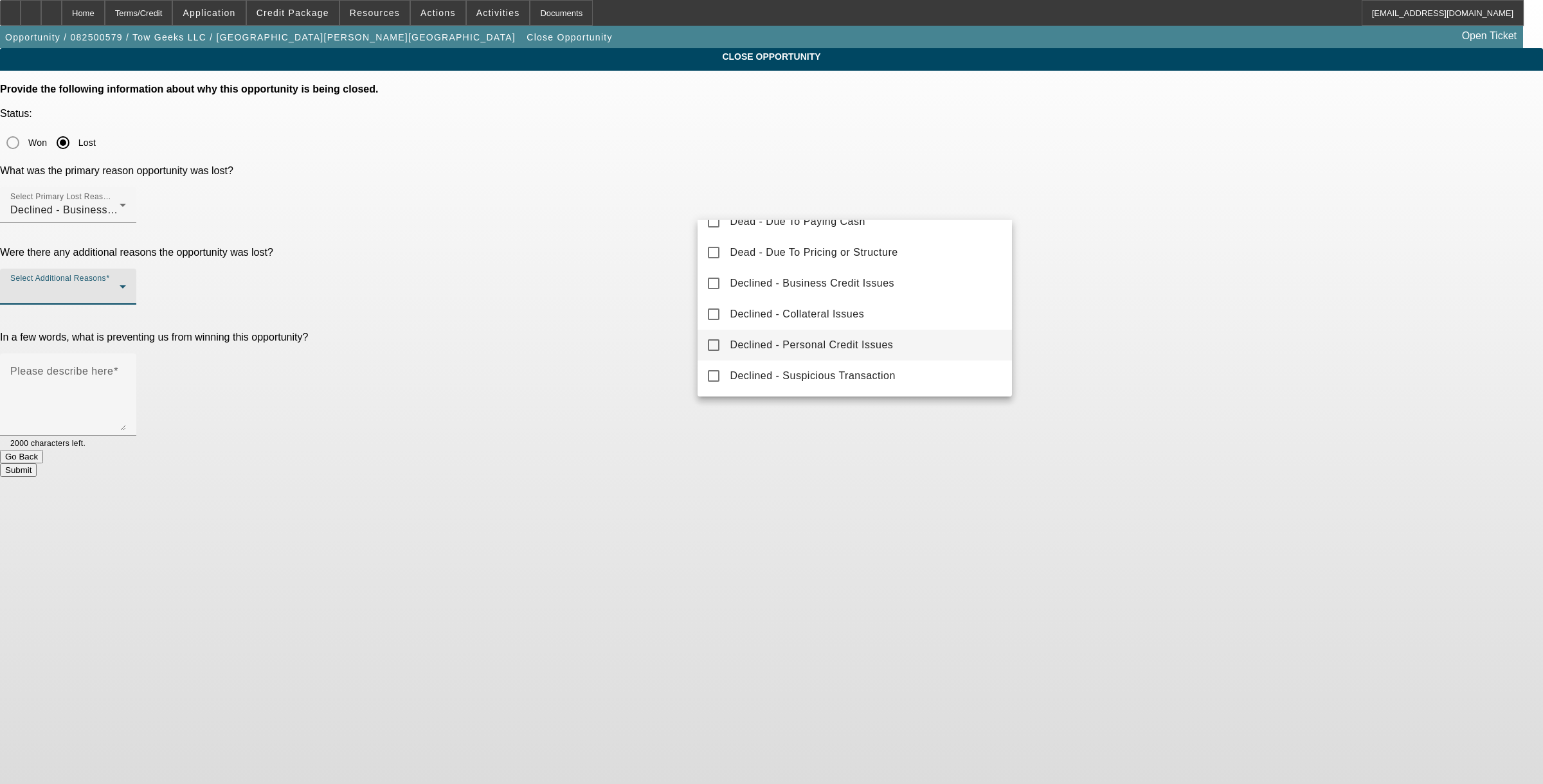
click at [815, 347] on span "Declined - Personal Credit Issues" at bounding box center [811, 345] width 163 height 15
click at [667, 264] on div at bounding box center [772, 392] width 1543 height 784
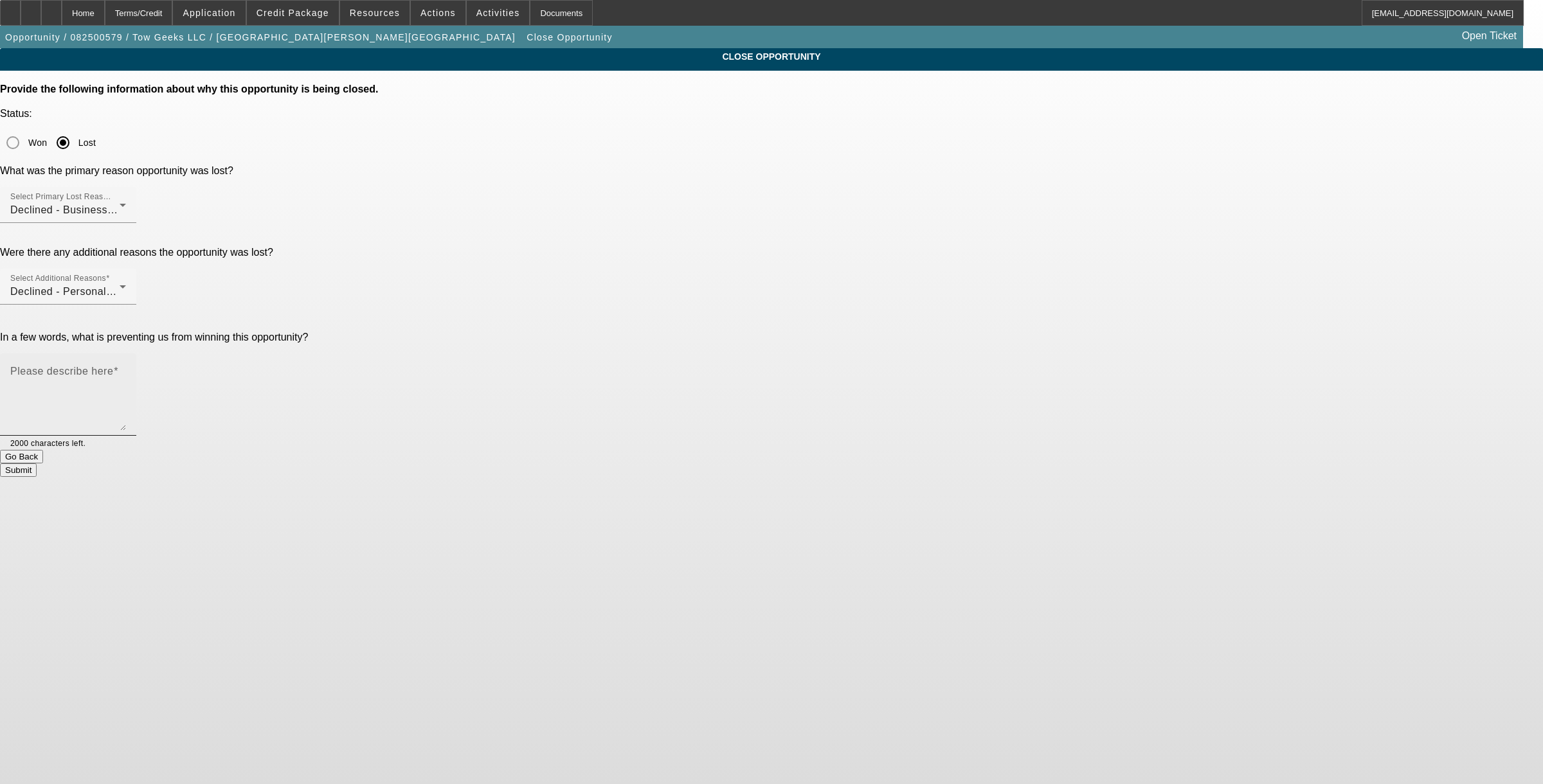
click at [126, 369] on textarea "Please describe here" at bounding box center [68, 399] width 116 height 62
type textarea "bad"
click at [37, 463] on button "Submit" at bounding box center [18, 470] width 37 height 14
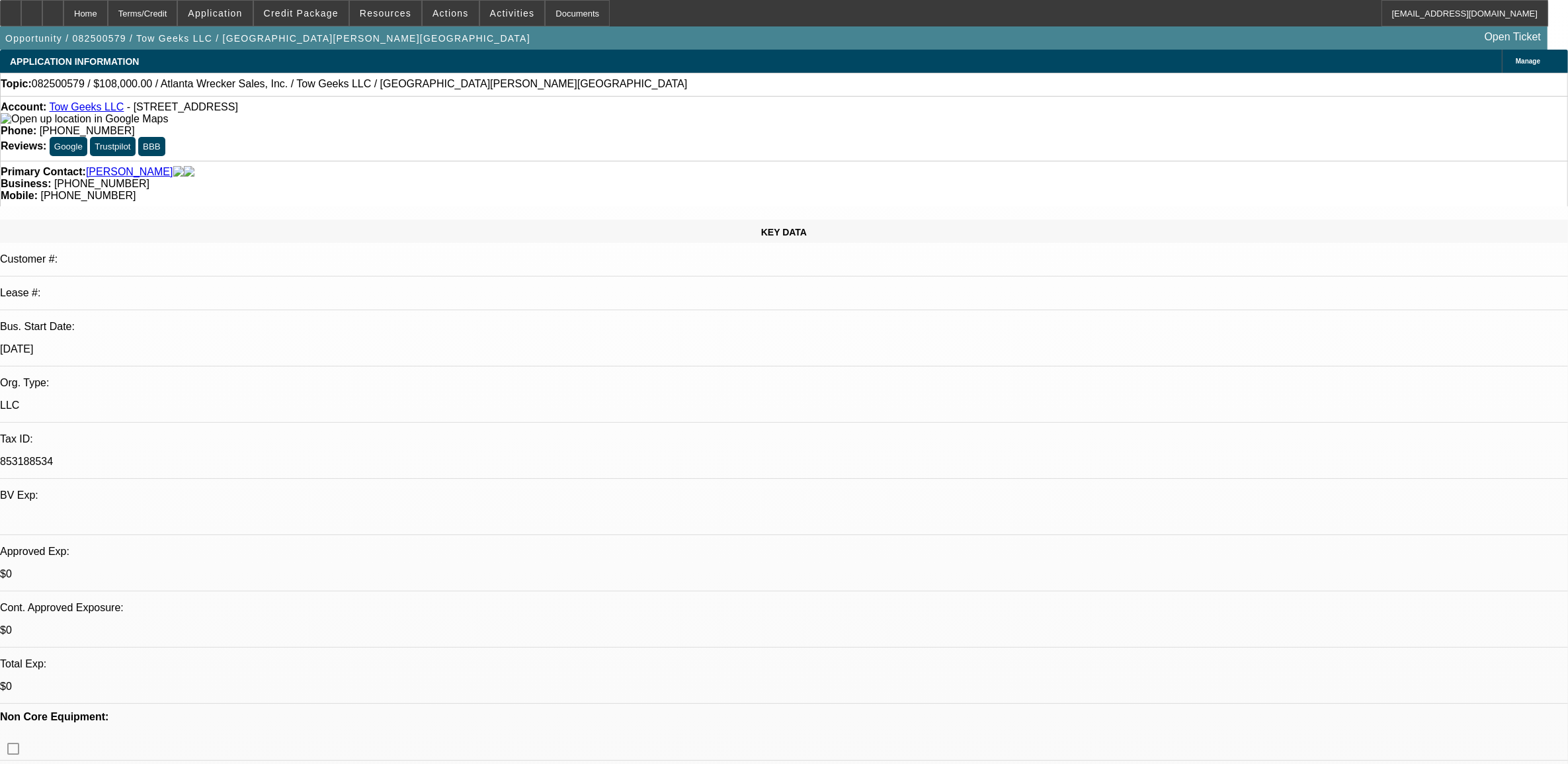
select select "0"
select select "2"
select select "0.1"
select select "4"
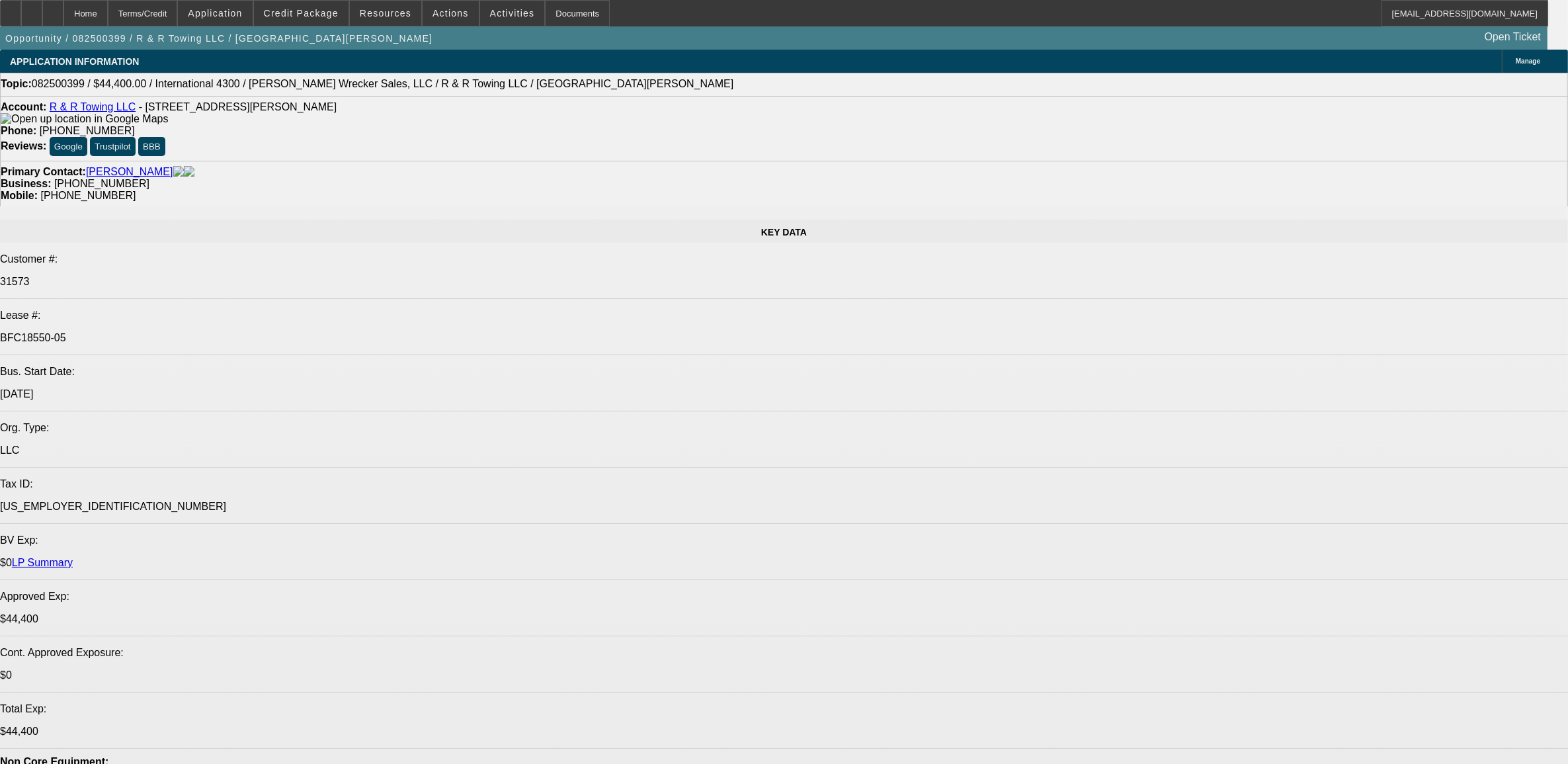
select select "0"
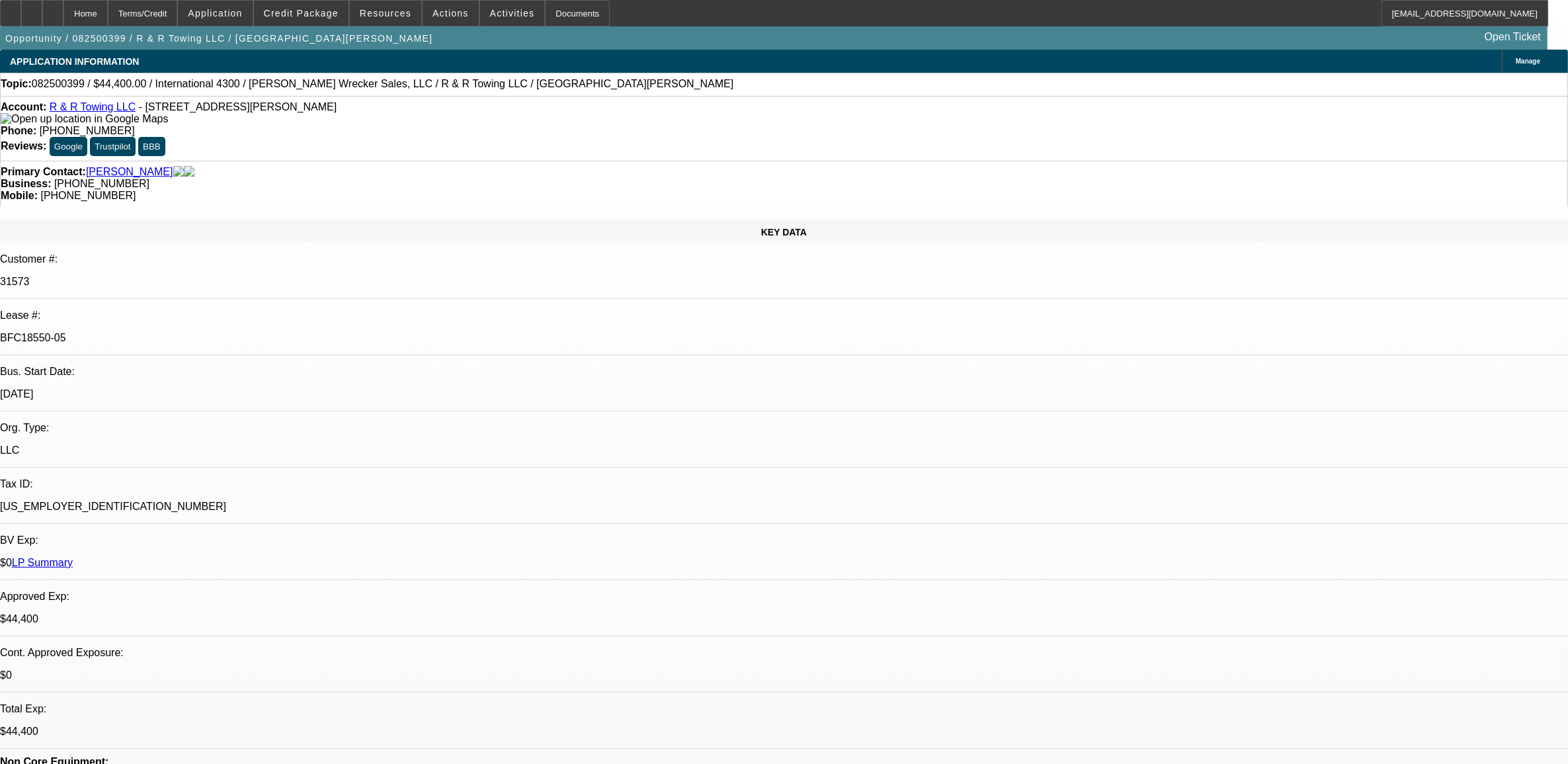
select select "0"
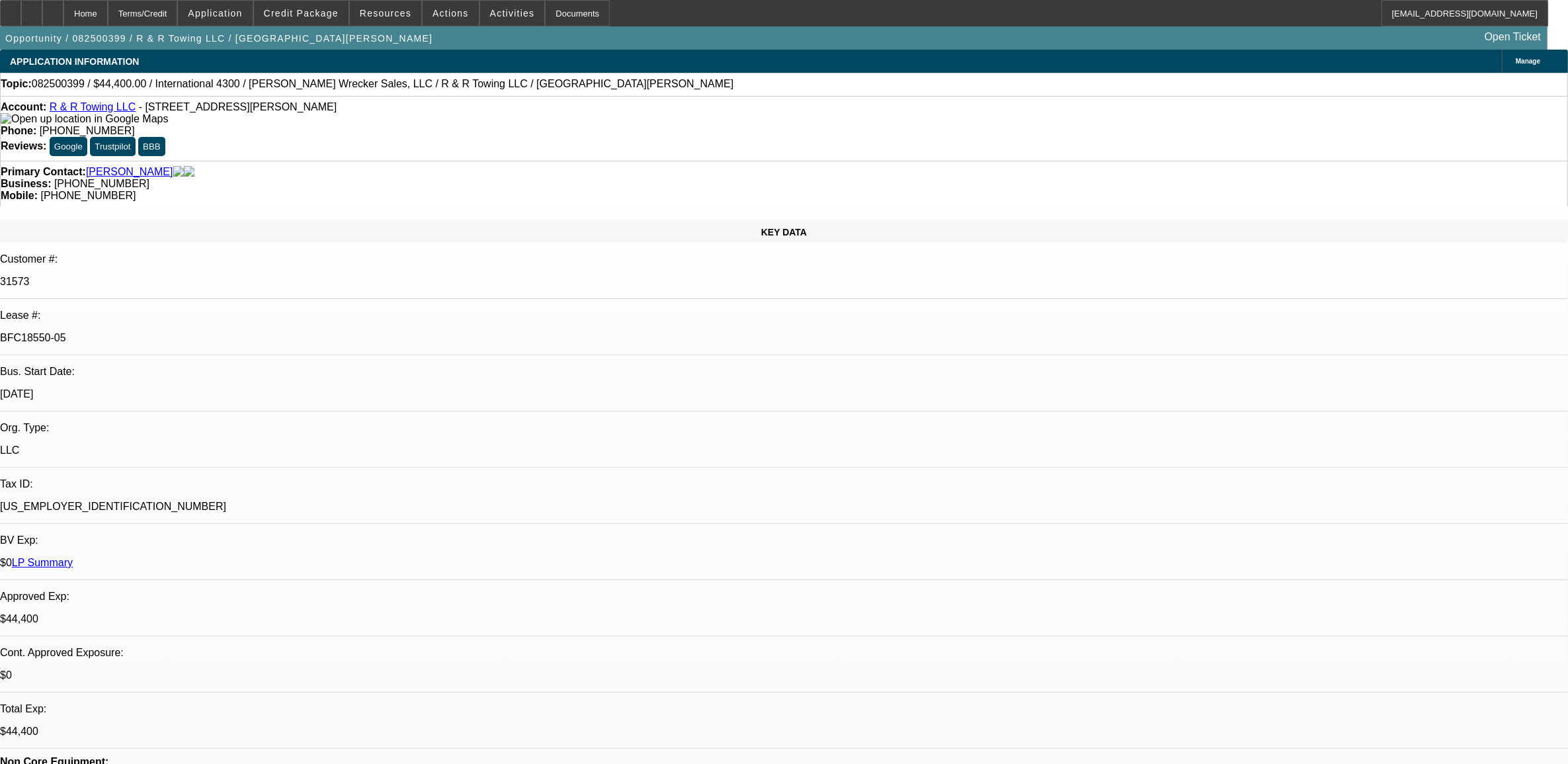
select select "0"
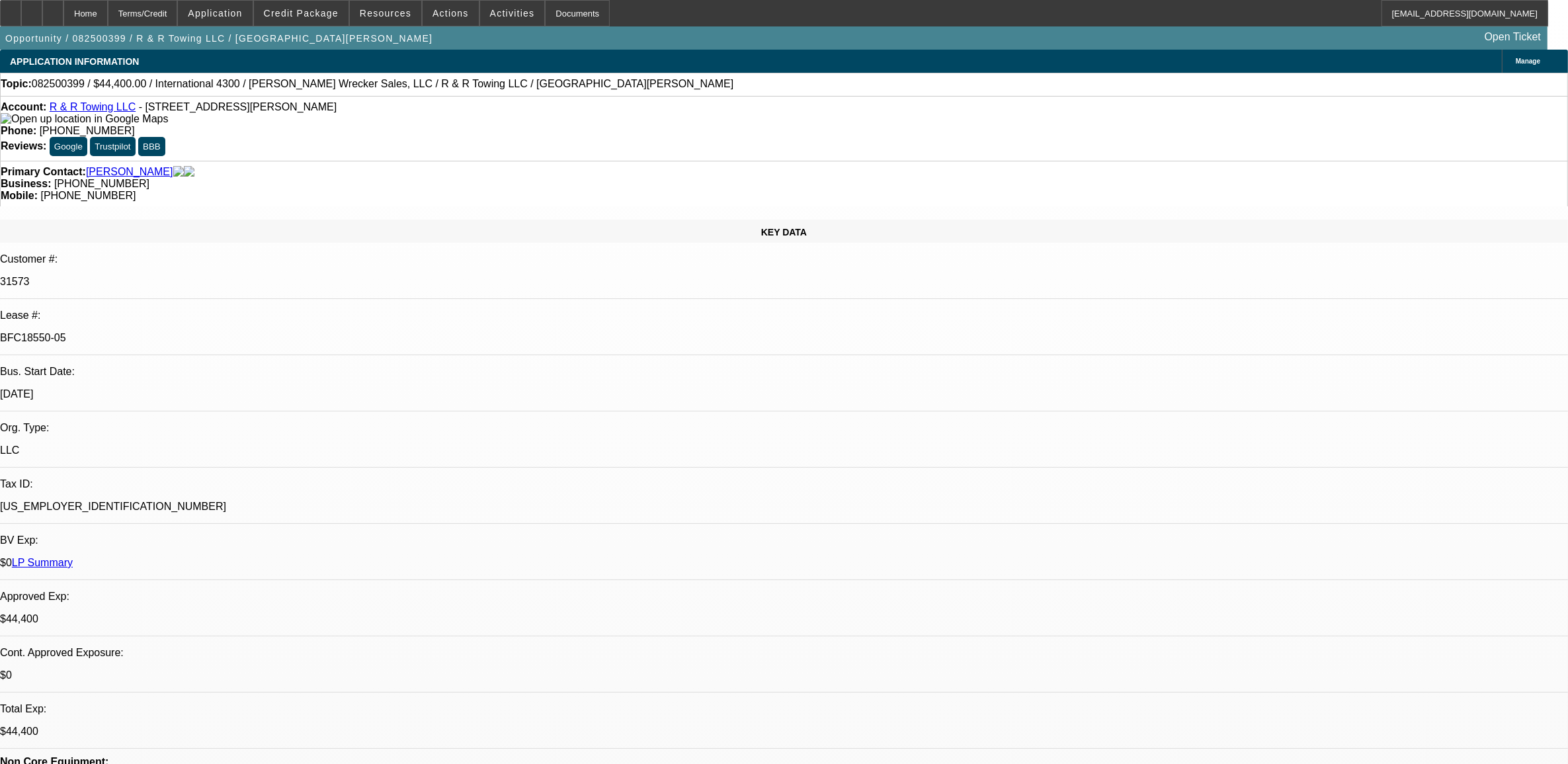
select select "0"
select select "1"
select select "6"
select select "1"
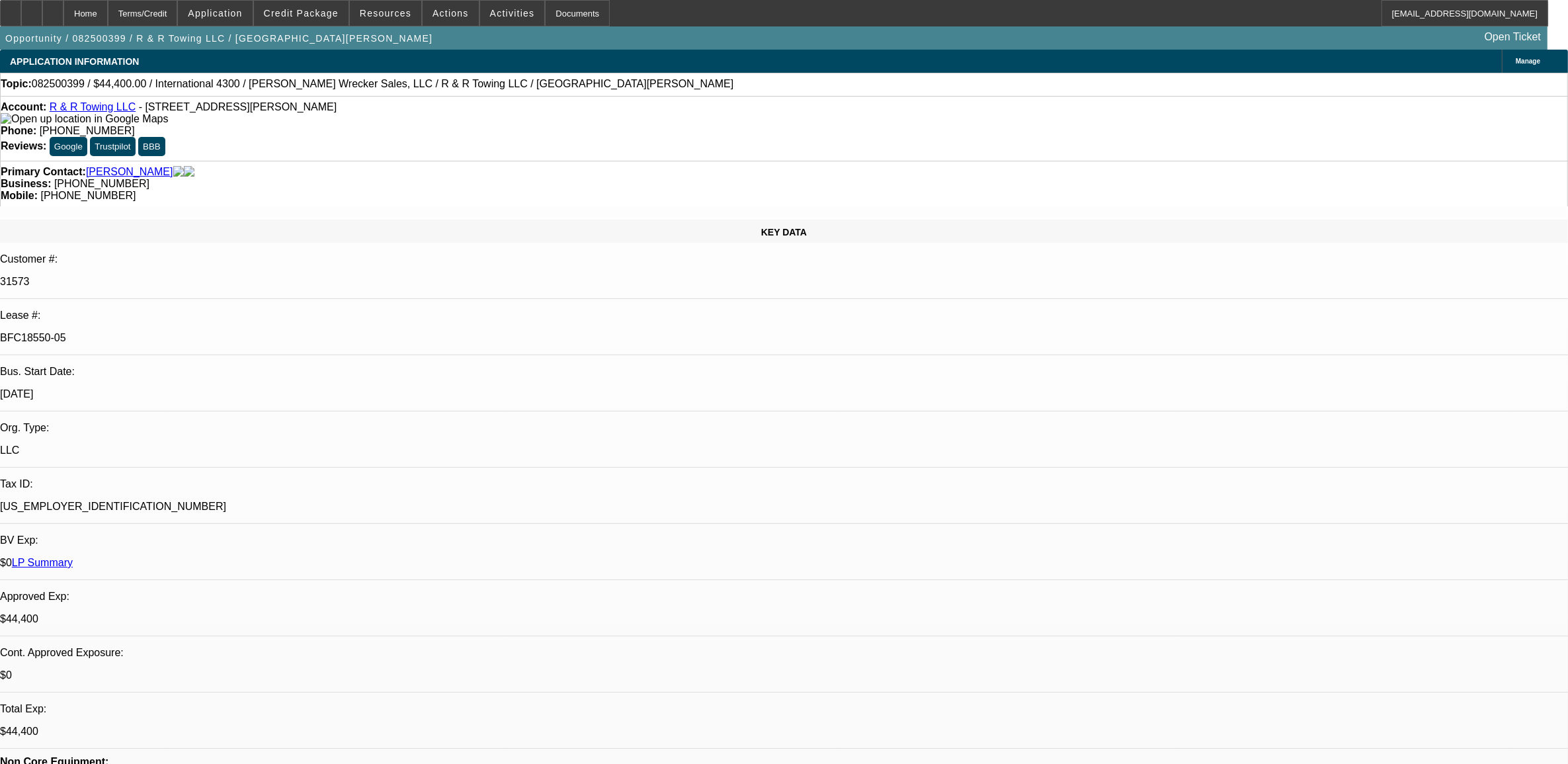
select select "3"
select select "6"
select select "1"
select select "2"
select select "6"
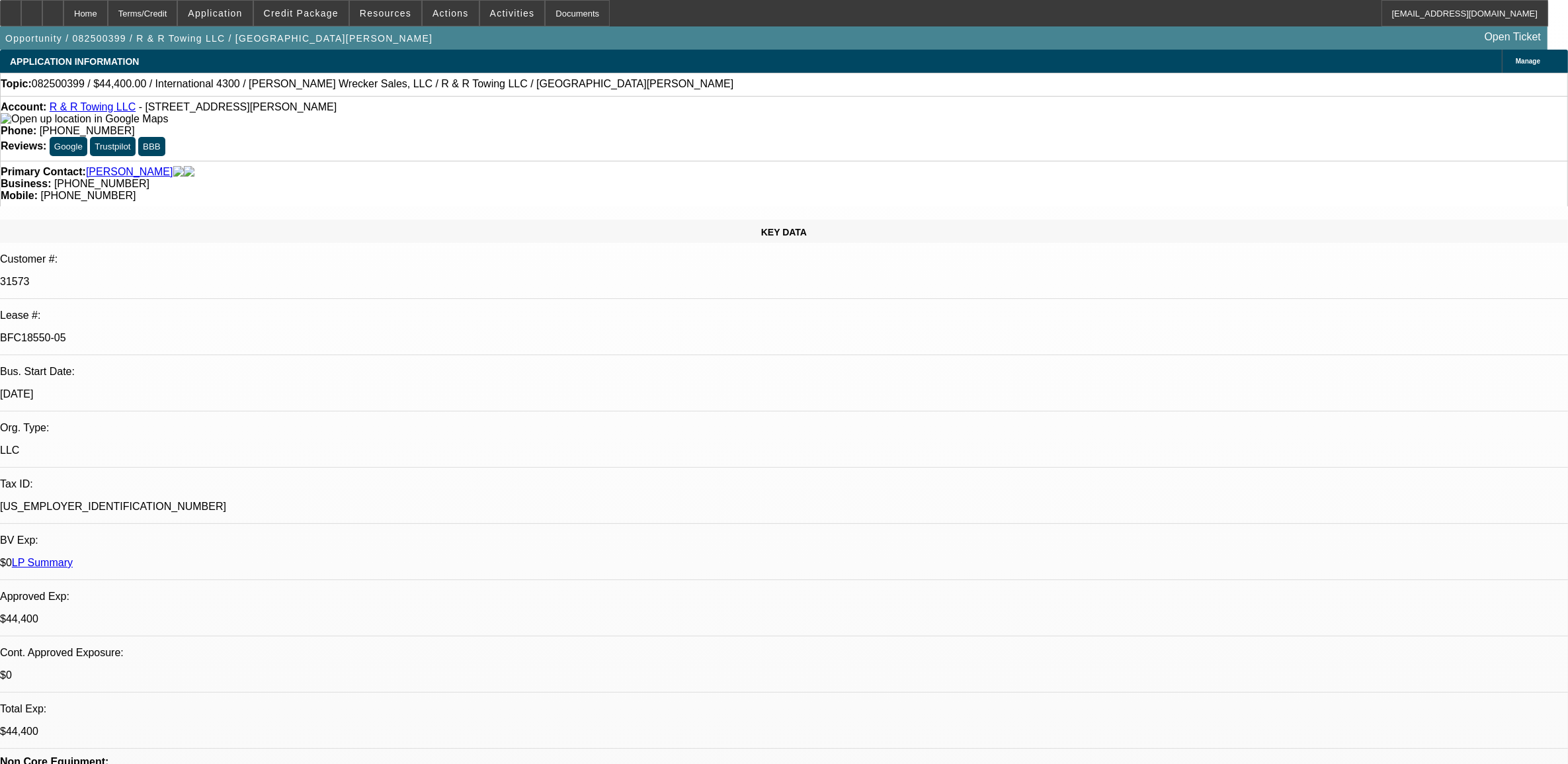
select select "1"
select select "2"
select select "6"
click at [64, 16] on div at bounding box center [53, 13] width 21 height 27
select select "0"
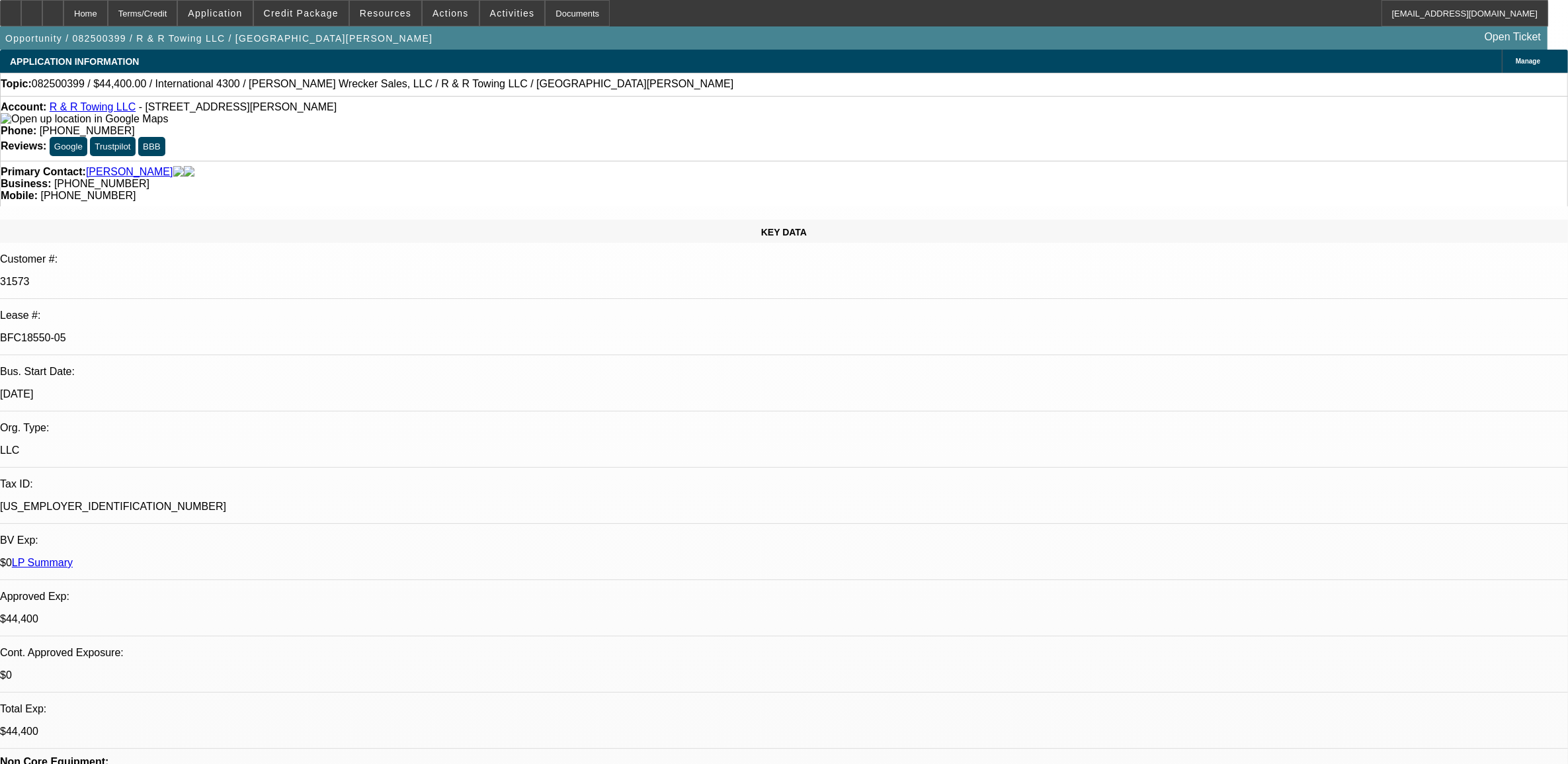
select select "0"
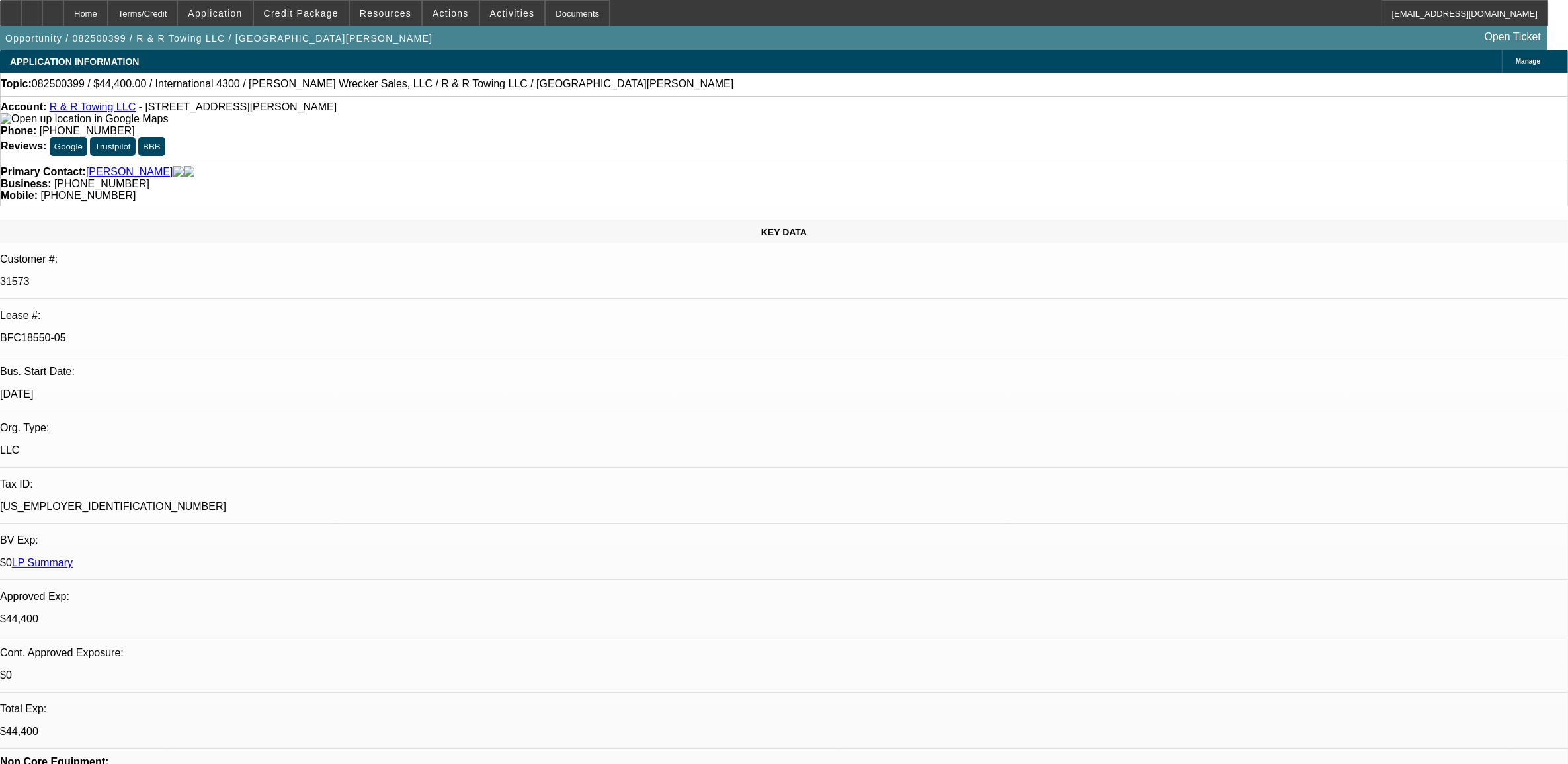
select select "0"
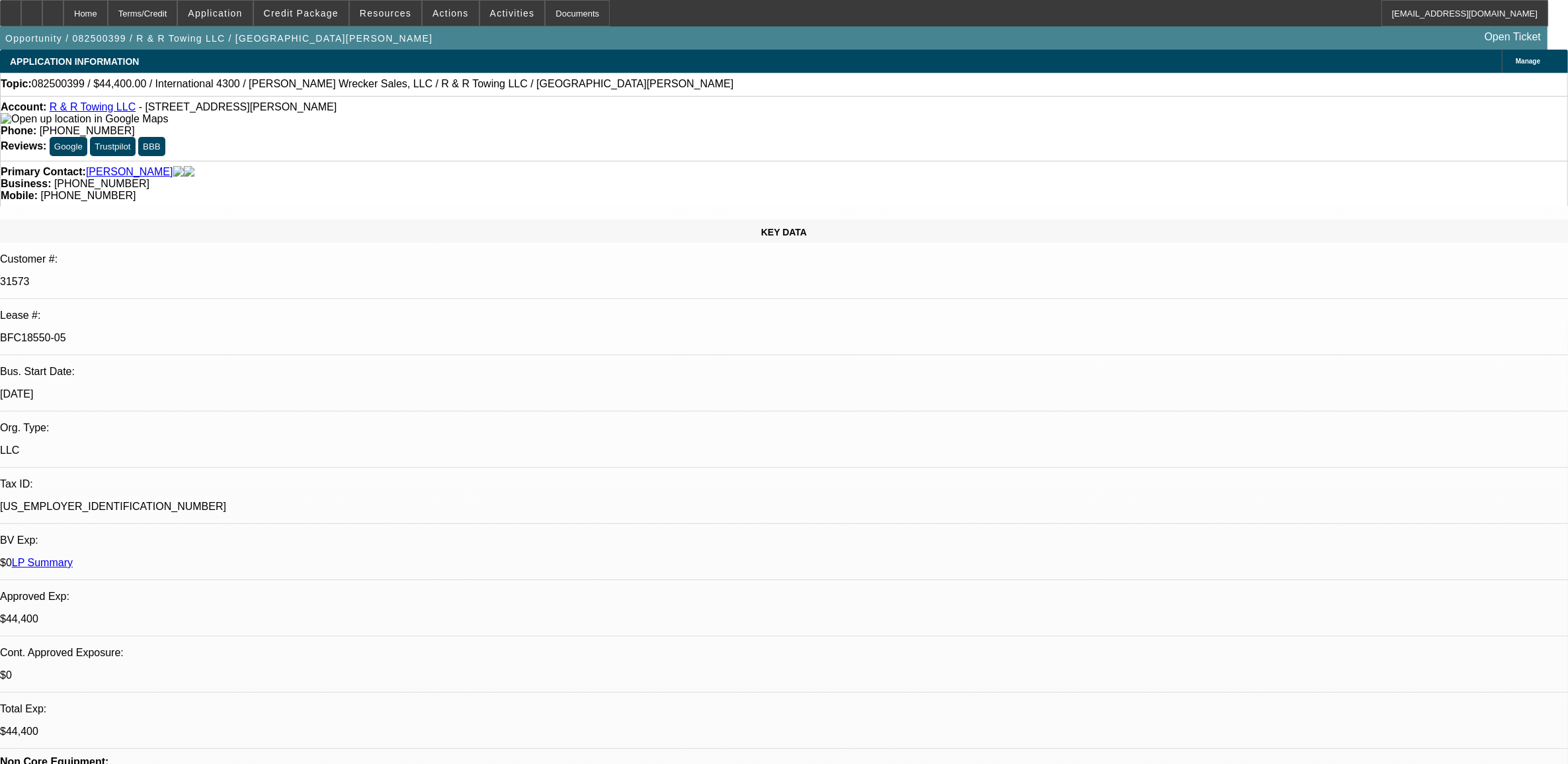
select select "0"
select select "1"
select select "6"
select select "1"
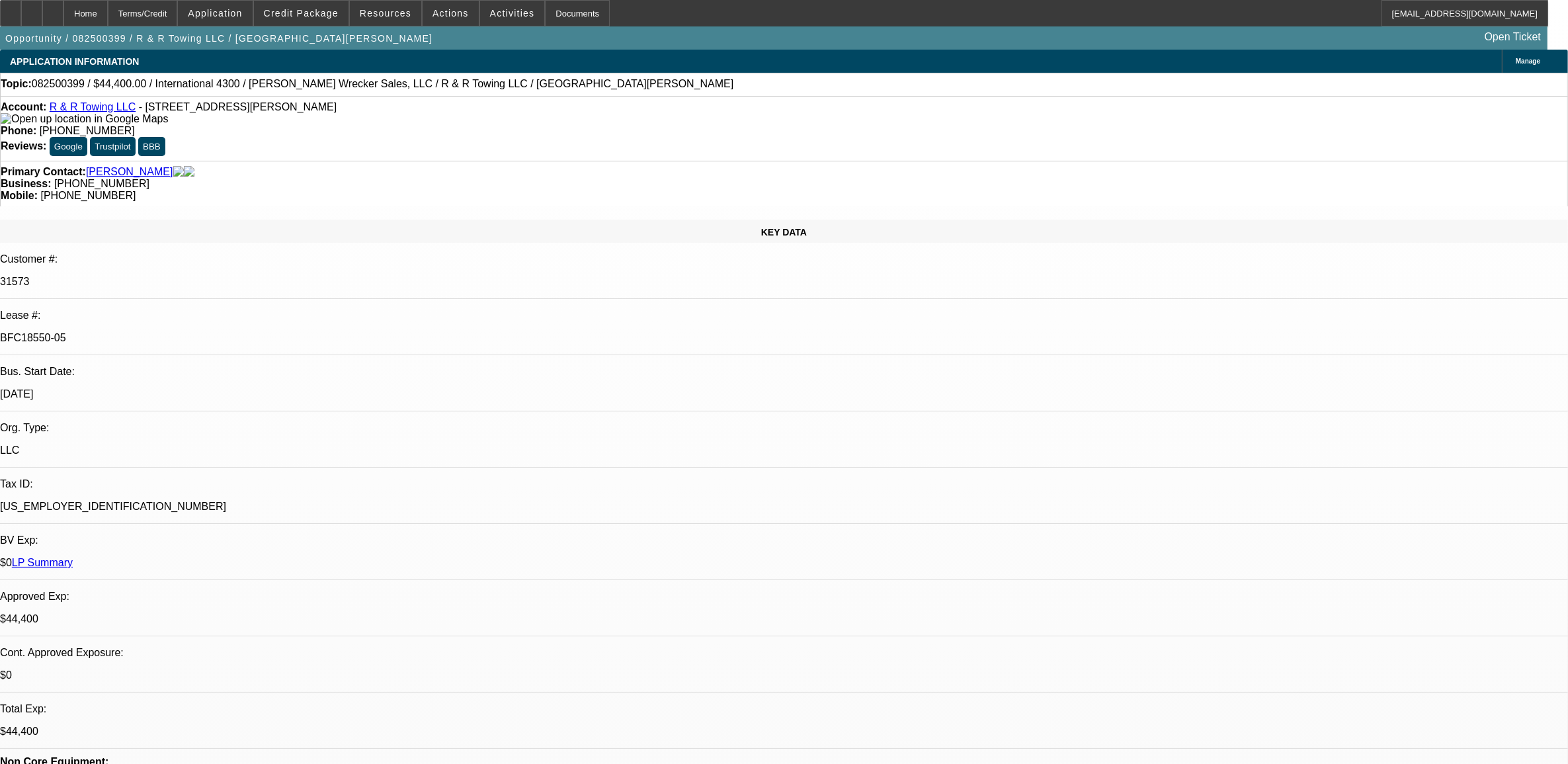
select select "3"
select select "6"
select select "1"
select select "2"
select select "6"
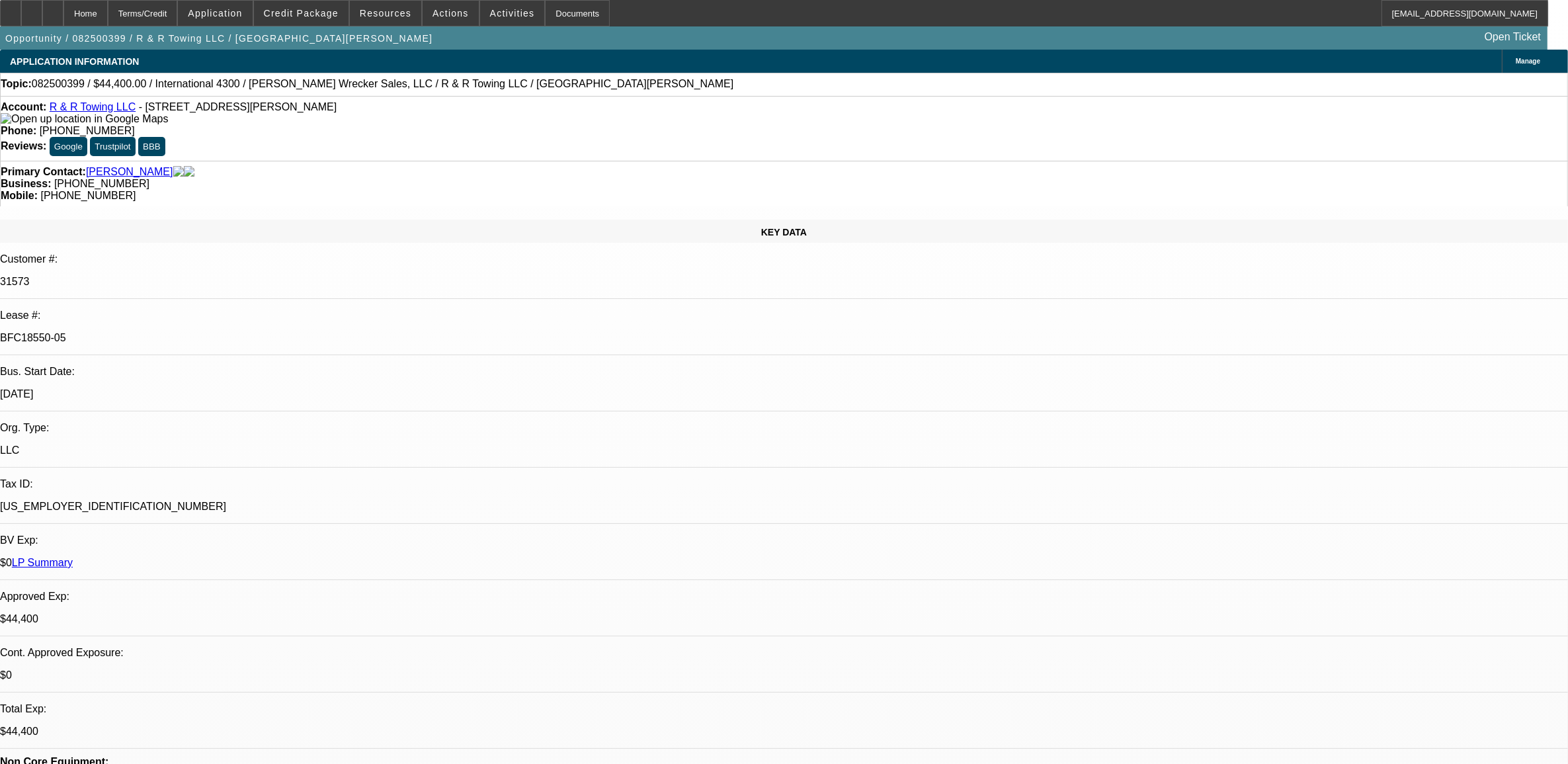
select select "1"
select select "2"
select select "6"
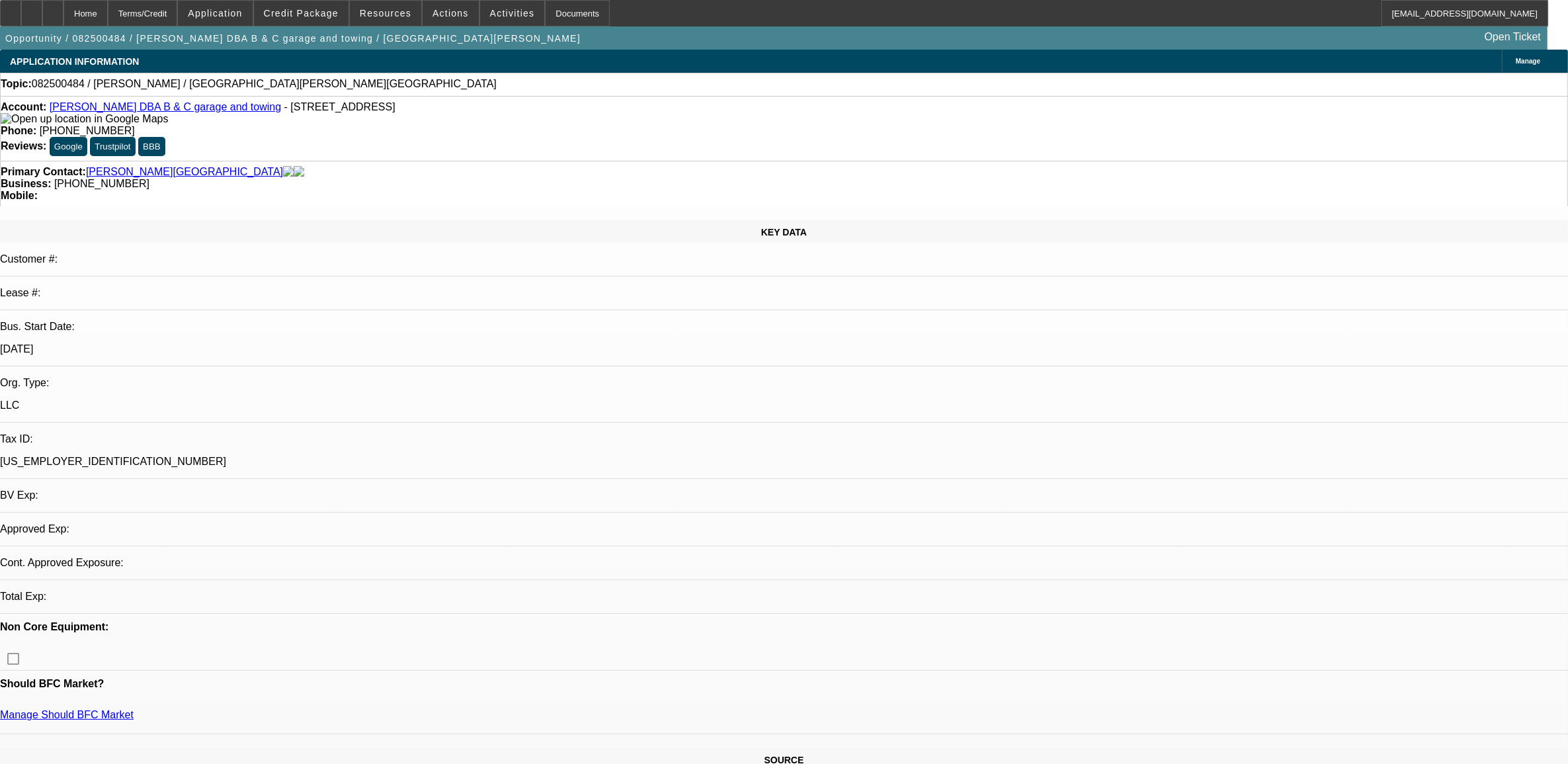
select select "0"
select select "2"
select select "0.1"
select select "4"
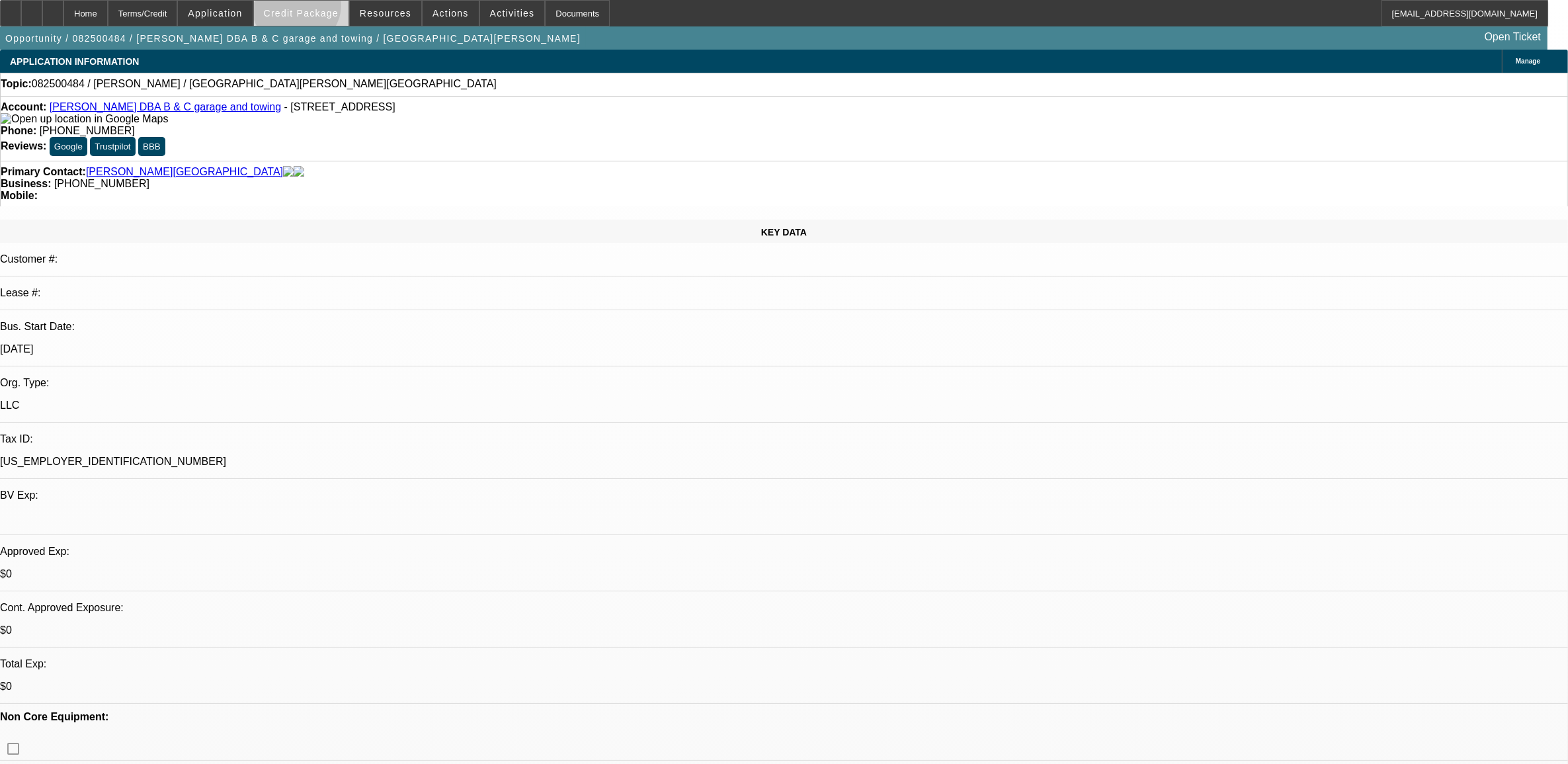
click at [319, 8] on span "Credit Package" at bounding box center [301, 13] width 74 height 10
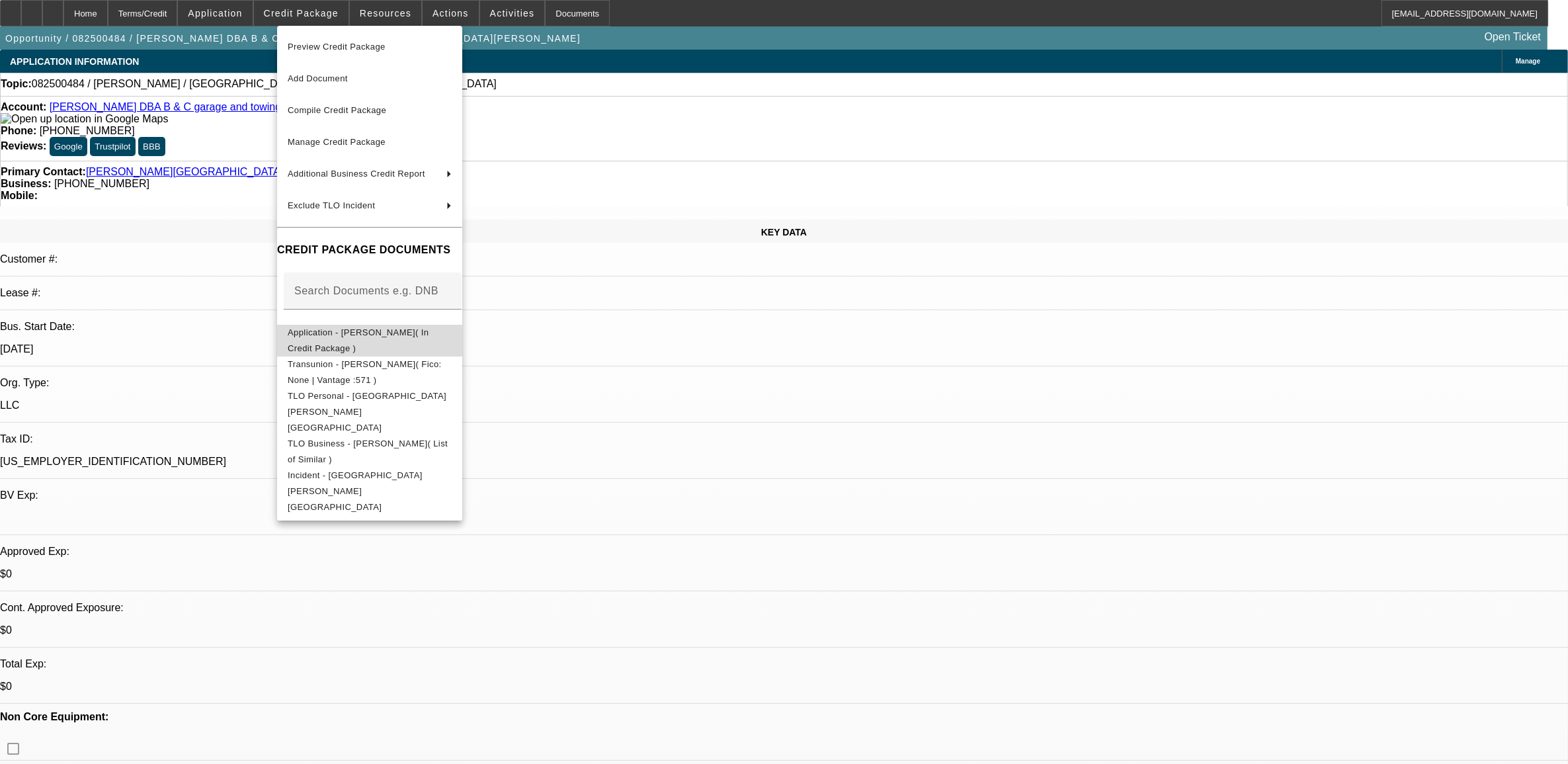
click at [404, 337] on span "Application - [PERSON_NAME]( In Credit Package )" at bounding box center [358, 340] width 141 height 26
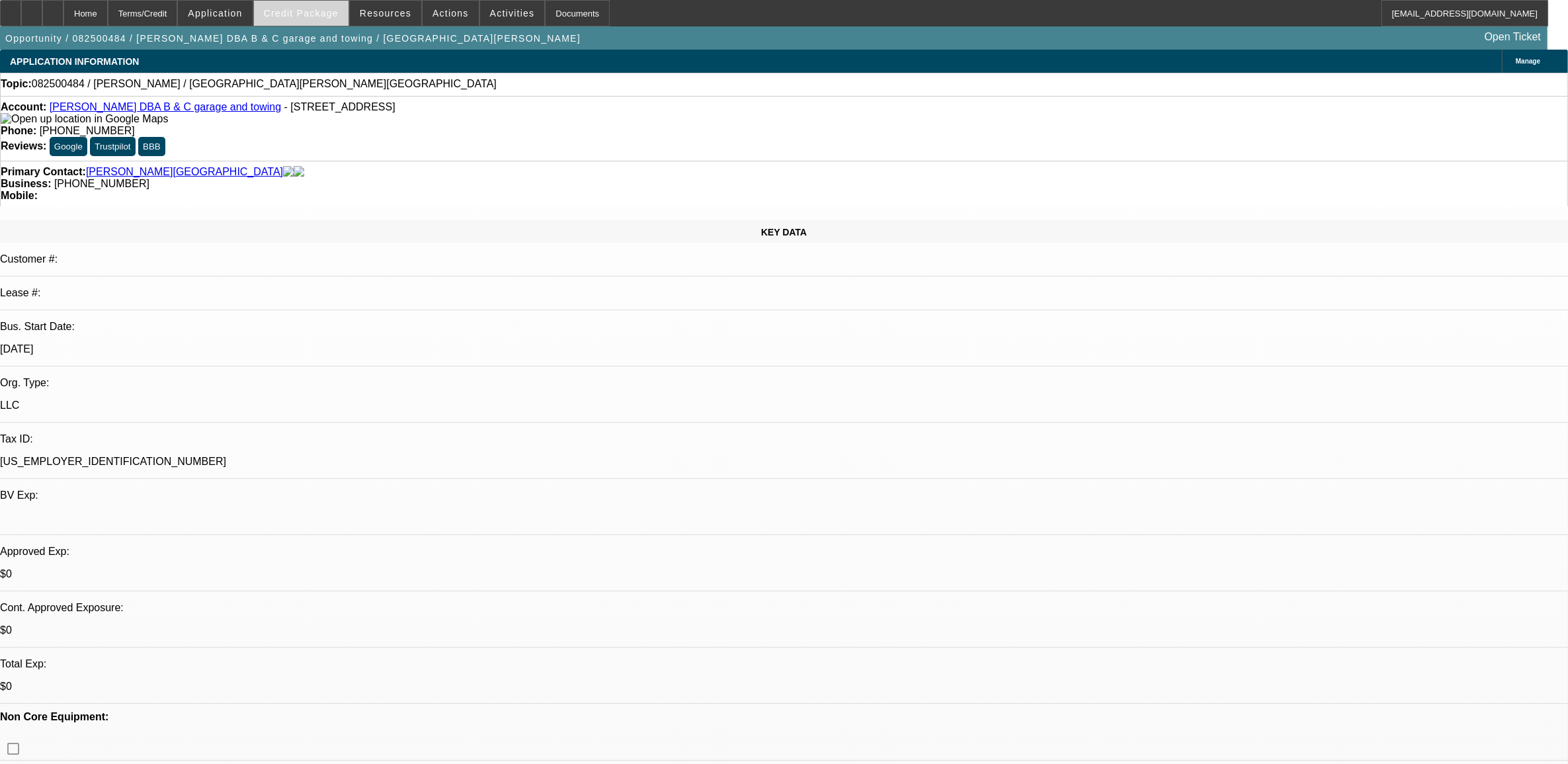
click at [343, 19] on span at bounding box center [301, 13] width 95 height 31
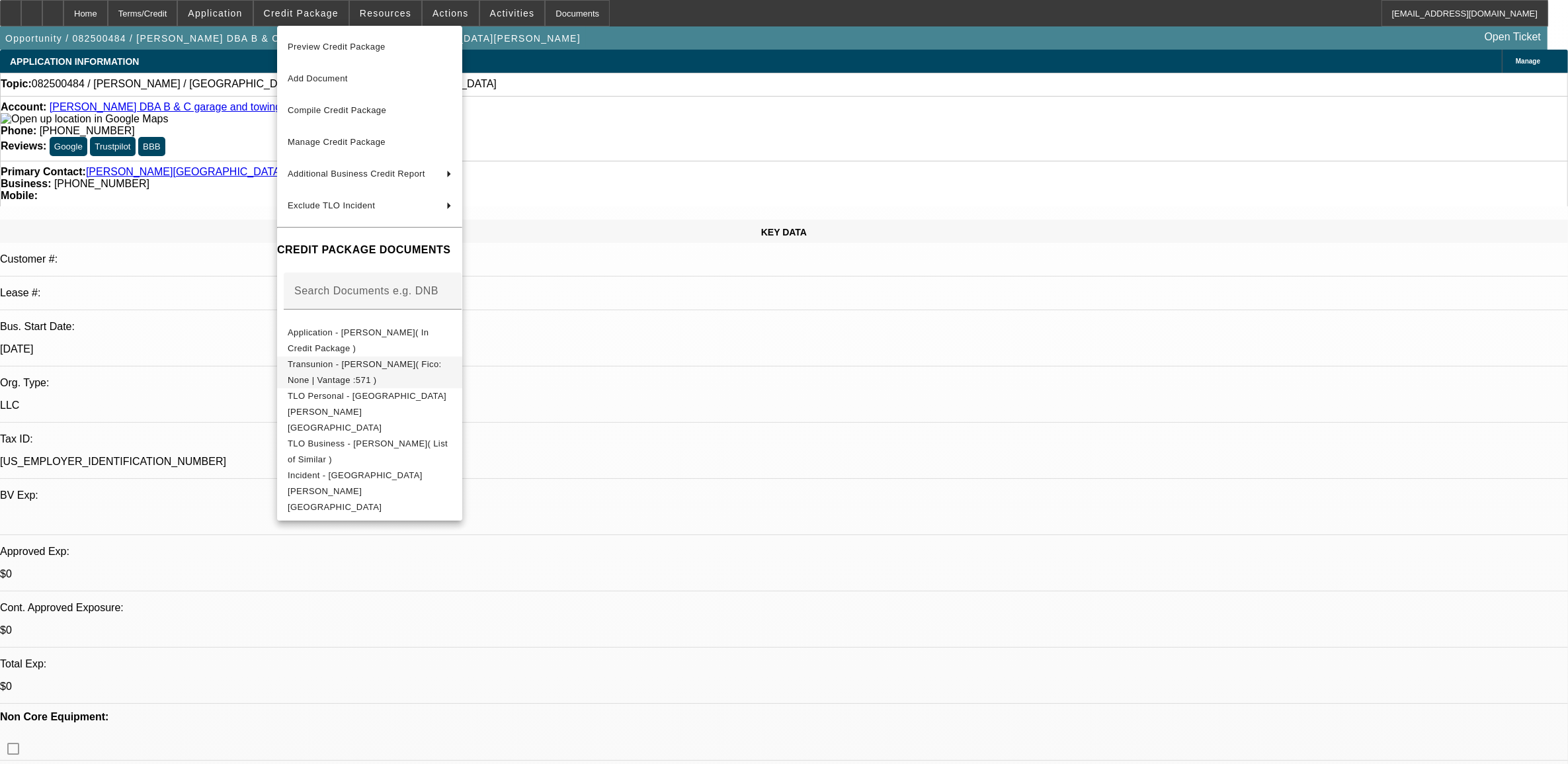
click at [383, 372] on span "Transunion - [PERSON_NAME]( Fico: None | Vantage :571 )" at bounding box center [369, 372] width 164 height 31
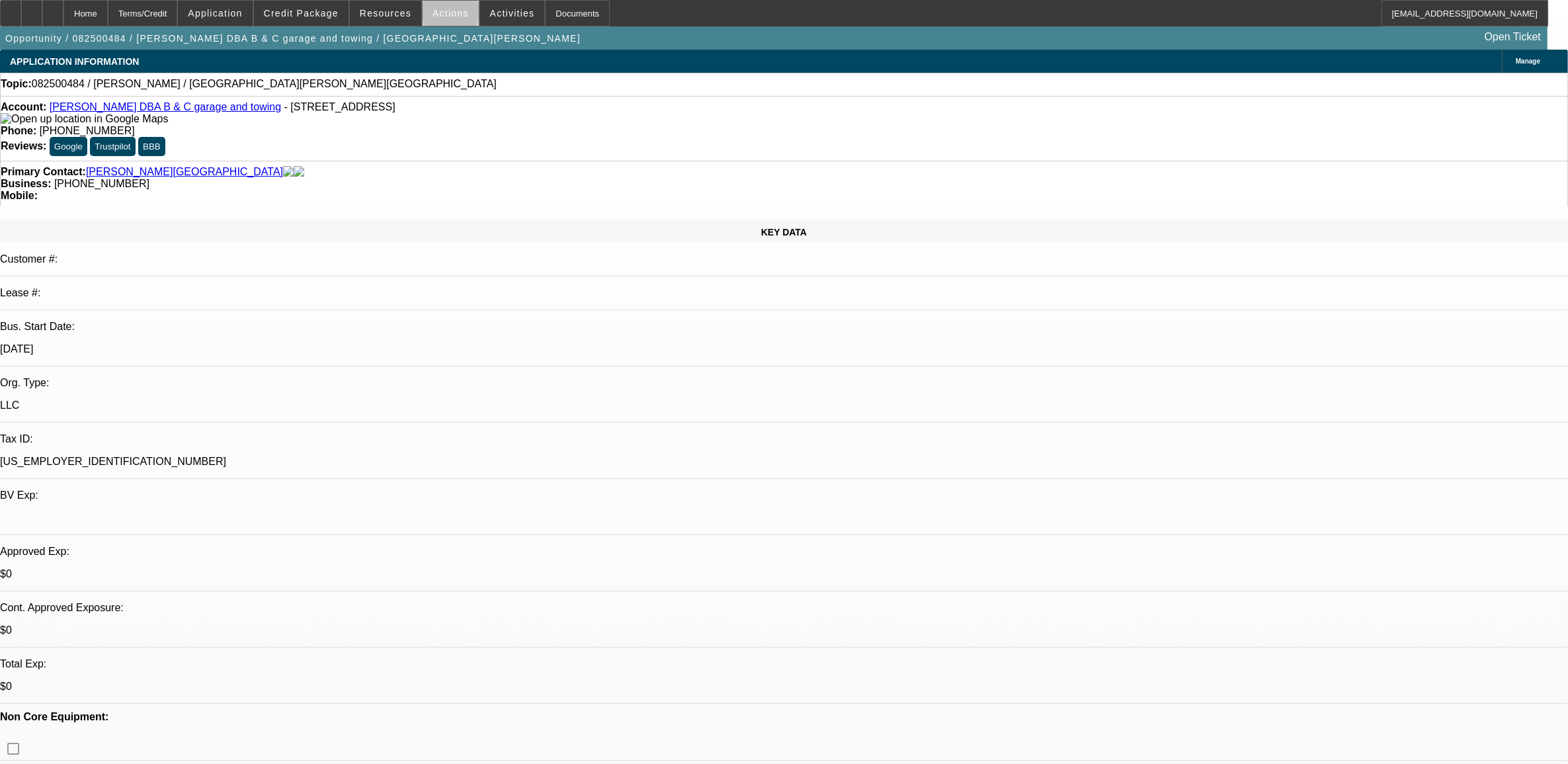
click at [448, 14] on span "Actions" at bounding box center [451, 13] width 36 height 10
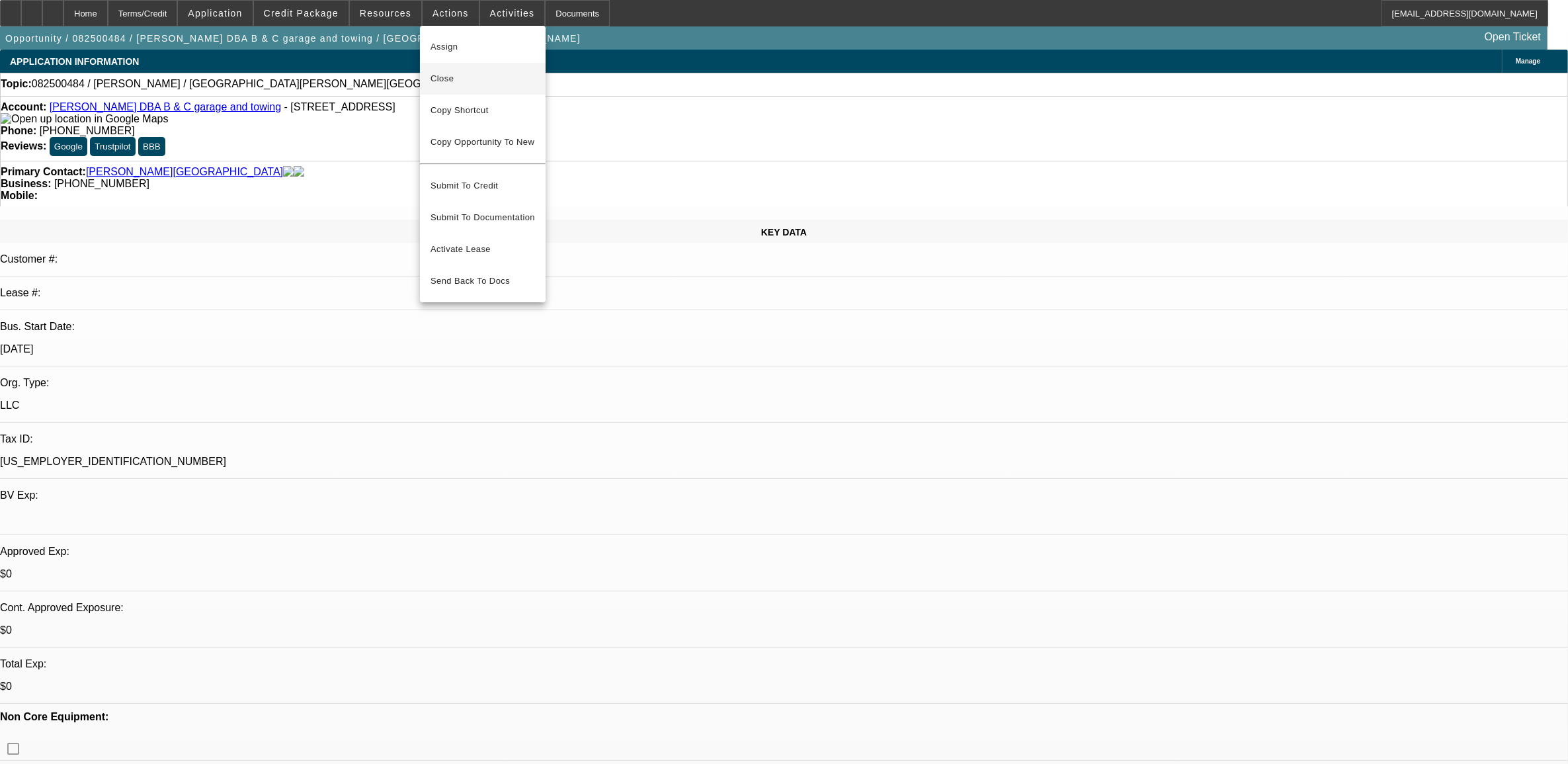
click at [466, 81] on span "Close" at bounding box center [482, 78] width 104 height 16
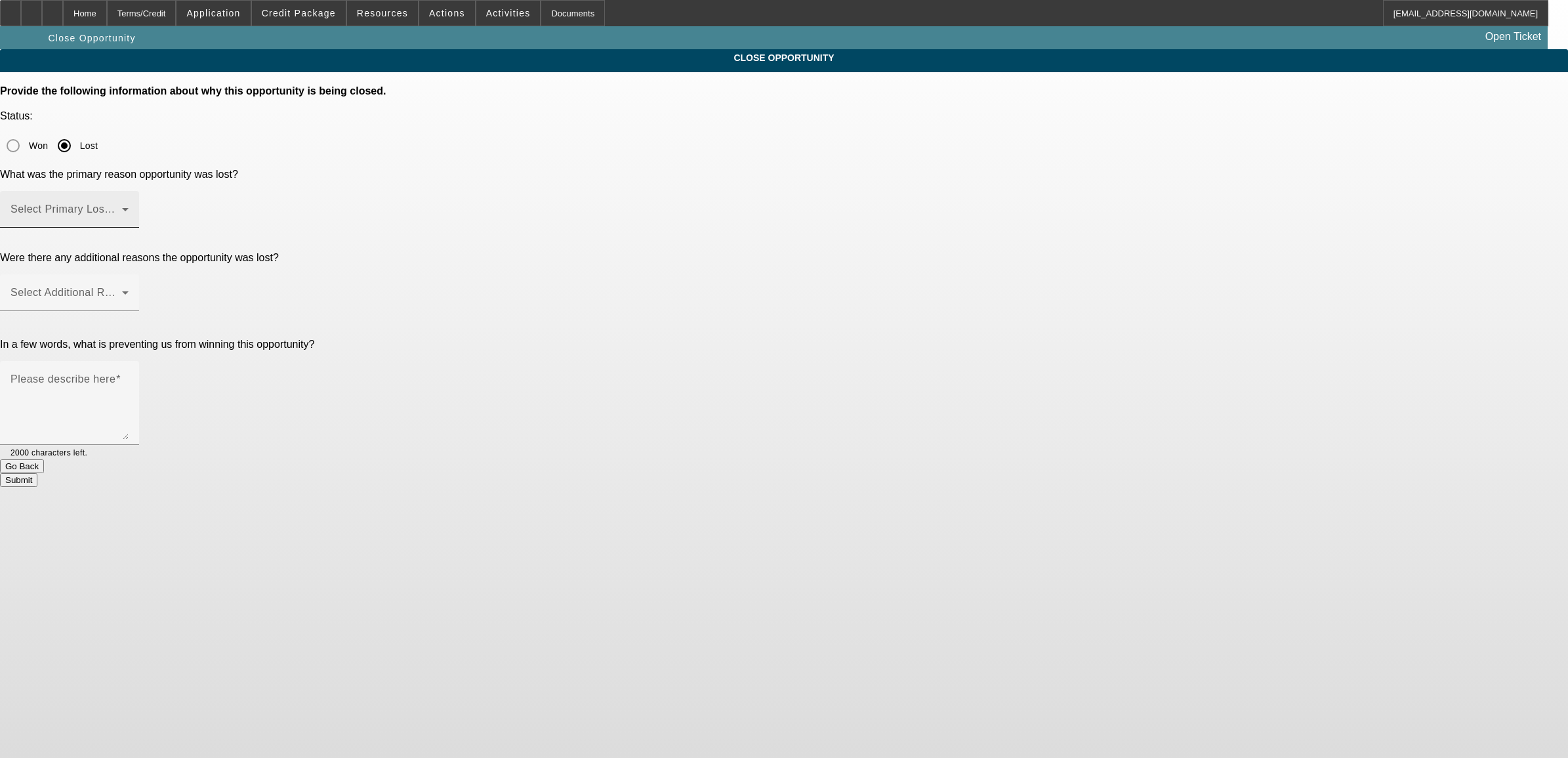
click at [122, 207] on span at bounding box center [65, 215] width 111 height 16
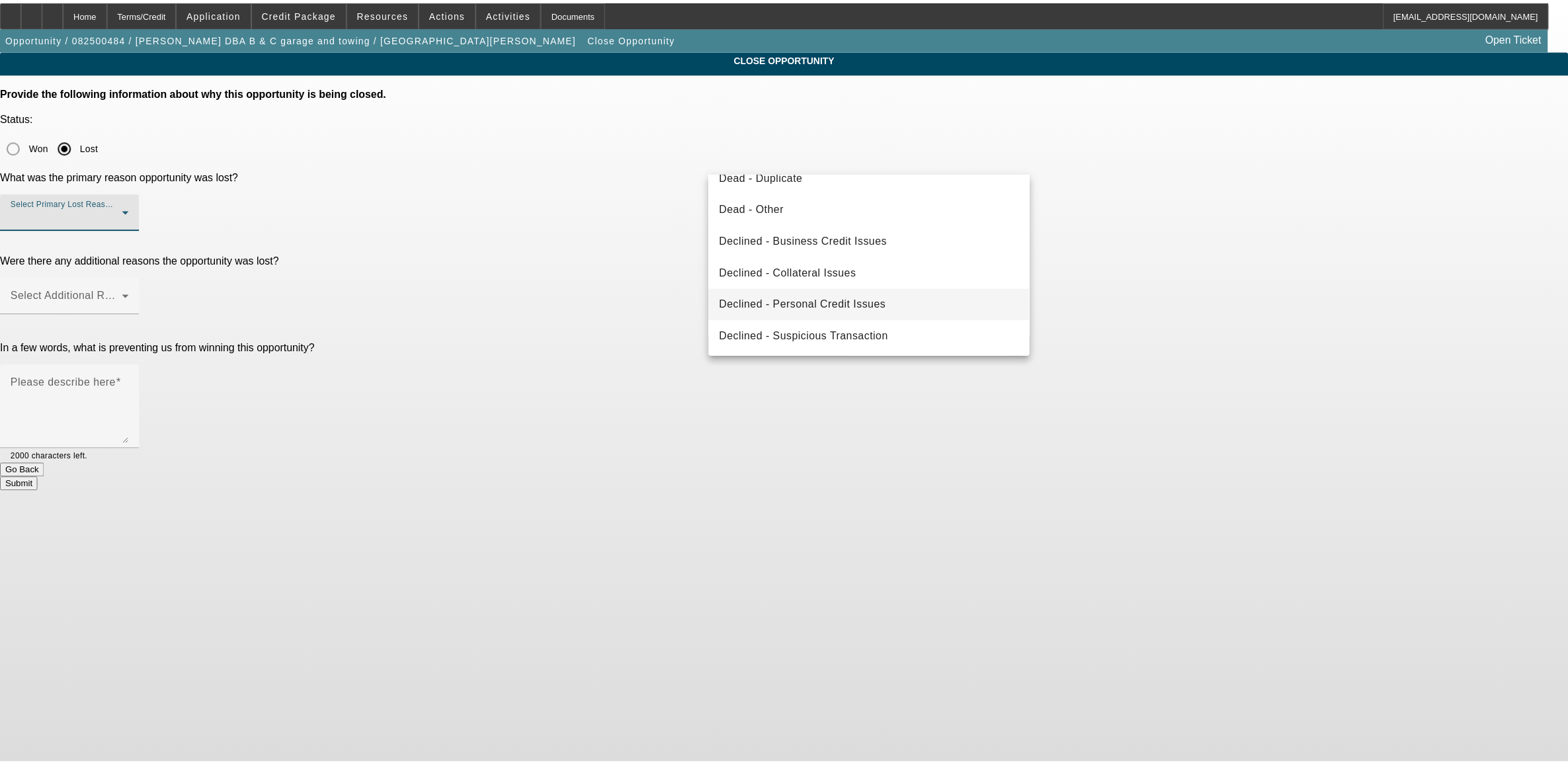
scroll to position [177, 0]
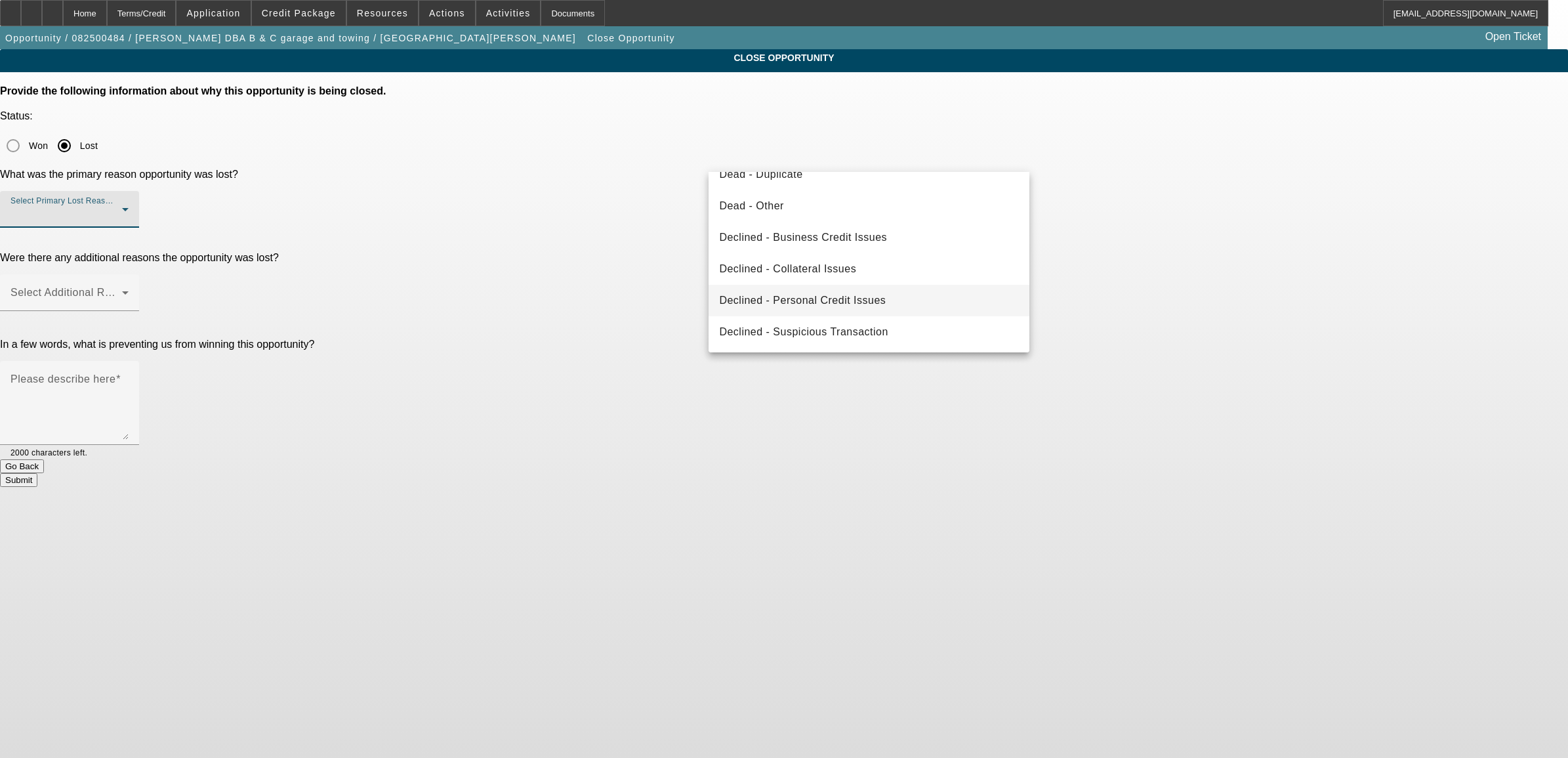
click at [778, 309] on mat-option "Declined - Personal Credit Issues" at bounding box center [869, 300] width 320 height 31
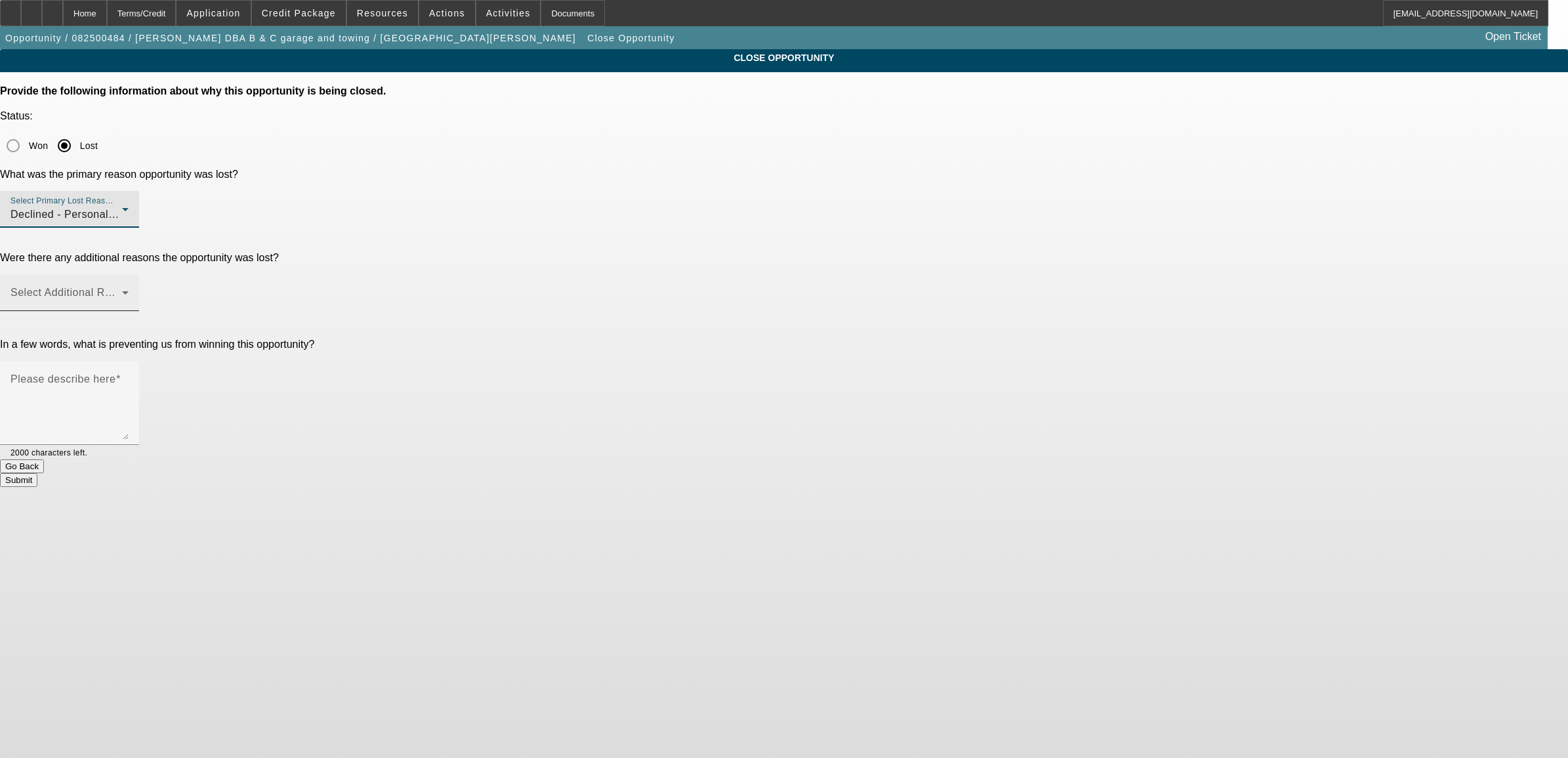
click at [122, 290] on span at bounding box center [65, 298] width 111 height 16
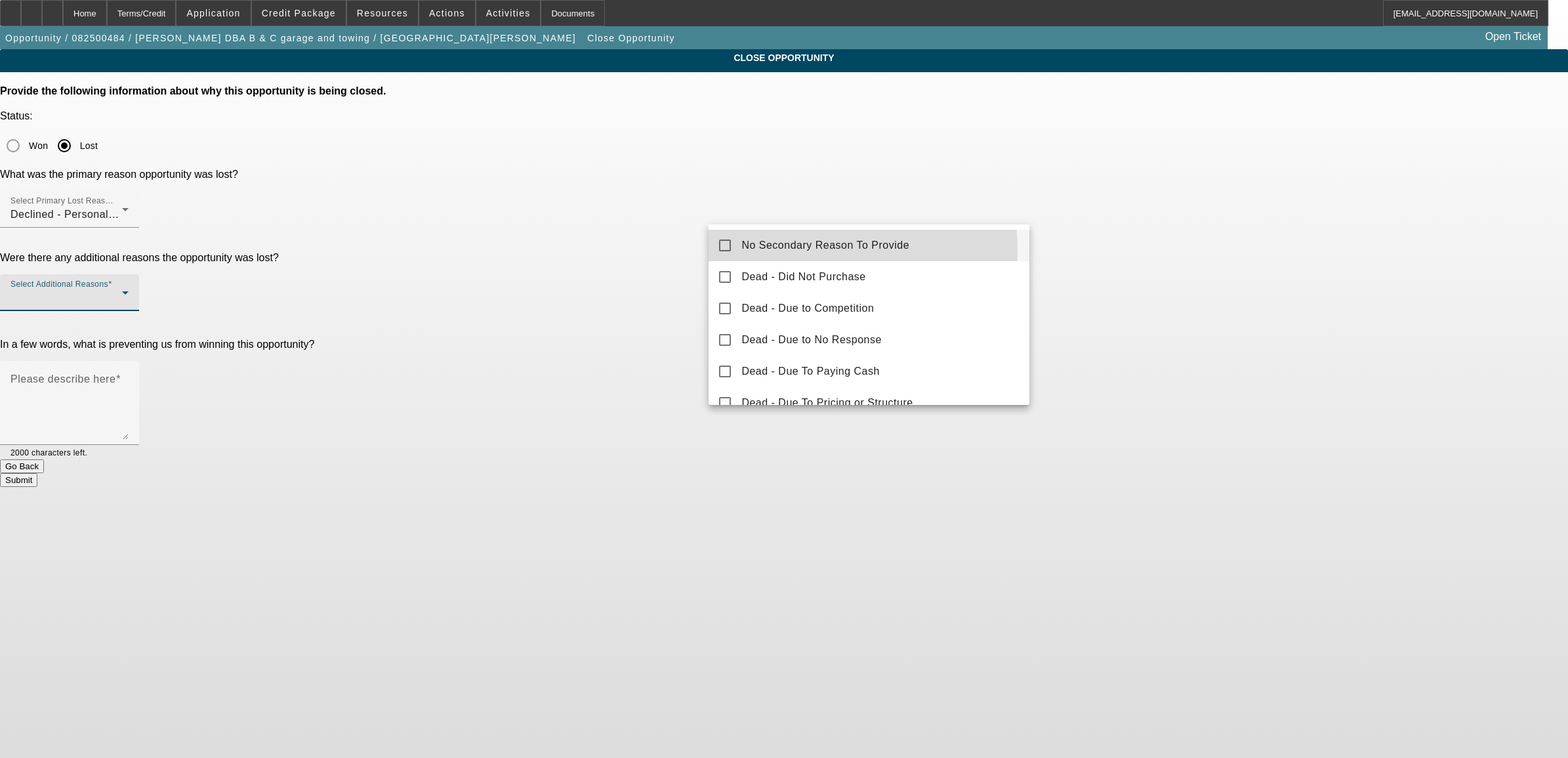
click at [753, 251] on span "No Secondary Reason To Provide" at bounding box center [825, 245] width 168 height 16
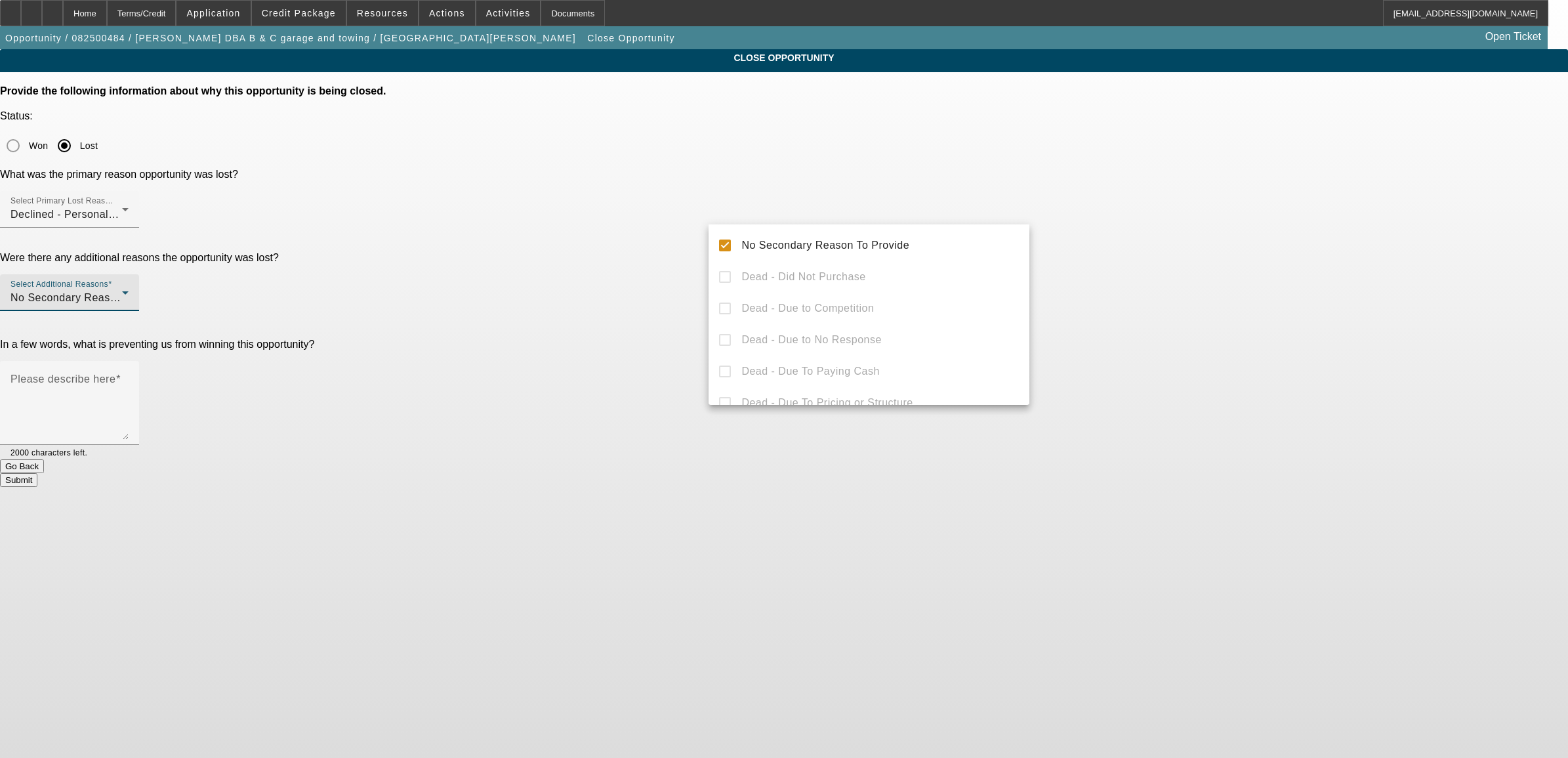
click at [621, 303] on div at bounding box center [784, 379] width 1568 height 758
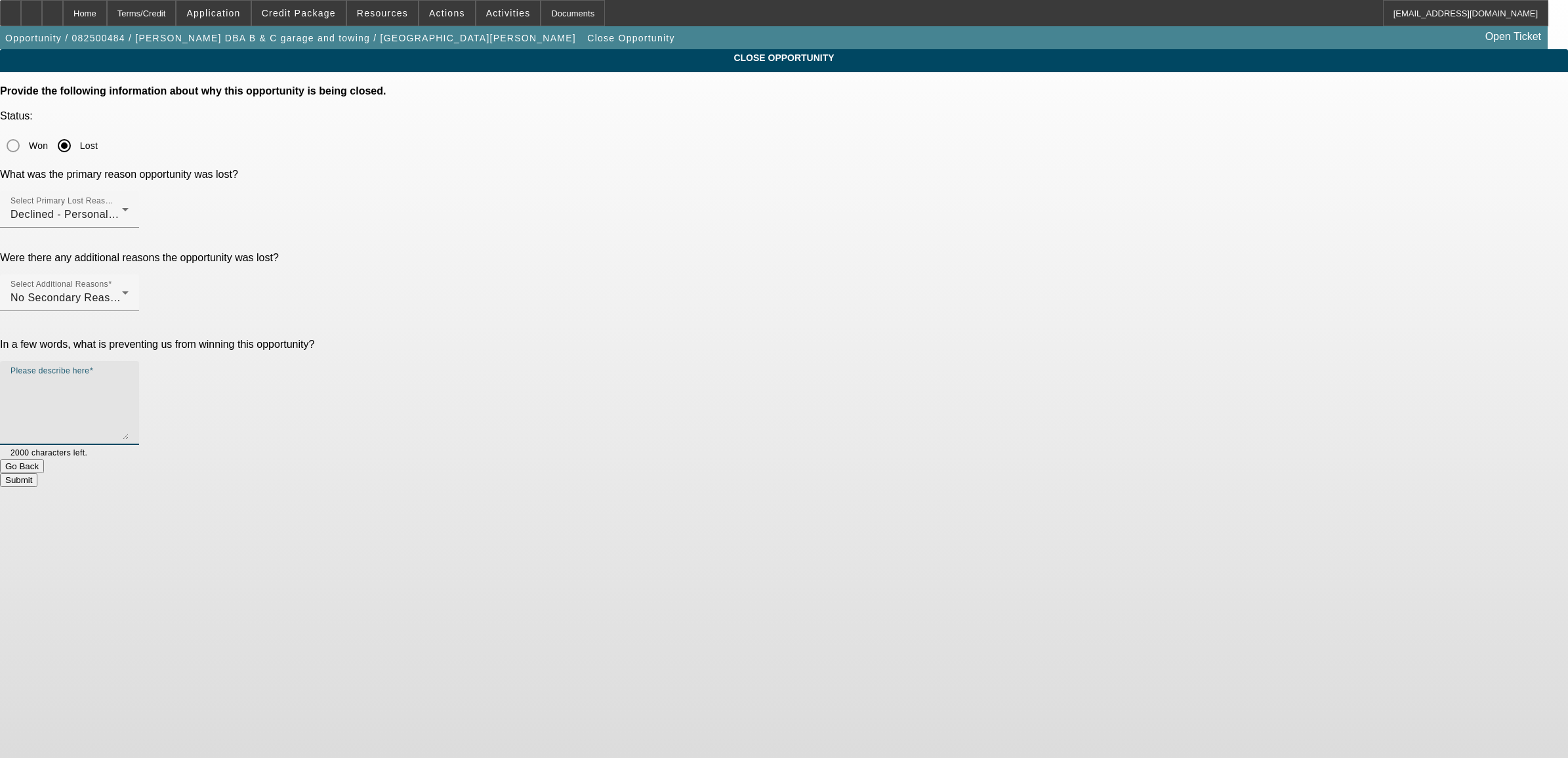
click at [128, 377] on textarea "Please describe here" at bounding box center [69, 408] width 118 height 63
type textarea "f"
click at [37, 473] on button "Submit" at bounding box center [19, 480] width 37 height 14
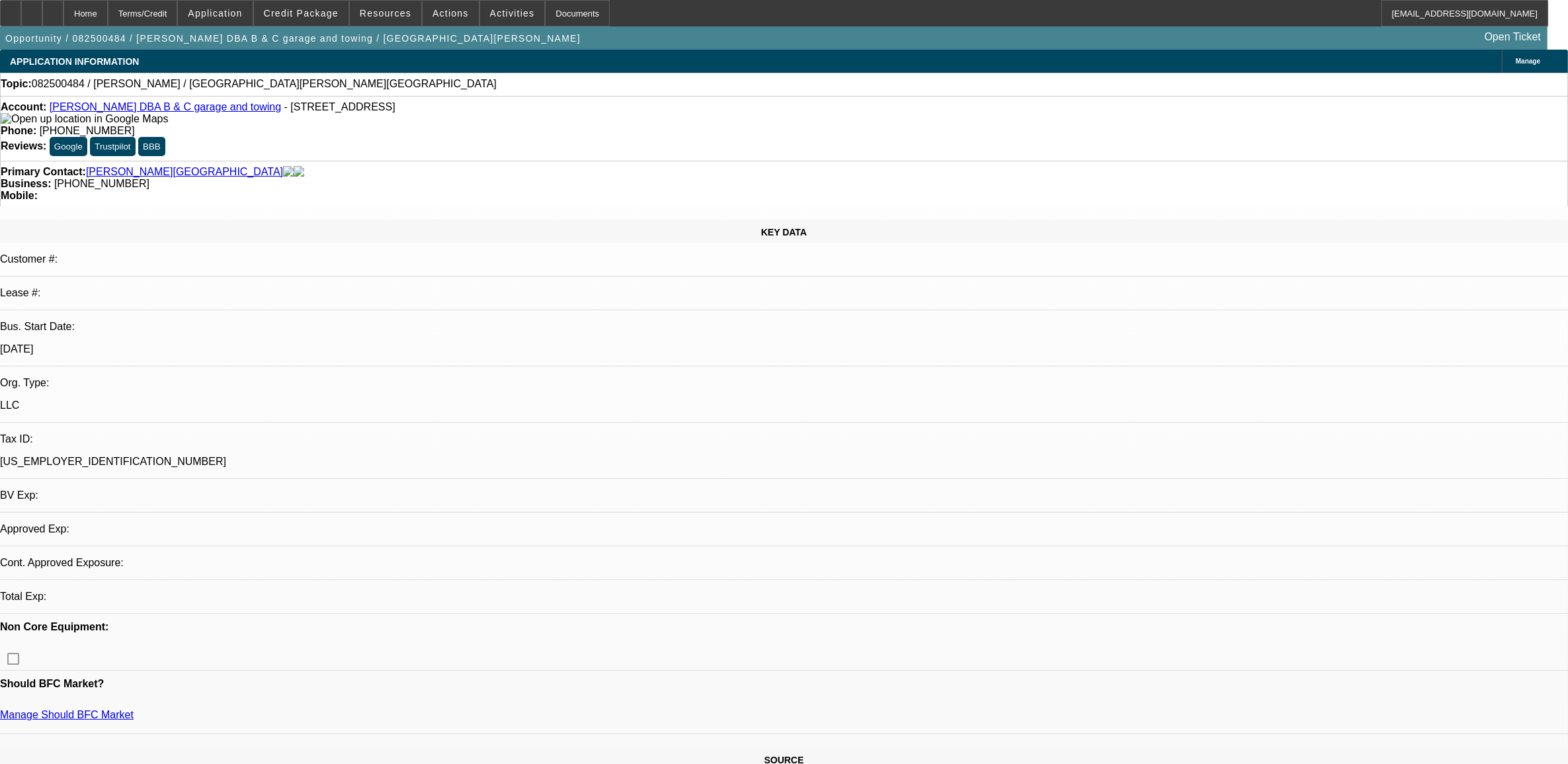
select select "0"
select select "2"
select select "0.1"
select select "4"
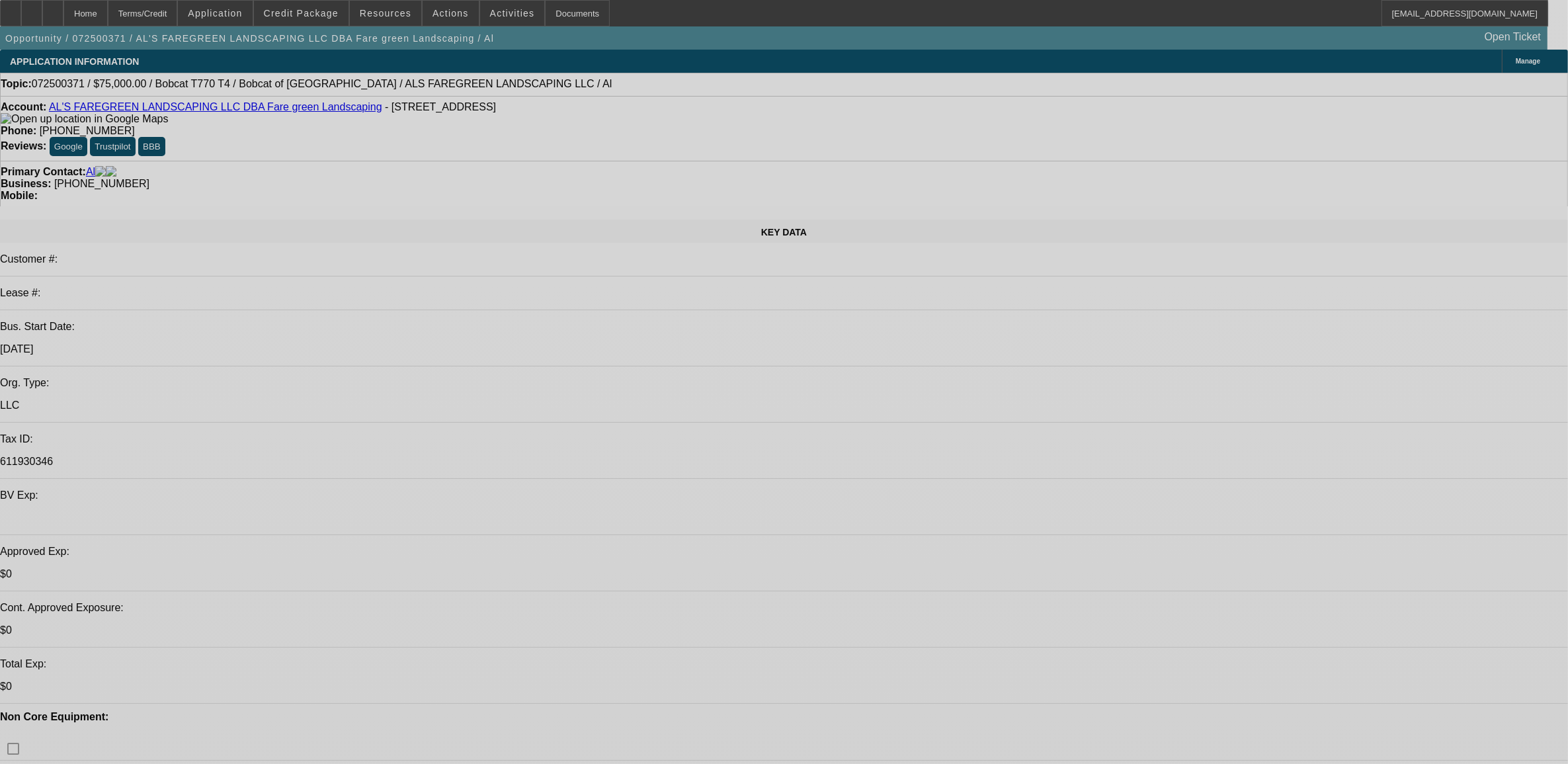
select select "0"
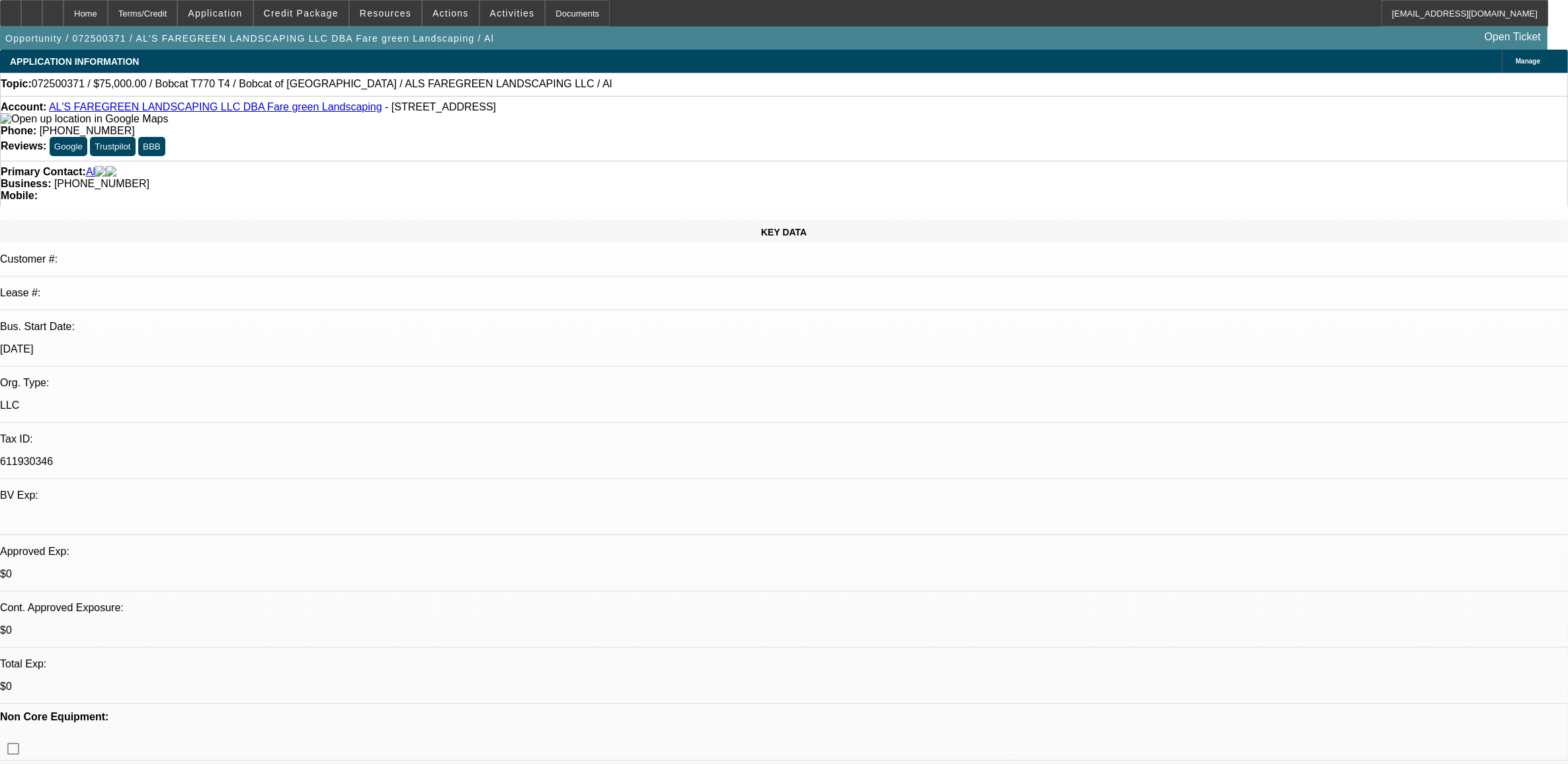
select select "2"
select select "0.1"
select select "0"
select select "2"
select select "0.1"
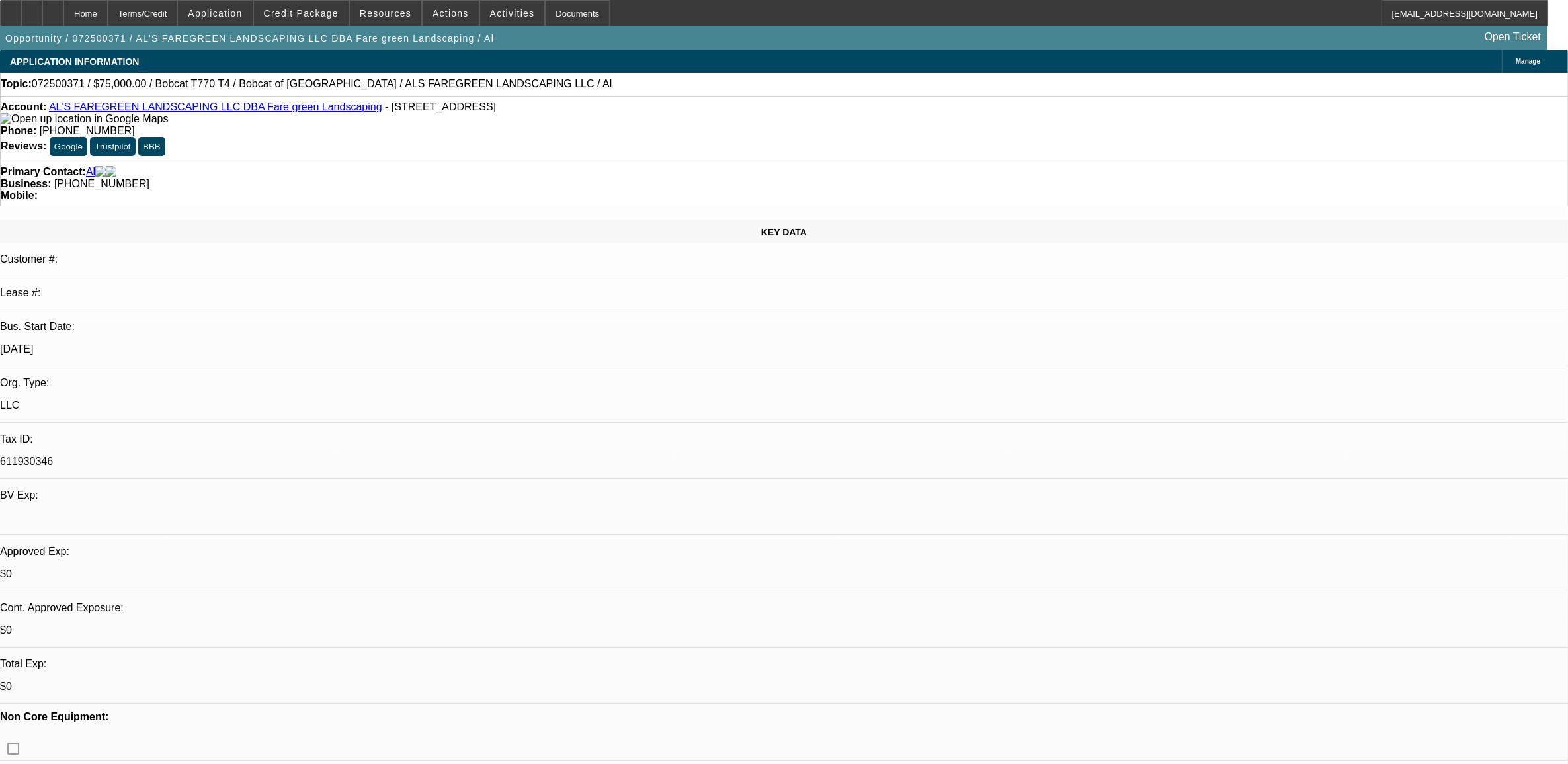
select select "0"
select select "2"
select select "0.1"
select select "0"
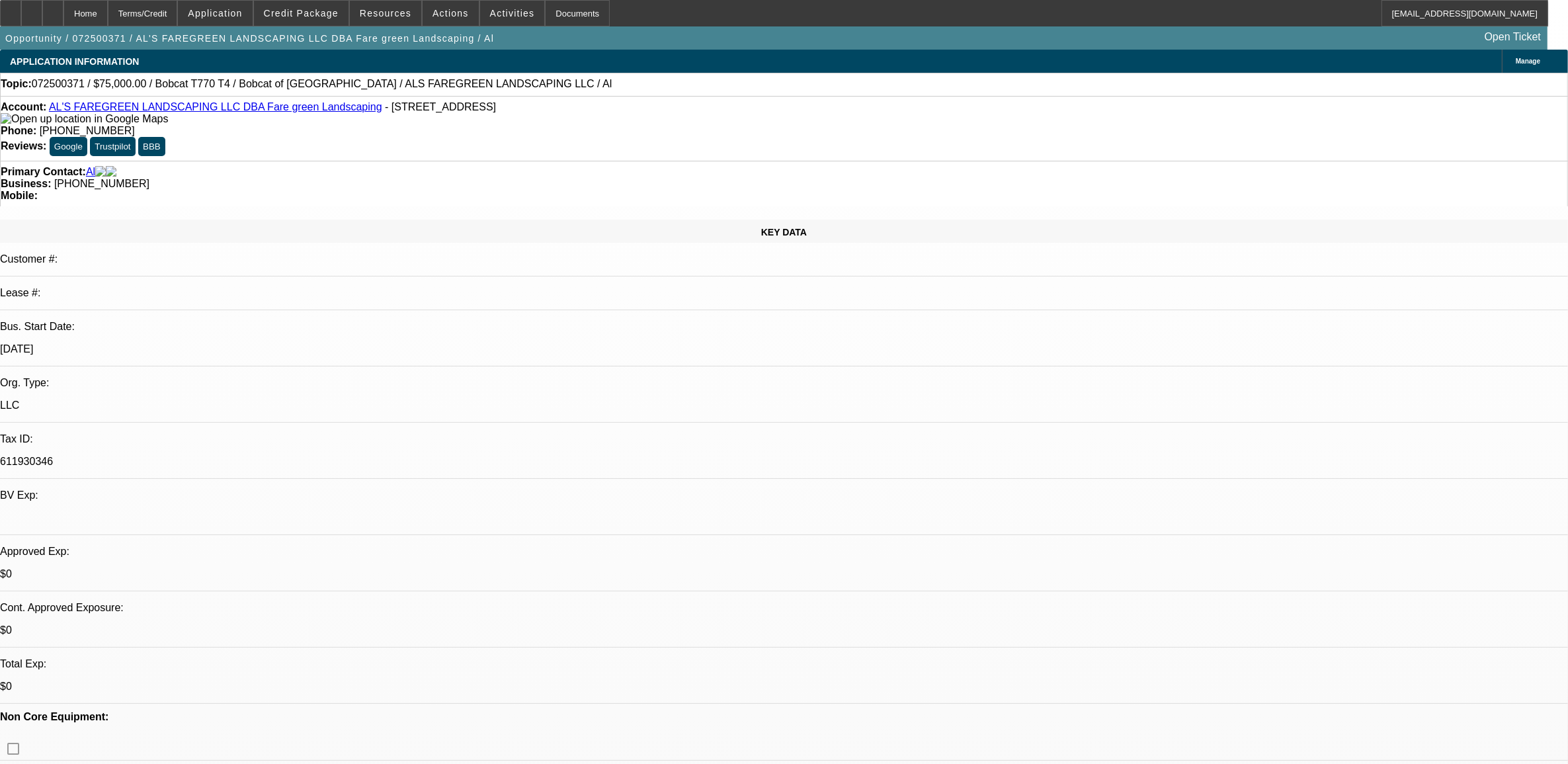
select select "0"
select select "1"
select select "2"
select select "4"
select select "1"
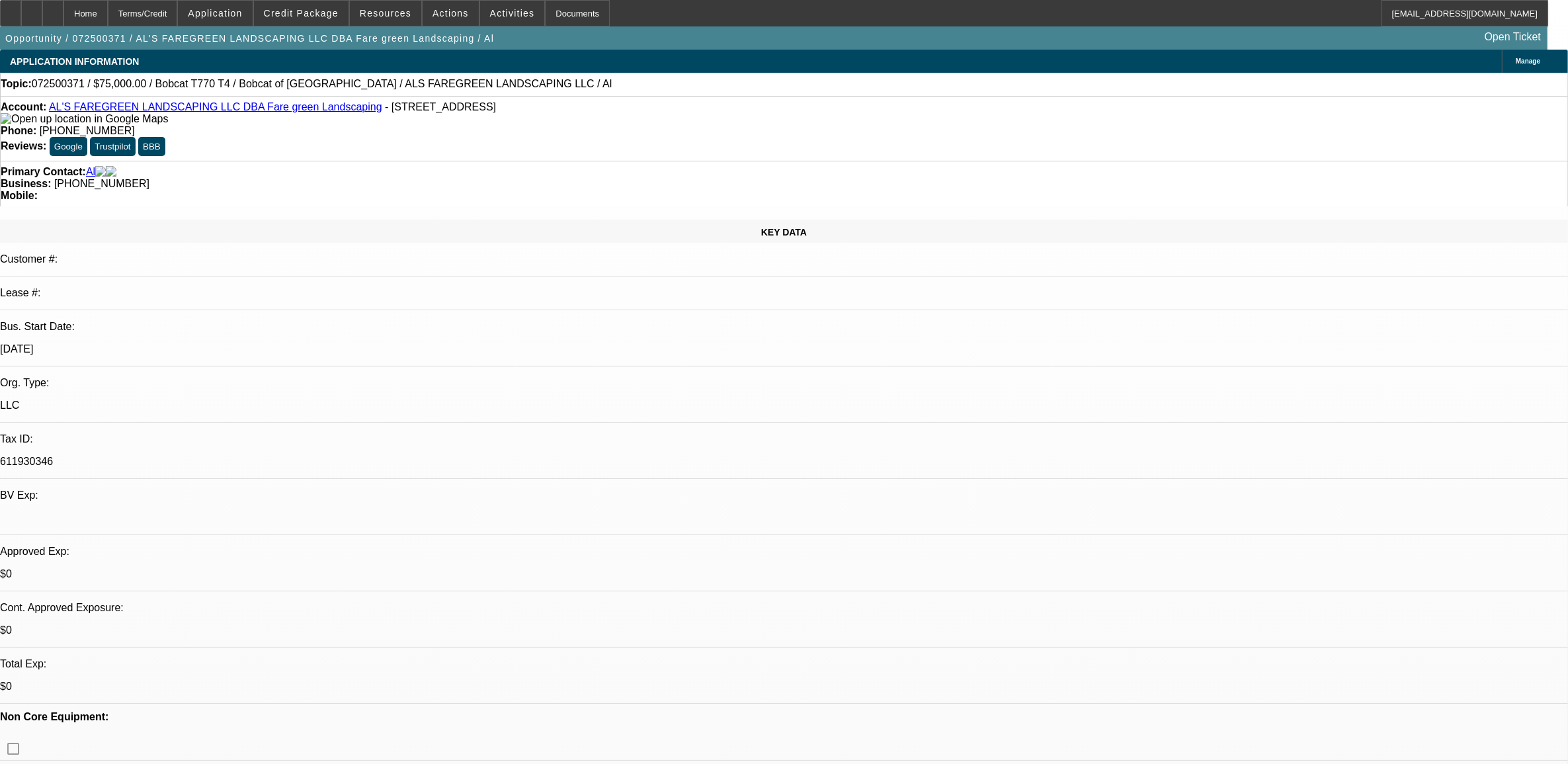
select select "2"
select select "4"
select select "1"
select select "2"
select select "4"
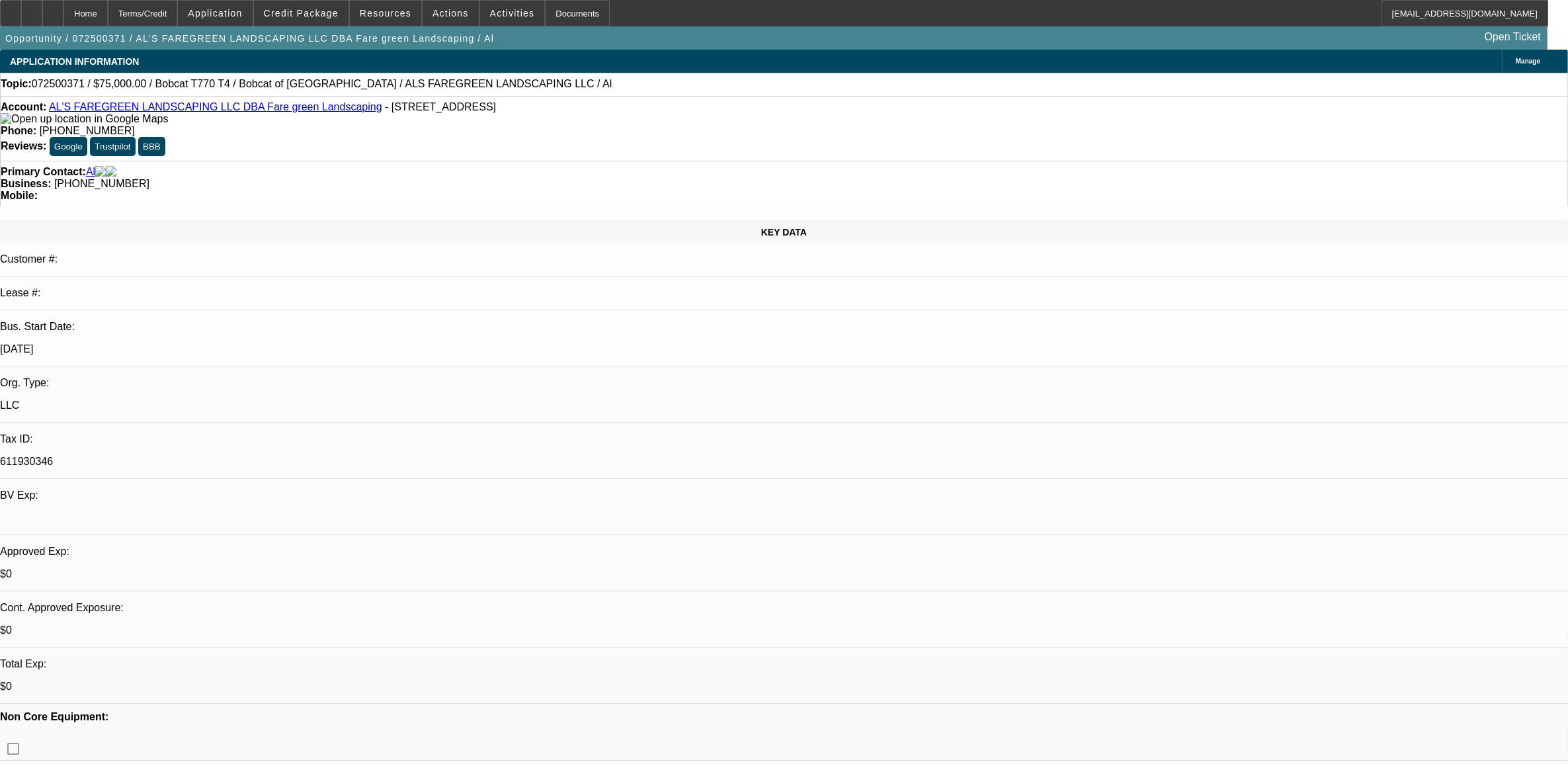
select select "1"
select select "2"
select select "6"
click at [21, 20] on div at bounding box center [10, 13] width 21 height 27
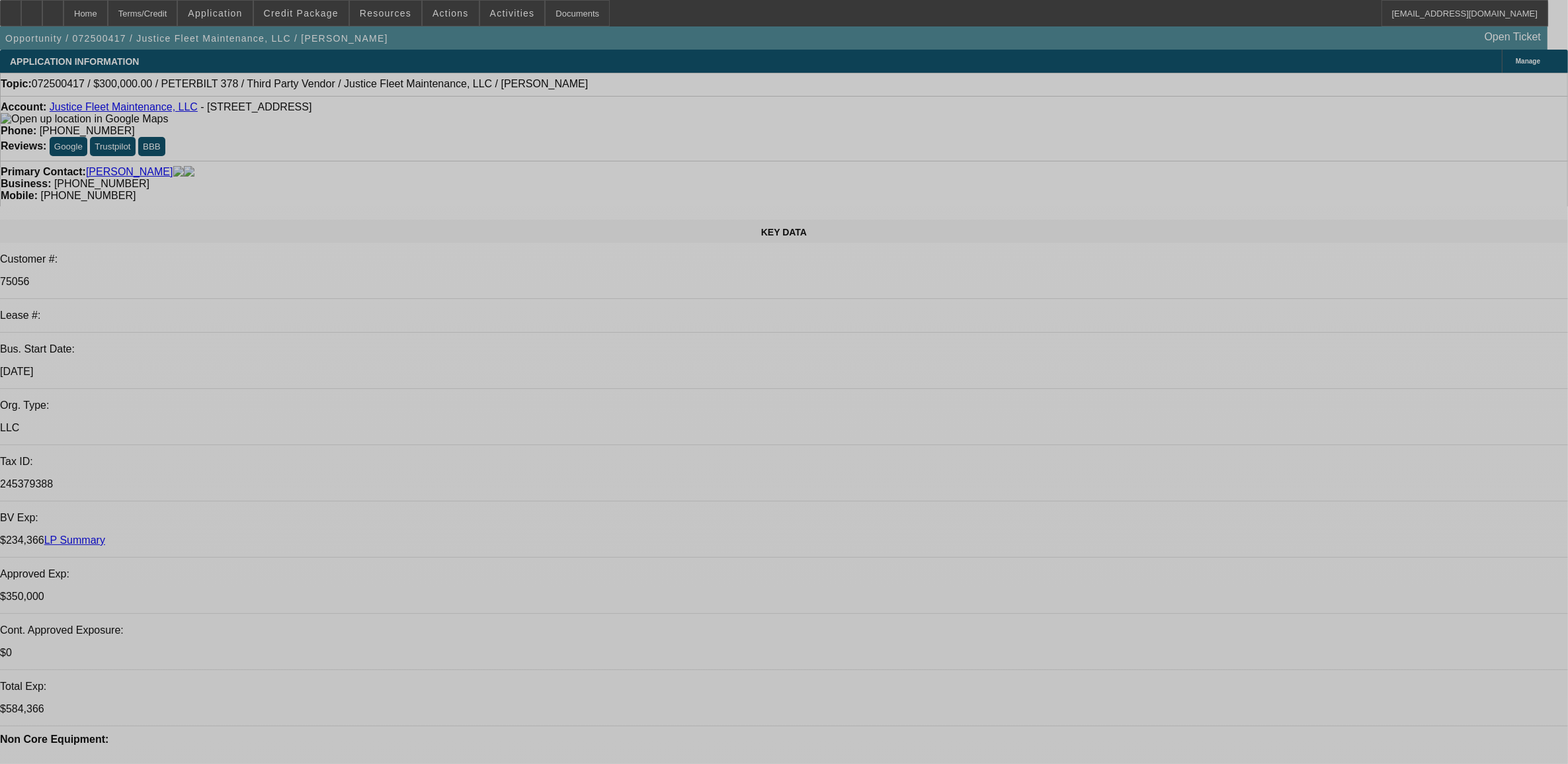
select select "0"
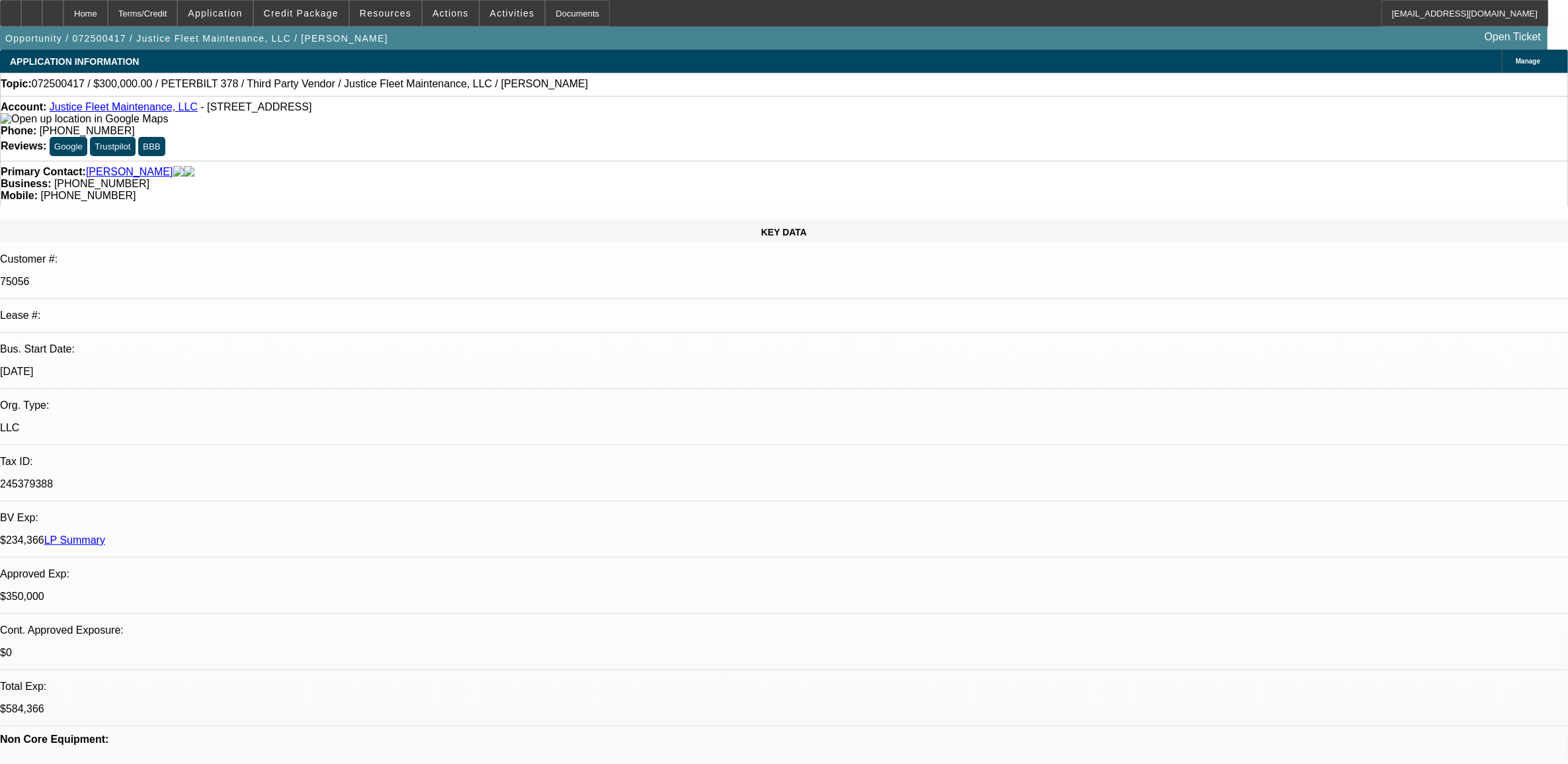
select select "0"
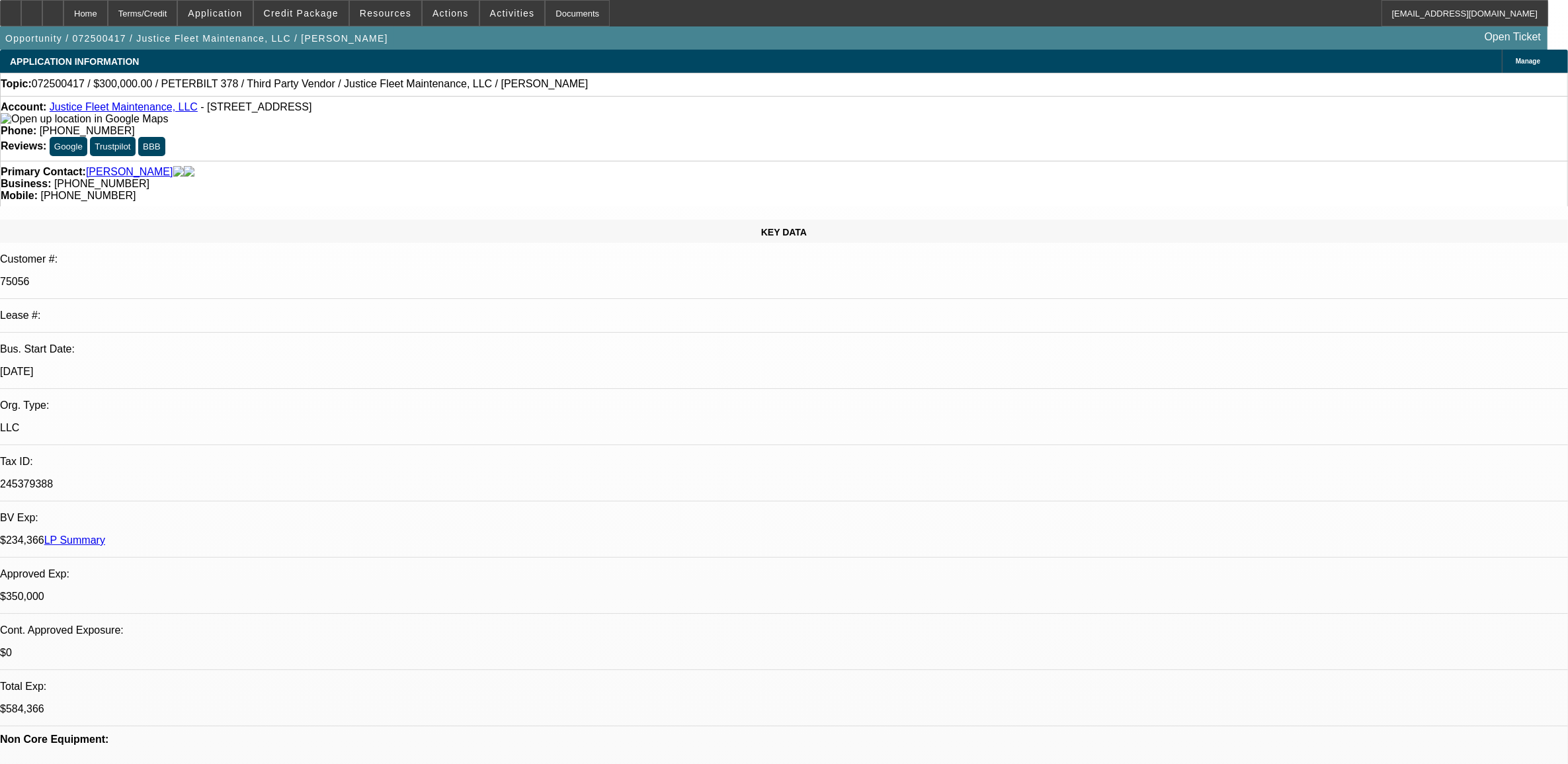
select select "0"
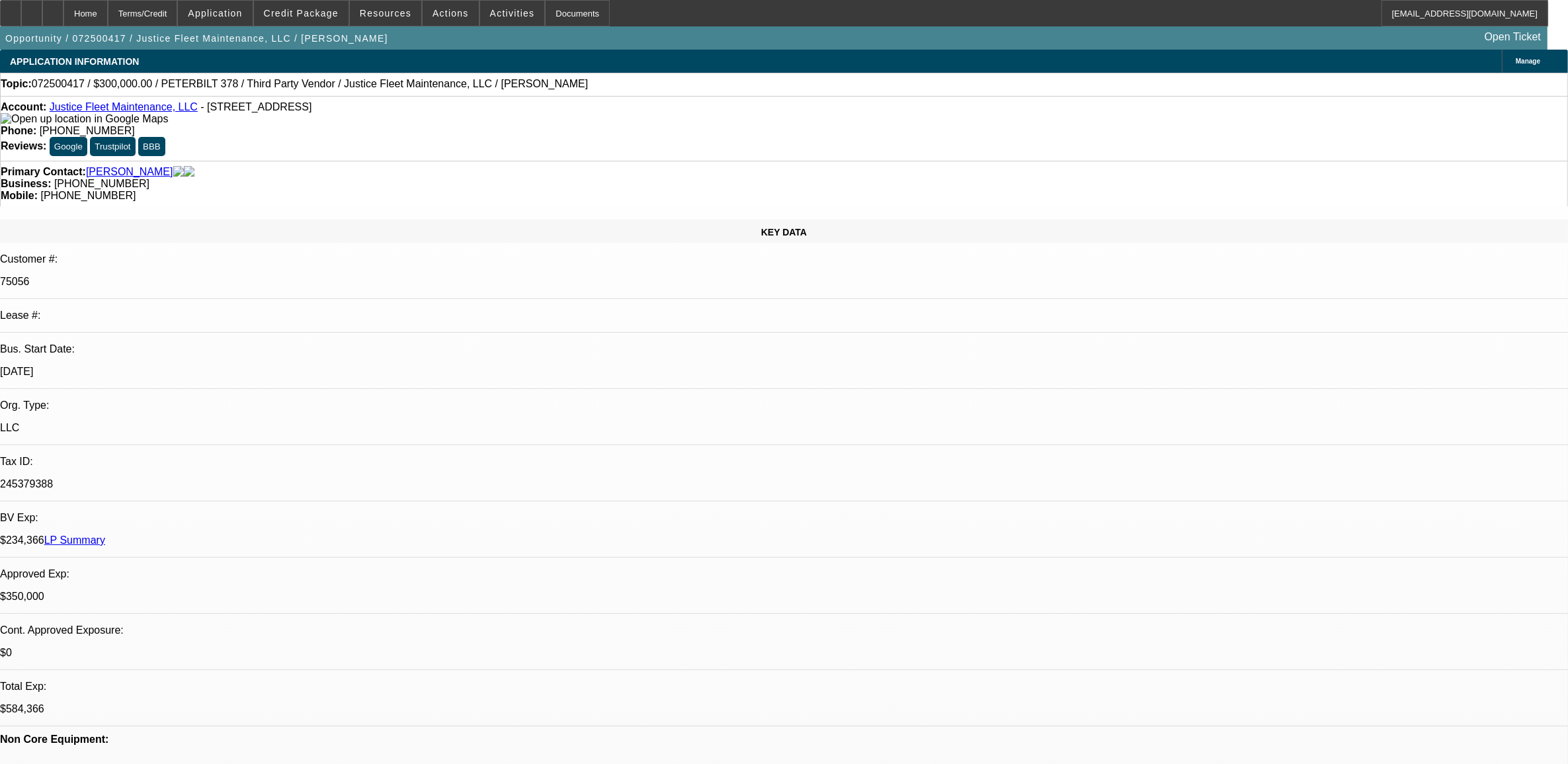
select select "0"
select select "1"
select select "2"
select select "6"
select select "1"
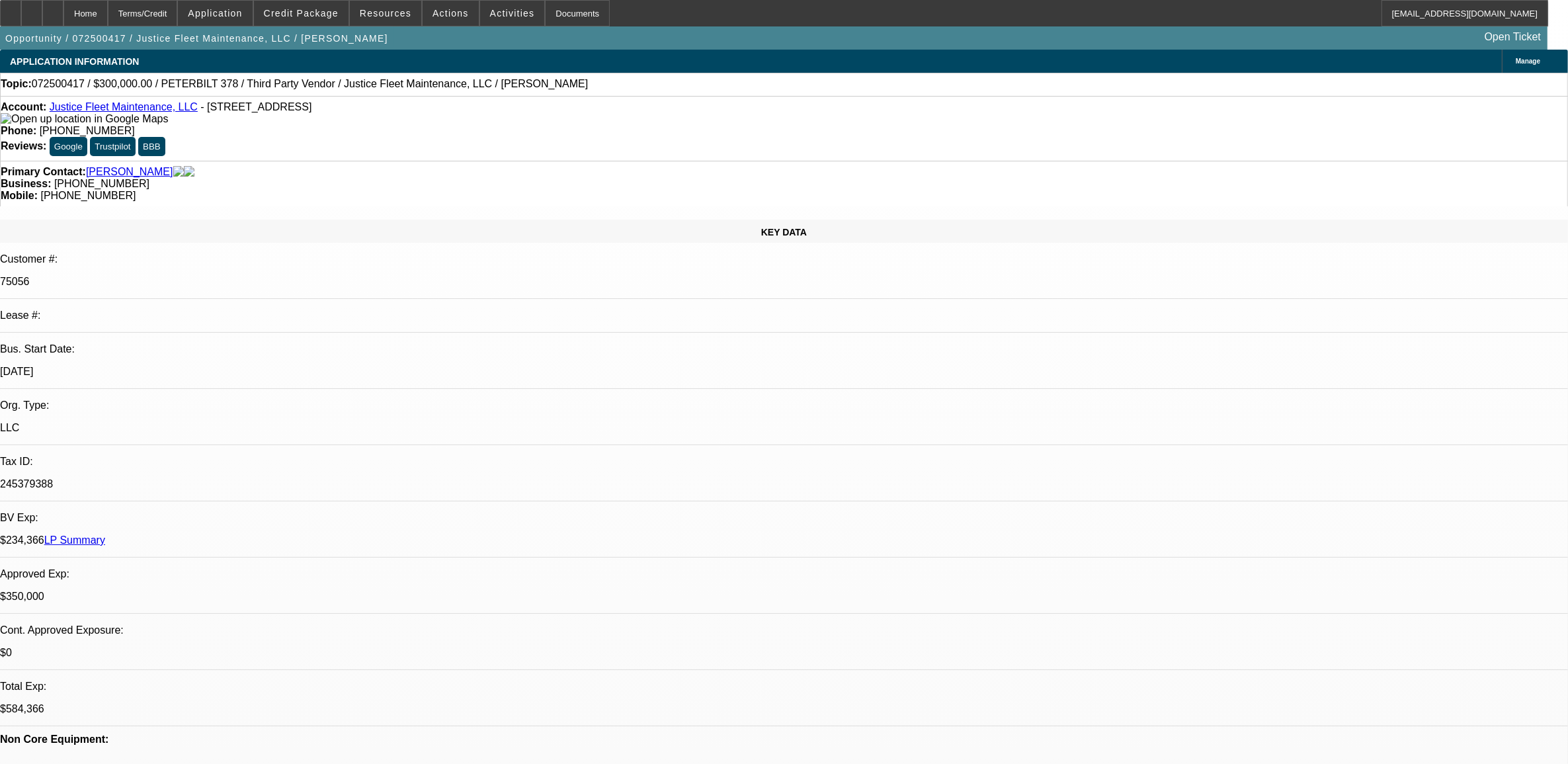
select select "2"
select select "6"
select select "1"
select select "2"
select select "6"
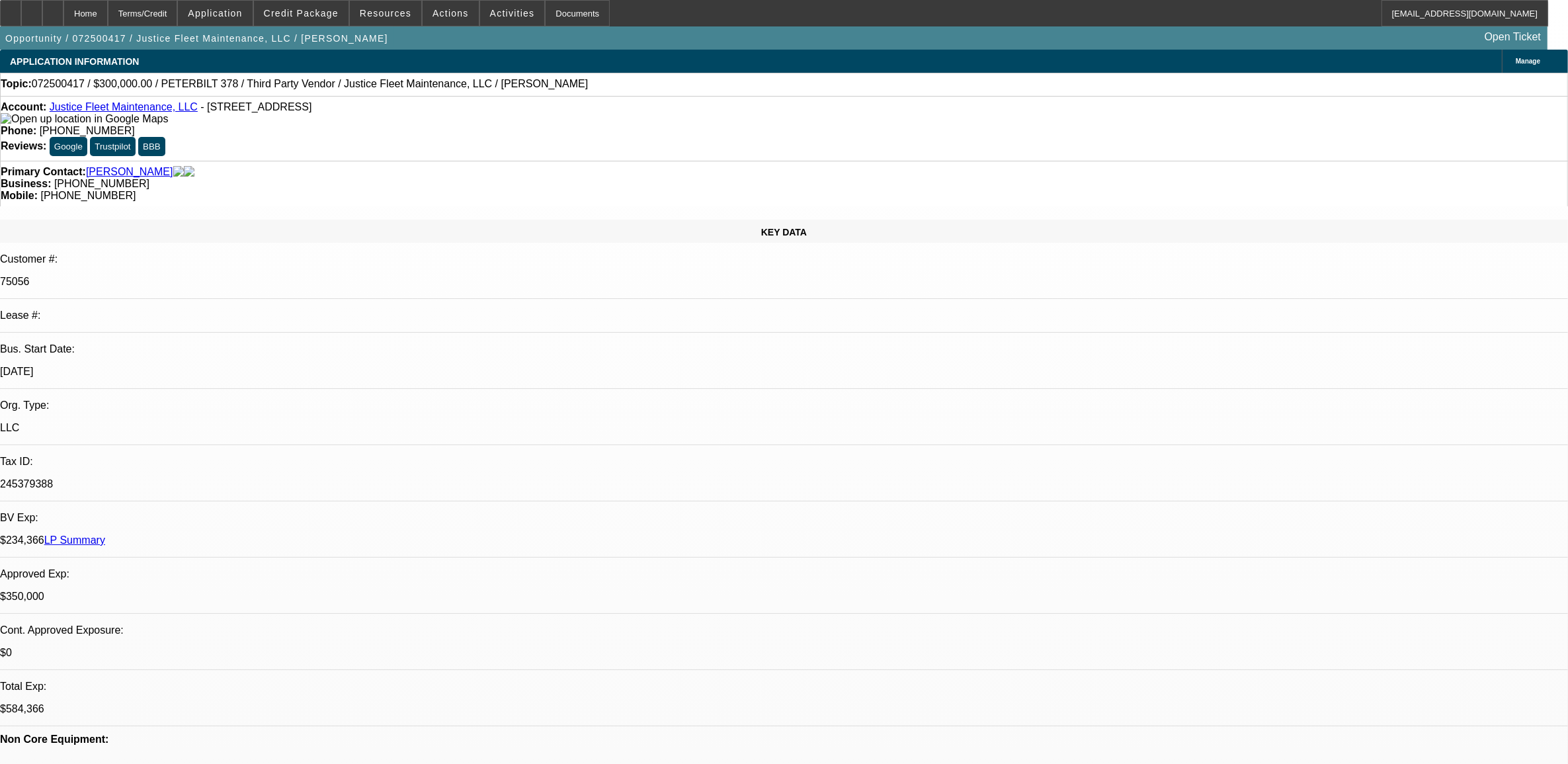
select select "1"
select select "2"
select select "6"
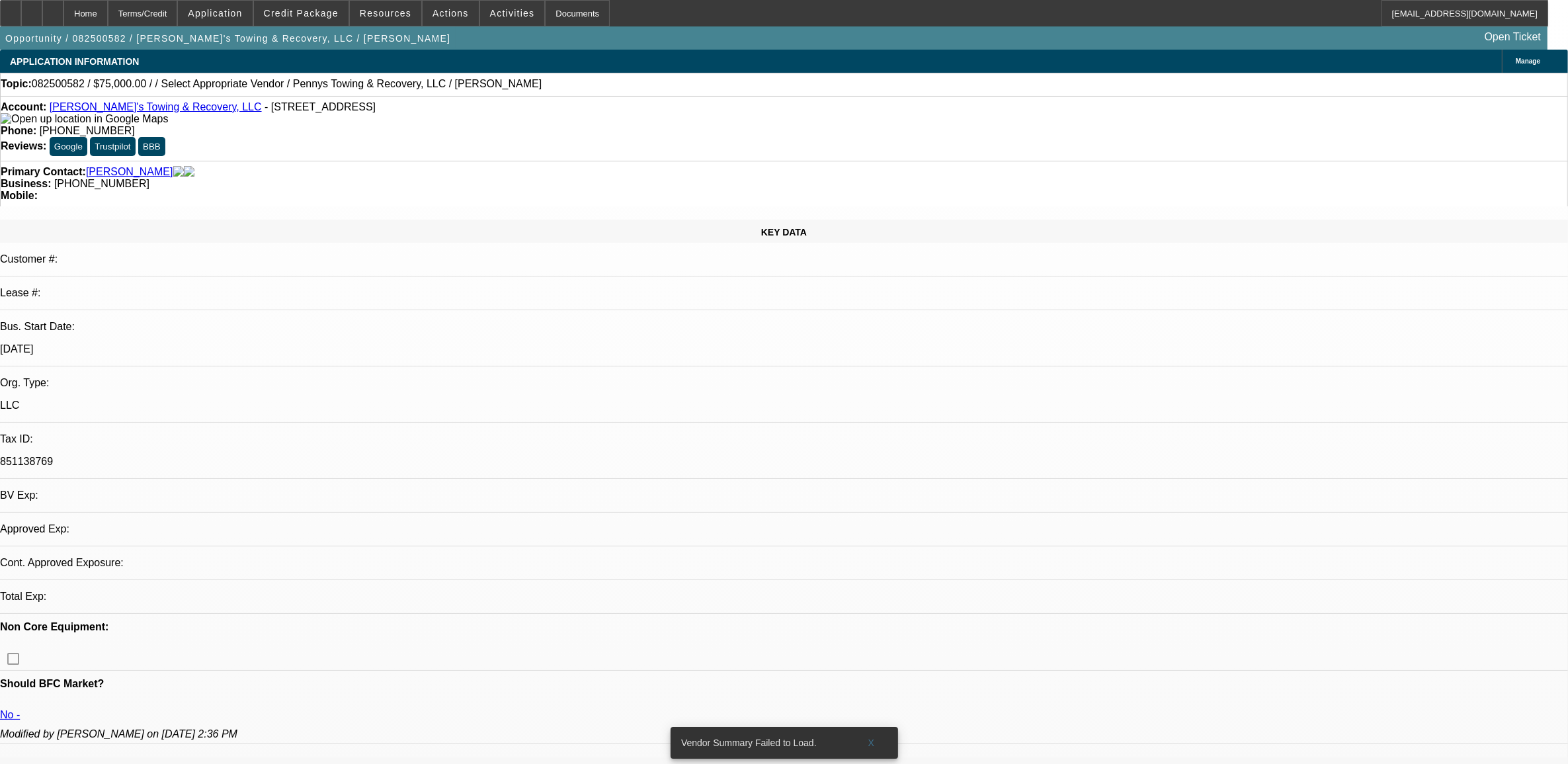
select select "0"
select select "2"
select select "0.1"
select select "4"
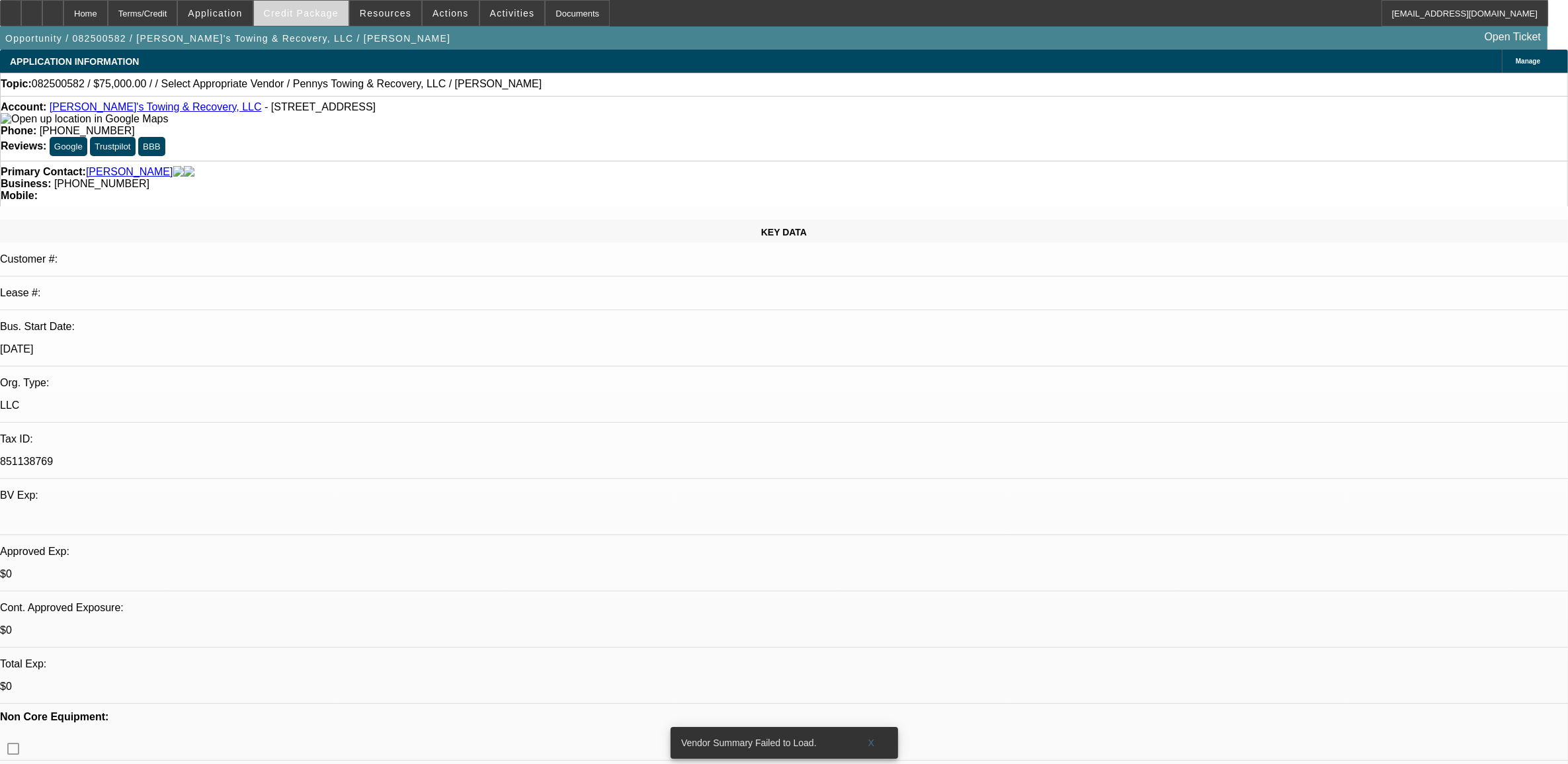
click at [322, 19] on span at bounding box center [301, 13] width 95 height 31
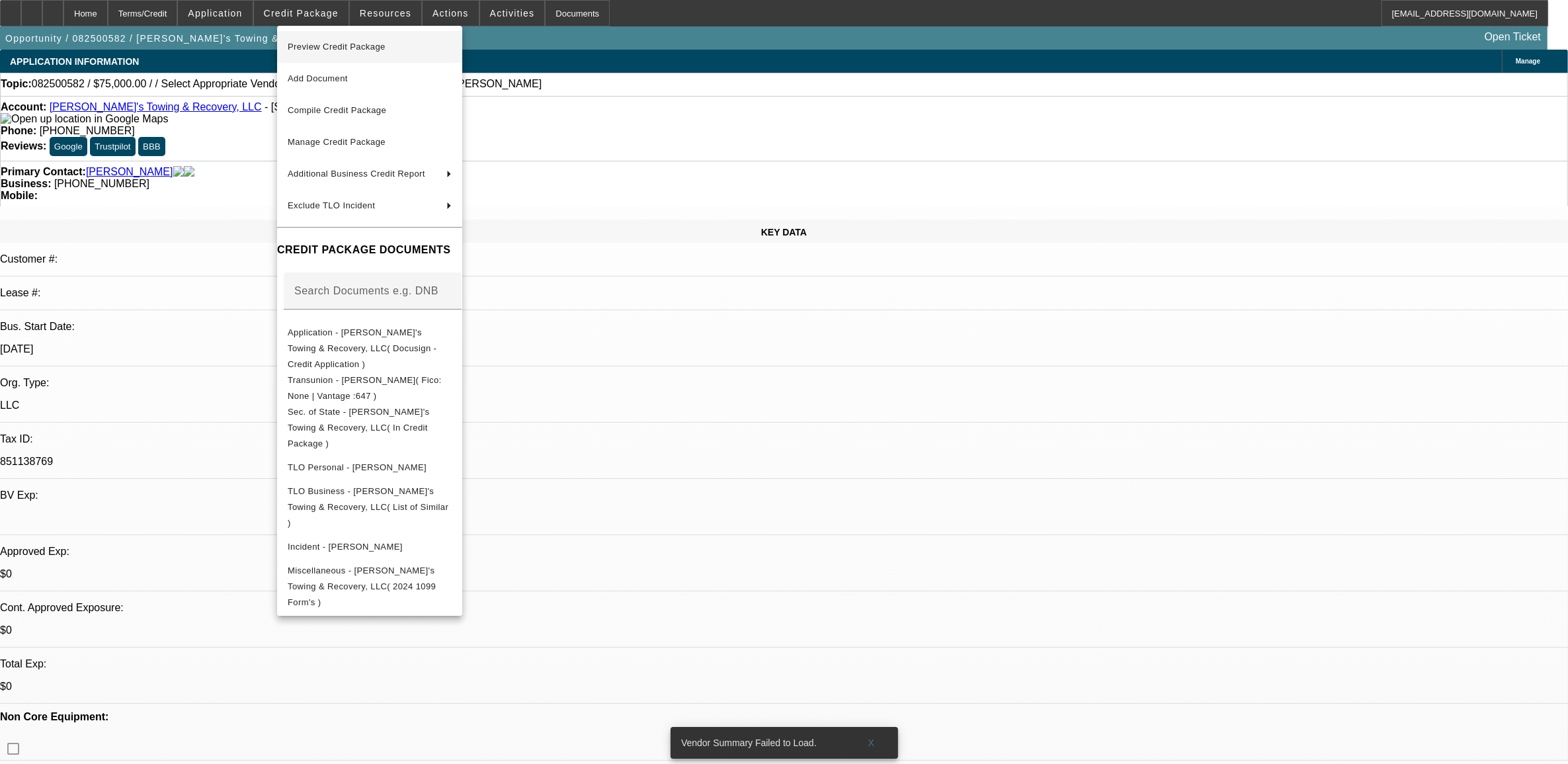
click at [358, 53] on span "Preview Credit Package" at bounding box center [369, 47] width 164 height 16
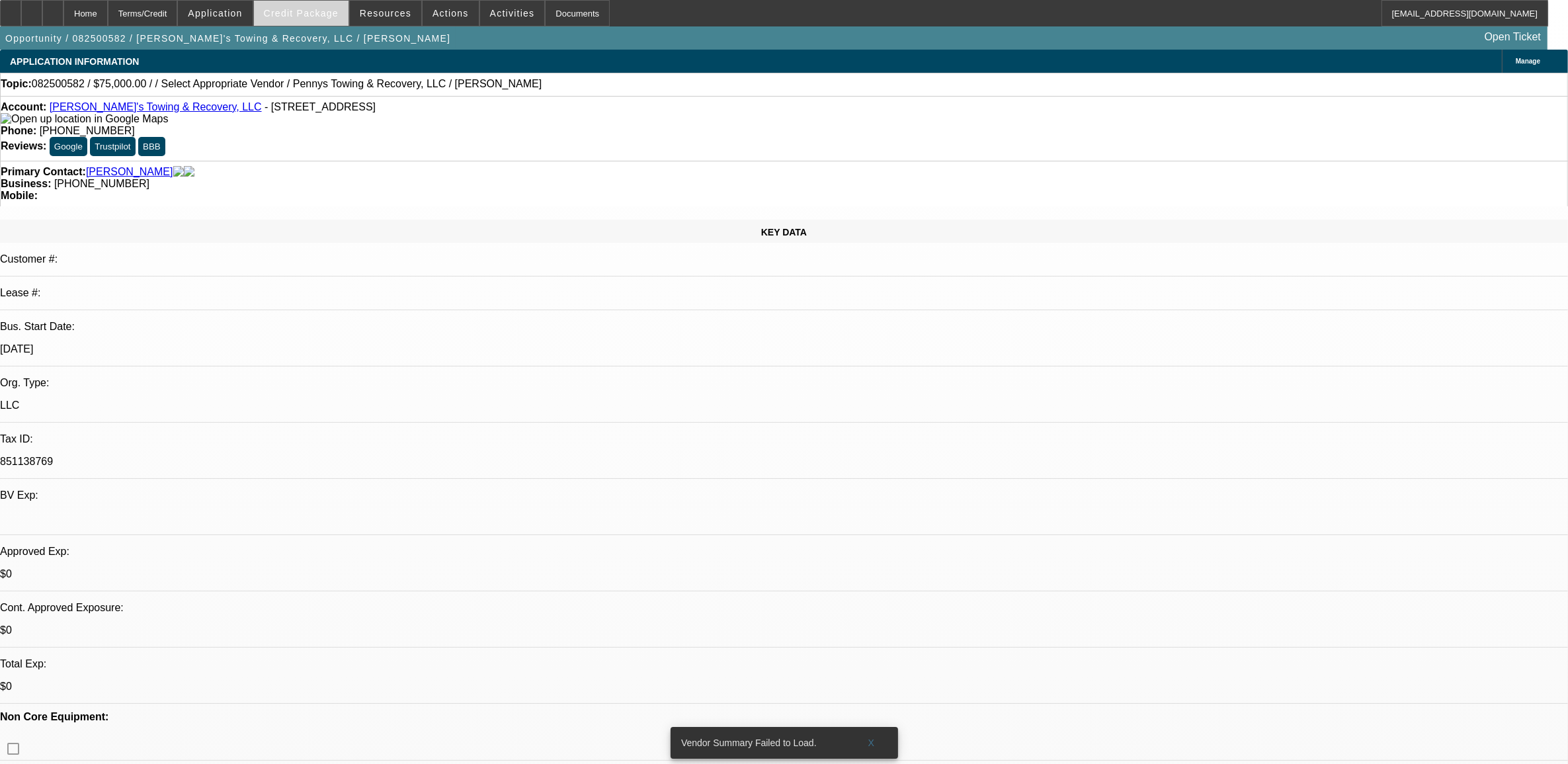
click at [316, 10] on span "Credit Package" at bounding box center [301, 13] width 74 height 10
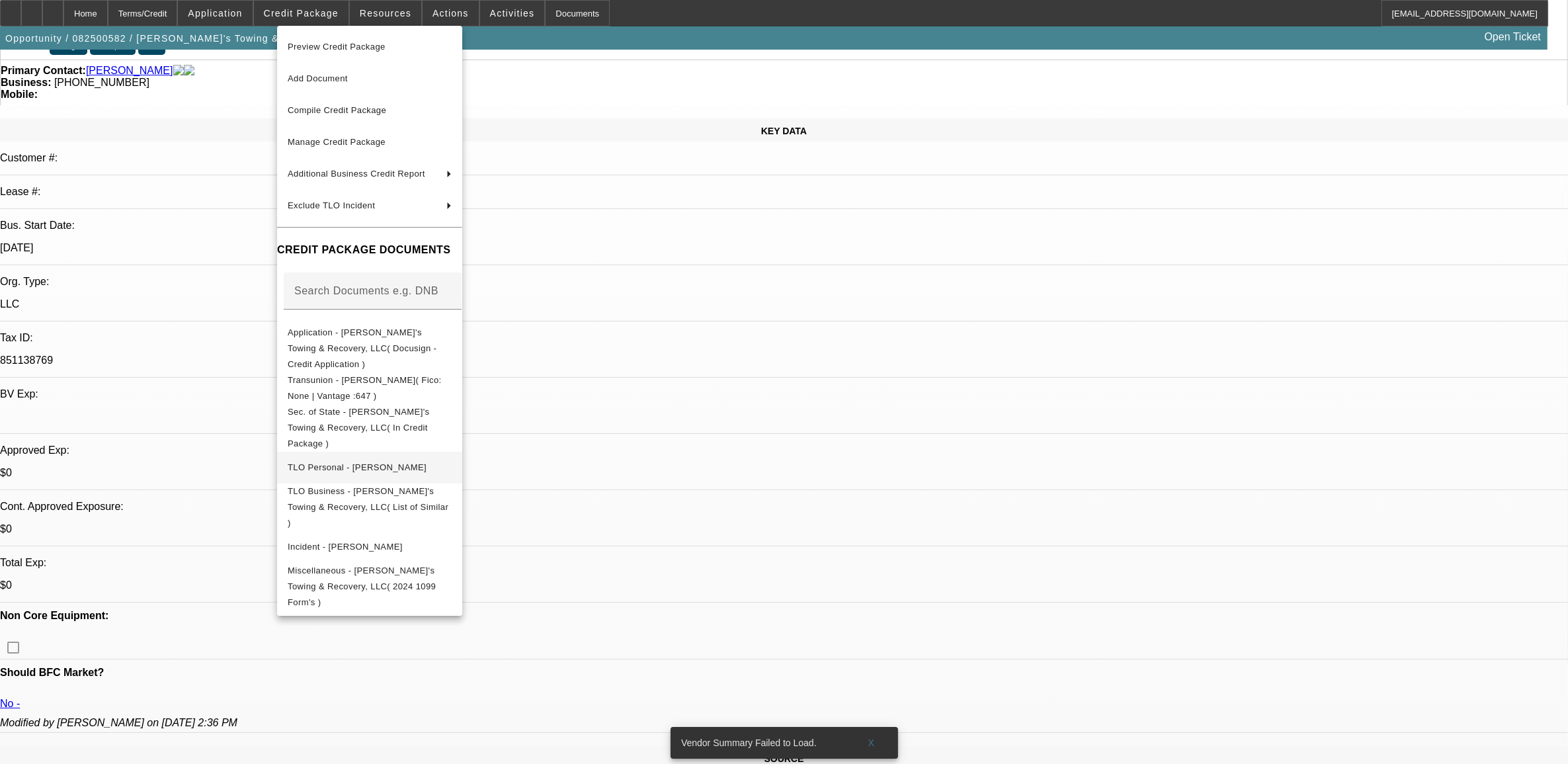
scroll to position [248, 0]
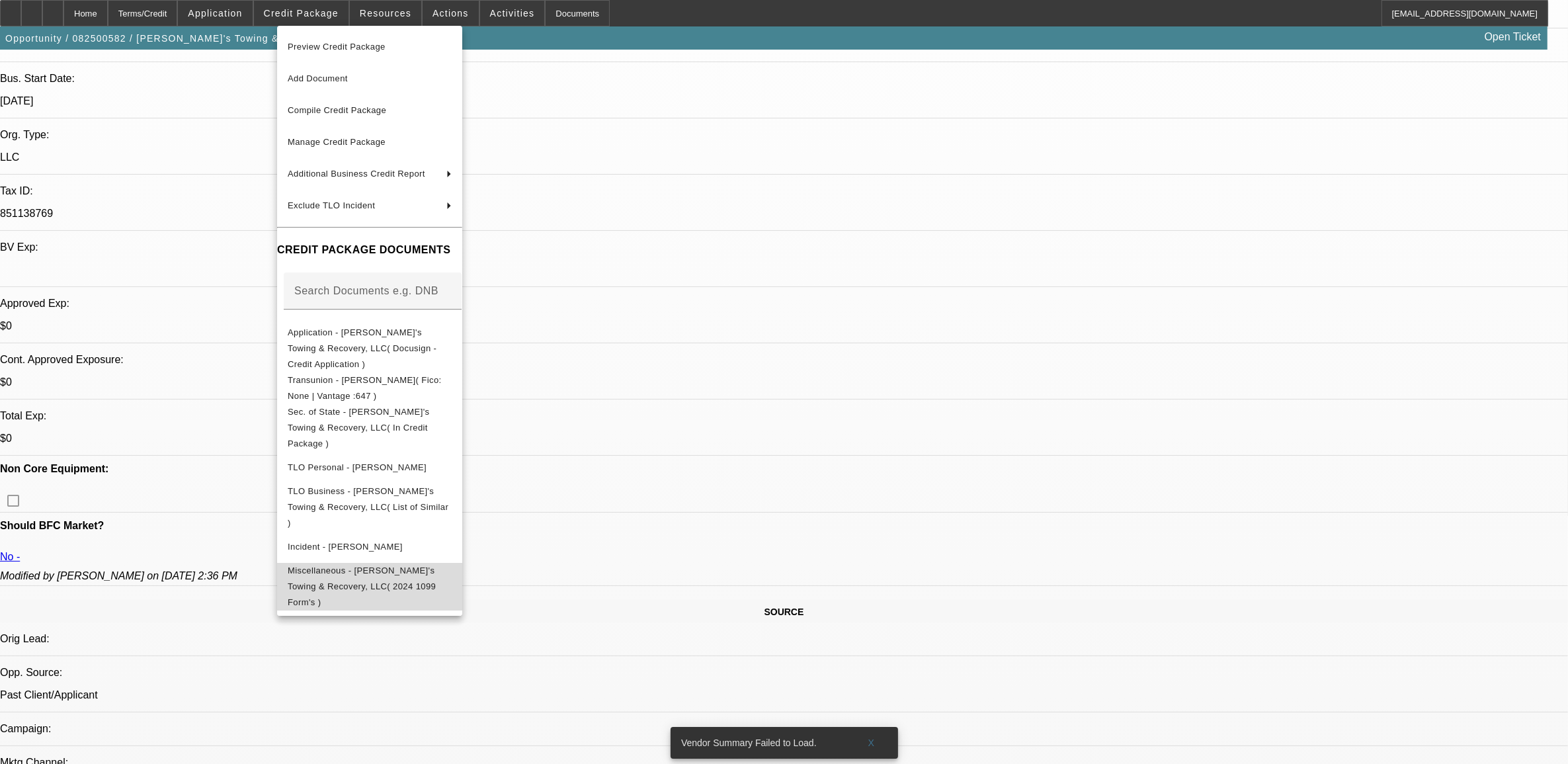
click at [417, 562] on span "Miscellaneous - Penny's Towing & Recovery, LLC( 2024 1099 Form's )" at bounding box center [369, 586] width 164 height 48
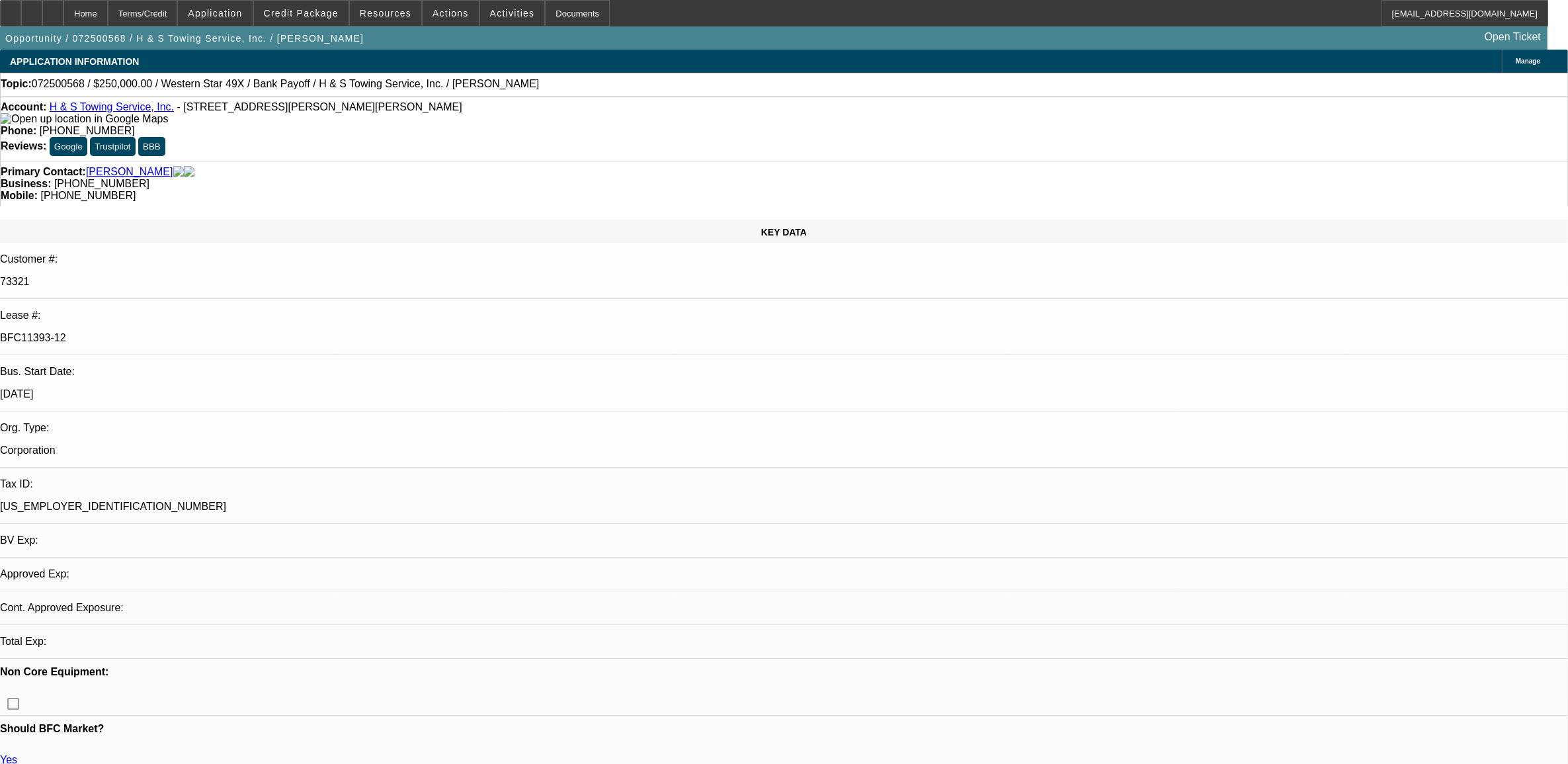
select select "0"
select select "2"
select select "0.1"
select select "0"
select select "2"
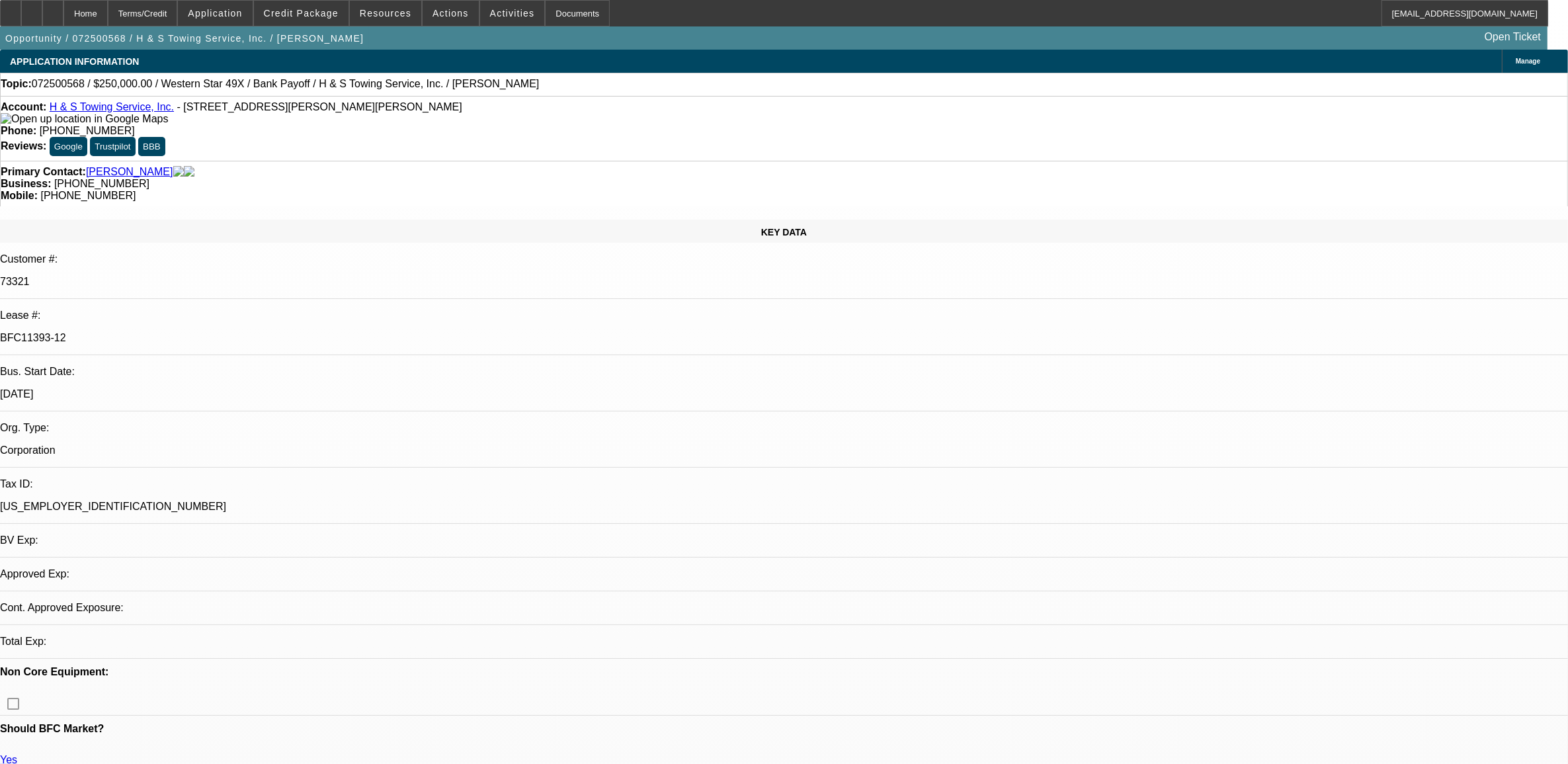
select select "0.1"
select select "0"
select select "2"
select select "0.1"
select select "0"
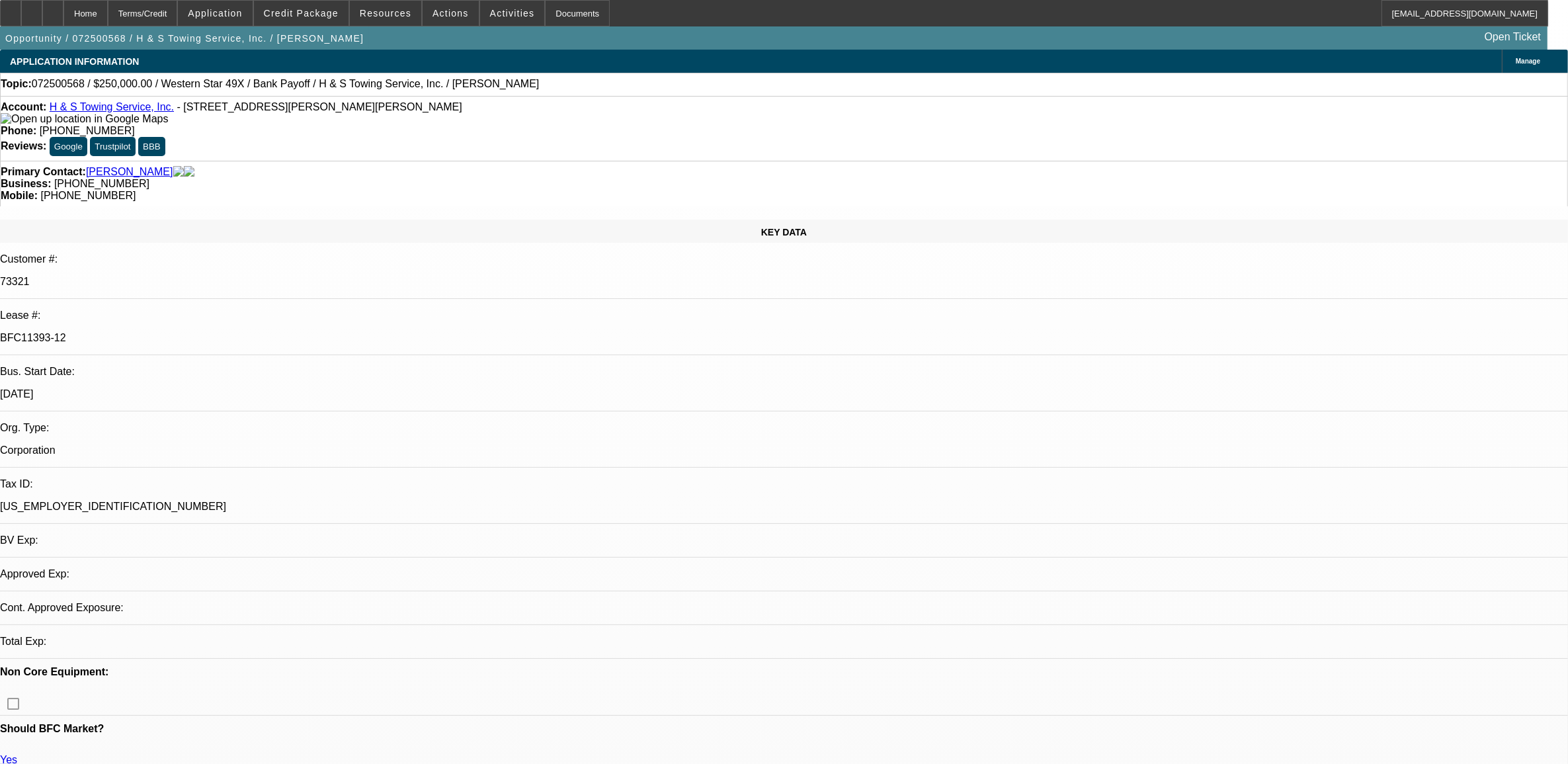
select select "2"
select select "0.1"
select select "1"
select select "2"
select select "4"
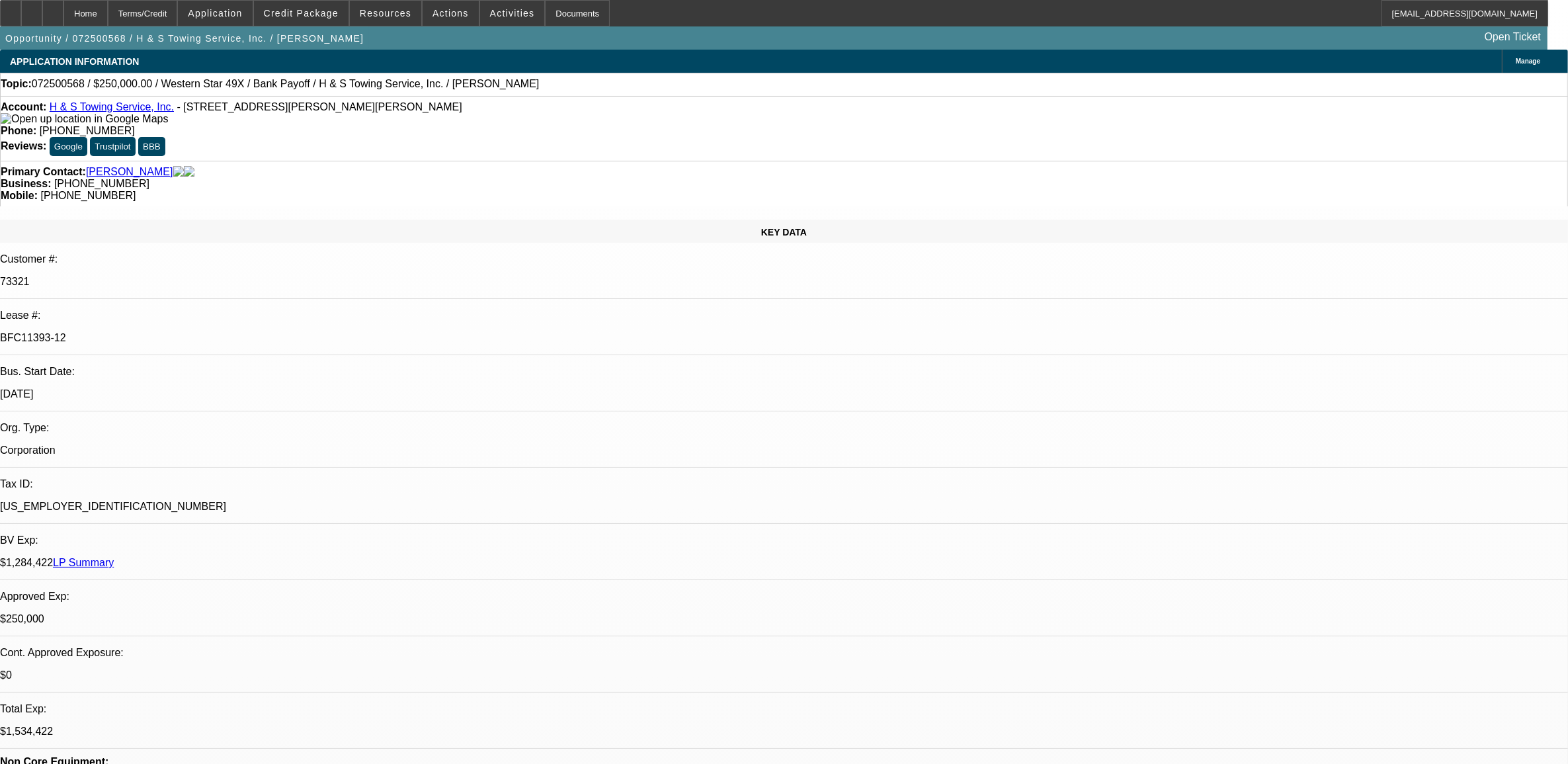
select select "1"
select select "2"
select select "4"
select select "1"
select select "2"
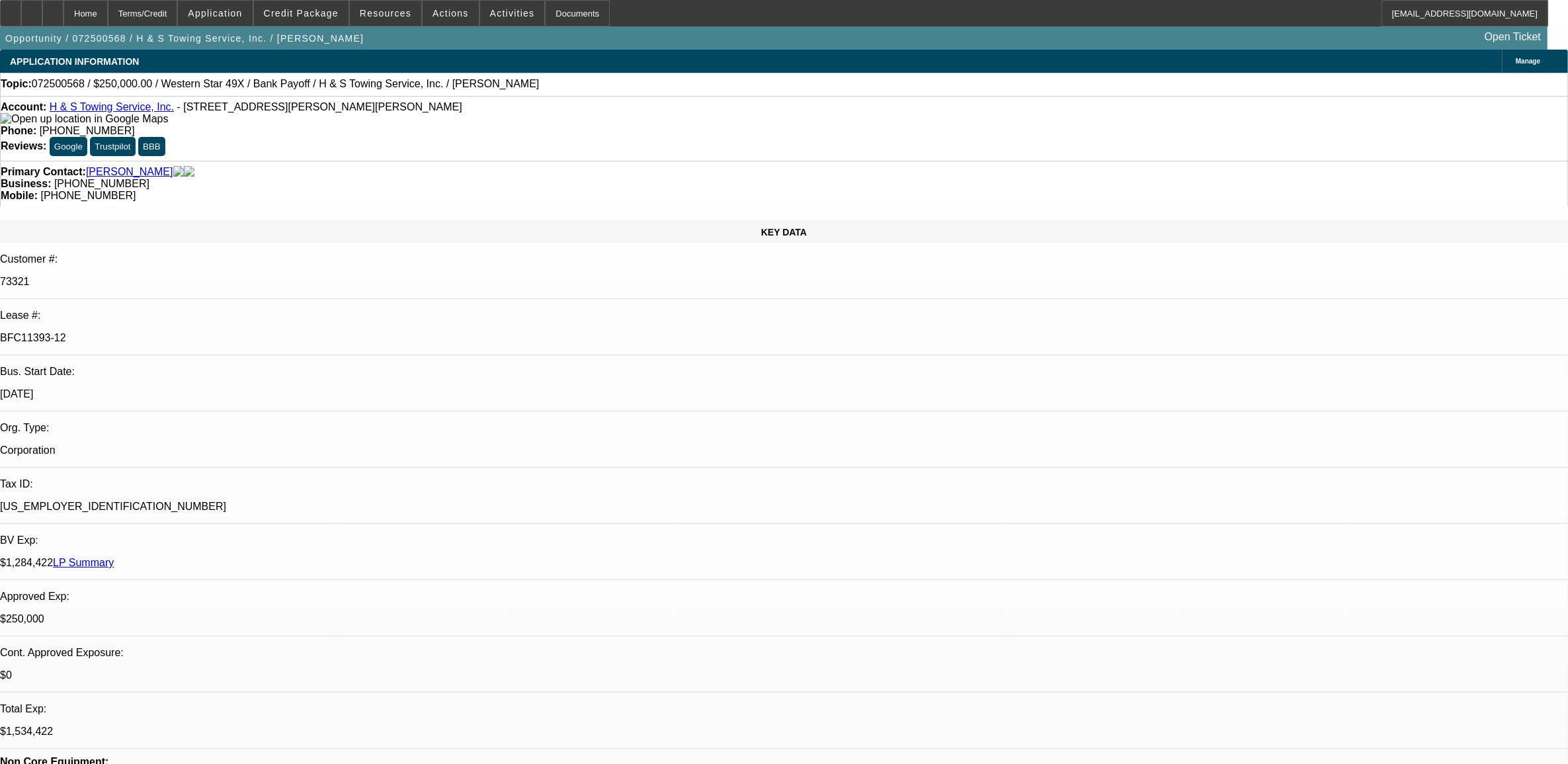
select select "4"
select select "1"
select select "2"
select select "4"
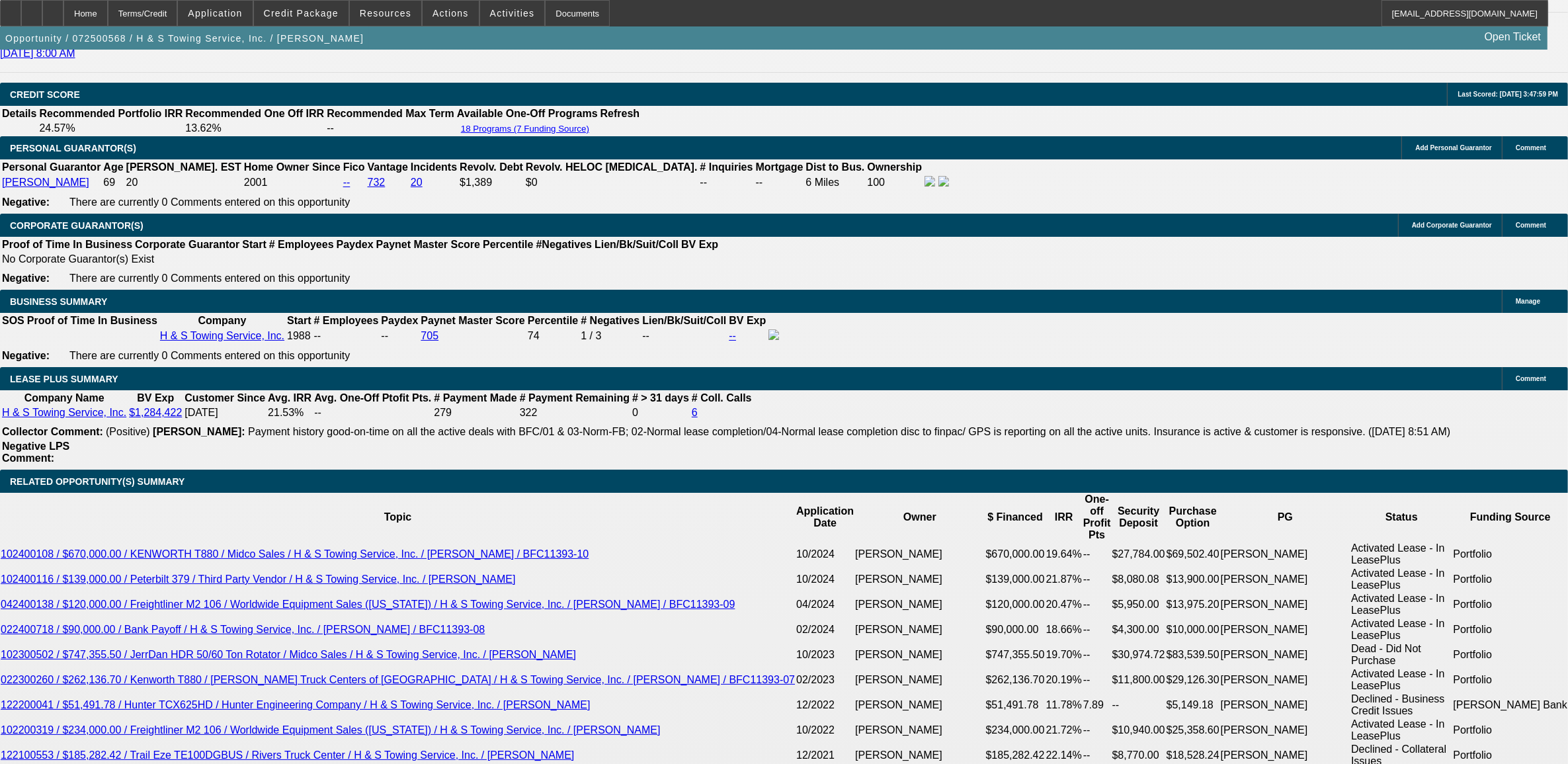
scroll to position [2563, 0]
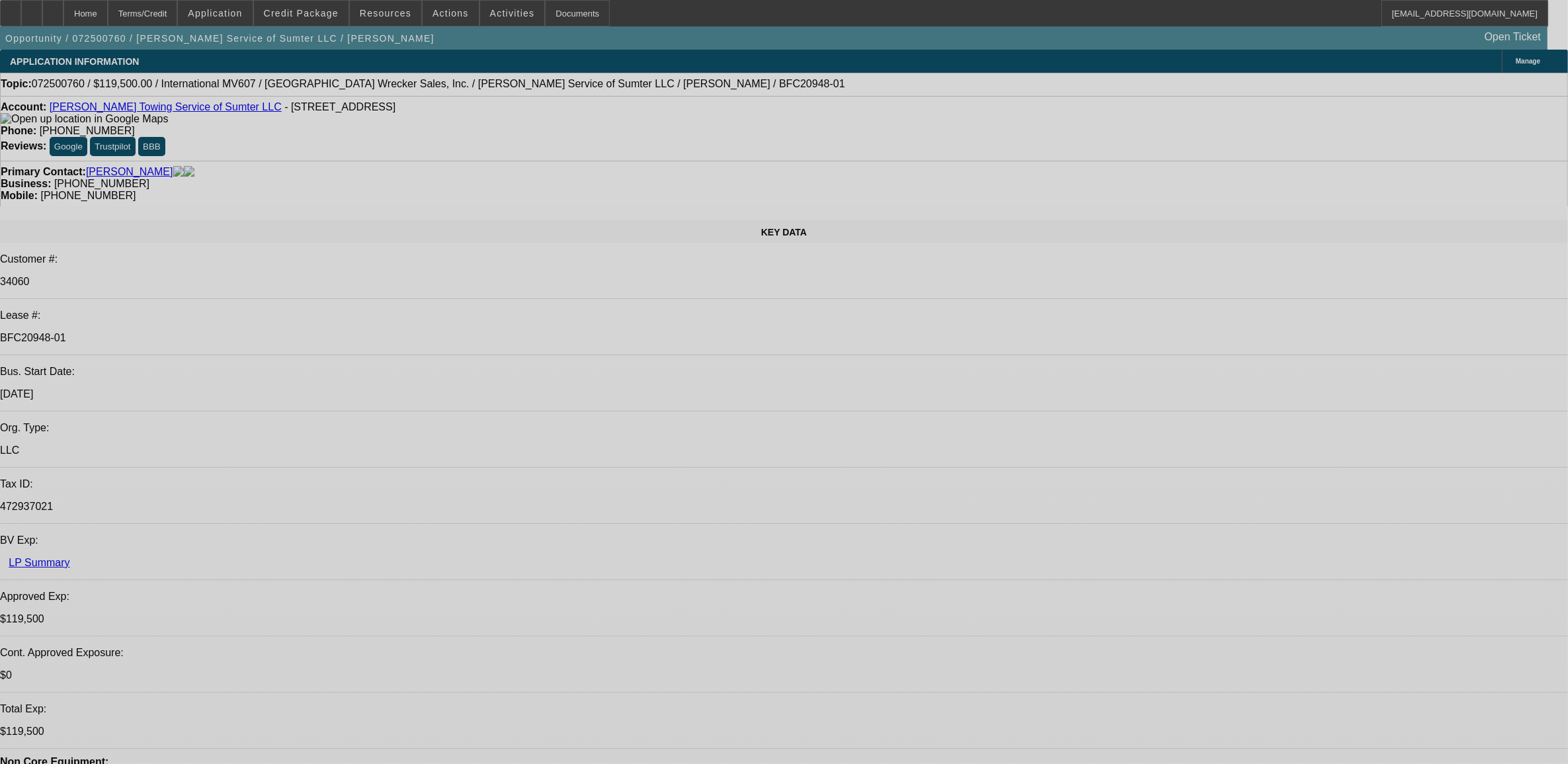
select select "0"
select select "2"
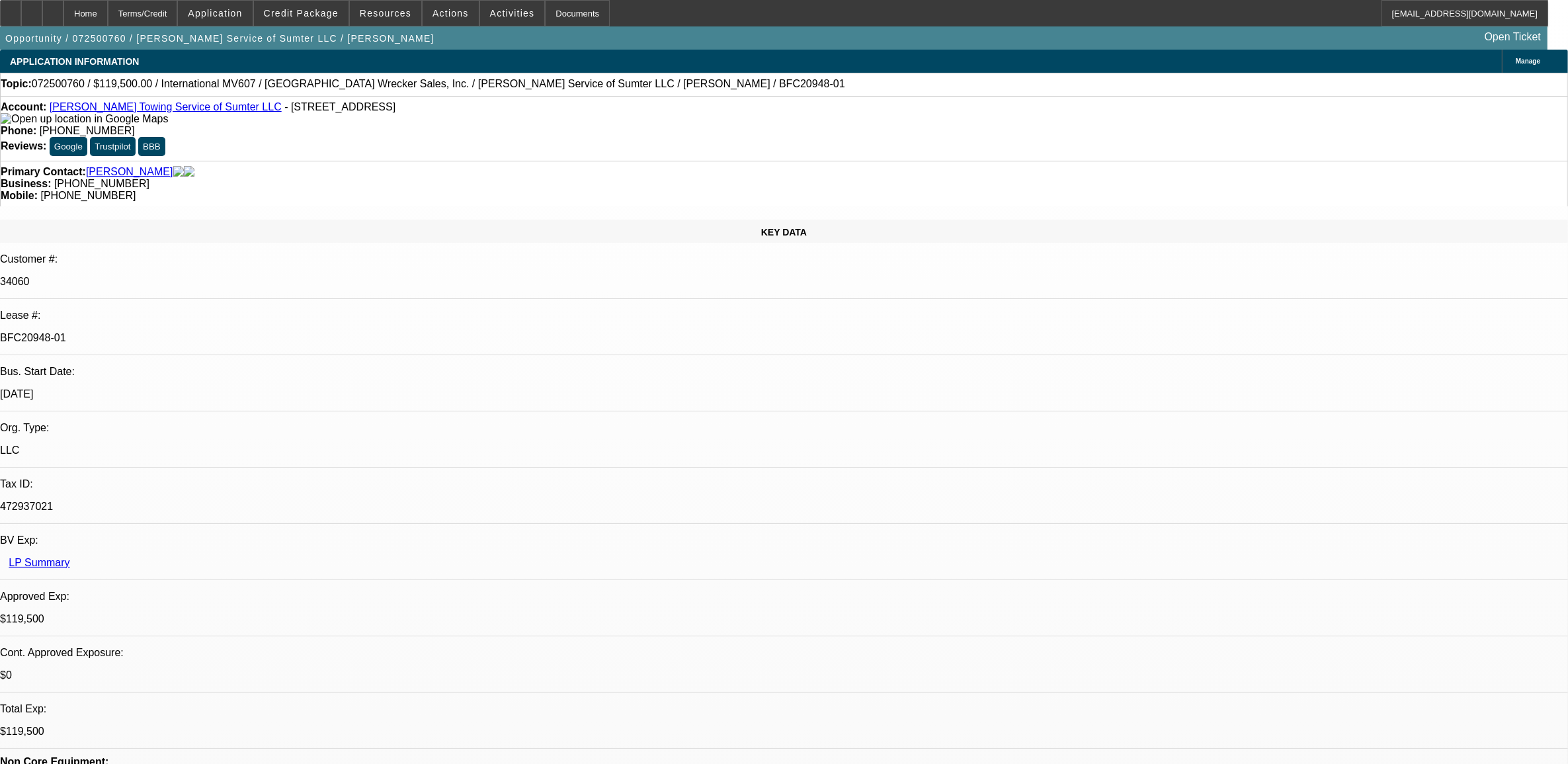
select select "0"
select select "2"
select select "0"
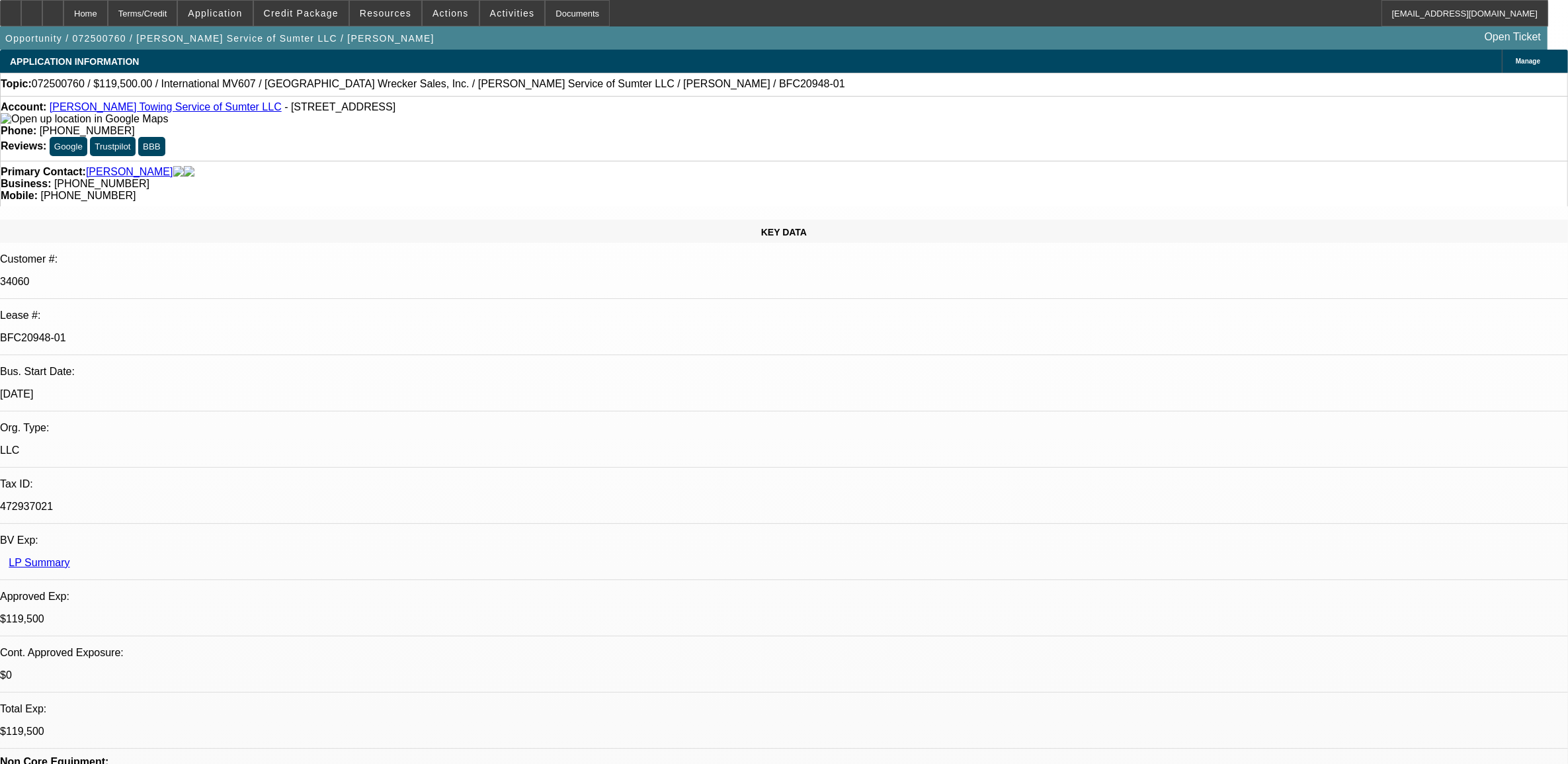
select select "2"
select select "0"
select select "2"
select select "0"
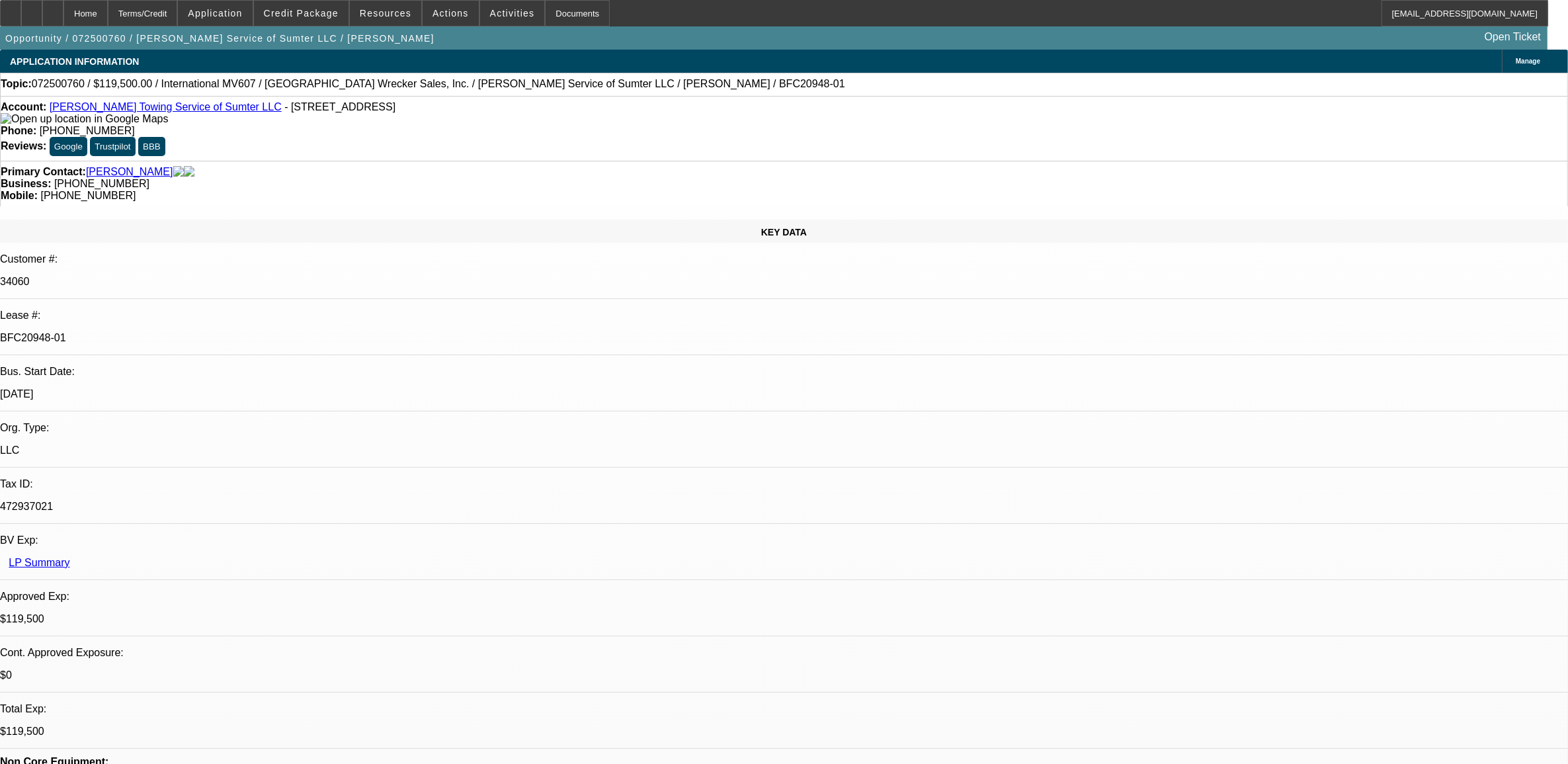
select select "1"
select select "2"
select select "6"
select select "1"
select select "2"
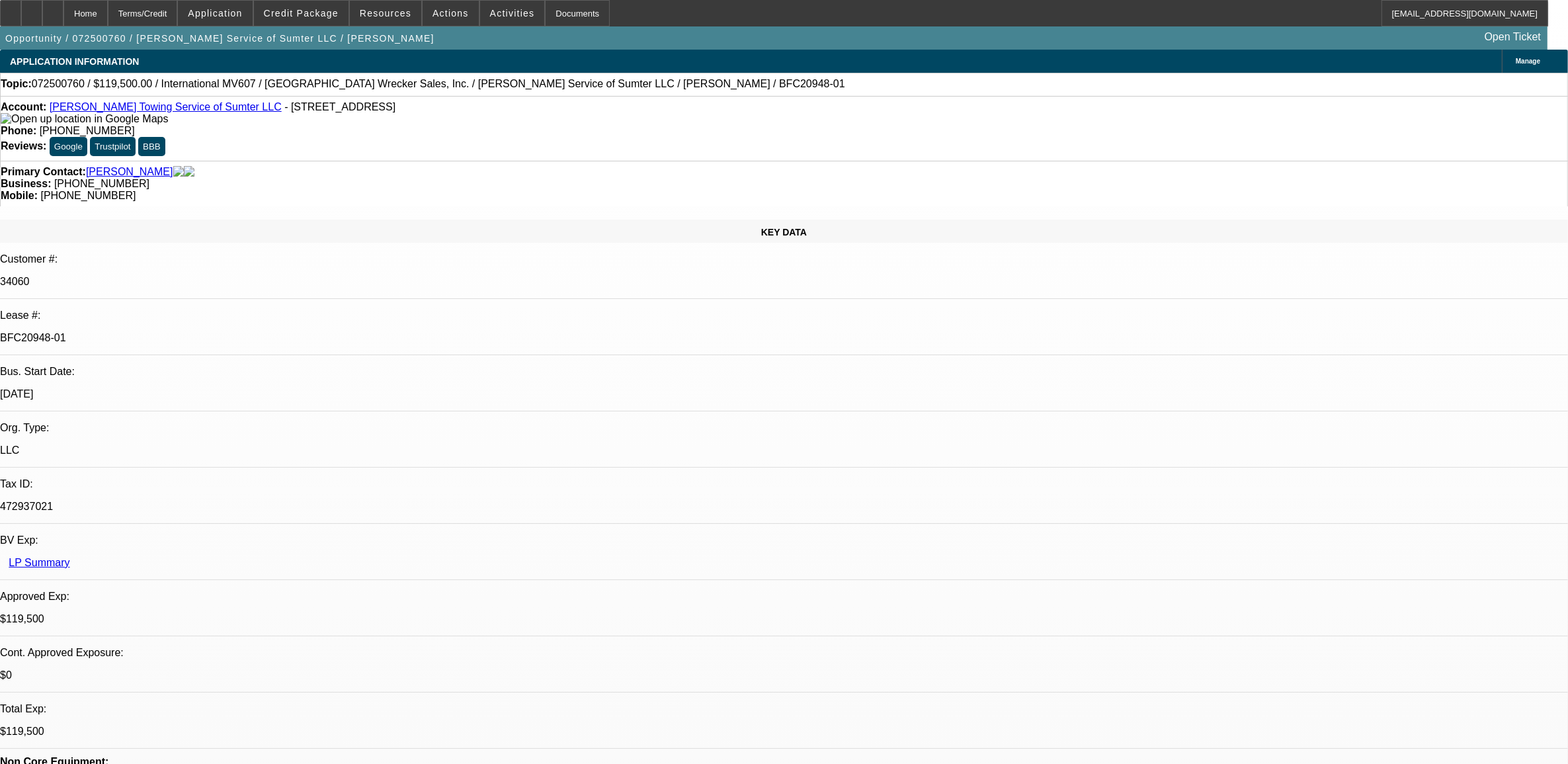
select select "6"
select select "1"
select select "2"
select select "6"
select select "1"
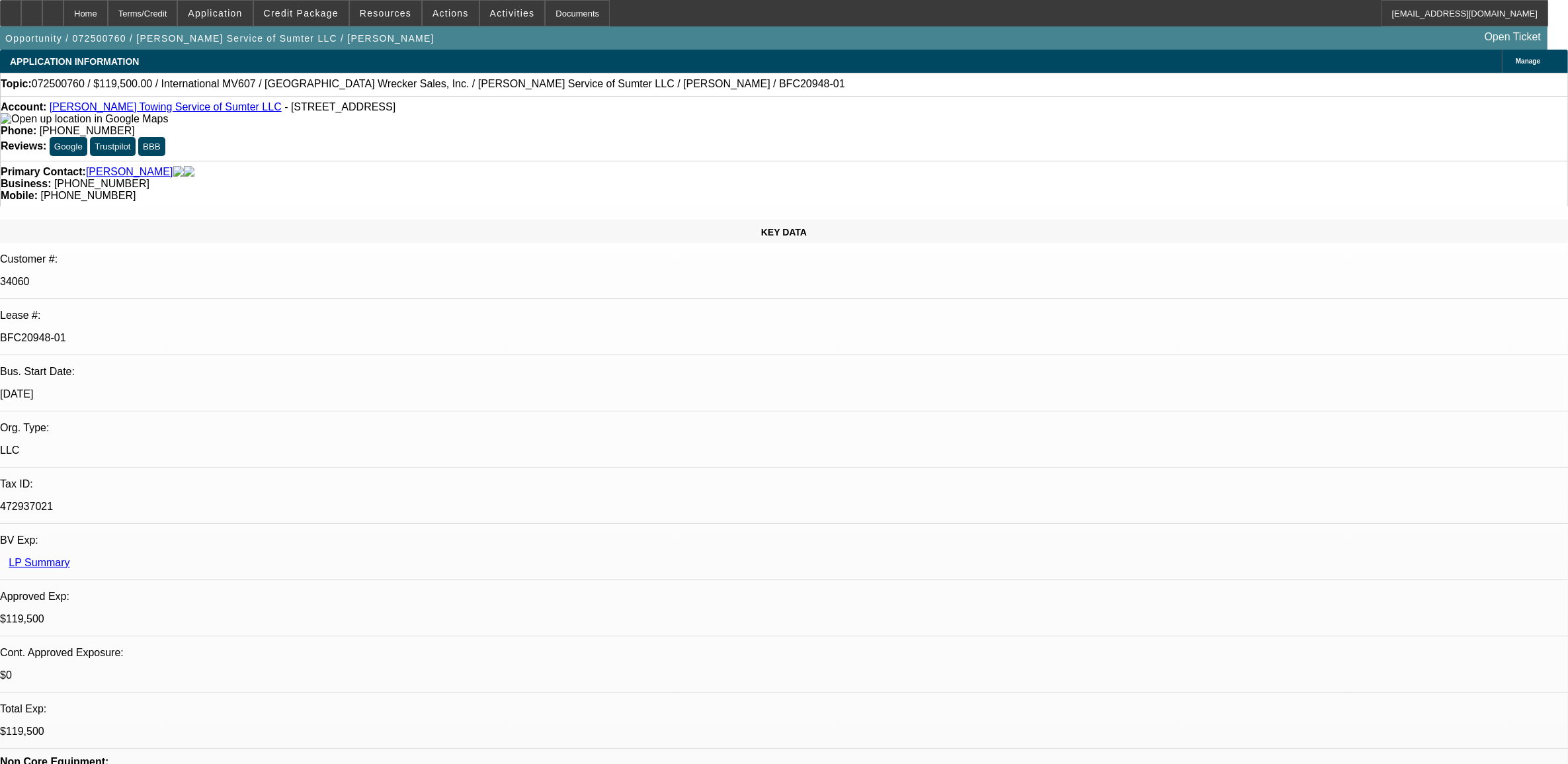
select select "2"
select select "6"
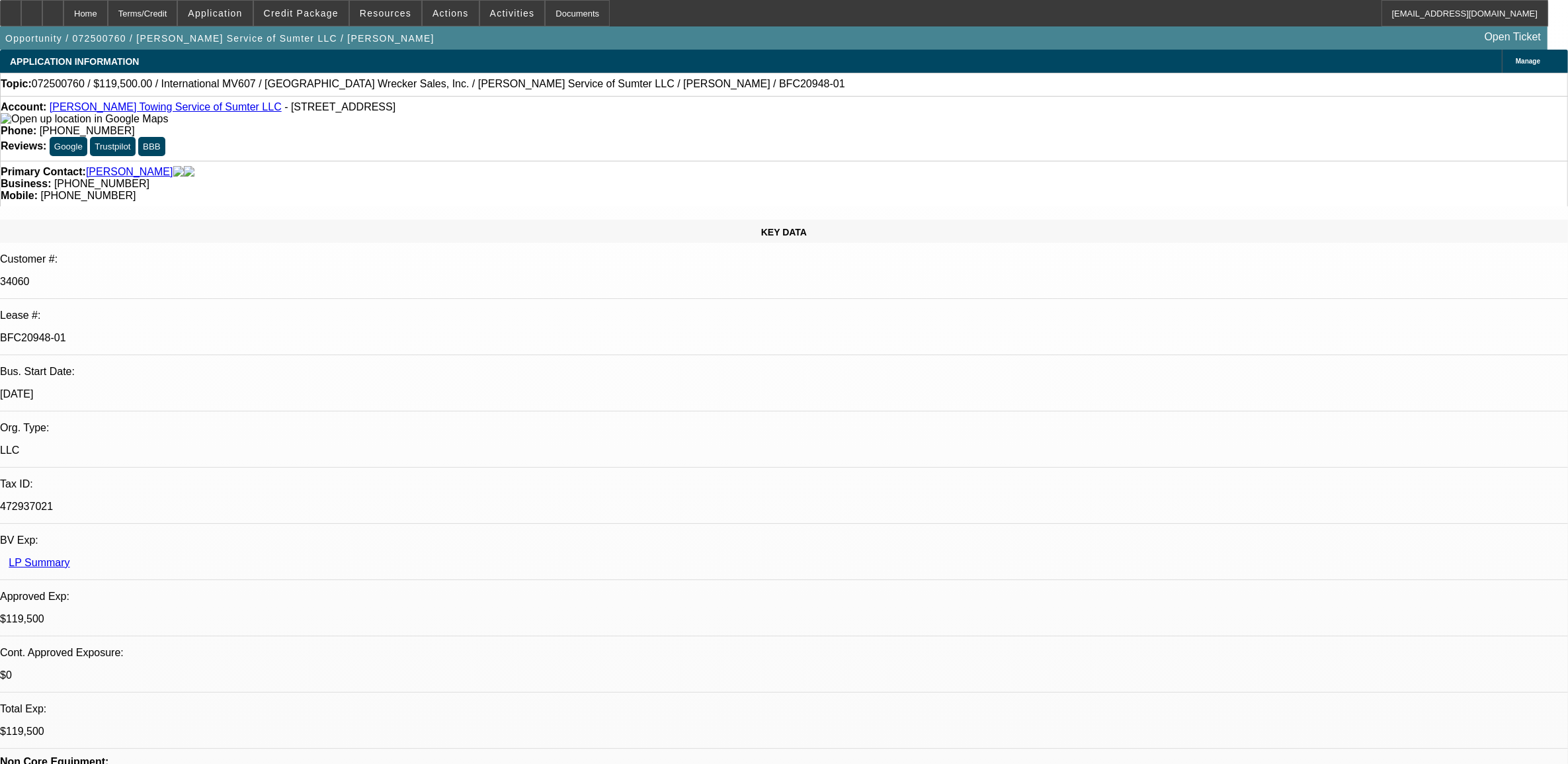
scroll to position [248, 0]
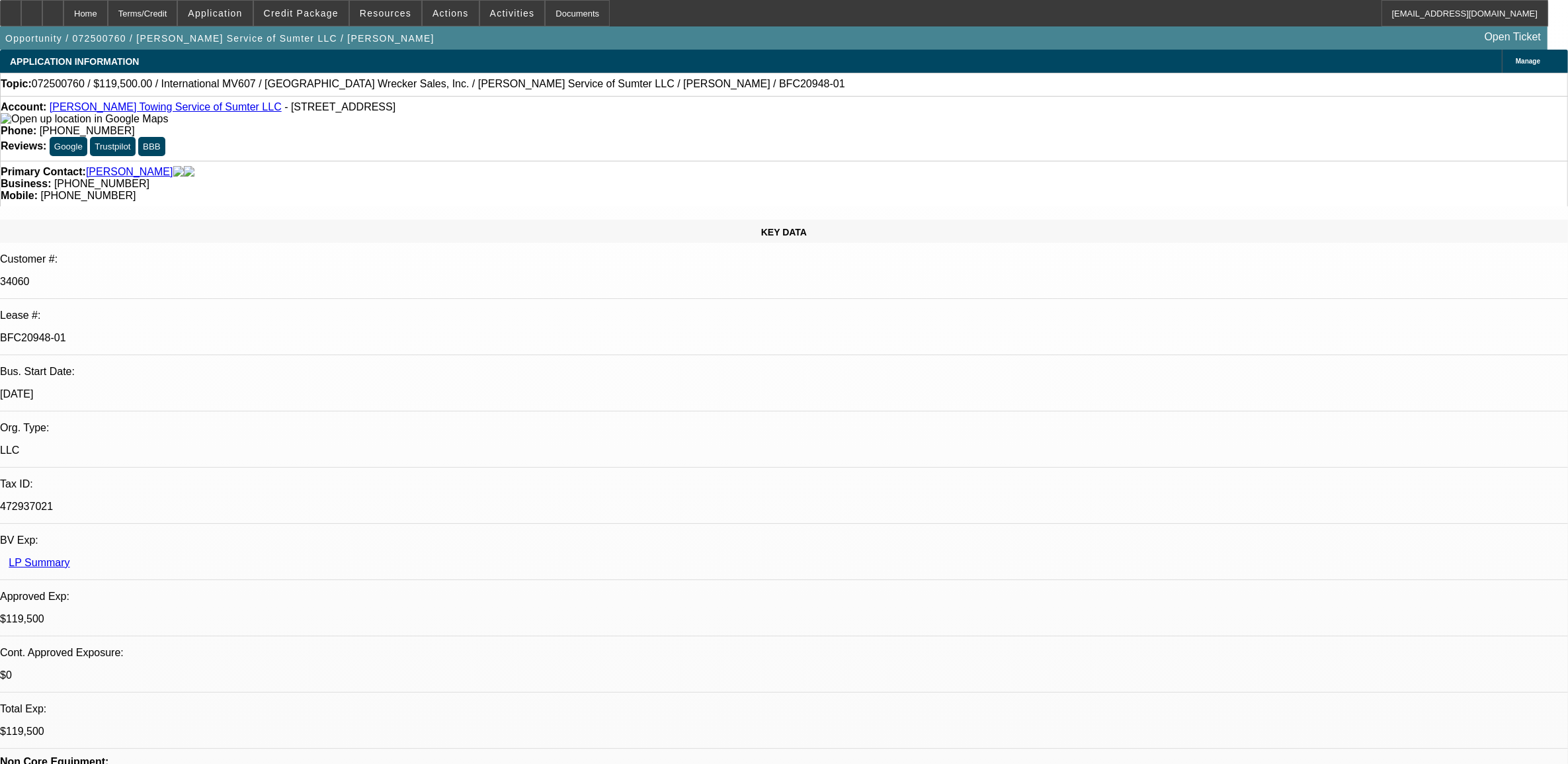
scroll to position [784, 0]
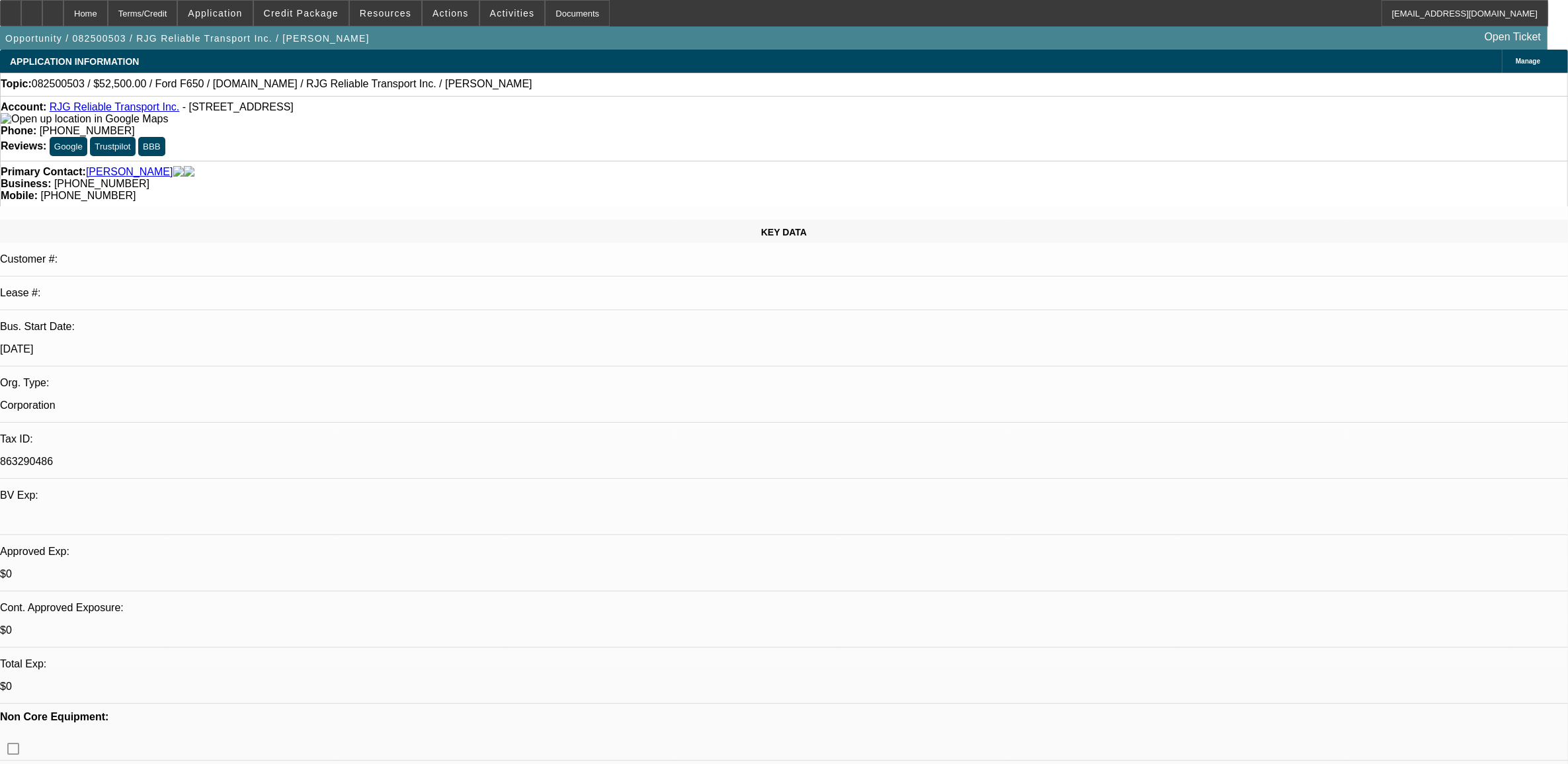
select select "0"
select select "0.1"
select select "0"
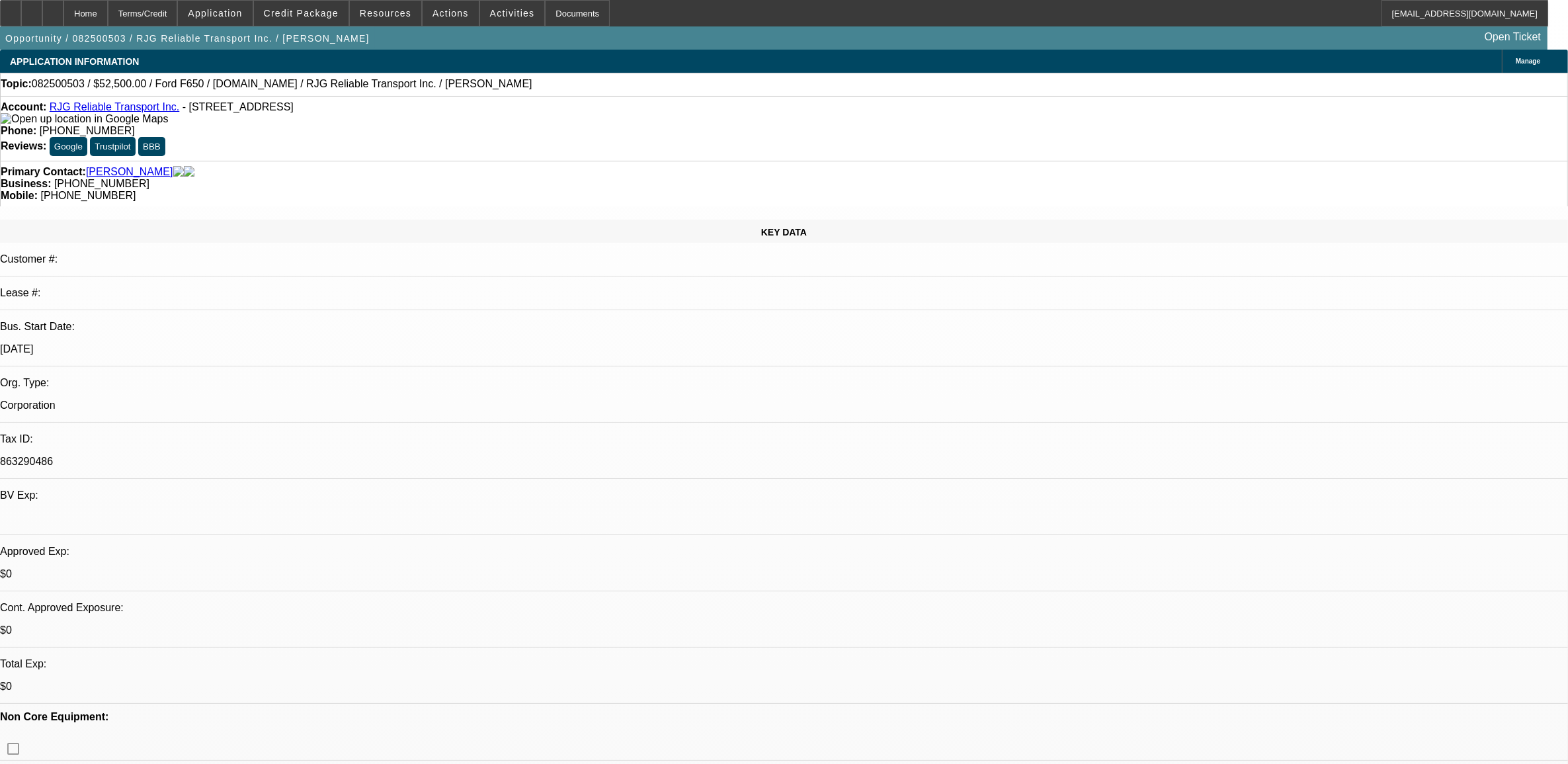
select select "0"
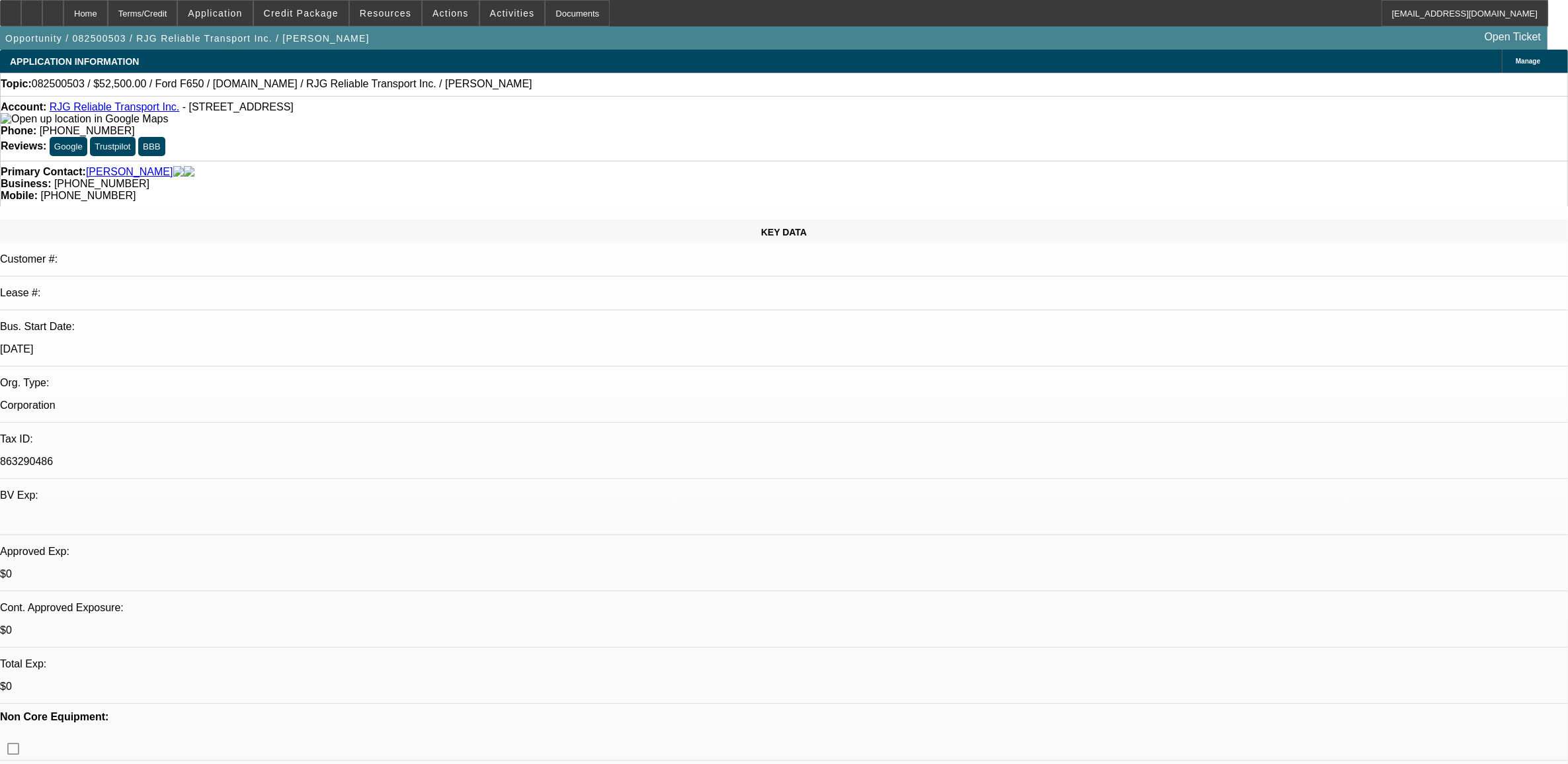
select select "0"
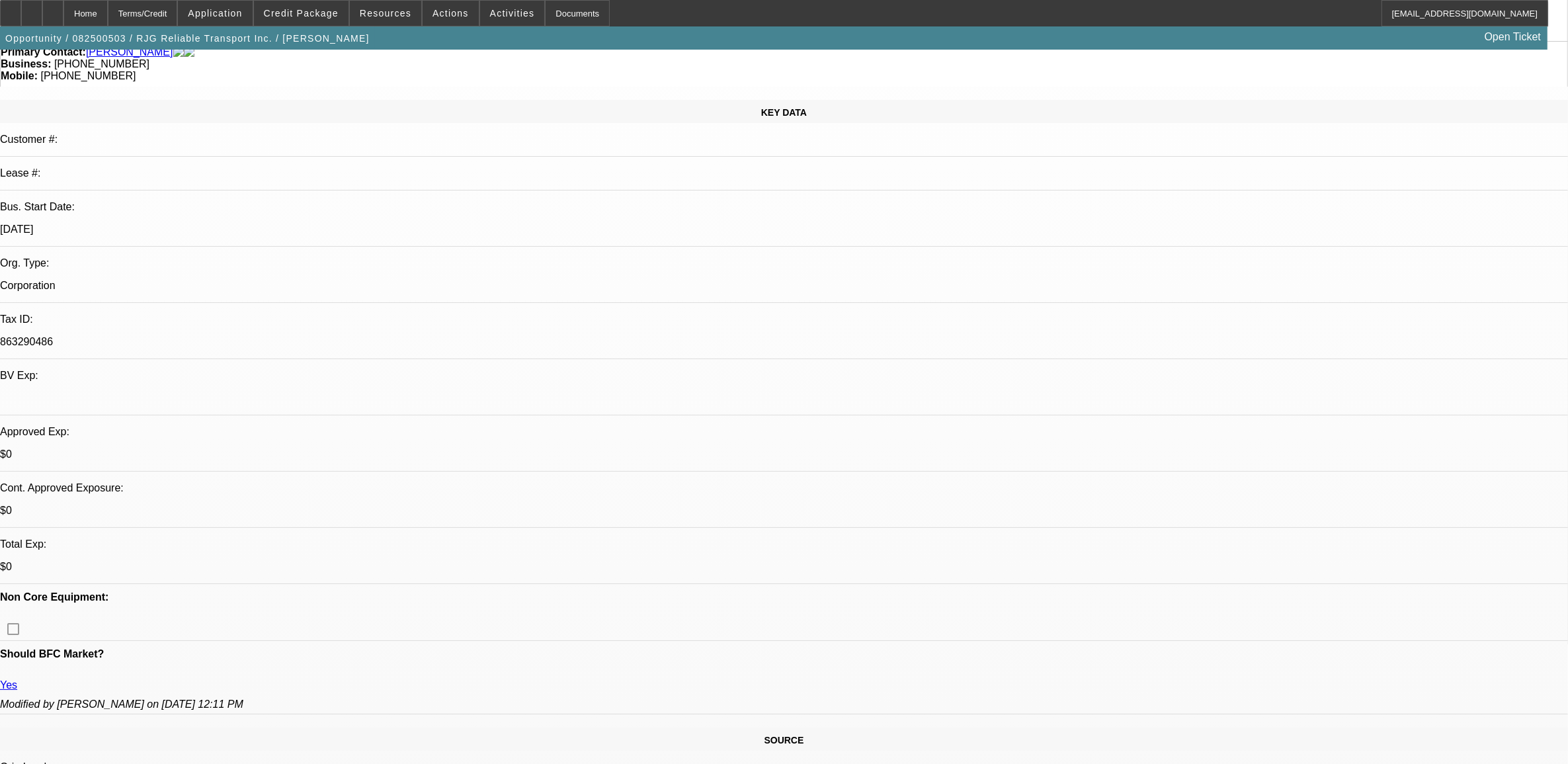
select select "1"
select select "3"
select select "4"
select select "1"
select select "3"
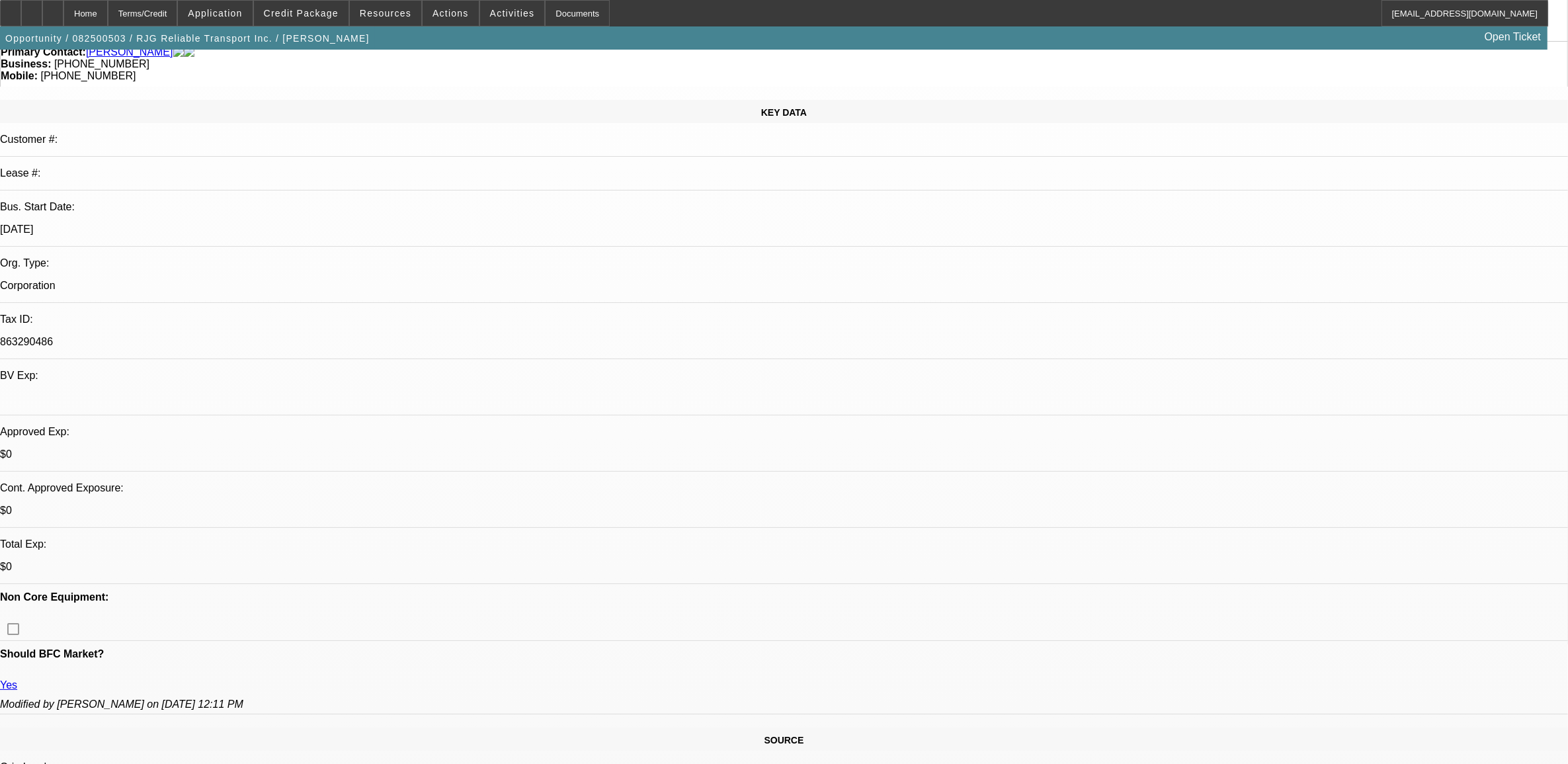
select select "6"
select select "1"
select select "6"
select select "1"
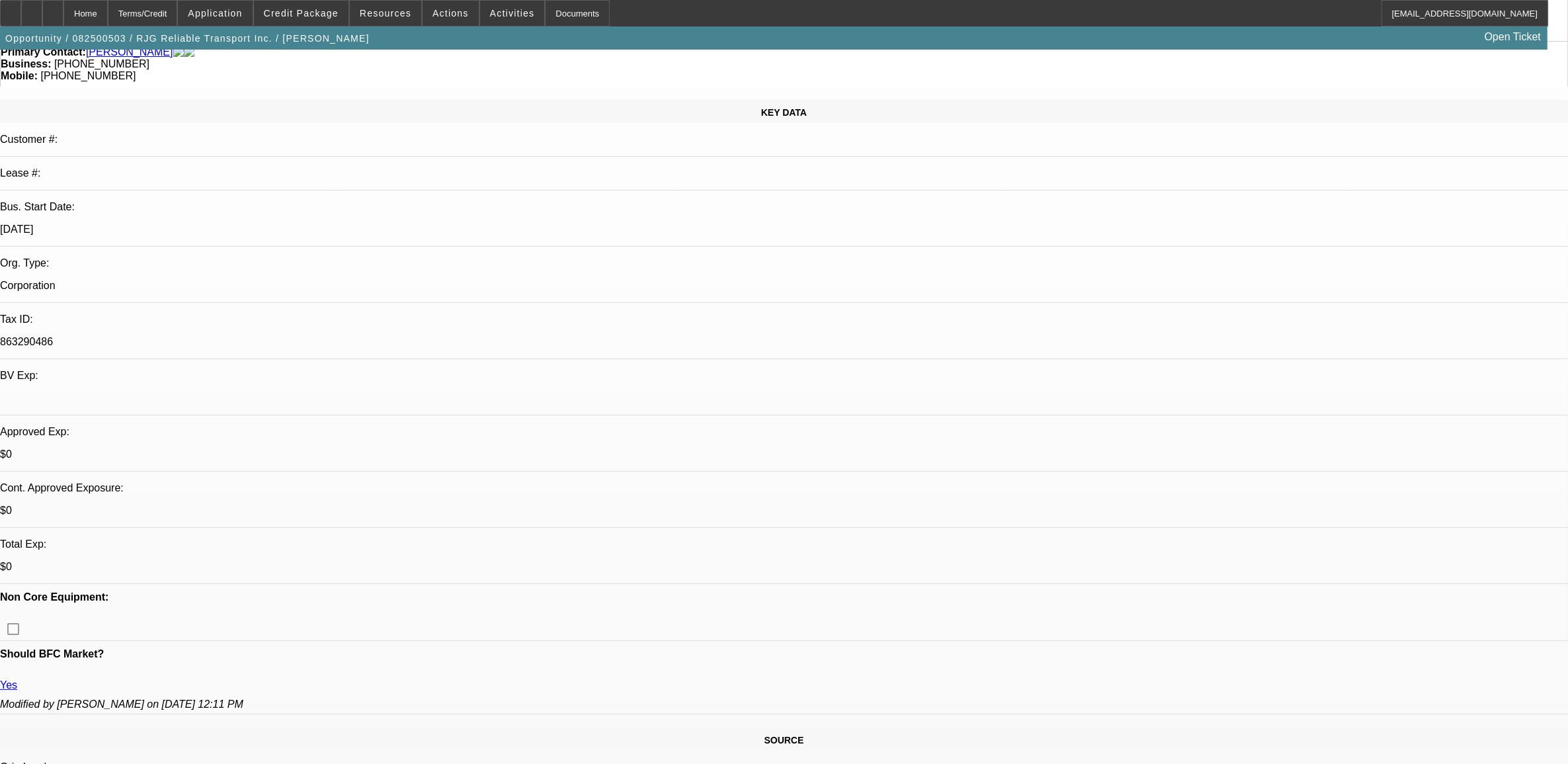
select select "1"
select select "6"
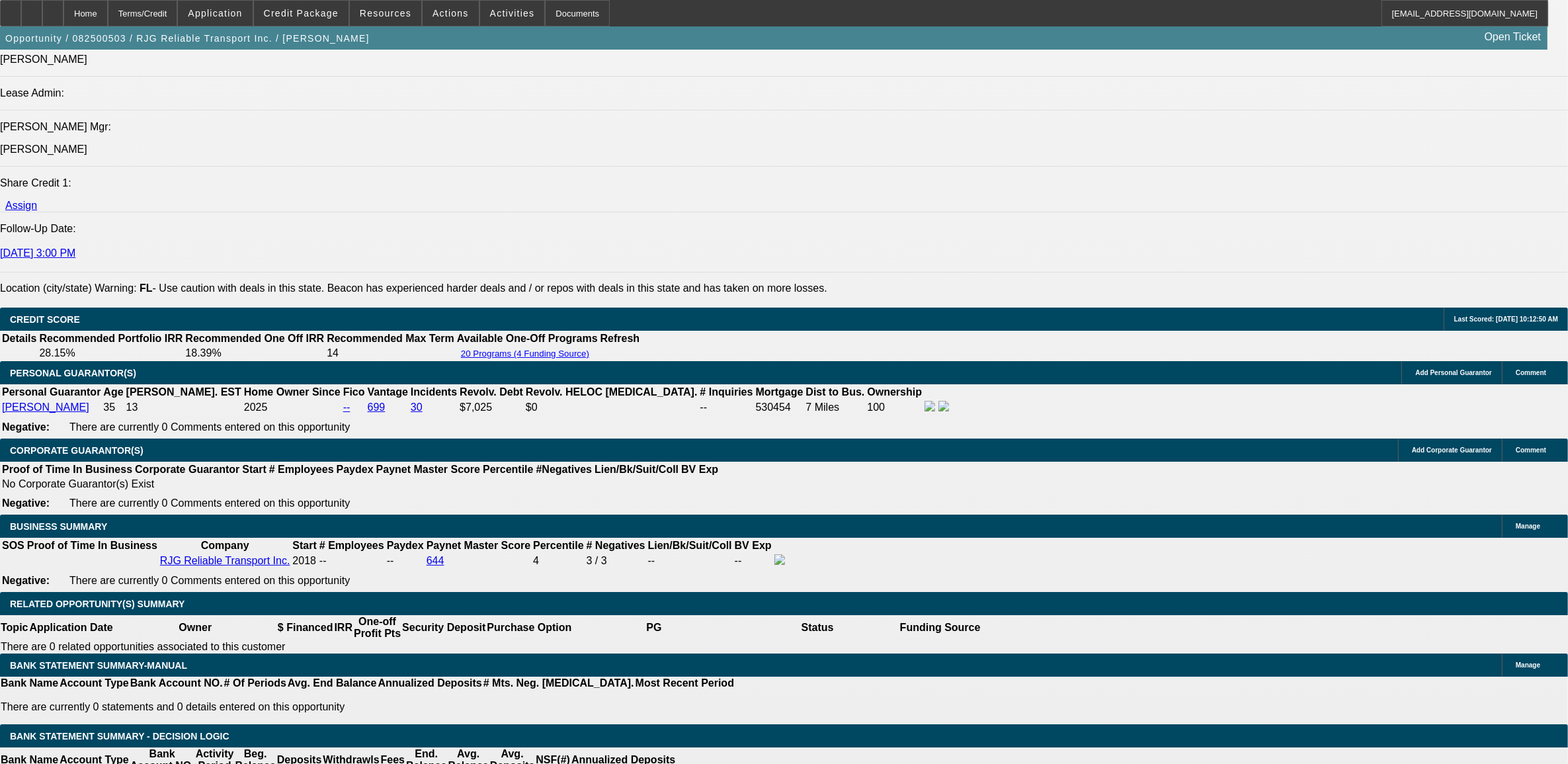
scroll to position [1654, 0]
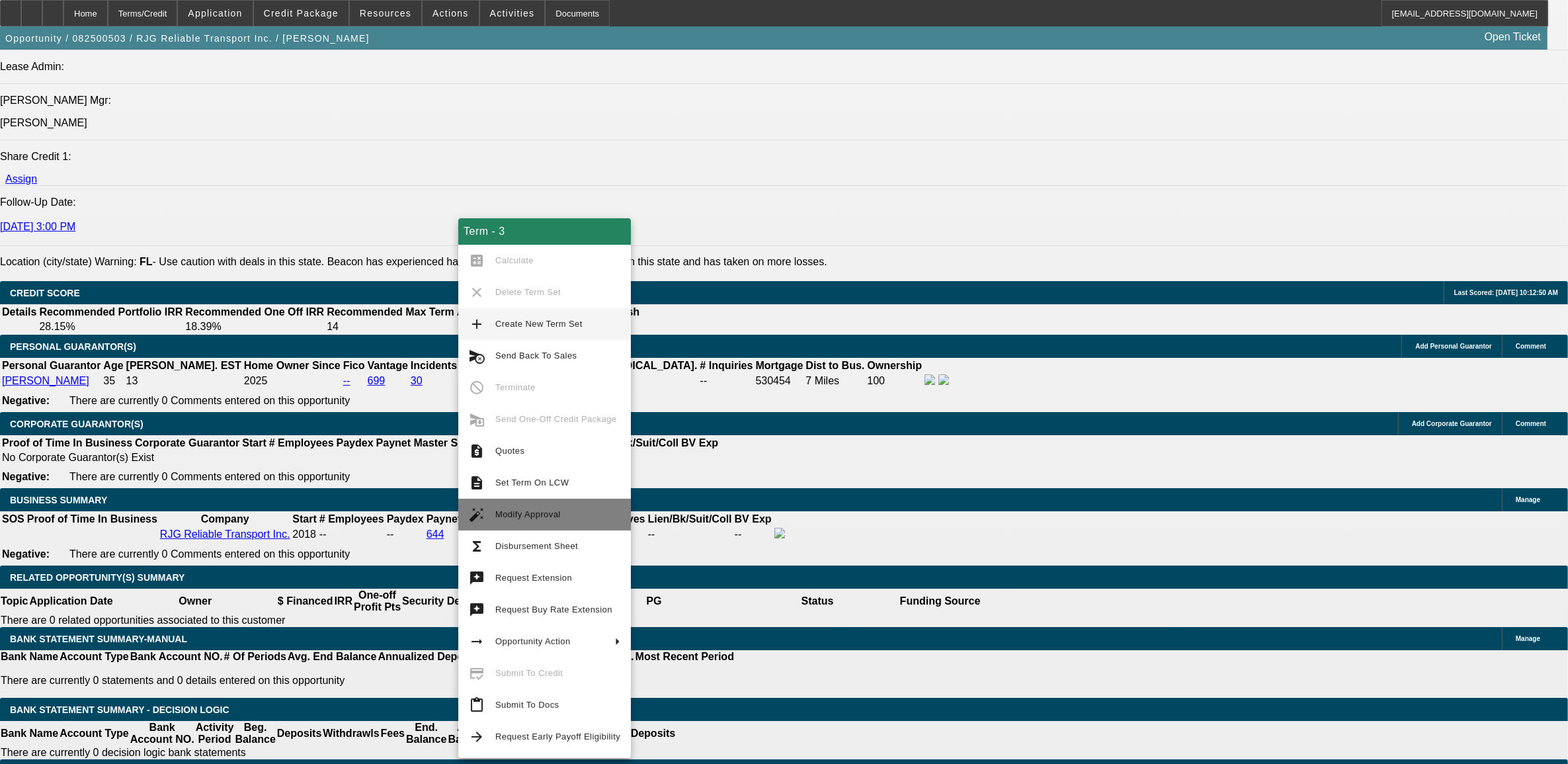
click at [526, 510] on span "Modify Approval" at bounding box center [528, 514] width 66 height 10
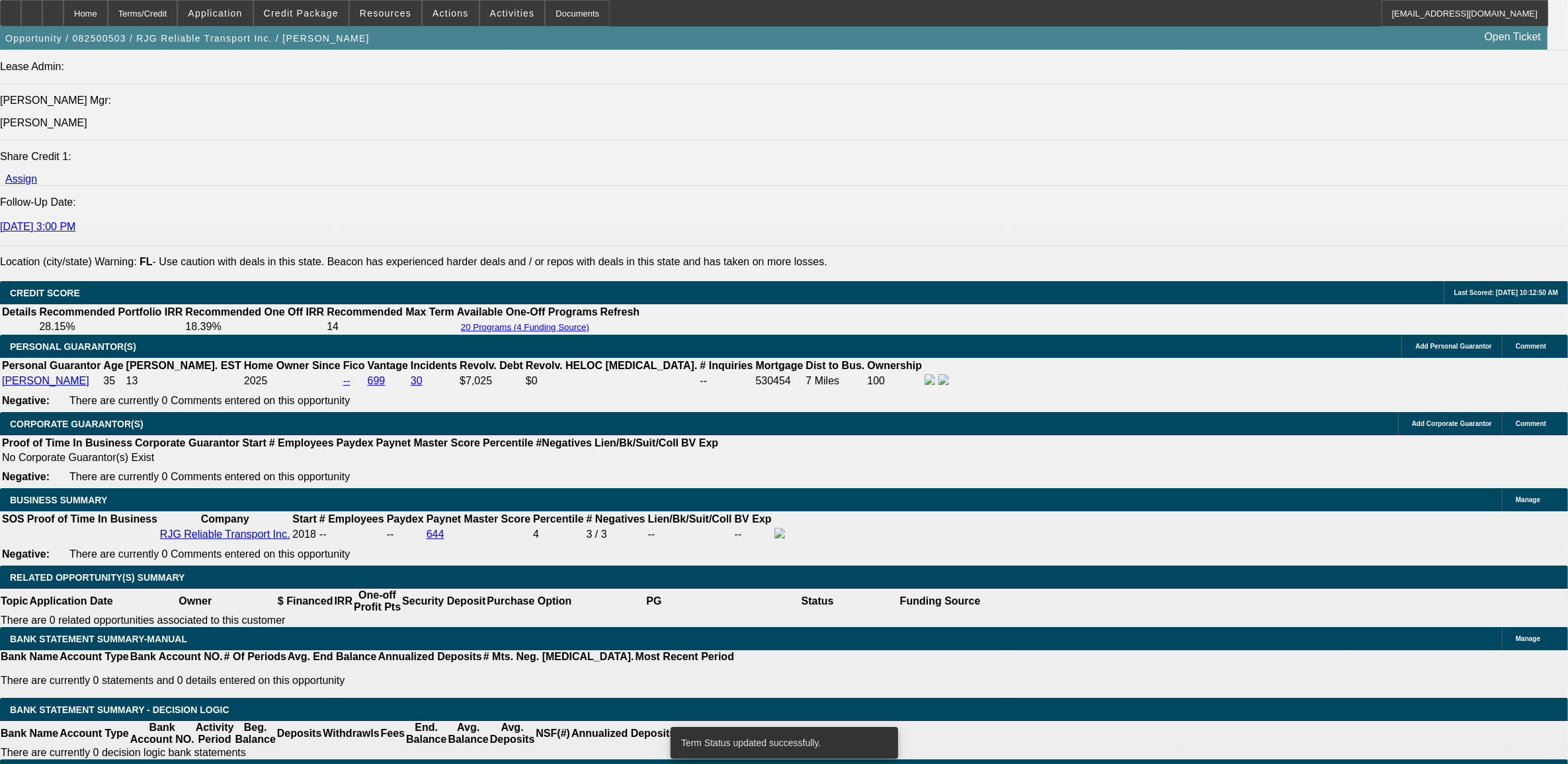
select select "0"
select select "3"
select select "0"
select select "6"
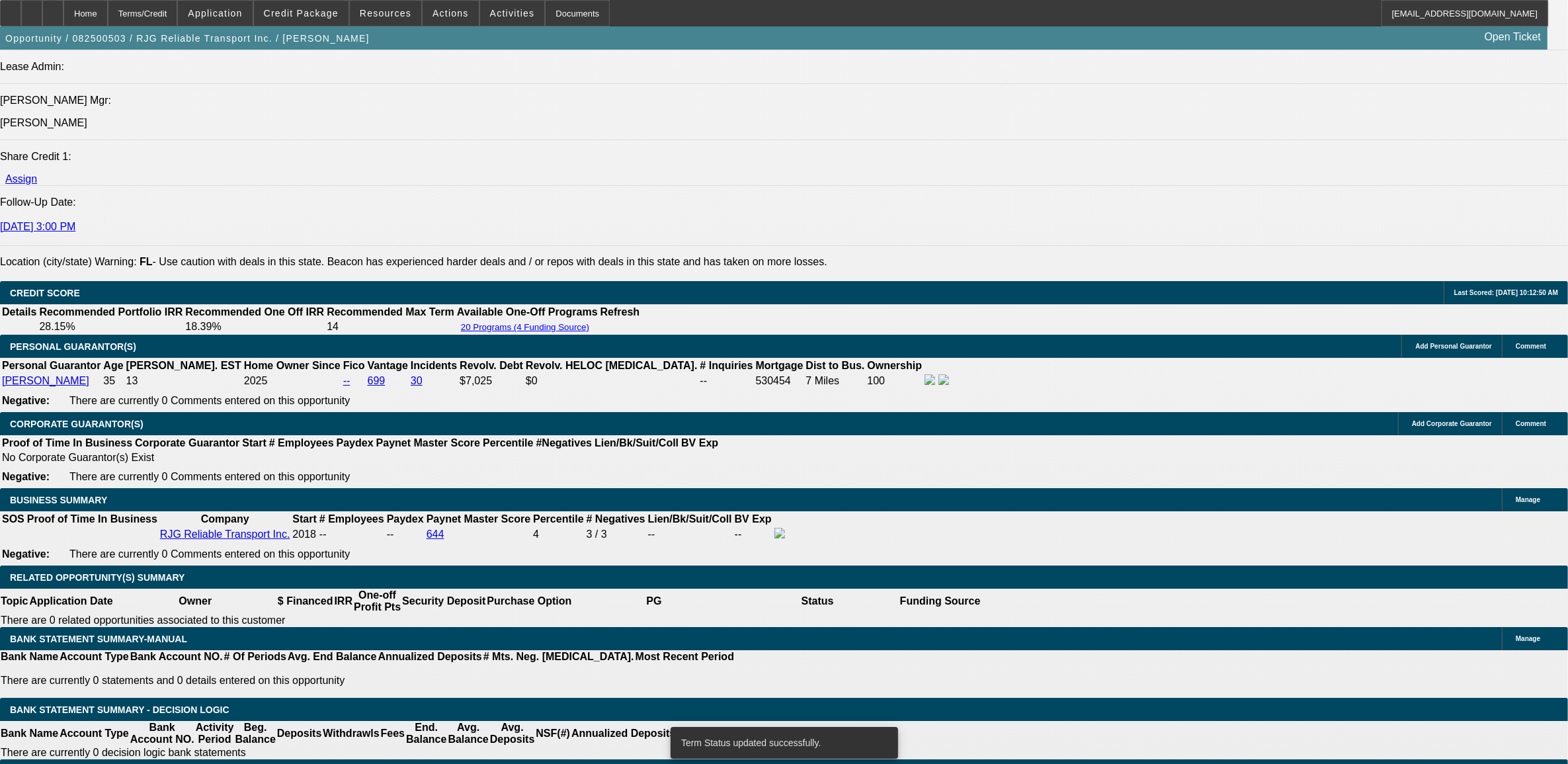
select select "0"
select select "3"
select select "0.1"
select select "4"
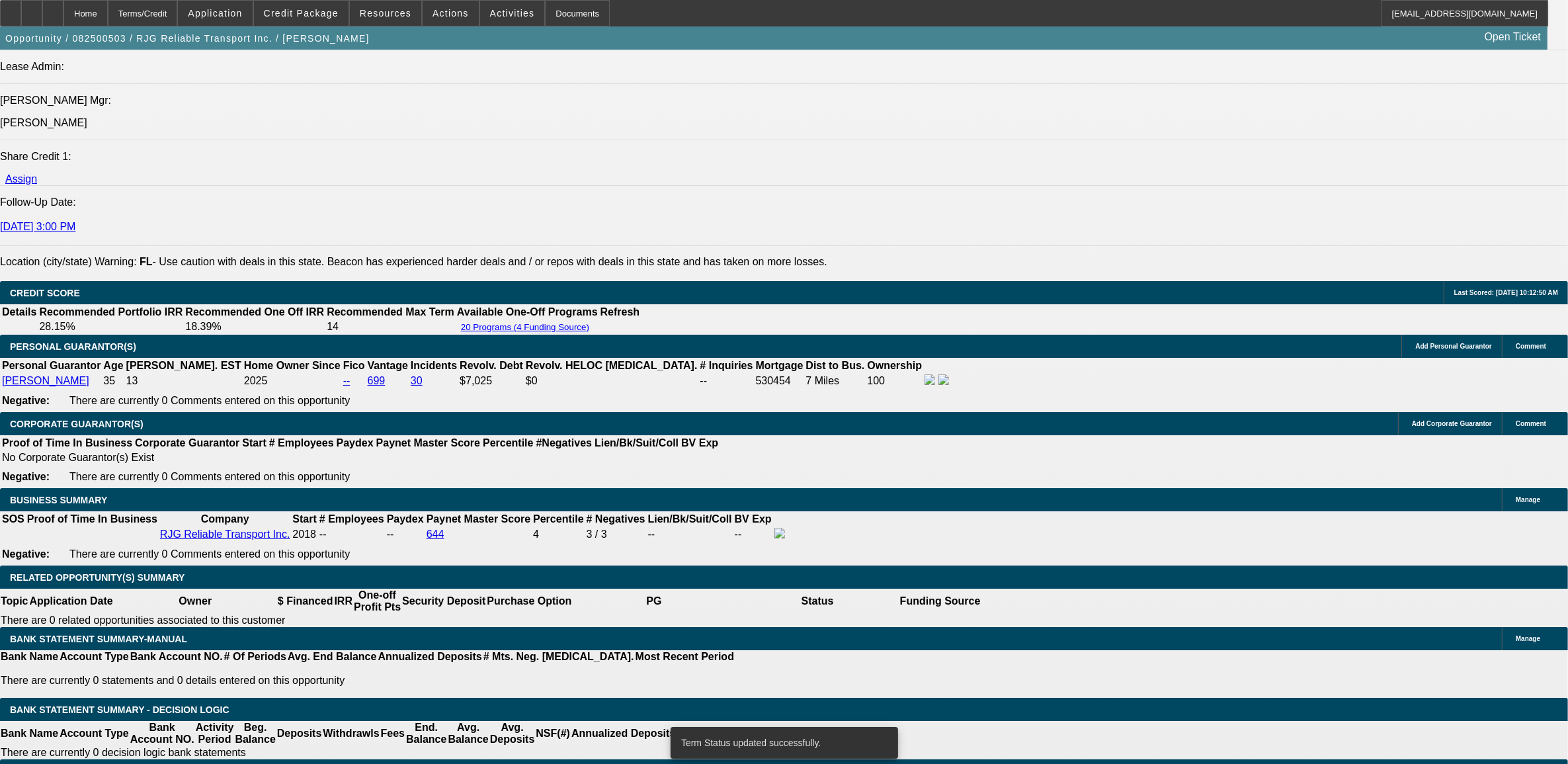
select select "0"
select select "3"
select select "0"
select select "6"
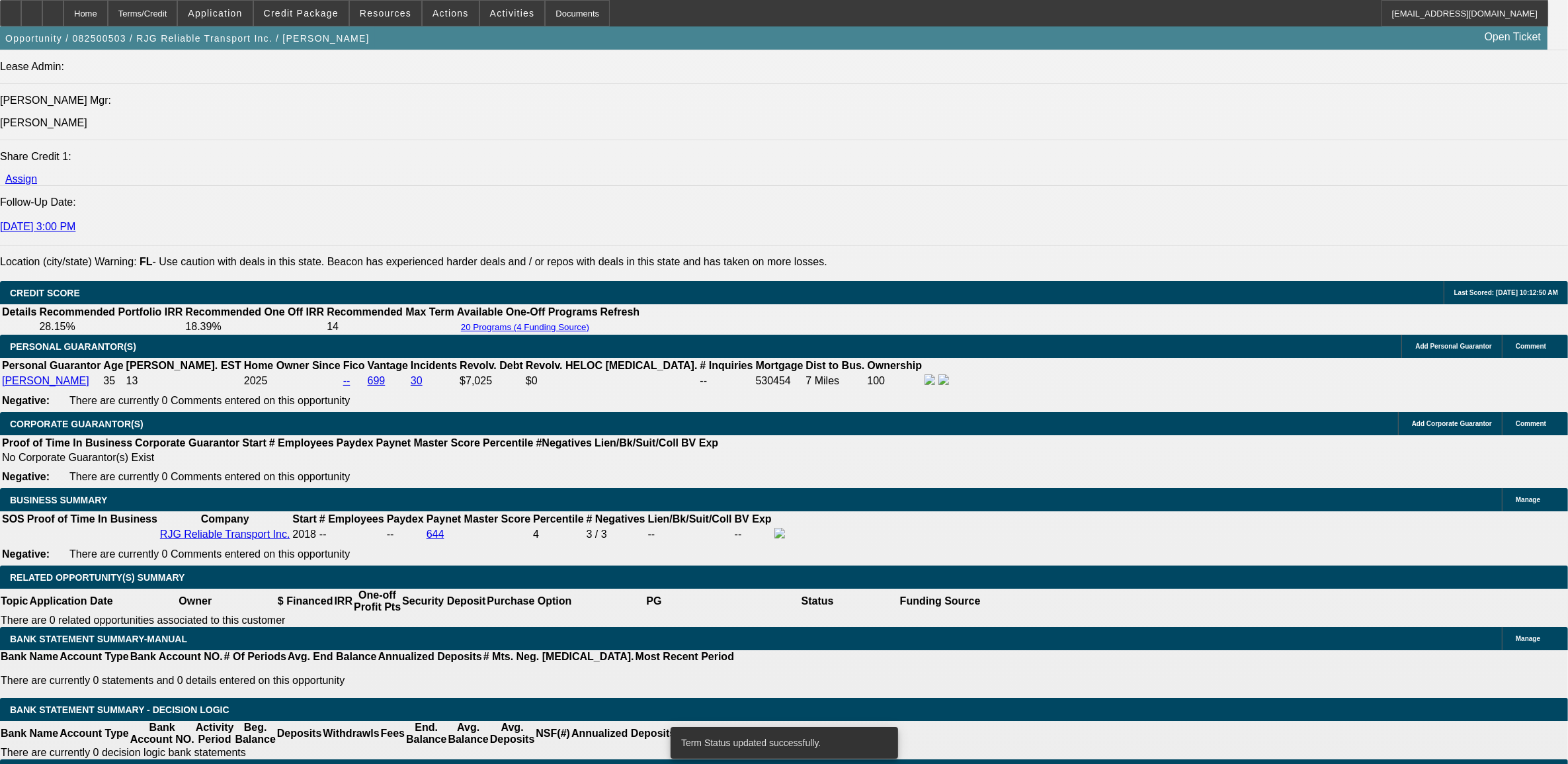
select select "0"
select select "6"
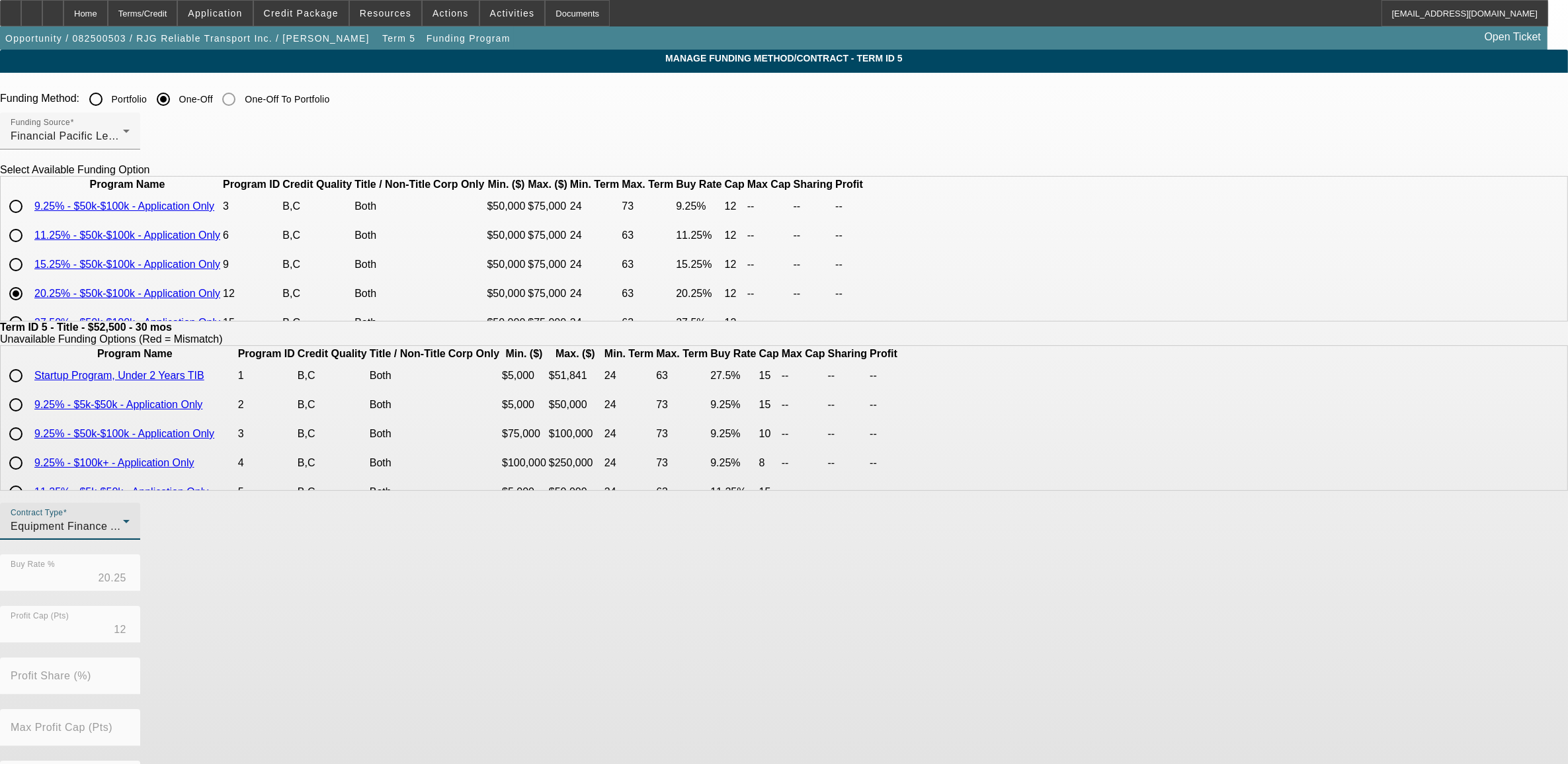
click at [165, 532] on span "Equipment Finance Agreement" at bounding box center [87, 526] width 154 height 11
click at [471, 566] on span "Lease Agreement" at bounding box center [463, 572] width 88 height 16
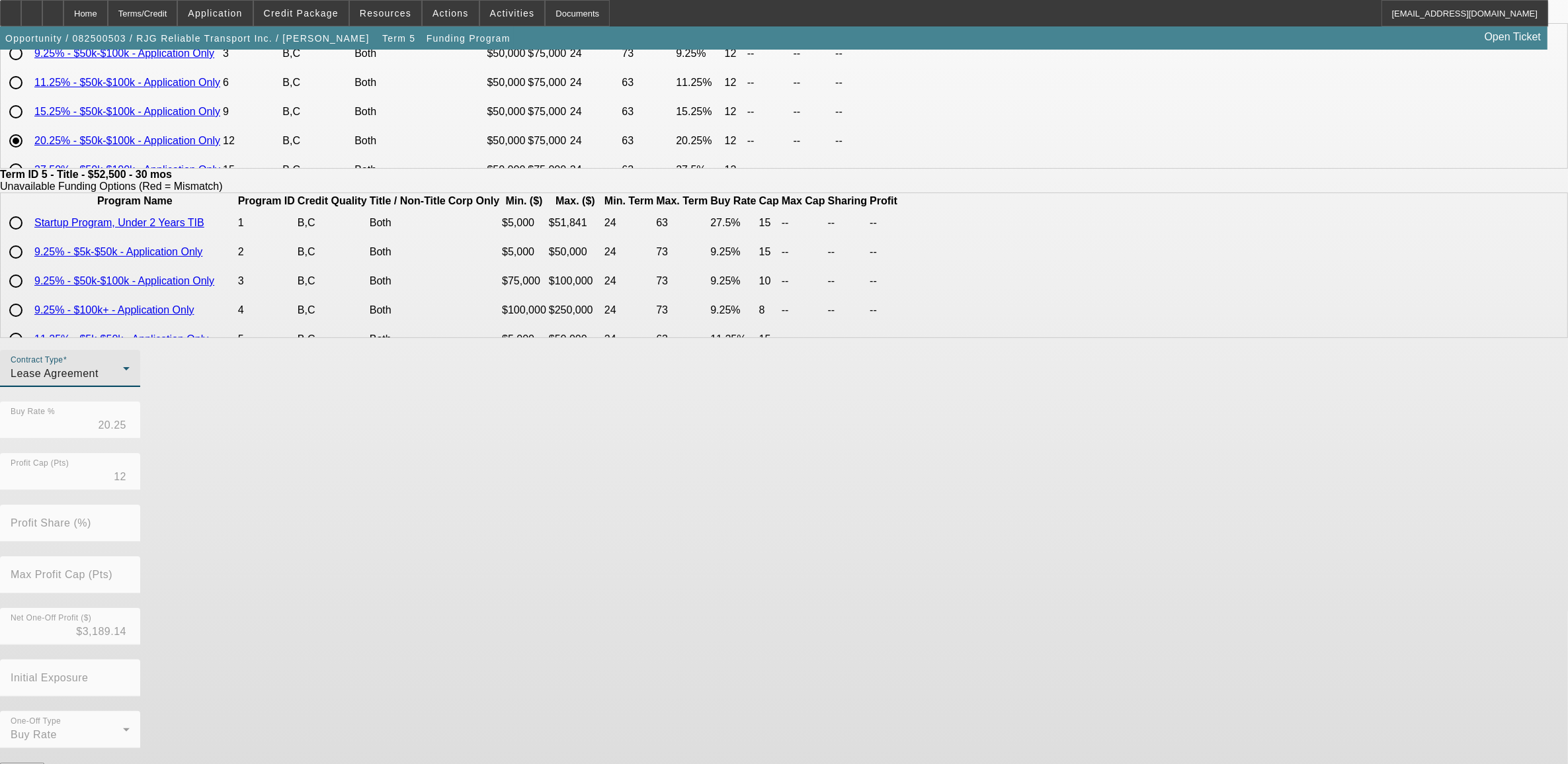
scroll to position [154, 0]
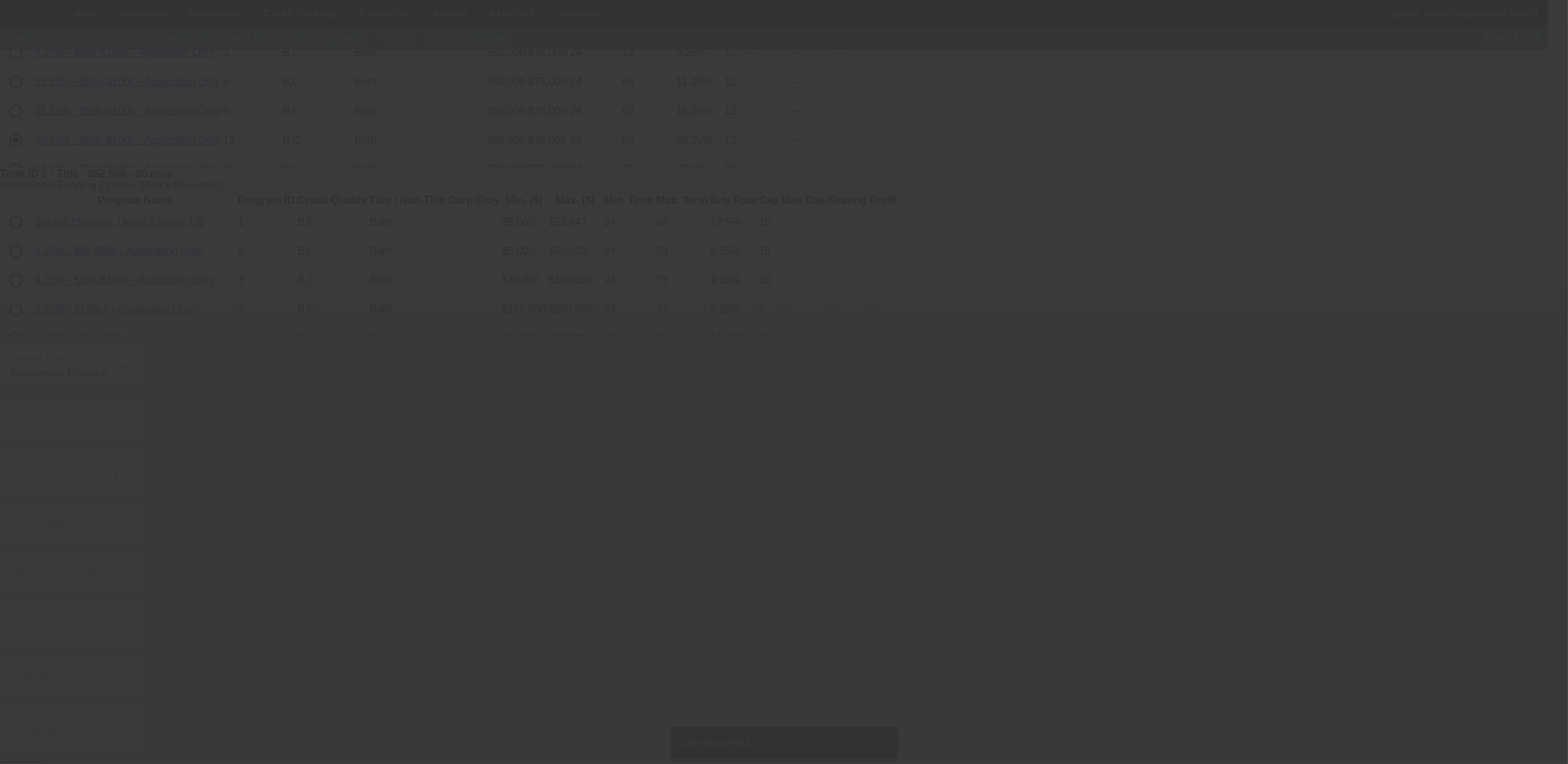
scroll to position [0, 0]
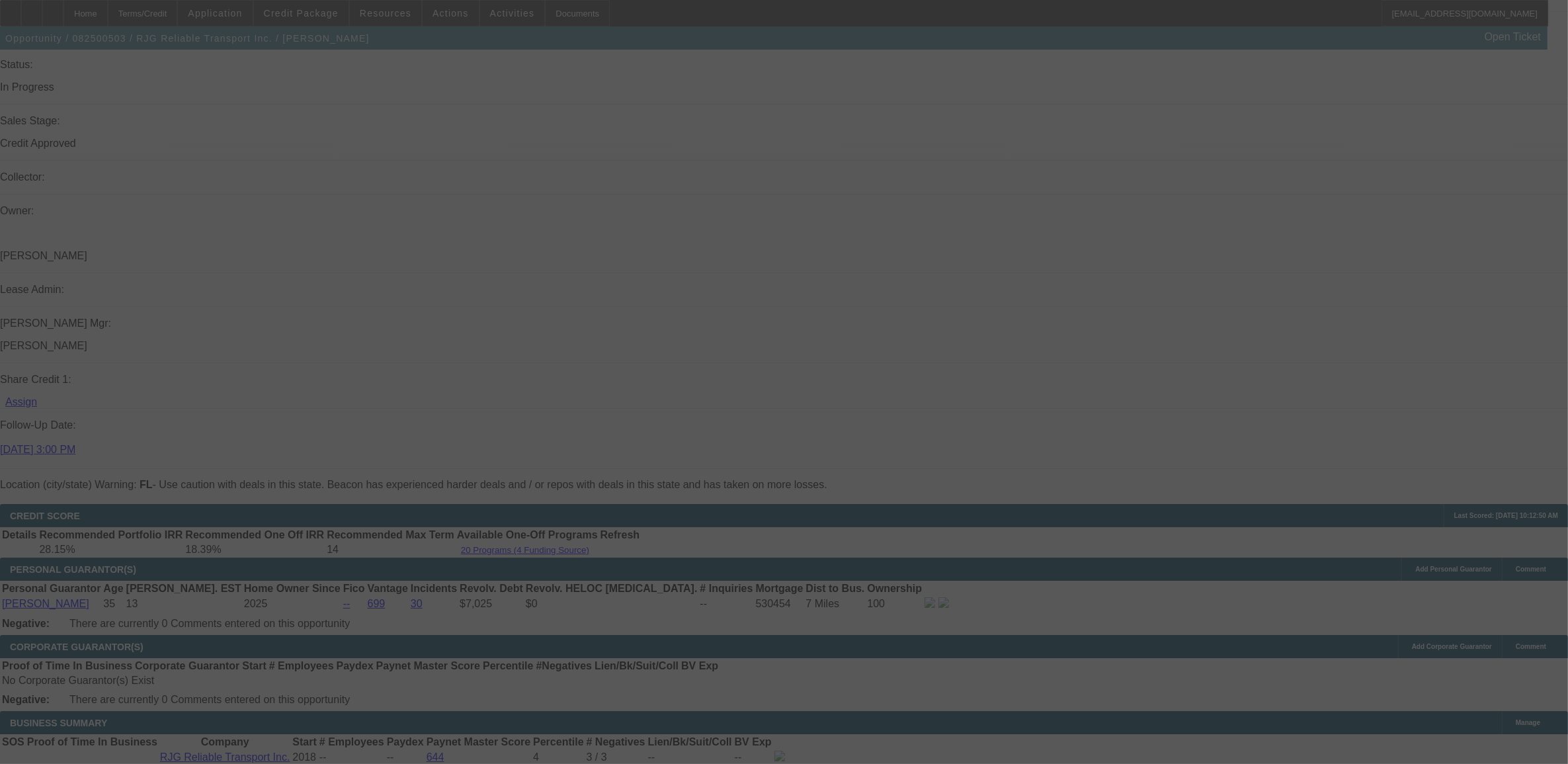
scroll to position [1633, 0]
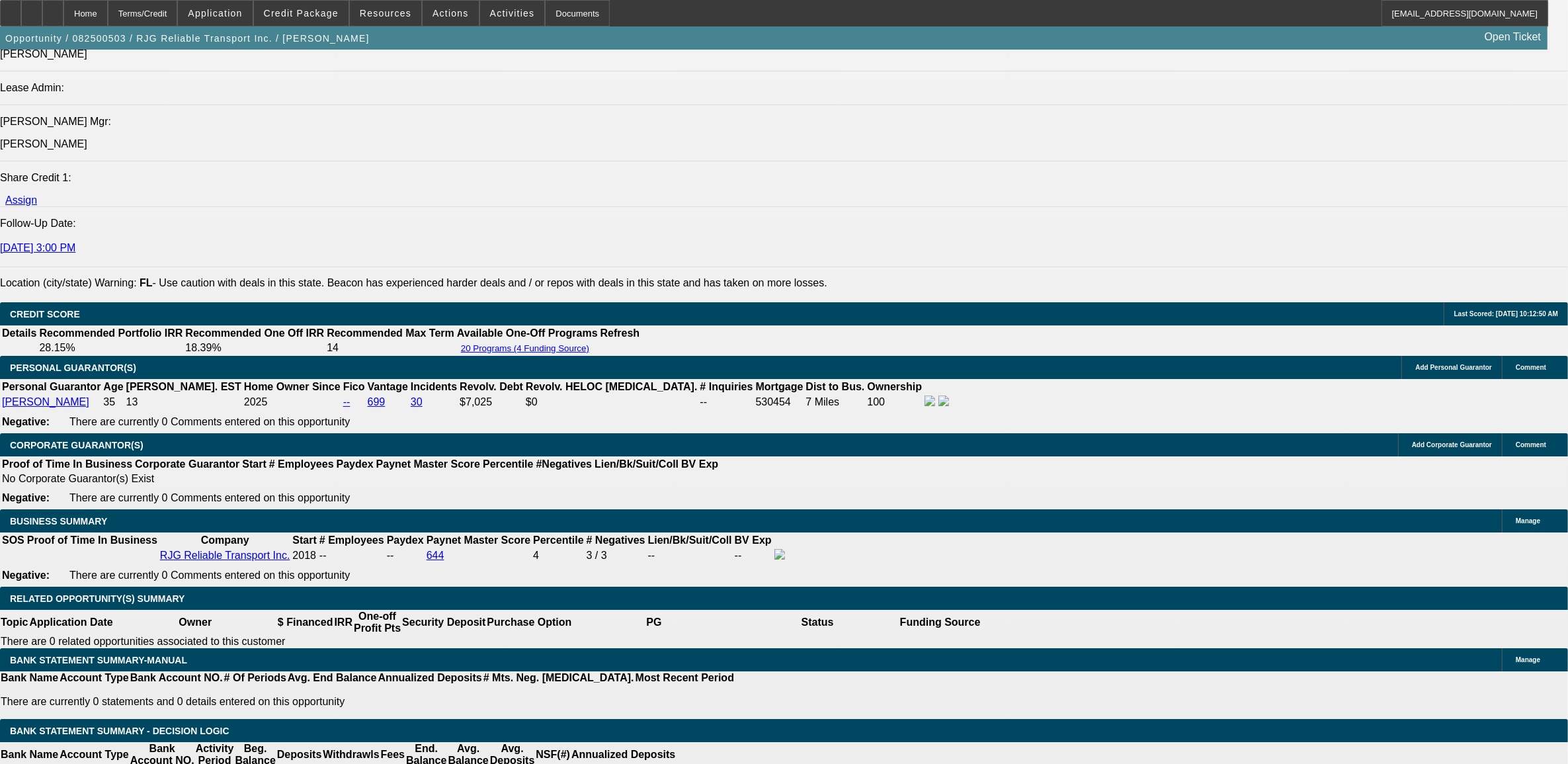
select select "0"
select select "3"
select select "0"
select select "6"
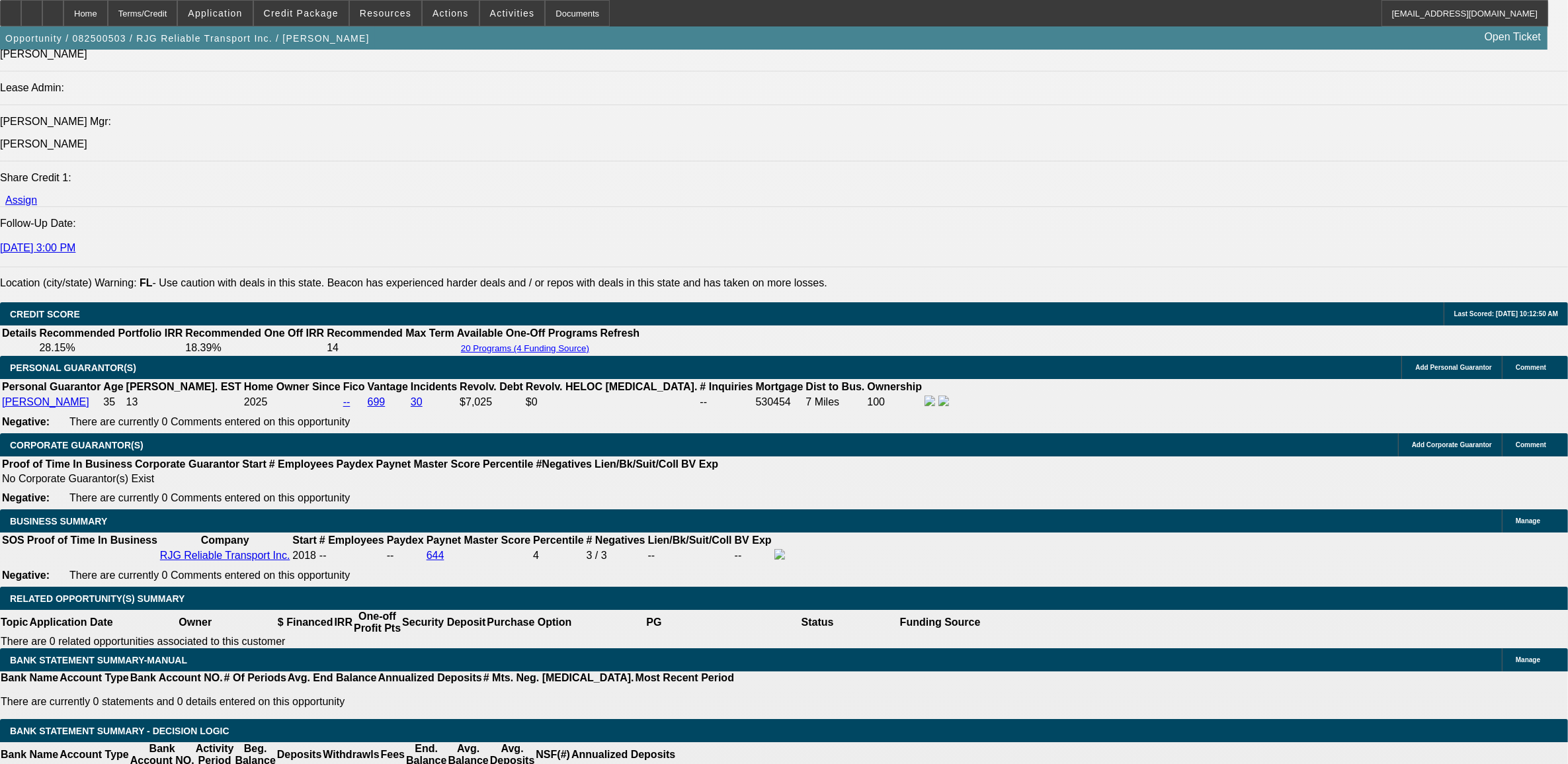
select select "0"
select select "3"
select select "0.1"
select select "4"
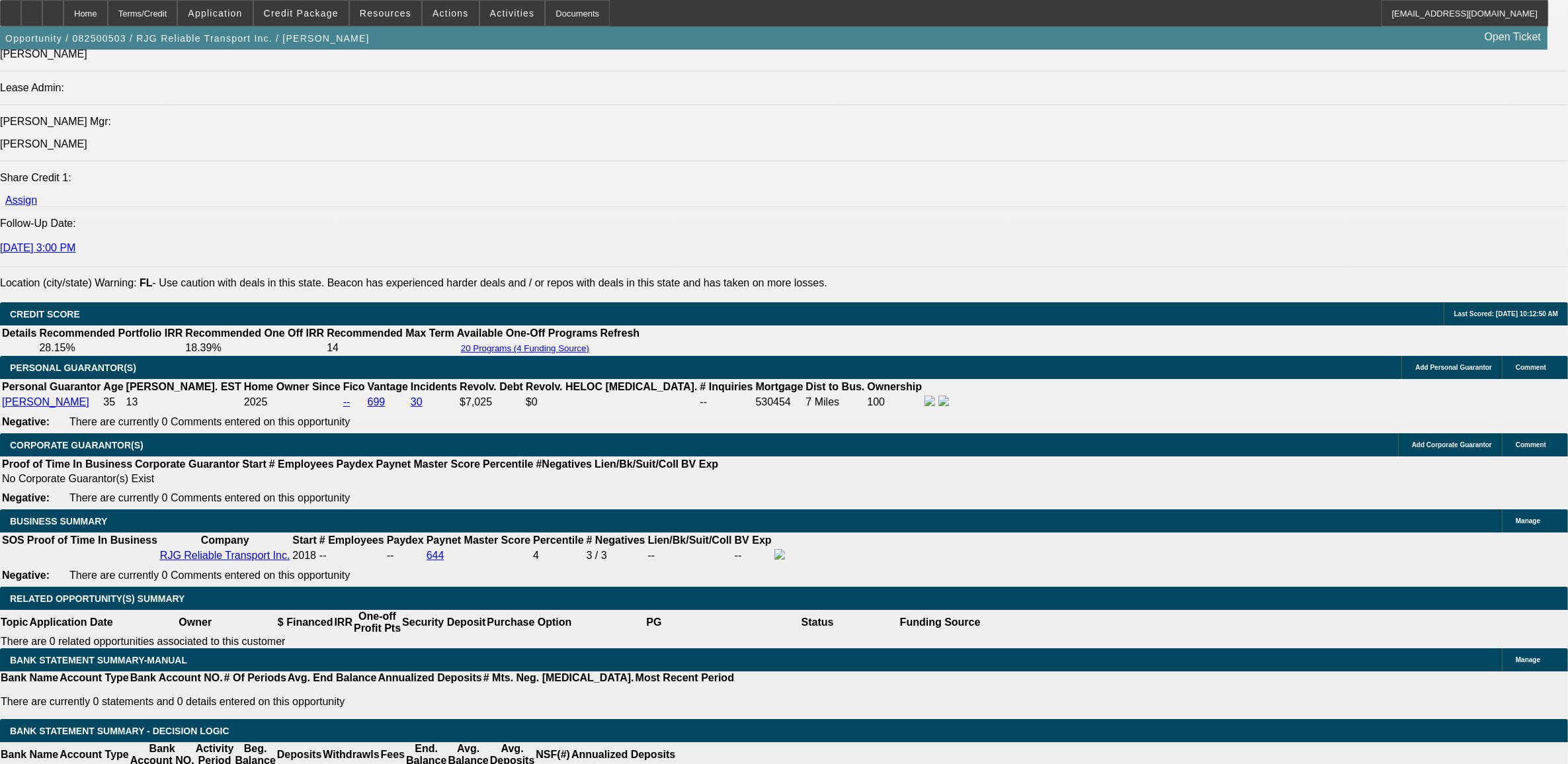
select select "0"
select select "3"
select select "0"
select select "6"
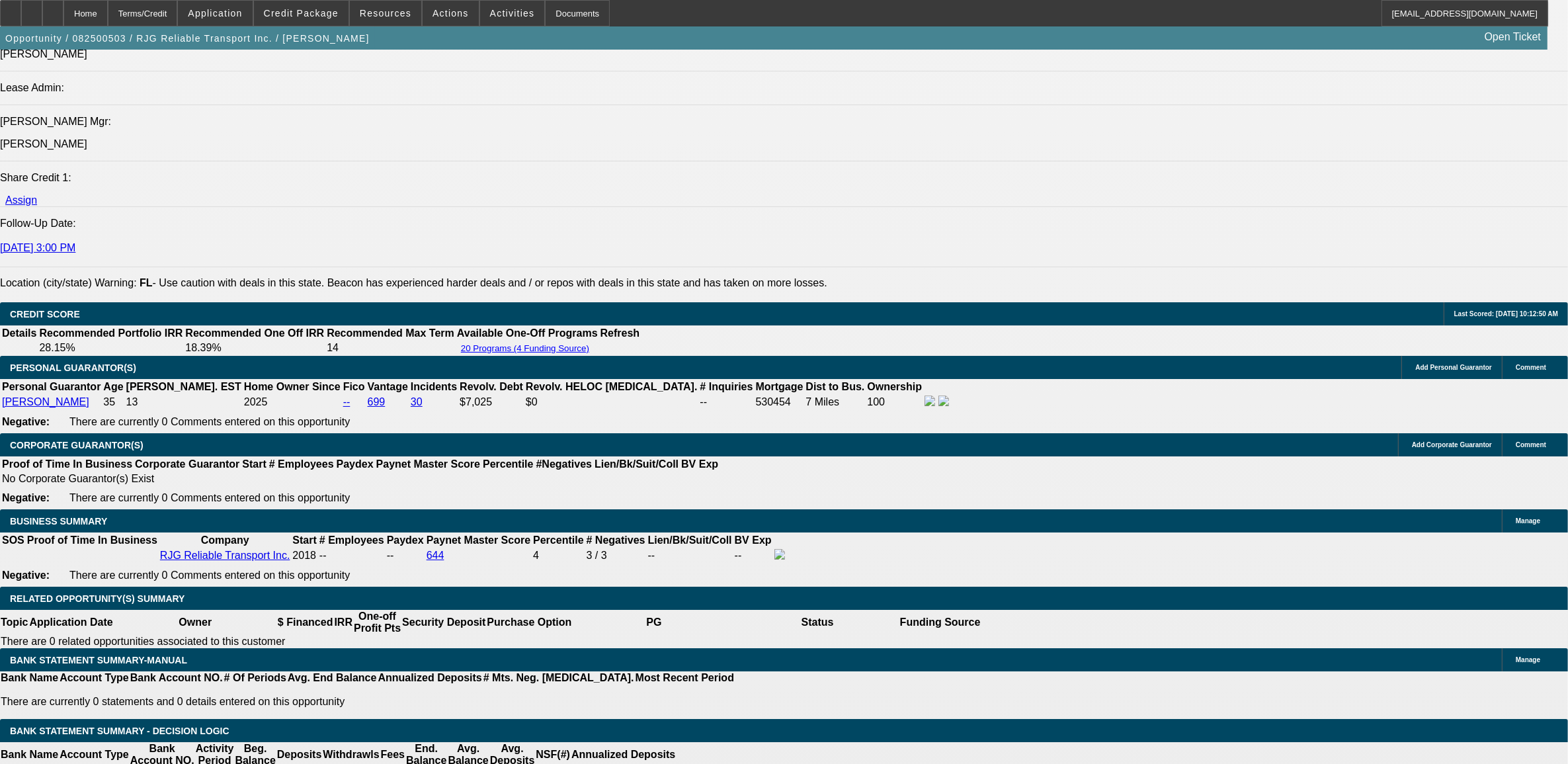
select select "0"
select select "6"
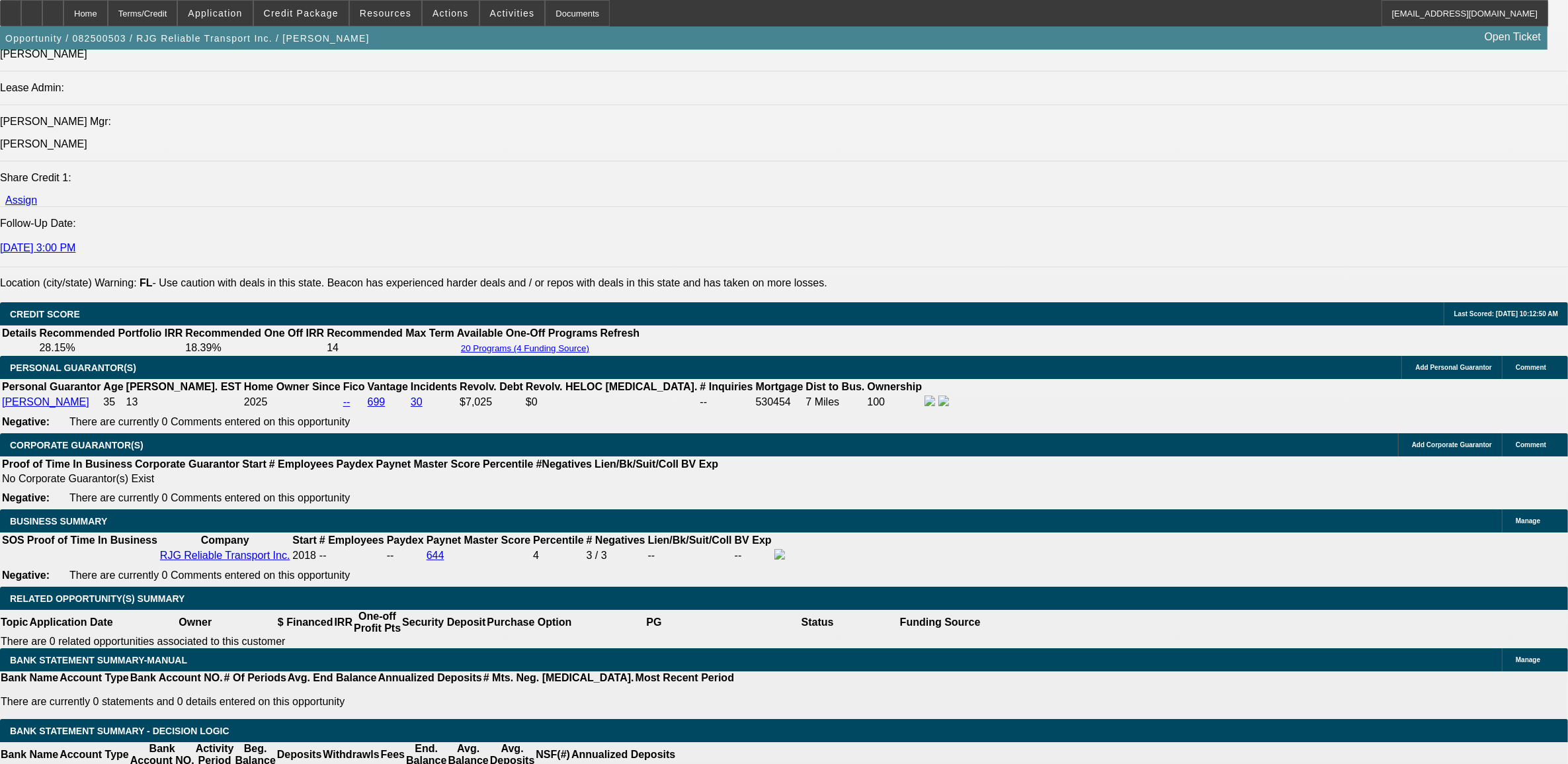
type input "22"
type input "UNKNOWN"
type input "2235"
type input "19.9"
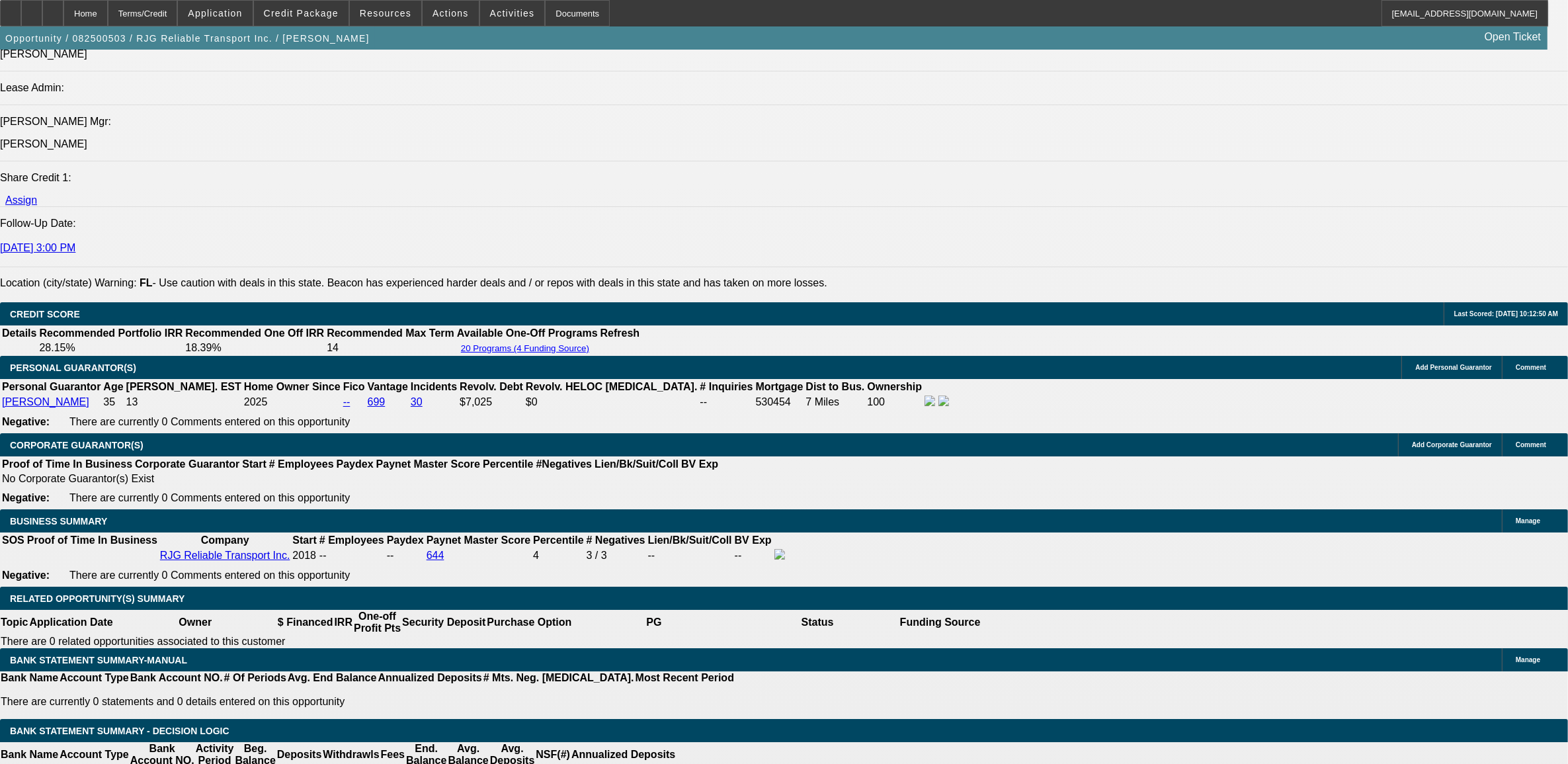
type input "$2,235.00"
drag, startPoint x: 238, startPoint y: 594, endPoint x: 248, endPoint y: 590, distance: 10.8
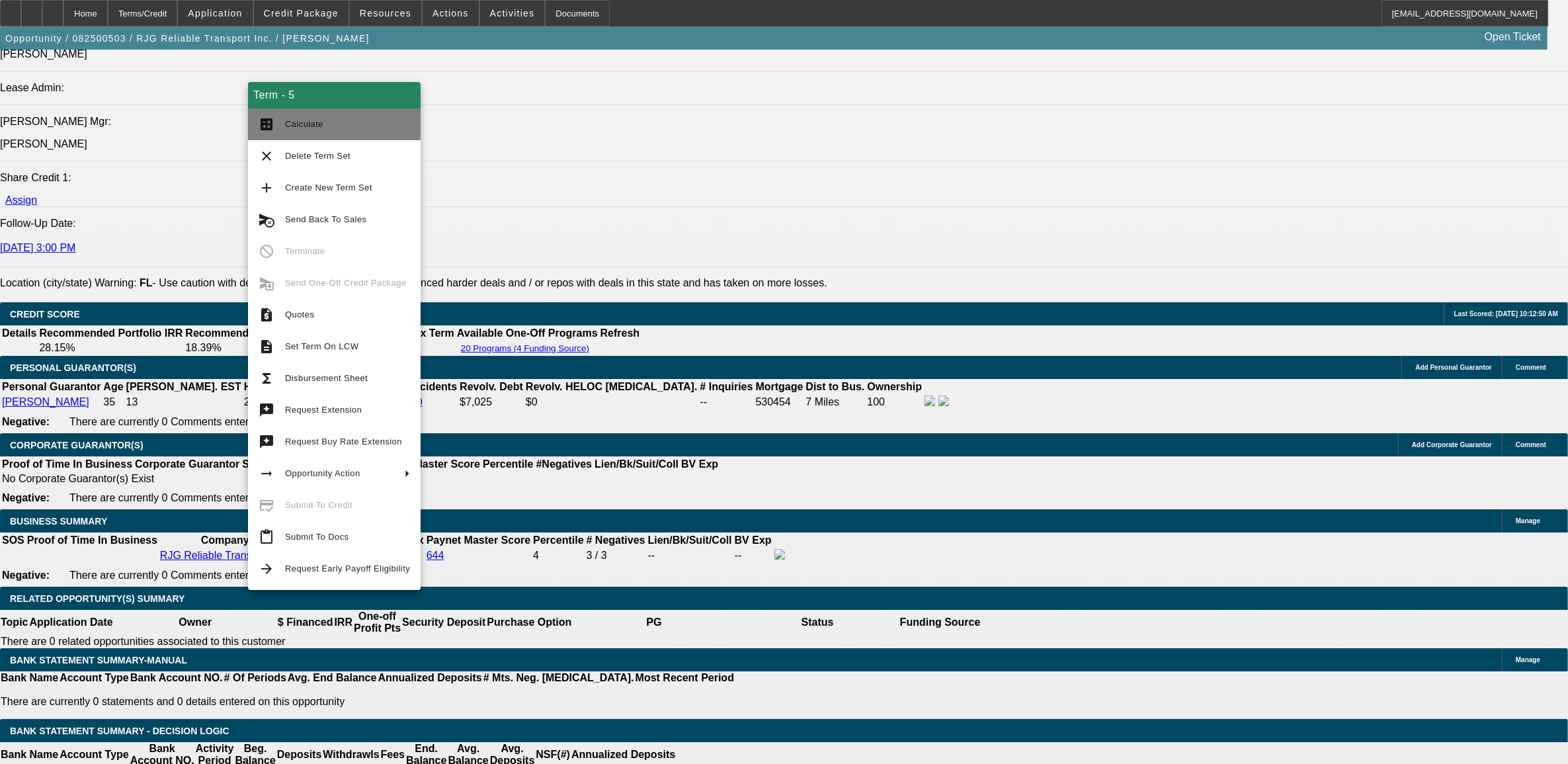
click at [293, 133] on button "calculate Calculate" at bounding box center [334, 124] width 172 height 31
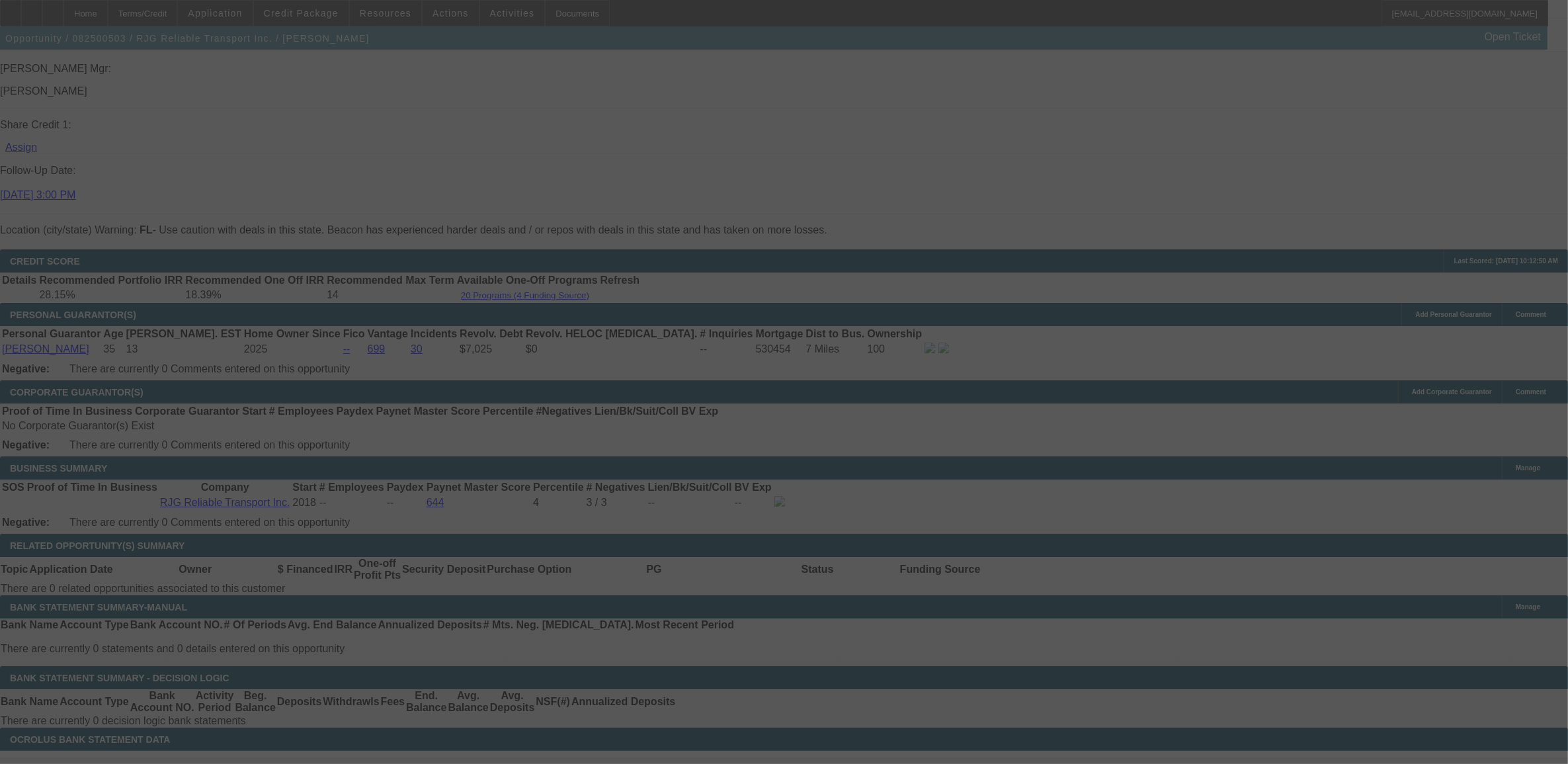
scroll to position [1715, 0]
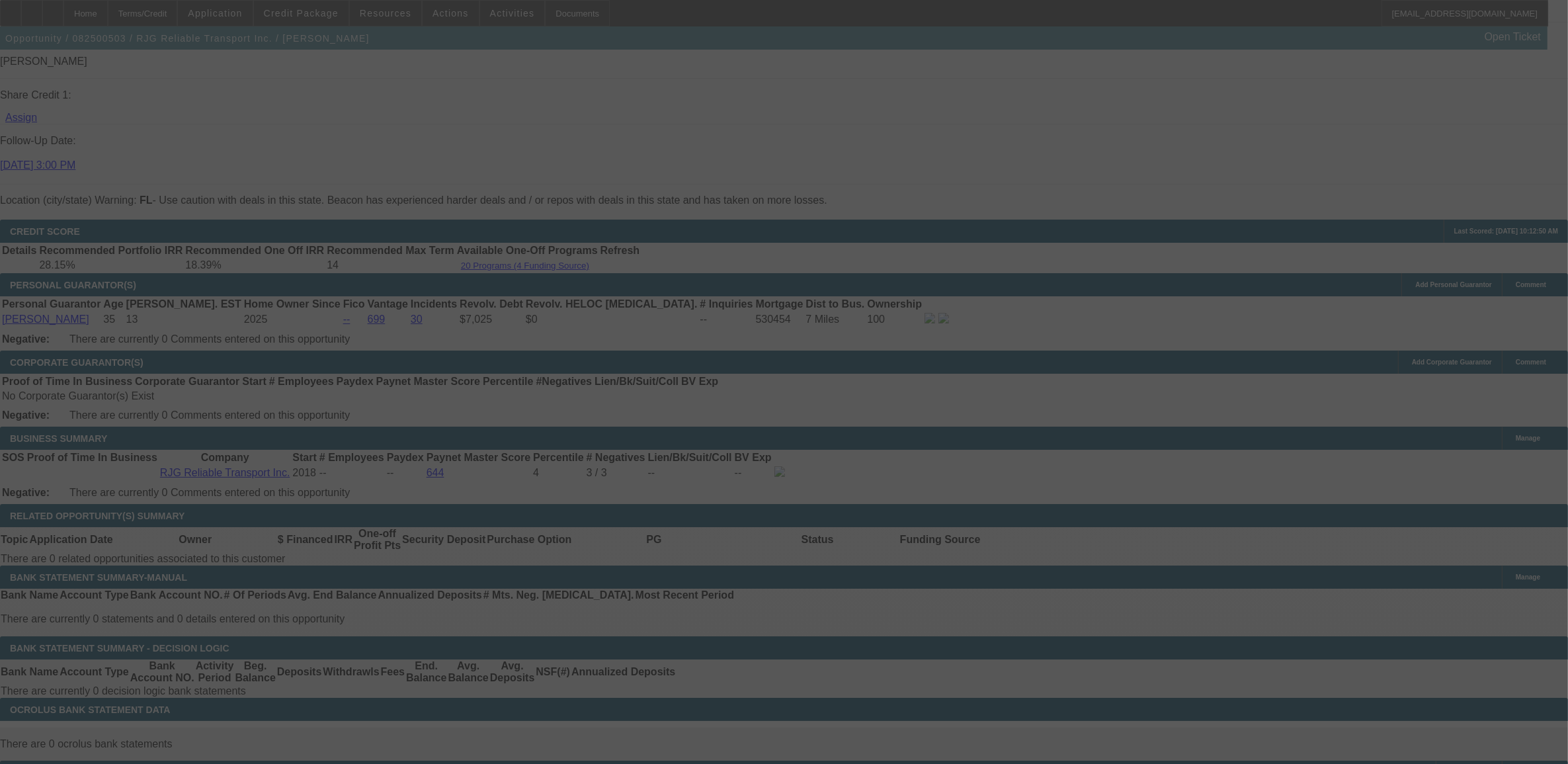
select select "0"
select select "3"
select select "0"
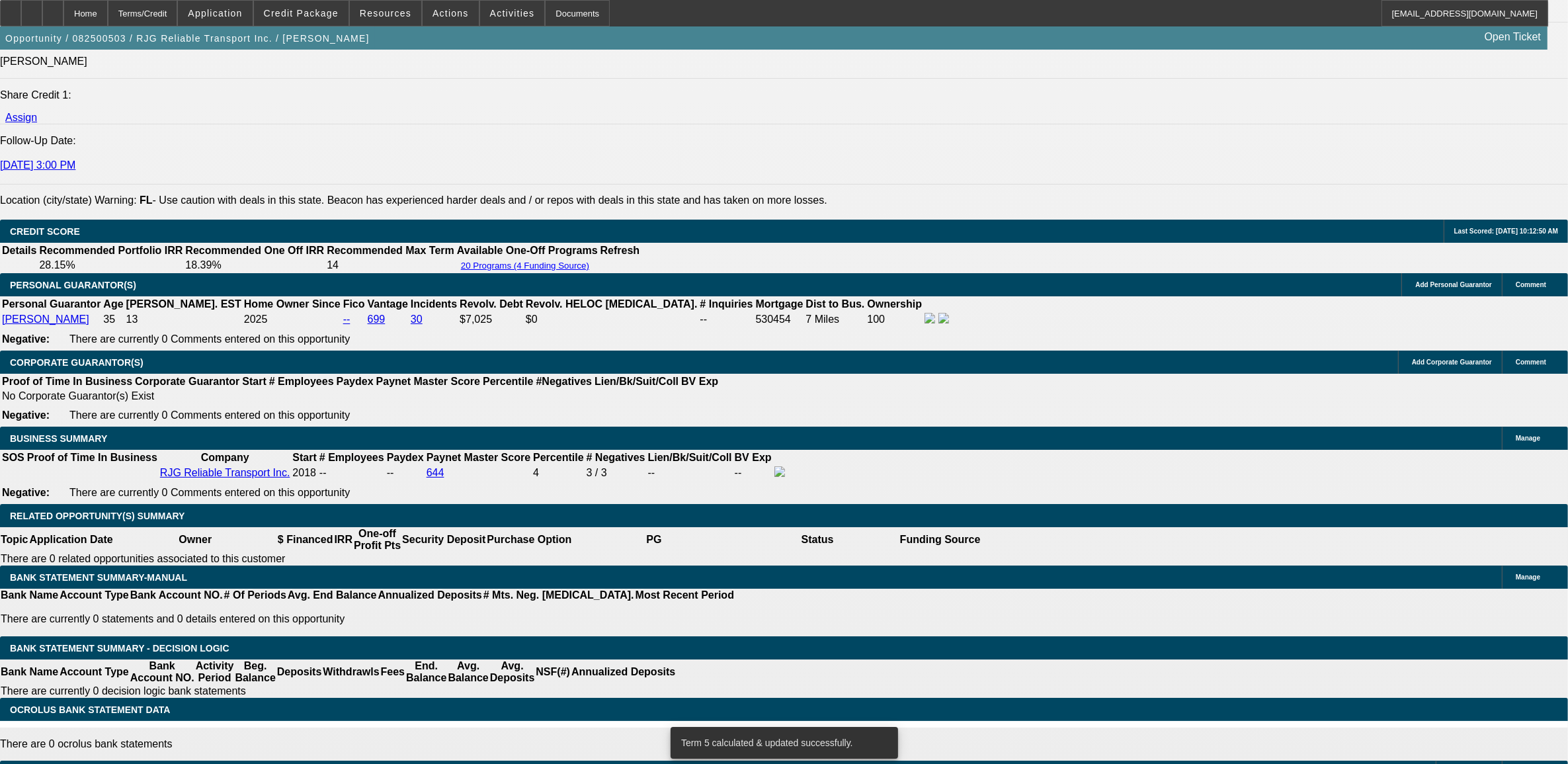
scroll to position [248, 0]
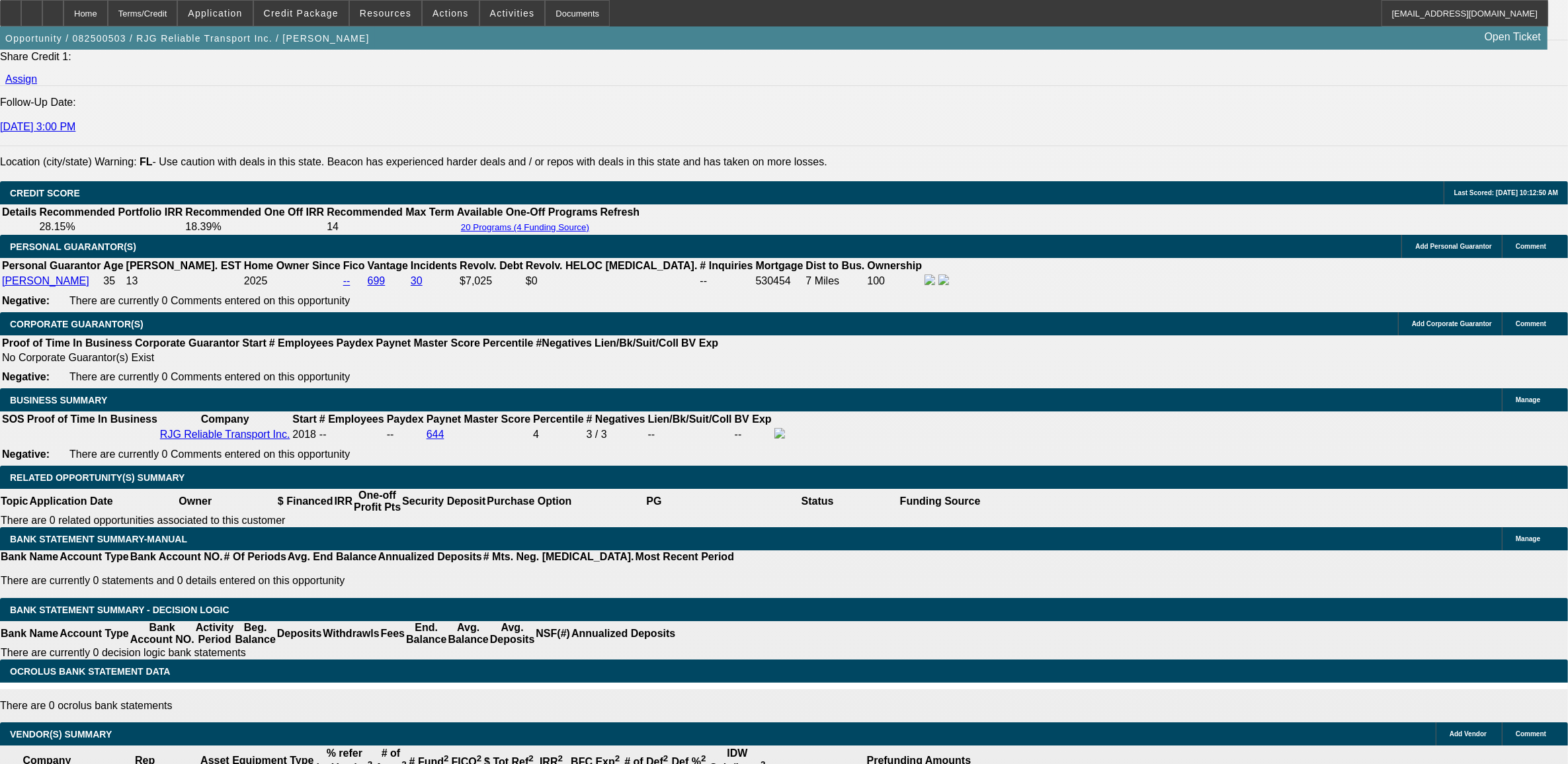
scroll to position [1715, 0]
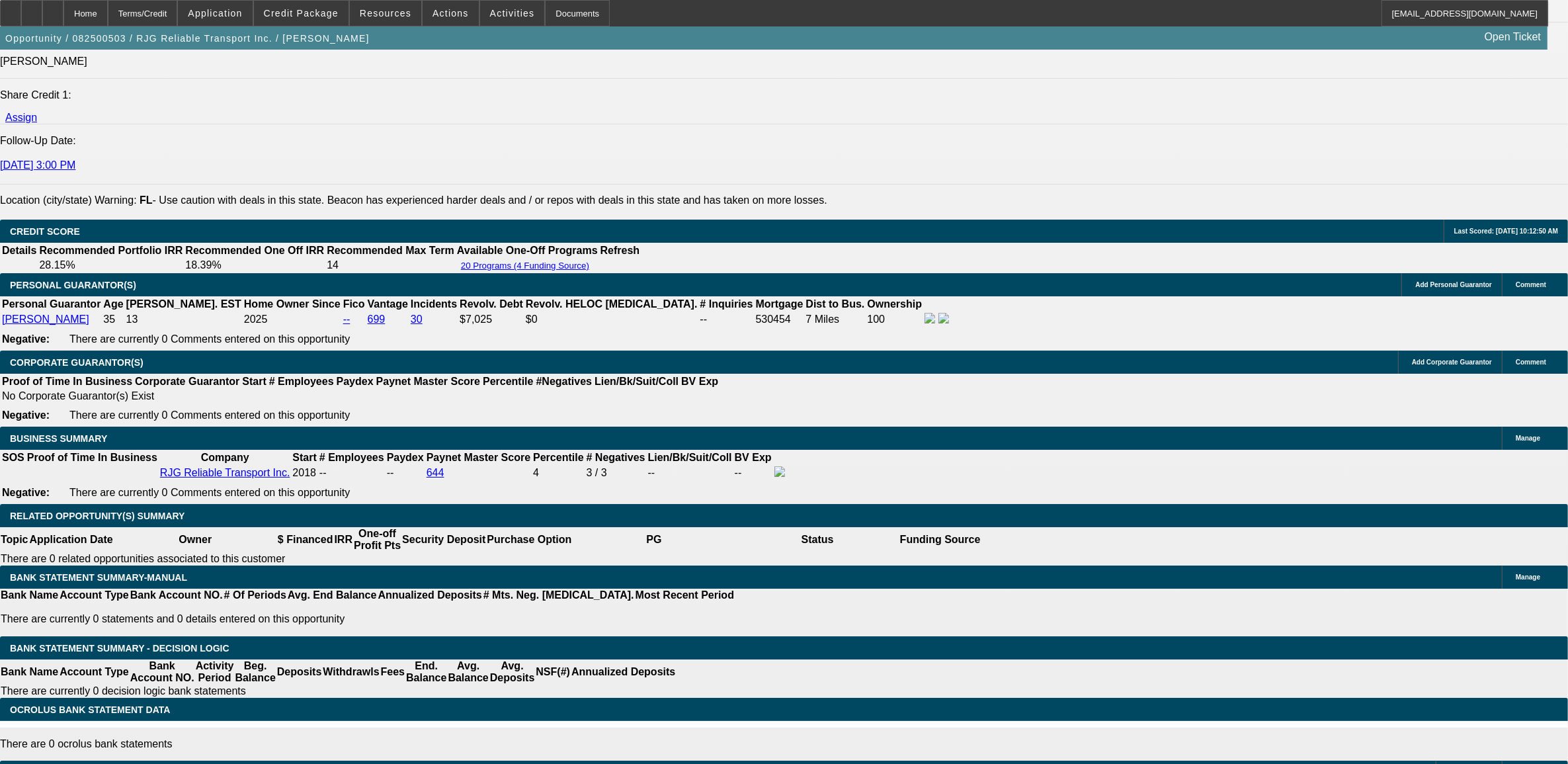
select select "4"
type input "UNKNOWN"
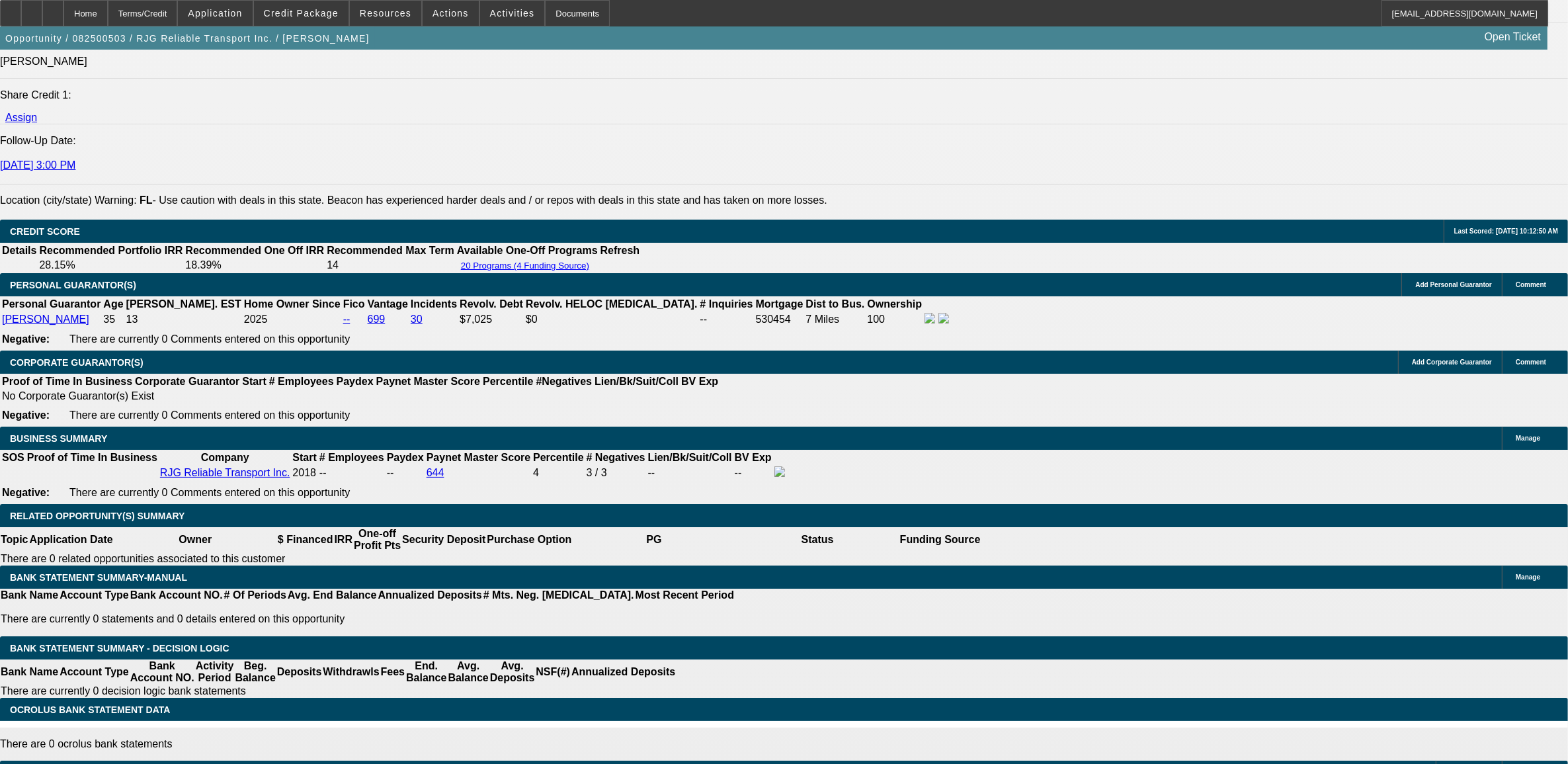
select select "0.1"
type input "$5,250.00"
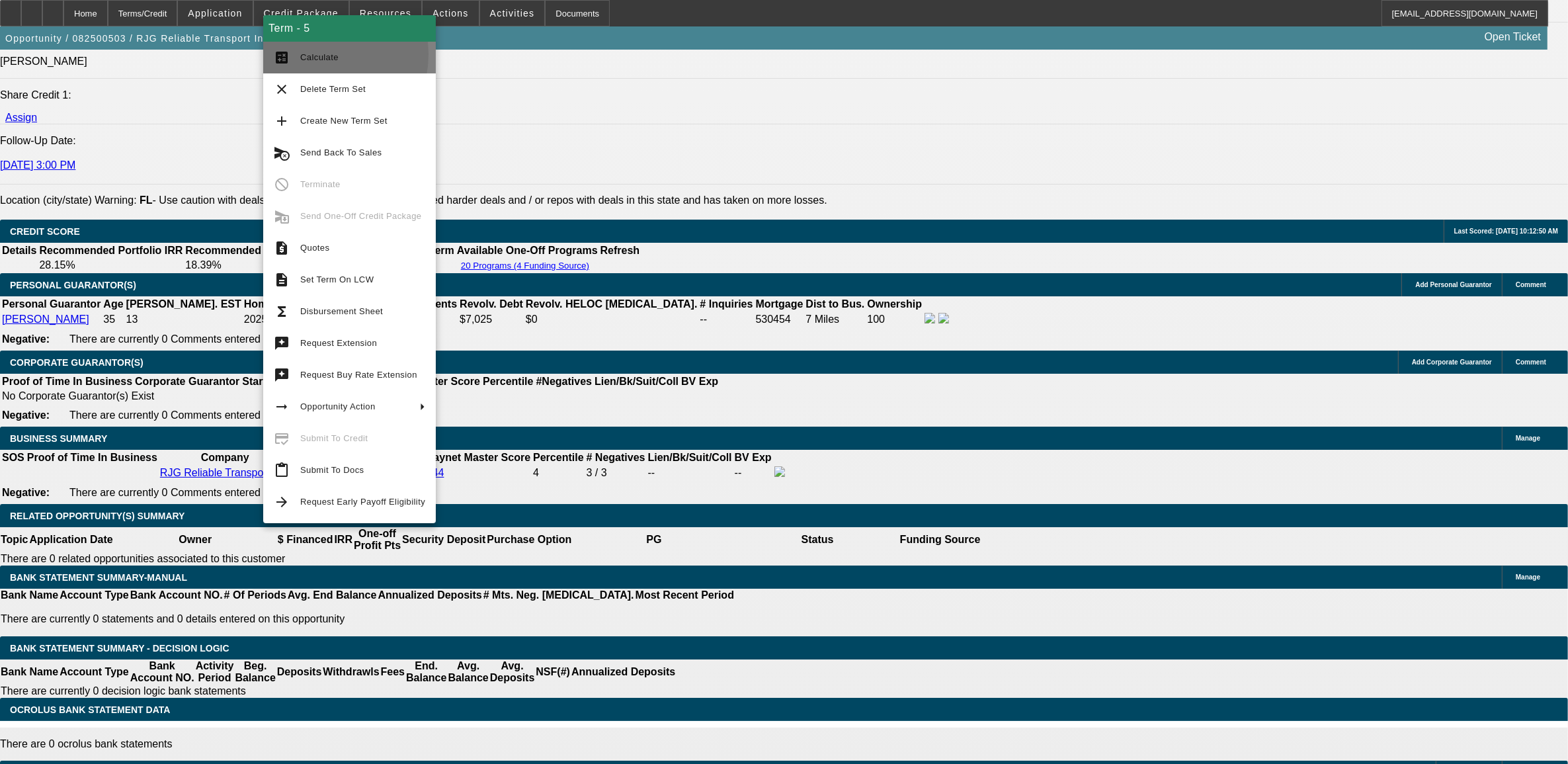
click at [309, 54] on span "Calculate" at bounding box center [319, 57] width 38 height 10
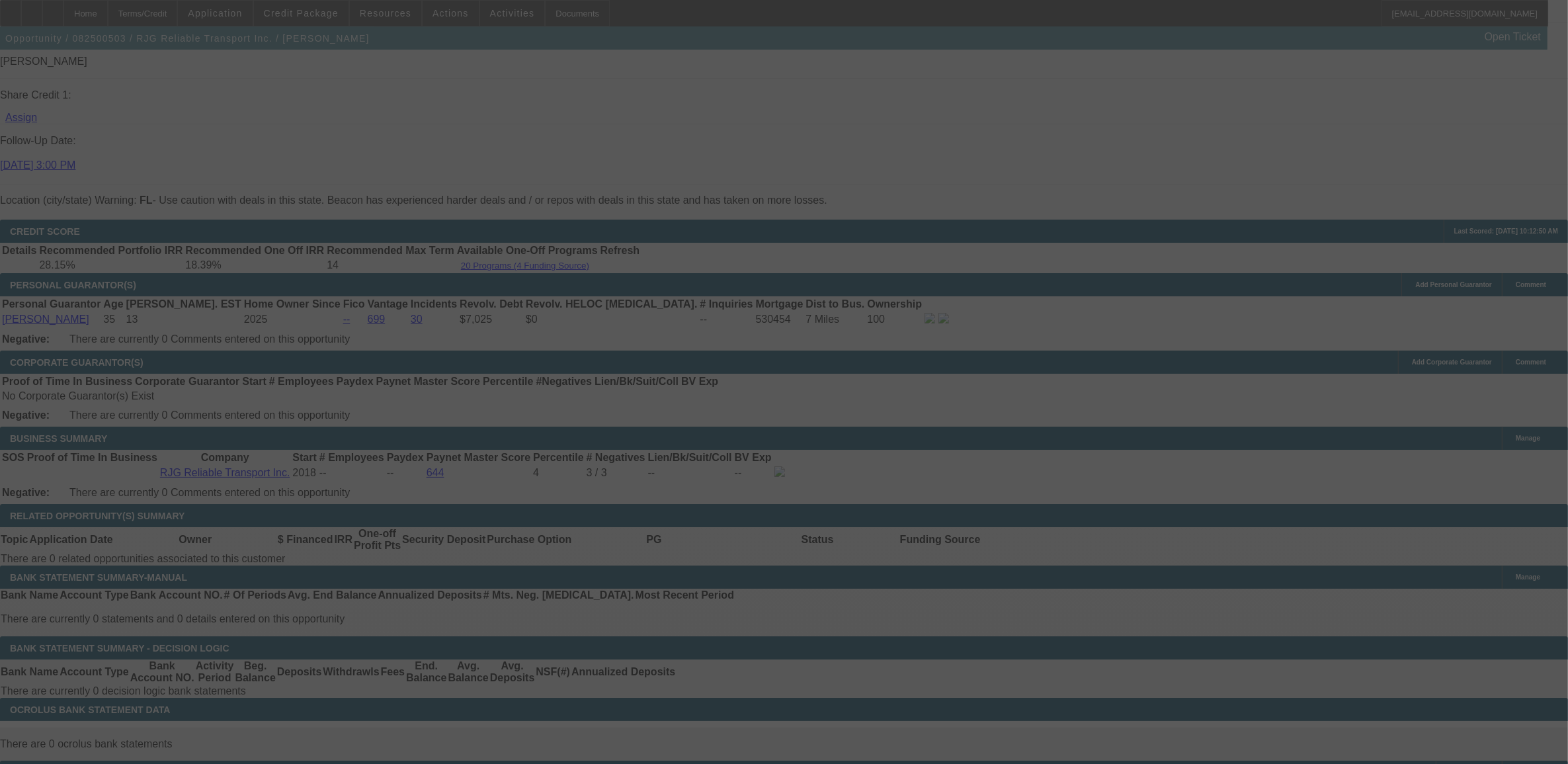
select select "0"
select select "3"
select select "0.1"
select select "4"
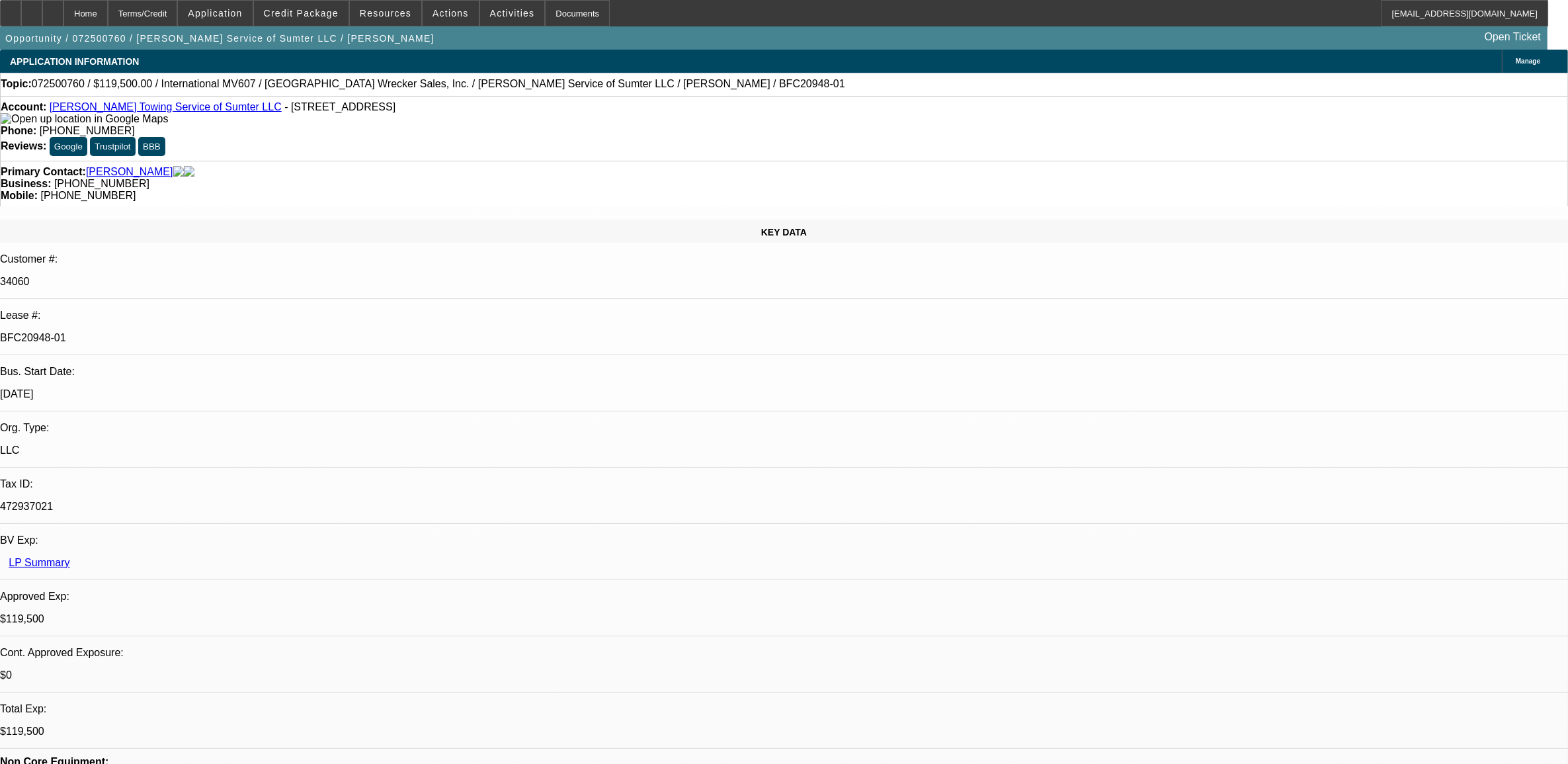
select select "0"
select select "2"
select select "0"
select select "2"
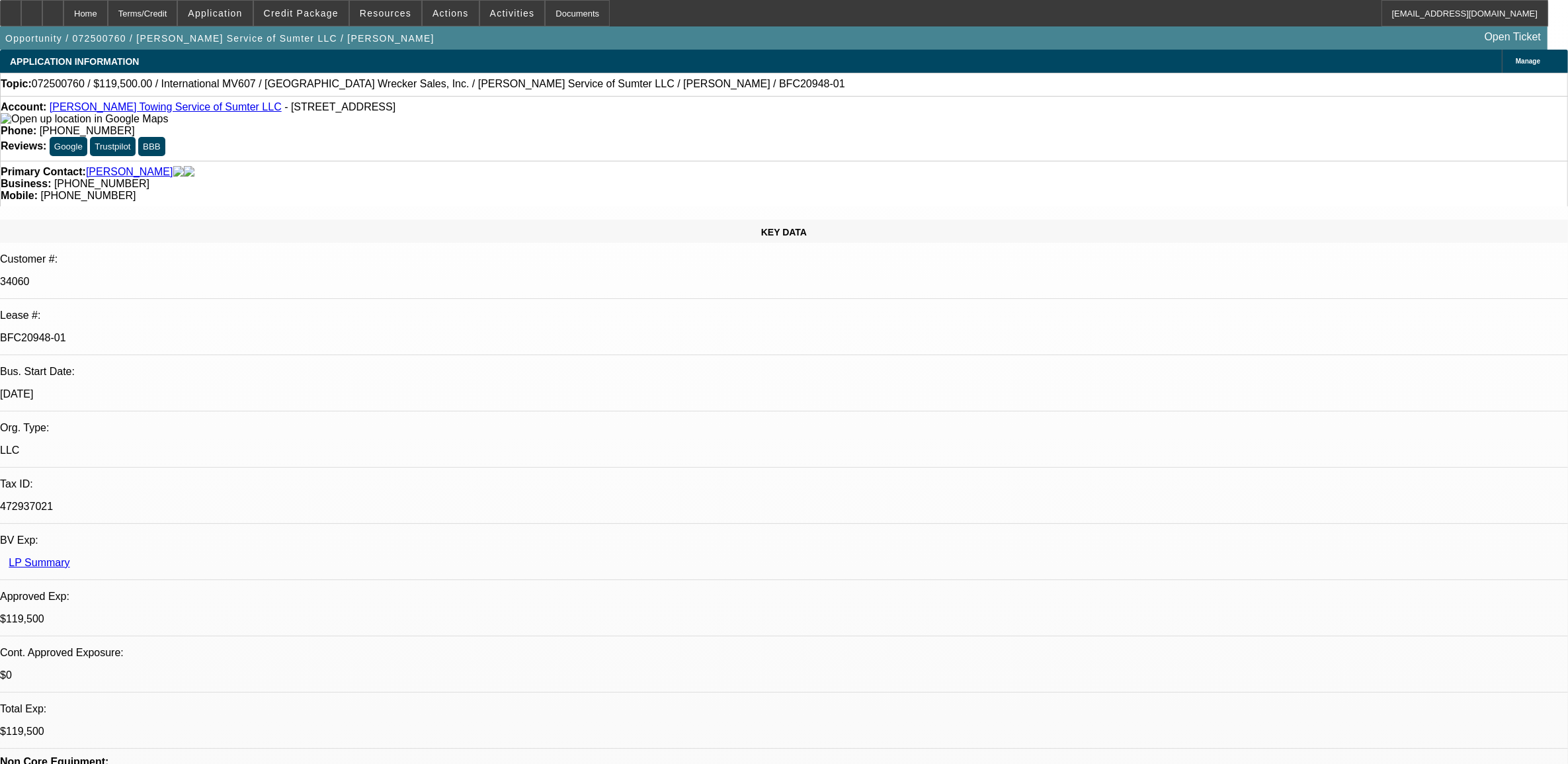
select select "0"
select select "2"
select select "0"
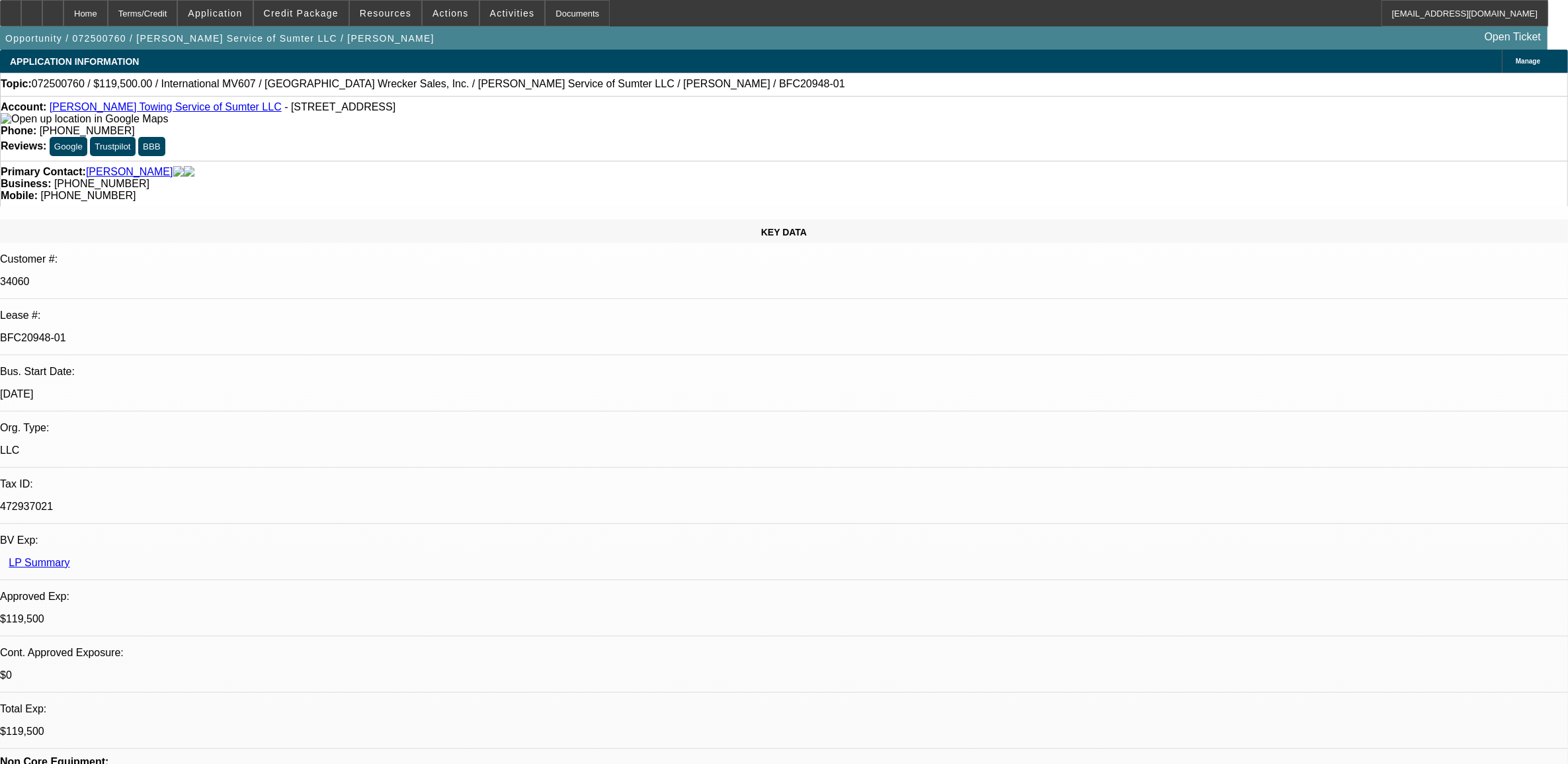
select select "2"
select select "0"
select select "1"
select select "2"
select select "6"
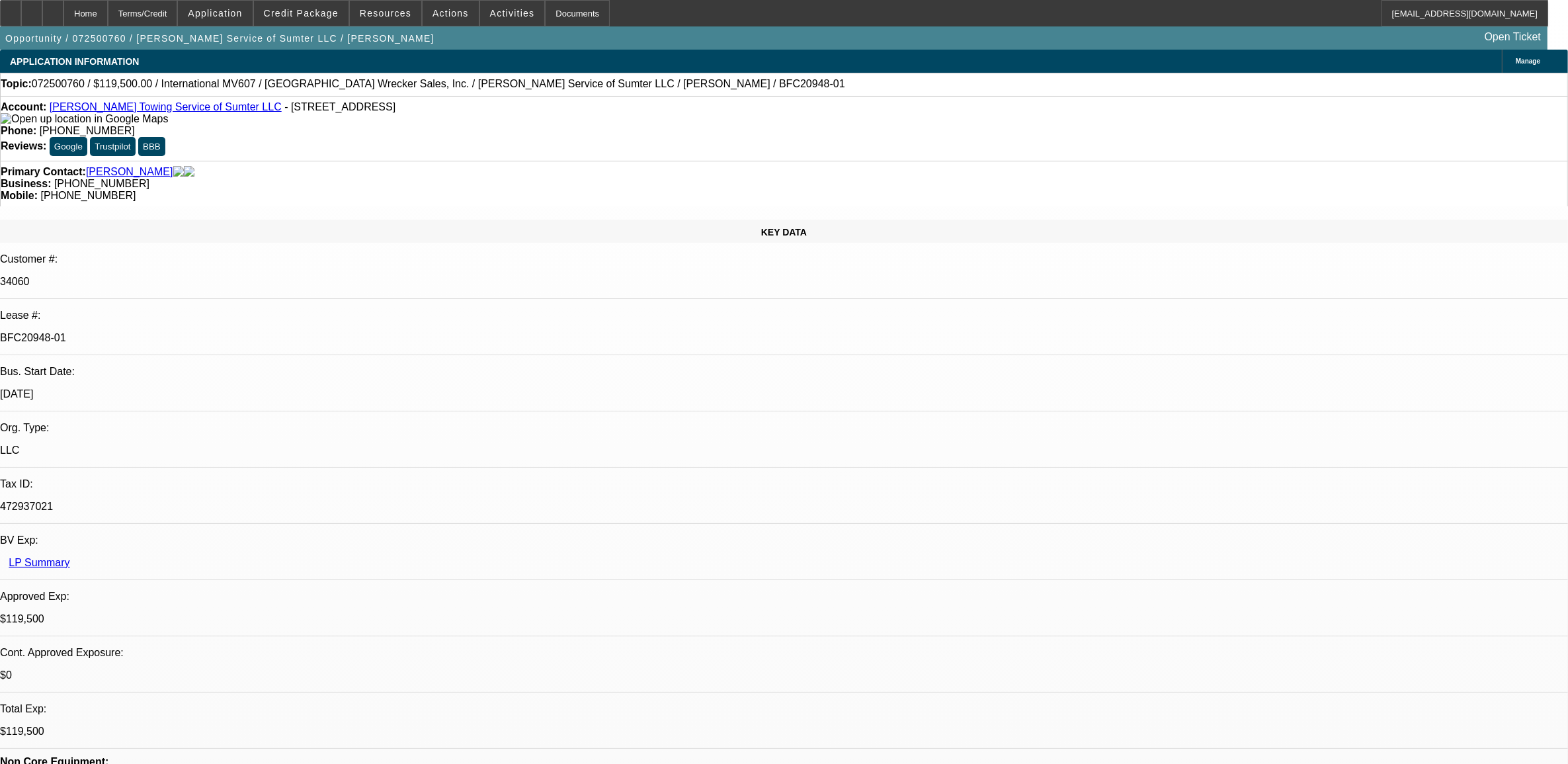
select select "1"
select select "2"
select select "6"
select select "1"
select select "2"
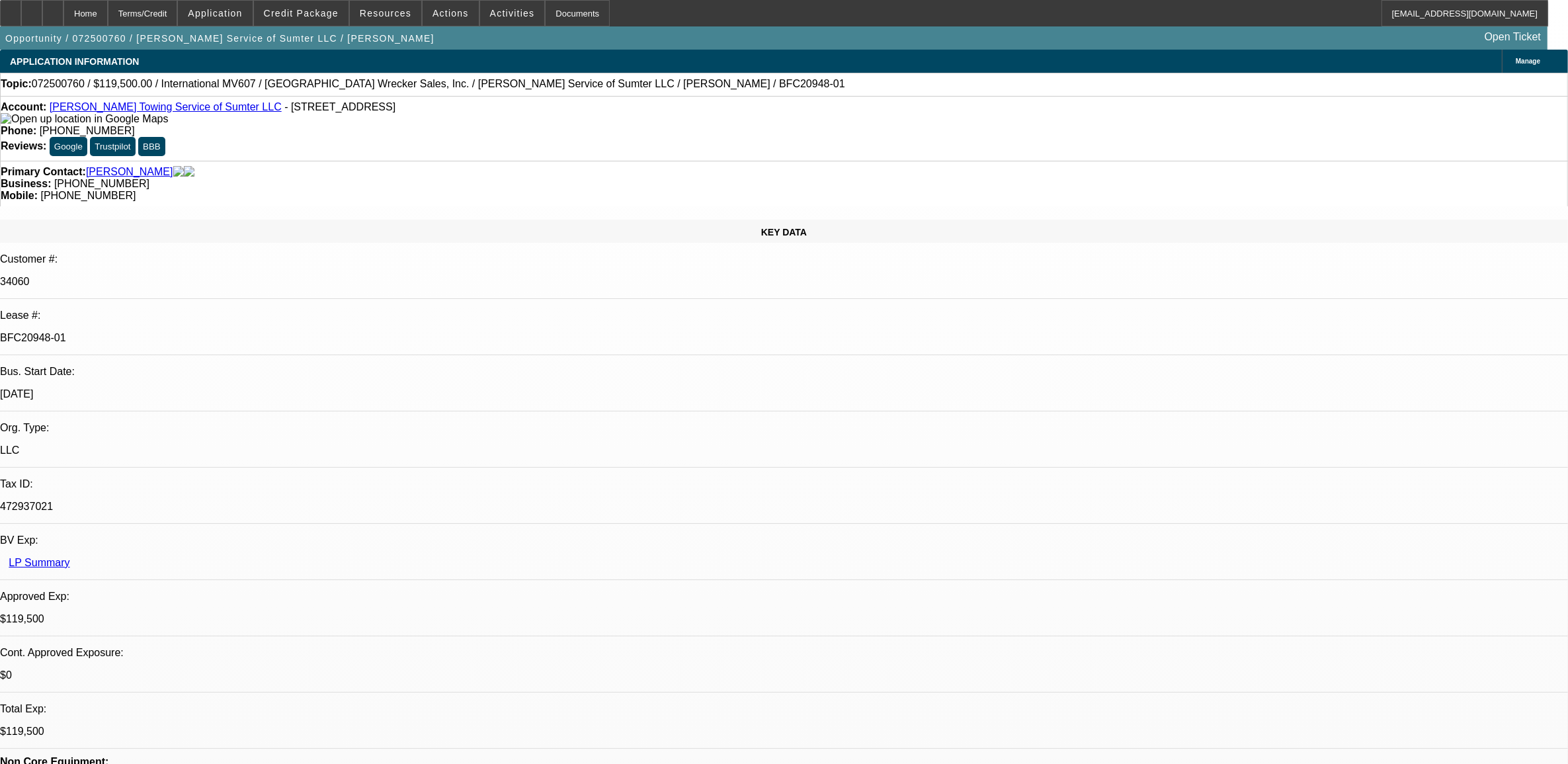
select select "6"
select select "1"
select select "2"
select select "6"
click at [325, 15] on span "Credit Package" at bounding box center [301, 13] width 74 height 10
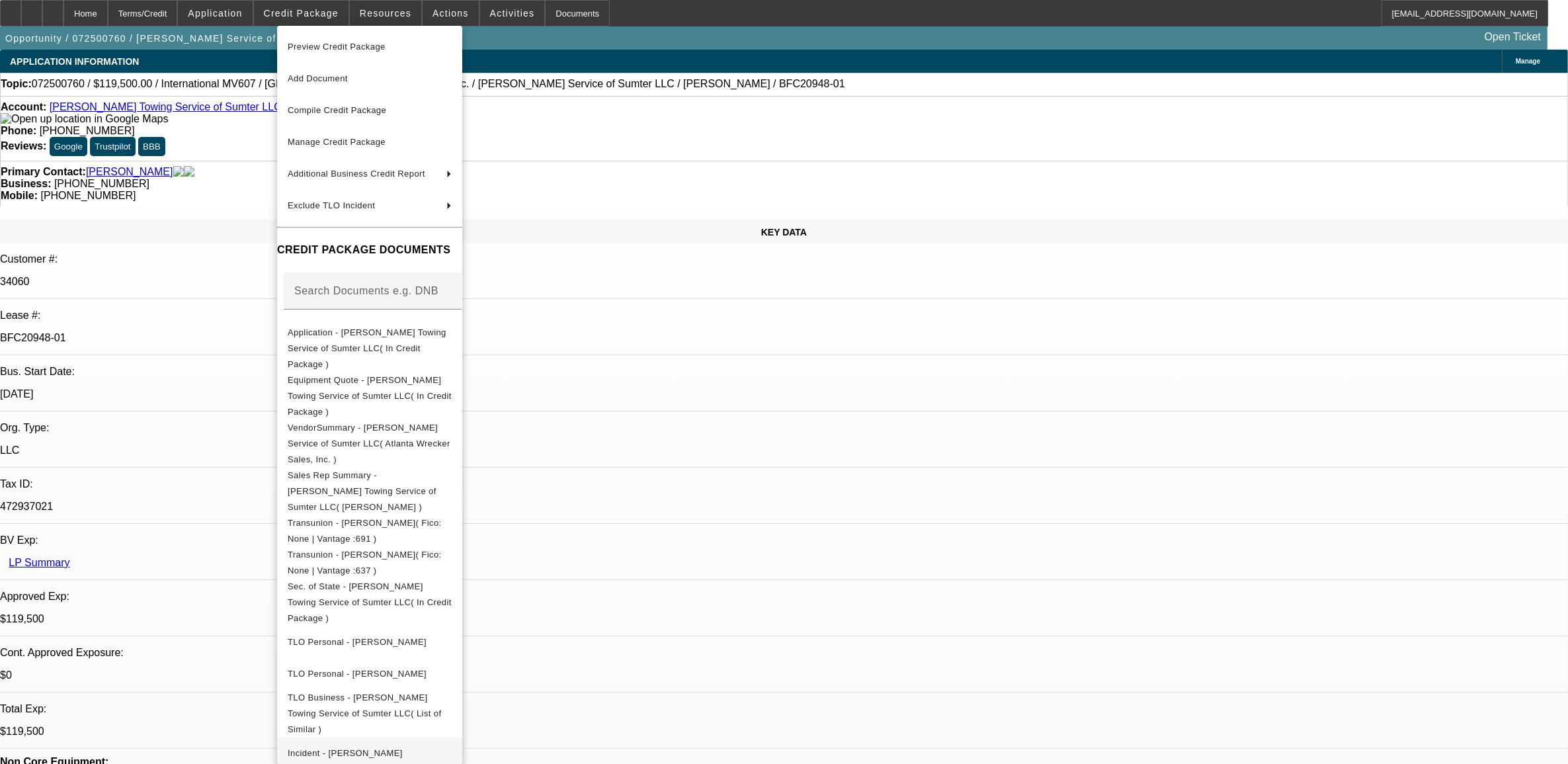
scroll to position [64, 0]
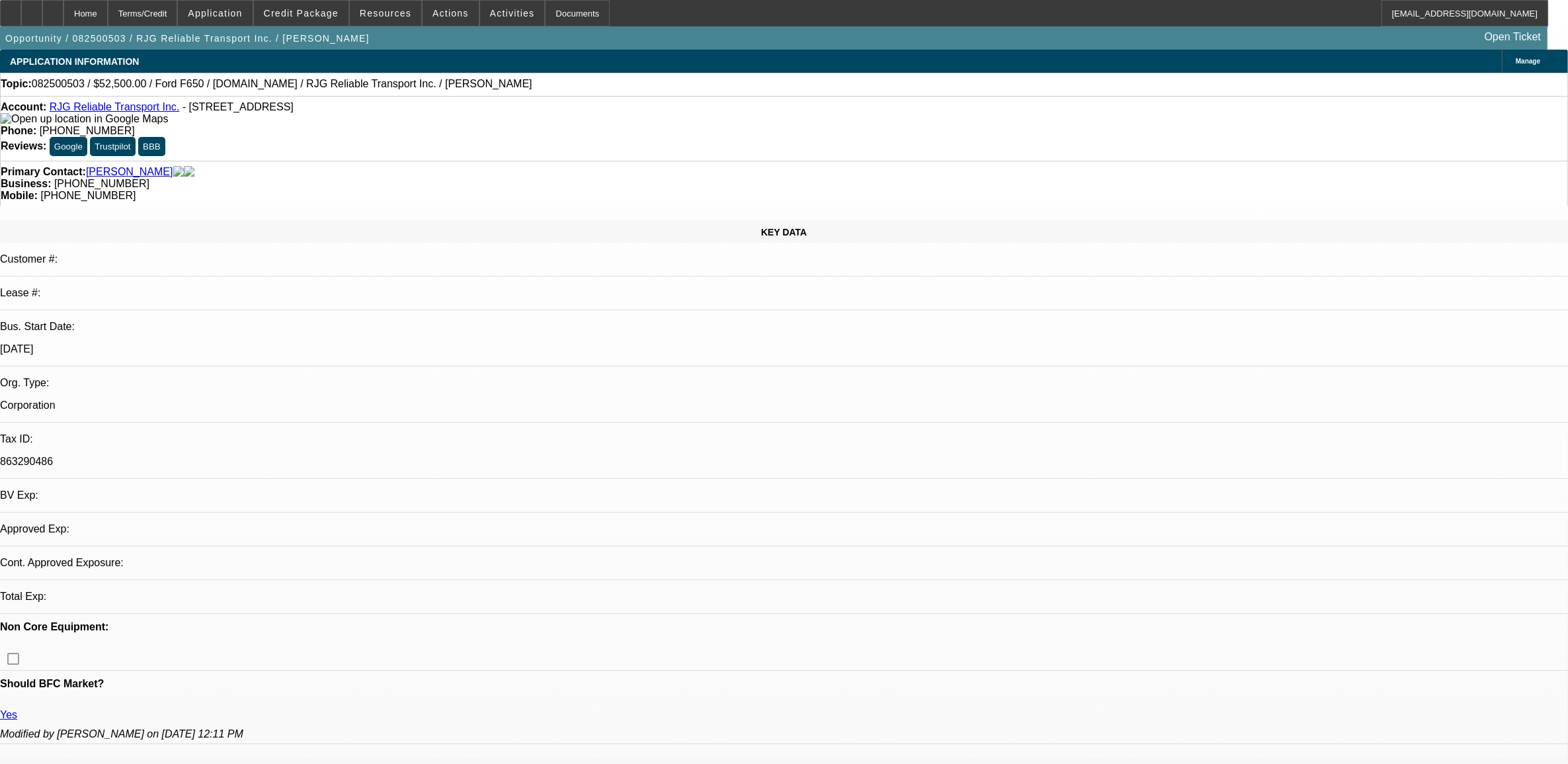
select select "0"
select select "0.1"
select select "0"
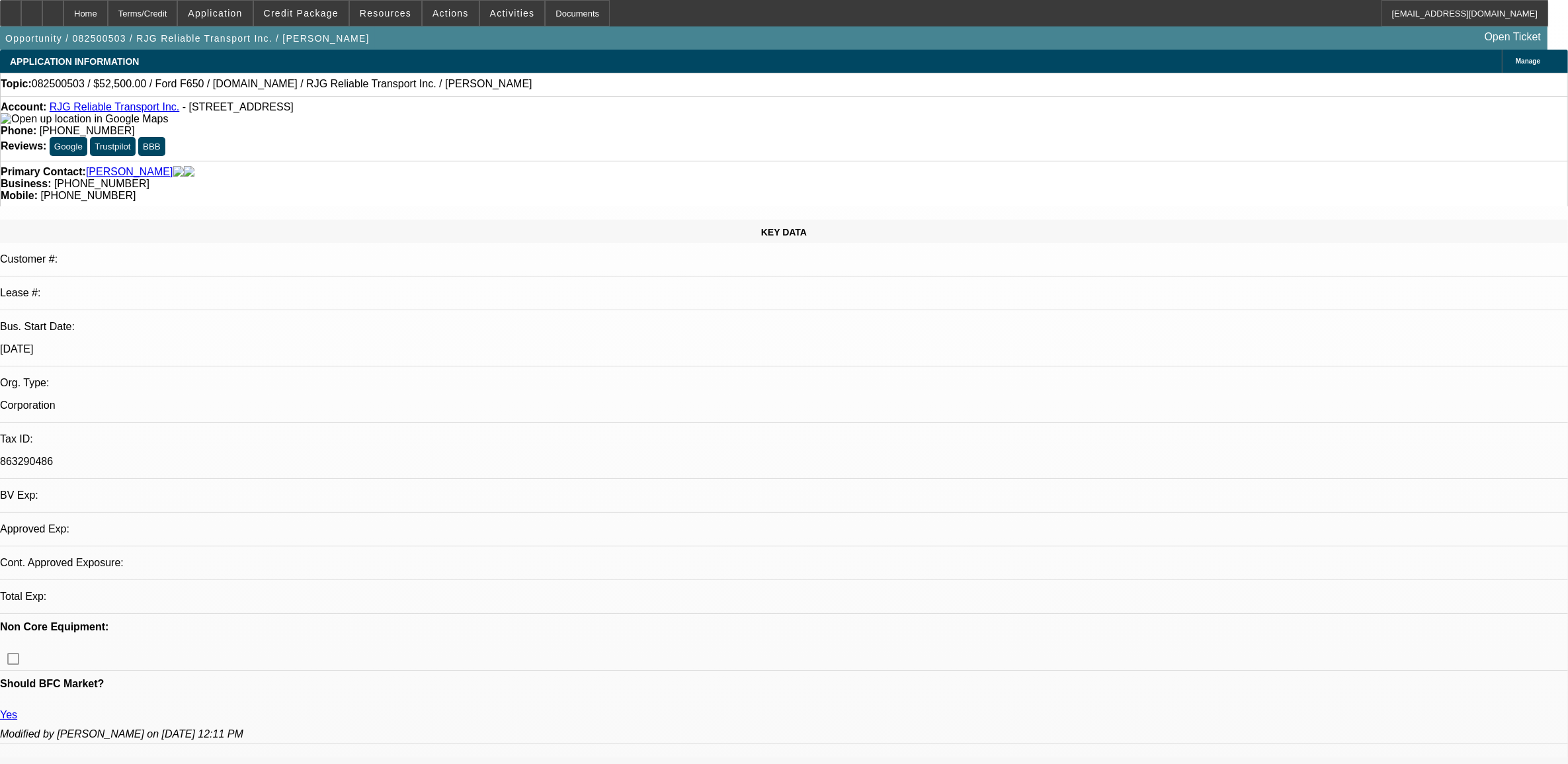
select select "0.1"
select select "0"
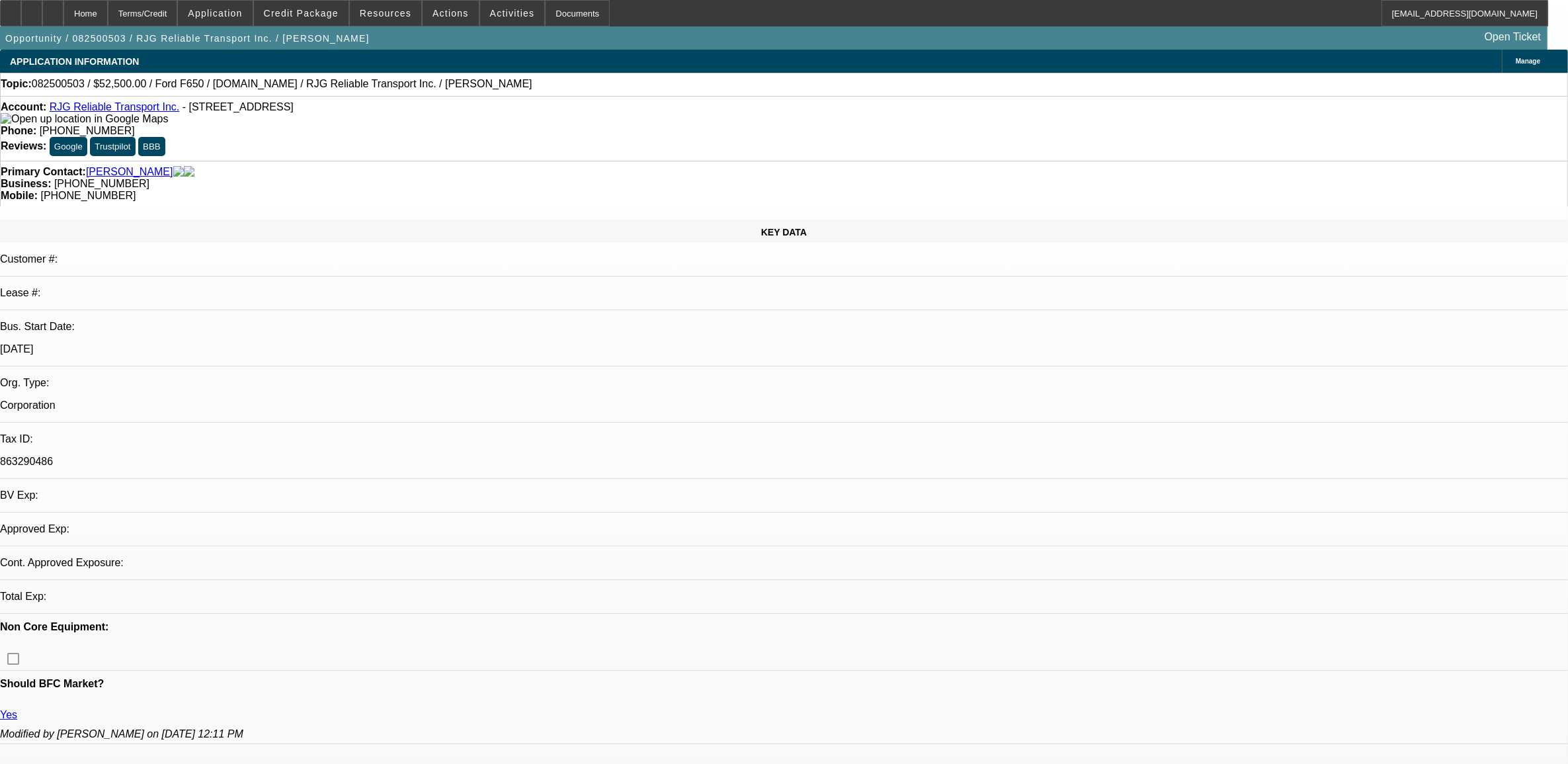
select select "0"
select select "1"
select select "3"
select select "4"
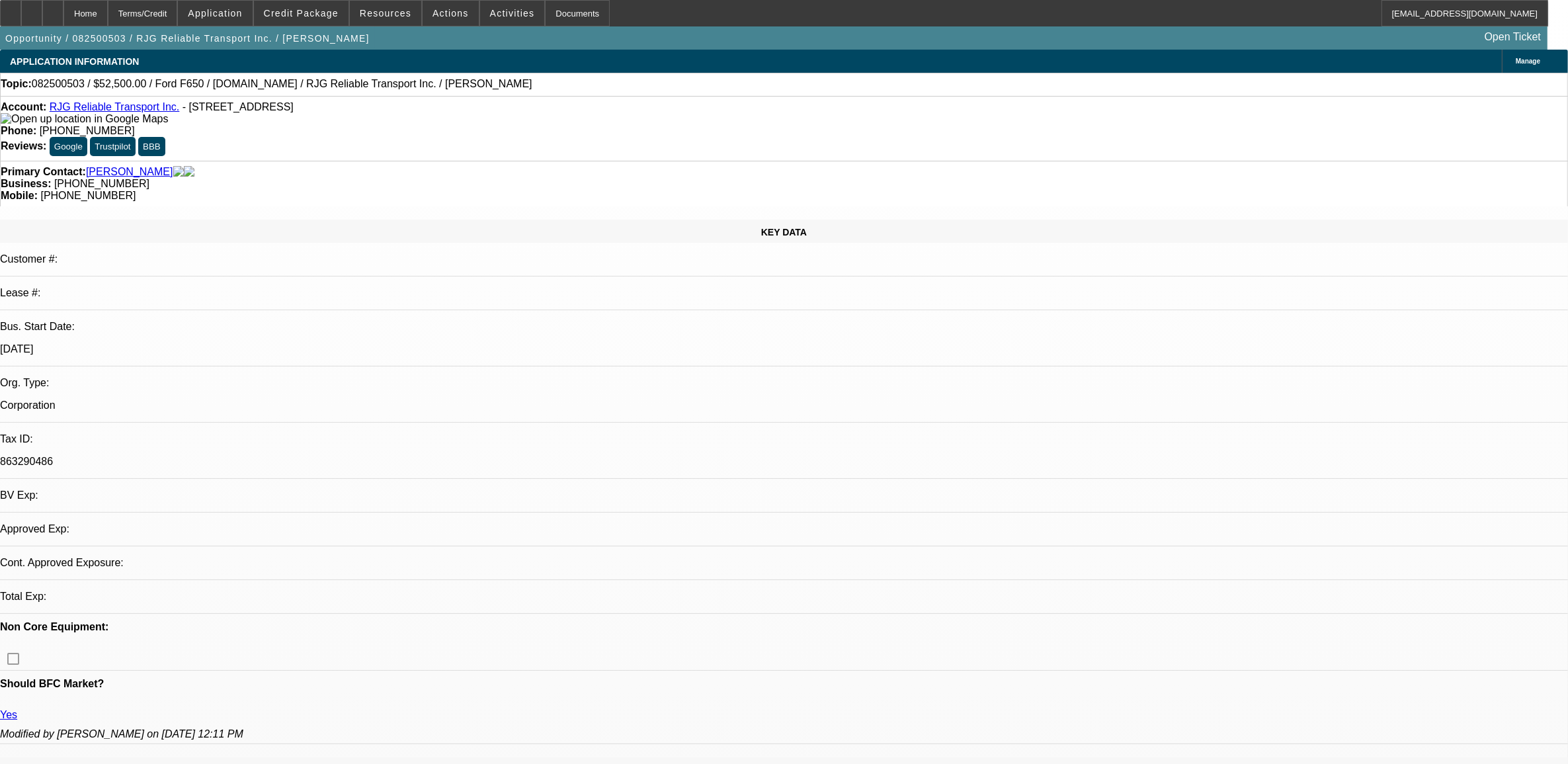
select select "1"
select select "3"
select select "4"
select select "1"
select select "3"
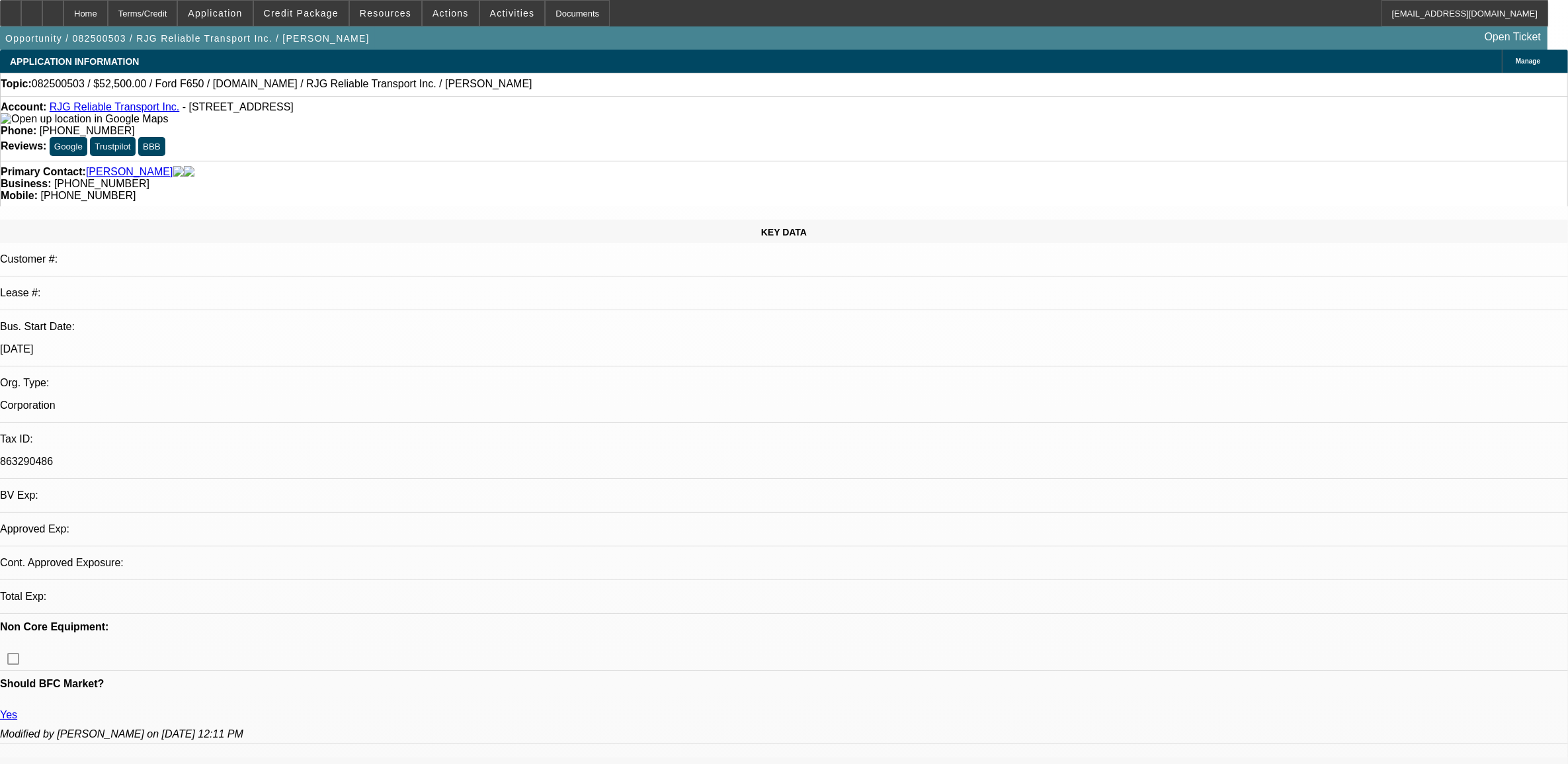
select select "6"
select select "1"
select select "6"
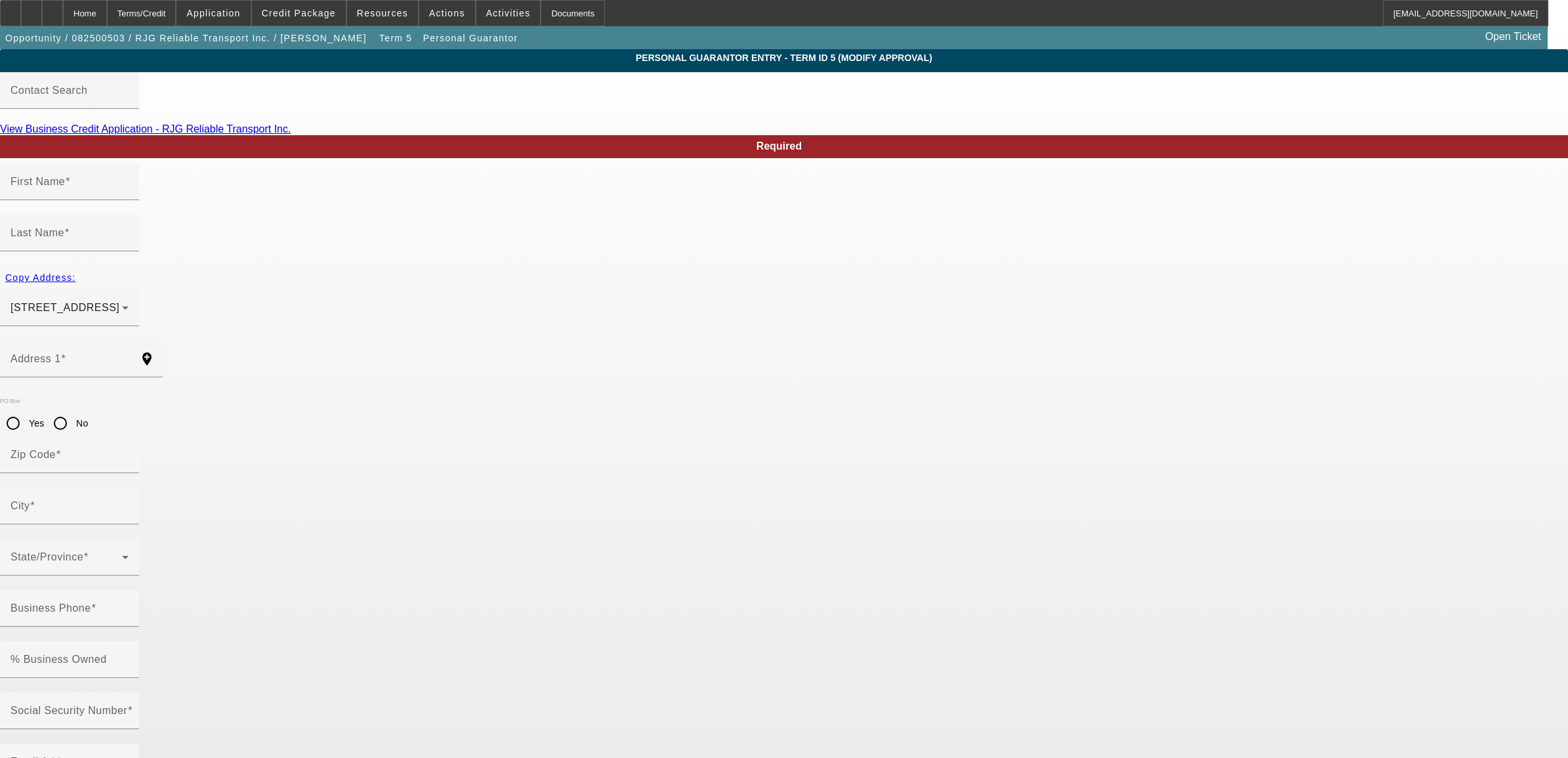
type input "Gyselle"
type input "Venero"
type input "13 Northwest 108th Court"
radio input "true"
type input "33172"
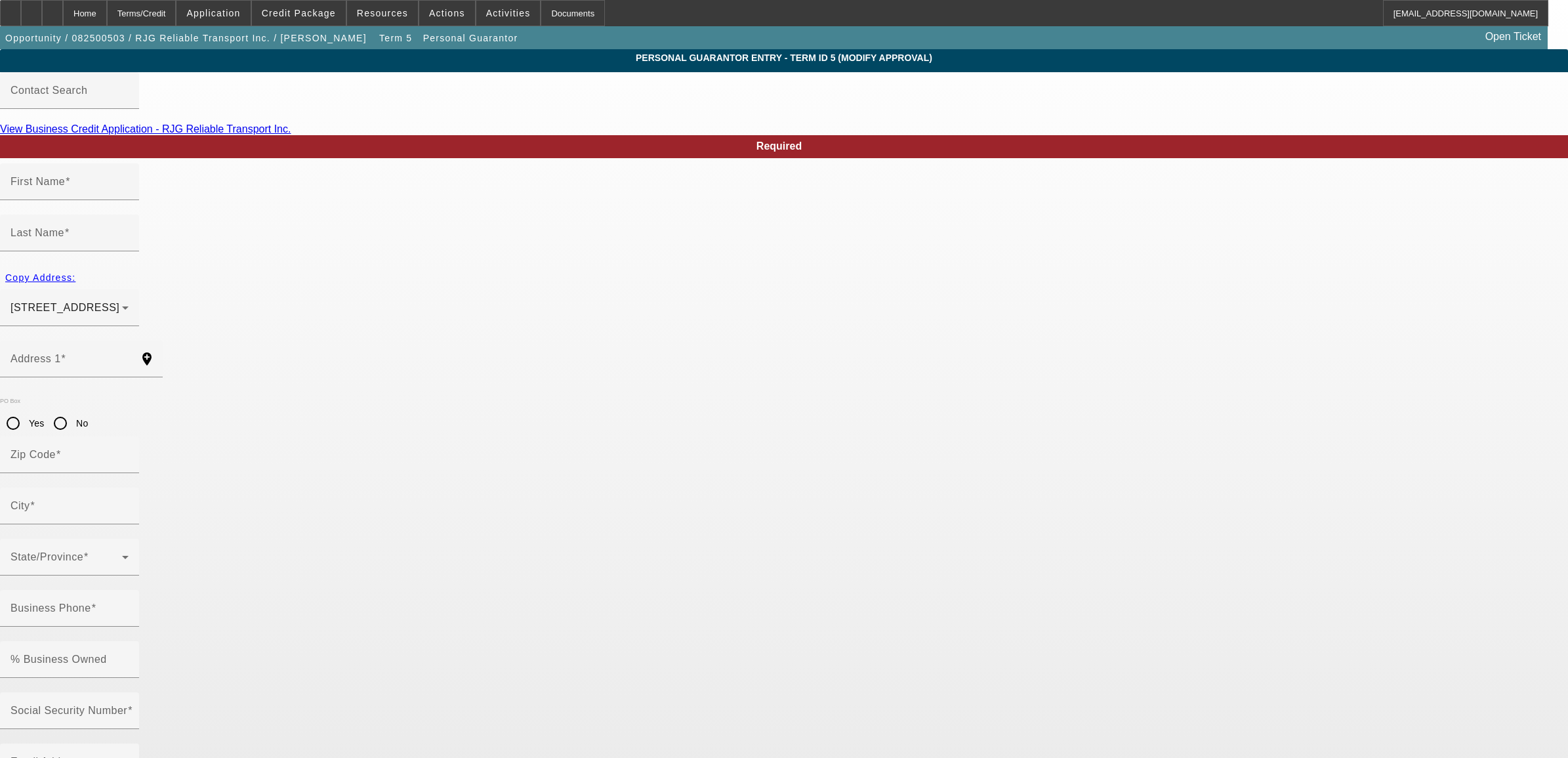
type input "Miami"
type input "(800) 291-6900"
type input "100"
type input "593-98-0352"
type input "gysellev@gmail.com"
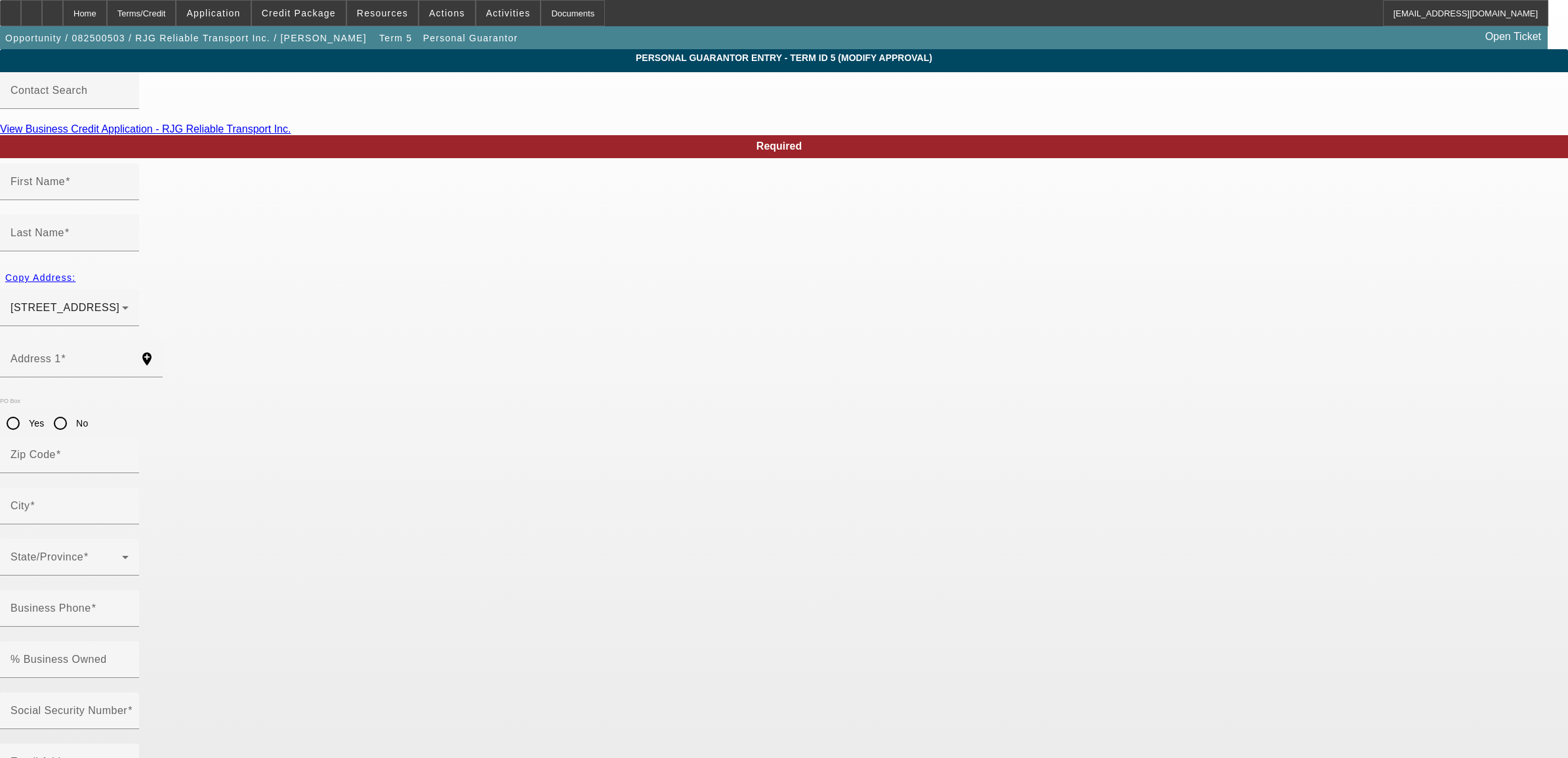
type input "(754) 757-6215"
type input "(786) 606-2785"
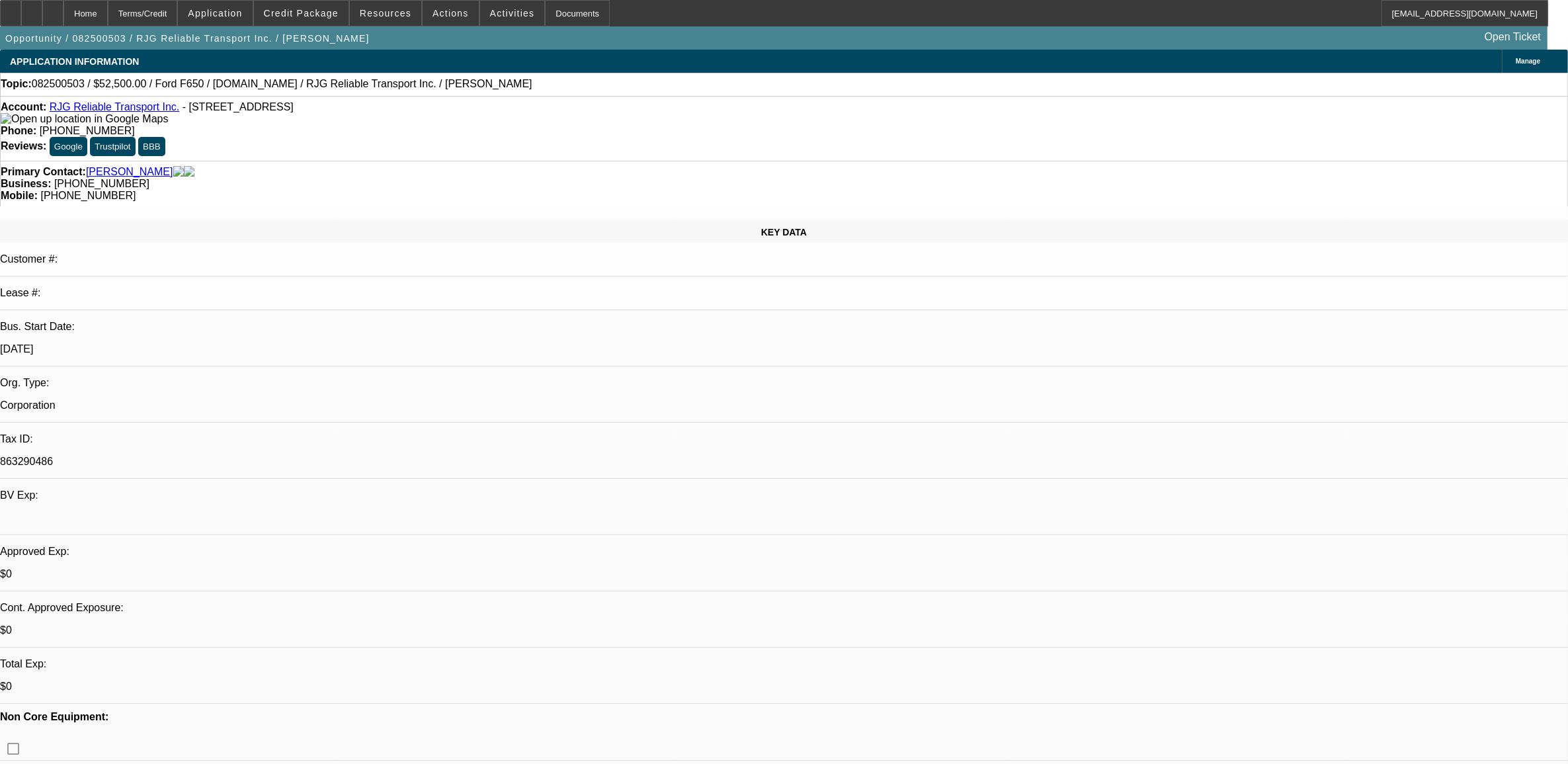
select select "0"
select select "3"
select select "0.1"
select select "4"
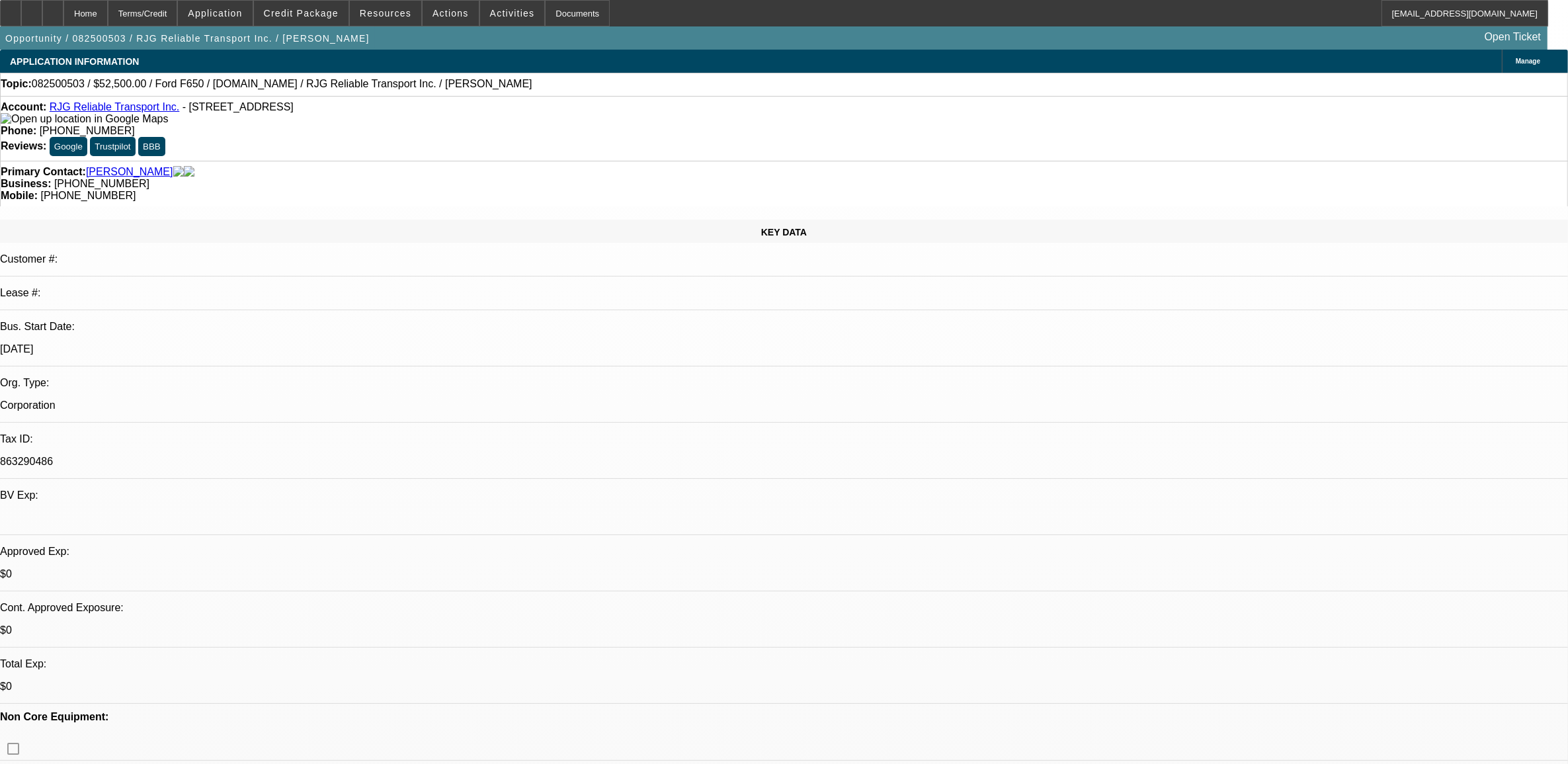
select select "0"
select select "3"
select select "0.1"
select select "4"
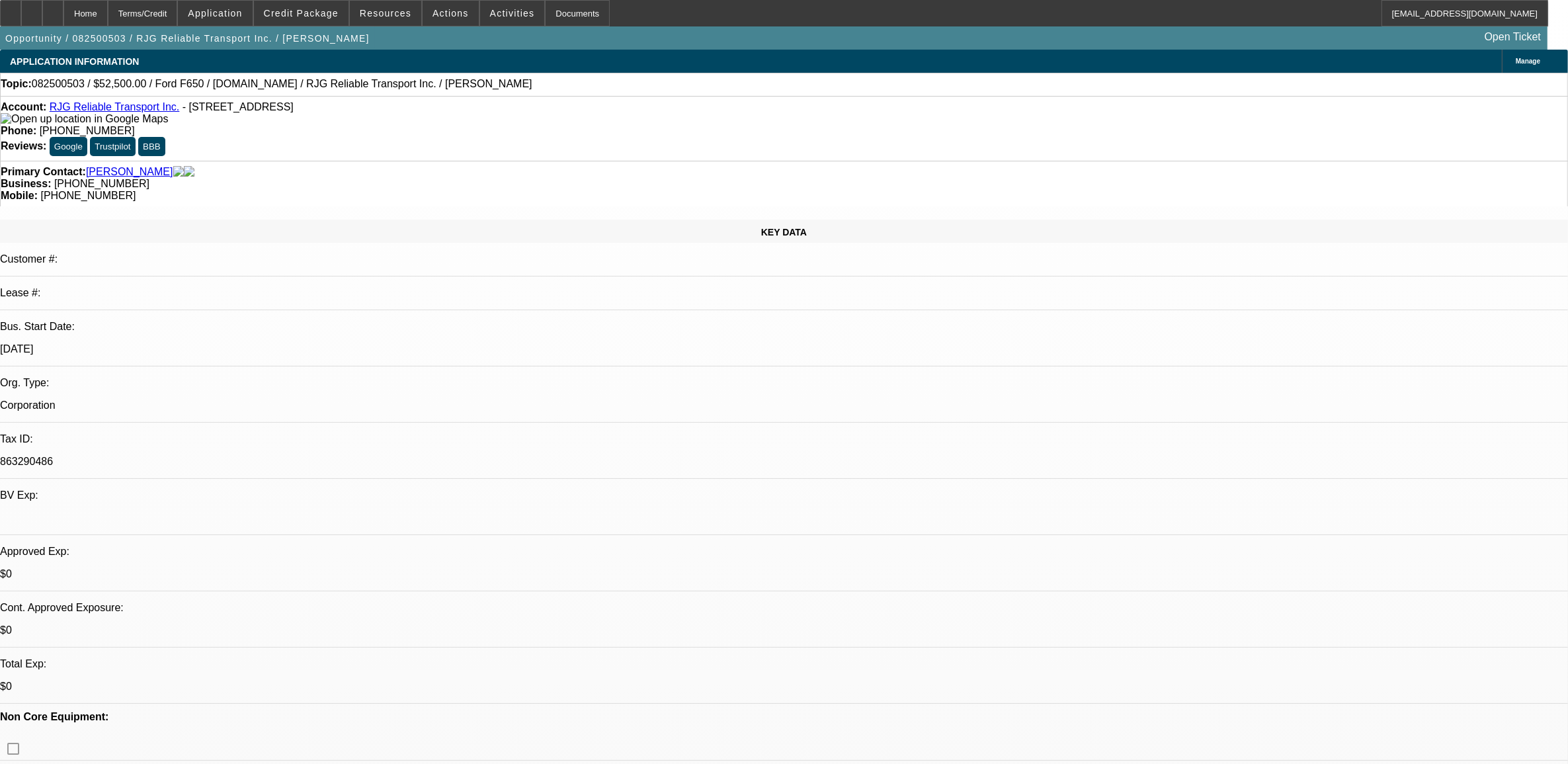
select select "0"
select select "3"
select select "0"
select select "6"
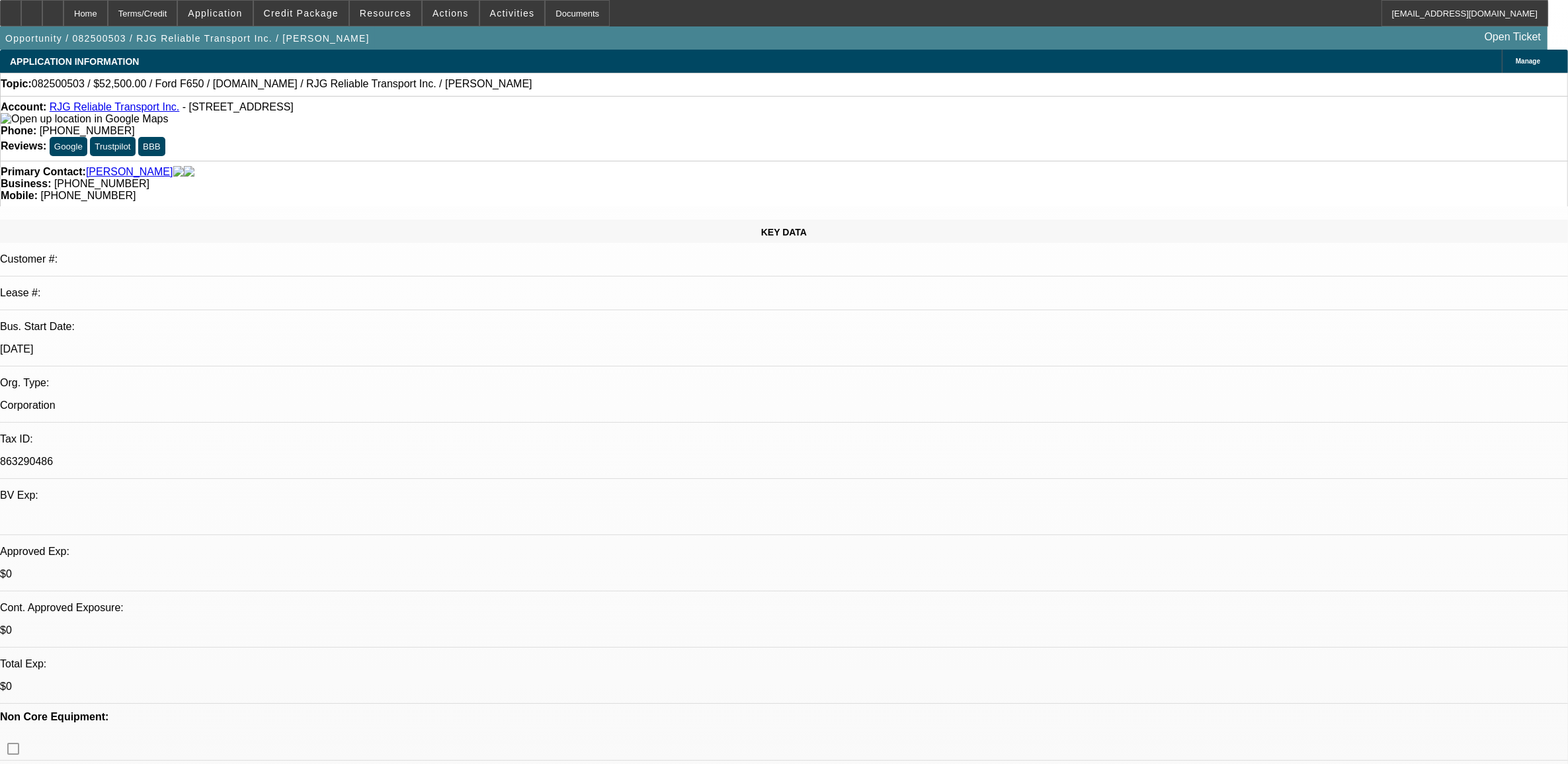
select select "0"
select select "6"
click at [295, 14] on span "Credit Package" at bounding box center [301, 13] width 74 height 10
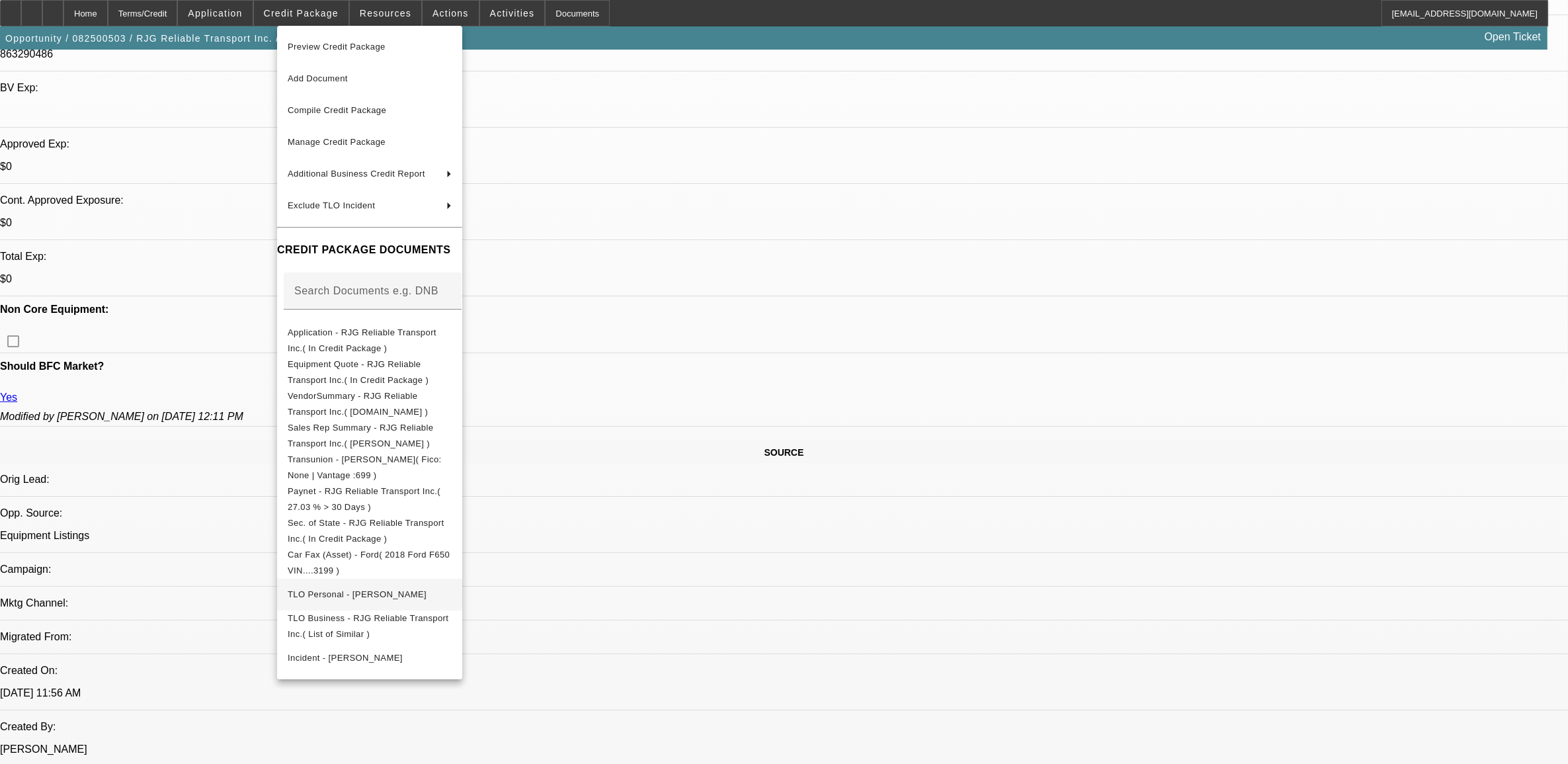
scroll to position [413, 0]
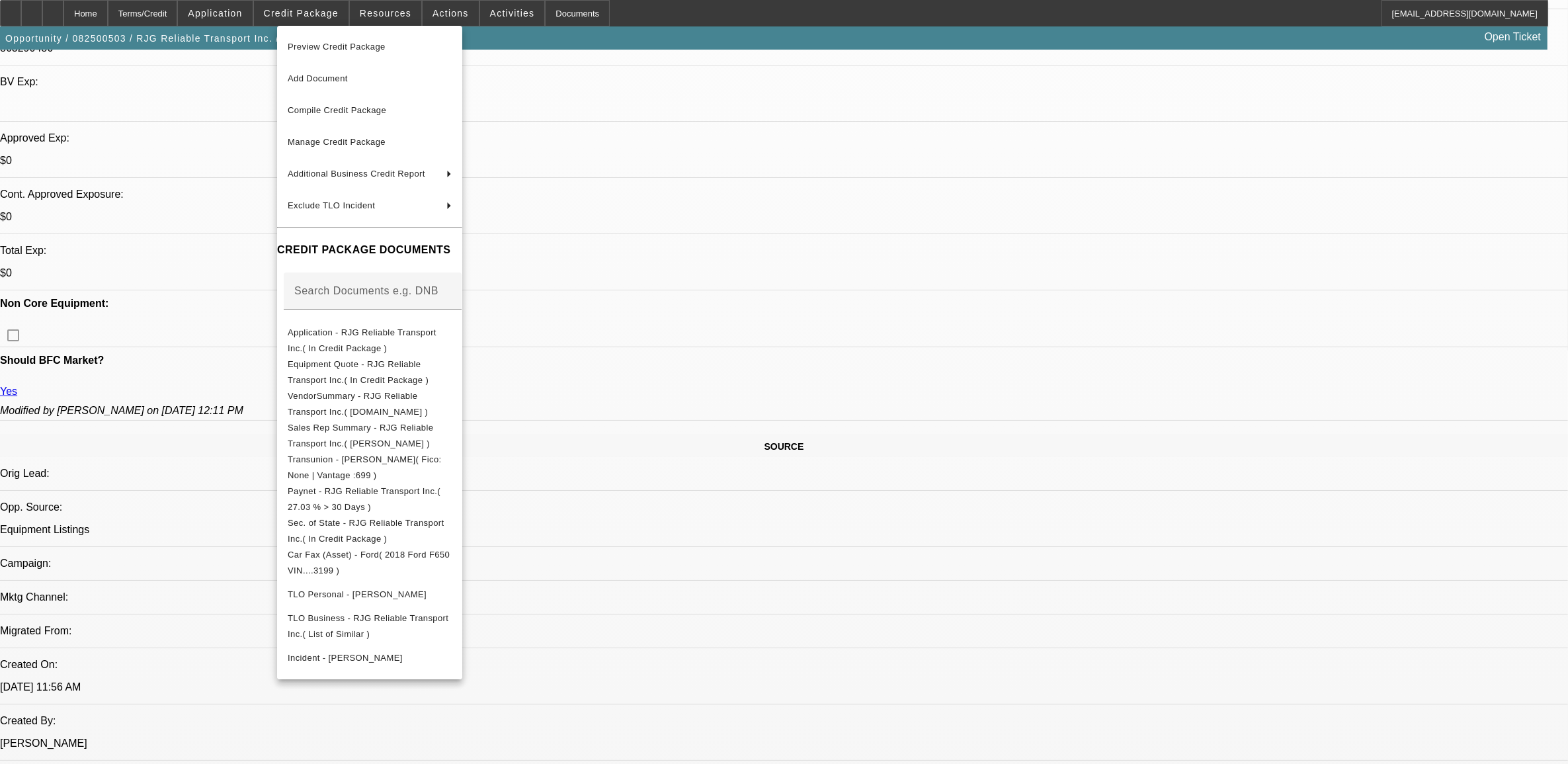
click at [699, 243] on div at bounding box center [784, 382] width 1568 height 764
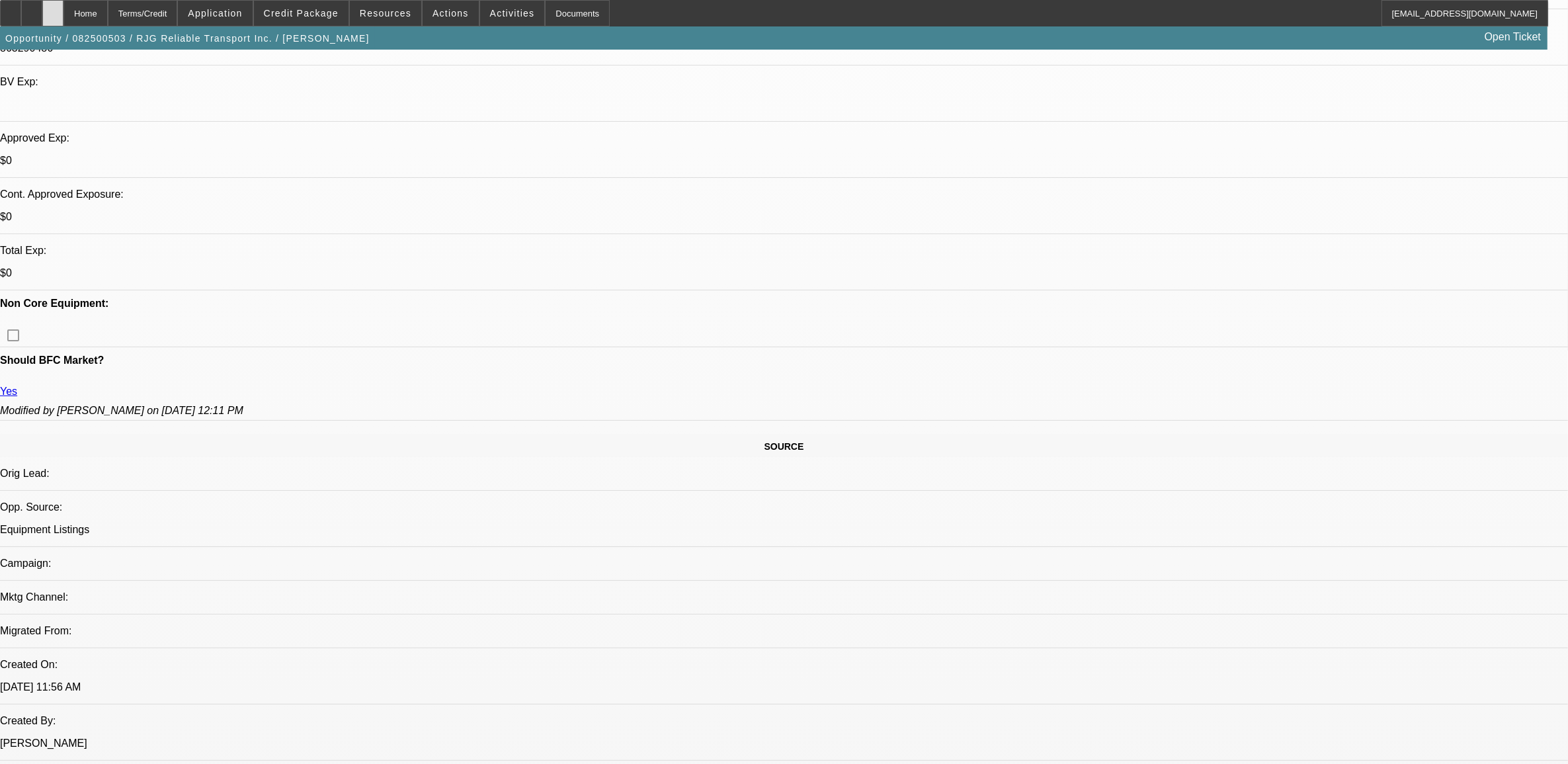
click at [64, 14] on div at bounding box center [53, 13] width 21 height 27
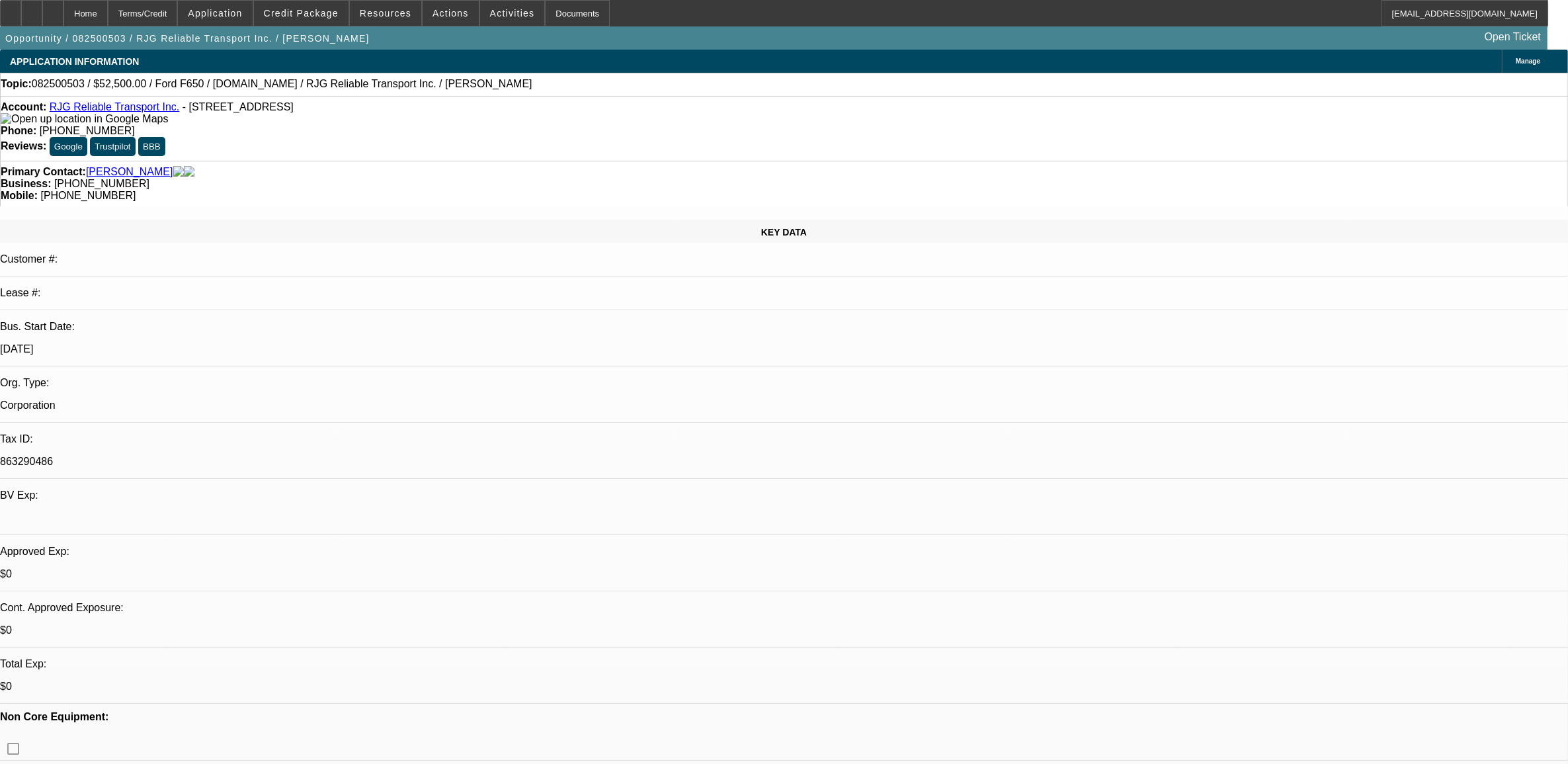
select select "0"
select select "0.1"
select select "0"
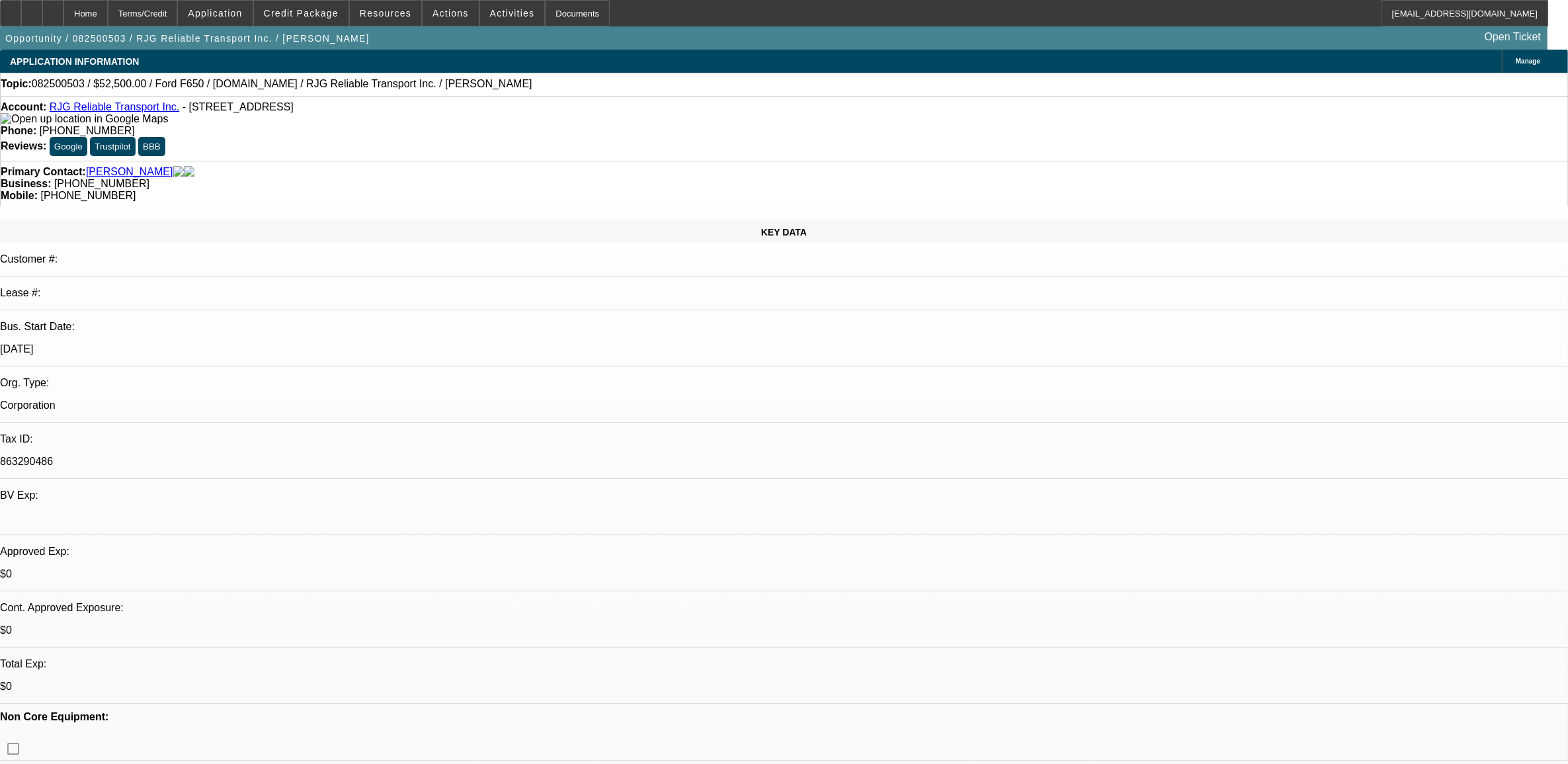
select select "0.1"
select select "0"
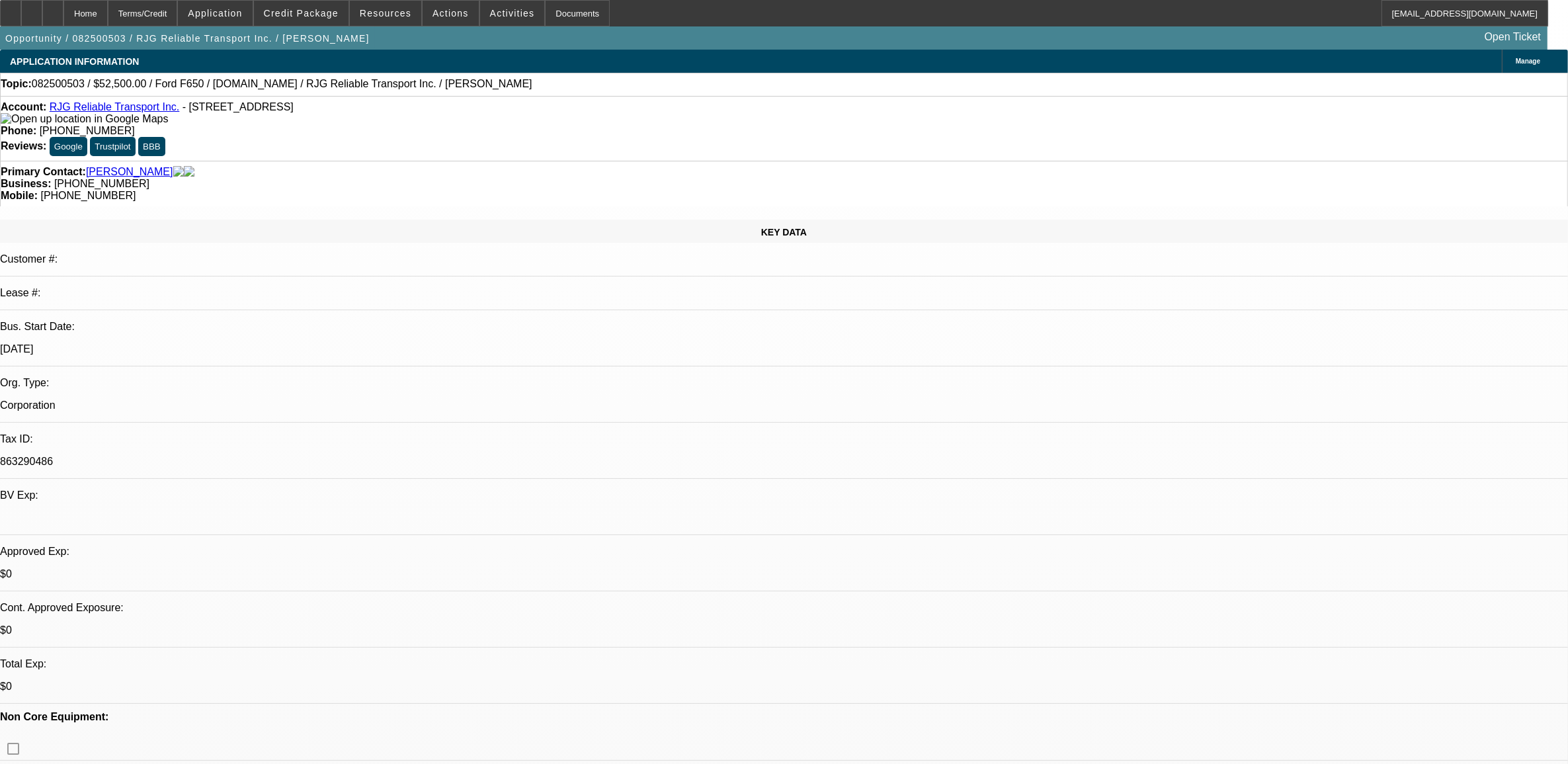
select select "0"
select select "1"
select select "3"
select select "4"
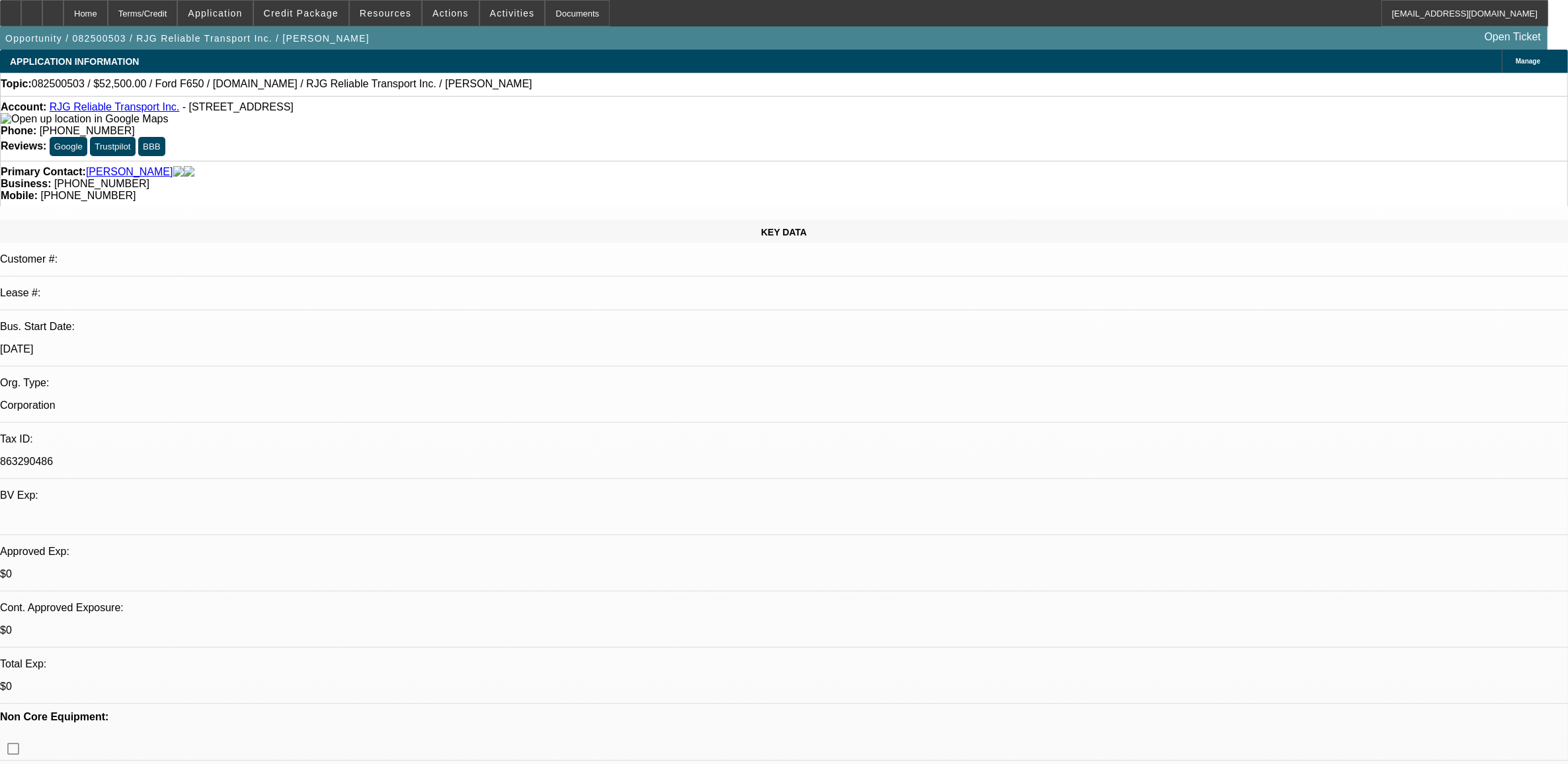
select select "1"
select select "3"
select select "4"
select select "1"
select select "3"
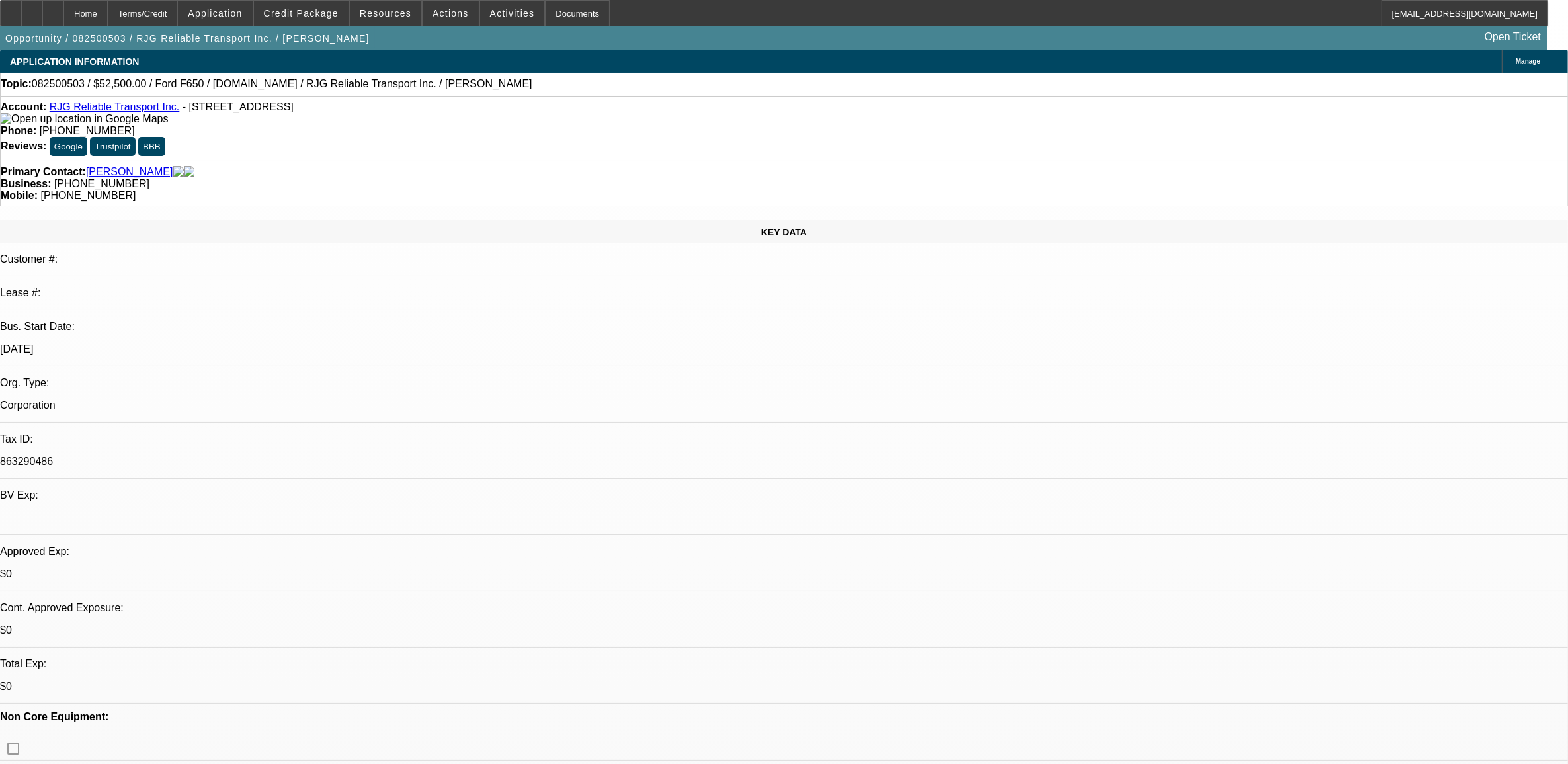
select select "6"
select select "1"
select select "6"
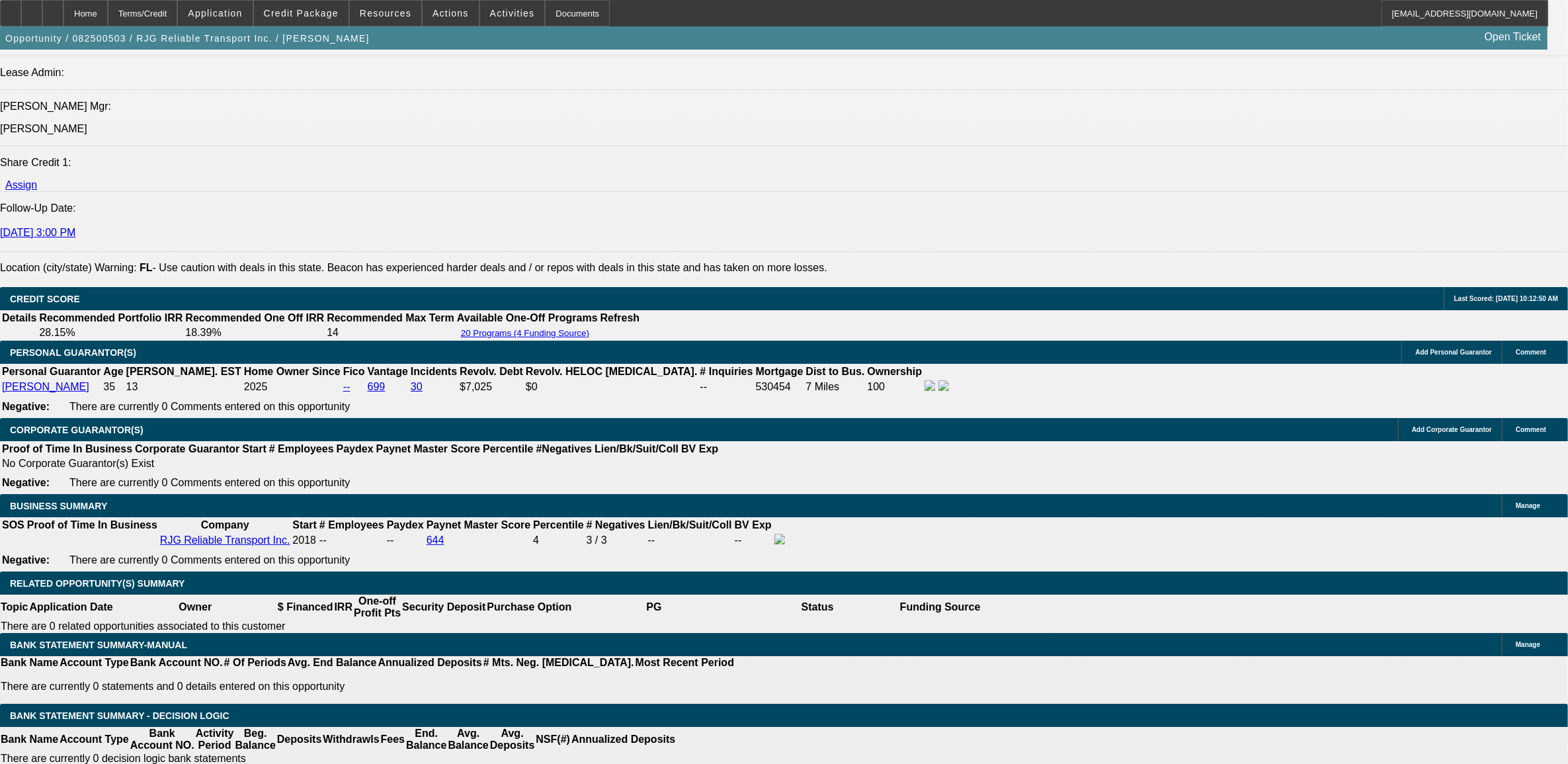
scroll to position [1654, 0]
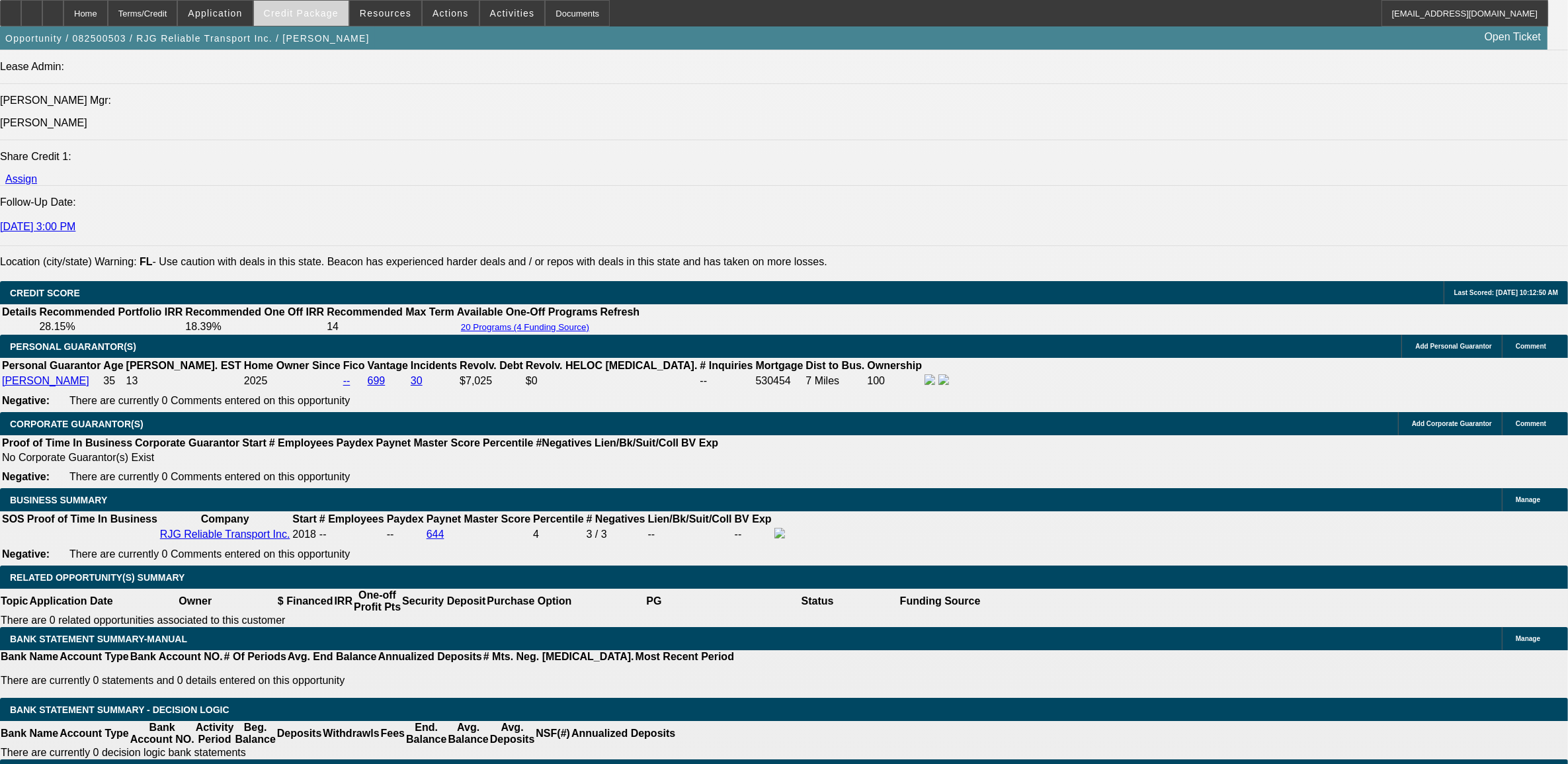
click at [298, 21] on span at bounding box center [301, 13] width 95 height 31
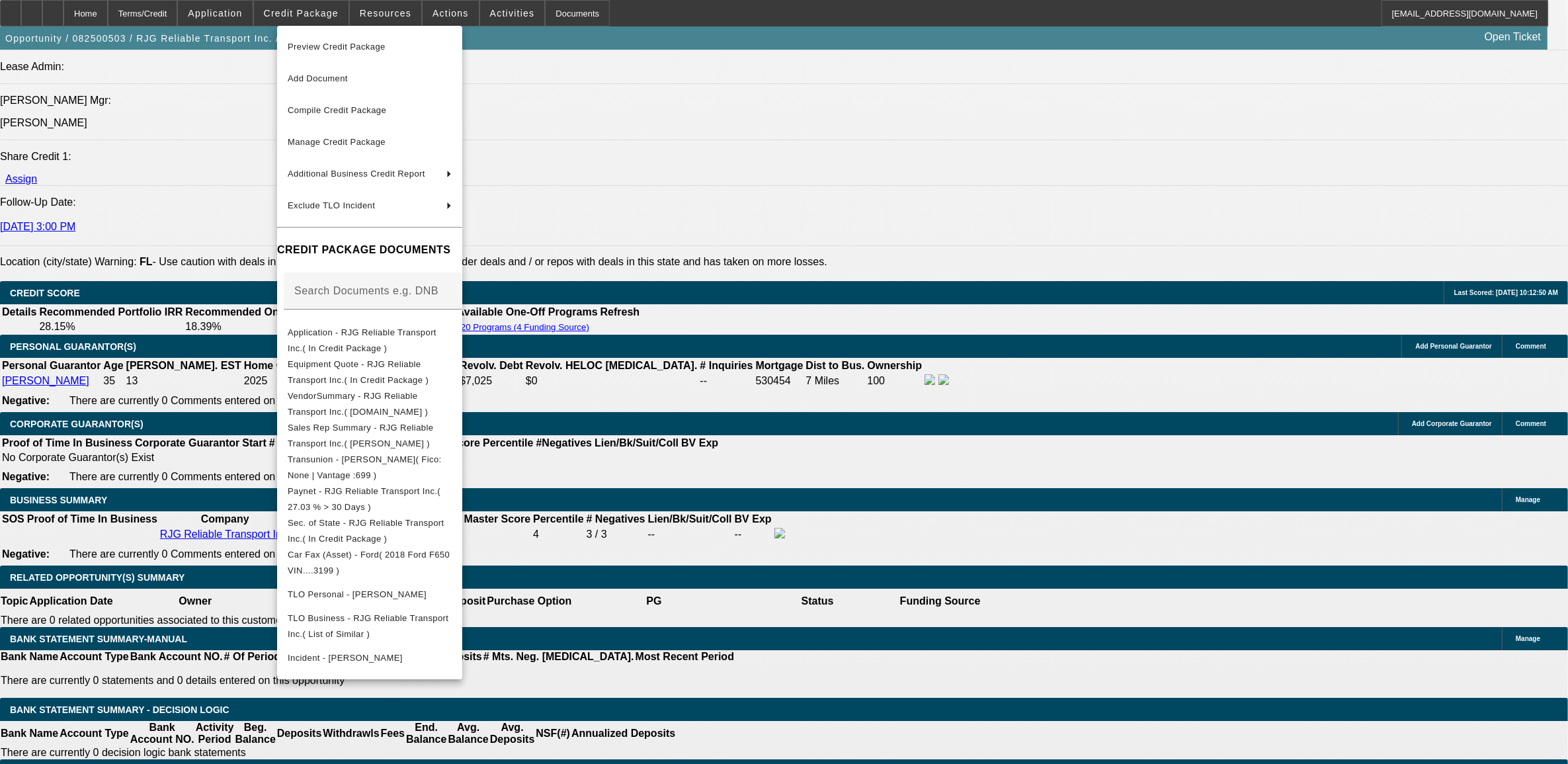
click at [187, 491] on div at bounding box center [784, 382] width 1568 height 764
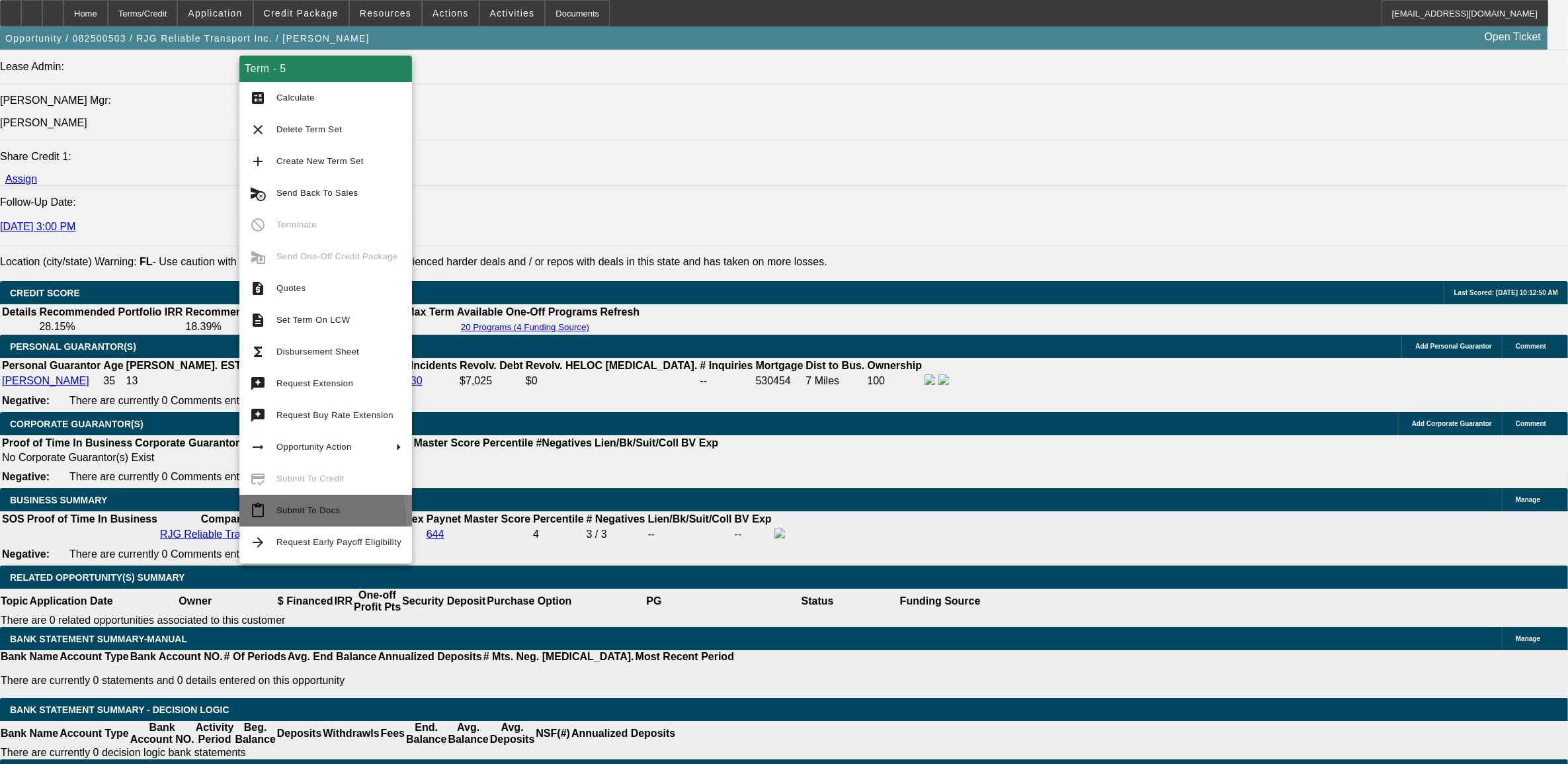
click at [278, 521] on button "content_paste Submit To Docs" at bounding box center [325, 511] width 172 height 31
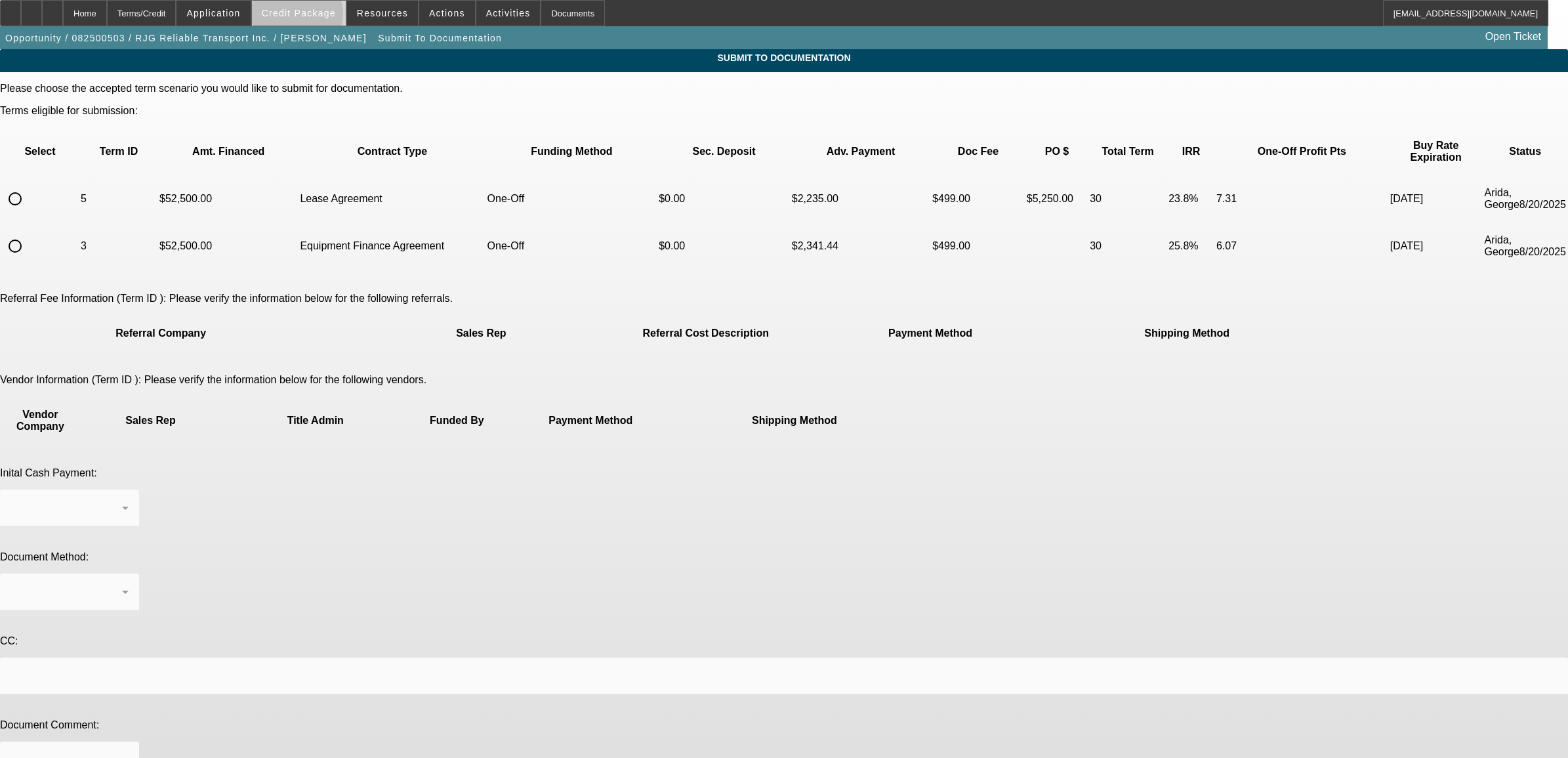
click at [320, 17] on span "Credit Package" at bounding box center [299, 12] width 74 height 10
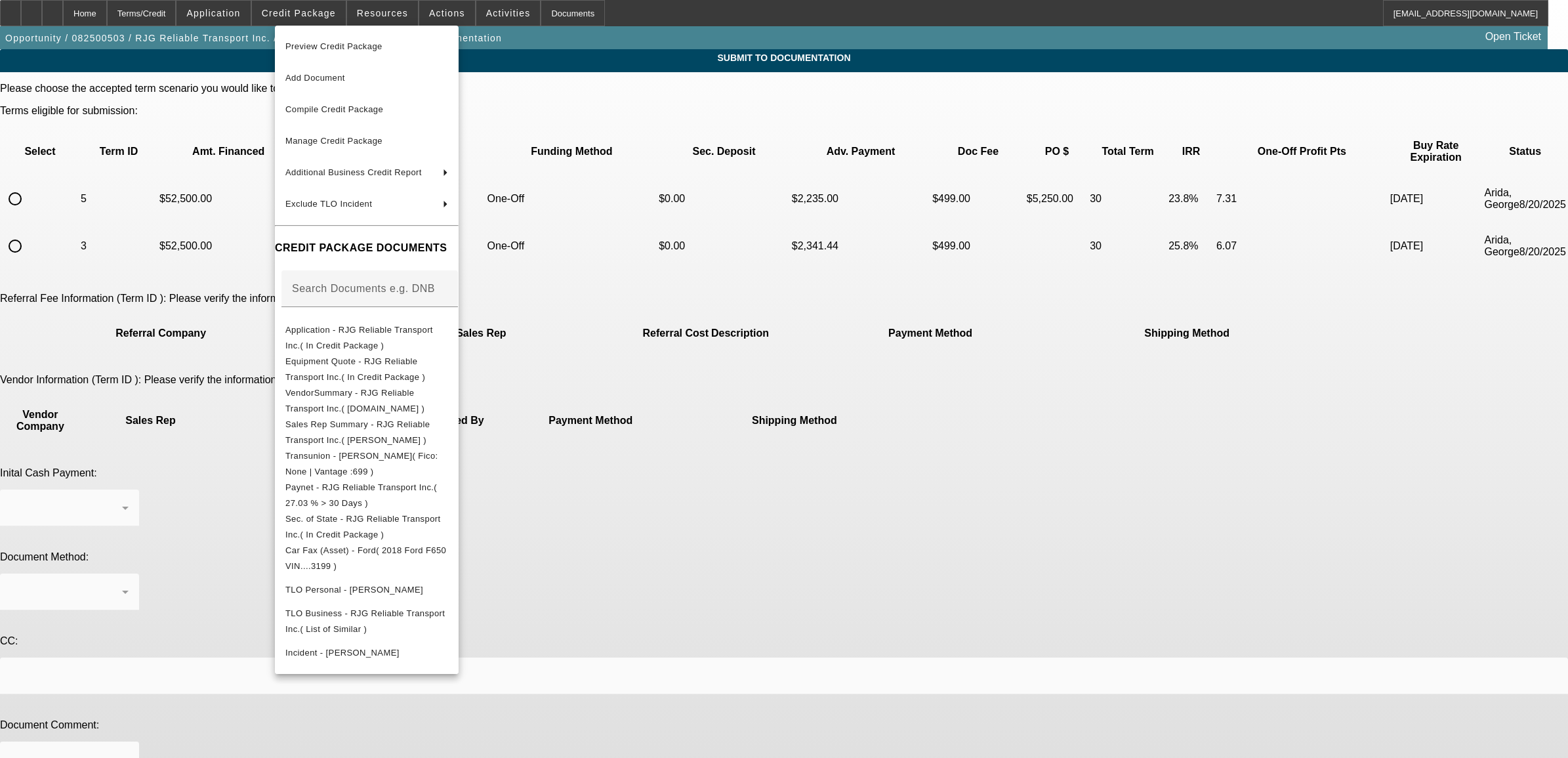
click at [224, 520] on div at bounding box center [784, 379] width 1568 height 758
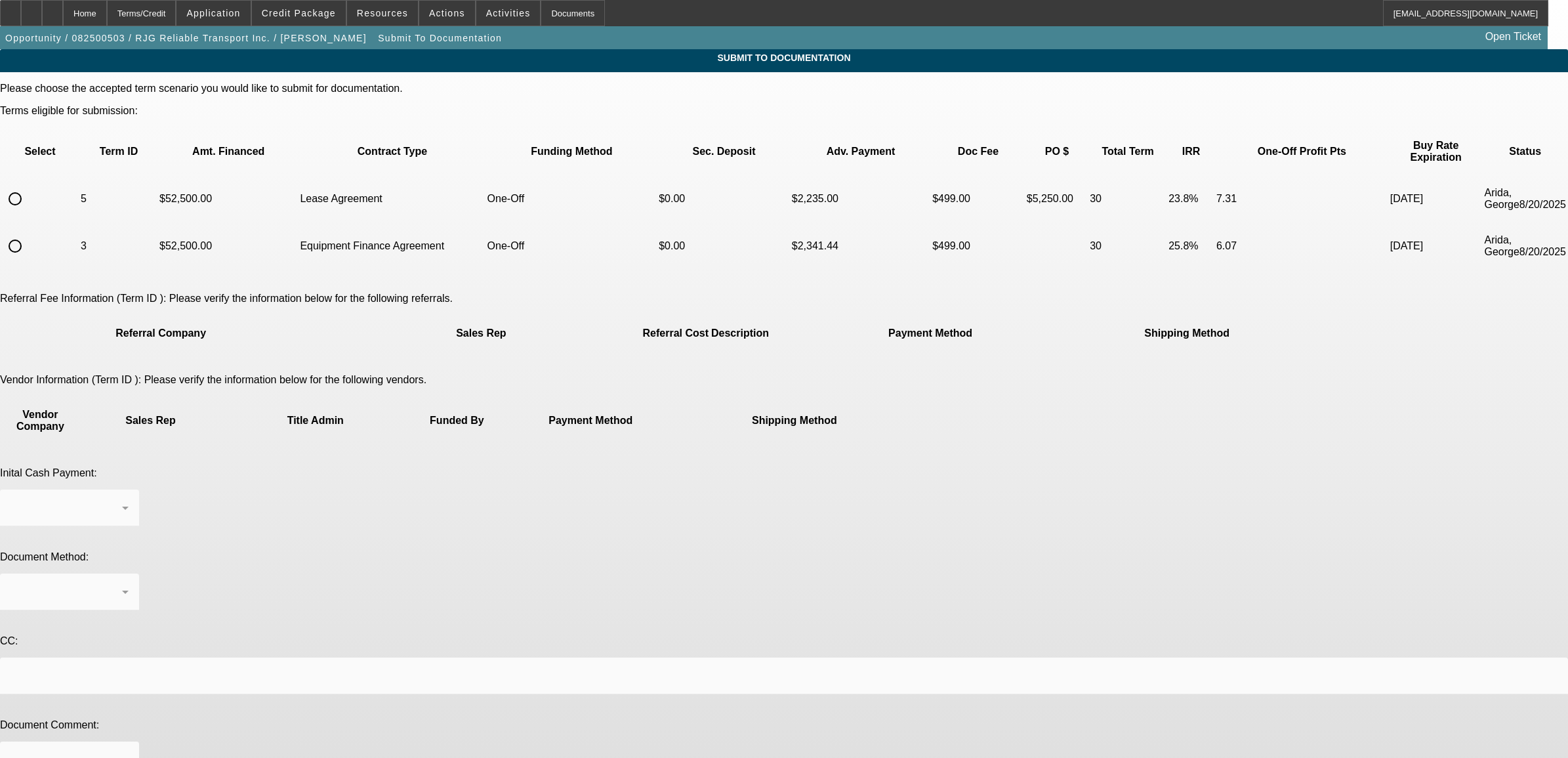
click at [28, 186] on input "radio" at bounding box center [16, 199] width 26 height 26
radio input "true"
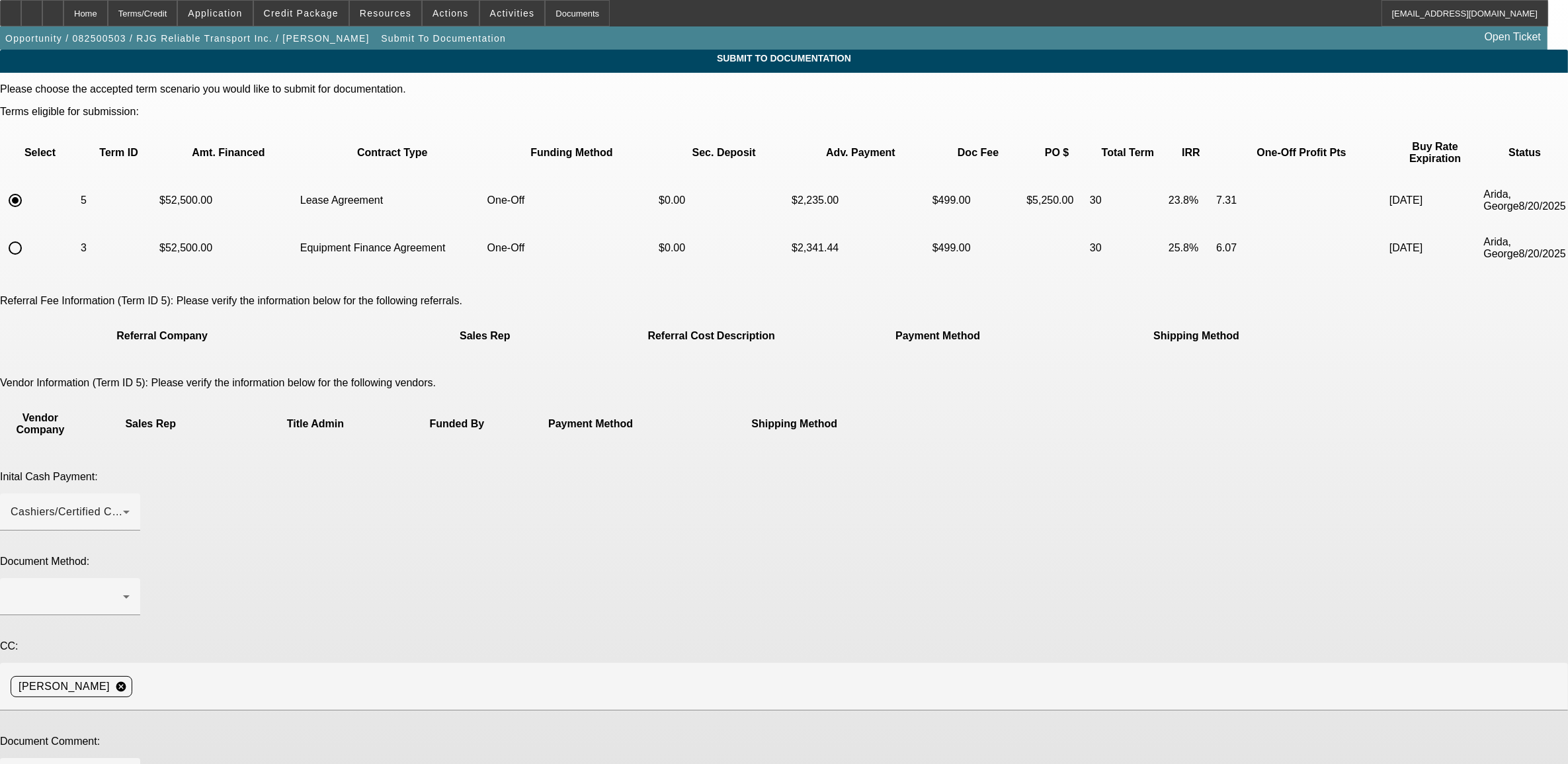
click at [123, 589] on div at bounding box center [66, 597] width 112 height 16
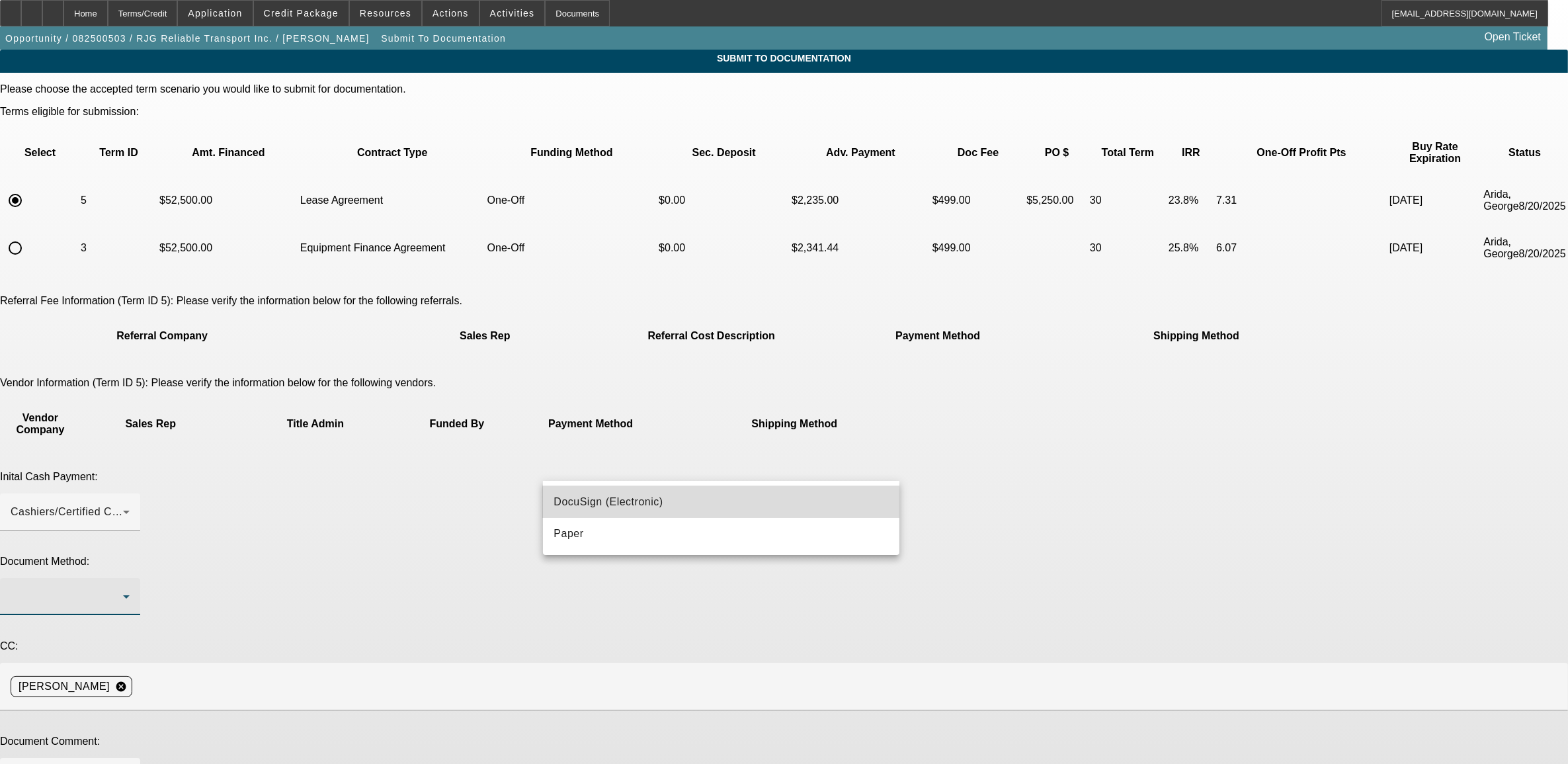
click at [607, 500] on span "DocuSign (Electronic)" at bounding box center [608, 502] width 109 height 16
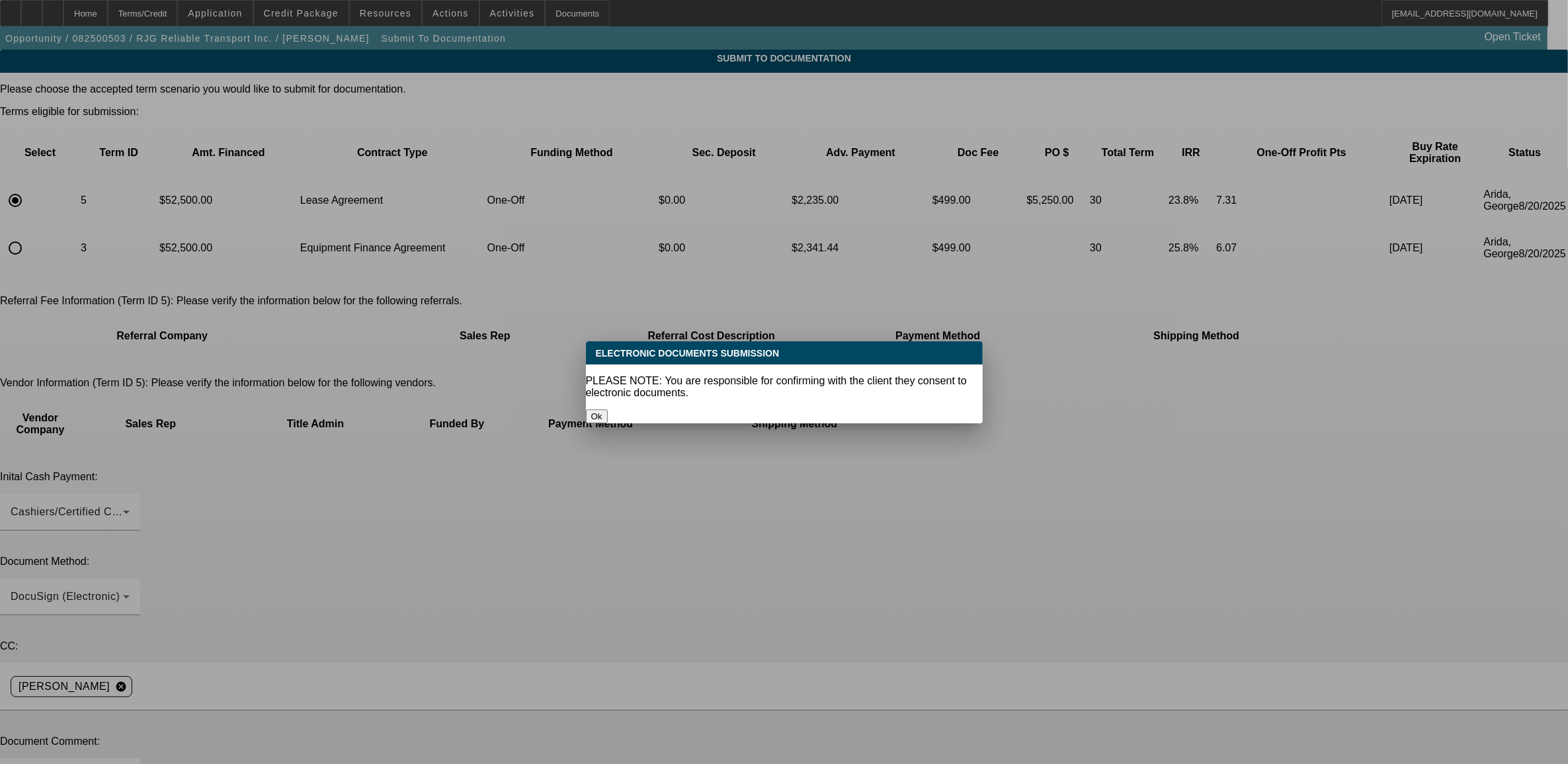
click at [608, 409] on button "Ok" at bounding box center [597, 417] width 22 height 14
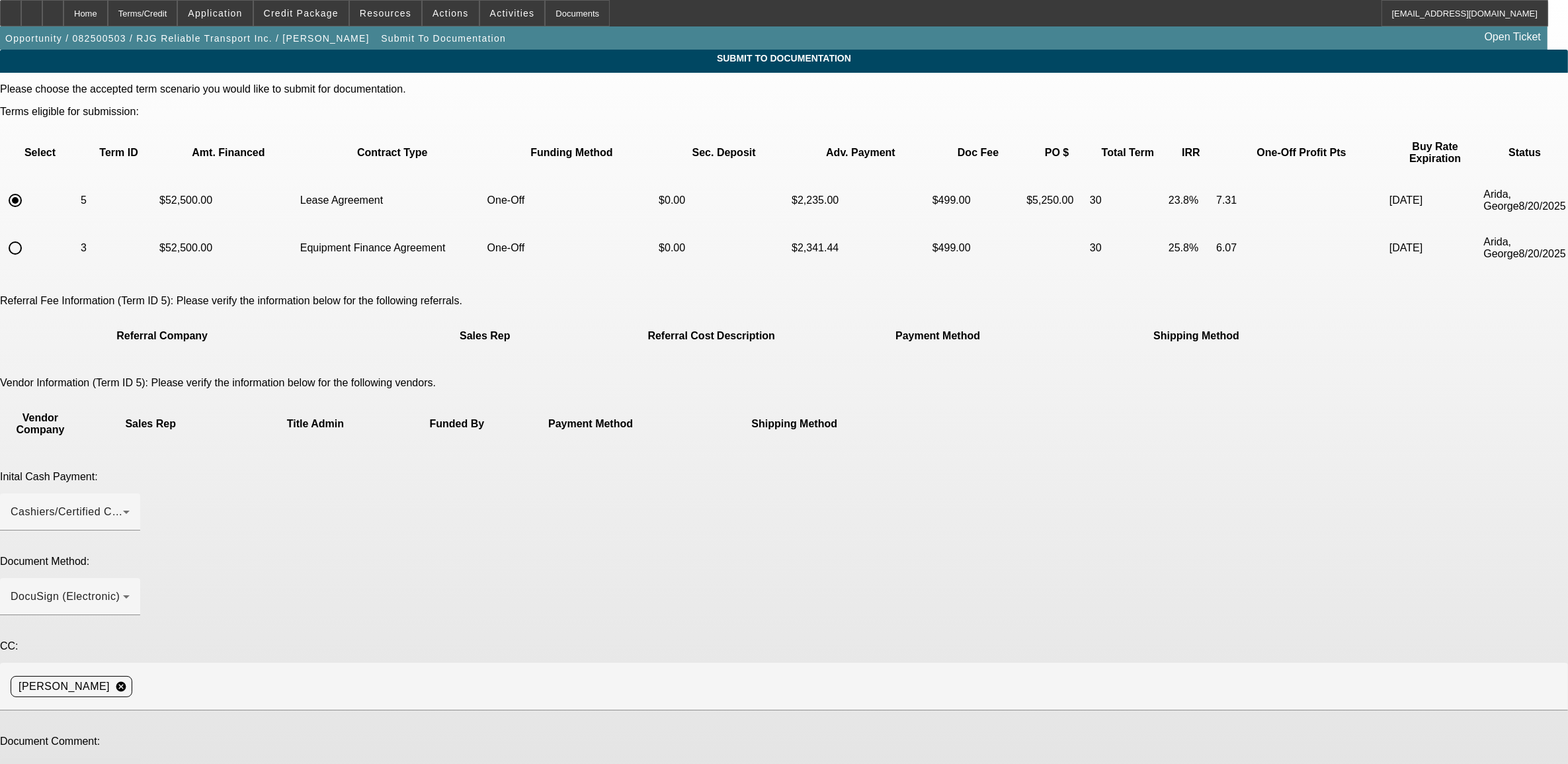
click at [328, 20] on span at bounding box center [301, 13] width 95 height 31
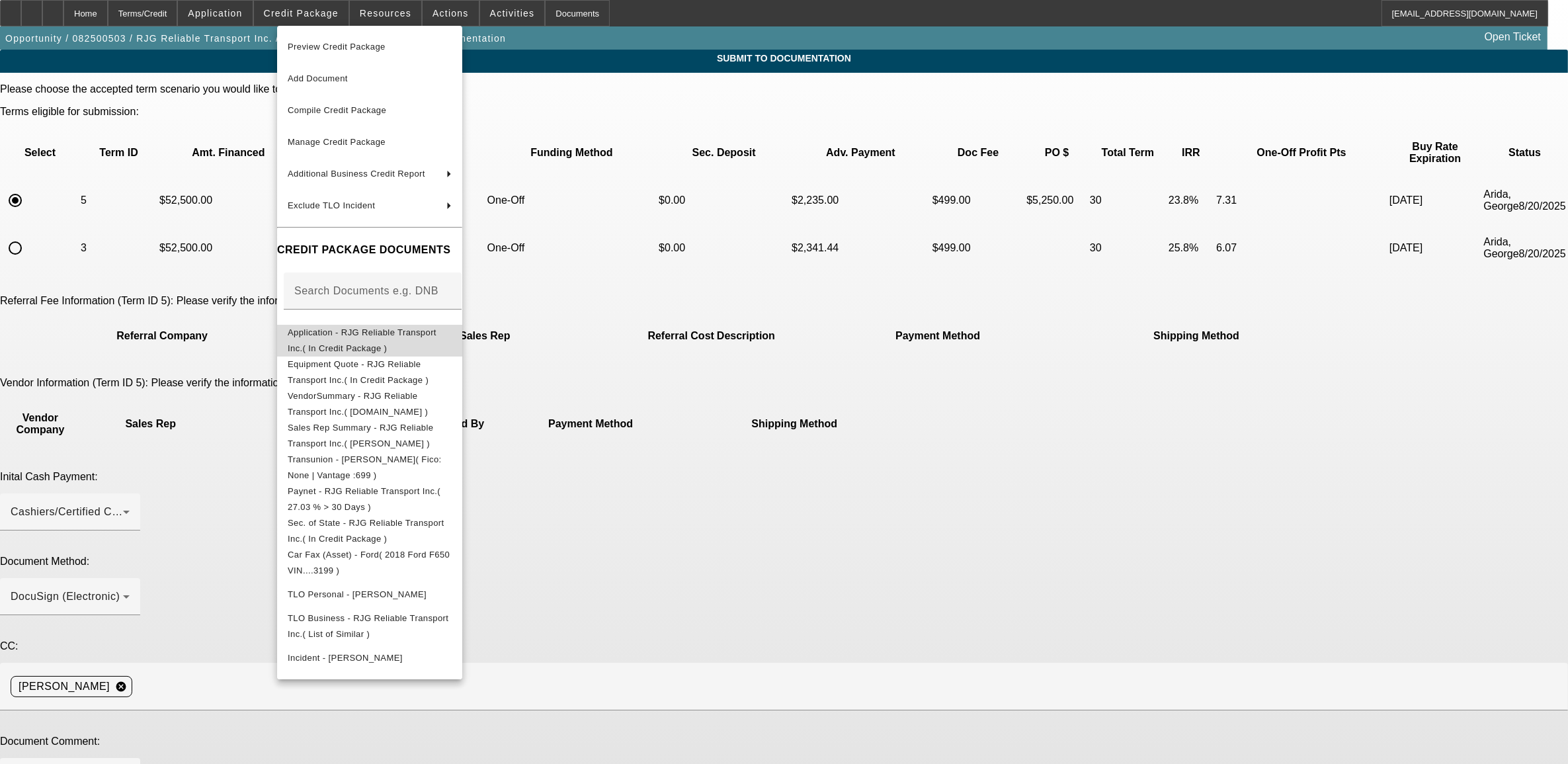
click at [388, 338] on span "Application - RJG Reliable Transport Inc.( In Credit Package )" at bounding box center [362, 340] width 149 height 26
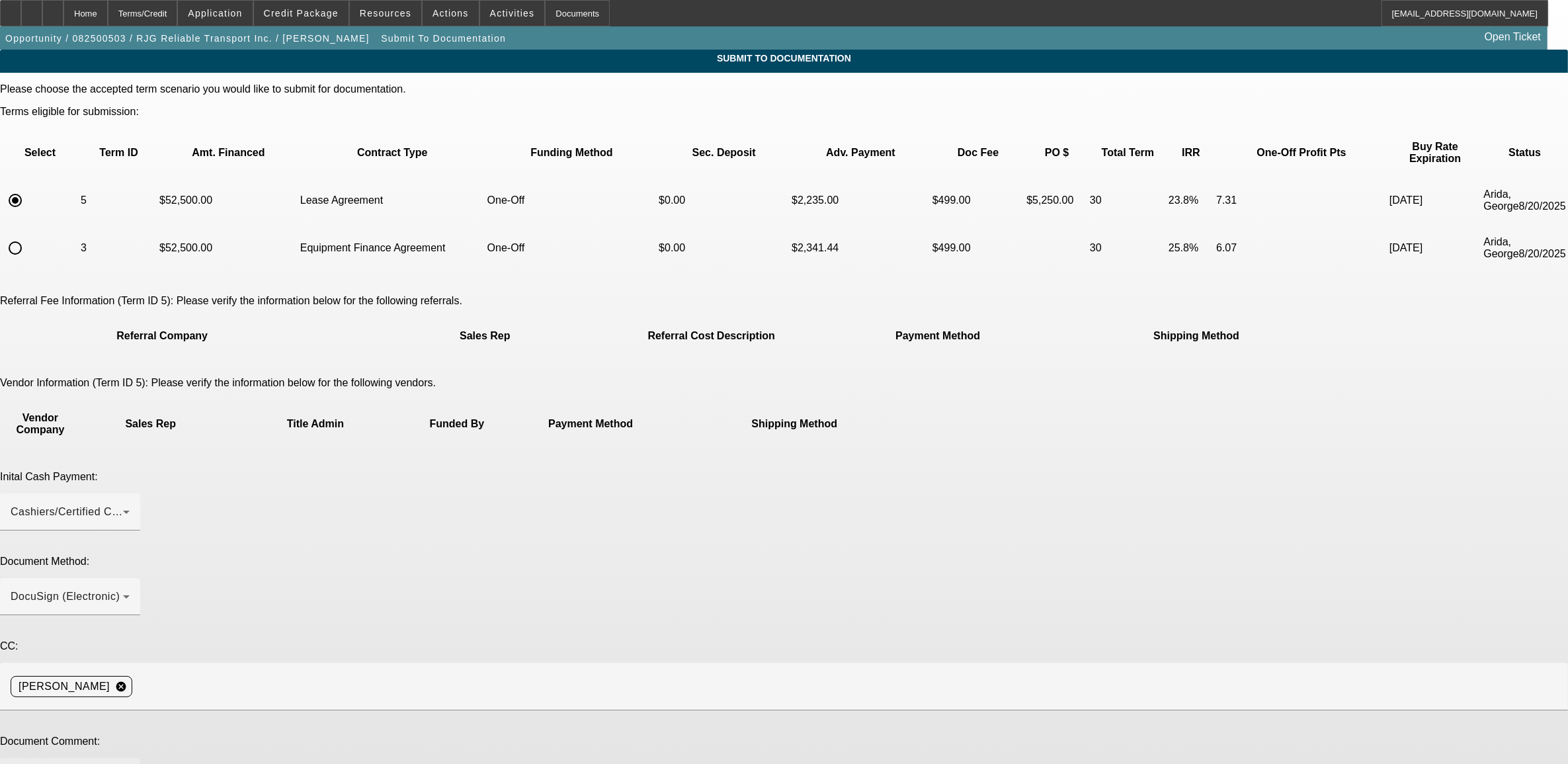
paste textarea "072500417"
paste textarea "786.606.2785"
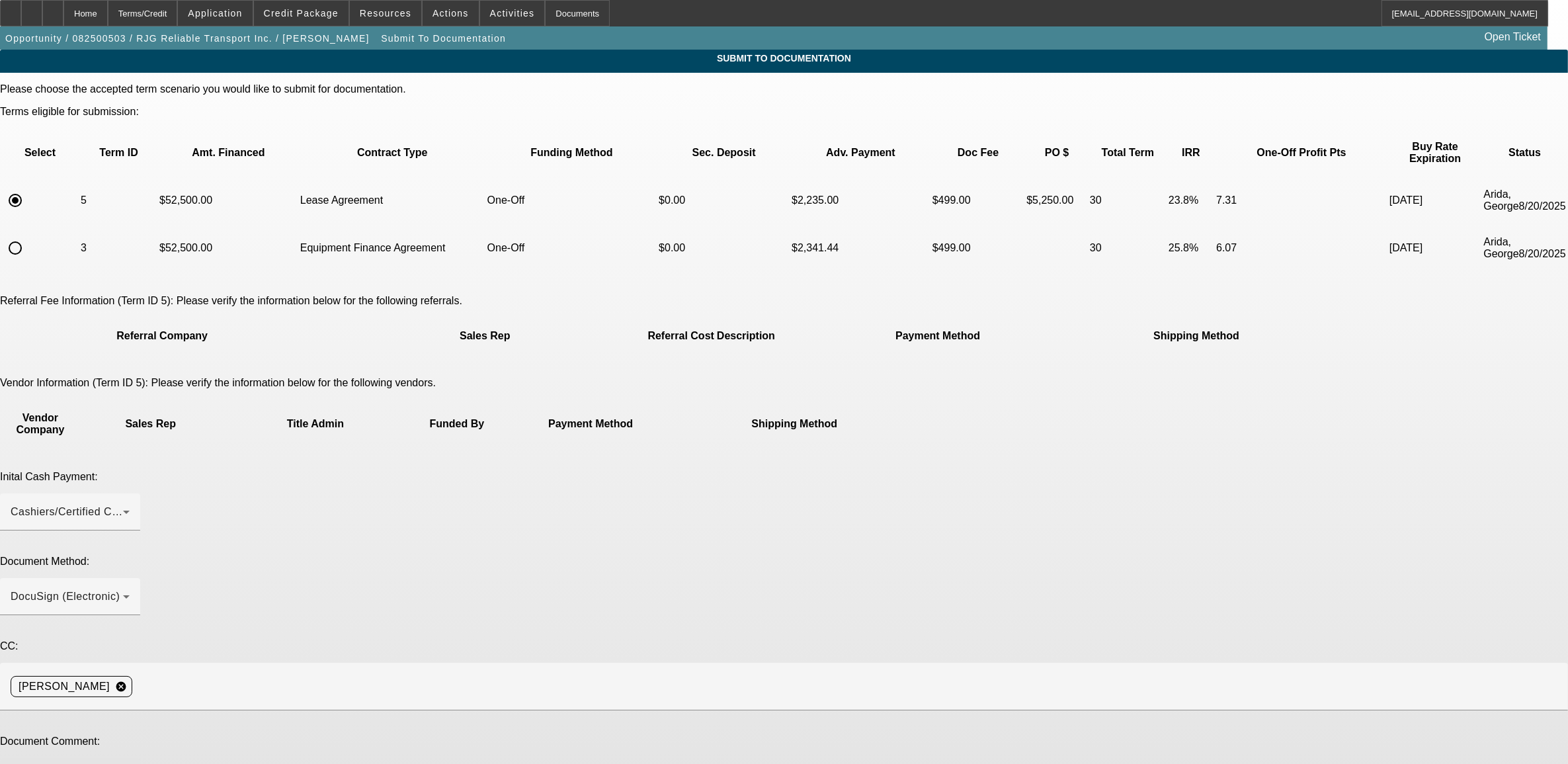
type textarea "**new customer*** buying our truck *** cell # best # if we need to reach PG - 7…"
type textarea "changed to Lease."
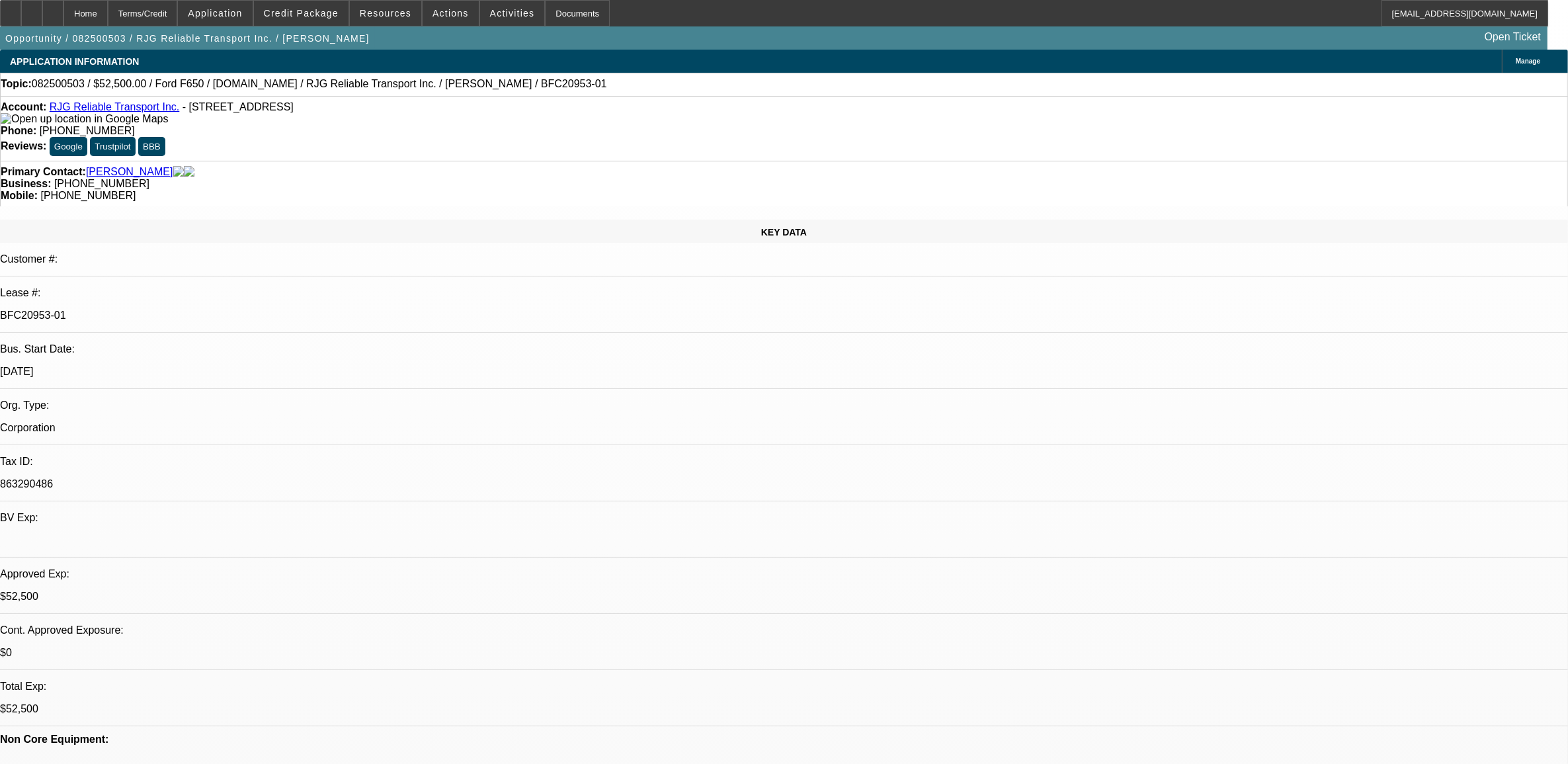
select select "0"
select select "3"
select select "0.1"
select select "4"
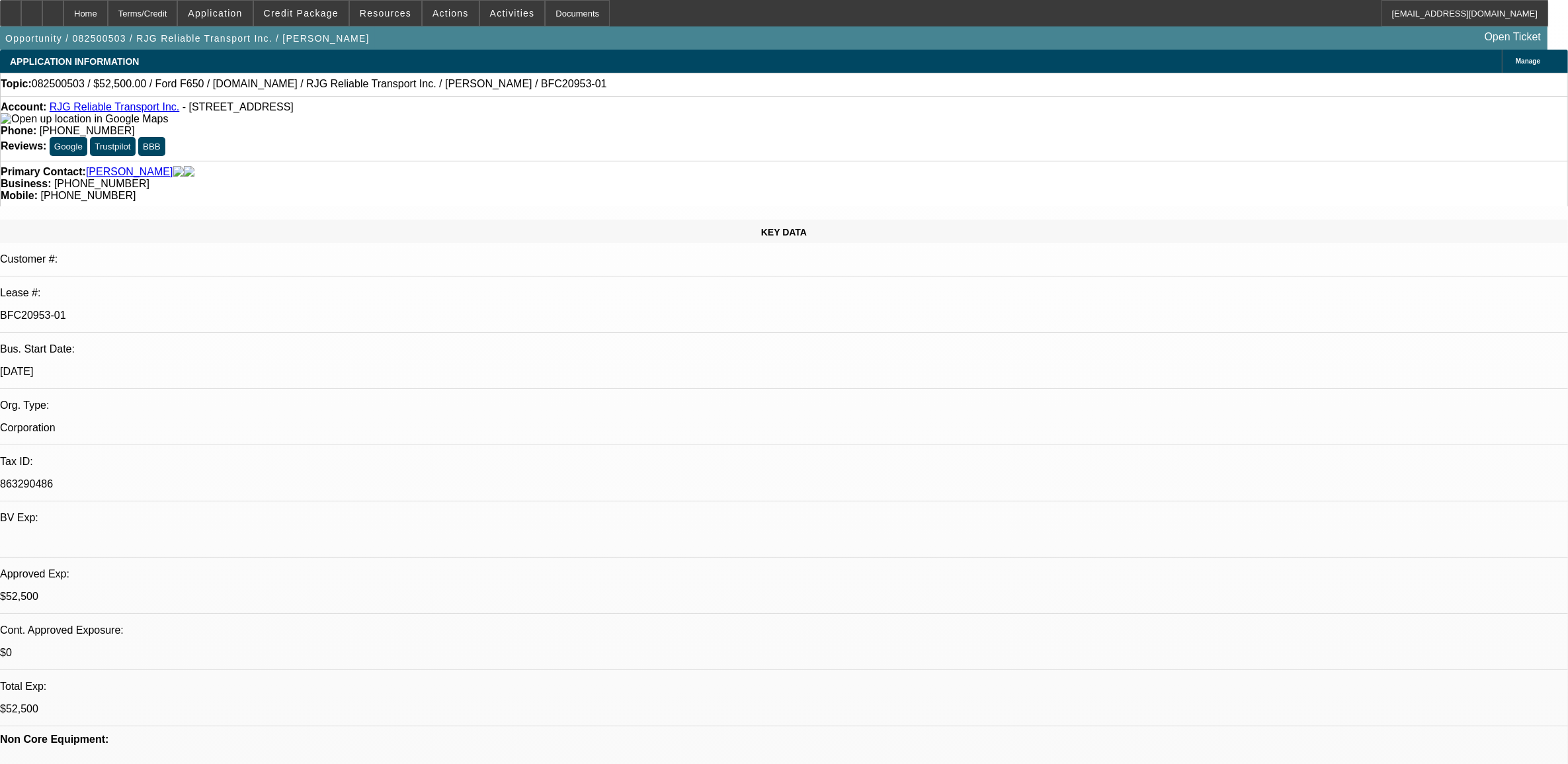
select select "0"
select select "3"
select select "0.1"
select select "4"
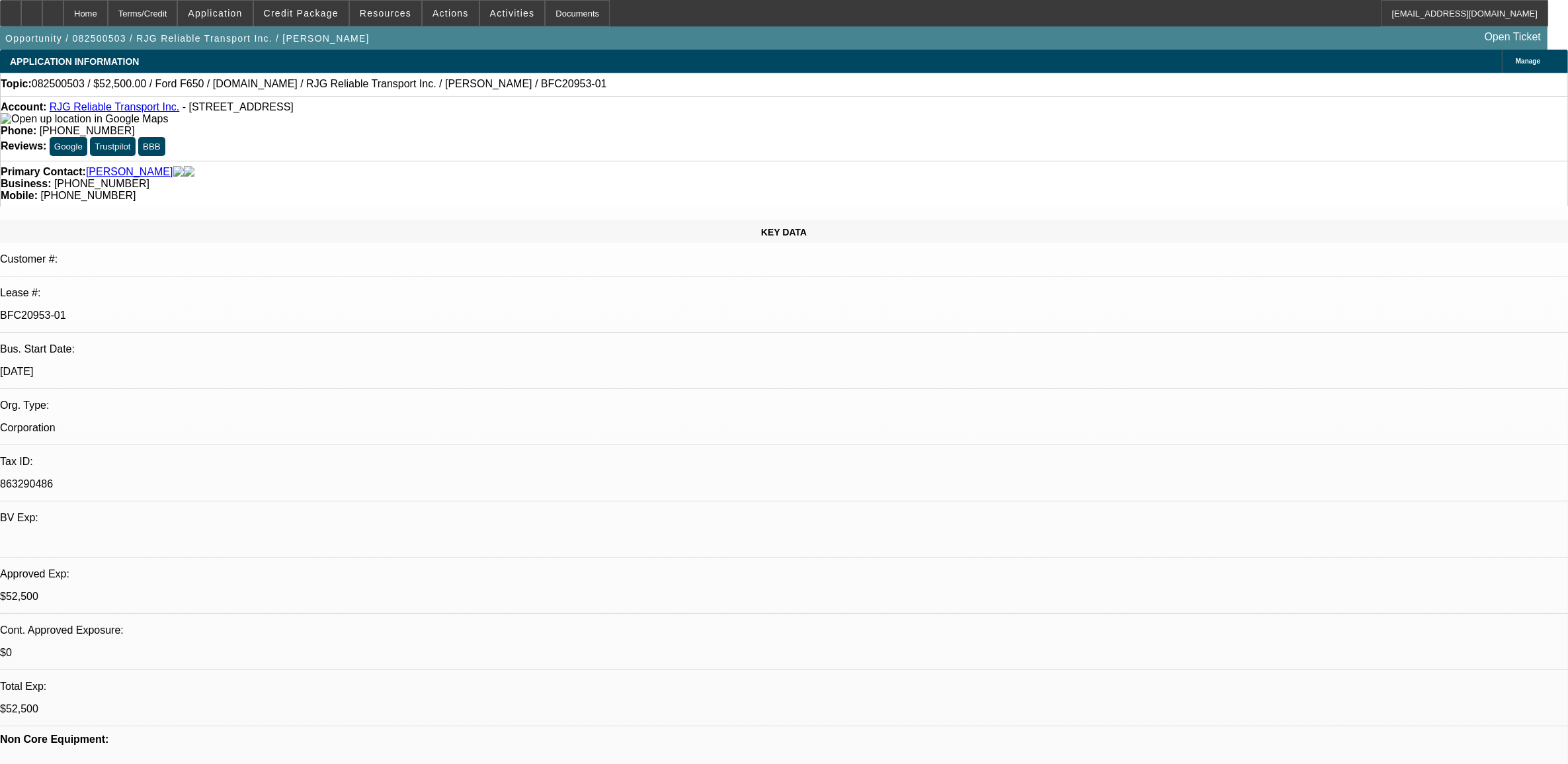
select select "0"
select select "3"
select select "0"
select select "6"
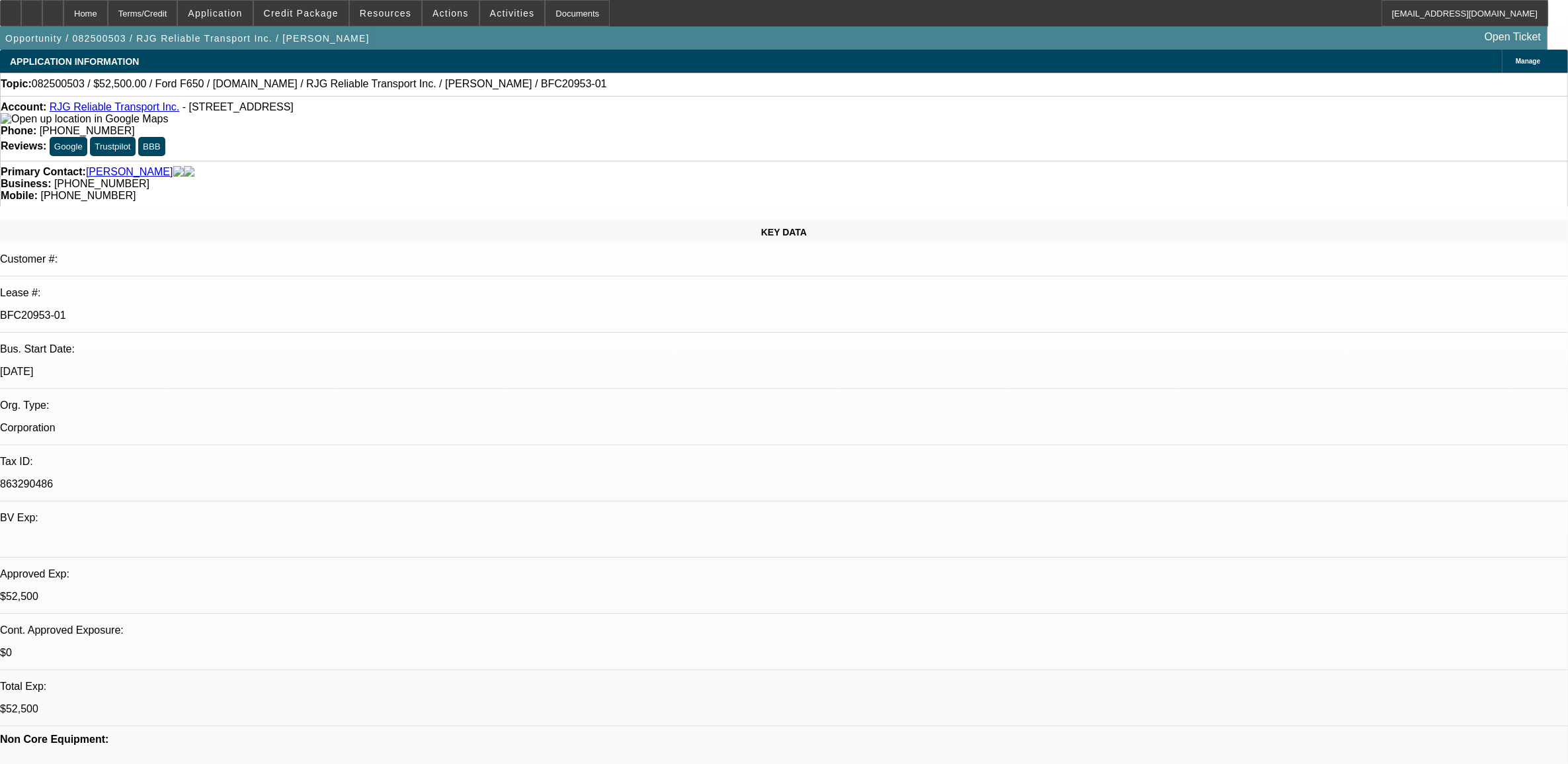
select select "0"
select select "6"
click at [285, 9] on span at bounding box center [301, 13] width 95 height 31
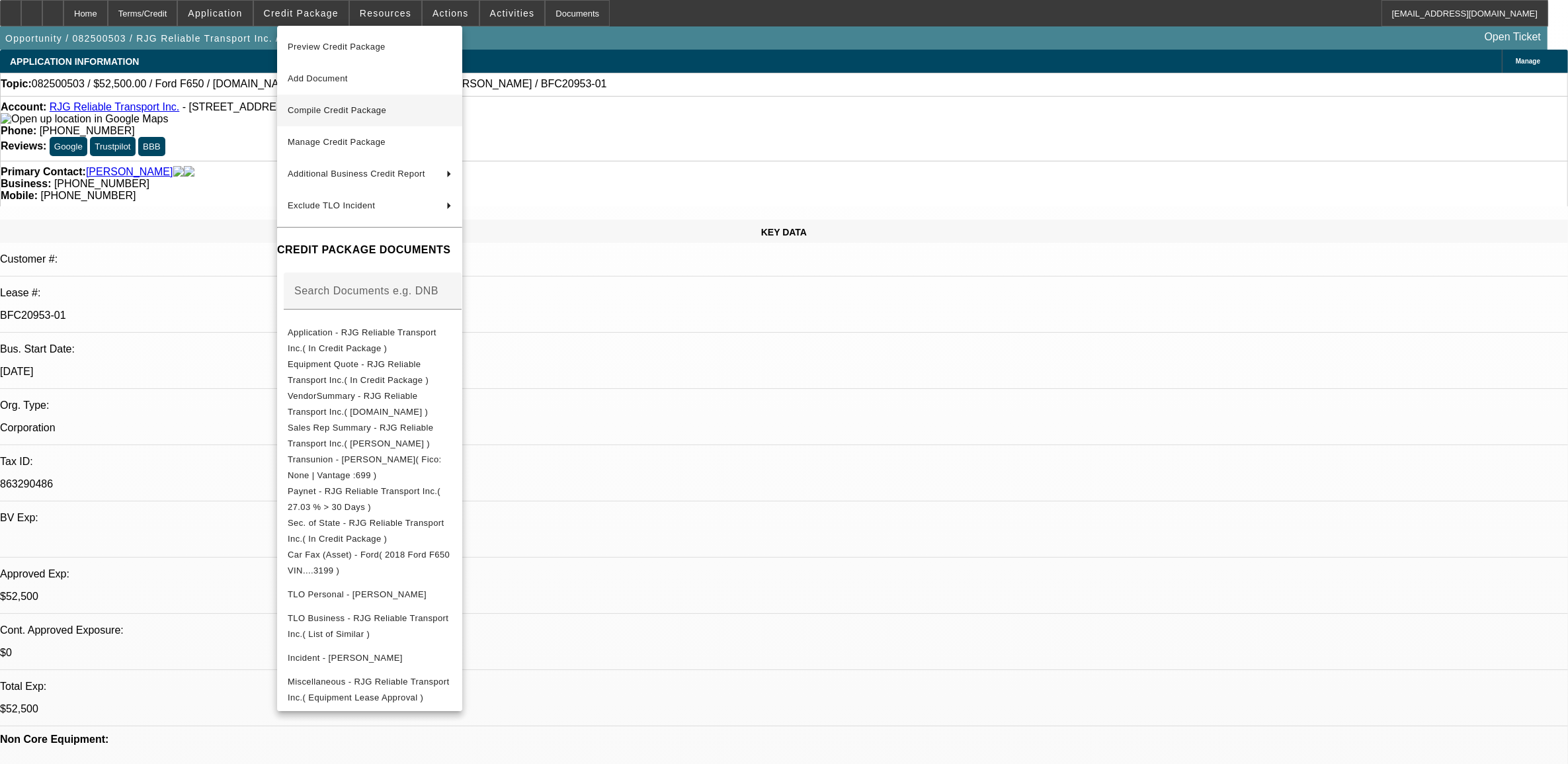
click at [332, 114] on span "Compile Credit Package" at bounding box center [337, 110] width 99 height 10
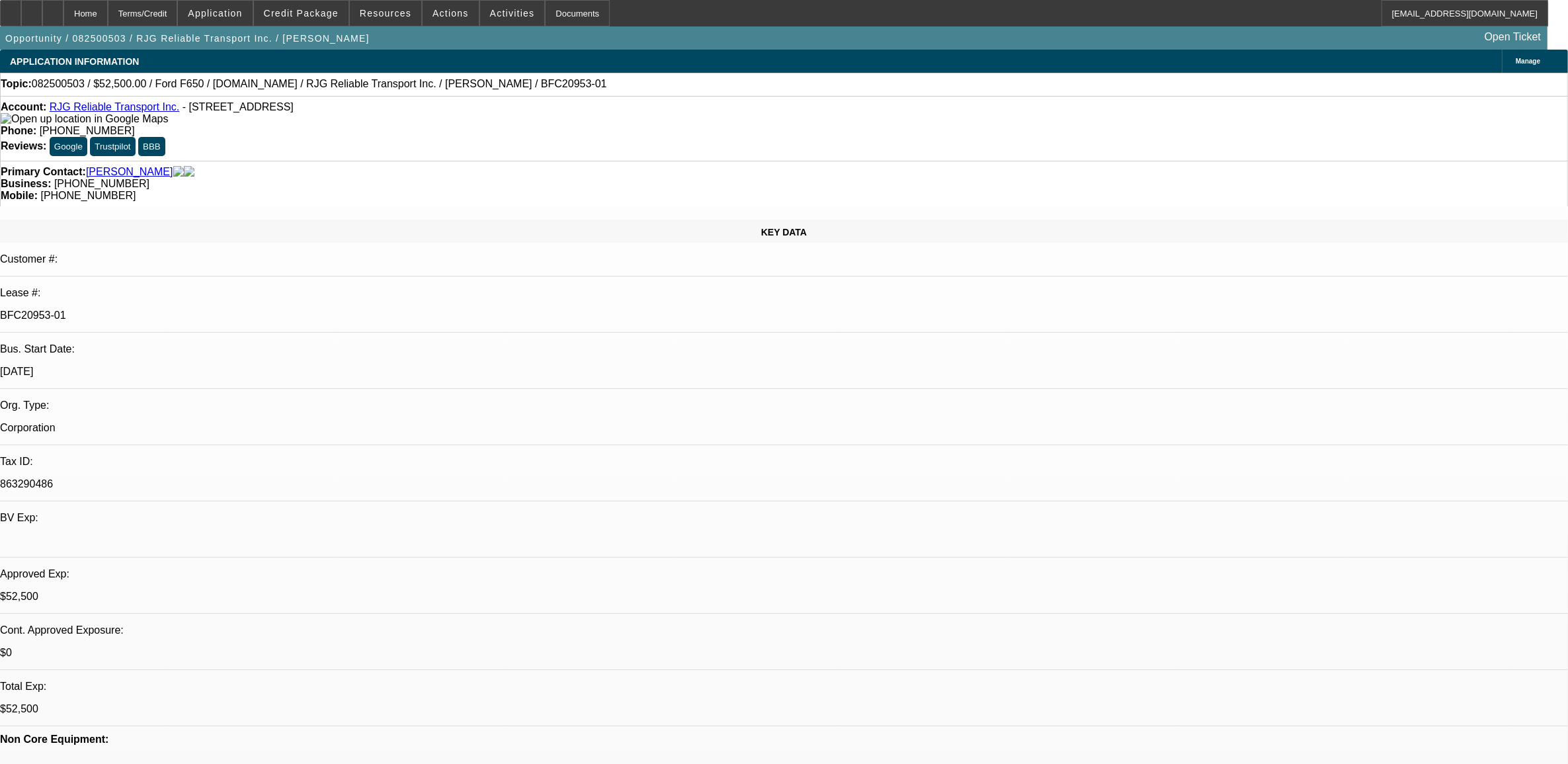
select select "0"
select select "3"
select select "0.1"
select select "4"
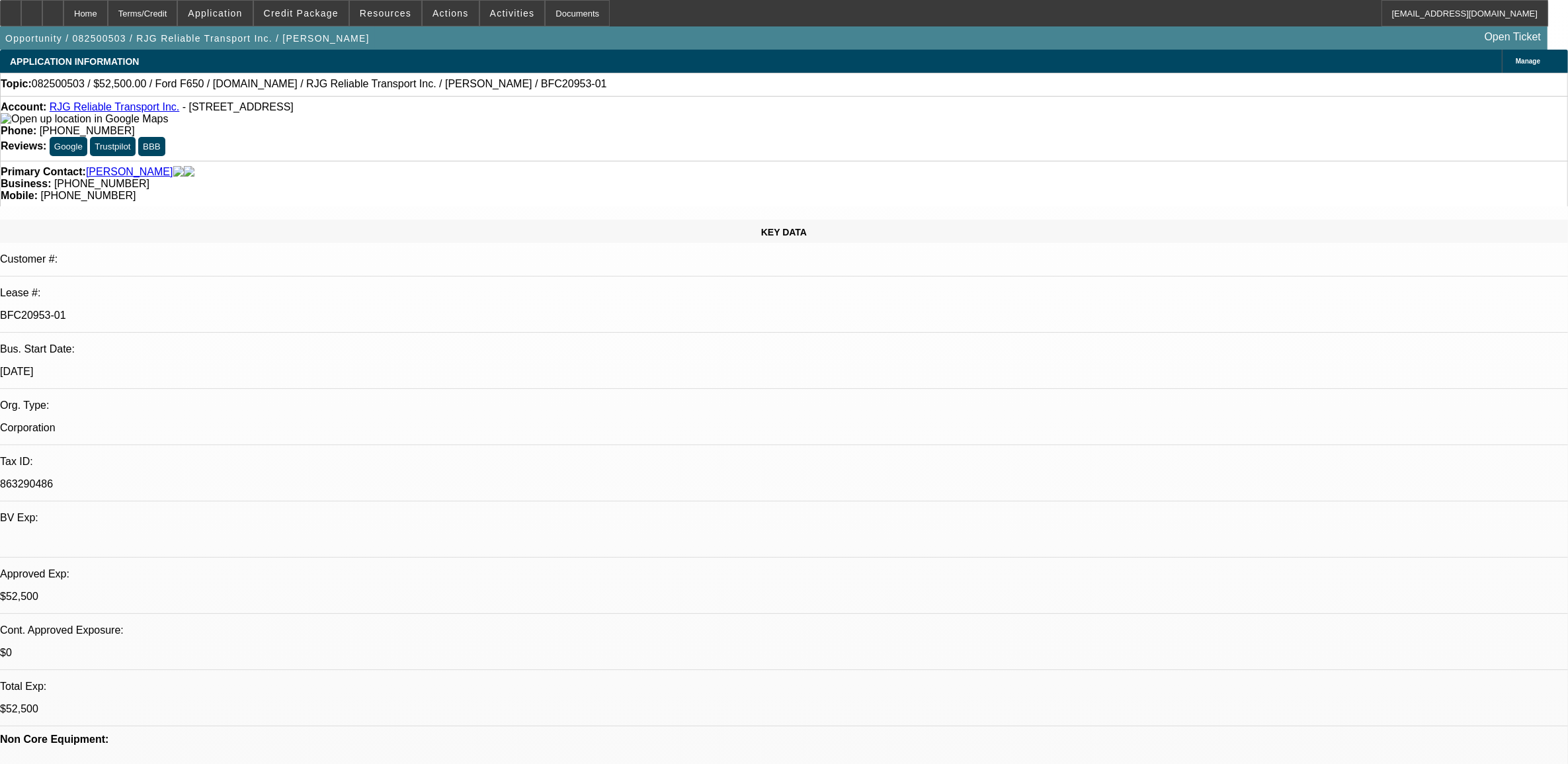
select select "0"
select select "3"
select select "0.1"
select select "4"
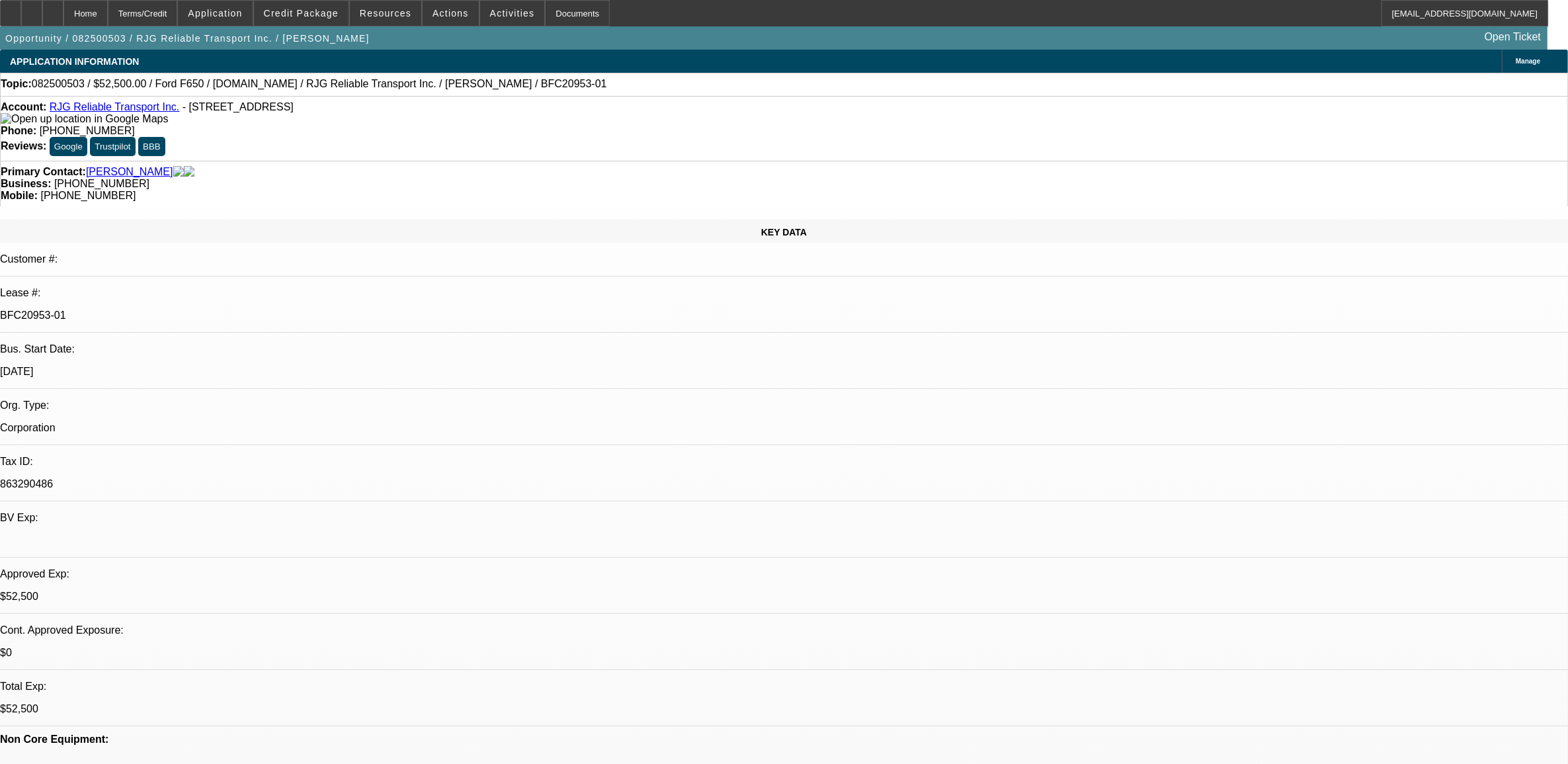
select select "0"
select select "3"
select select "0"
select select "6"
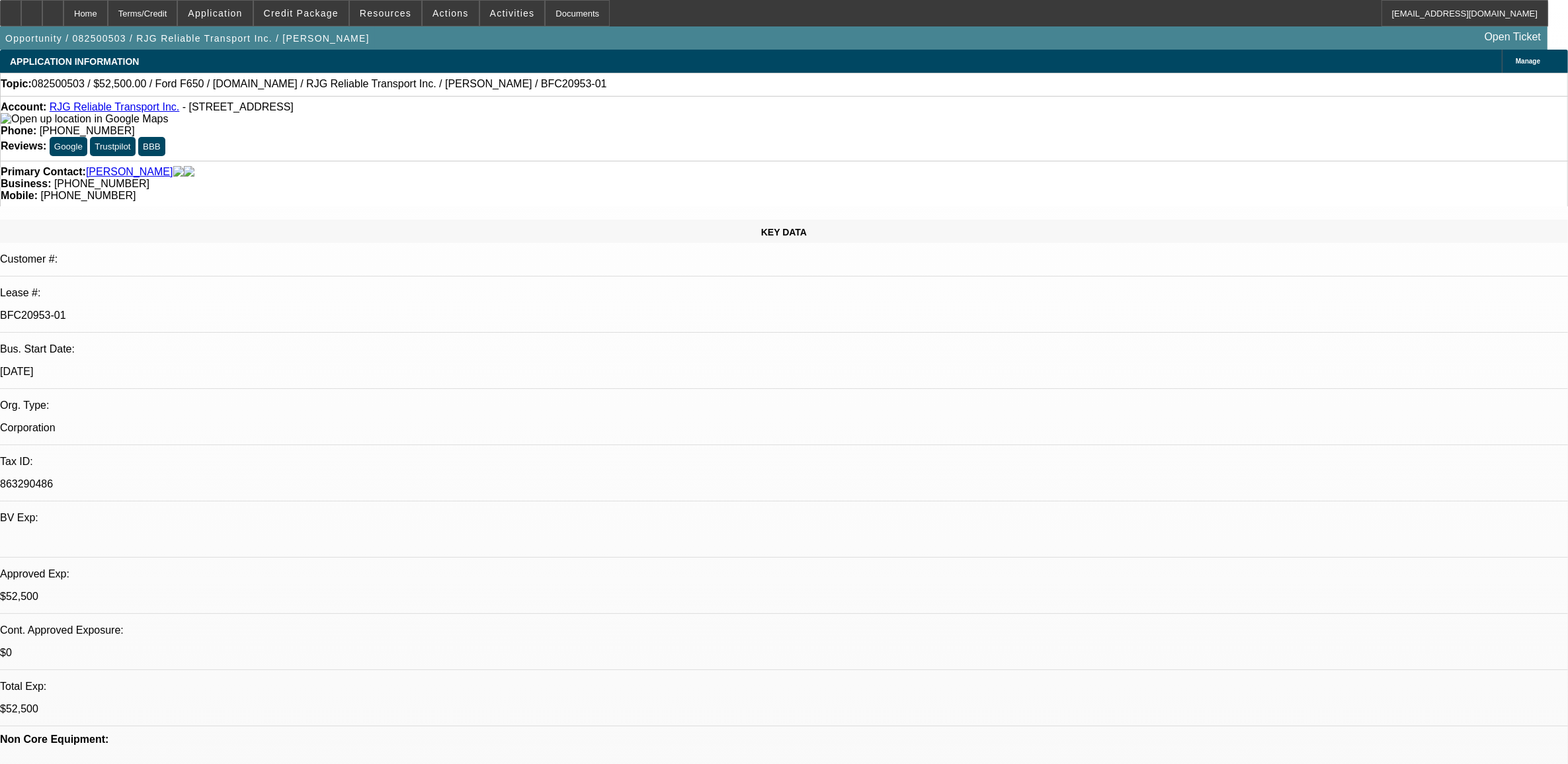
select select "0"
select select "6"
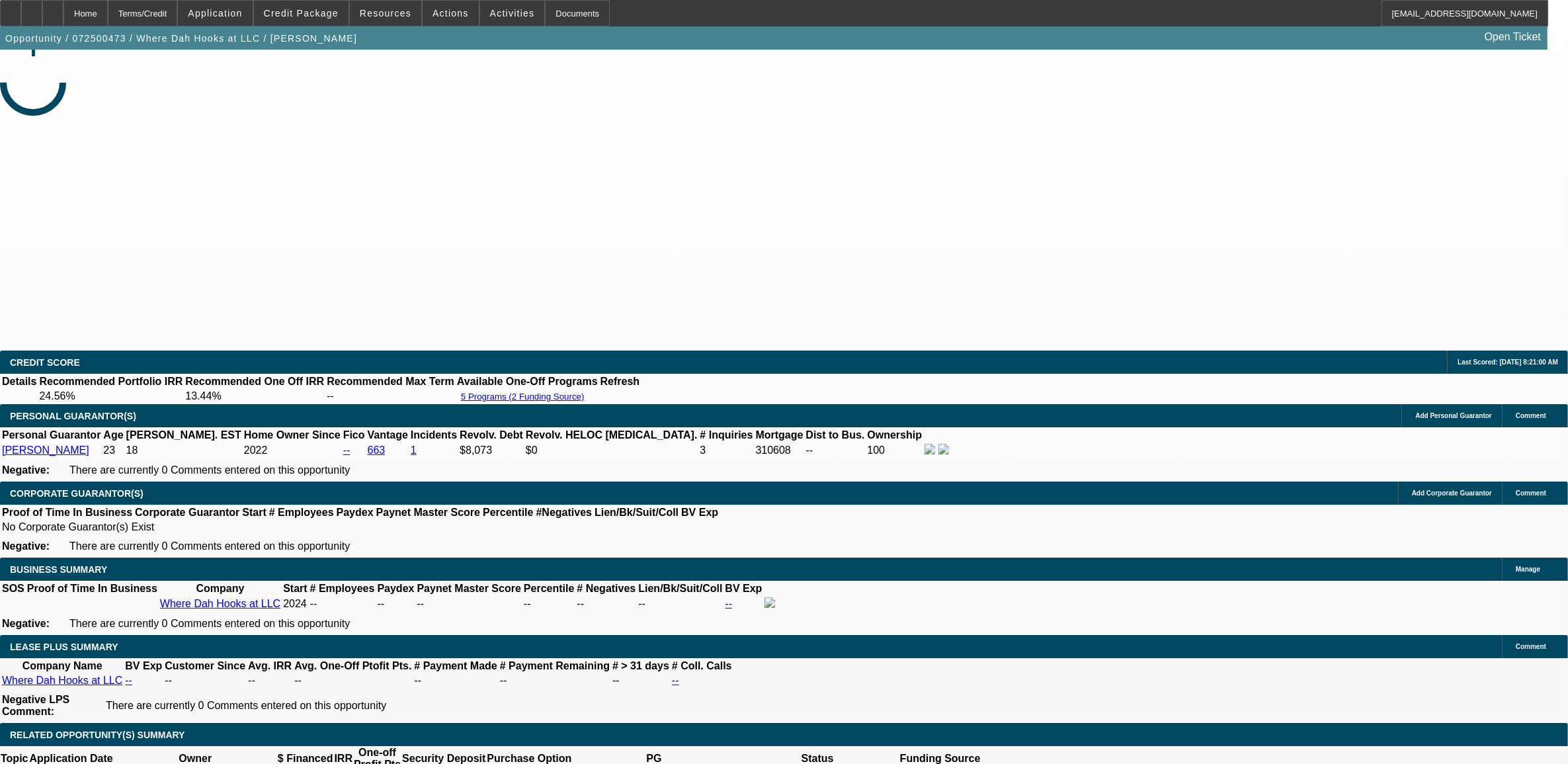
select select "0"
select select "0.1"
select select "0"
select select "0.1"
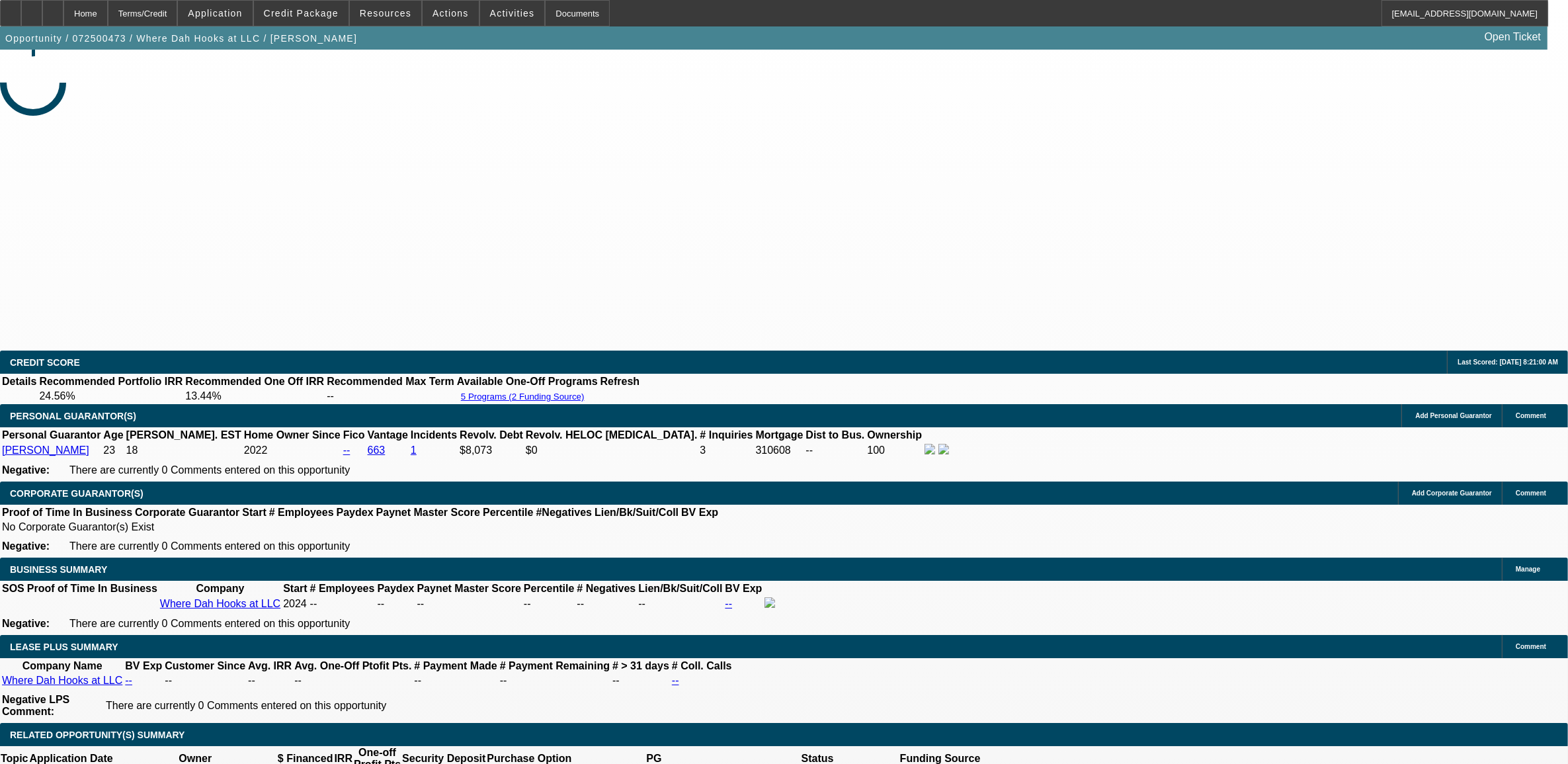
select select "0"
select select "0.1"
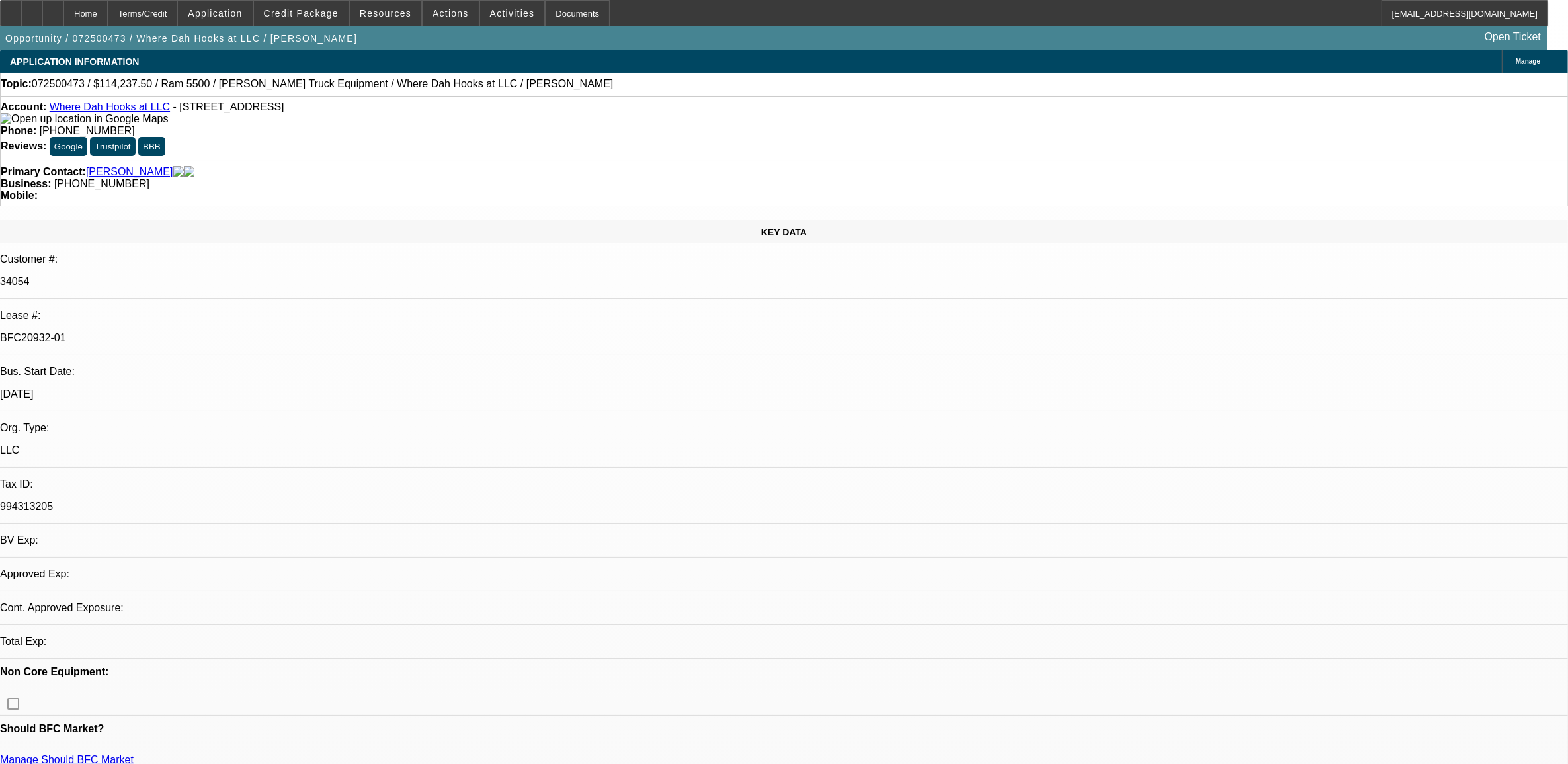
select select "1"
select select "2"
select select "4"
select select "1"
select select "2"
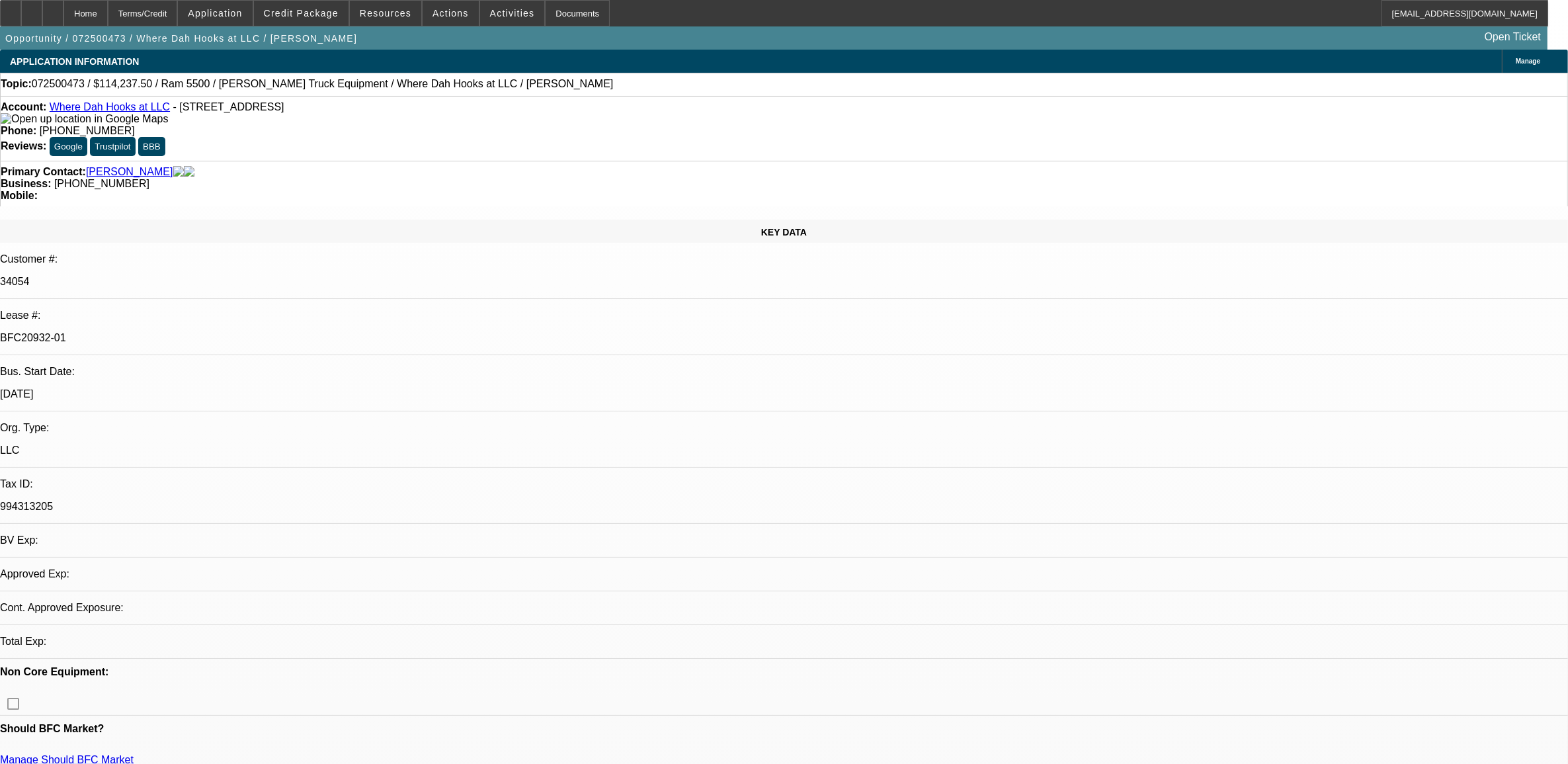
select select "4"
select select "1"
select select "2"
select select "6"
select select "1"
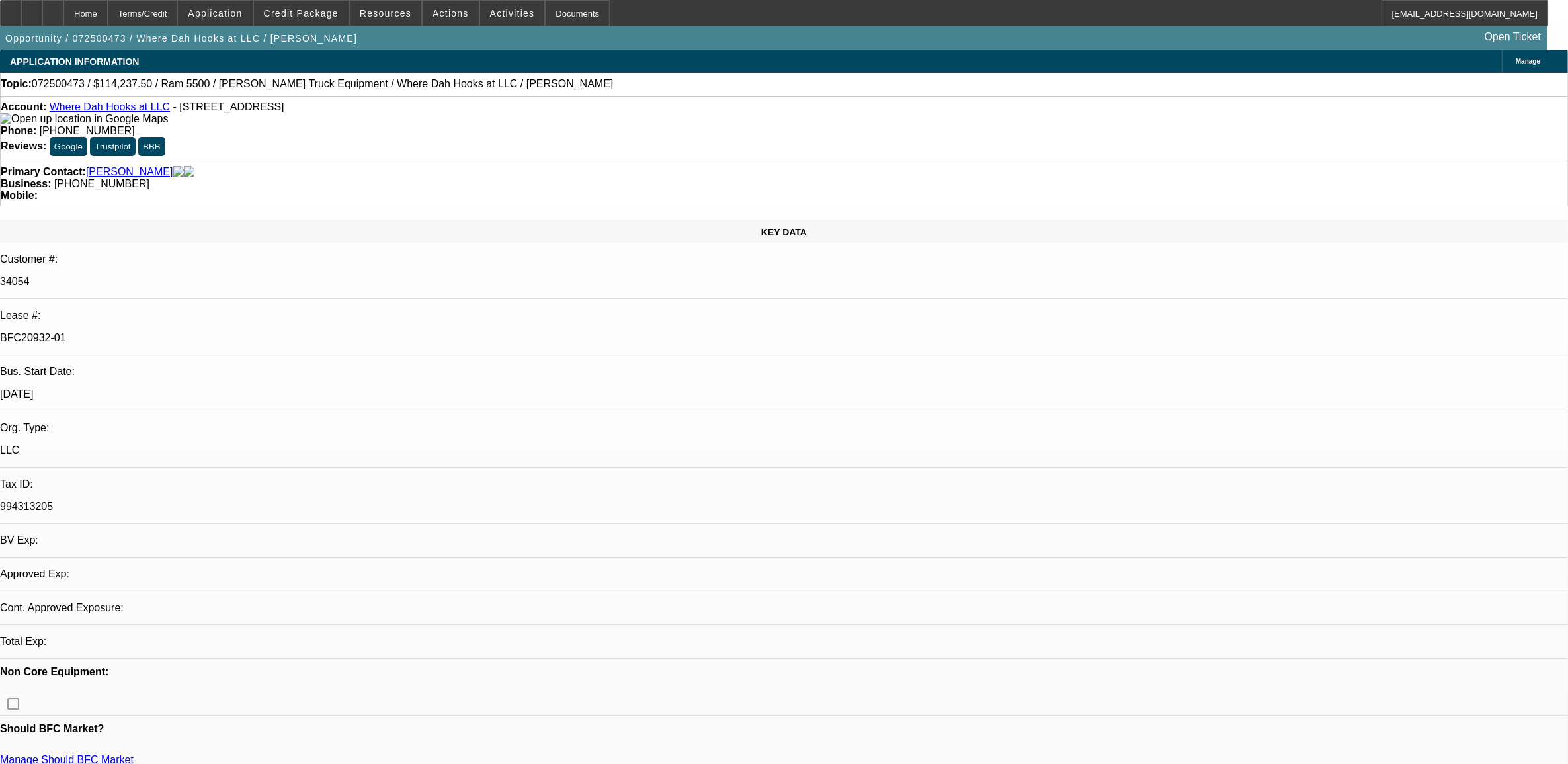
select select "2"
select select "4"
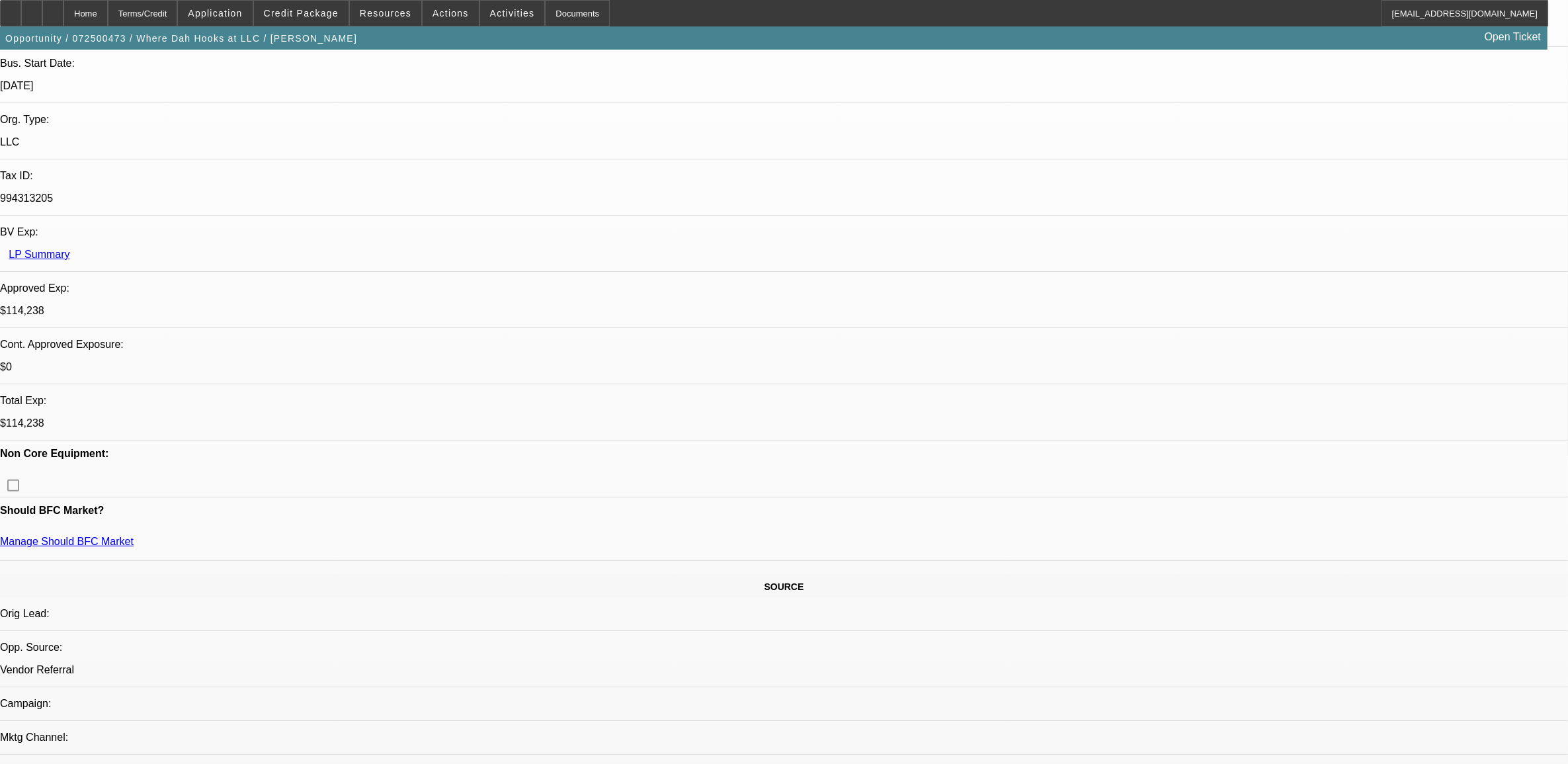
scroll to position [331, 0]
